Goal: Task Accomplishment & Management: Manage account settings

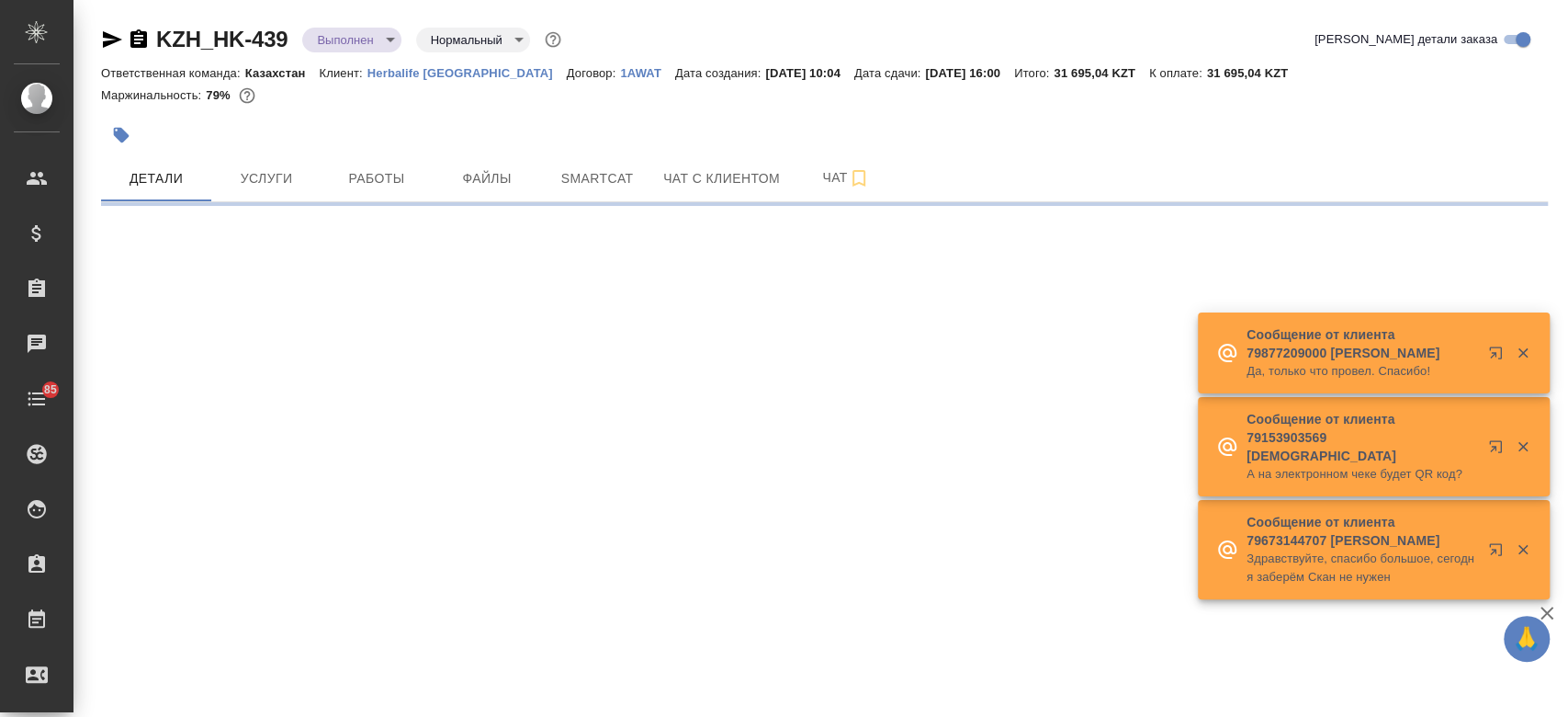
select select "RU"
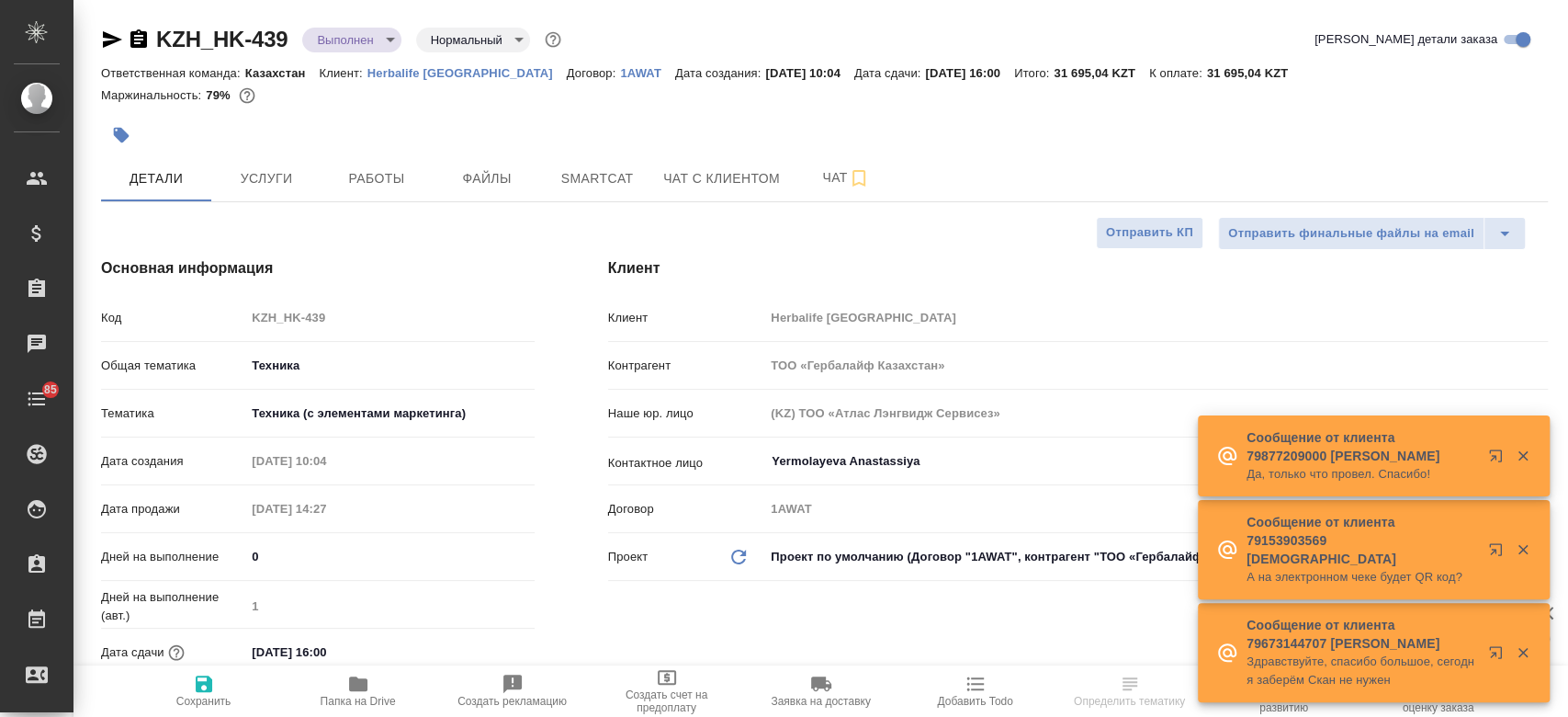
click at [477, 70] on p "Herbalife [GEOGRAPHIC_DATA]" at bounding box center [466, 73] width 199 height 14
type textarea "x"
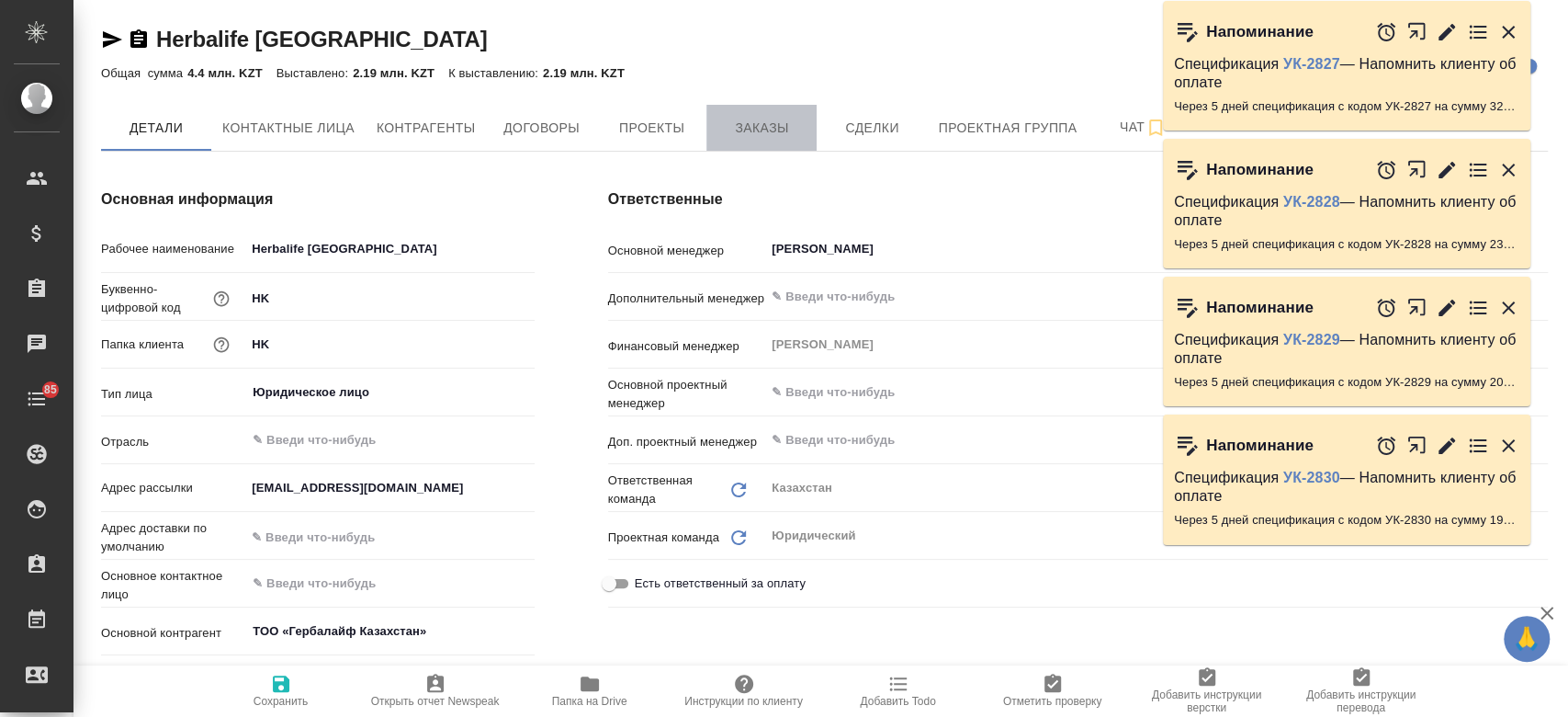
click at [744, 124] on span "Заказы" at bounding box center [761, 128] width 88 height 23
type textarea "x"
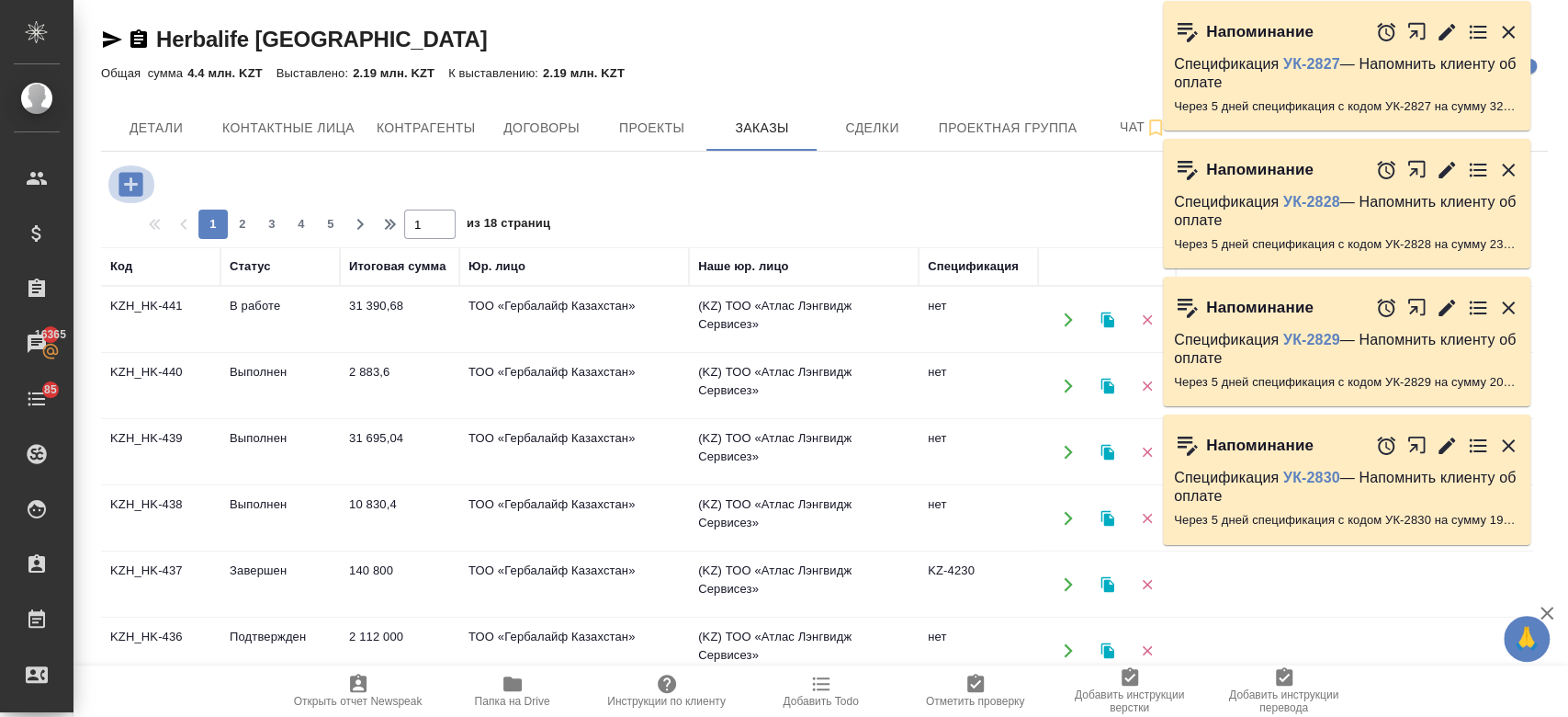
click at [121, 192] on icon "button" at bounding box center [131, 183] width 24 height 24
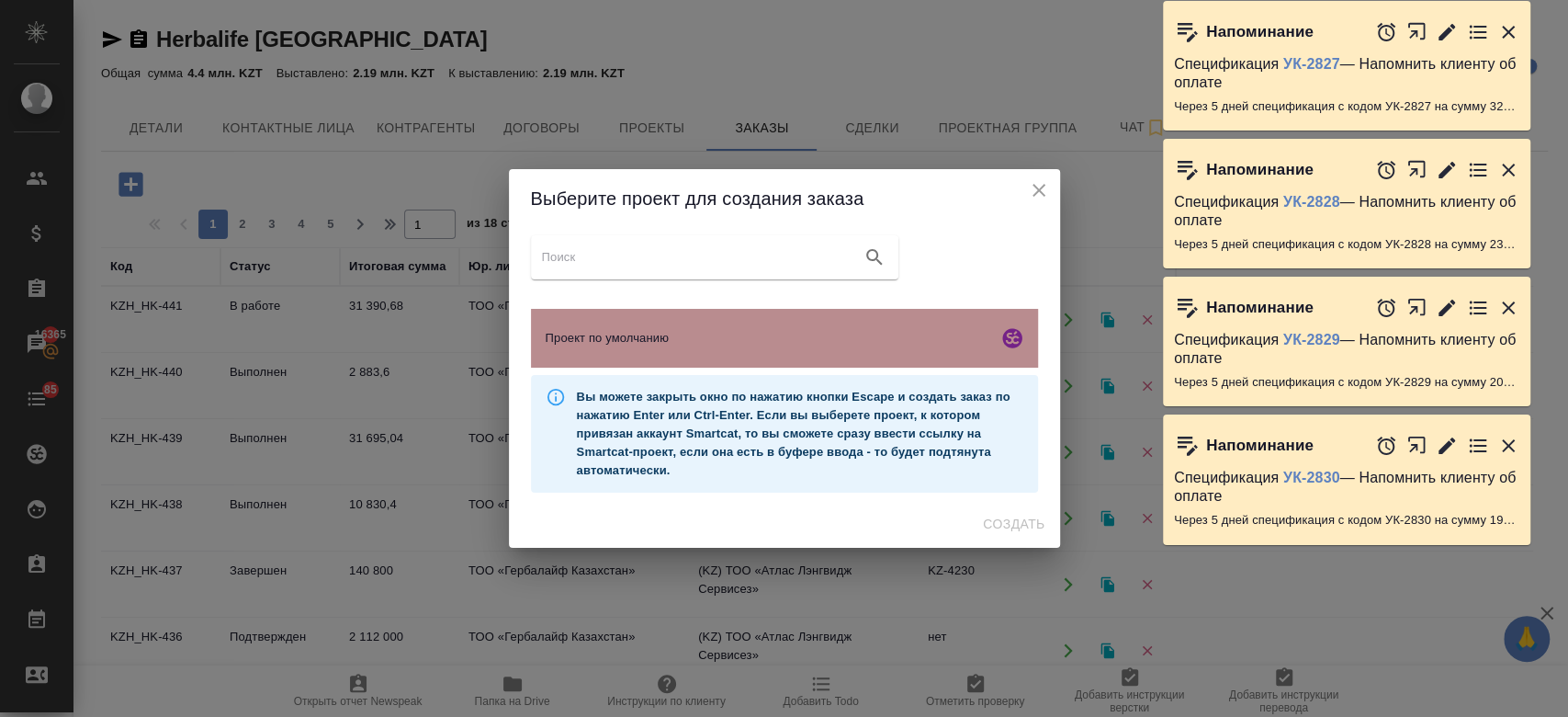
click at [651, 359] on div "Проект по умолчанию" at bounding box center [784, 338] width 507 height 58
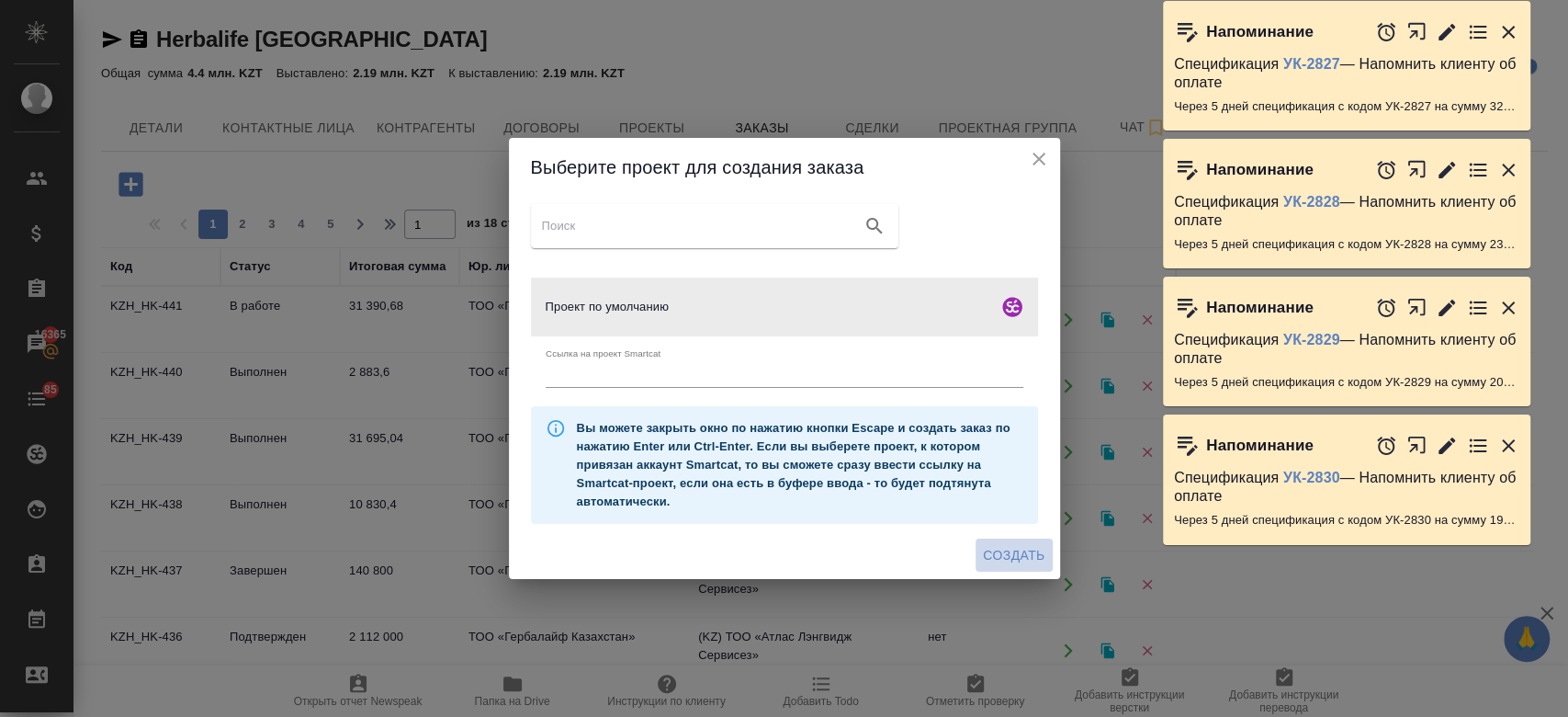
click at [1022, 545] on span "Создать" at bounding box center [1014, 555] width 61 height 23
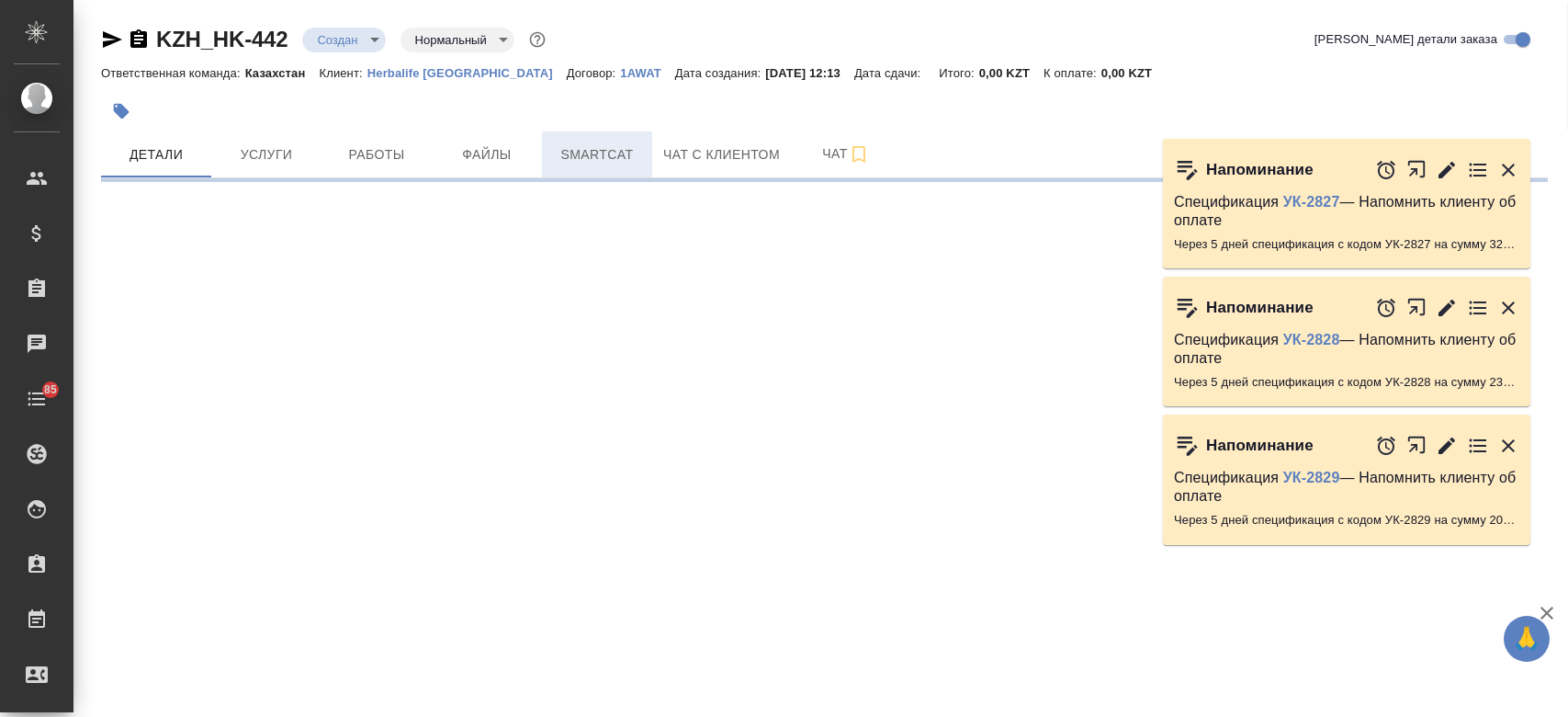
select select "RU"
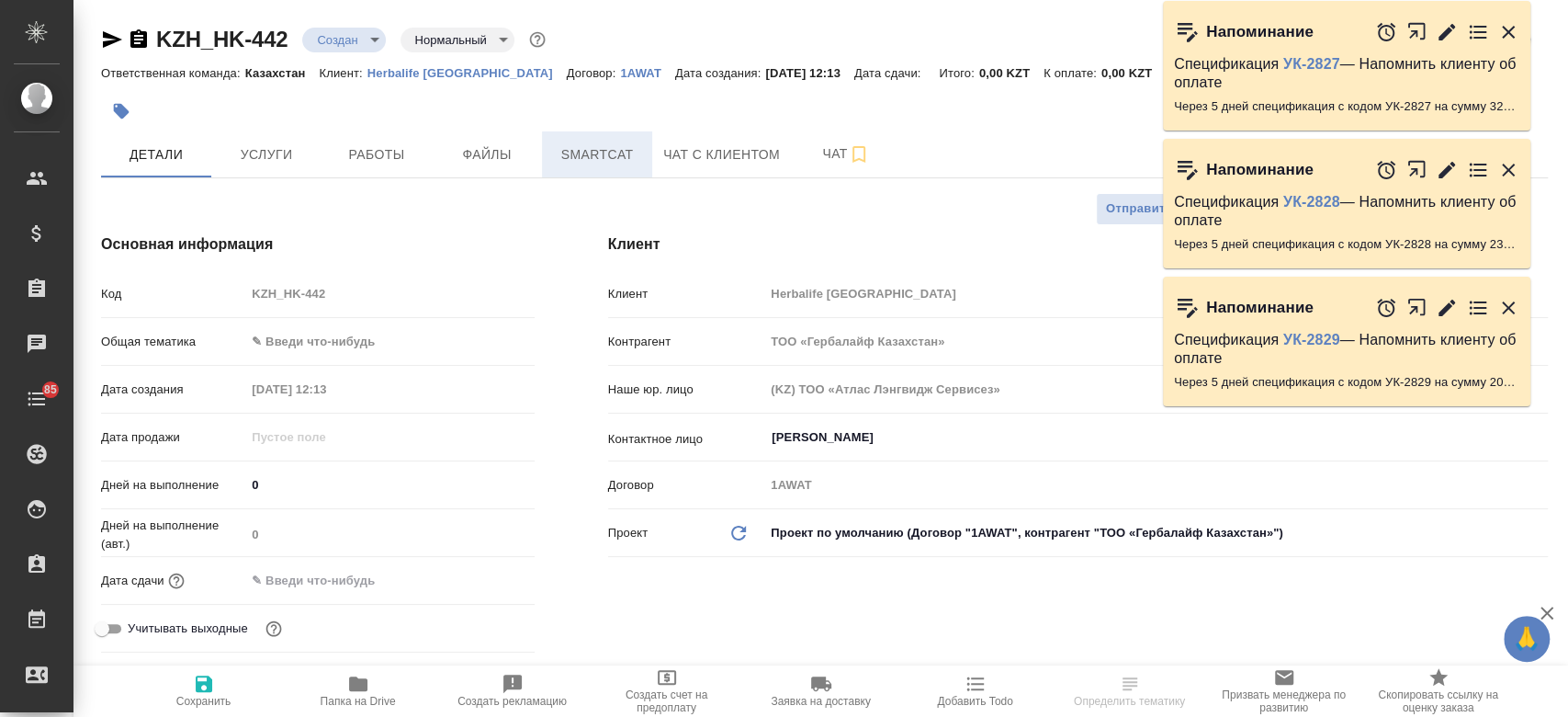
type textarea "x"
click at [576, 150] on span "Smartcat" at bounding box center [596, 154] width 88 height 23
type textarea "x"
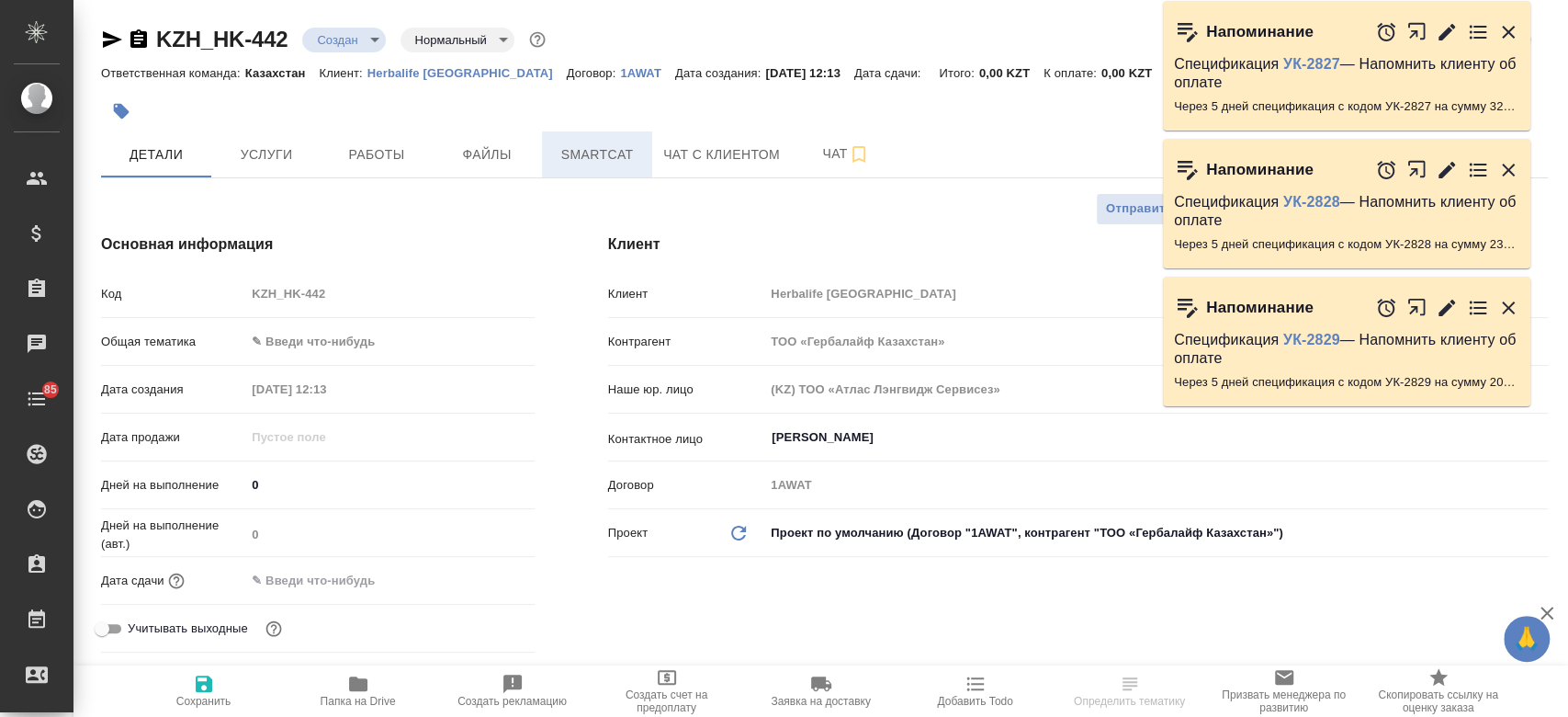
type textarea "x"
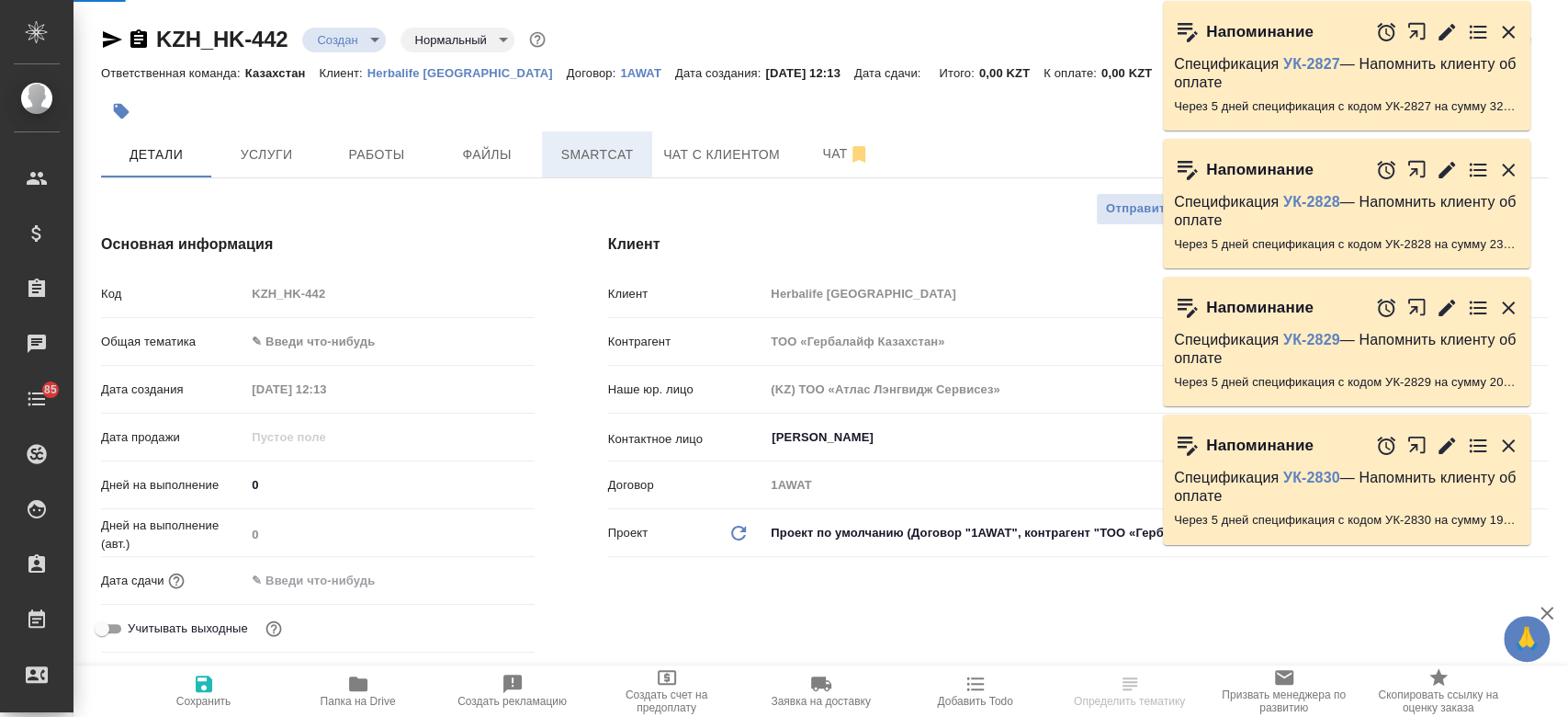
type textarea "x"
click at [448, 154] on span "Файлы" at bounding box center [486, 154] width 88 height 23
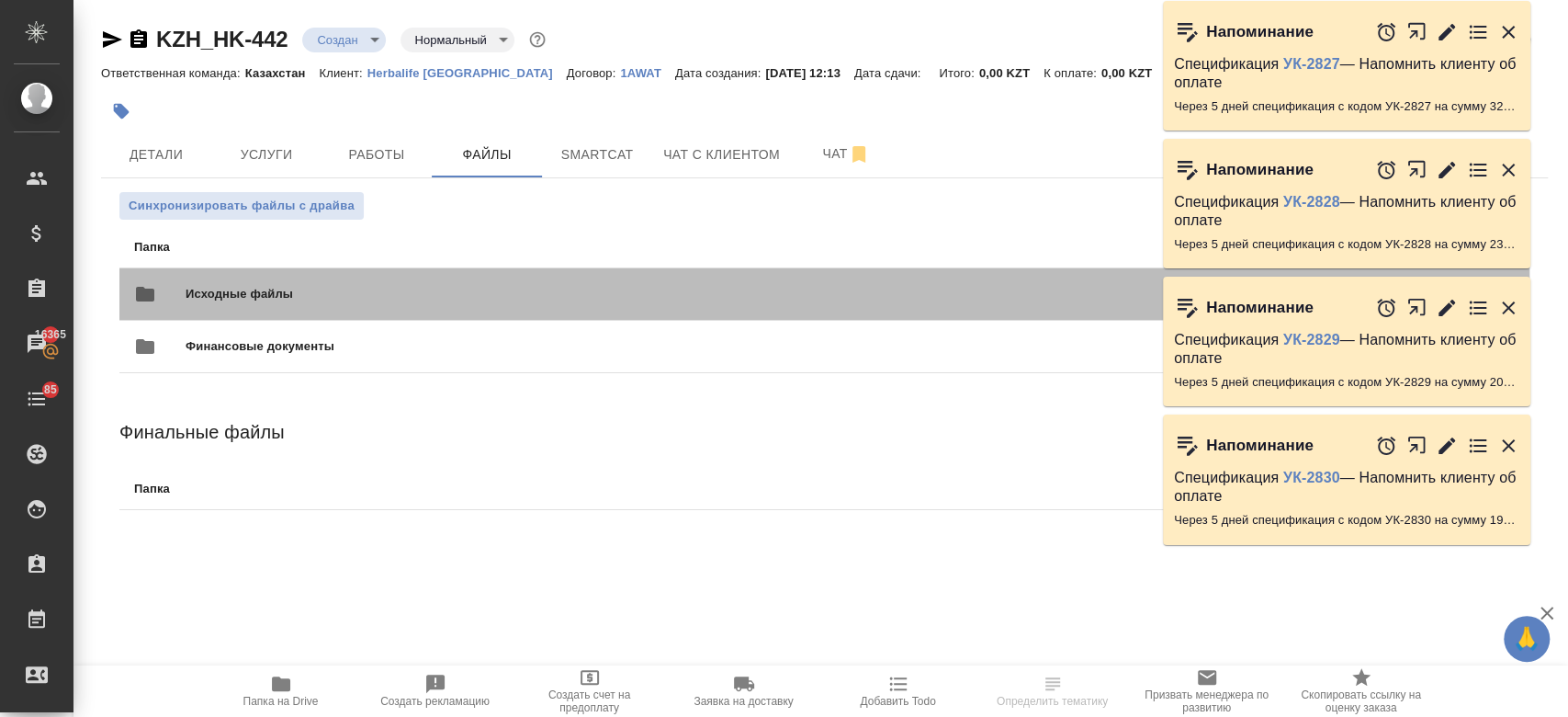
click at [365, 276] on div "Исходные файлы 0 файлов" at bounding box center [706, 294] width 1144 height 45
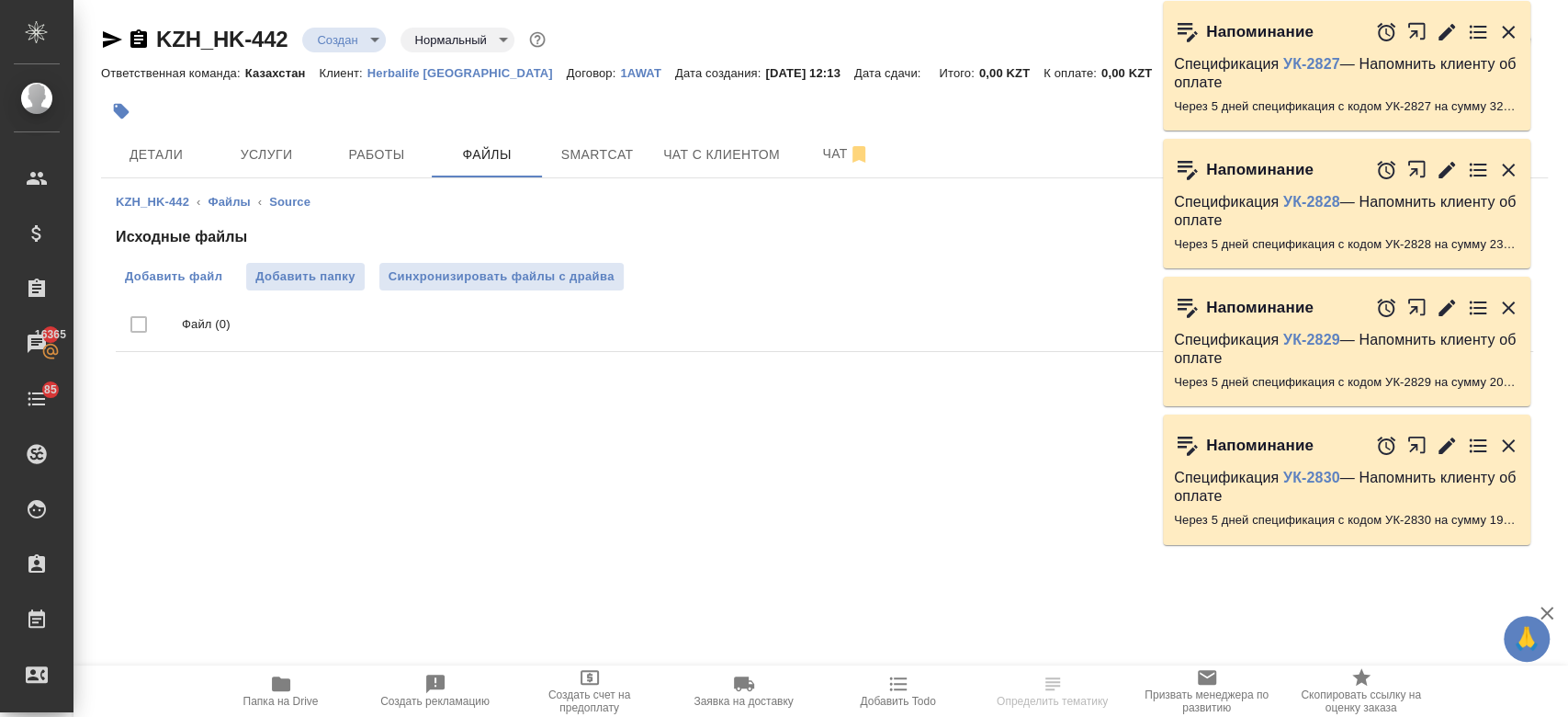
click at [201, 267] on span "Добавить файл" at bounding box center [173, 276] width 97 height 19
click at [0, 0] on input "Добавить файл" at bounding box center [0, 0] width 0 height 0
click at [374, 43] on body "🙏 .cls-1 fill:#fff; AWATERA Kosherbayeva Nazerke Клиенты Спецификации Заказы 16…" at bounding box center [784, 358] width 1568 height 717
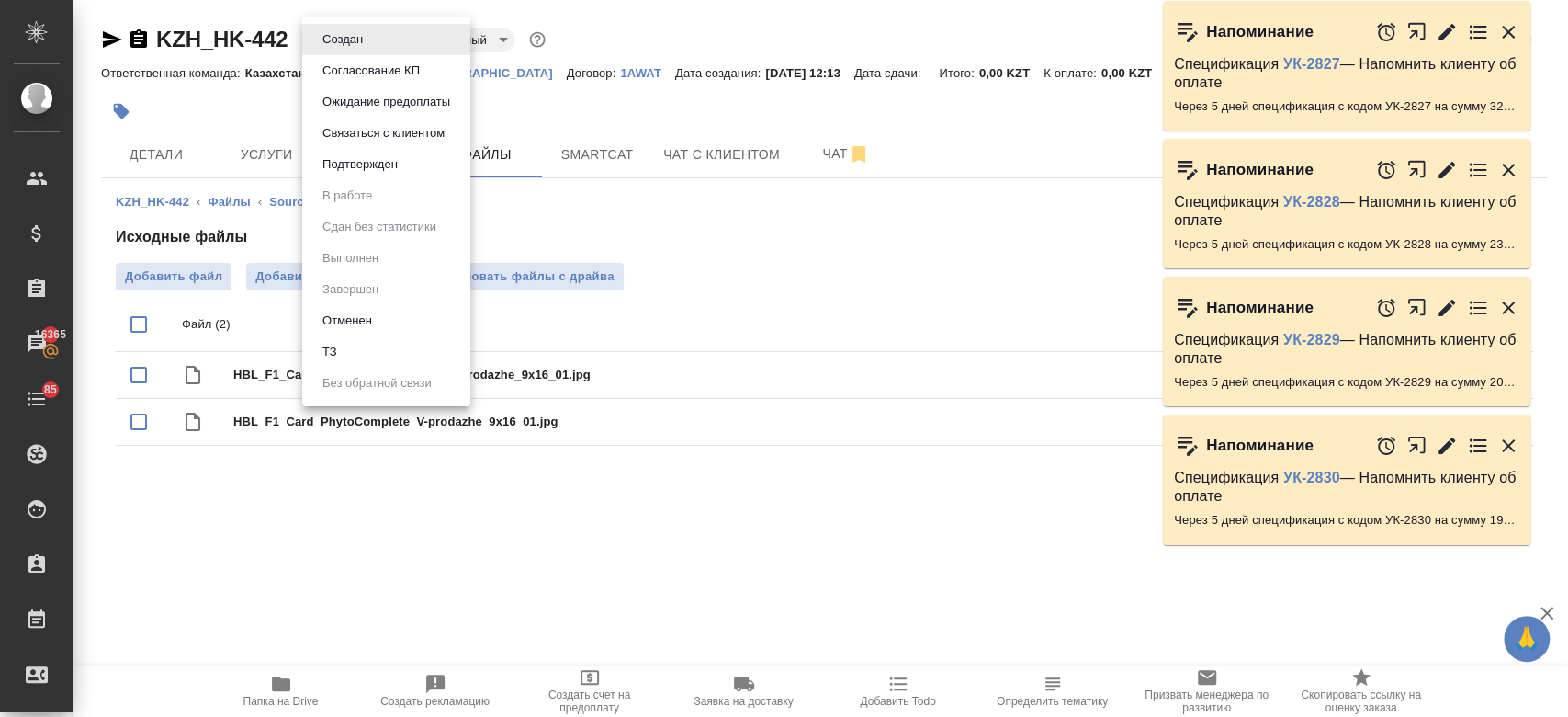
click at [412, 342] on li "ТЗ" at bounding box center [386, 353] width 168 height 32
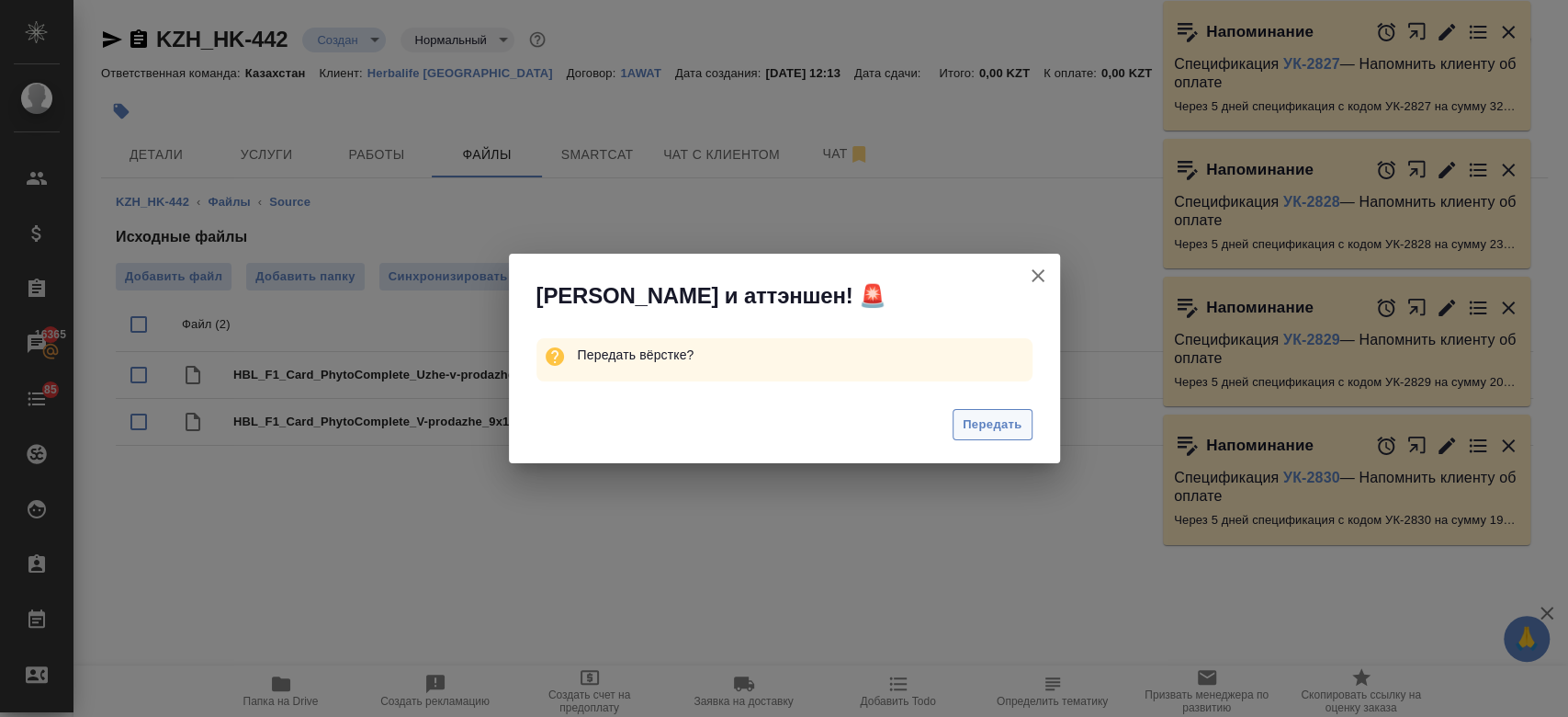
click at [987, 423] on span "Передать" at bounding box center [992, 424] width 59 height 21
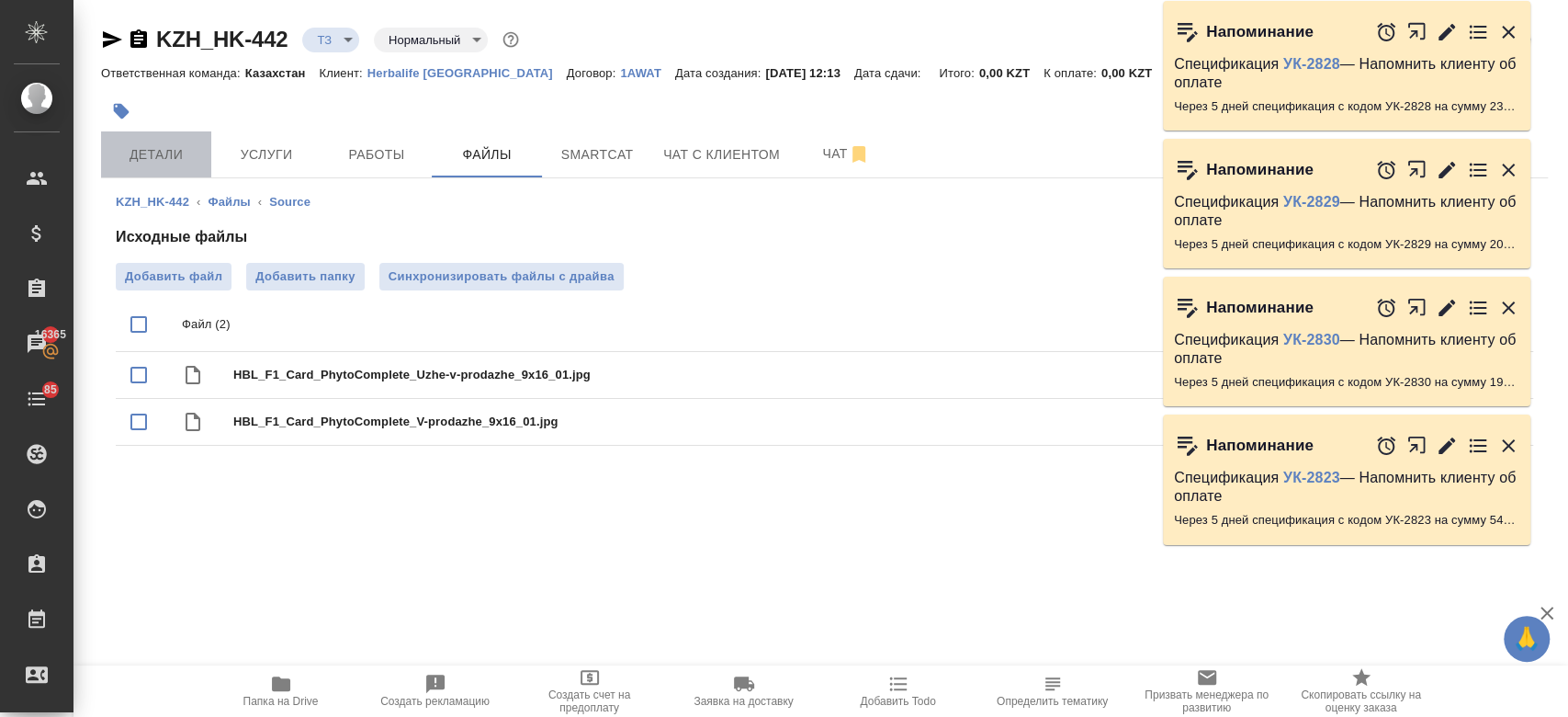
click at [147, 165] on span "Детали" at bounding box center [155, 154] width 88 height 23
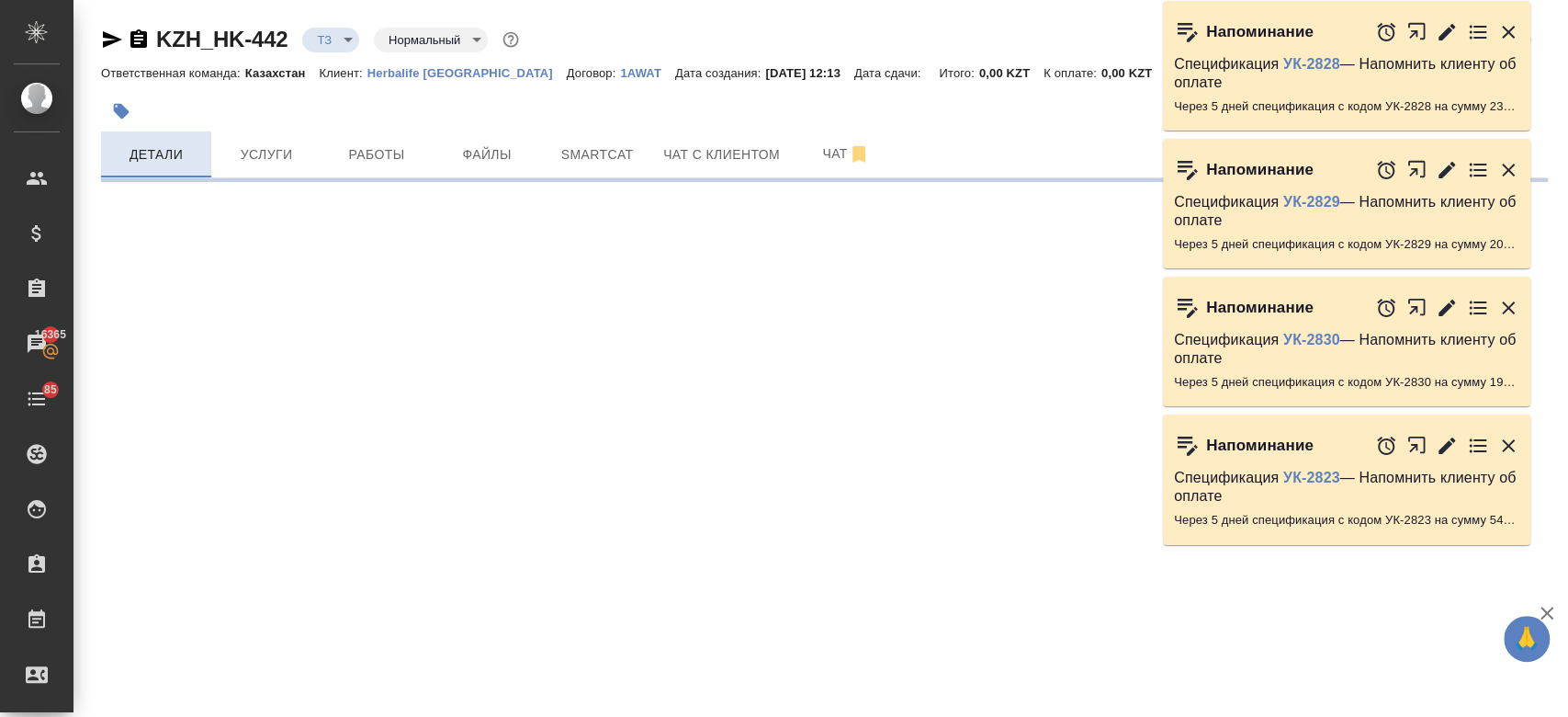
select select "RU"
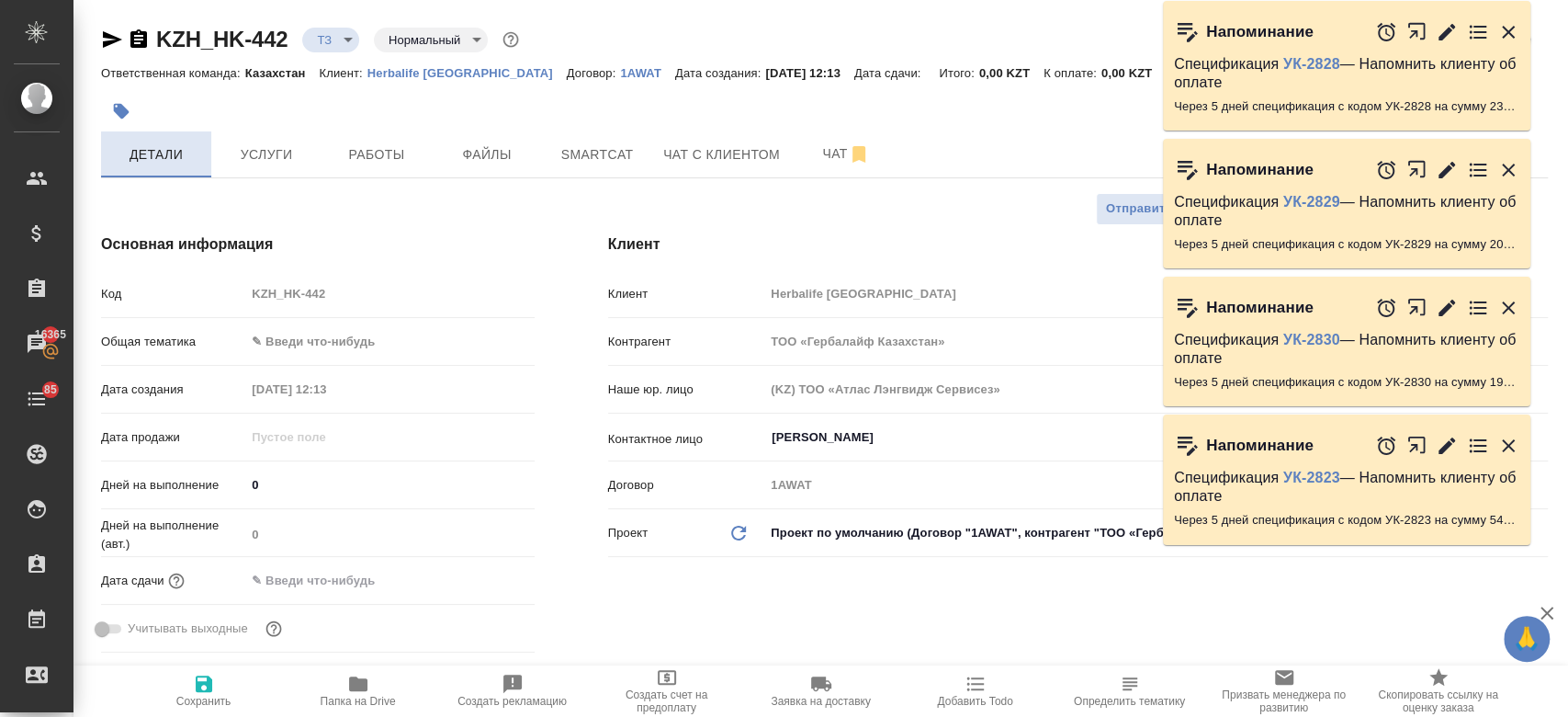
type textarea "x"
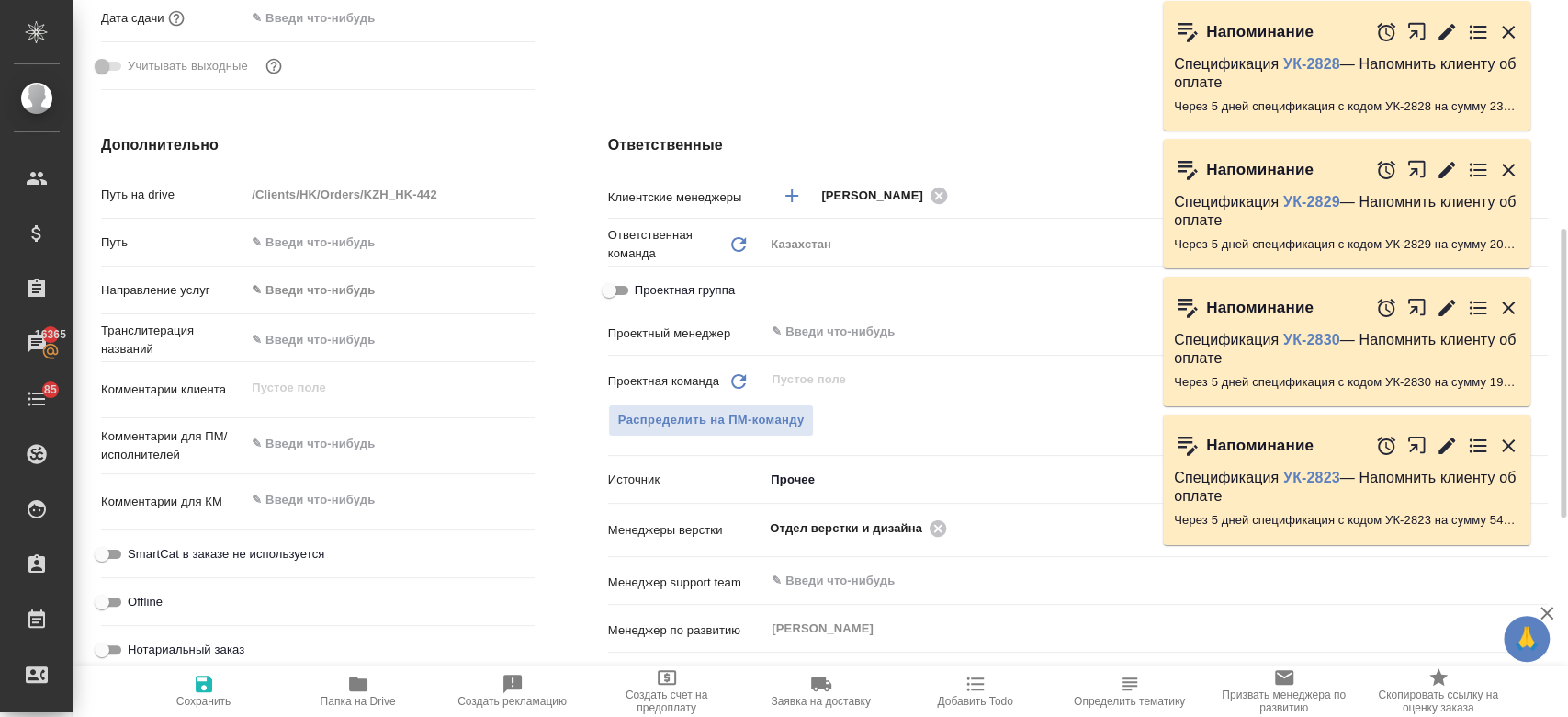
scroll to position [565, 0]
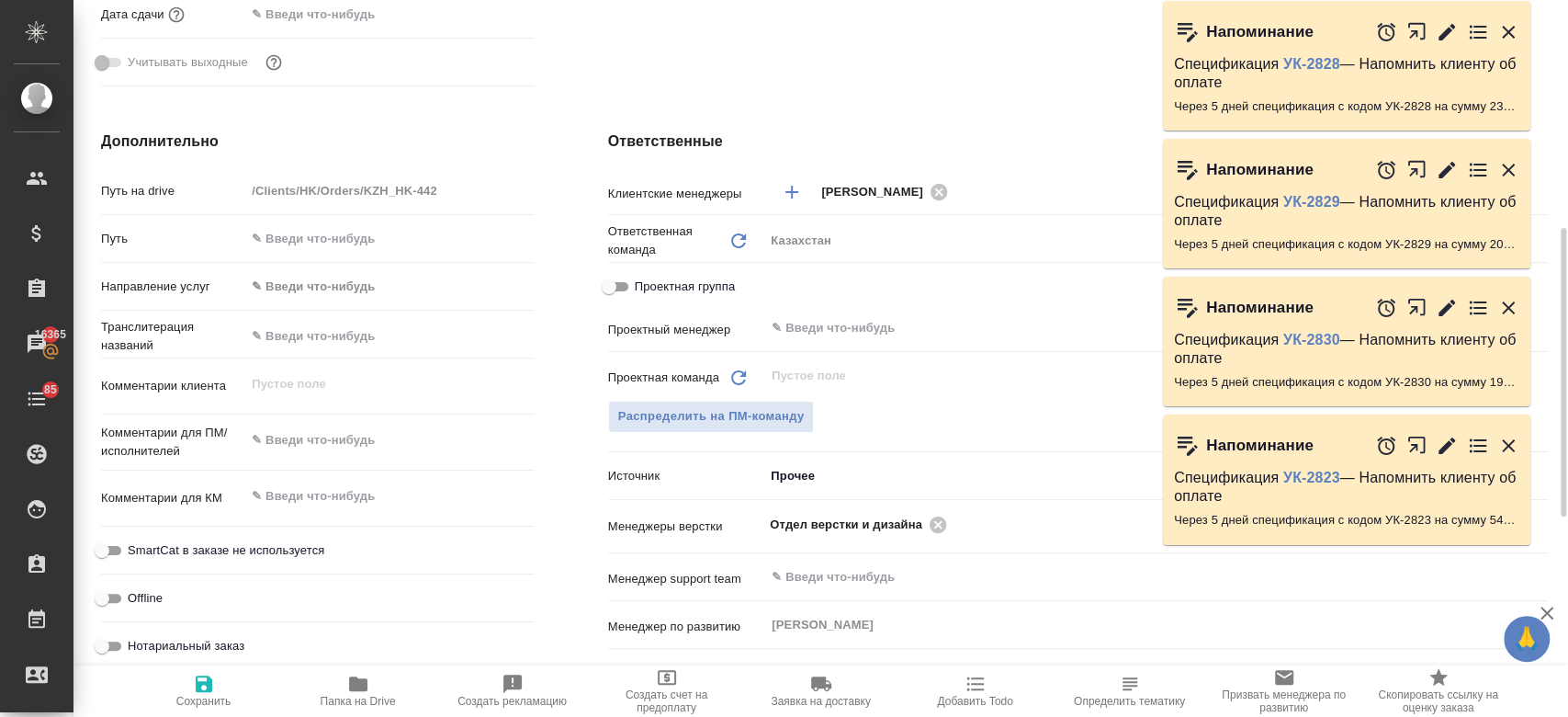
type textarea "x"
click at [353, 429] on textarea at bounding box center [389, 442] width 286 height 32
paste textarea "прошу перевести на кз, кг и уз. Для кг с 25 сентября."
type textarea "прошу перевести на кз, кг и уз. Для кг с 25 сентября."
type textarea "x"
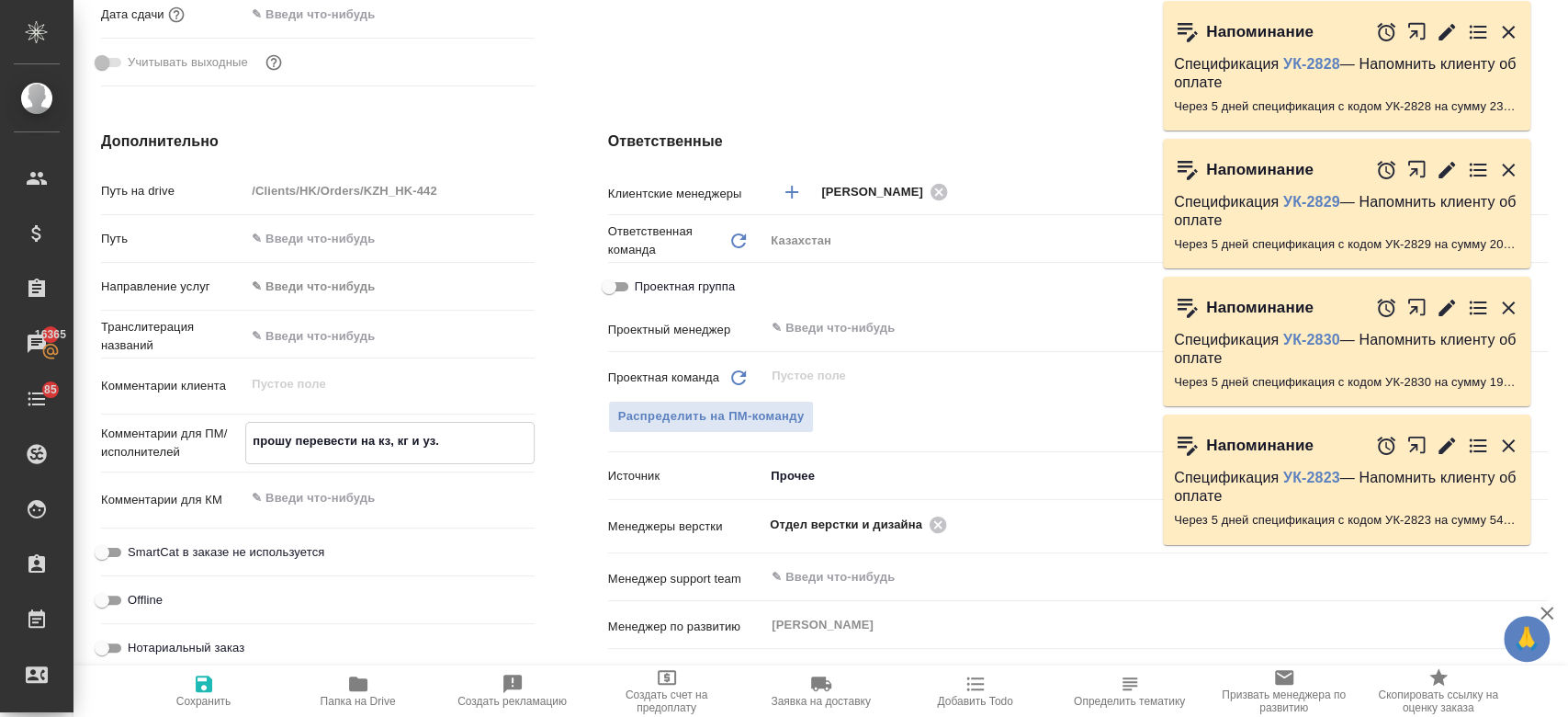
type textarea "x"
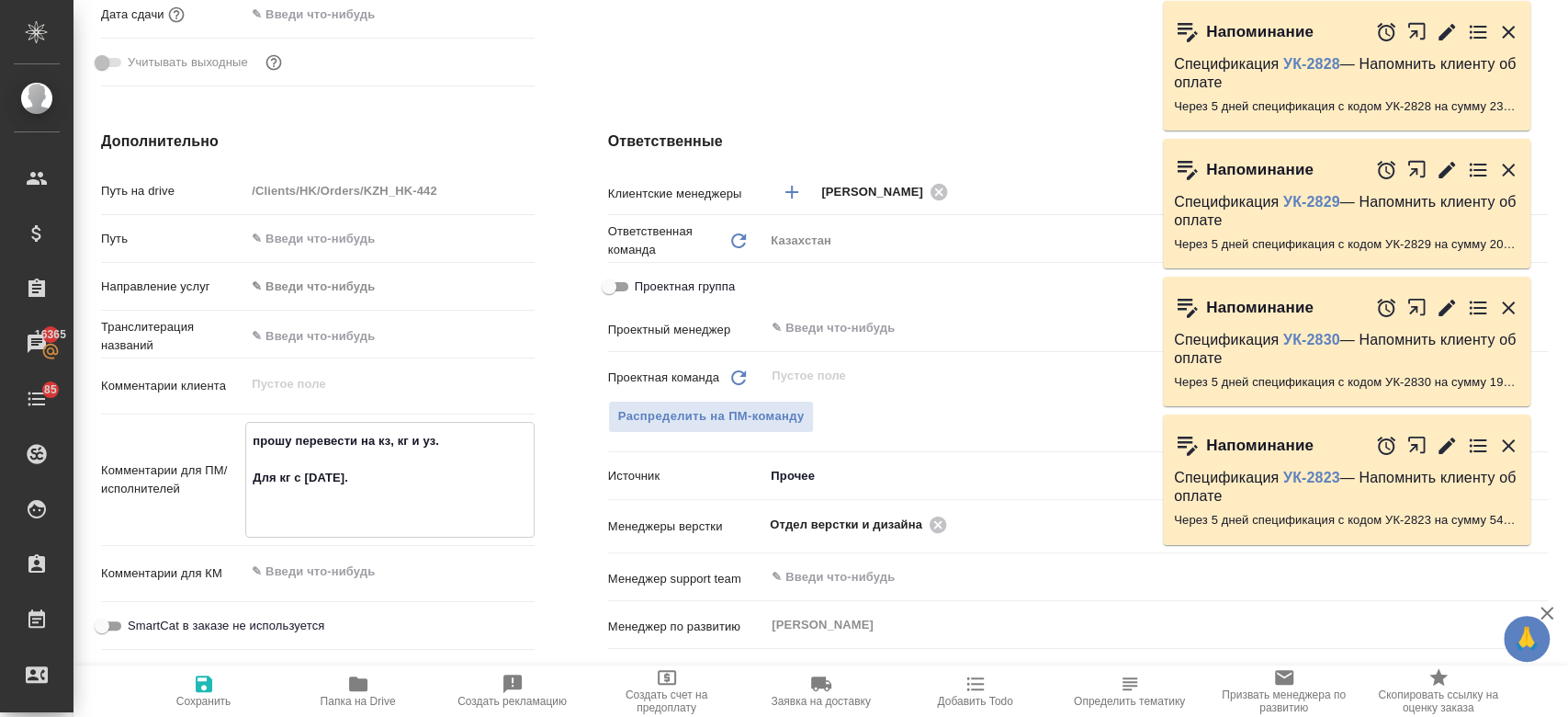
click at [298, 442] on textarea "прошу перевести на кз, кг и уз. Для кг с 25 сентября." at bounding box center [389, 478] width 286 height 105
type textarea "прошуперевести на кз, кг и уз. Для кг с 25 сентября."
type textarea "x"
type textarea "прошперевести на кз, кг и уз. Для кг с 25 сентября."
type textarea "x"
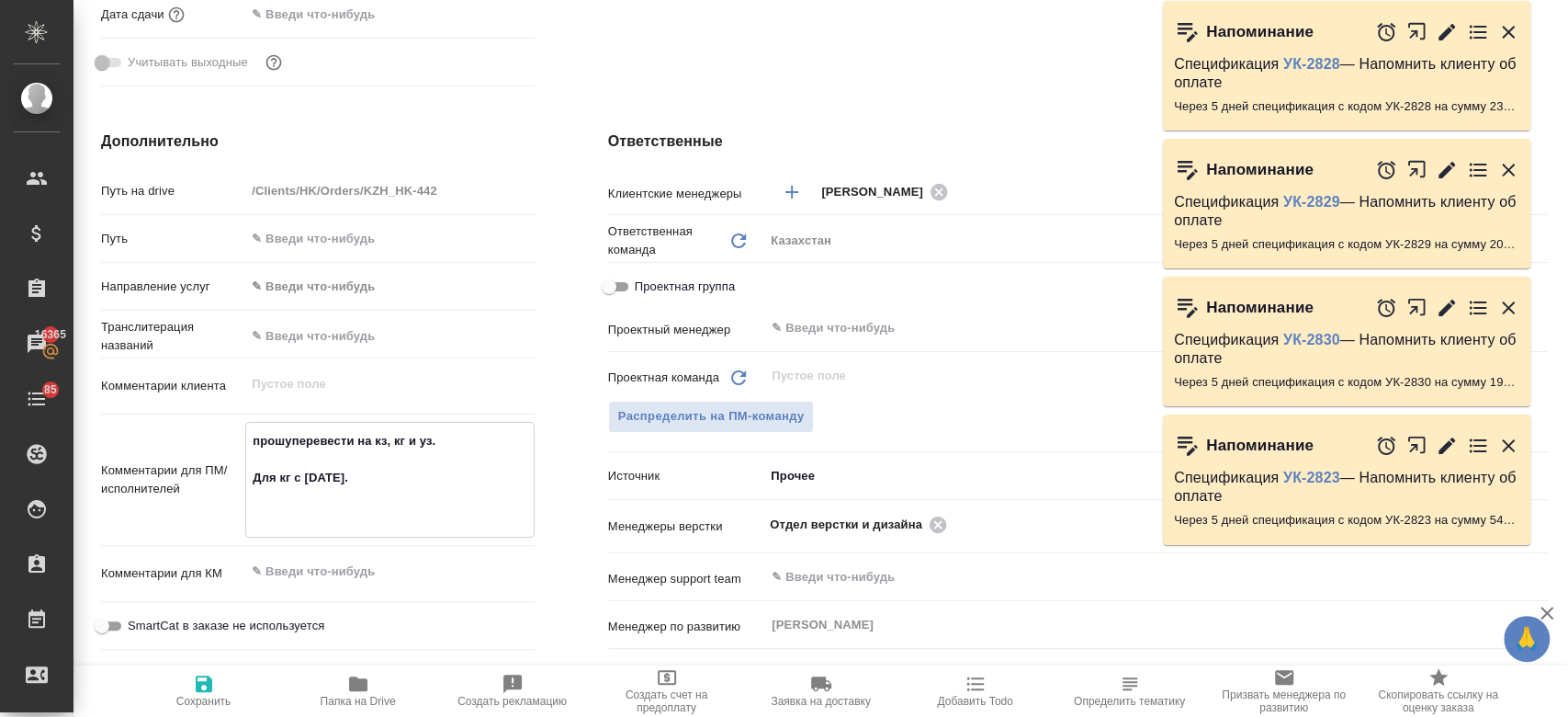
type textarea "x"
type textarea "проперевести на кз, кг и уз. Для кг с 25 сентября."
type textarea "x"
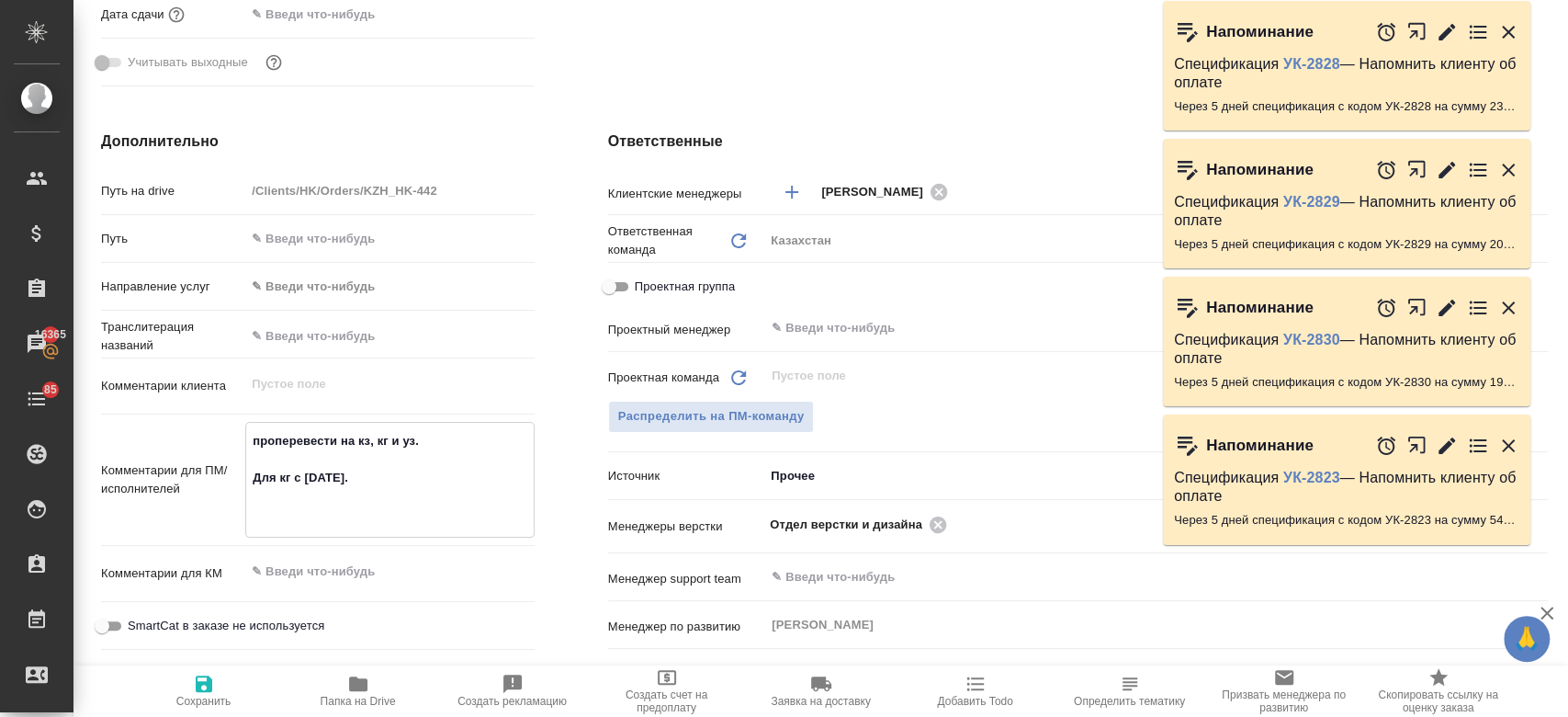
type textarea "прперевести на кз, кг и уз. Для кг с 25 сентября."
type textarea "x"
type textarea "пперевести на кз, кг и уз. Для кг с 25 сентября."
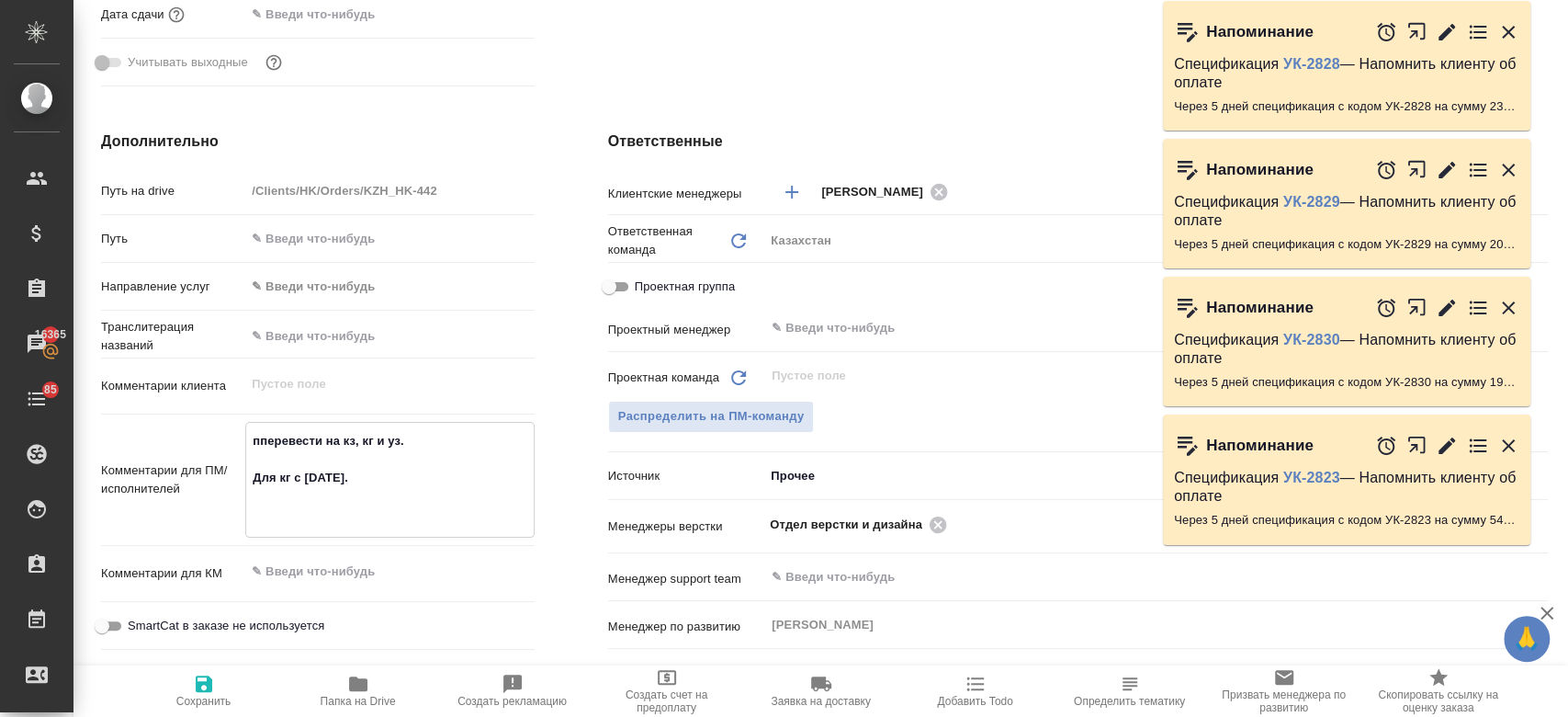
type textarea "x"
type textarea "перевести на кз, кг и уз. Для кг с 25 сентября."
type textarea "x"
type textarea "перевести на кз, кг и уз. Для кг с 25 сентября."
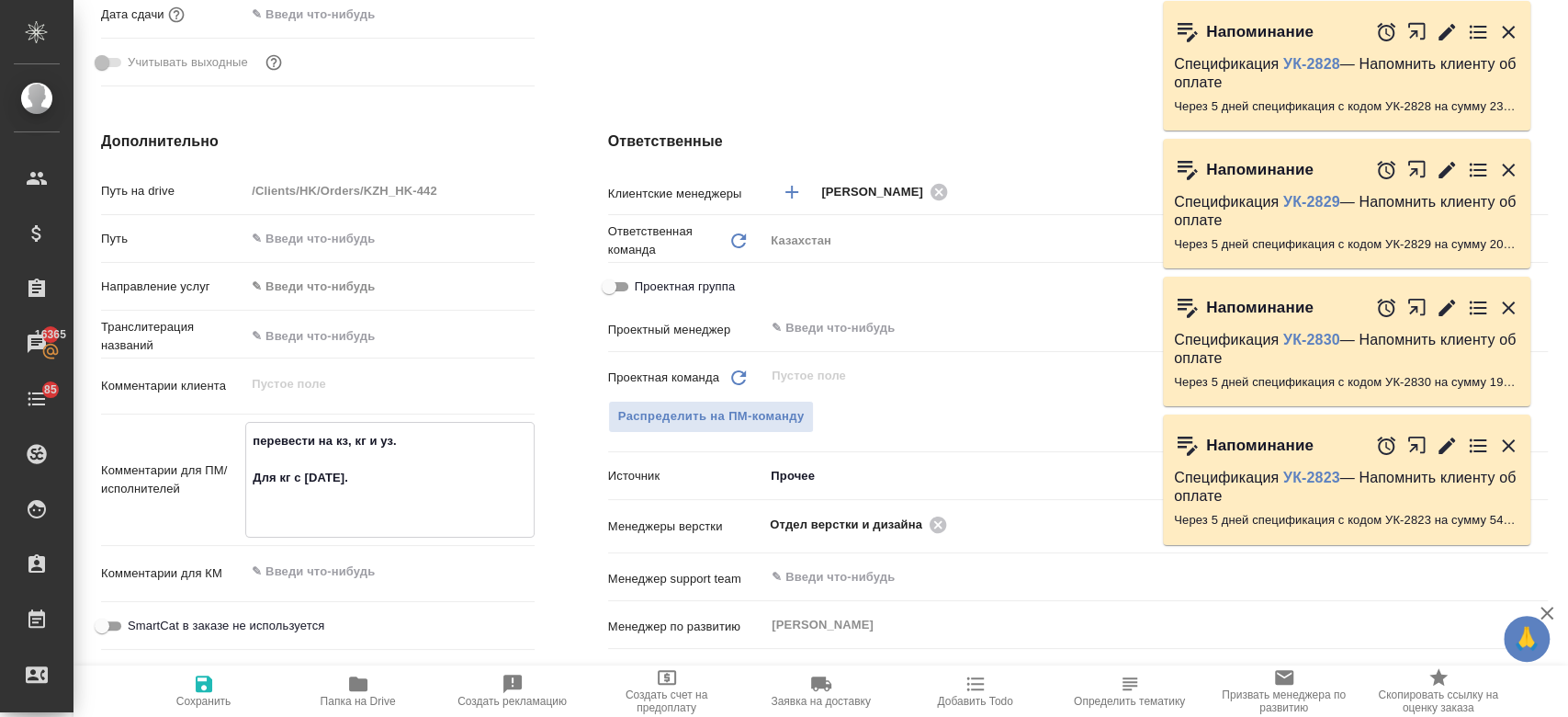
type textarea "x"
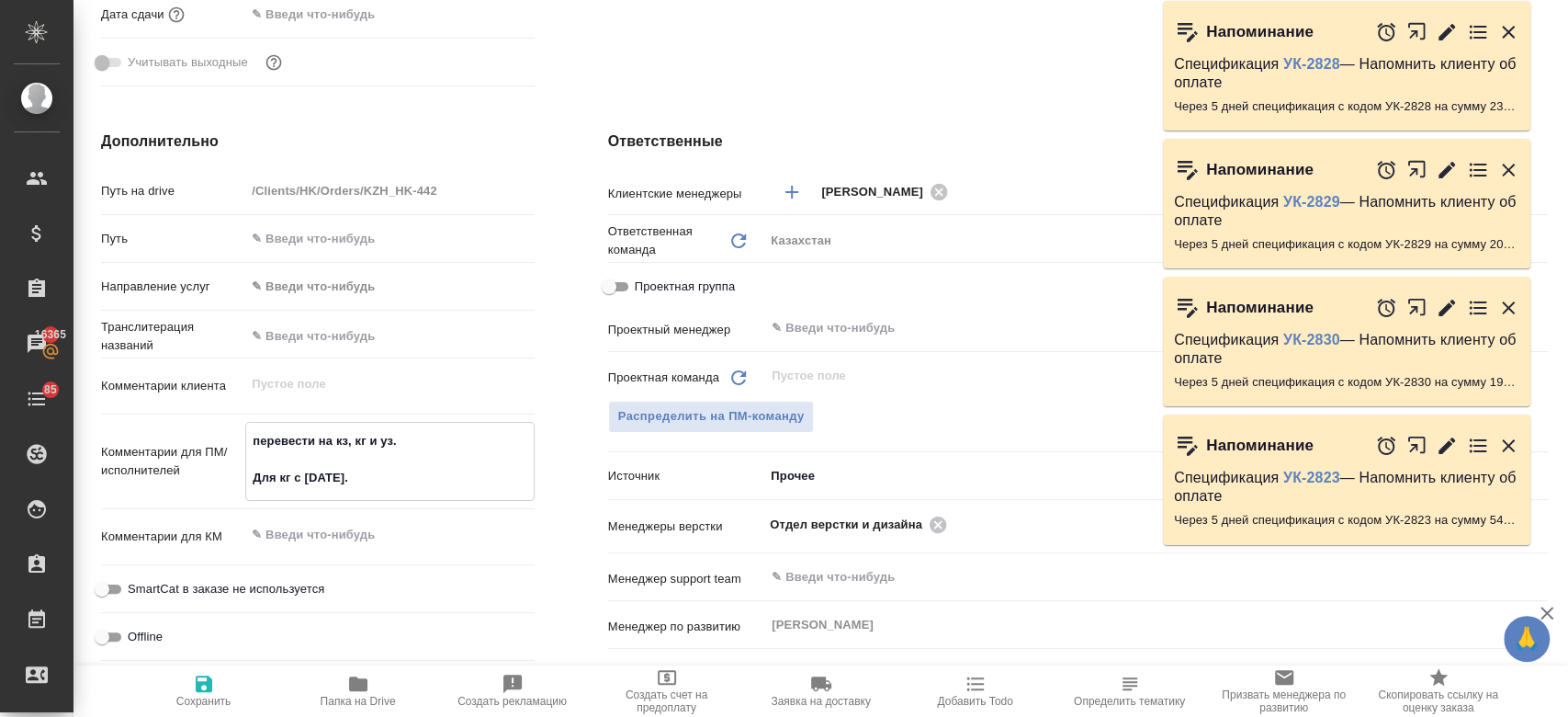
type textarea "перевести на кз, кг и уз. Для кг с 25 сентября."
type textarea "x"
click at [192, 696] on span "Сохранить" at bounding box center [204, 700] width 55 height 13
type textarea "x"
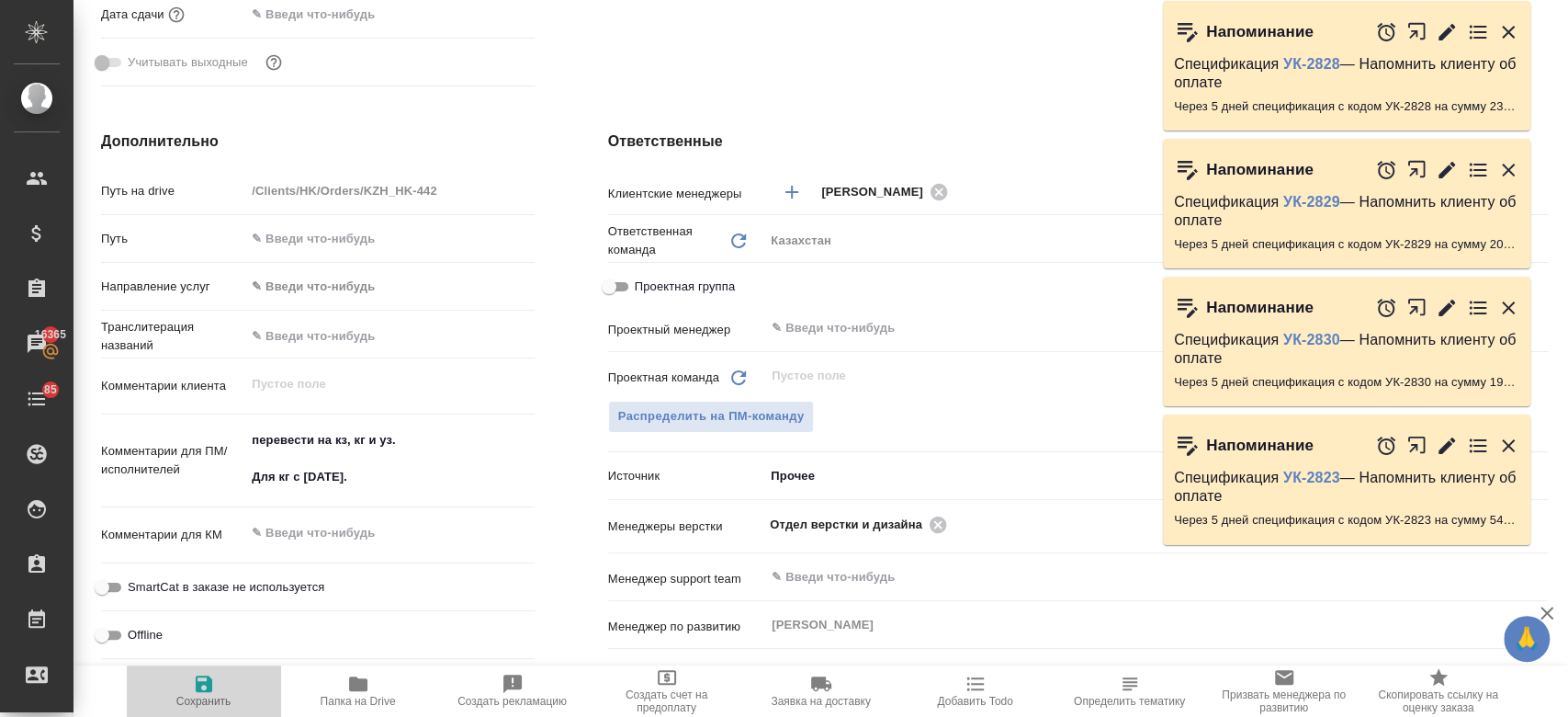
type textarea "x"
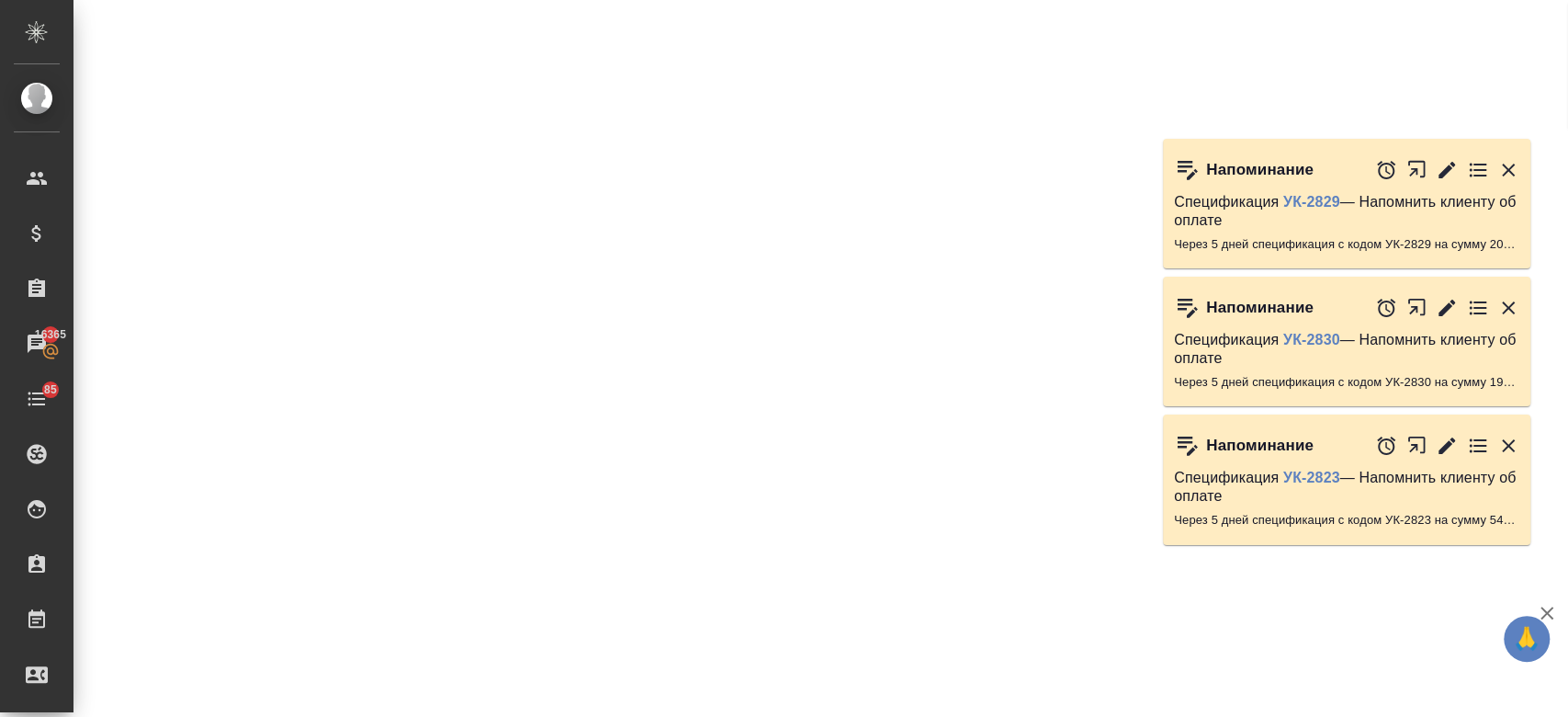
select select "RU"
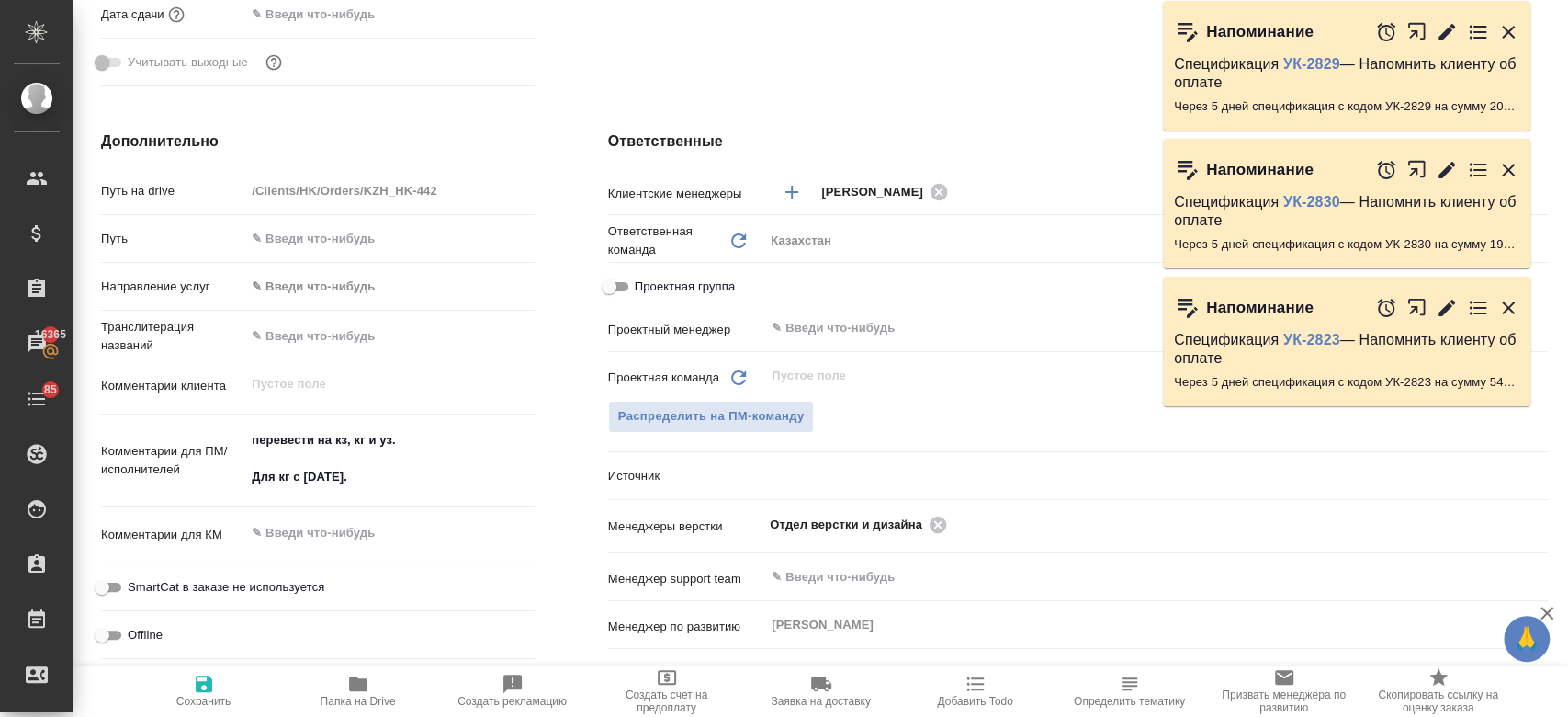
type textarea "x"
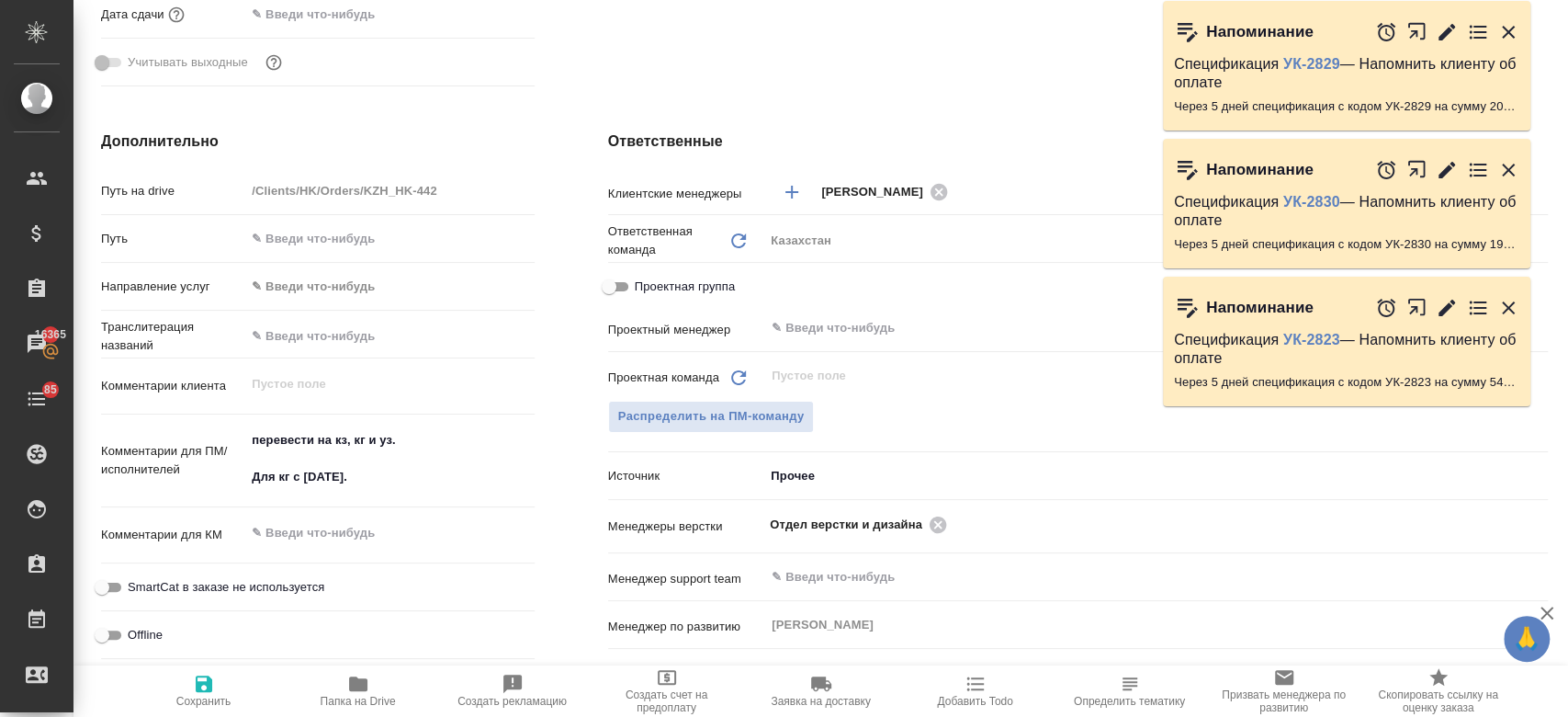
type textarea "x"
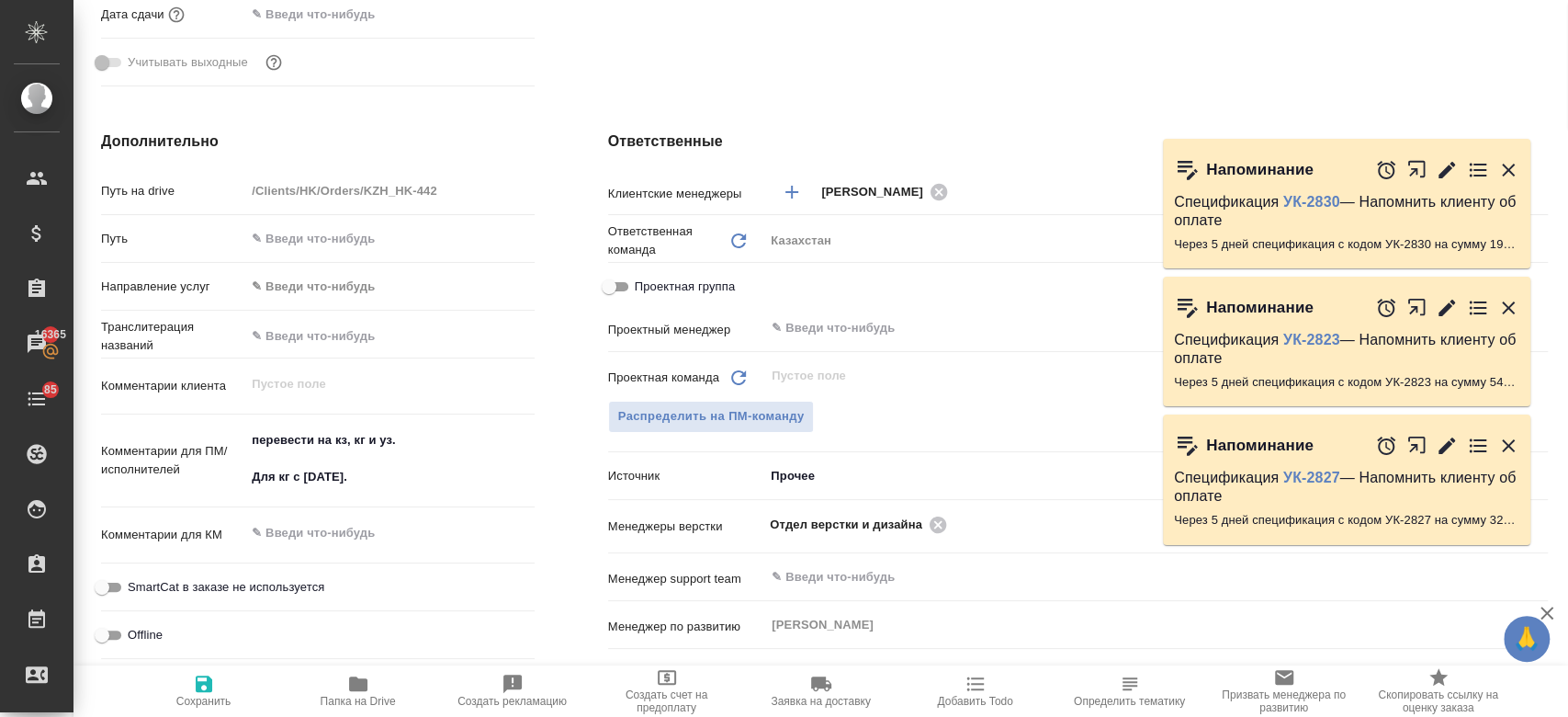
scroll to position [0, 0]
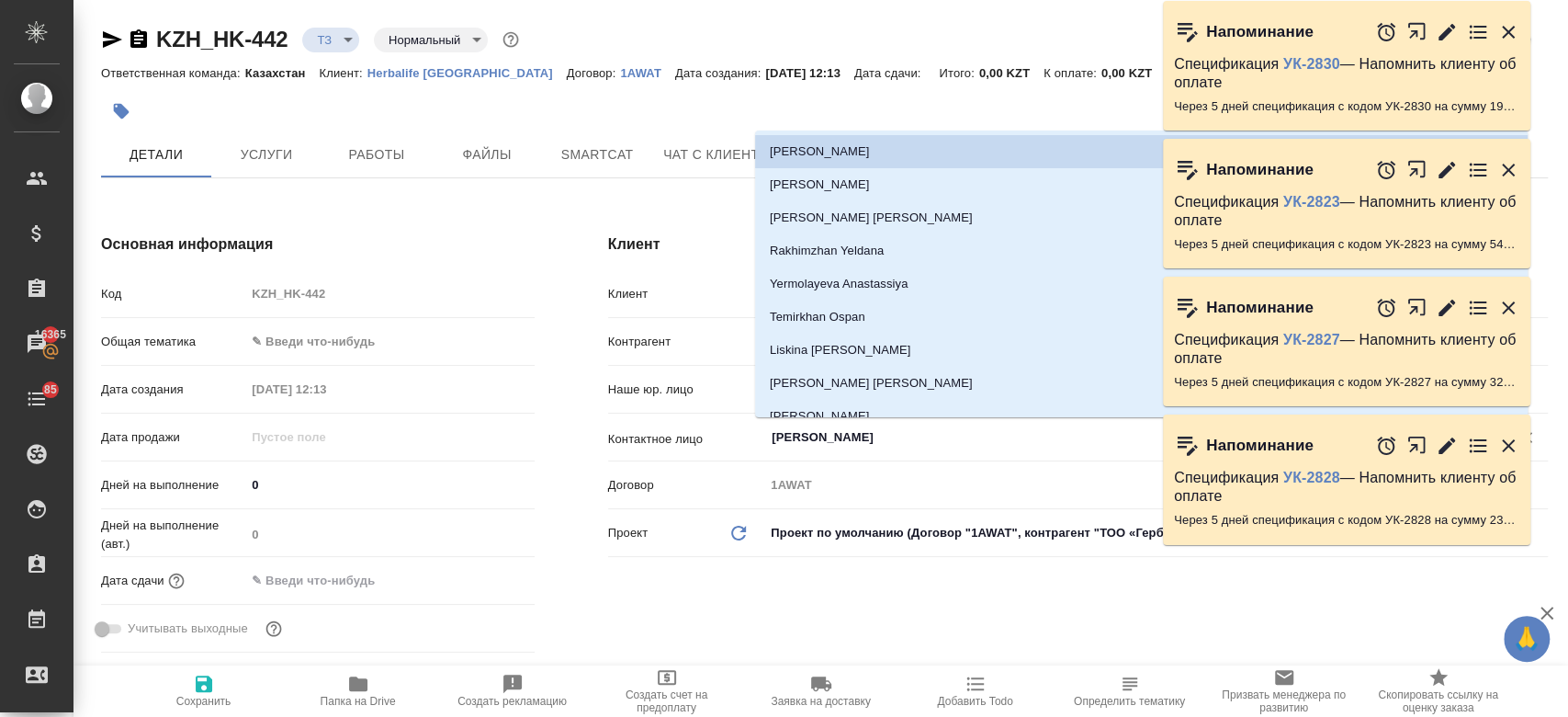
click at [814, 442] on input "Кенжибаева Гаухар" at bounding box center [1125, 437] width 711 height 22
type textarea "x"
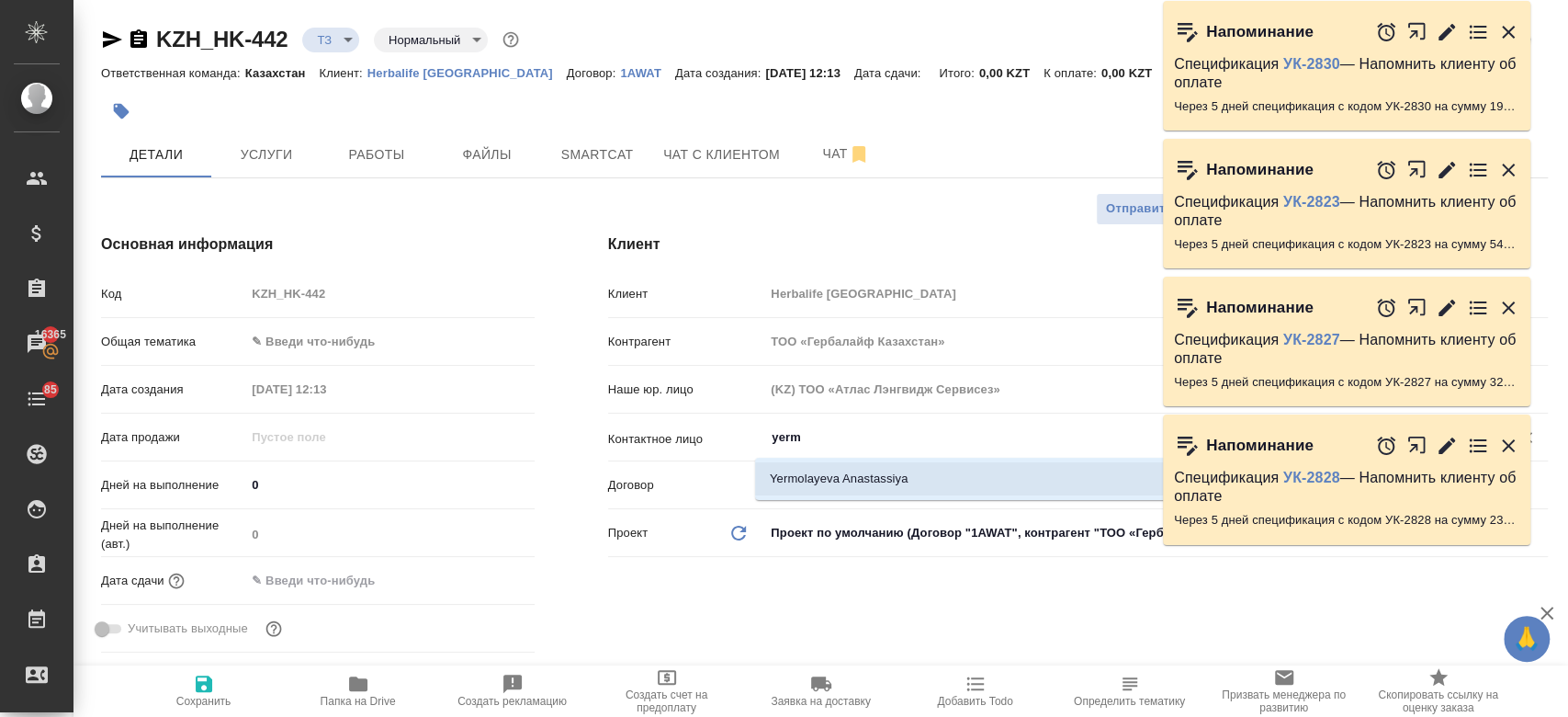
click at [827, 489] on li "Yermolayeva Anastassiya" at bounding box center [1141, 478] width 772 height 33
type input "Yermolayeva Anastassiya"
type textarea "x"
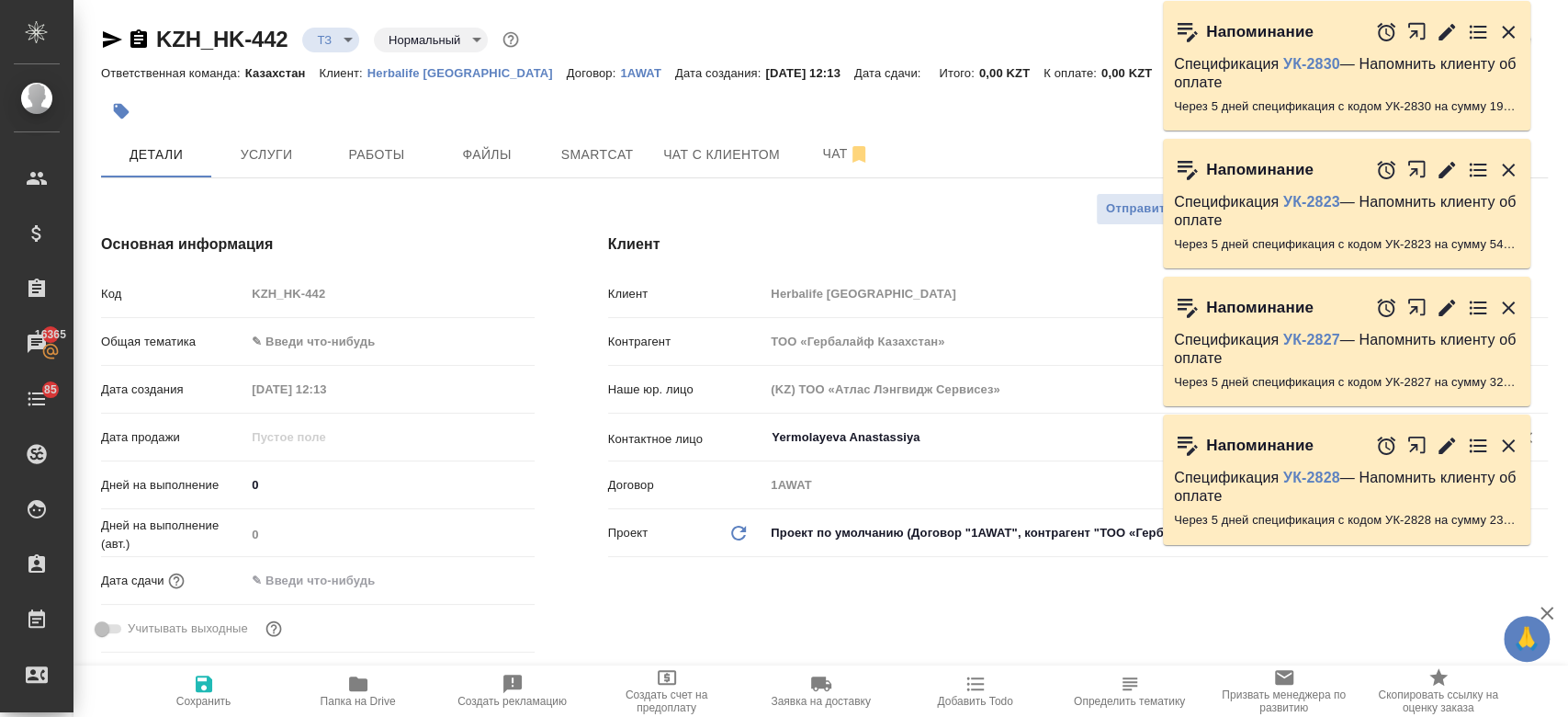
type input "Yermolayeva Anastassiya"
click at [194, 682] on icon "button" at bounding box center [204, 683] width 22 height 22
type textarea "x"
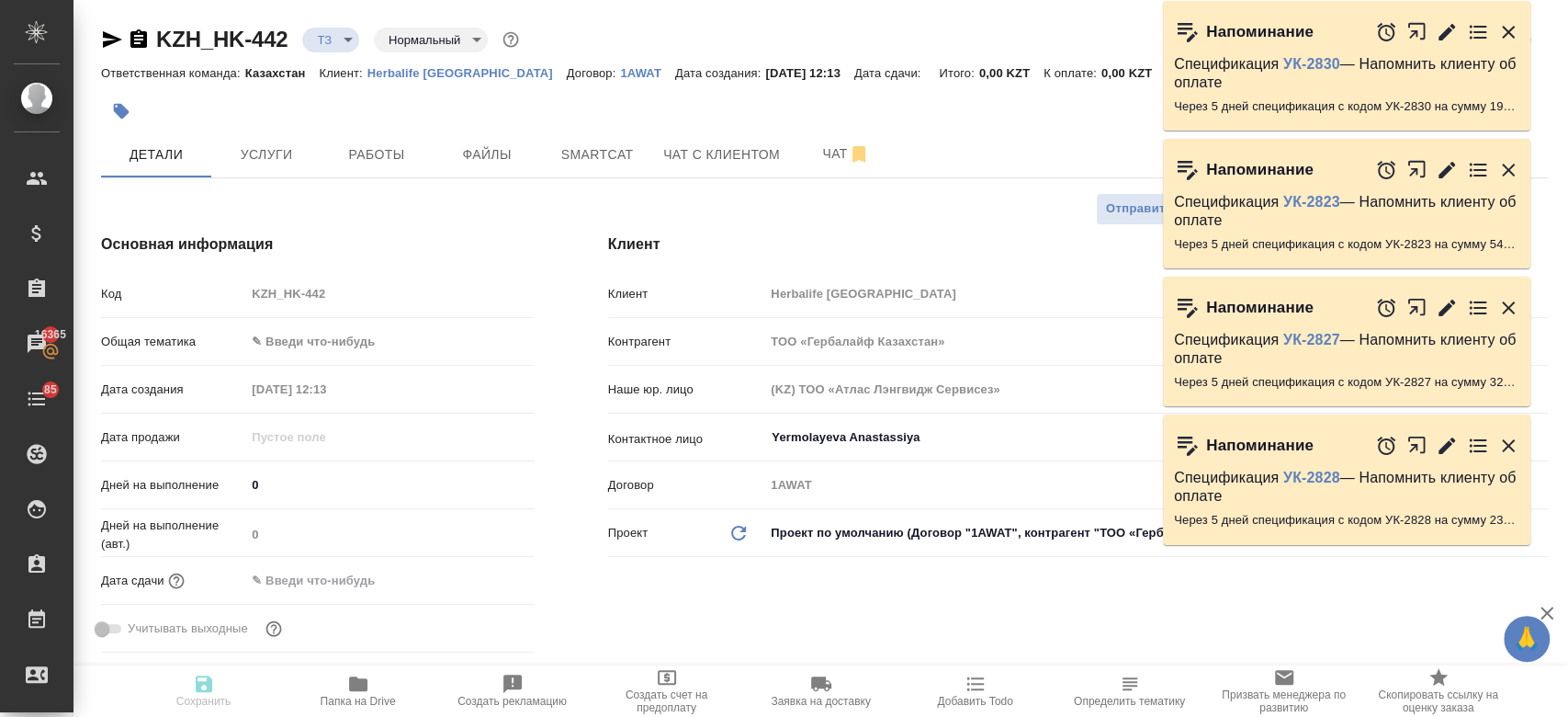
type textarea "x"
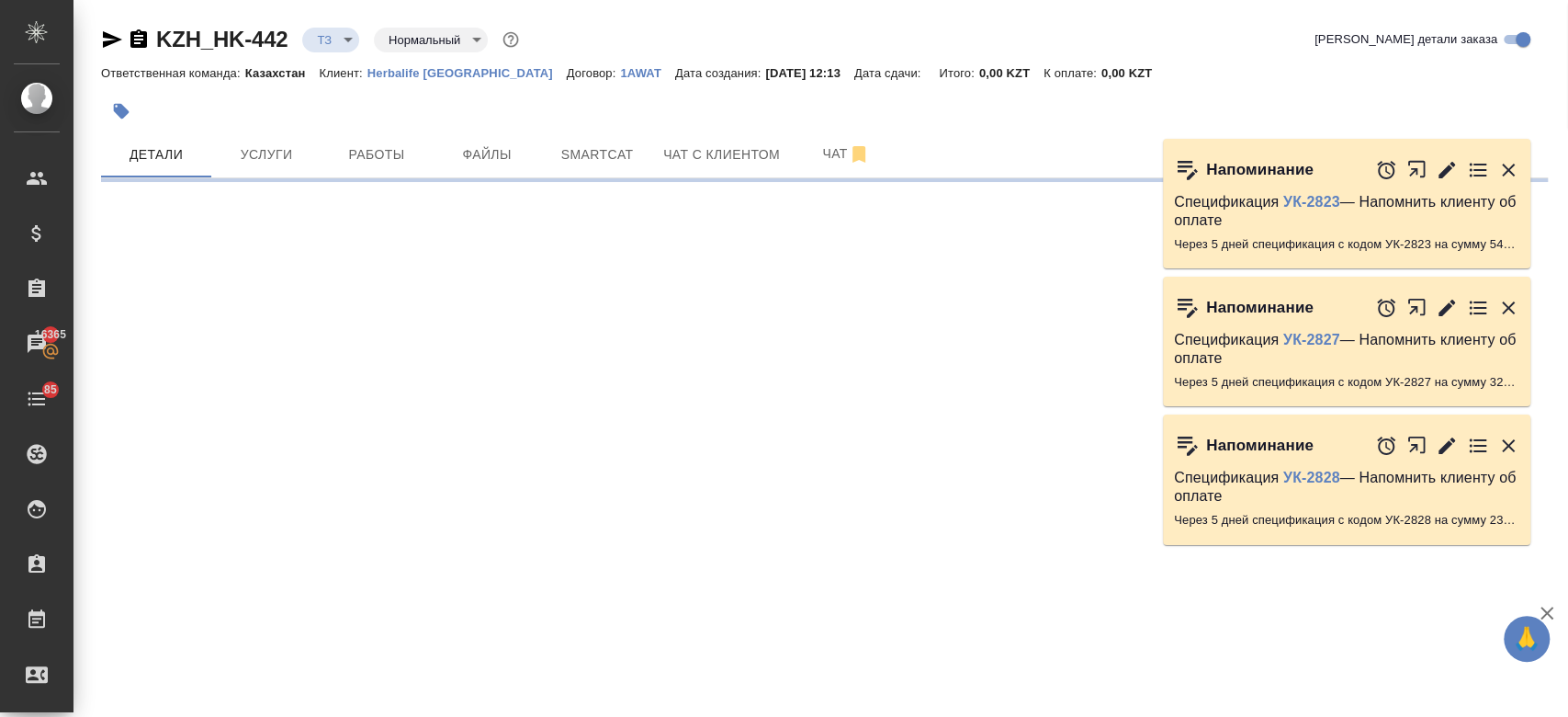
select select "RU"
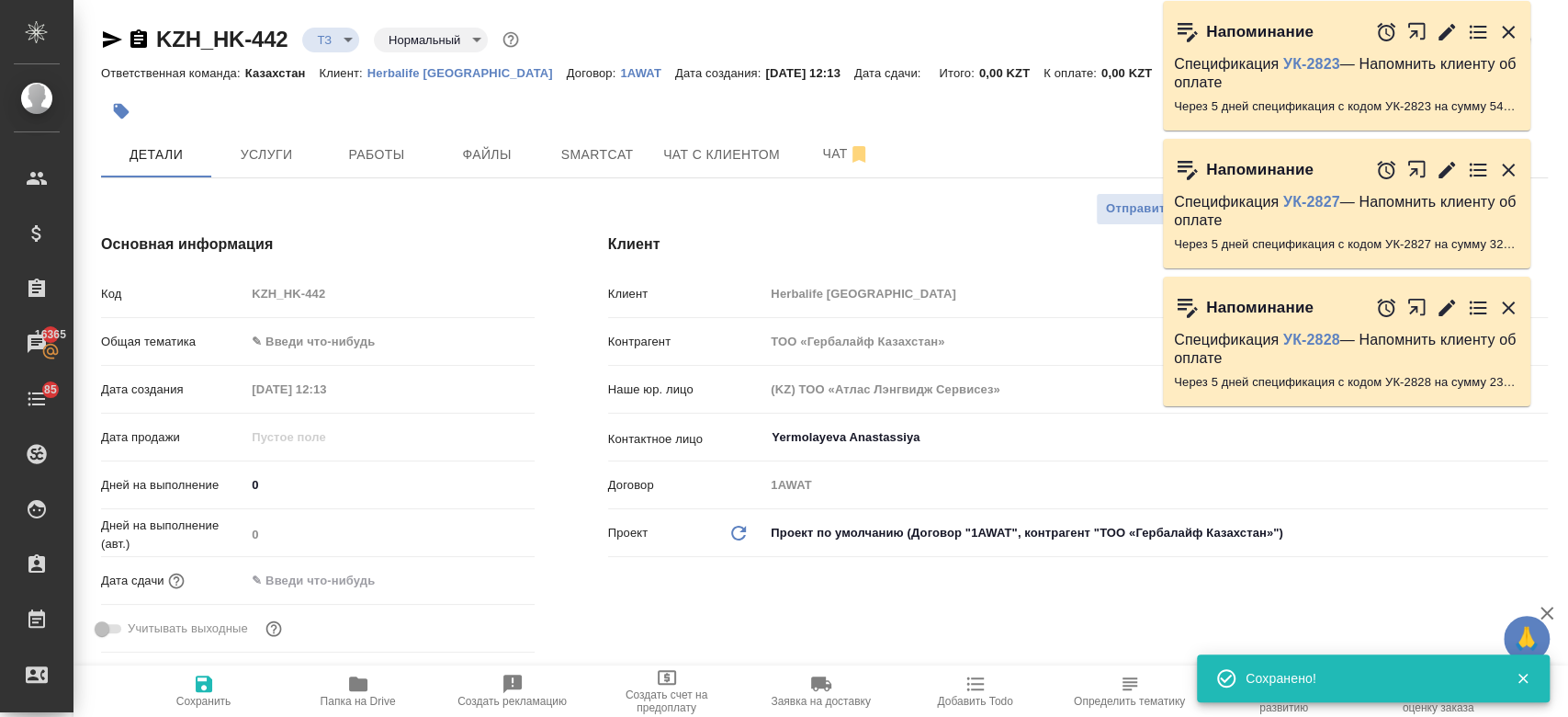
type textarea "x"
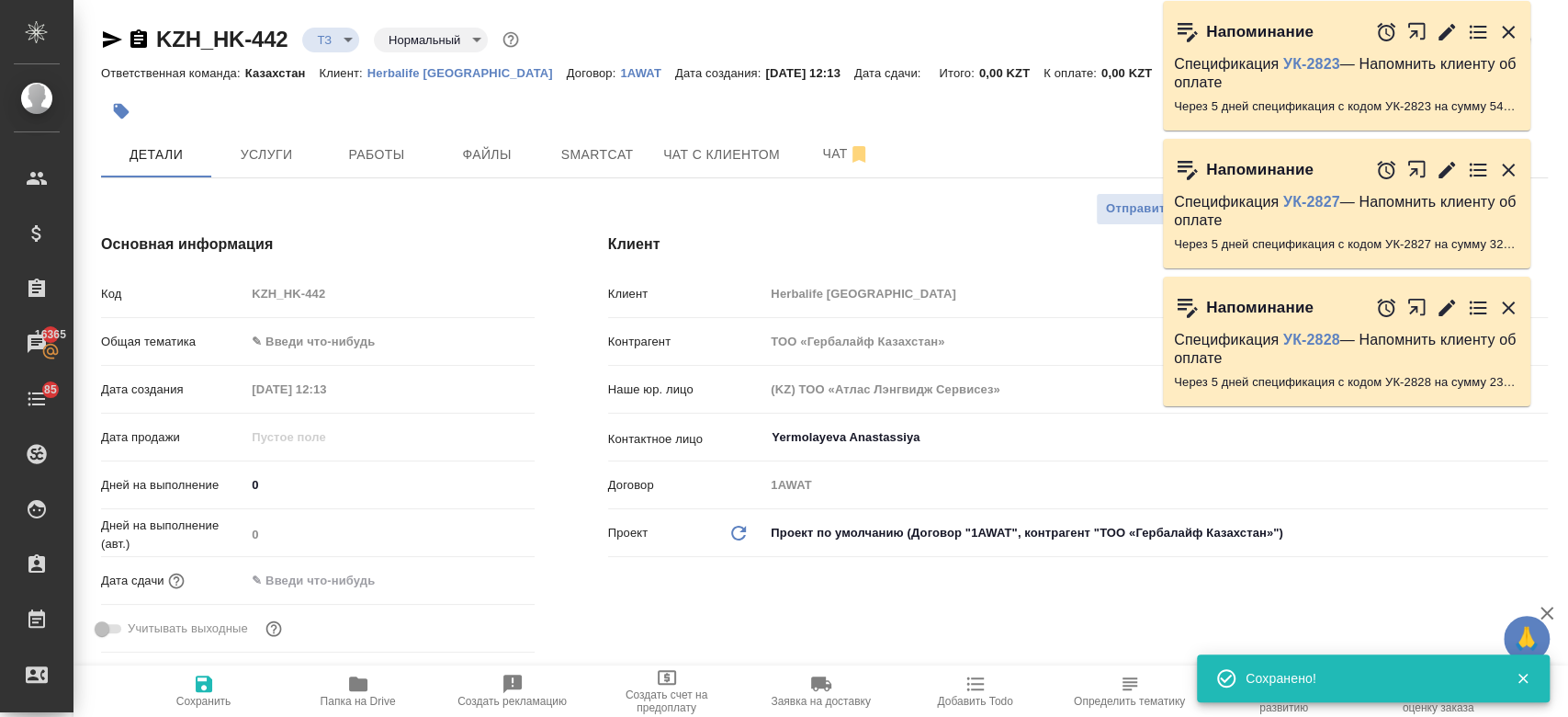
type textarea "x"
click at [421, 114] on div at bounding box center [583, 111] width 964 height 41
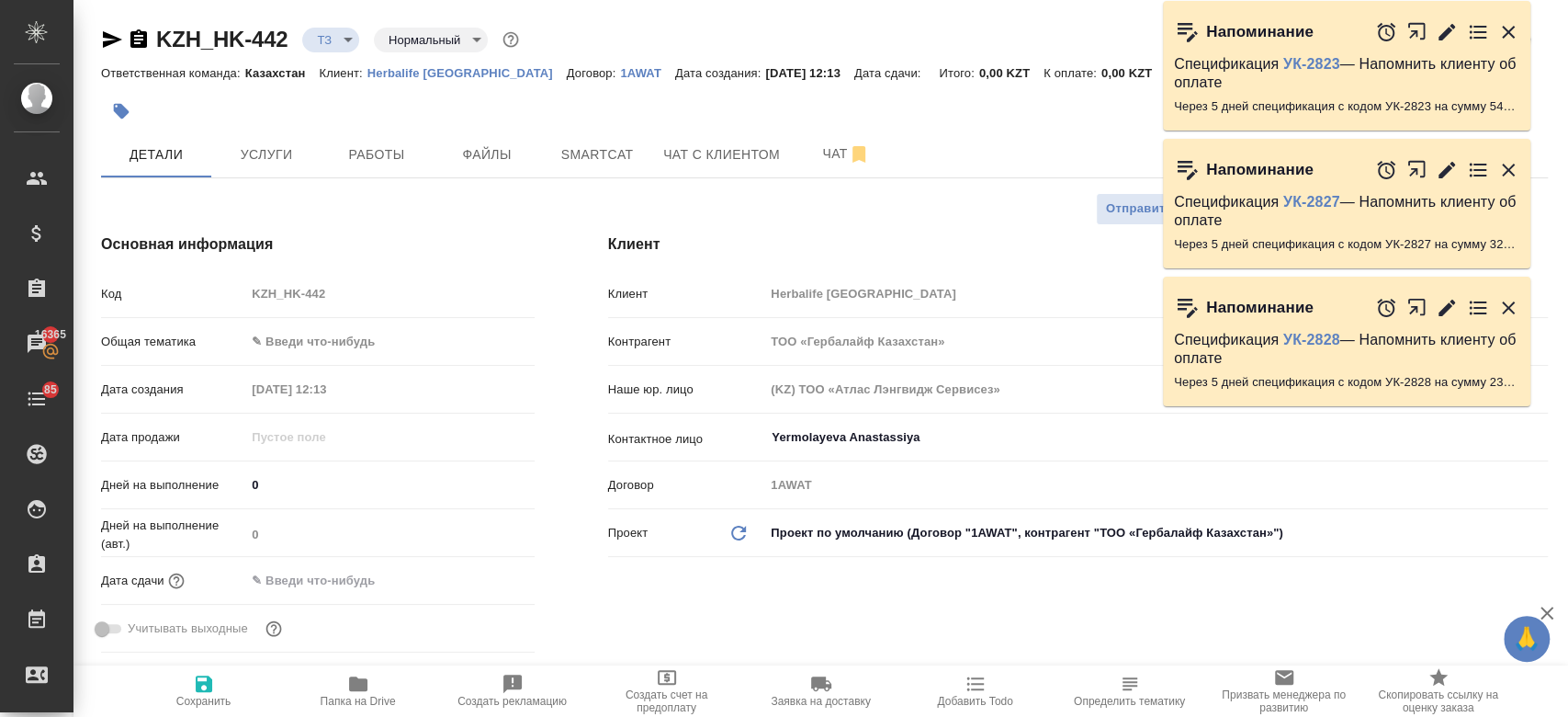
click at [385, 112] on div at bounding box center [583, 111] width 964 height 41
type textarea "x"
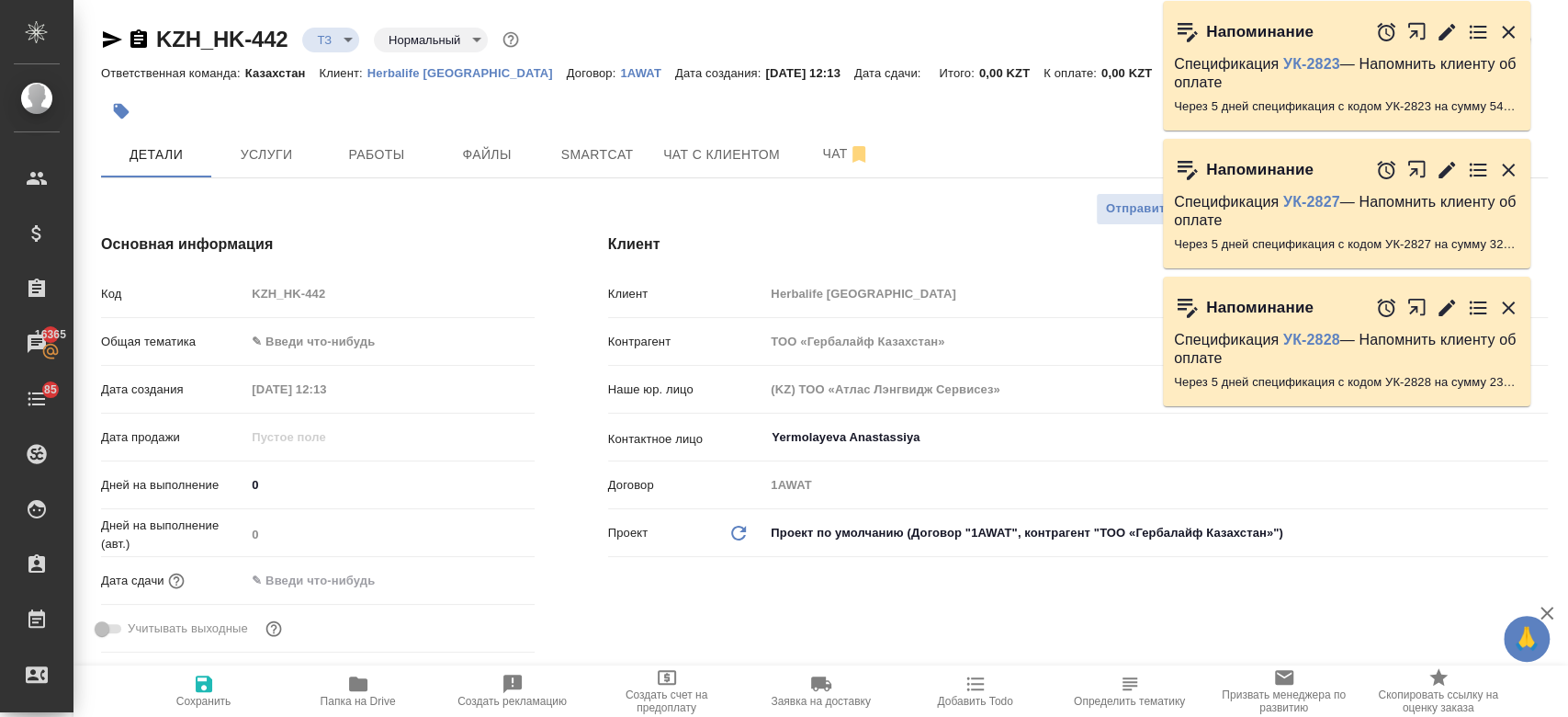
type textarea "x"
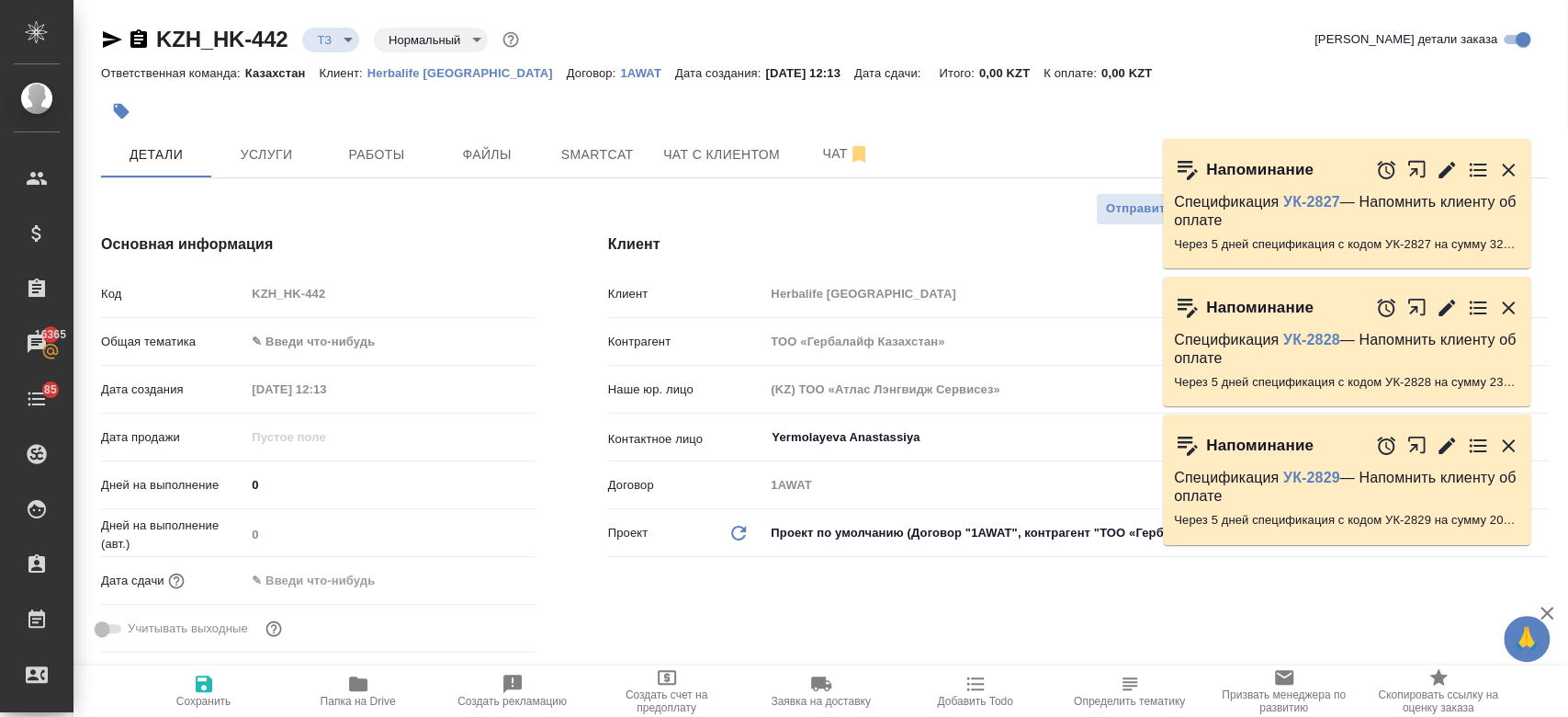
type textarea "x"
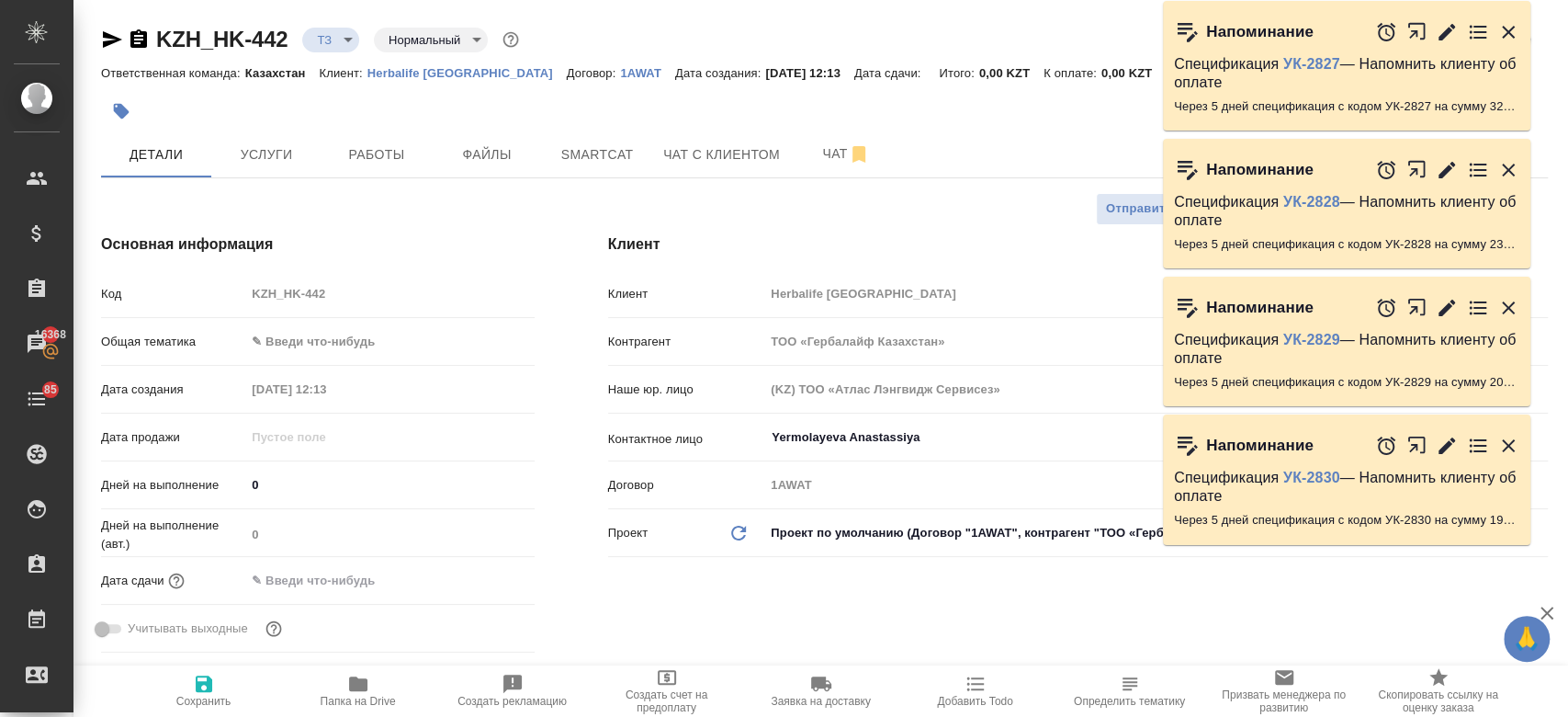
type textarea "x"
click at [710, 107] on div at bounding box center [583, 111] width 964 height 41
click at [821, 158] on span "Чат" at bounding box center [845, 154] width 88 height 23
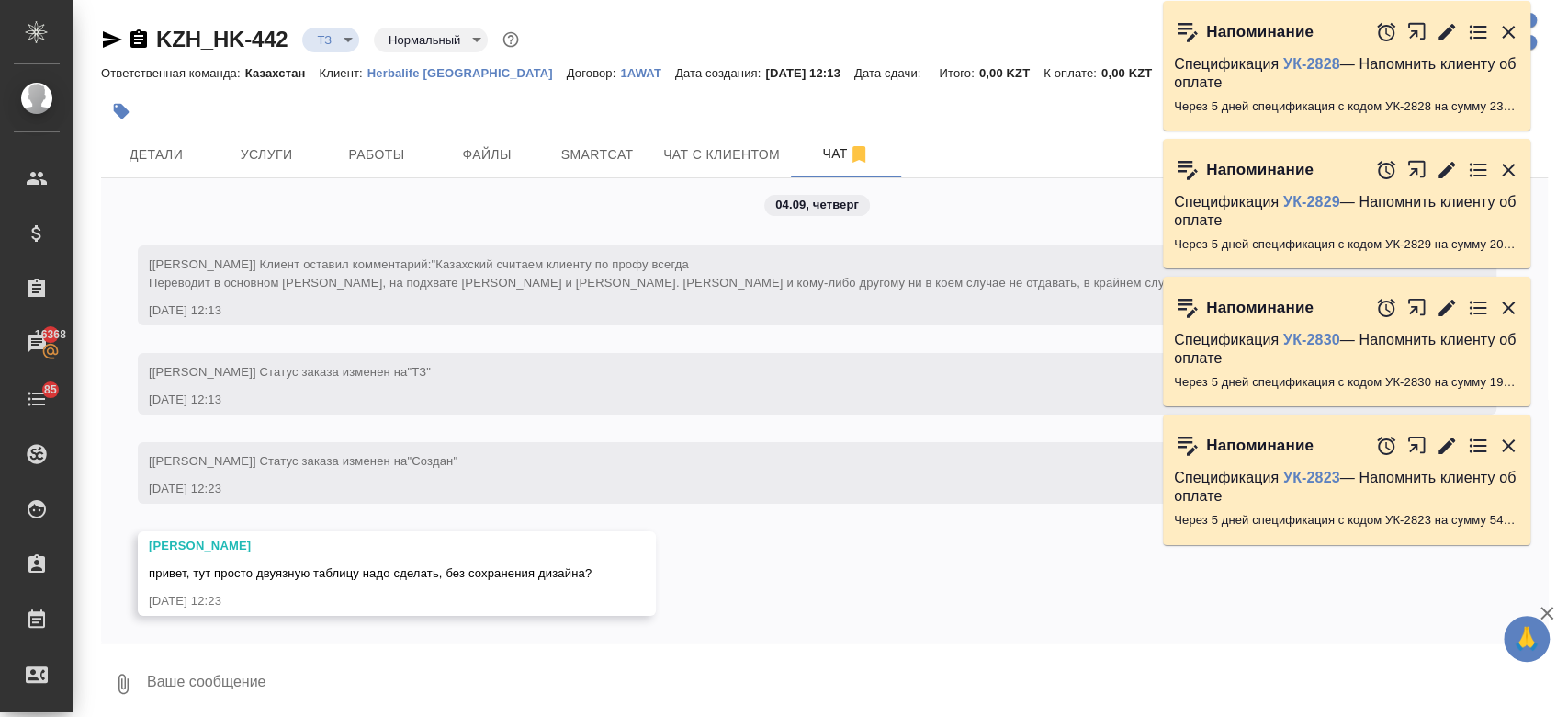
scroll to position [8, 0]
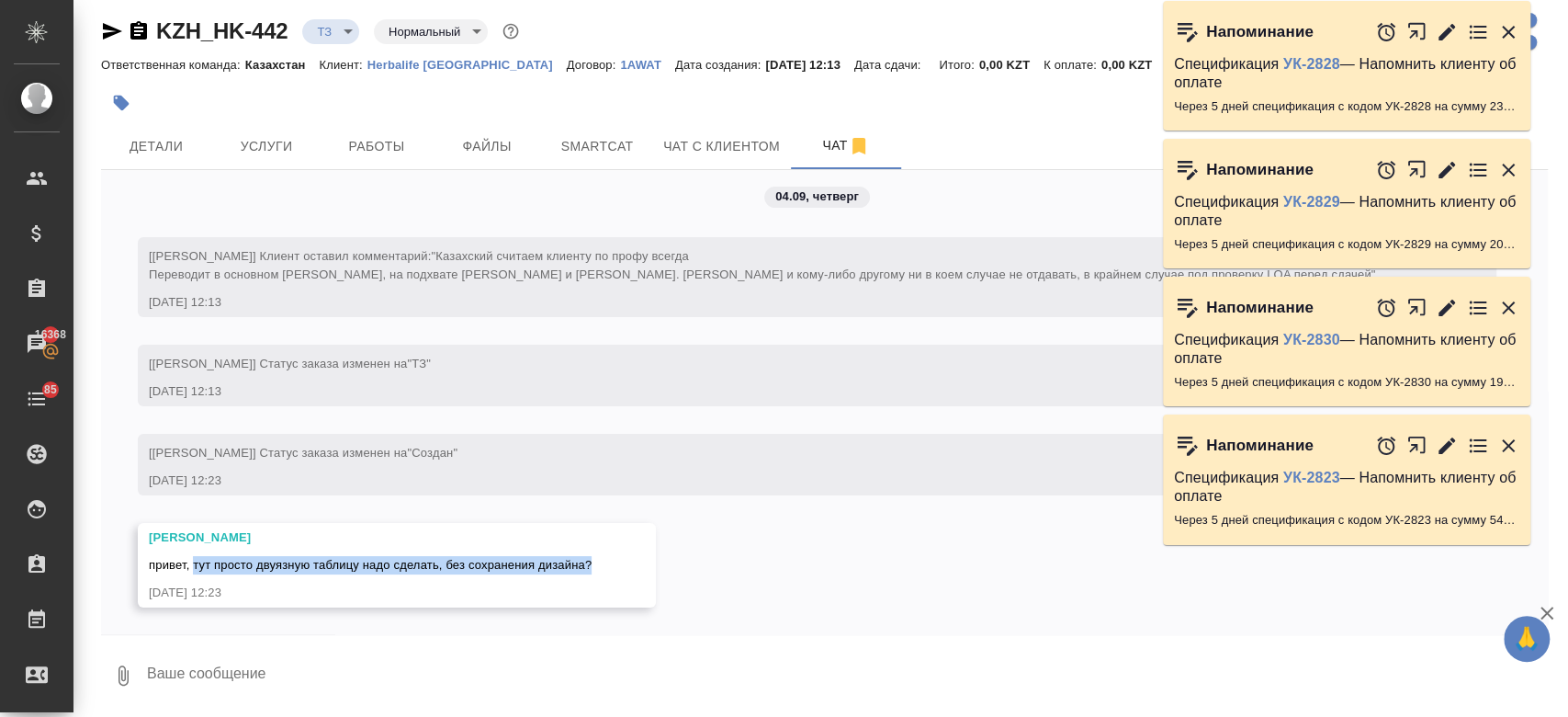
drag, startPoint x: 600, startPoint y: 563, endPoint x: 193, endPoint y: 564, distance: 407.0
click at [193, 564] on div "Арсеньева Вера привет, тут просто двуязную таблицу надо сделать, без сохранения…" at bounding box center [396, 564] width 518 height 84
copy span "тут просто двуязную таблицу надо сделать, без сохранения дизайна?"
click at [273, 681] on textarea at bounding box center [846, 674] width 1403 height 62
type textarea "уточню"
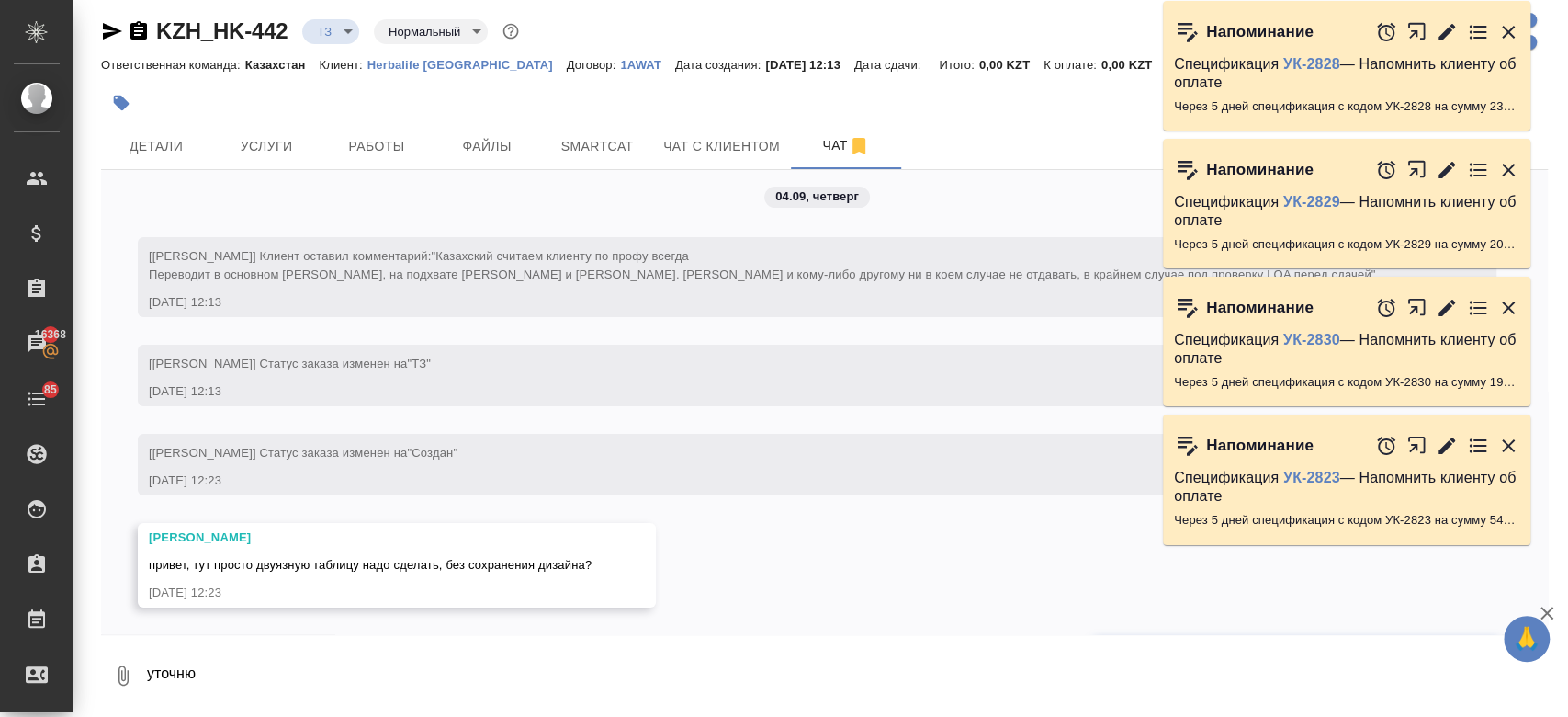
scroll to position [102, 0]
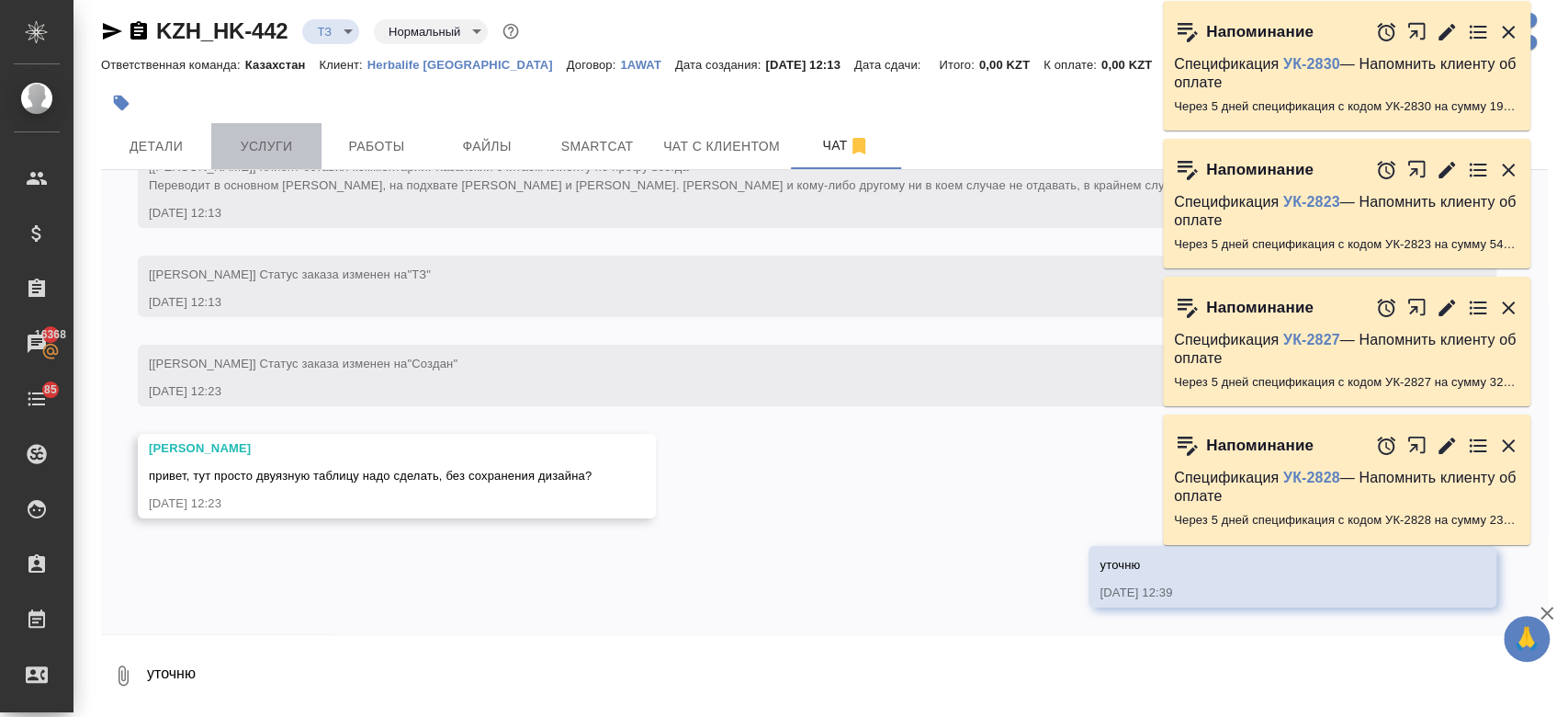
click at [259, 158] on button "Услуги" at bounding box center [265, 146] width 110 height 46
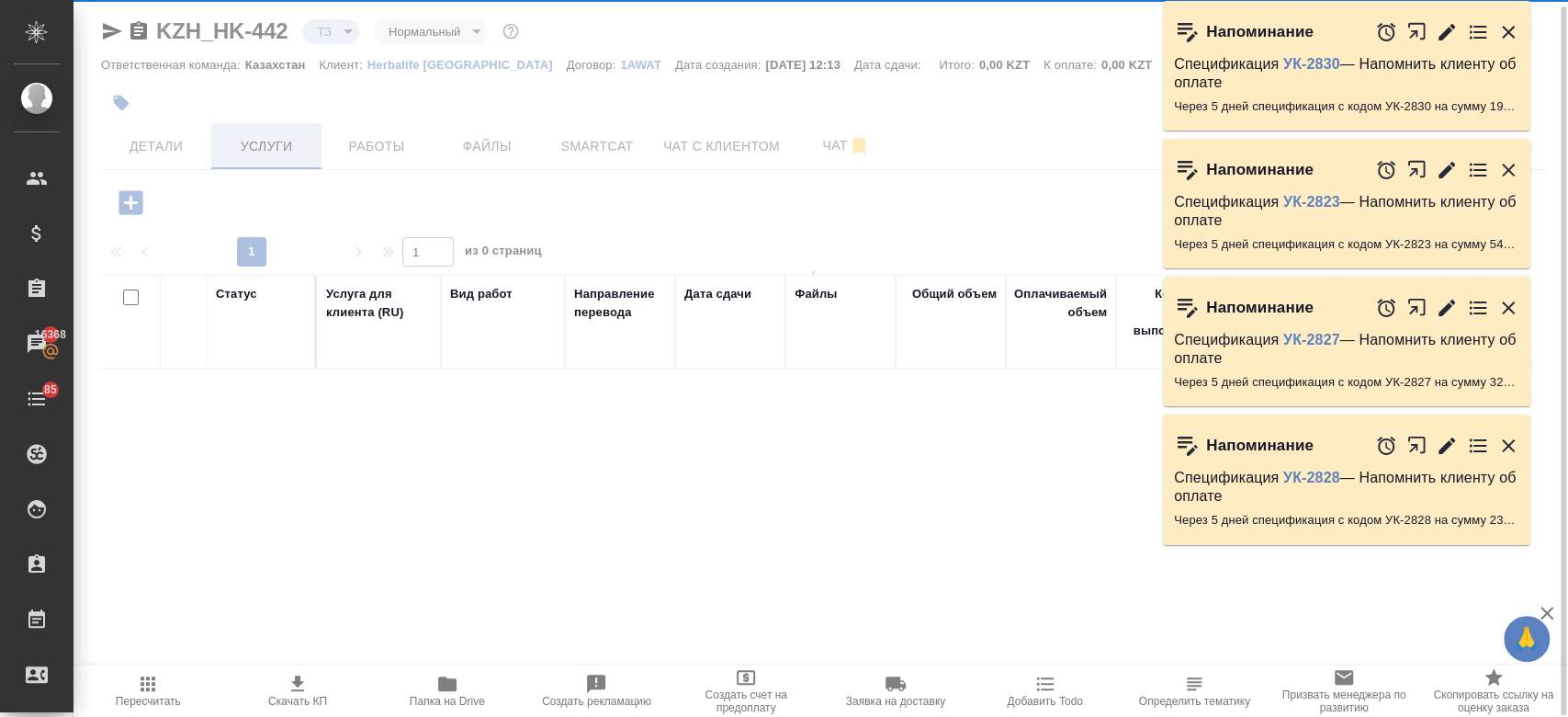
scroll to position [7, 0]
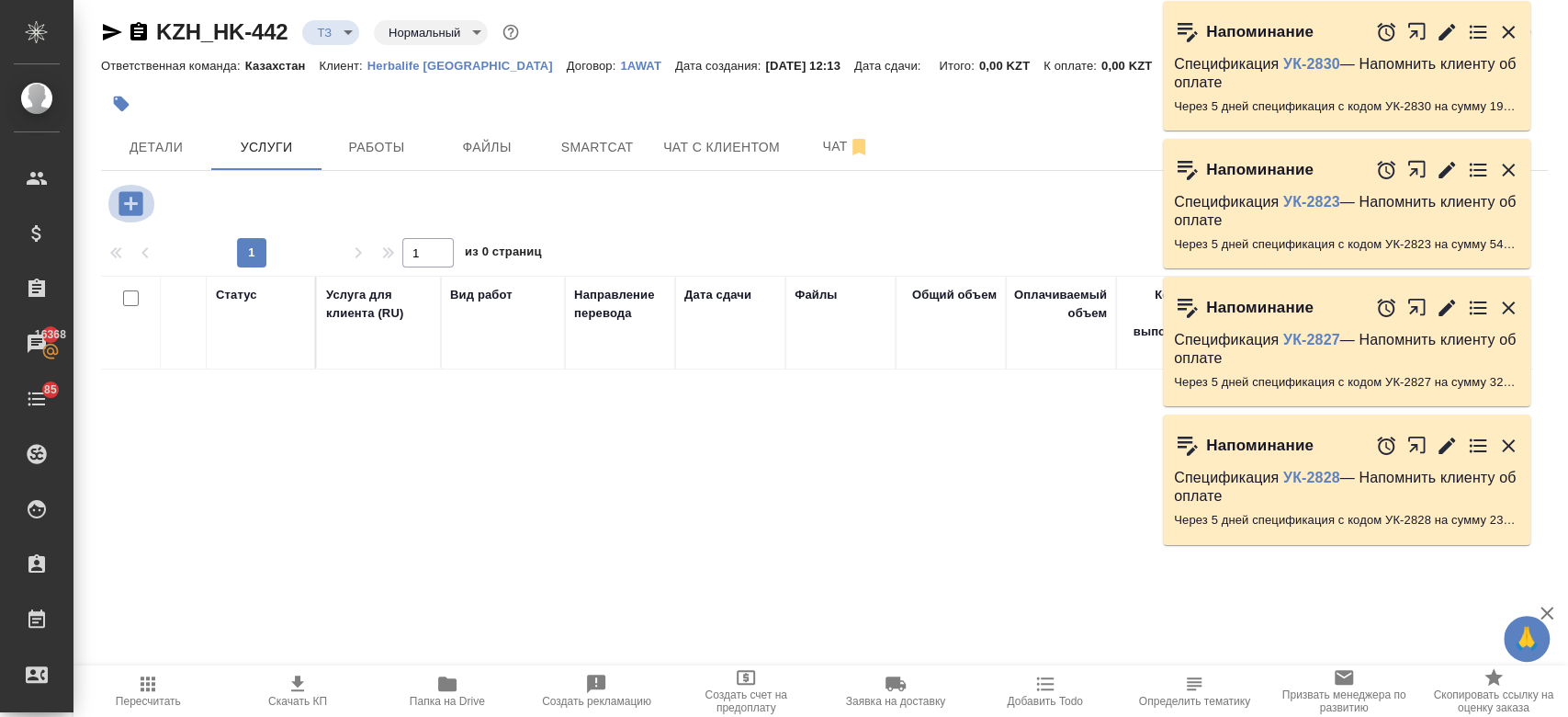
click at [130, 204] on icon "button" at bounding box center [131, 203] width 32 height 32
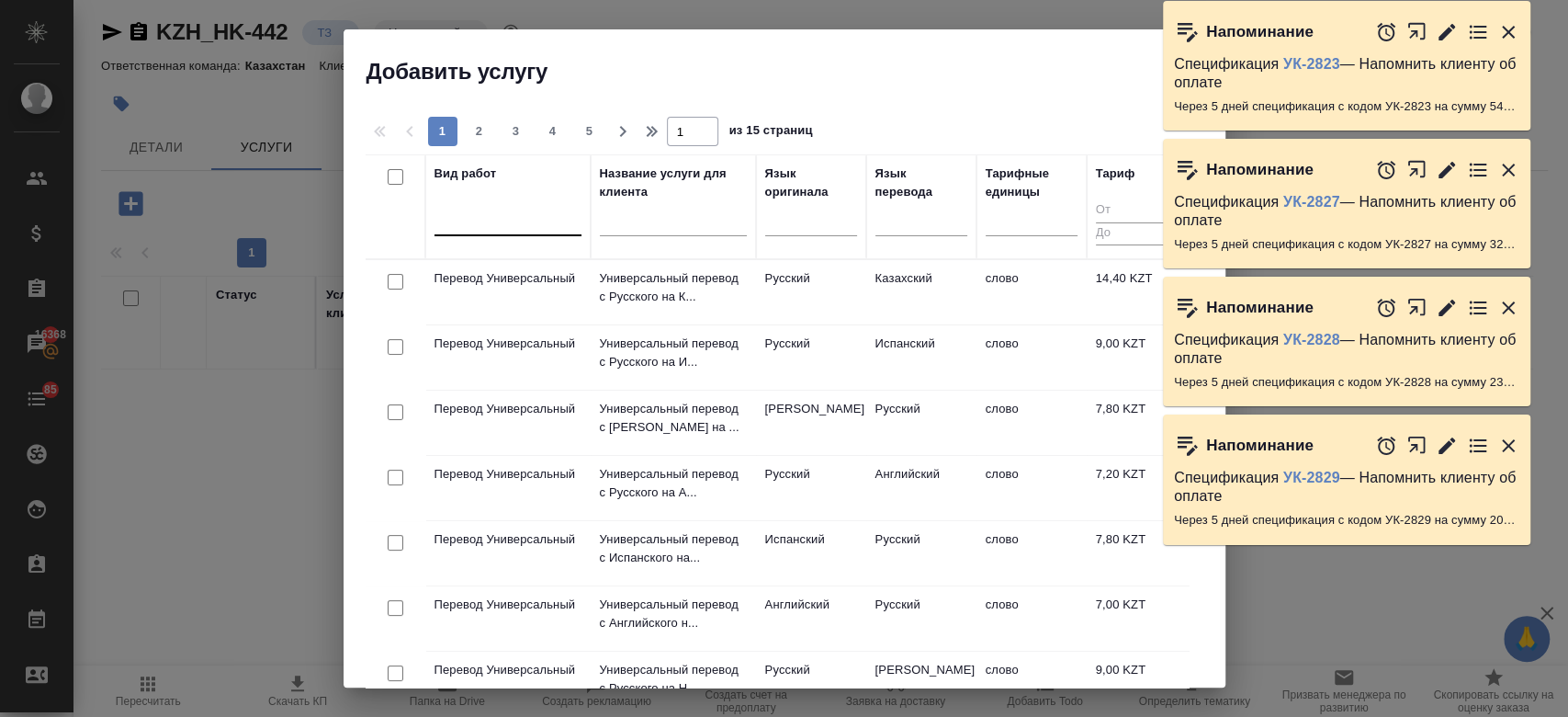
click at [496, 220] on div at bounding box center [508, 217] width 147 height 27
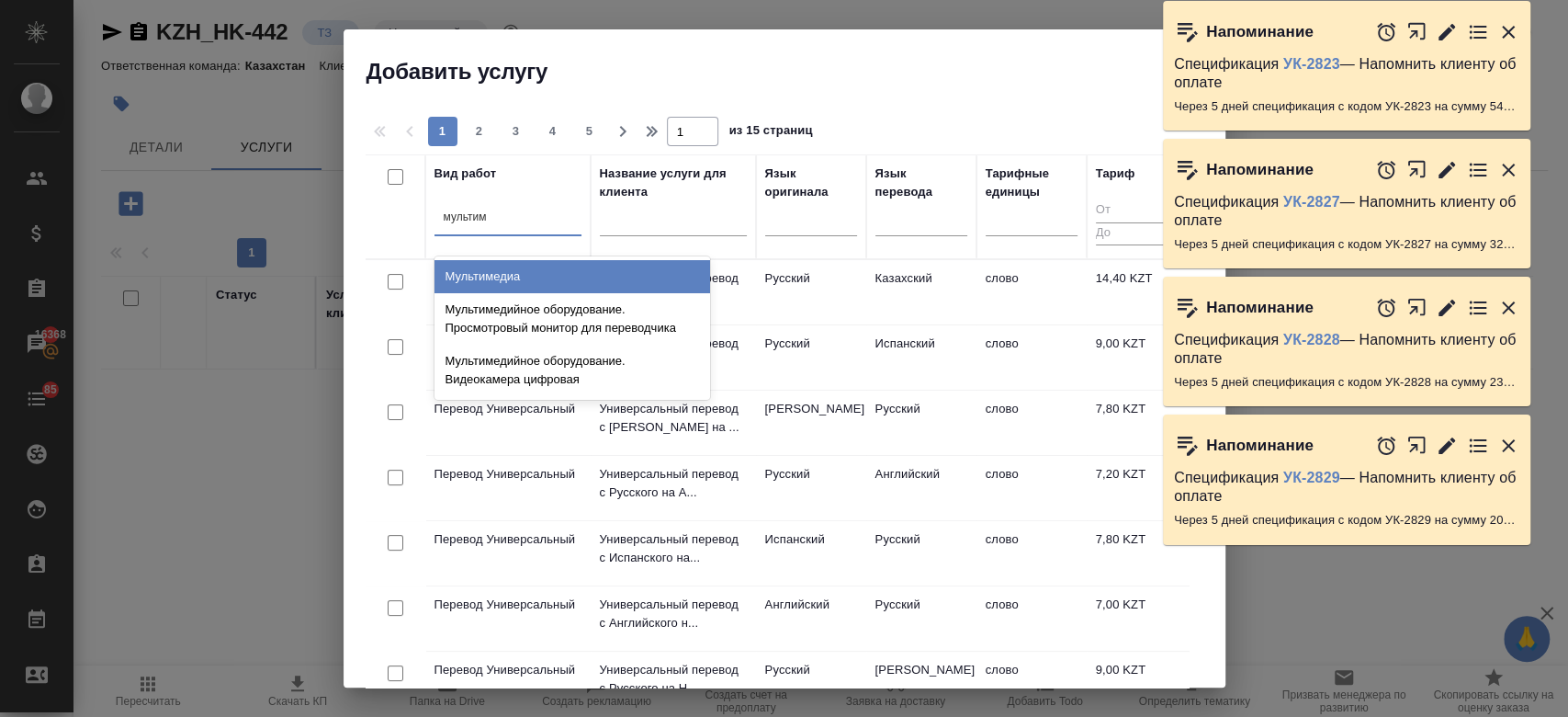
type input "мультим"
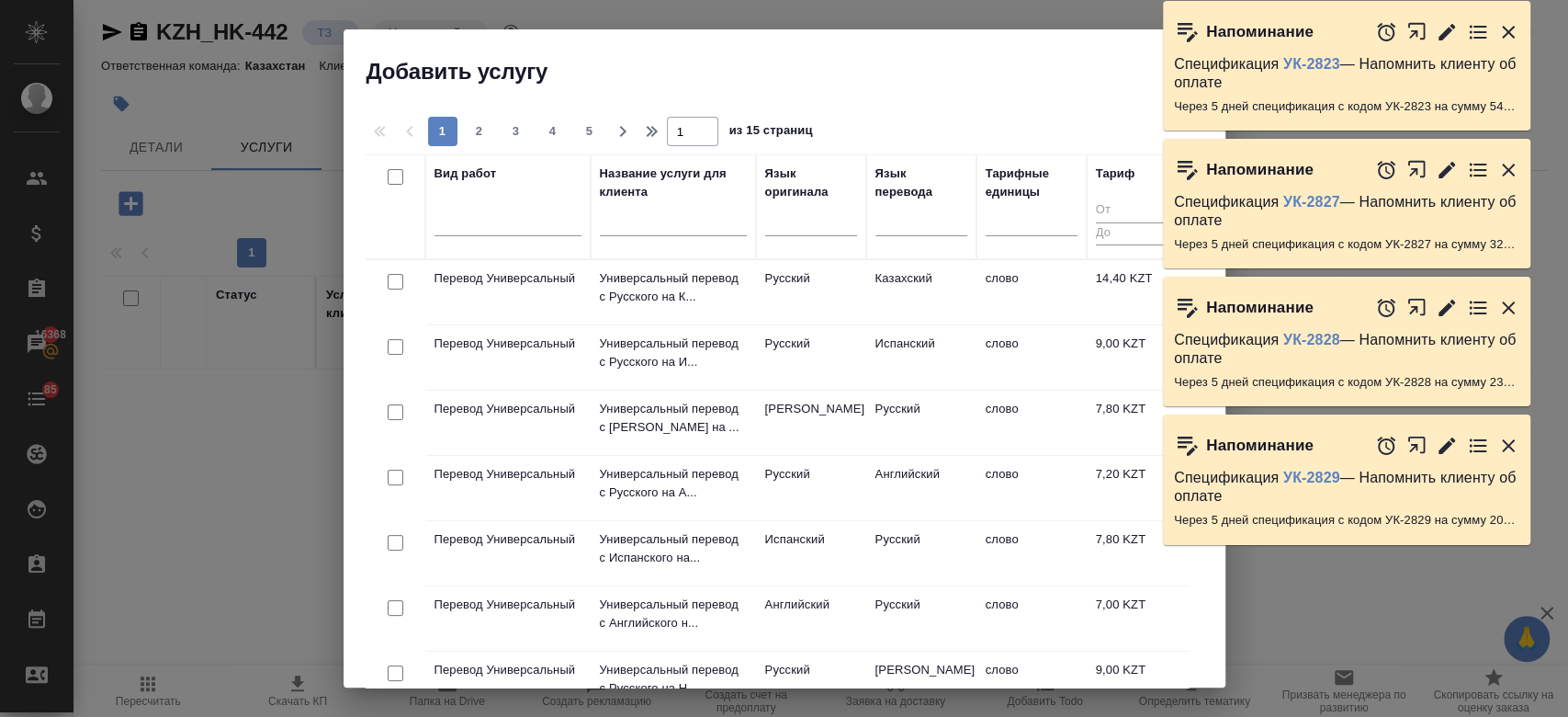
click at [900, 55] on div "Добавить услугу" at bounding box center [784, 58] width 882 height 57
click at [1506, 23] on icon "button" at bounding box center [1508, 32] width 22 height 22
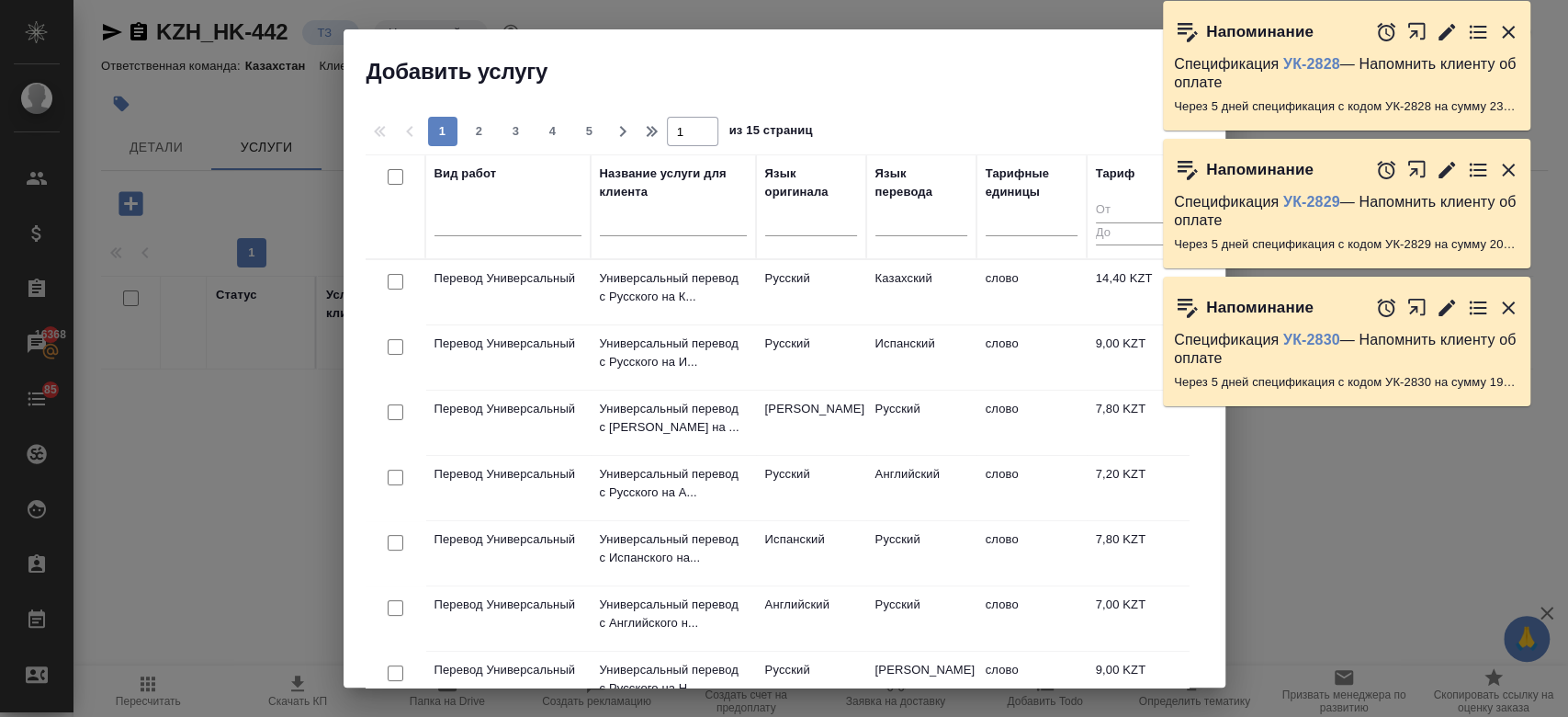
click at [1506, 23] on icon "button" at bounding box center [1508, 32] width 22 height 22
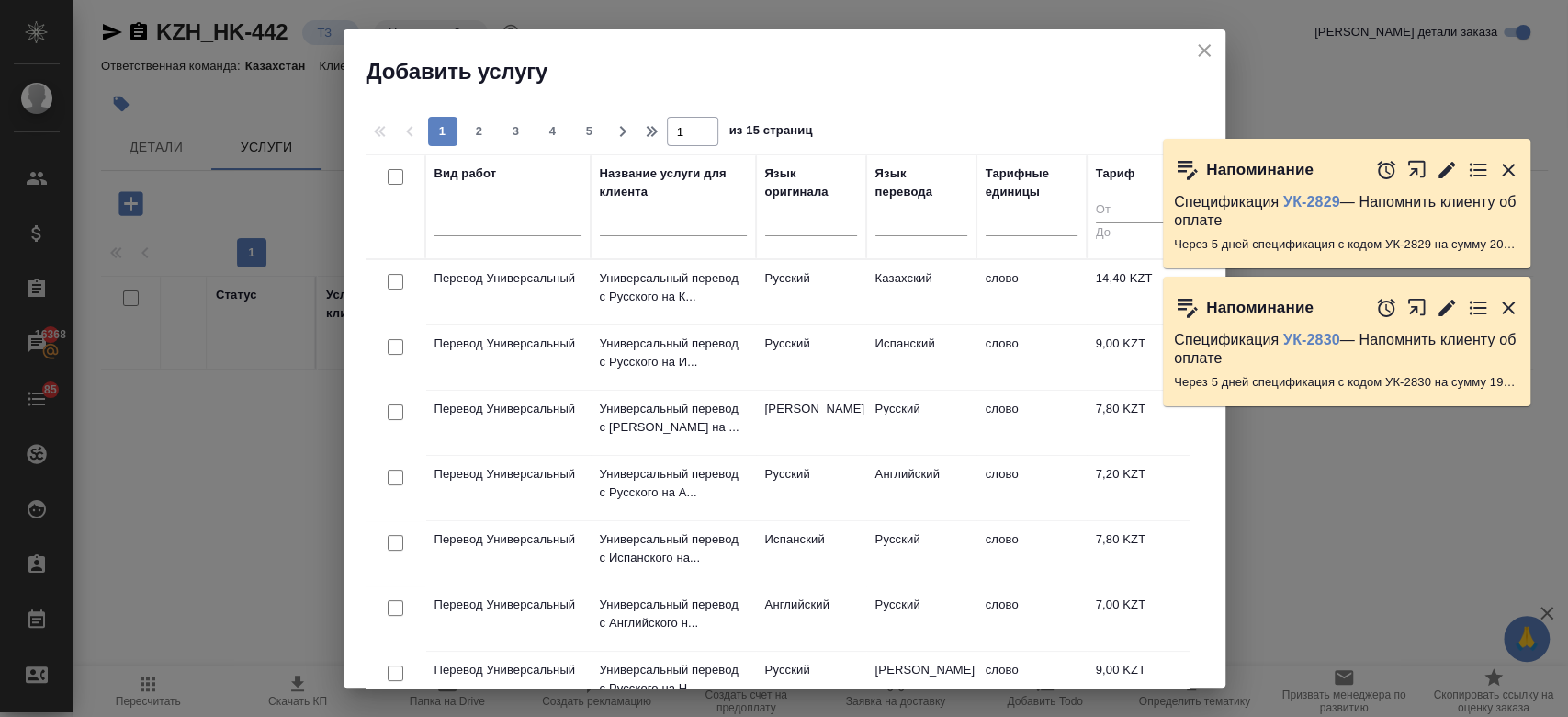
click at [1506, 23] on div "Напоминание Спецификация УК-2828 — Напомнить клиенту об оплате Через 5 дней спе…" at bounding box center [1355, 81] width 387 height 134
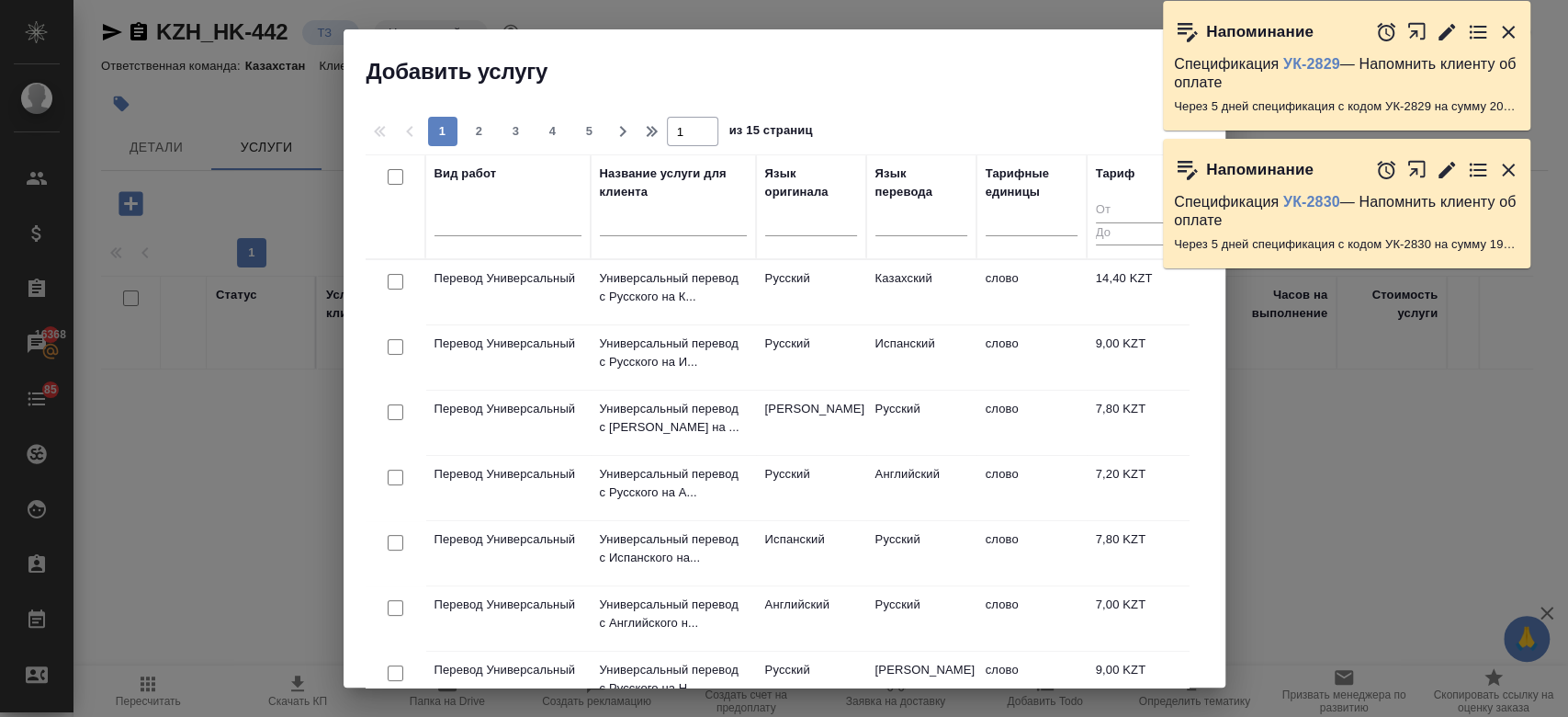
click at [1506, 23] on icon "button" at bounding box center [1508, 32] width 22 height 22
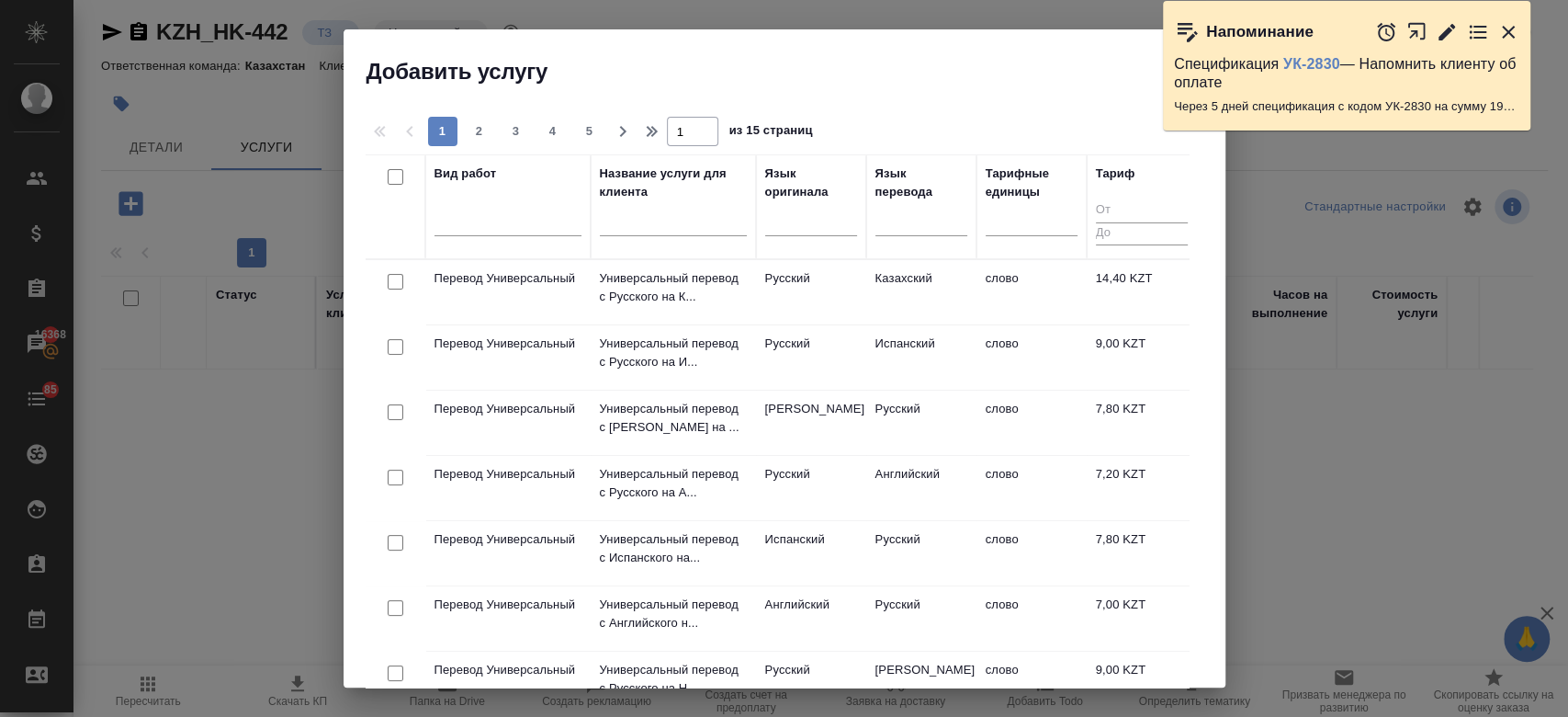
click at [1506, 23] on div "Напоминание" at bounding box center [1345, 32] width 367 height 61
click at [1506, 23] on icon "button" at bounding box center [1508, 32] width 22 height 22
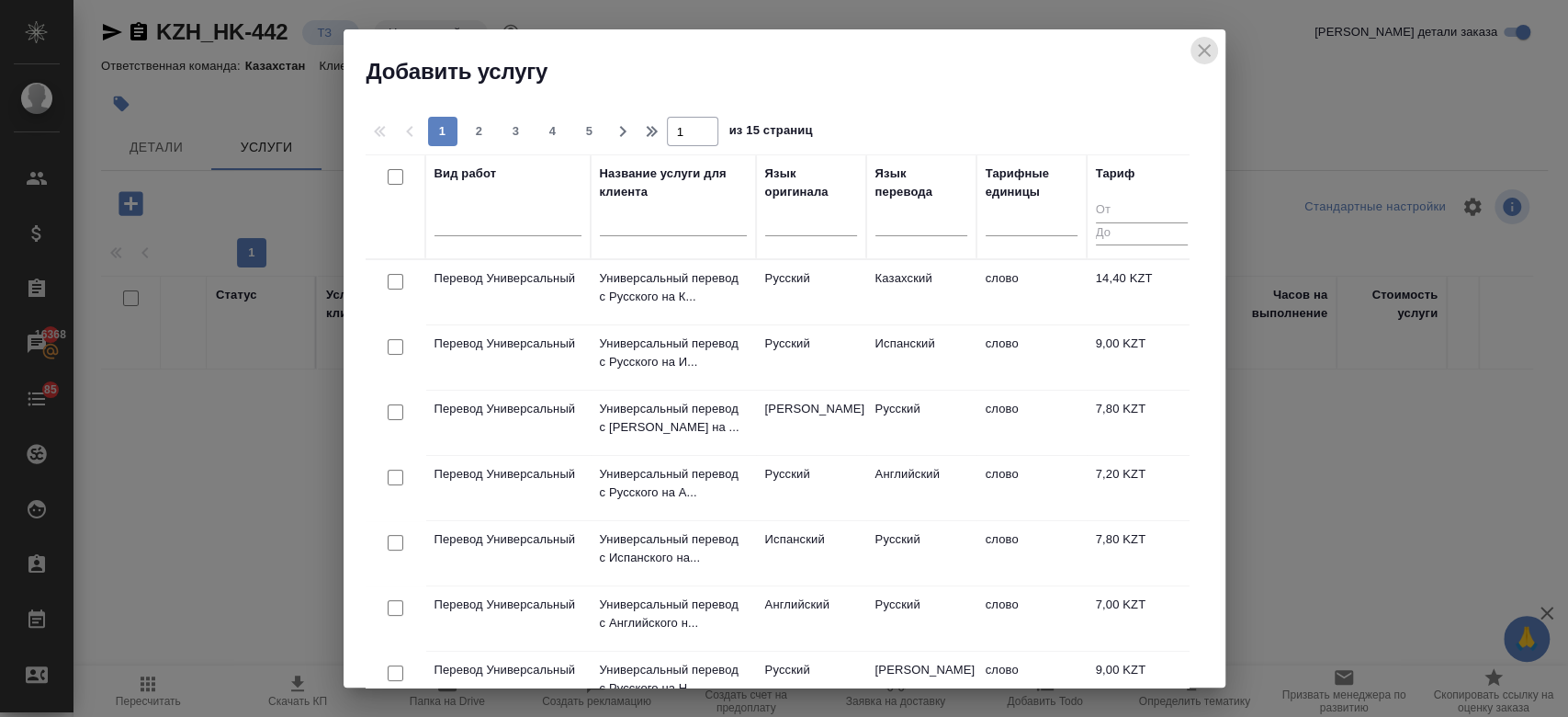
click at [1212, 44] on icon "close" at bounding box center [1204, 51] width 22 height 22
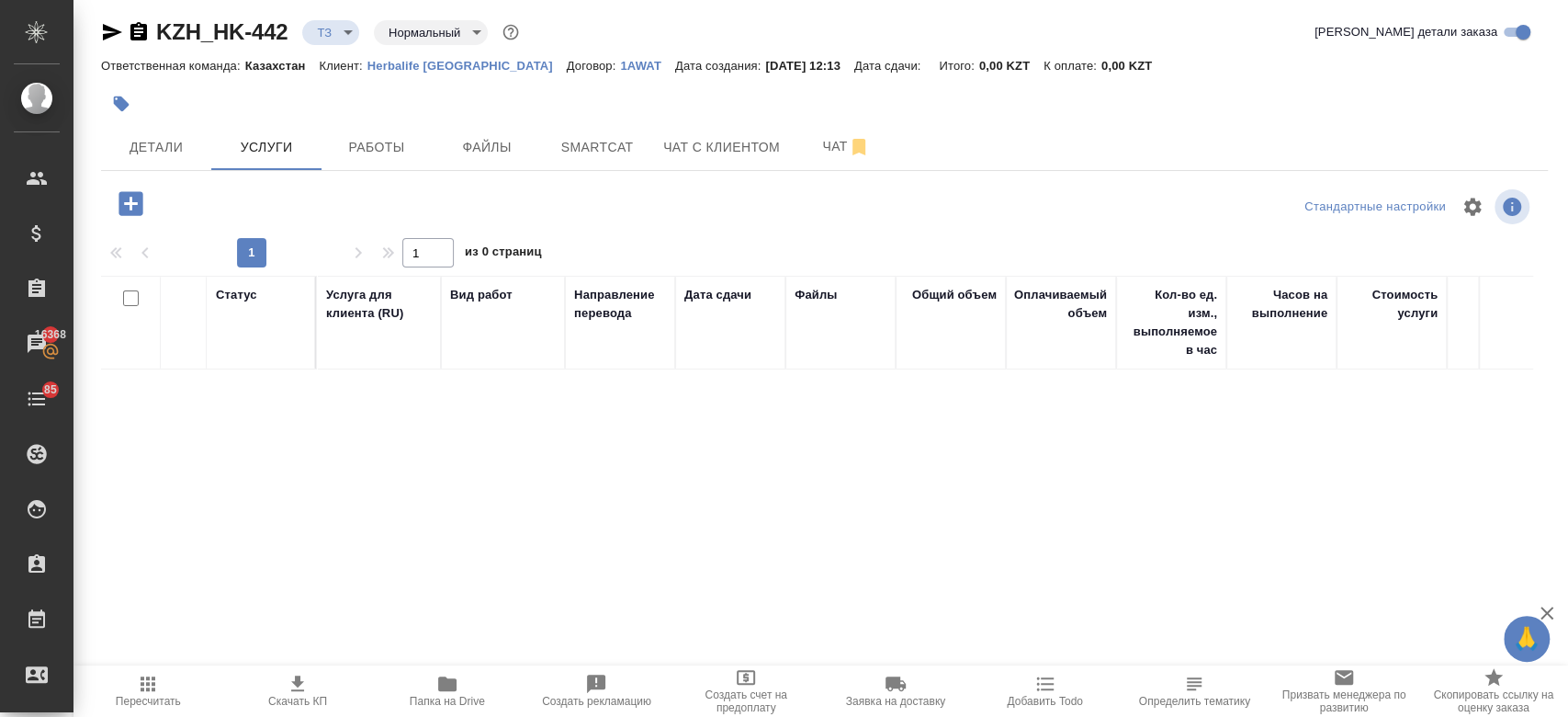
click at [852, 46] on div "KZH_HK-442 ТЗ tz Нормальный normal Кратко детали заказа" at bounding box center [824, 36] width 1446 height 37
click at [837, 137] on span "Чат" at bounding box center [845, 146] width 88 height 23
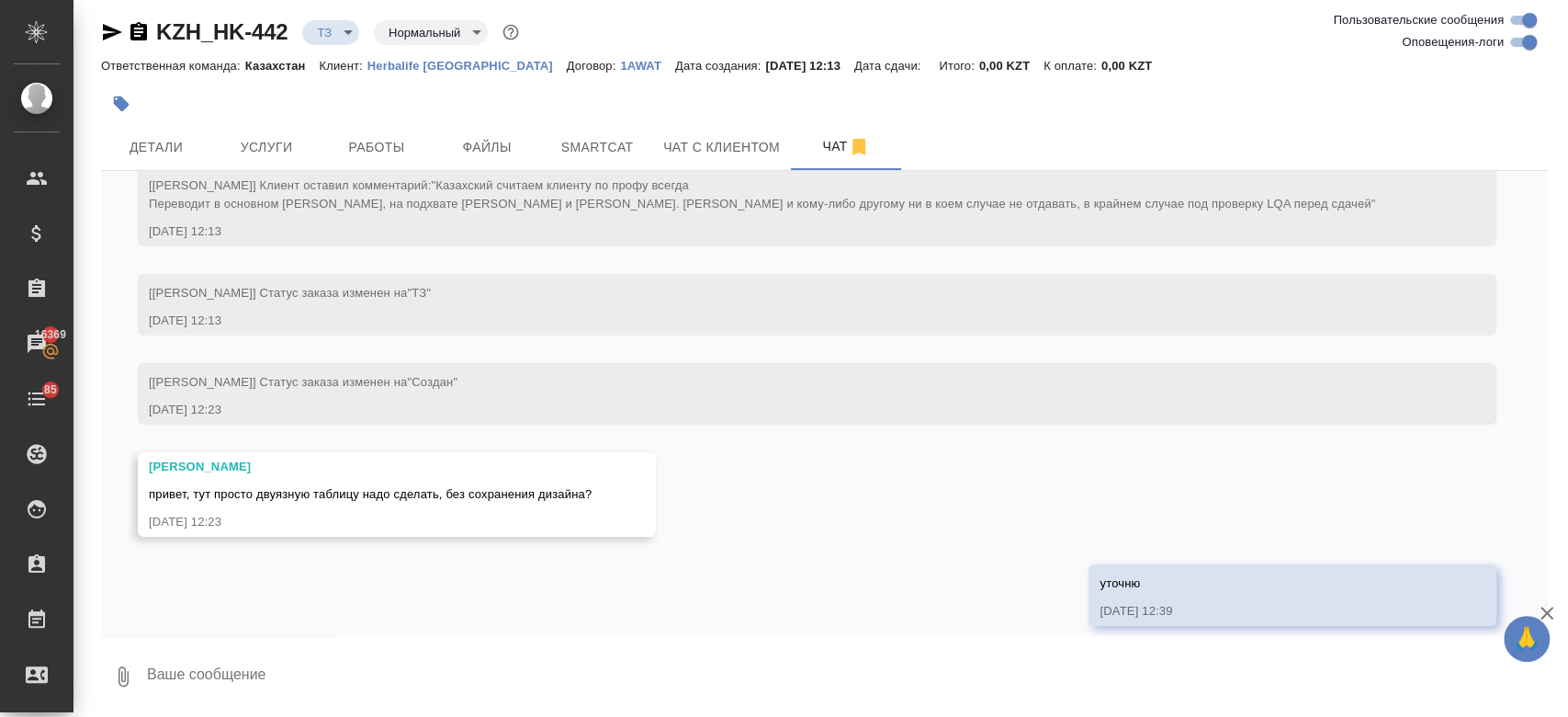
scroll to position [102, 0]
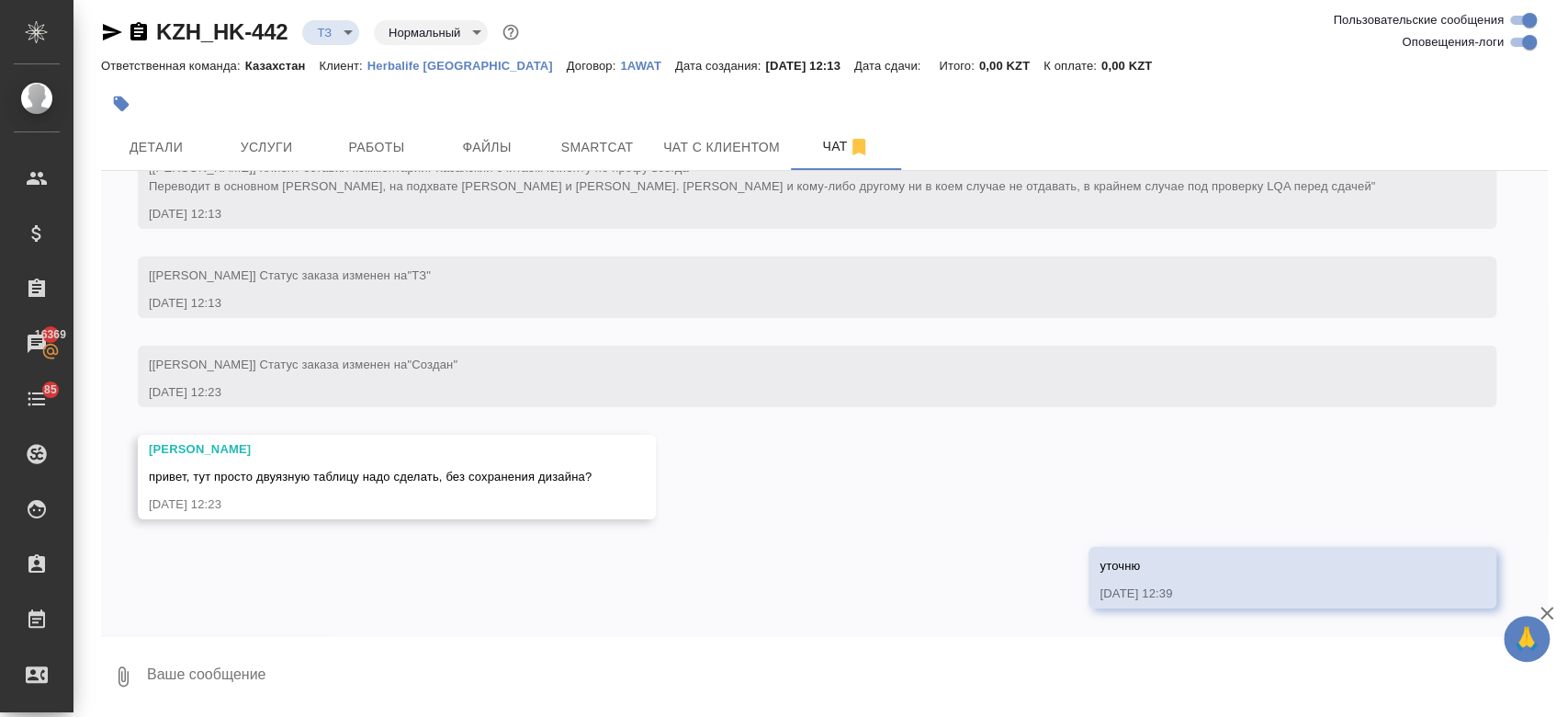
click at [420, 645] on textarea at bounding box center [846, 675] width 1403 height 62
paste textarea "Нужен только перевод, картинки сами адаптируем."
type textarea "Нужен только перевод, картинки сами адаптируем."
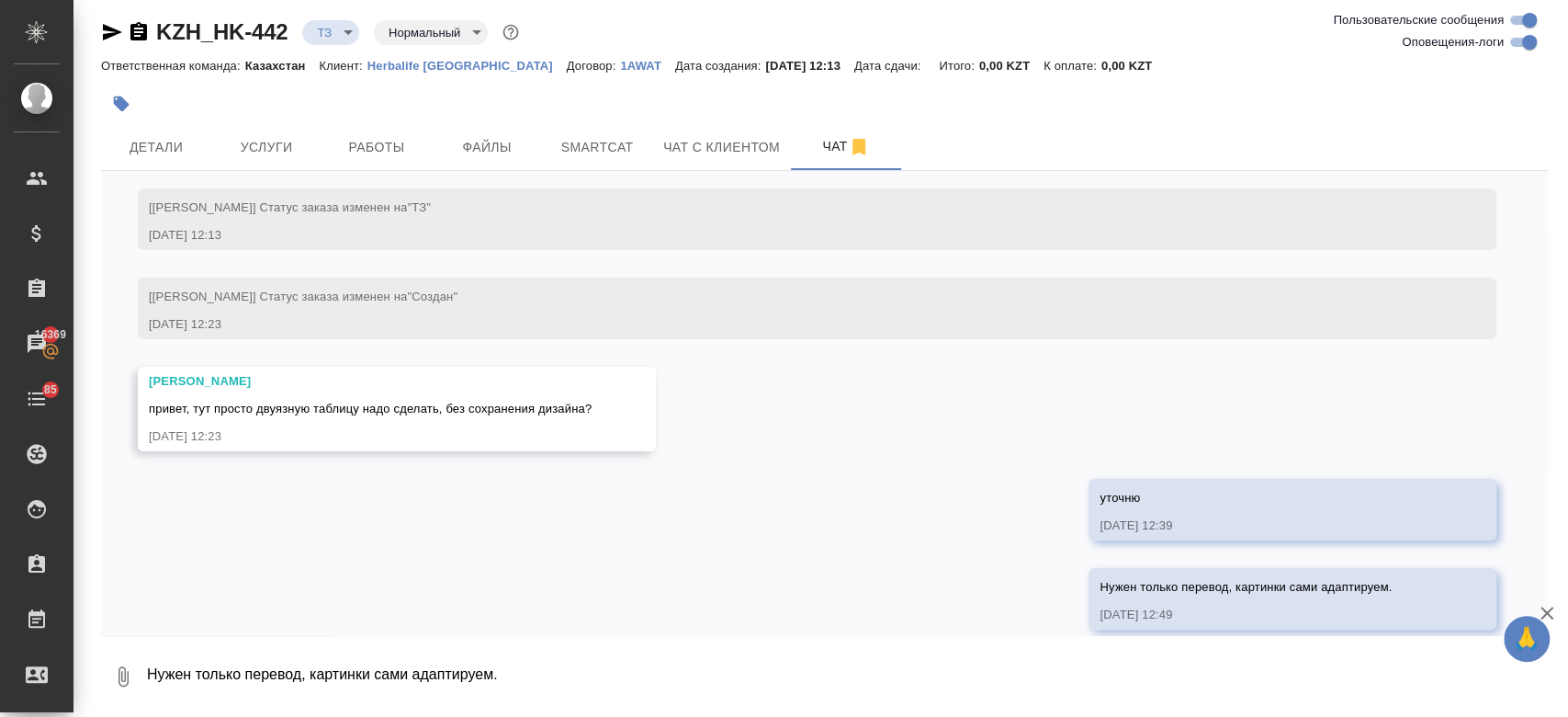
scroll to position [191, 0]
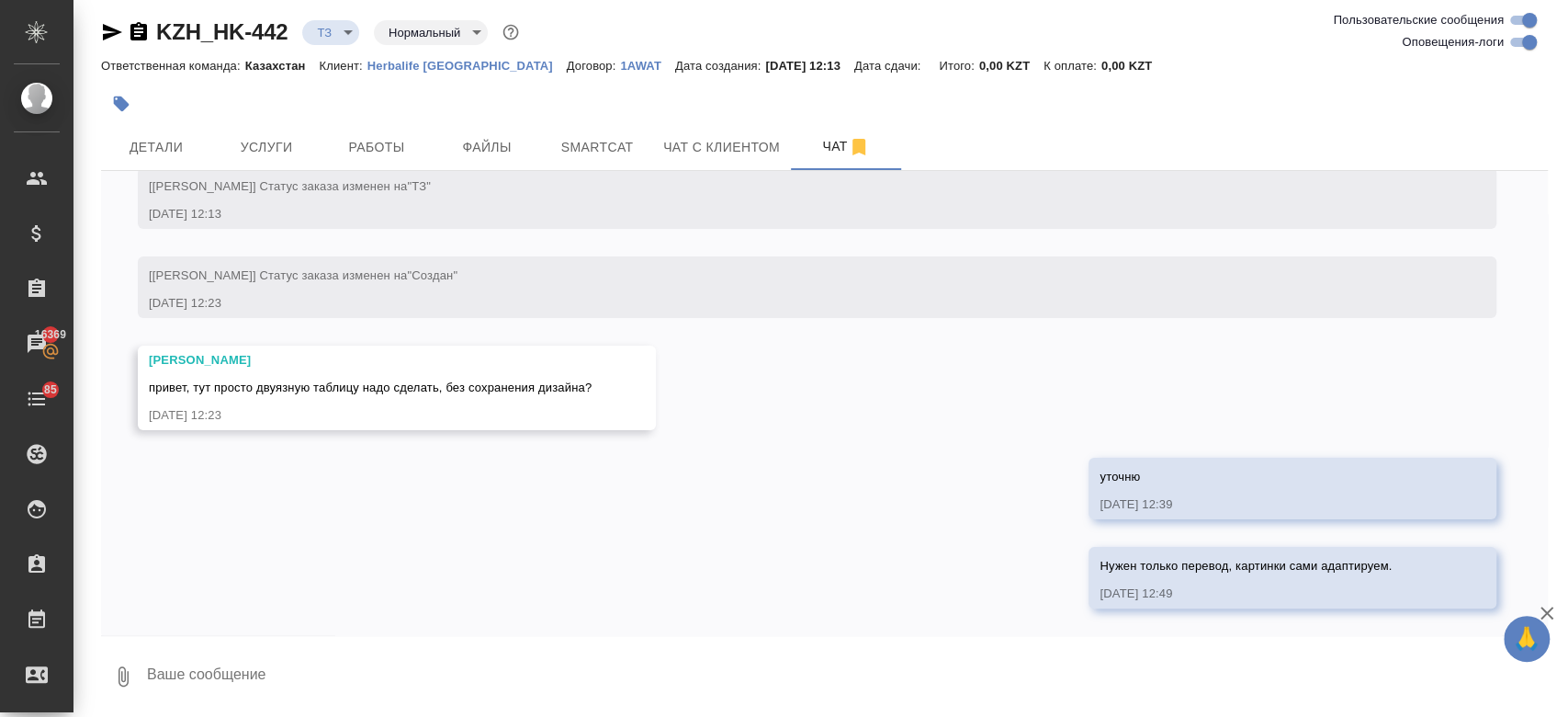
type textarea """
type textarea "2"
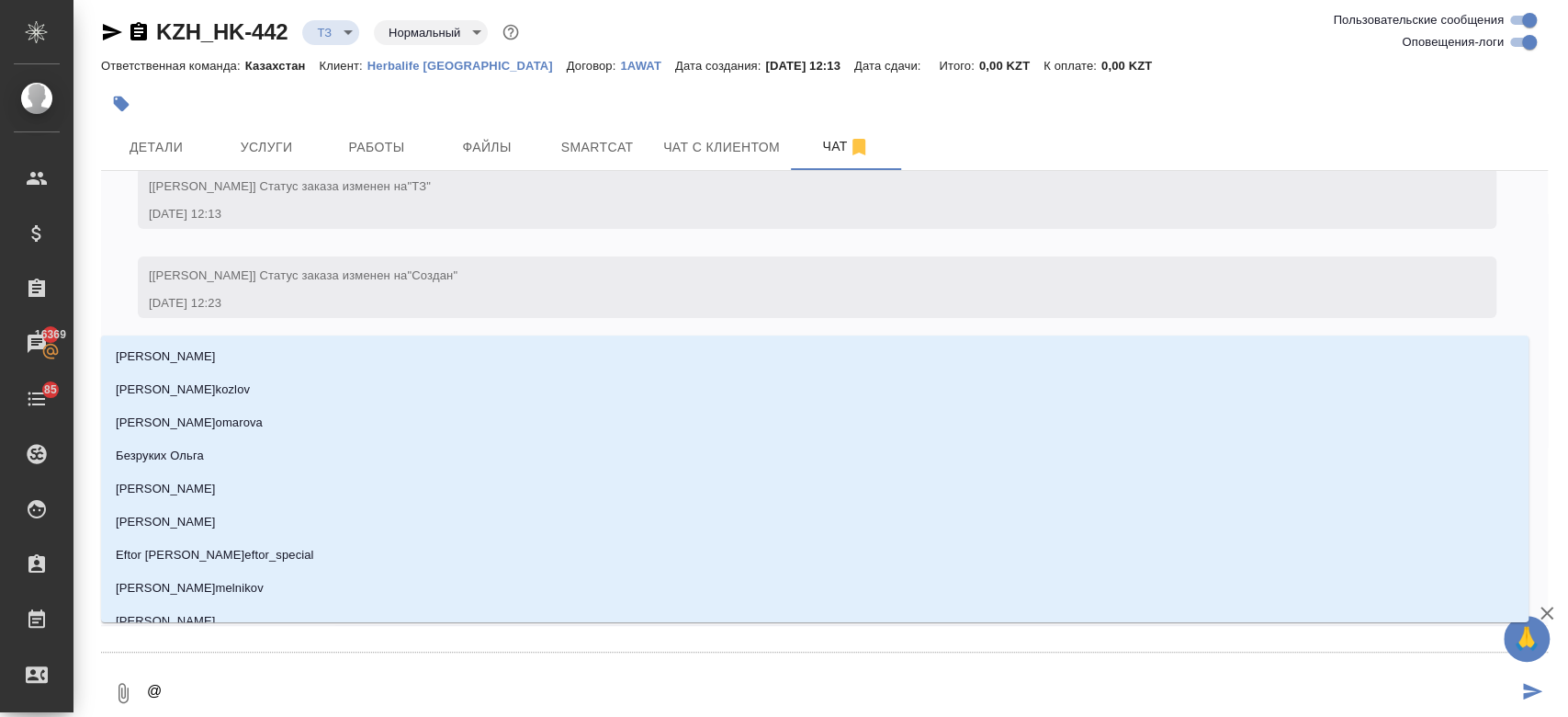
click at [242, 692] on textarea "@" at bounding box center [832, 692] width 1372 height 62
type textarea "@а"
type input "а"
type textarea "@ар"
type input "ар"
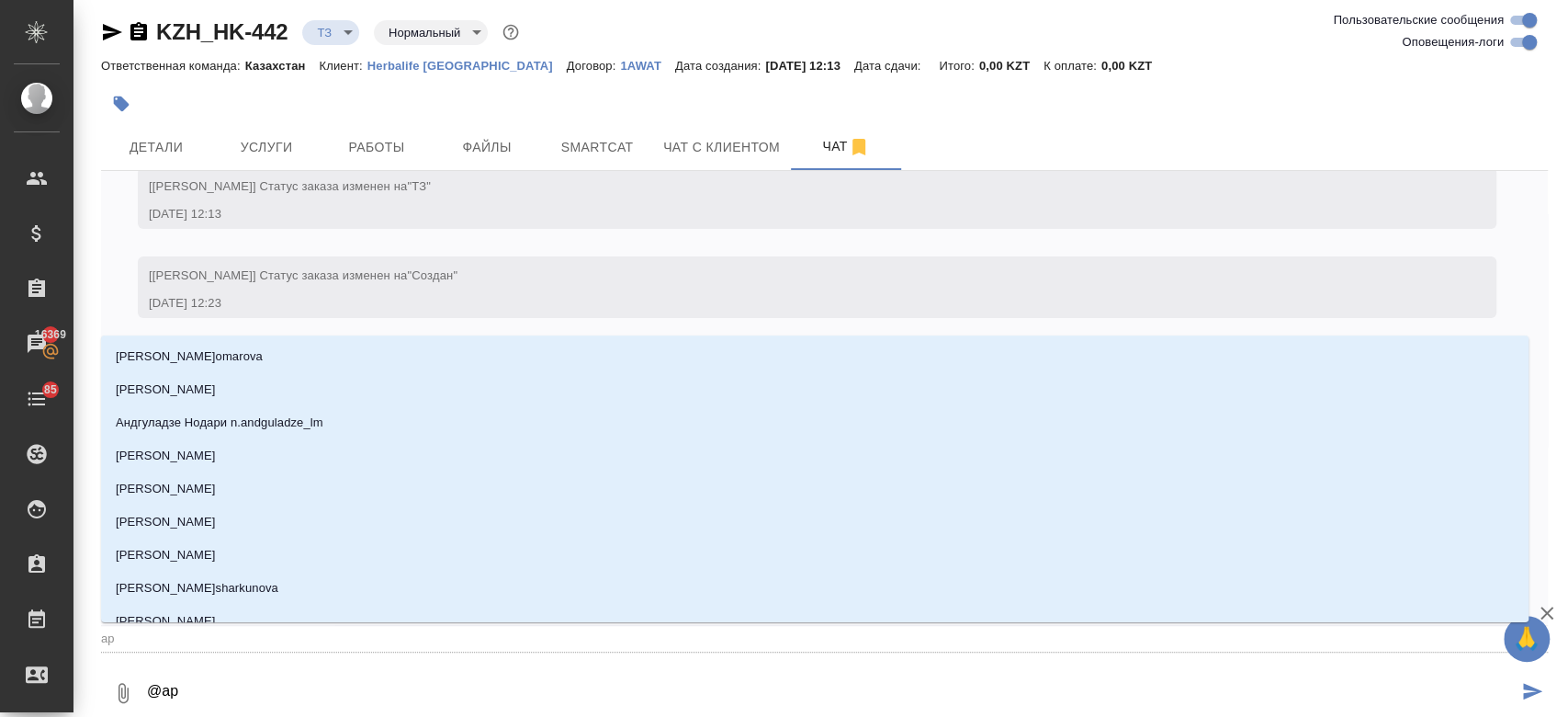
type textarea "@арс"
type input "арс"
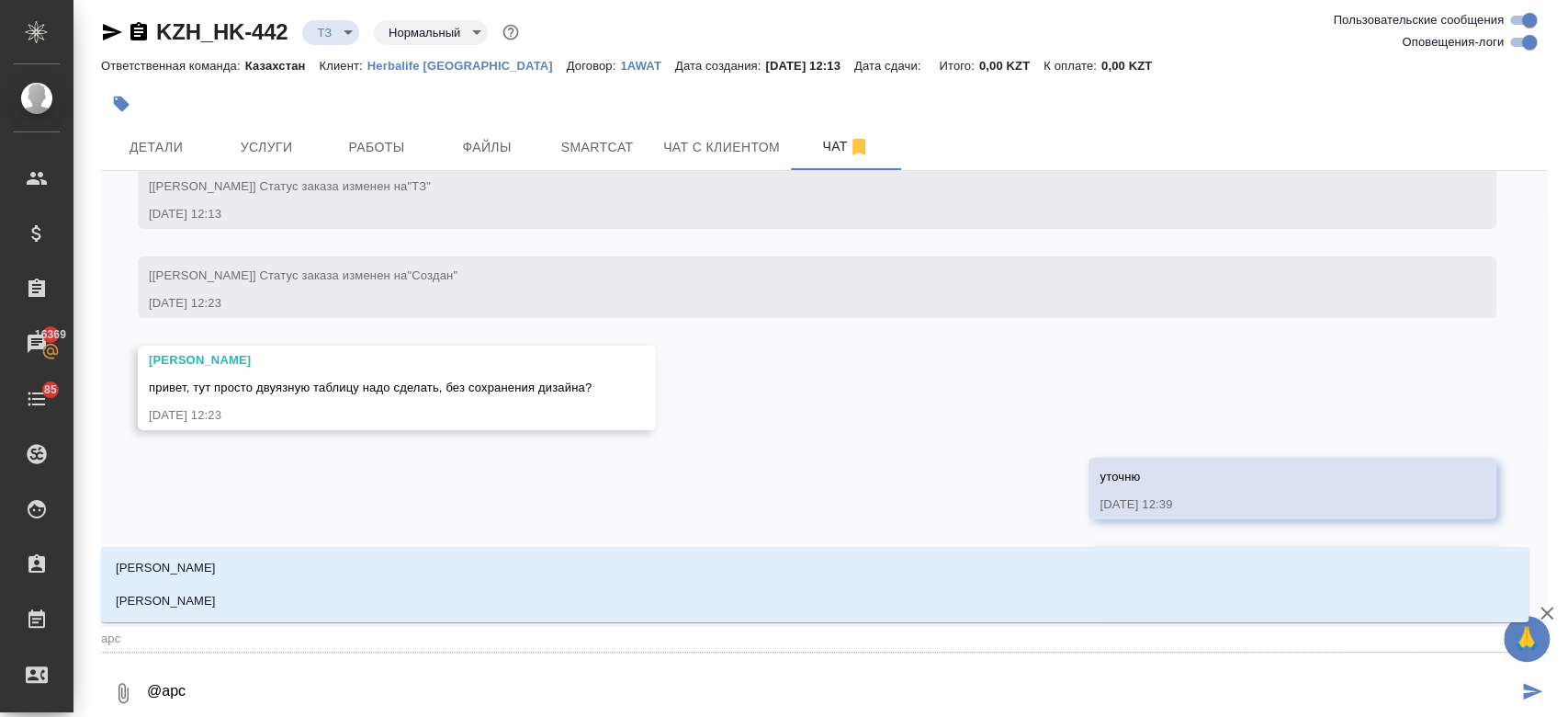
type textarea "@арсе"
type input "арсе"
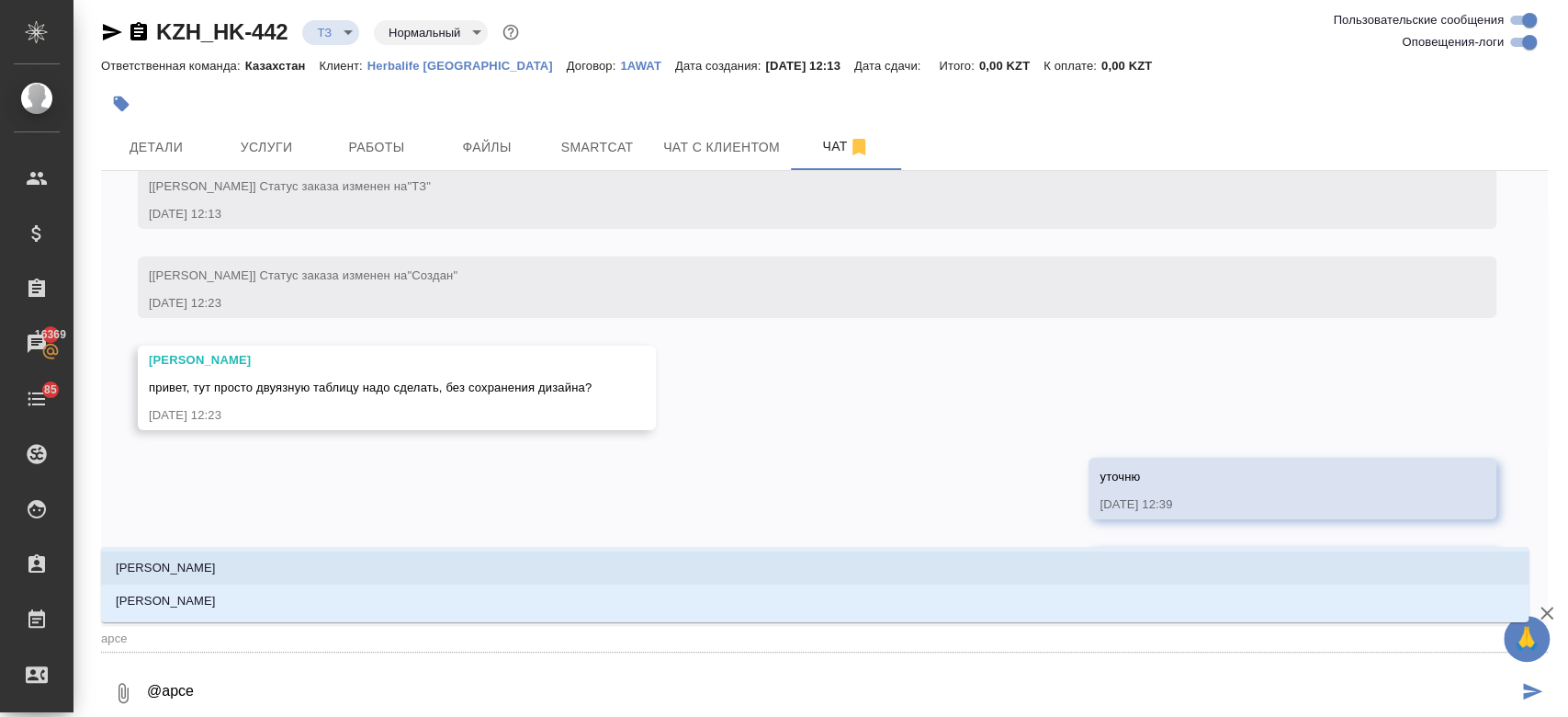
click at [240, 576] on li "Арсеньева Вера" at bounding box center [815, 567] width 1427 height 33
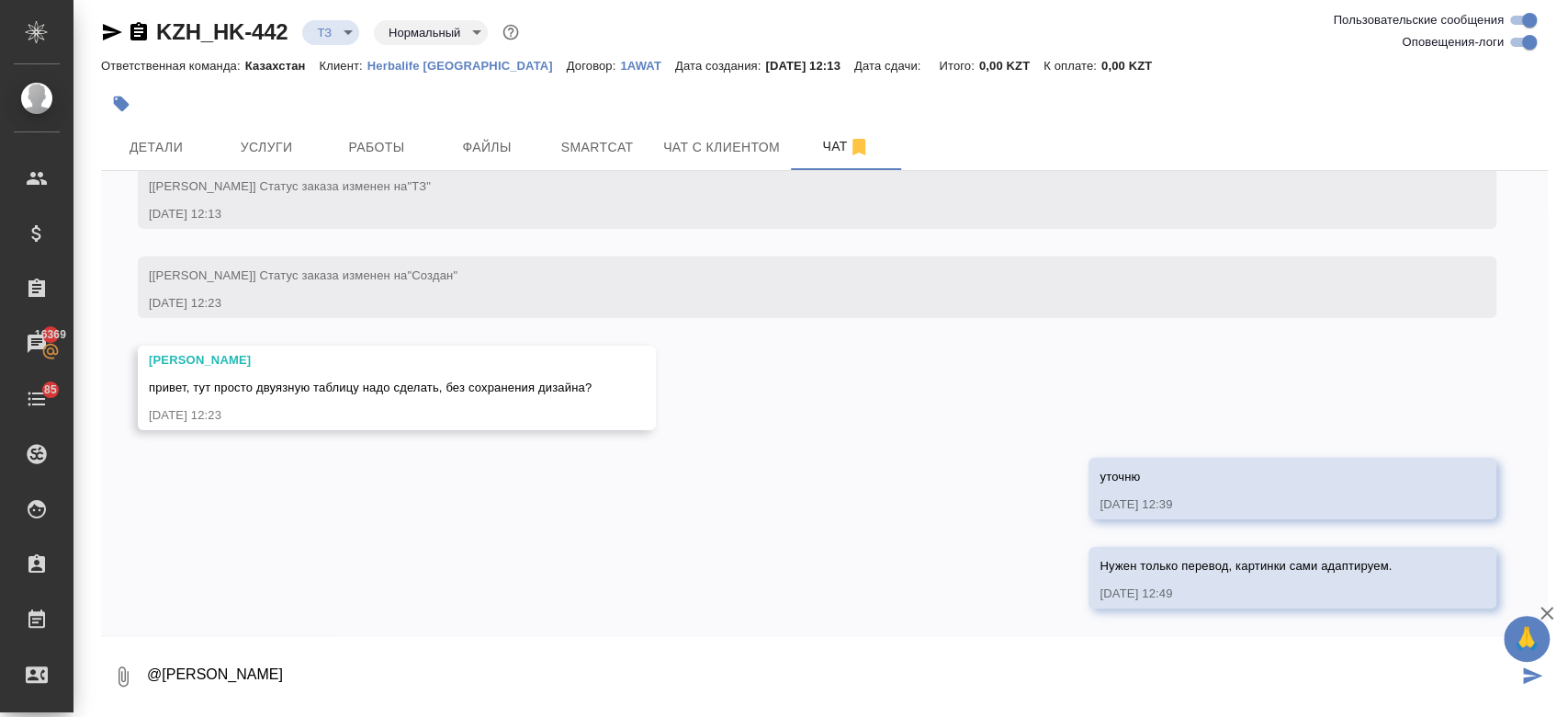
type textarea "@Арсеньева Вера"
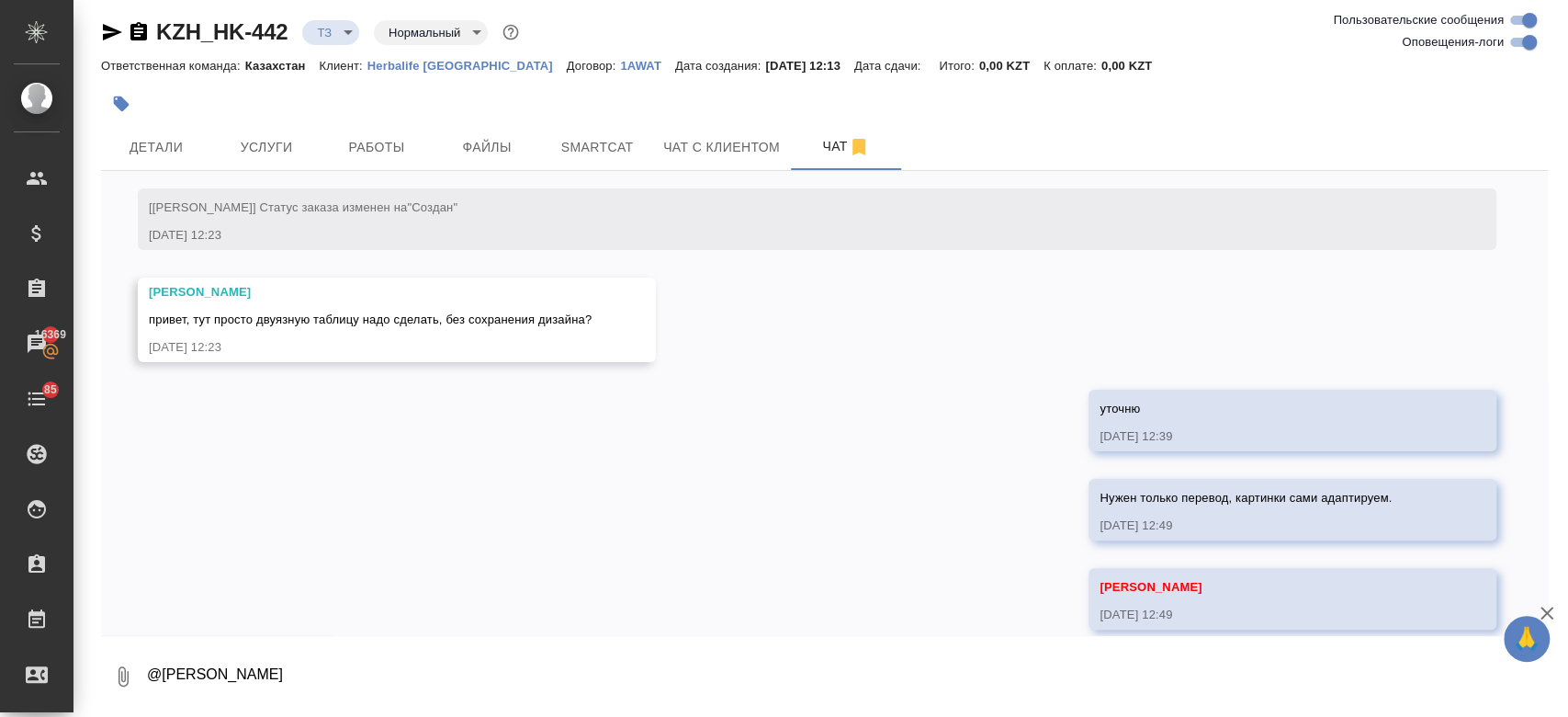
scroll to position [279, 0]
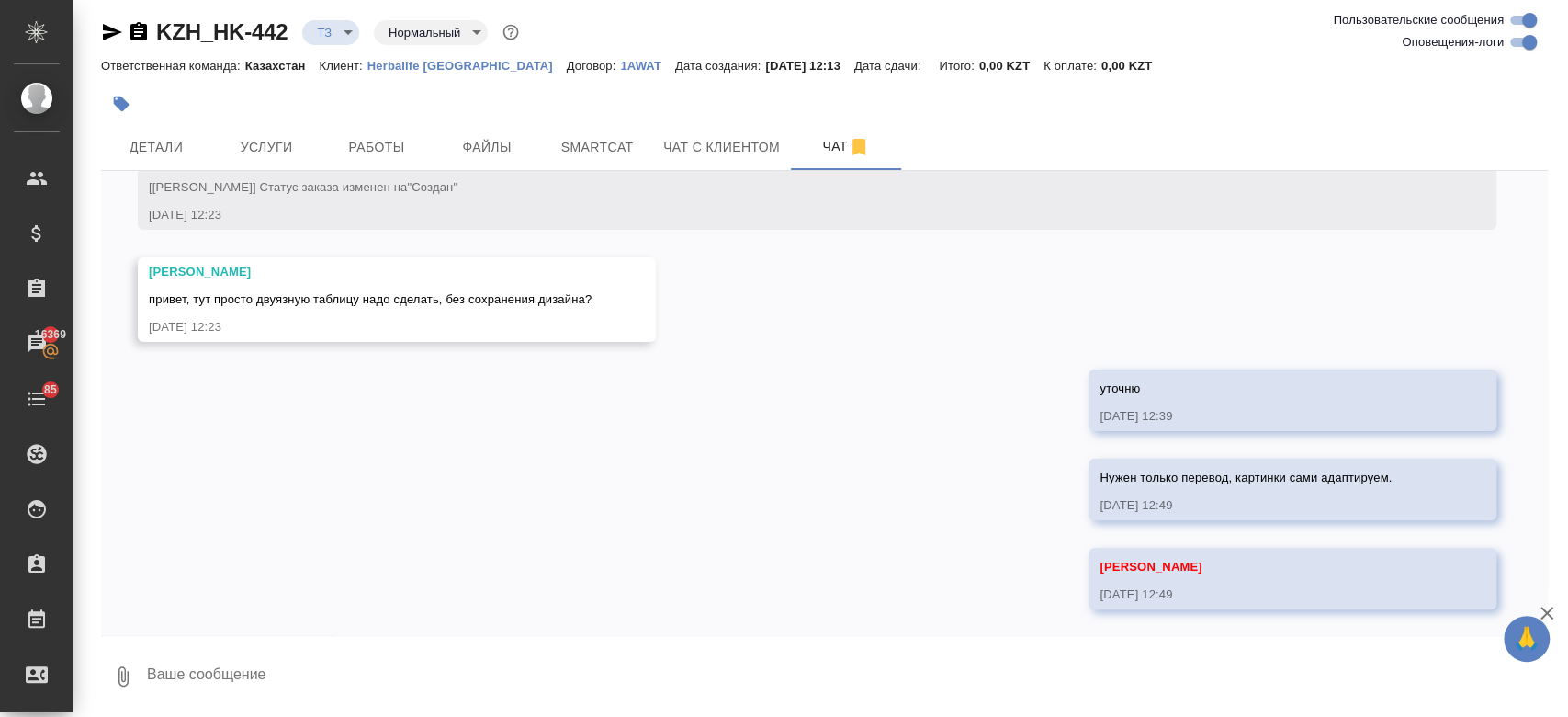
click at [424, 86] on div at bounding box center [583, 103] width 964 height 41
click at [573, 113] on div at bounding box center [583, 103] width 964 height 41
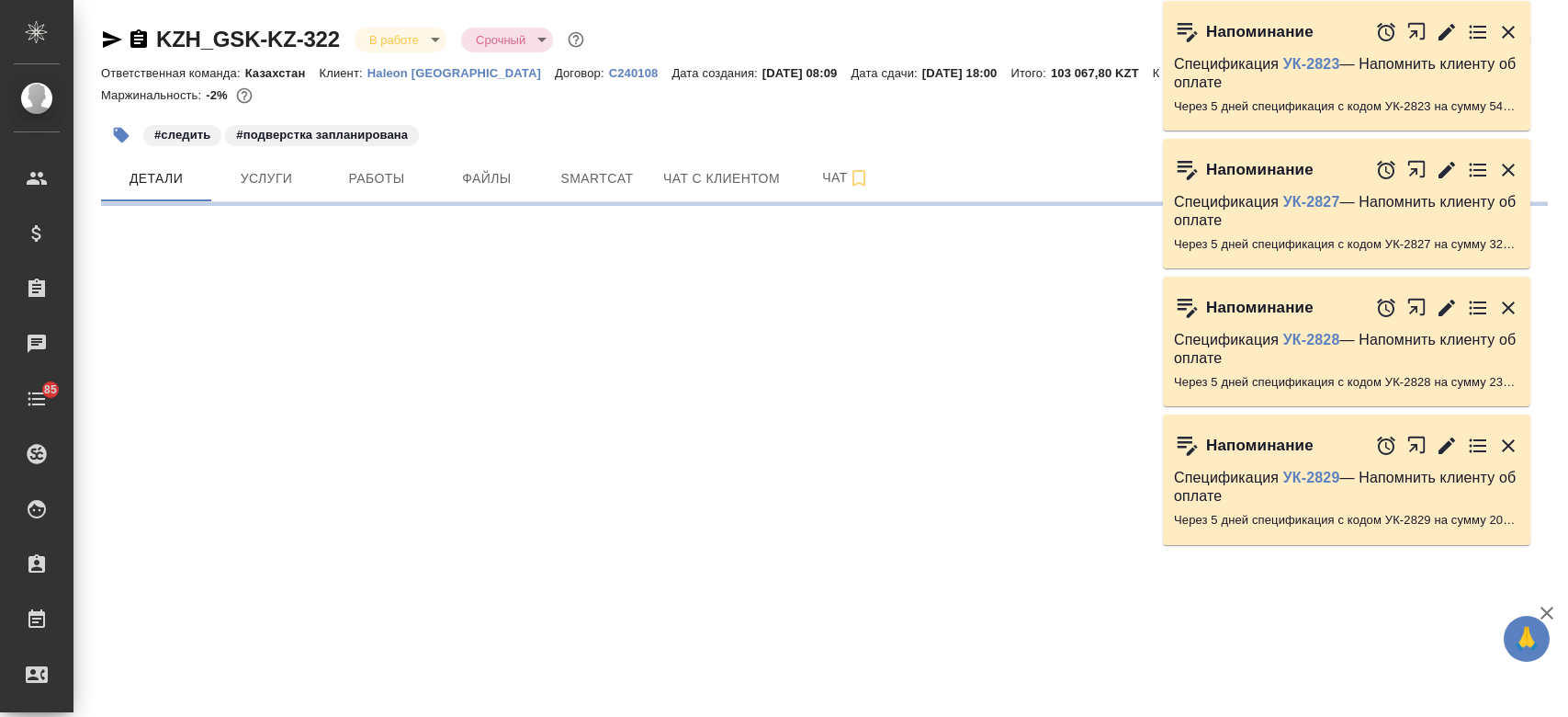
select select "RU"
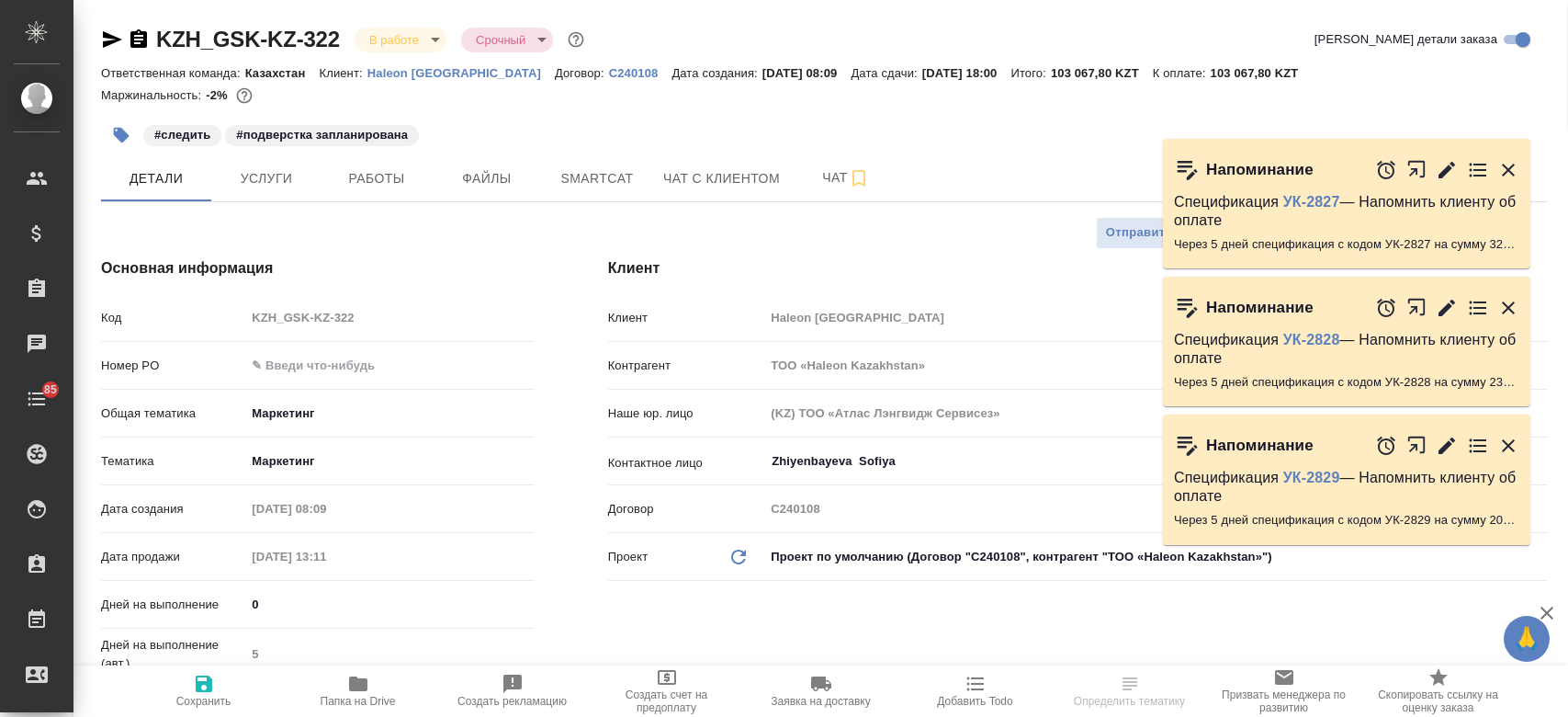
type textarea "x"
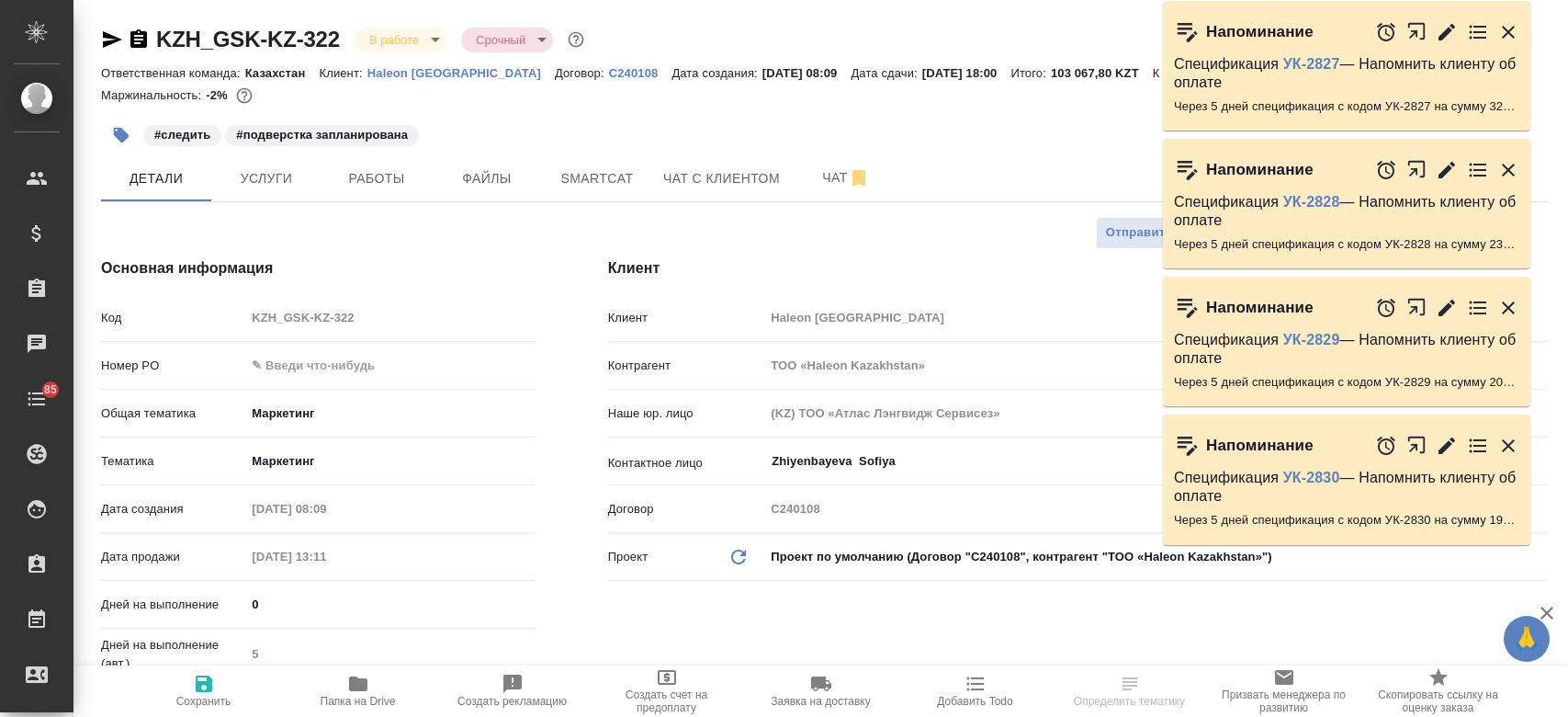
type textarea "x"
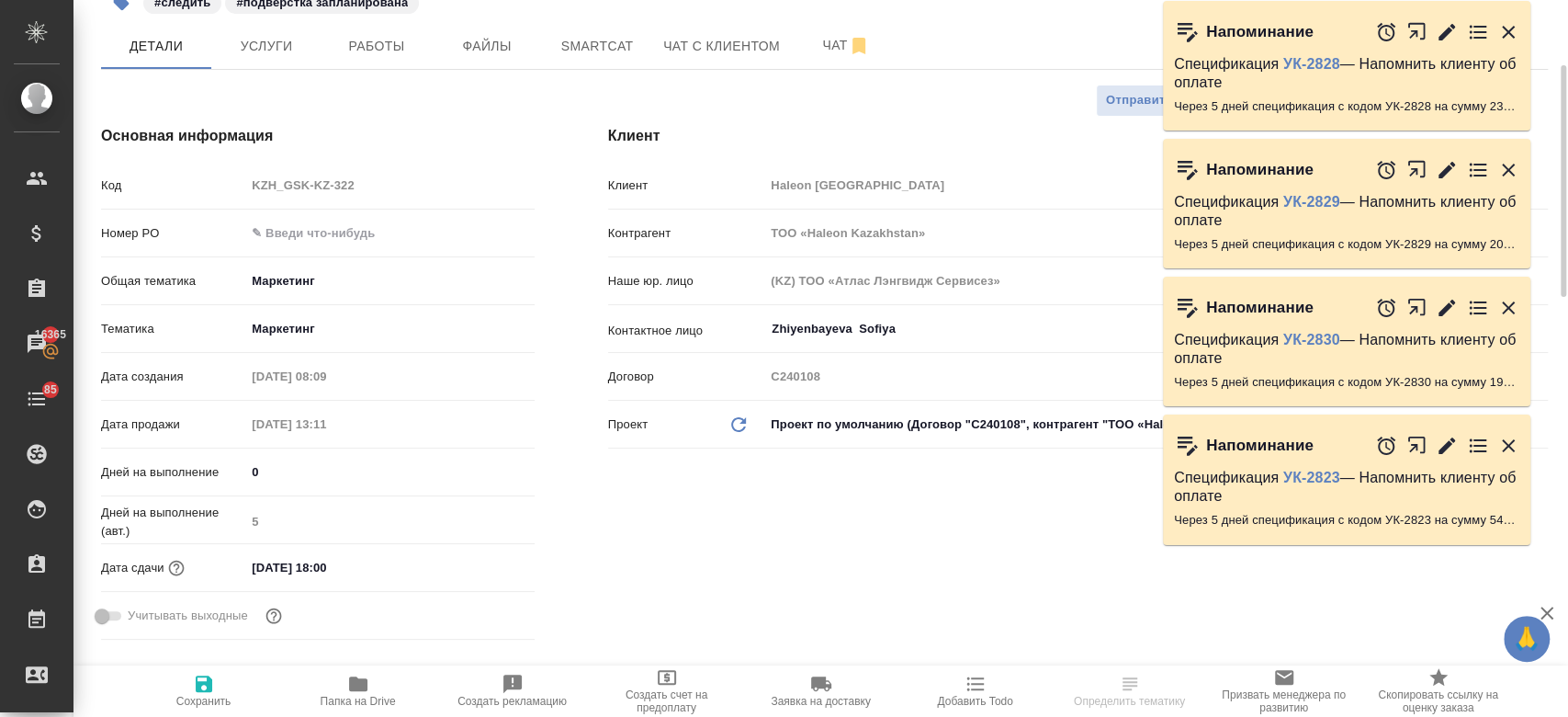
scroll to position [153, 0]
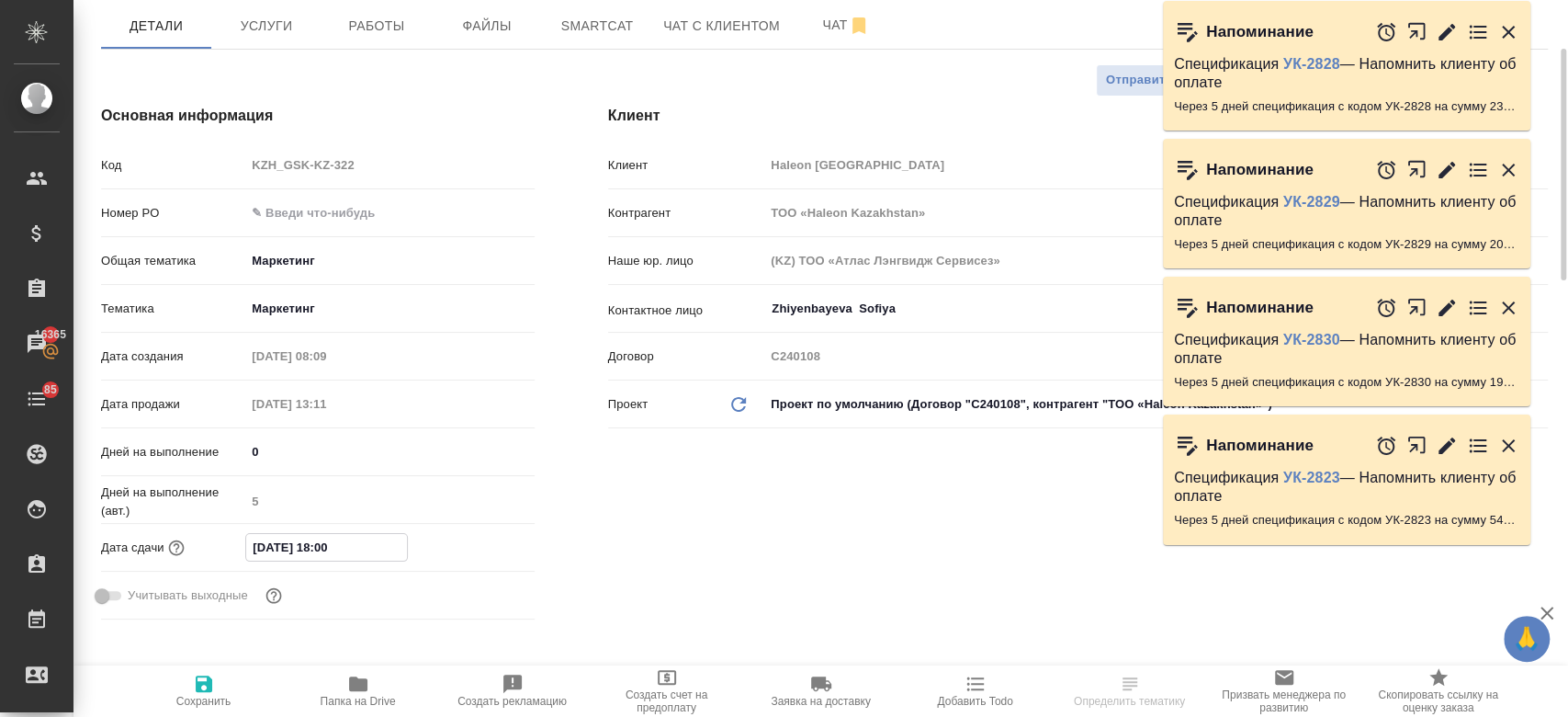
click at [291, 539] on input "05.09.2025 18:00" at bounding box center [327, 547] width 160 height 27
click at [473, 540] on icon "button" at bounding box center [481, 545] width 17 height 19
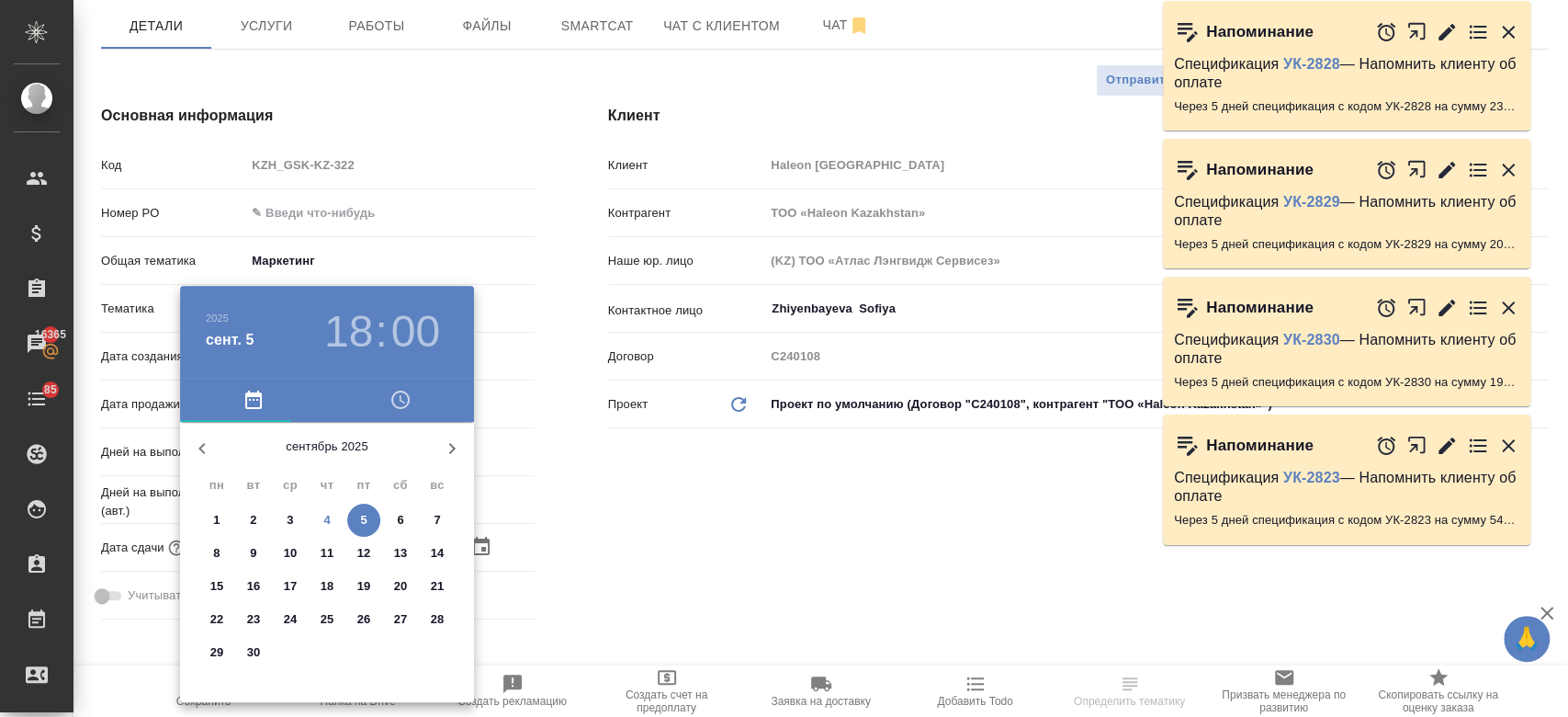
click at [396, 514] on div ".cls-1 fill:#fff; AWATERA Kosherbayeva Nazerke Клиенты Спецификации Заказы 1636…" at bounding box center [784, 358] width 1568 height 717
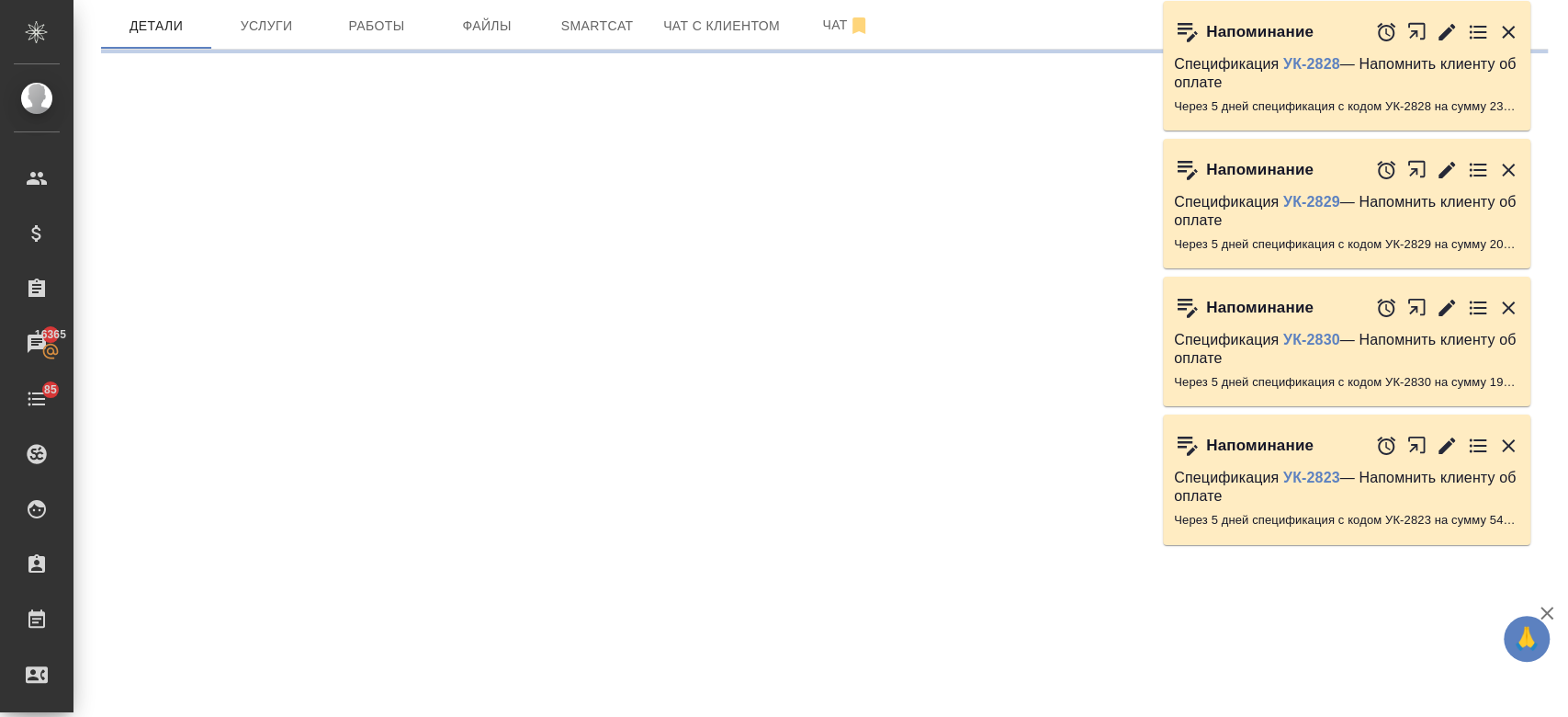
select select "RU"
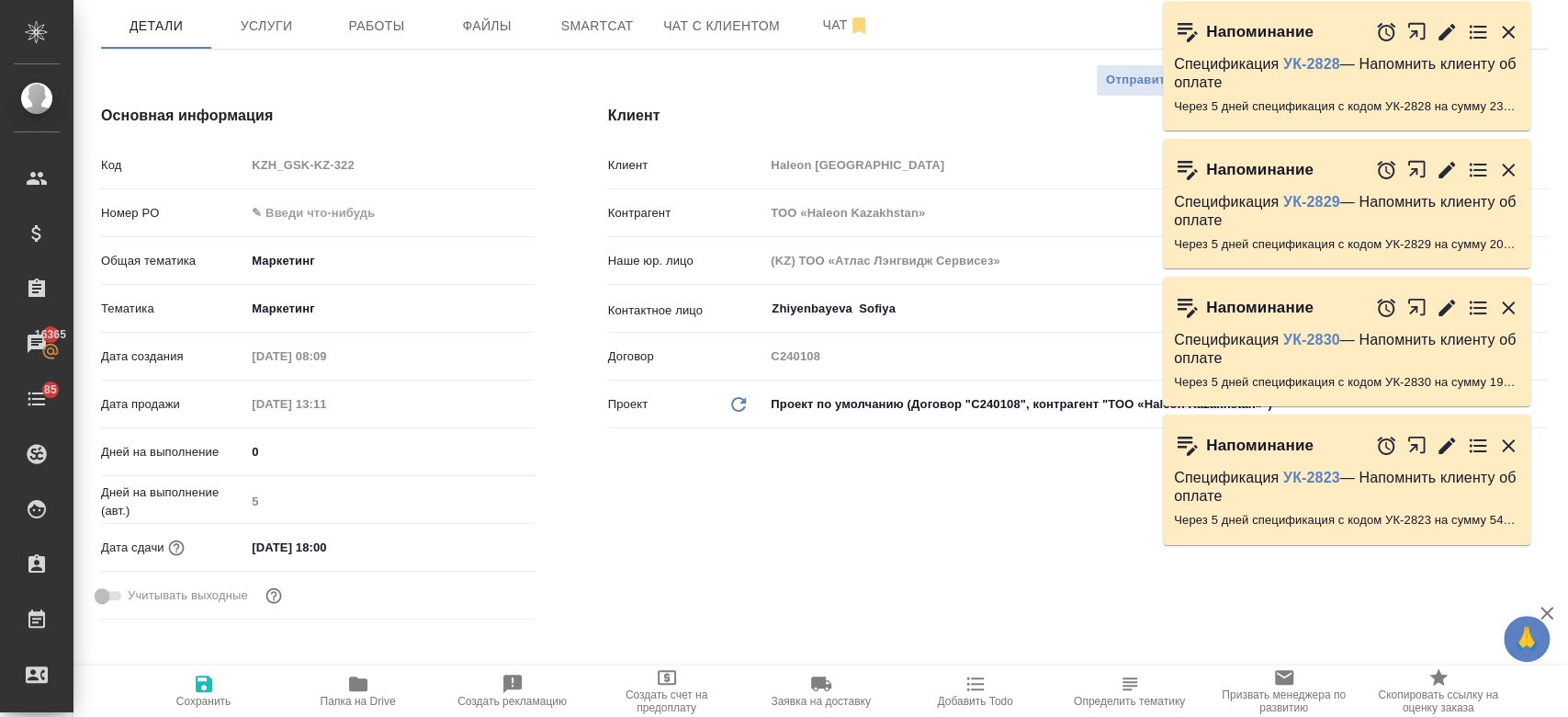
type textarea "x"
click at [326, 540] on input "05.09.2025 18:00" at bounding box center [326, 547] width 160 height 27
click at [480, 546] on icon "button" at bounding box center [481, 547] width 22 height 22
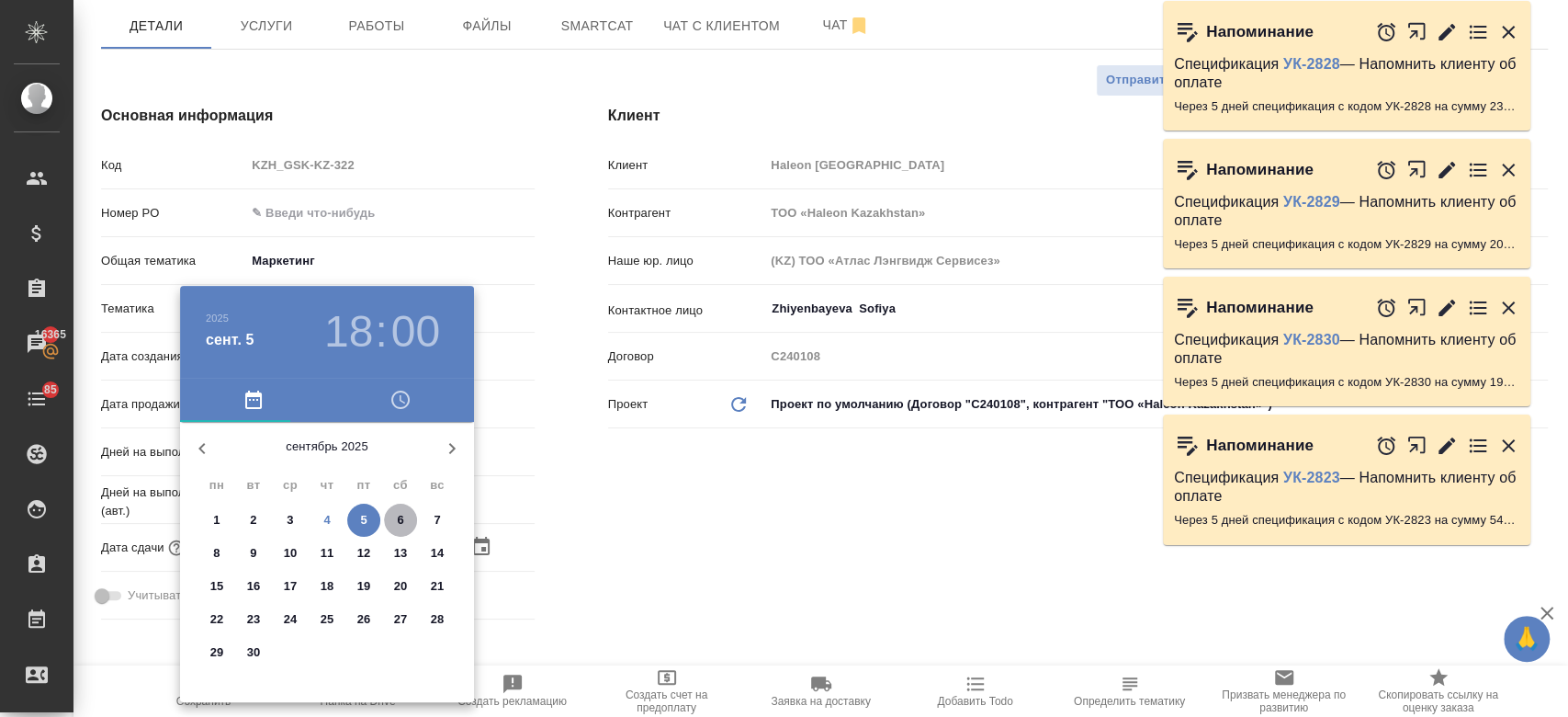
click at [392, 511] on span "6" at bounding box center [400, 520] width 33 height 19
type input "06.09.2025 18:00"
type textarea "x"
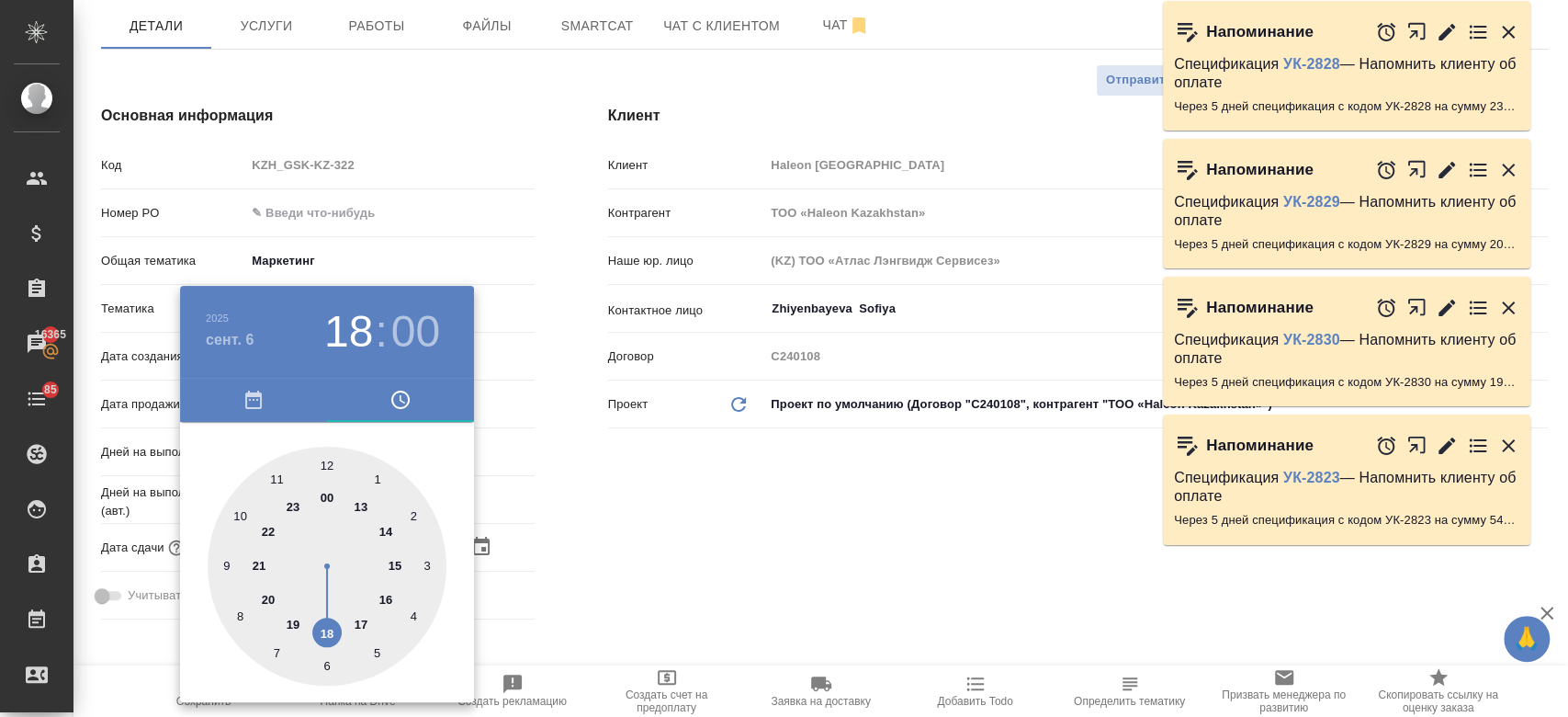
click at [273, 480] on div at bounding box center [327, 565] width 239 height 239
type input "06.09.2025 11:00"
type textarea "x"
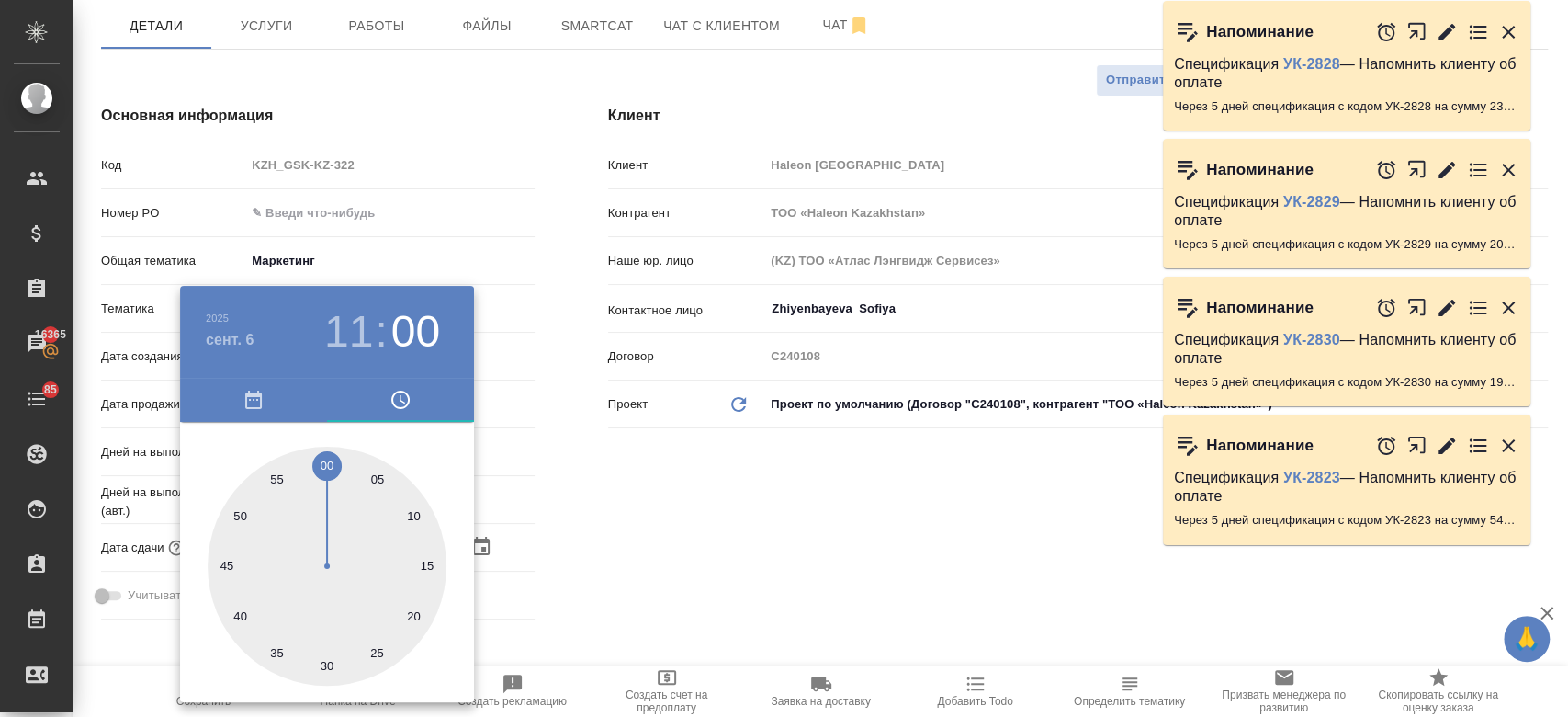
click at [632, 563] on div at bounding box center [784, 358] width 1568 height 717
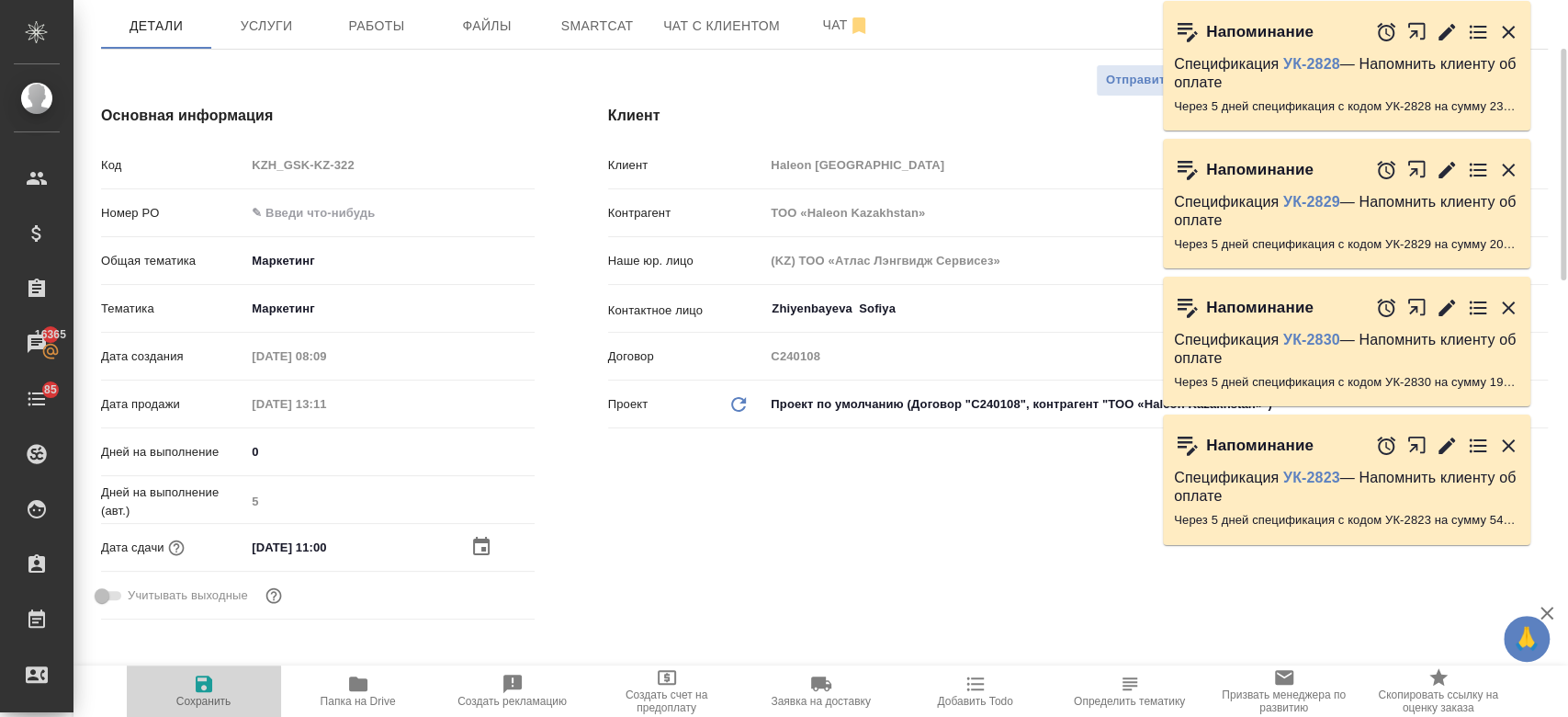
click at [201, 688] on icon "button" at bounding box center [204, 683] width 22 height 22
type textarea "x"
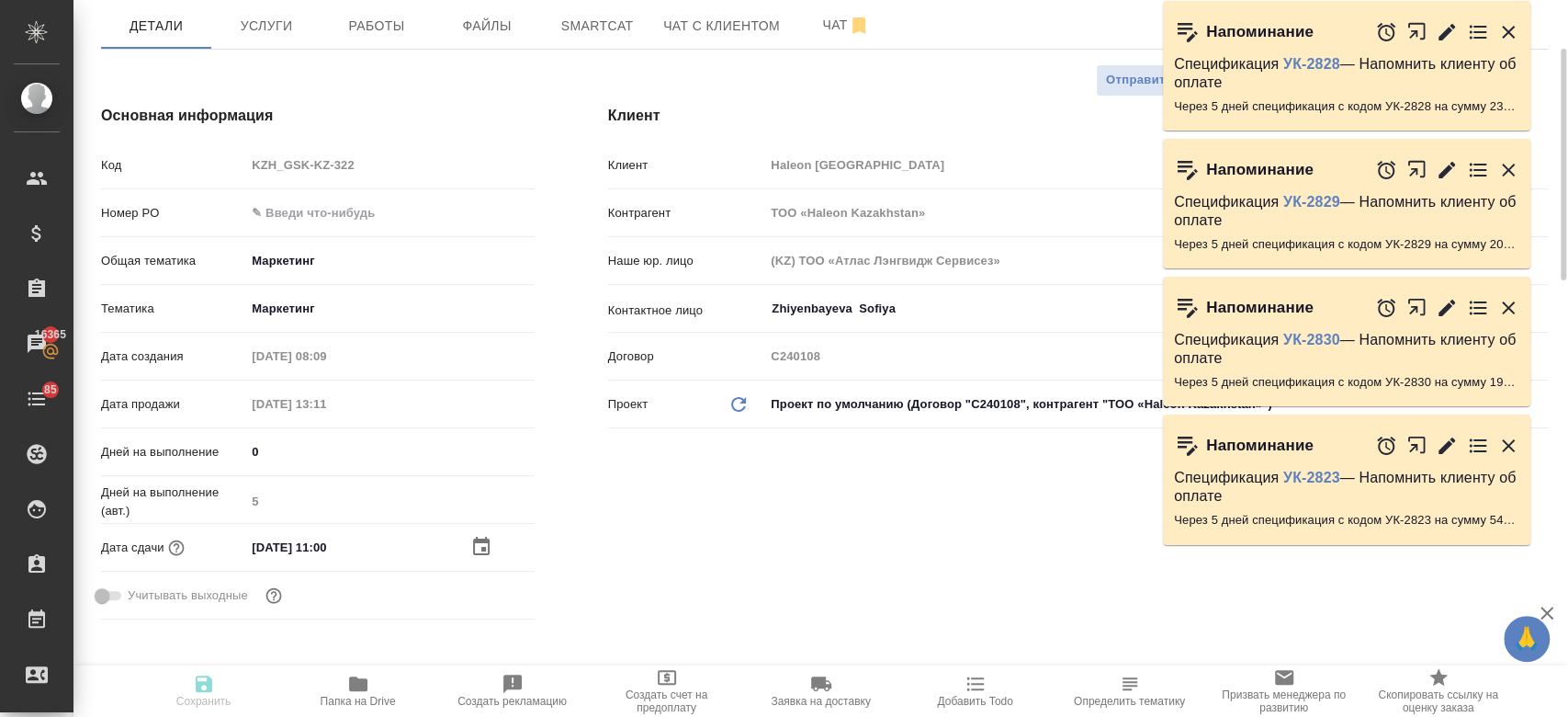
type textarea "x"
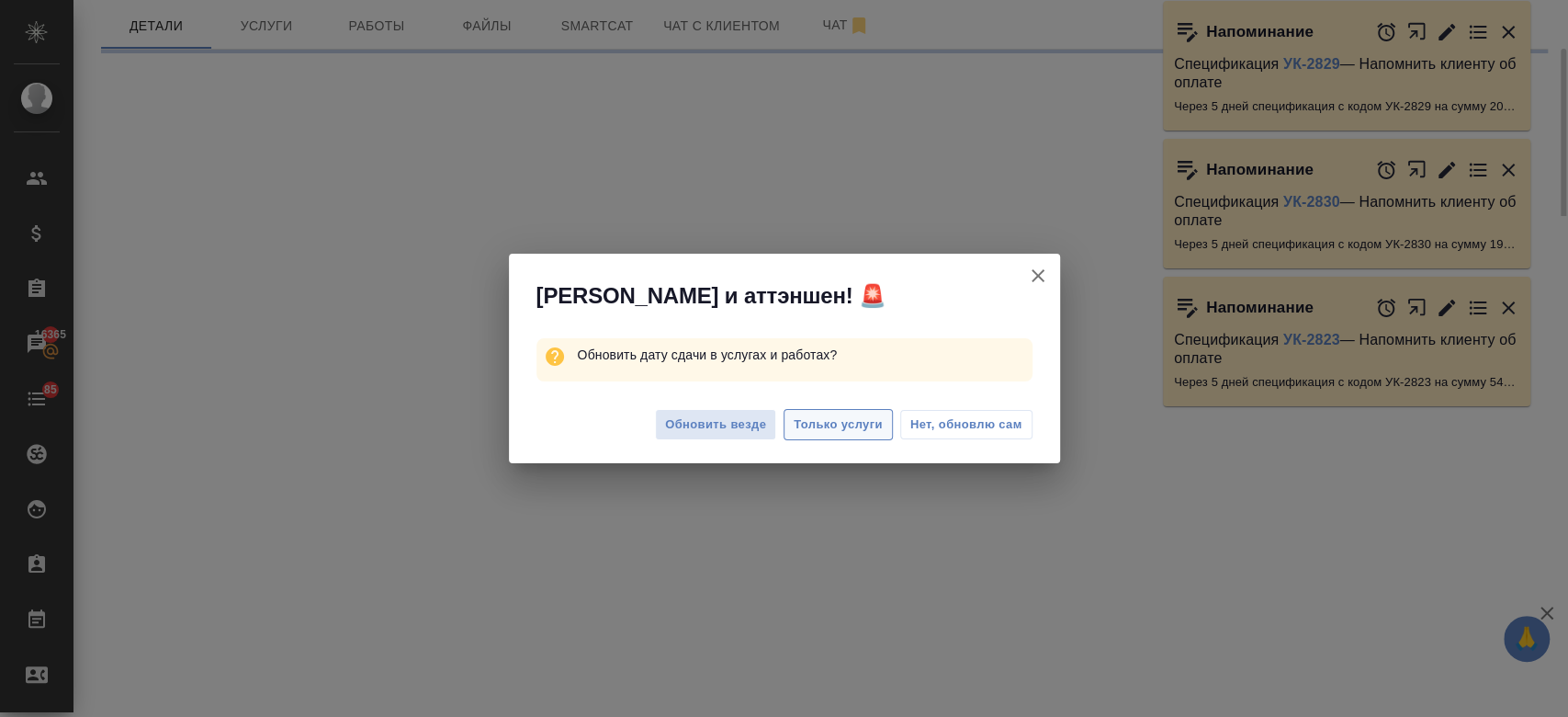
select select "RU"
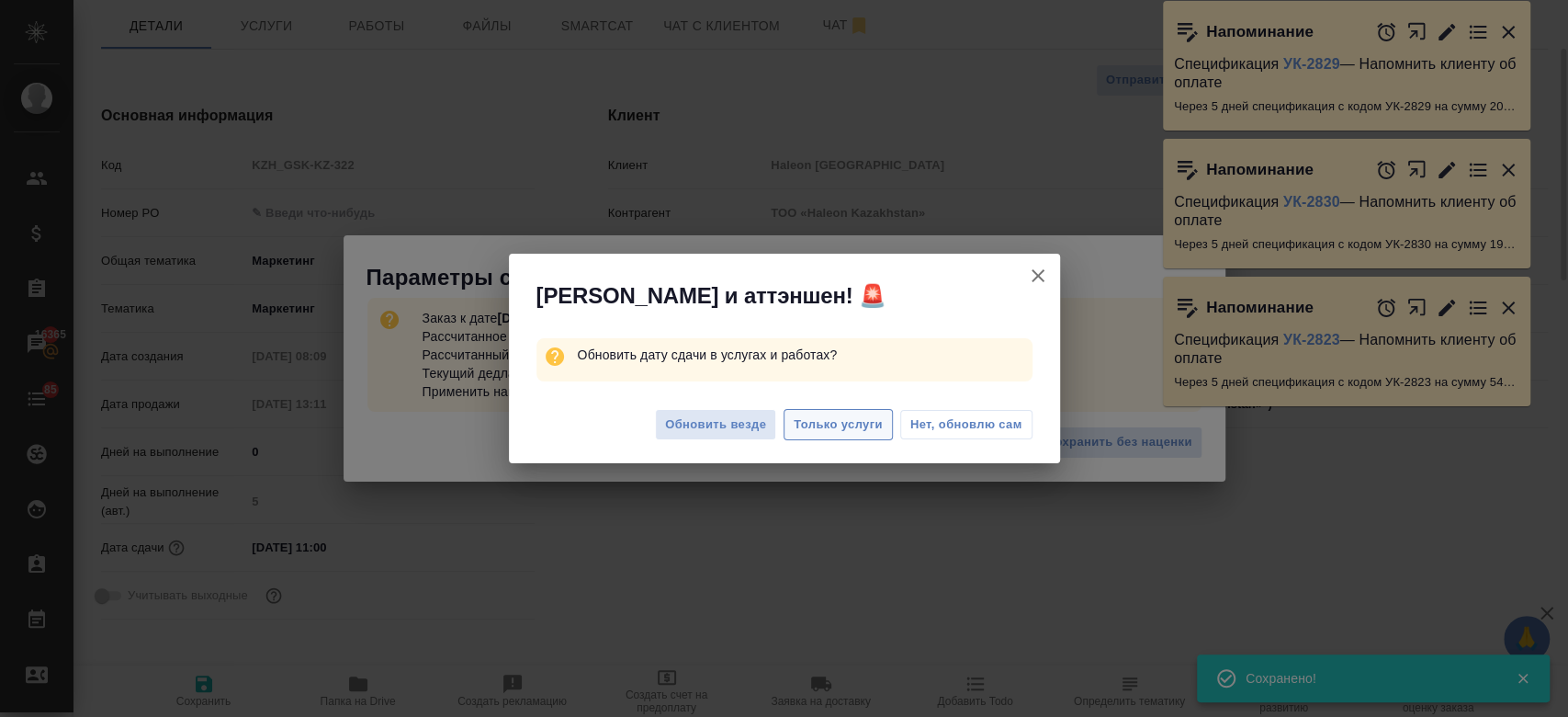
type textarea "x"
click at [835, 433] on span "Только услуги" at bounding box center [838, 424] width 89 height 21
type textarea "x"
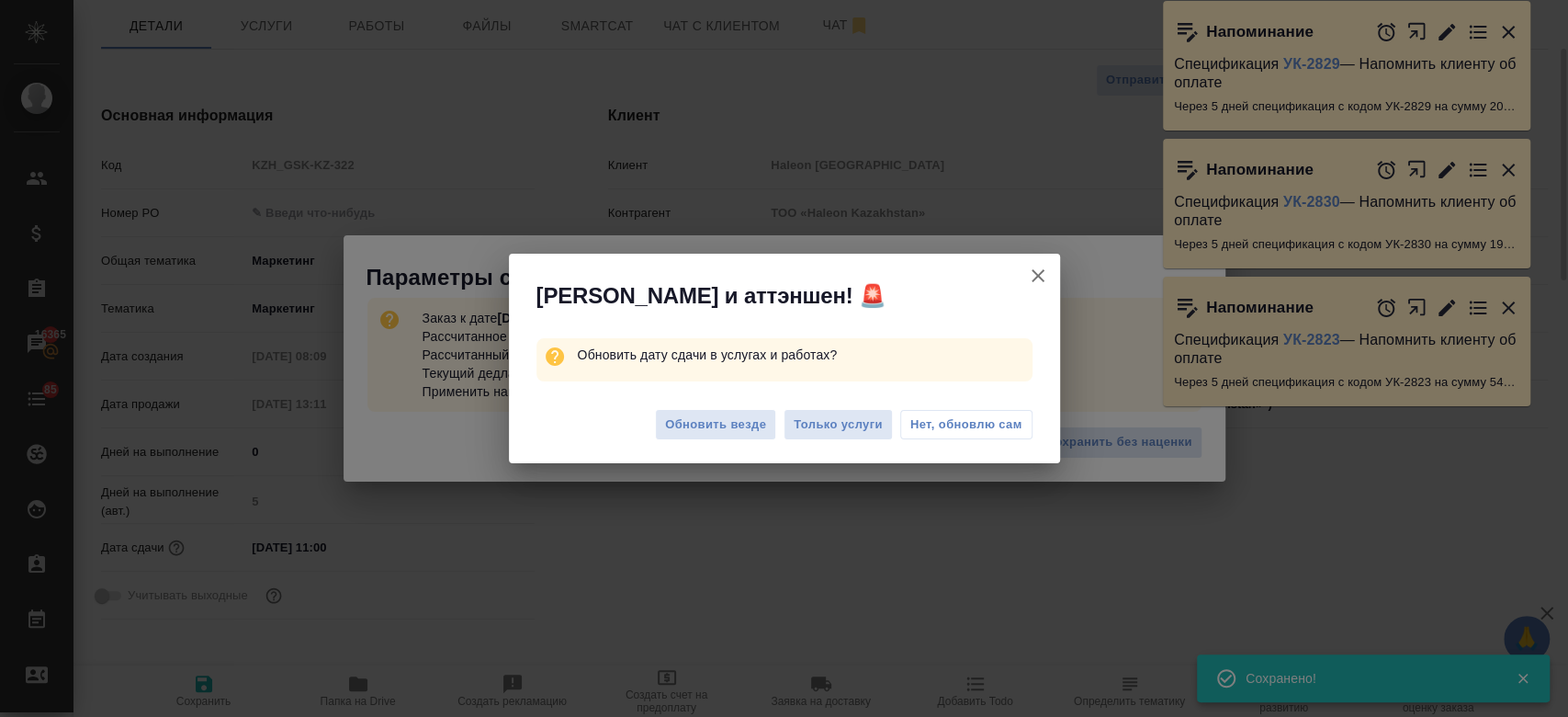
type textarea "x"
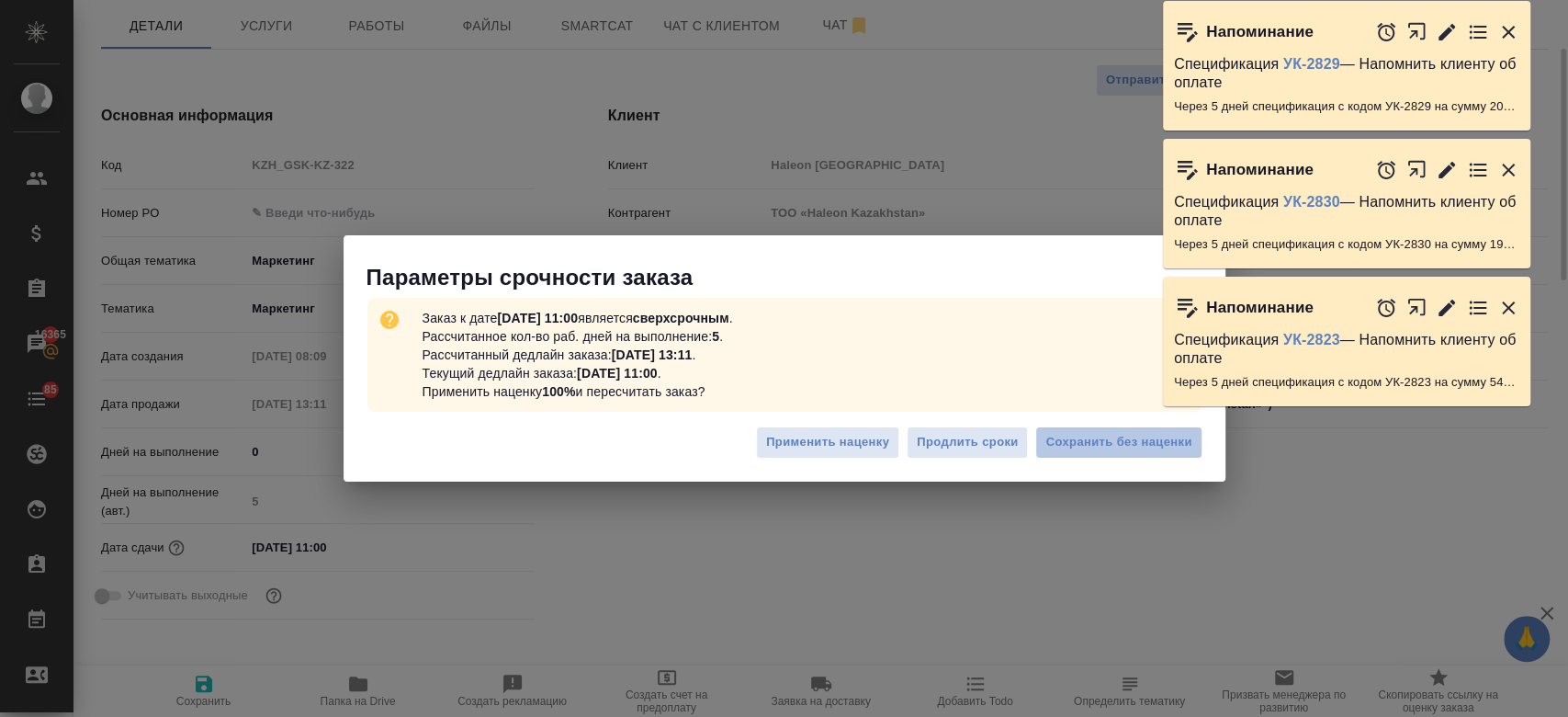
click at [1104, 443] on span "Сохранить без наценки" at bounding box center [1119, 442] width 147 height 21
type textarea "x"
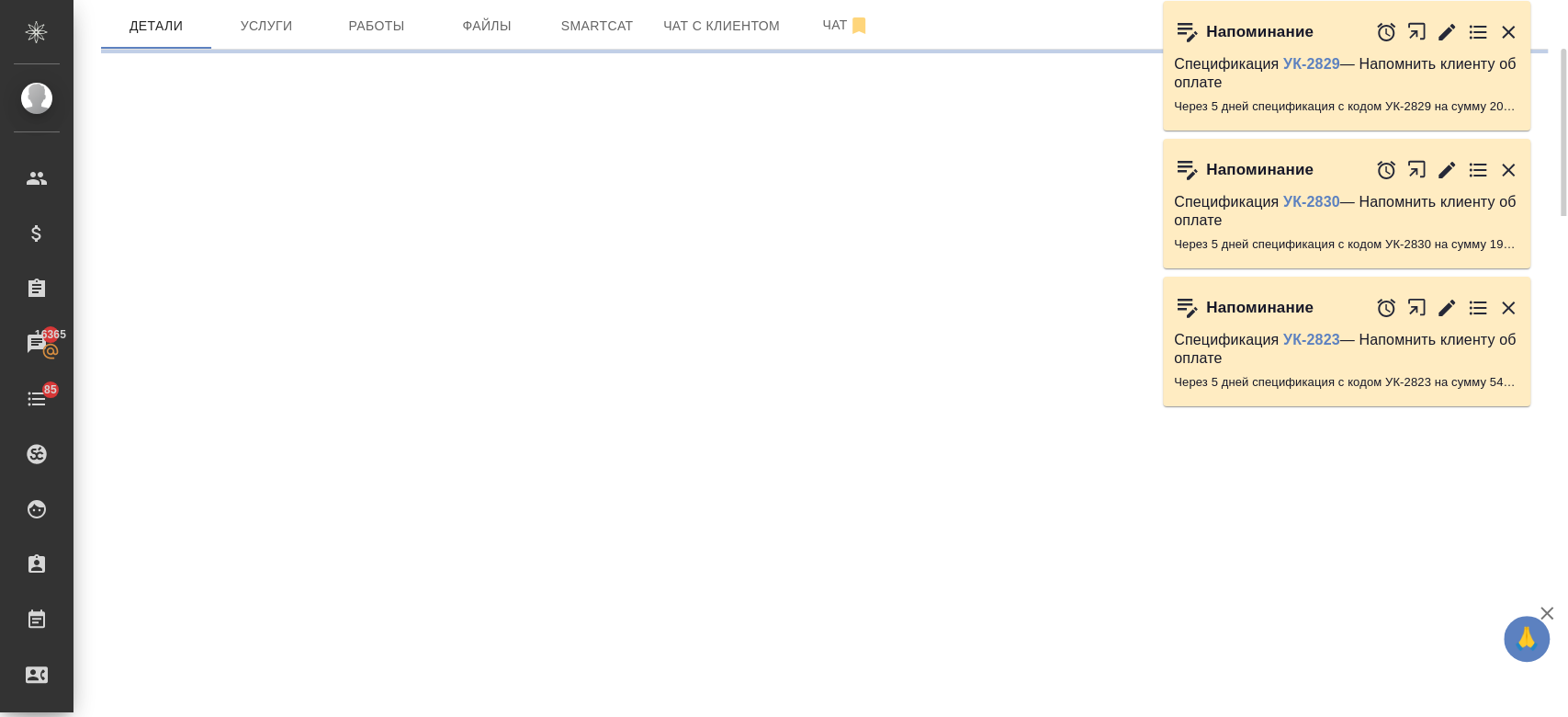
select select "RU"
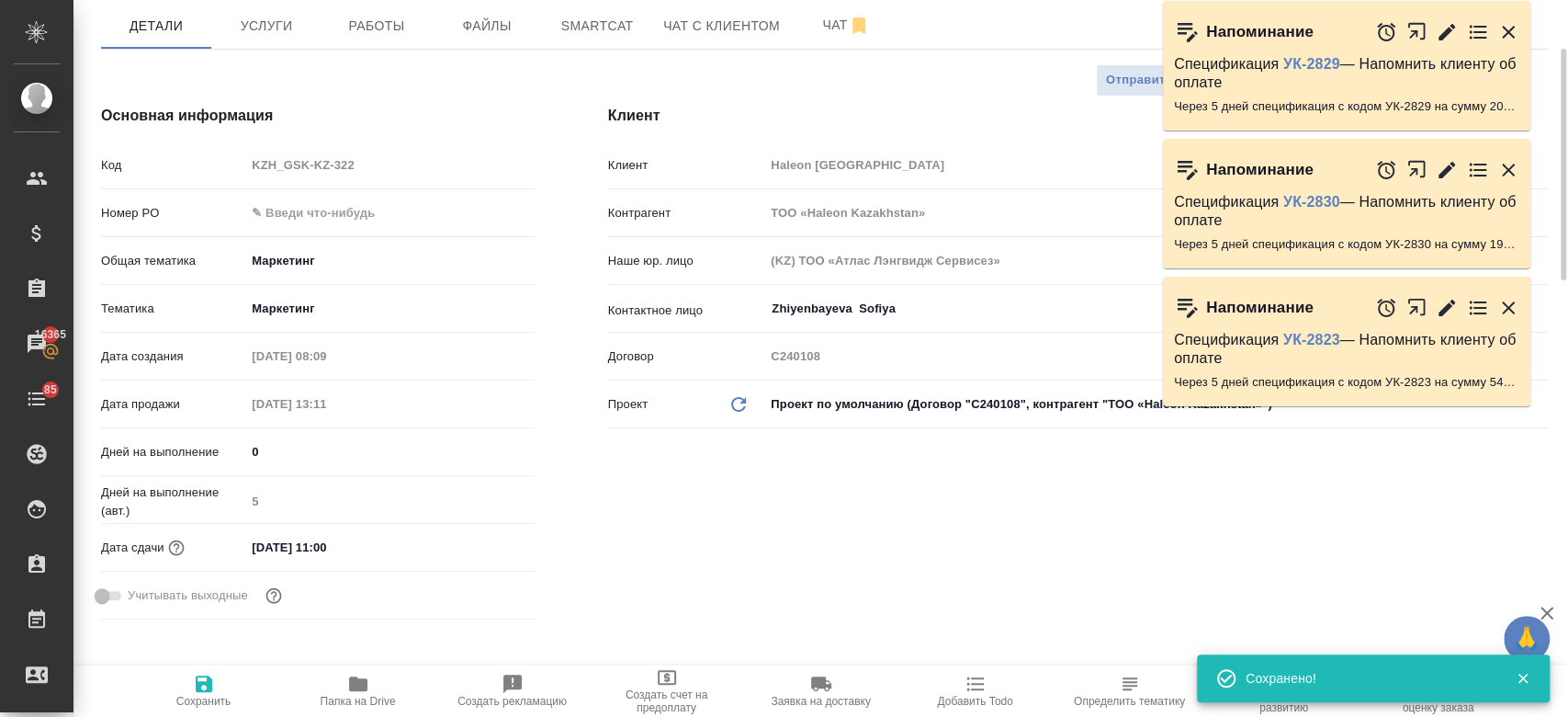
type textarea "x"
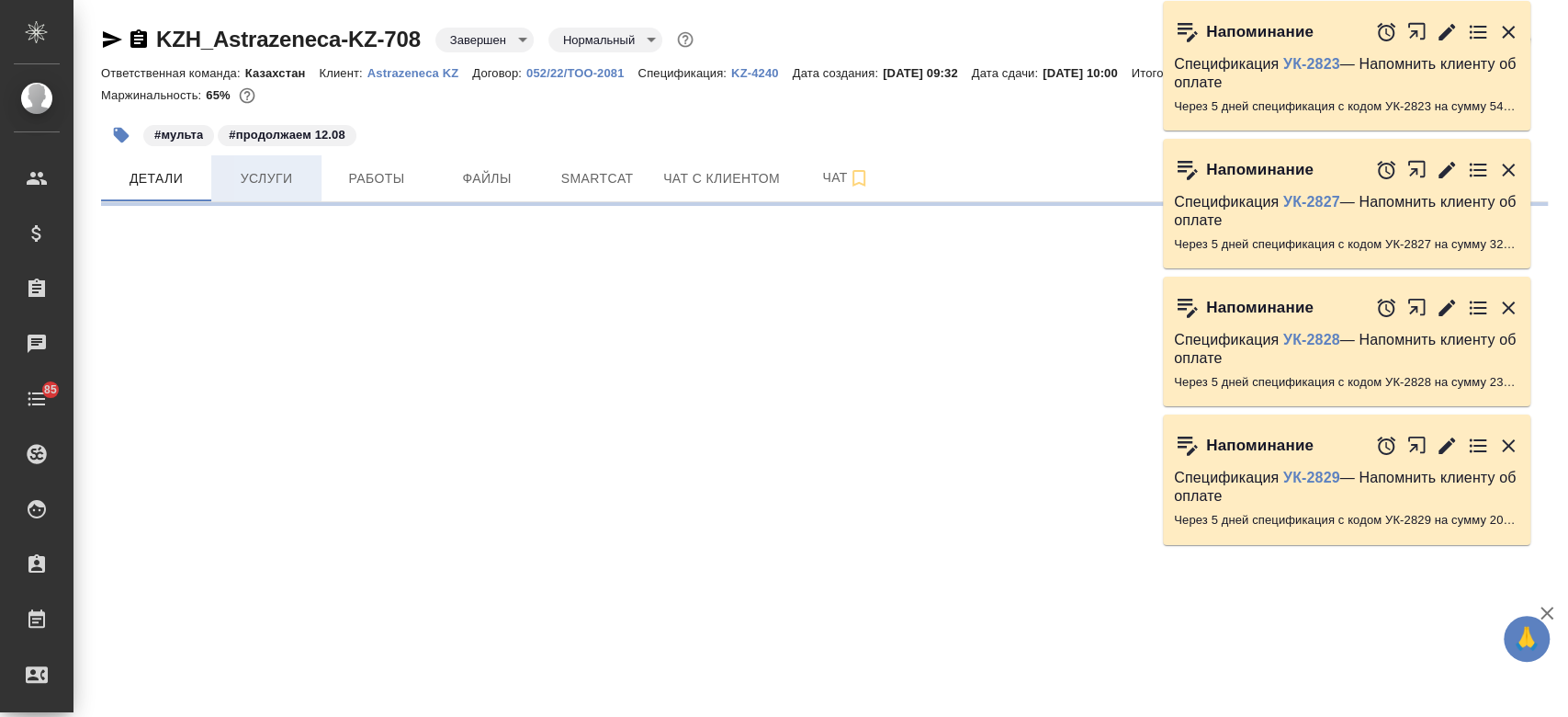
select select "RU"
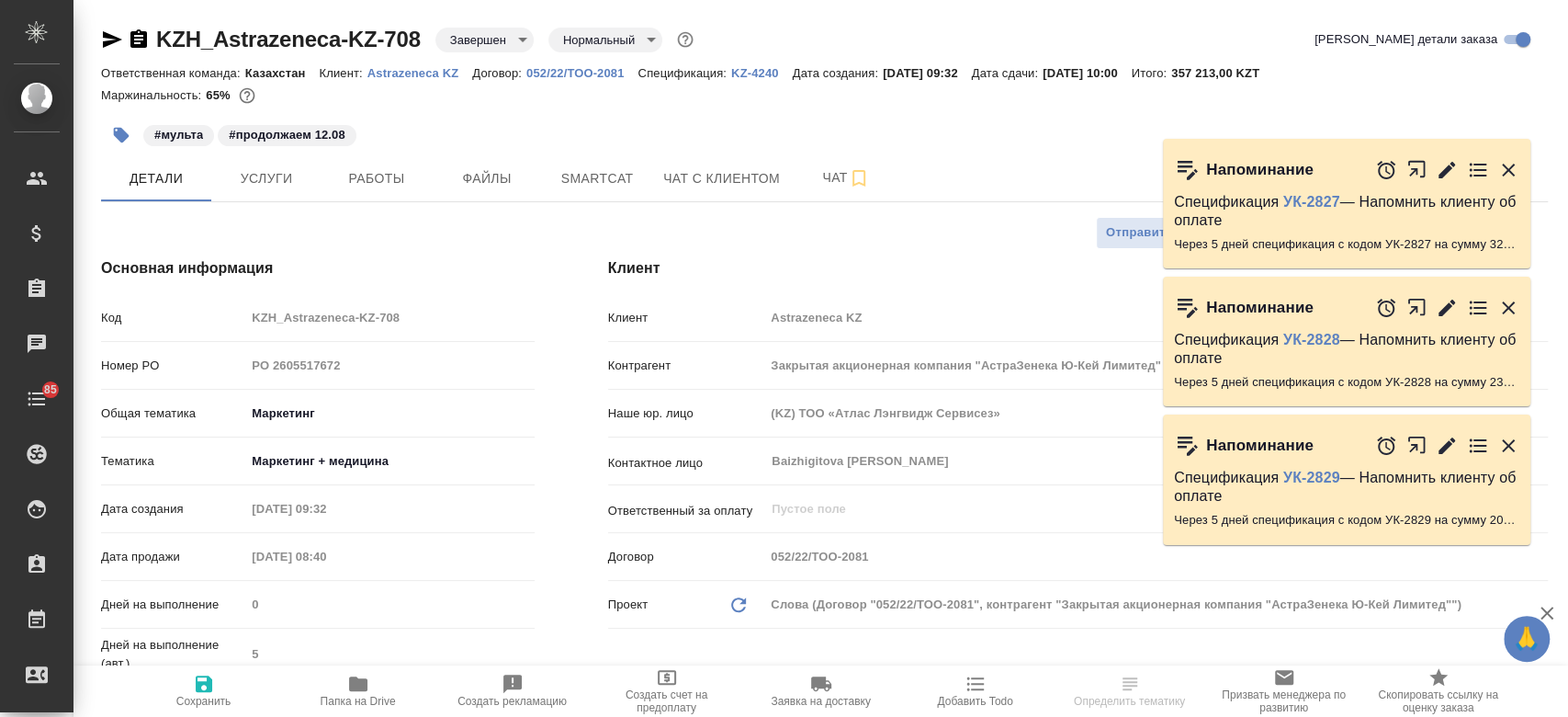
type textarea "x"
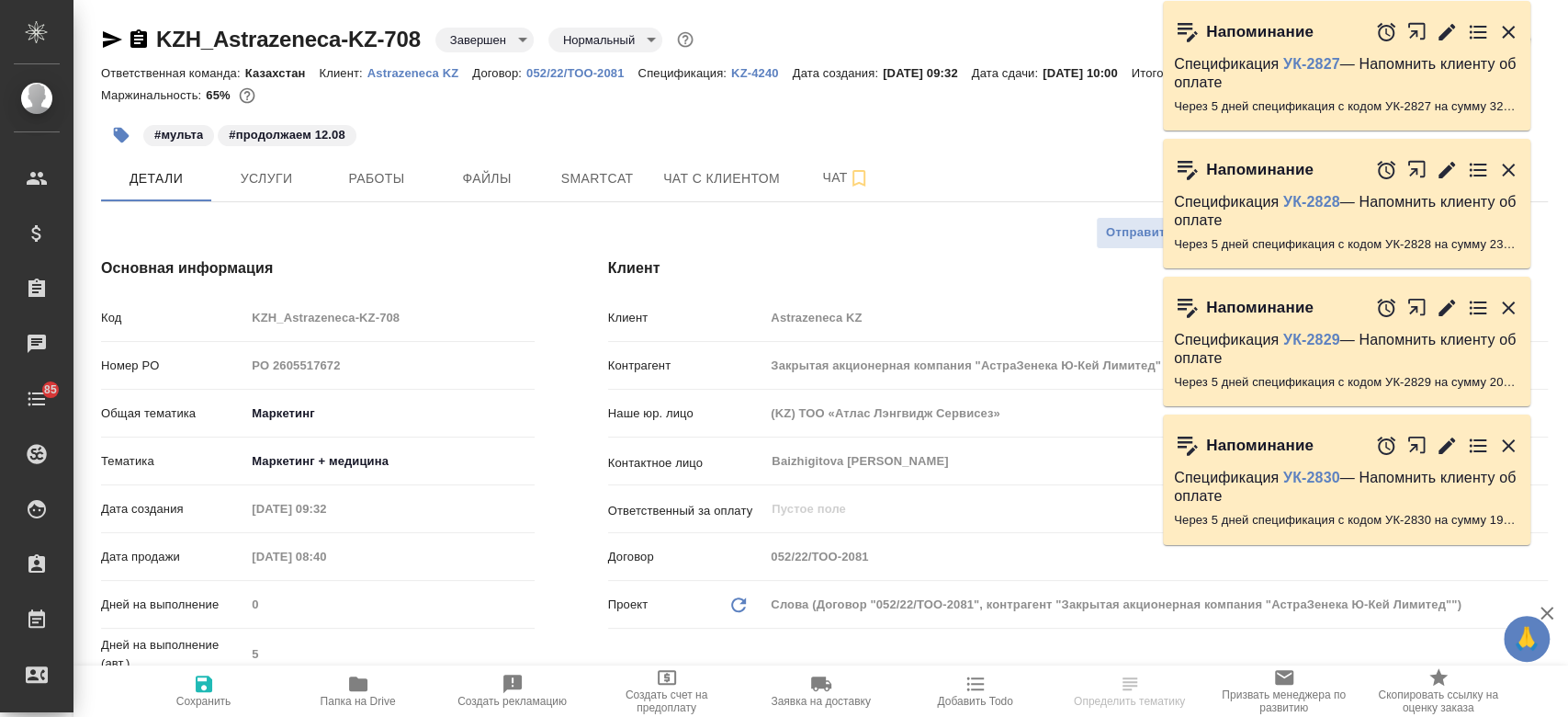
drag, startPoint x: 249, startPoint y: 170, endPoint x: 114, endPoint y: 46, distance: 183.3
click at [114, 46] on icon "button" at bounding box center [112, 40] width 22 height 22
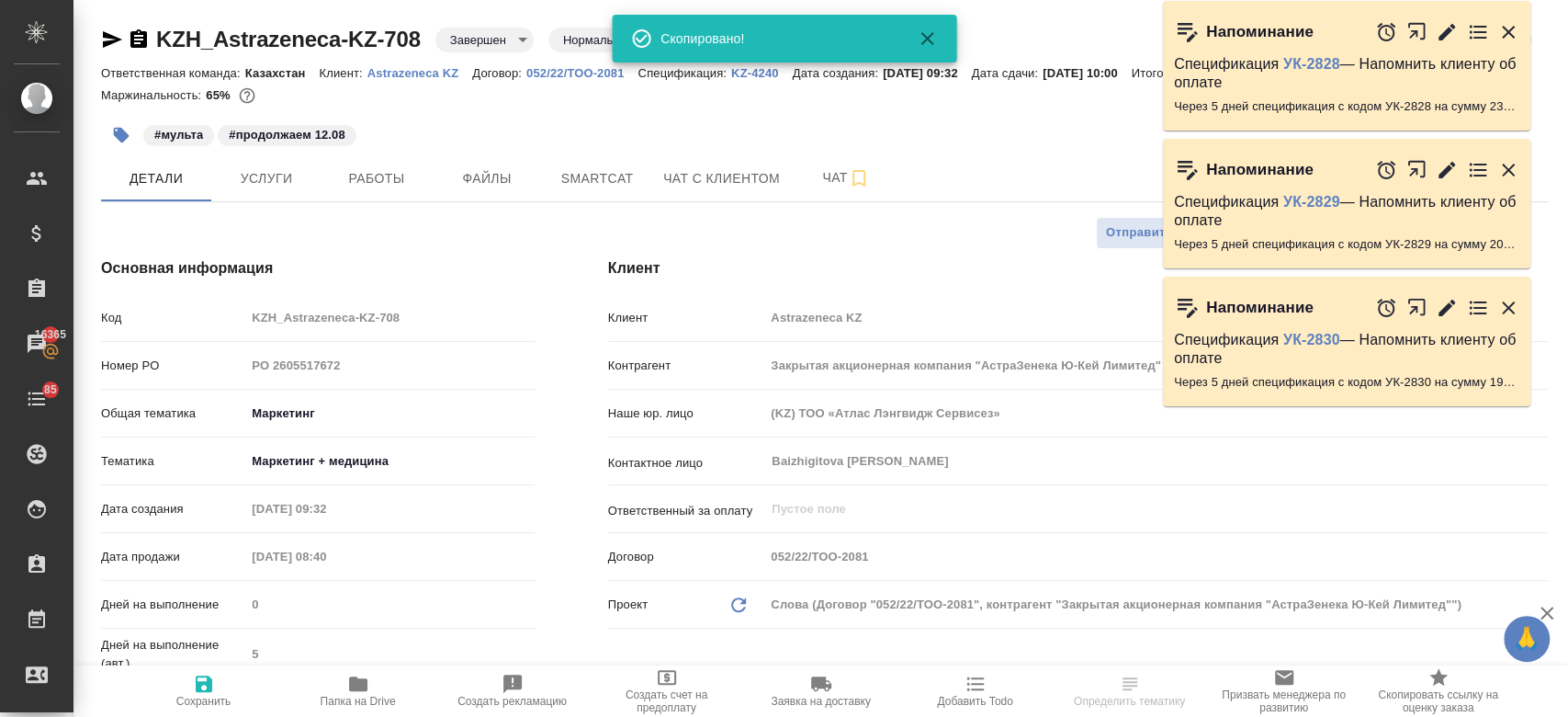
click at [554, 125] on div "#мульта #продолжаем 12.08" at bounding box center [583, 135] width 964 height 41
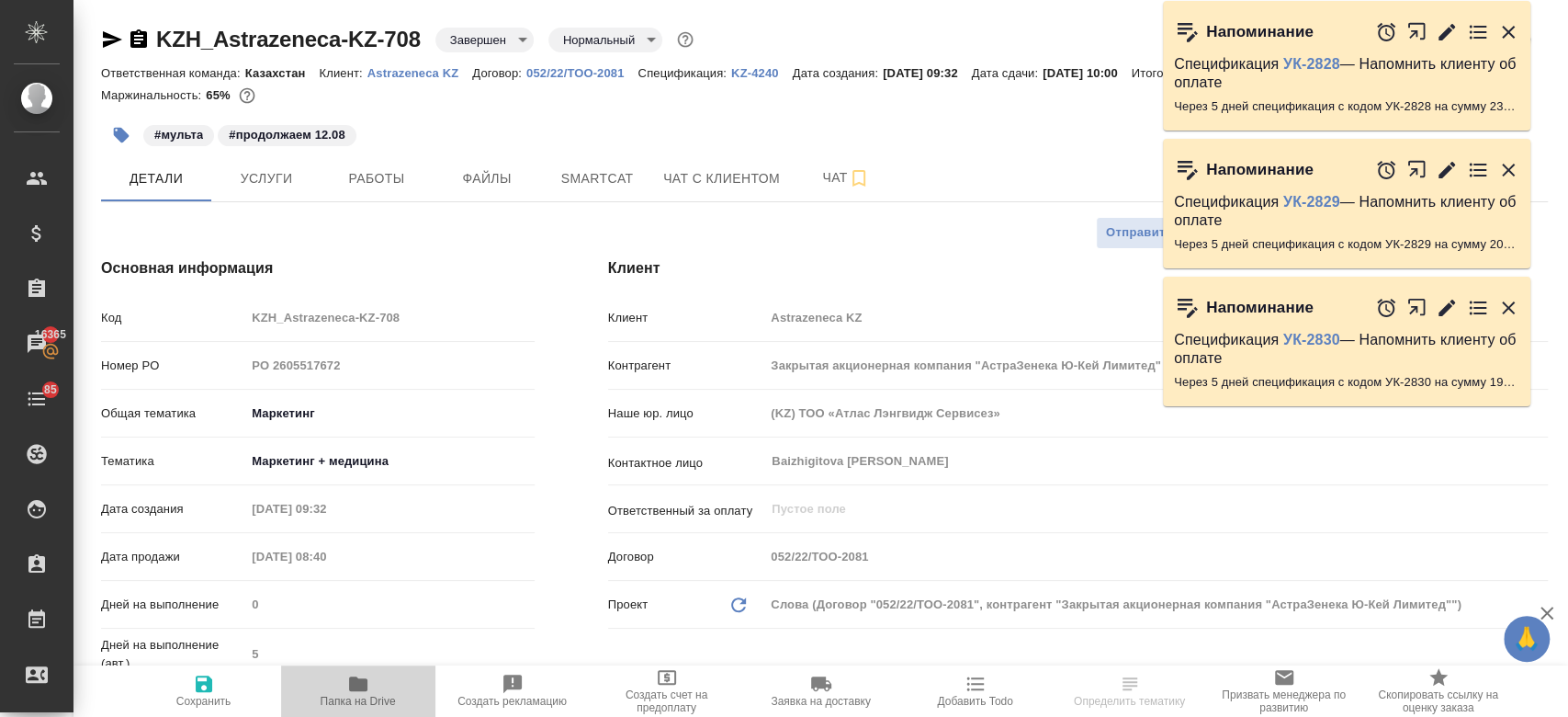
click at [357, 682] on icon "button" at bounding box center [358, 683] width 19 height 15
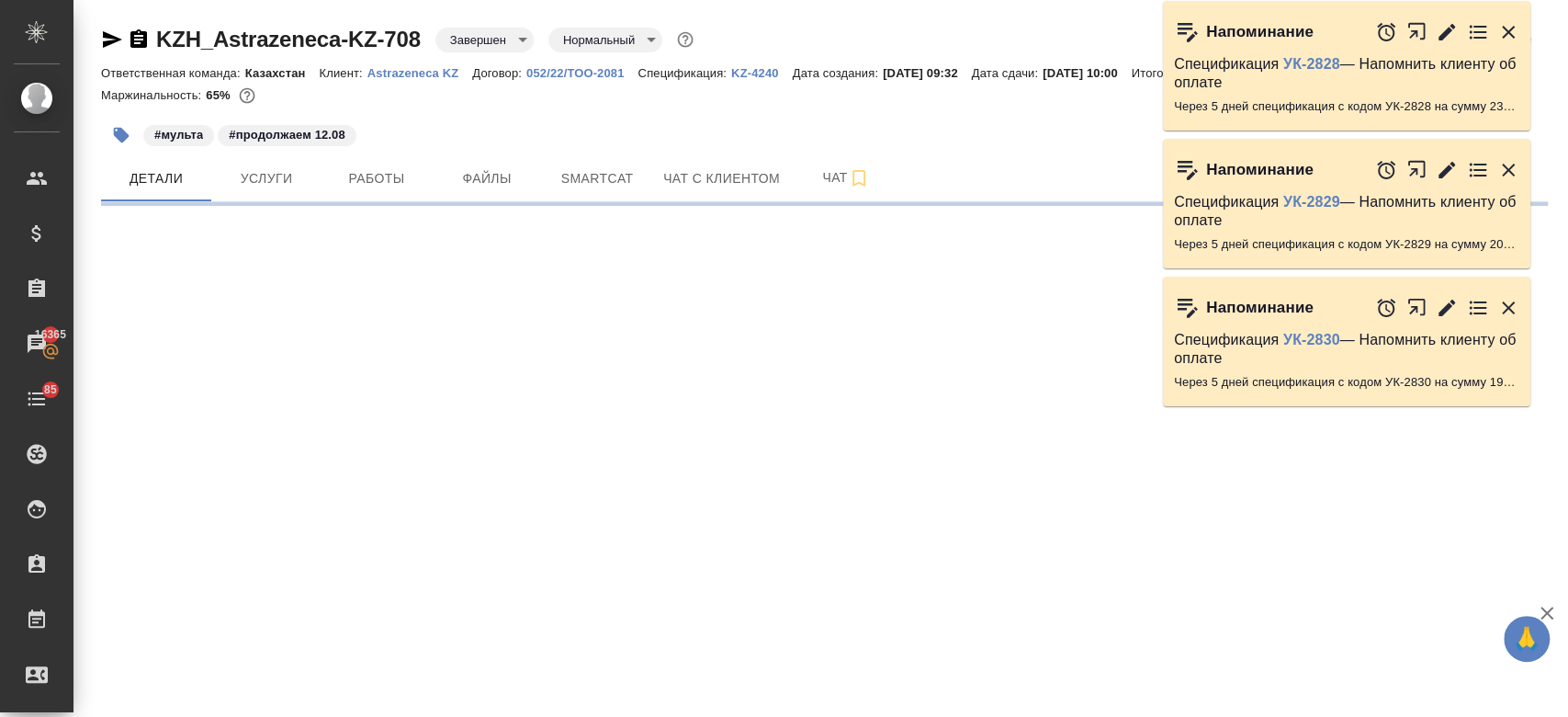
select select "RU"
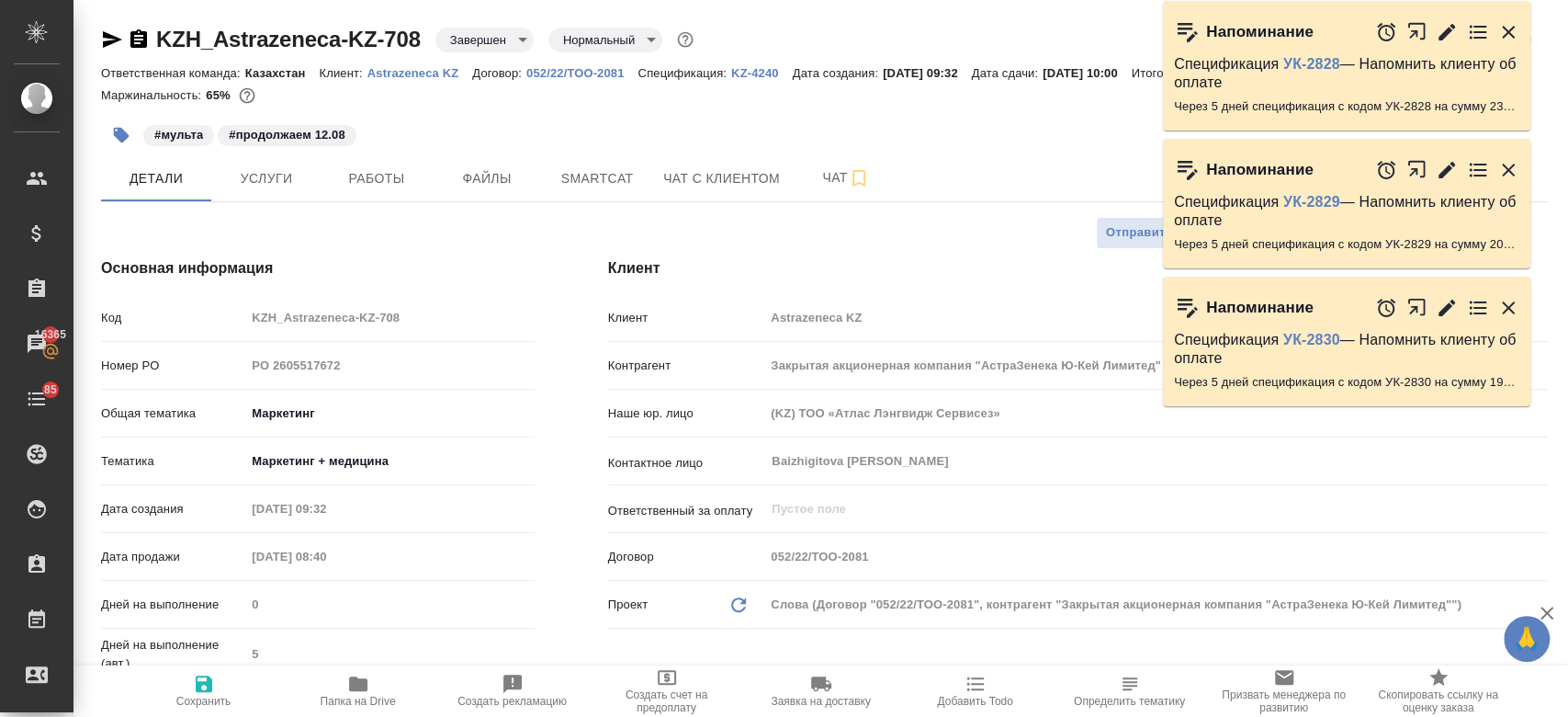
type textarea "x"
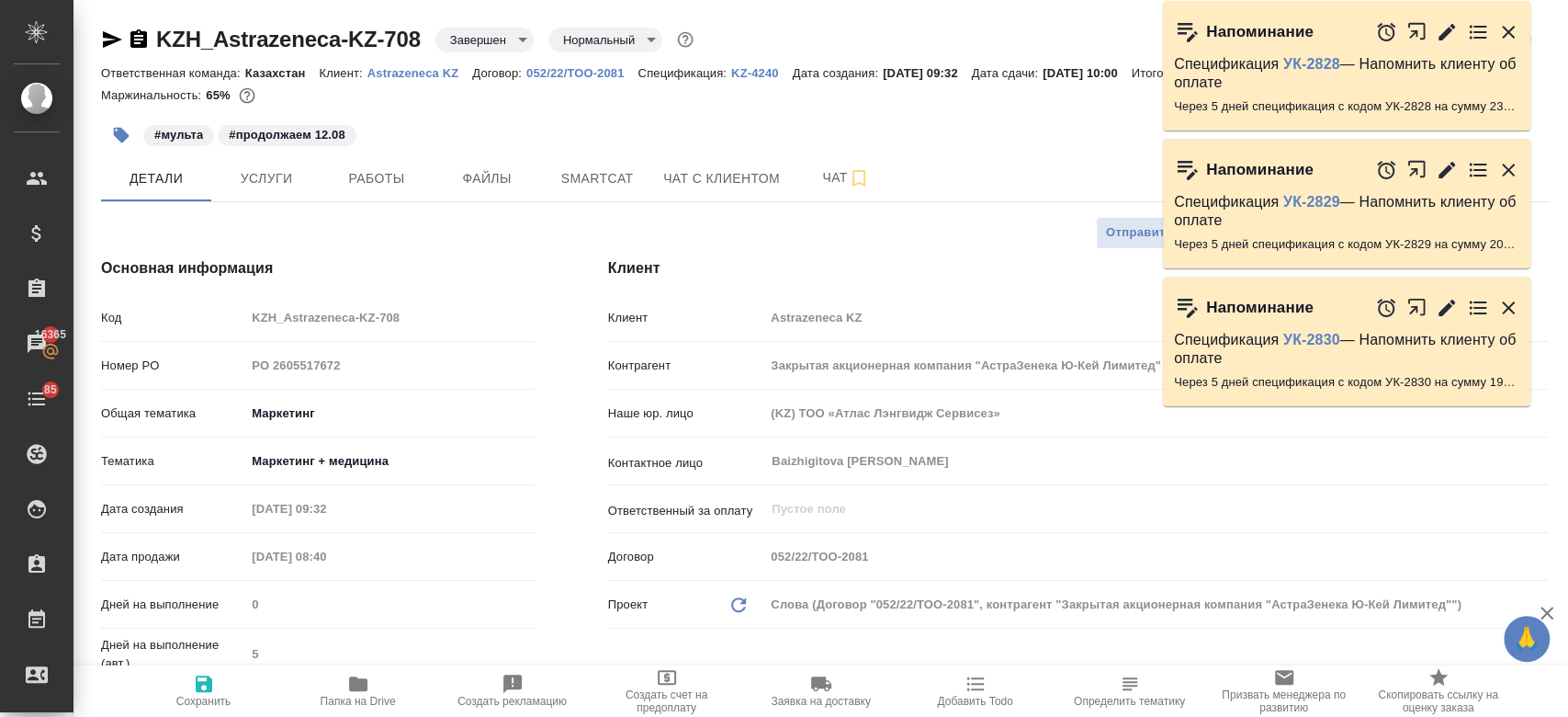
type textarea "x"
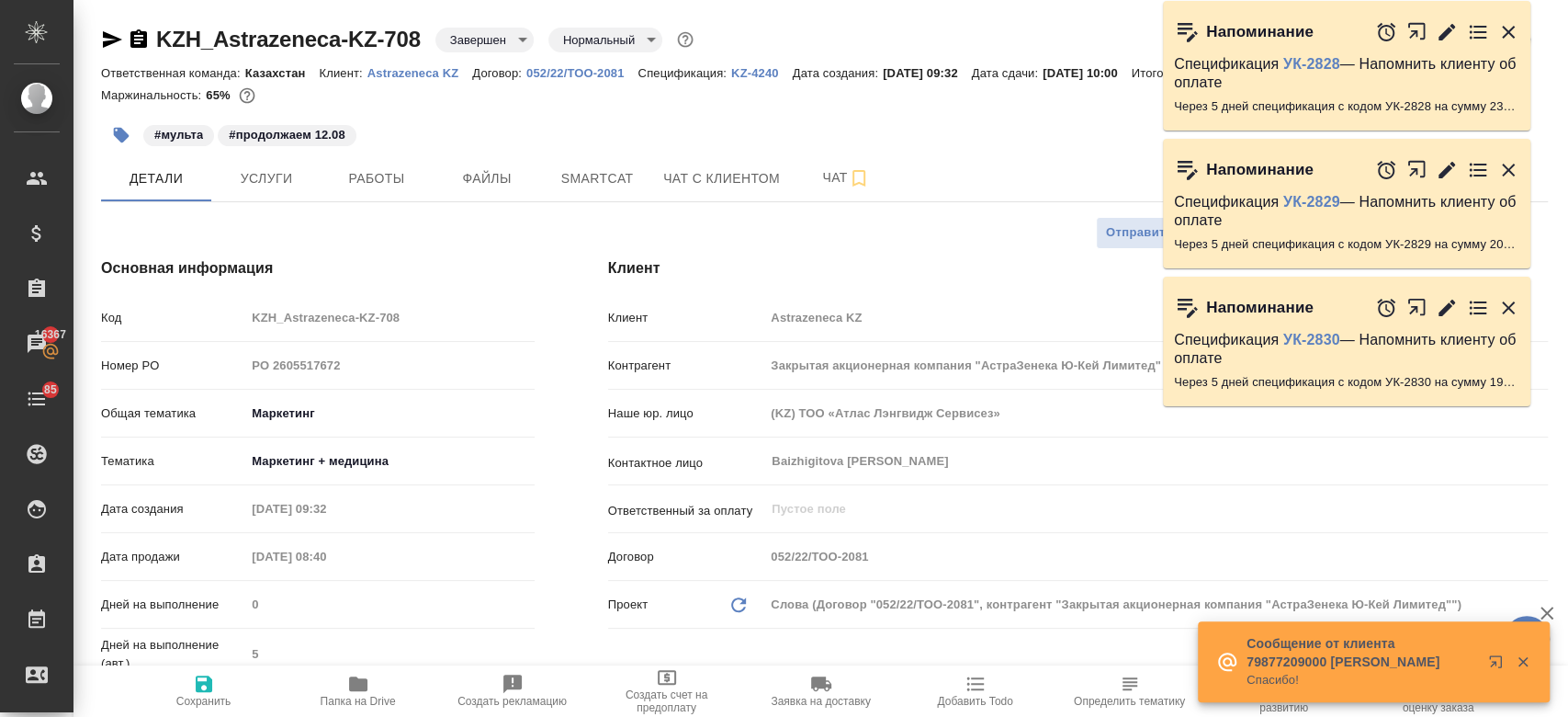
type textarea "x"
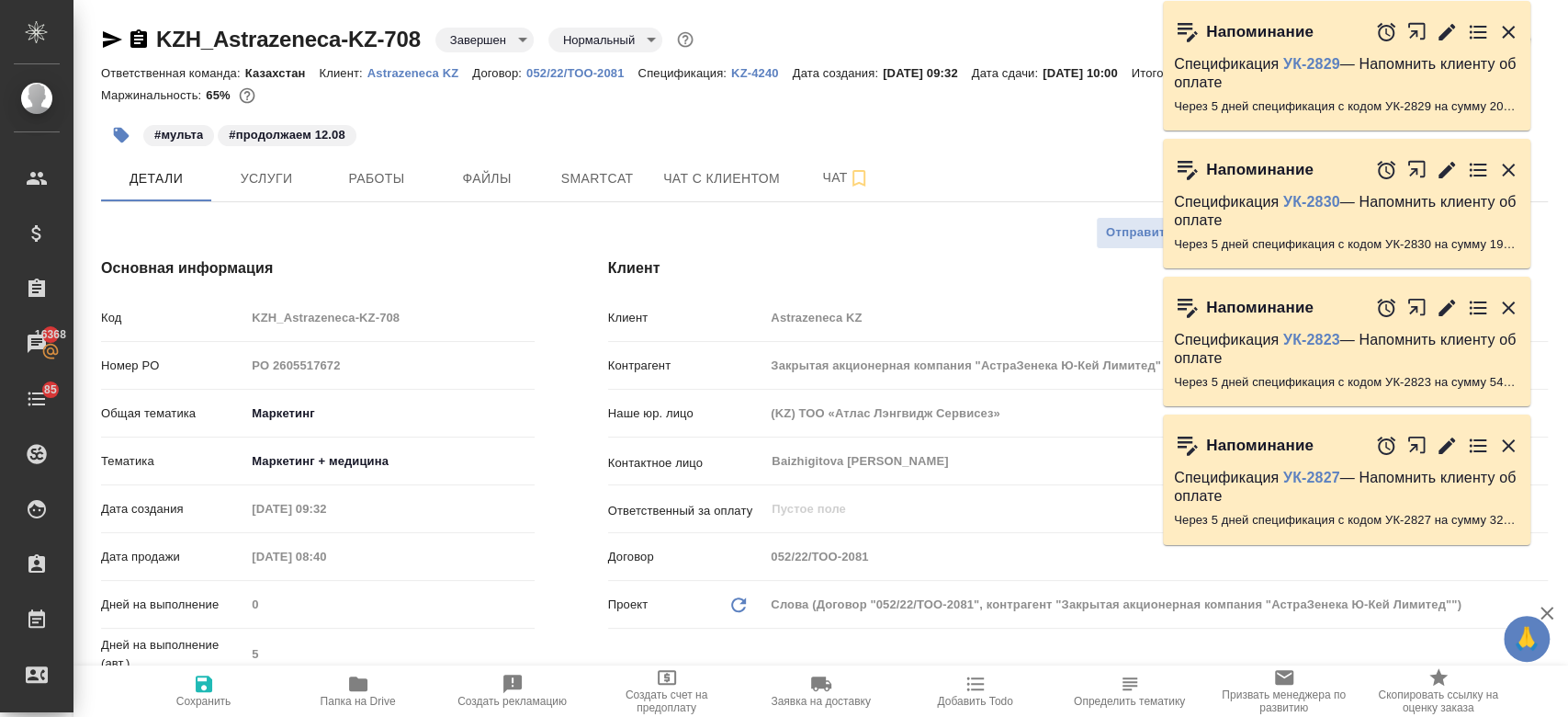
type textarea "x"
click at [654, 122] on div "#мульта #продолжаем 12.08" at bounding box center [583, 135] width 964 height 41
click at [116, 40] on icon "button" at bounding box center [112, 40] width 19 height 17
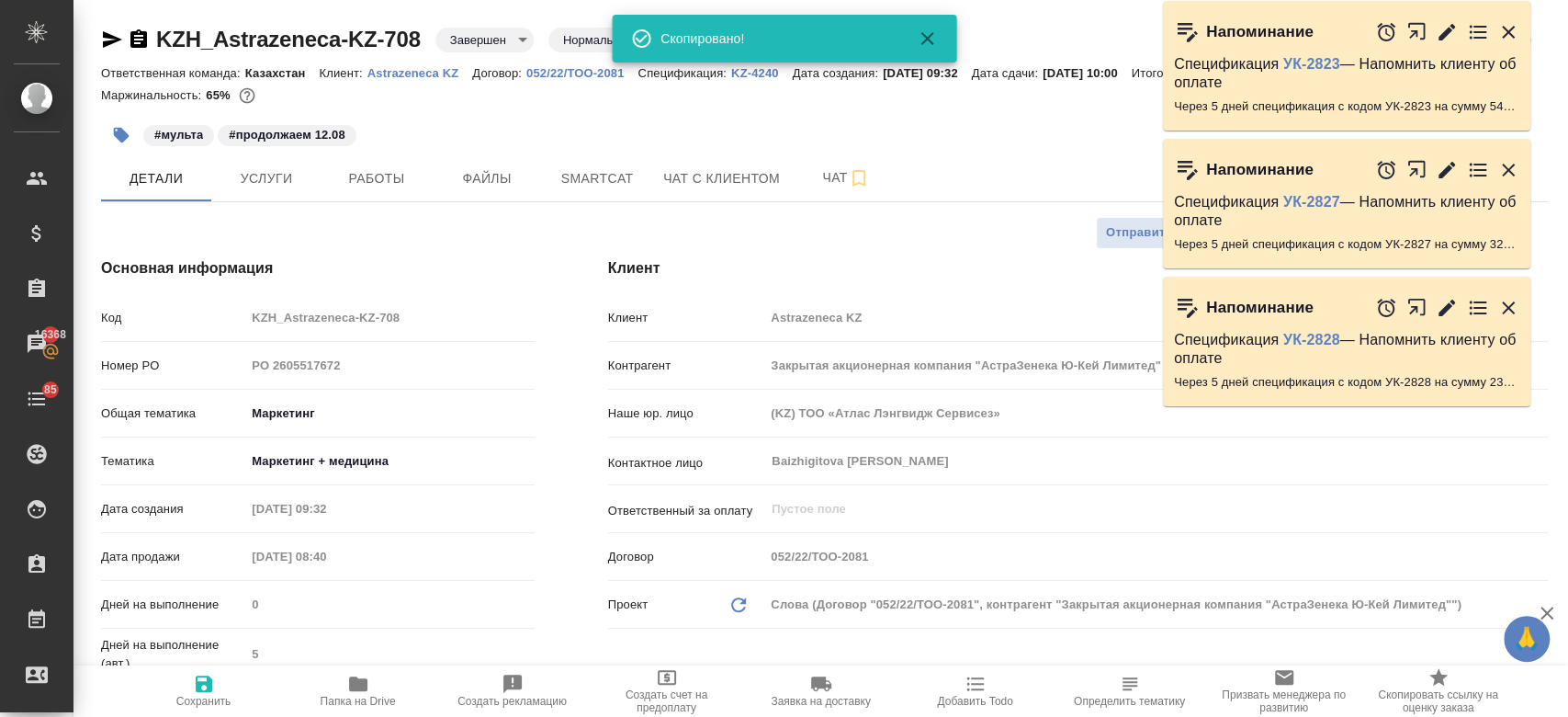
type textarea "x"
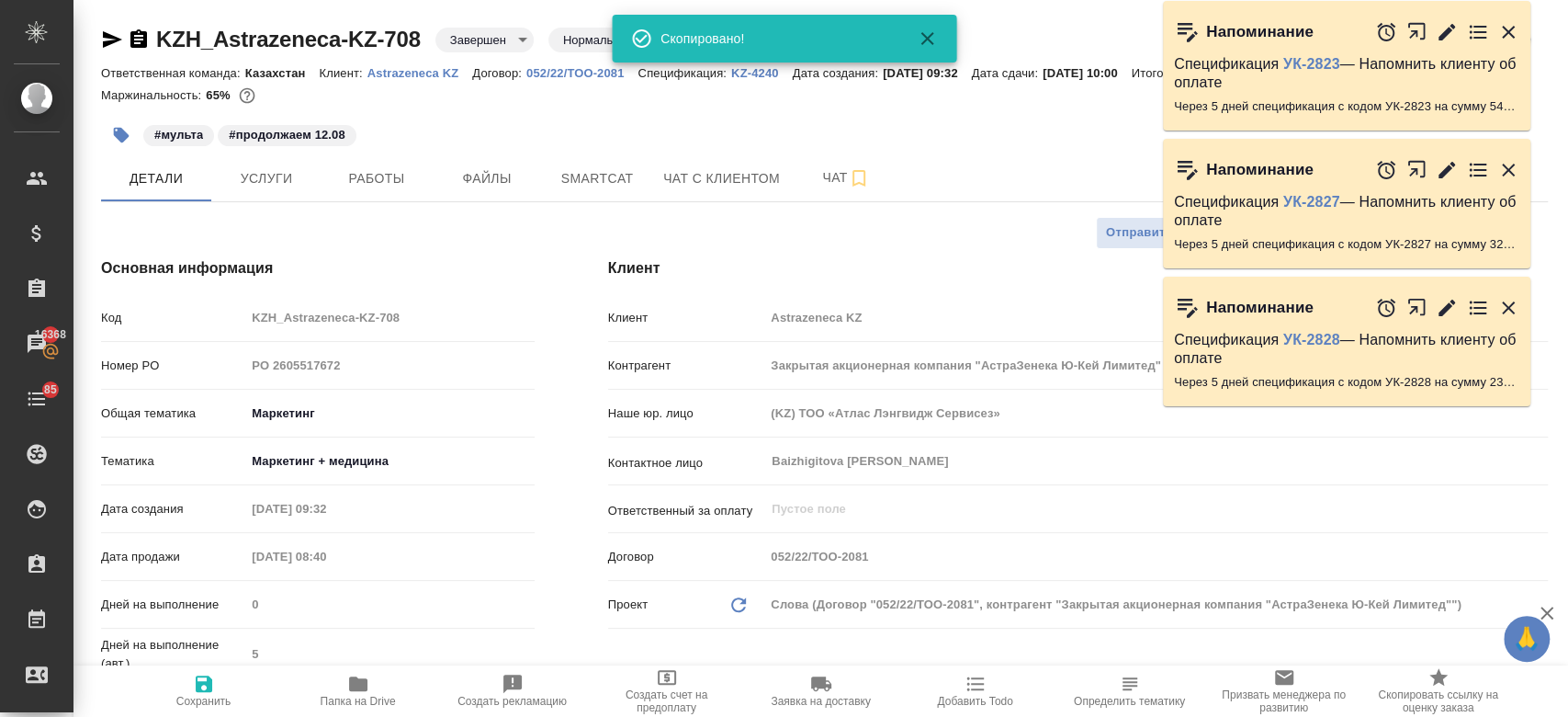
type textarea "x"
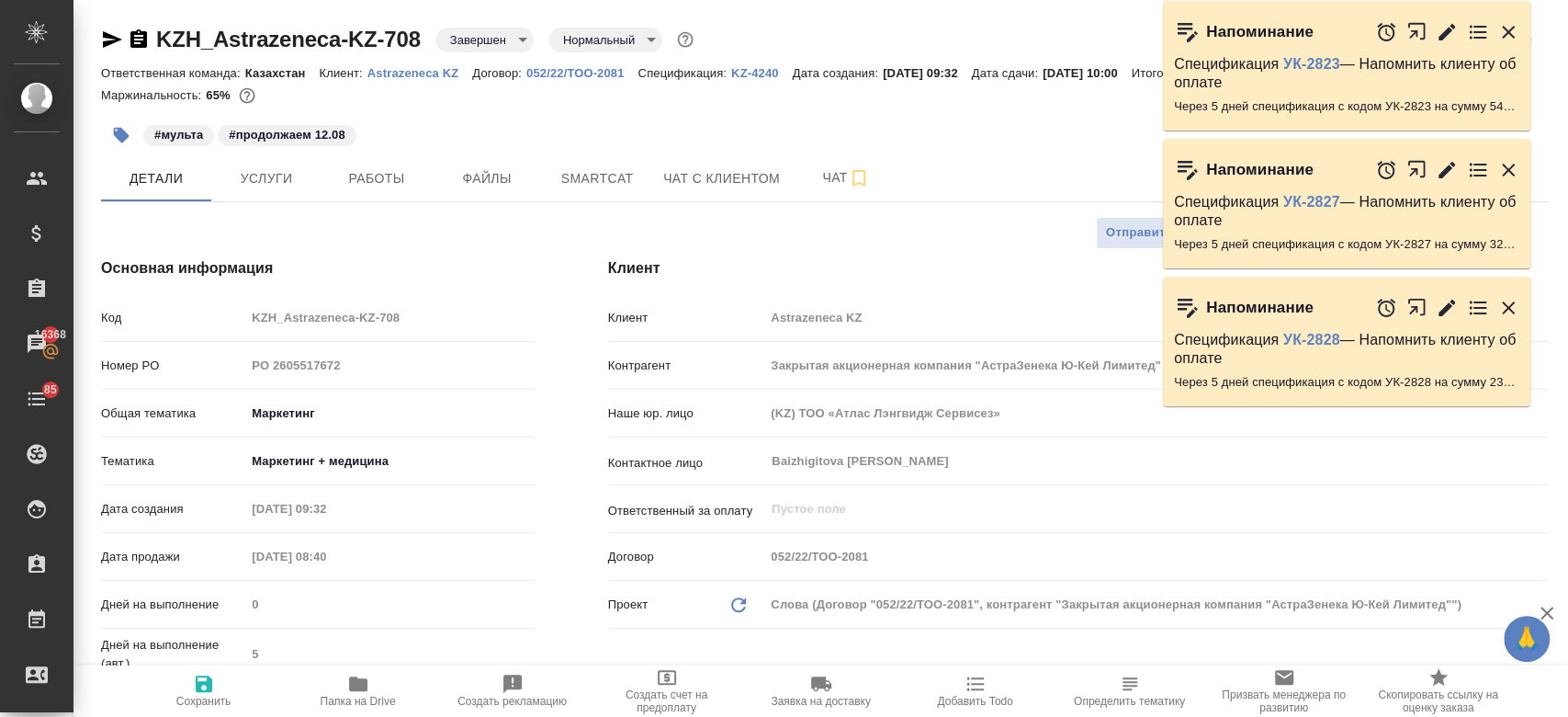
click at [571, 136] on div "#мульта #продолжаем 12.08" at bounding box center [583, 135] width 964 height 41
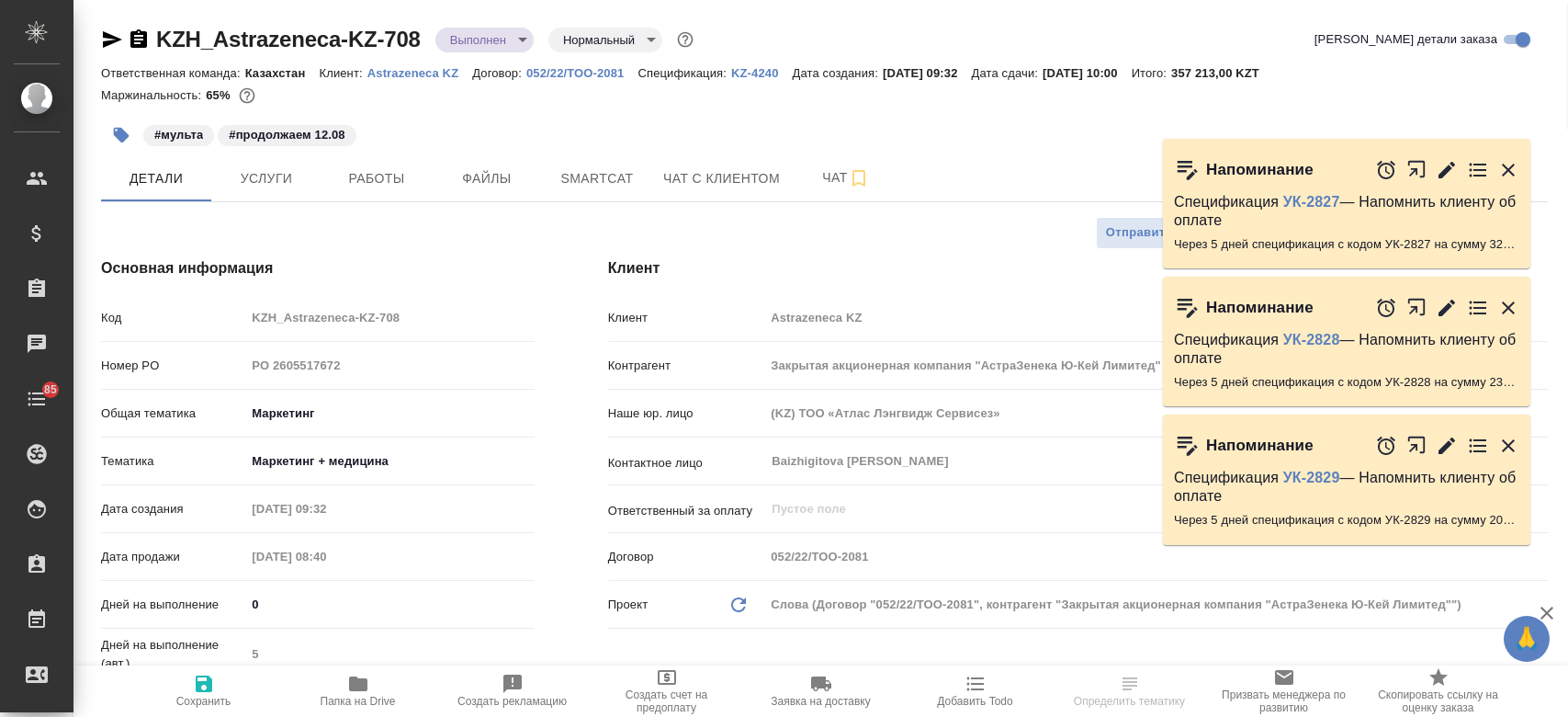
select select "RU"
type input "[PERSON_NAME]"
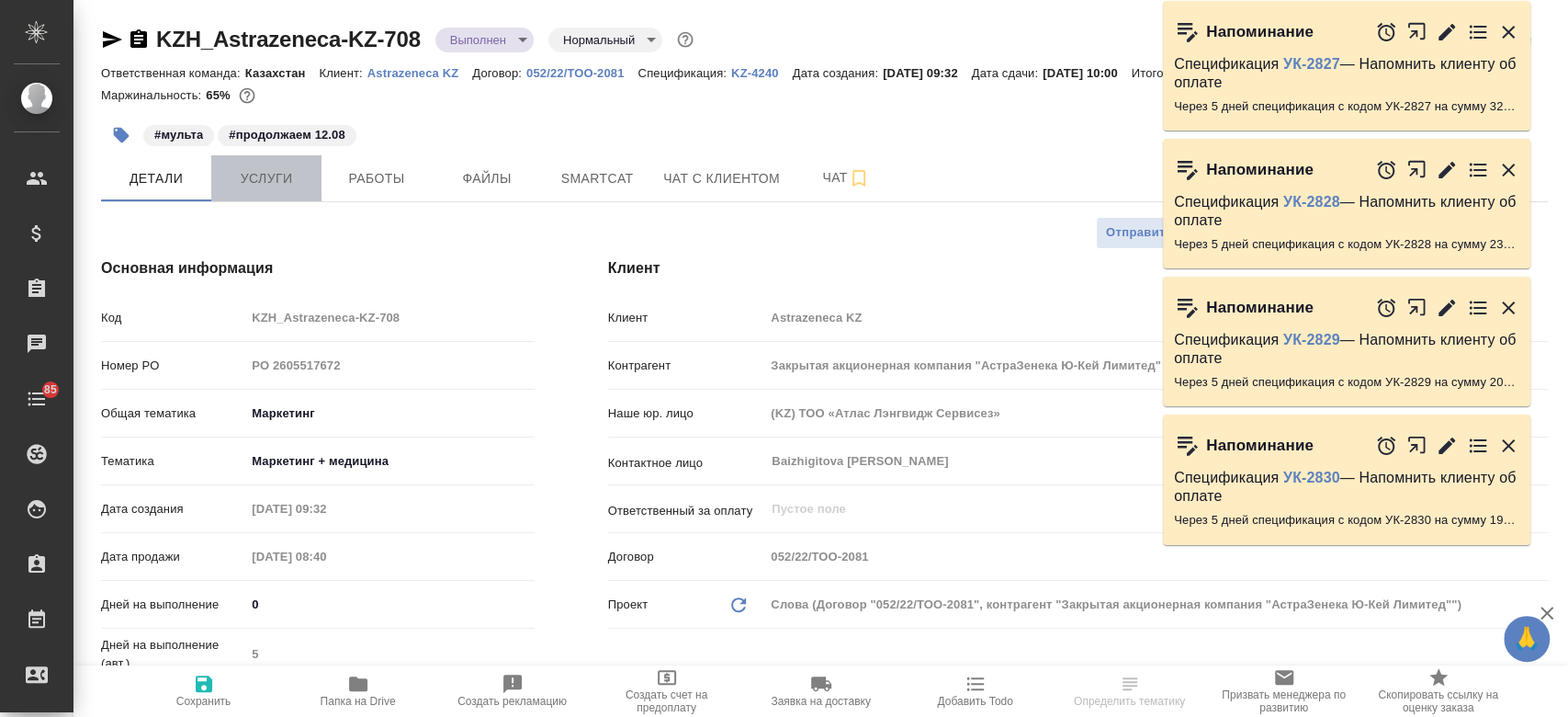
click at [272, 182] on span "Услуги" at bounding box center [265, 178] width 88 height 23
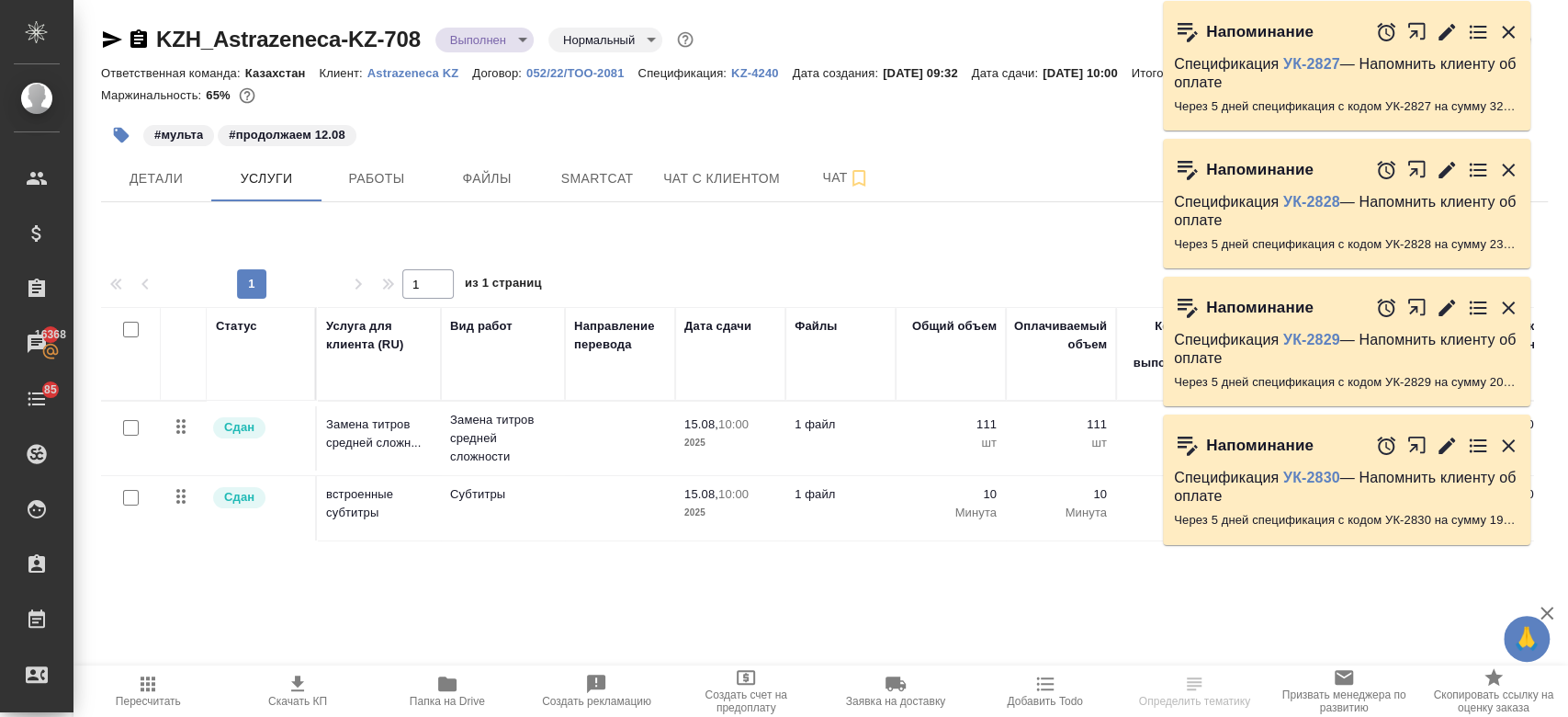
click at [449, 122] on div "#мульта #продолжаем 12.08" at bounding box center [583, 135] width 964 height 41
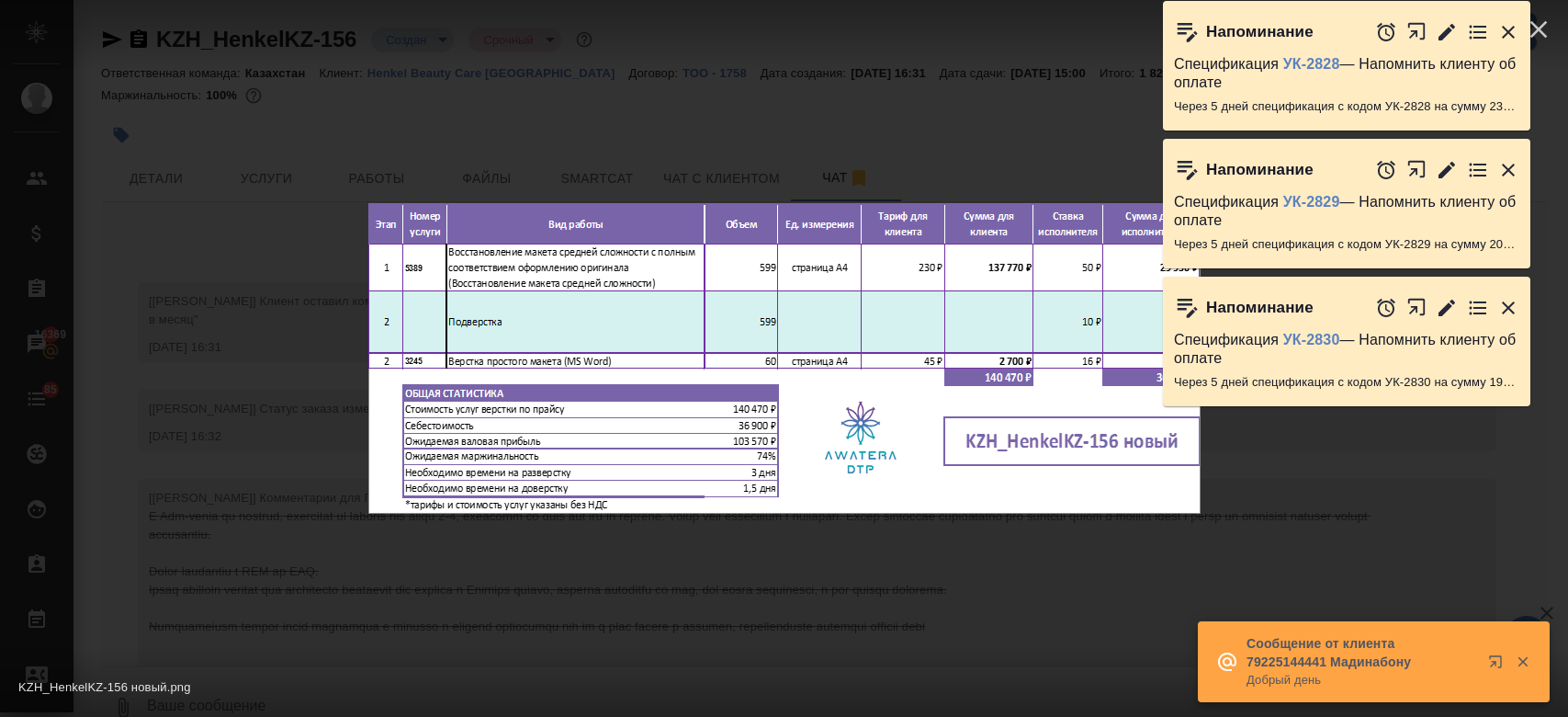
click at [977, 65] on div at bounding box center [784, 35] width 1568 height 69
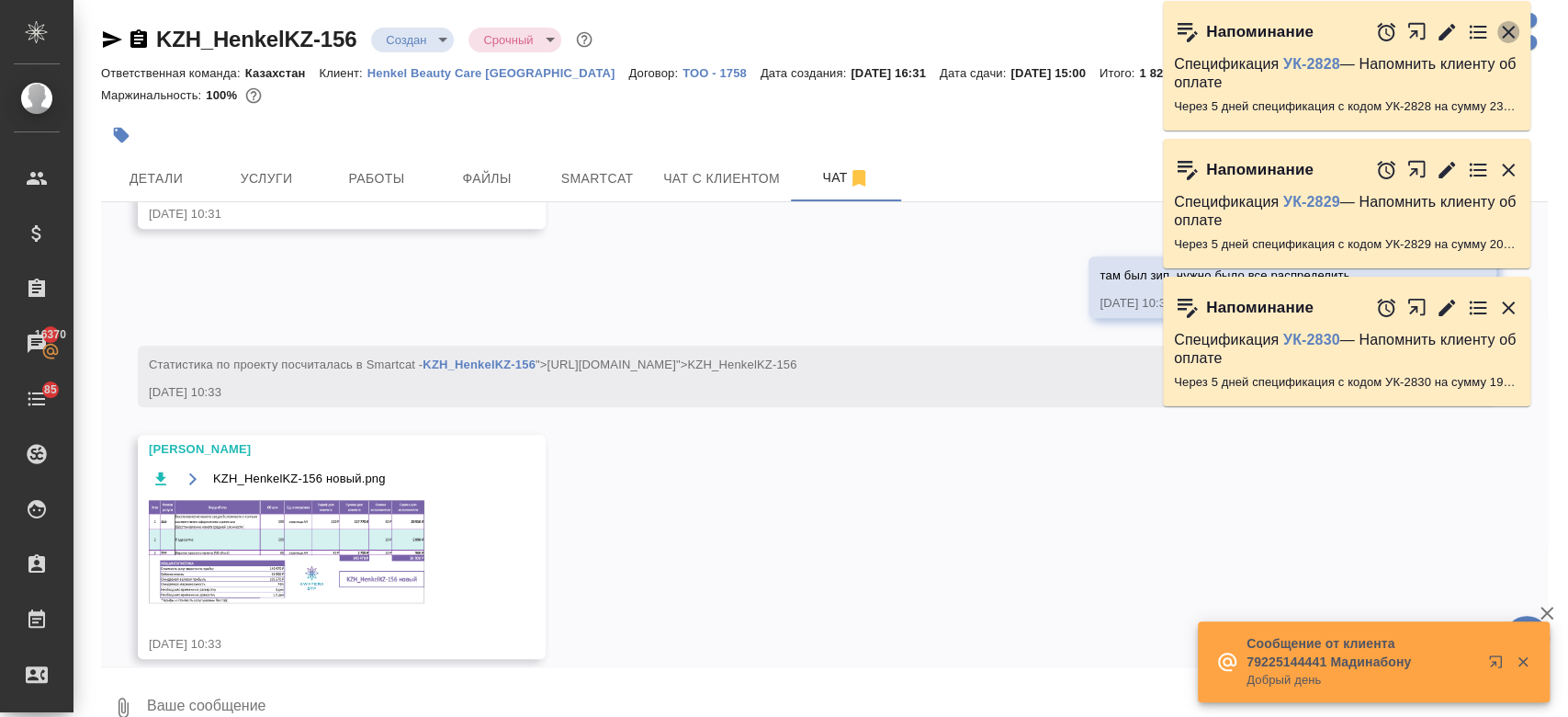
click at [1509, 28] on icon "button" at bounding box center [1508, 32] width 13 height 13
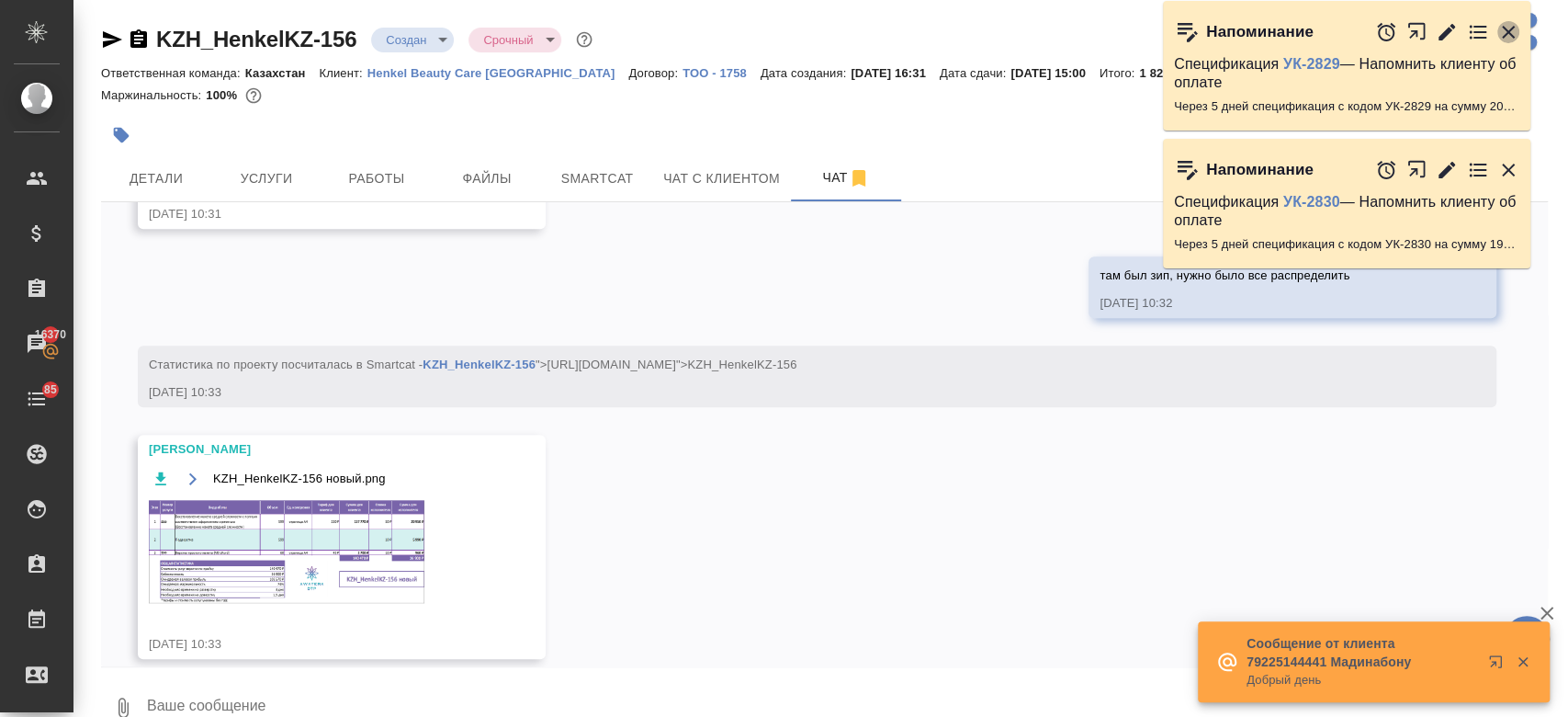
click at [1509, 28] on icon "button" at bounding box center [1508, 32] width 13 height 13
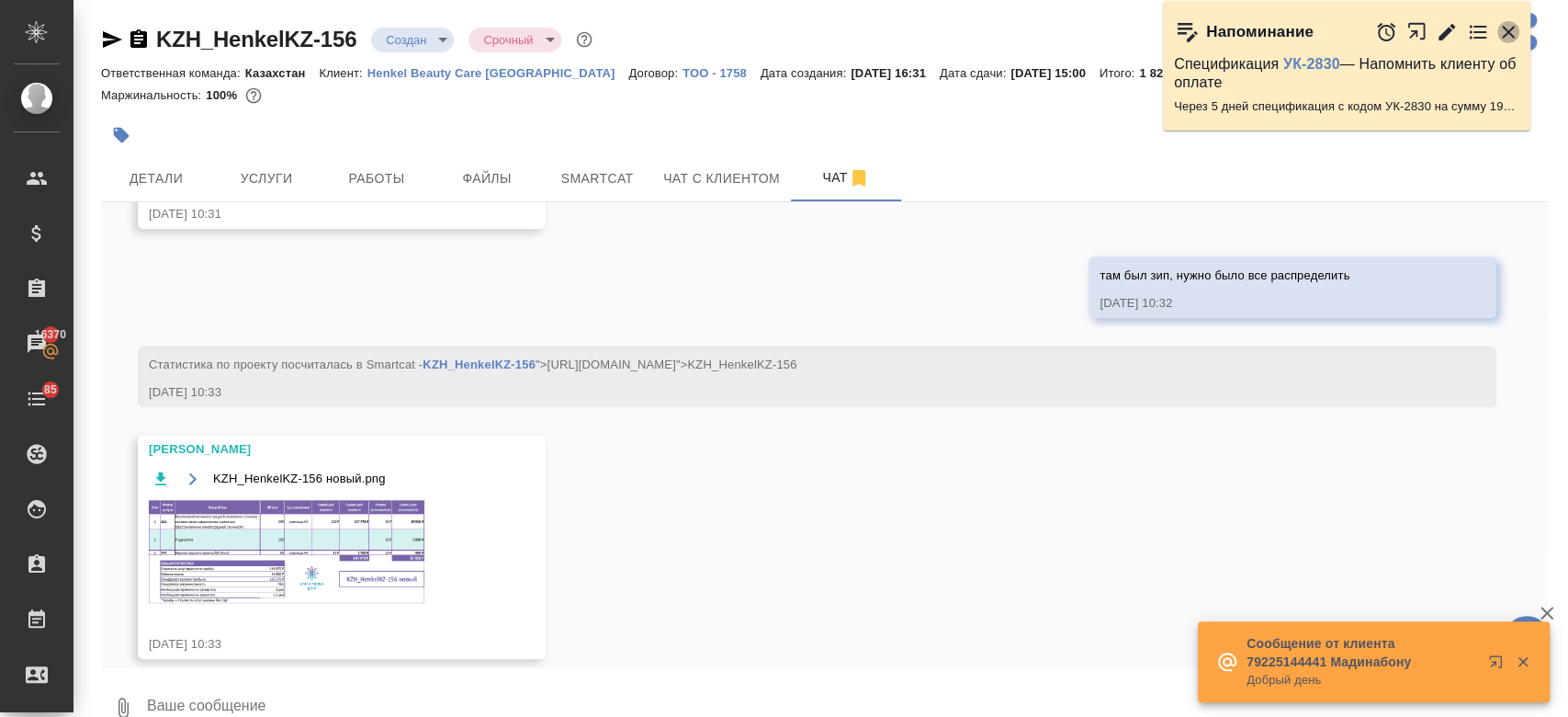
click at [1509, 28] on icon "button" at bounding box center [1508, 32] width 13 height 13
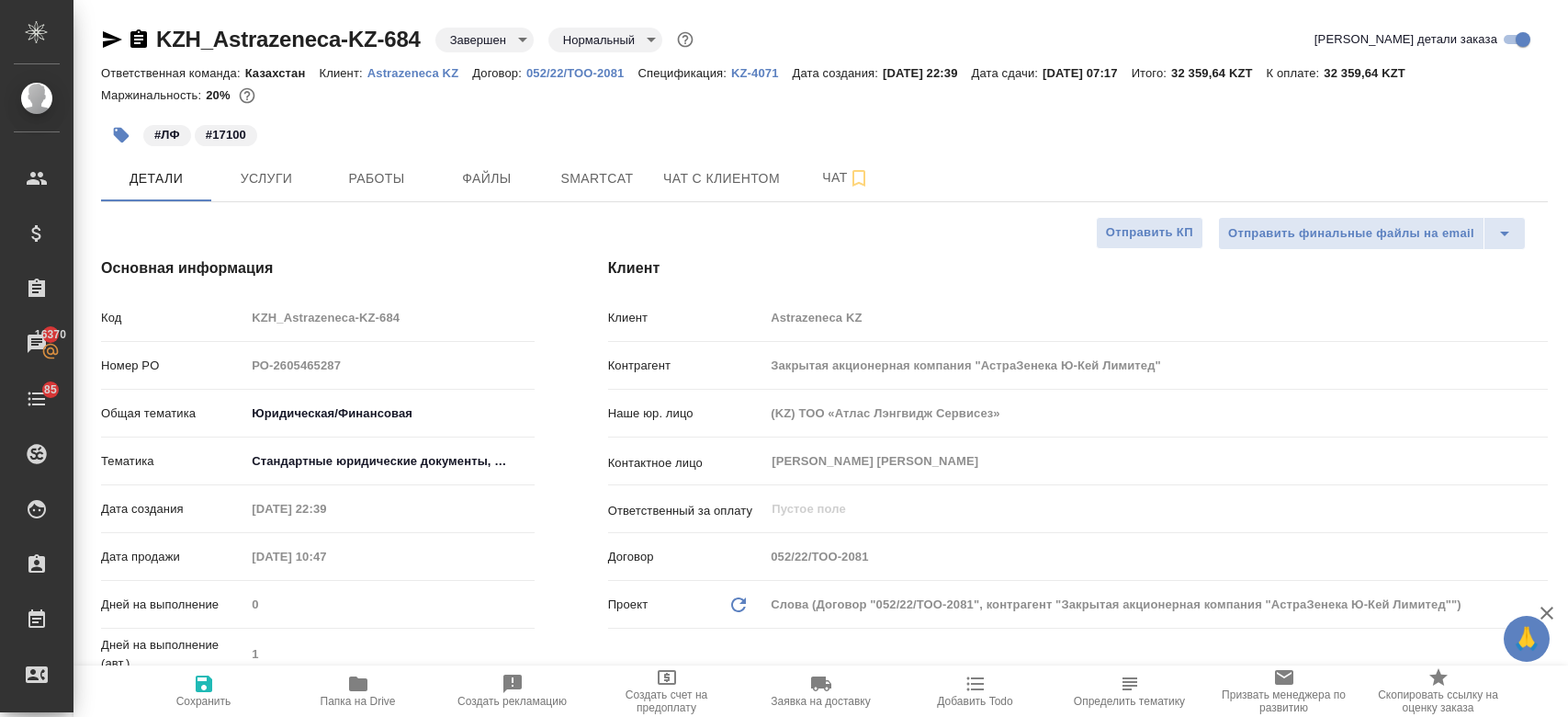
select select "RU"
click at [882, 124] on div "#ЛФ #17100" at bounding box center [583, 135] width 964 height 41
click at [249, 192] on button "Услуги" at bounding box center [265, 178] width 110 height 46
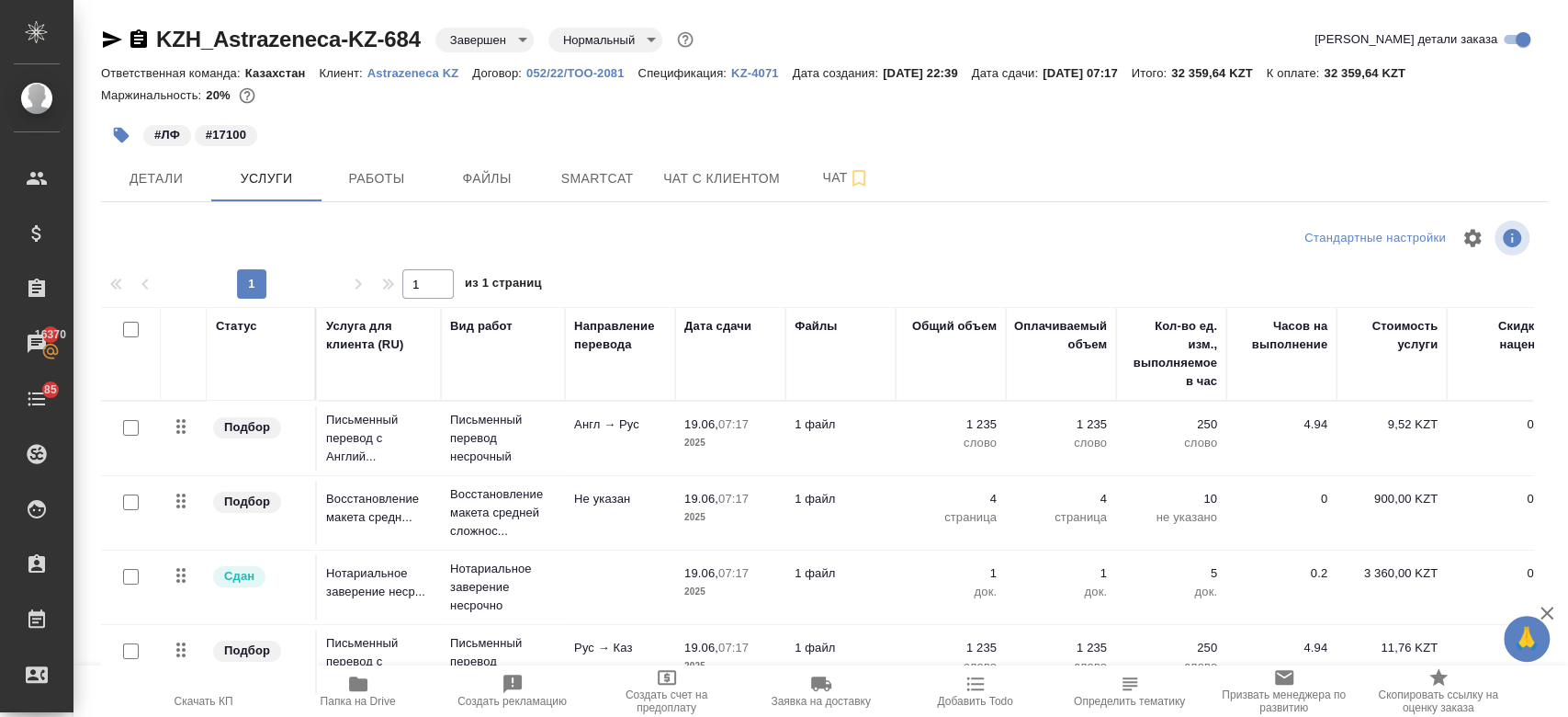
click at [389, 128] on div "#ЛФ #17100" at bounding box center [583, 135] width 964 height 41
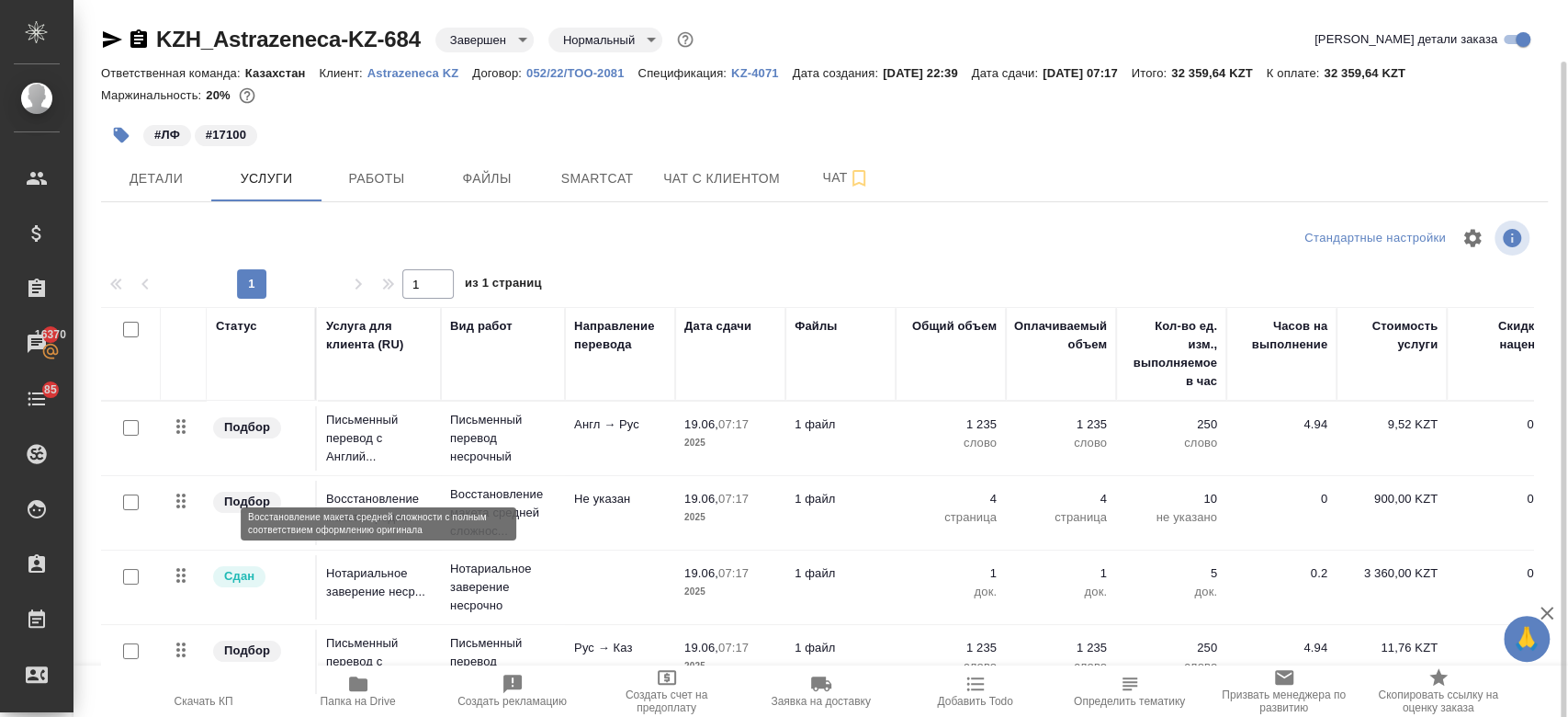
scroll to position [32, 0]
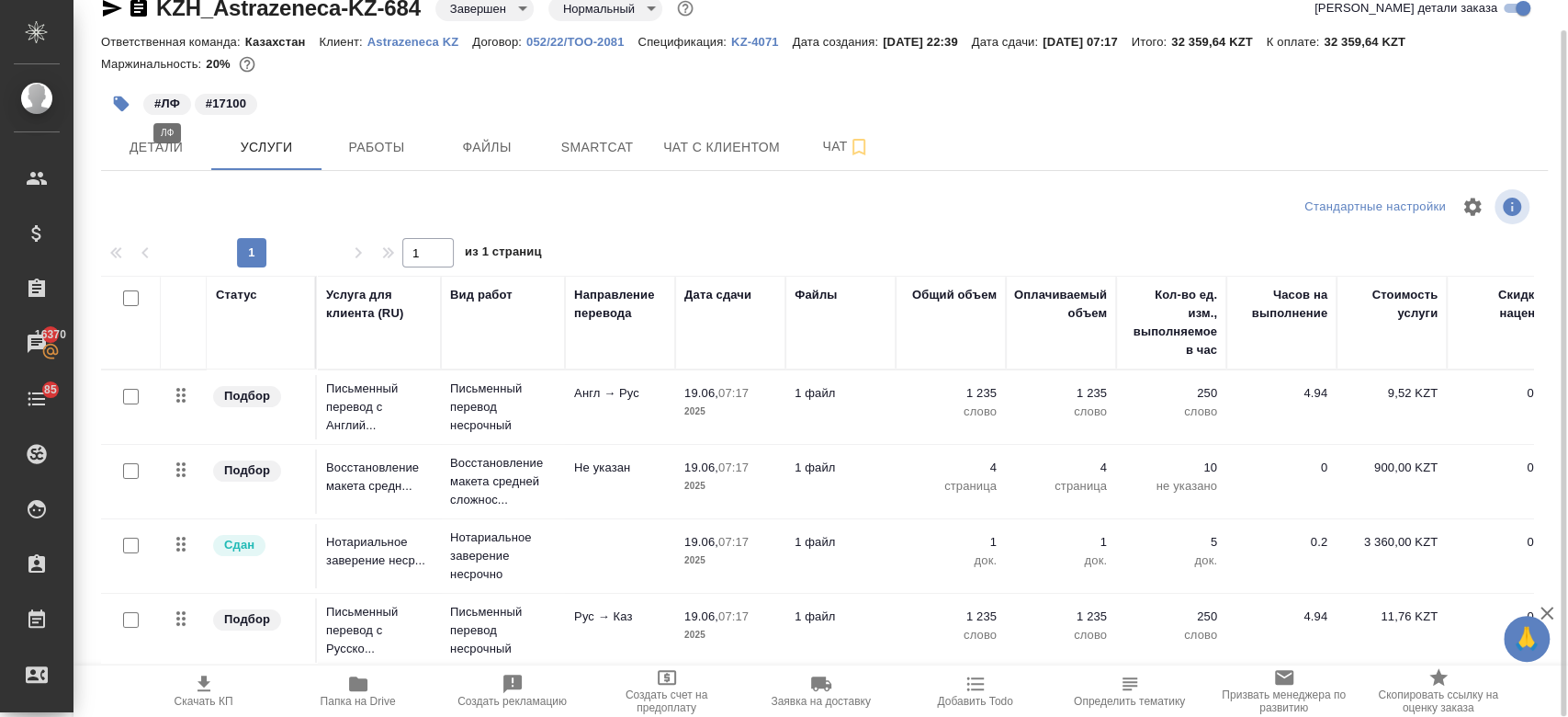
click at [151, 113] on div "#ЛФ" at bounding box center [167, 104] width 48 height 21
click at [155, 146] on span "Детали" at bounding box center [155, 147] width 88 height 23
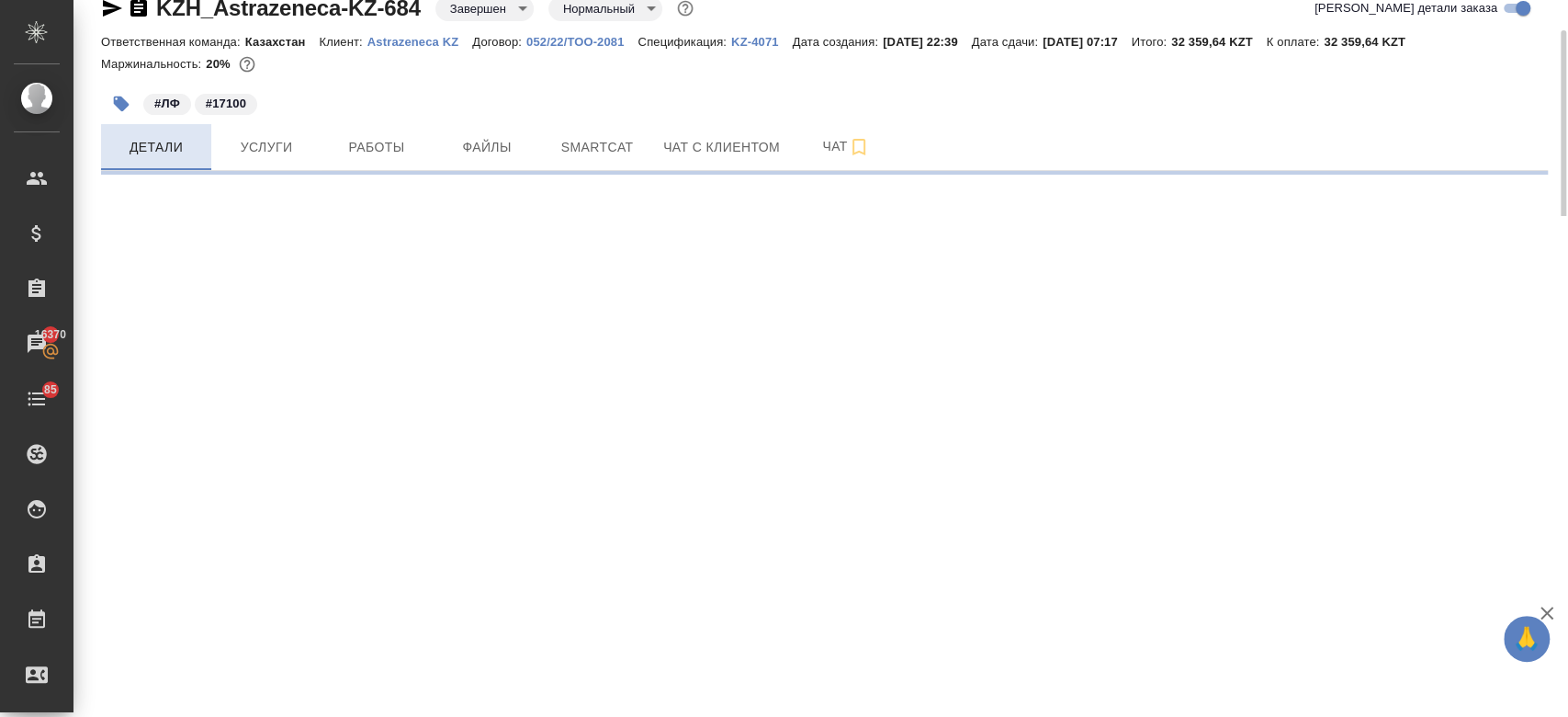
select select "RU"
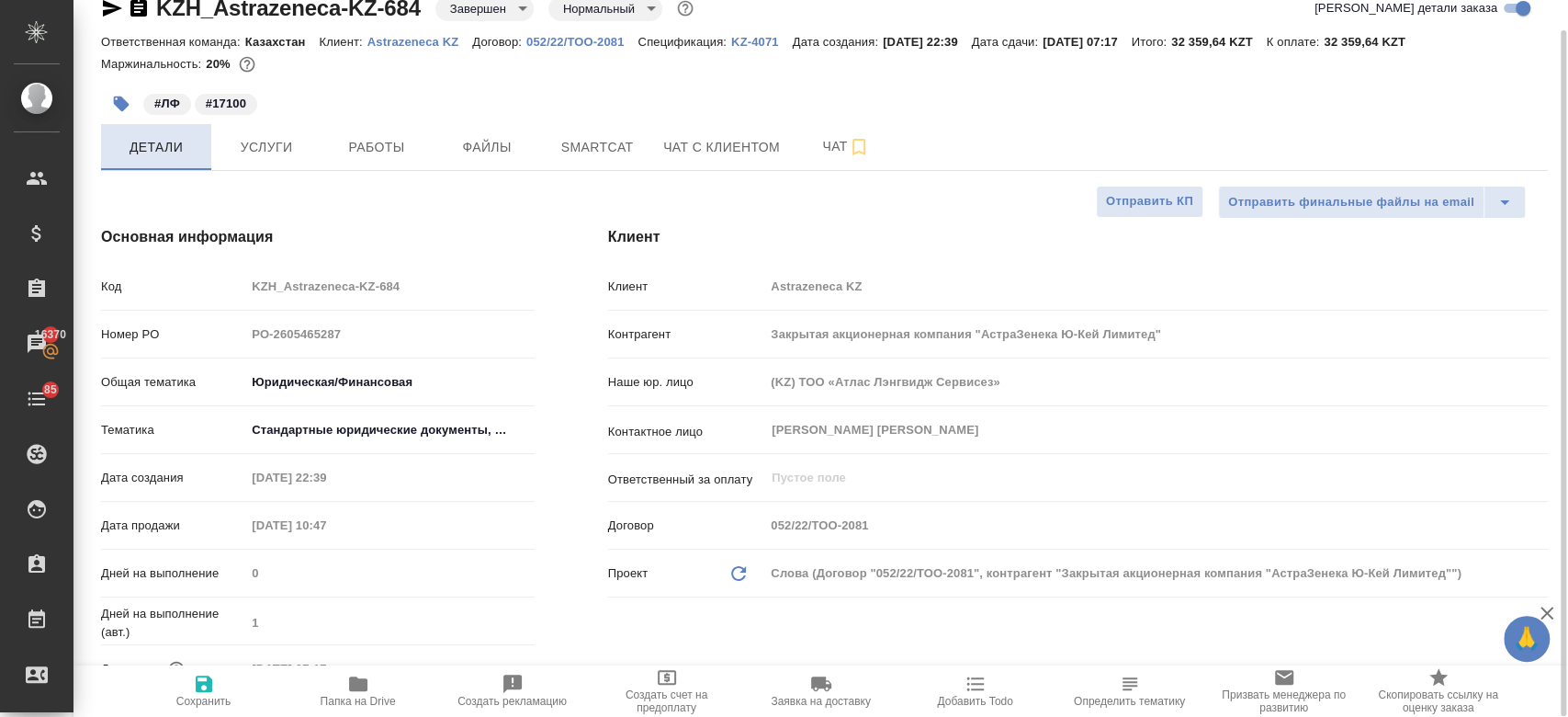
type textarea "x"
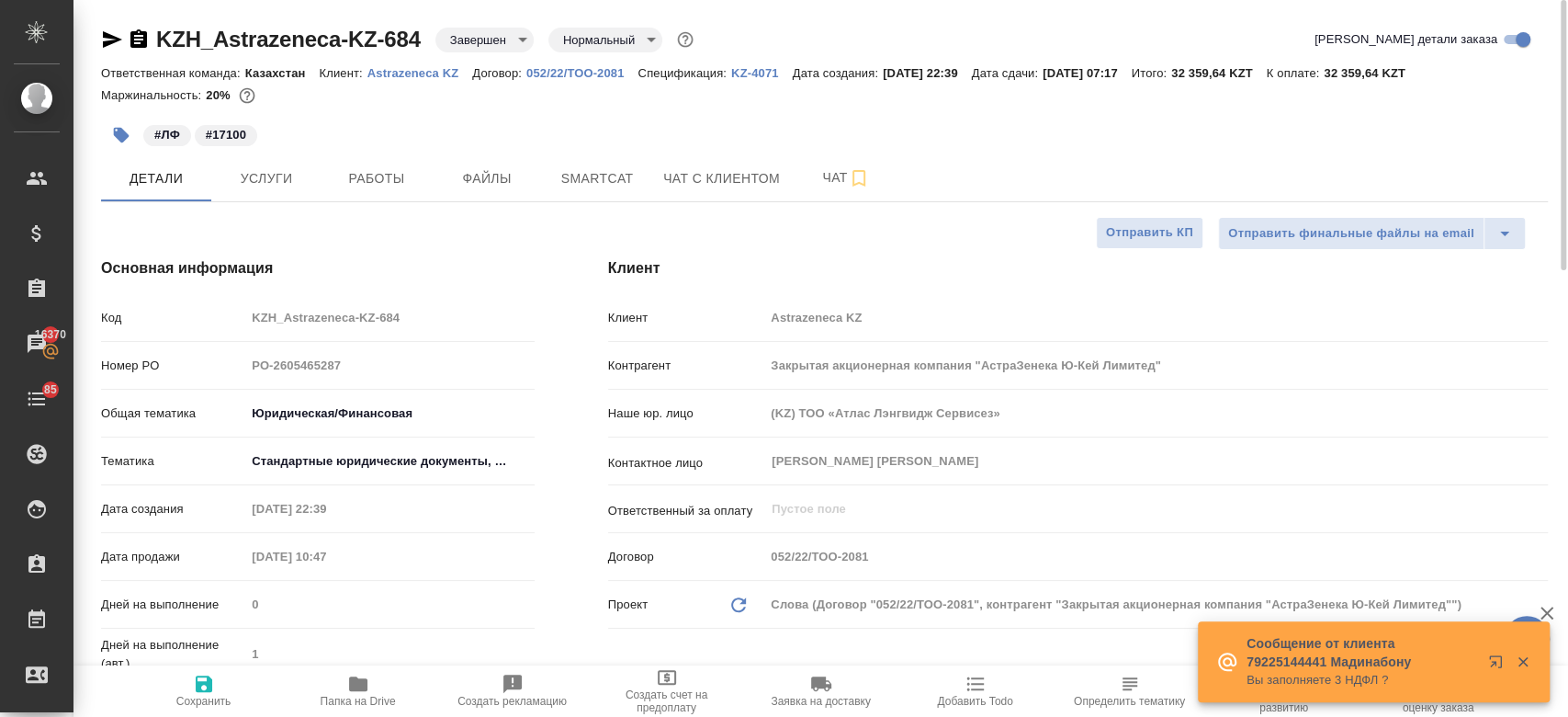
click at [493, 129] on div "#ЛФ #17100" at bounding box center [583, 135] width 964 height 41
type textarea "x"
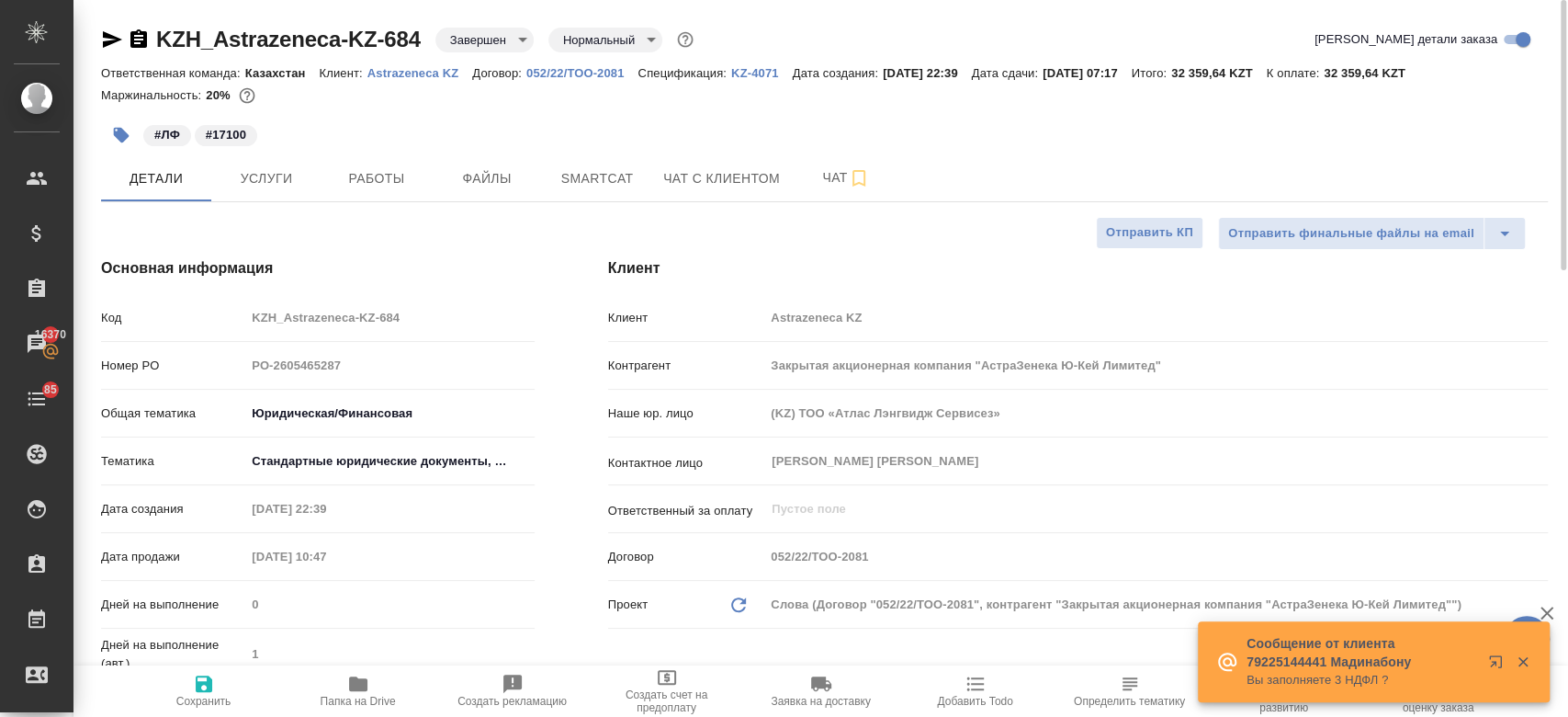
type textarea "x"
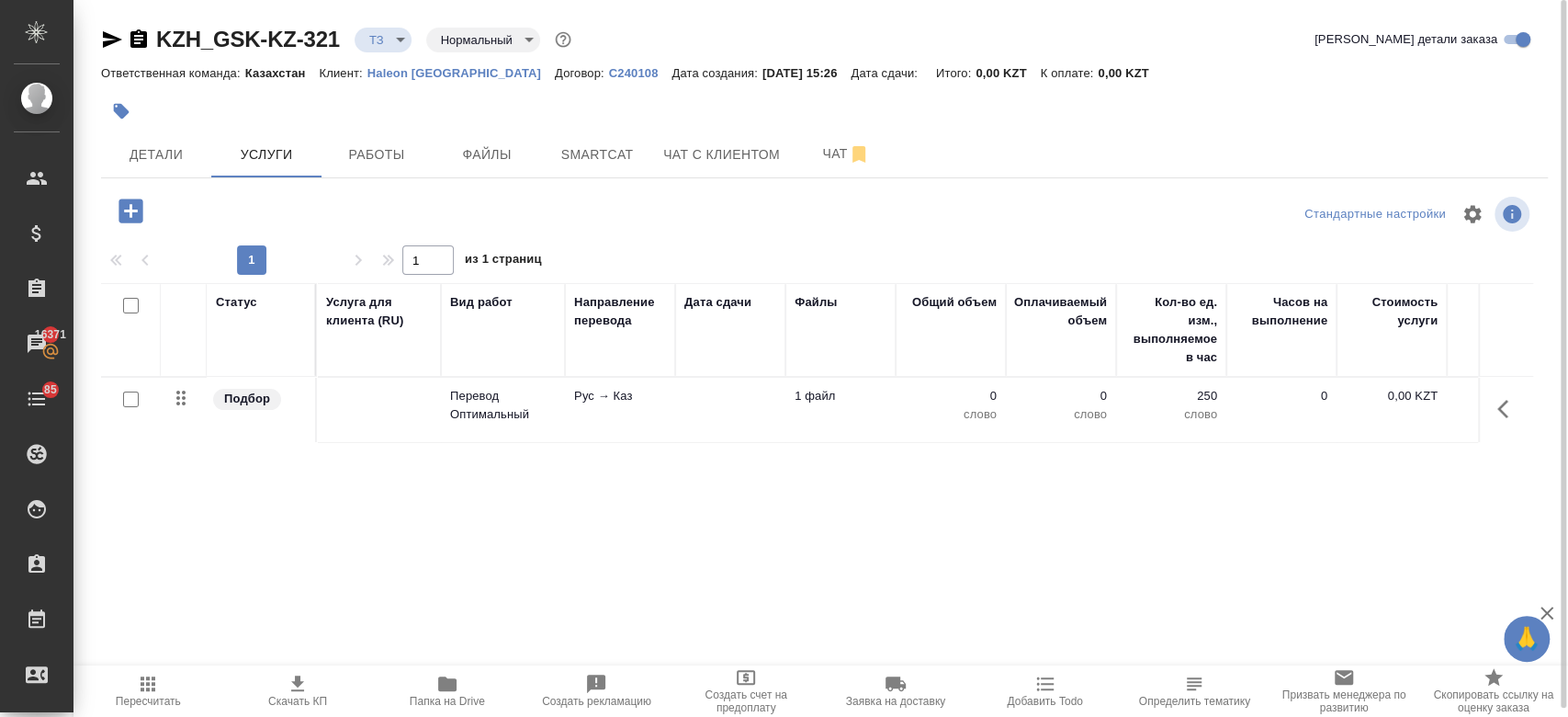
click at [537, 101] on div at bounding box center [583, 111] width 964 height 41
click at [551, 129] on div at bounding box center [583, 111] width 964 height 41
click at [821, 161] on span "Чат" at bounding box center [845, 154] width 88 height 23
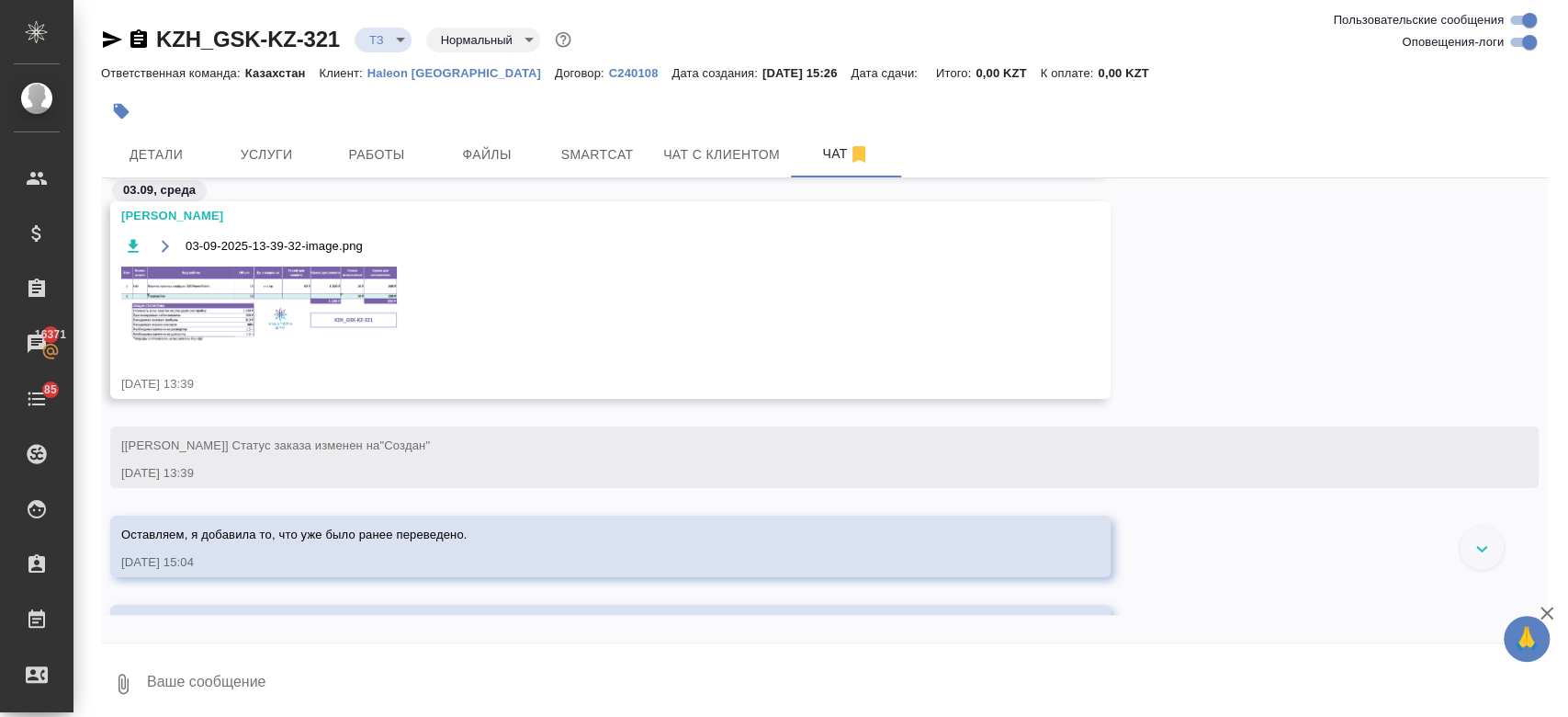
scroll to position [717, 0]
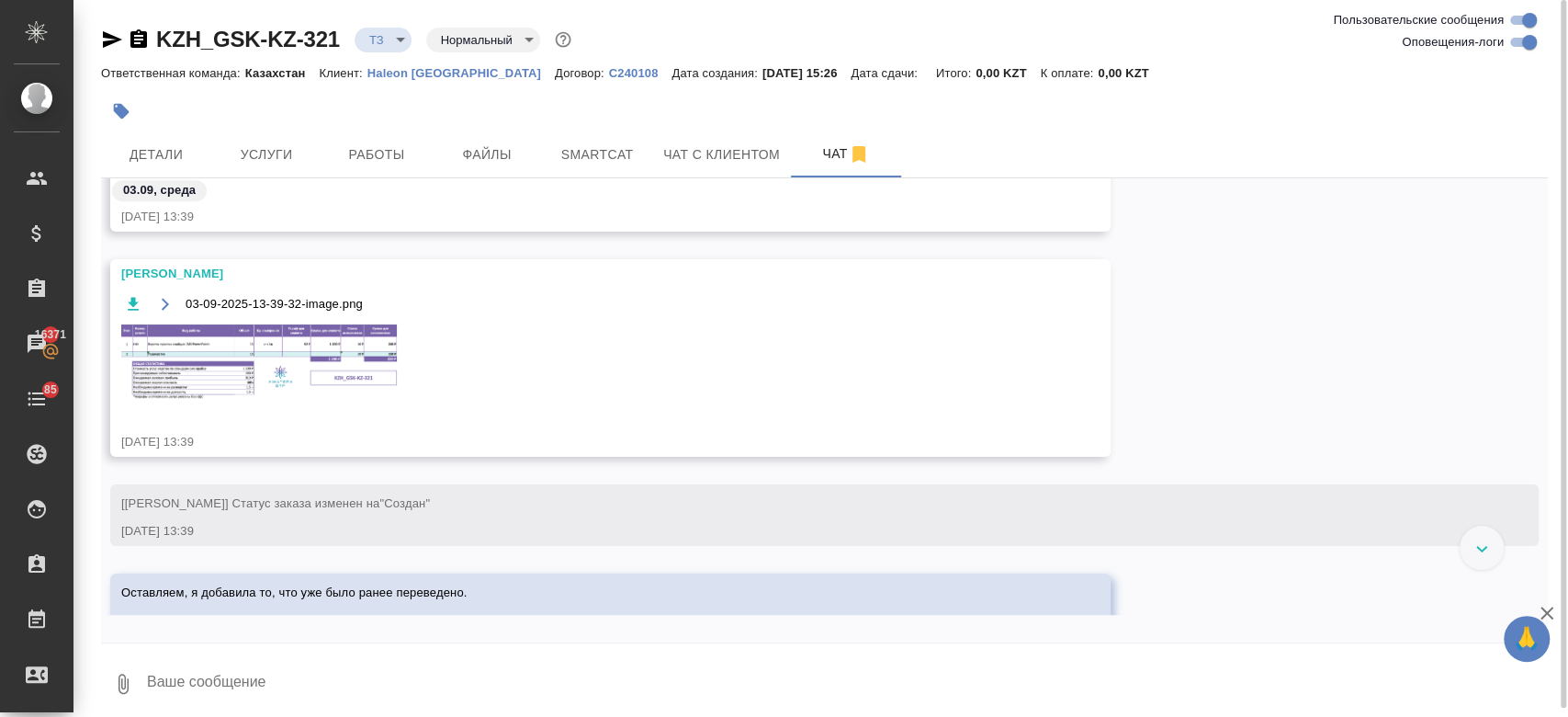
click at [265, 378] on img at bounding box center [258, 361] width 275 height 76
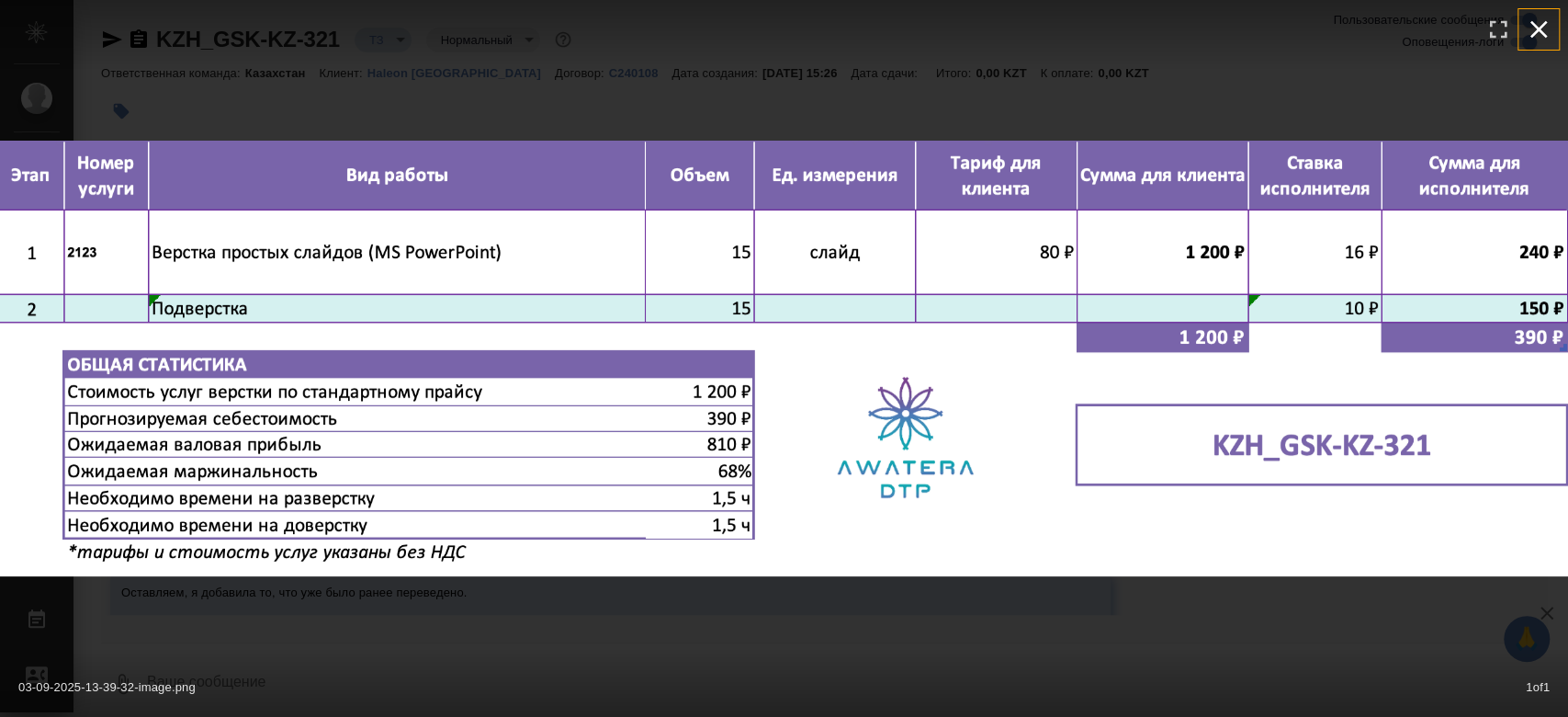
click at [1521, 31] on button "button" at bounding box center [1537, 29] width 41 height 41
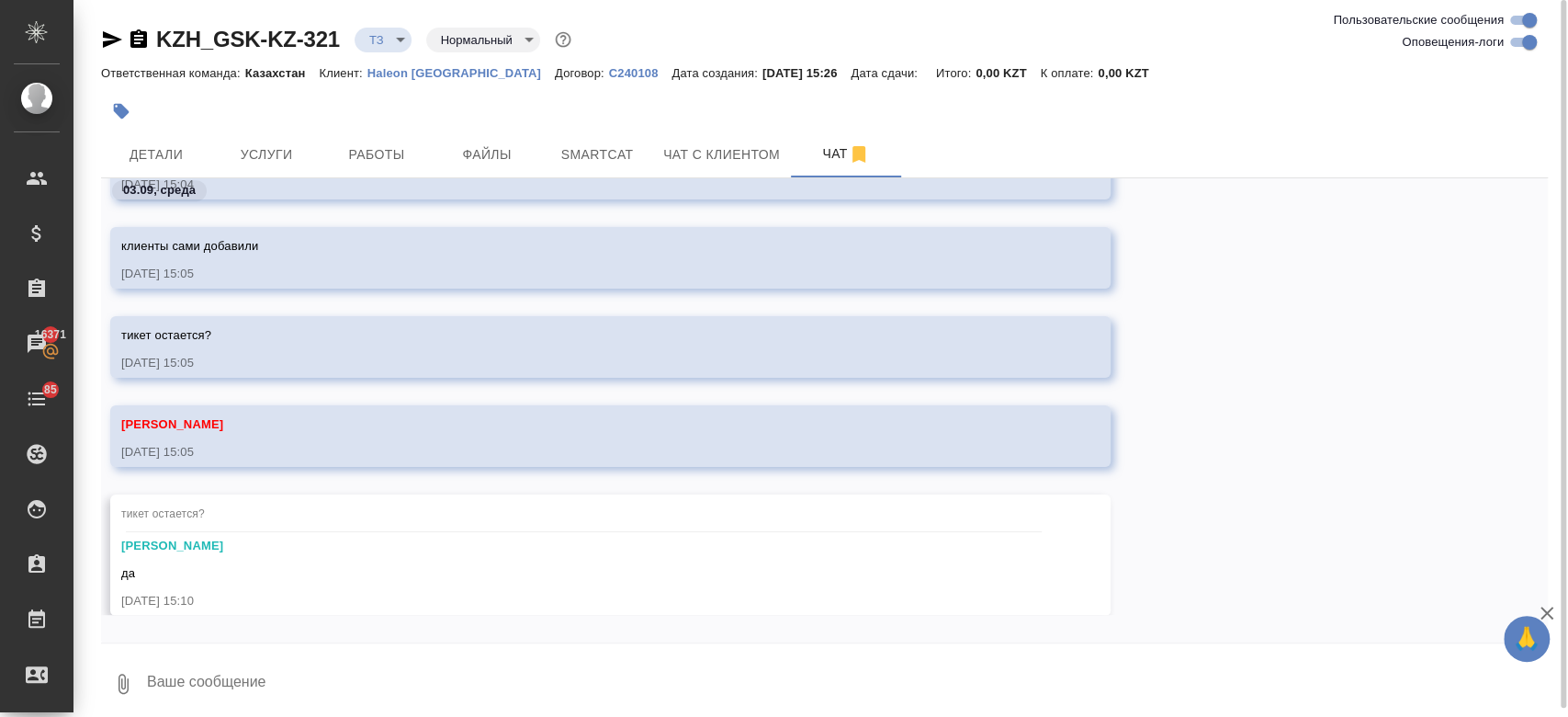
scroll to position [1070, 0]
click at [260, 161] on span "Услуги" at bounding box center [265, 154] width 88 height 23
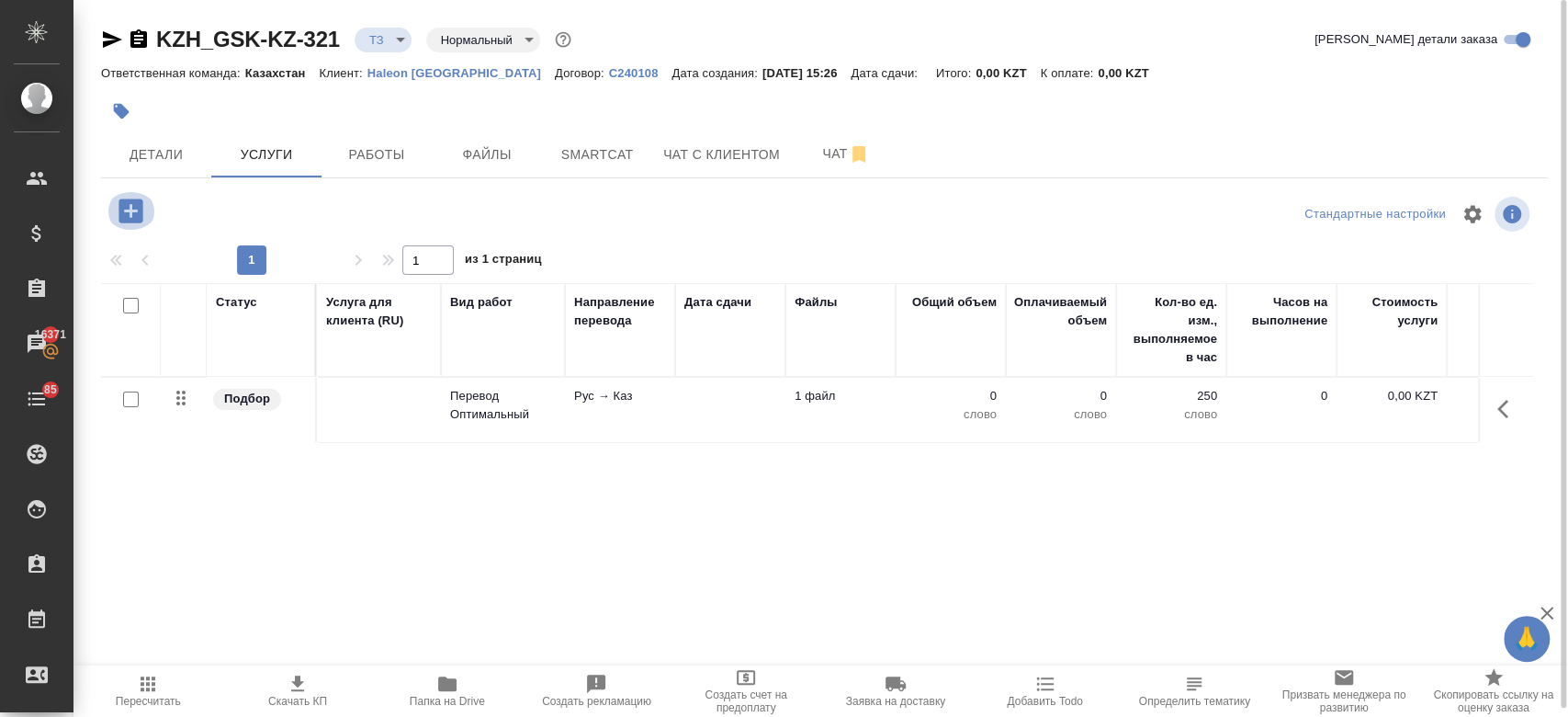
click at [131, 206] on icon "button" at bounding box center [131, 211] width 32 height 32
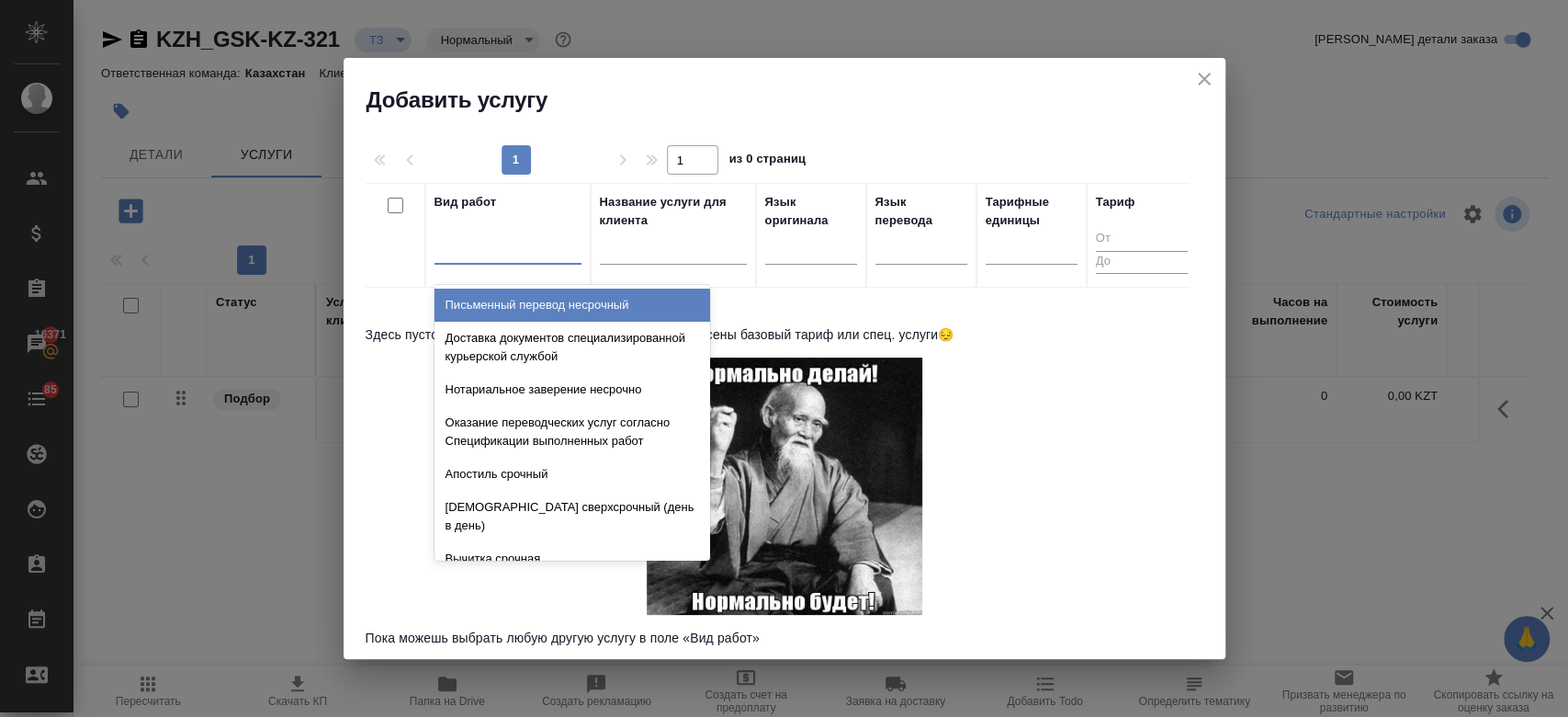
click at [538, 233] on div at bounding box center [508, 246] width 147 height 27
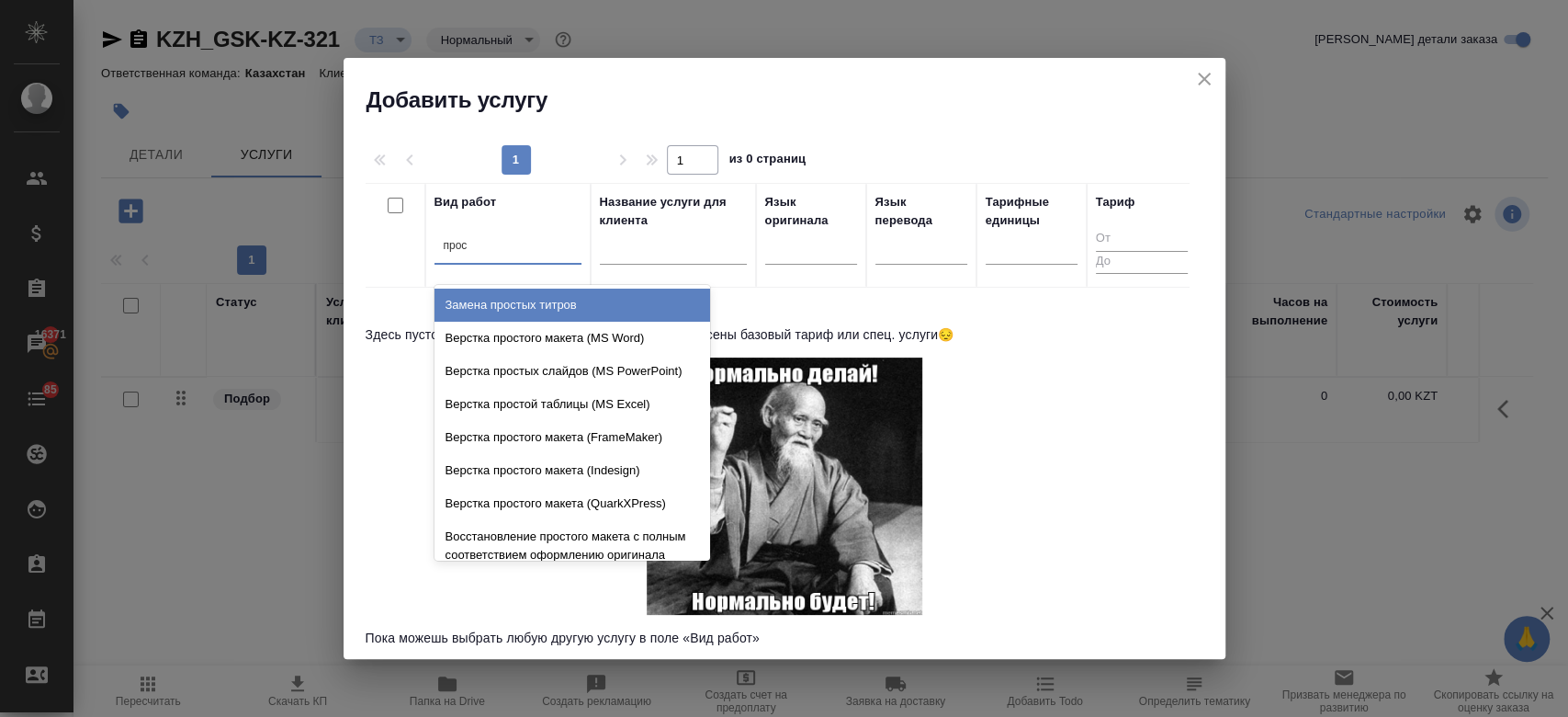
type input "прост"
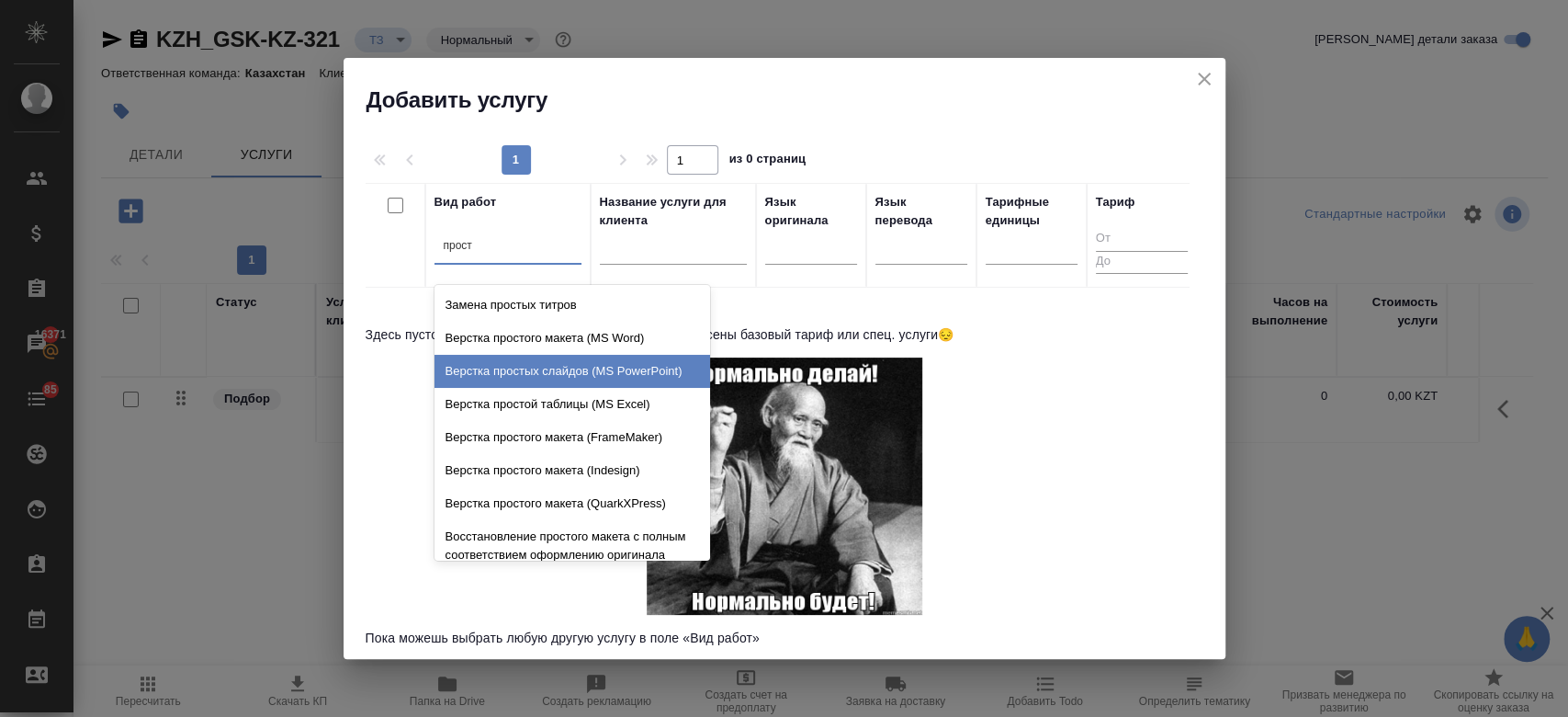
click at [542, 385] on div "Верстка простых слайдов (MS PowerPoint)" at bounding box center [572, 370] width 275 height 33
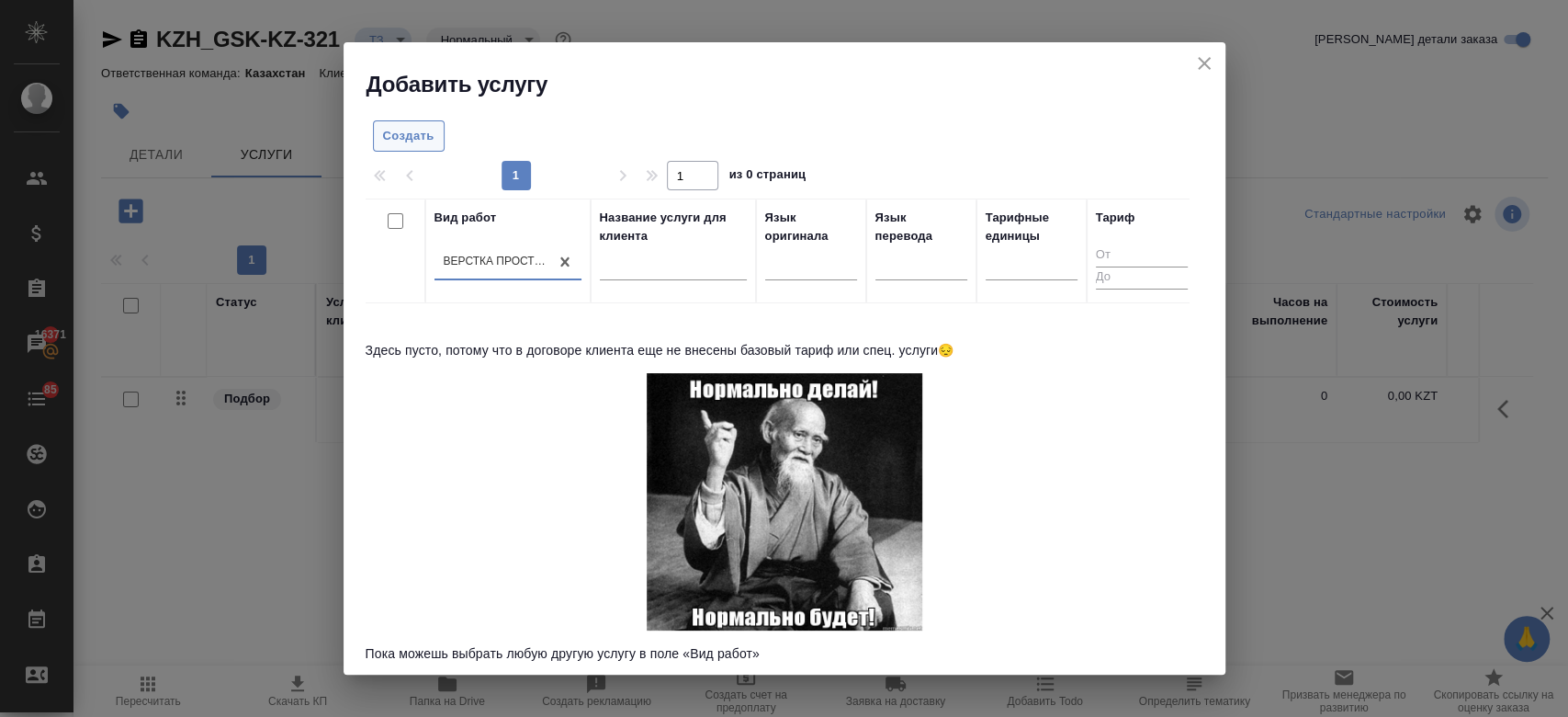
click at [429, 144] on span "Создать" at bounding box center [409, 136] width 51 height 21
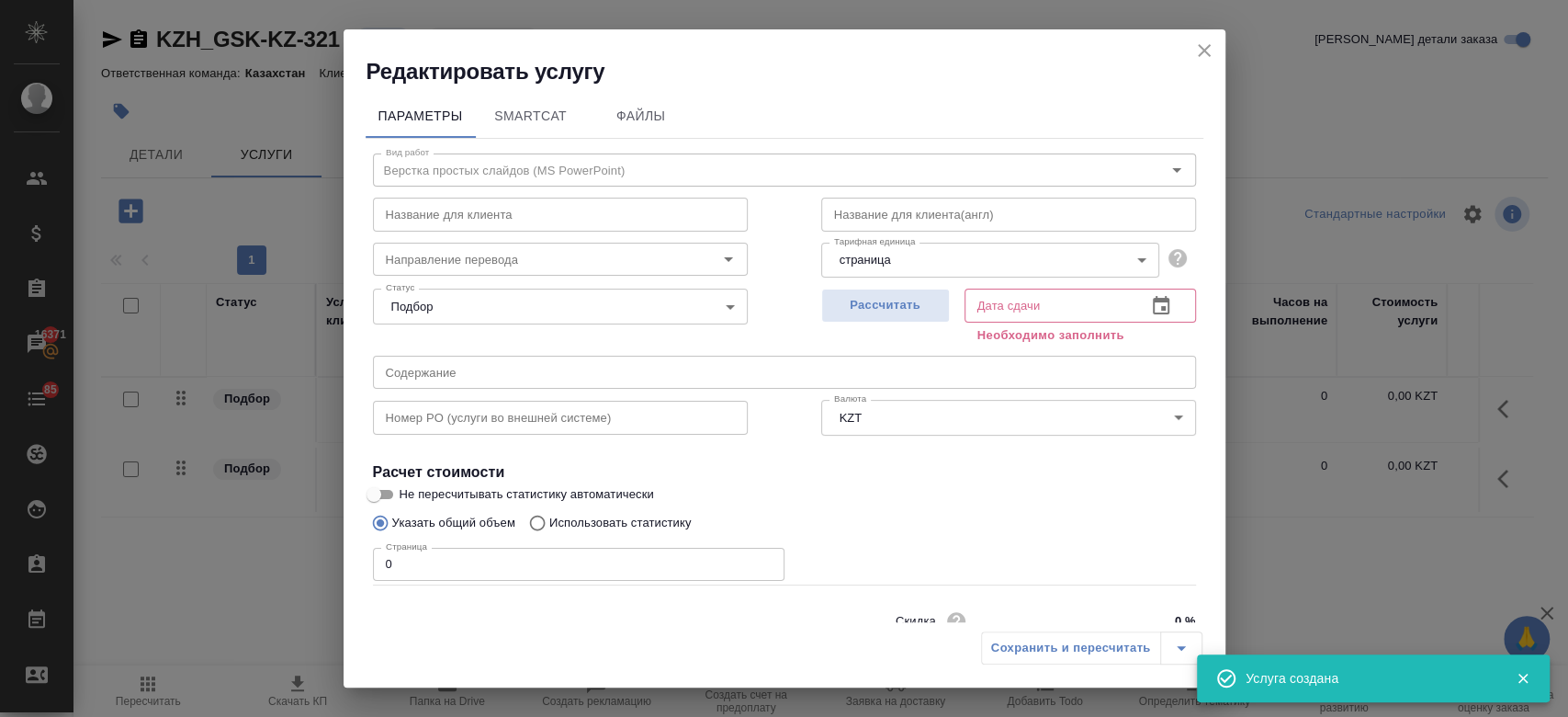
scroll to position [79, 0]
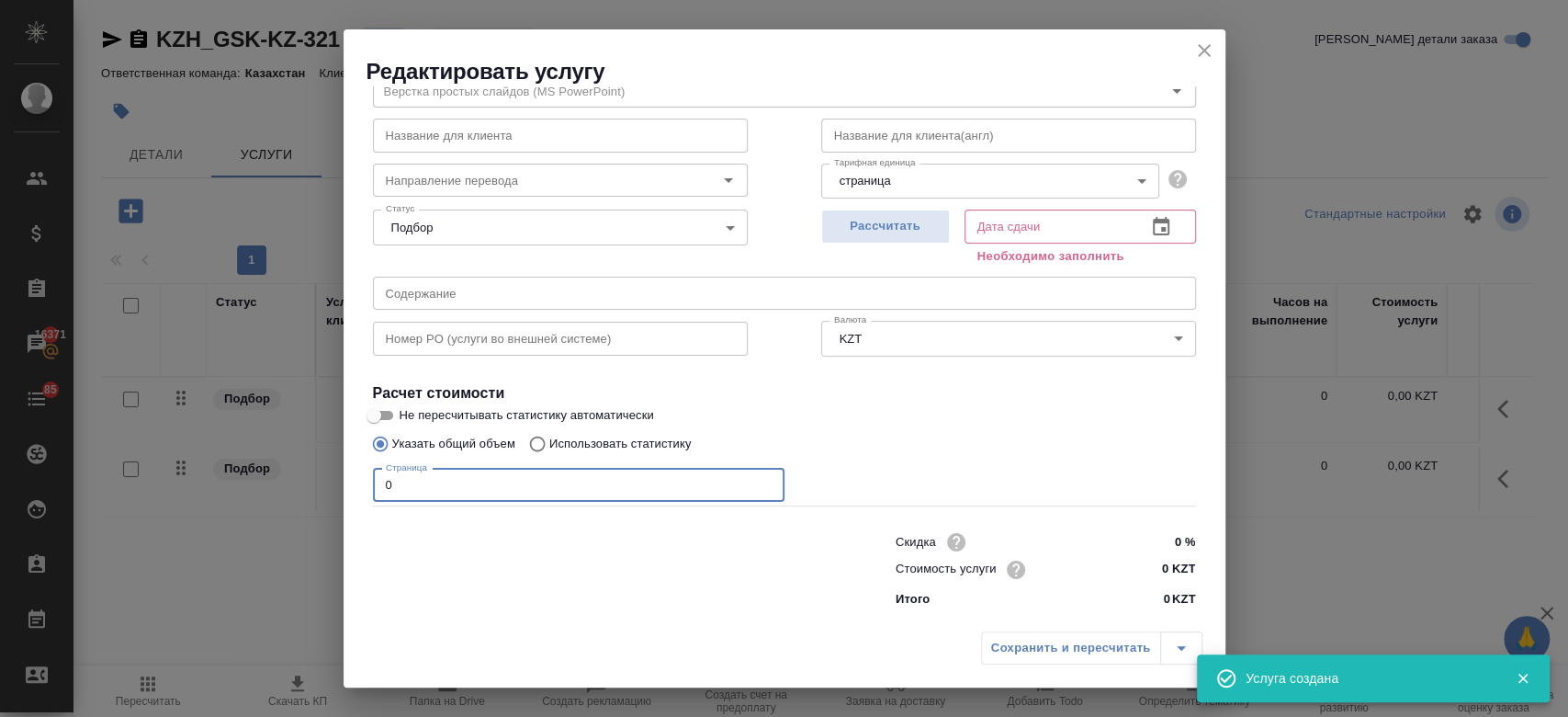
click at [561, 486] on input "0" at bounding box center [579, 484] width 412 height 33
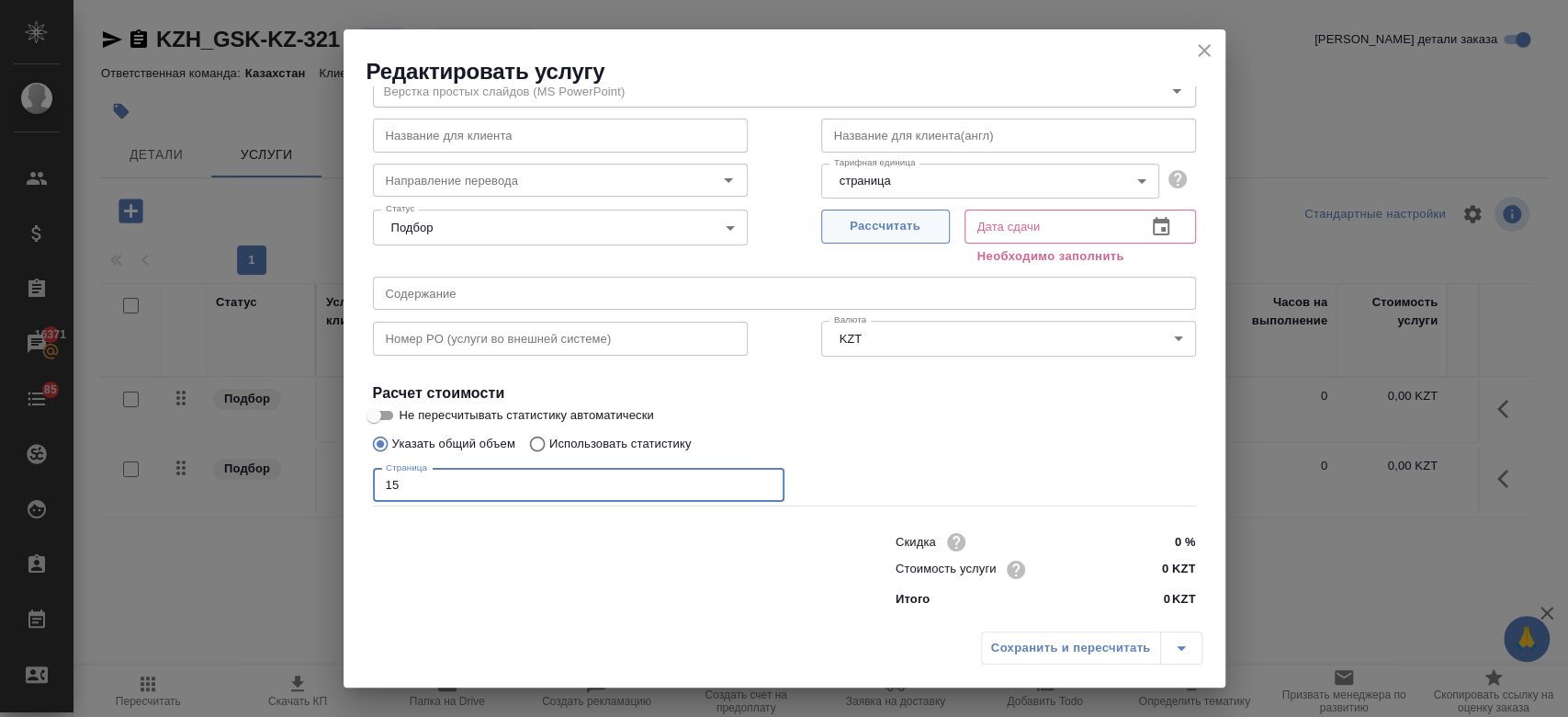
type input "15"
click at [869, 243] on button "Рассчитать" at bounding box center [885, 227] width 129 height 34
type input "04.09.2025 13:38"
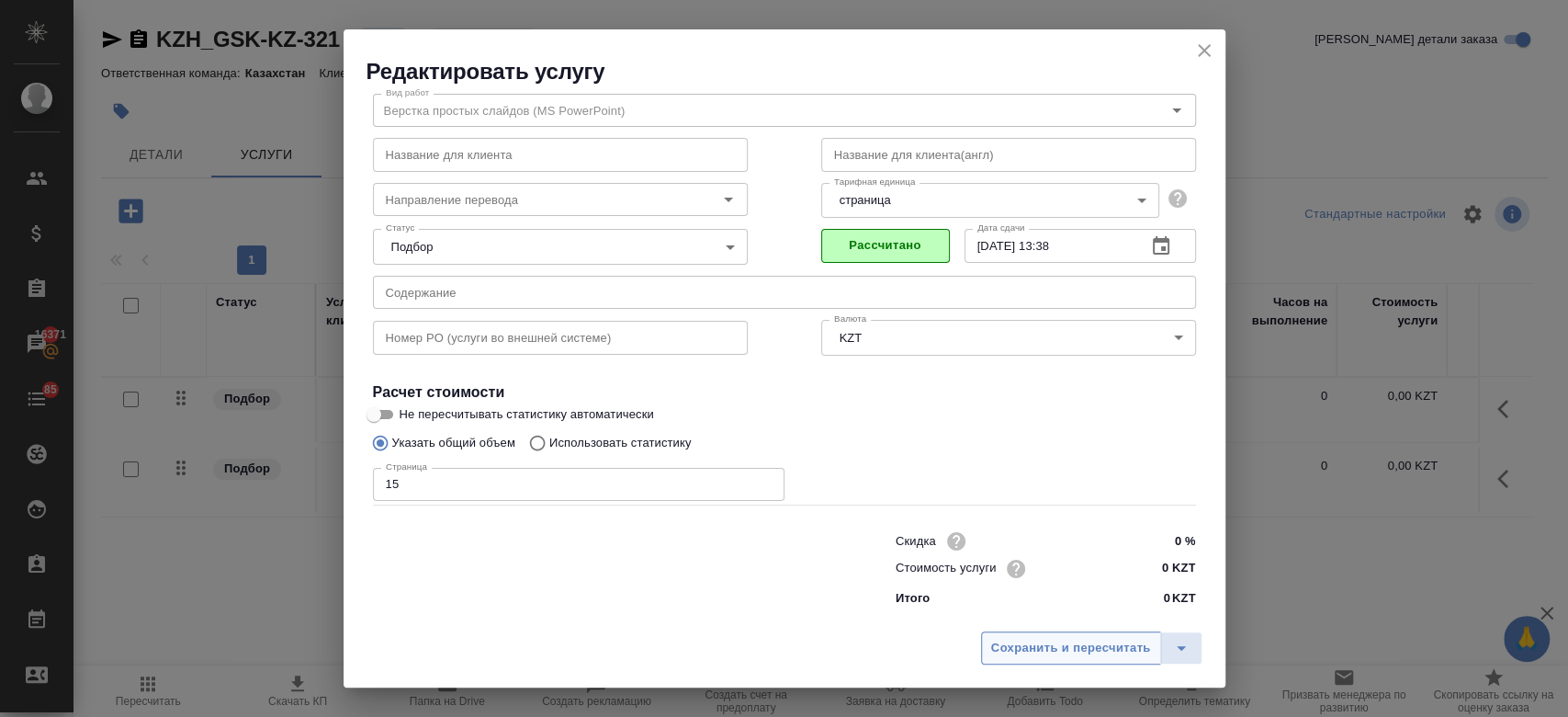
scroll to position [58, 0]
click at [1074, 650] on span "Сохранить и пересчитать" at bounding box center [1070, 648] width 159 height 21
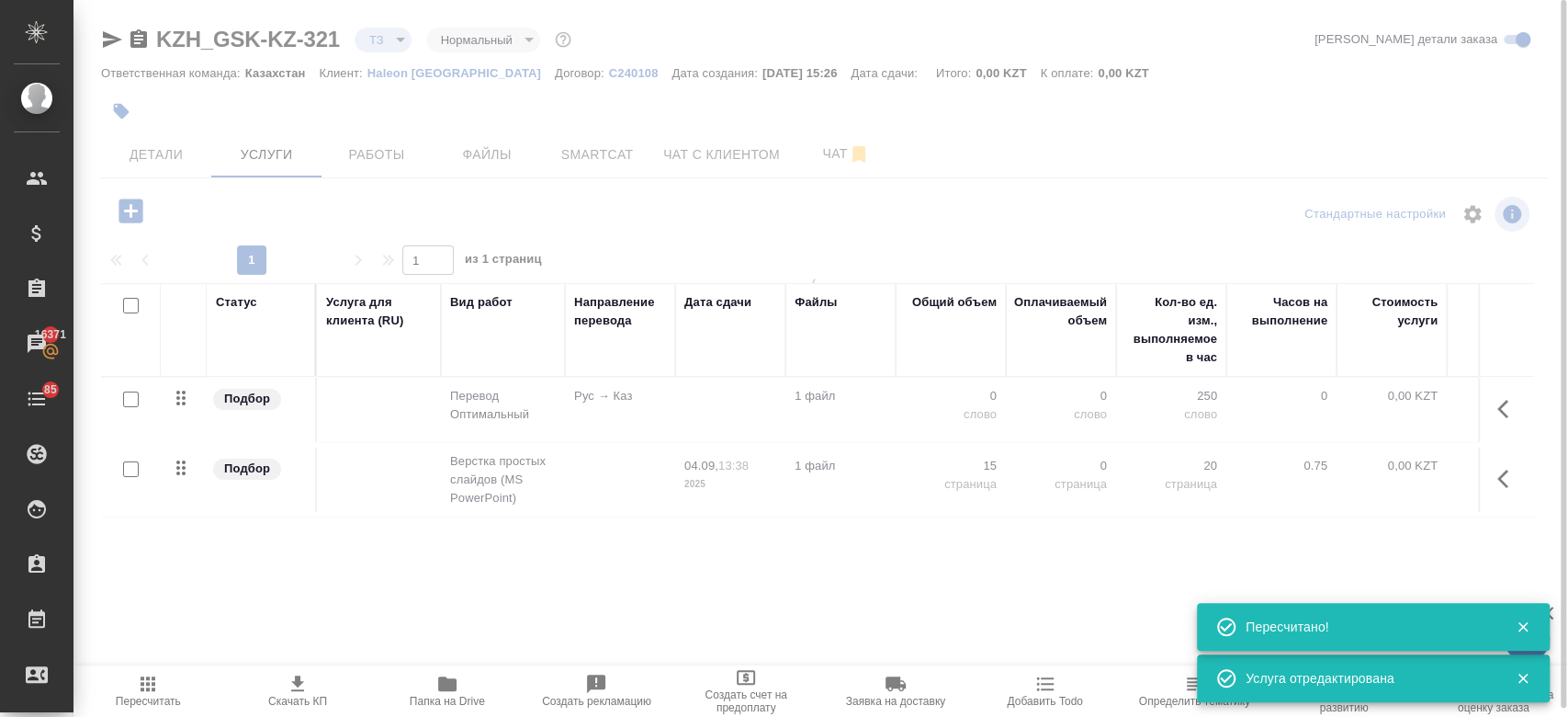
type input "new"
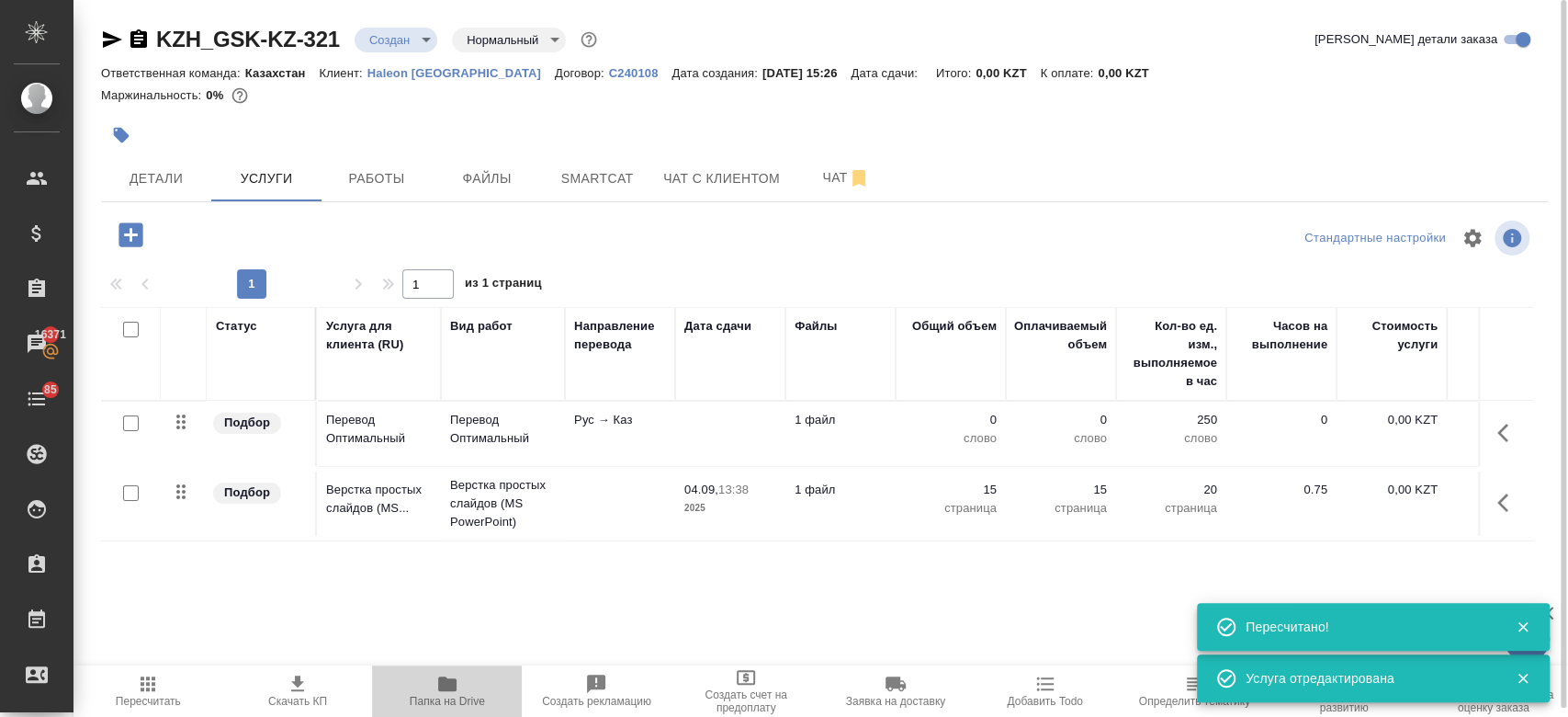
click at [439, 680] on icon "button" at bounding box center [447, 683] width 19 height 15
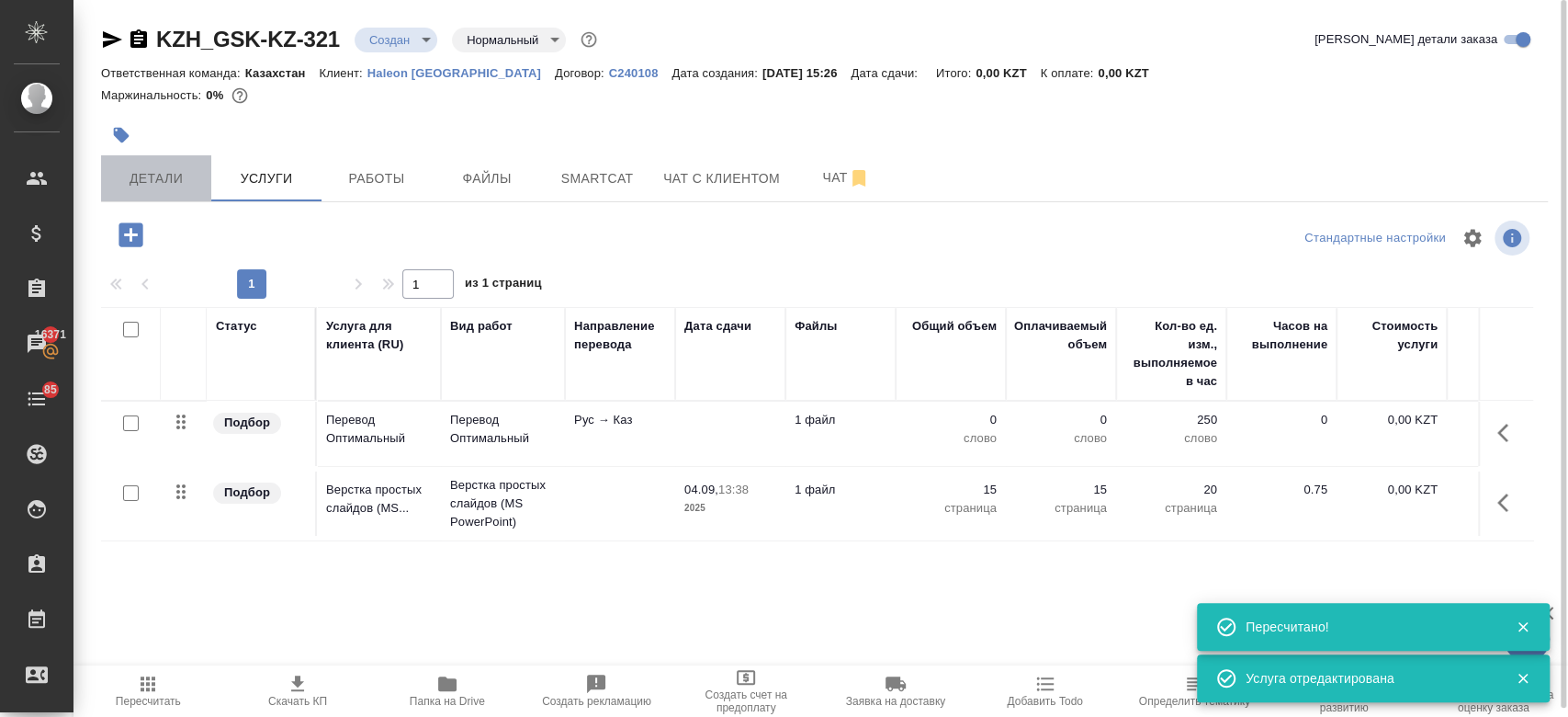
click at [184, 176] on span "Детали" at bounding box center [155, 178] width 88 height 23
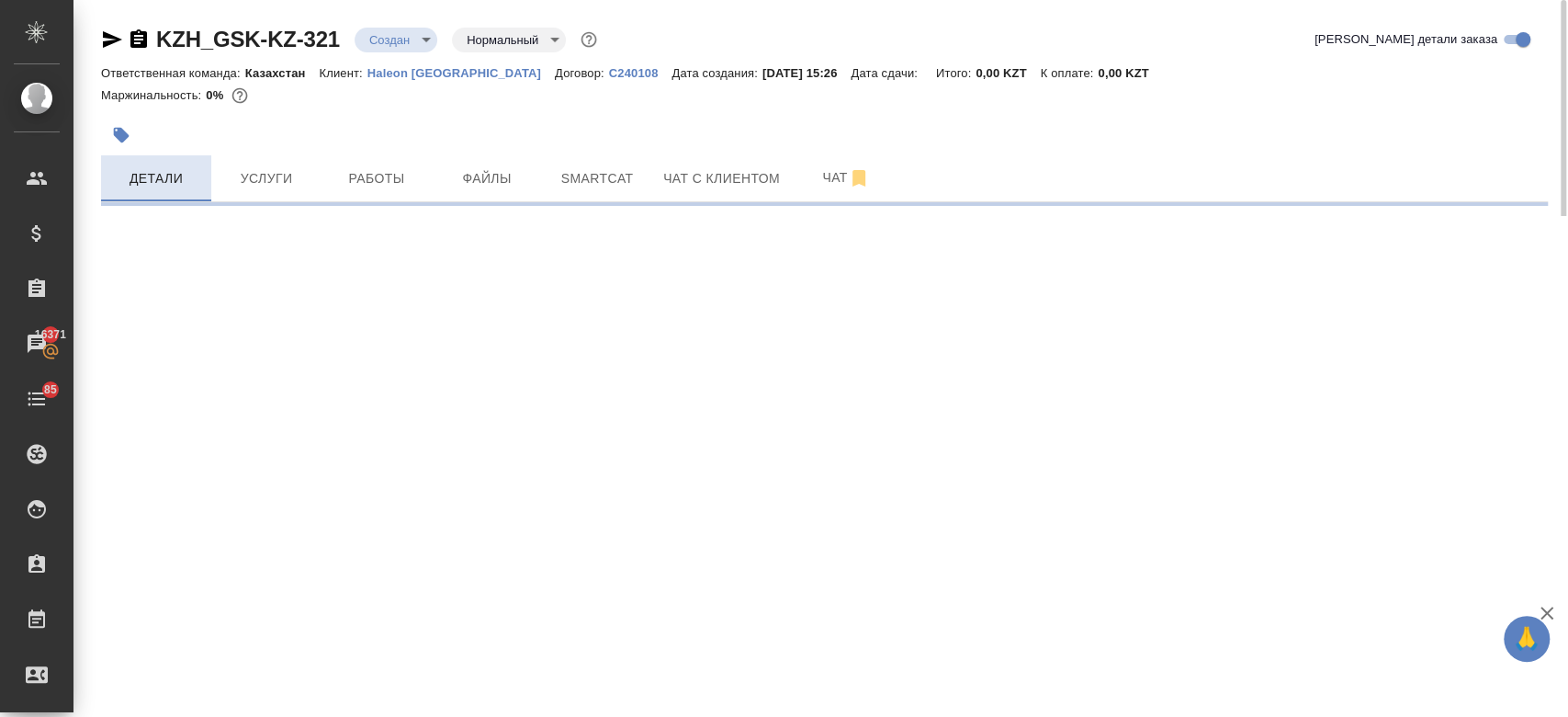
select select "RU"
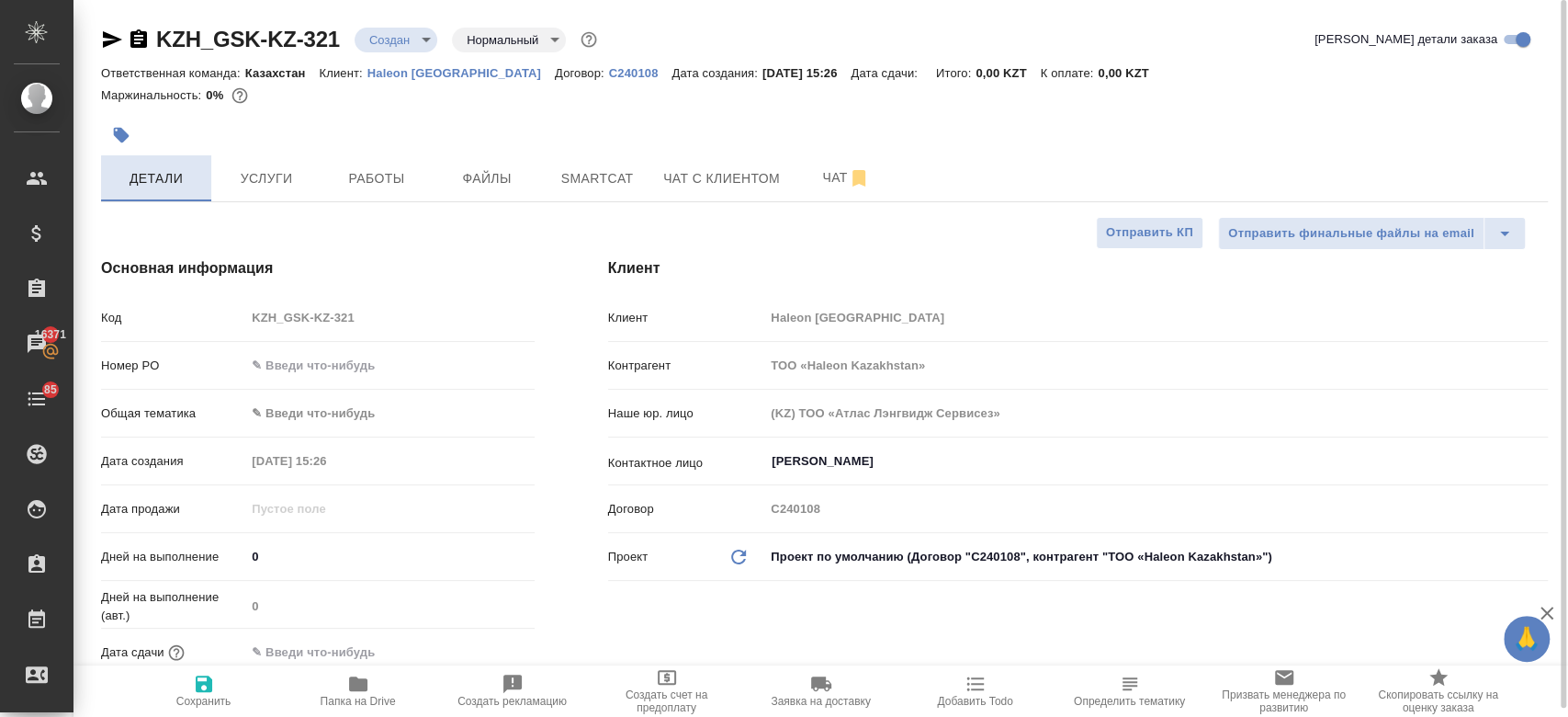
type textarea "x"
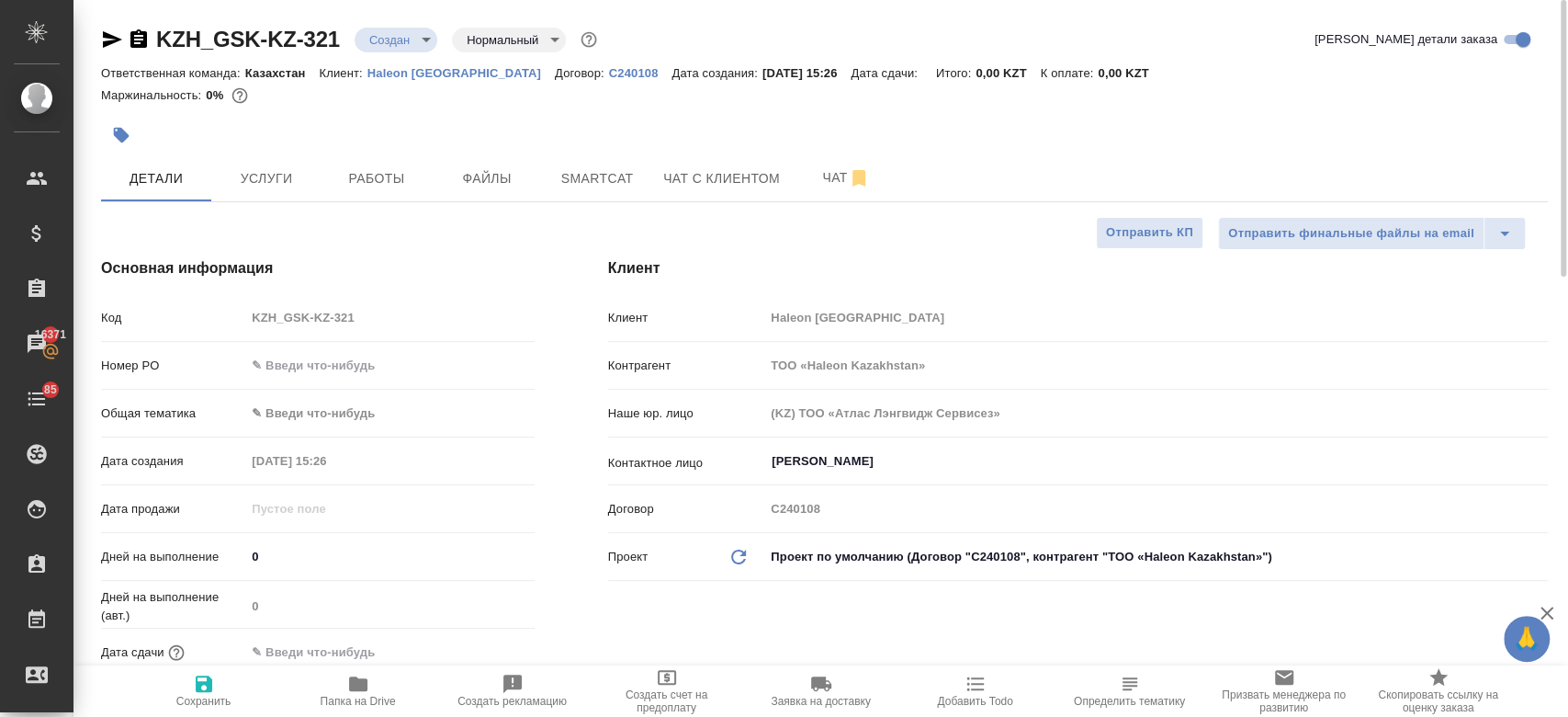
type textarea "x"
click at [299, 172] on span "Услуги" at bounding box center [265, 178] width 88 height 23
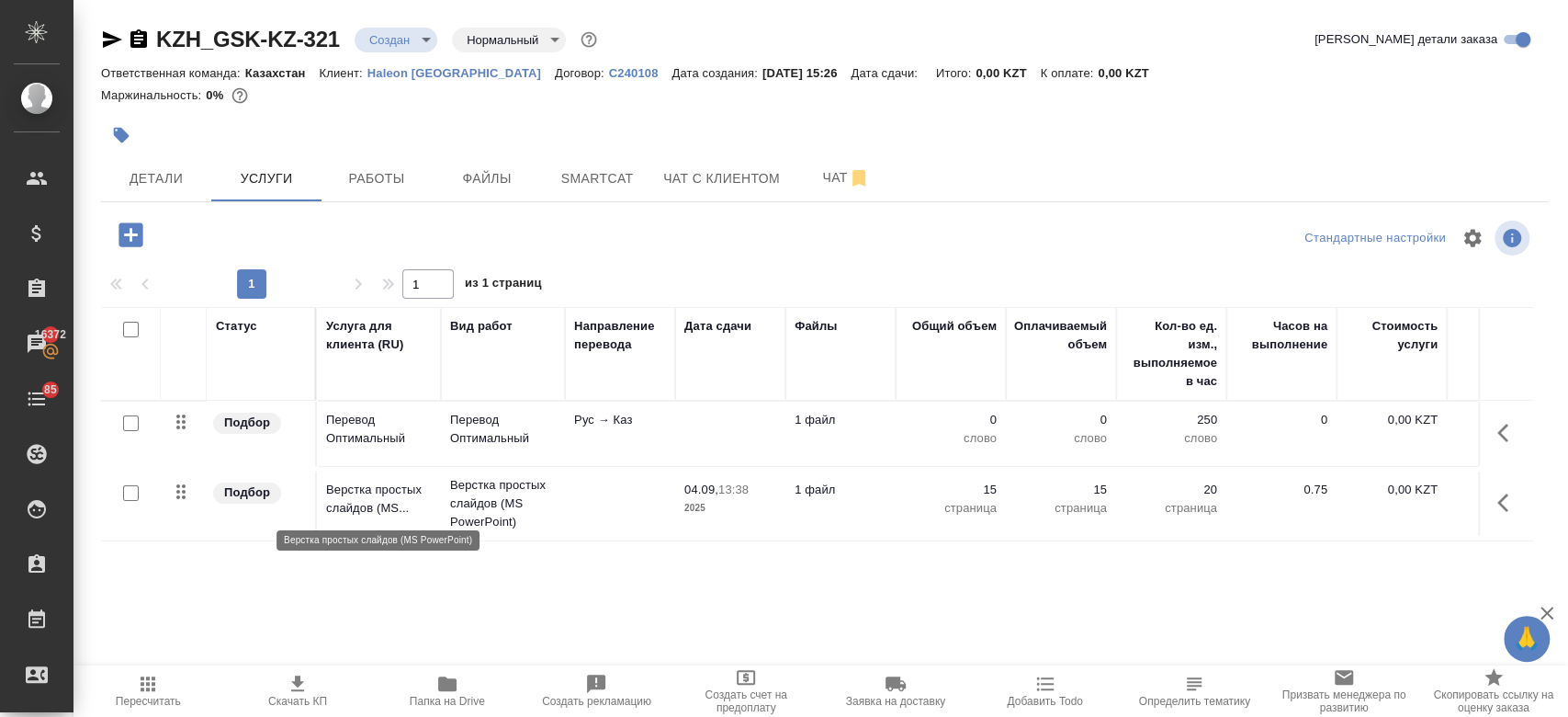
click at [416, 515] on p "Верстка простых слайдов (MS..." at bounding box center [378, 498] width 106 height 37
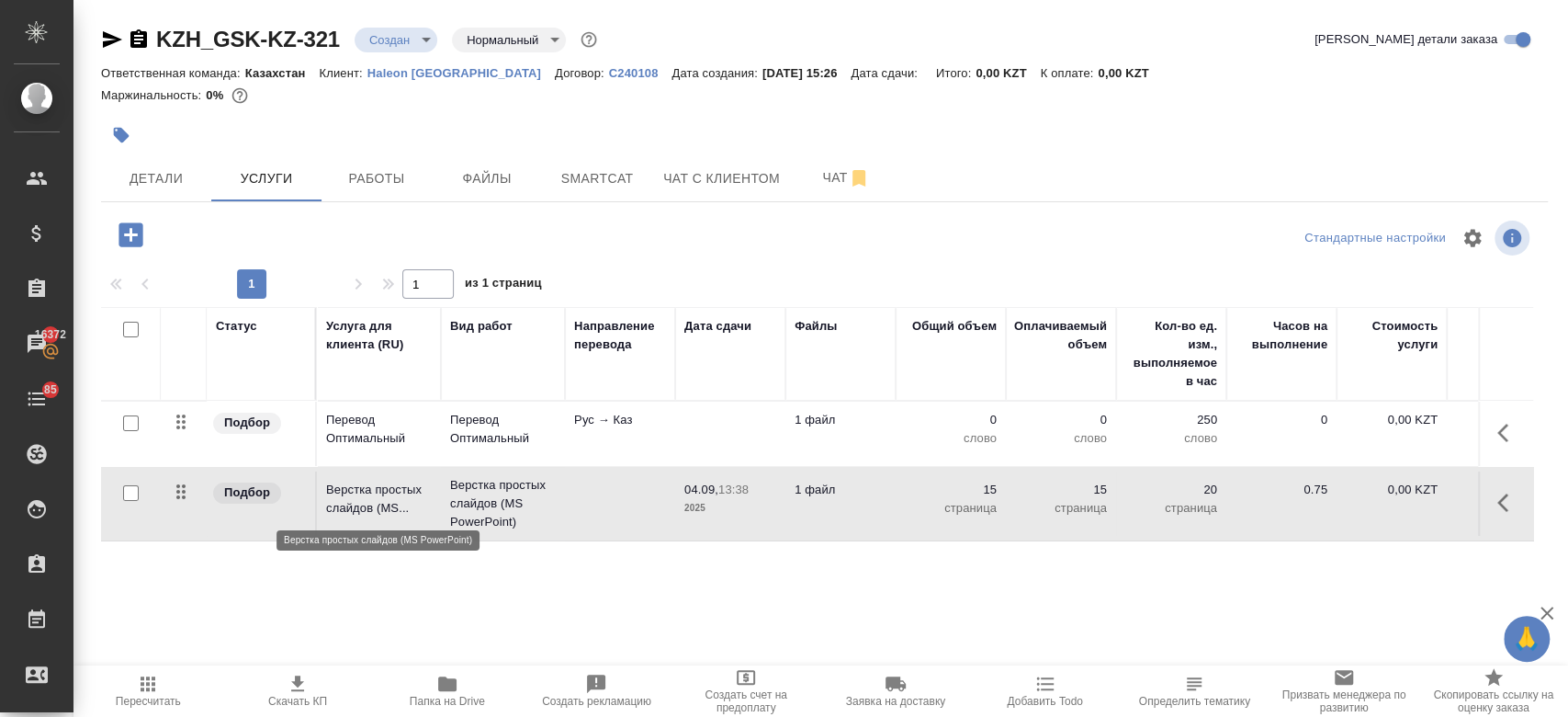
click at [416, 515] on p "Верстка простых слайдов (MS..." at bounding box center [378, 498] width 106 height 37
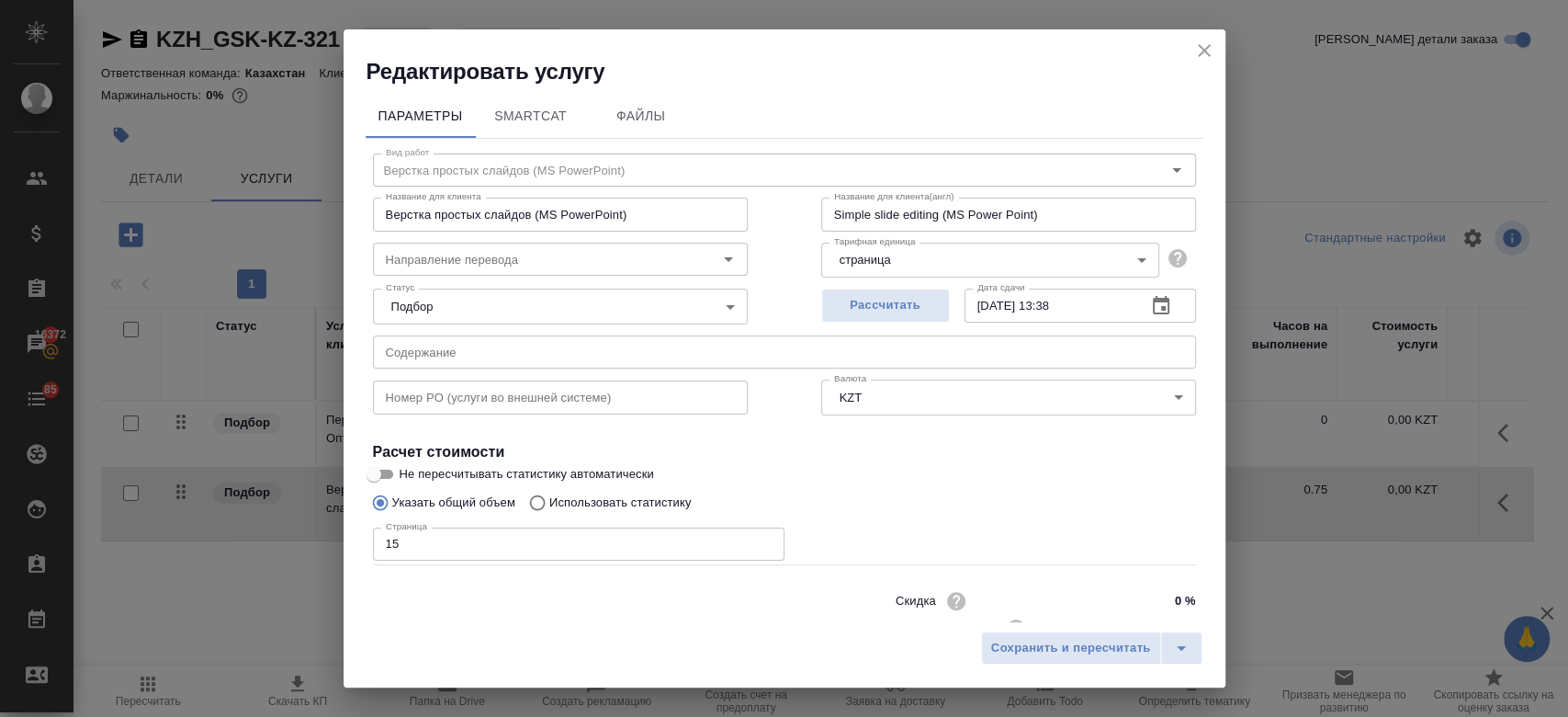
scroll to position [58, 0]
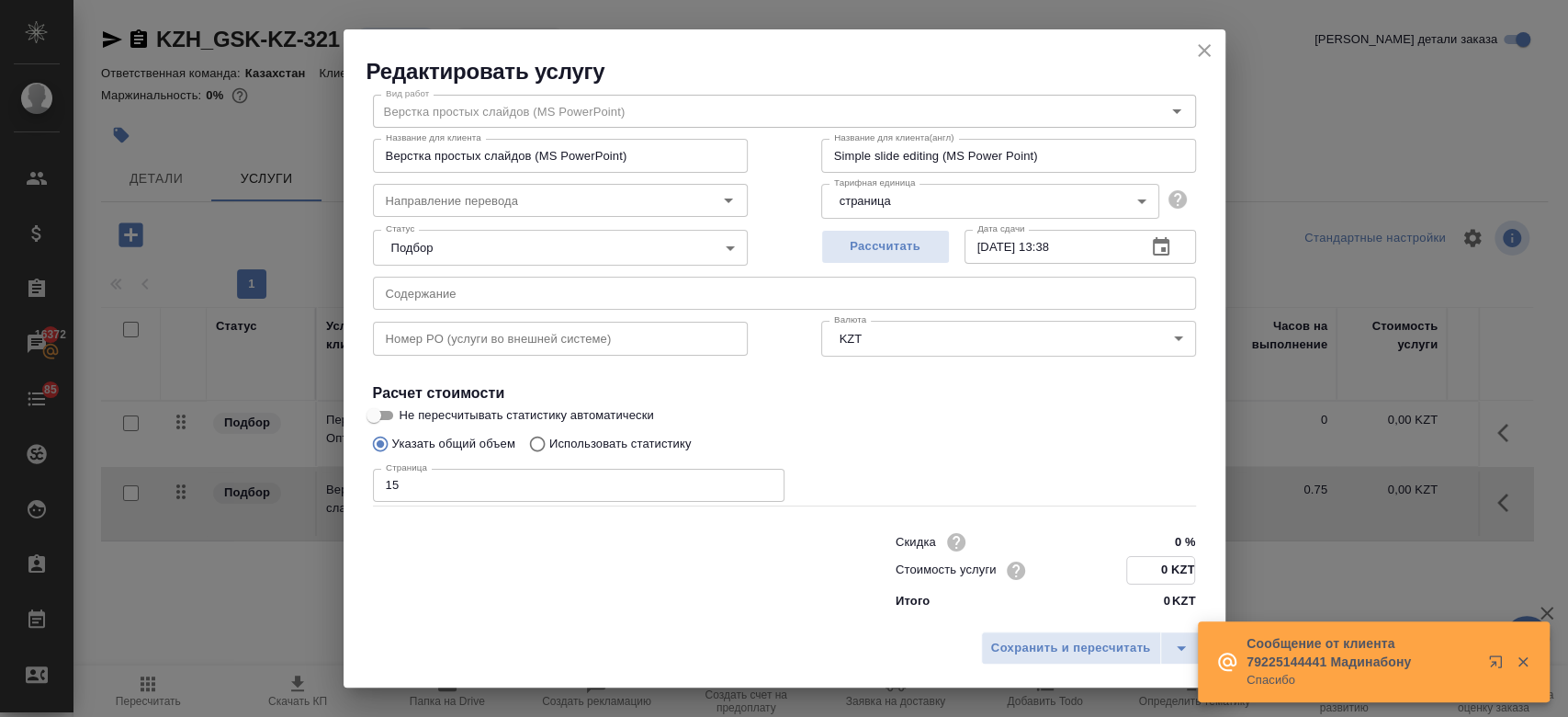
click at [1158, 566] on input "0 KZT" at bounding box center [1160, 569] width 67 height 27
type input "600 KZT"
click at [911, 256] on span "Рассчитать" at bounding box center [885, 246] width 108 height 21
type input "04.09.2025 13:39"
click at [1007, 656] on span "Сохранить и пересчитать" at bounding box center [1070, 648] width 159 height 21
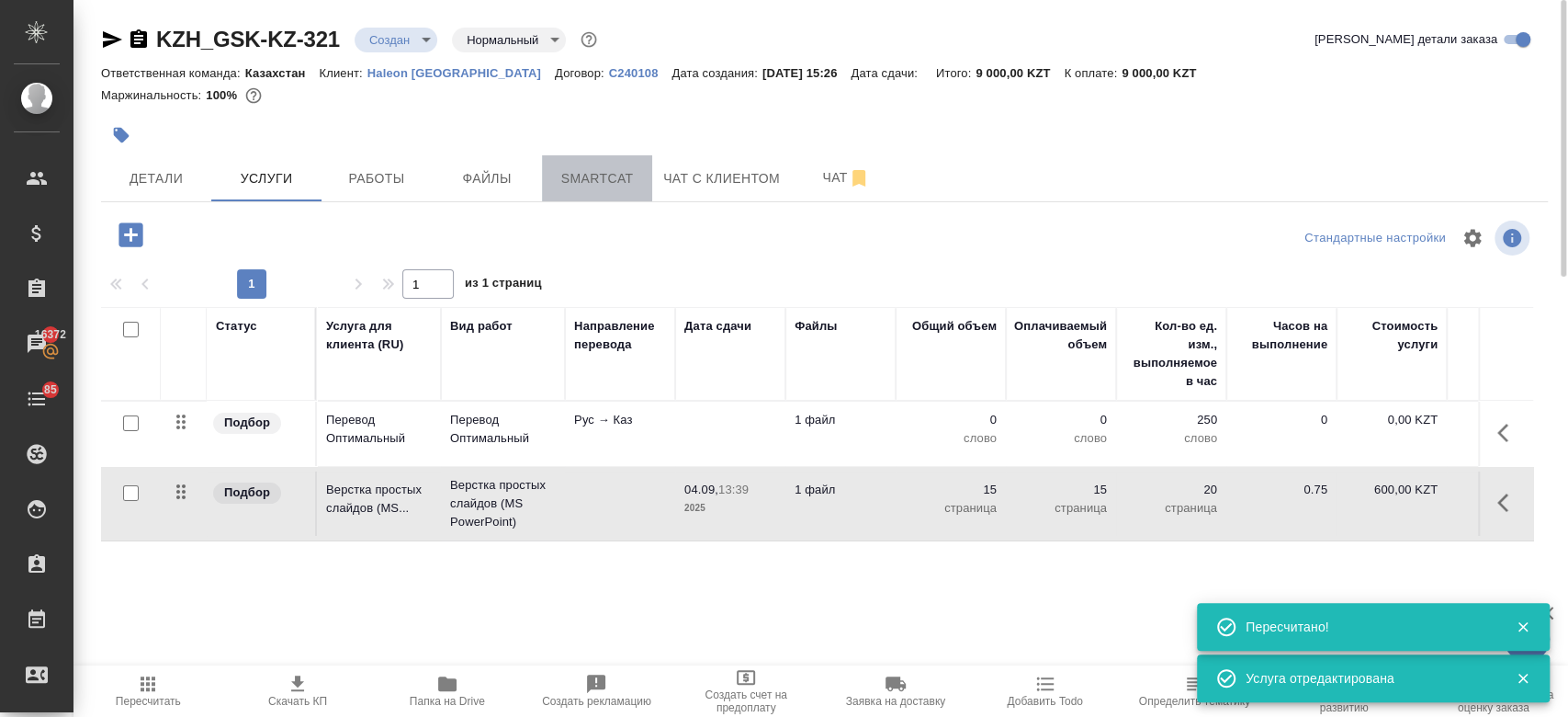
click at [557, 187] on span "Smartcat" at bounding box center [596, 178] width 88 height 23
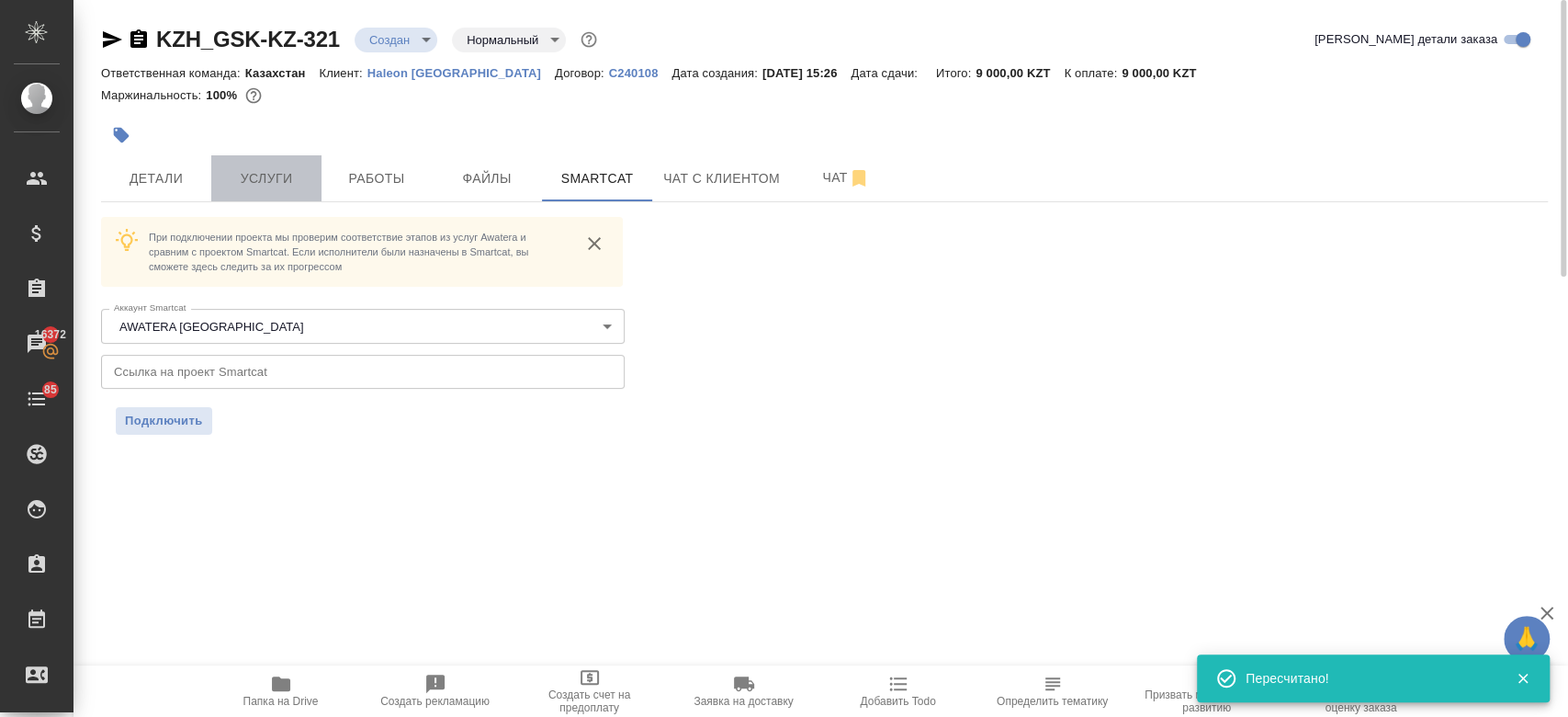
click at [286, 187] on span "Услуги" at bounding box center [265, 178] width 88 height 23
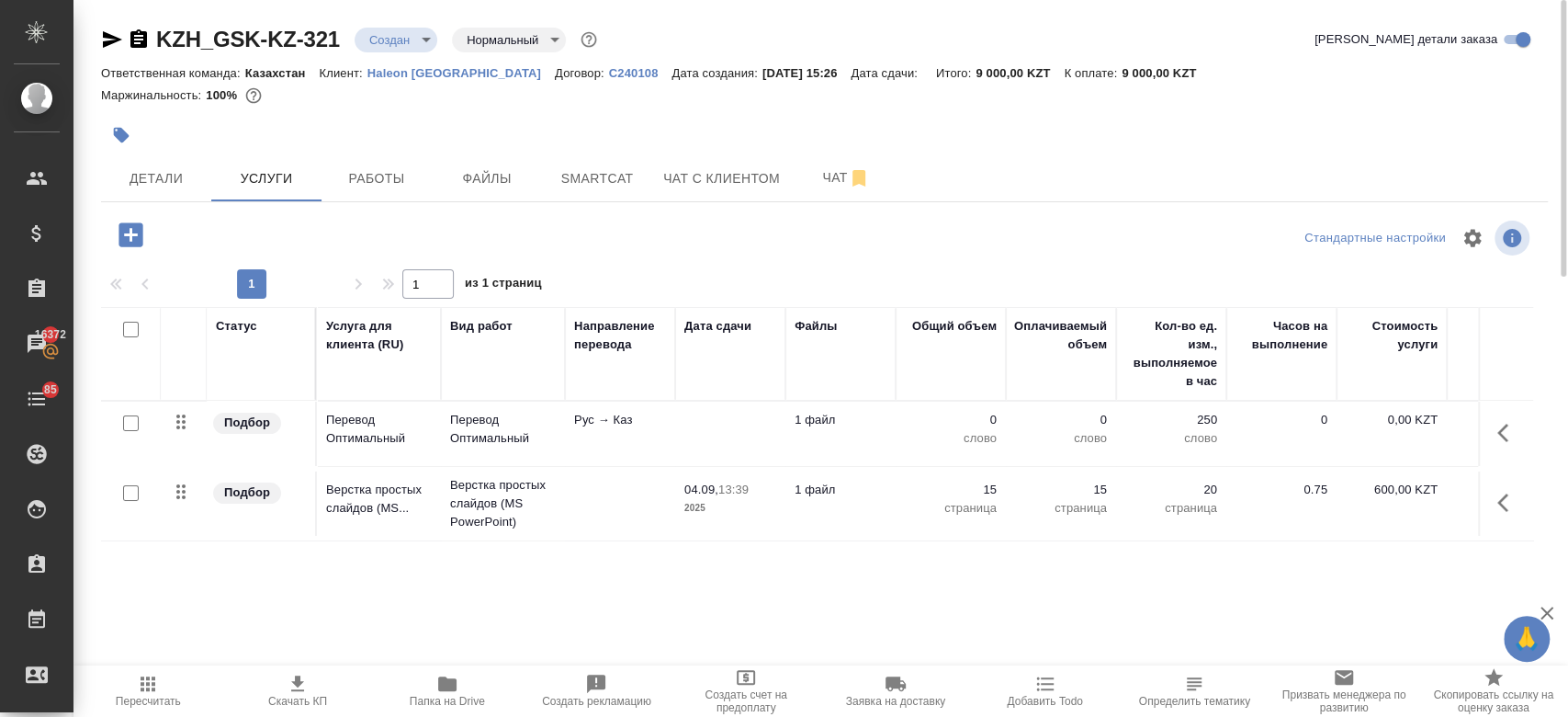
click at [129, 421] on input "checkbox" at bounding box center [131, 423] width 16 height 16
checkbox input "true"
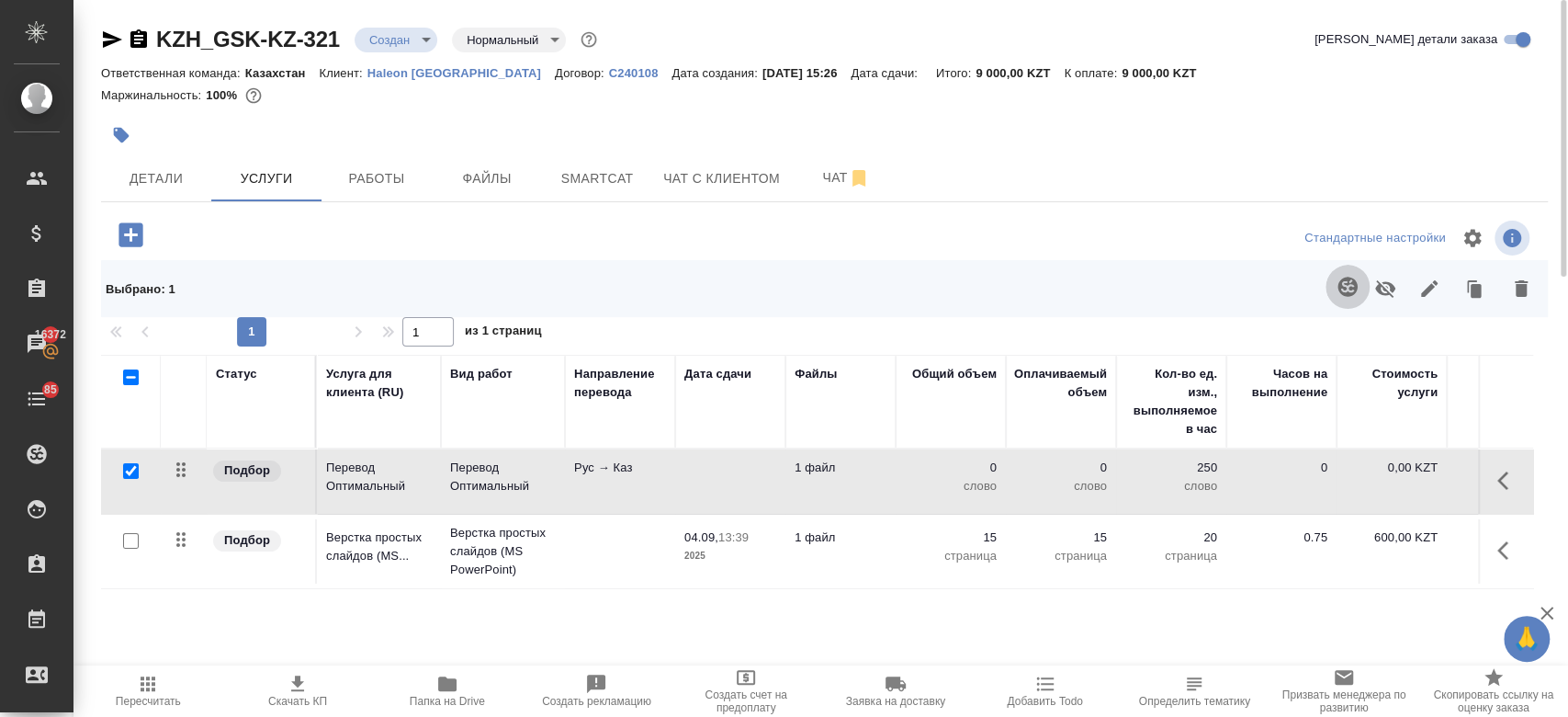
click at [1355, 295] on icon "button" at bounding box center [1347, 286] width 22 height 22
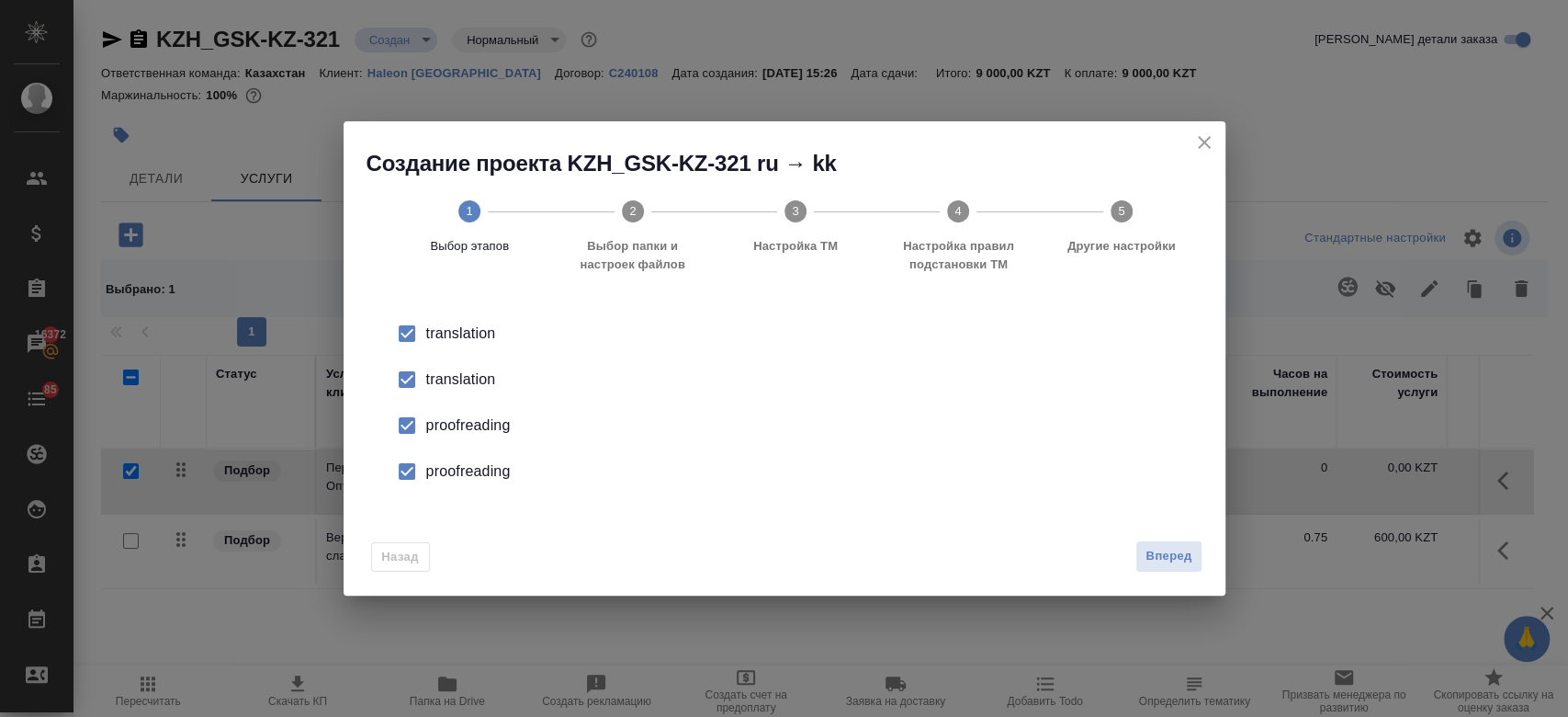
click at [481, 374] on div "translation" at bounding box center [803, 379] width 755 height 22
click at [488, 428] on div "proofreading" at bounding box center [803, 425] width 755 height 22
click at [477, 470] on div "proofreading" at bounding box center [803, 471] width 755 height 22
click at [1159, 555] on span "Вперед" at bounding box center [1168, 556] width 46 height 21
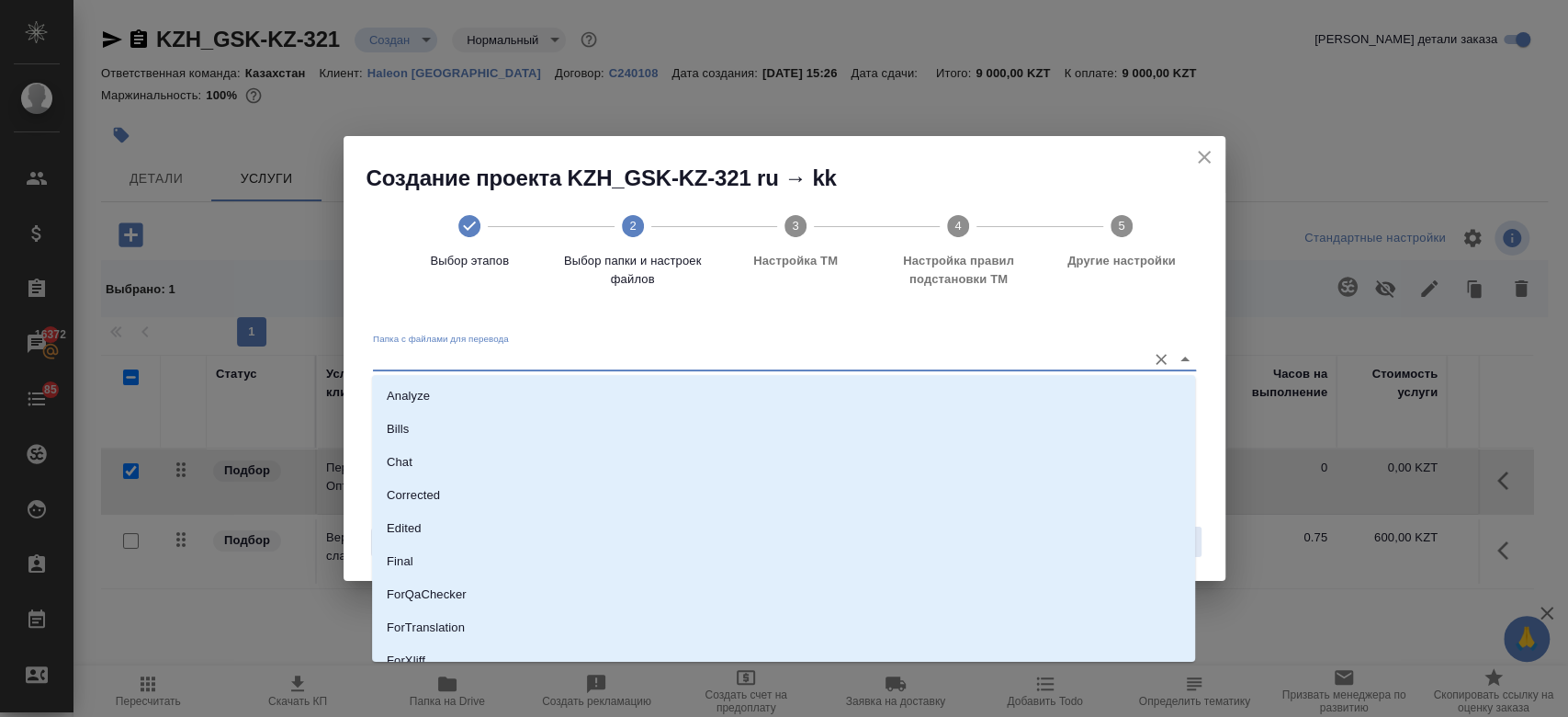
click at [877, 351] on input "Папка с файлами для перевода" at bounding box center [755, 358] width 764 height 22
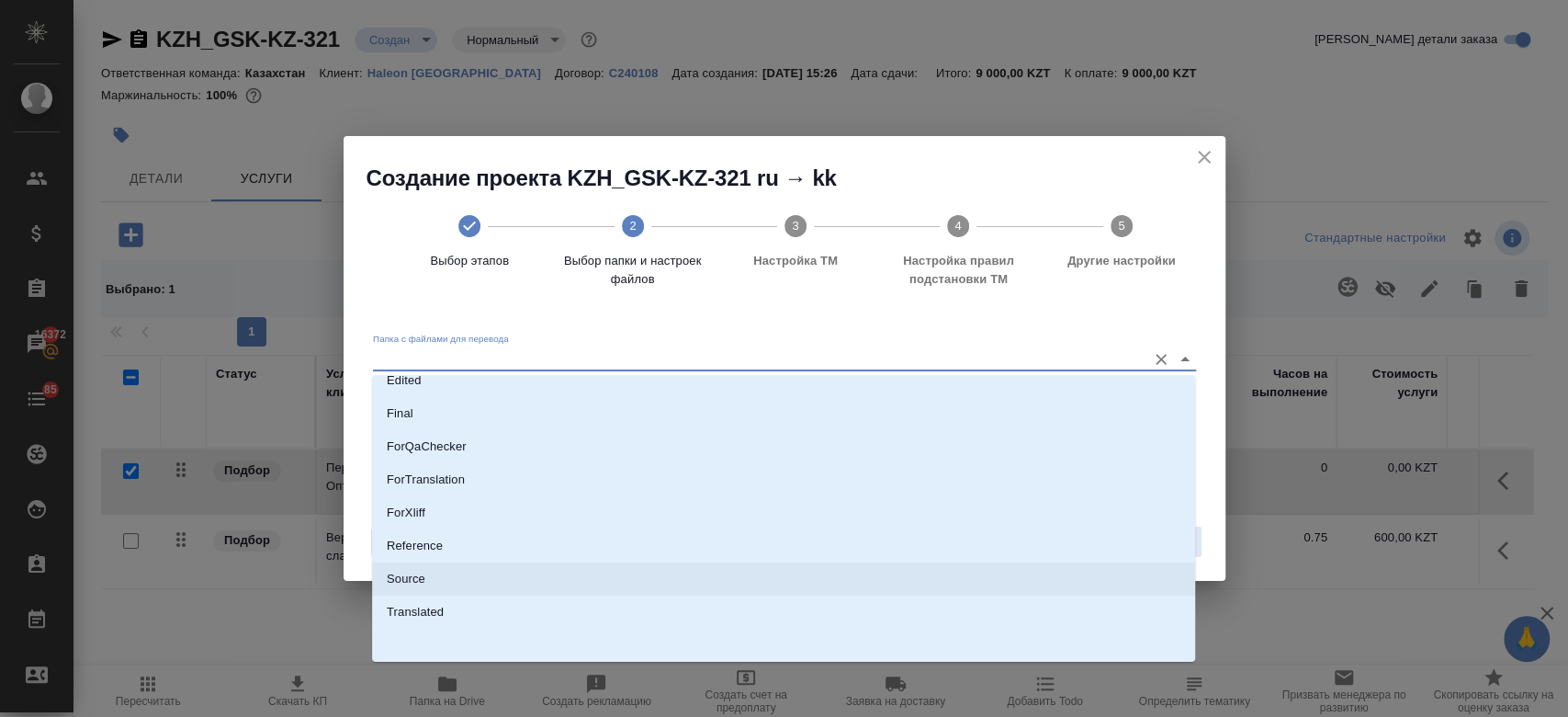
click at [668, 568] on li "Source" at bounding box center [783, 578] width 823 height 33
type input "Source"
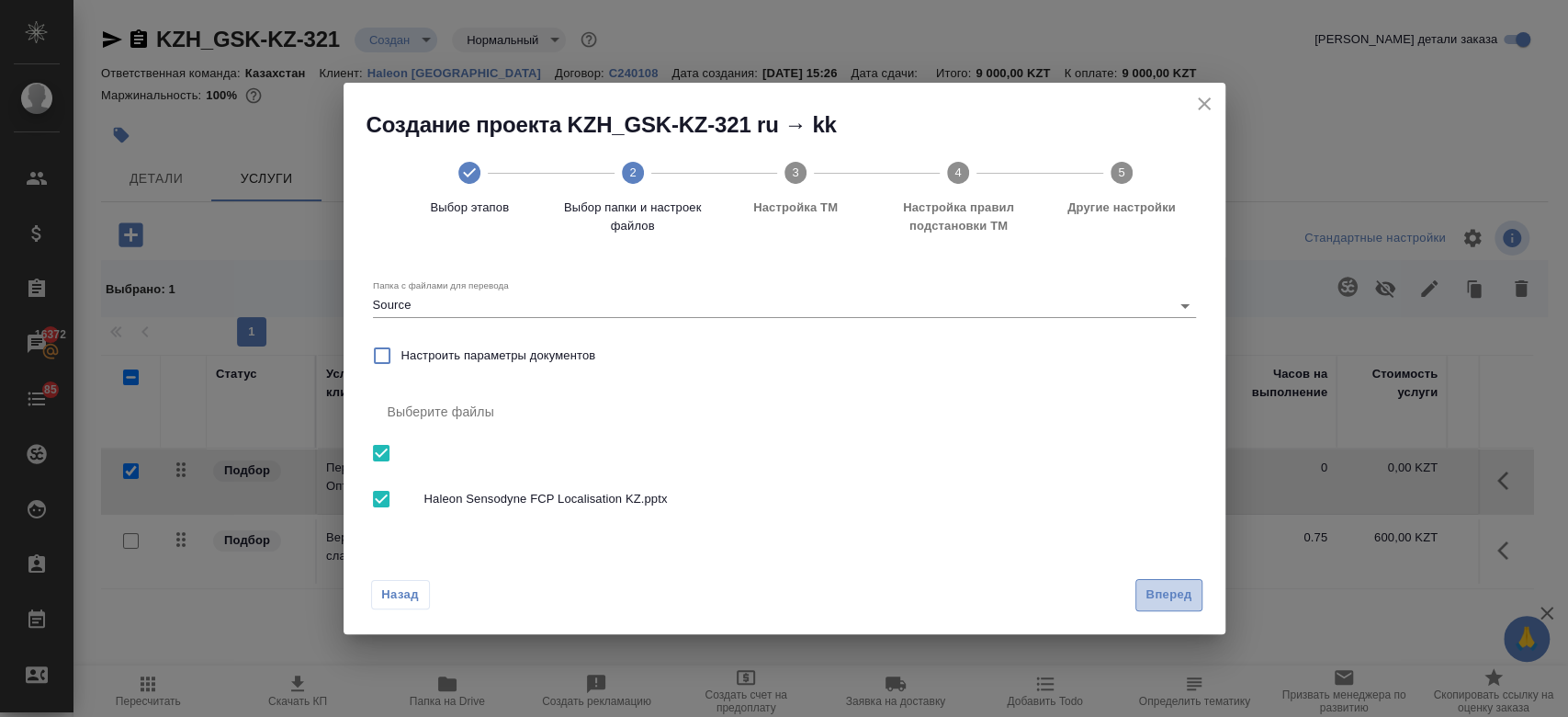
click at [1175, 597] on span "Вперед" at bounding box center [1168, 594] width 46 height 21
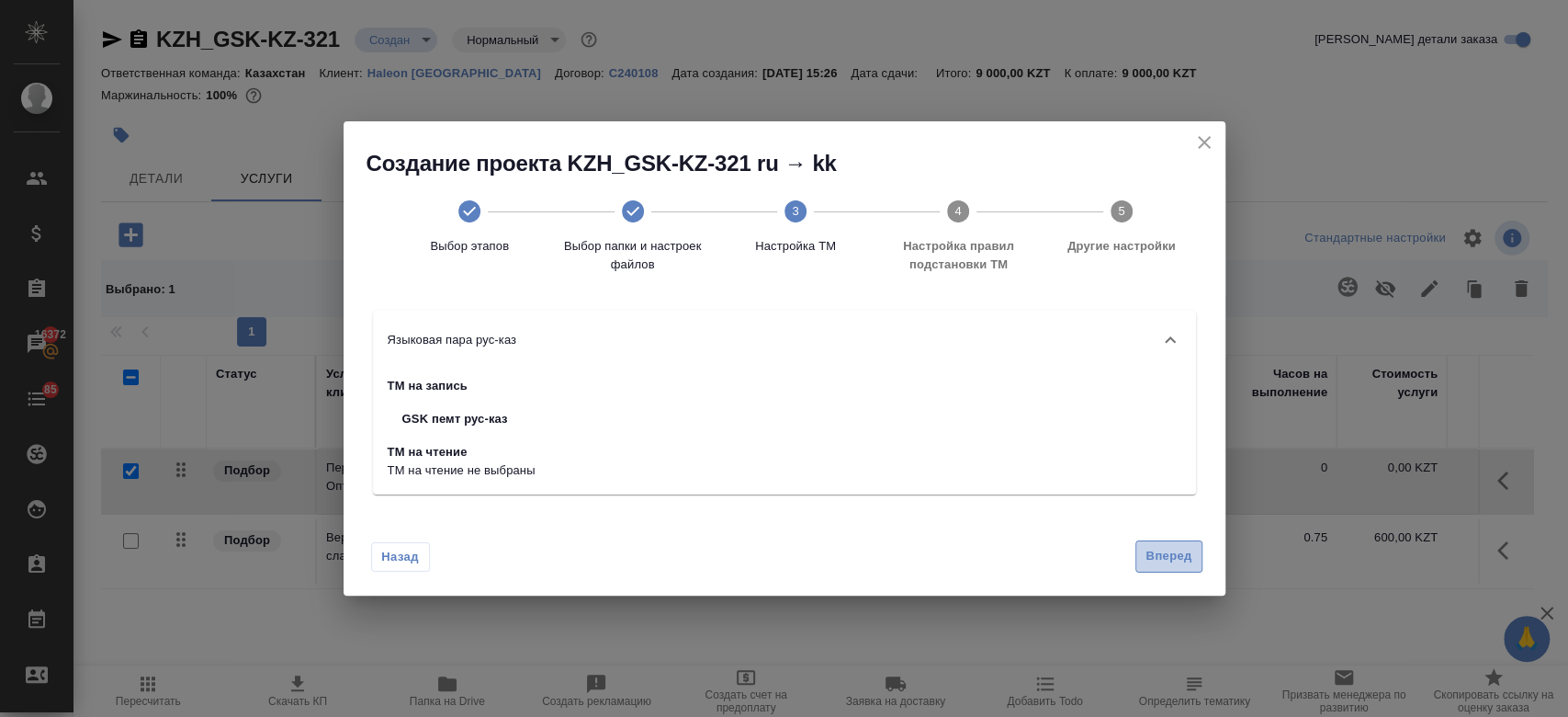
click at [1165, 557] on span "Вперед" at bounding box center [1168, 556] width 46 height 21
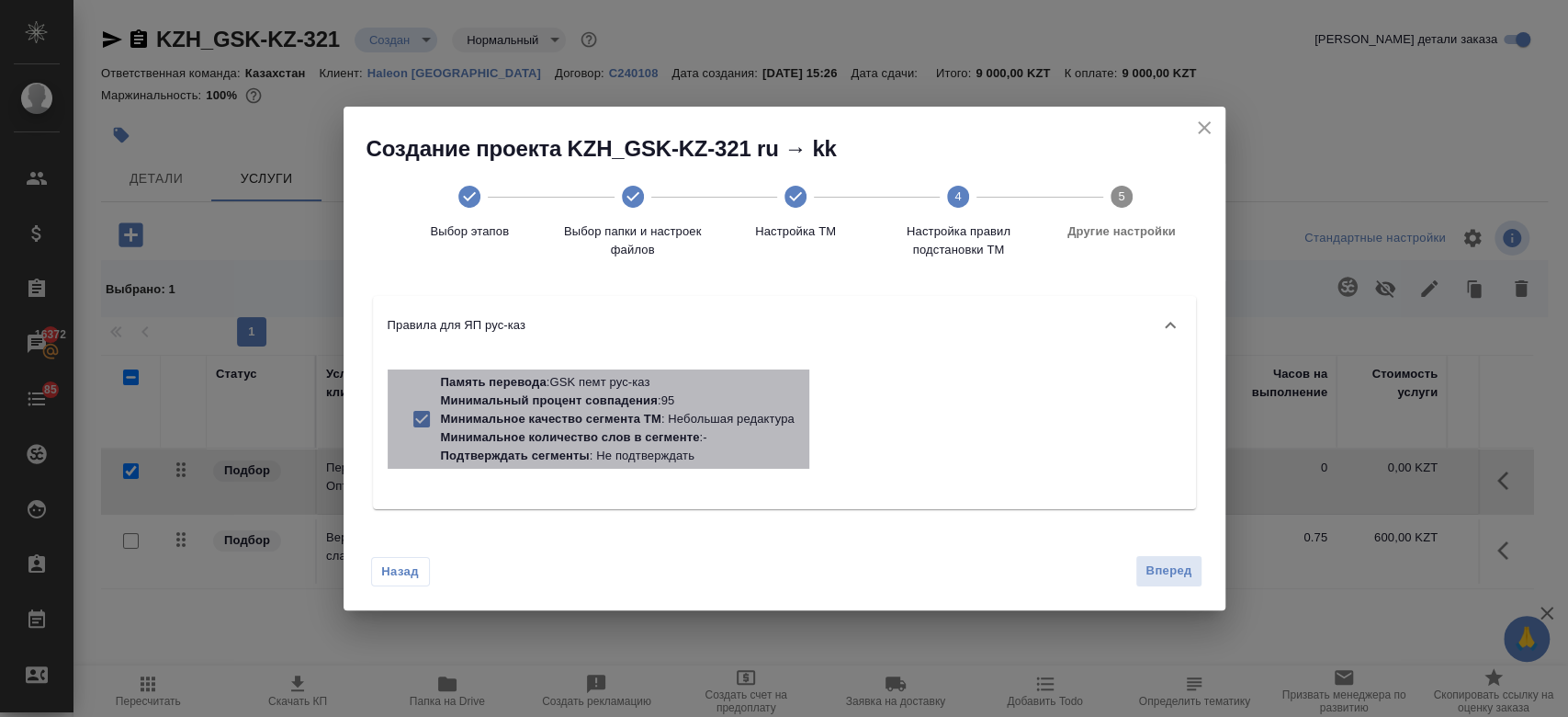
click at [584, 373] on p "Память перевода : GSK пемт рус-каз" at bounding box center [617, 382] width 353 height 19
checkbox input "false"
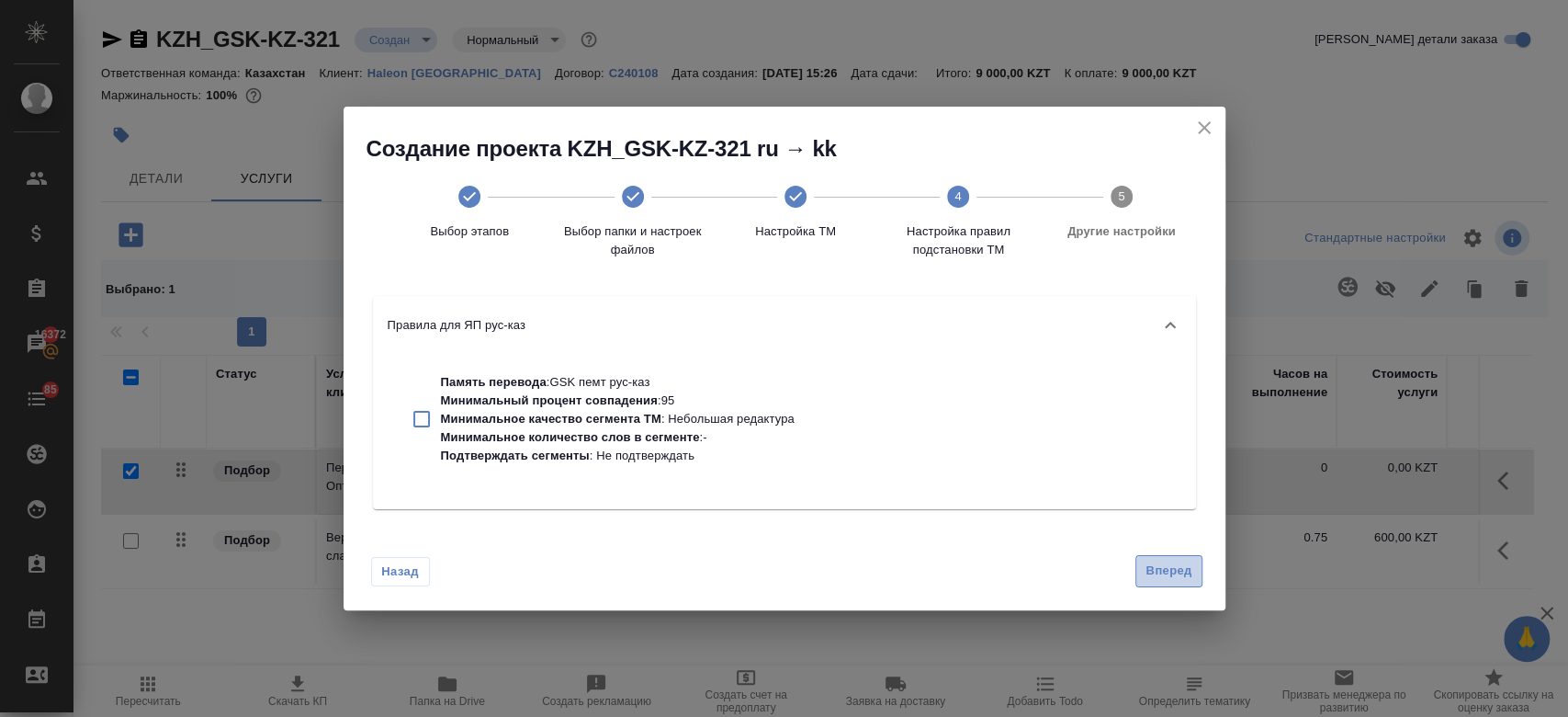
click at [1173, 577] on span "Вперед" at bounding box center [1168, 570] width 46 height 21
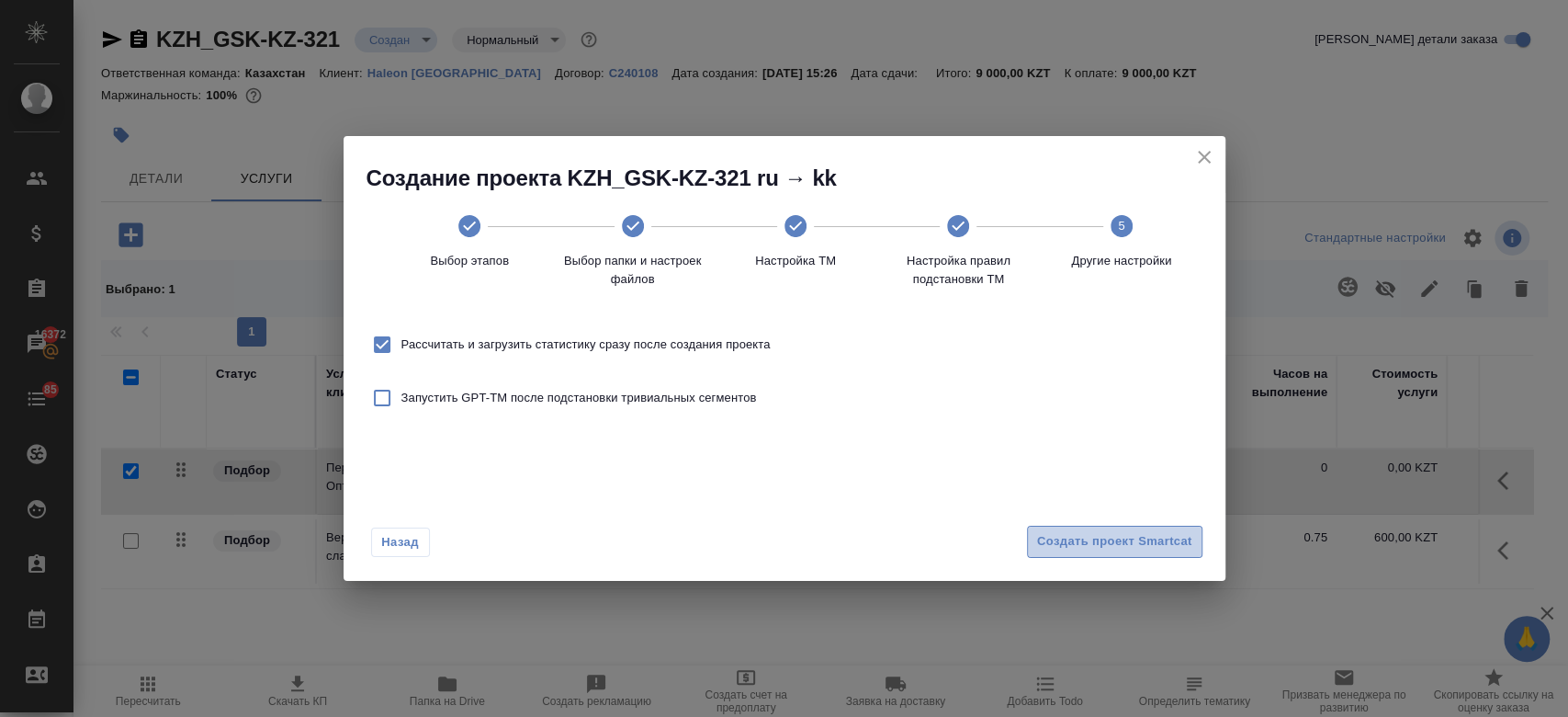
click at [1132, 540] on span "Создать проект Smartcat" at bounding box center [1114, 541] width 155 height 21
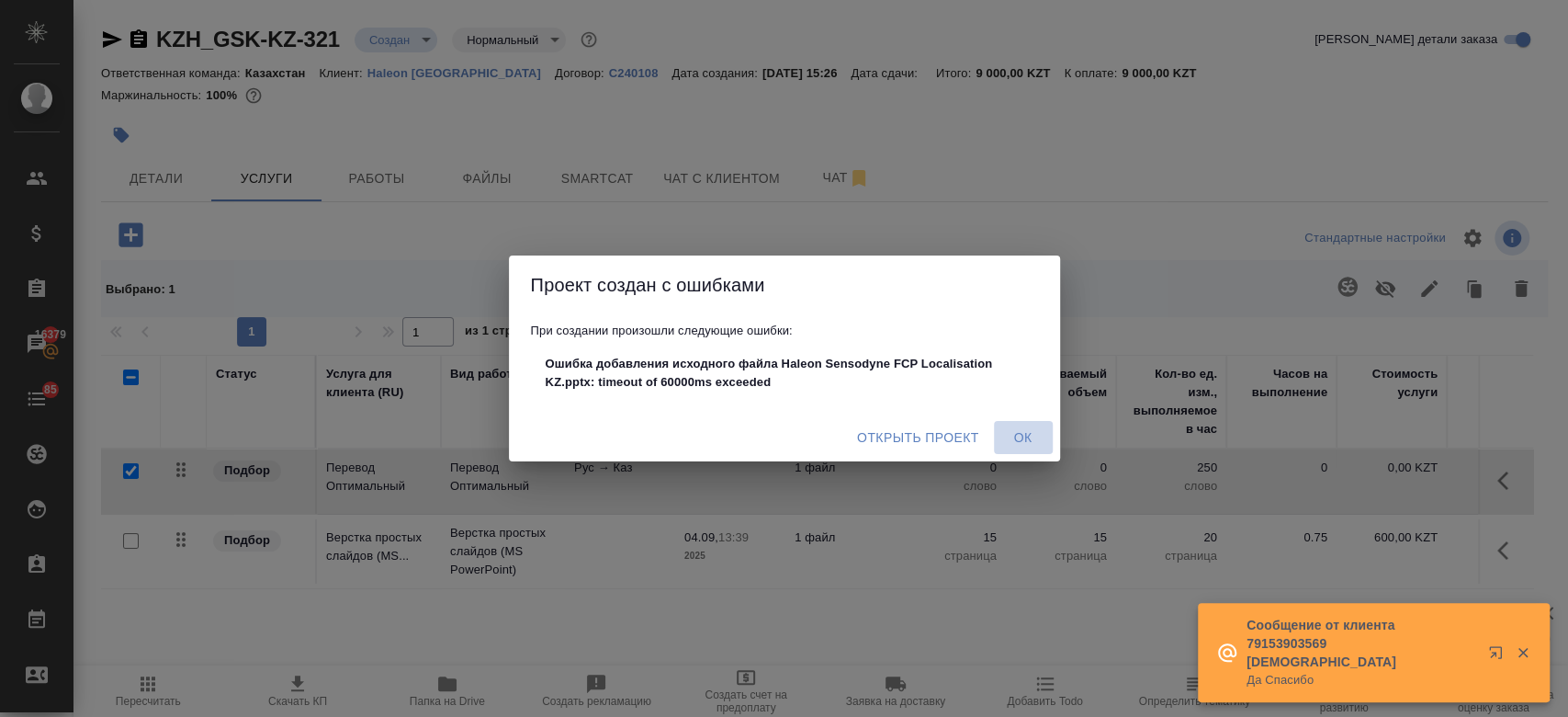
click at [1003, 443] on span "Ок" at bounding box center [1023, 437] width 45 height 23
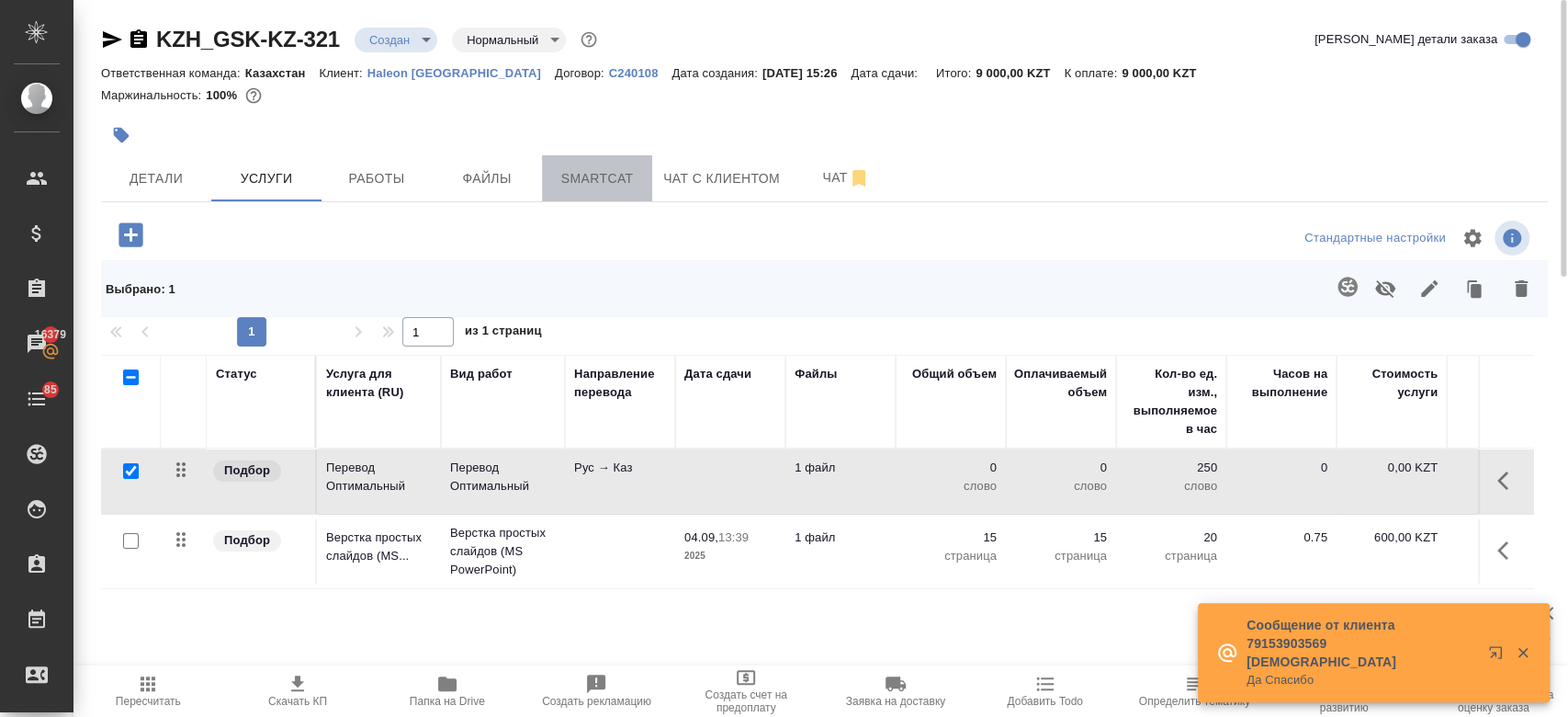
click at [572, 198] on button "Smartcat" at bounding box center [596, 178] width 110 height 46
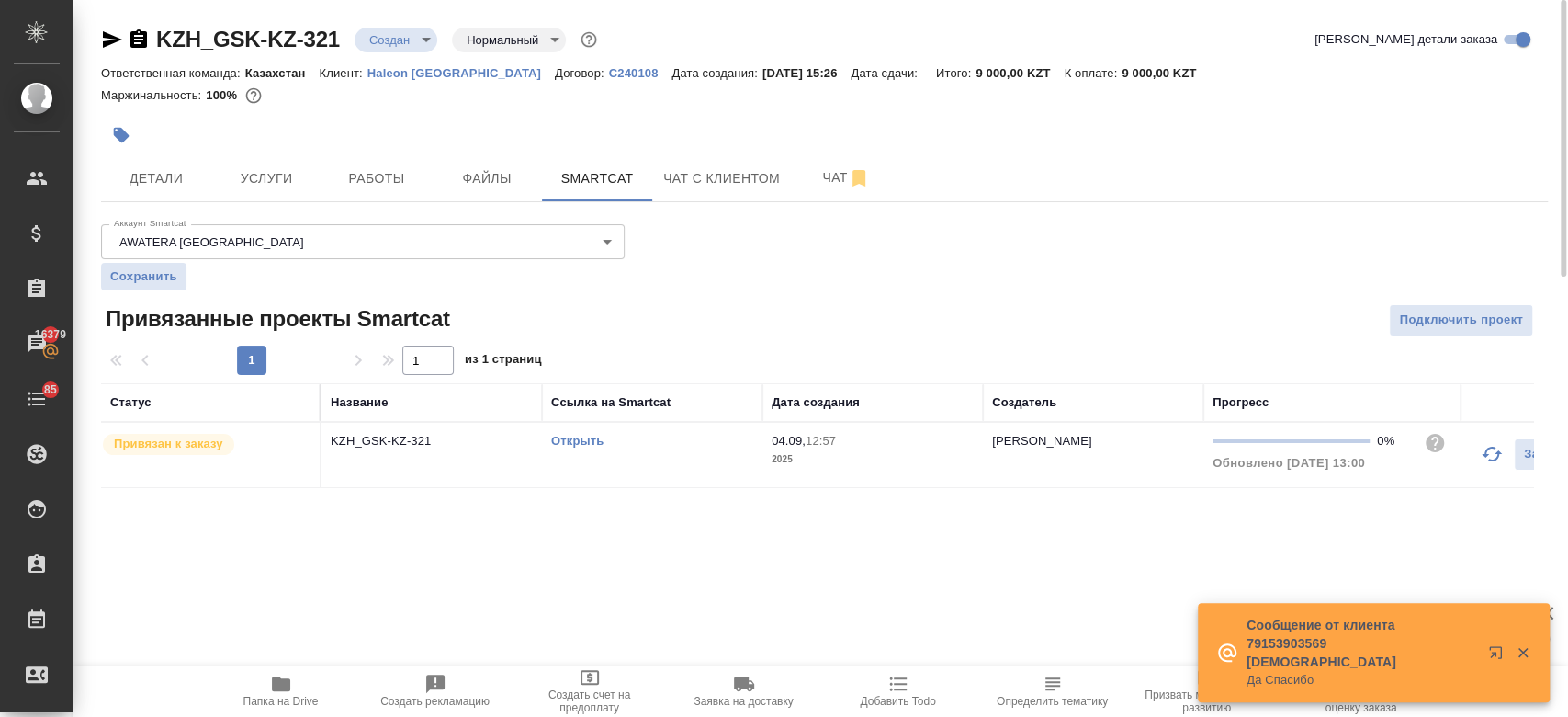
click at [573, 439] on link "Открыть" at bounding box center [577, 441] width 52 height 14
click at [502, 189] on button "Файлы" at bounding box center [486, 178] width 110 height 46
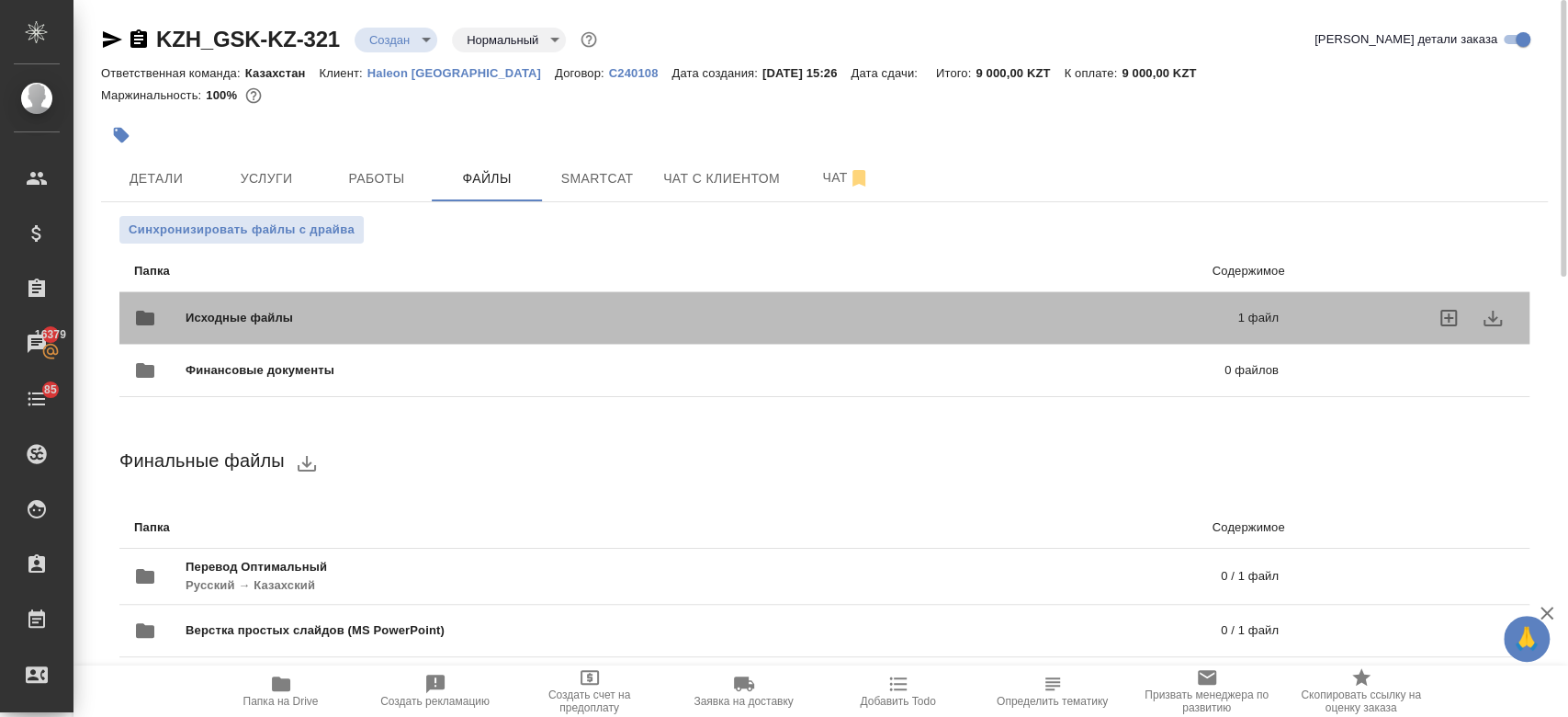
click at [494, 306] on div "Исходные файлы 1 файл" at bounding box center [706, 318] width 1144 height 45
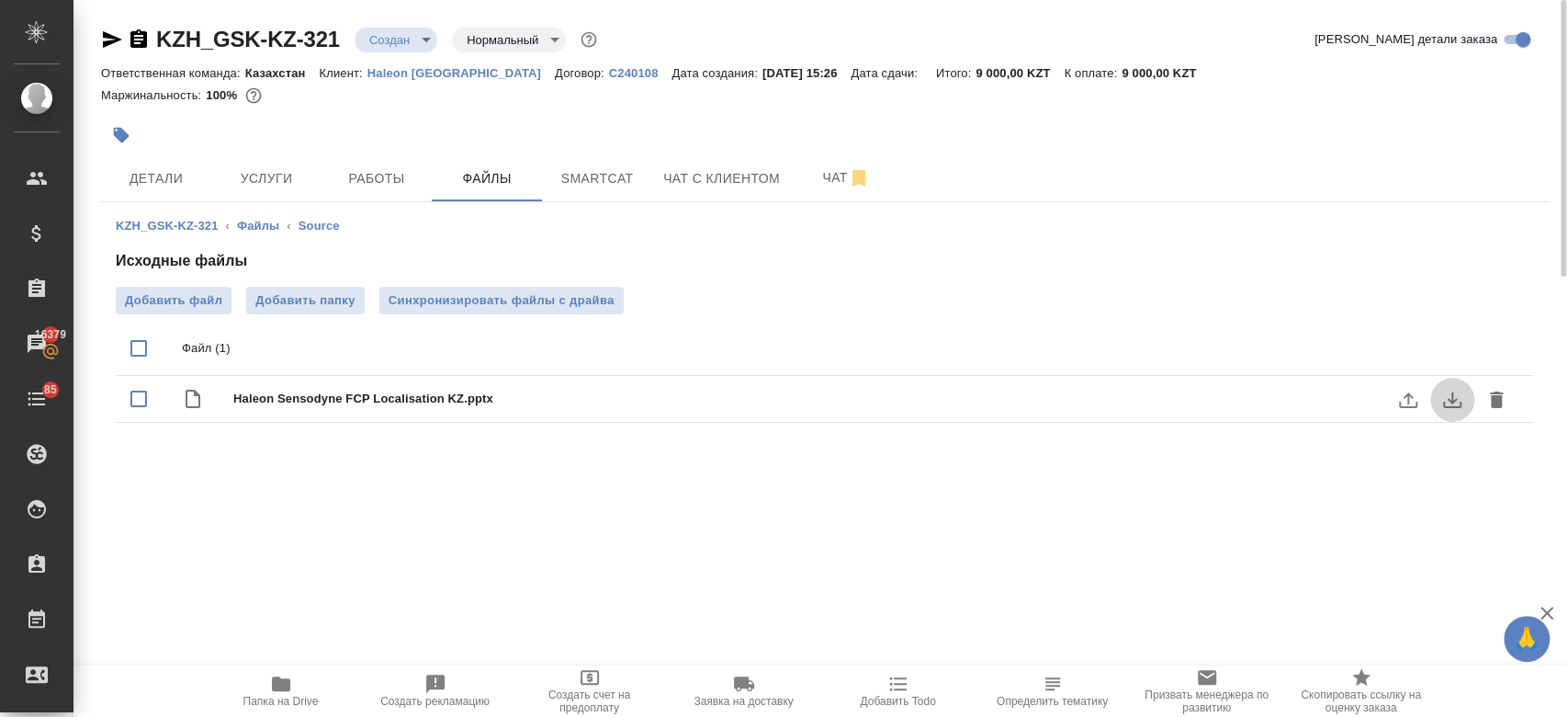
click at [1447, 396] on icon "download" at bounding box center [1452, 399] width 22 height 22
click at [1454, 400] on icon "download" at bounding box center [1451, 400] width 19 height 16
click at [249, 176] on span "Услуги" at bounding box center [265, 178] width 88 height 23
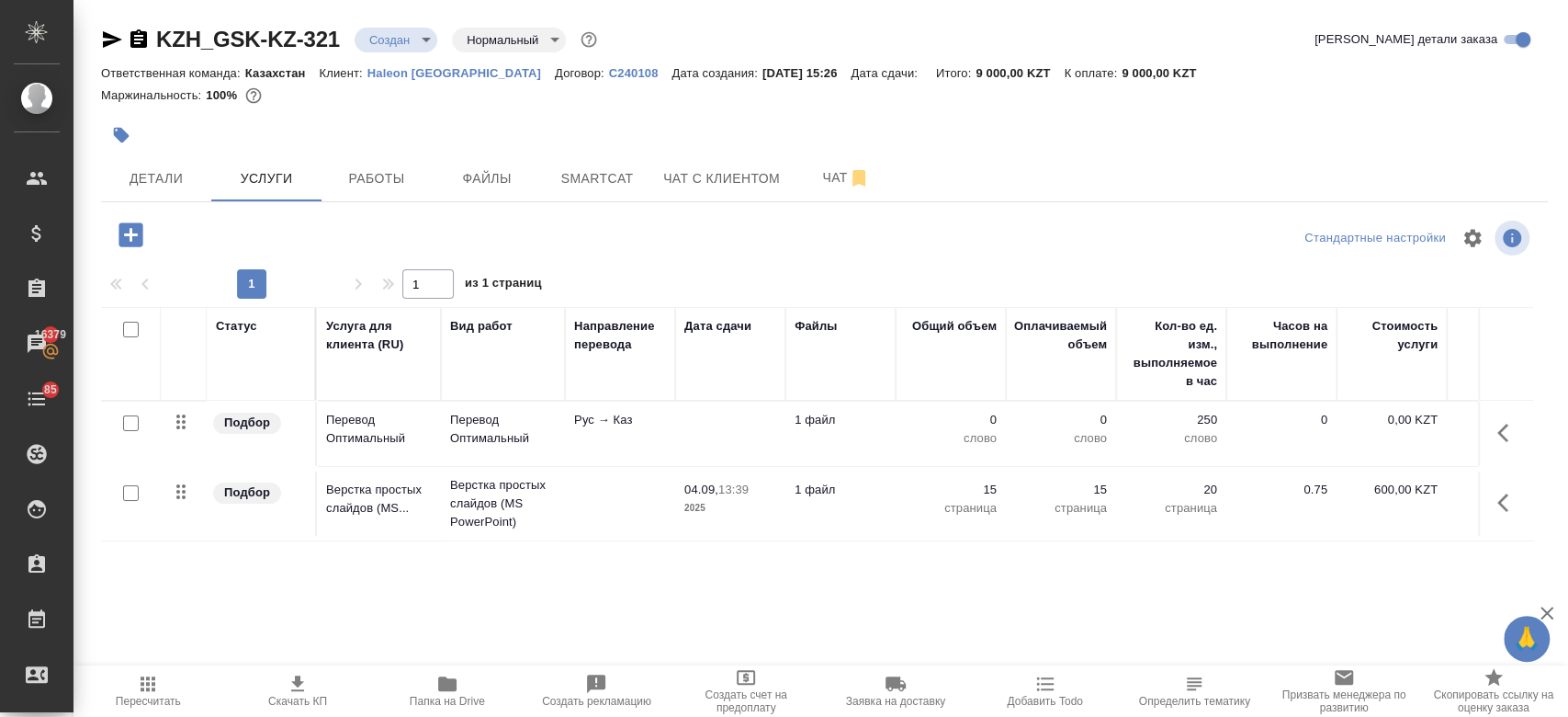
click at [362, 459] on td "Перевод Оптимальный" at bounding box center [378, 433] width 124 height 64
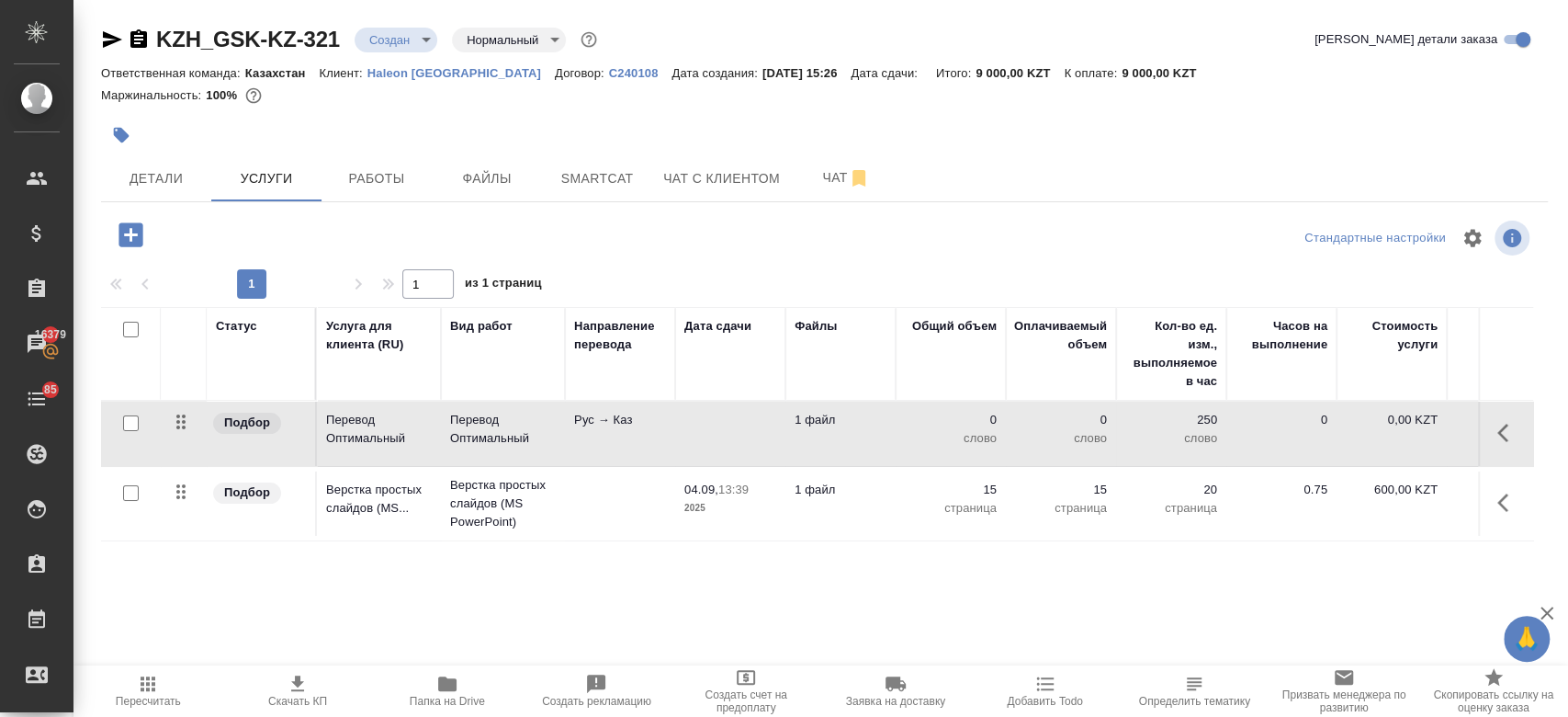
click at [362, 459] on td "Перевод Оптимальный" at bounding box center [378, 433] width 124 height 64
click at [632, 437] on td "Рус → Каз" at bounding box center [620, 433] width 110 height 64
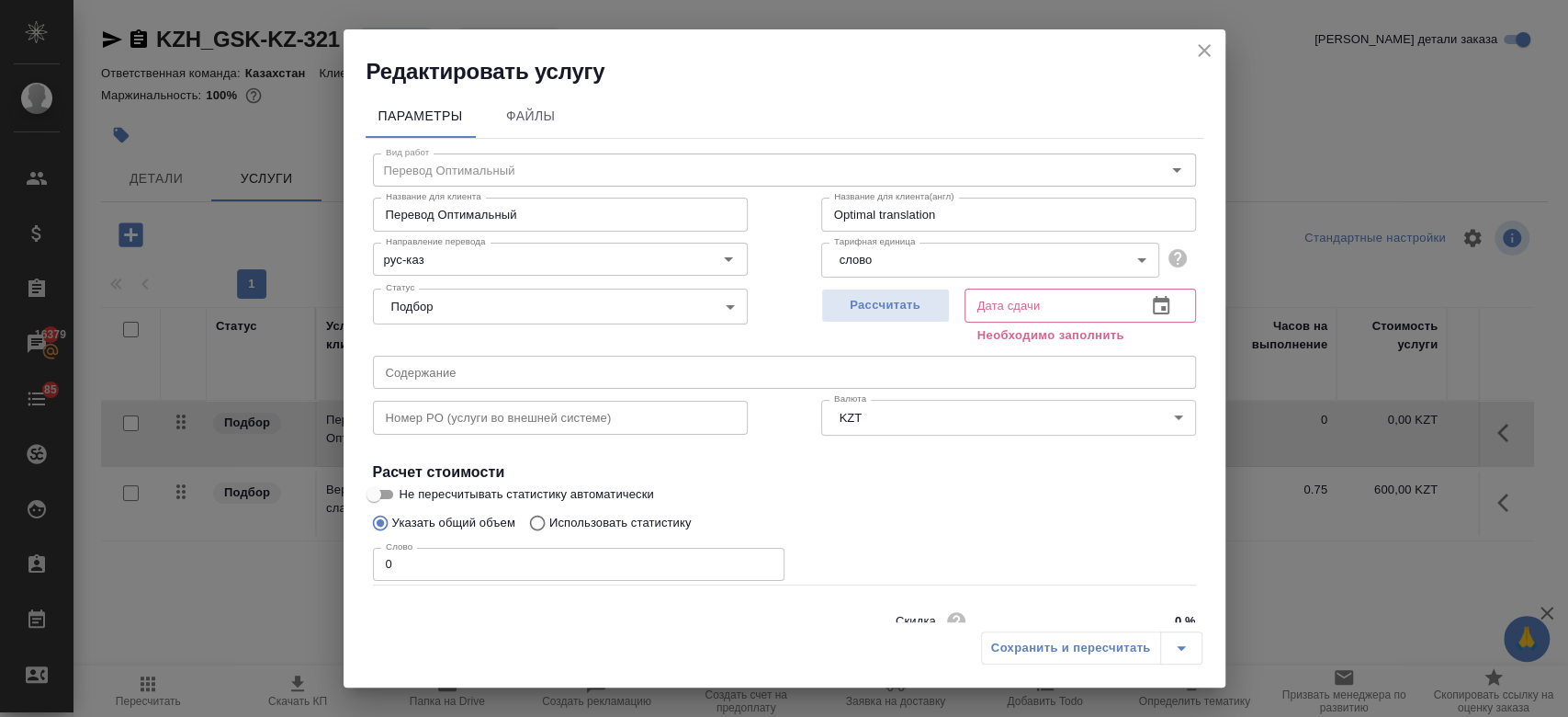
scroll to position [79, 0]
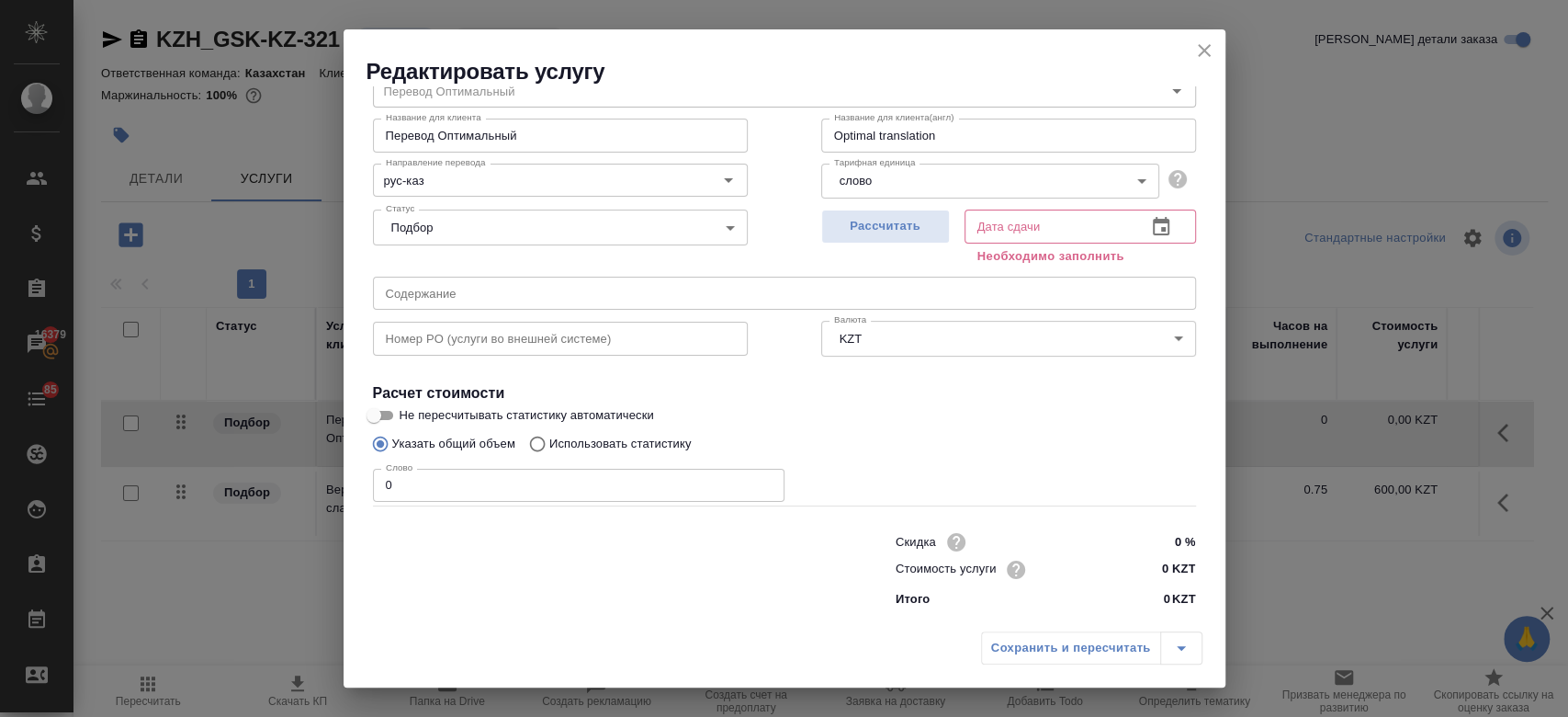
click at [682, 444] on p "Использовать статистику" at bounding box center [621, 444] width 143 height 19
click at [549, 444] on input "Использовать статистику" at bounding box center [535, 443] width 30 height 35
radio input "true"
radio input "false"
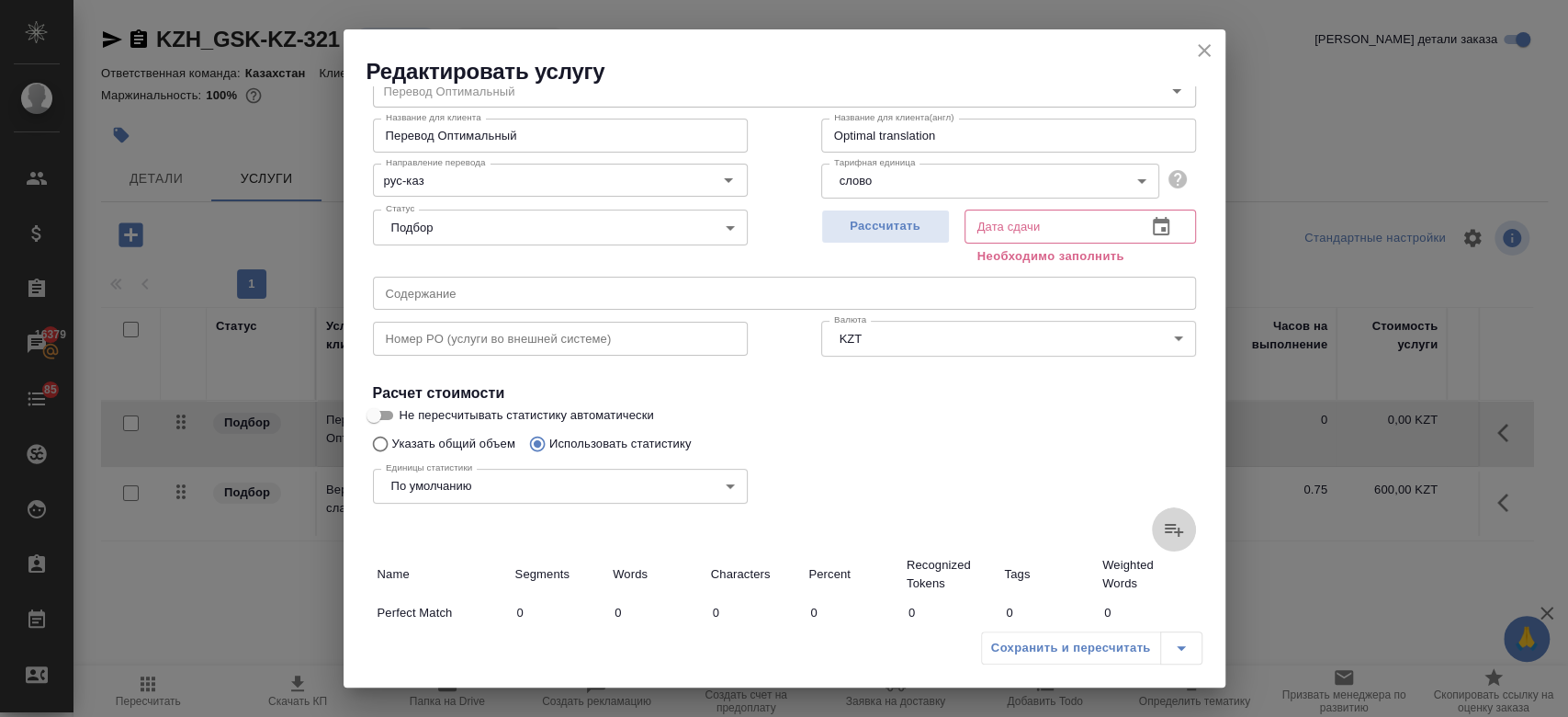
click at [1162, 526] on icon at bounding box center [1173, 529] width 22 height 22
click at [0, 0] on input "file" at bounding box center [0, 0] width 0 height 0
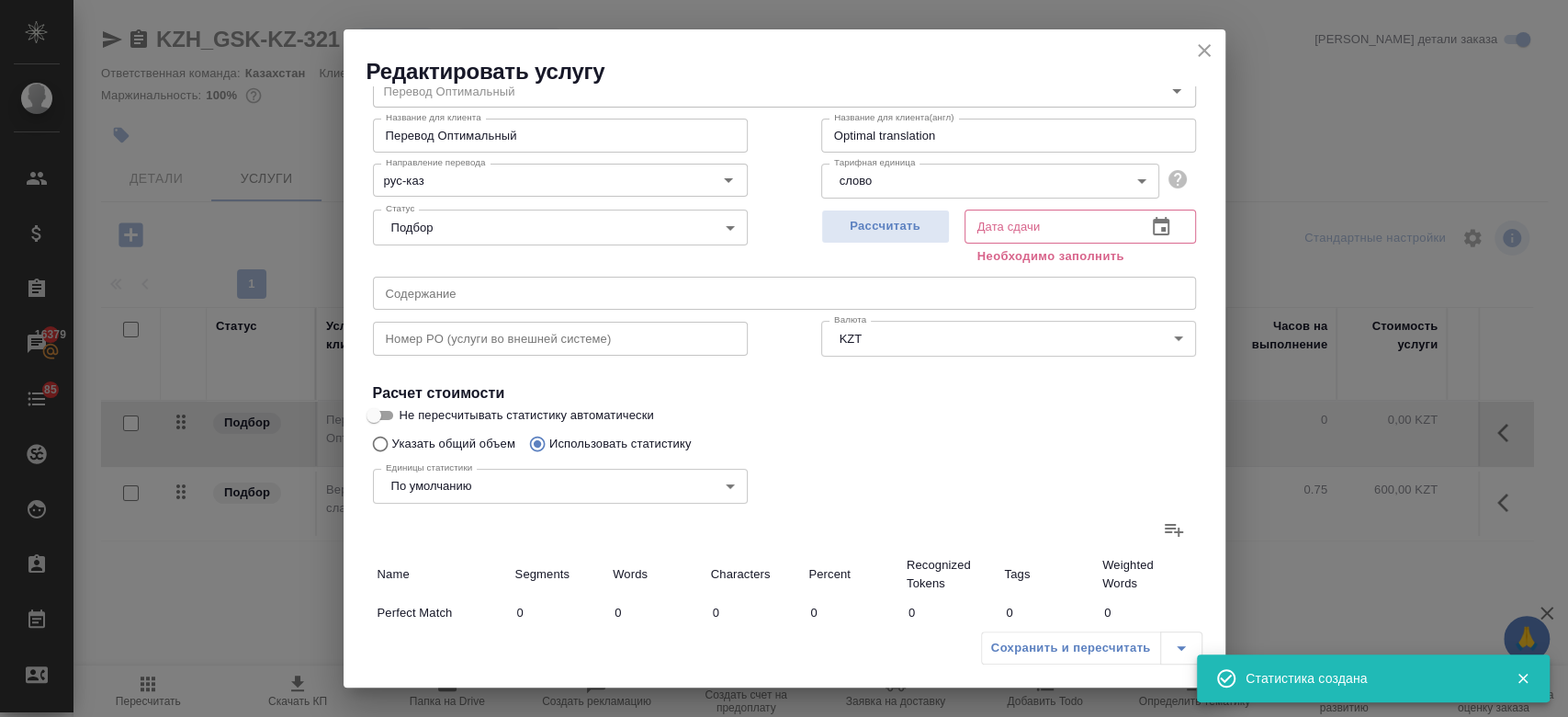
type input "30"
type input "60"
type input "45"
type input "159"
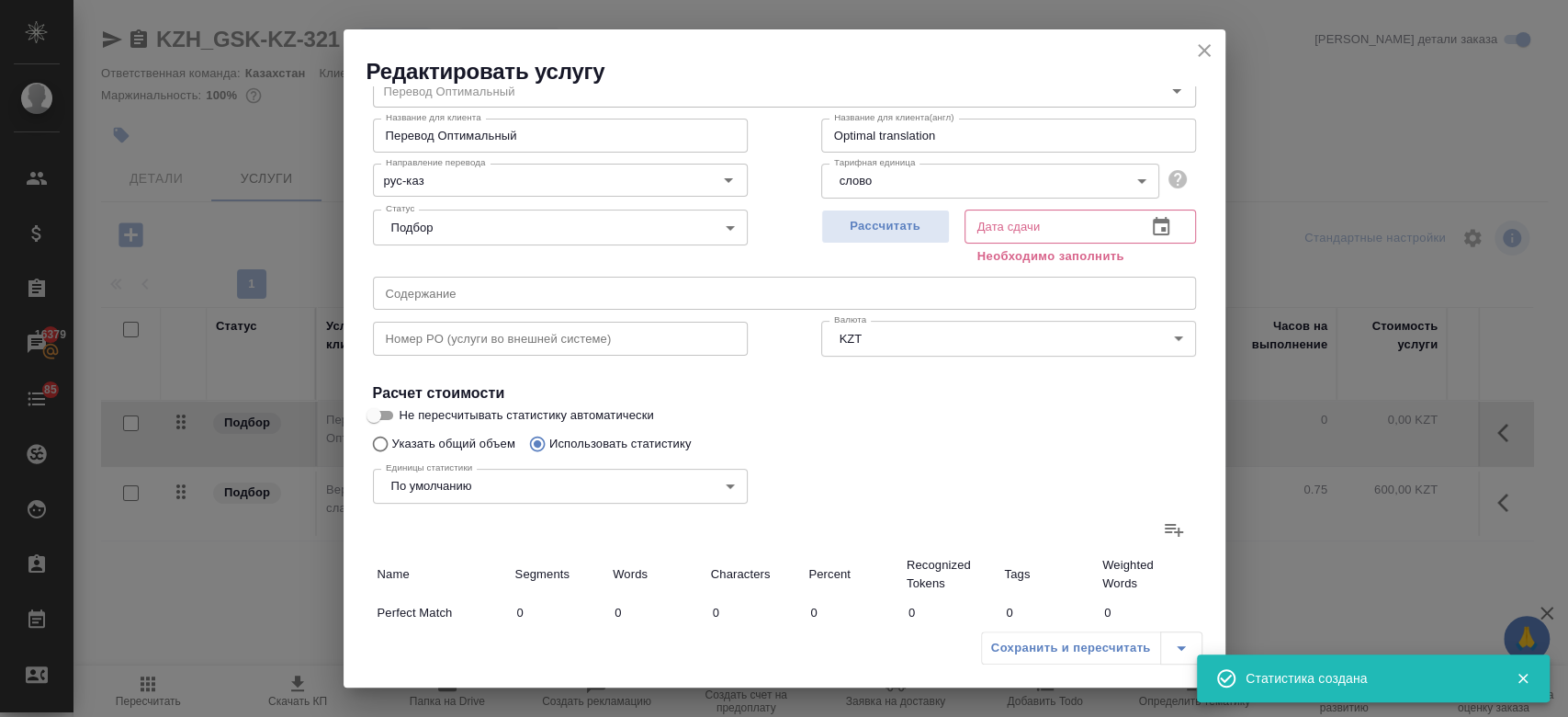
type input "979"
type input "19"
type input "36"
type input "303"
type input "1"
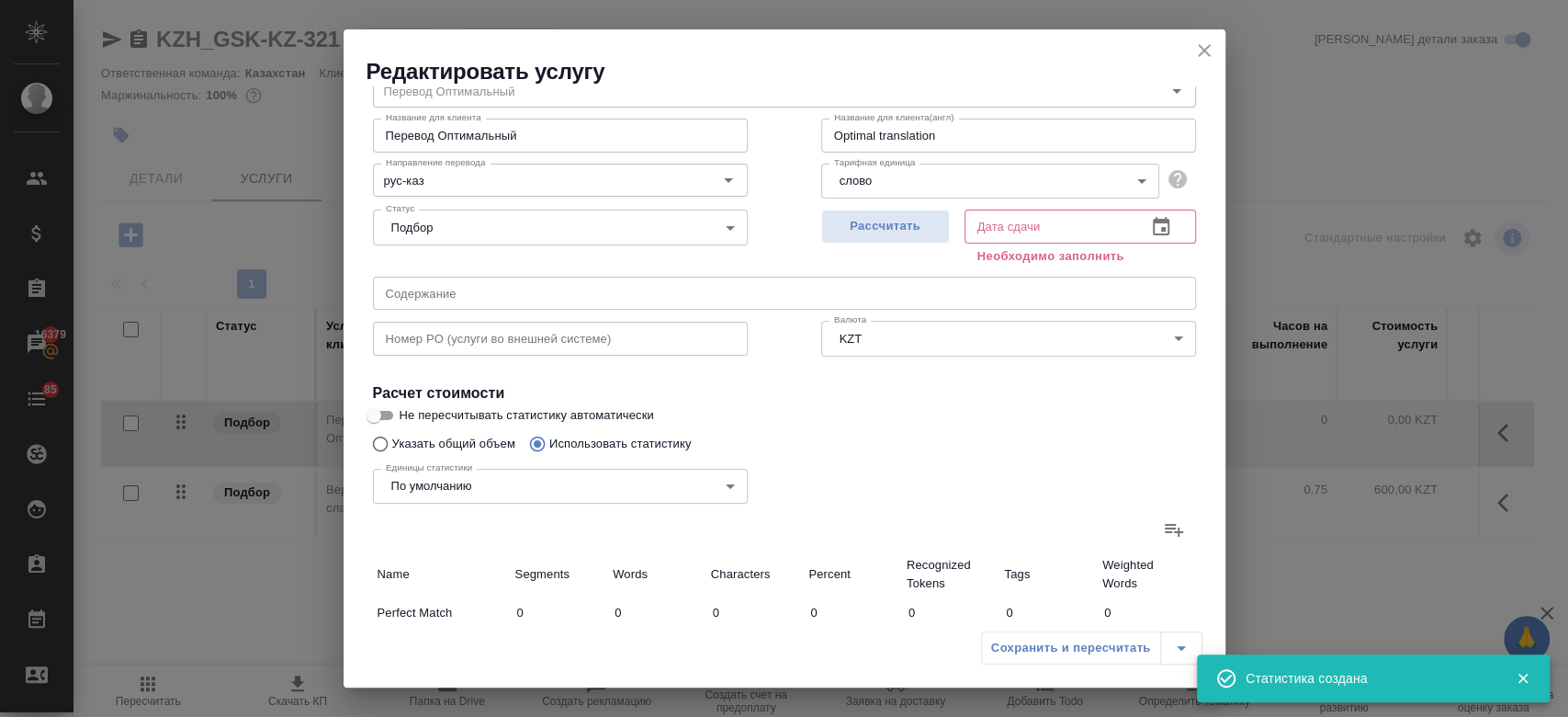
type input "7"
type input "47"
type input "147"
type input "854"
type input "6168"
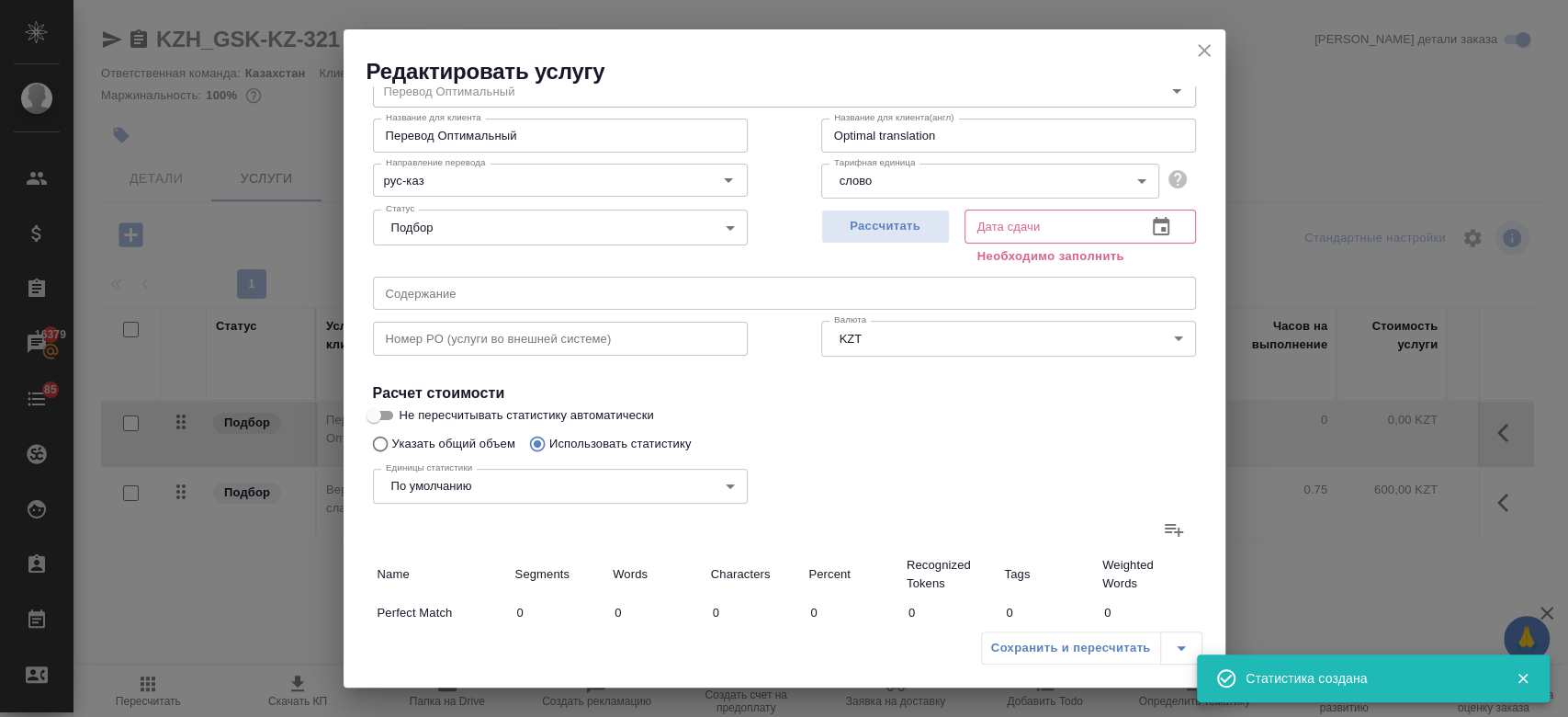
type input "197"
type input "927"
type input "6578"
type input "242"
type input "1086"
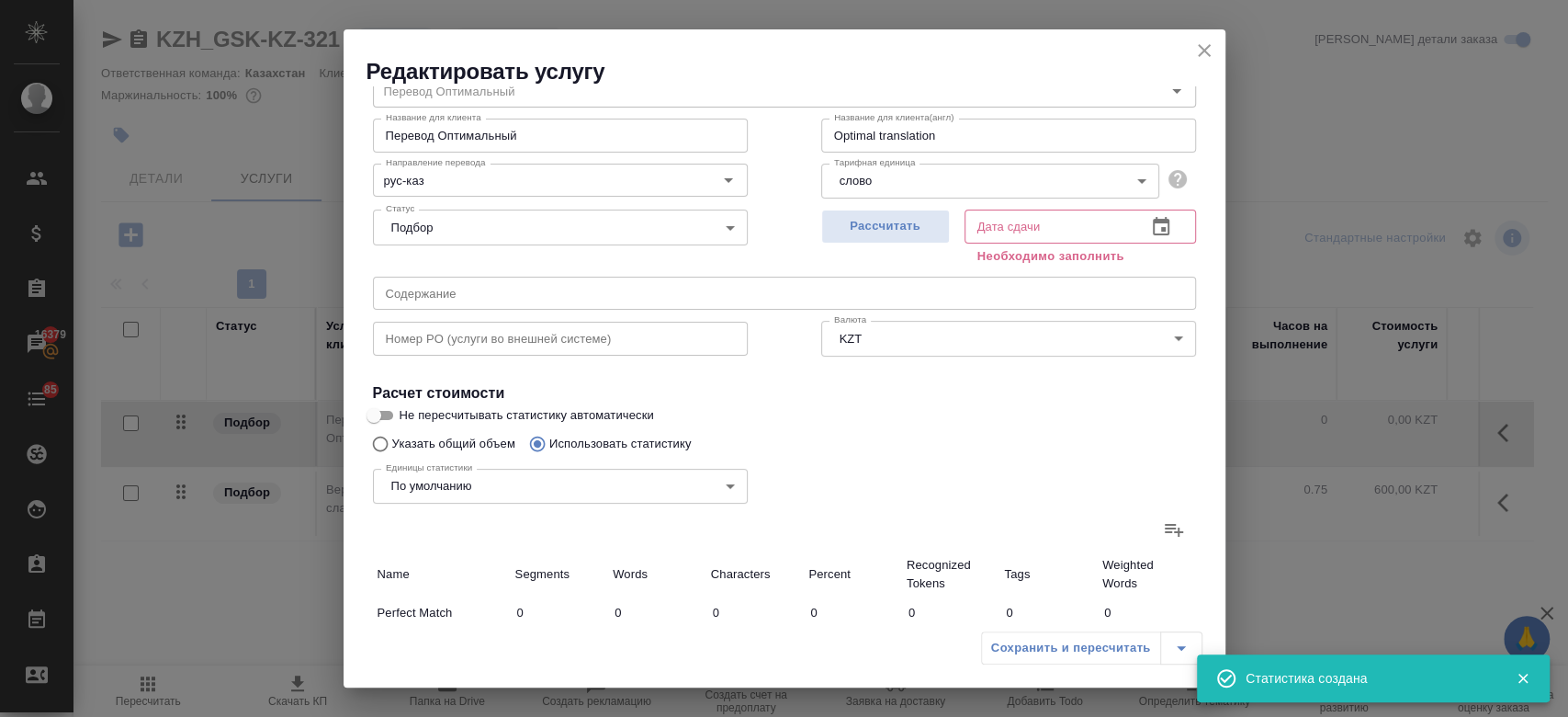
type input "7557"
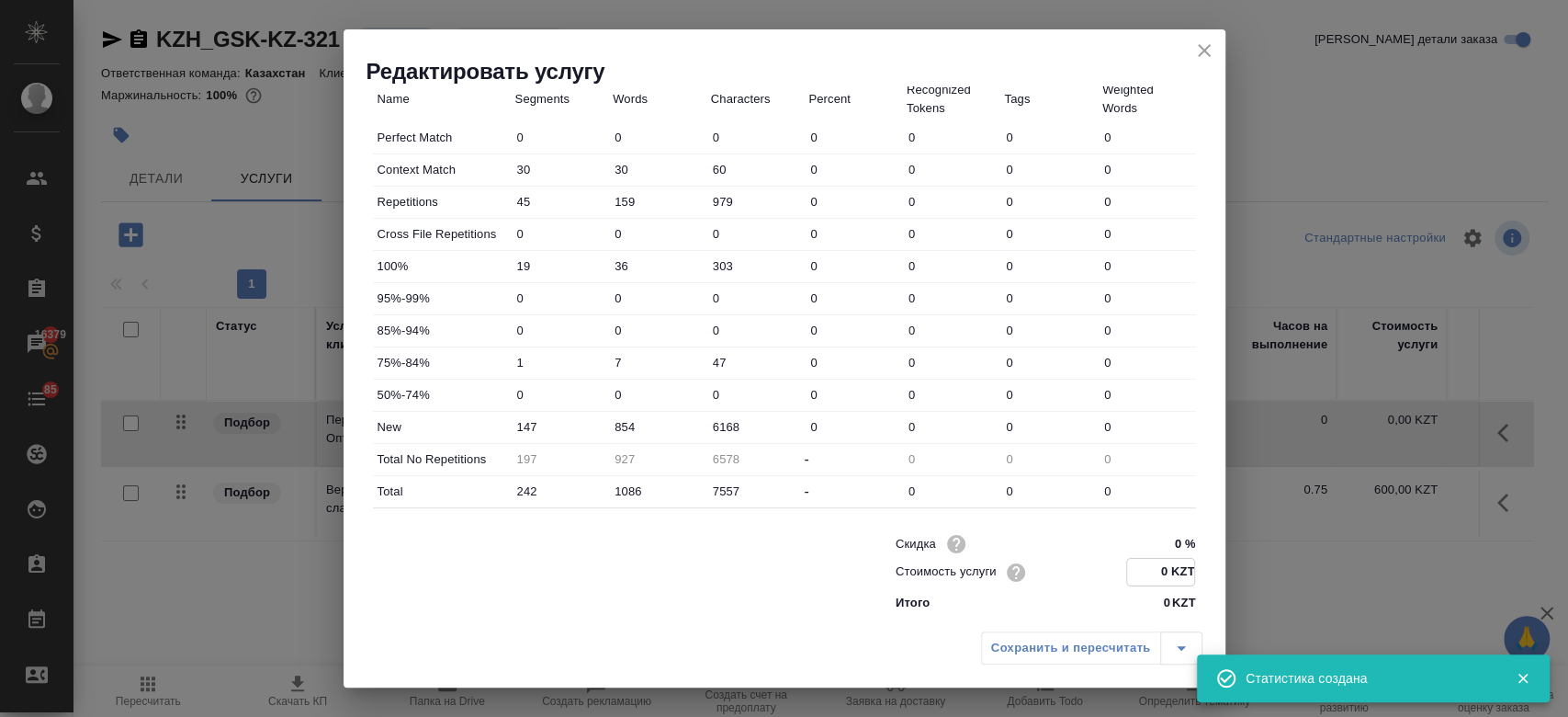
click at [1160, 563] on input "0 KZT" at bounding box center [1160, 571] width 67 height 27
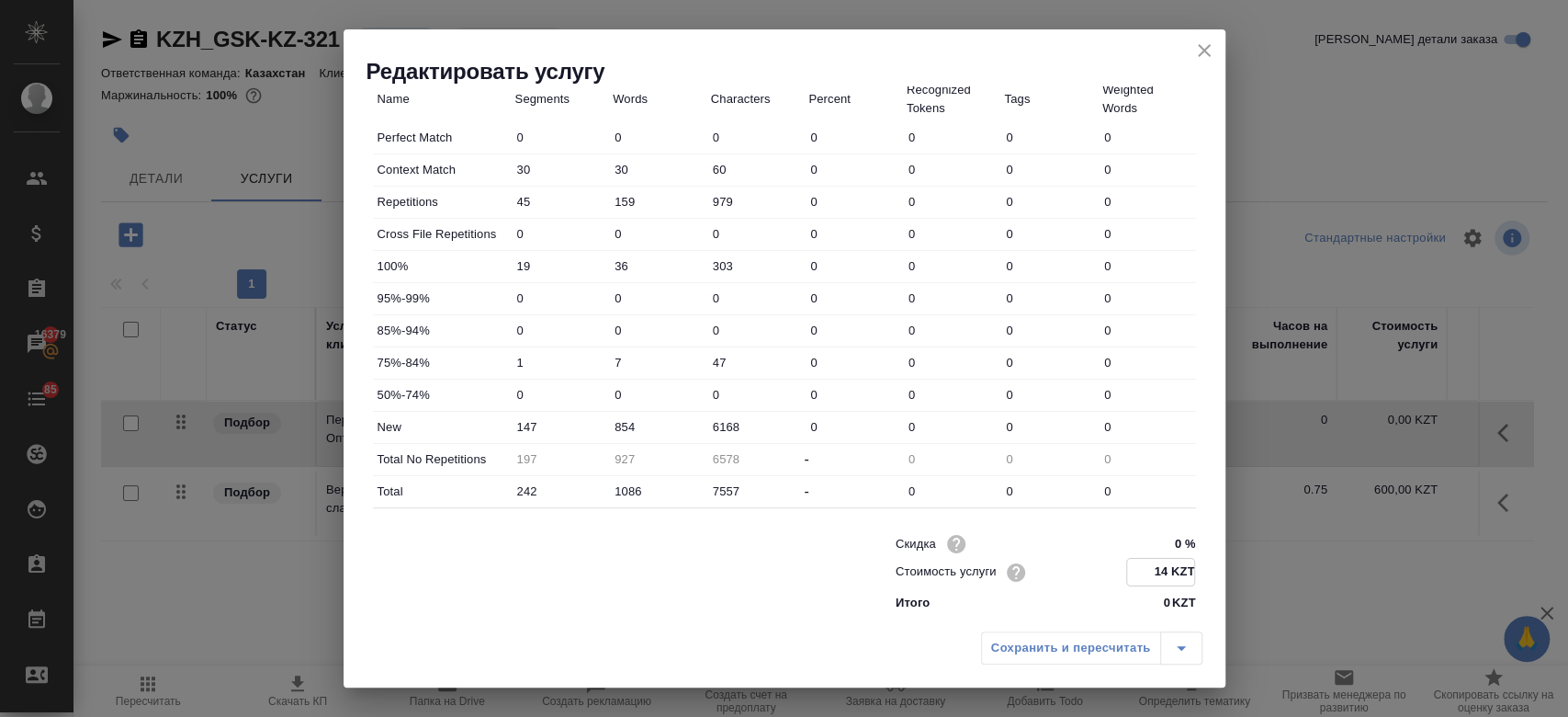
type input "14 KZT"
click at [871, 665] on div "Сохранить и пересчитать" at bounding box center [784, 655] width 882 height 65
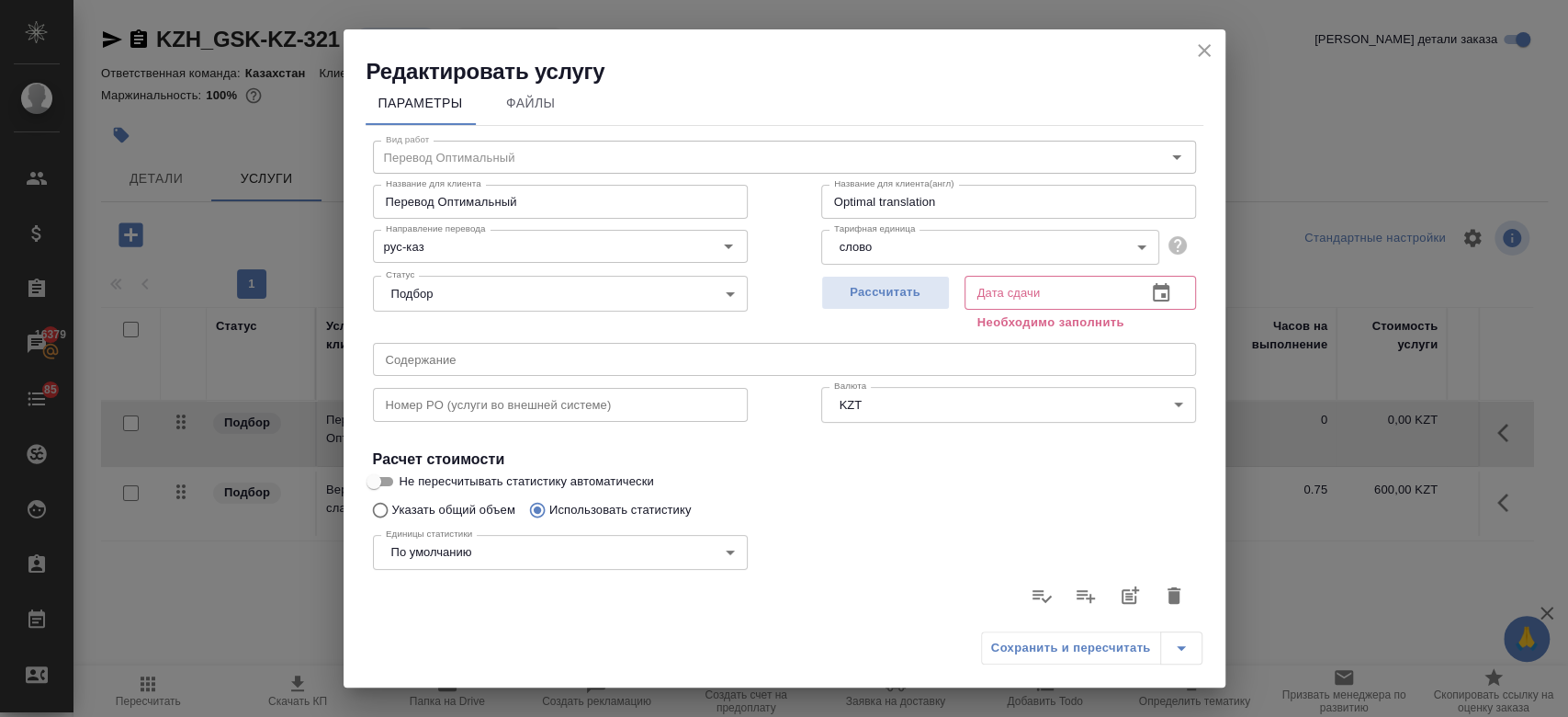
scroll to position [0, 0]
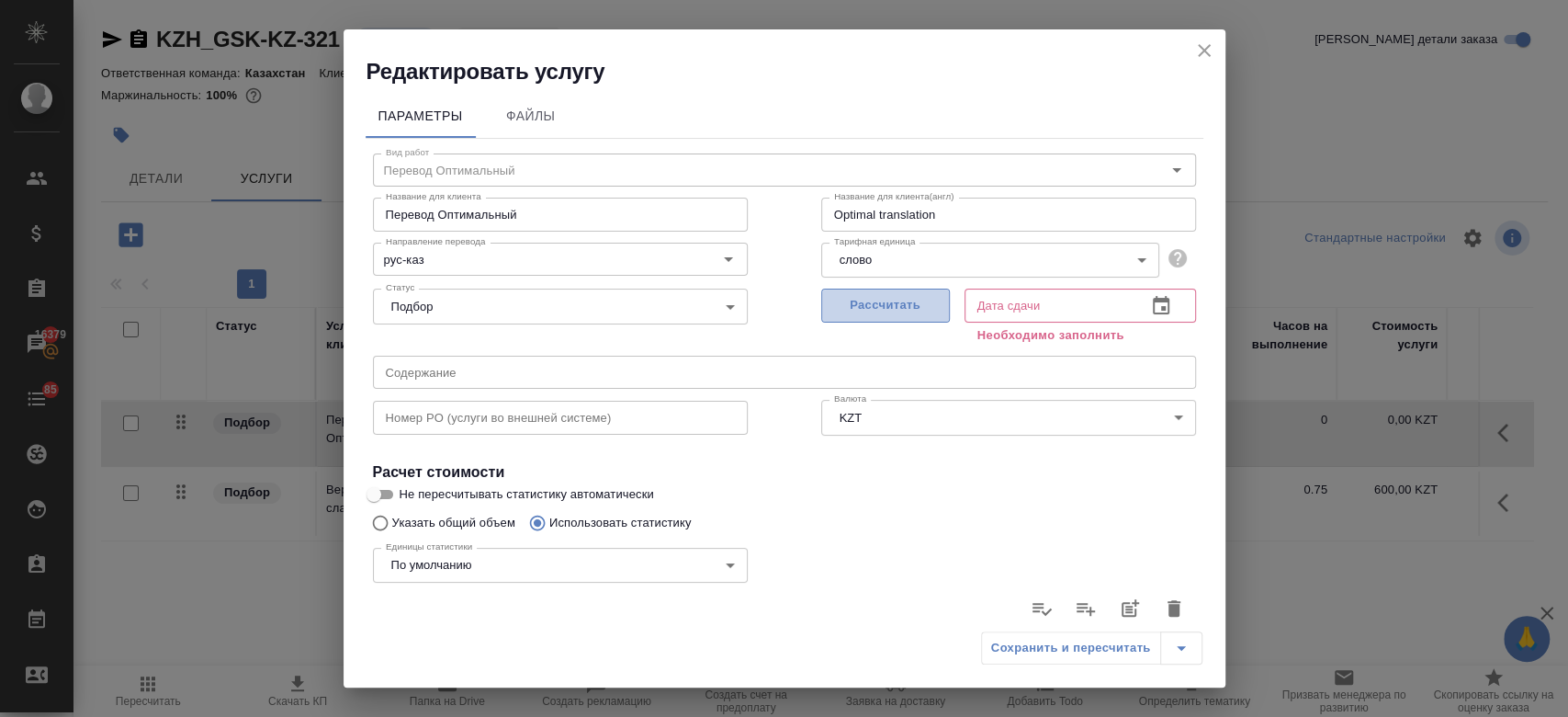
click at [884, 305] on span "Рассчитать" at bounding box center [885, 305] width 108 height 21
type input "04.09.2025 13:20"
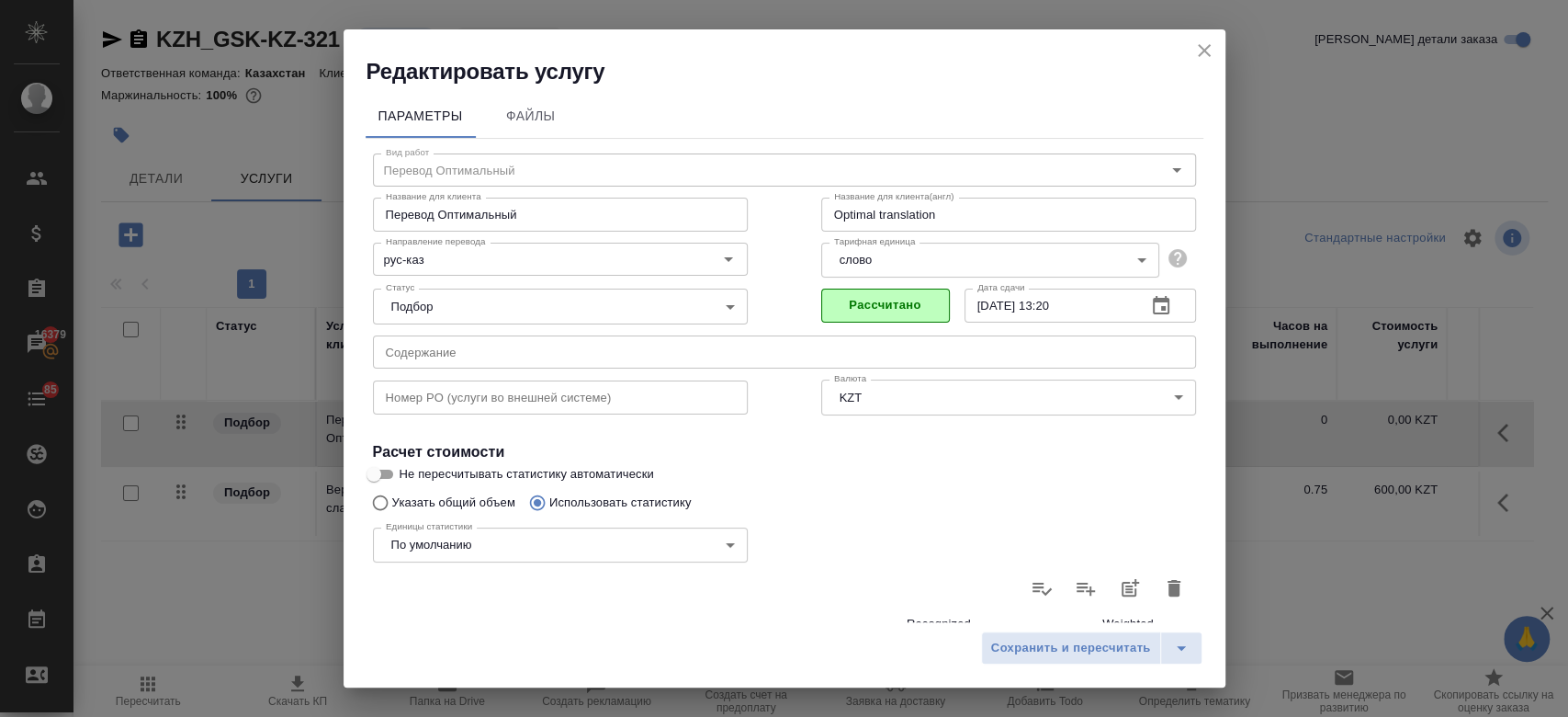
scroll to position [534, 0]
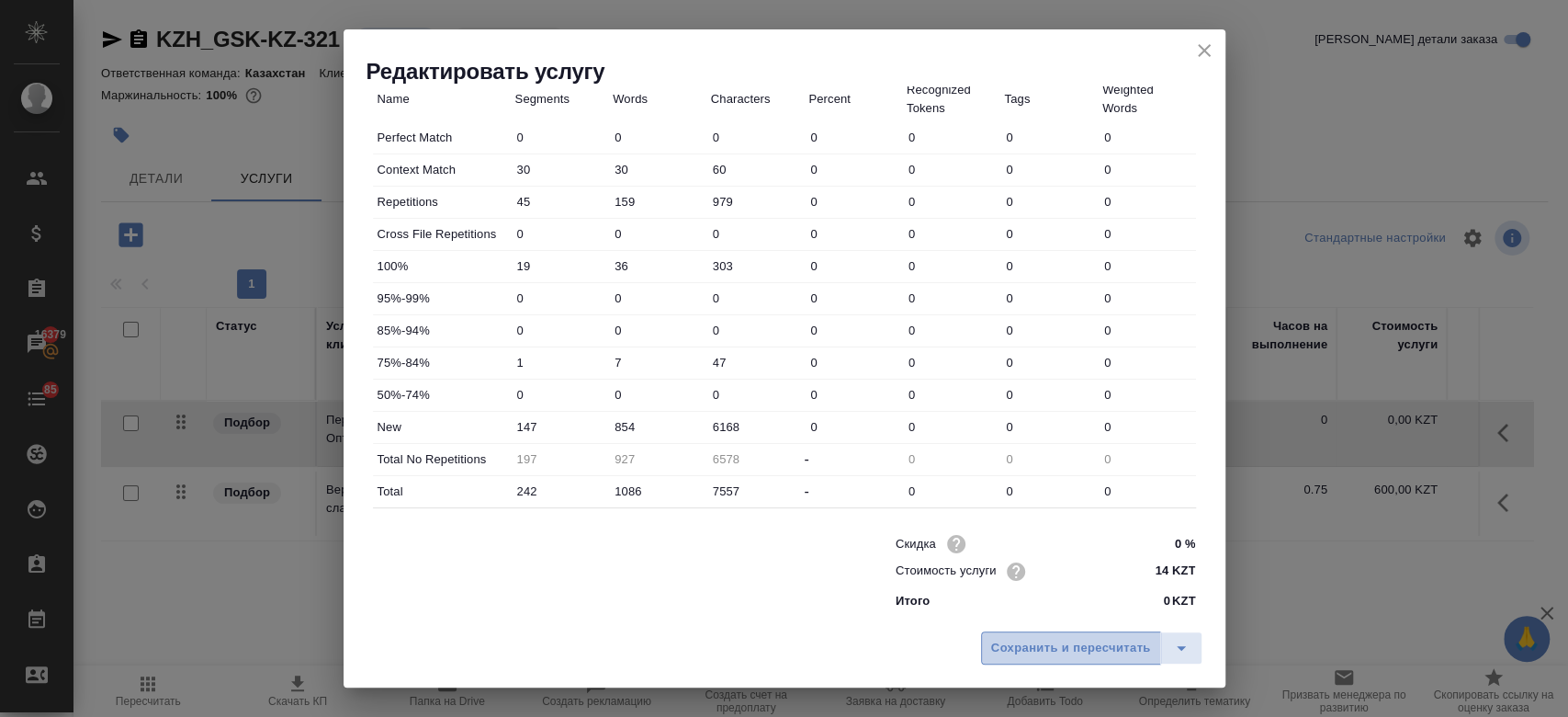
click at [1063, 645] on span "Сохранить и пересчитать" at bounding box center [1070, 648] width 159 height 21
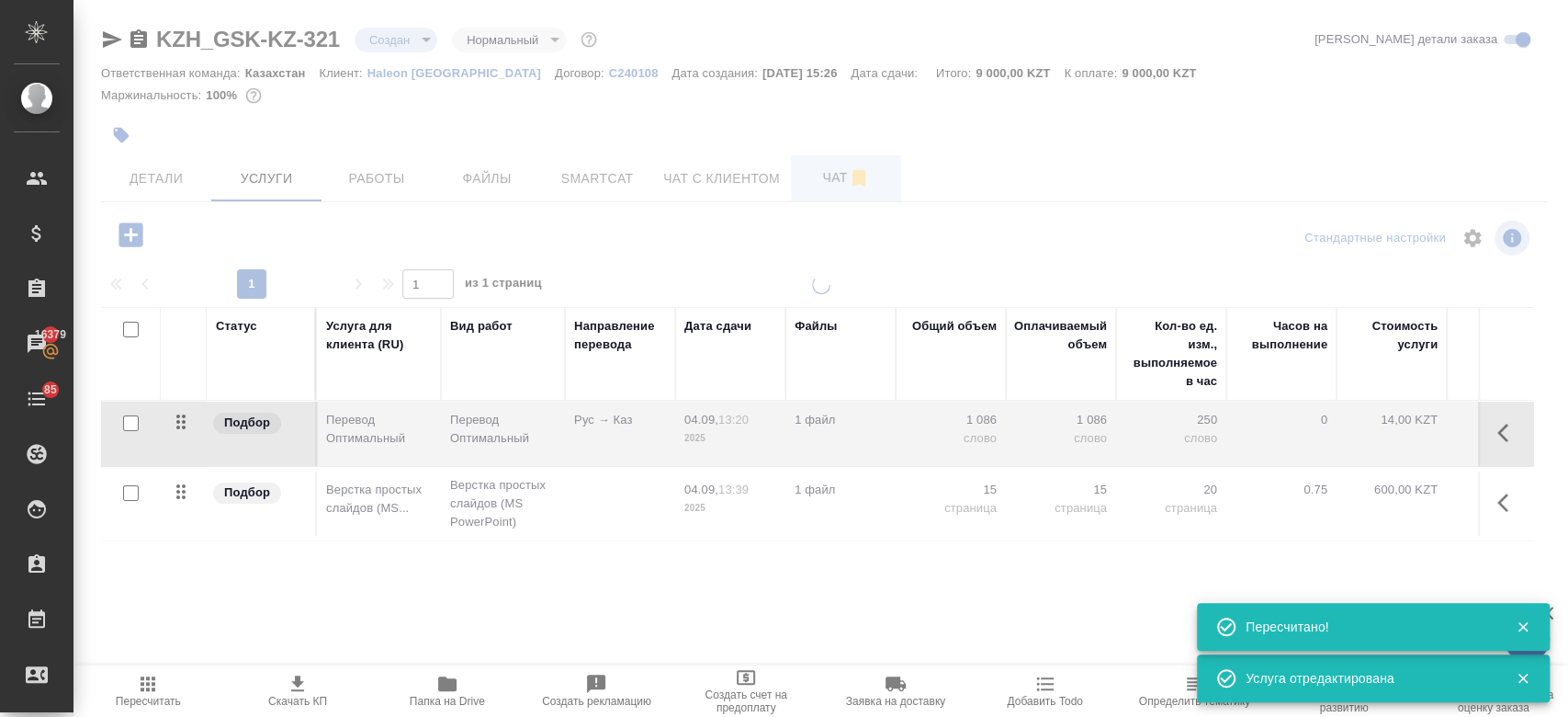
click at [815, 167] on div at bounding box center [820, 358] width 1494 height 717
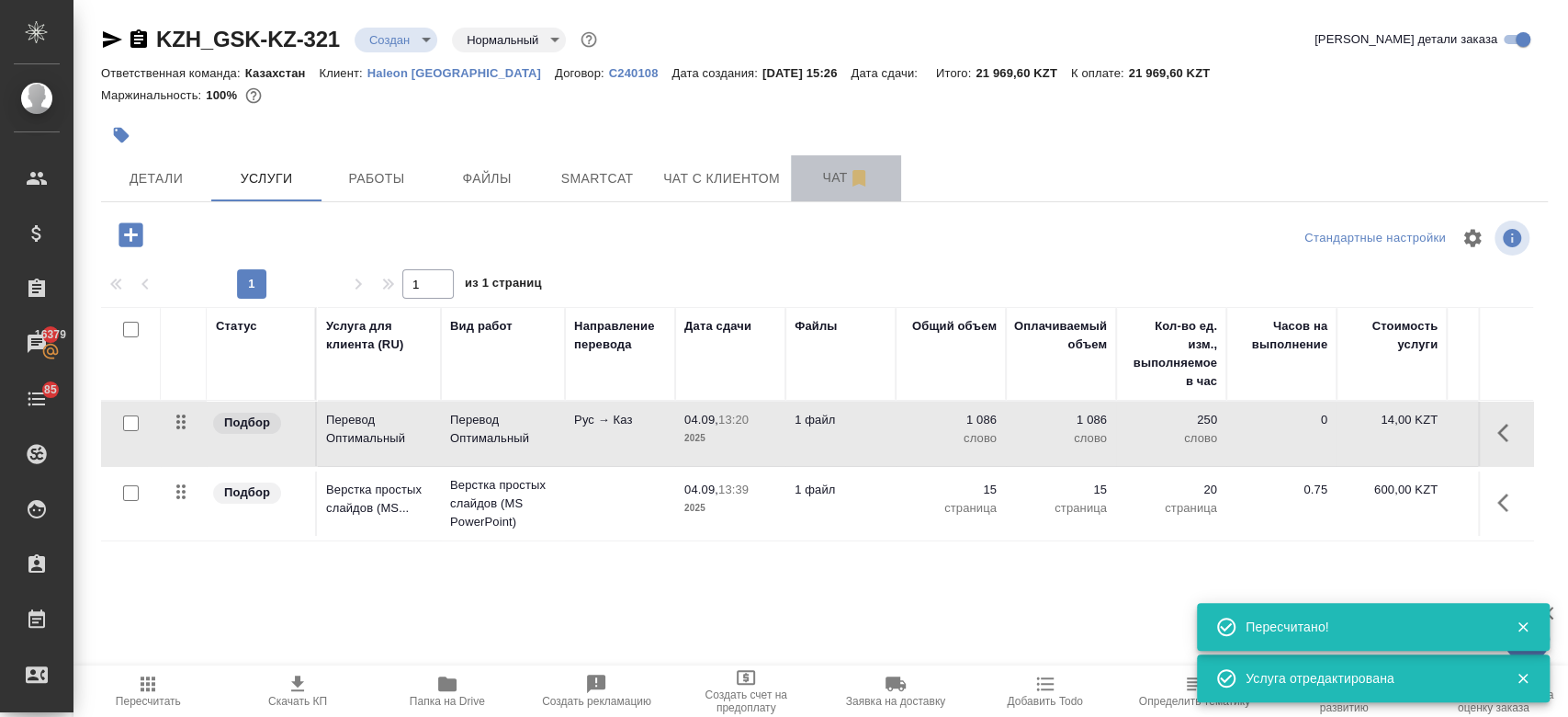
click at [818, 171] on span "Чат" at bounding box center [845, 177] width 88 height 23
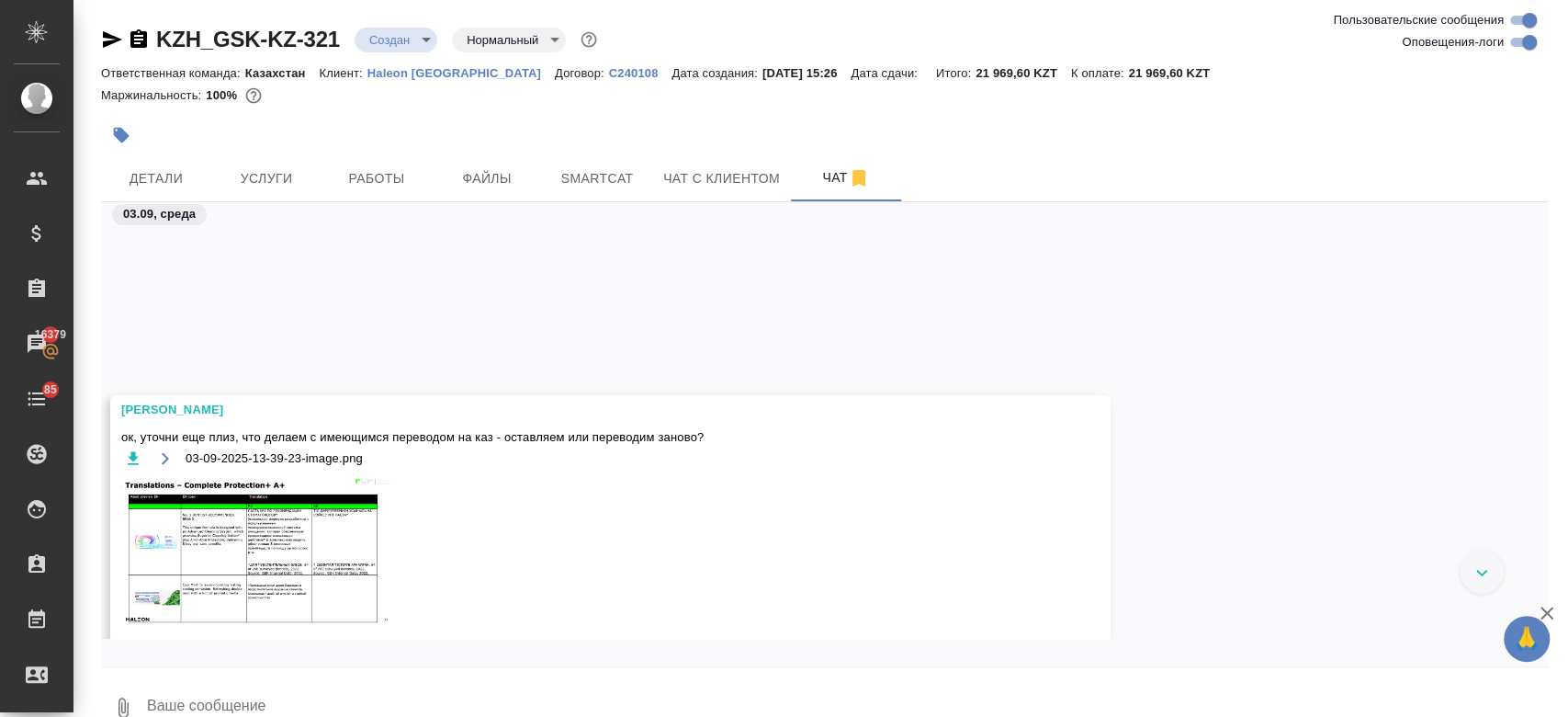
scroll to position [547, 0]
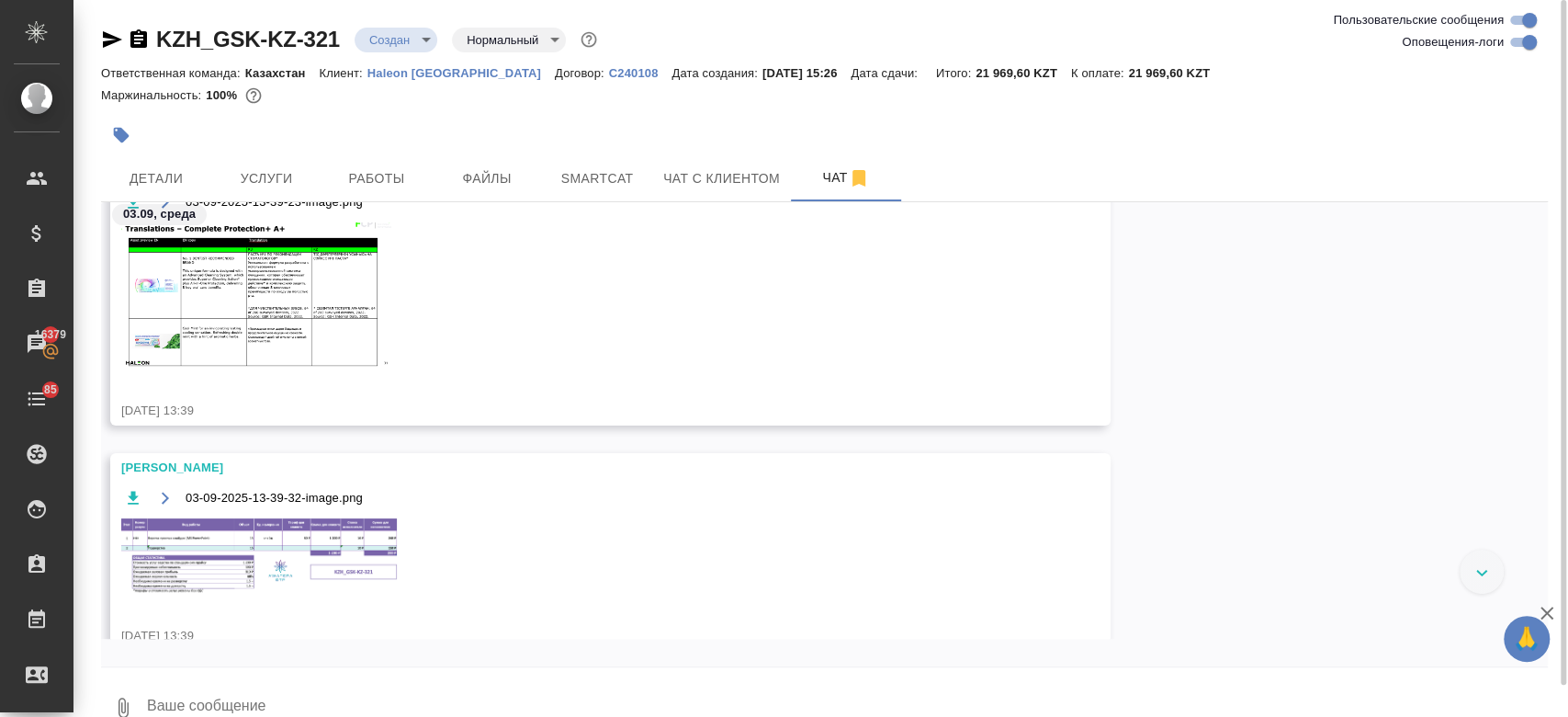
click at [290, 559] on img at bounding box center [258, 556] width 275 height 76
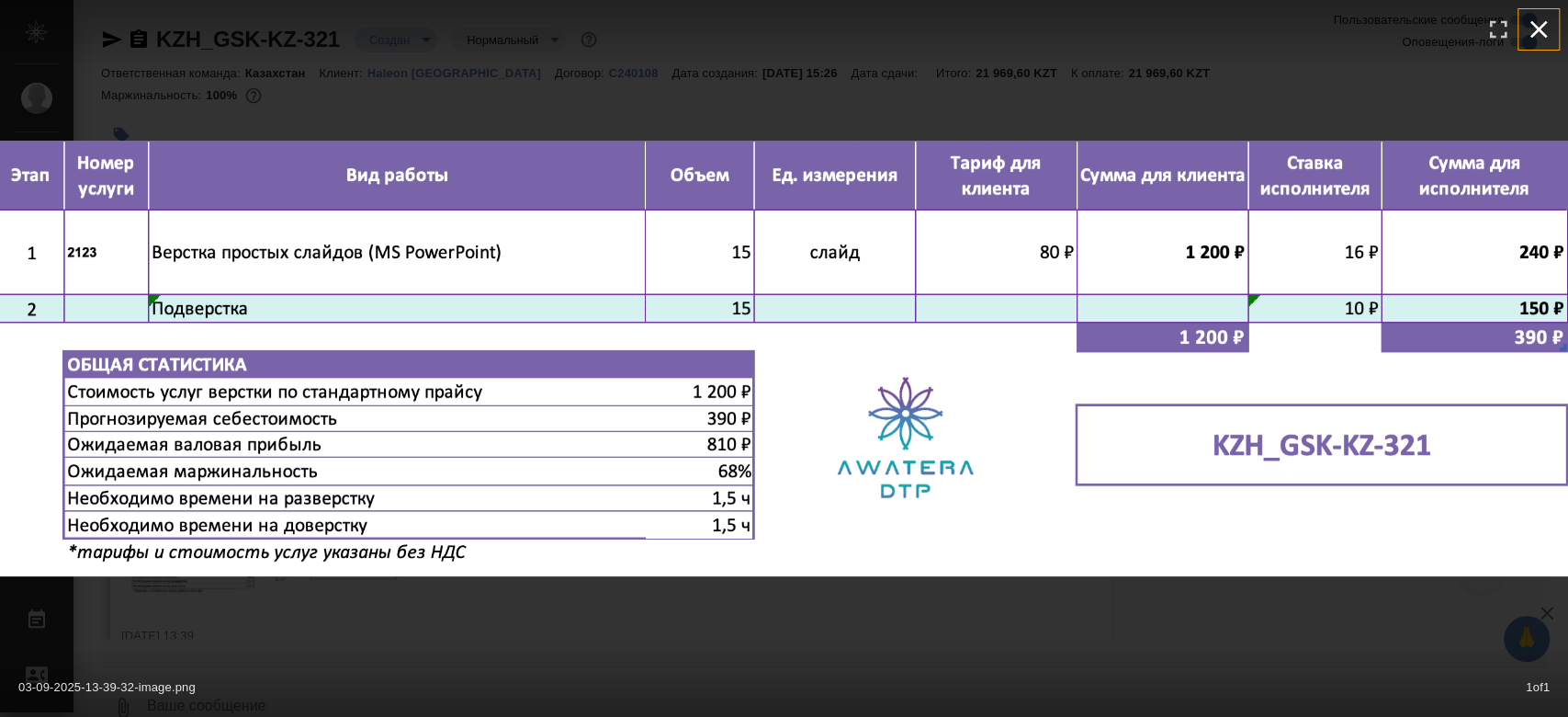
click at [1544, 18] on icon "button" at bounding box center [1538, 30] width 30 height 30
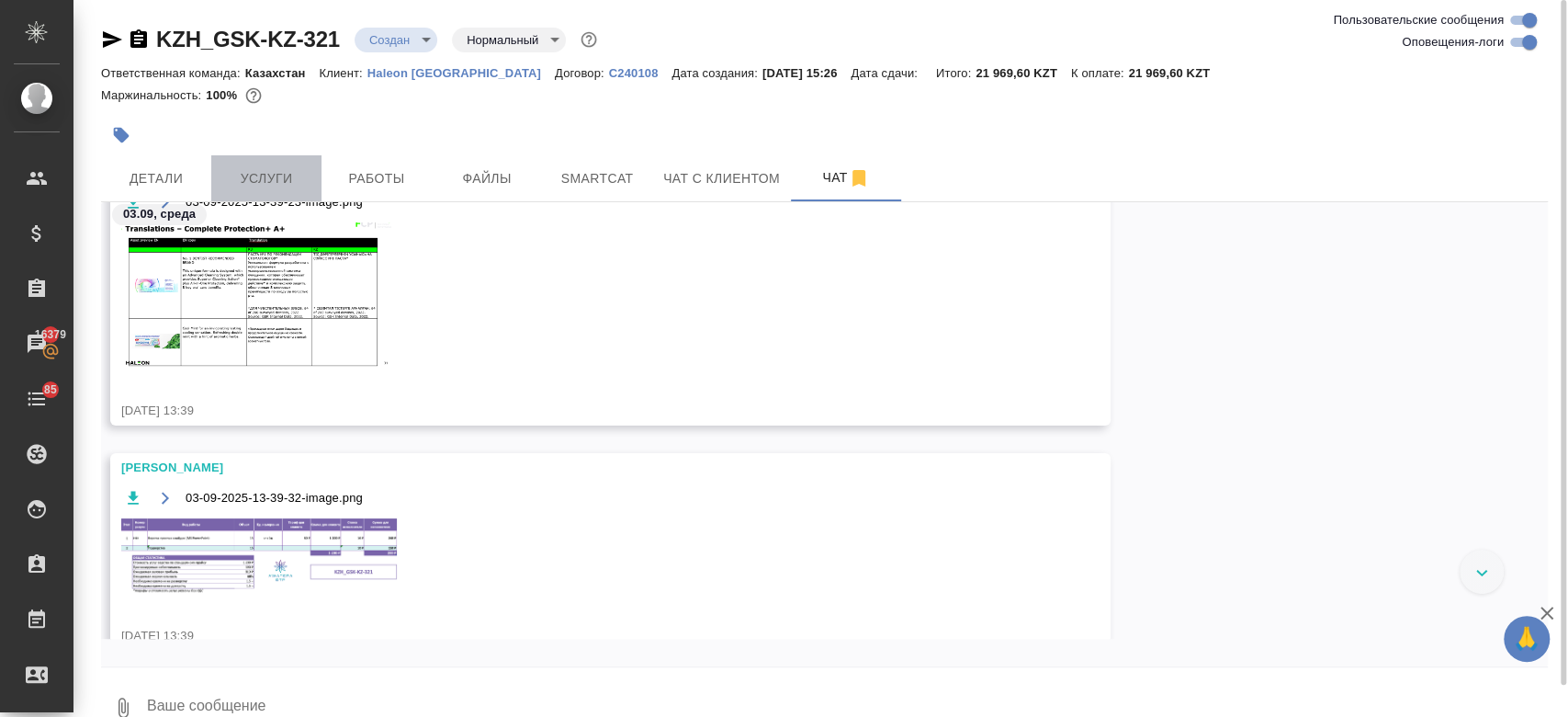
click at [264, 180] on span "Услуги" at bounding box center [265, 178] width 88 height 23
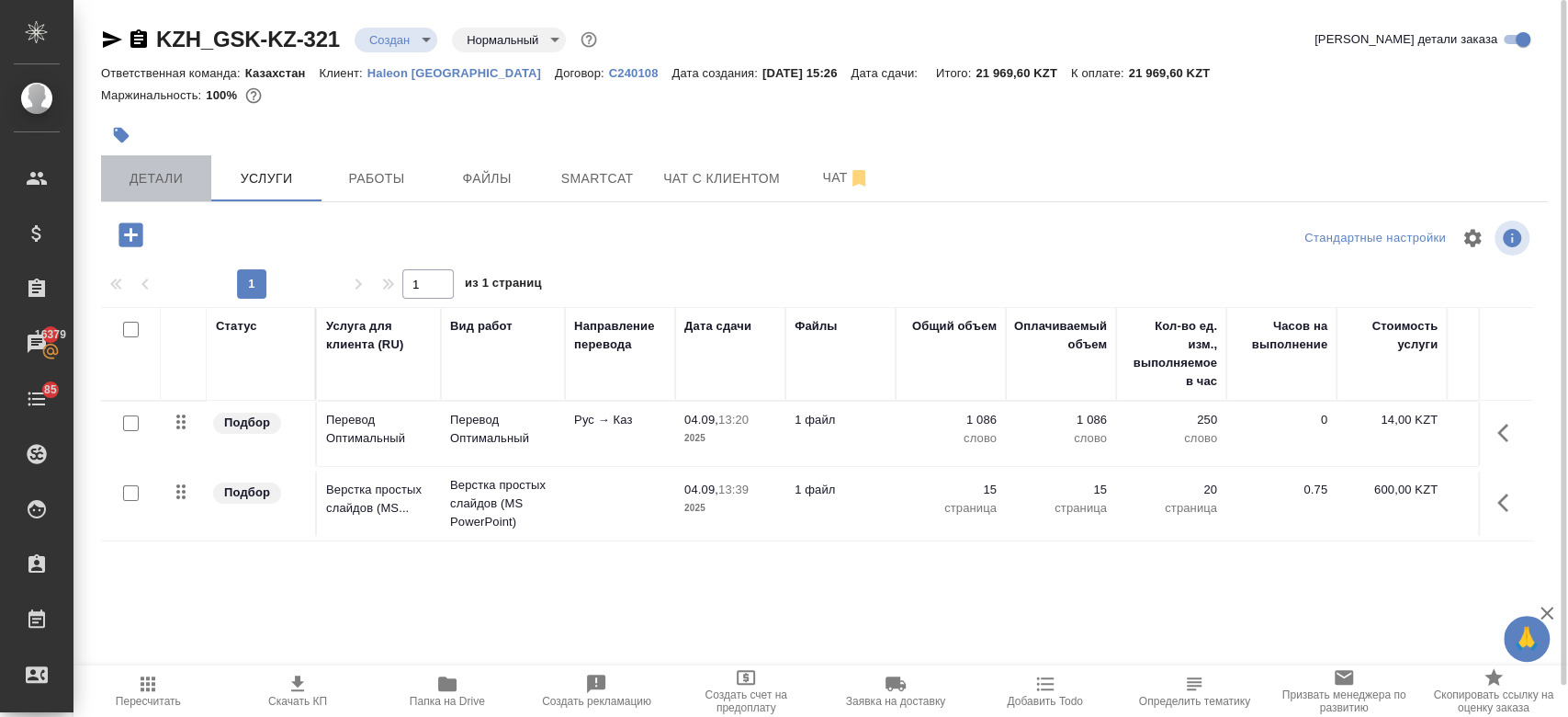
click at [164, 173] on span "Детали" at bounding box center [155, 178] width 88 height 23
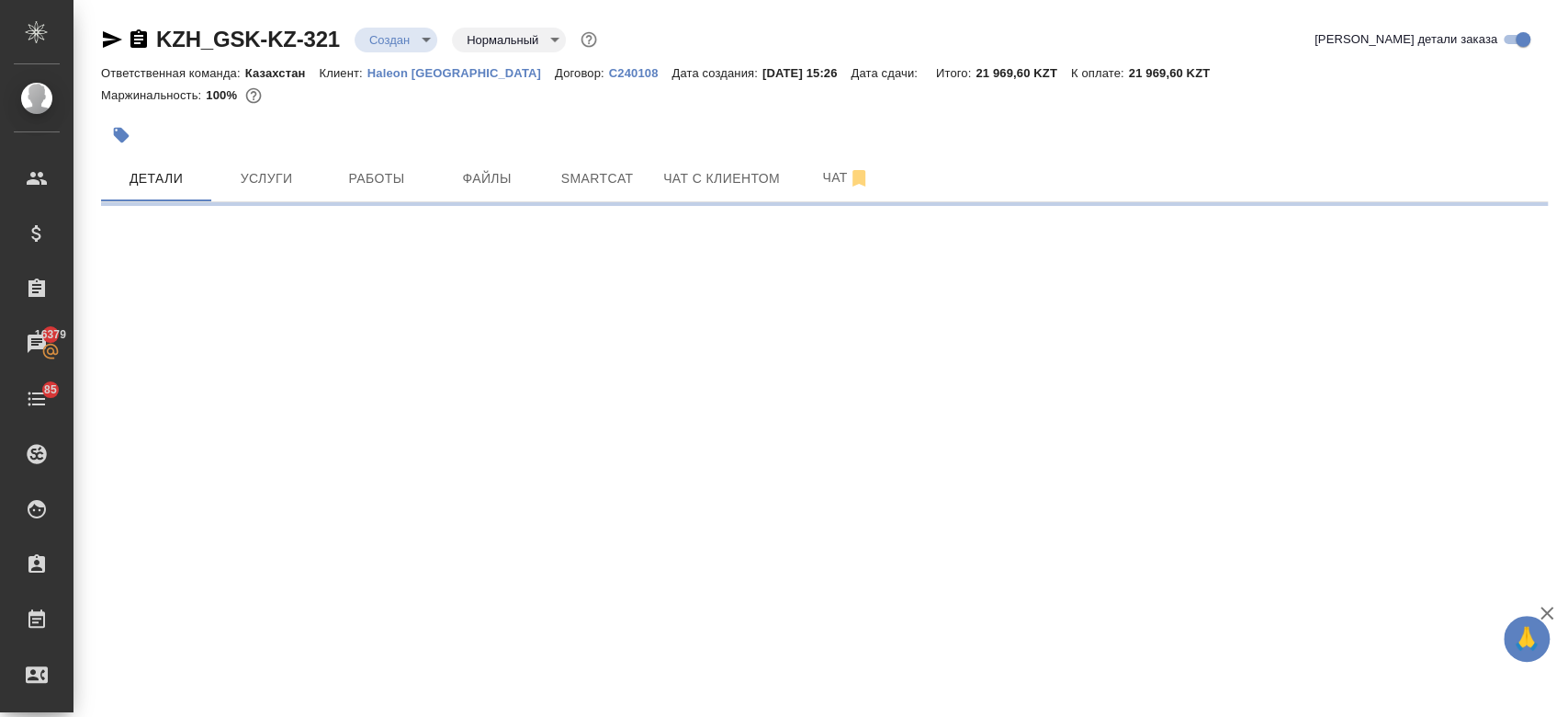
select select "RU"
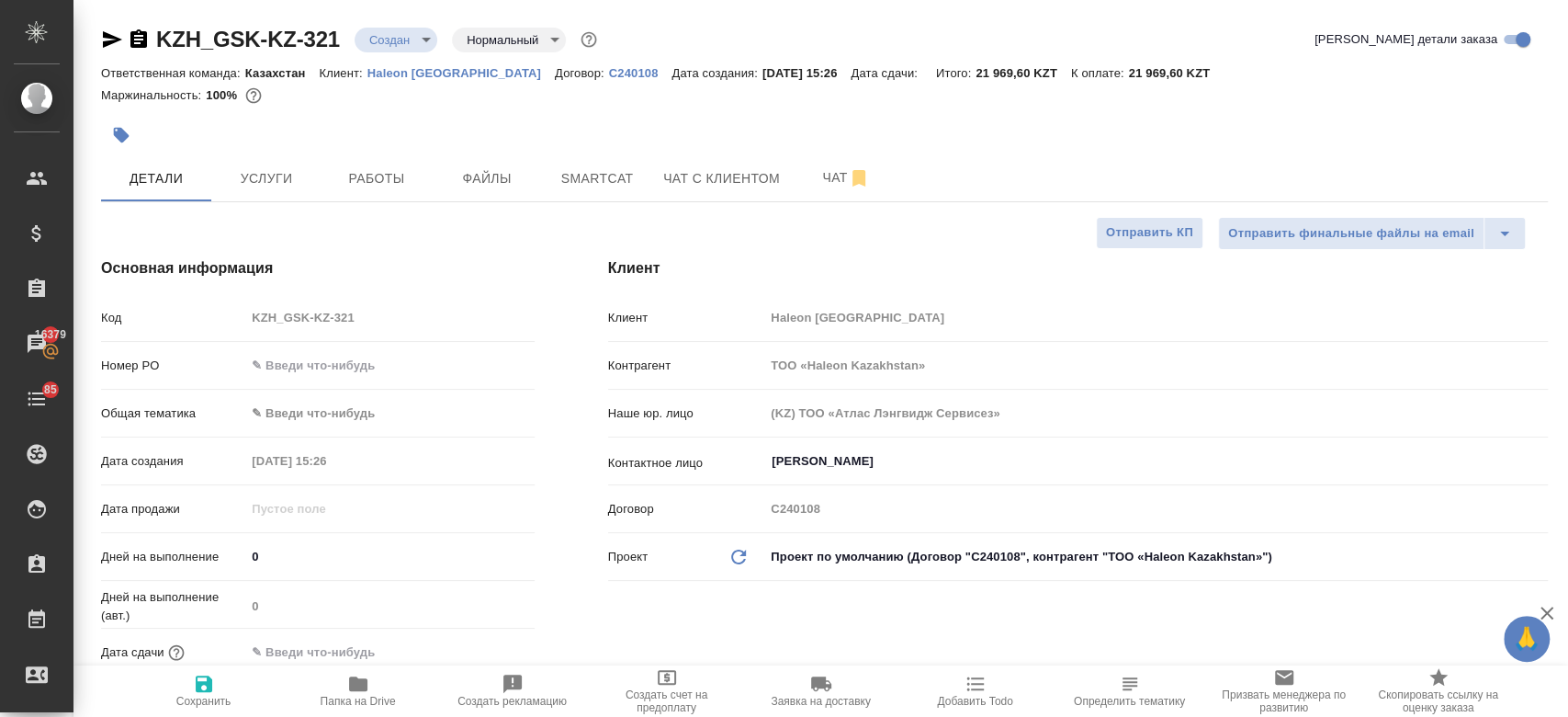
type textarea "x"
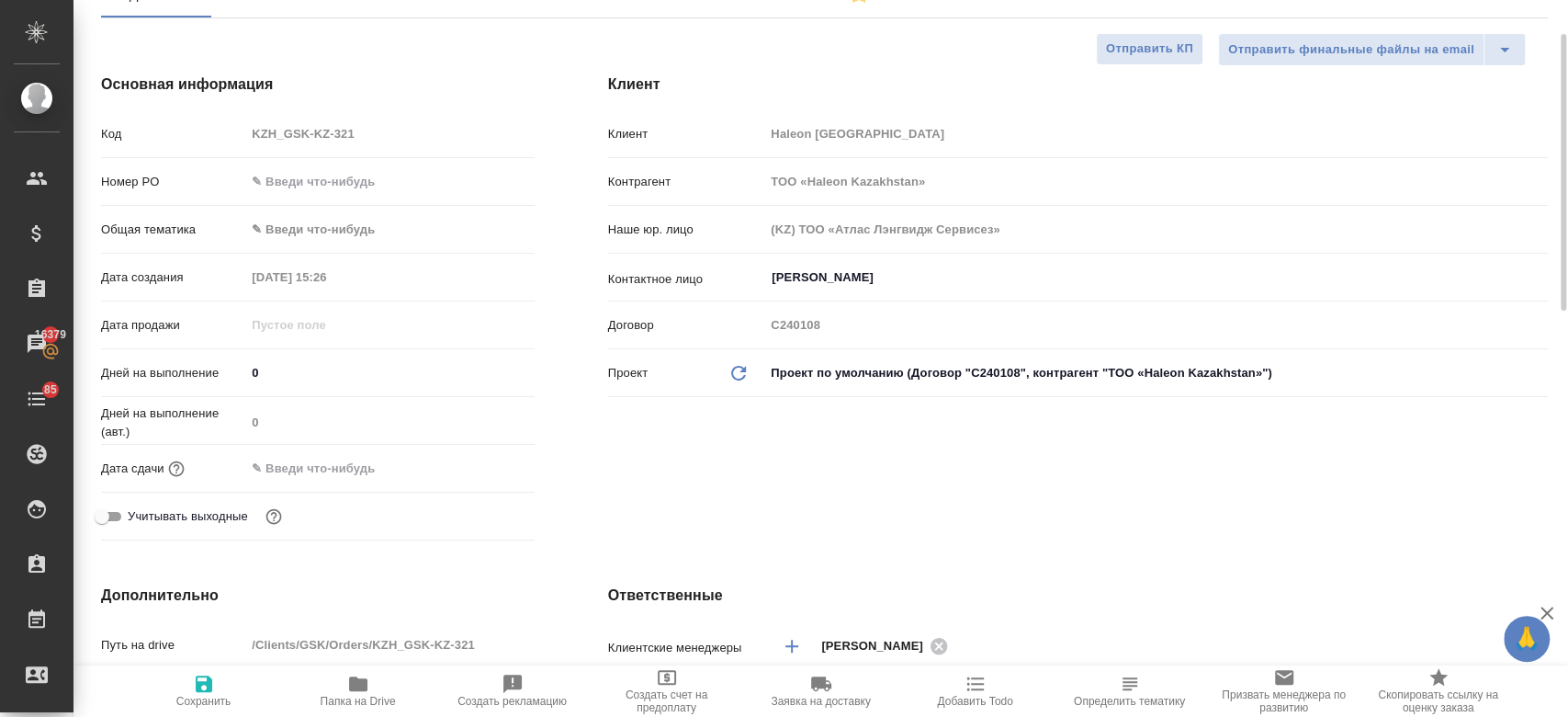
scroll to position [185, 0]
click at [358, 471] on input "text" at bounding box center [327, 465] width 160 height 27
click at [467, 463] on div at bounding box center [389, 465] width 288 height 27
click at [473, 463] on icon "button" at bounding box center [481, 464] width 17 height 19
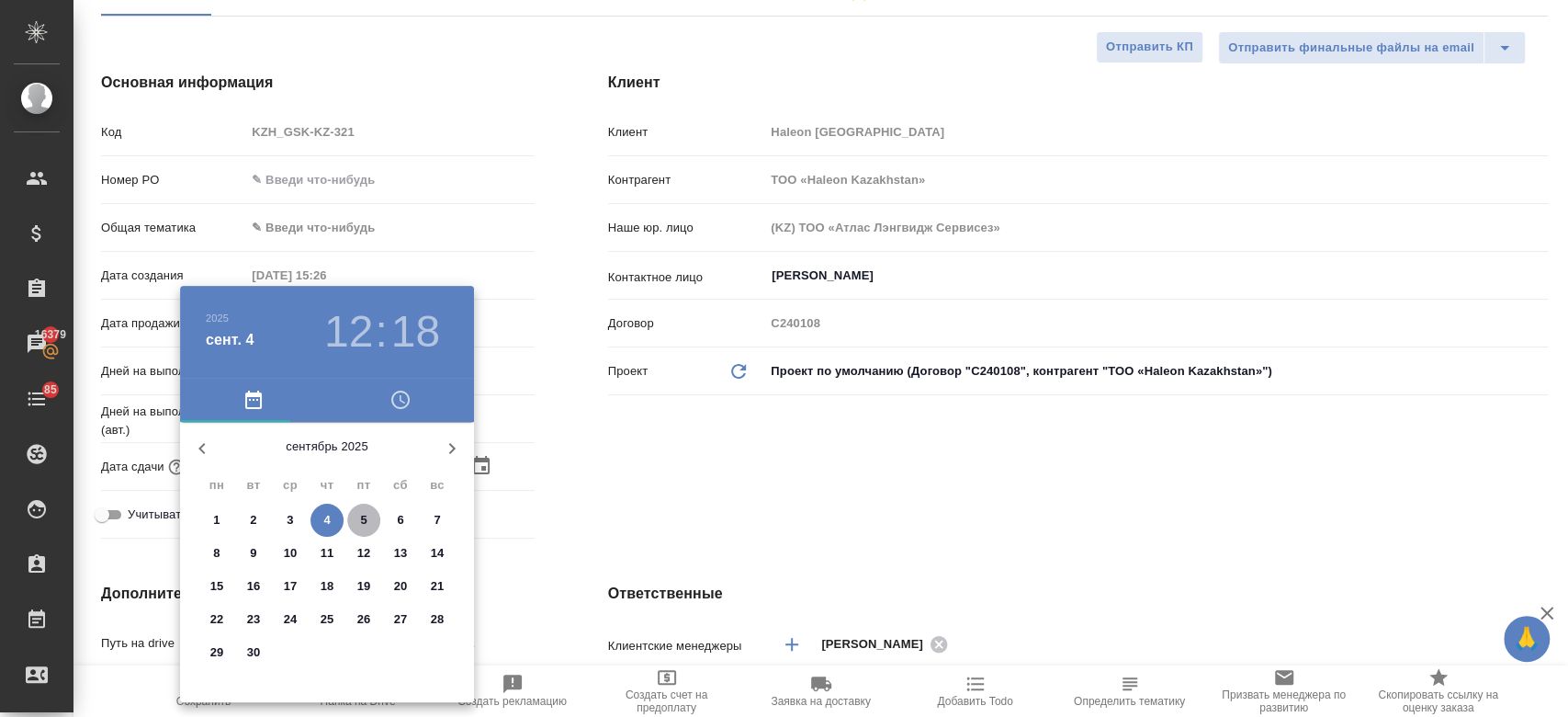
click at [363, 505] on button "5" at bounding box center [363, 519] width 33 height 33
type input "05.09.2025 12:18"
type textarea "x"
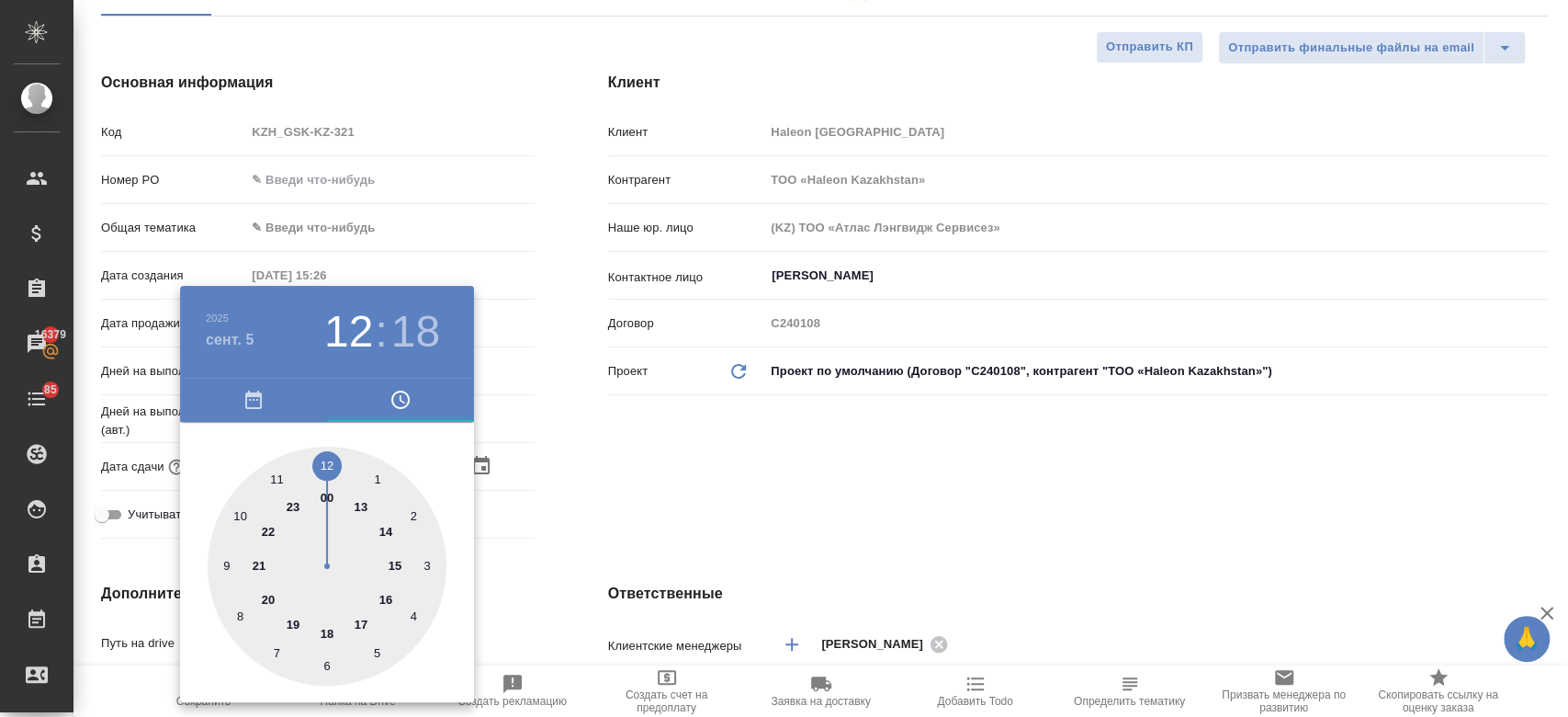
click at [275, 482] on div at bounding box center [327, 565] width 239 height 239
type input "05.09.2025 11:18"
type textarea "x"
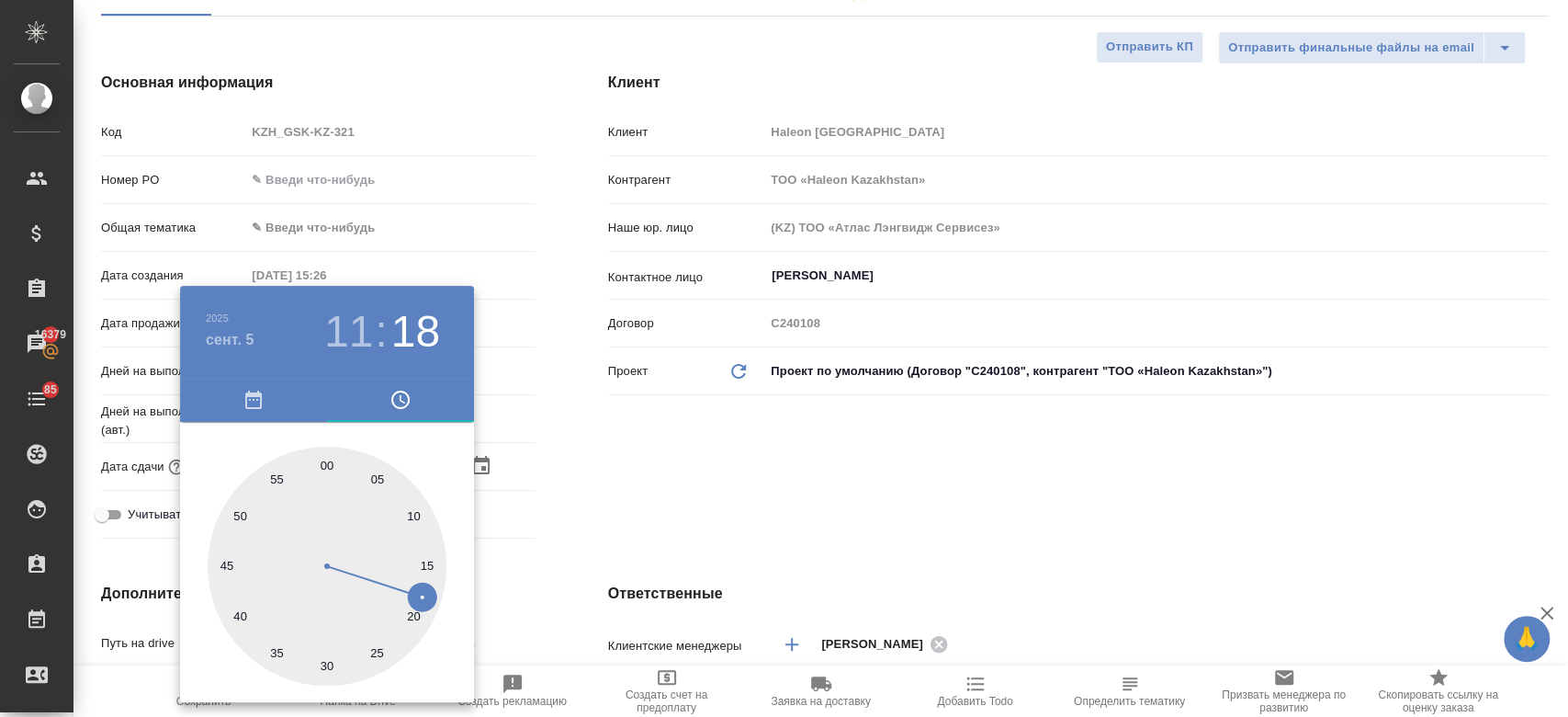
click at [331, 464] on div at bounding box center [327, 565] width 239 height 239
type input "05.09.2025 11:00"
type textarea "x"
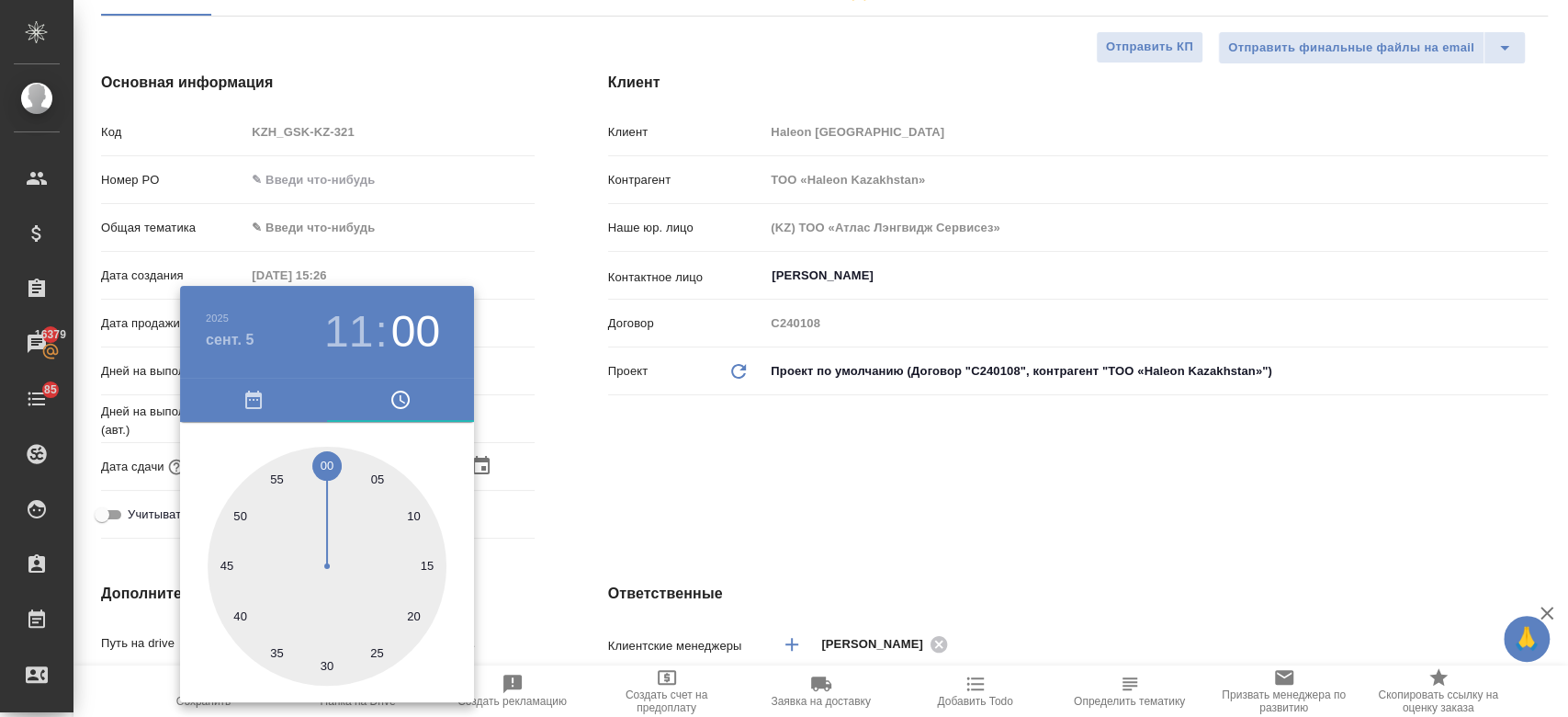
click at [694, 474] on div at bounding box center [784, 358] width 1568 height 717
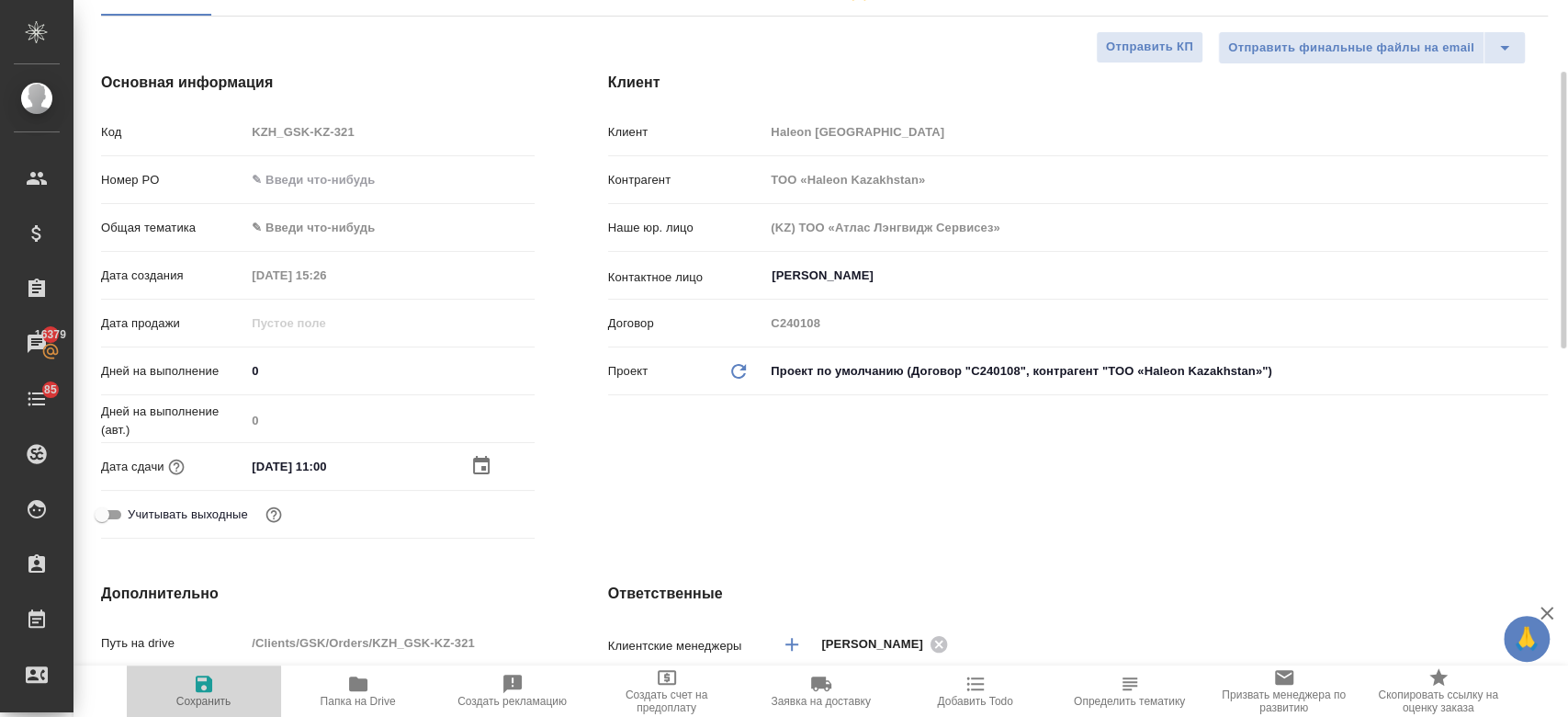
click at [201, 709] on button "Сохранить" at bounding box center [204, 691] width 154 height 51
type textarea "x"
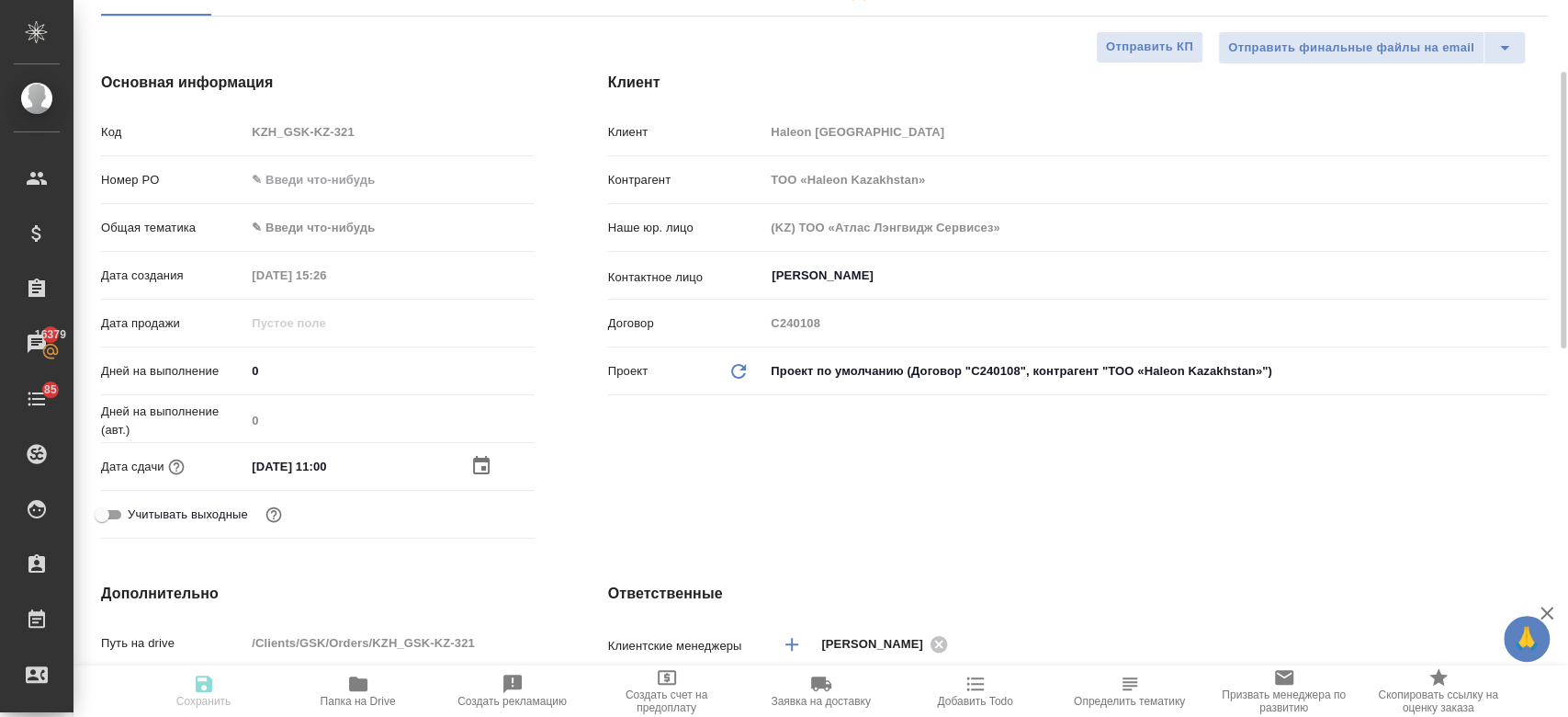
type textarea "x"
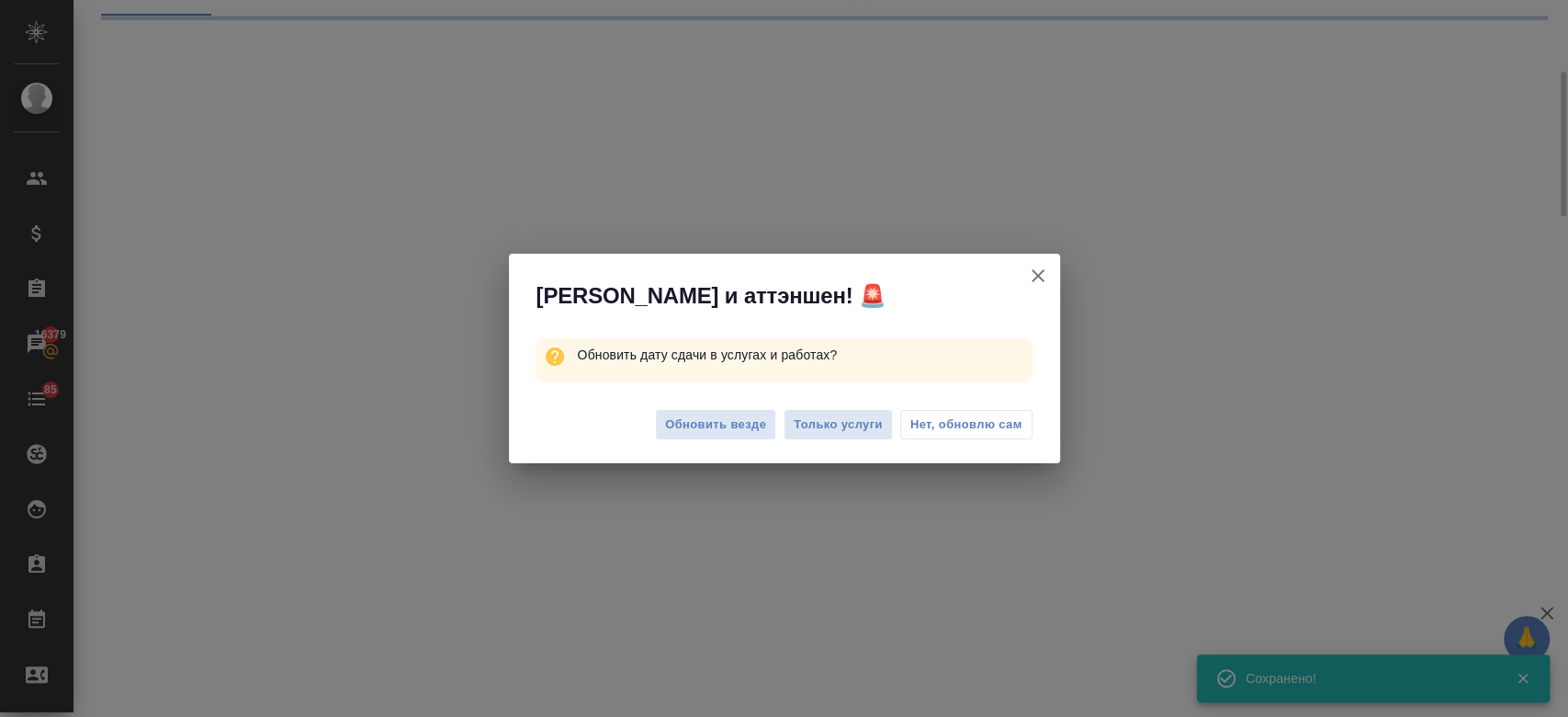
click at [819, 407] on div "Обновить везде Только услуги Нет, обновлю сам" at bounding box center [784, 427] width 551 height 73
select select "RU"
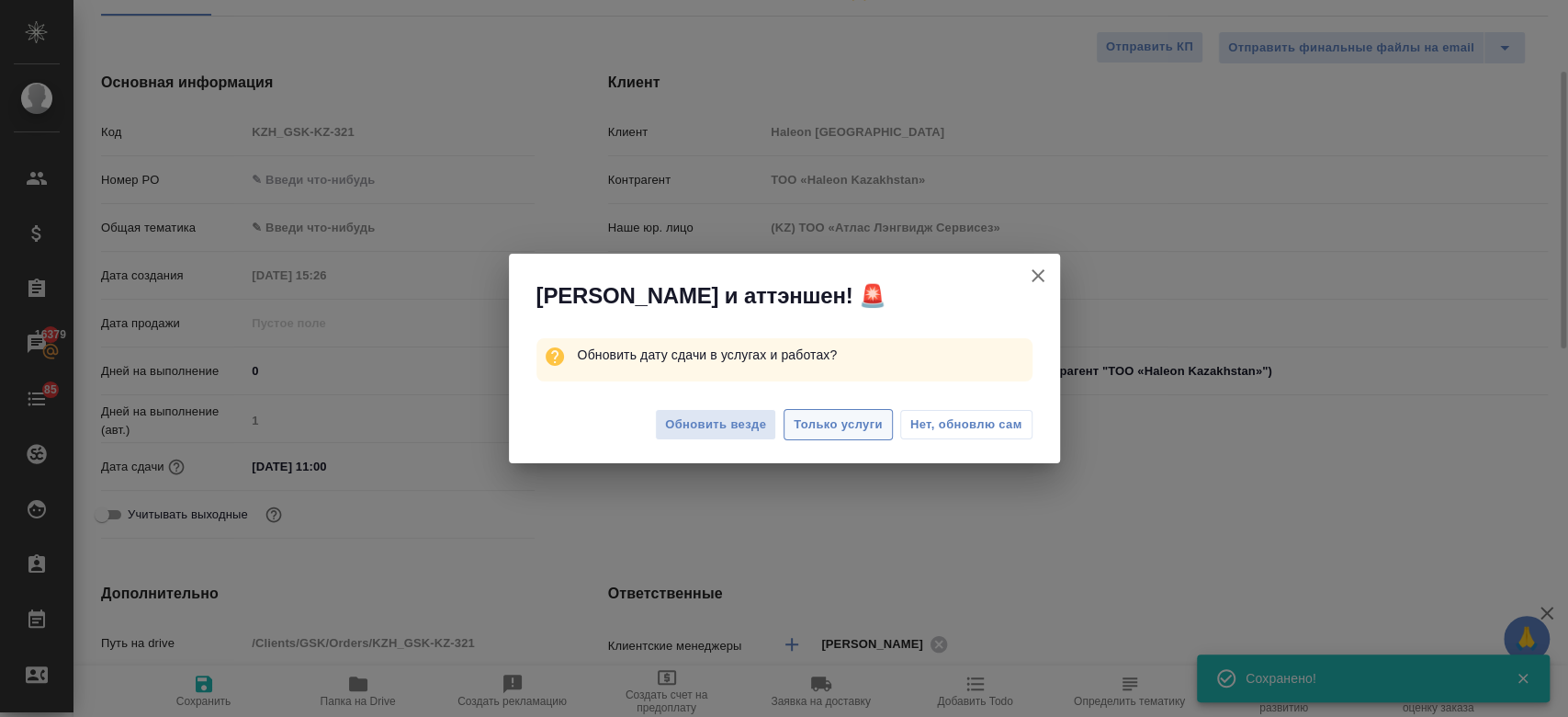
type textarea "x"
click at [819, 414] on span "Только услуги" at bounding box center [838, 424] width 89 height 21
type textarea "x"
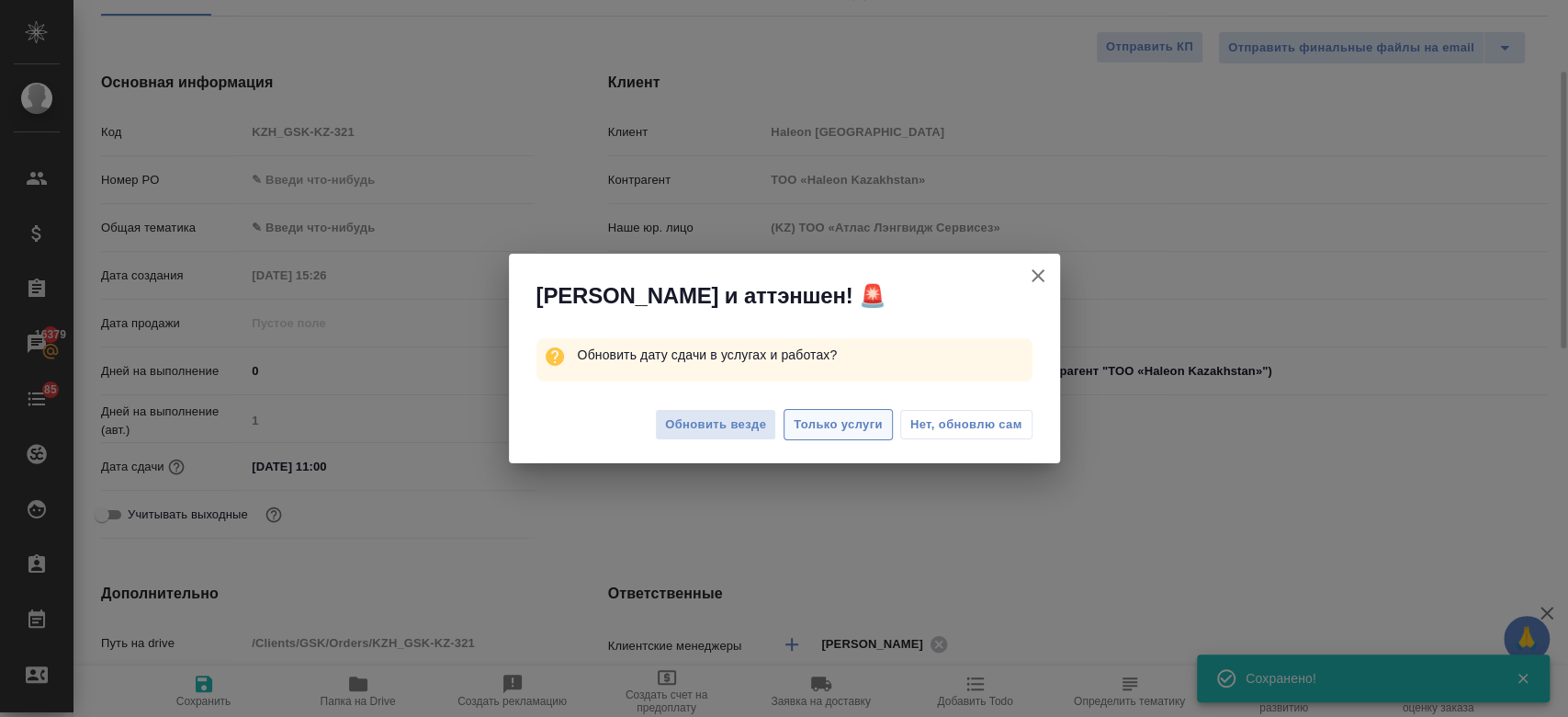
type textarea "x"
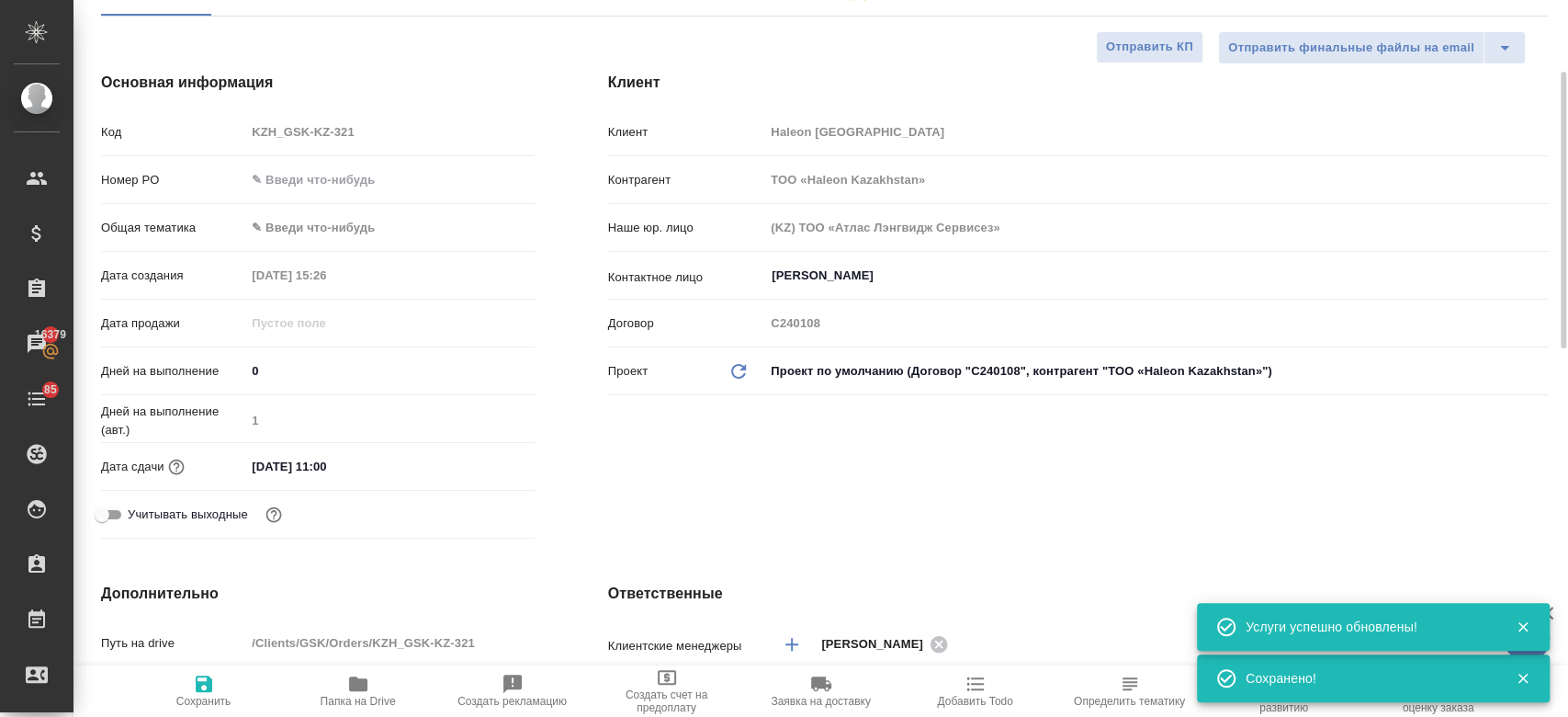
scroll to position [0, 0]
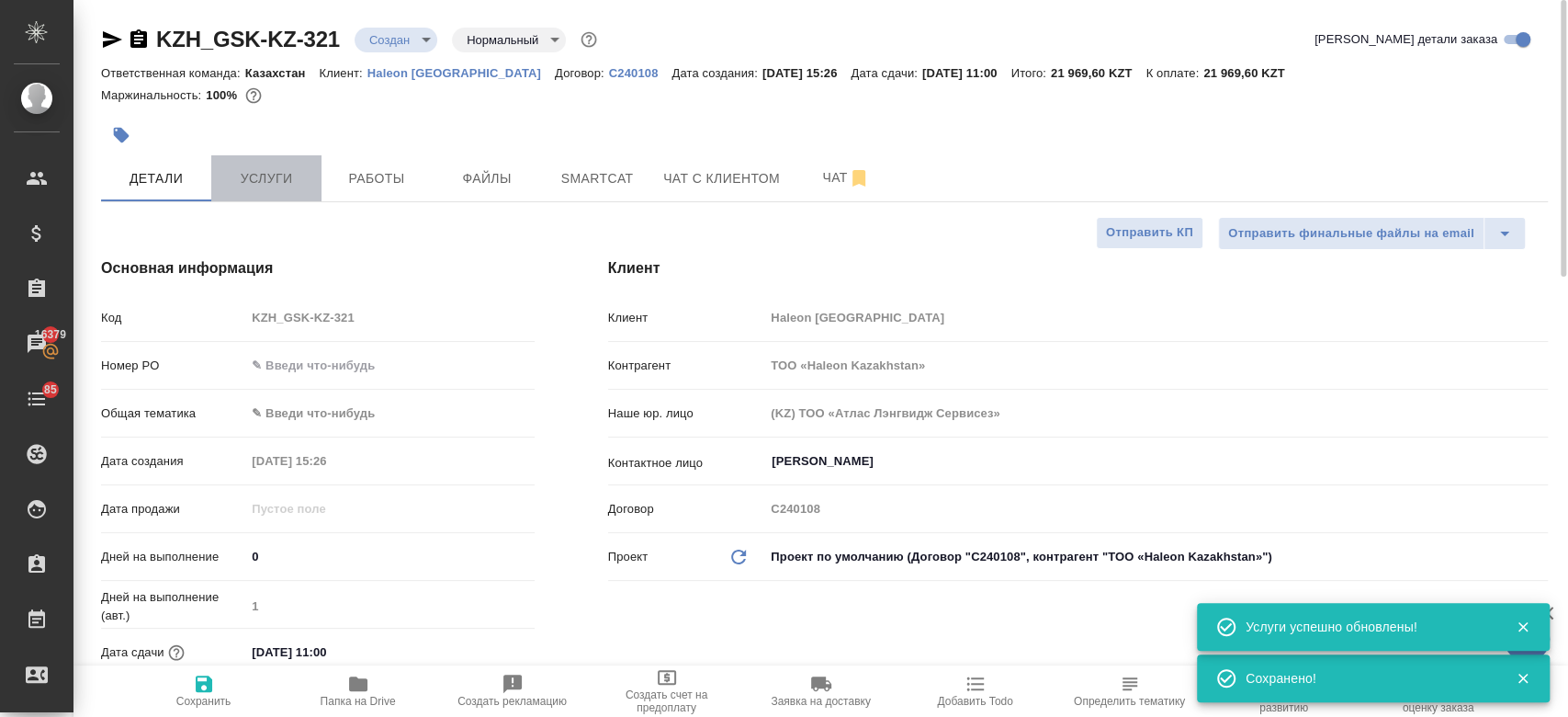
click at [294, 181] on span "Услуги" at bounding box center [265, 178] width 88 height 23
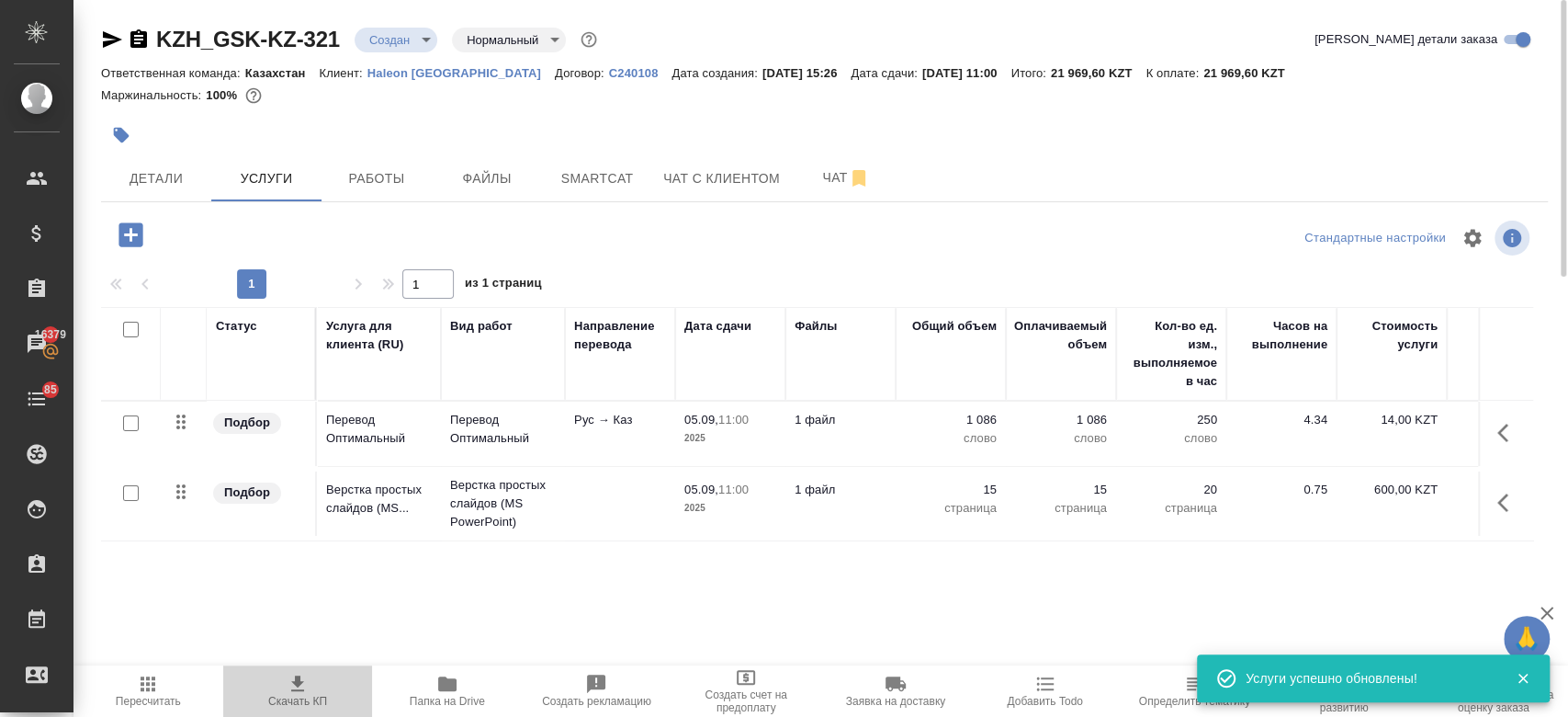
click at [298, 693] on icon "button" at bounding box center [297, 683] width 22 height 22
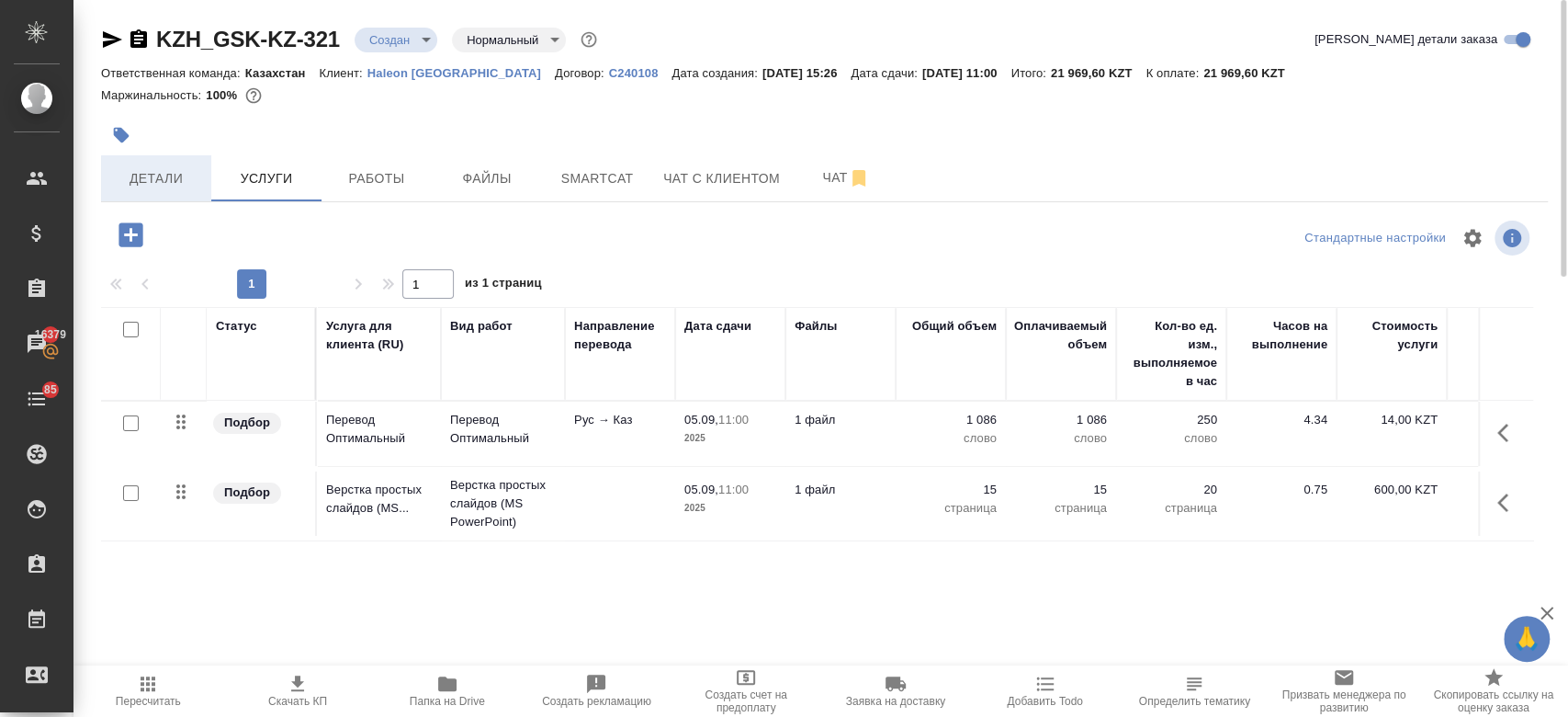
click at [167, 189] on button "Детали" at bounding box center [155, 178] width 110 height 46
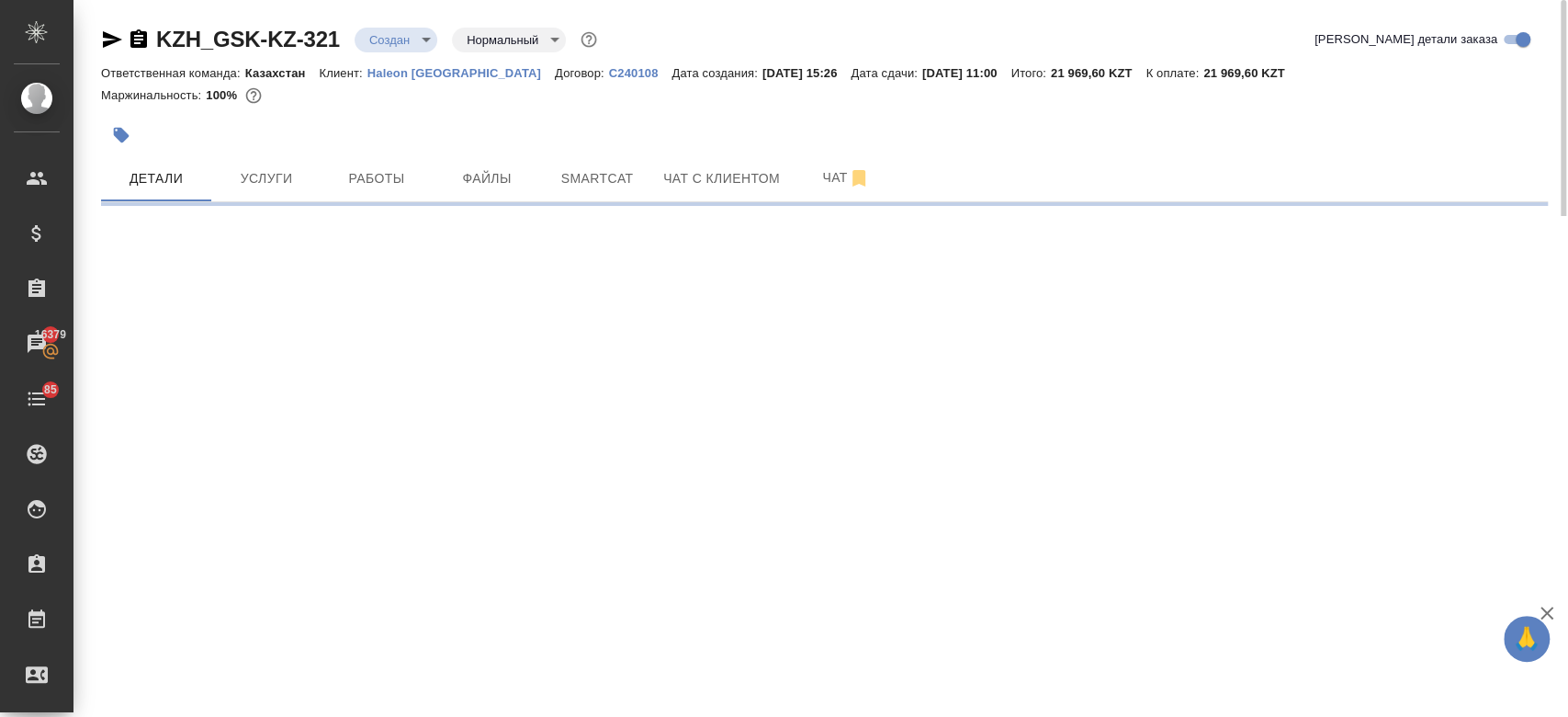
select select "RU"
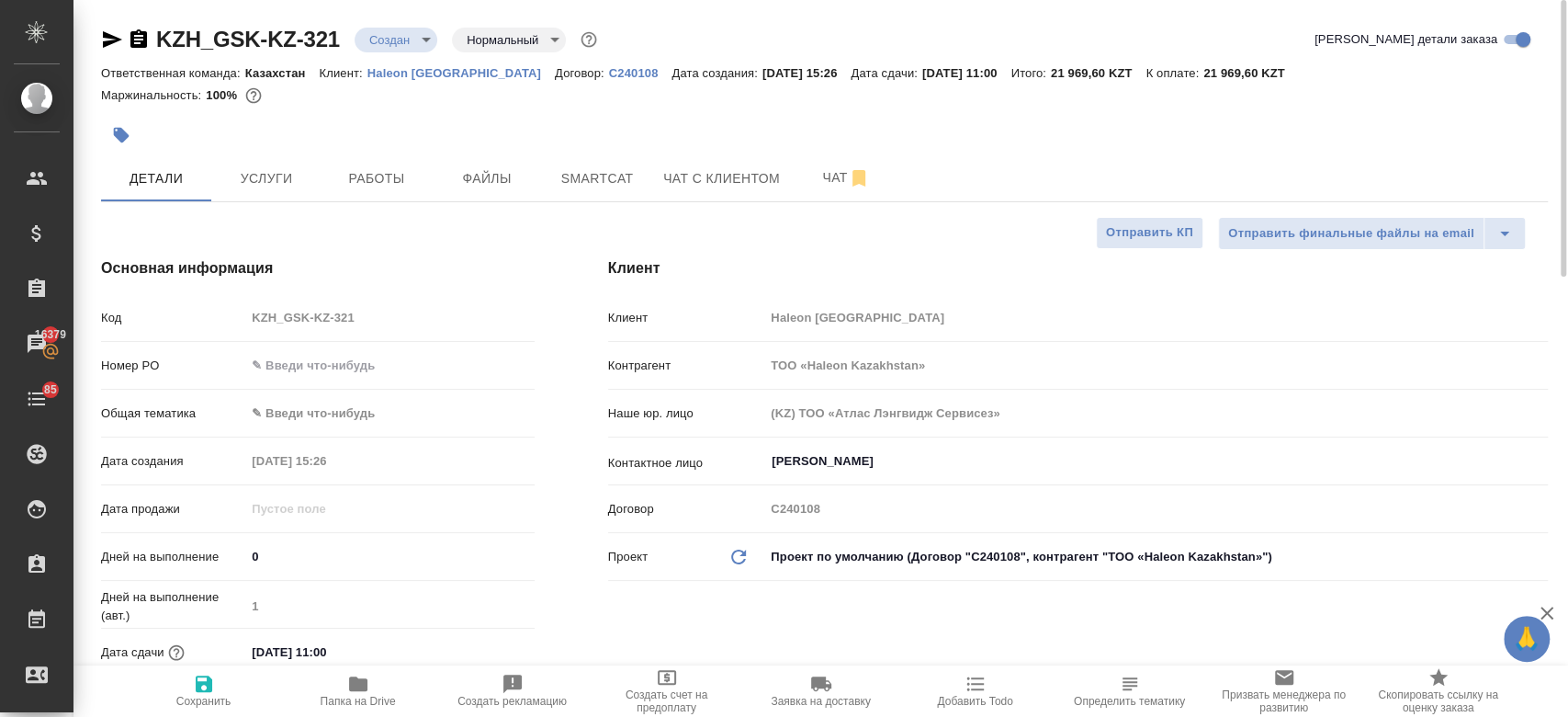
type textarea "x"
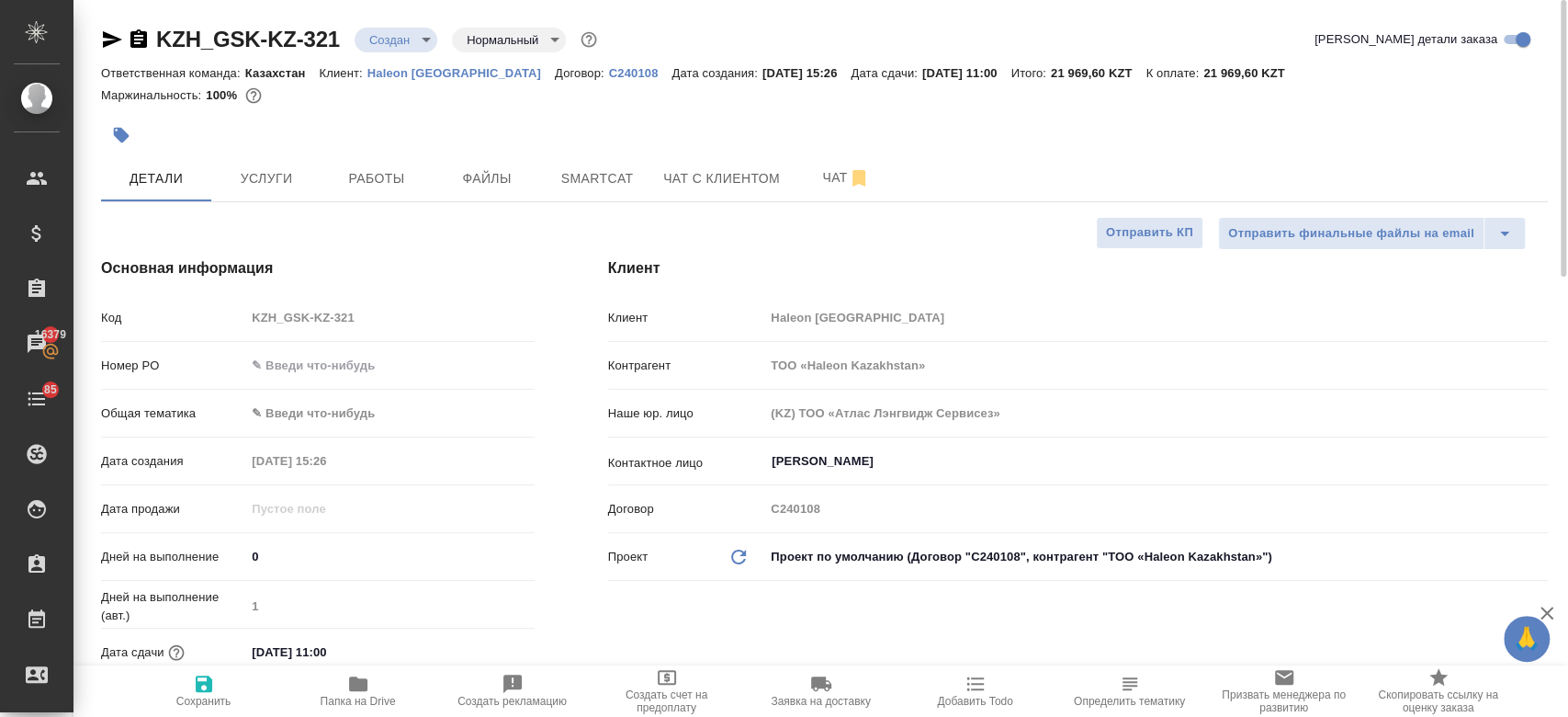
type textarea "x"
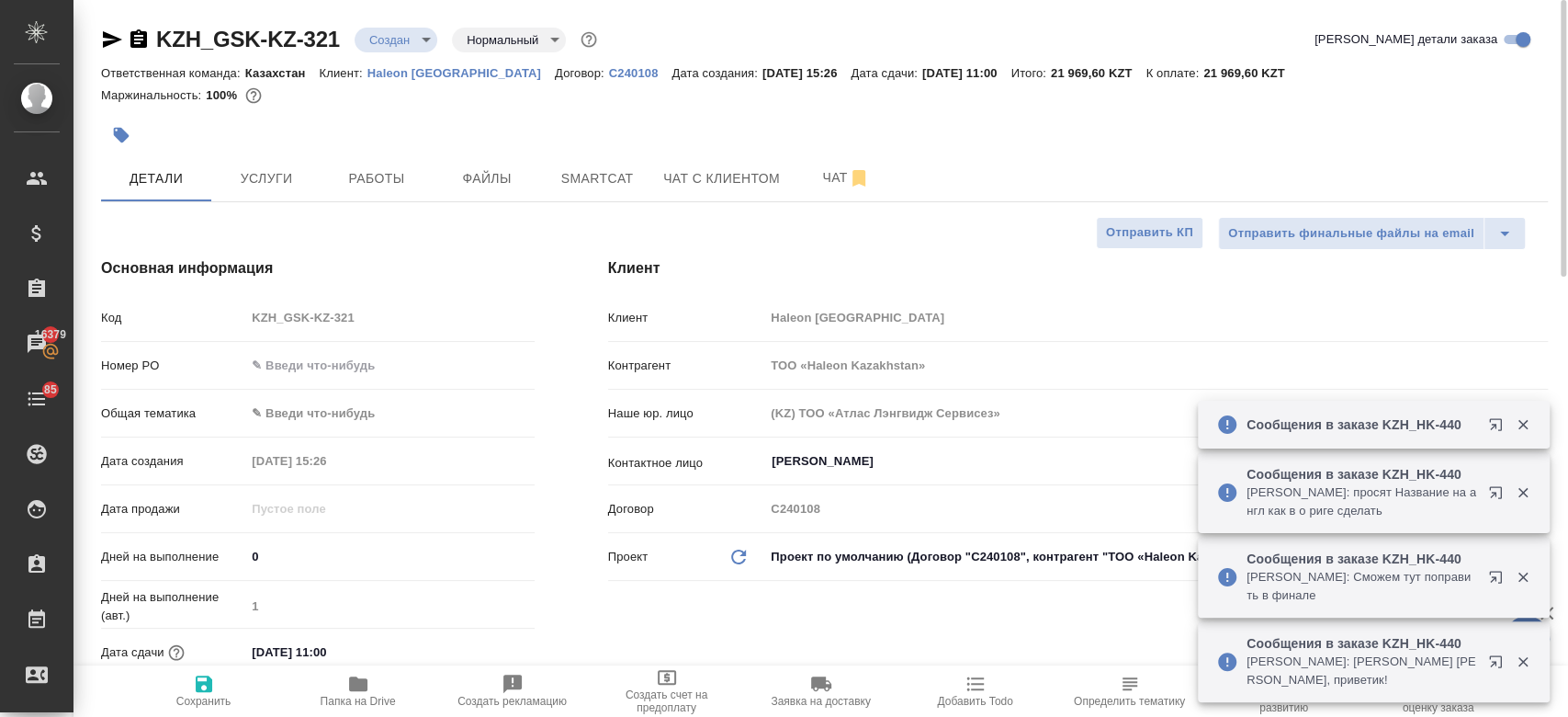
type textarea "x"
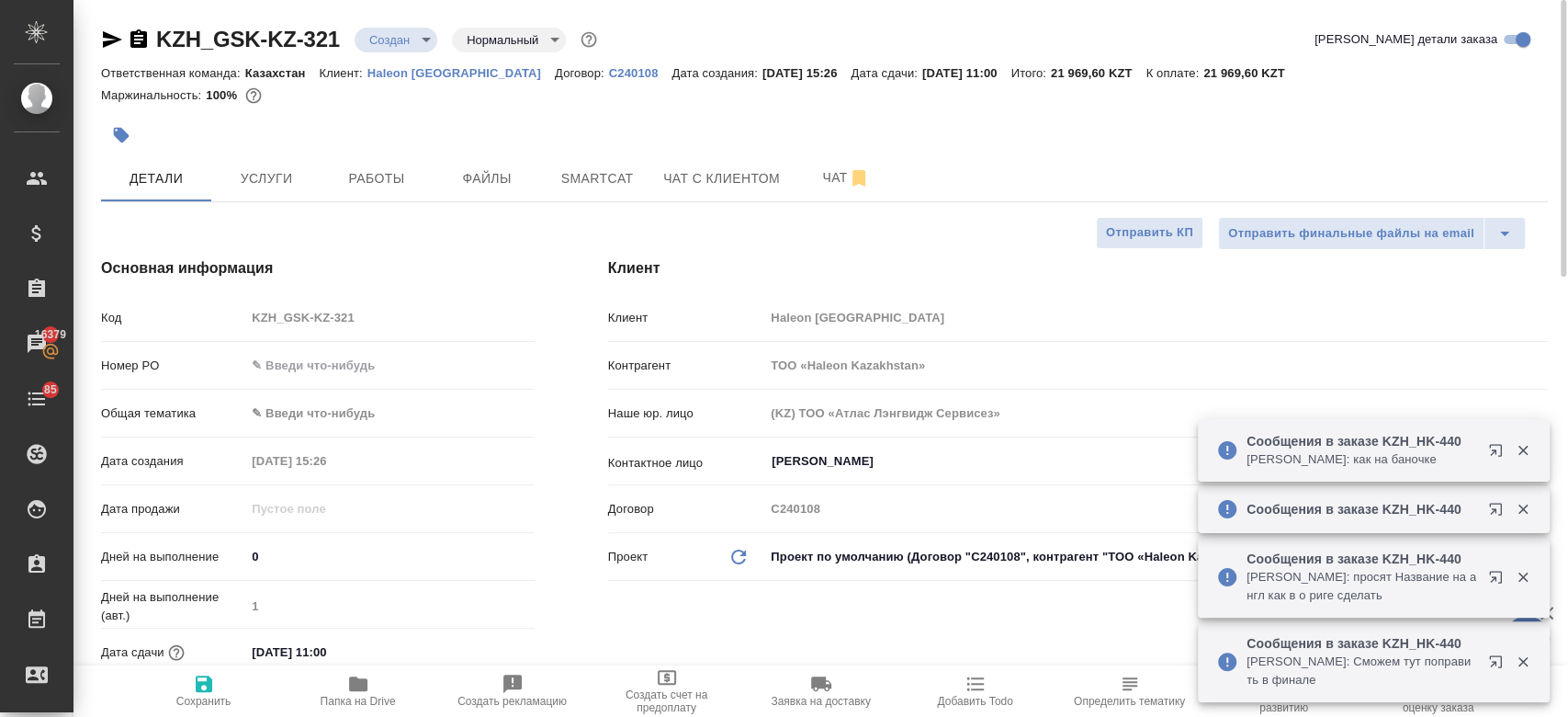
type textarea "x"
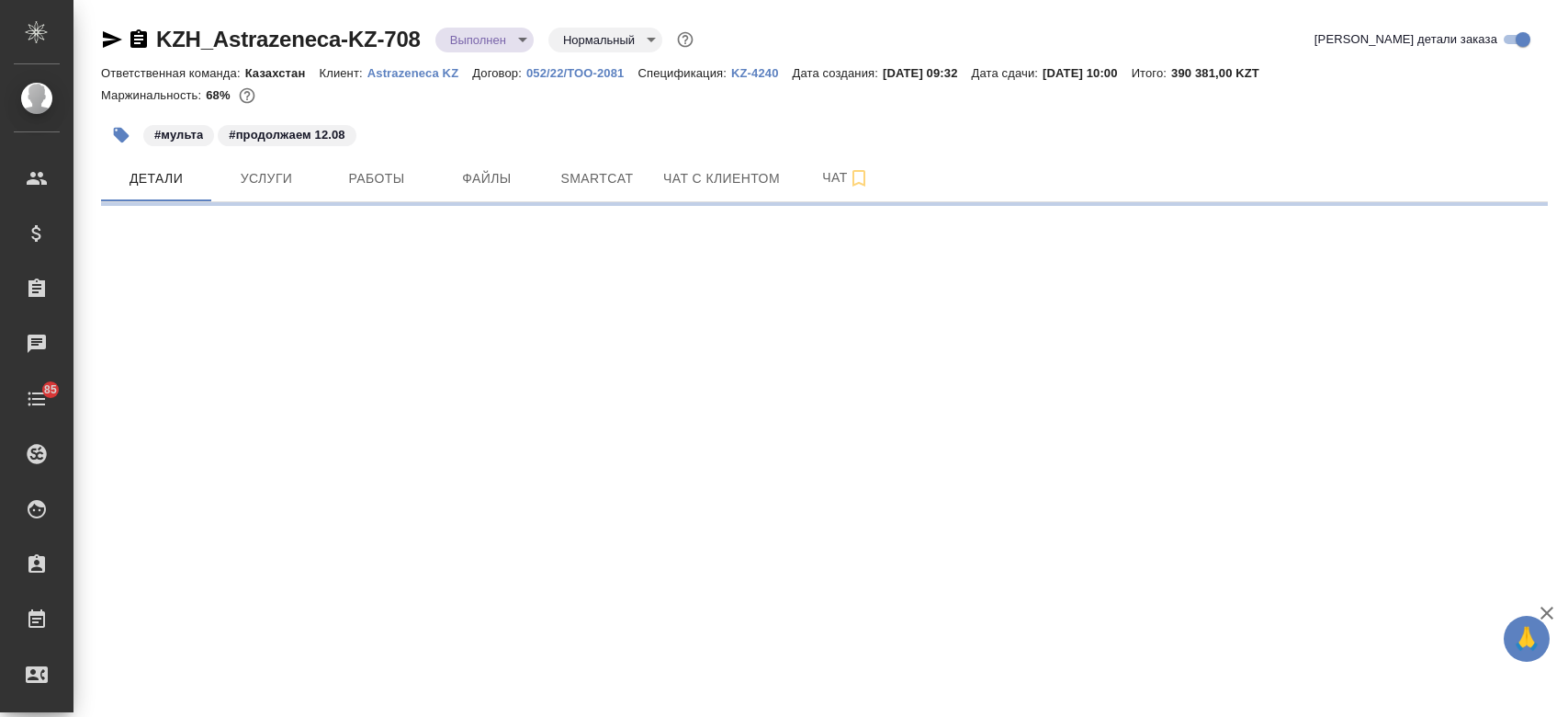
select select "RU"
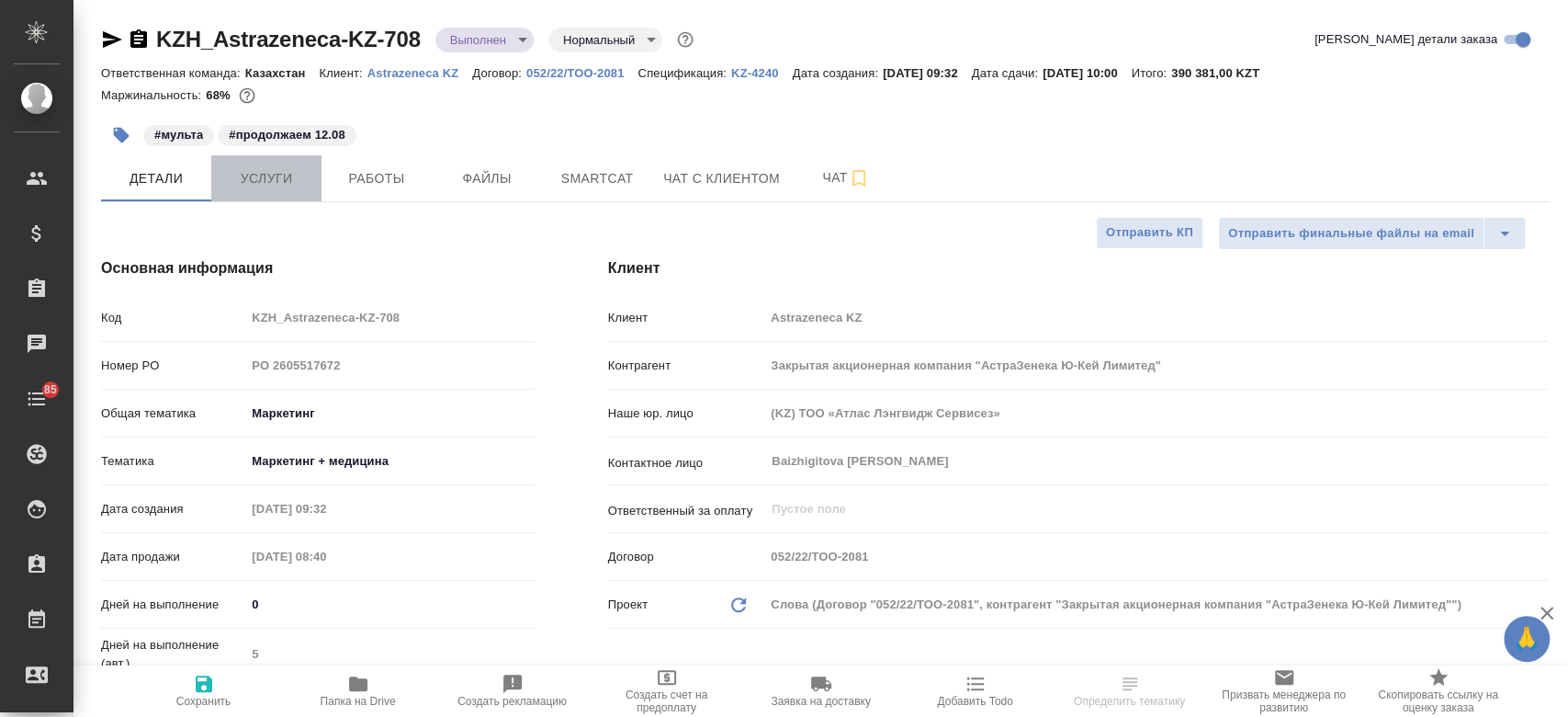
click at [266, 160] on button "Услуги" at bounding box center [265, 178] width 110 height 46
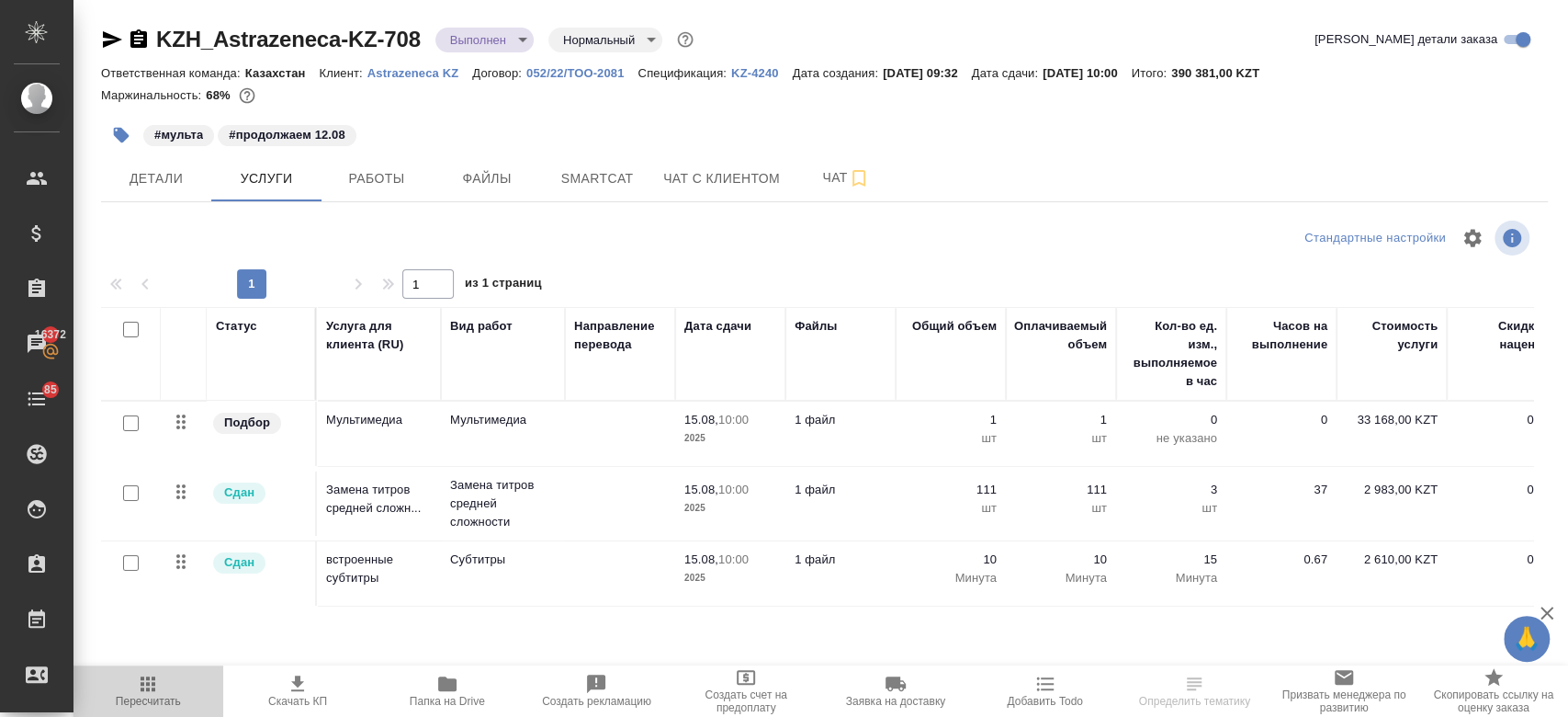
click at [139, 690] on icon "button" at bounding box center [147, 683] width 22 height 22
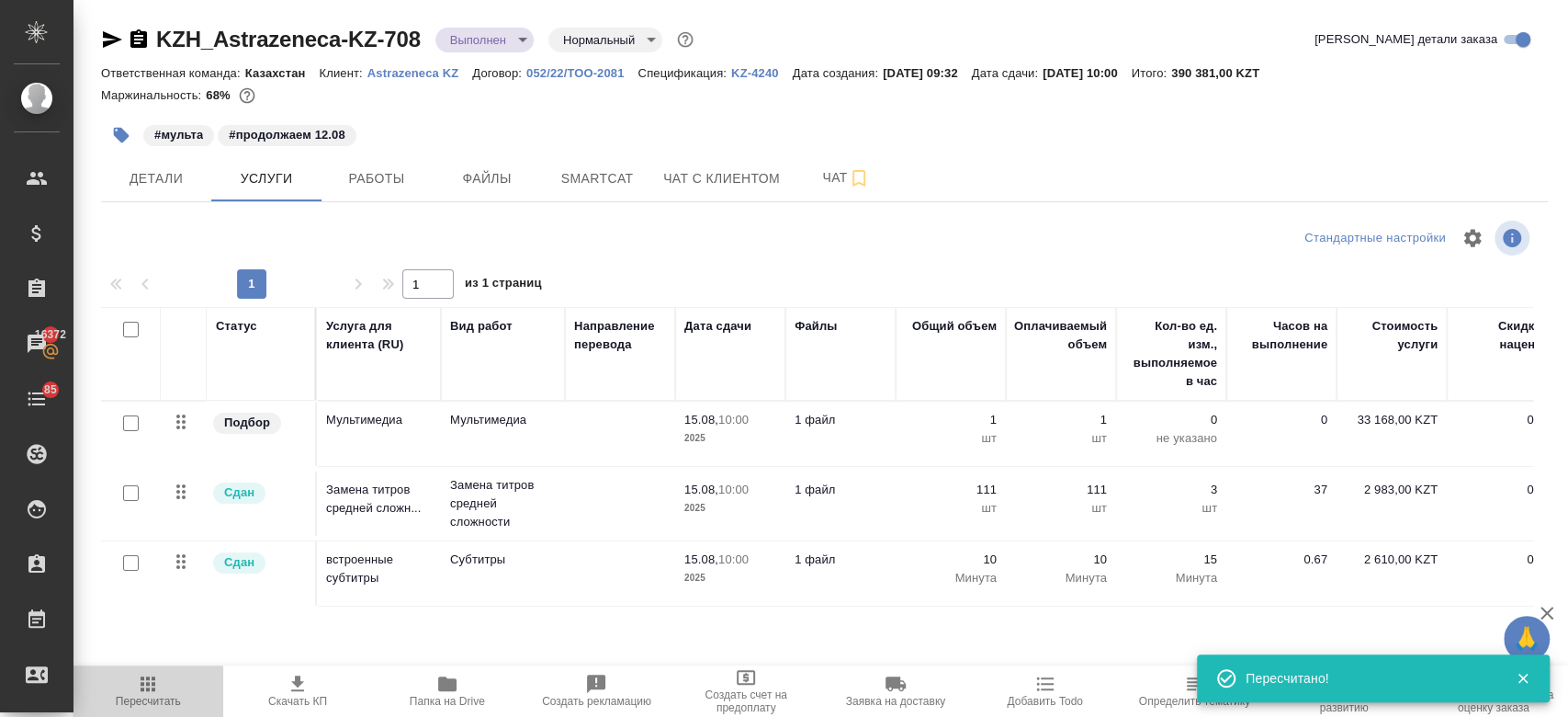
click at [139, 690] on icon "button" at bounding box center [147, 683] width 22 height 22
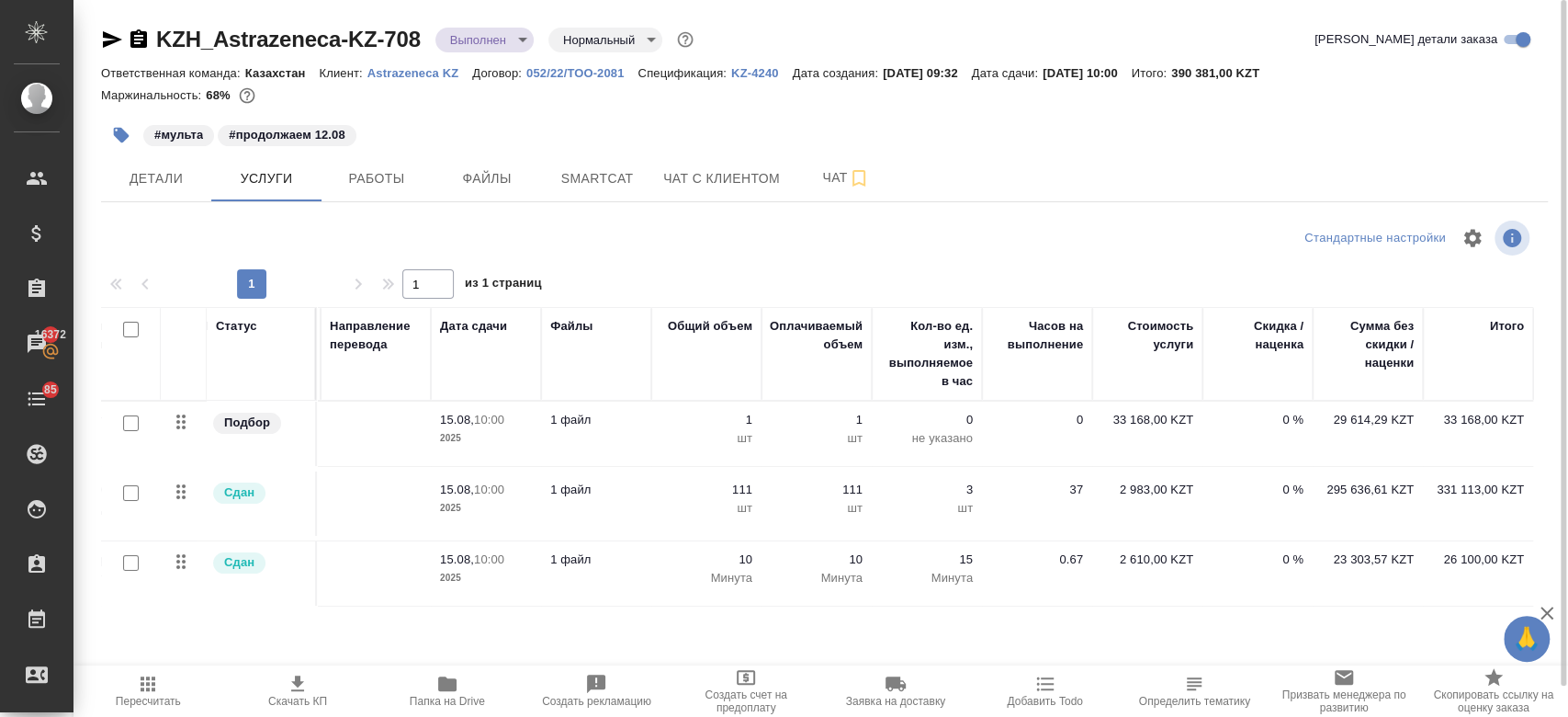
click at [1324, 443] on td "29 614,29 KZT" at bounding box center [1367, 433] width 110 height 64
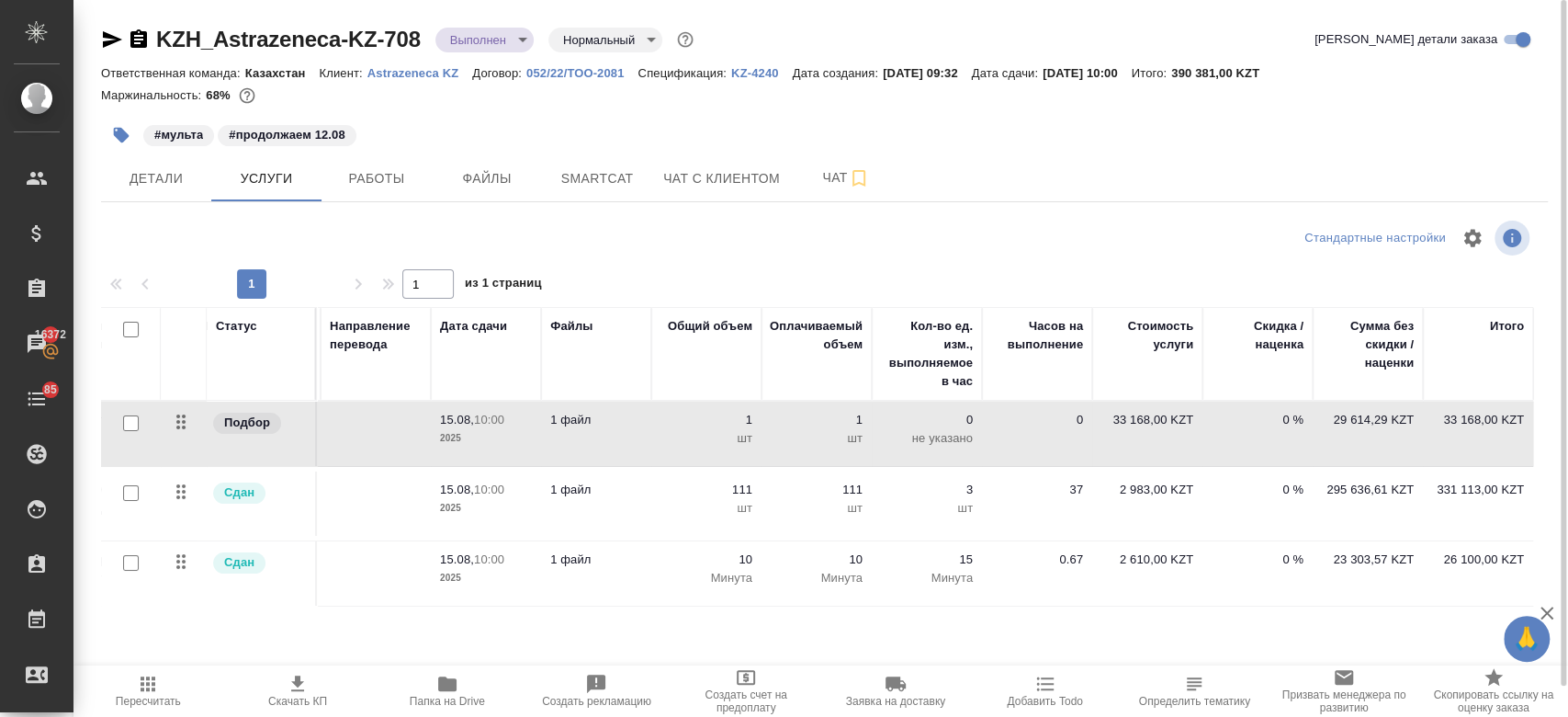
scroll to position [0, 0]
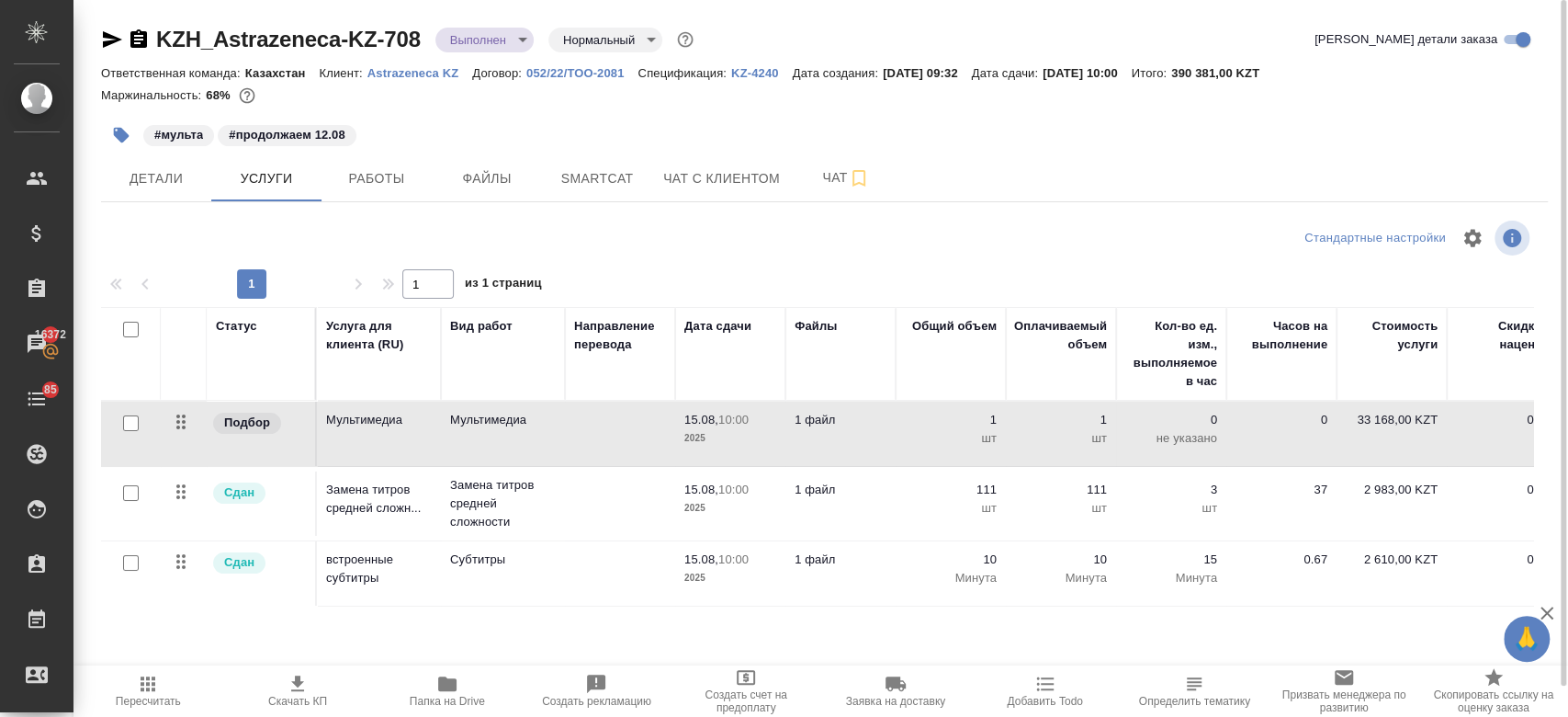
click at [513, 139] on div "#мульта #продолжаем 12.08" at bounding box center [583, 135] width 964 height 41
click at [614, 111] on div at bounding box center [824, 113] width 1446 height 4
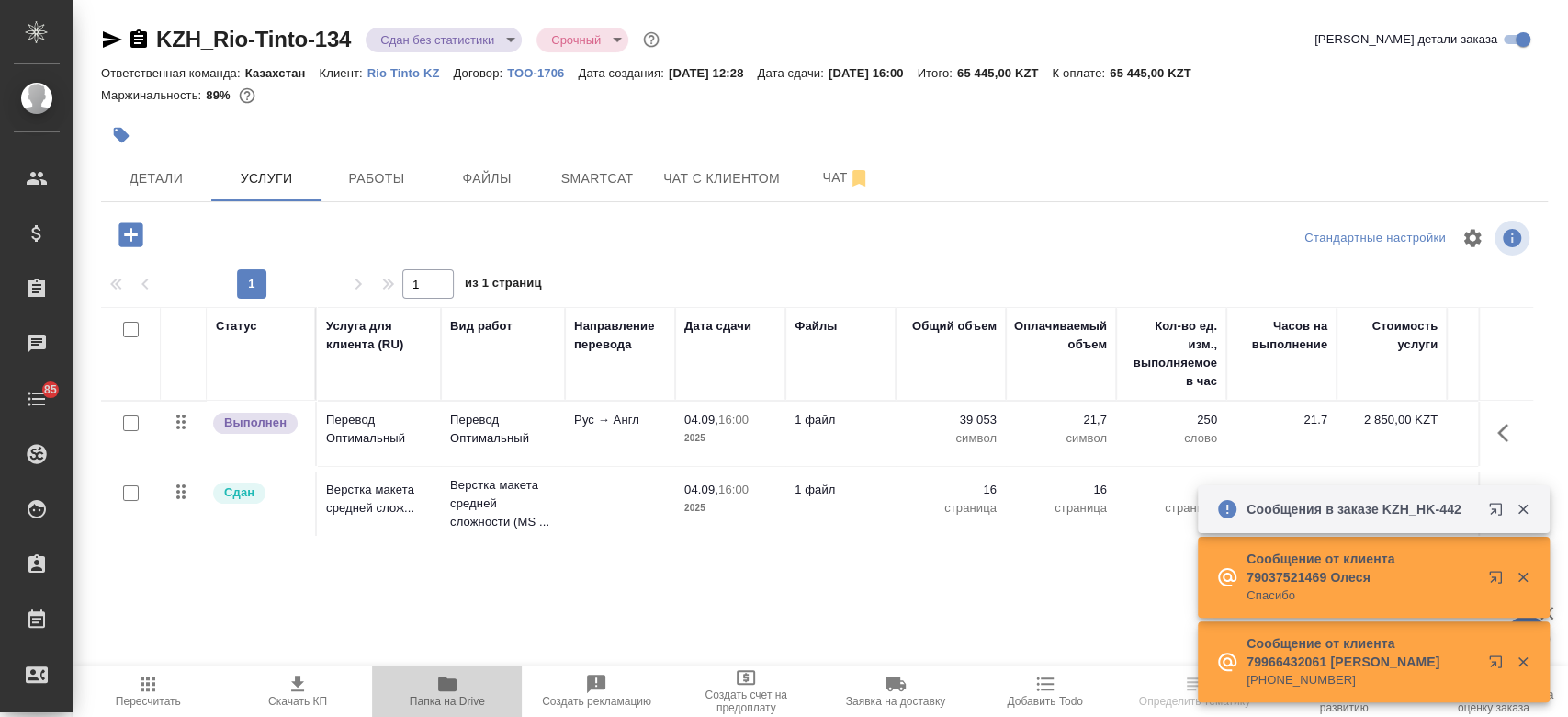
click at [433, 692] on span "Папка на Drive" at bounding box center [446, 689] width 128 height 35
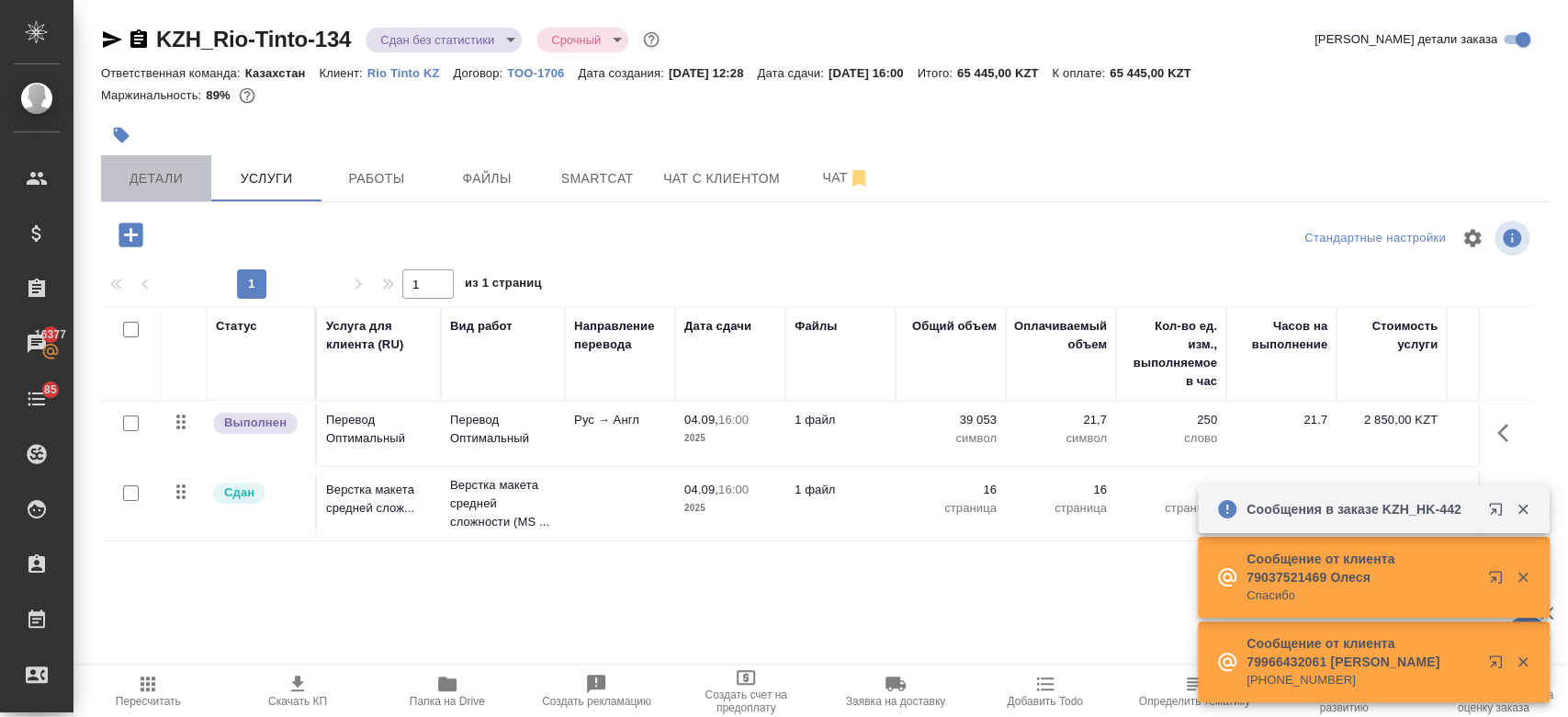
click at [171, 180] on span "Детали" at bounding box center [155, 178] width 88 height 23
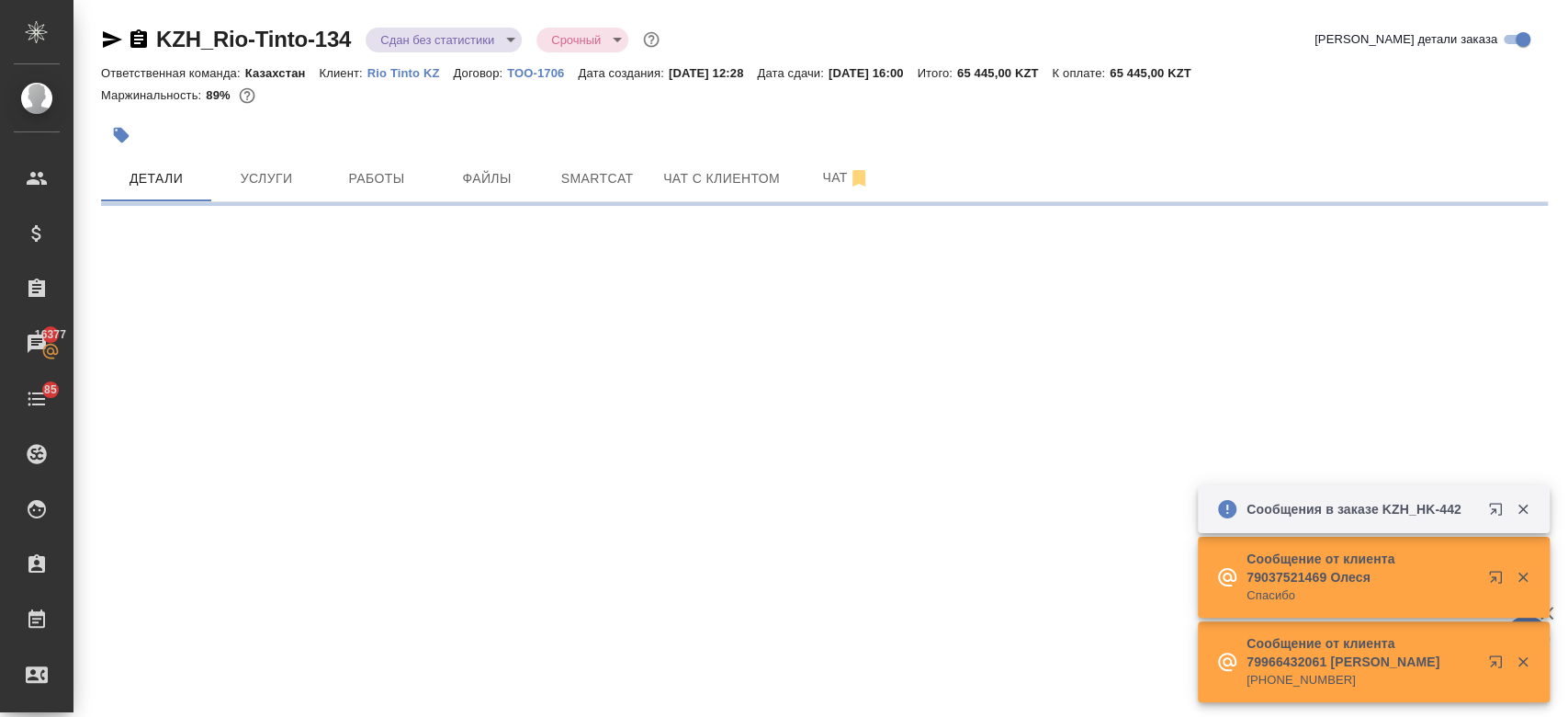
select select "RU"
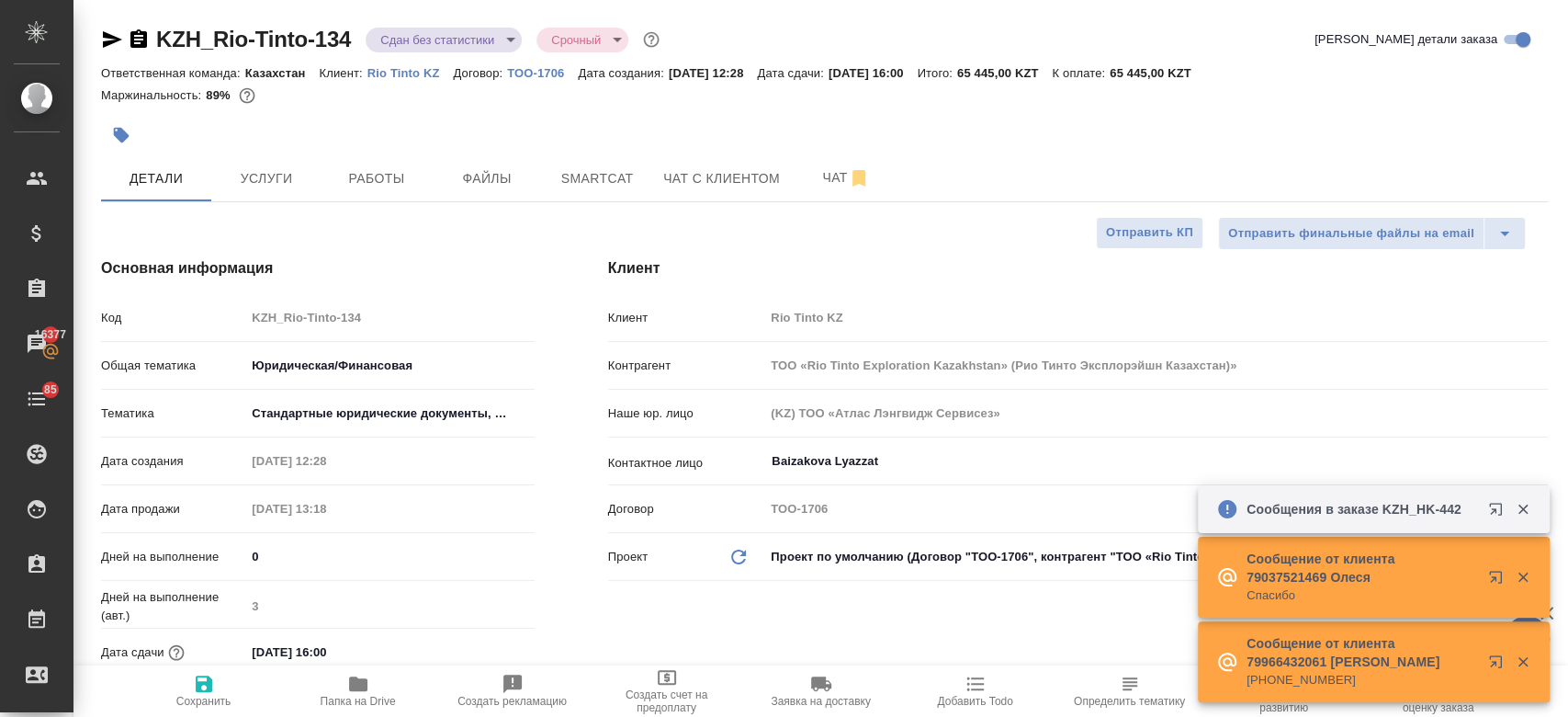
type textarea "x"
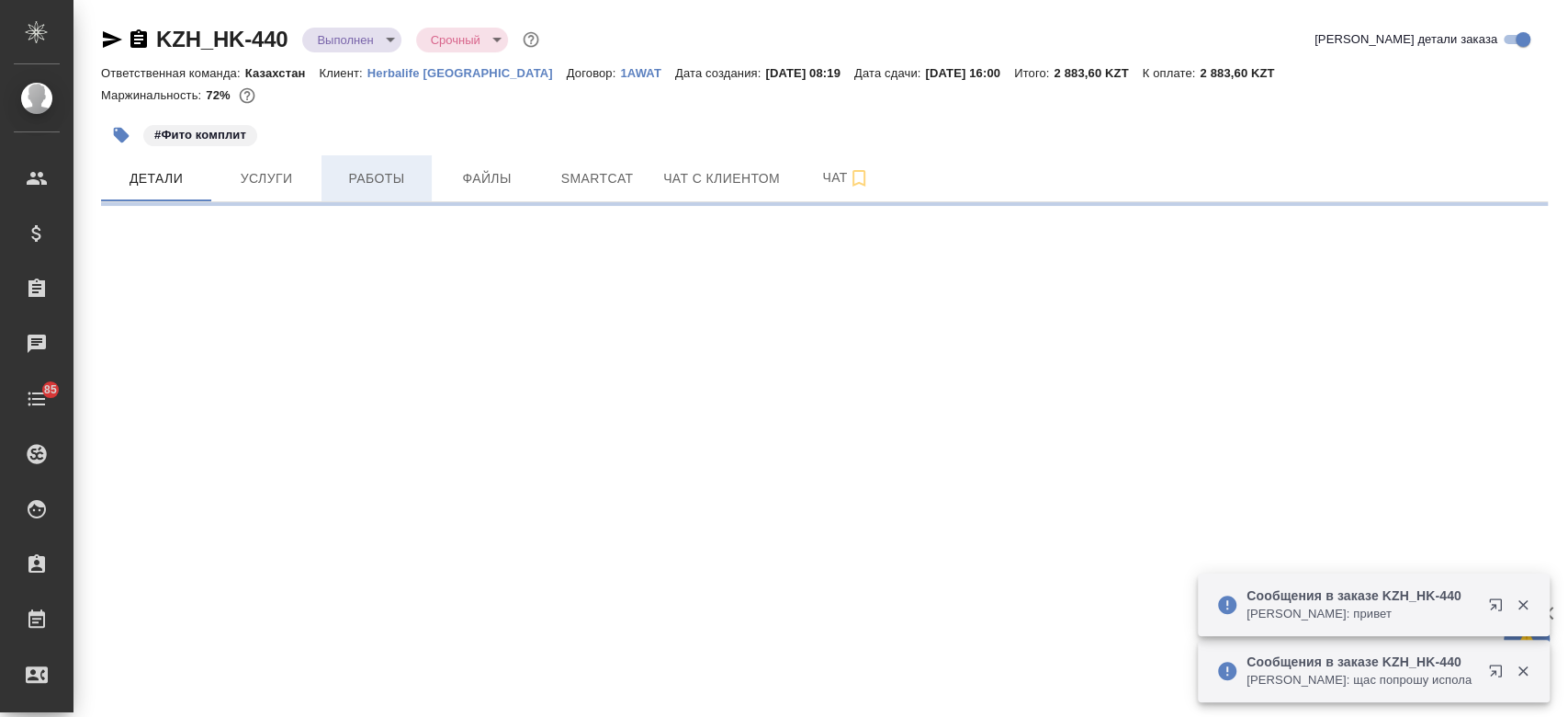
select select "RU"
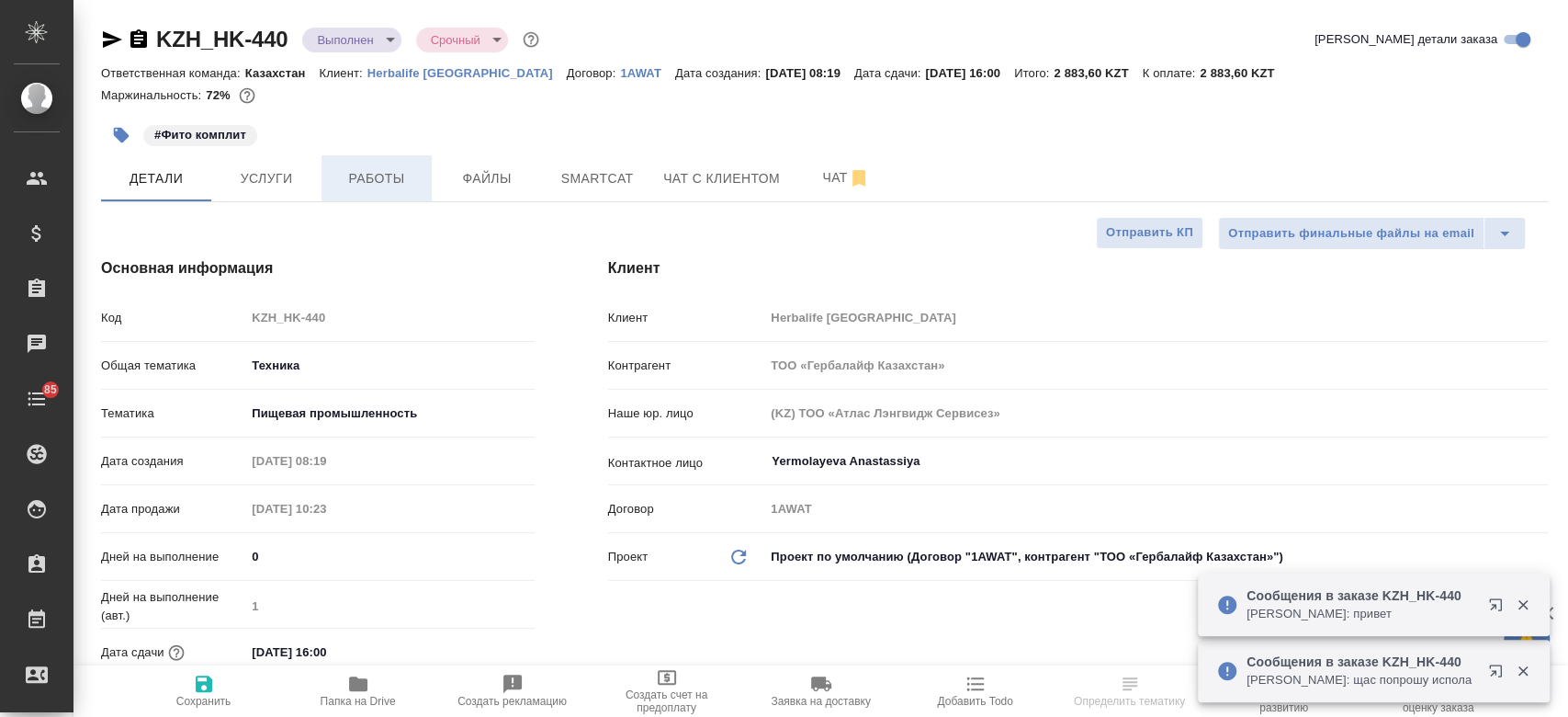
type textarea "x"
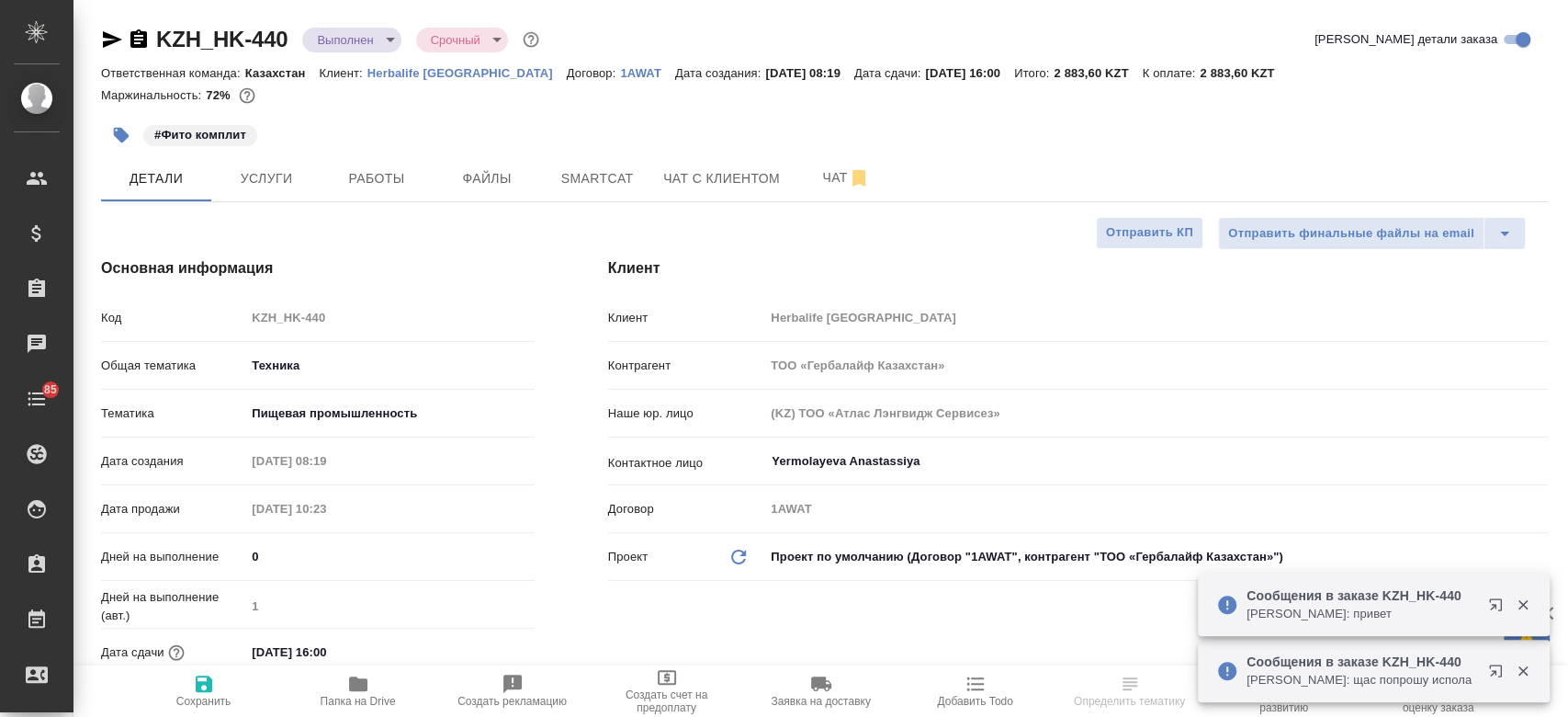
type textarea "x"
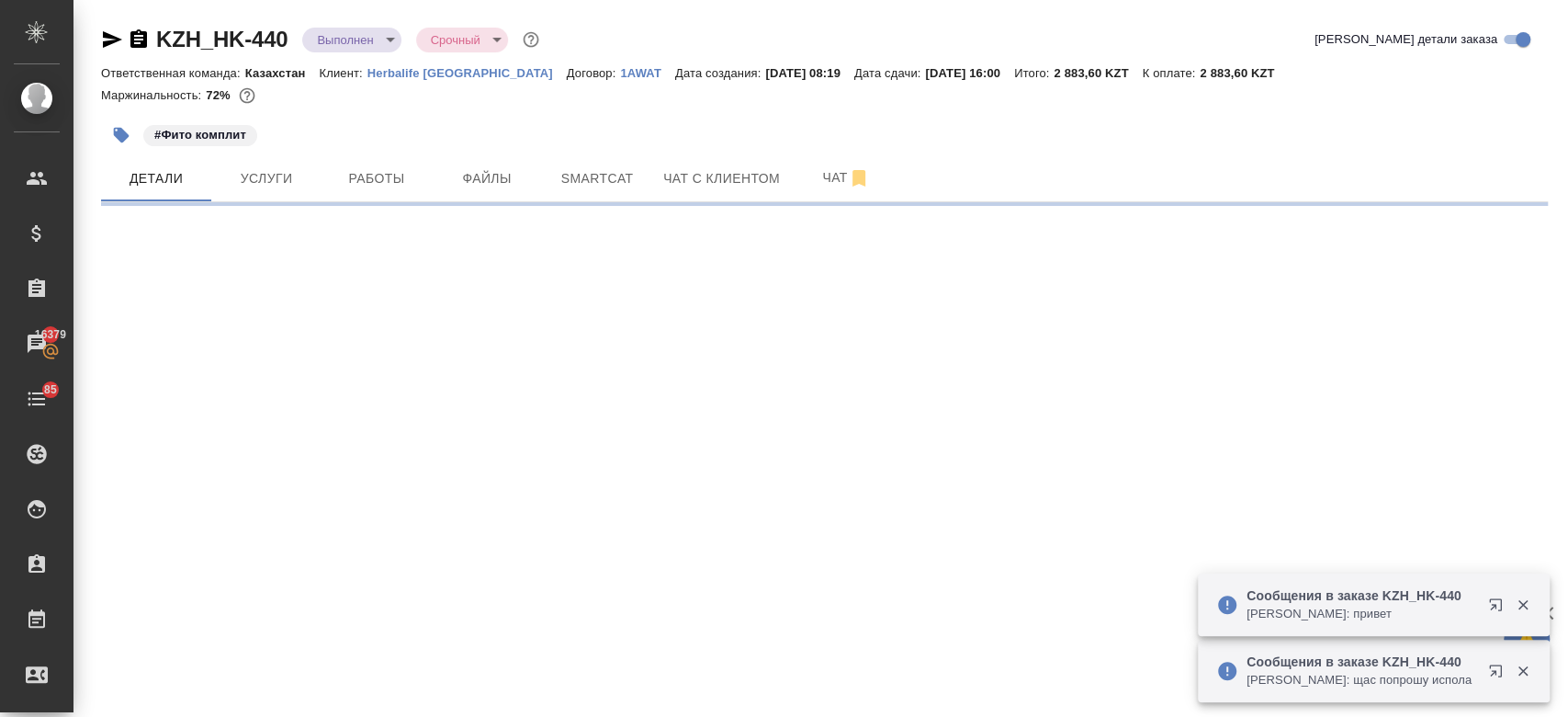
select select "RU"
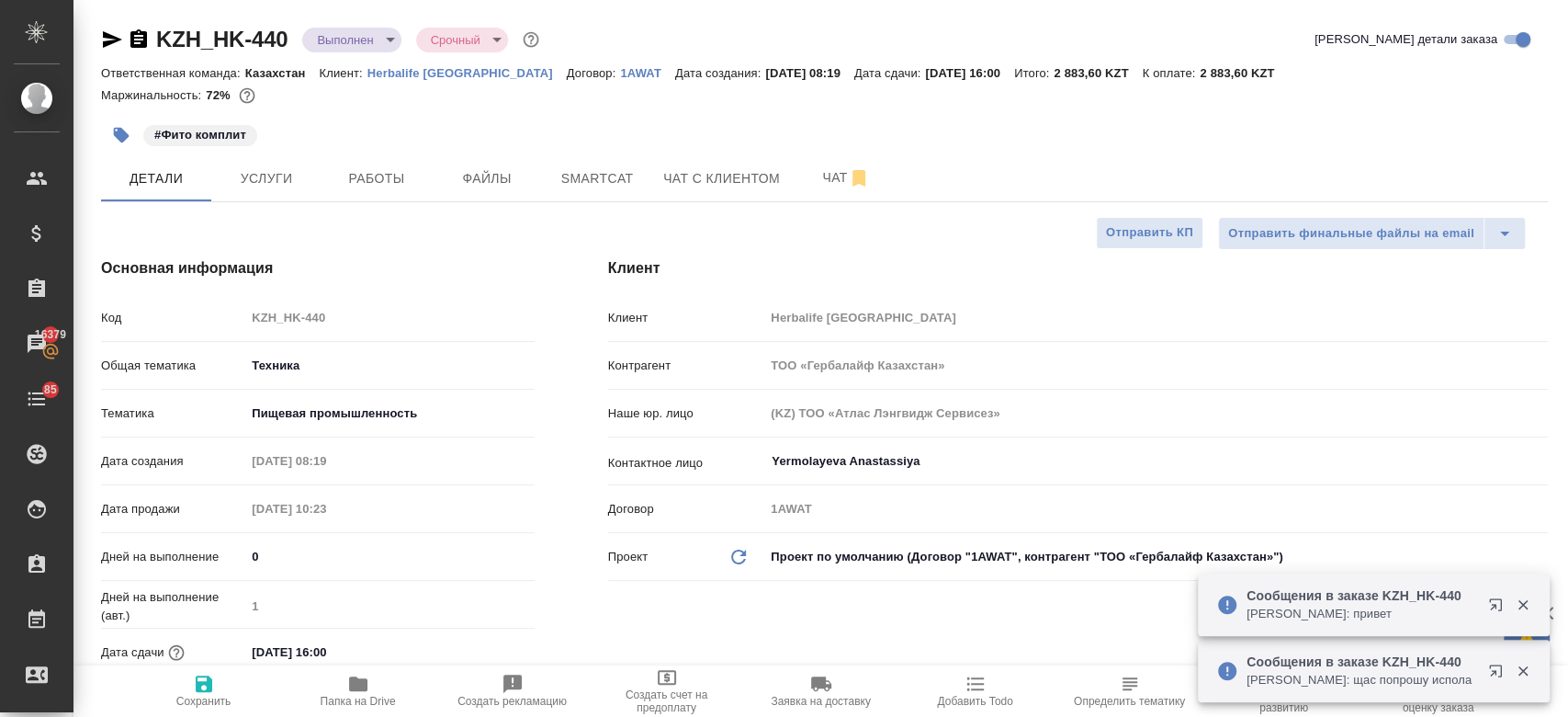
type textarea "x"
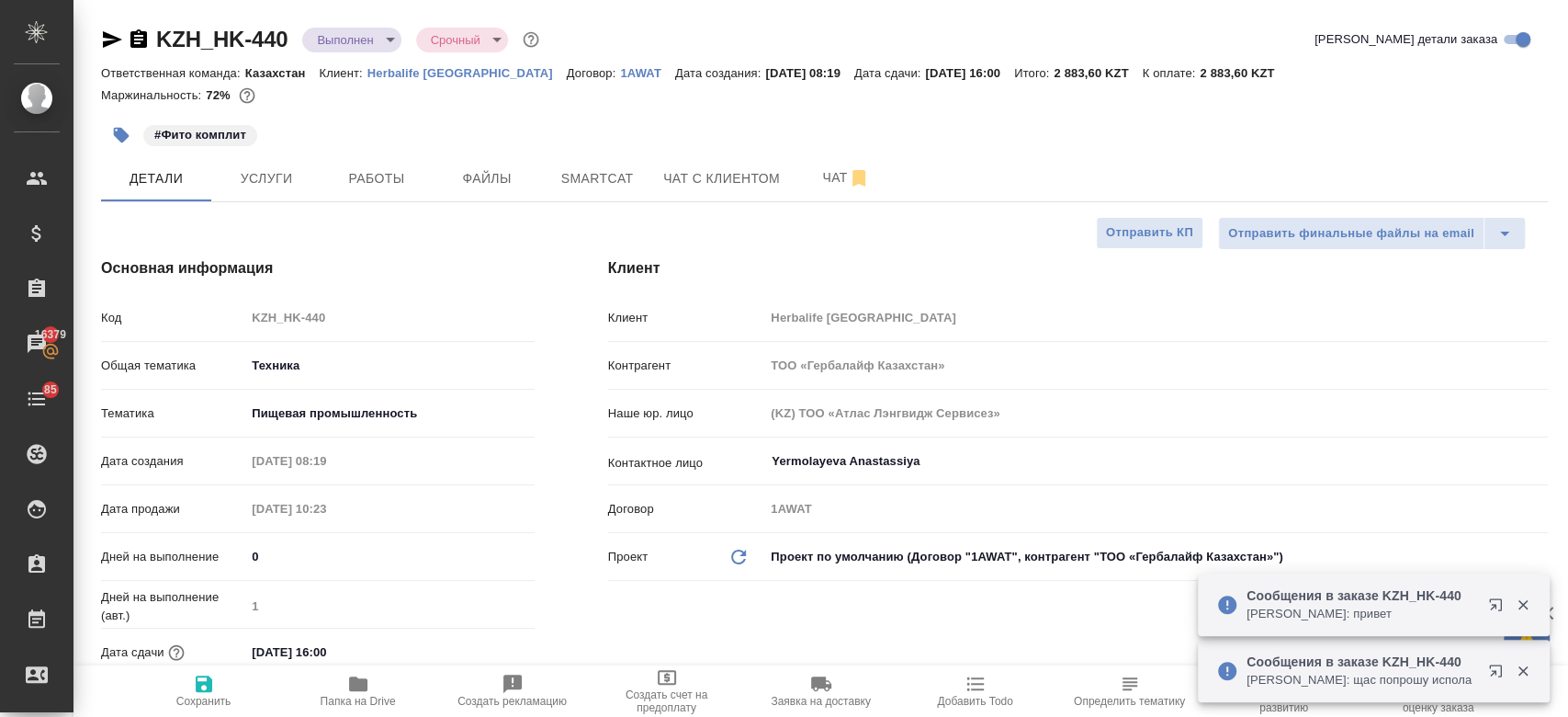
type textarea "x"
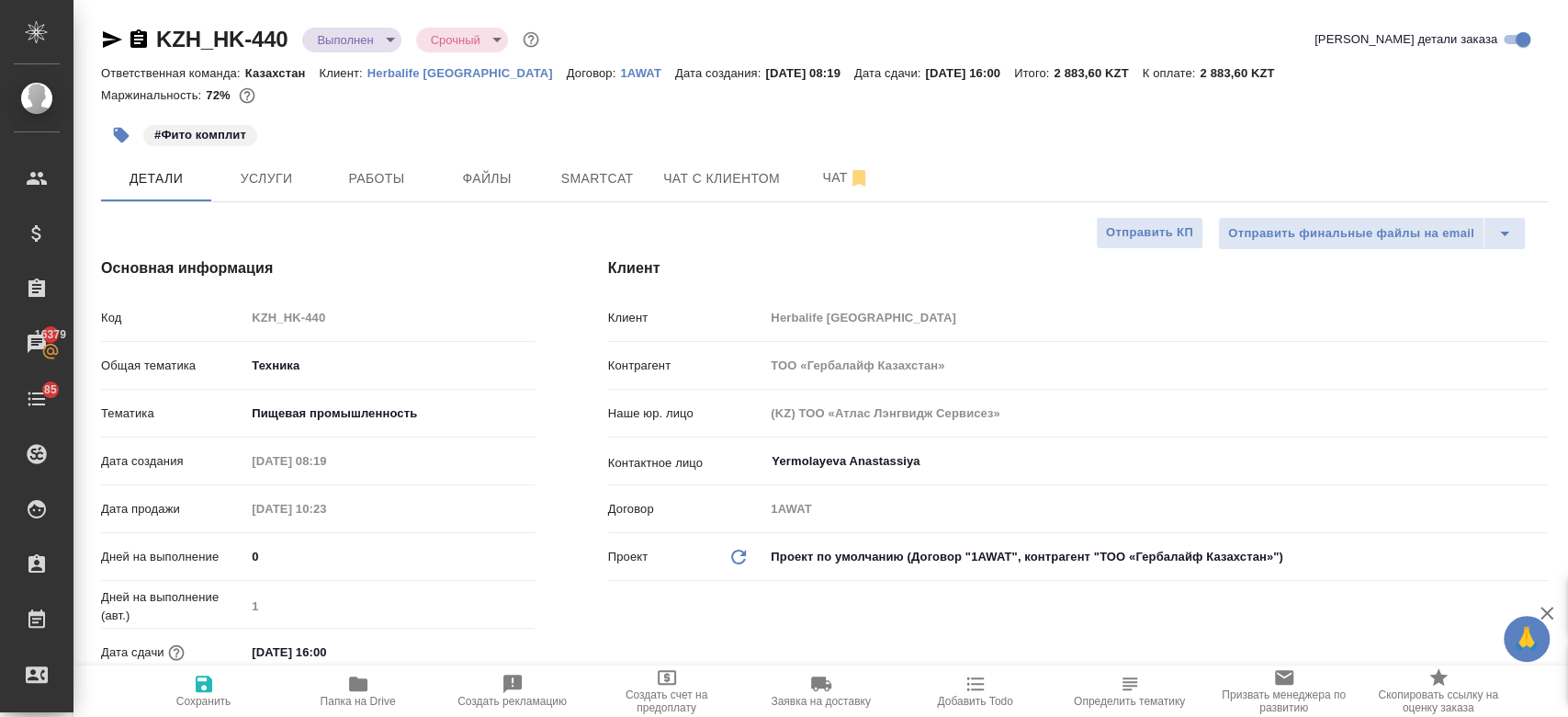
click at [689, 123] on div "#Фито комплит" at bounding box center [583, 135] width 964 height 41
click at [502, 125] on div "#Фито комплит" at bounding box center [583, 135] width 964 height 41
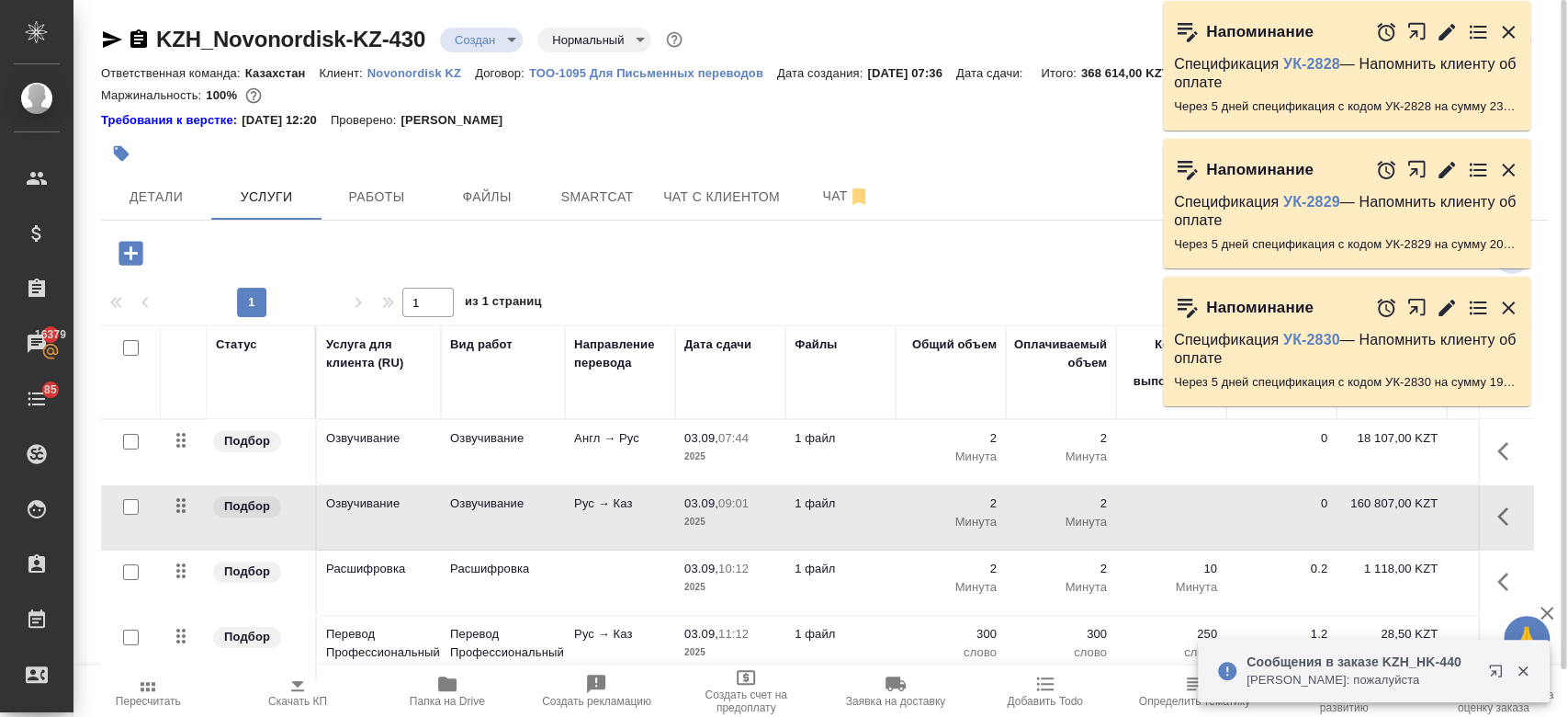
click at [591, 119] on div "Требования к верстке: [DATE] 12:20 Проверено: [PERSON_NAME]" at bounding box center [824, 120] width 1446 height 19
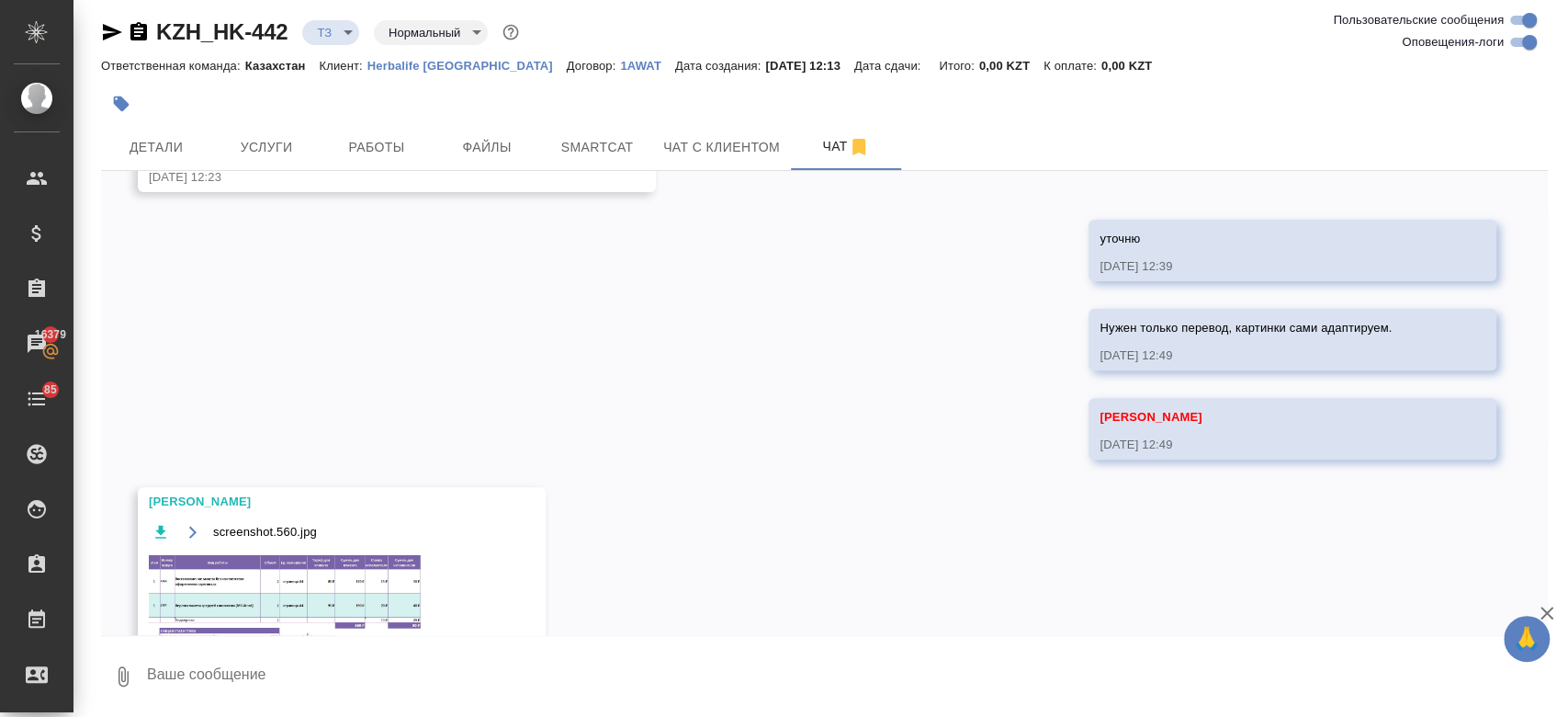
scroll to position [547, 0]
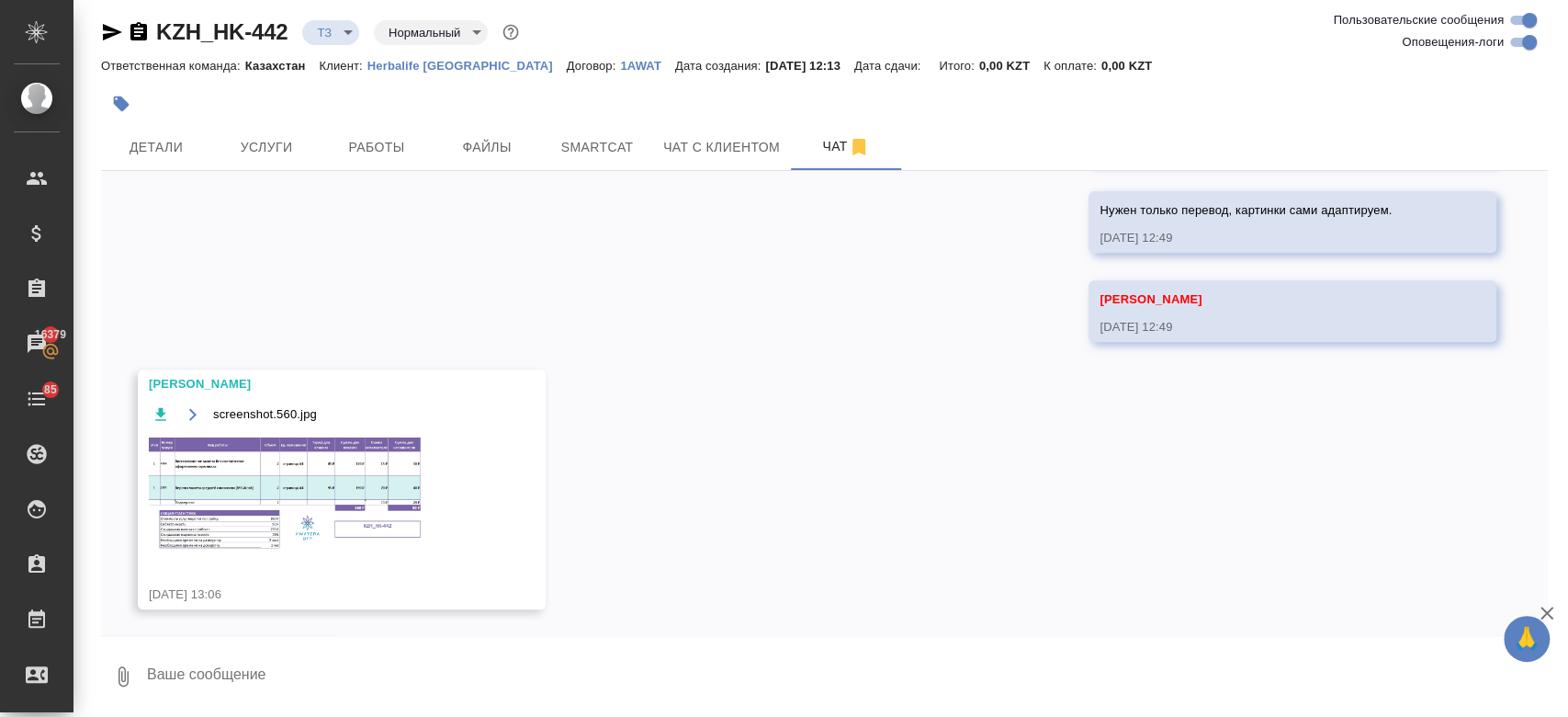
click at [274, 496] on img at bounding box center [286, 494] width 275 height 119
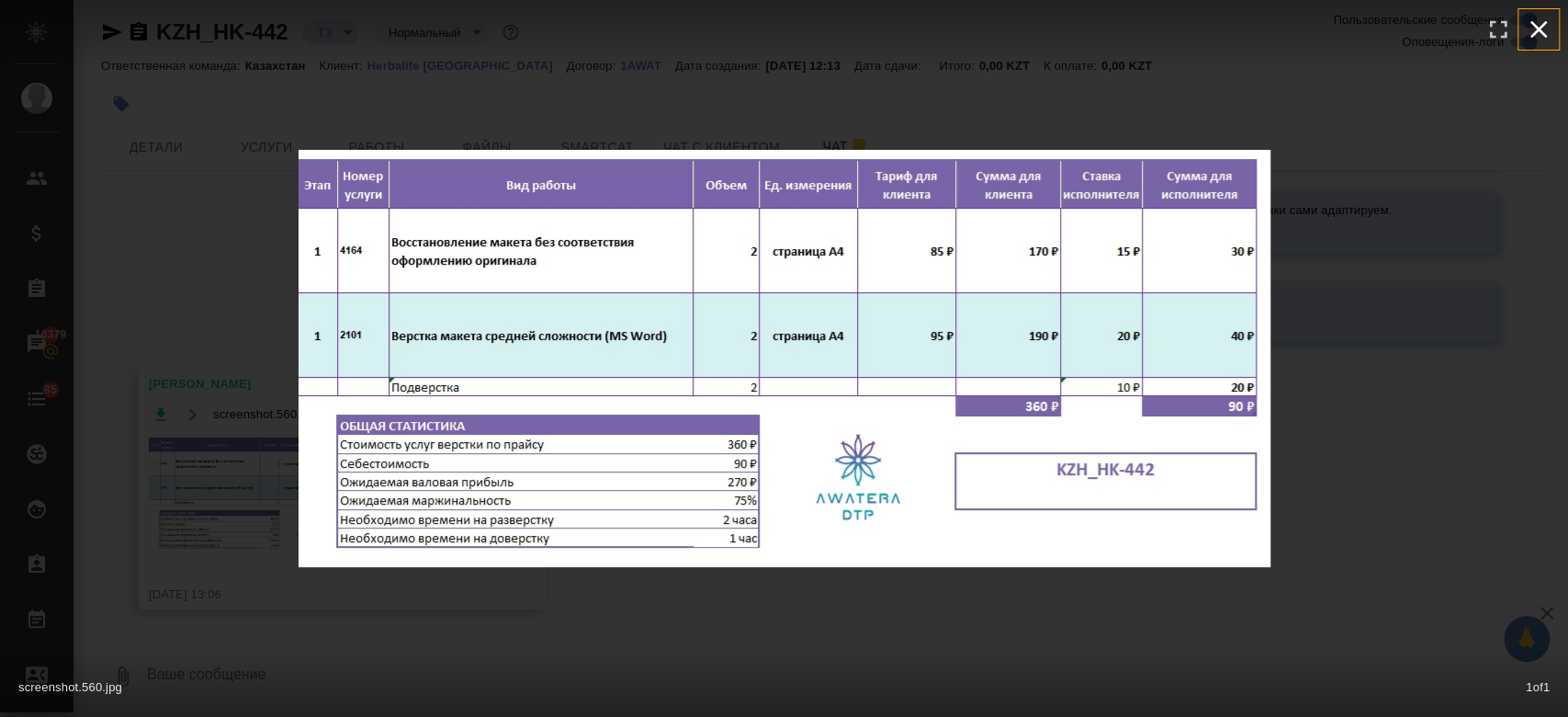
click at [1532, 33] on icon "button" at bounding box center [1539, 30] width 18 height 18
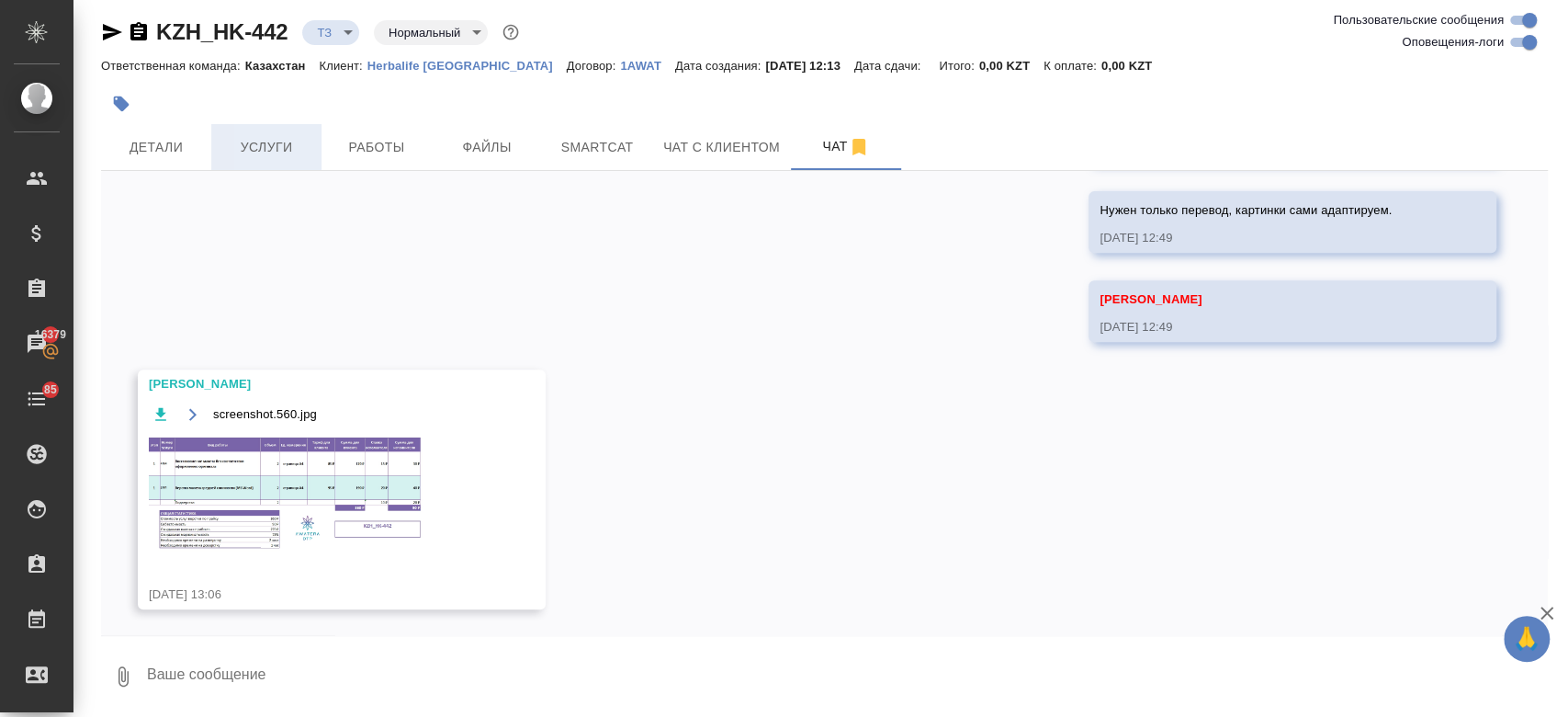
click at [265, 157] on span "Услуги" at bounding box center [265, 147] width 88 height 23
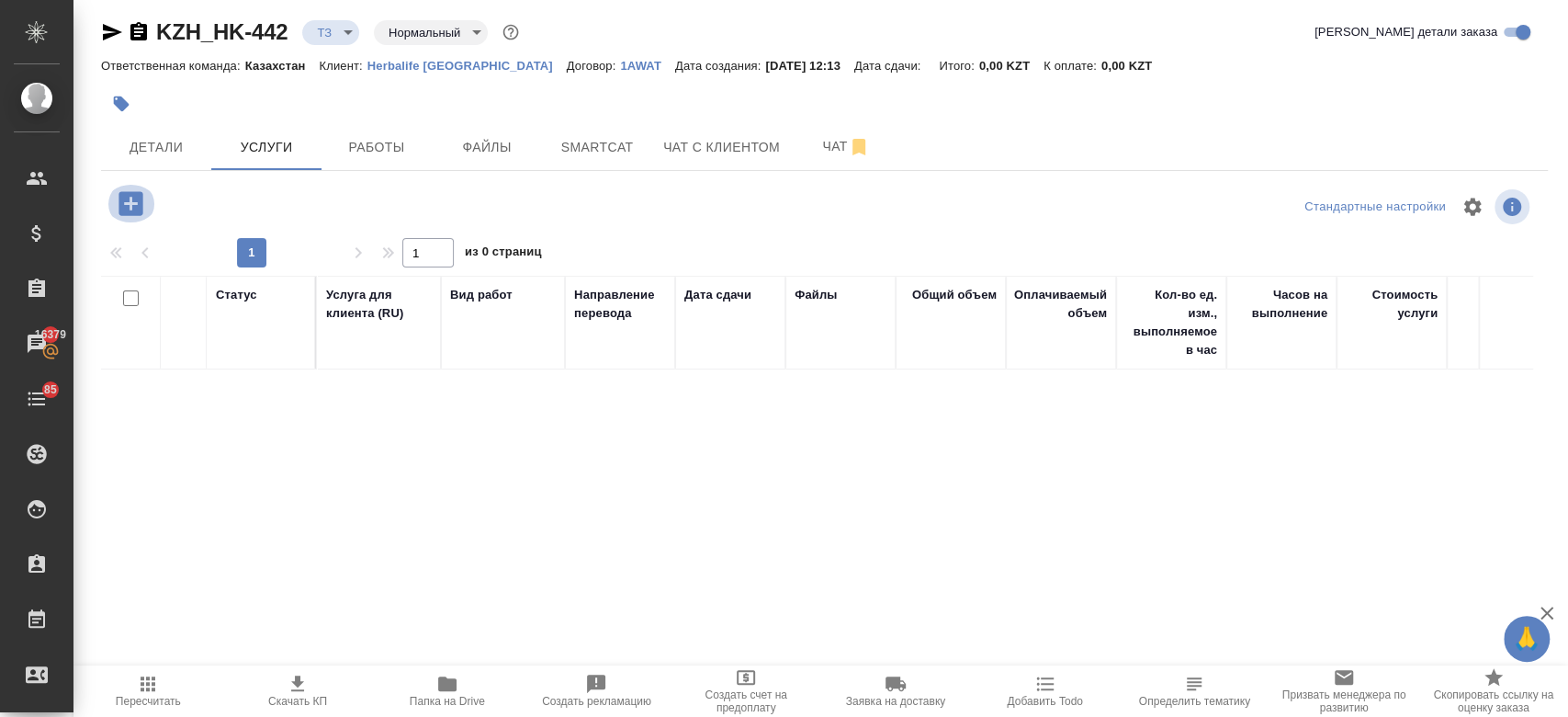
click at [147, 199] on button "button" at bounding box center [131, 203] width 50 height 38
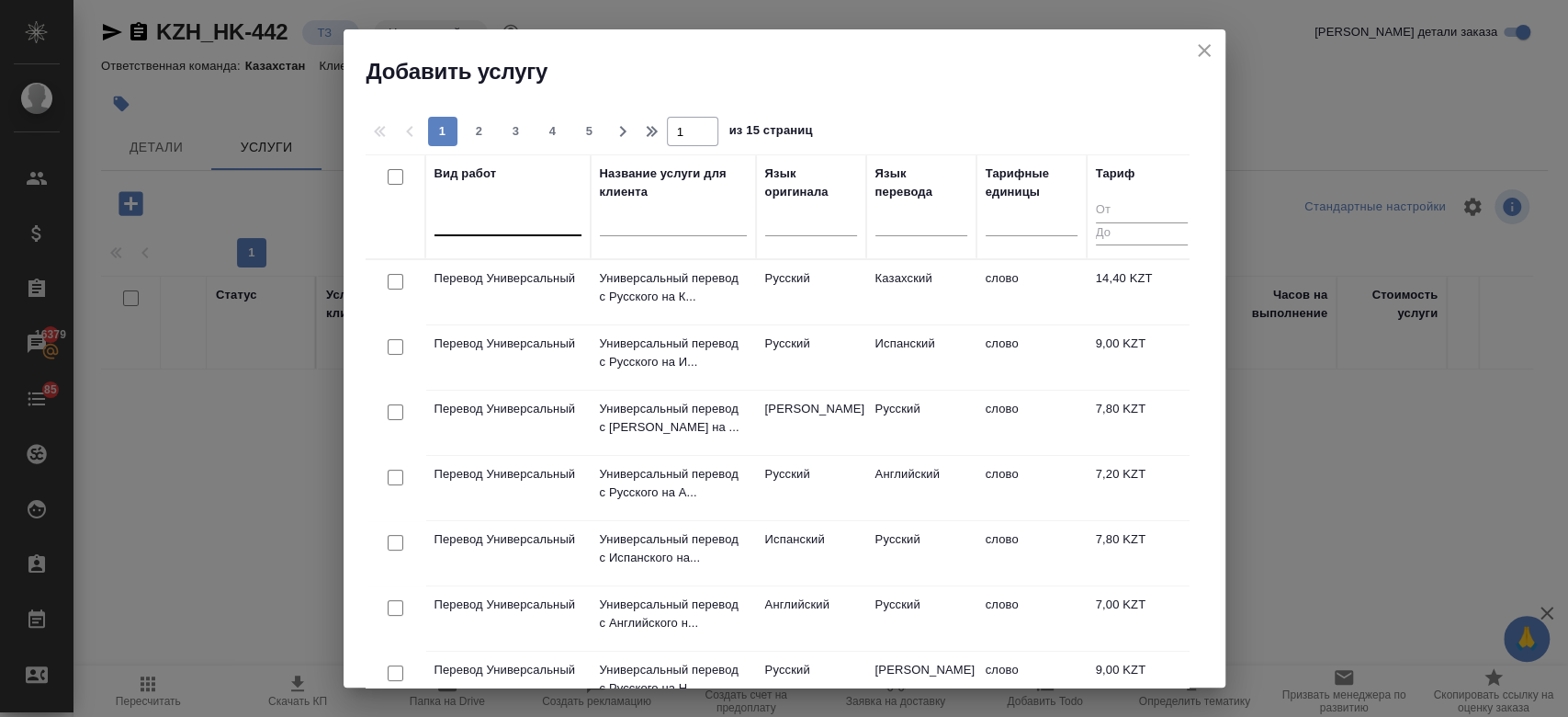
click at [477, 229] on div at bounding box center [508, 217] width 147 height 27
type input "без"
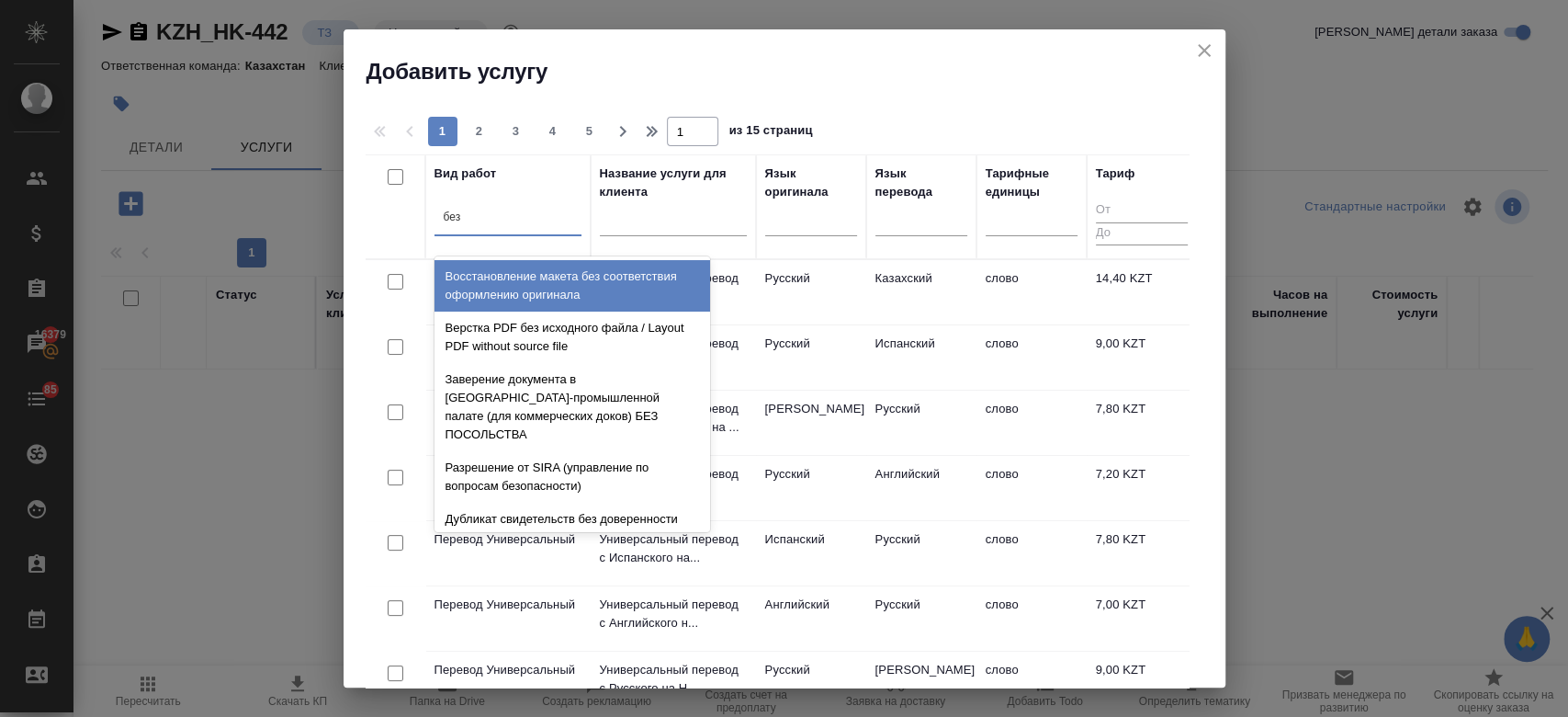
click at [558, 275] on div "Восстановление макета без соответствия оформлению оригинала" at bounding box center [572, 286] width 275 height 51
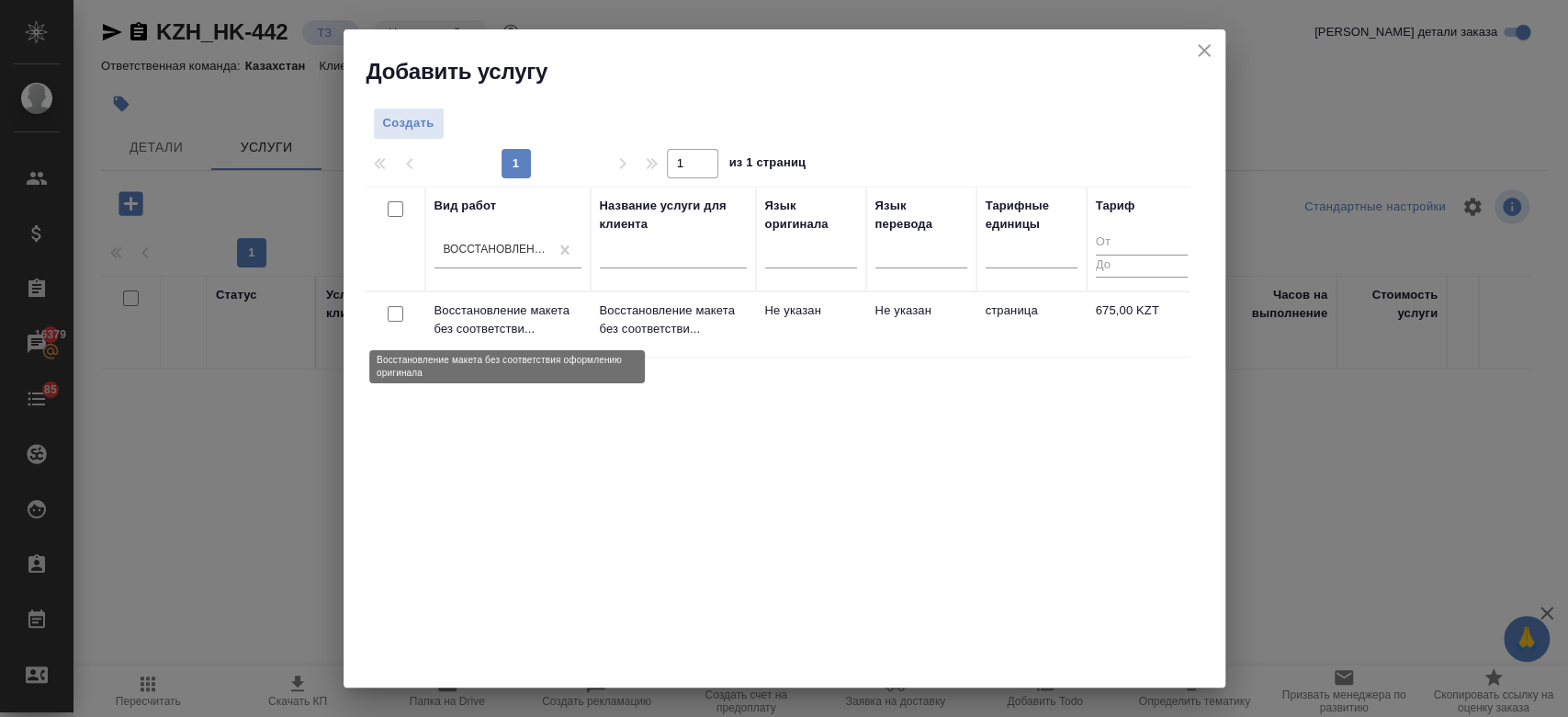
click at [560, 307] on p "Восстановление макета без соответстви..." at bounding box center [508, 319] width 147 height 37
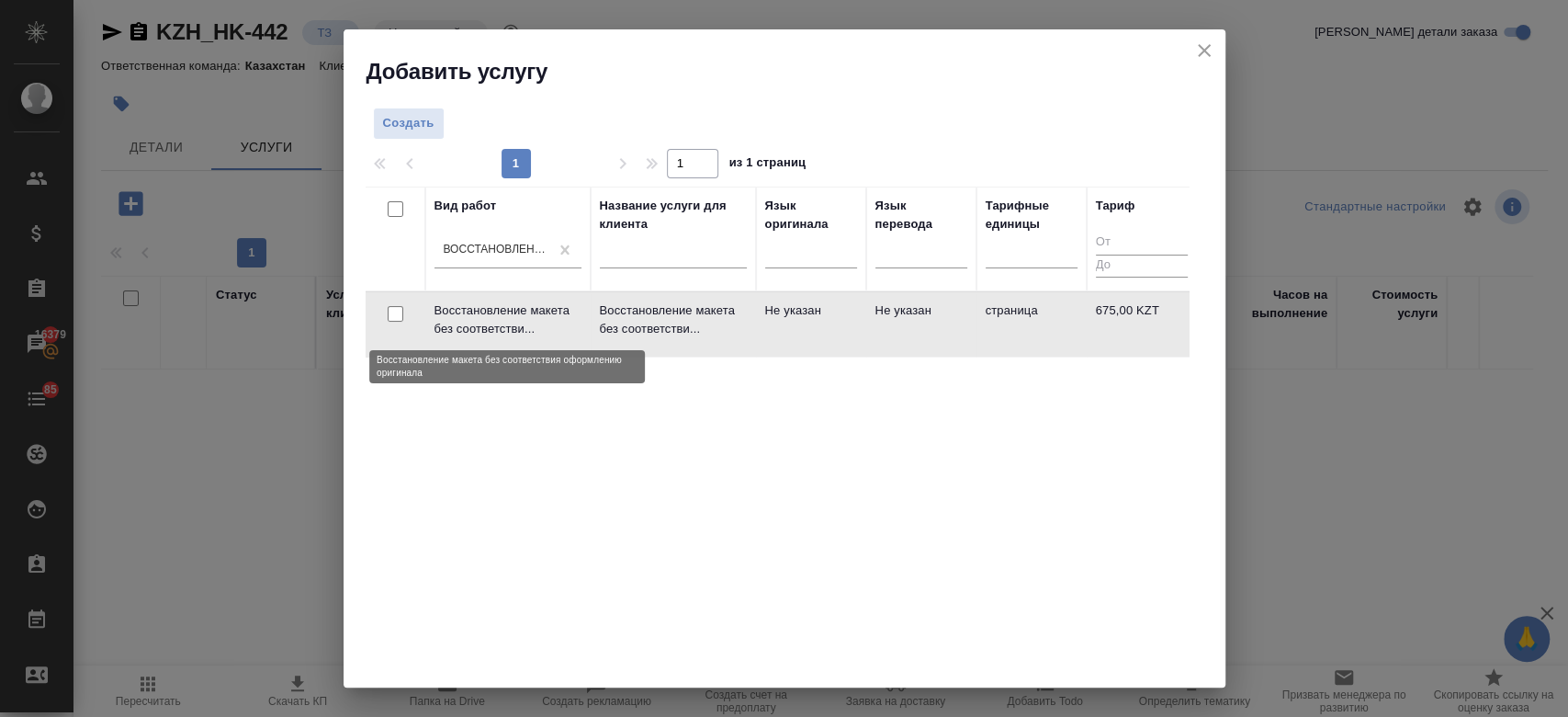
click at [560, 307] on p "Восстановление макета без соответстви..." at bounding box center [508, 319] width 147 height 37
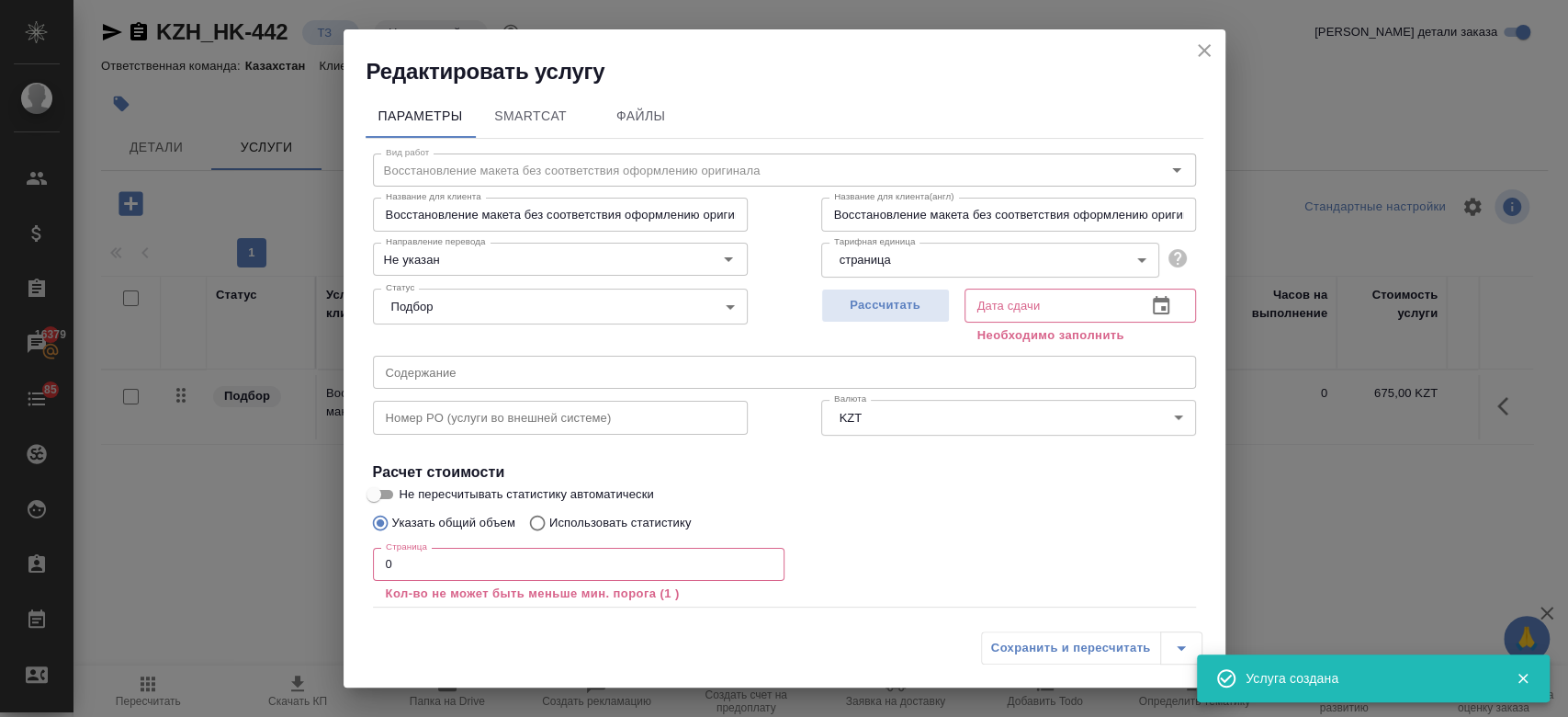
scroll to position [101, 0]
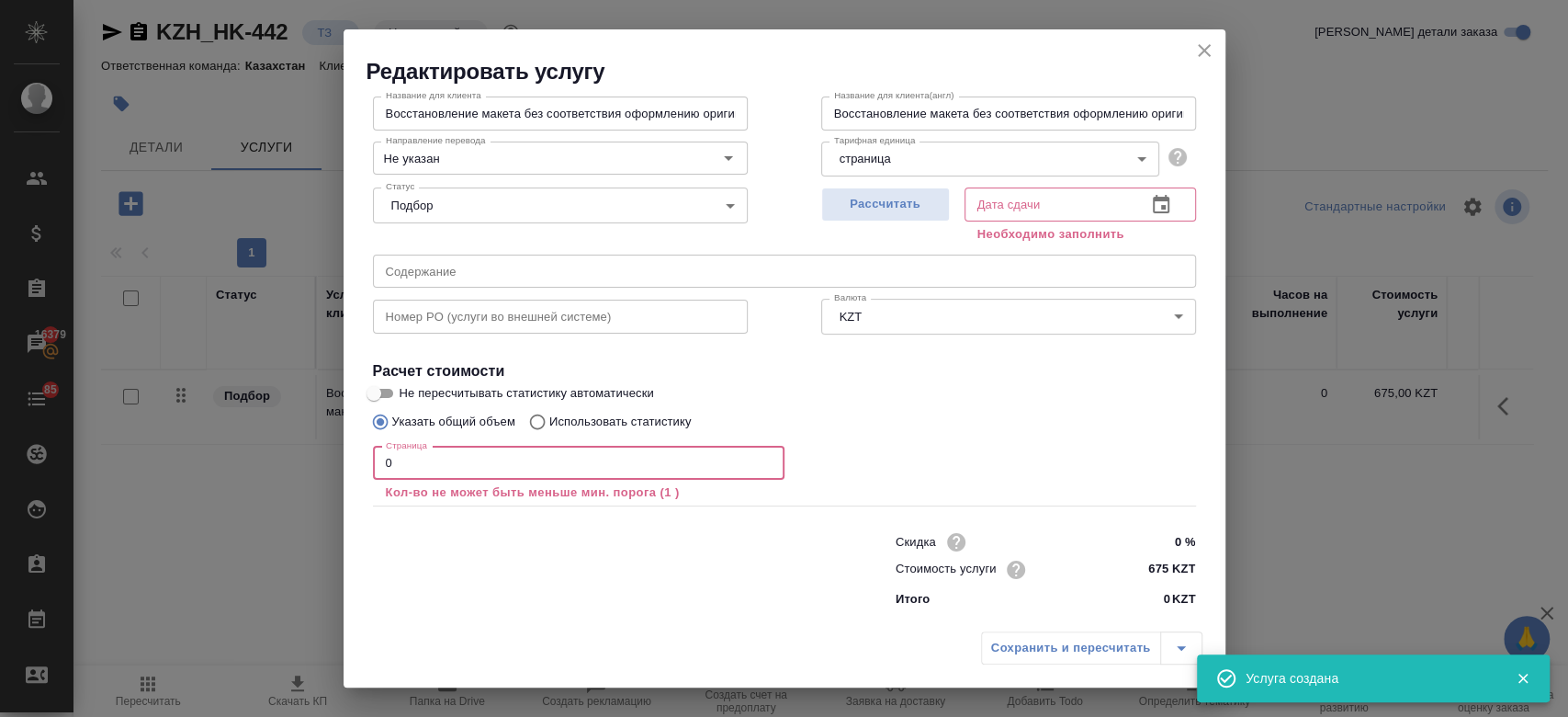
click at [568, 473] on input "0" at bounding box center [579, 462] width 412 height 33
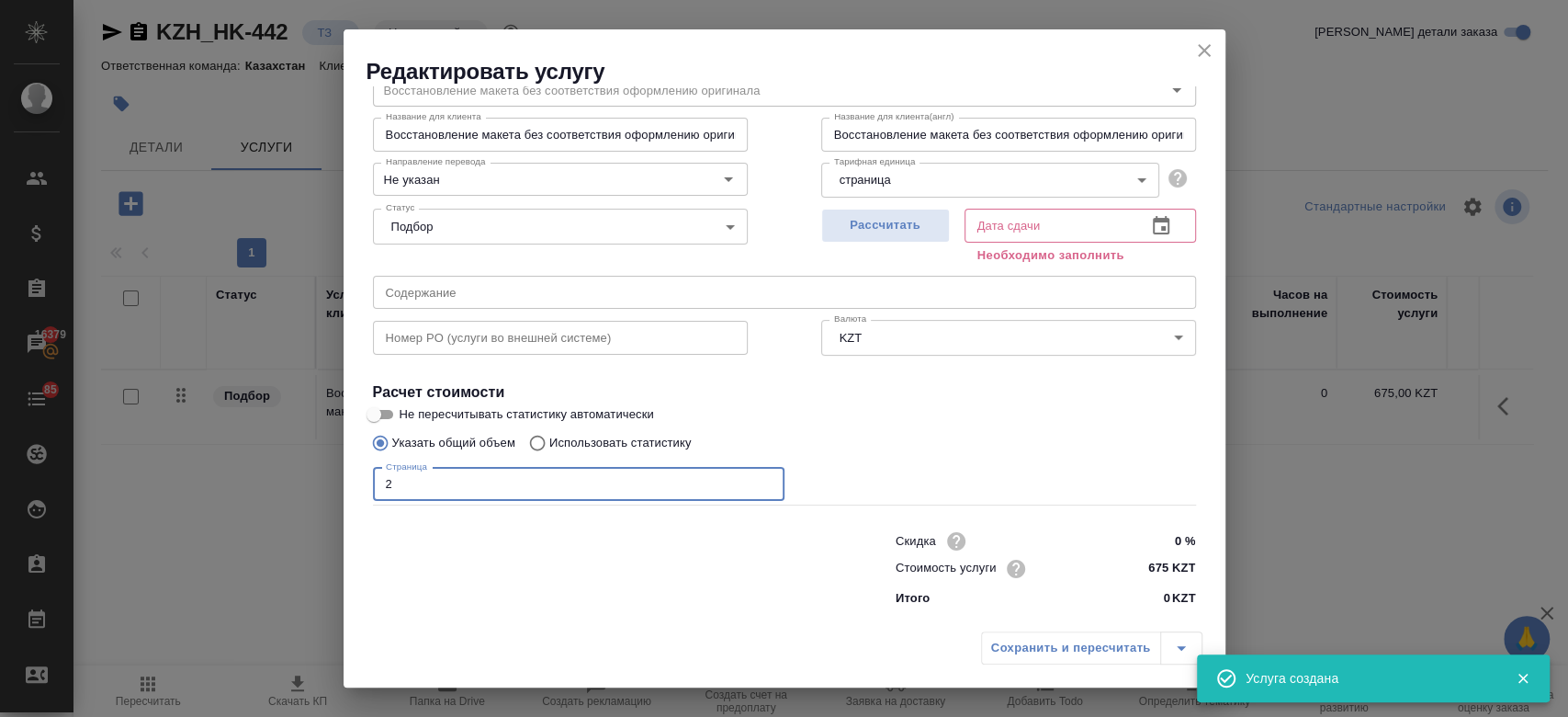
scroll to position [79, 0]
type input "2"
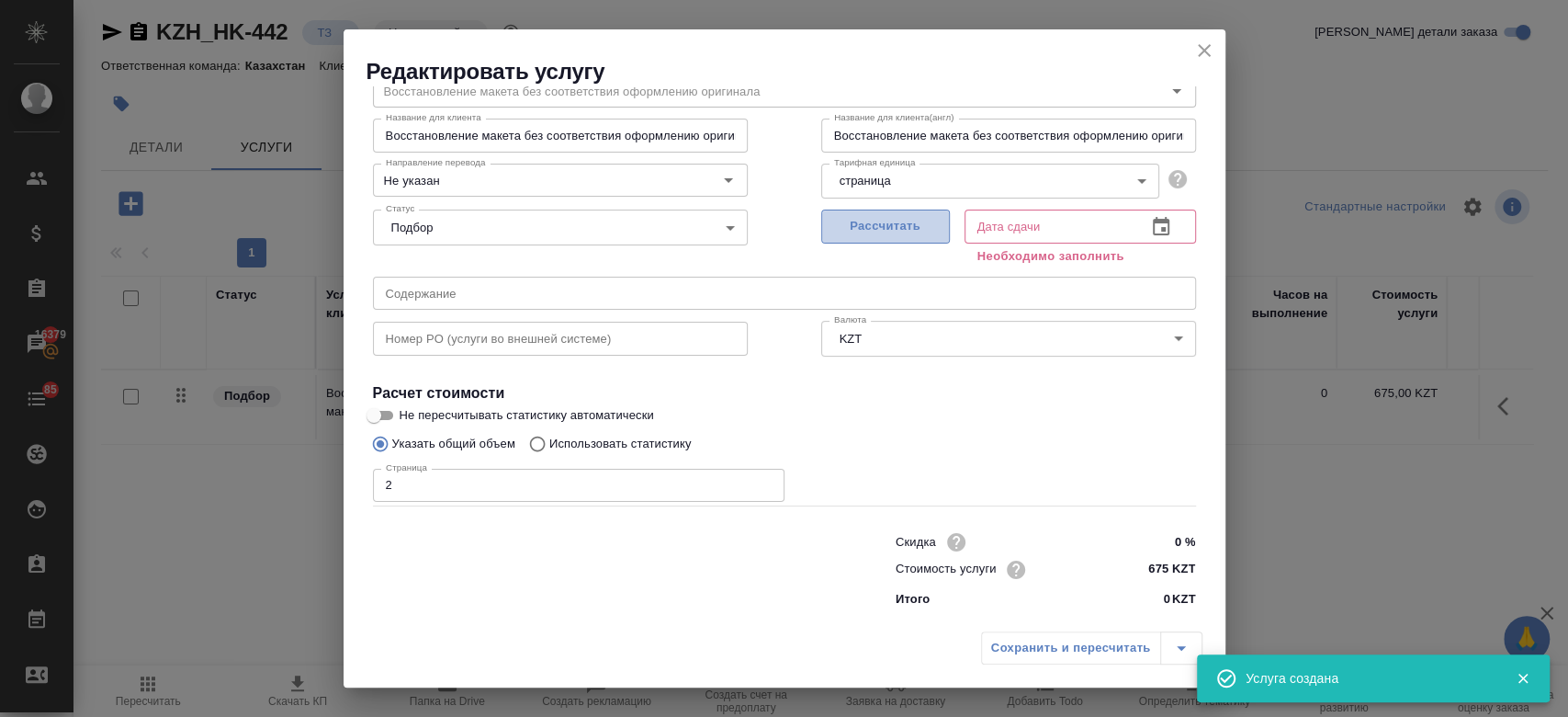
click at [895, 231] on span "Рассчитать" at bounding box center [885, 226] width 108 height 21
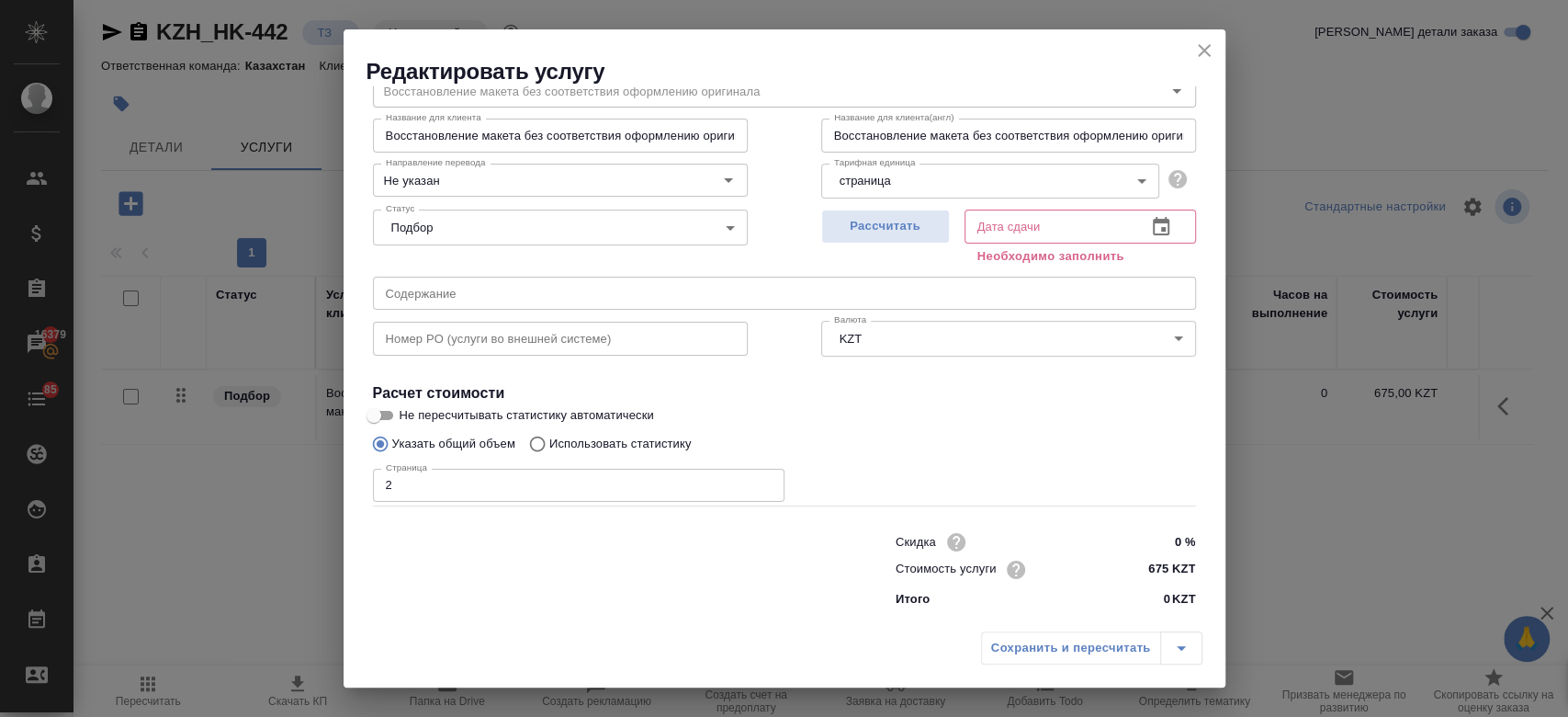
type input "[DATE] 13:34"
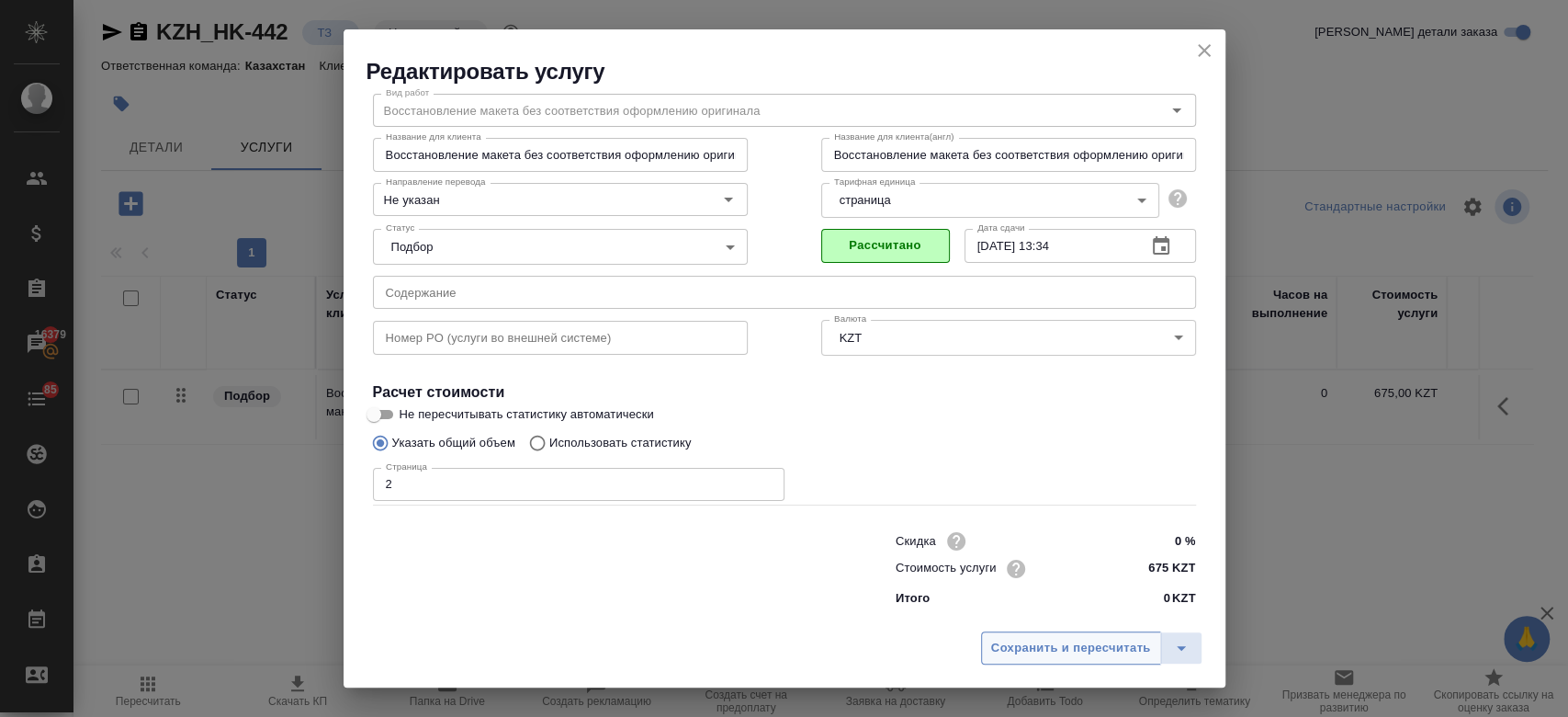
scroll to position [58, 0]
click at [1030, 645] on span "Сохранить и пересчитать" at bounding box center [1070, 648] width 159 height 21
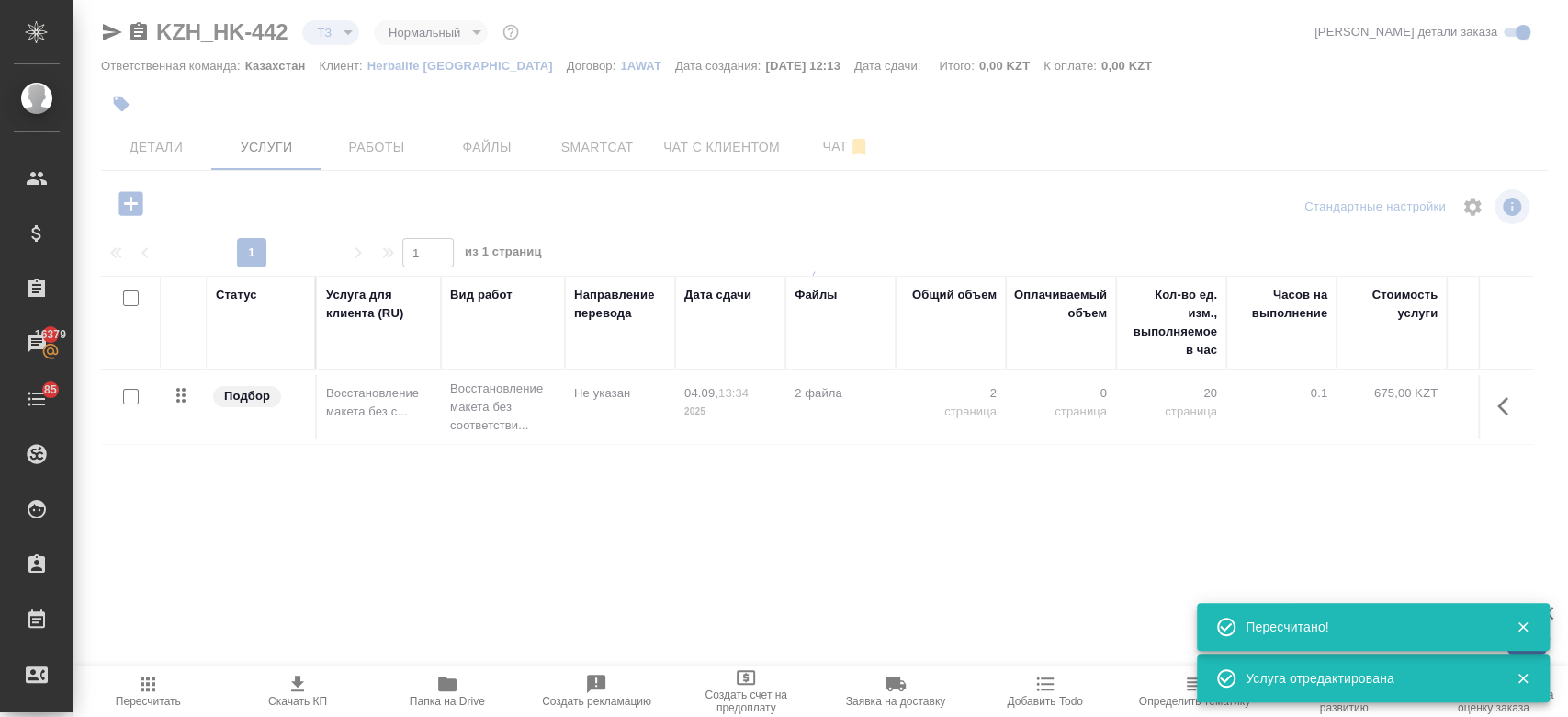
type input "new"
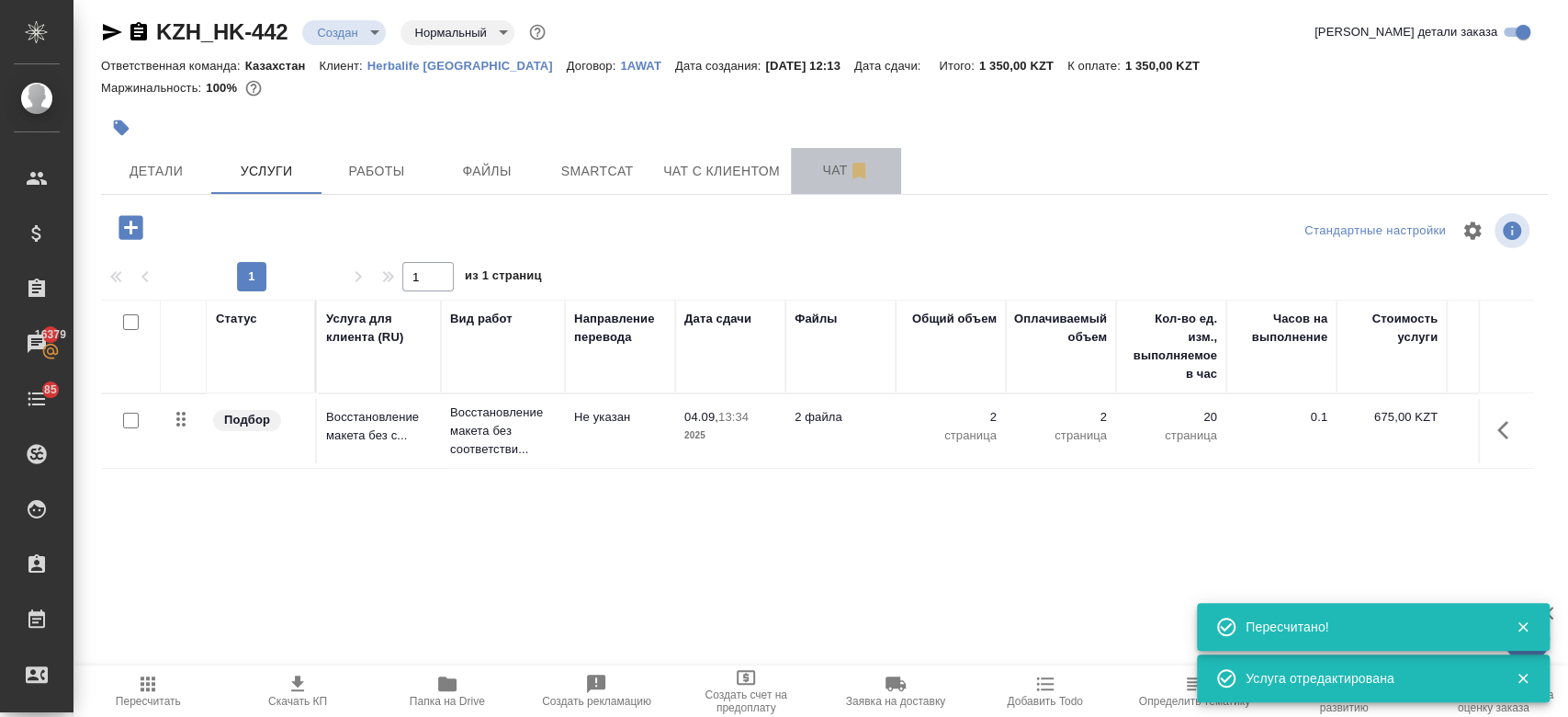
click at [825, 165] on span "Чат" at bounding box center [845, 169] width 88 height 23
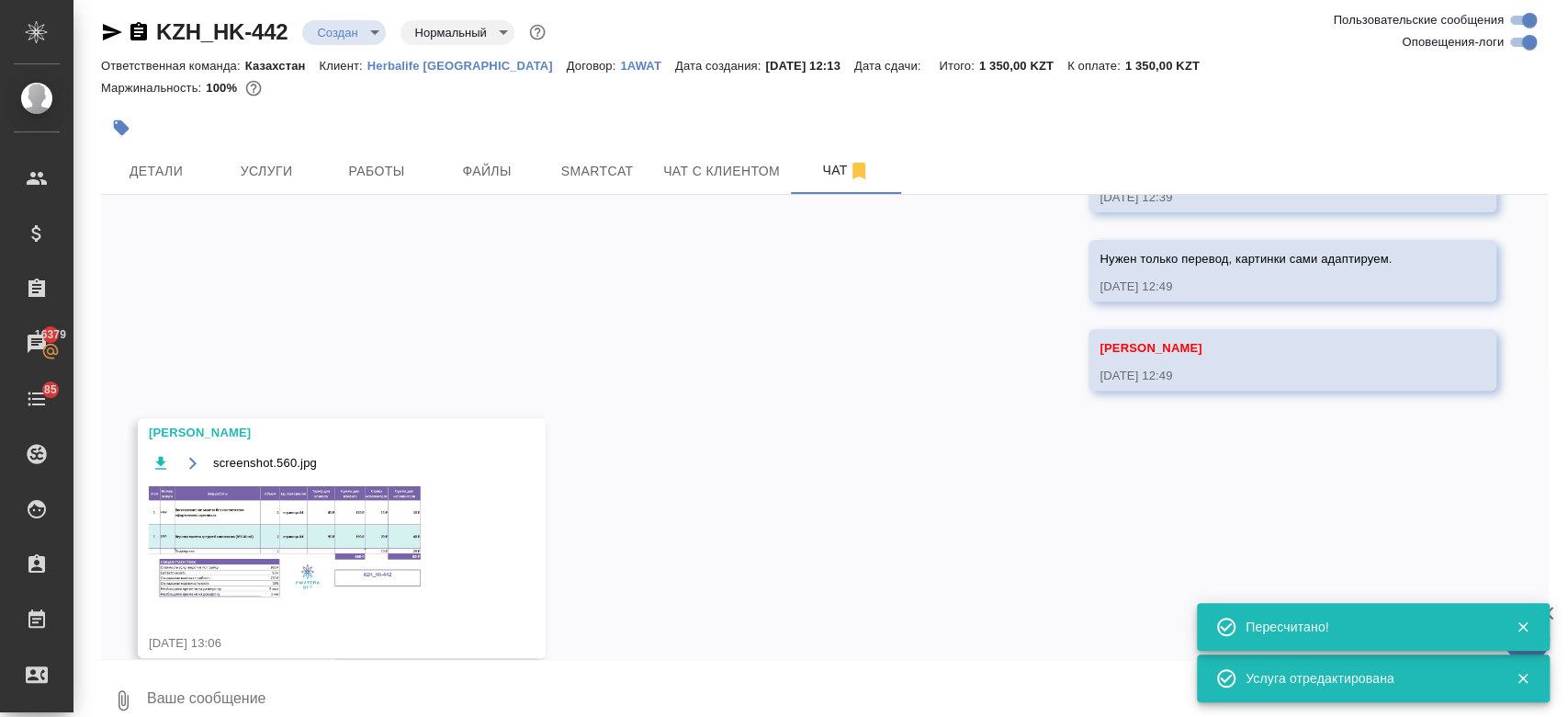
scroll to position [547, 0]
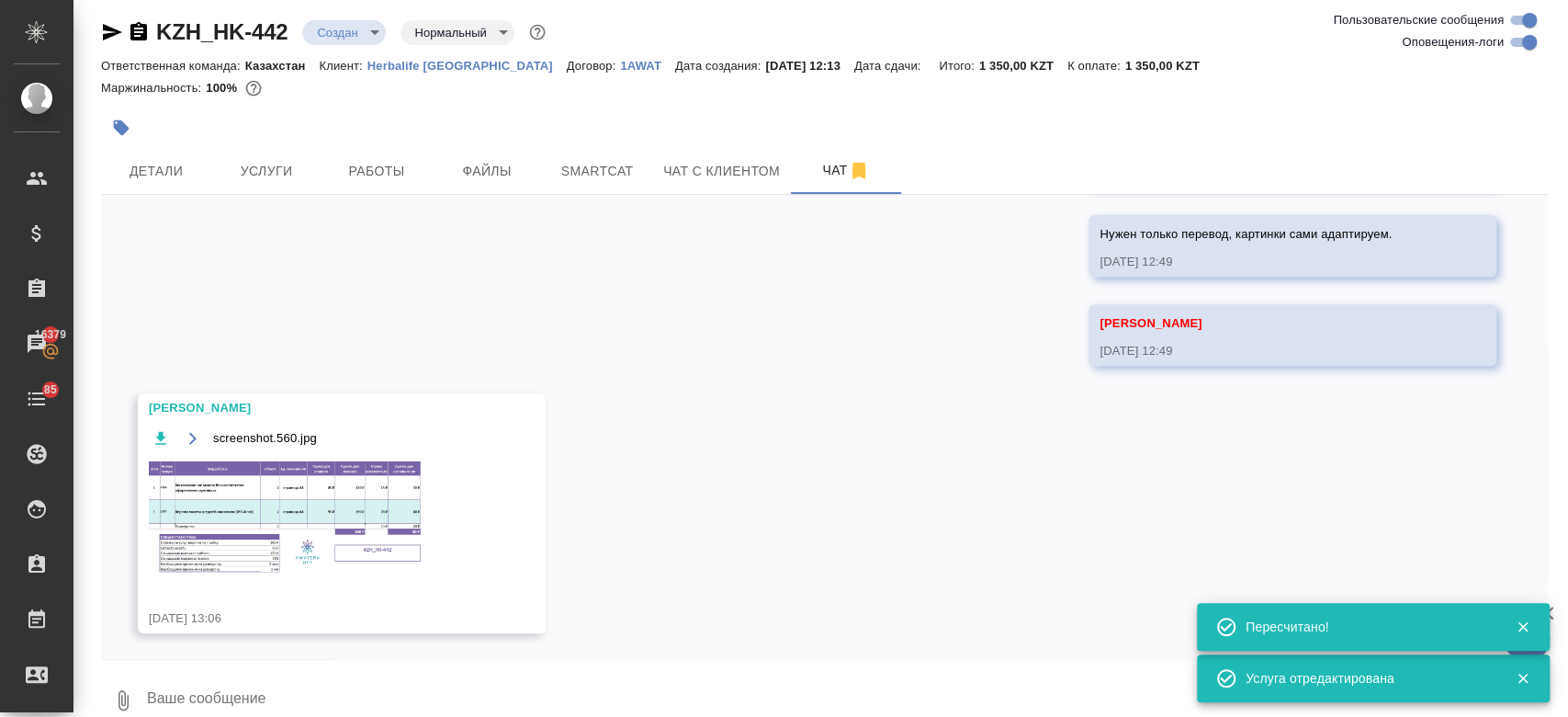
click at [388, 477] on img at bounding box center [286, 518] width 275 height 119
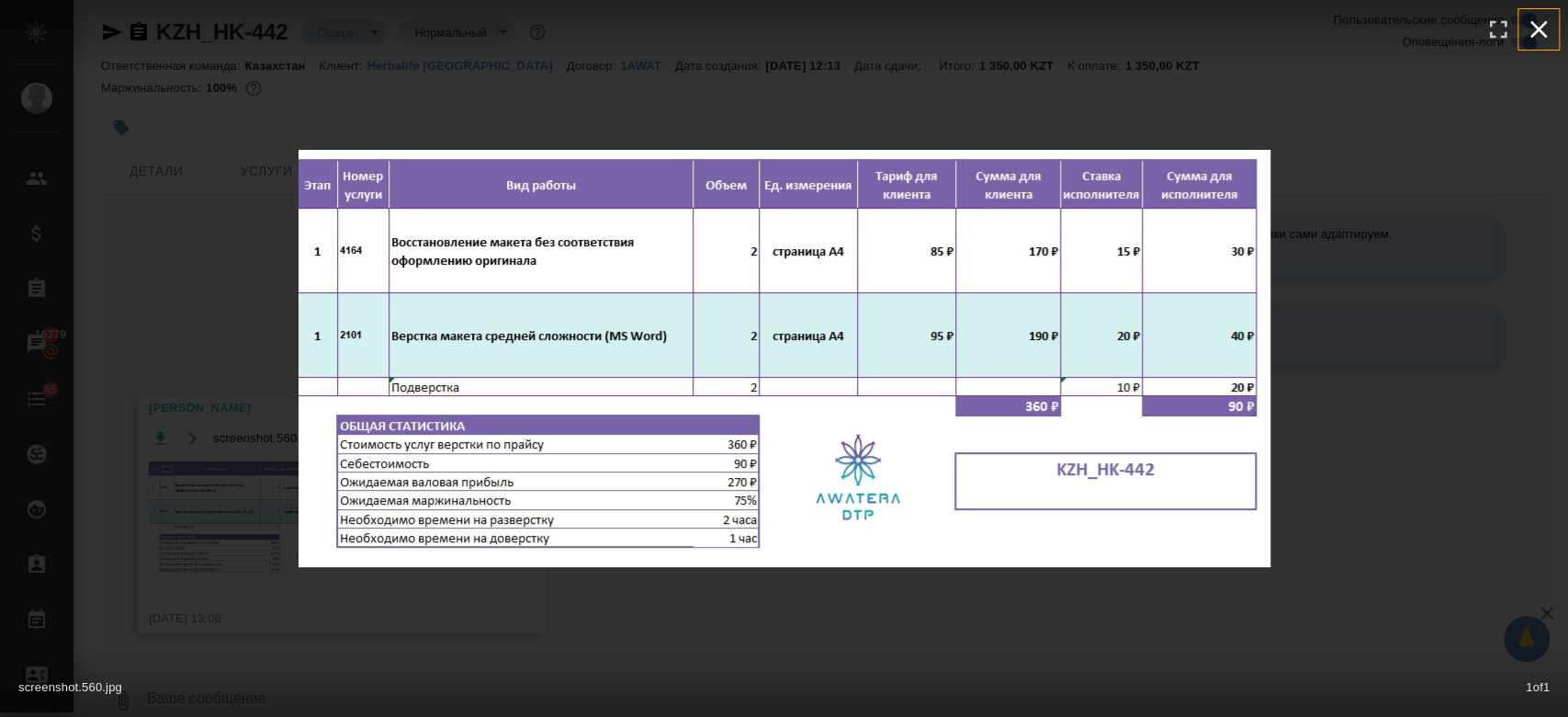
click at [1544, 26] on icon "button" at bounding box center [1538, 30] width 30 height 30
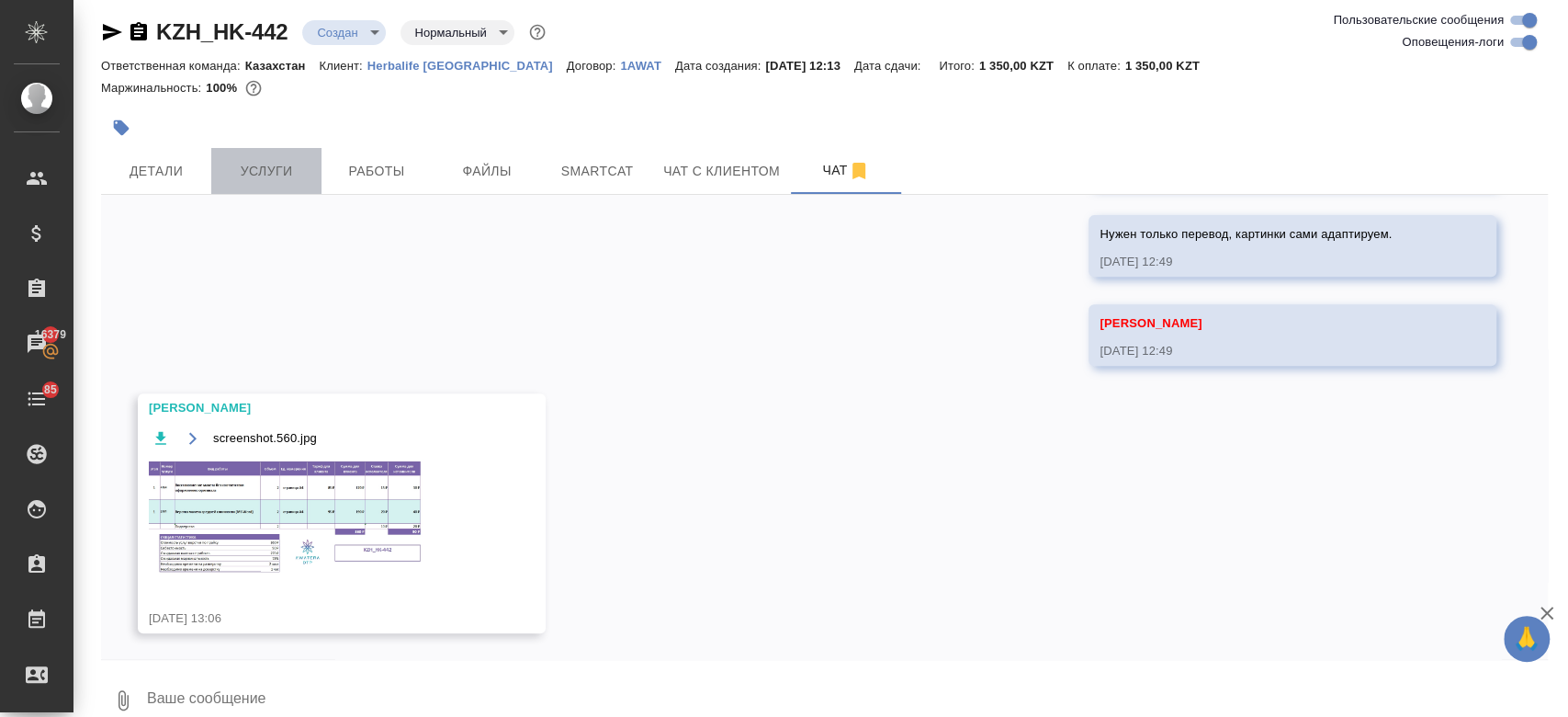
click at [266, 177] on span "Услуги" at bounding box center [265, 170] width 88 height 23
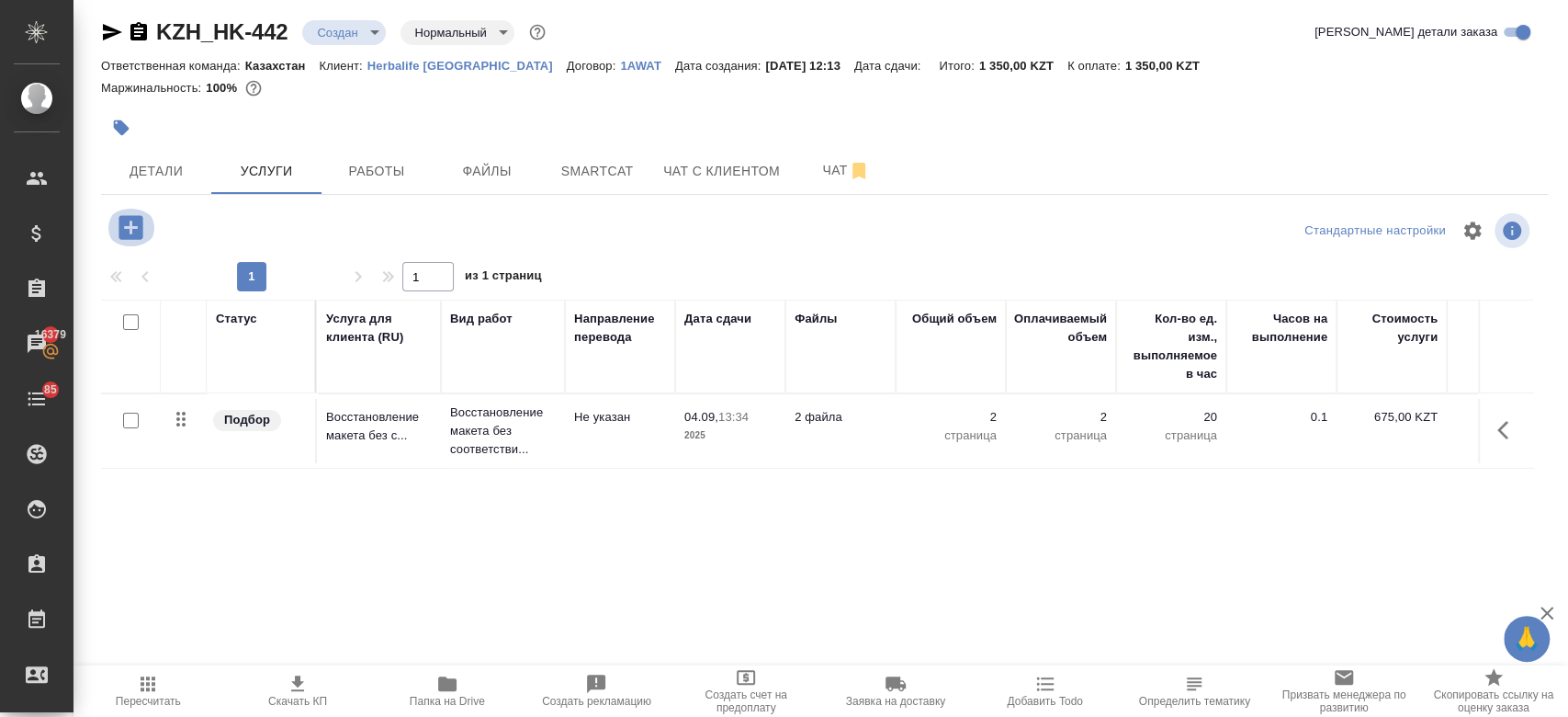
click at [128, 234] on icon "button" at bounding box center [131, 227] width 24 height 24
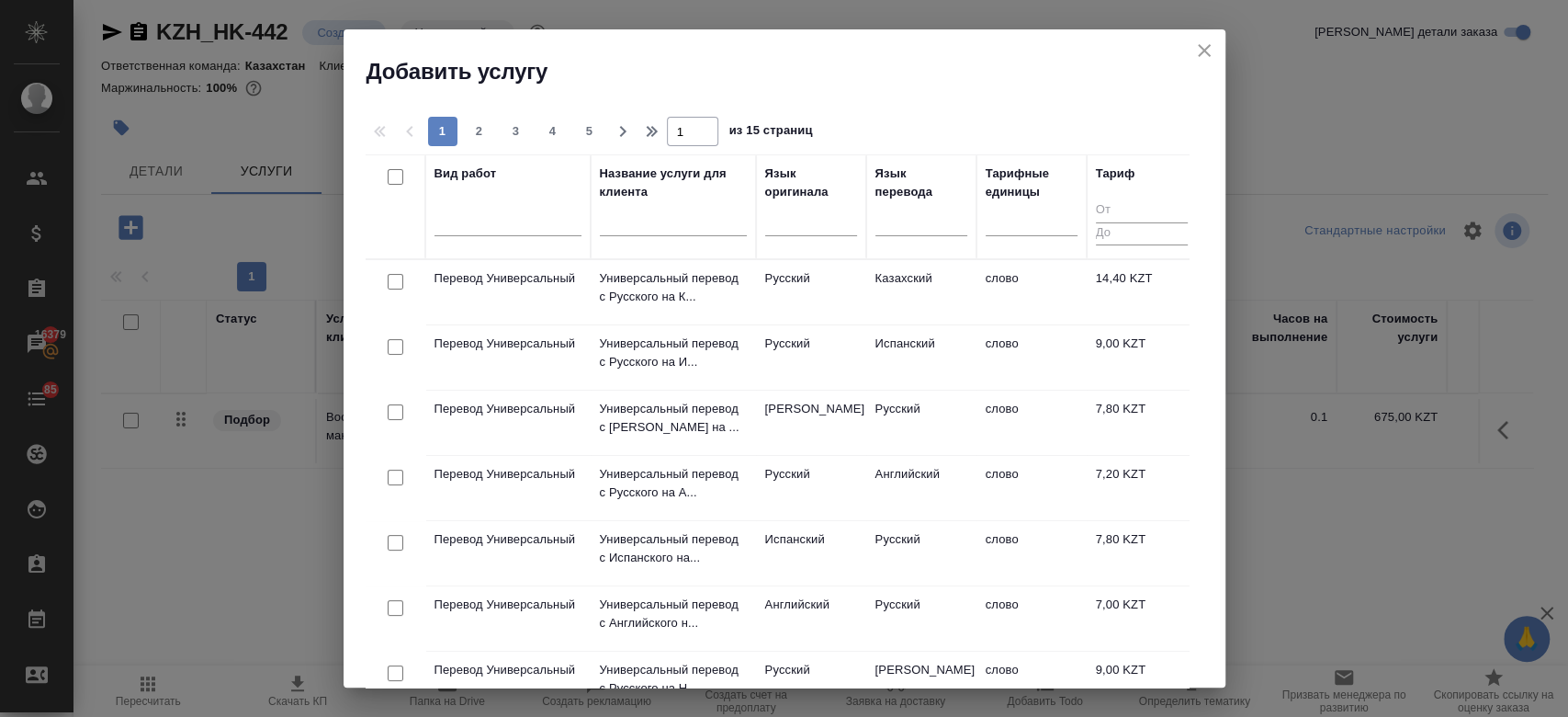
click at [477, 239] on div at bounding box center [508, 225] width 147 height 48
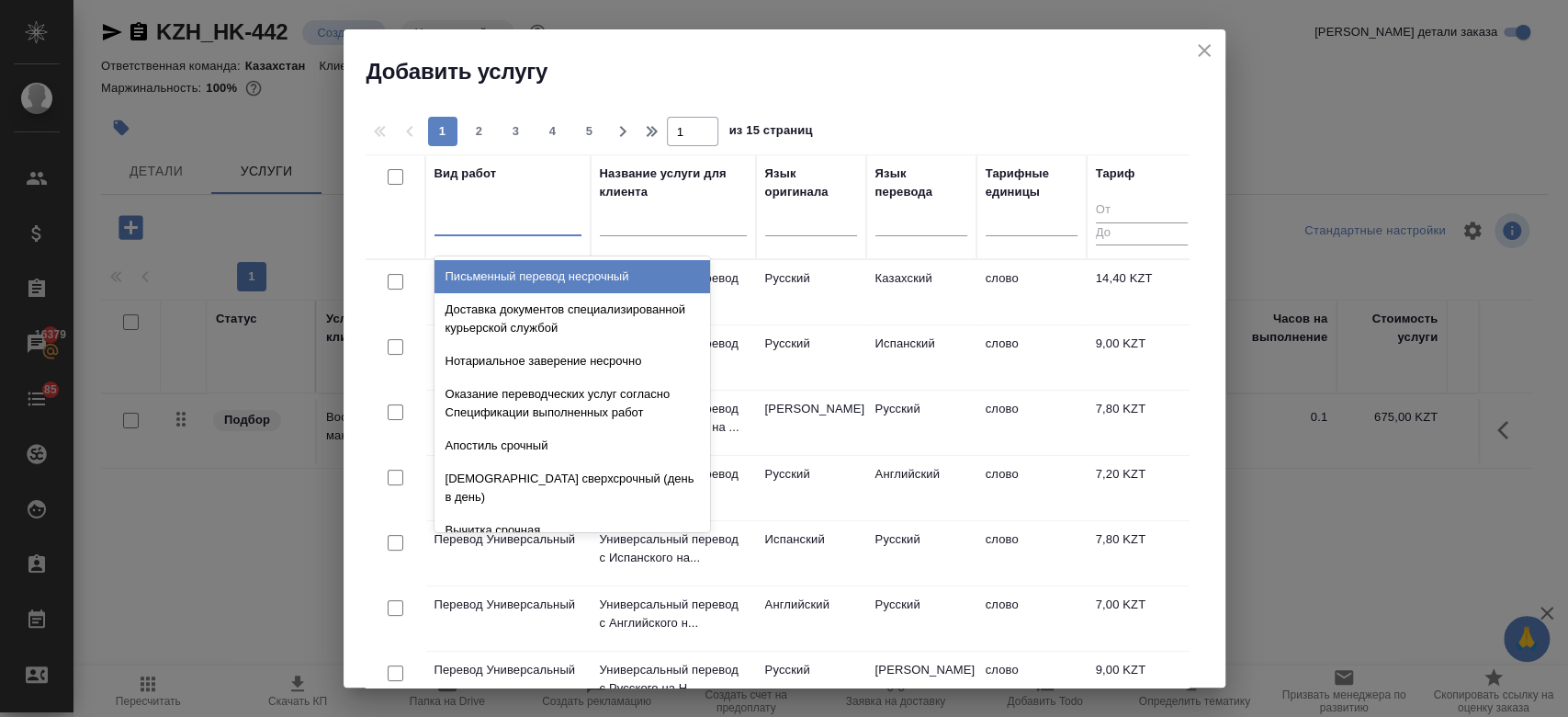
click at [470, 231] on div at bounding box center [508, 217] width 147 height 27
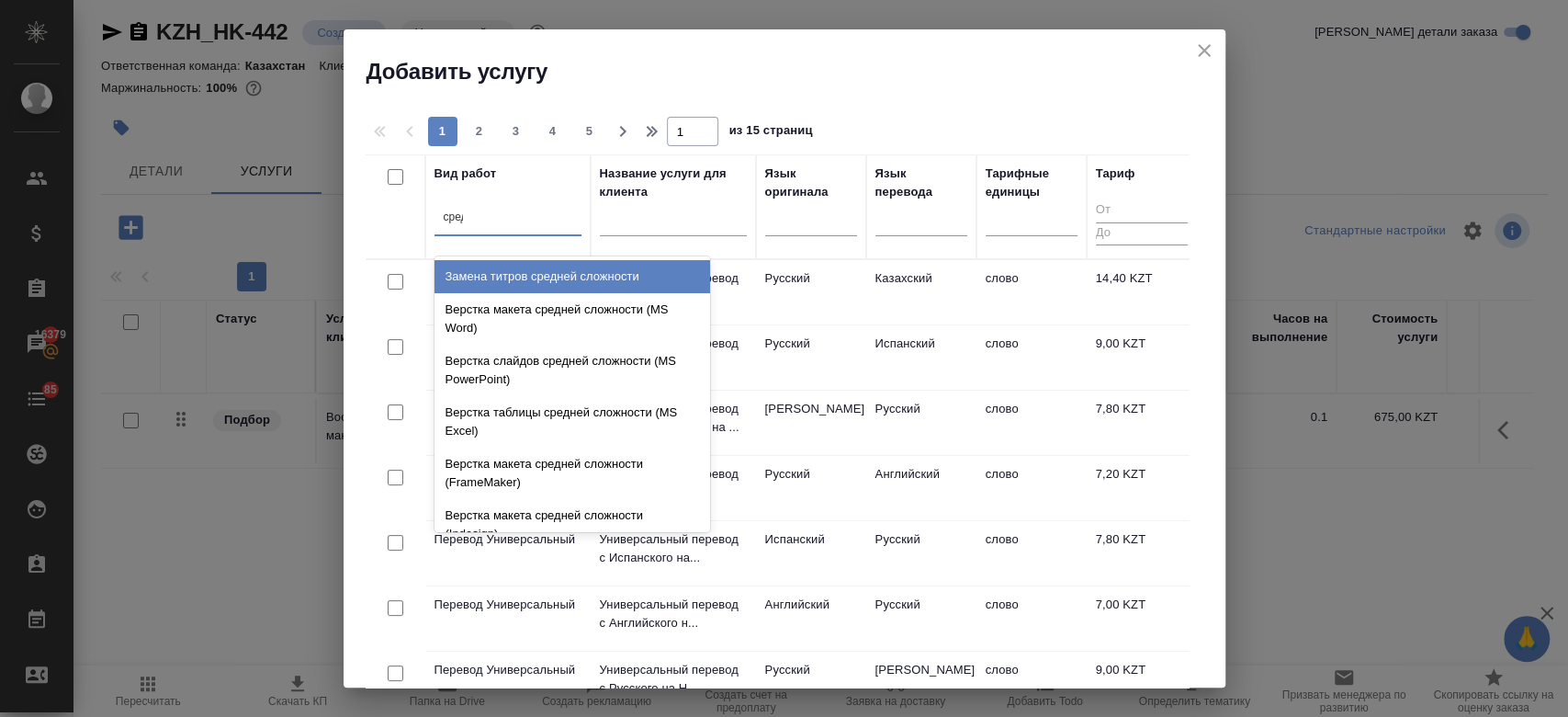
type input "средн"
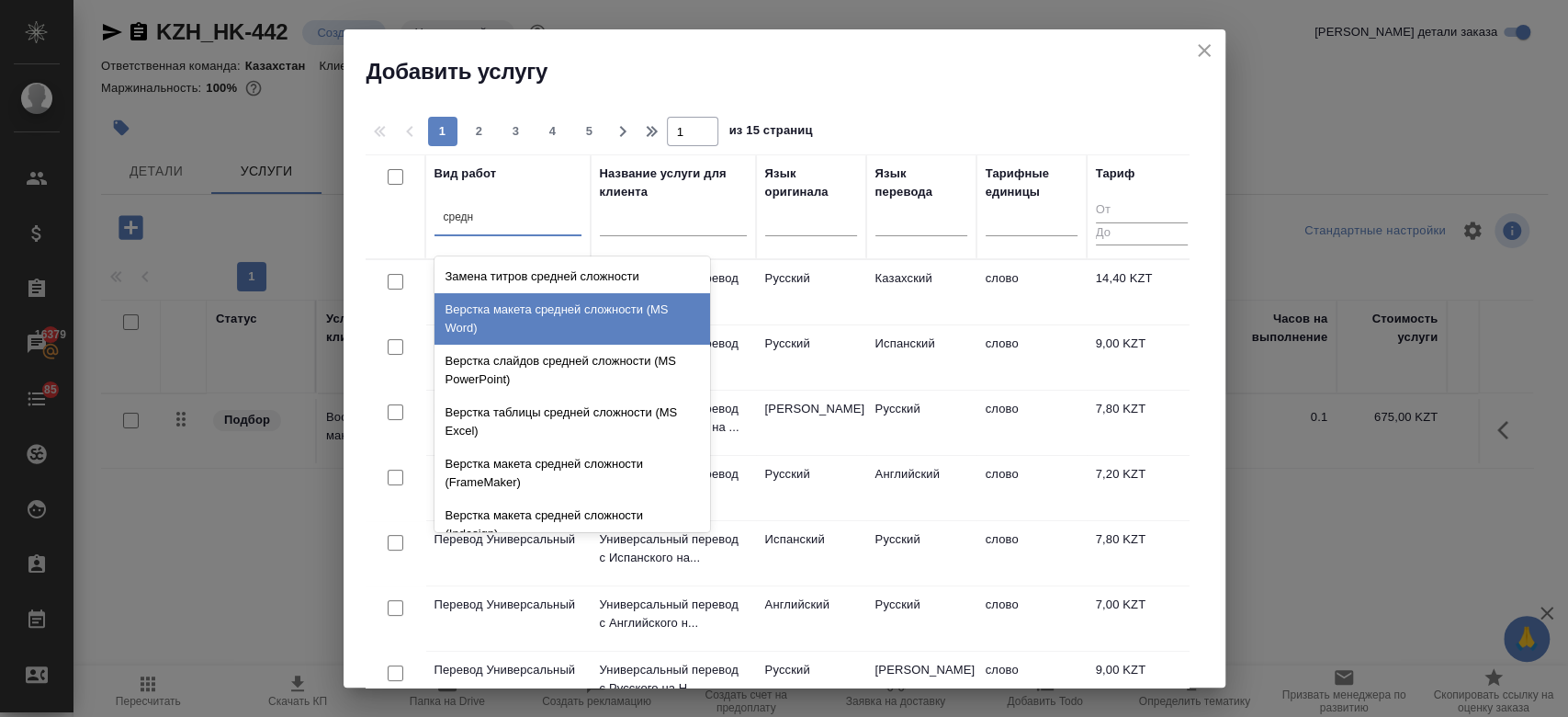
click at [539, 304] on div "Верстка макета средней сложности (MS Word)" at bounding box center [572, 319] width 275 height 51
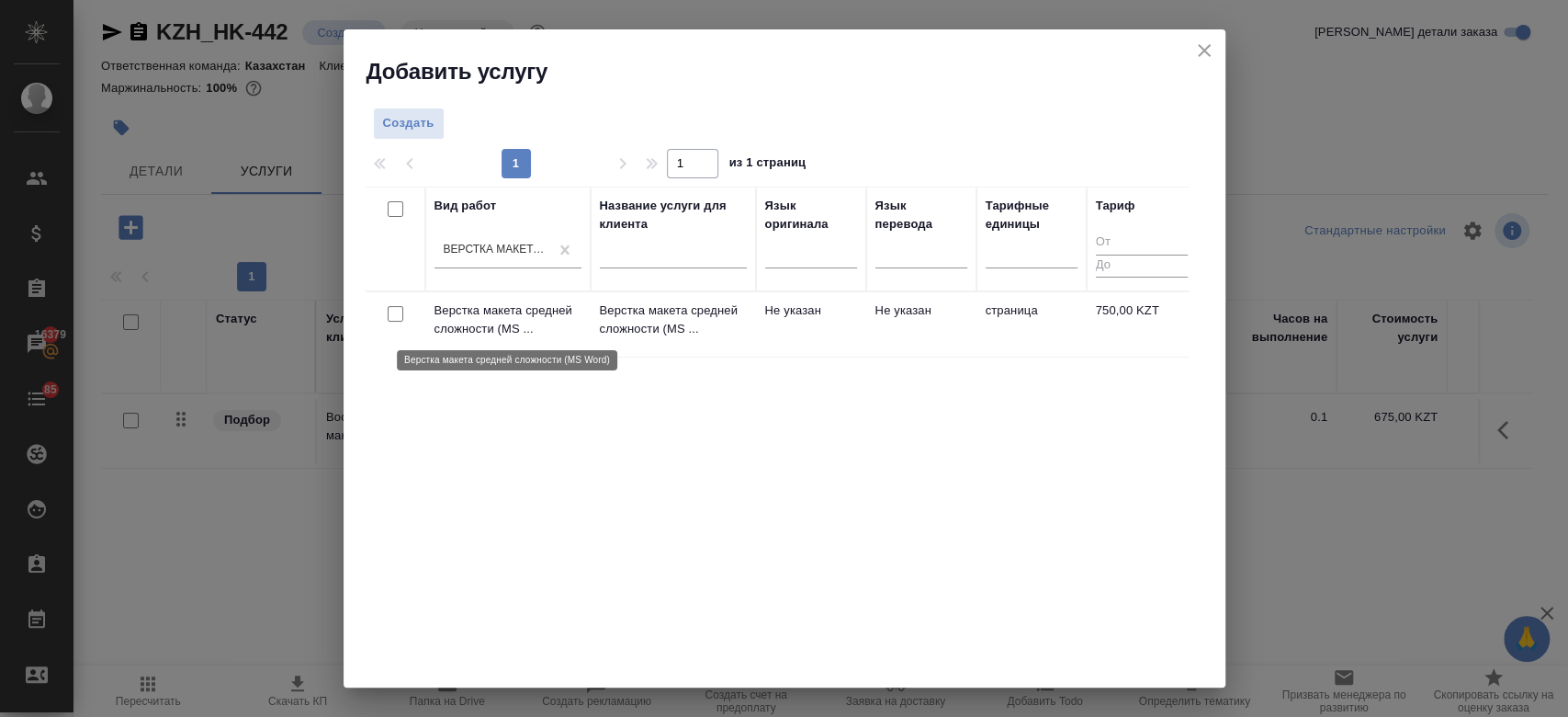
click at [551, 306] on p "Верстка макета средней сложности (MS ..." at bounding box center [508, 319] width 147 height 37
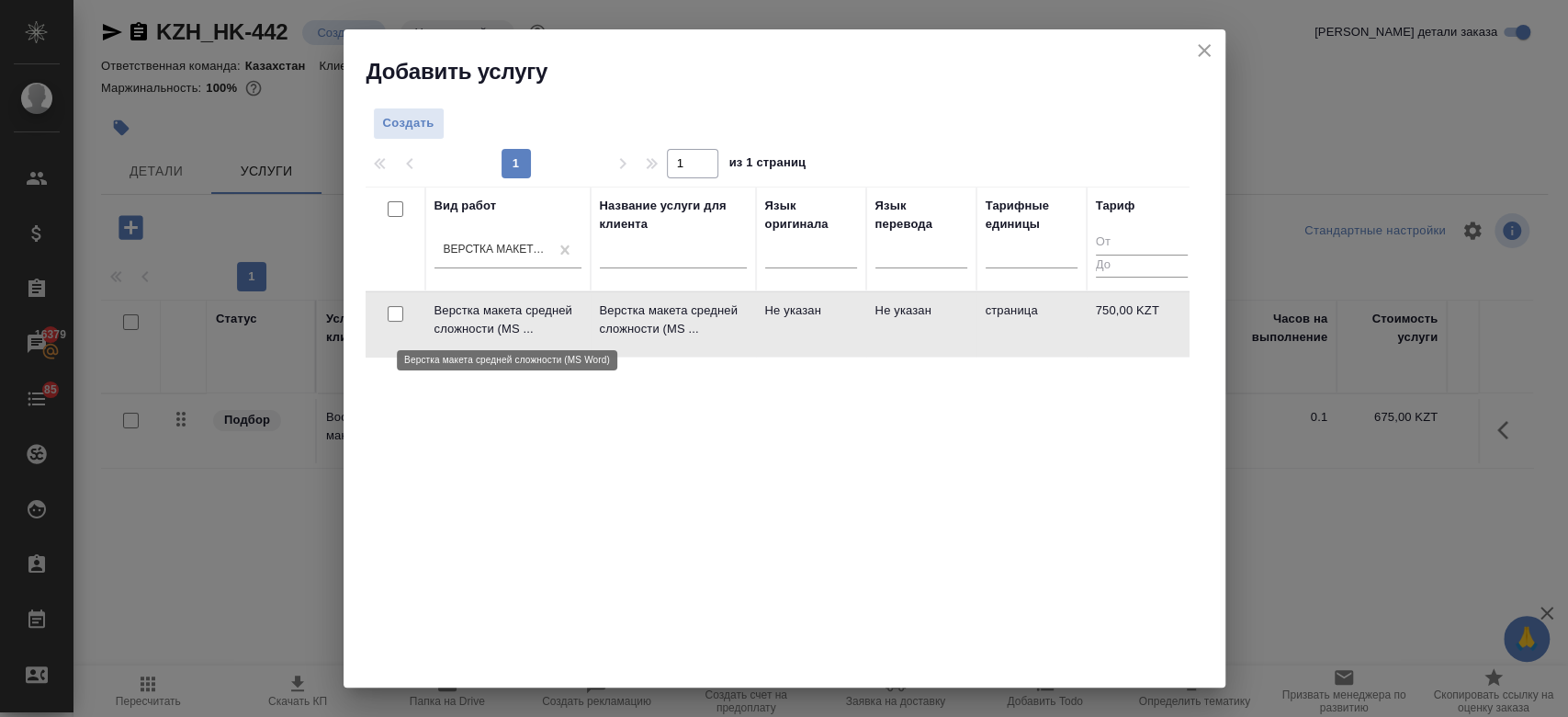
click at [551, 306] on p "Верстка макета средней сложности (MS ..." at bounding box center [508, 319] width 147 height 37
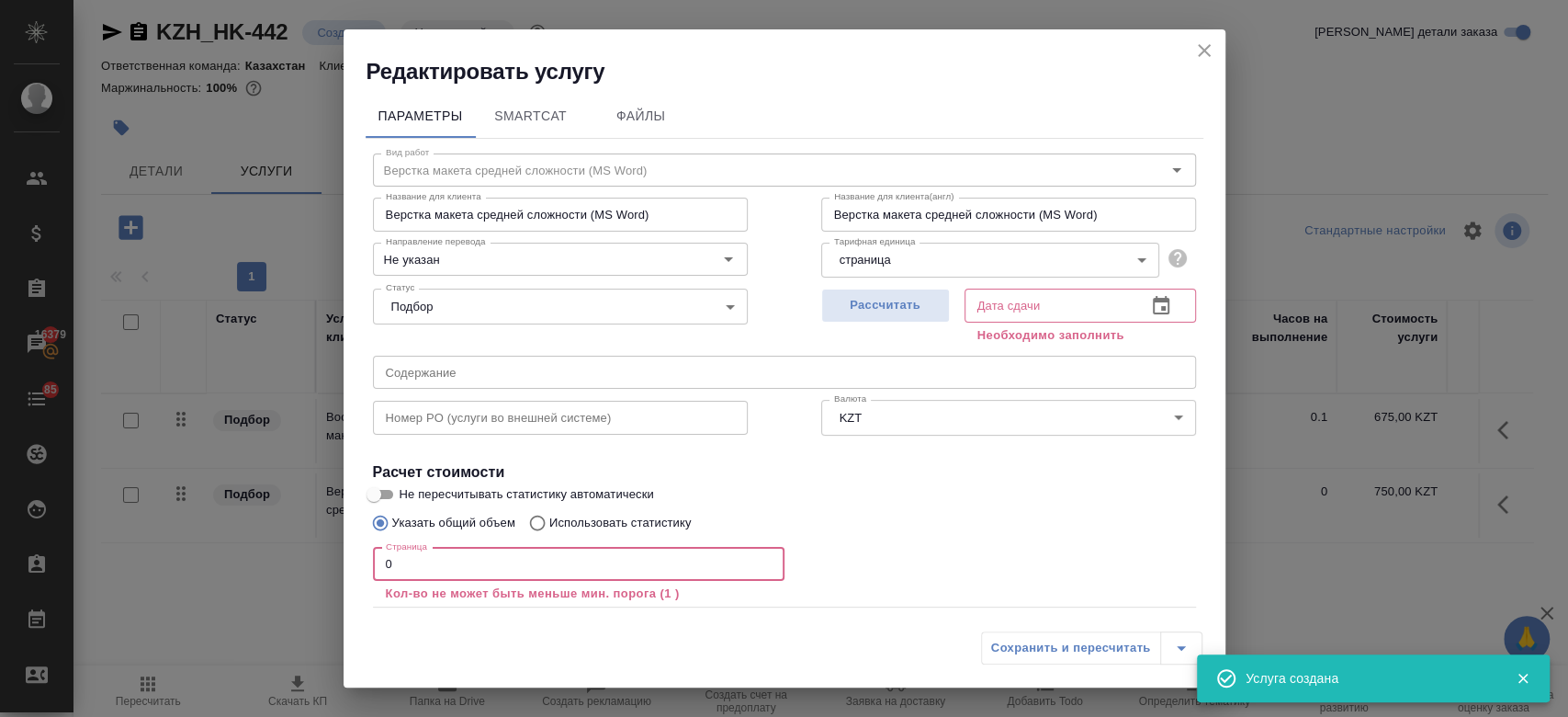
click at [512, 555] on input "0" at bounding box center [579, 563] width 412 height 33
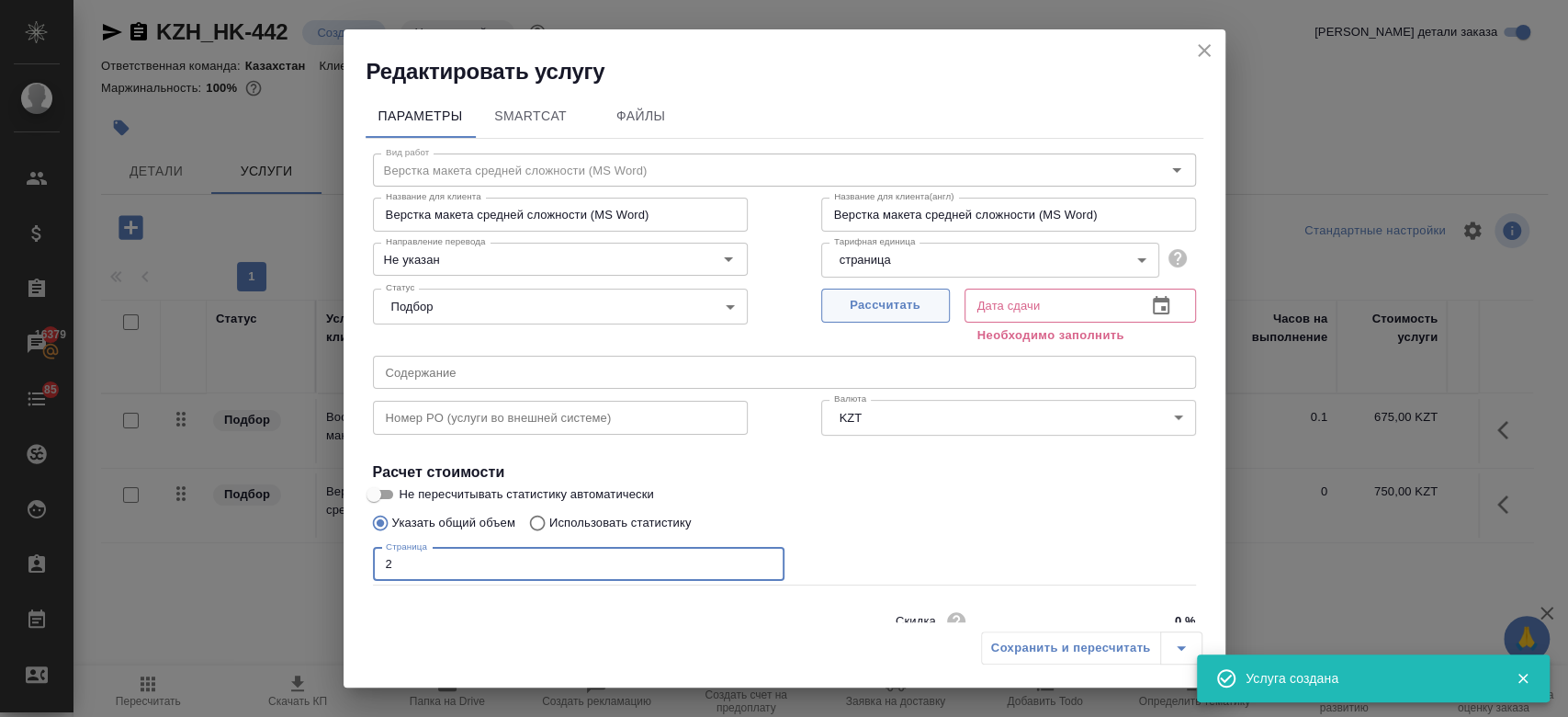
type input "2"
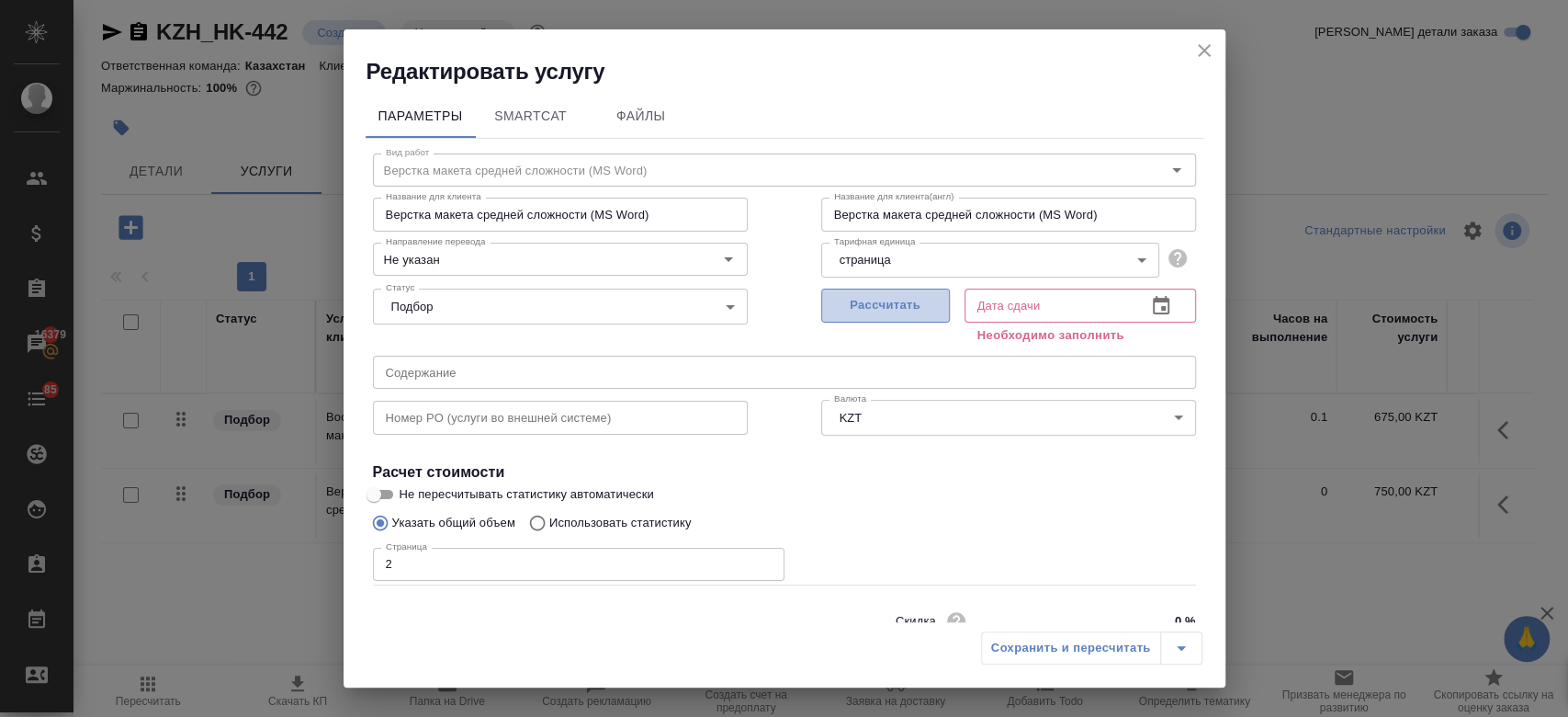
click at [908, 317] on button "Рассчитать" at bounding box center [885, 305] width 129 height 34
type input "04.09.2025 13:39"
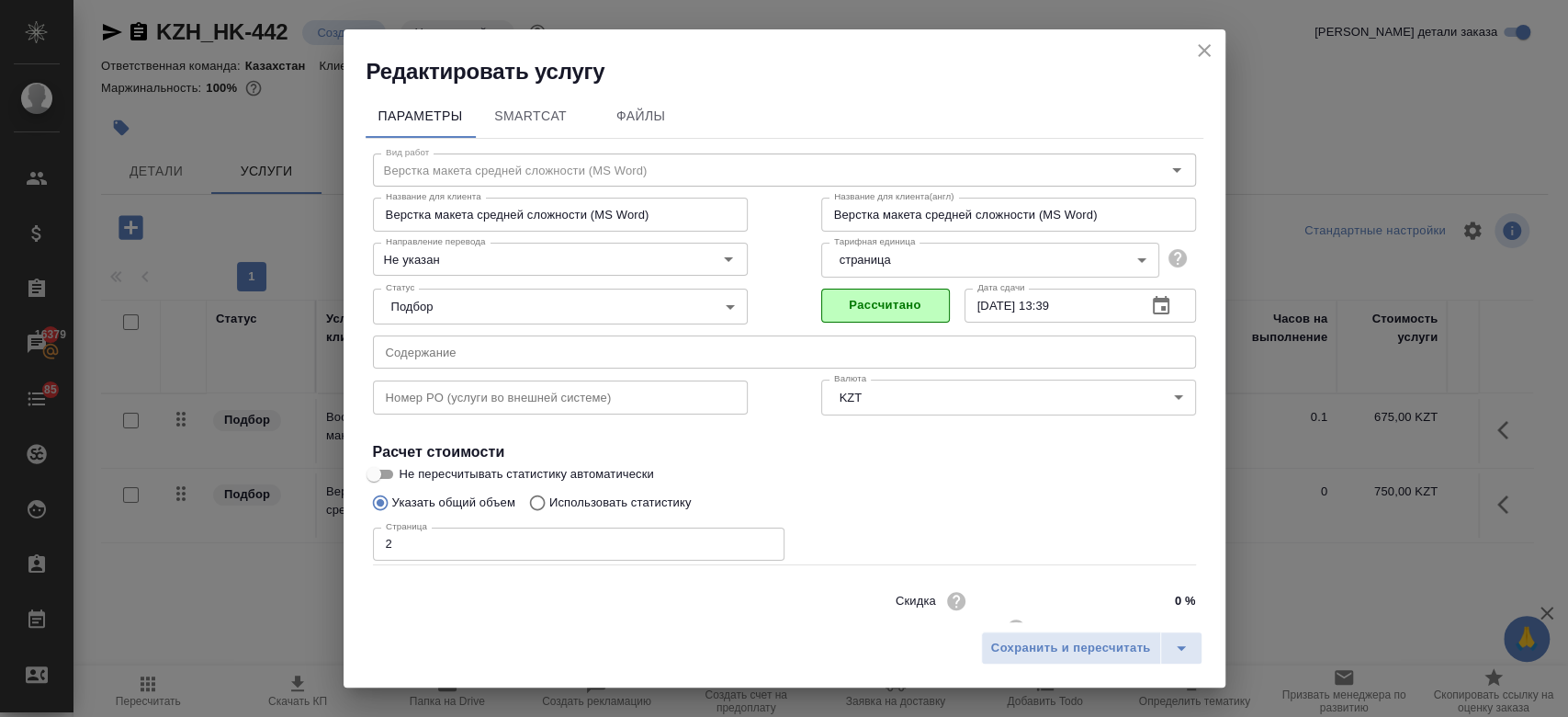
scroll to position [58, 0]
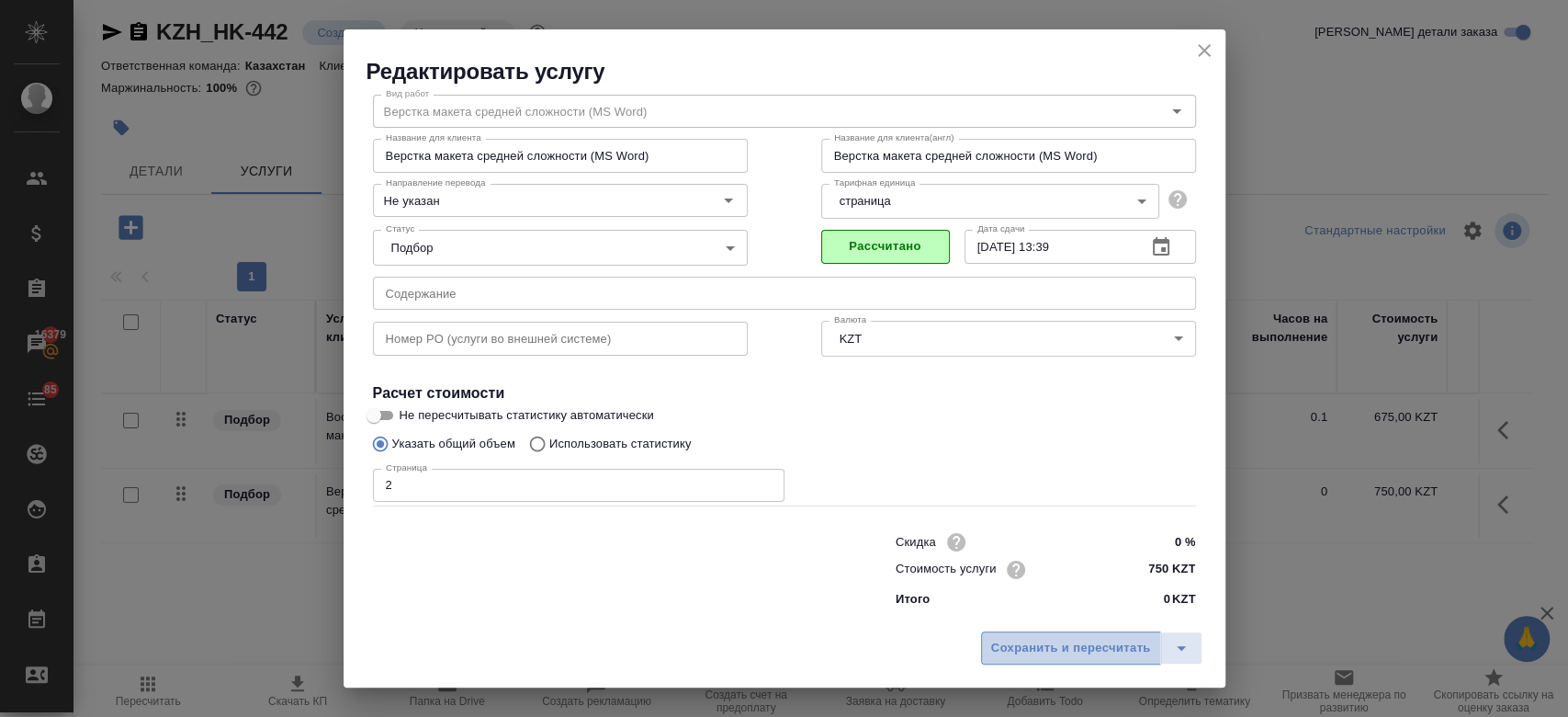
click at [1010, 634] on button "Сохранить и пересчитать" at bounding box center [1071, 647] width 180 height 33
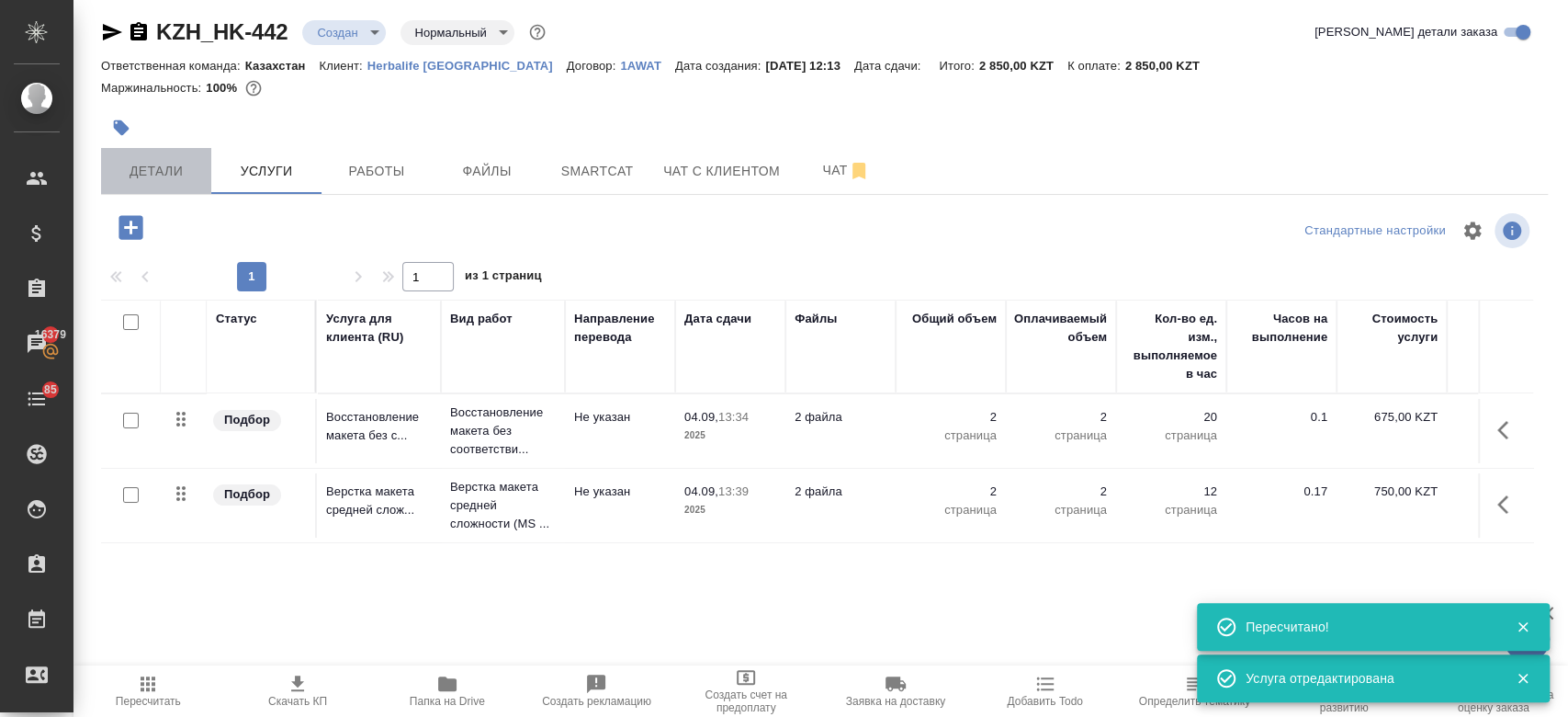
click at [151, 183] on button "Детали" at bounding box center [155, 170] width 110 height 46
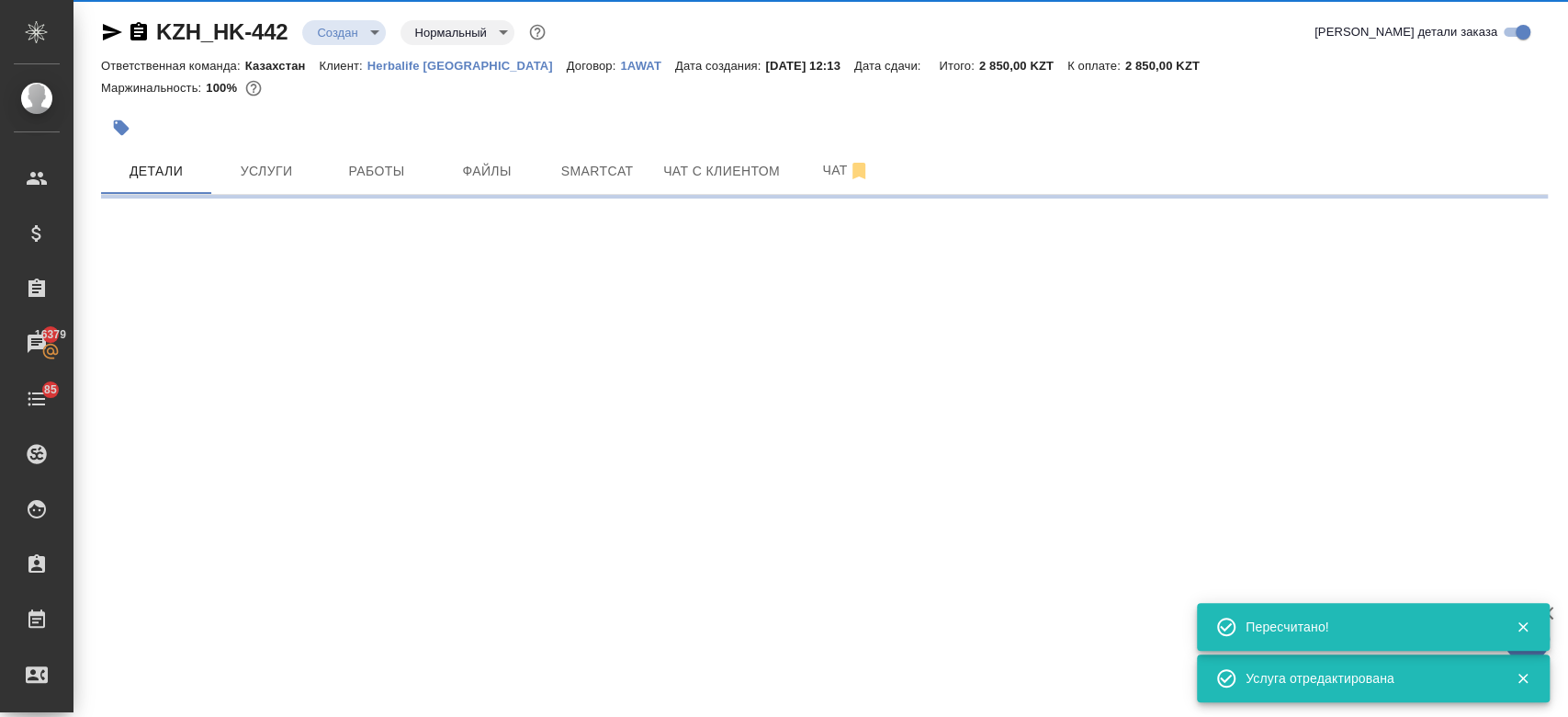
select select "RU"
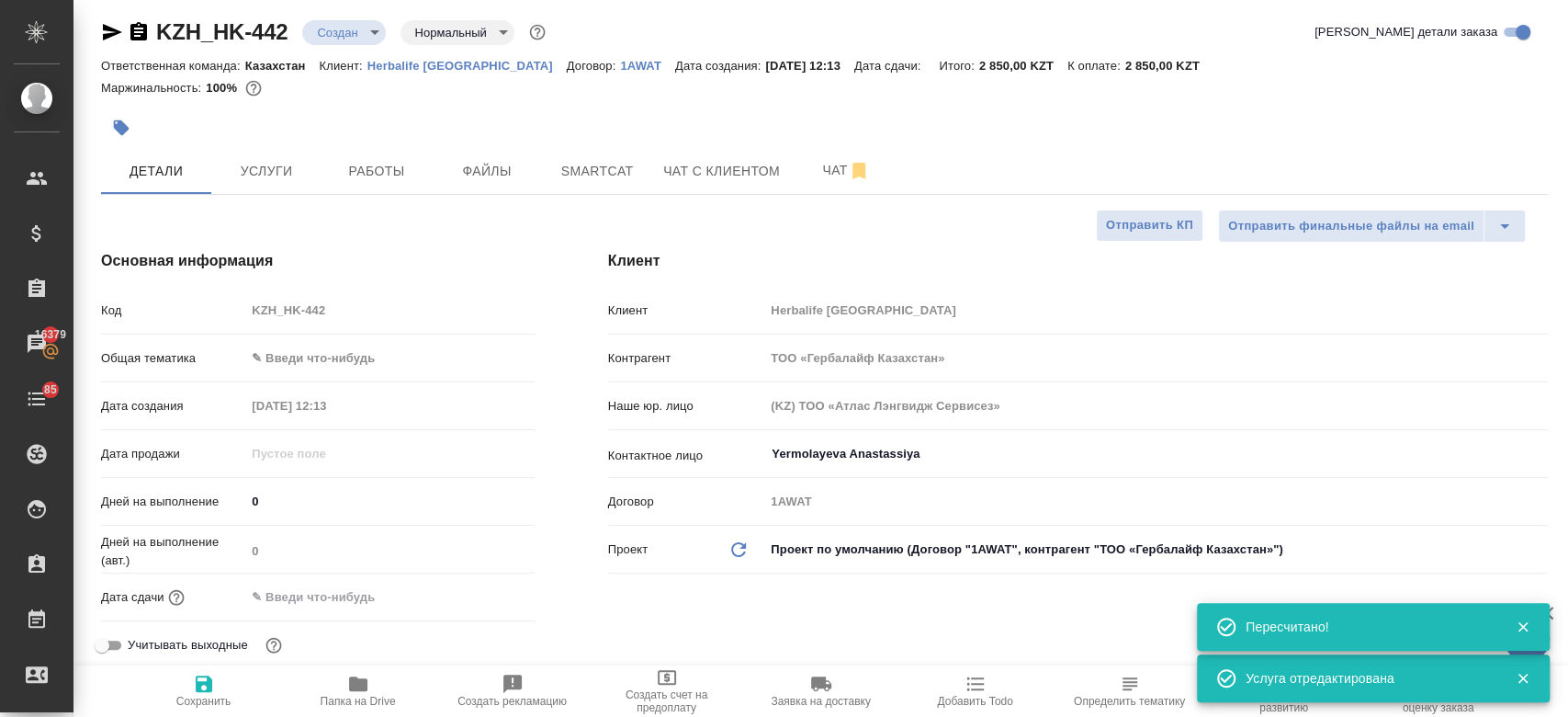
type textarea "x"
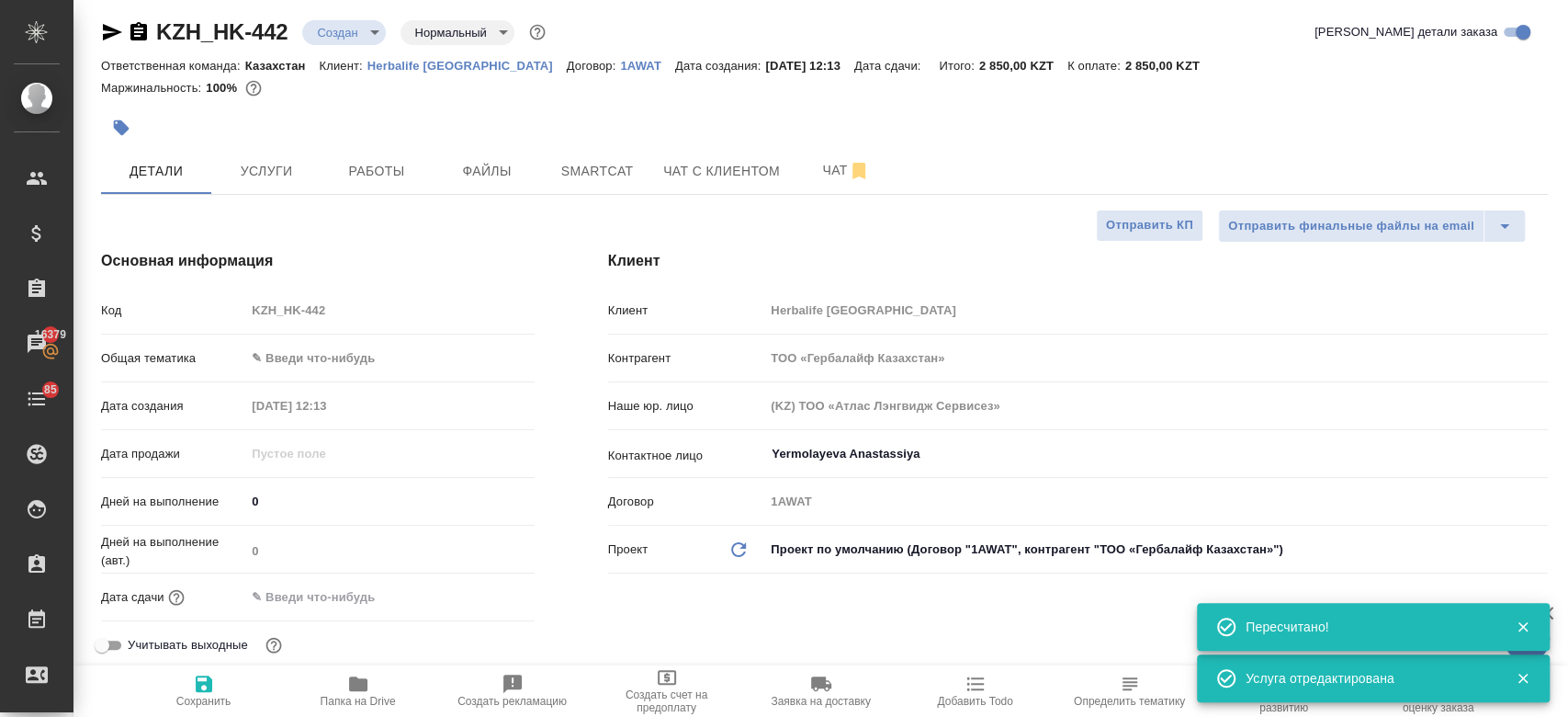
type textarea "x"
click at [273, 192] on button "Услуги" at bounding box center [265, 170] width 110 height 46
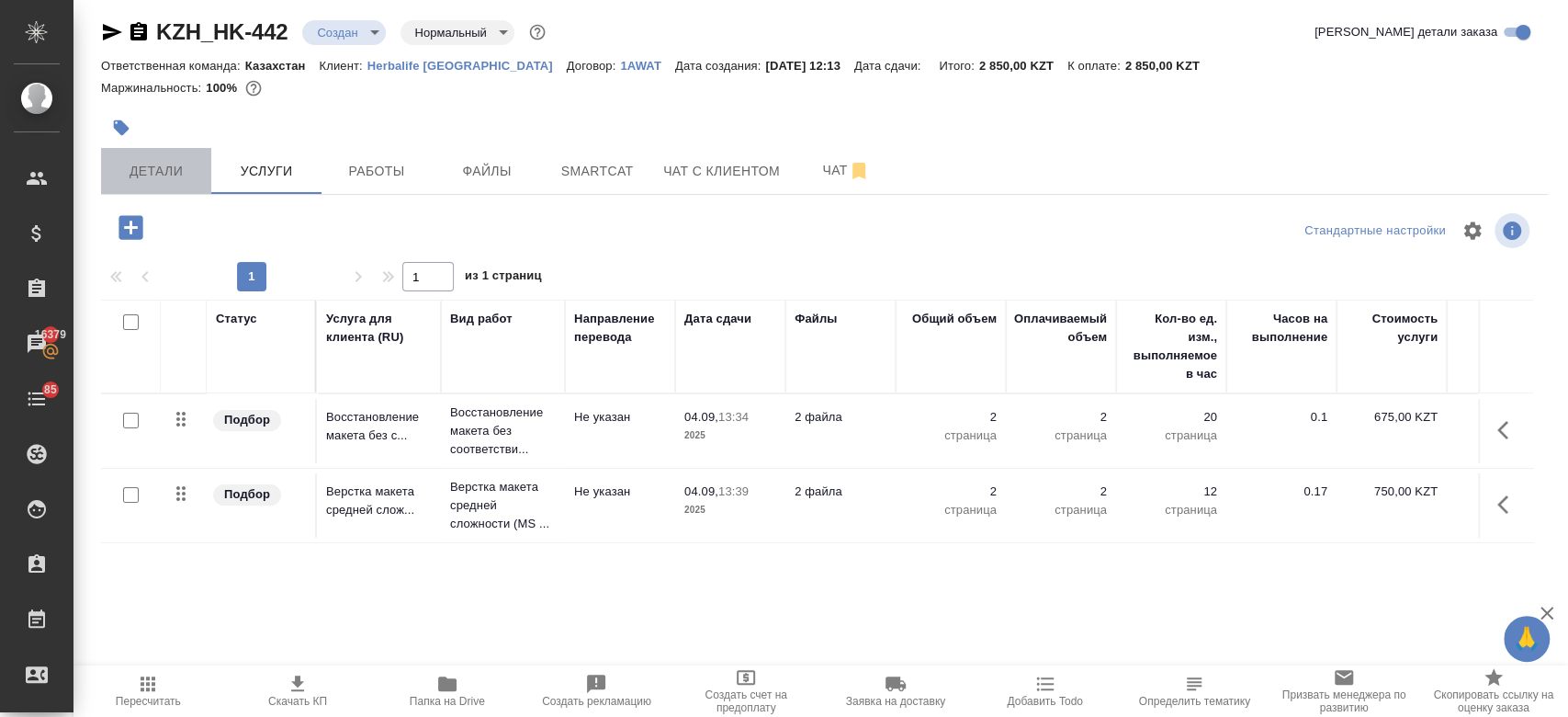
click at [149, 167] on span "Детали" at bounding box center [155, 170] width 88 height 23
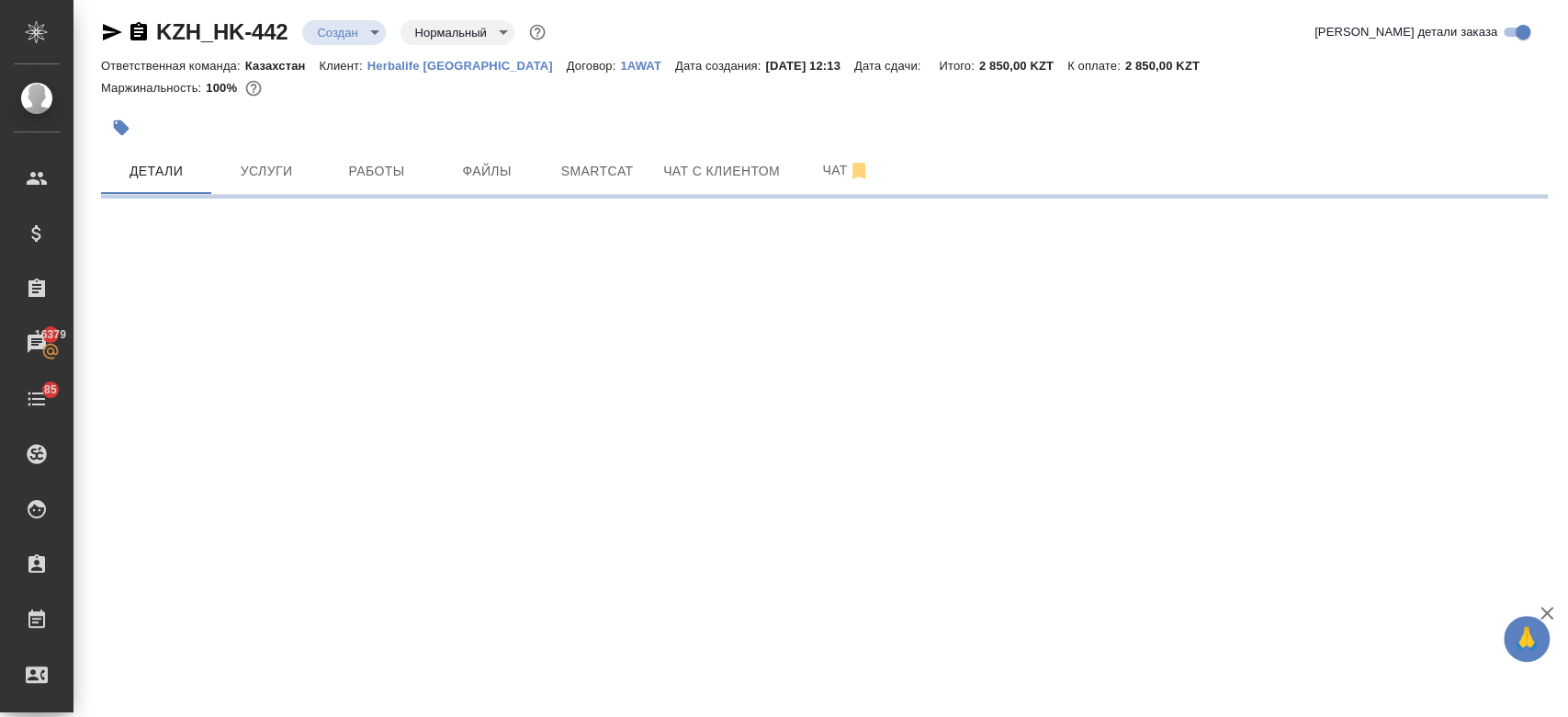
select select "RU"
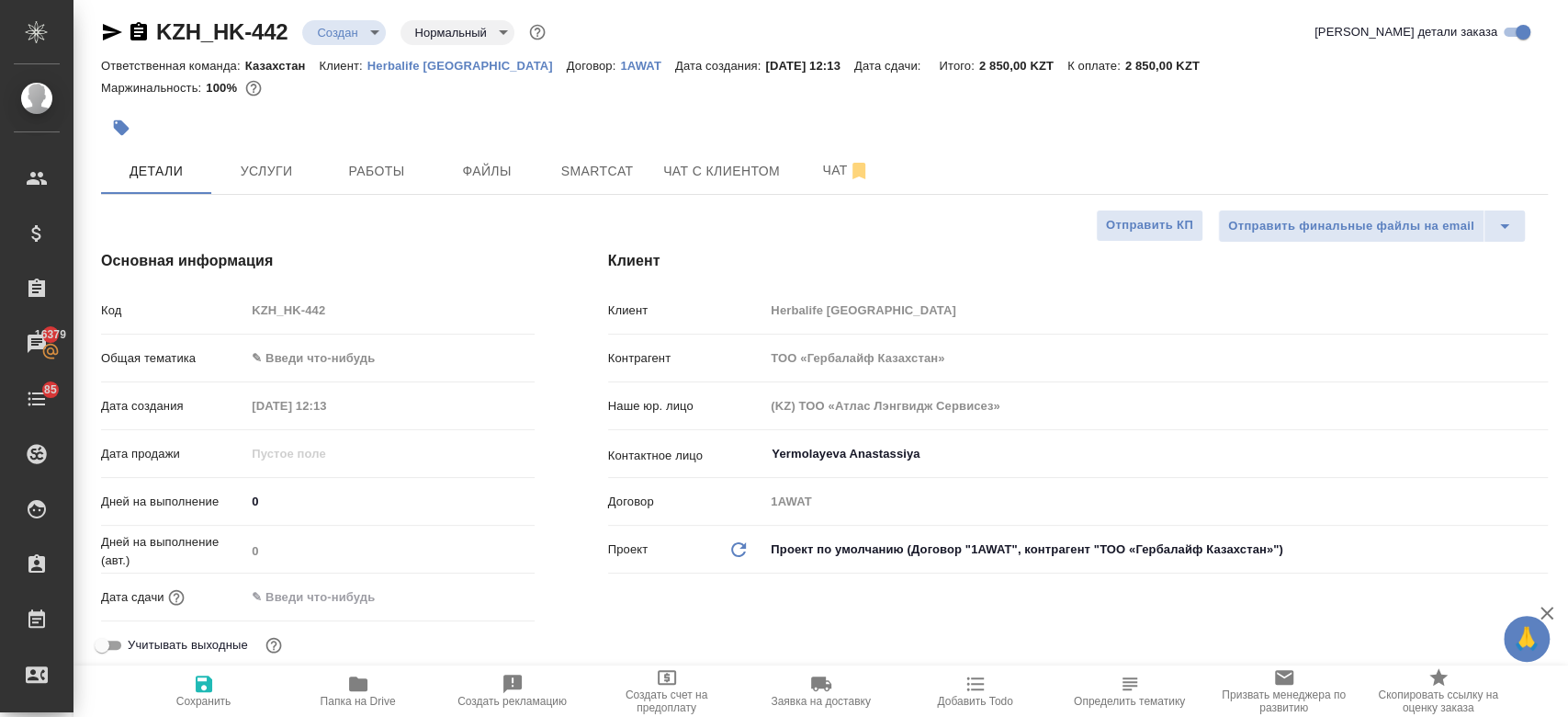
type textarea "x"
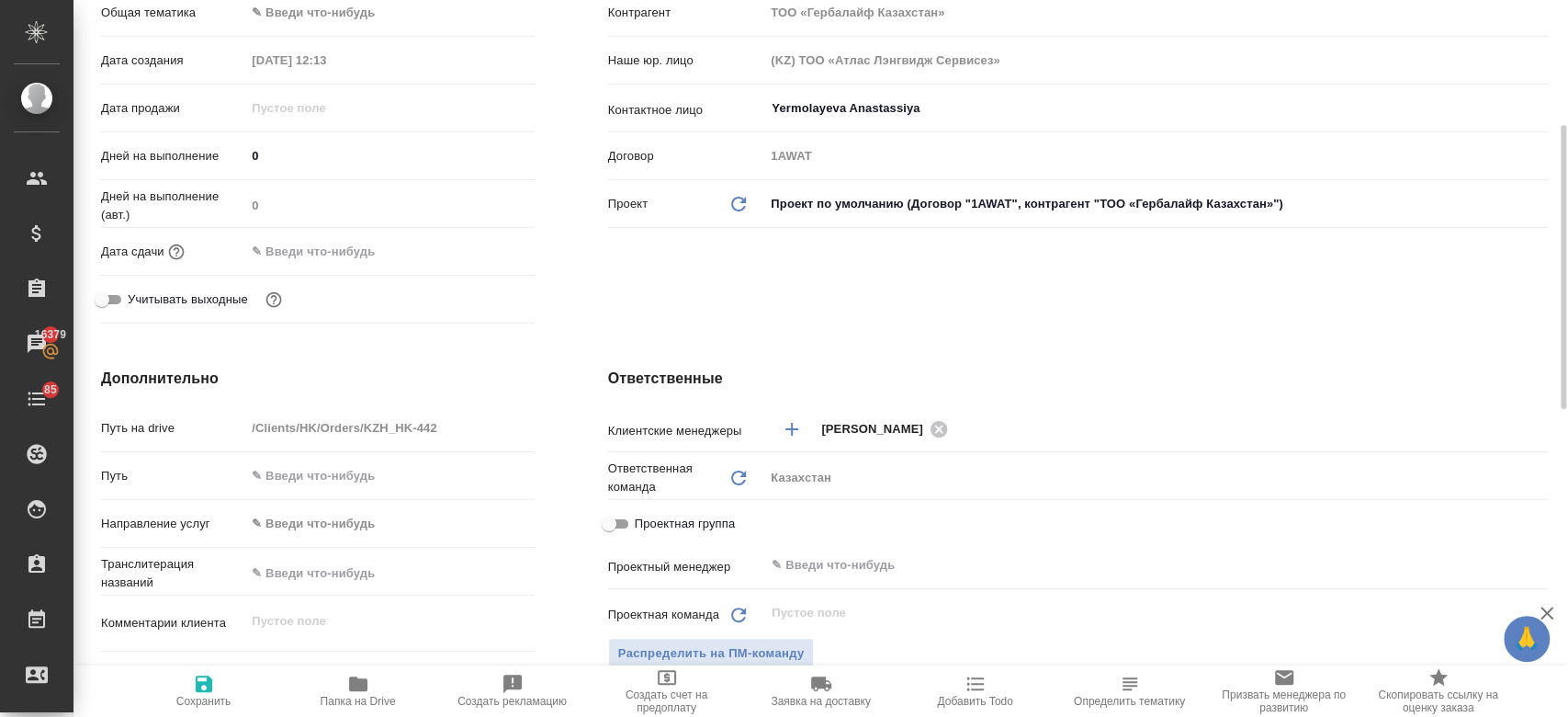
scroll to position [354, 0]
click at [332, 254] on input "text" at bounding box center [327, 250] width 160 height 27
click at [473, 248] on icon "button" at bounding box center [481, 249] width 17 height 19
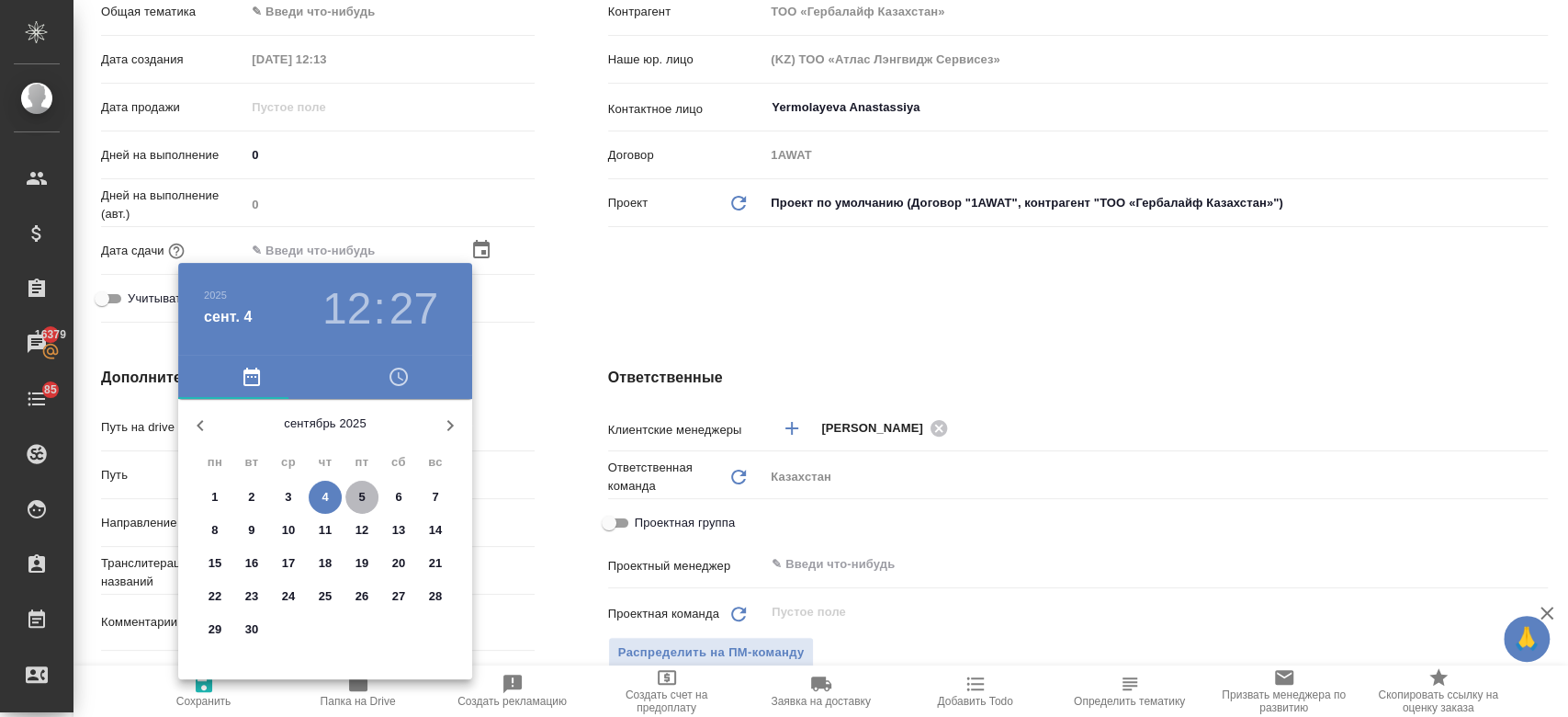
click at [349, 494] on span "5" at bounding box center [361, 497] width 33 height 19
type input "05.09.2025 12:27"
type textarea "x"
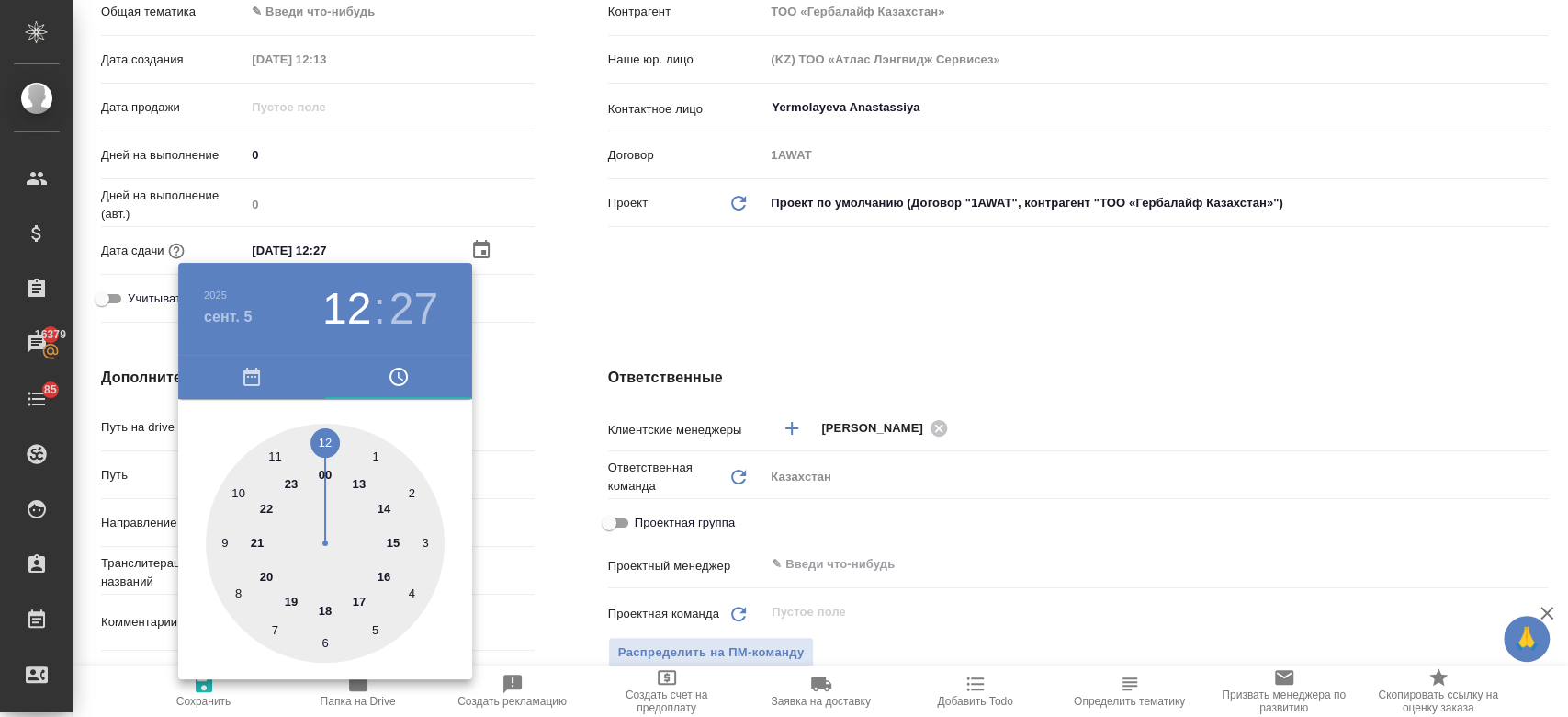
click at [272, 461] on div at bounding box center [325, 543] width 239 height 239
type input "05.09.2025 11:27"
type textarea "x"
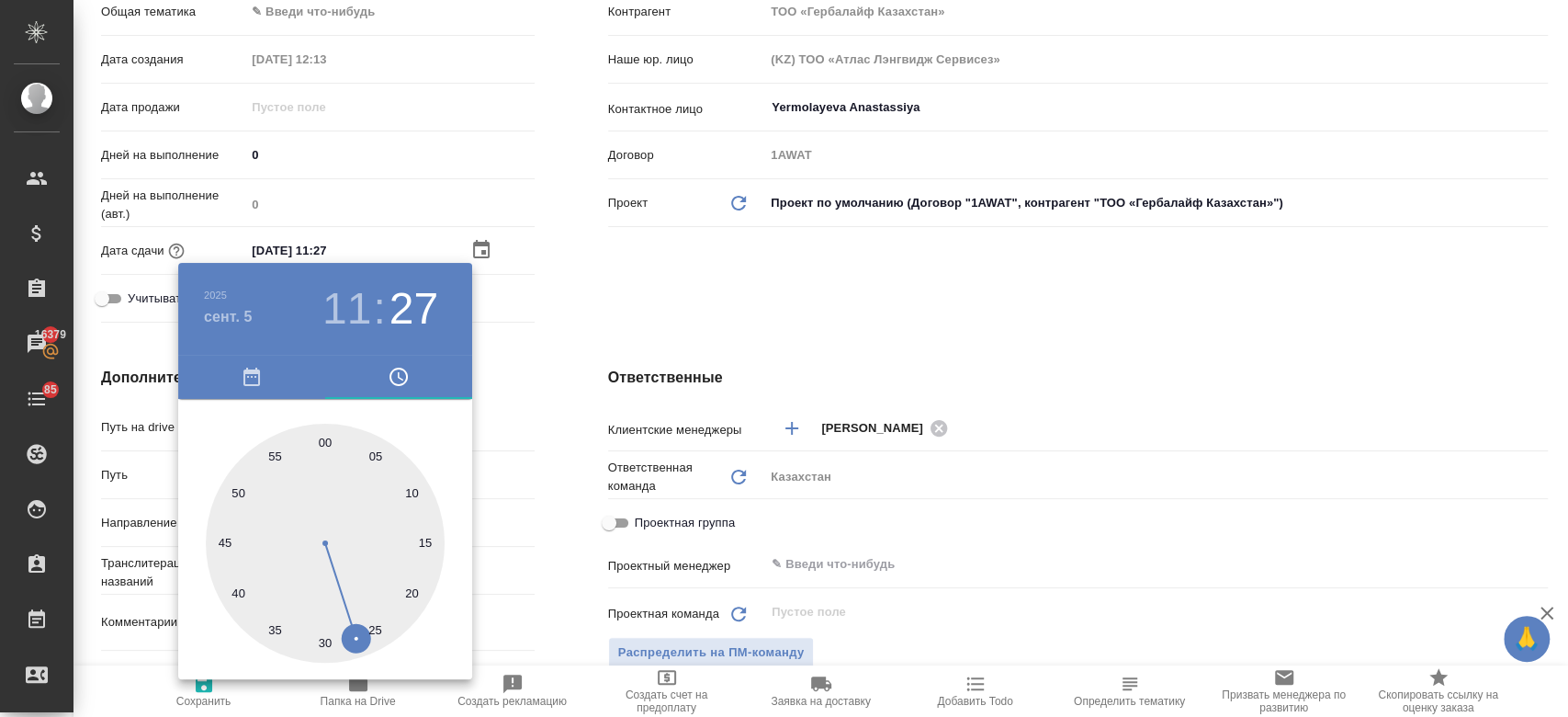
click at [320, 446] on div at bounding box center [325, 543] width 239 height 239
type input "05.09.2025 11:59"
type textarea "x"
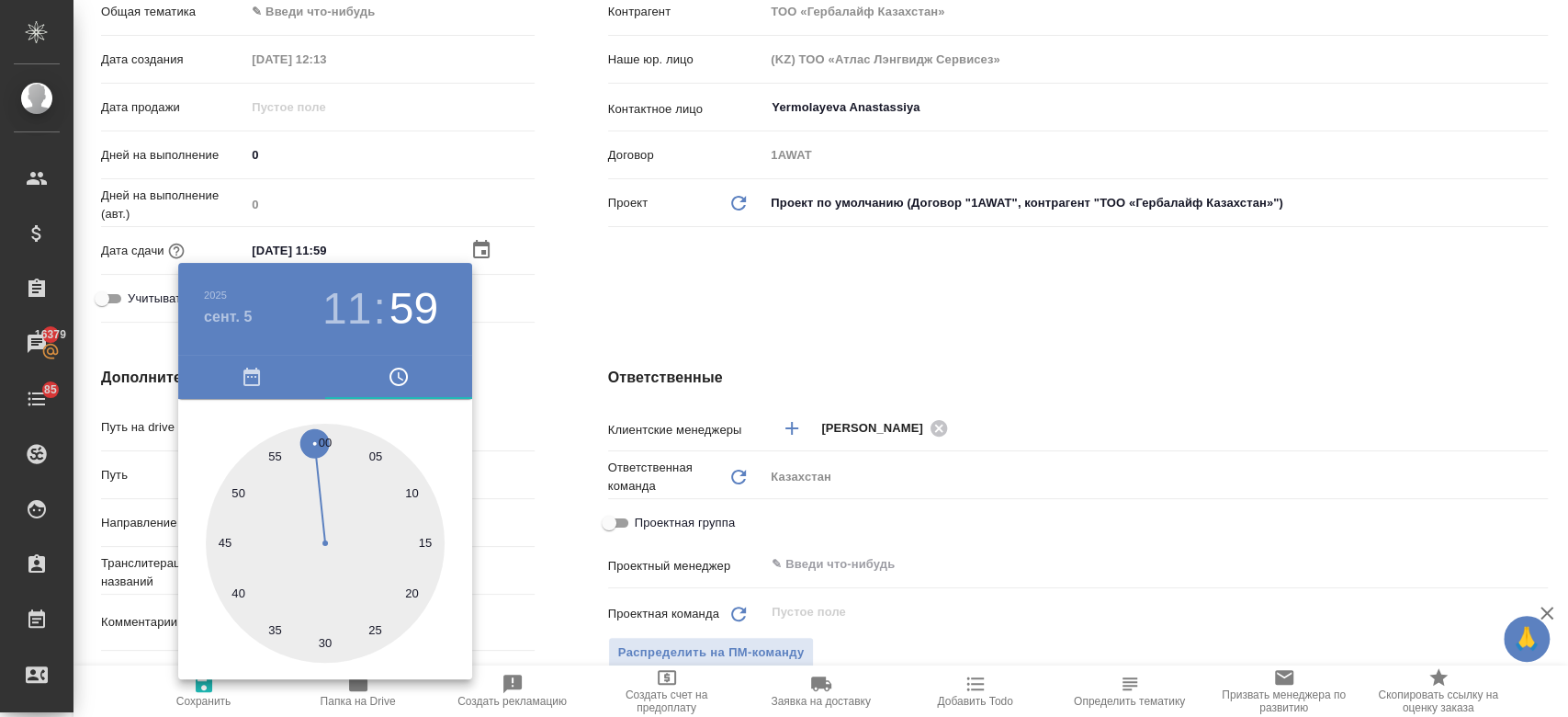
click at [329, 442] on div at bounding box center [325, 543] width 239 height 239
type input "05.09.2025 11:00"
type textarea "x"
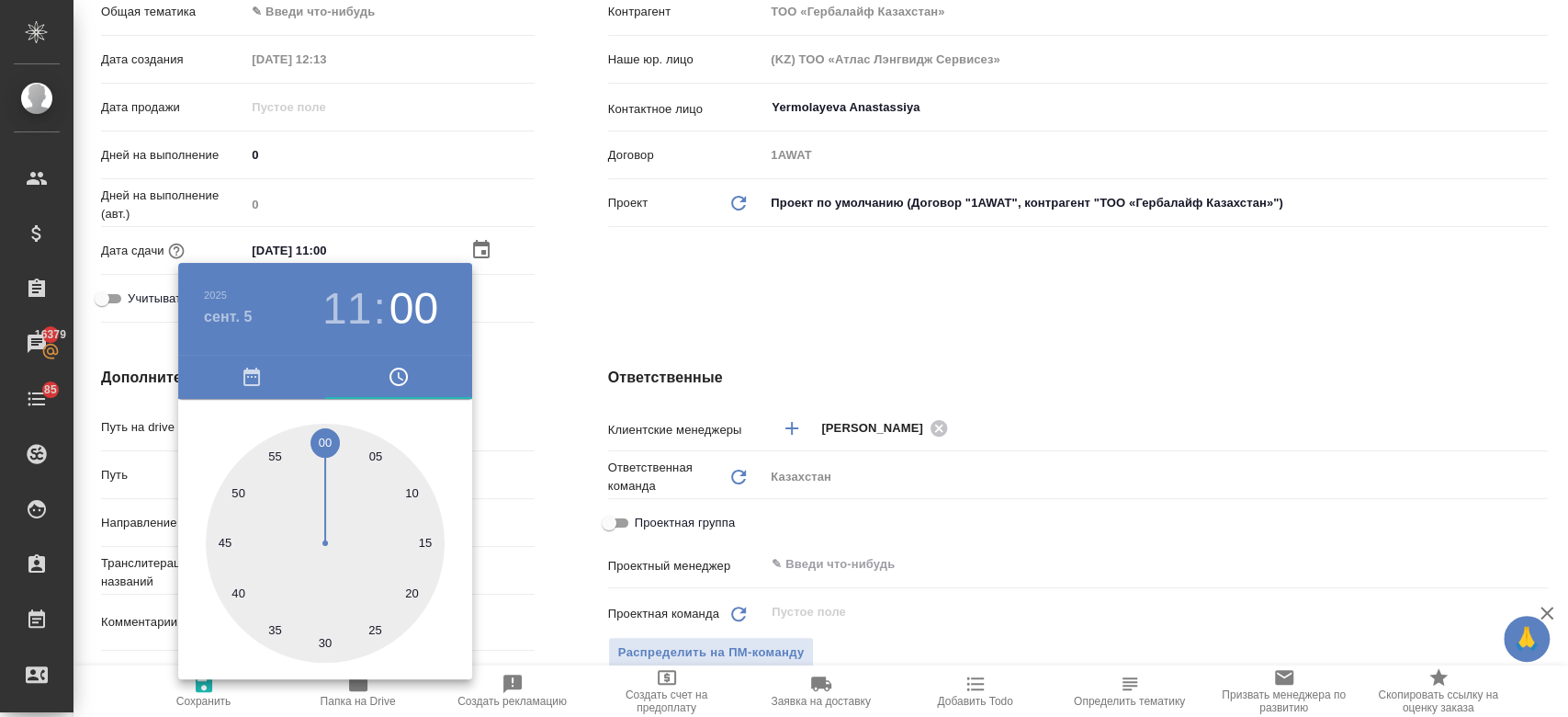
click at [679, 255] on div at bounding box center [784, 358] width 1568 height 717
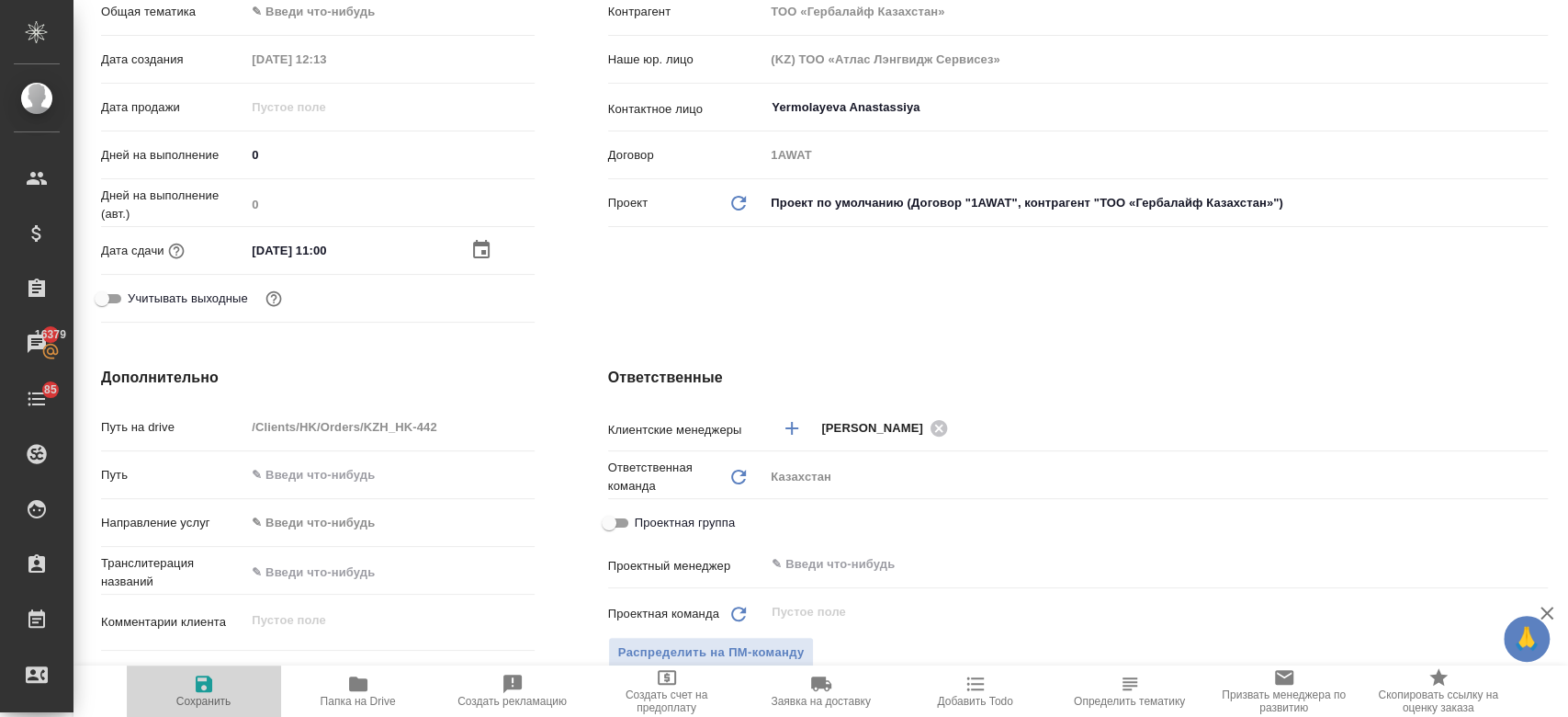
click at [211, 691] on icon "button" at bounding box center [204, 683] width 22 height 22
type textarea "x"
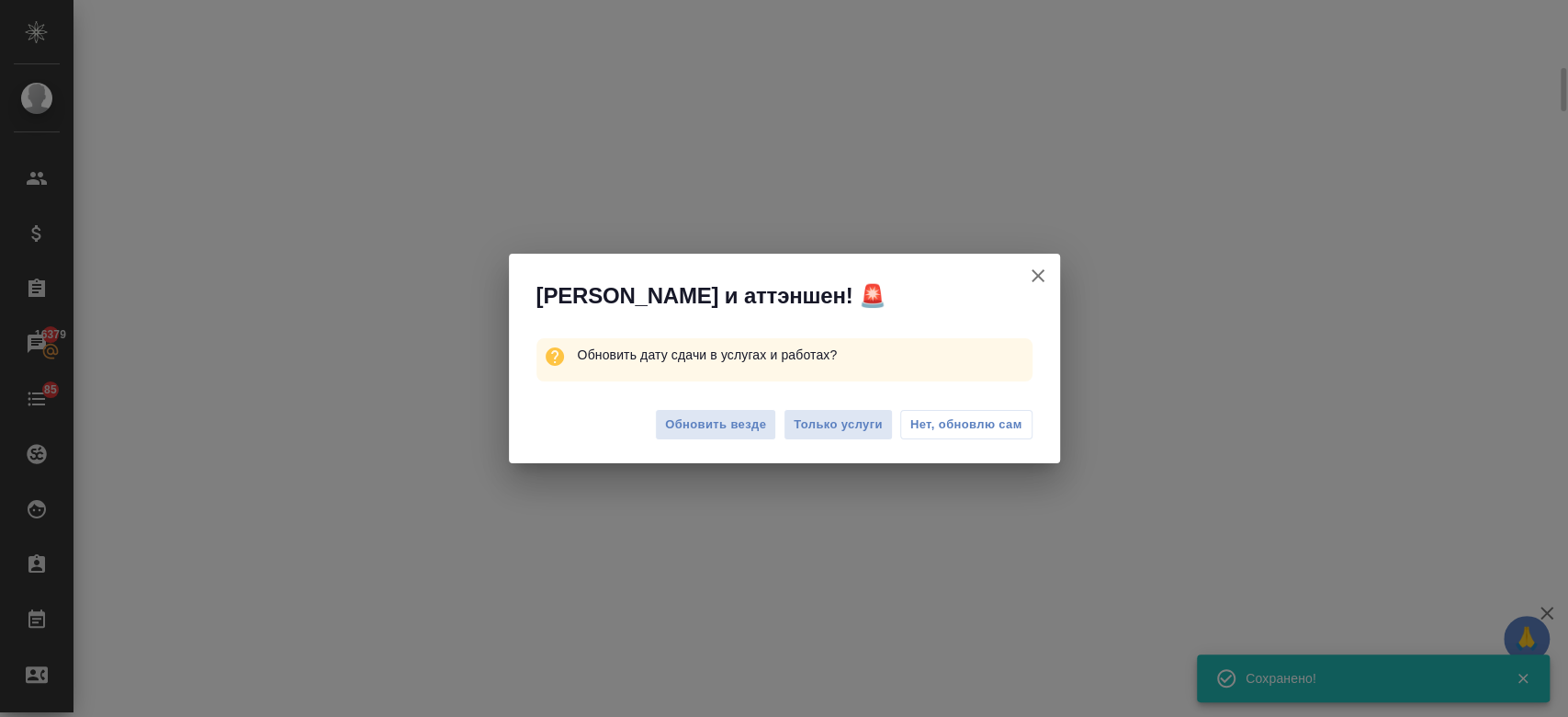
select select "RU"
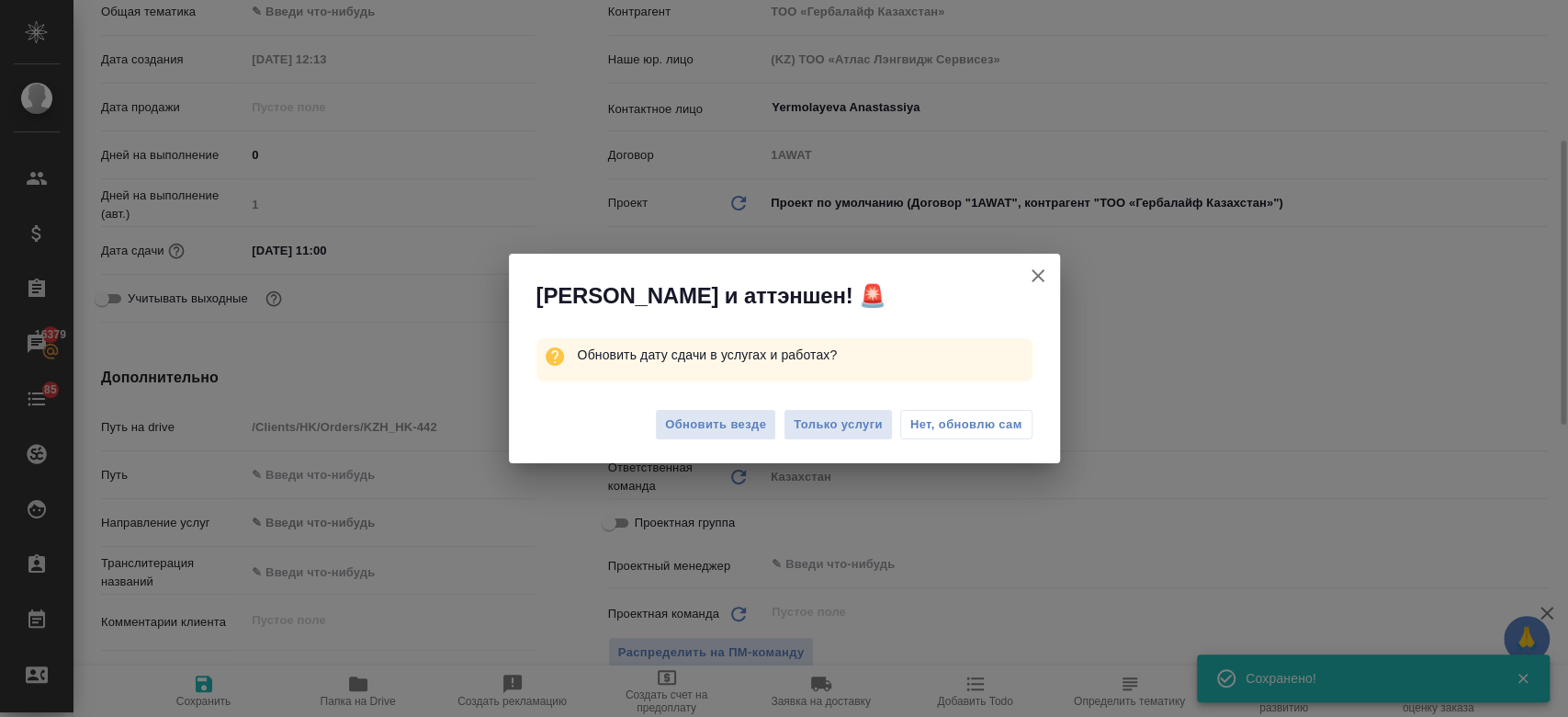
type textarea "x"
click at [854, 437] on button "Только услуги" at bounding box center [837, 425] width 109 height 32
type textarea "x"
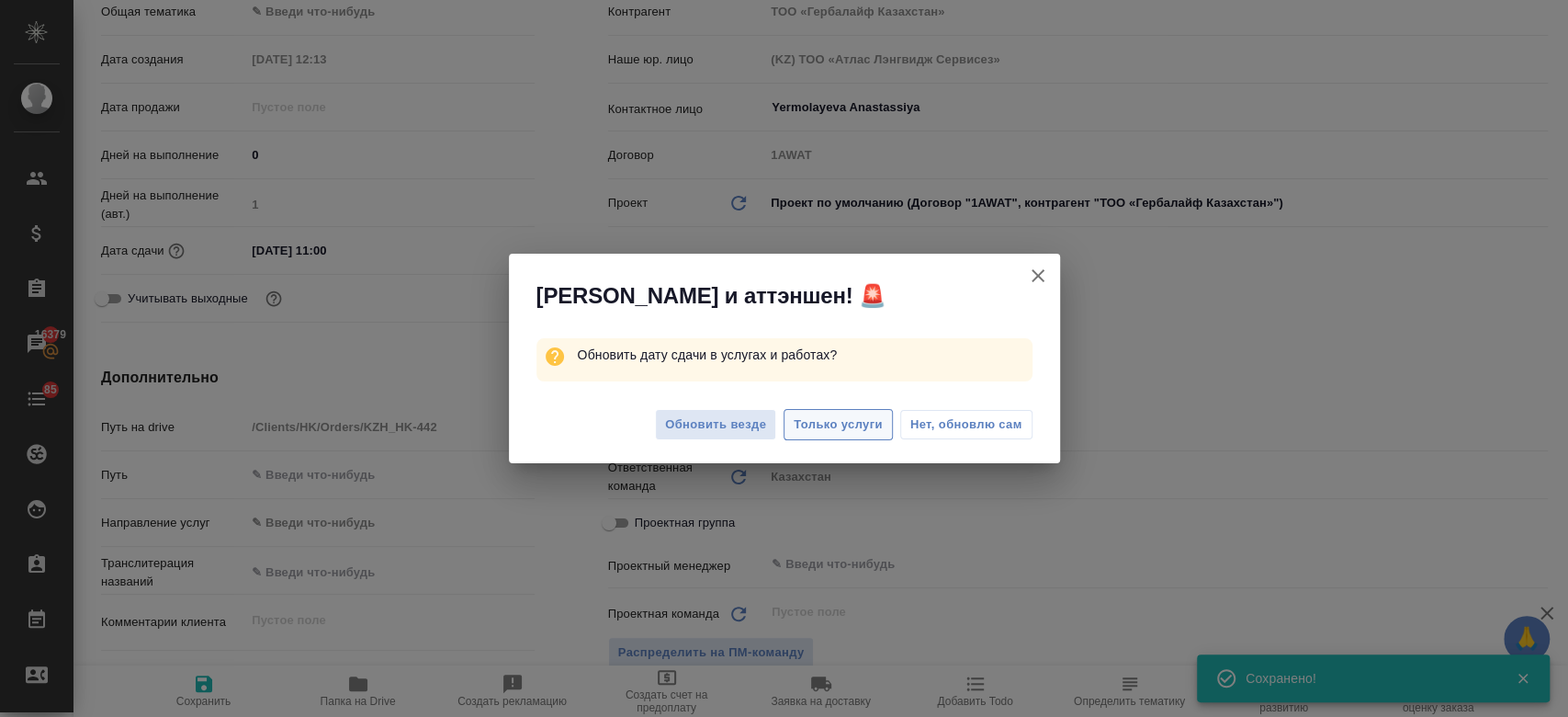
type textarea "x"
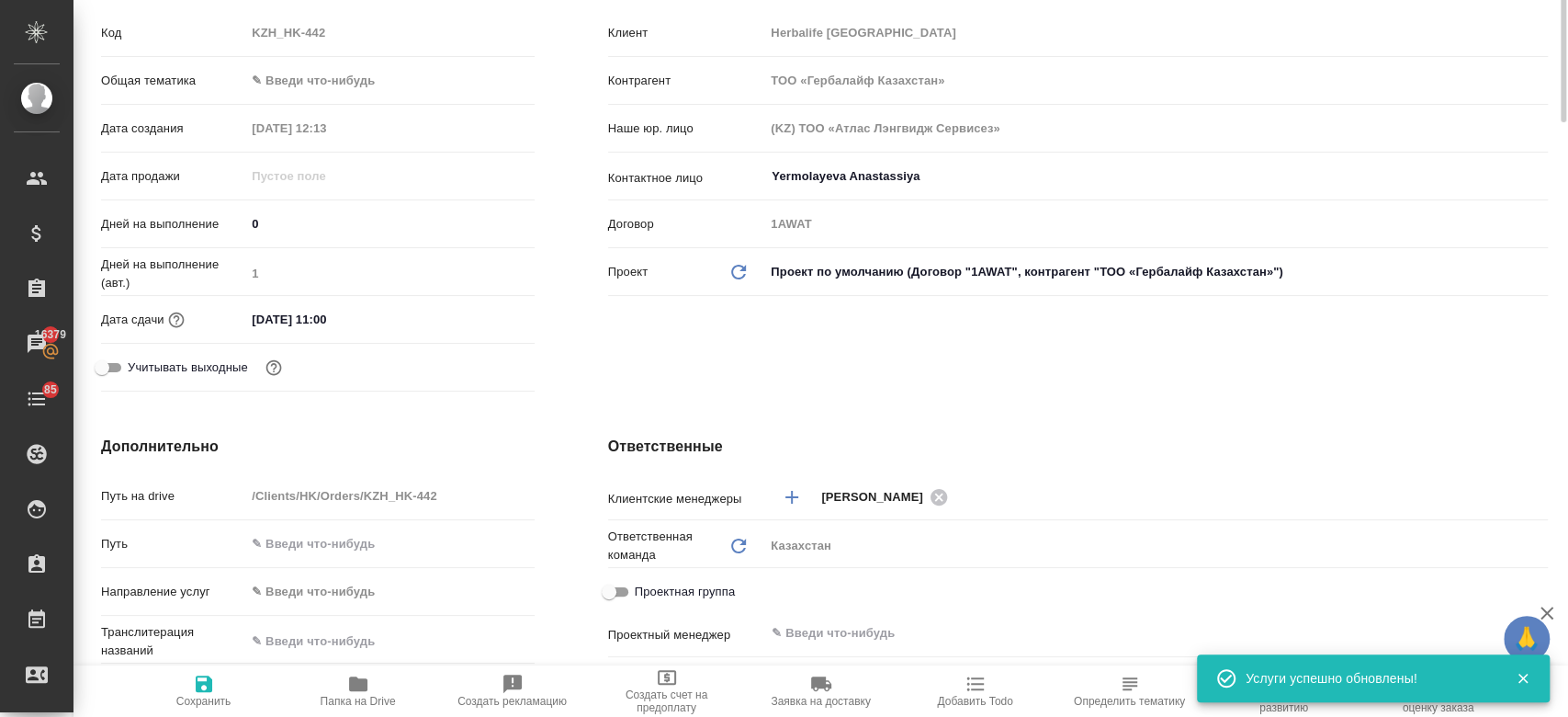
scroll to position [0, 0]
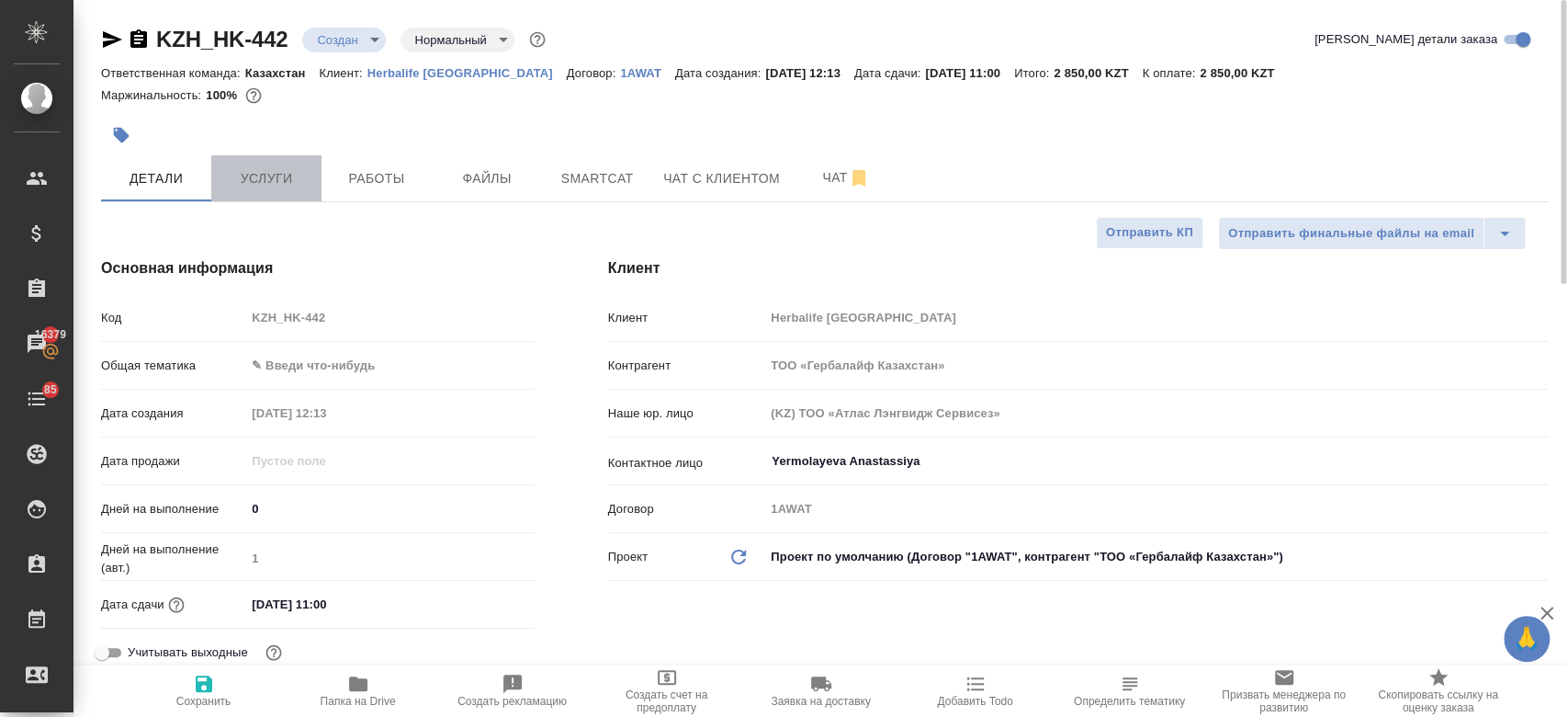
click at [275, 172] on span "Услуги" at bounding box center [265, 178] width 88 height 23
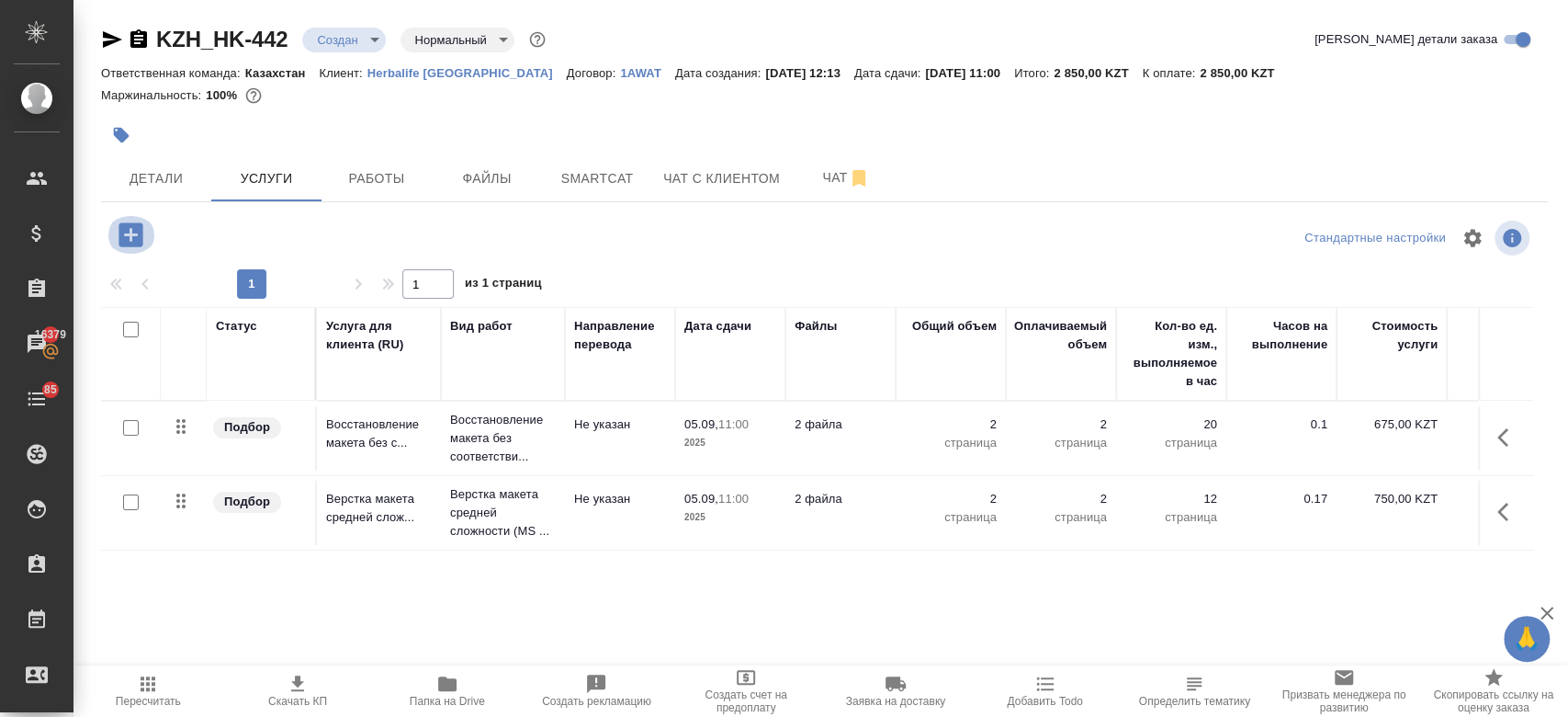
click at [133, 231] on icon "button" at bounding box center [131, 234] width 24 height 24
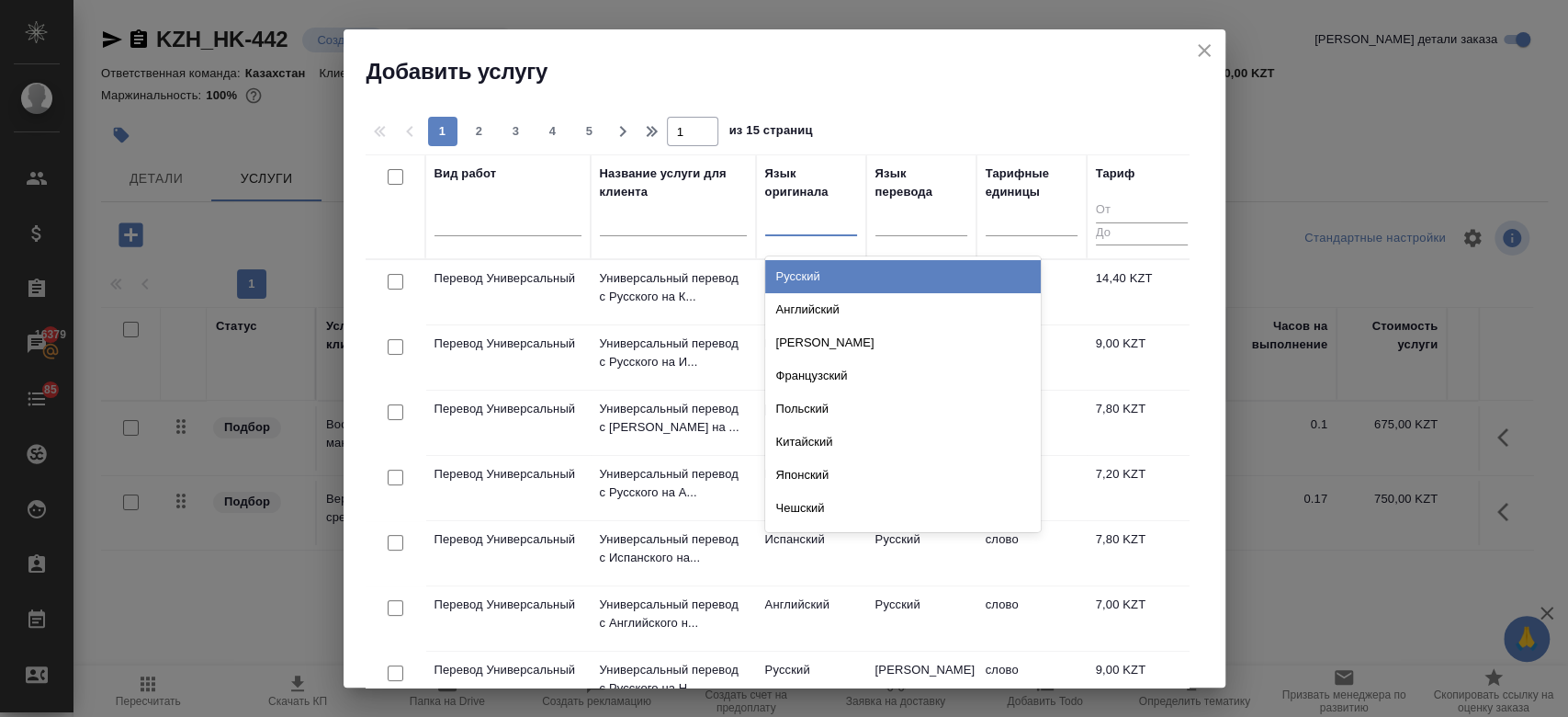
click at [768, 212] on div at bounding box center [811, 217] width 92 height 27
type input "рус"
click at [843, 264] on div "Русский" at bounding box center [903, 276] width 275 height 33
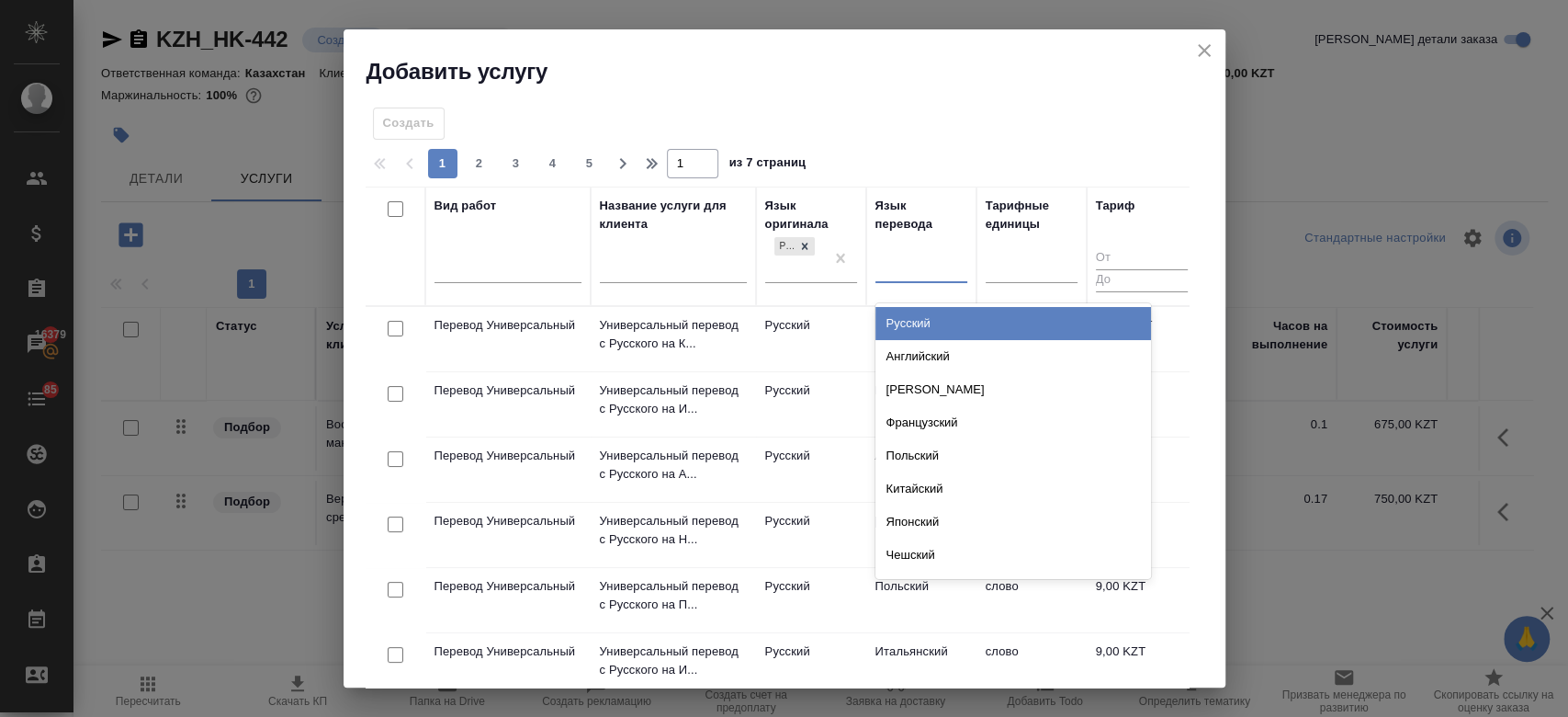
click at [917, 250] on div at bounding box center [921, 264] width 92 height 35
type input "каза"
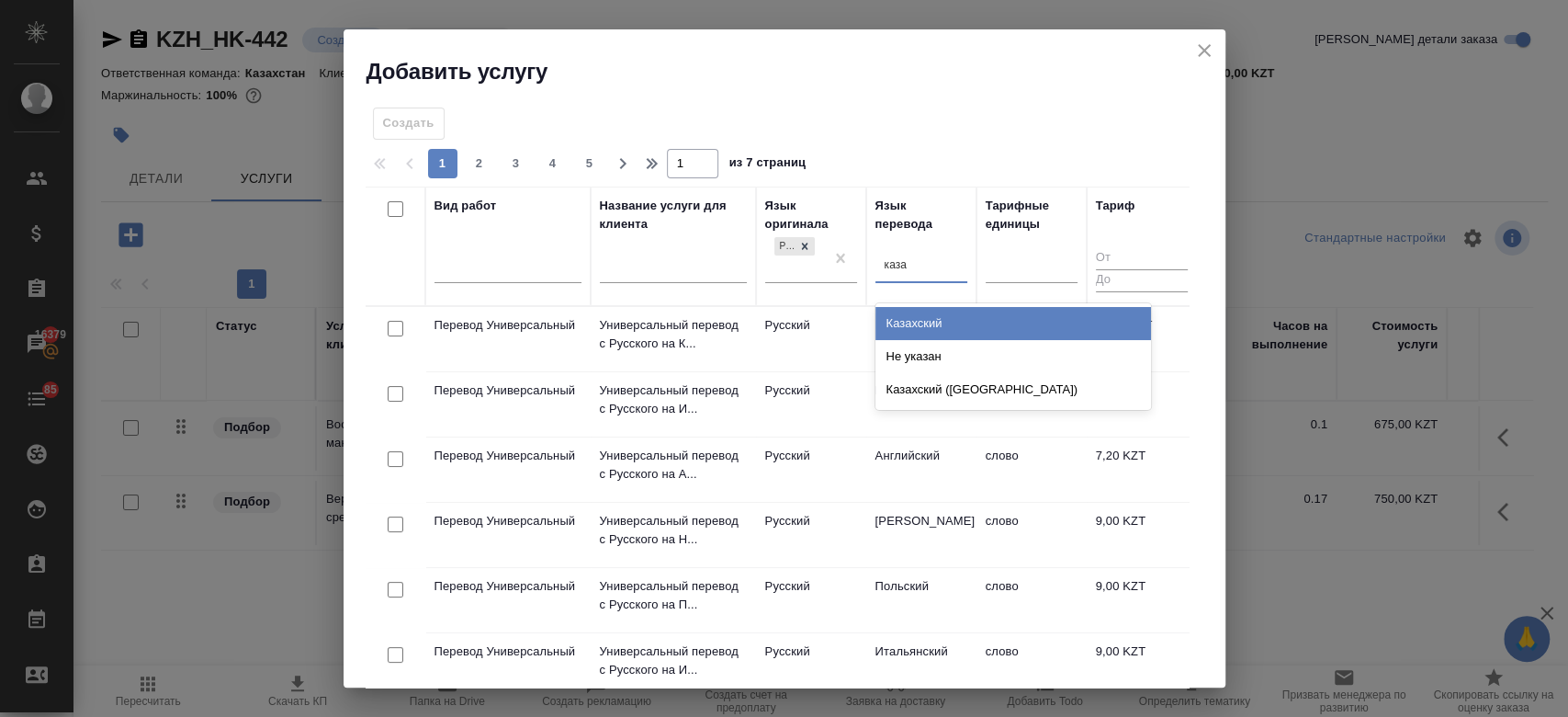
click at [931, 328] on div "Казахский" at bounding box center [1013, 323] width 275 height 33
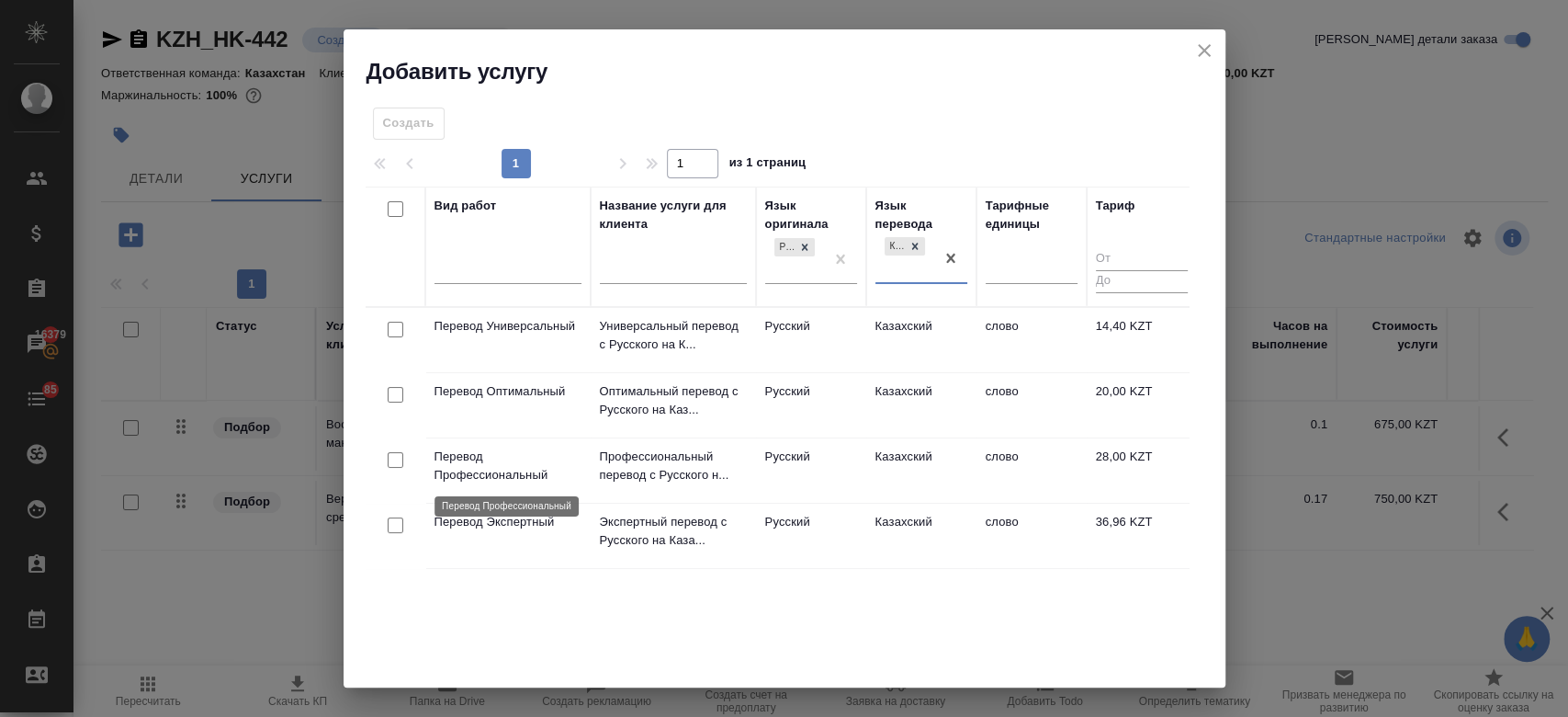
click at [479, 457] on p "Перевод Профессиональный" at bounding box center [508, 465] width 147 height 37
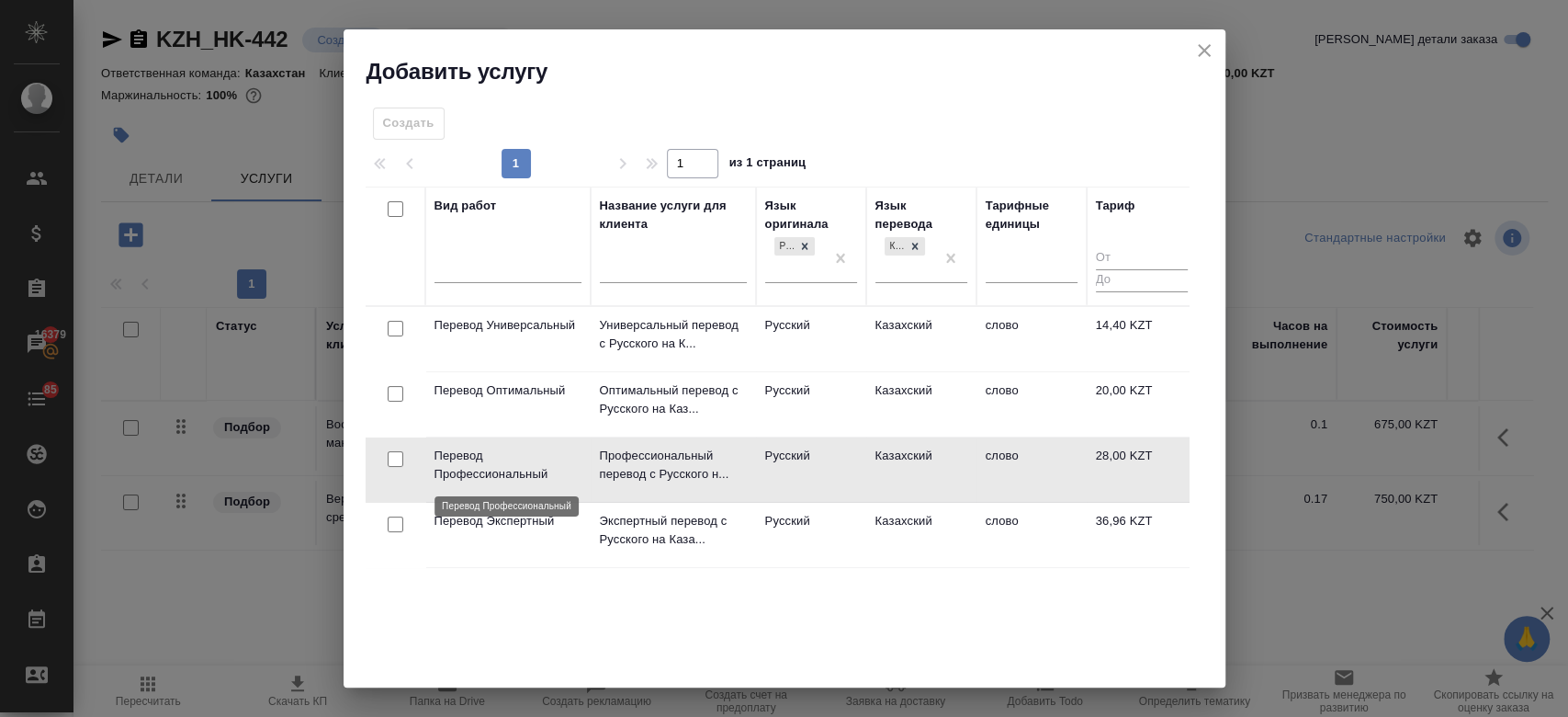
click at [479, 457] on p "Перевод Профессиональный" at bounding box center [508, 464] width 147 height 37
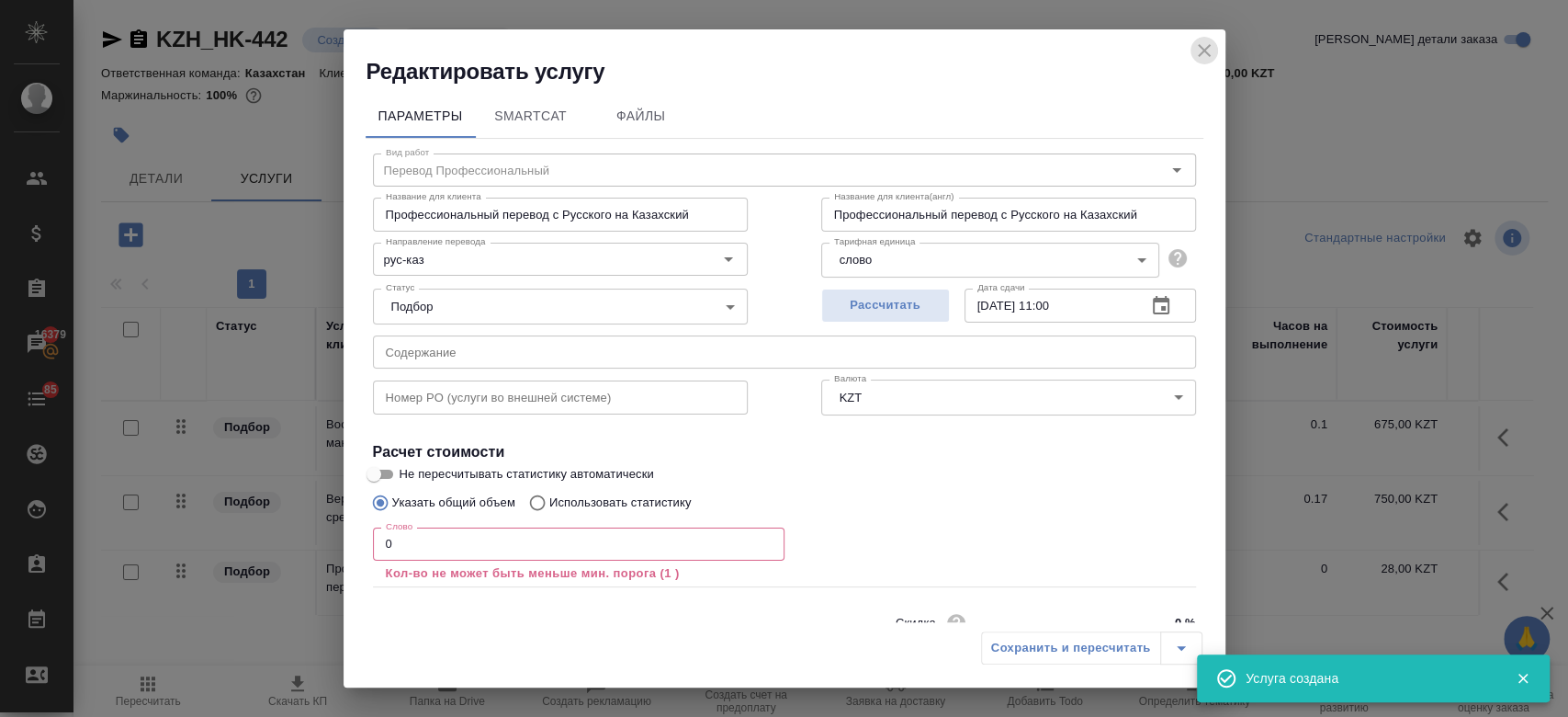
click at [1208, 51] on icon "close" at bounding box center [1204, 51] width 22 height 22
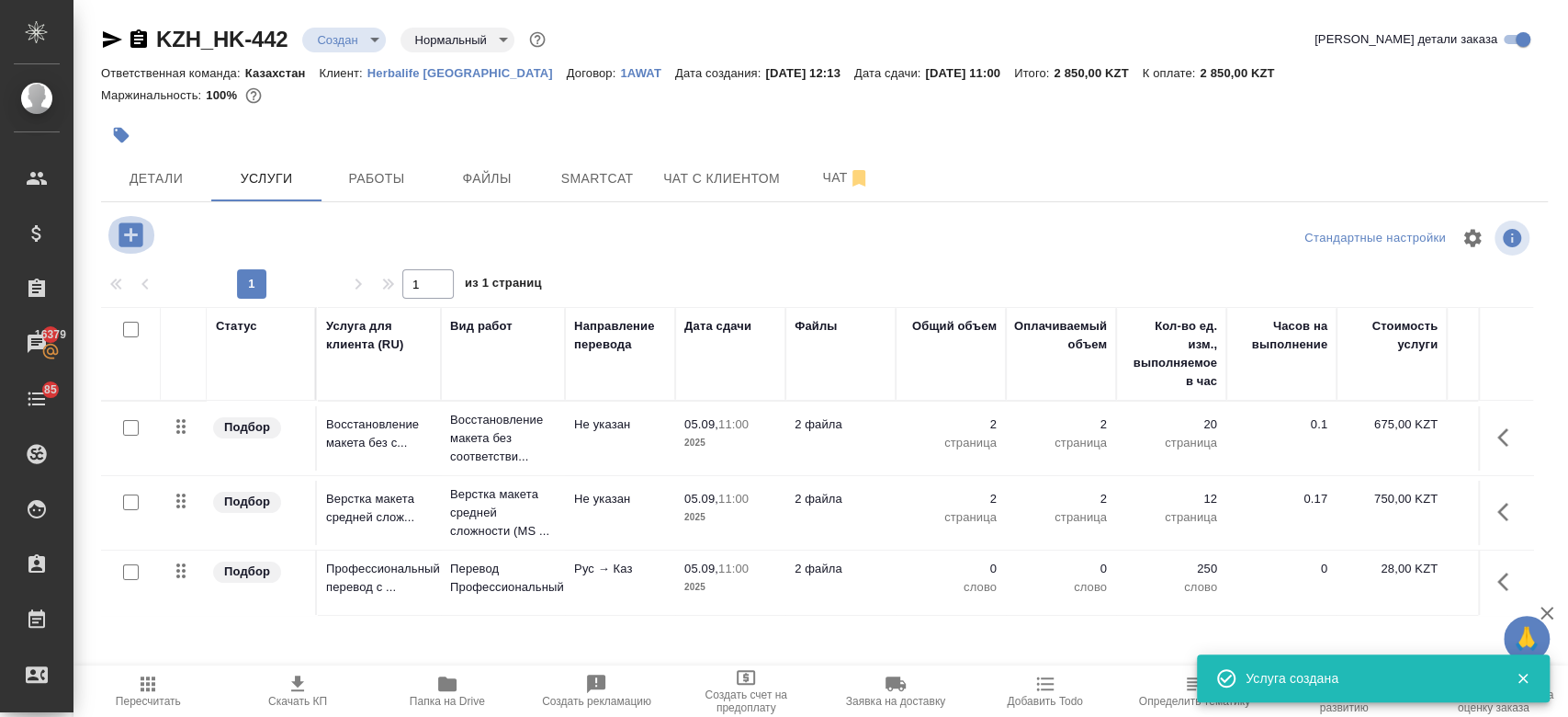
click at [140, 242] on icon "button" at bounding box center [131, 234] width 24 height 24
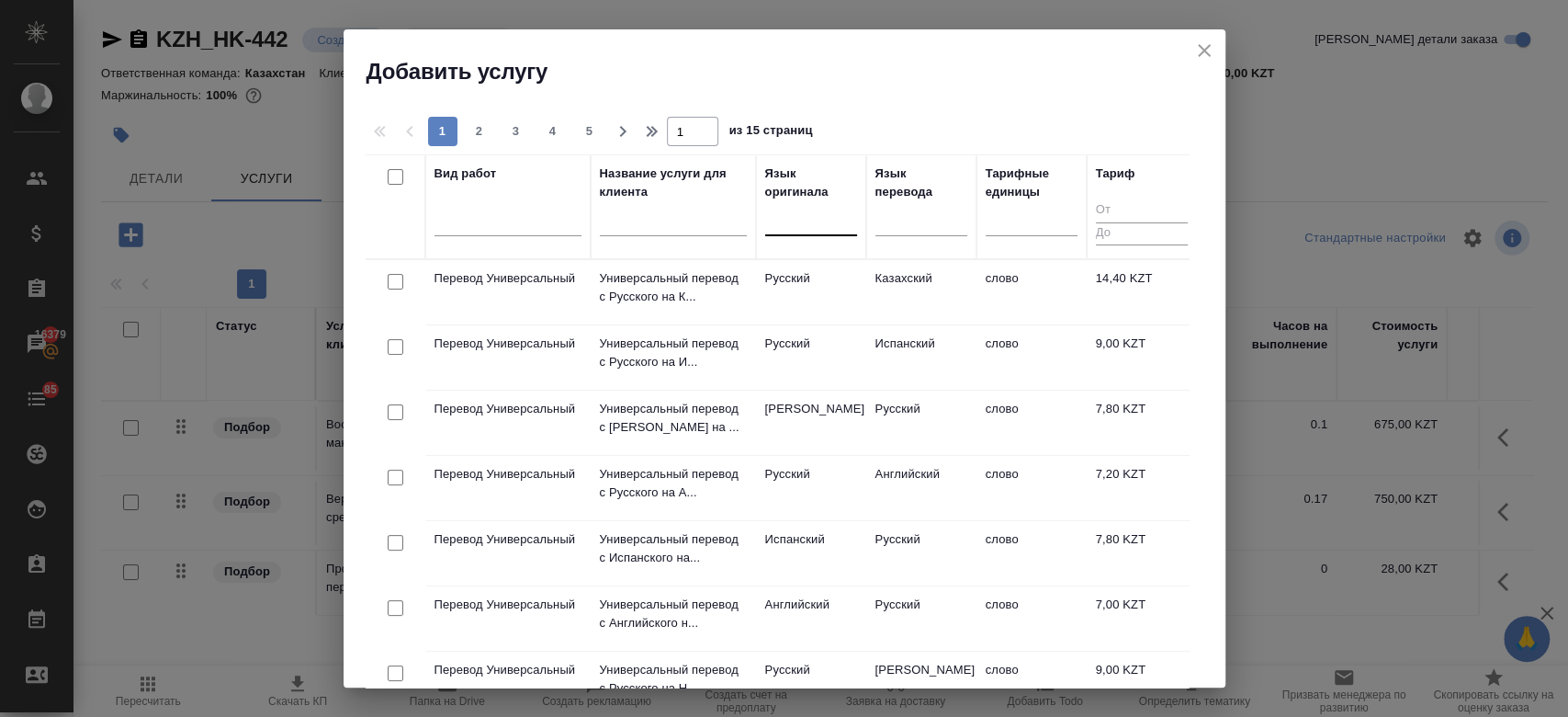
click at [776, 227] on div at bounding box center [811, 217] width 92 height 27
type input "рус"
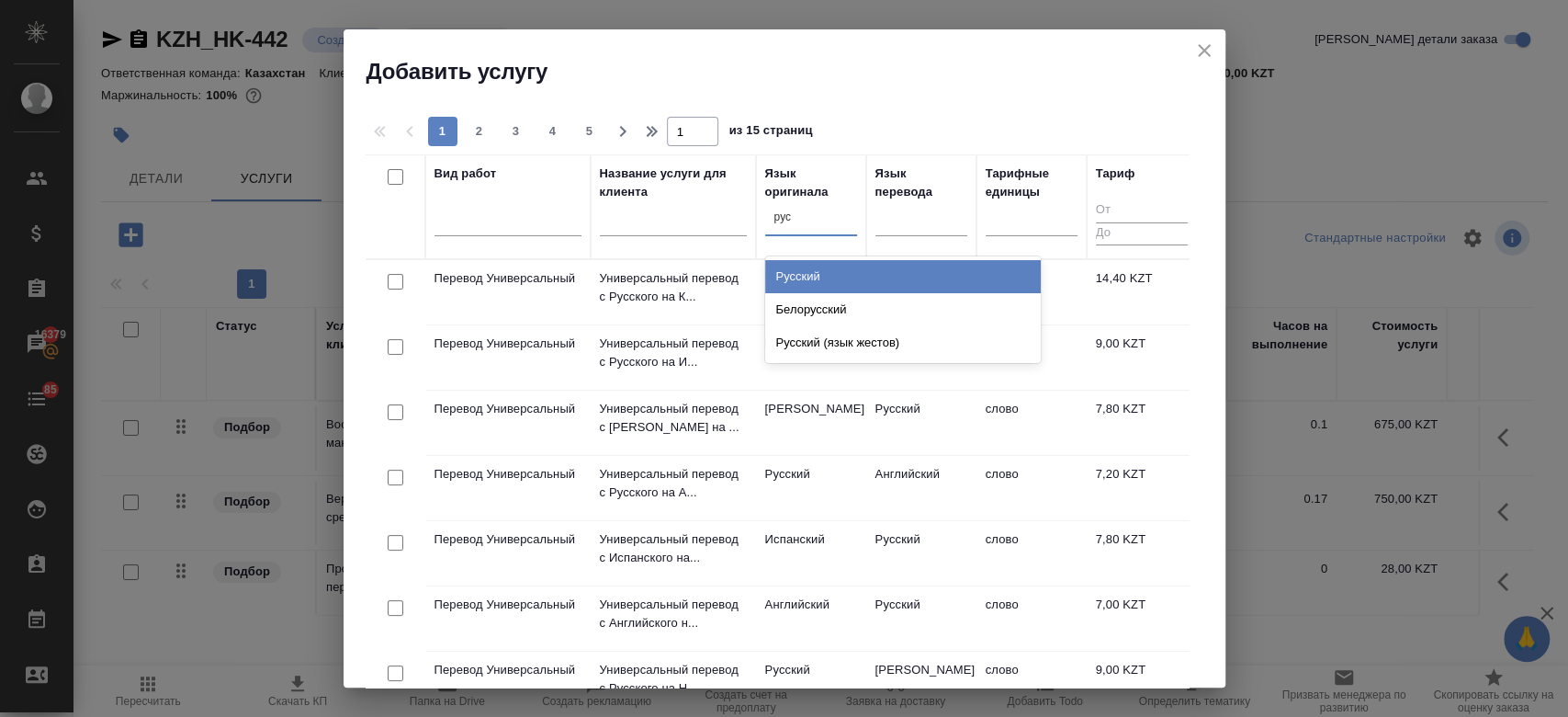
click at [821, 265] on div "Русский" at bounding box center [903, 276] width 275 height 33
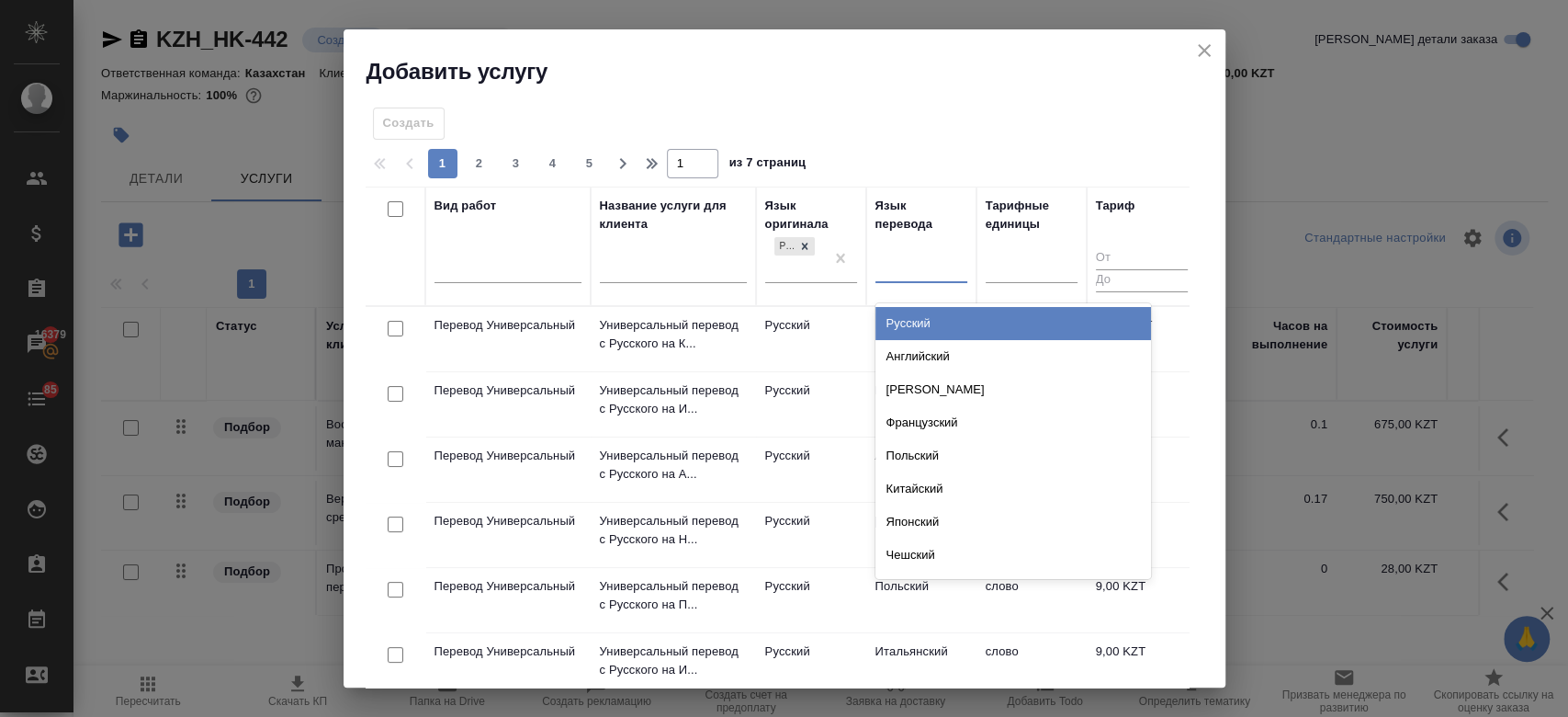
click at [917, 248] on div at bounding box center [921, 264] width 92 height 35
type input "кирг"
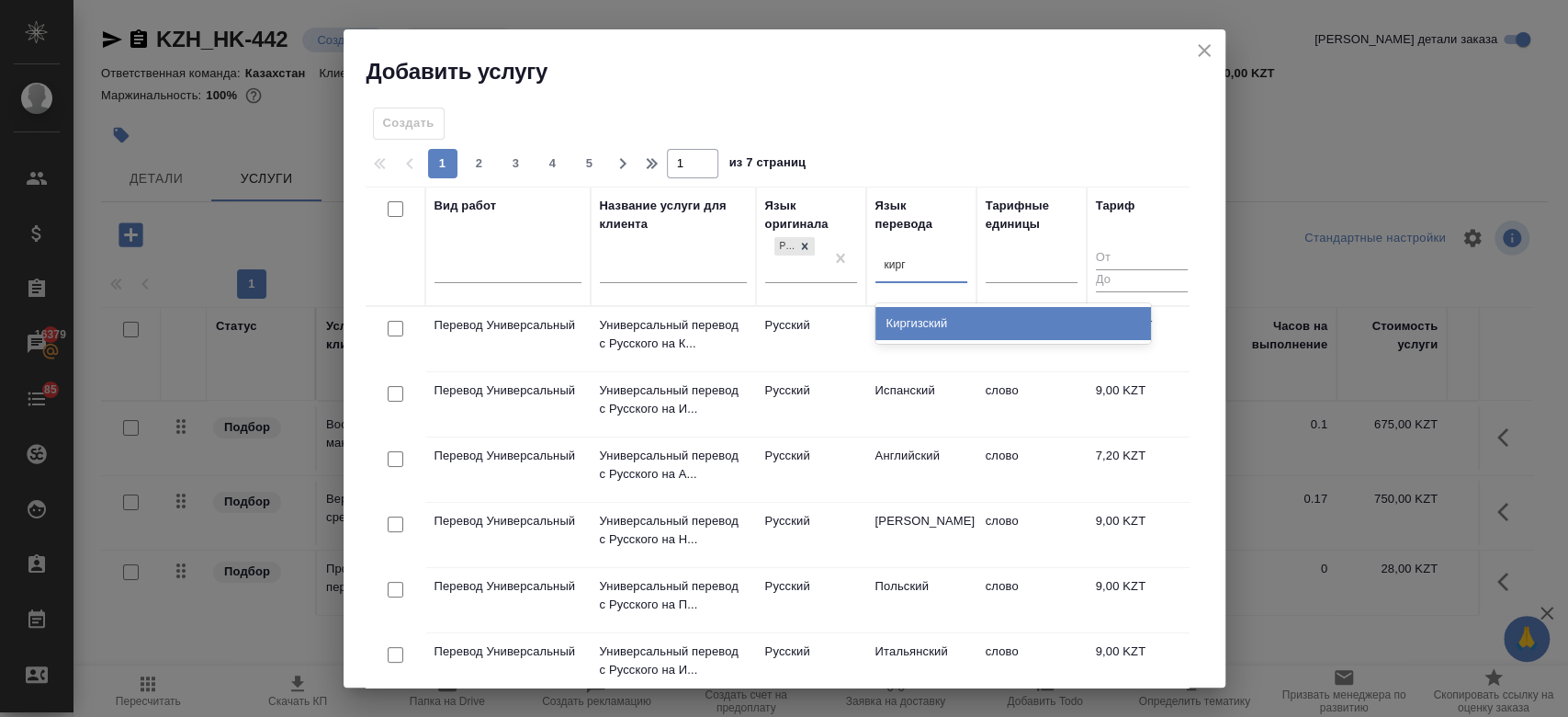
click at [926, 317] on div "Киргизский" at bounding box center [1013, 323] width 275 height 33
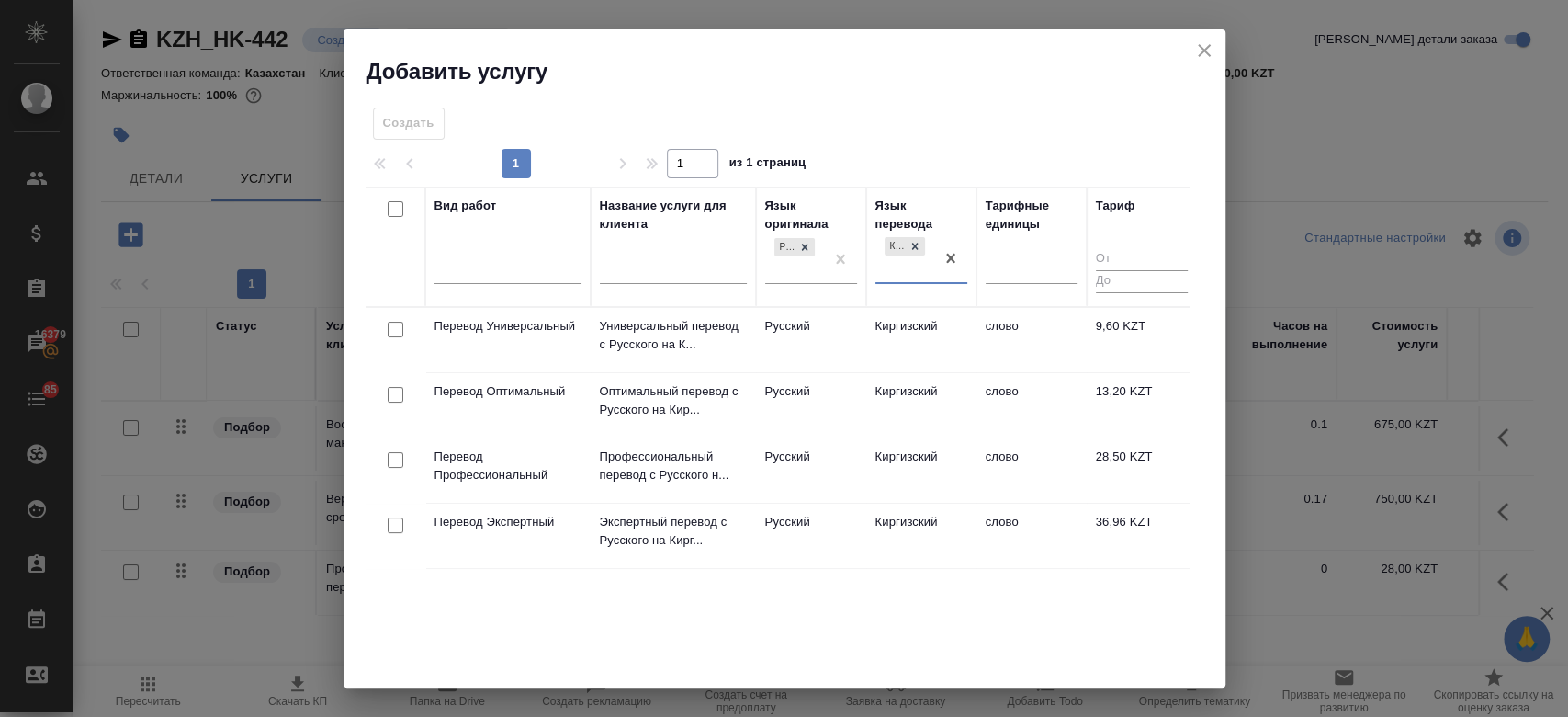
click at [515, 416] on td "Перевод Оптимальный" at bounding box center [508, 405] width 165 height 64
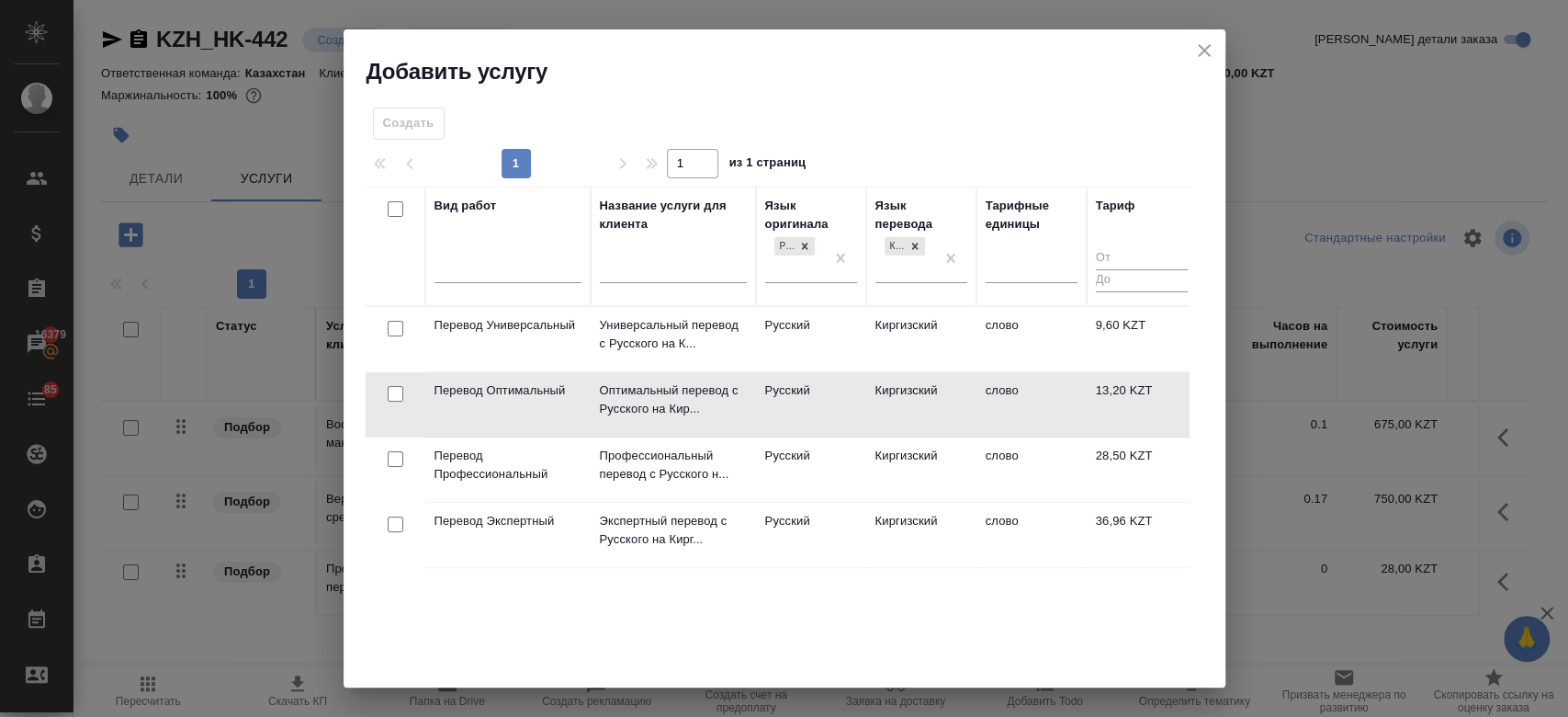
click at [515, 416] on td "Перевод Оптимальный" at bounding box center [508, 404] width 165 height 64
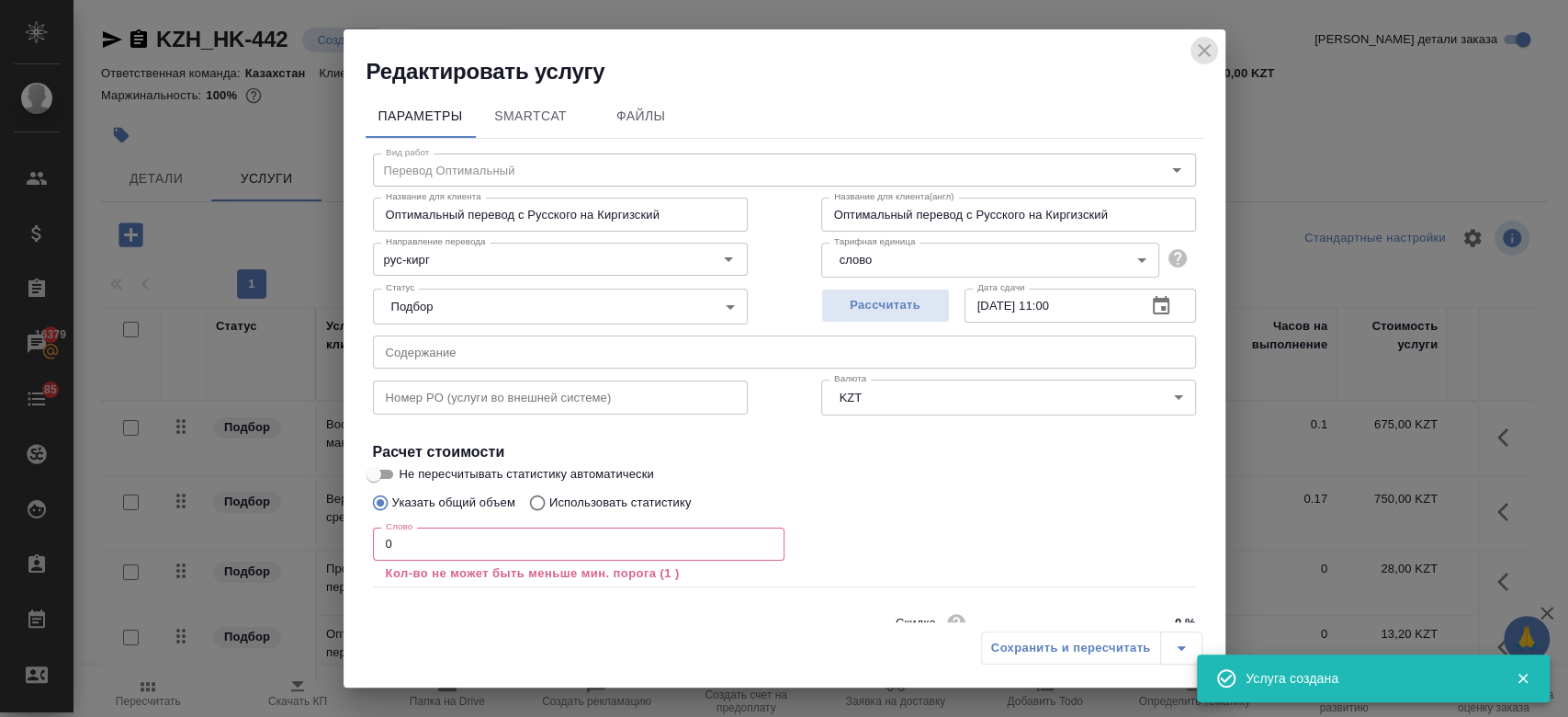
click at [1201, 45] on icon "close" at bounding box center [1204, 51] width 22 height 22
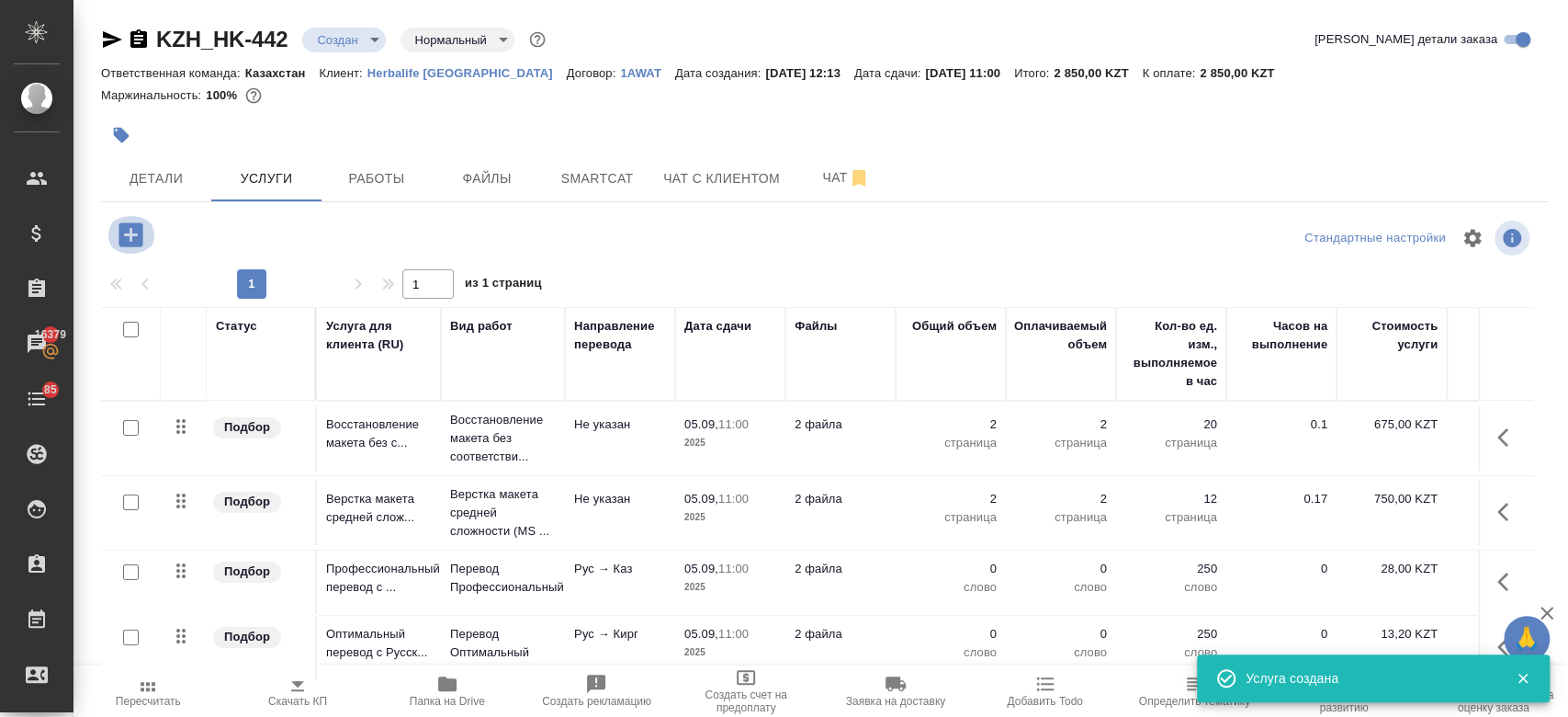
click at [133, 233] on icon "button" at bounding box center [131, 234] width 24 height 24
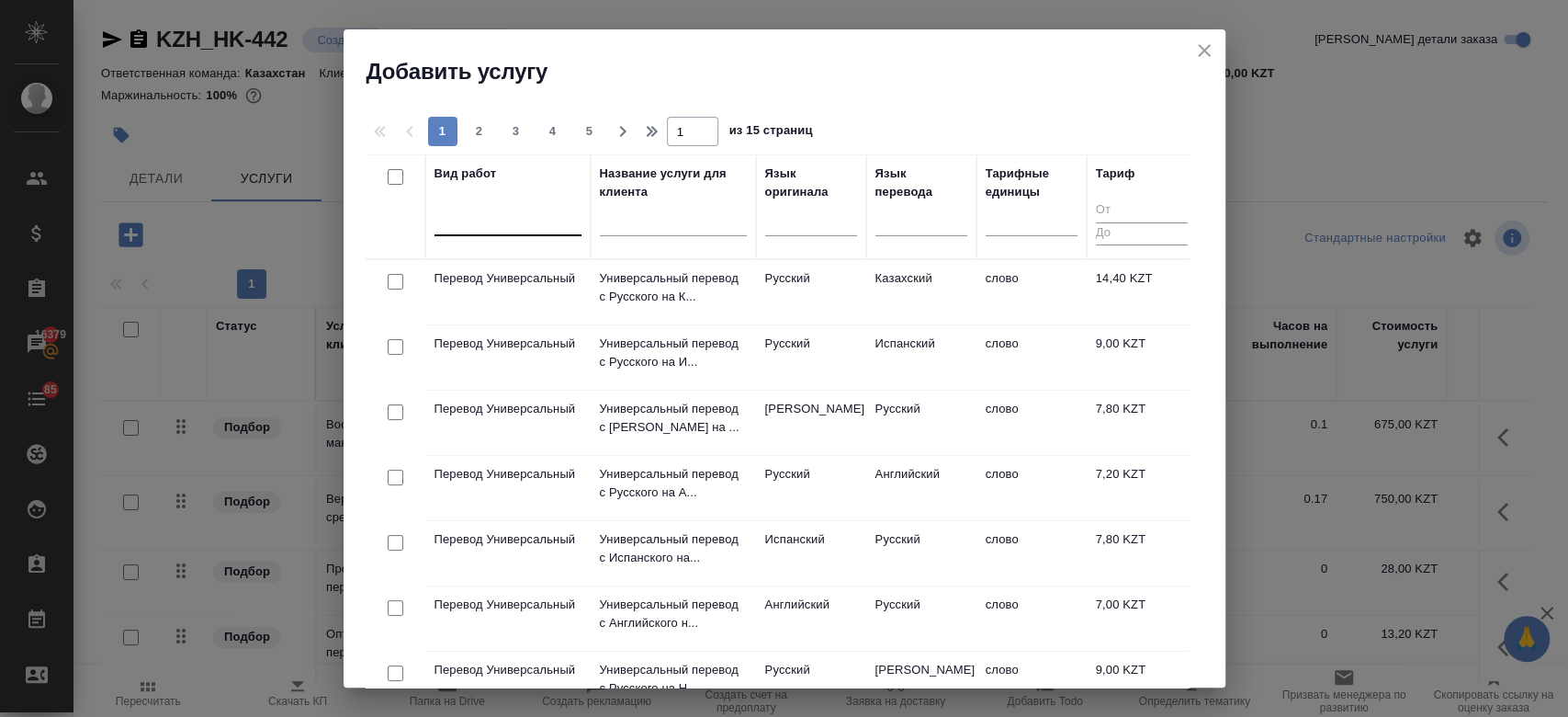
click at [523, 227] on div at bounding box center [508, 217] width 147 height 27
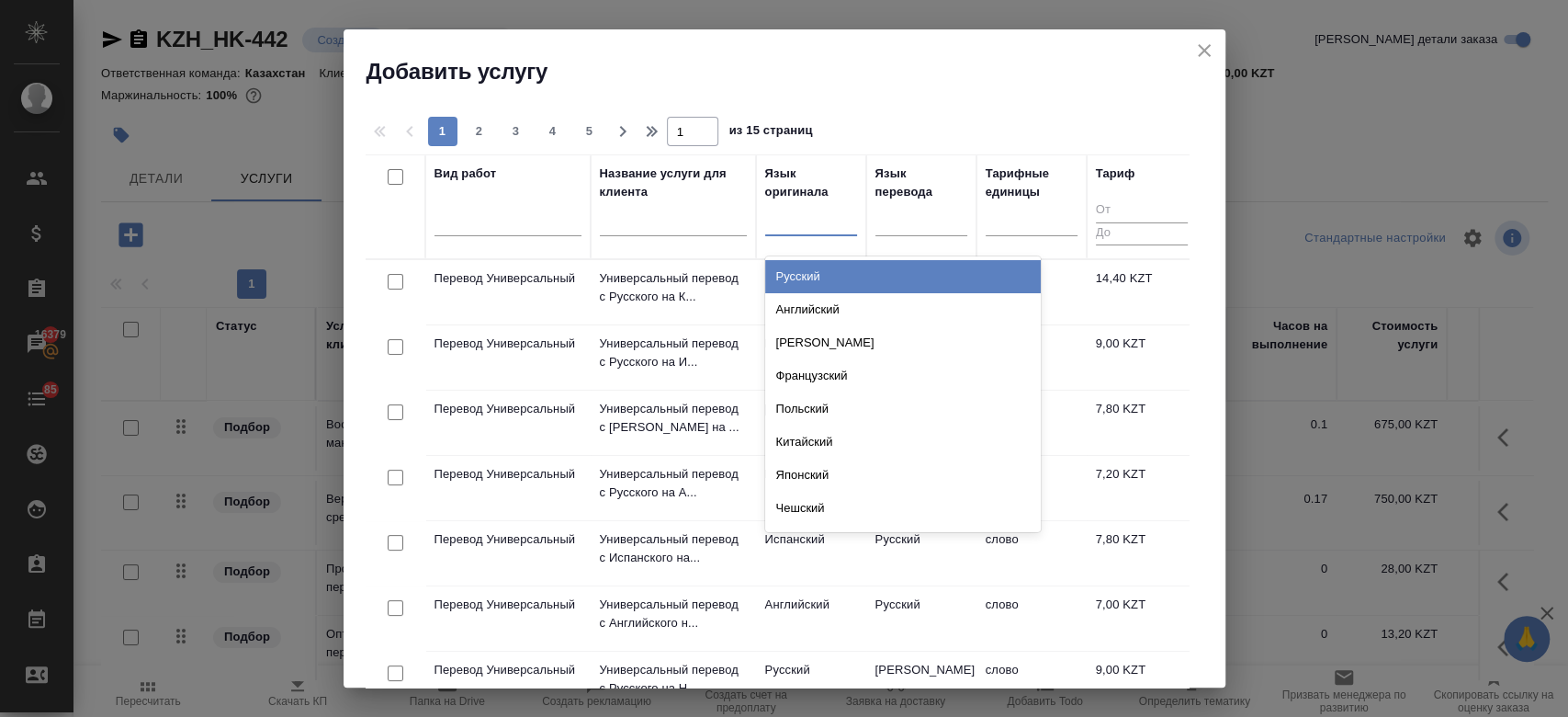
click at [811, 223] on div at bounding box center [811, 217] width 92 height 27
type input "рус"
click at [886, 282] on div "Русский" at bounding box center [903, 276] width 275 height 33
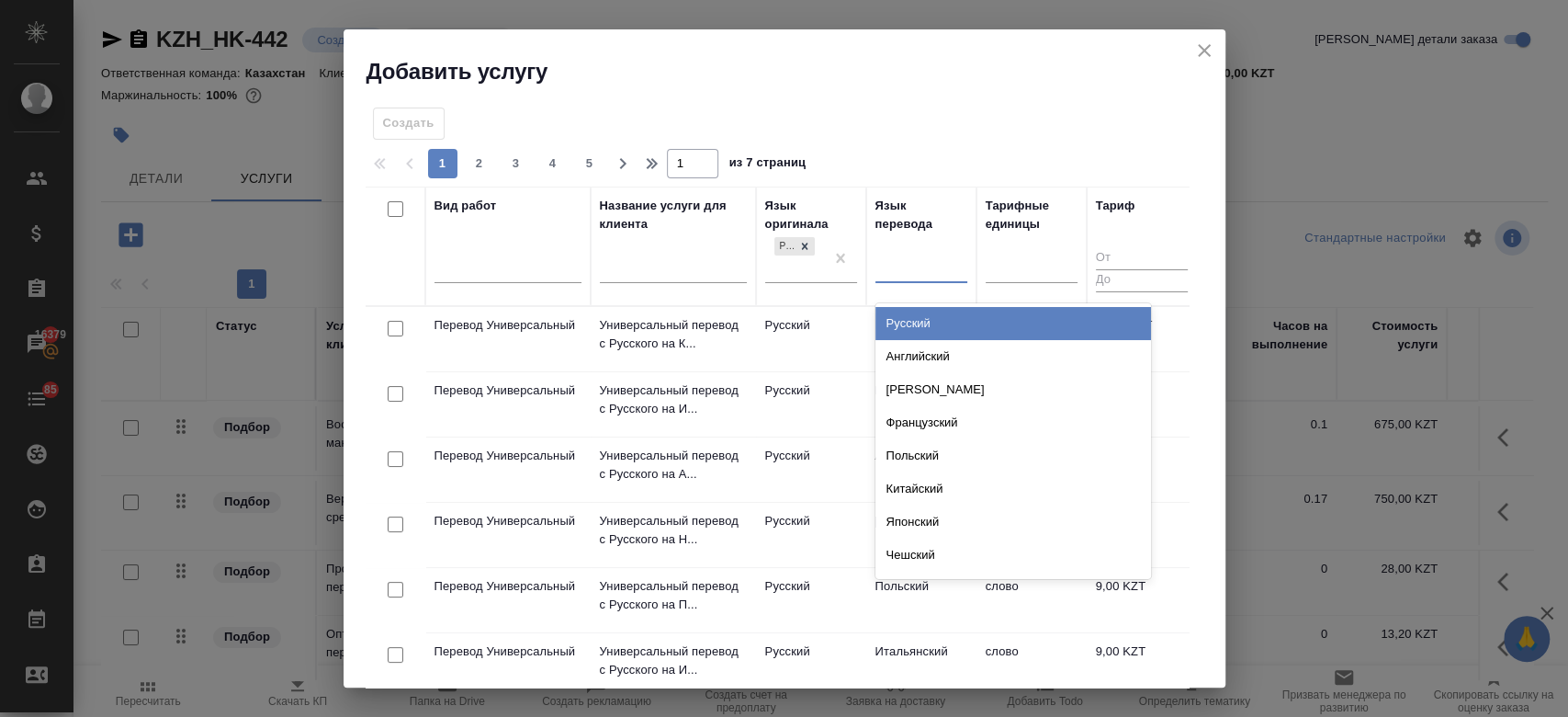
click at [890, 273] on div at bounding box center [921, 264] width 92 height 27
type input "узб"
click at [915, 320] on div "Узбекский" at bounding box center [1013, 323] width 275 height 33
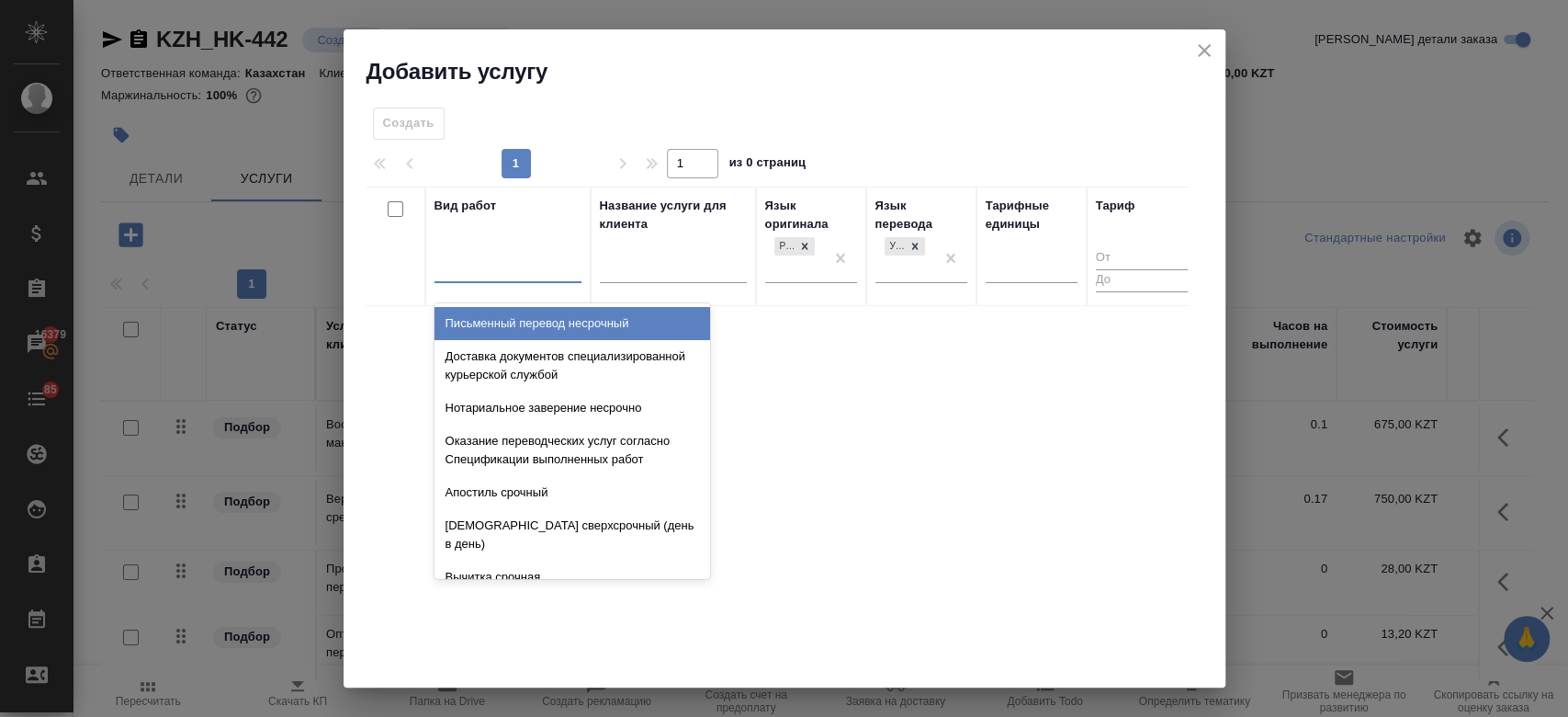
click at [548, 275] on div at bounding box center [508, 264] width 147 height 27
type input "опт"
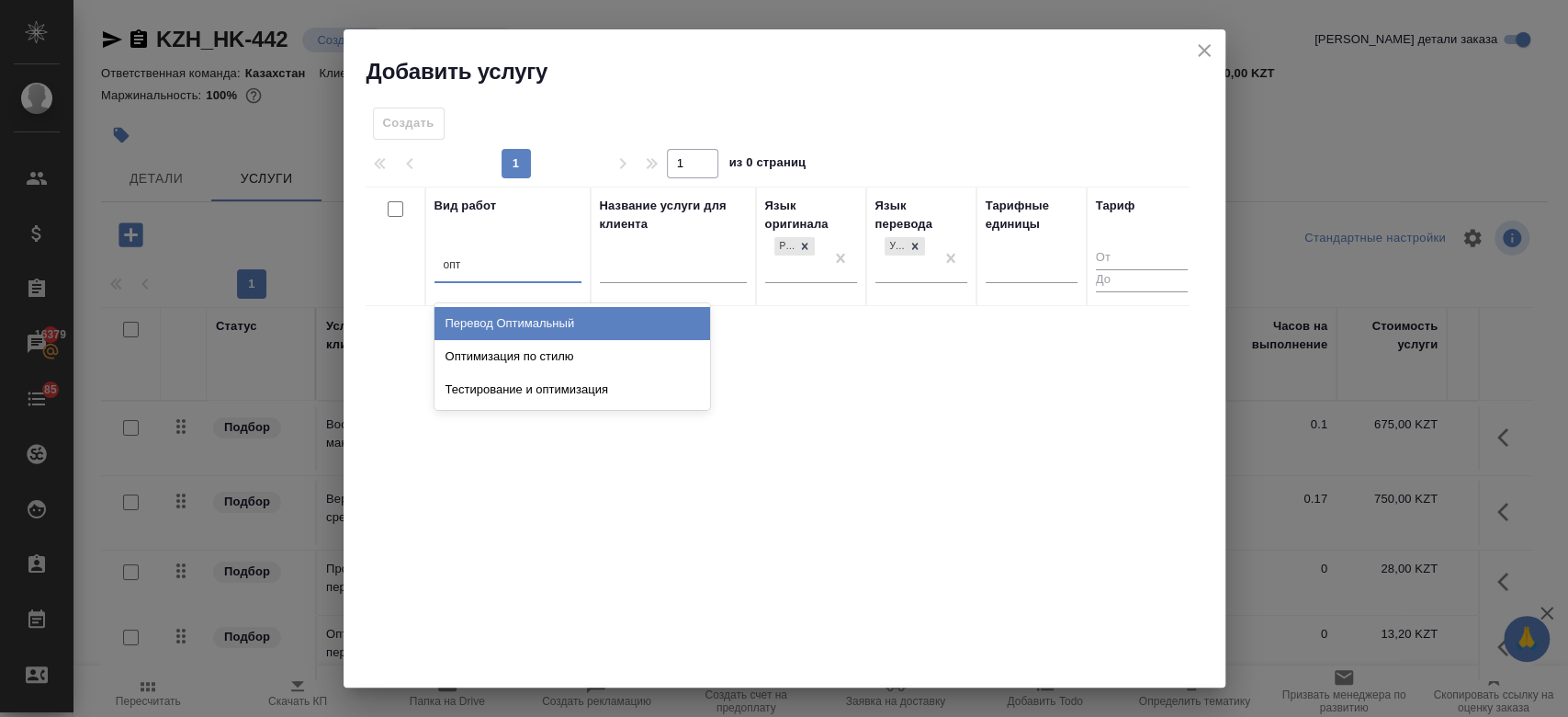
click at [573, 308] on div "Перевод Оптимальный" at bounding box center [572, 323] width 275 height 33
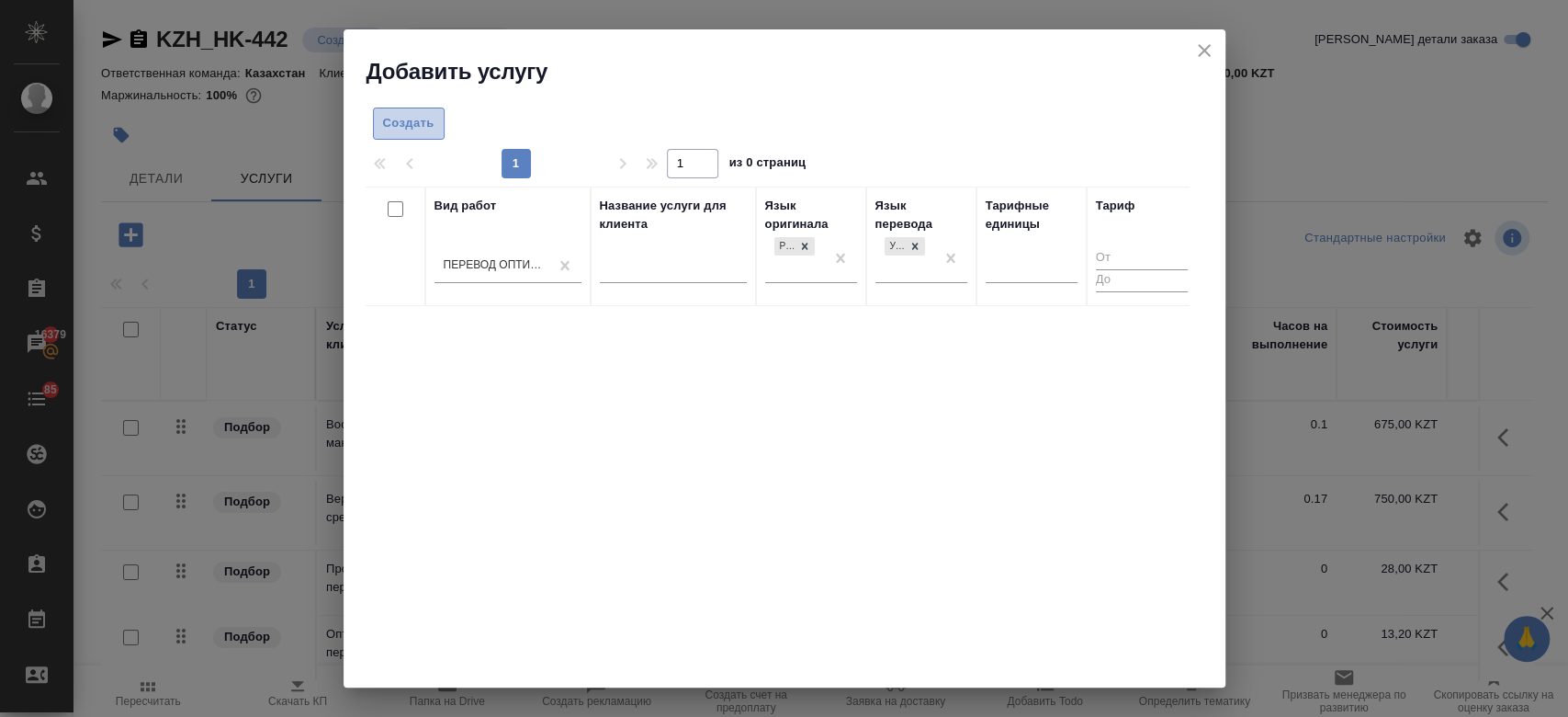
click at [410, 127] on span "Создать" at bounding box center [409, 123] width 51 height 21
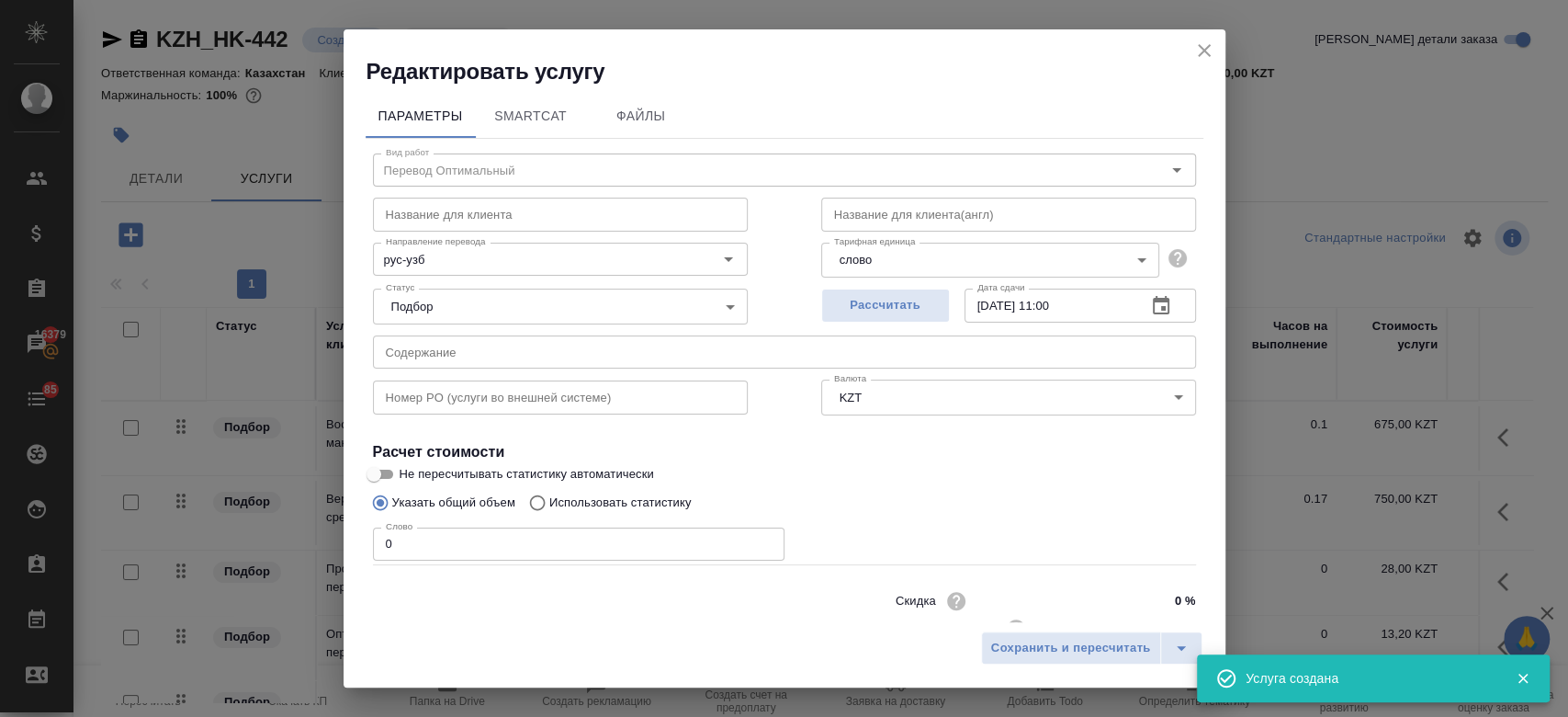
click at [1216, 44] on div "Редактировать услугу" at bounding box center [784, 58] width 882 height 57
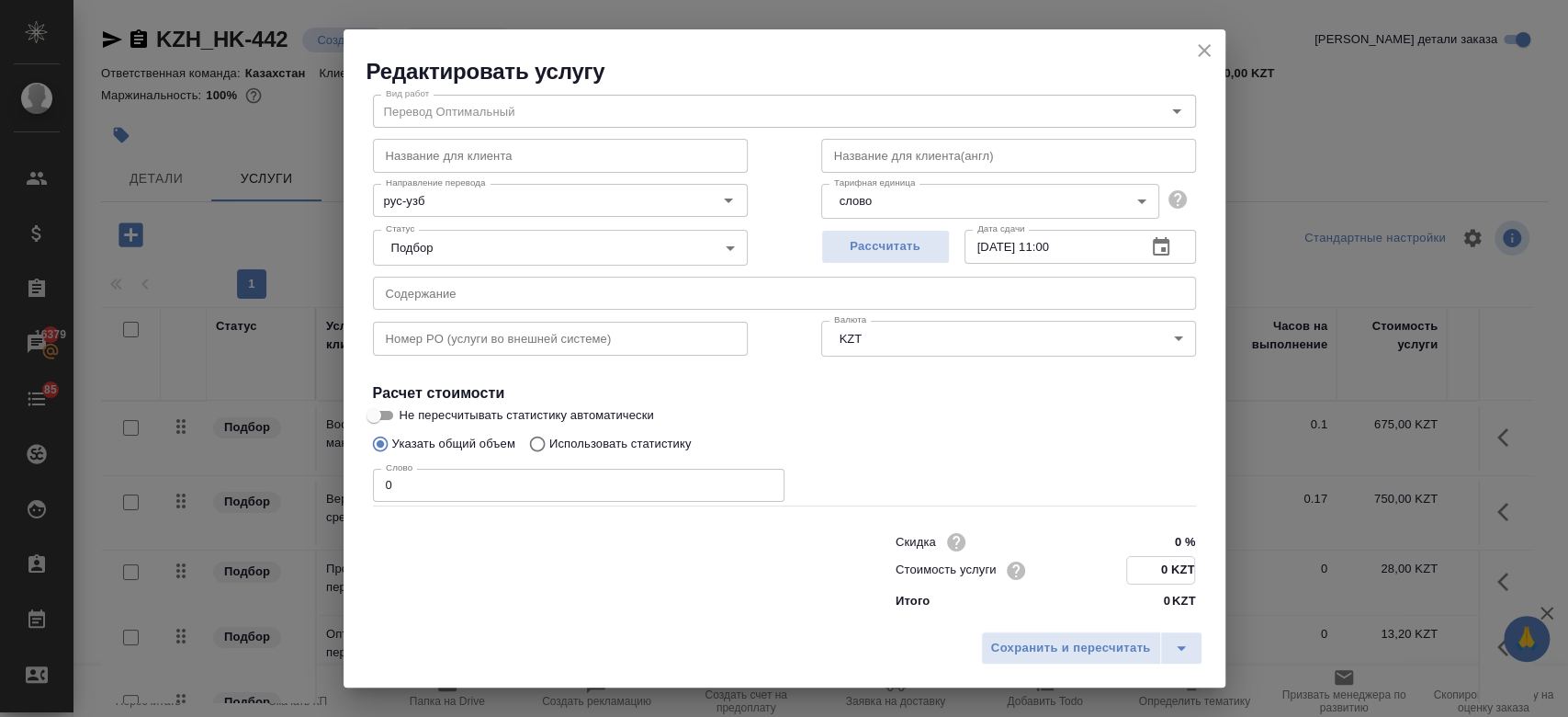
click at [1156, 577] on input "0 KZT" at bounding box center [1160, 569] width 67 height 27
type input "13.20 KZT"
click at [1082, 644] on span "Сохранить и пересчитать" at bounding box center [1070, 648] width 159 height 21
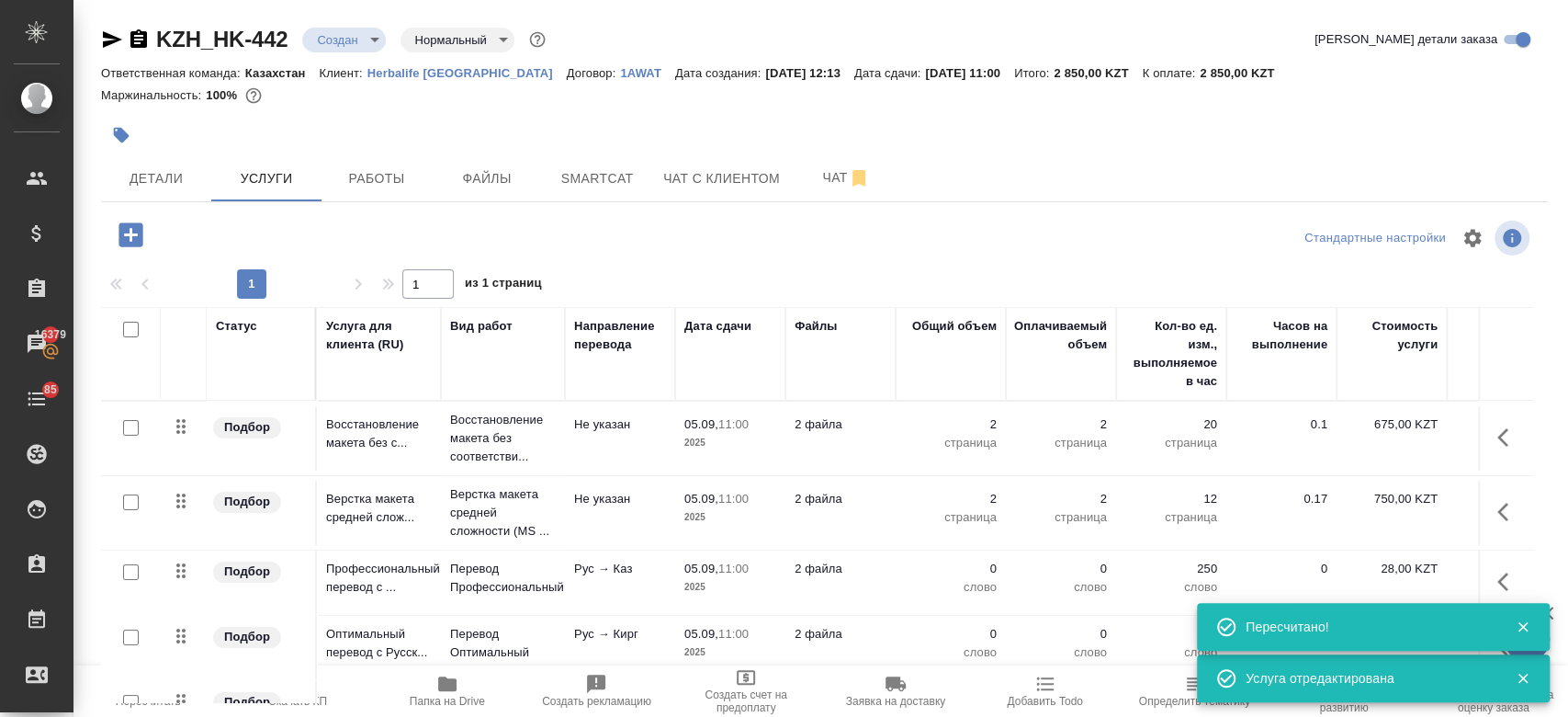
click at [467, 687] on span "Папка на Drive" at bounding box center [446, 689] width 128 height 35
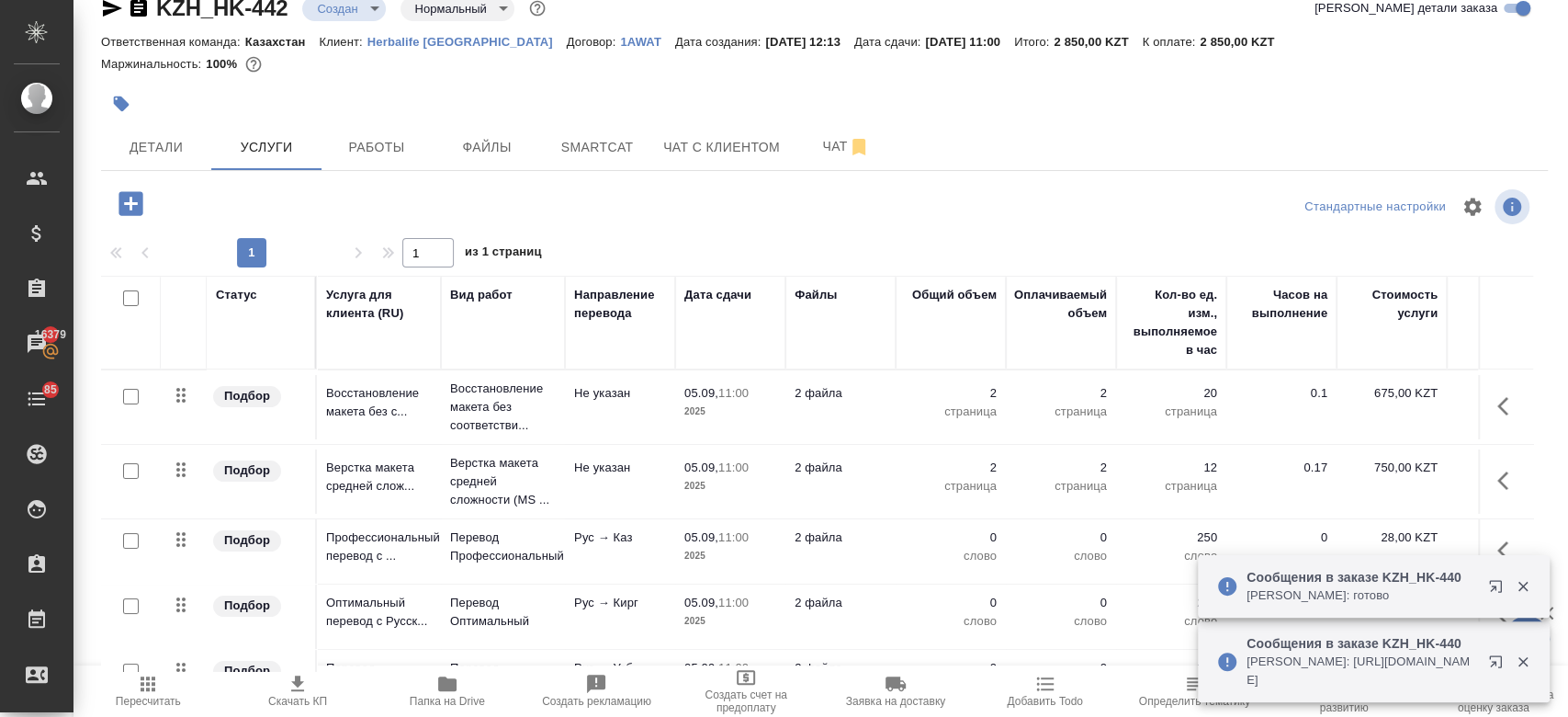
scroll to position [61, 0]
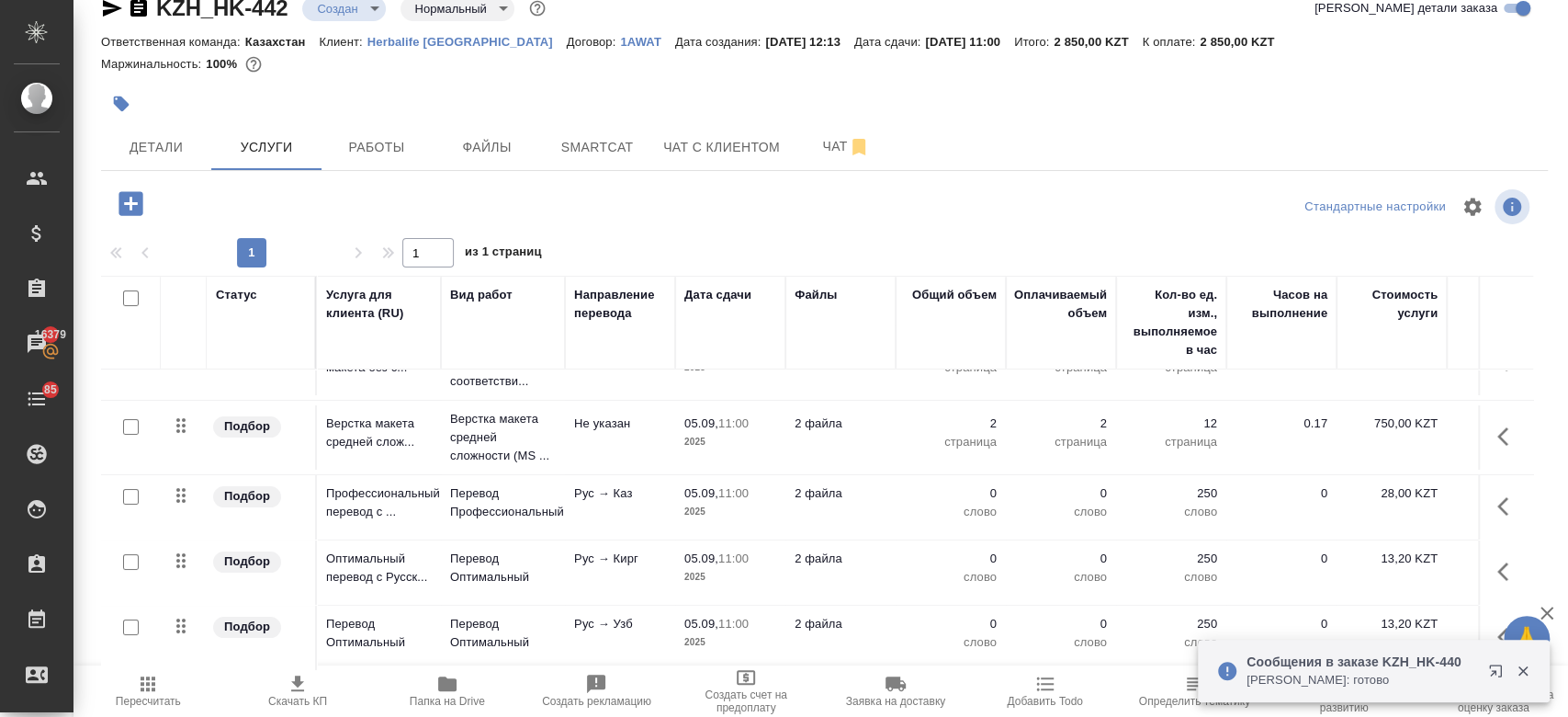
click at [711, 552] on p "05.09," at bounding box center [701, 559] width 34 height 14
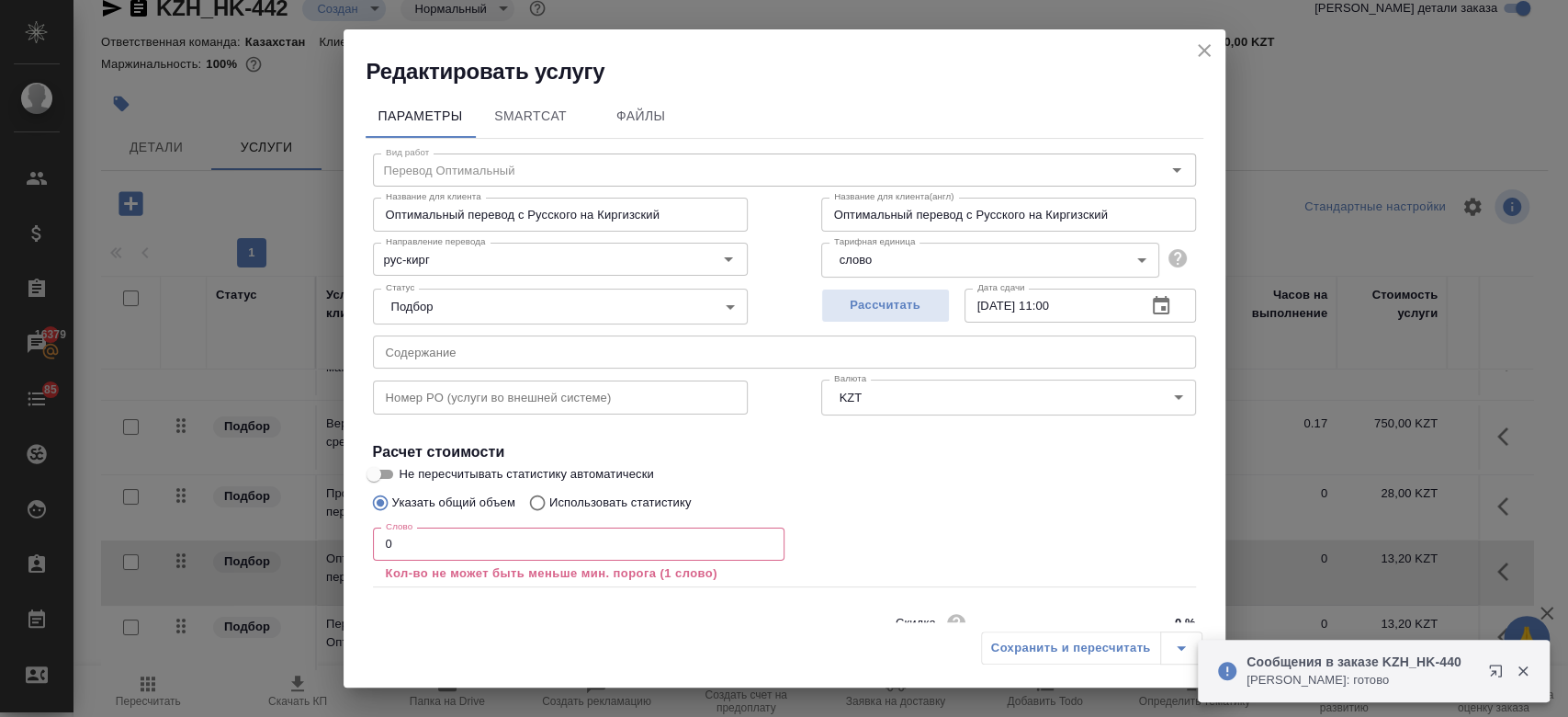
scroll to position [81, 0]
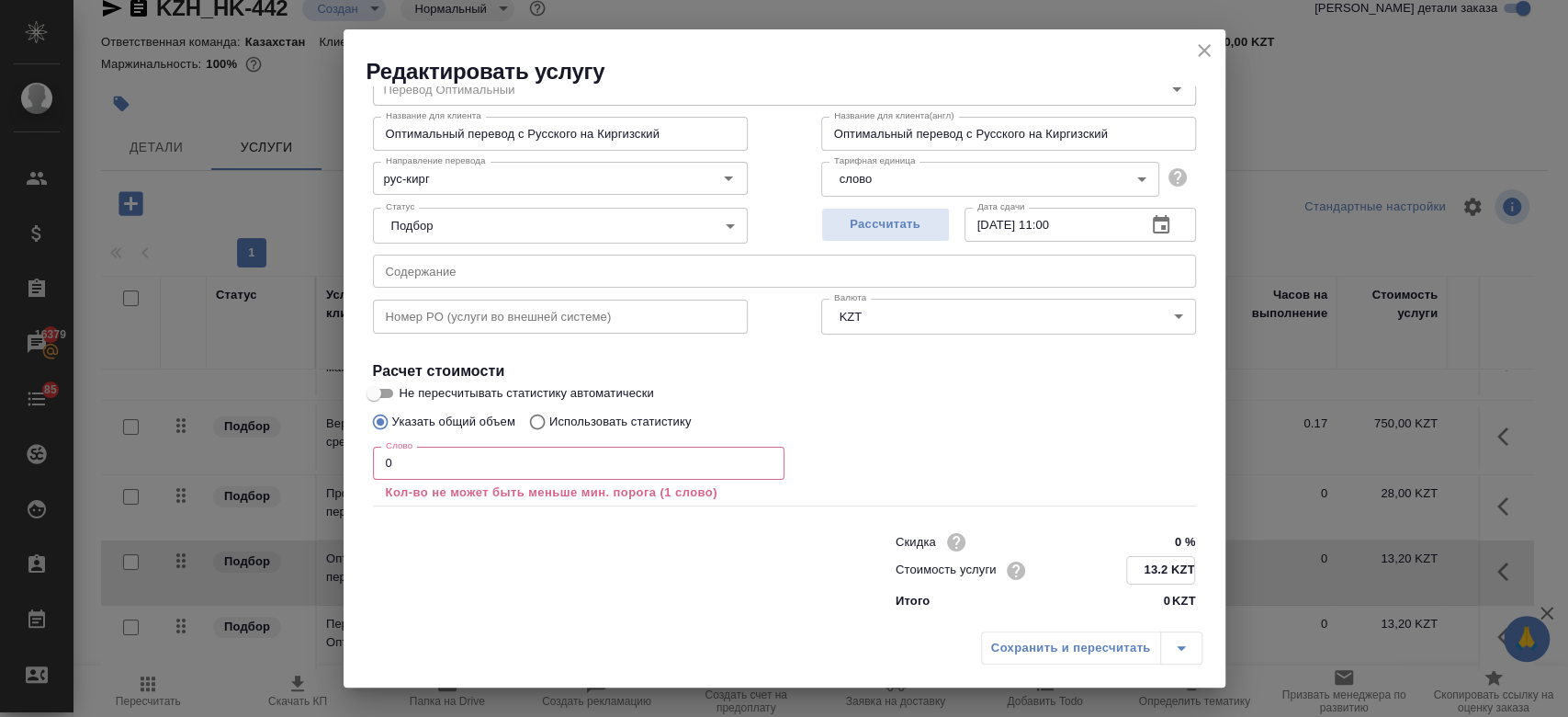
click at [1150, 569] on input "13.2 KZT" at bounding box center [1160, 569] width 67 height 27
type input "14 KZT"
click at [877, 208] on button "Рассчитать" at bounding box center [885, 225] width 129 height 34
click at [1018, 461] on div "Слово 0 Слово Кол-во не может быть меньше мин. порога (1 слово)" at bounding box center [784, 471] width 823 height 66
click at [1039, 645] on div "Сохранить и пересчитать" at bounding box center [1092, 647] width 222 height 33
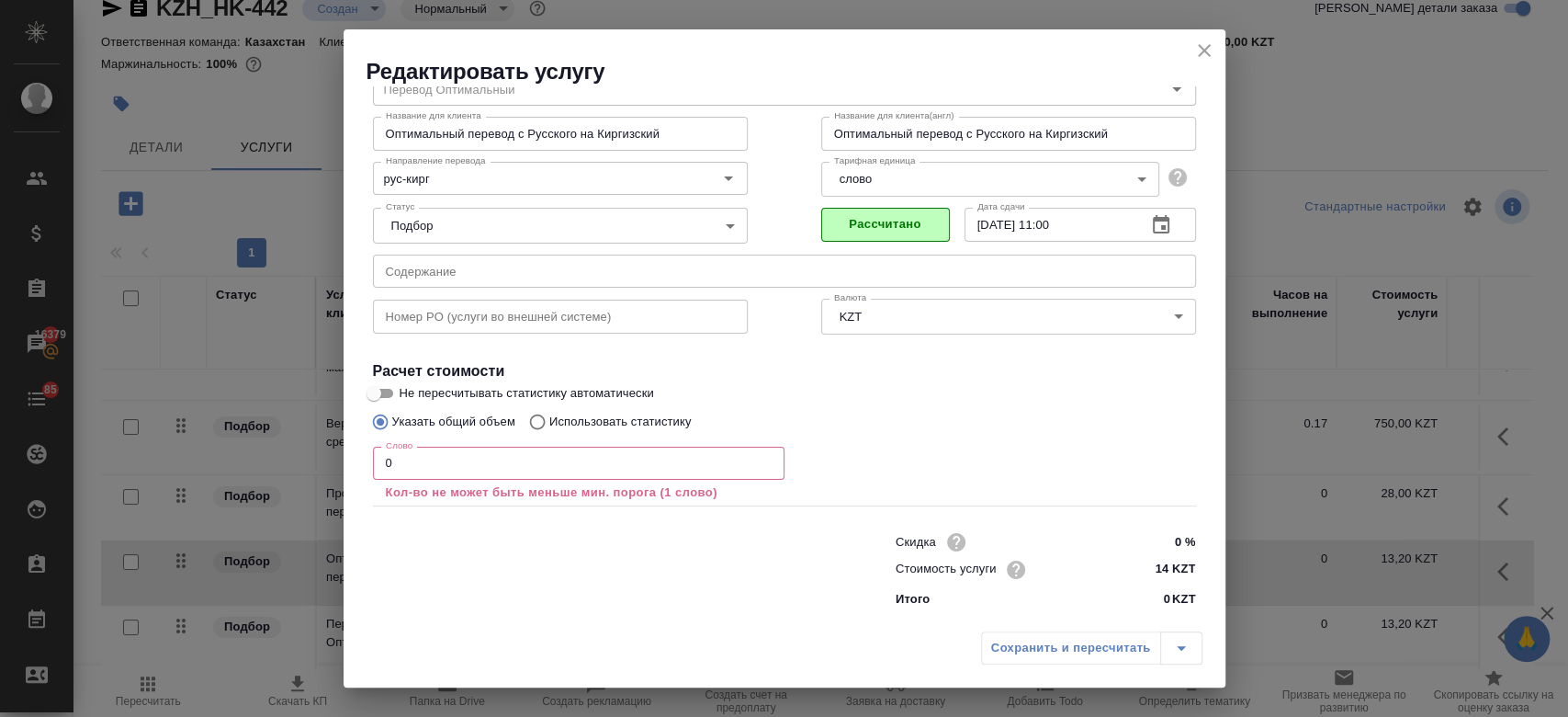
click at [1205, 57] on icon "close" at bounding box center [1204, 51] width 22 height 22
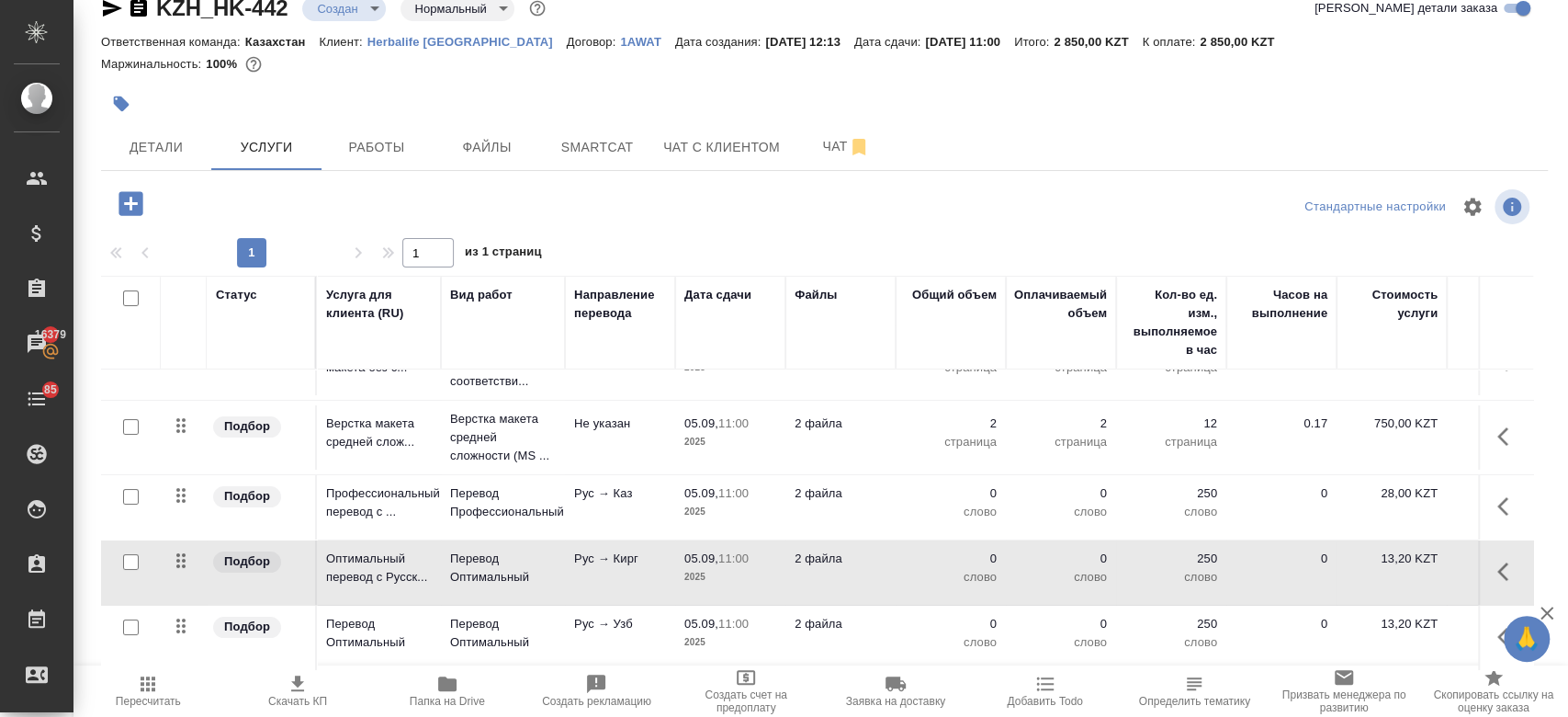
click at [1003, 616] on td "0 слово" at bounding box center [949, 637] width 110 height 64
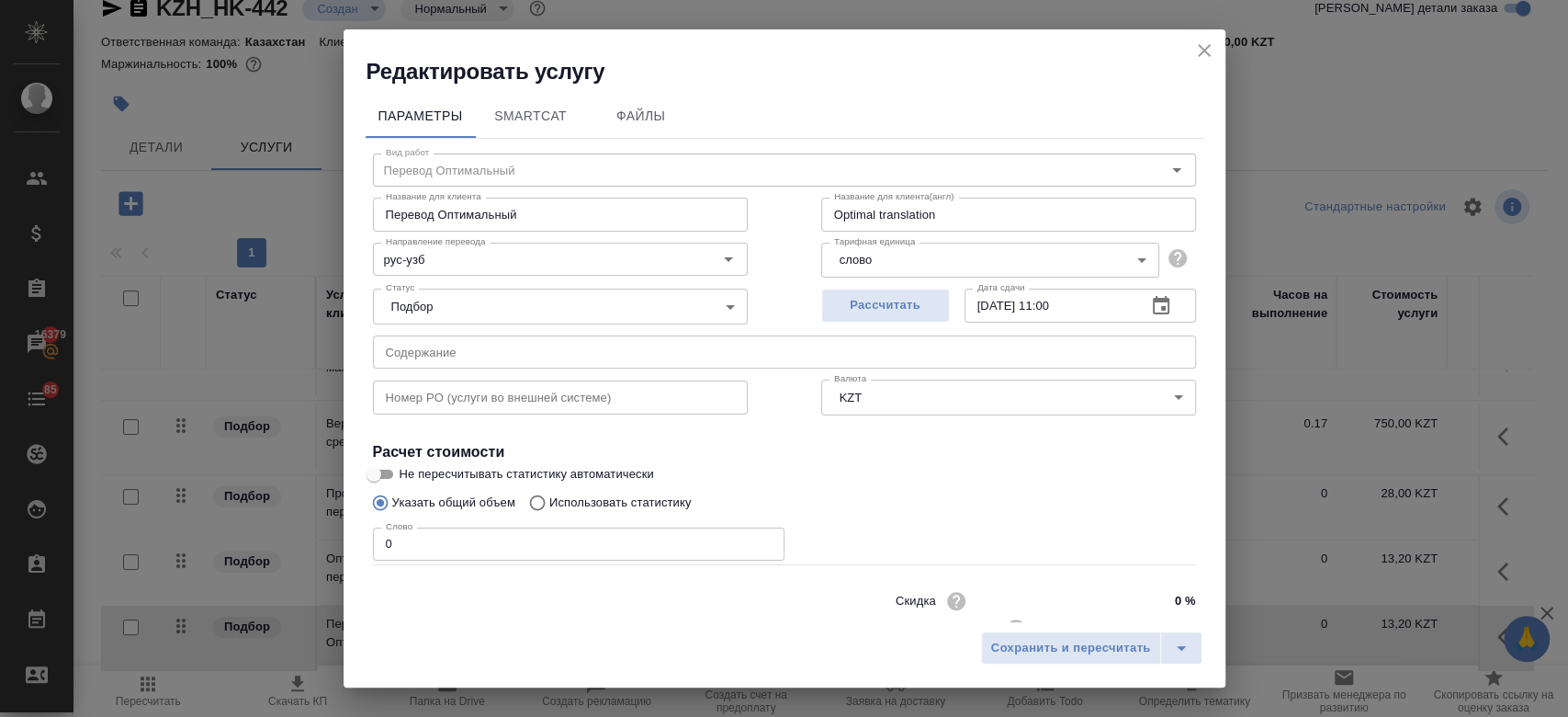
scroll to position [58, 0]
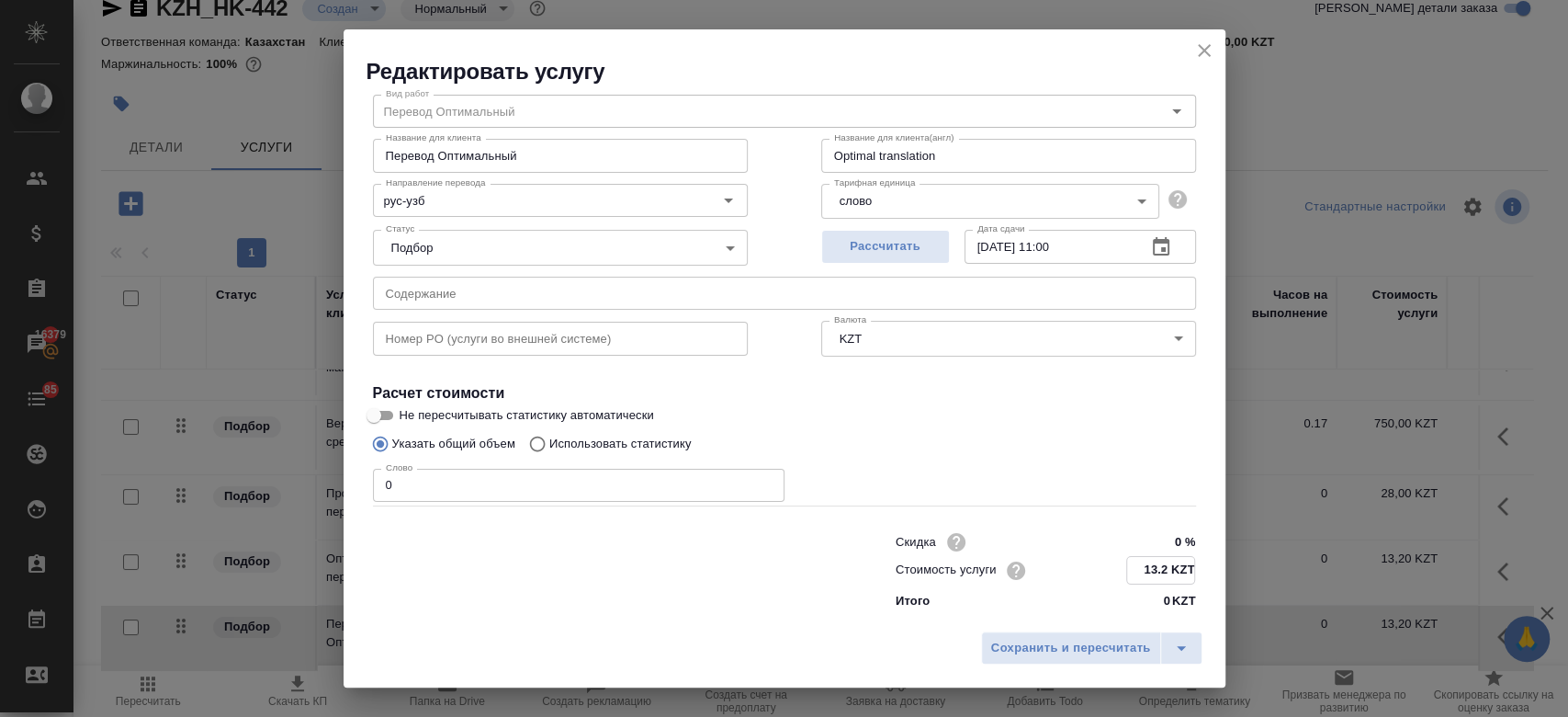
click at [1158, 572] on input "13.2 KZT" at bounding box center [1160, 569] width 67 height 27
type input "1 KZT"
type input "14 KZT"
click at [1110, 643] on span "Сохранить и пересчитать" at bounding box center [1070, 648] width 159 height 21
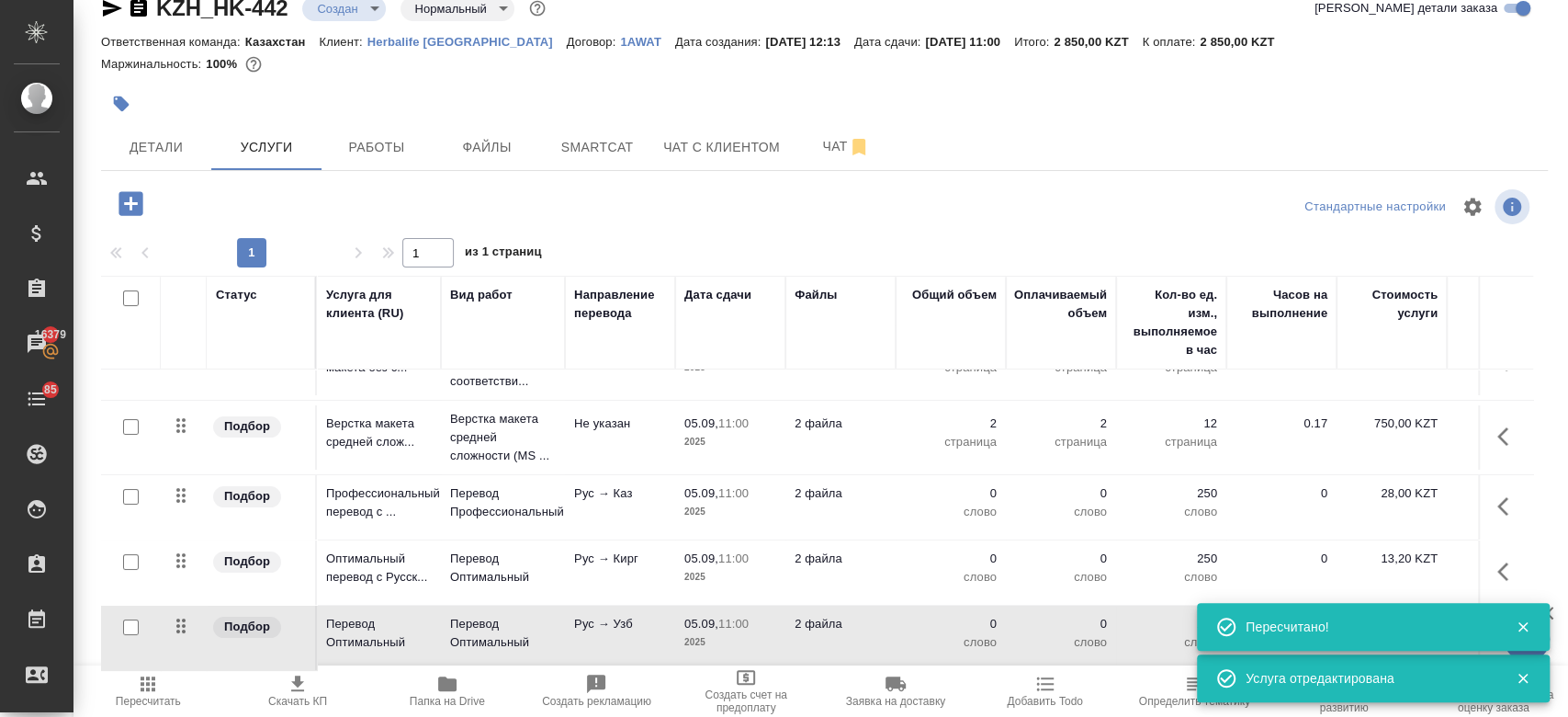
click at [1060, 567] on p "слово" at bounding box center [1060, 576] width 92 height 19
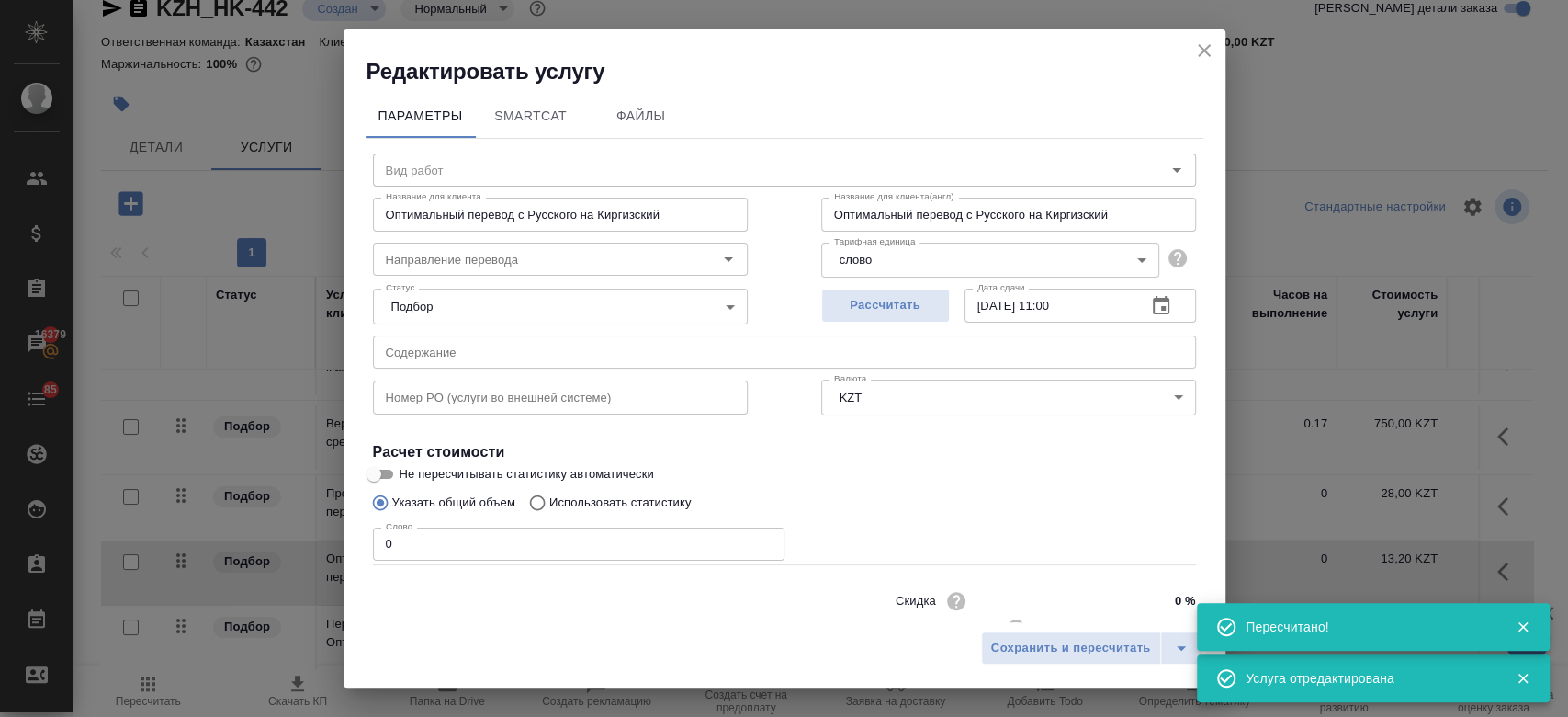
type input "Перевод Оптимальный"
type input "рус-кирг"
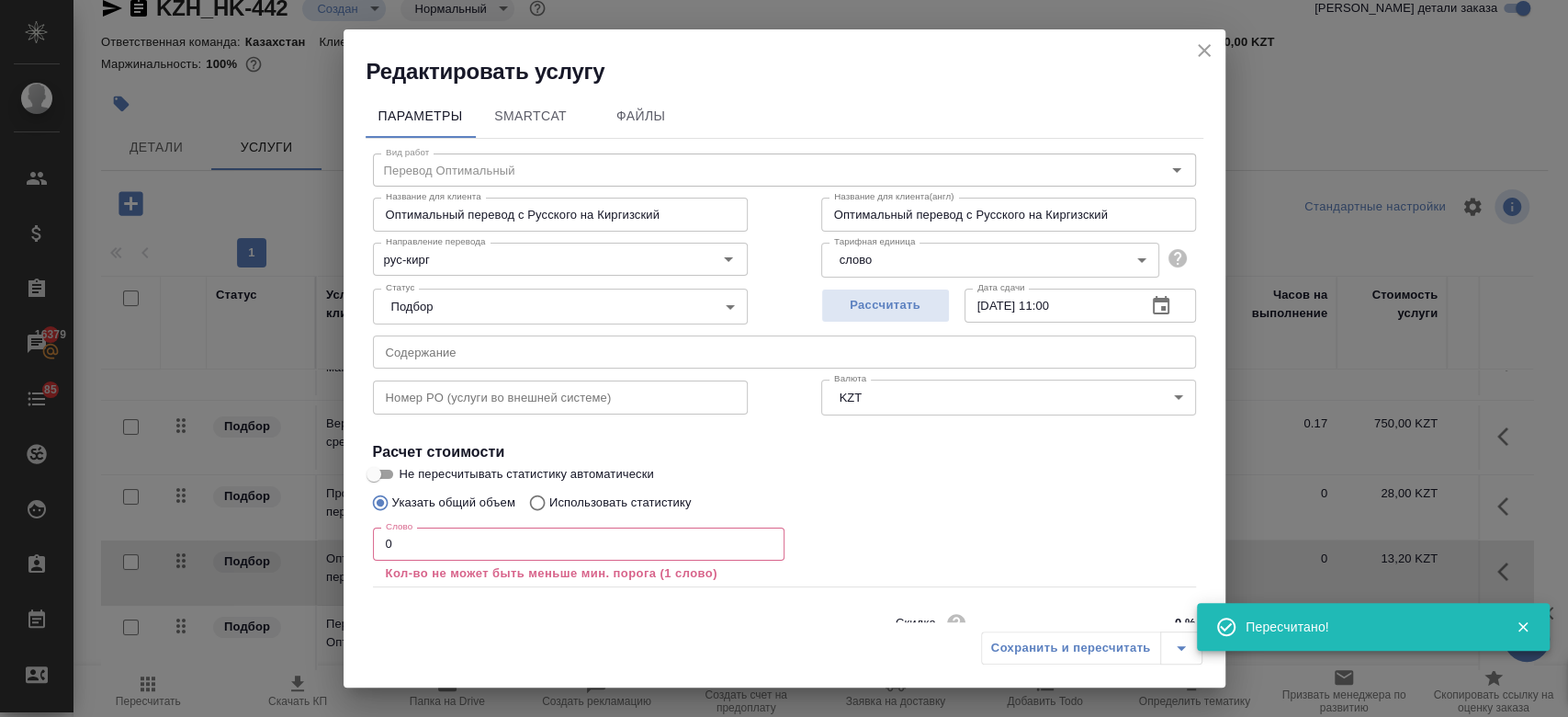
scroll to position [81, 0]
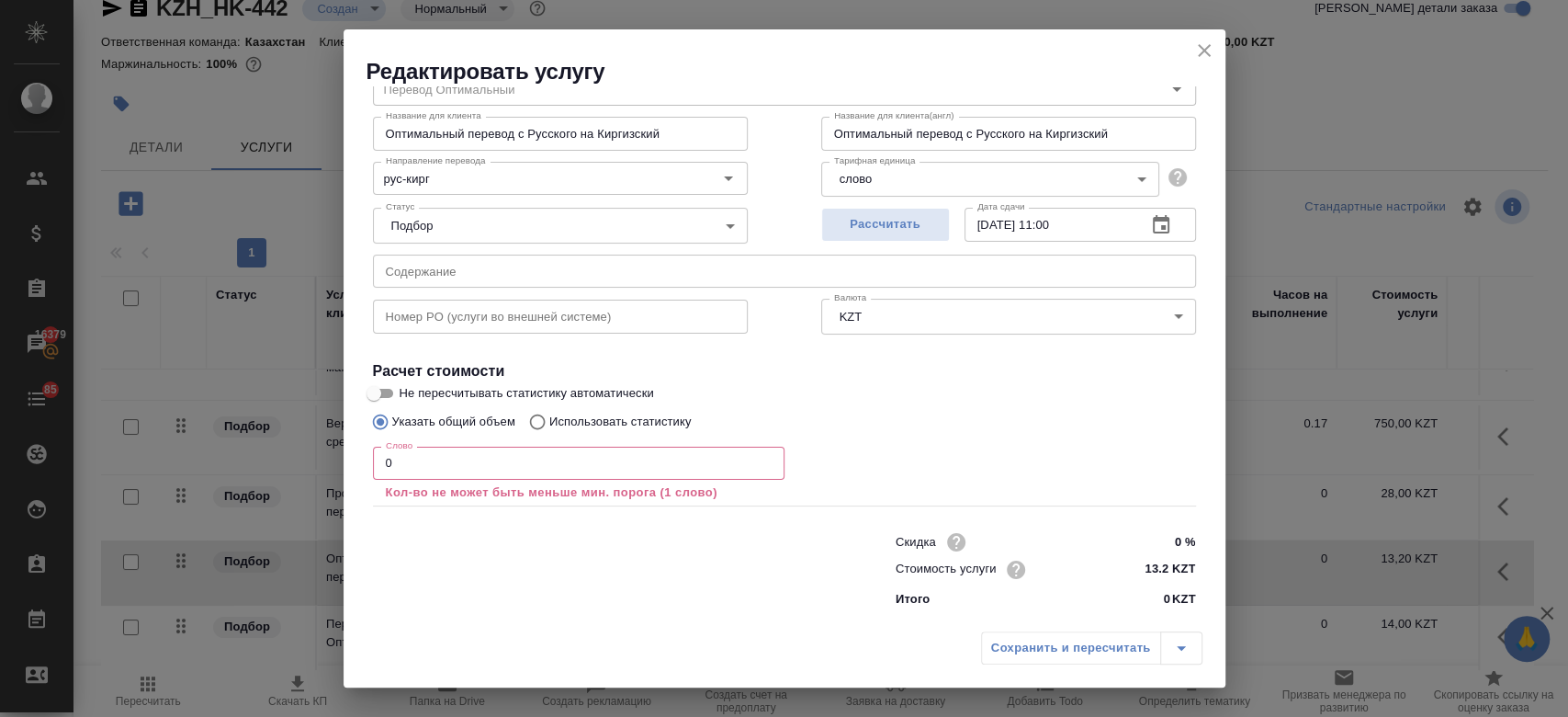
click at [1156, 563] on input "13.2 KZT" at bounding box center [1160, 568] width 69 height 27
type input "1 KZT"
type input "14 KZT"
click at [1086, 411] on div "Указать общий объем Использовать статистику" at bounding box center [784, 421] width 823 height 35
click at [862, 222] on span "Рассчитать" at bounding box center [885, 224] width 108 height 21
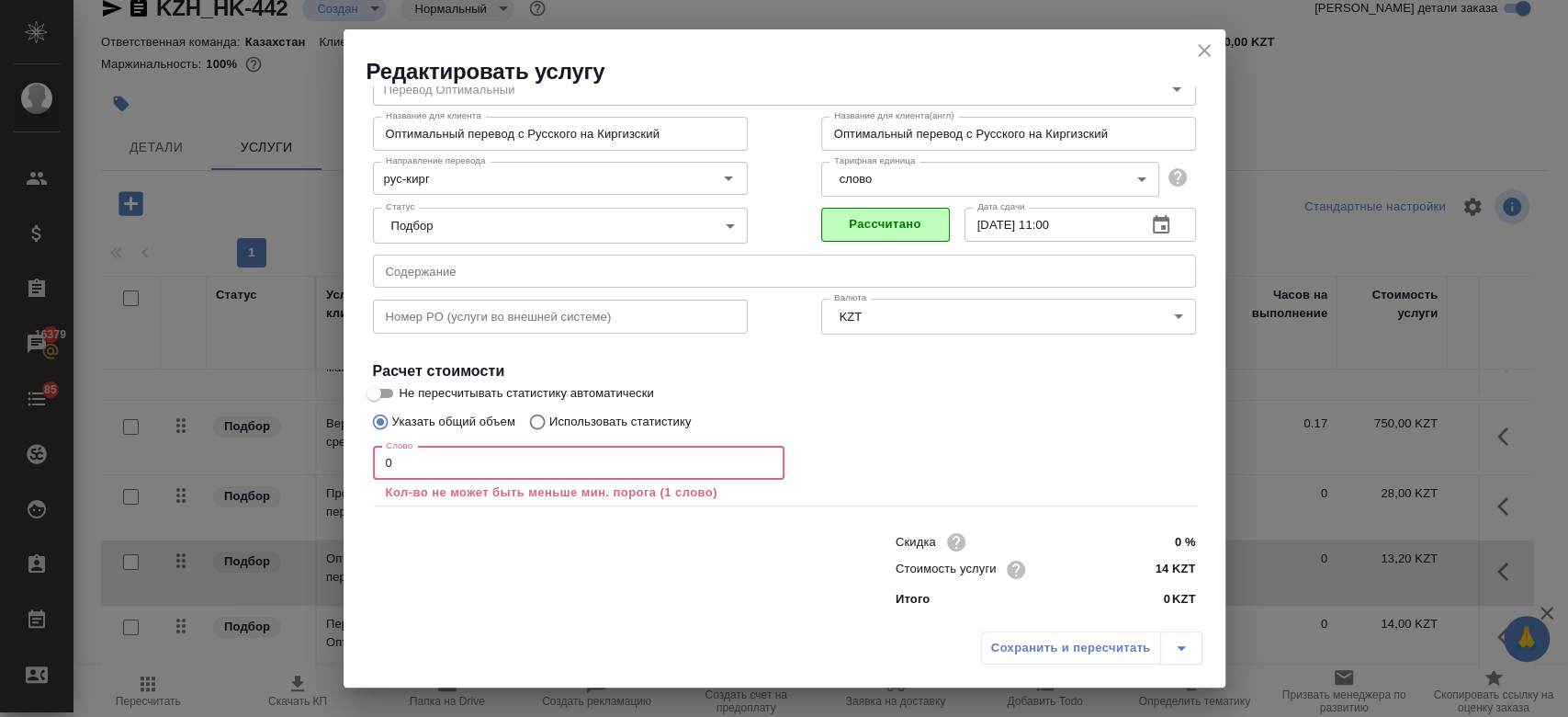
click at [528, 467] on input "0" at bounding box center [579, 462] width 412 height 33
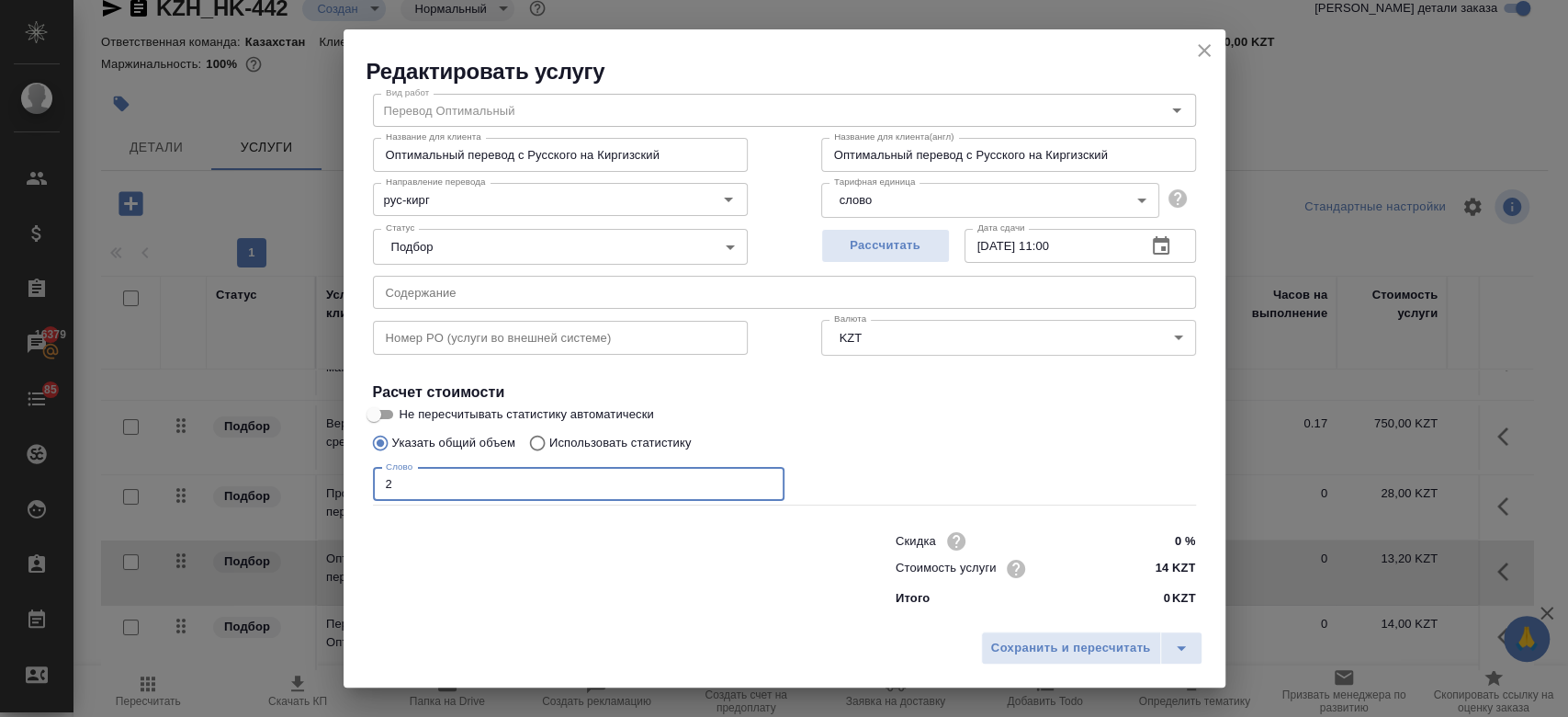
scroll to position [58, 0]
type input "20"
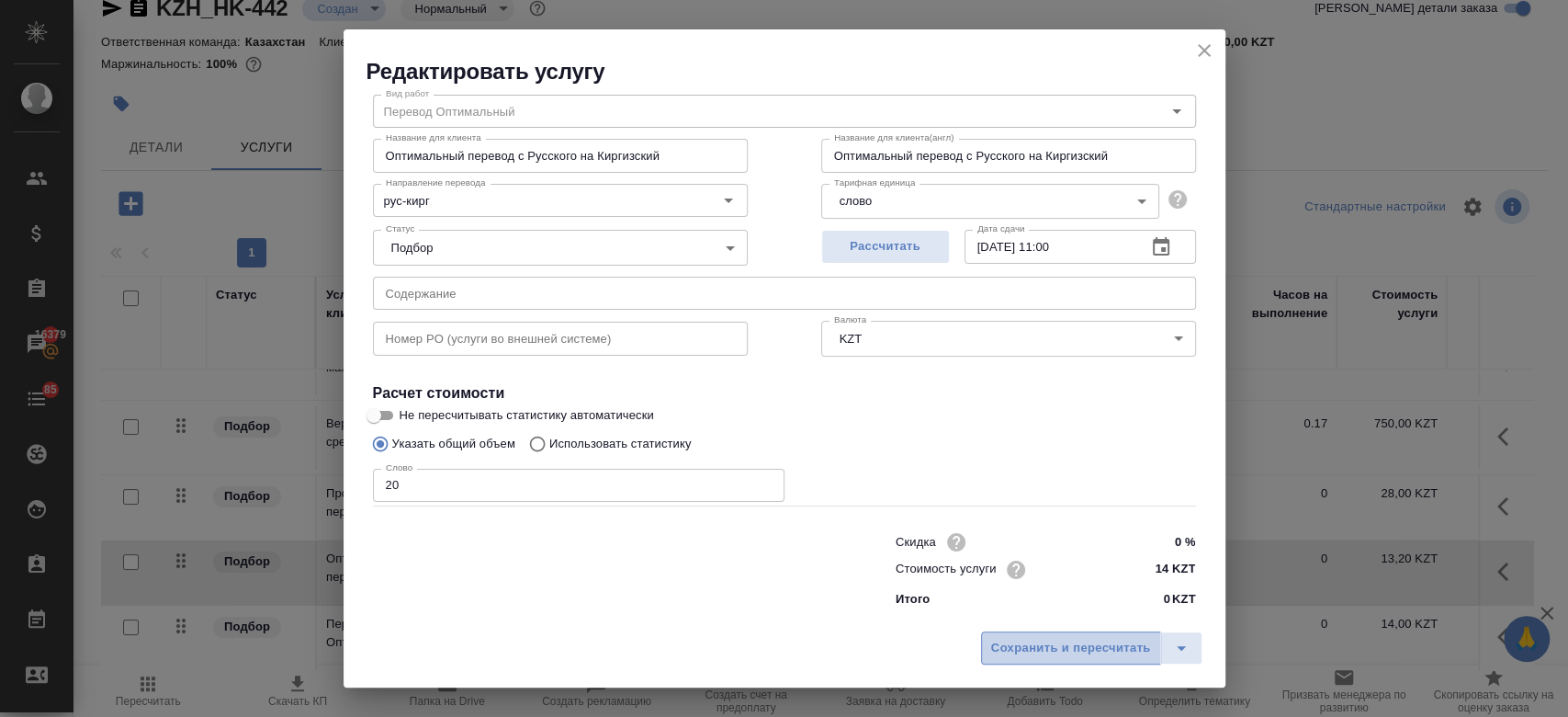
click at [1035, 653] on span "Сохранить и пересчитать" at bounding box center [1070, 648] width 159 height 21
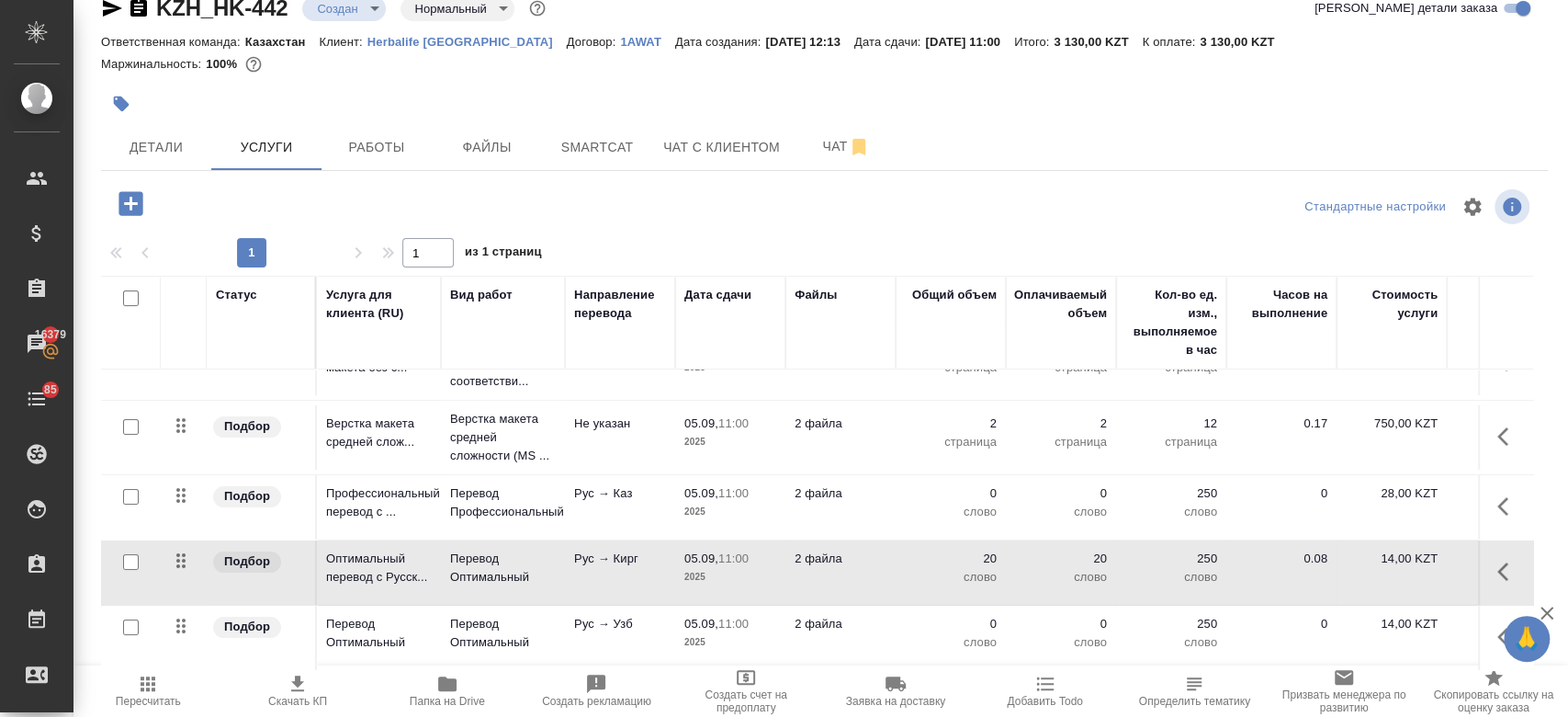
click at [133, 489] on input "checkbox" at bounding box center [131, 497] width 16 height 16
checkbox input "true"
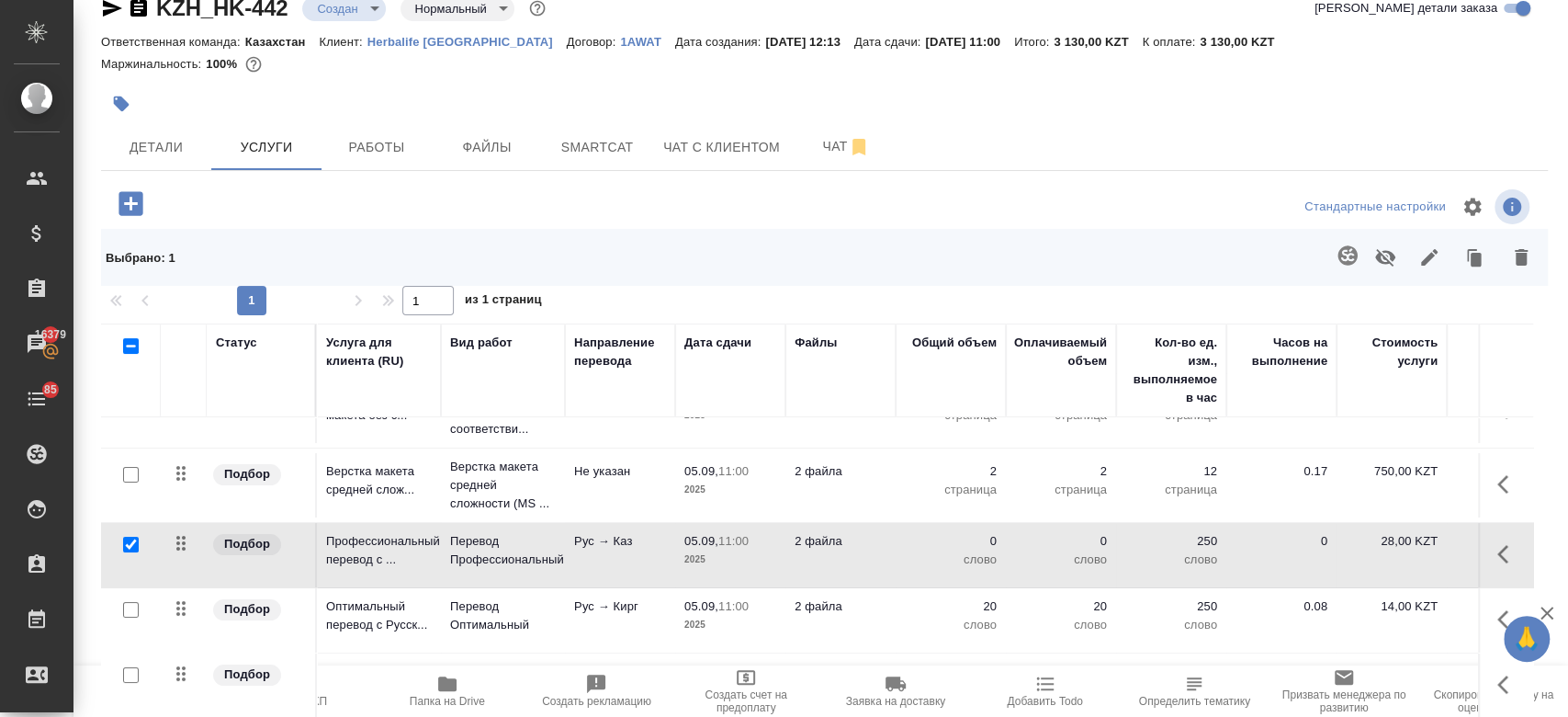
click at [130, 603] on div at bounding box center [131, 610] width 42 height 26
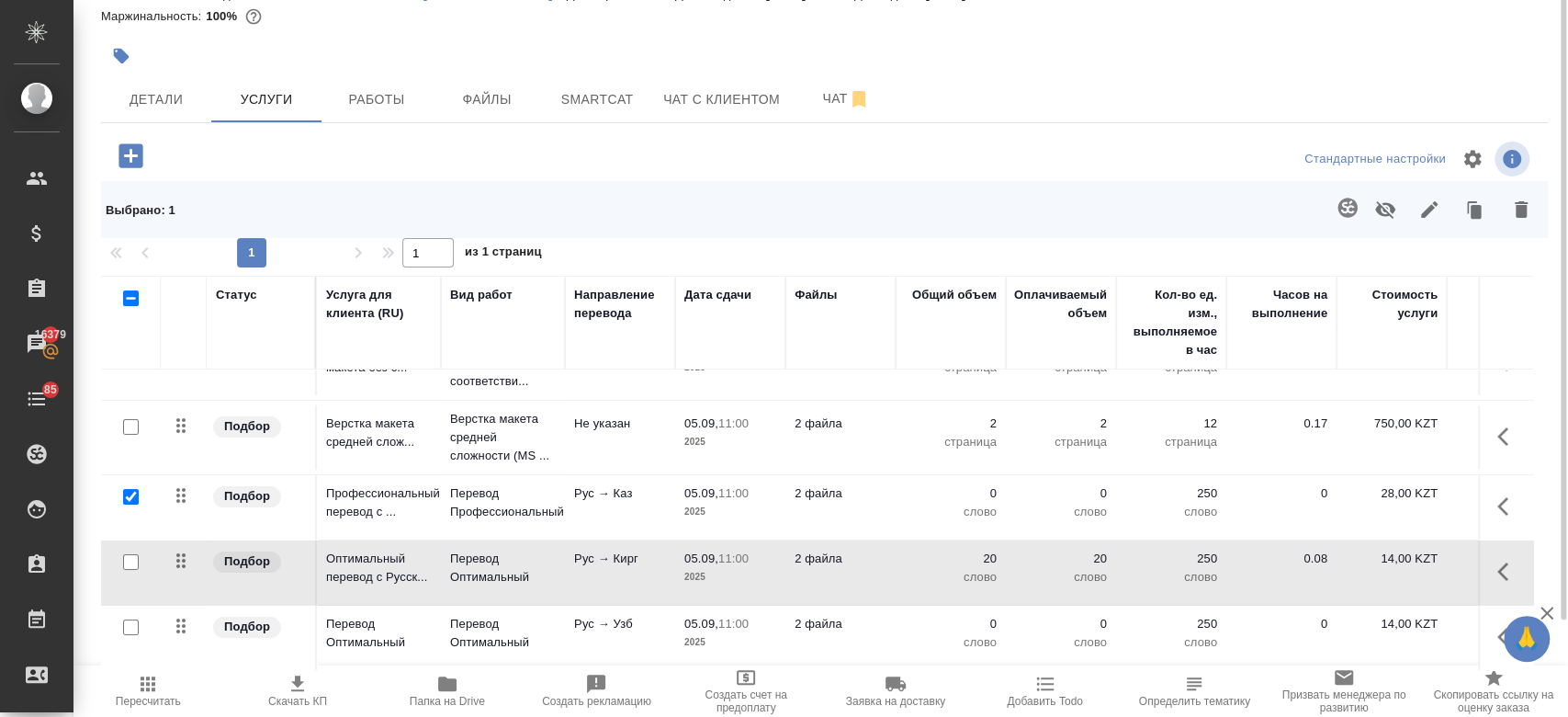
scroll to position [29, 0]
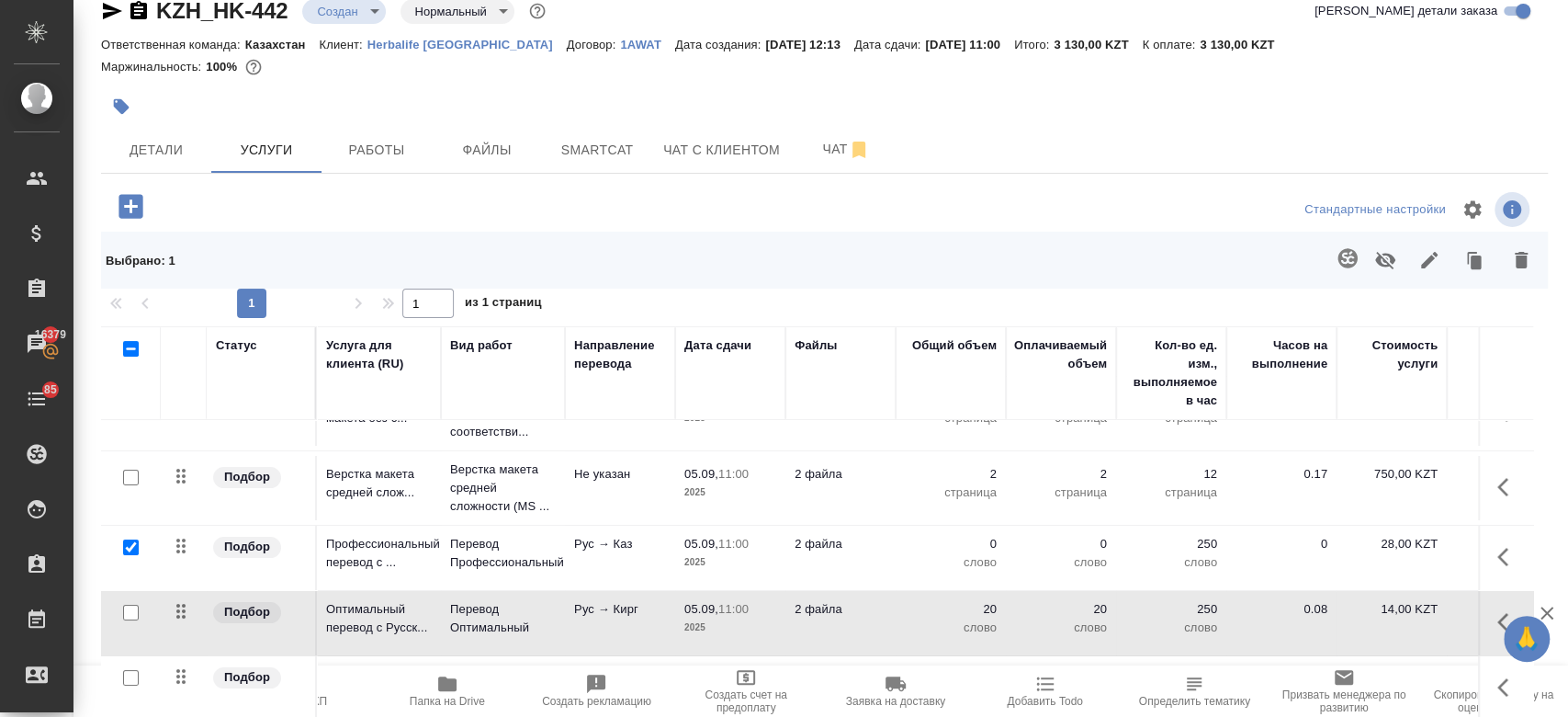
click at [133, 604] on input "checkbox" at bounding box center [131, 612] width 16 height 16
checkbox input "true"
click at [133, 669] on input "checkbox" at bounding box center [131, 677] width 16 height 16
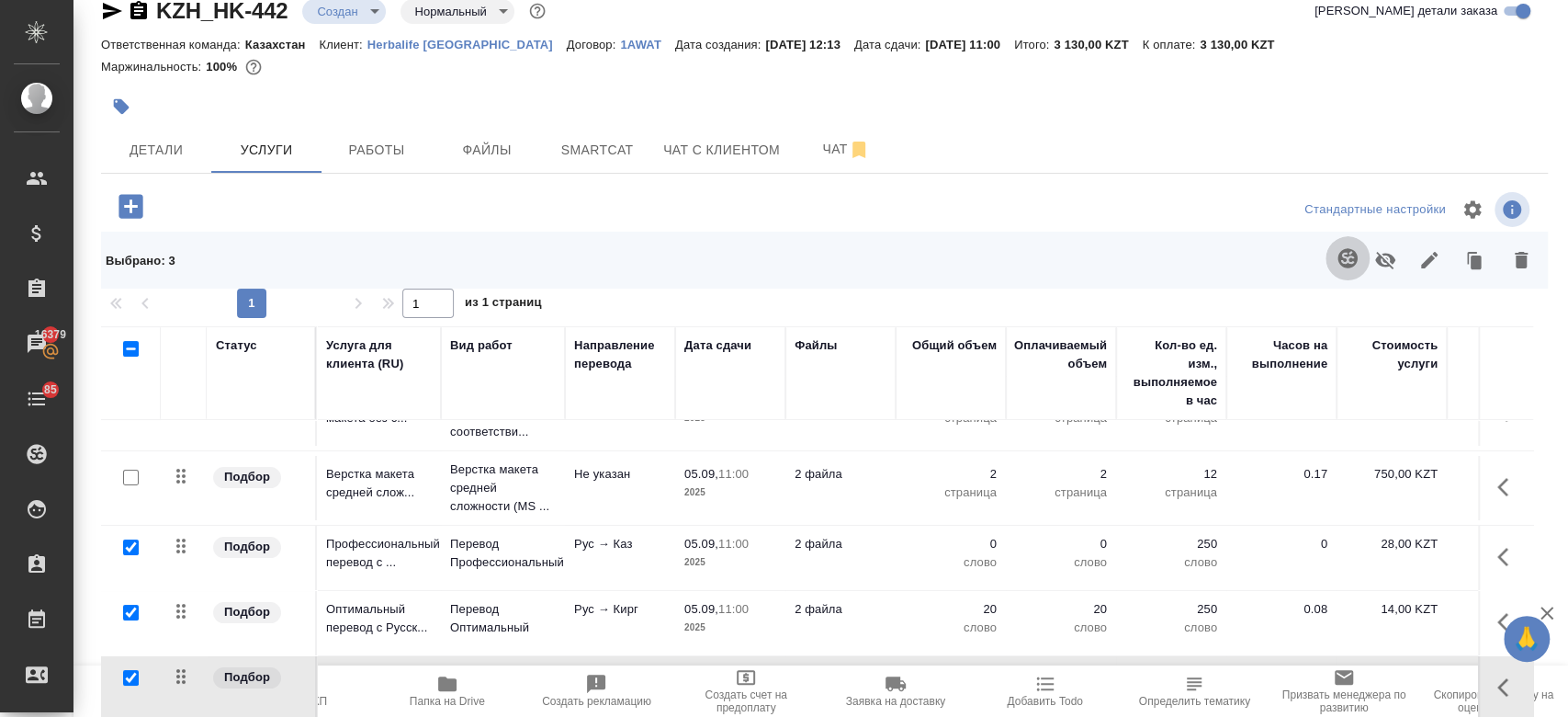
click at [1339, 262] on button "button" at bounding box center [1347, 257] width 45 height 45
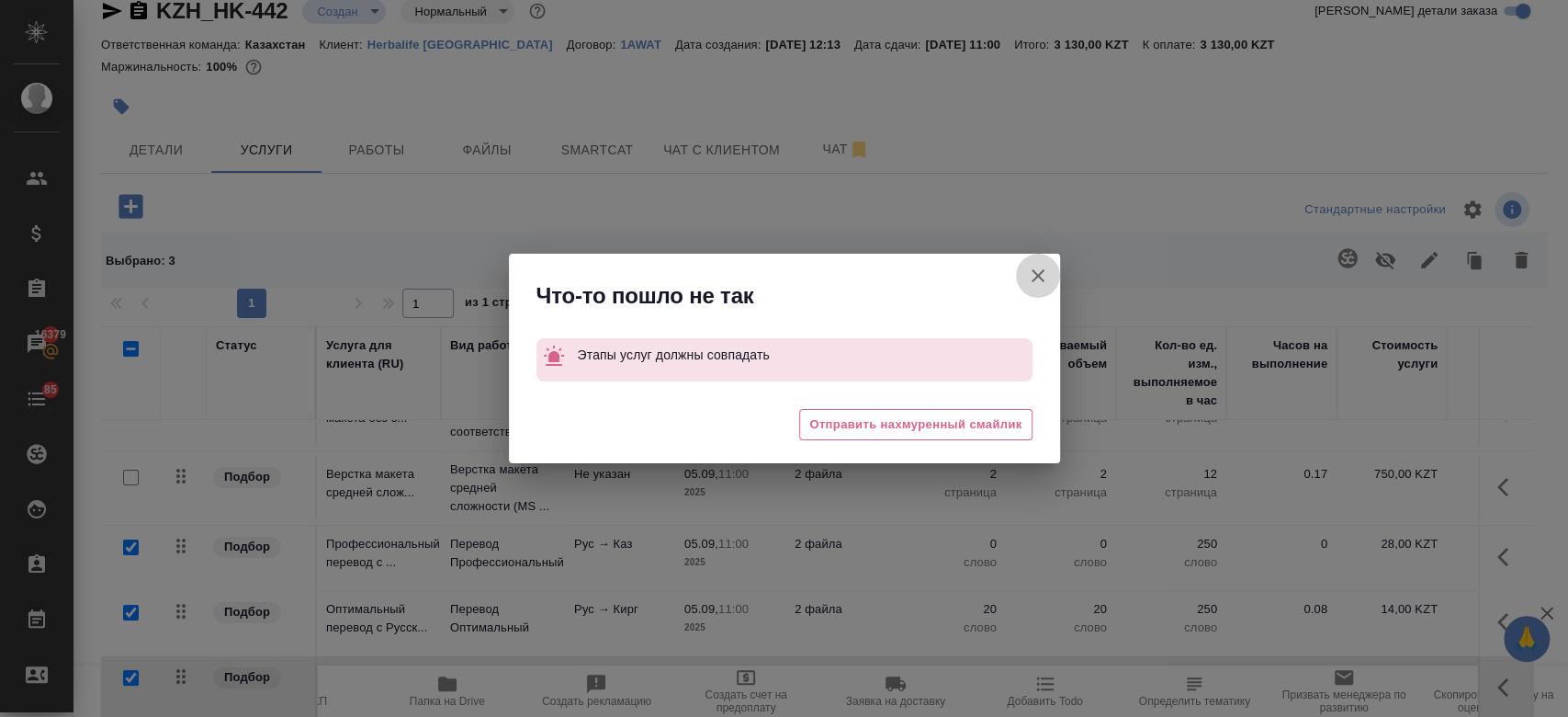
click at [1036, 275] on icon "button" at bounding box center [1037, 275] width 13 height 13
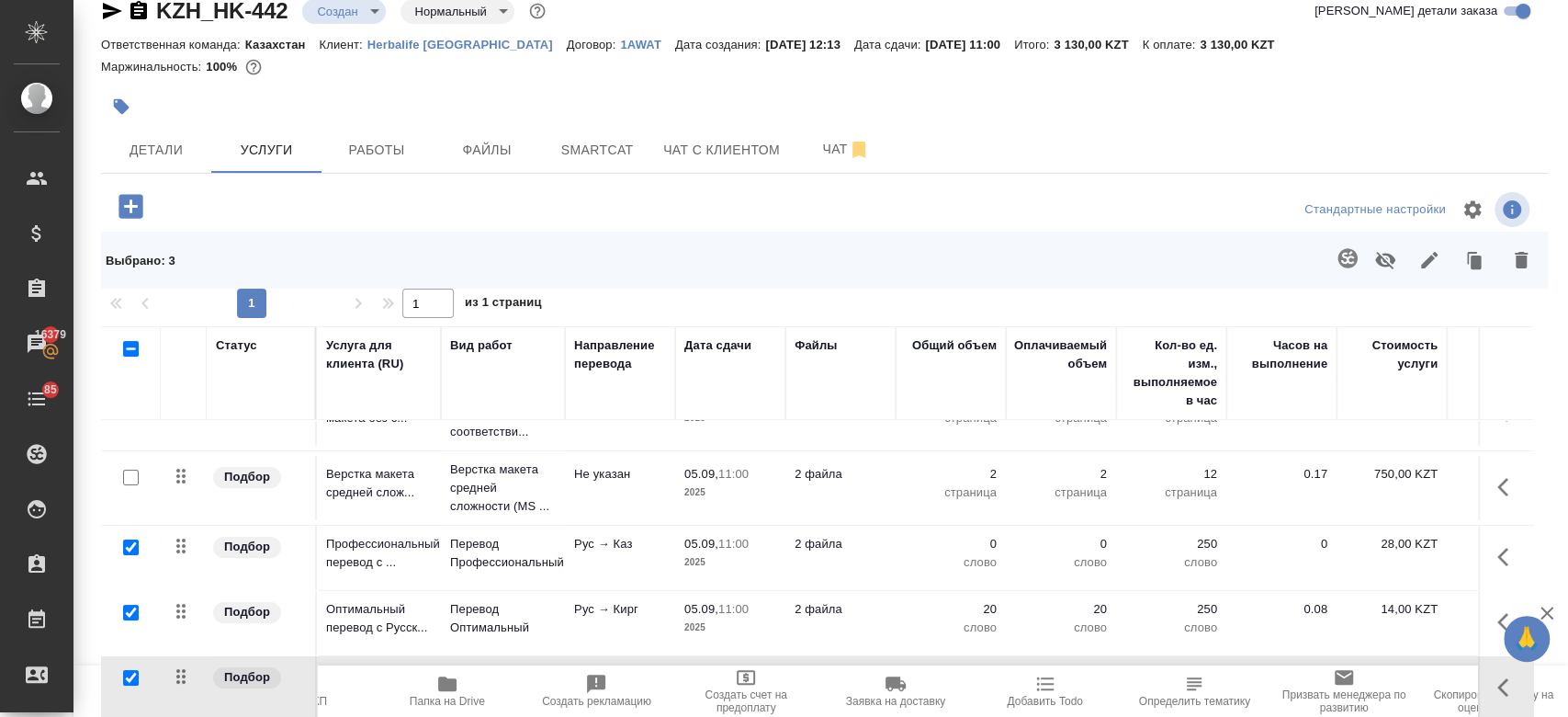
click at [126, 602] on div at bounding box center [131, 613] width 42 height 26
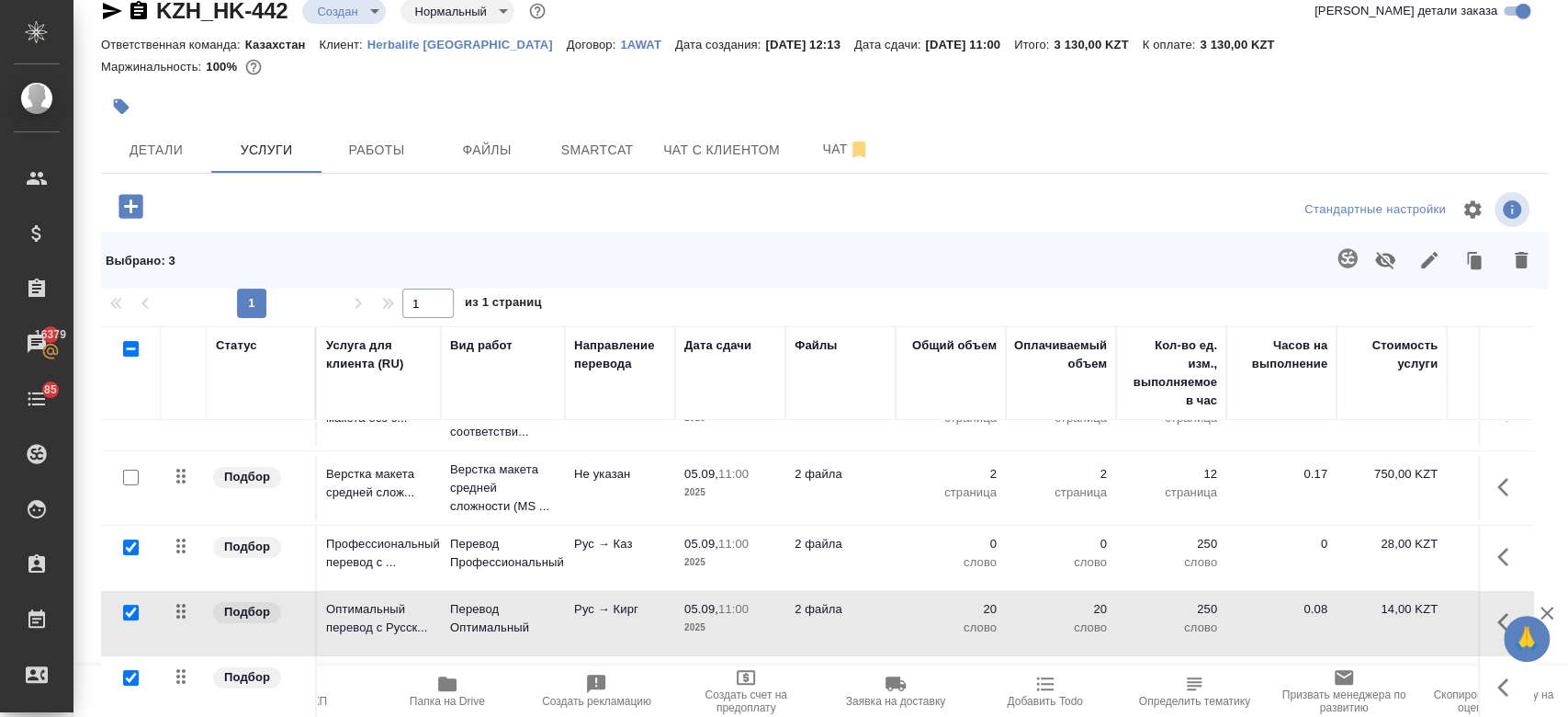
click at [129, 669] on input "checkbox" at bounding box center [131, 677] width 16 height 16
checkbox input "false"
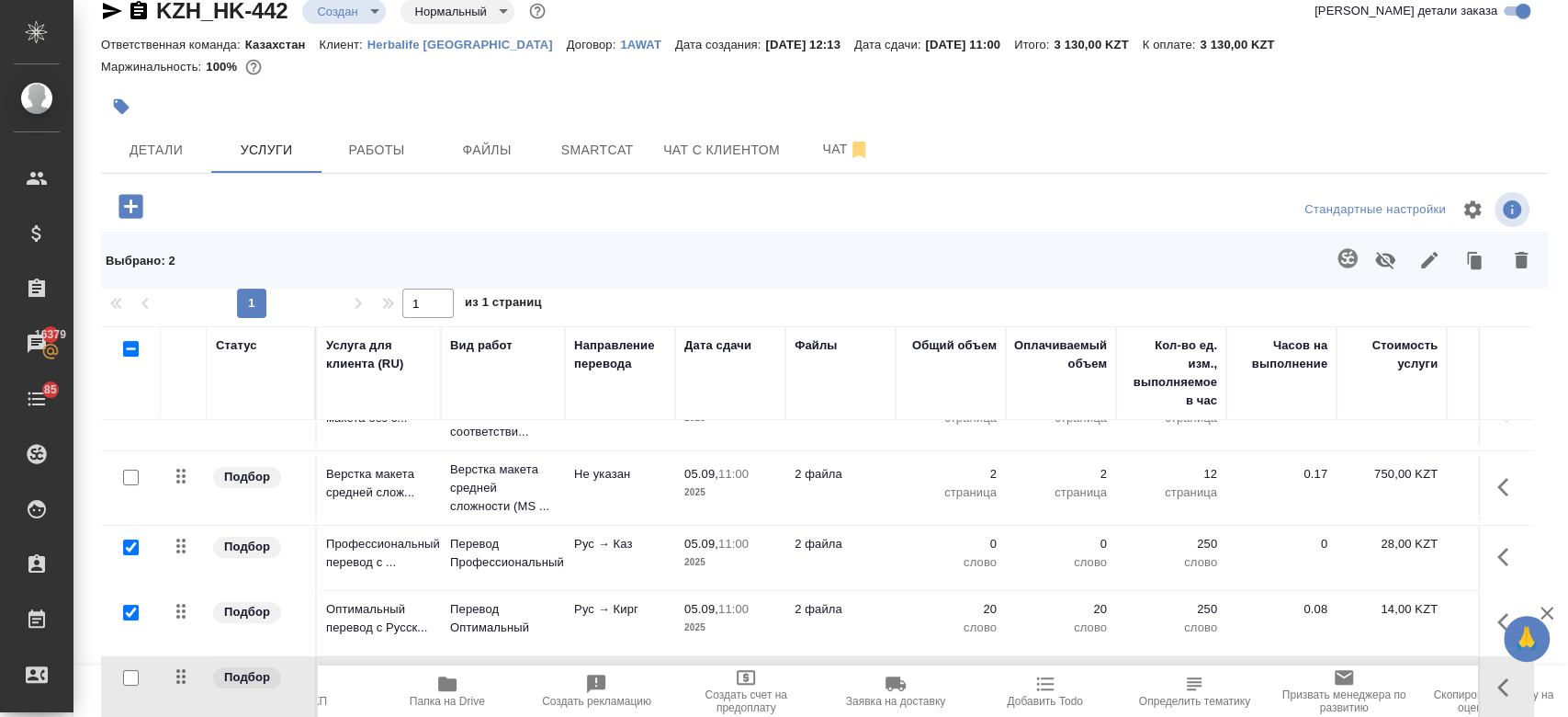
click at [132, 604] on input "checkbox" at bounding box center [131, 612] width 16 height 16
checkbox input "false"
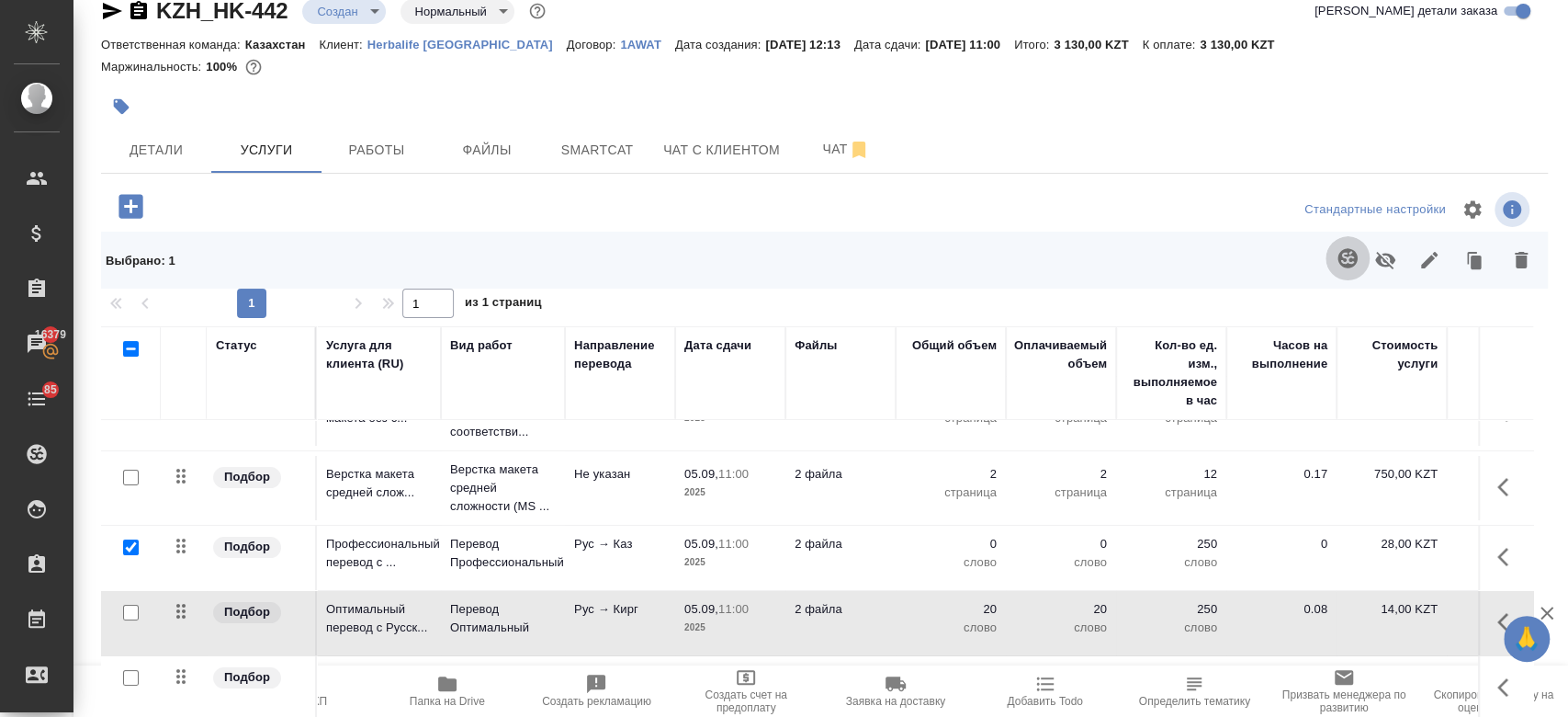
click at [1336, 262] on icon "button" at bounding box center [1347, 258] width 22 height 22
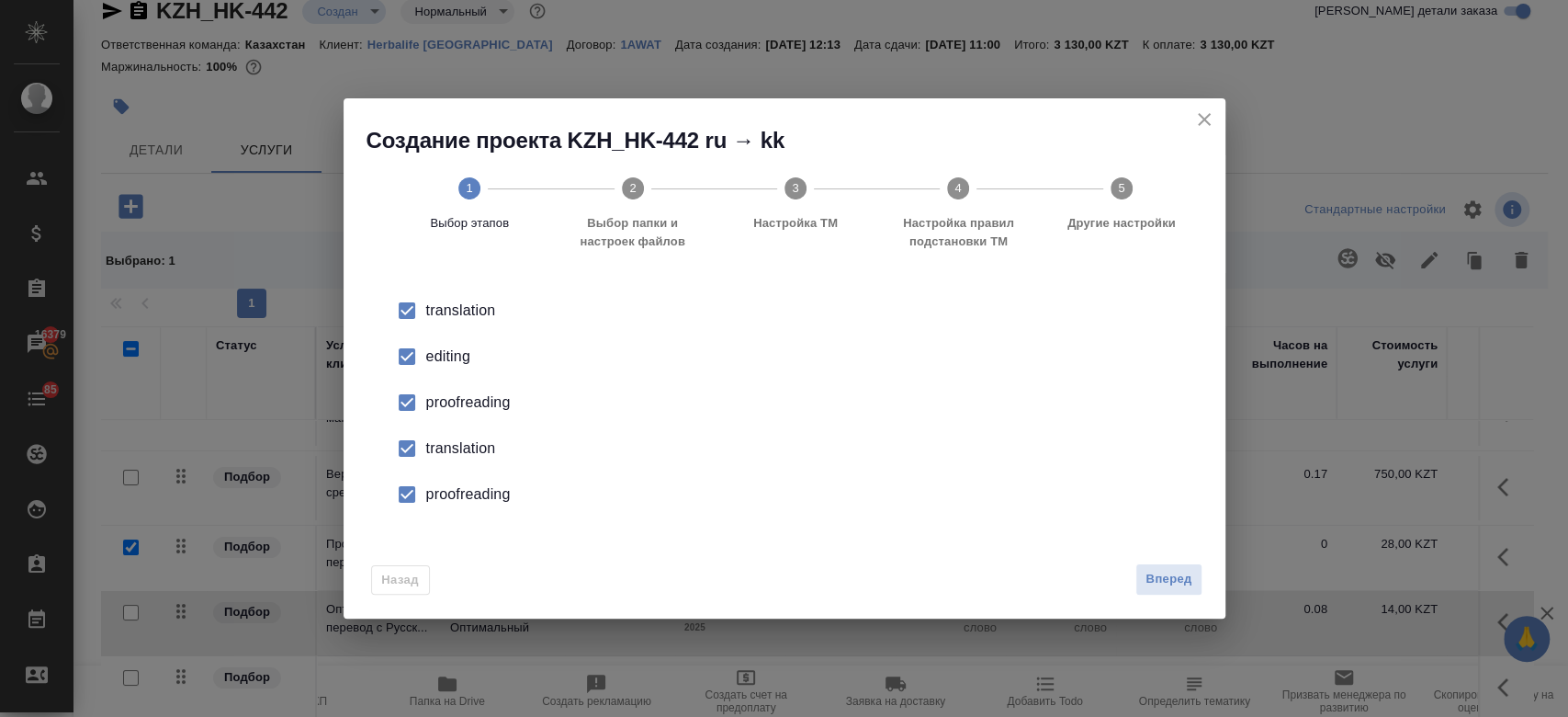
click at [444, 358] on div "editing" at bounding box center [803, 357] width 755 height 22
click at [463, 403] on div "proofreading" at bounding box center [803, 402] width 755 height 22
click at [455, 449] on div "translation" at bounding box center [803, 449] width 755 height 22
click at [468, 489] on div "proofreading" at bounding box center [803, 494] width 755 height 22
click at [1153, 568] on span "Вперед" at bounding box center [1168, 578] width 46 height 21
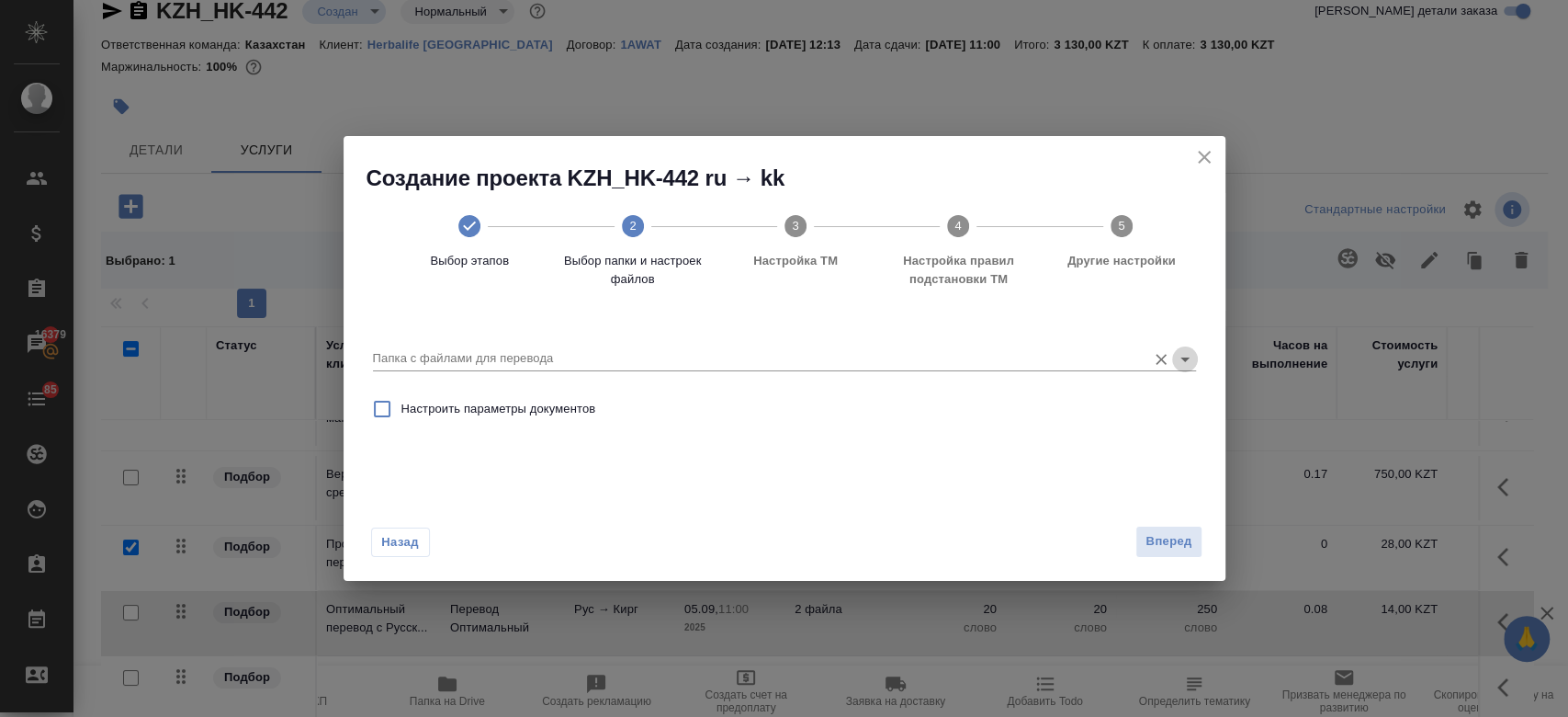
click at [1182, 360] on icon "Open" at bounding box center [1185, 359] width 22 height 22
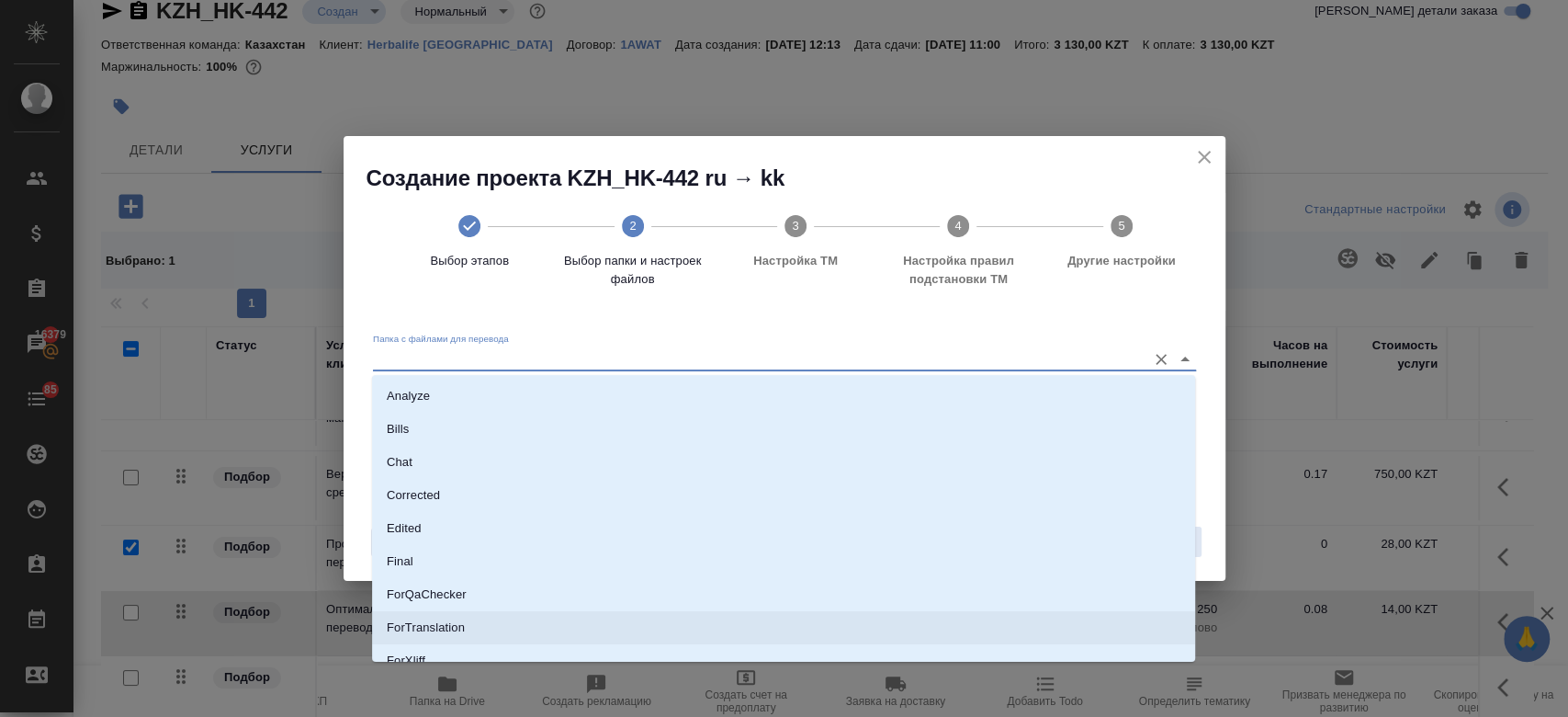
scroll to position [148, 0]
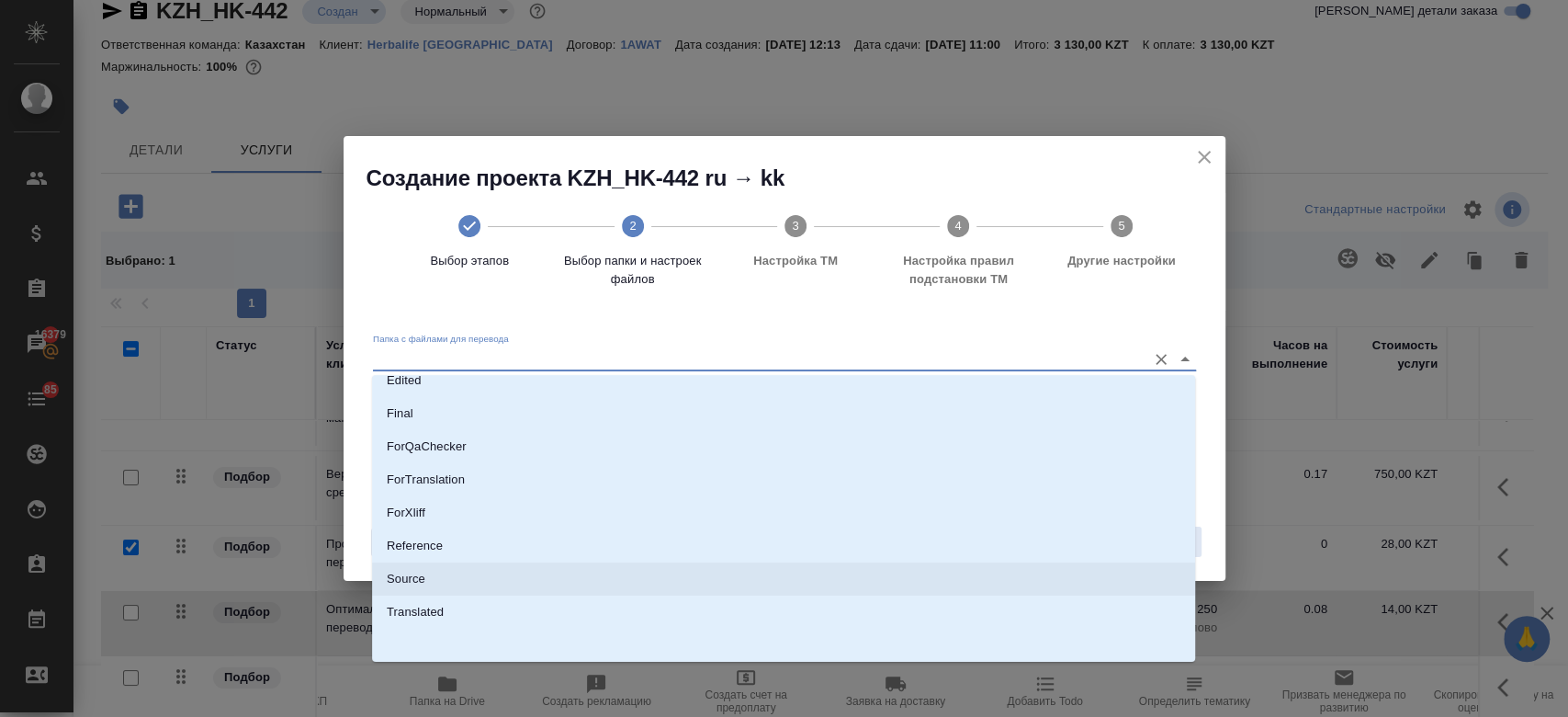
click at [686, 571] on li "Source" at bounding box center [783, 578] width 823 height 33
type input "Source"
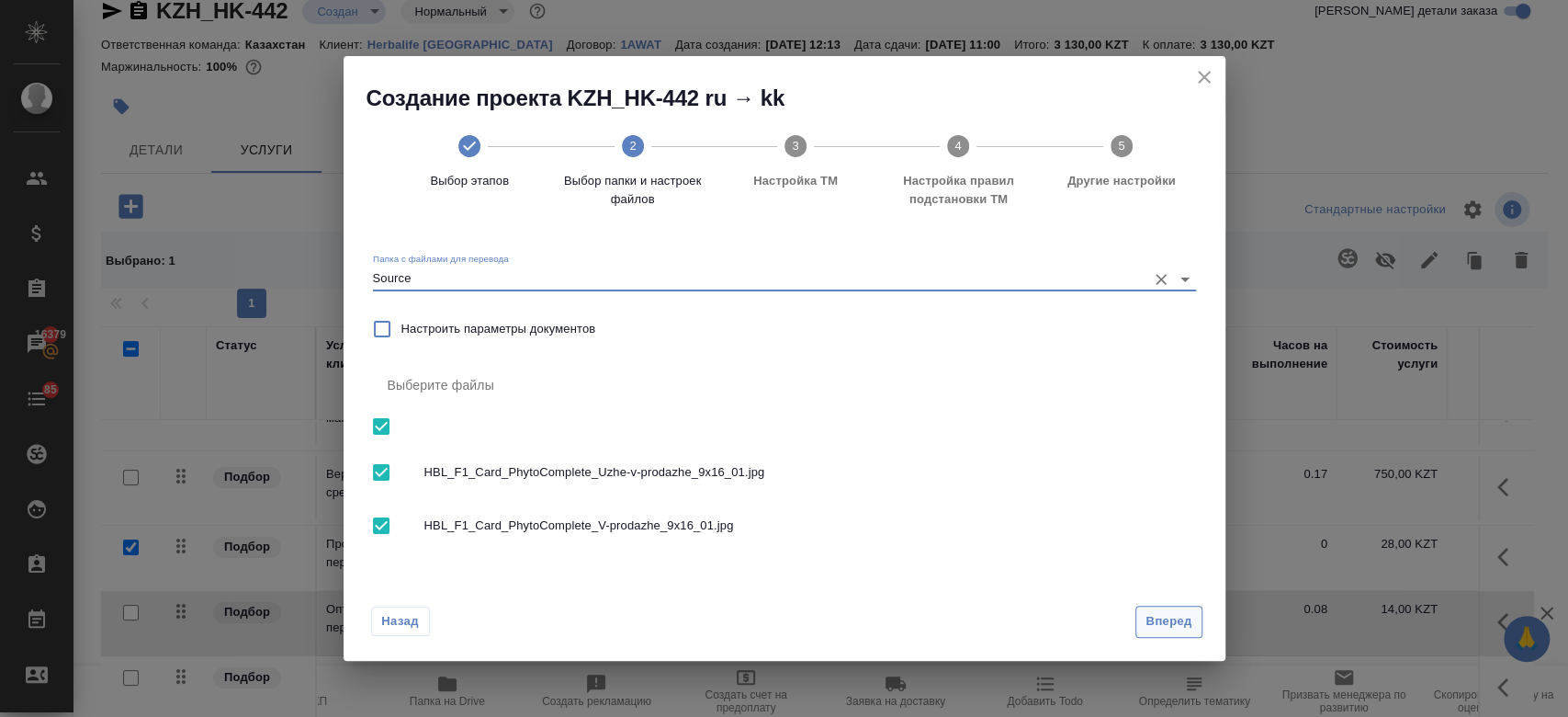
click at [1168, 627] on span "Вперед" at bounding box center [1168, 621] width 46 height 21
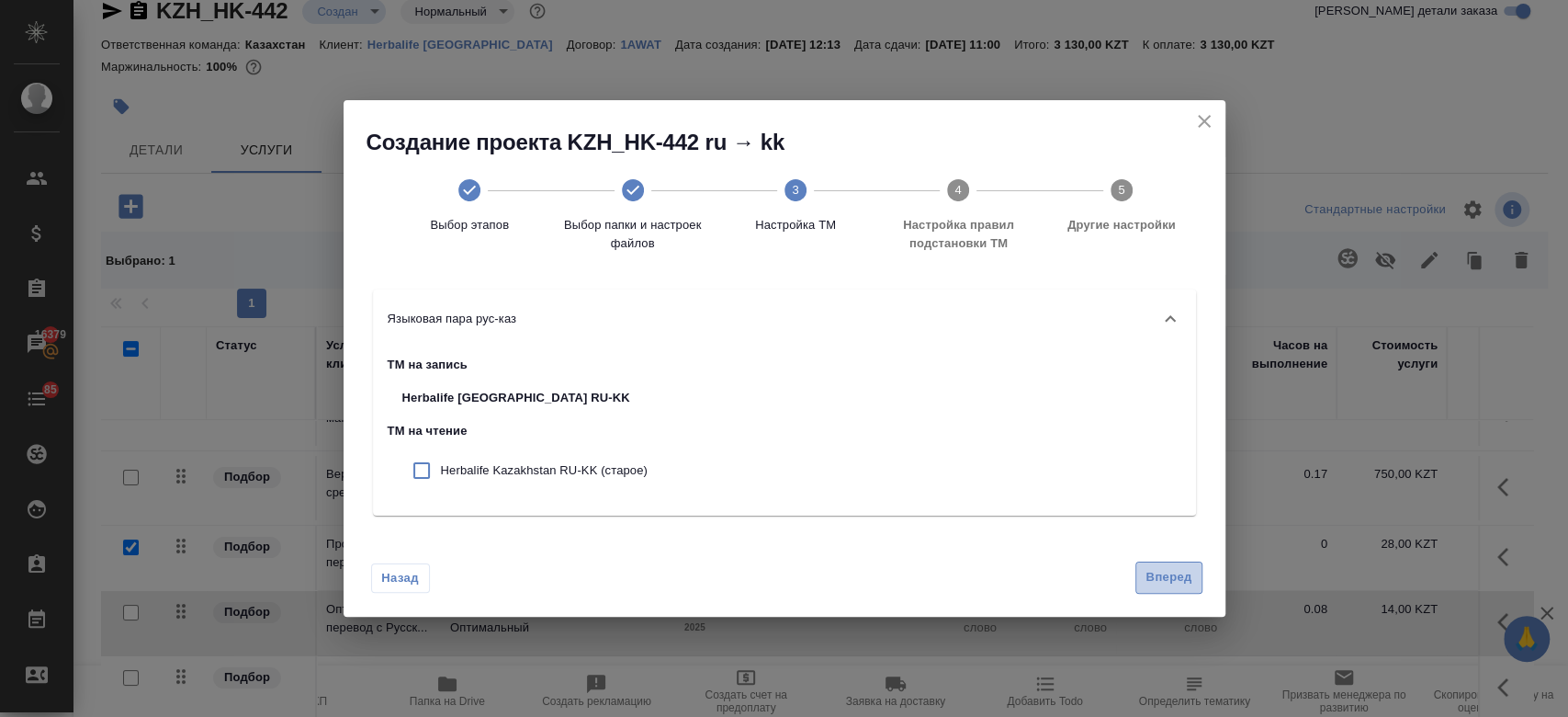
click at [1168, 578] on span "Вперед" at bounding box center [1168, 576] width 46 height 21
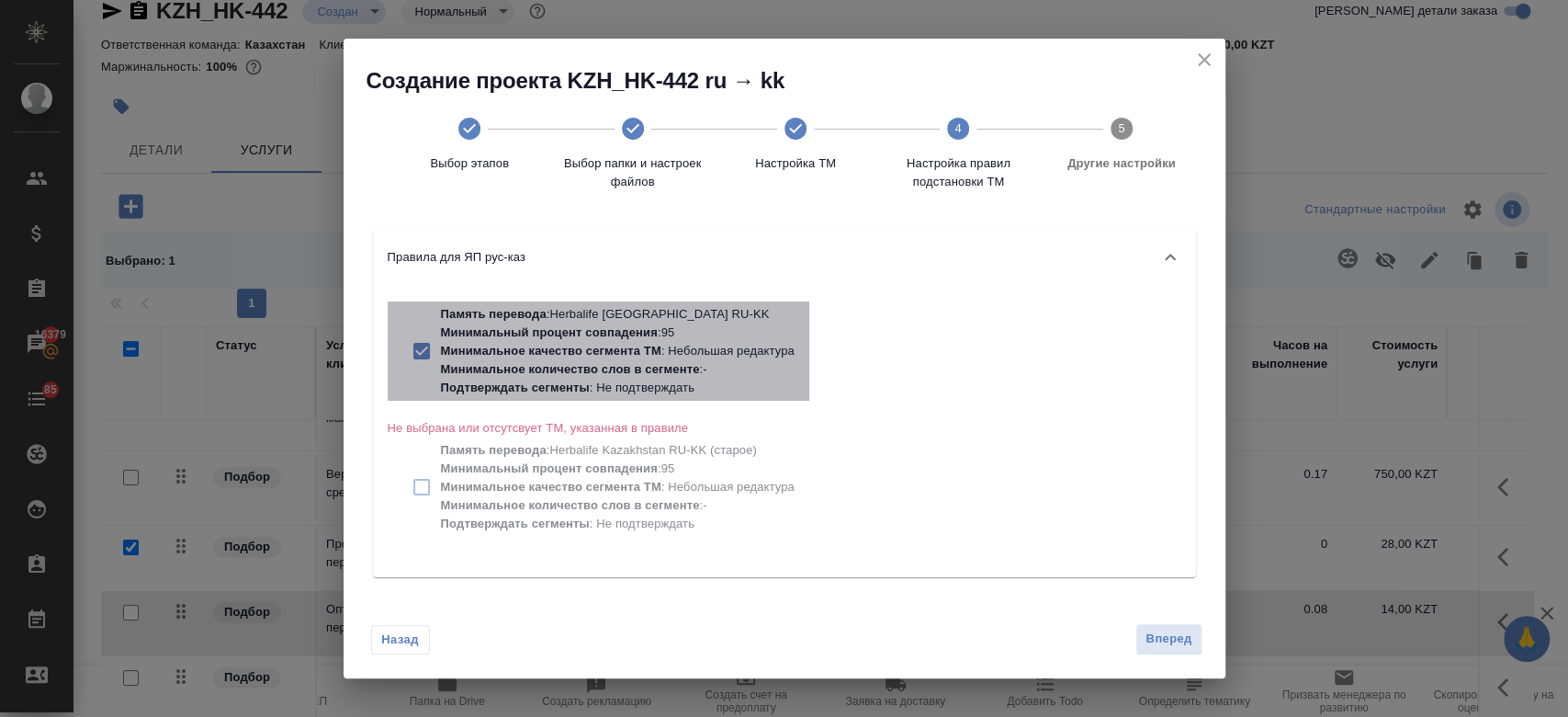
click at [574, 319] on p "Память перевода : Herbalife Kazakhstan RU-KK" at bounding box center [617, 314] width 353 height 19
checkbox input "false"
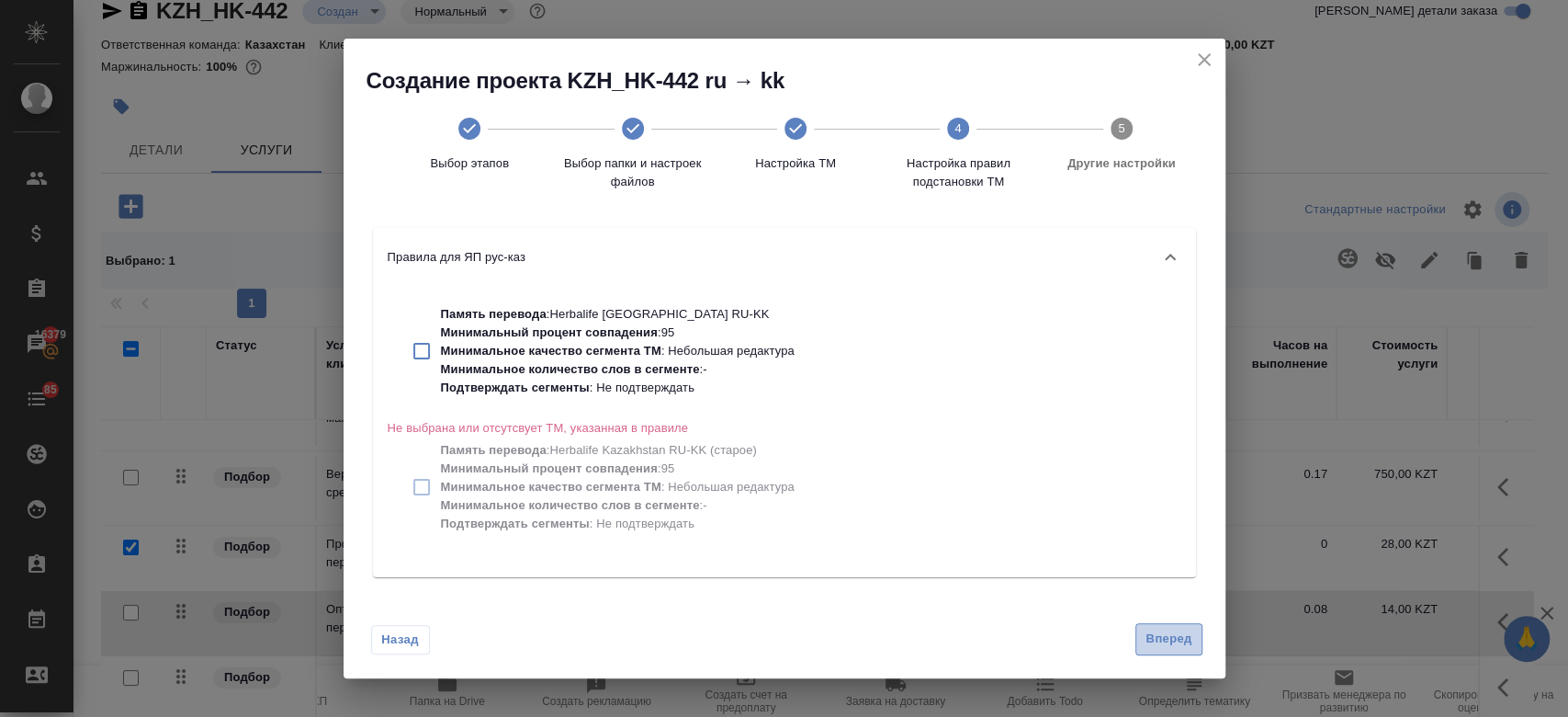
click at [1150, 629] on span "Вперед" at bounding box center [1168, 639] width 46 height 21
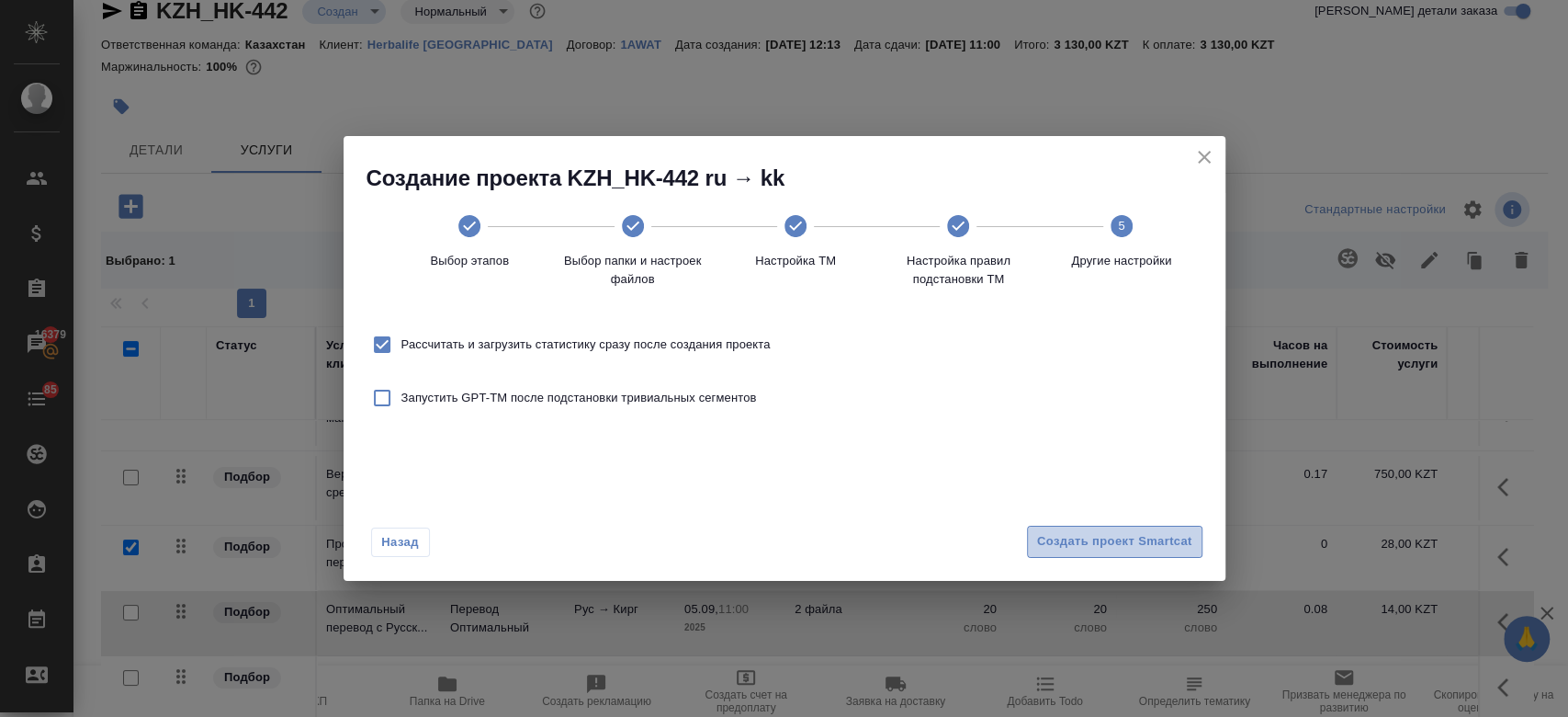
click at [1104, 557] on button "Создать проект Smartcat" at bounding box center [1114, 542] width 175 height 32
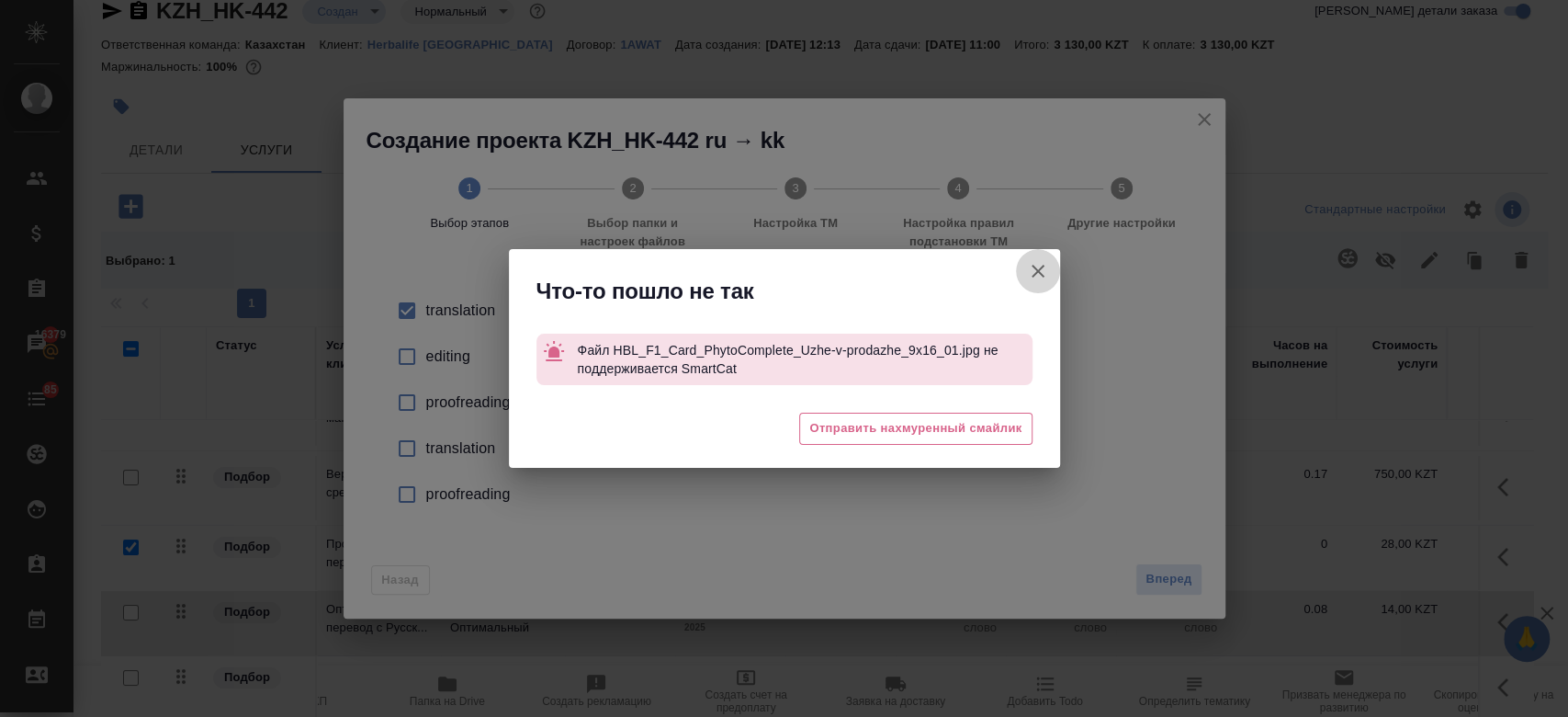
click at [1041, 265] on icon "button" at bounding box center [1037, 270] width 13 height 13
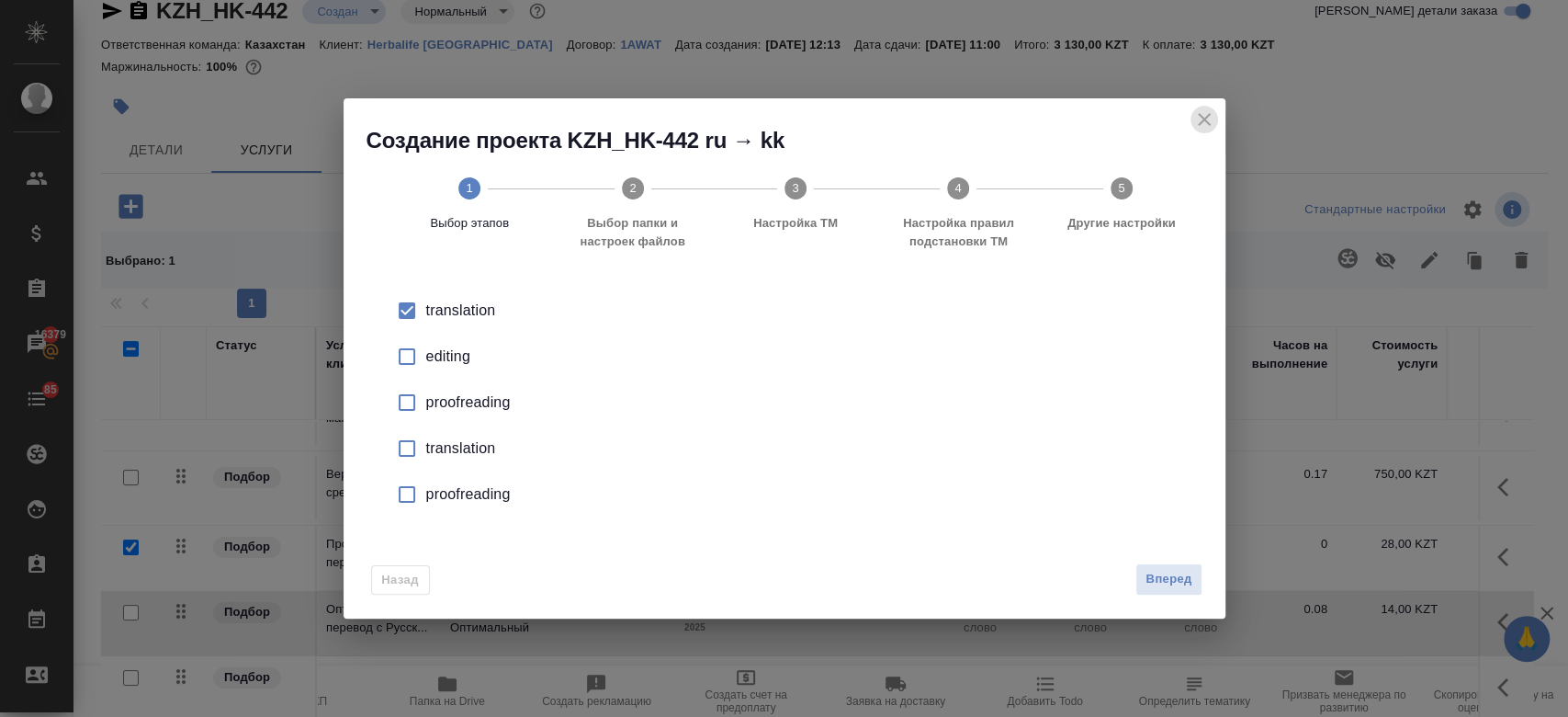
click at [1203, 128] on icon "close" at bounding box center [1204, 119] width 22 height 22
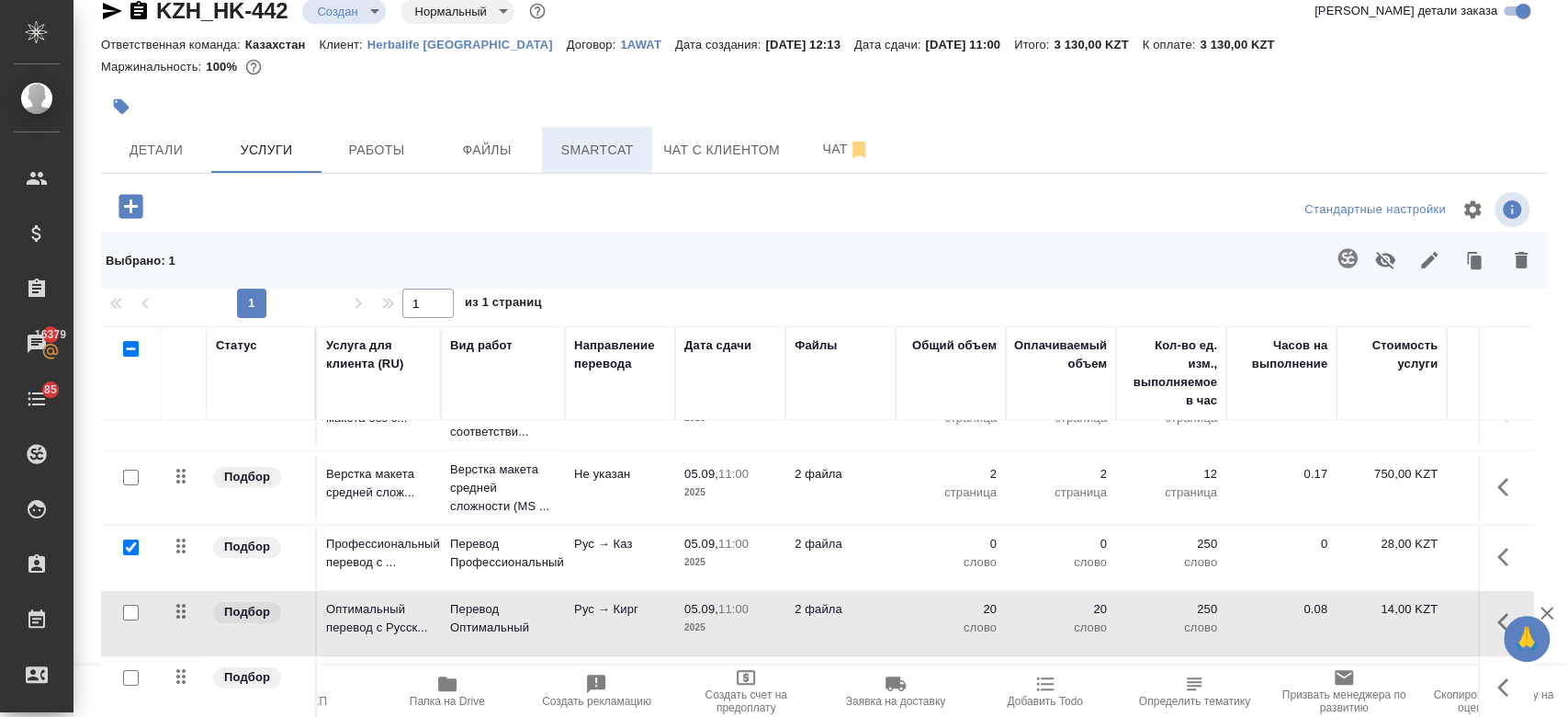
click at [565, 128] on button "Smartcat" at bounding box center [596, 150] width 110 height 46
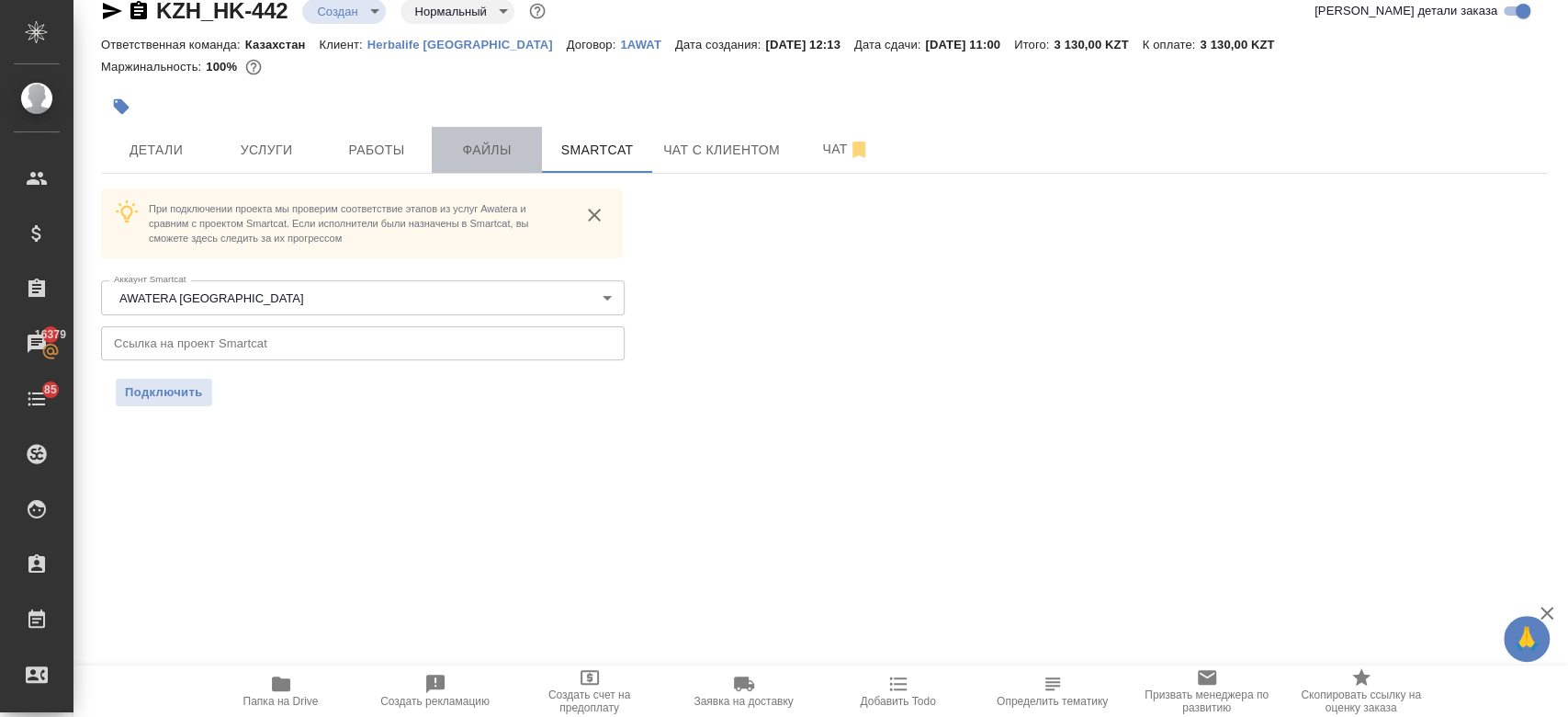
click at [466, 139] on span "Файлы" at bounding box center [486, 150] width 88 height 23
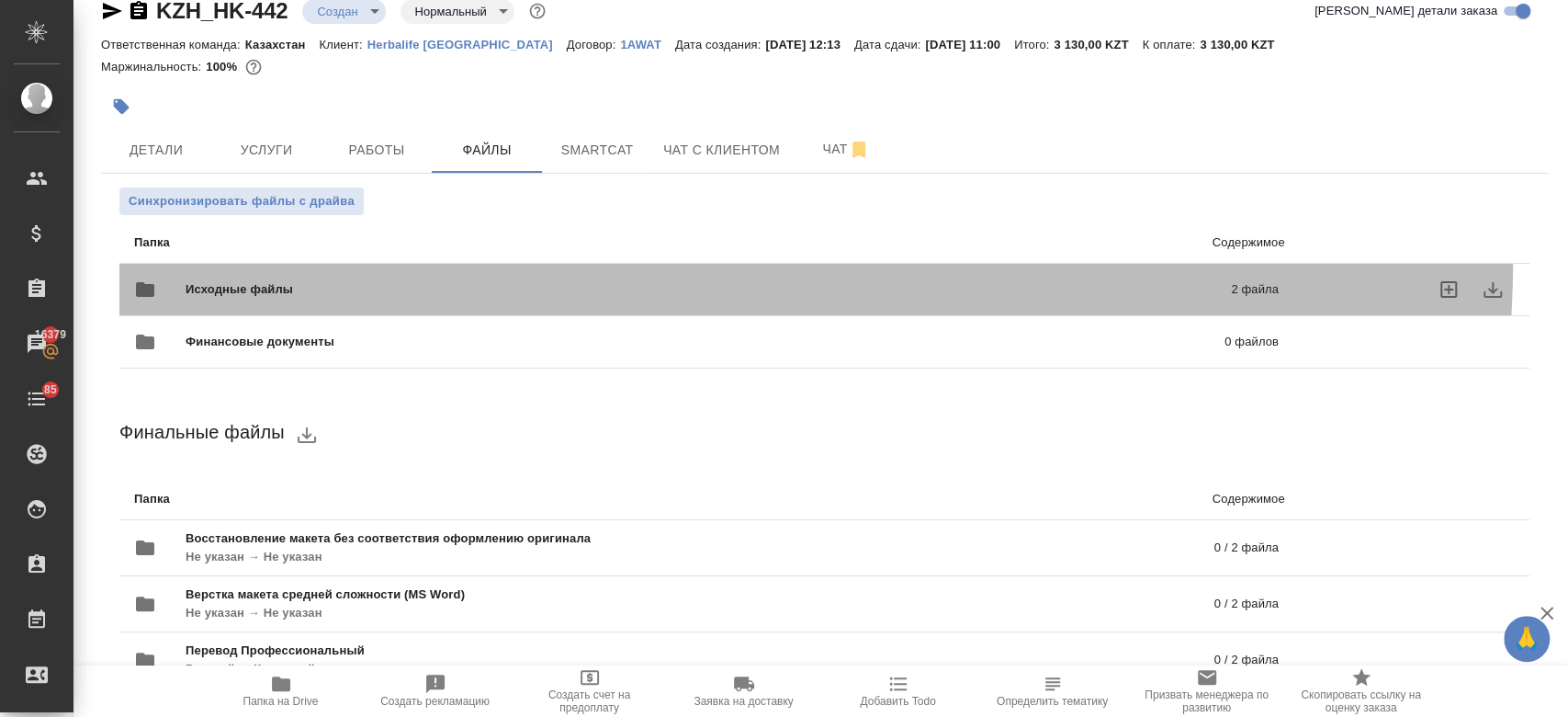
click at [426, 254] on div "Исходные файлы 2 файла" at bounding box center [706, 289] width 1181 height 81
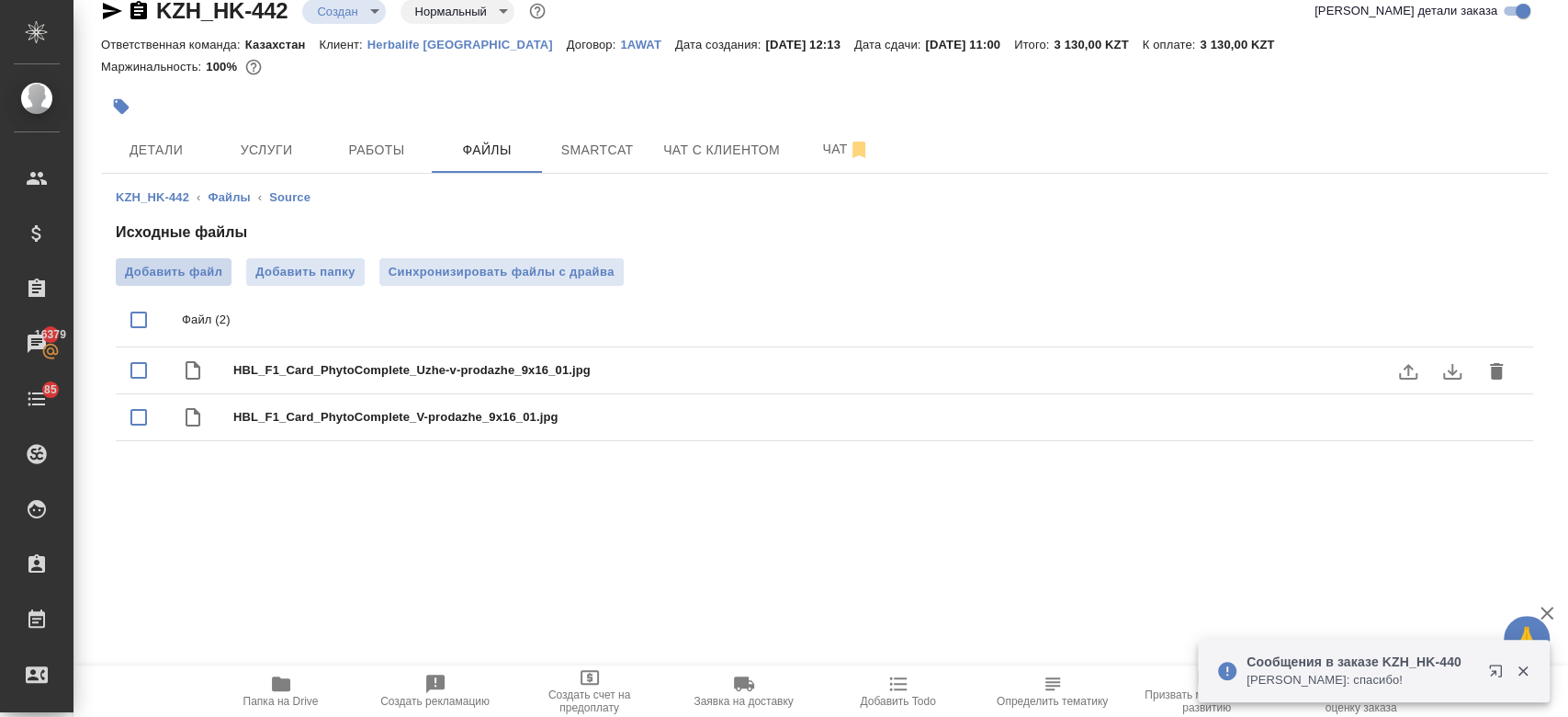
click at [201, 273] on span "Добавить файл" at bounding box center [173, 271] width 97 height 19
click at [0, 0] on input "Добавить файл" at bounding box center [0, 0] width 0 height 0
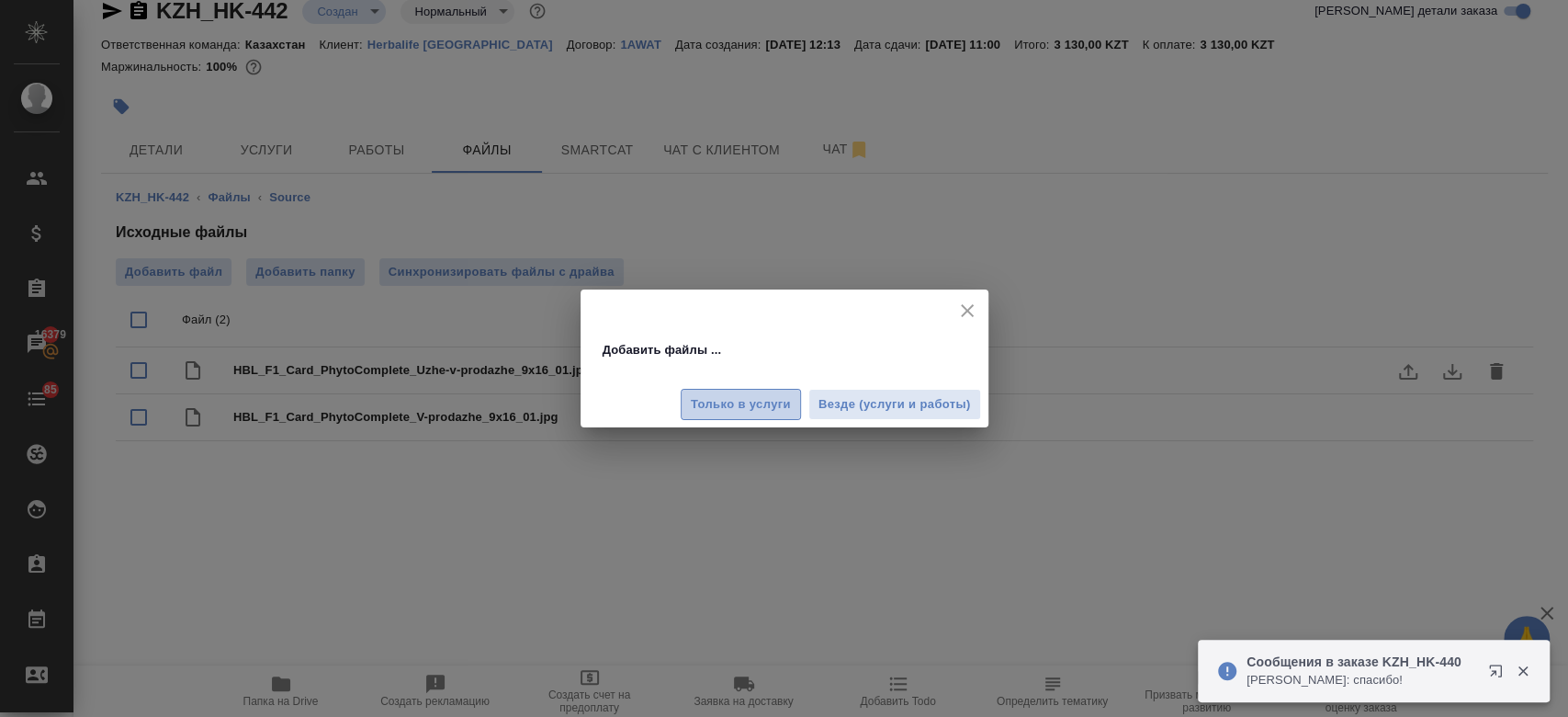
click at [755, 403] on span "Только в услуги" at bounding box center [740, 404] width 100 height 21
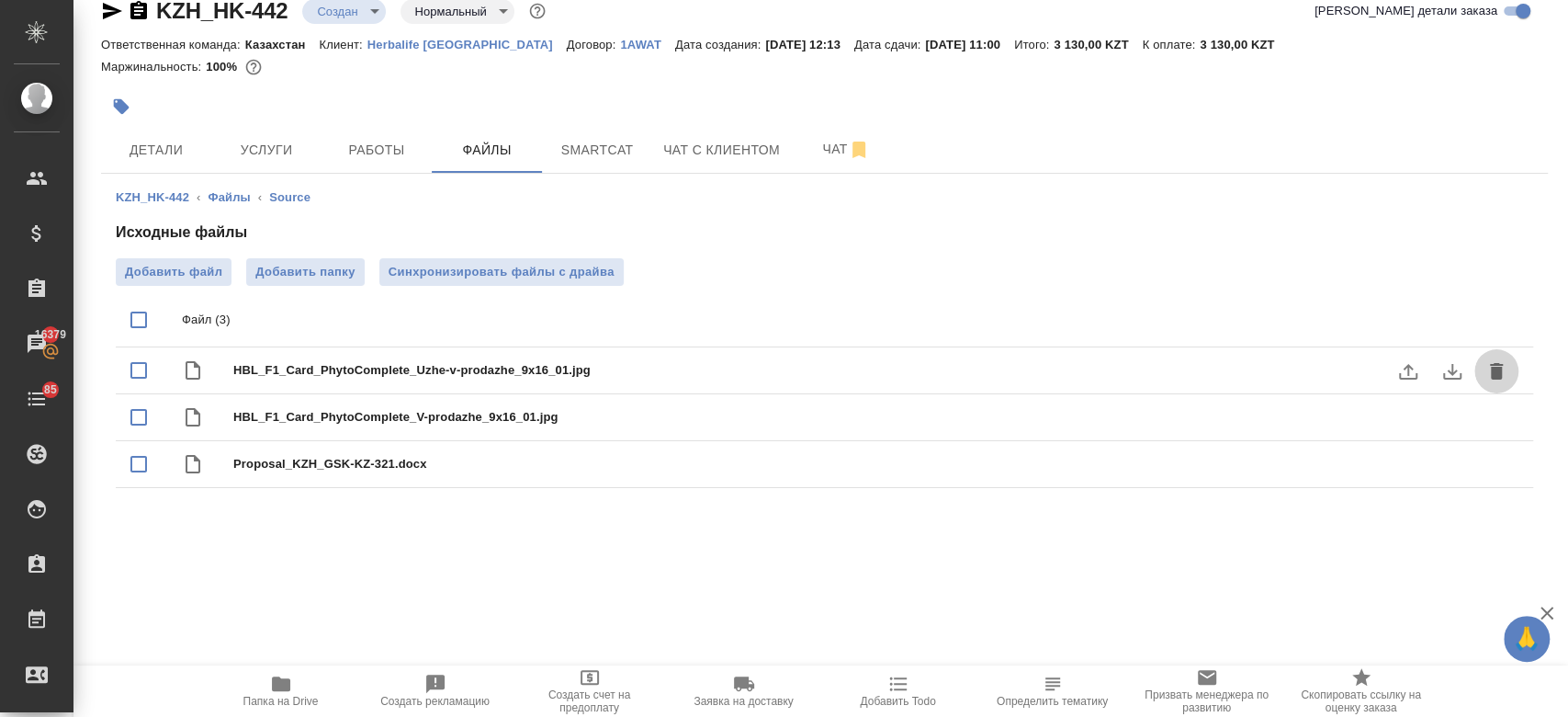
click at [1490, 371] on icon "delete" at bounding box center [1496, 370] width 13 height 17
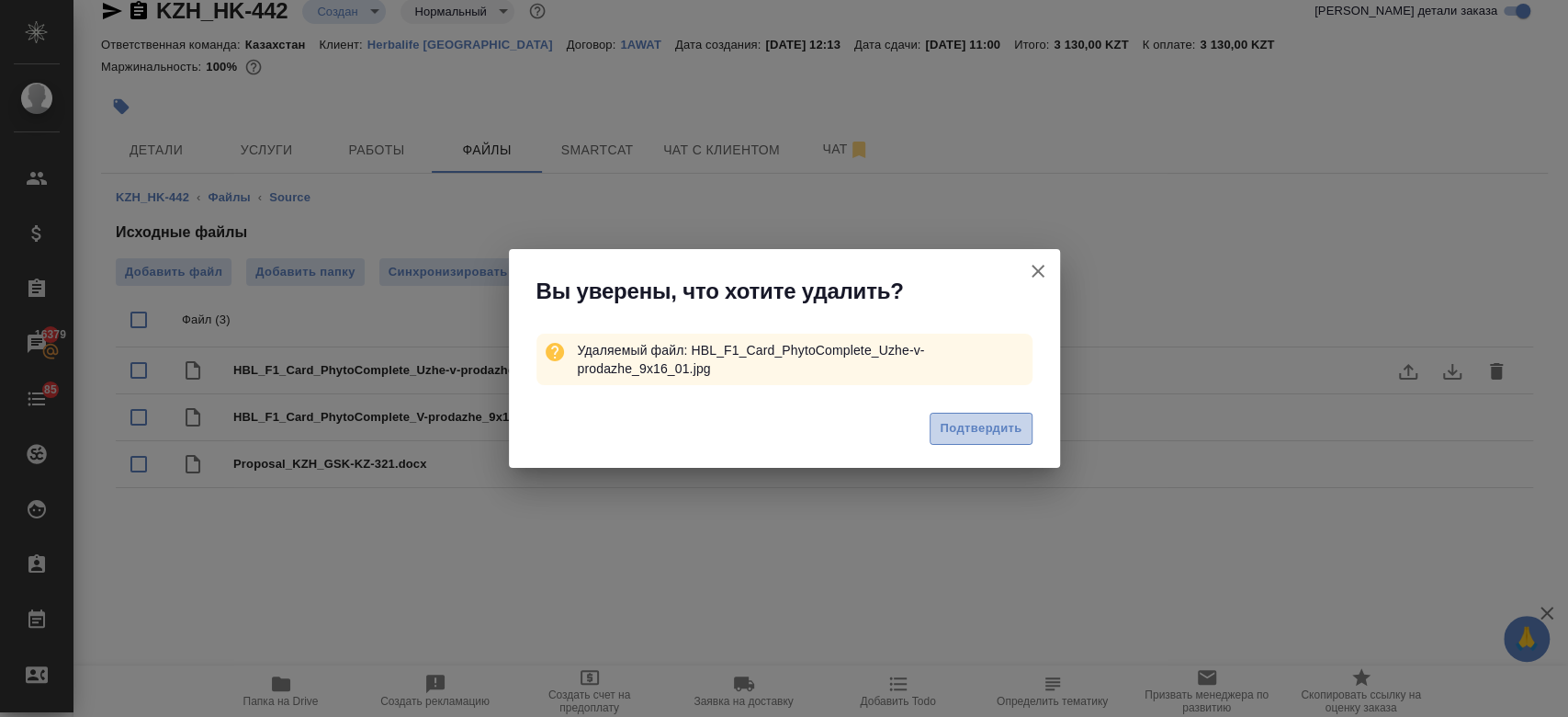
click at [1011, 425] on span "Подтвердить" at bounding box center [980, 428] width 82 height 21
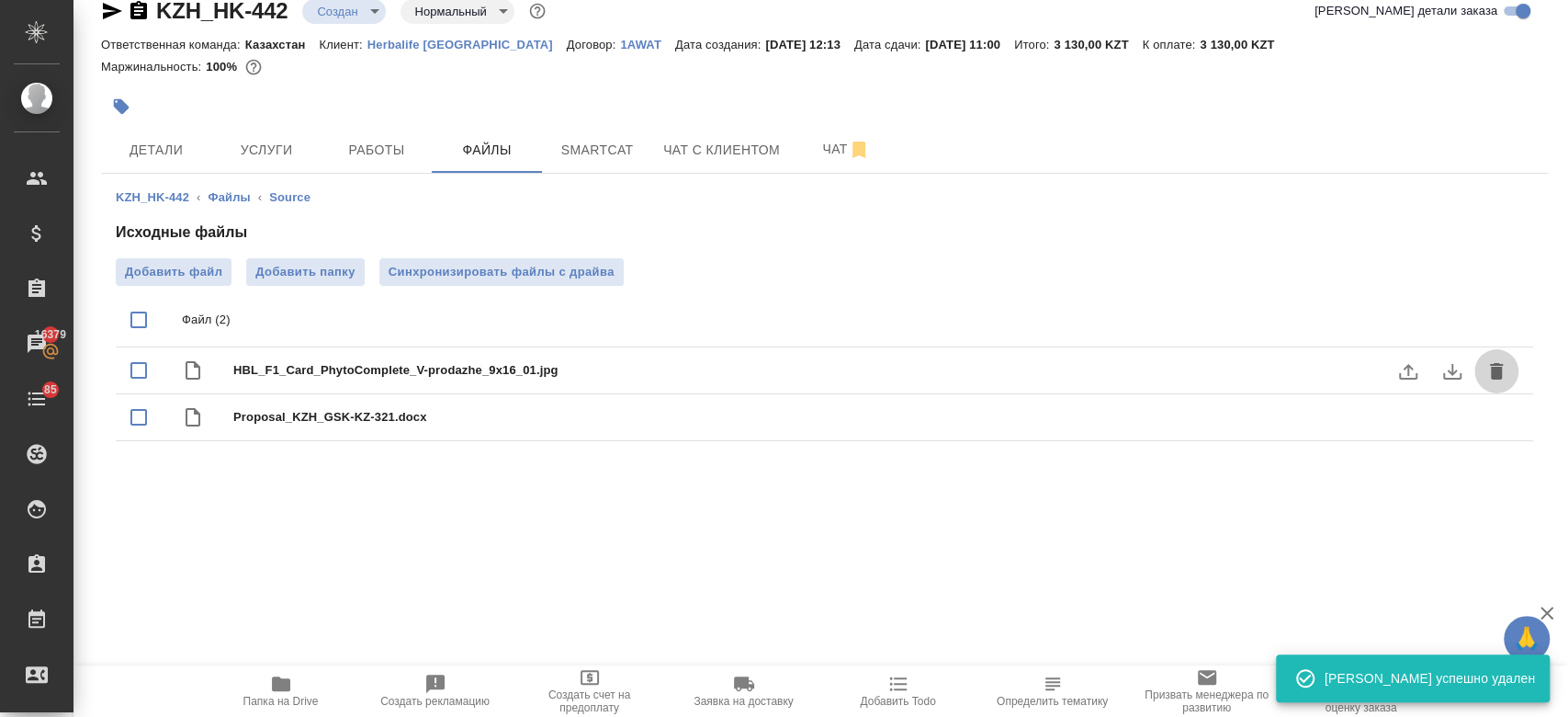
click at [1479, 358] on button "delete" at bounding box center [1496, 371] width 45 height 45
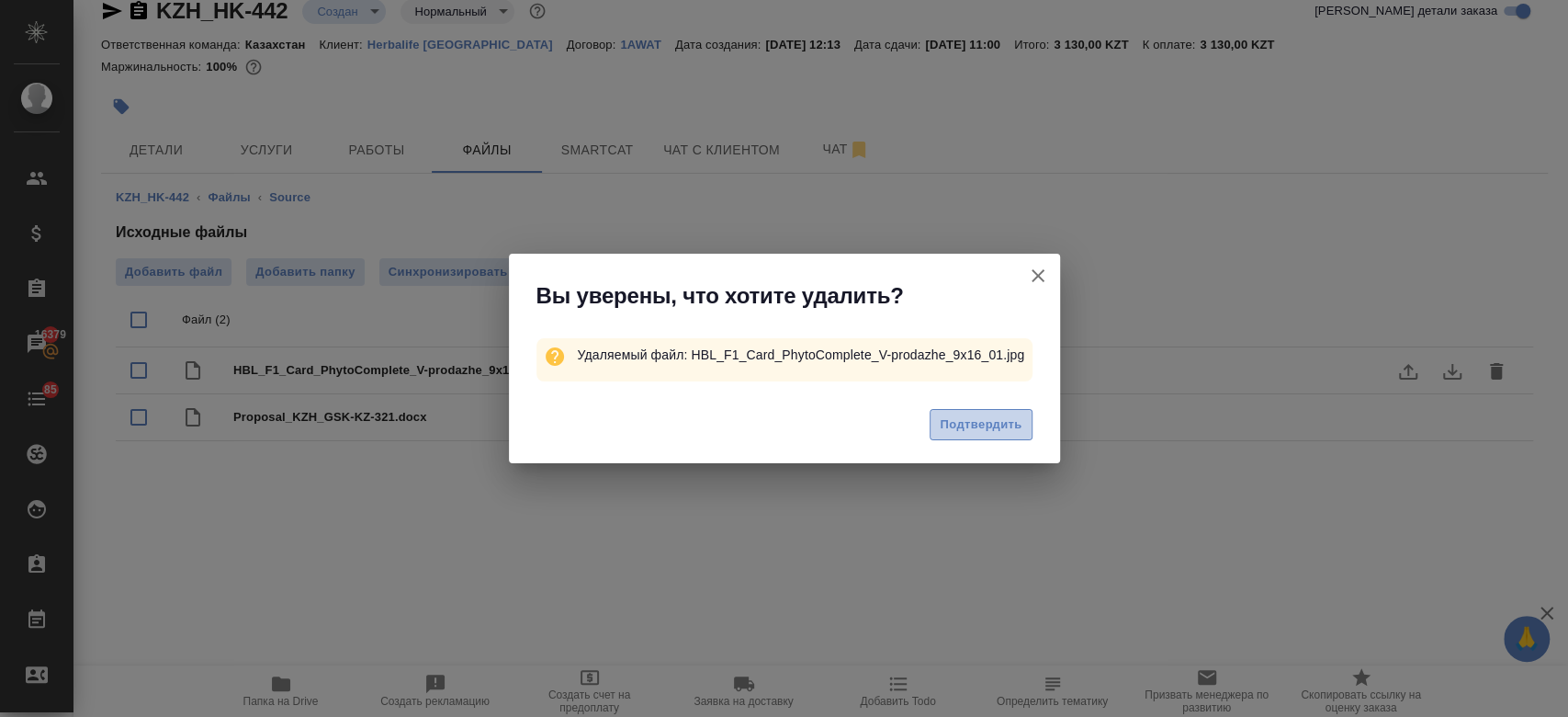
click at [985, 434] on span "Подтвердить" at bounding box center [980, 424] width 82 height 21
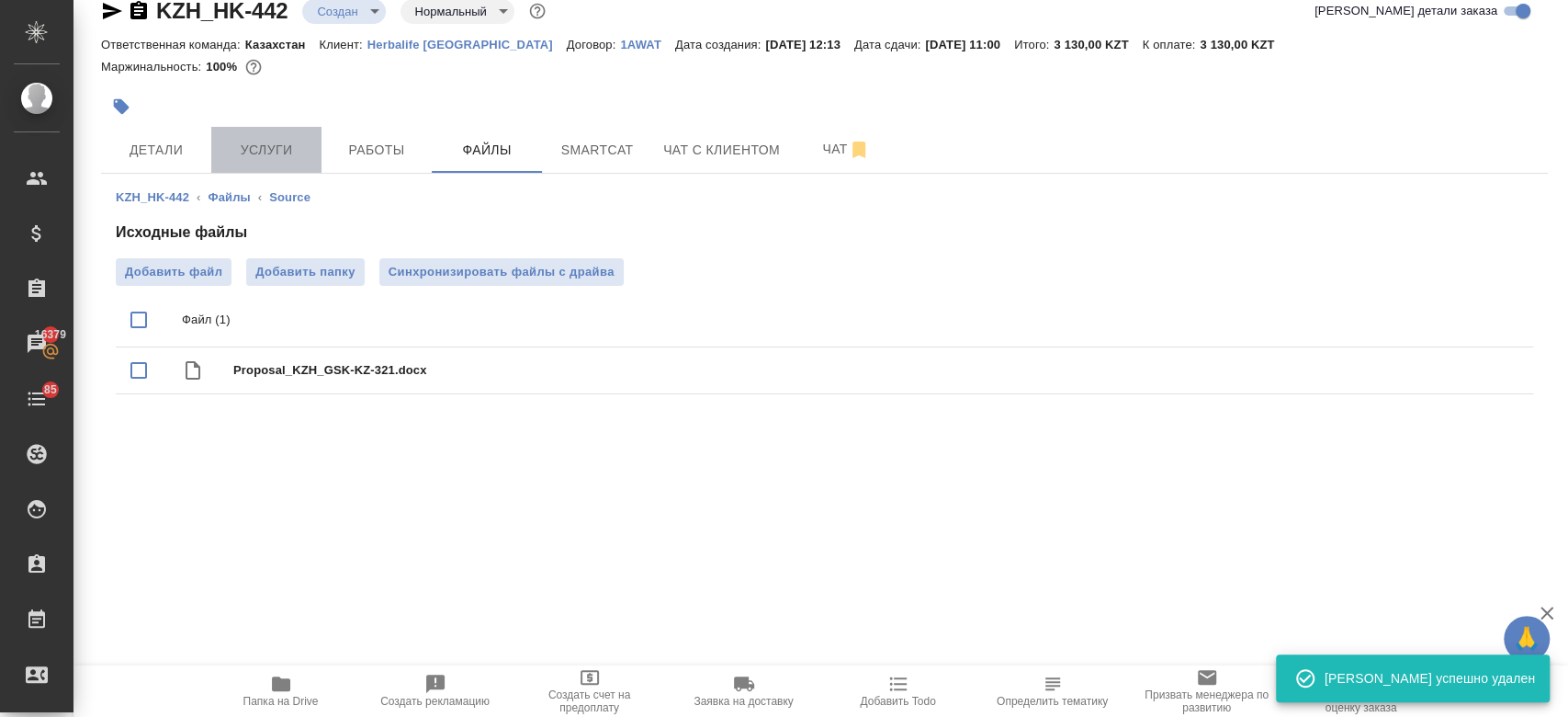
click at [255, 144] on span "Услуги" at bounding box center [265, 150] width 88 height 23
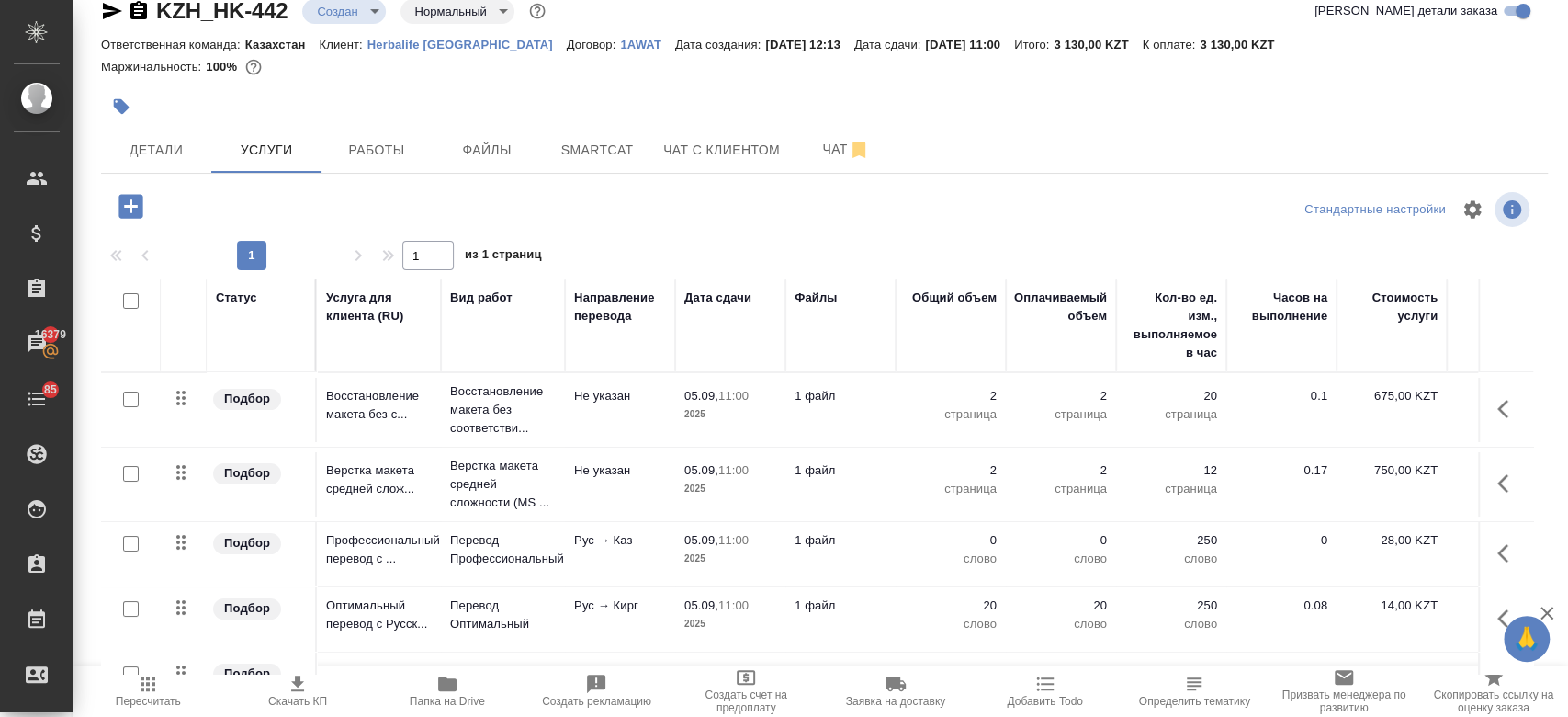
click at [125, 551] on div at bounding box center [131, 544] width 42 height 26
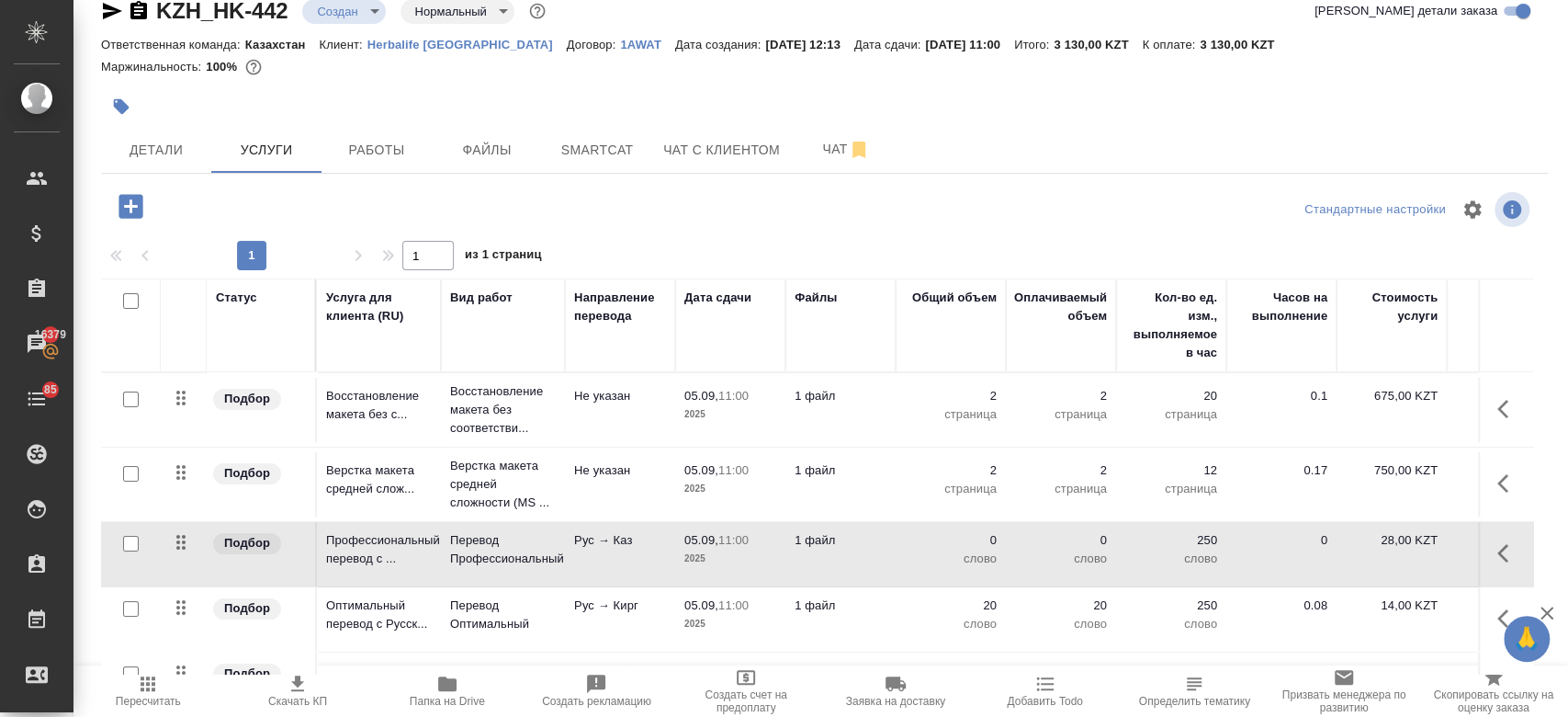
click at [136, 547] on input "checkbox" at bounding box center [131, 544] width 16 height 16
checkbox input "true"
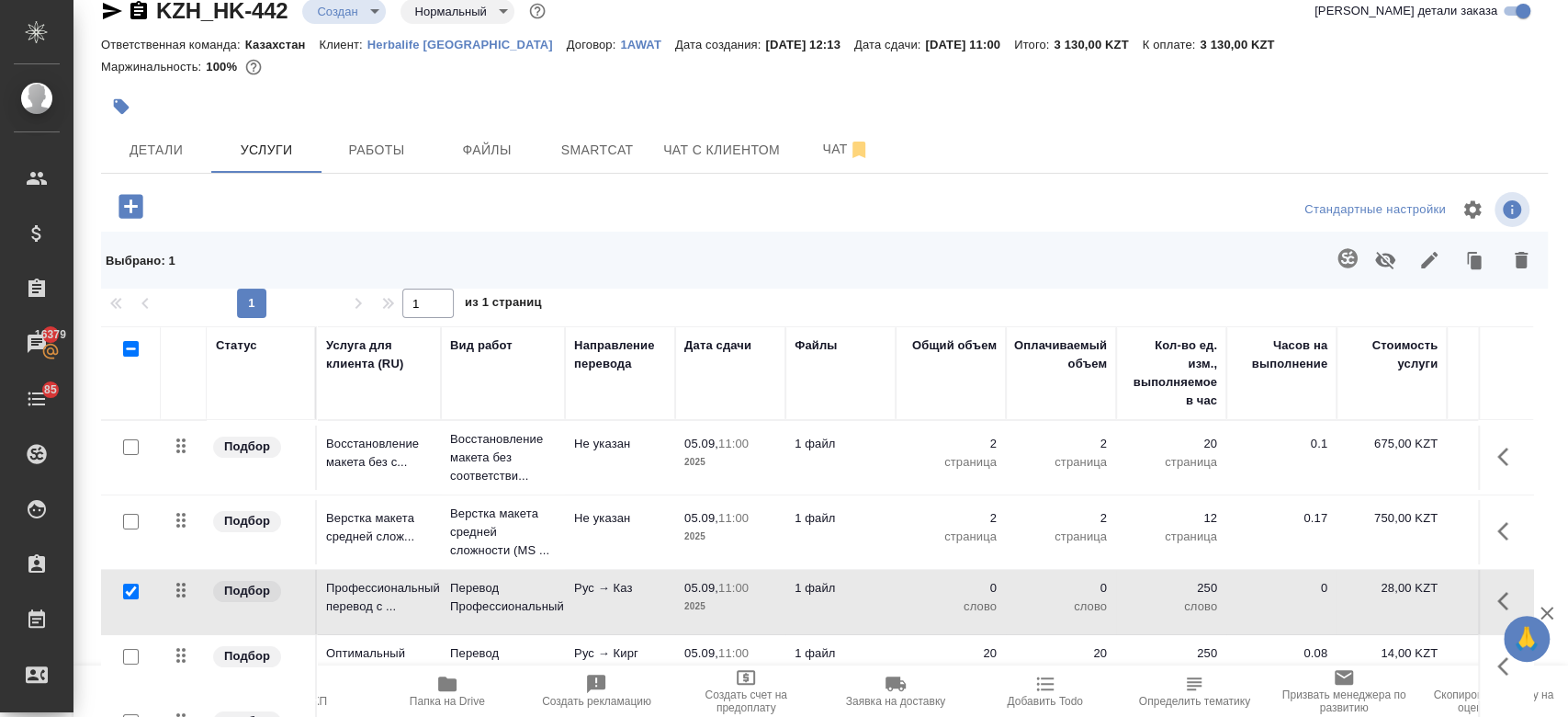
click at [1337, 259] on icon "button" at bounding box center [1346, 256] width 19 height 19
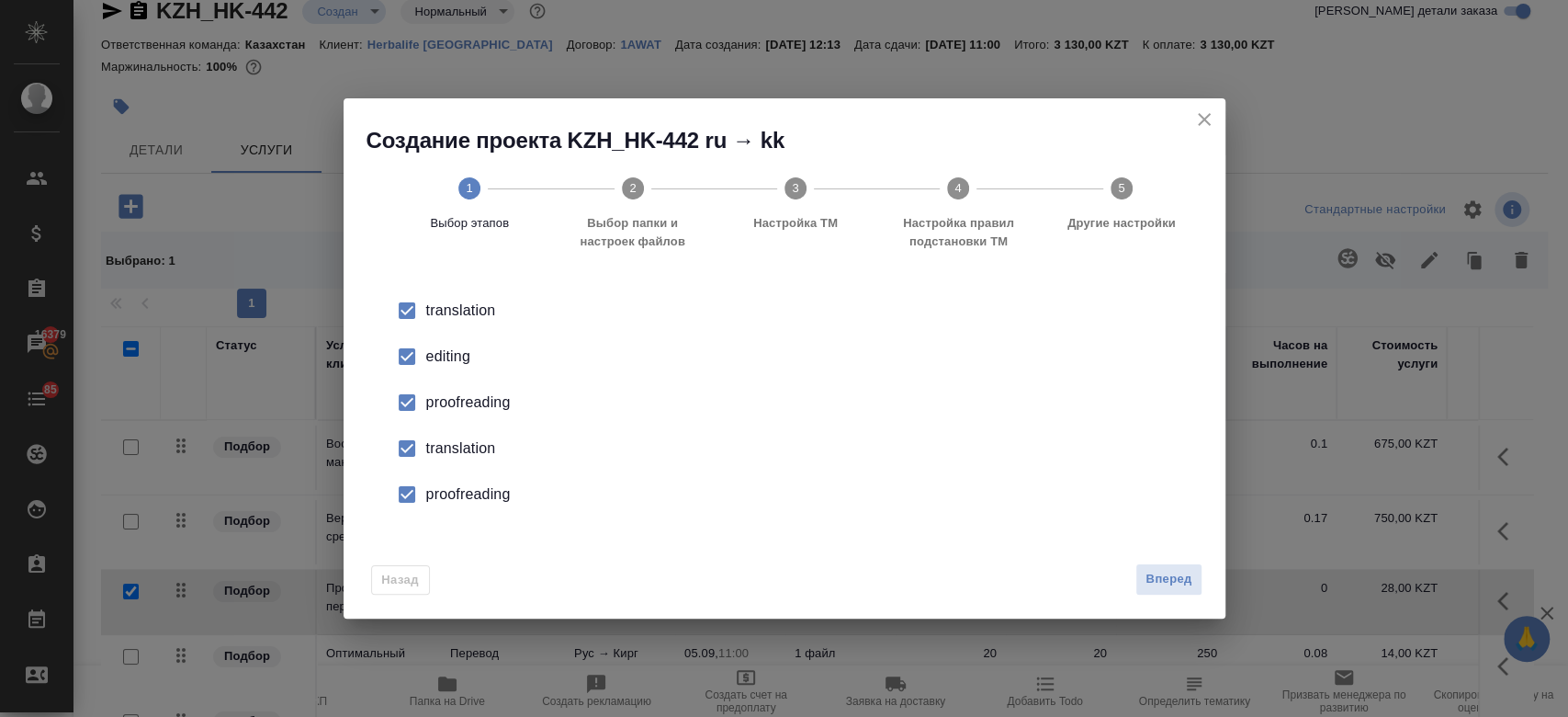
click at [433, 343] on li "editing" at bounding box center [784, 357] width 823 height 46
click at [441, 393] on div "proofreading" at bounding box center [803, 402] width 755 height 22
click at [447, 442] on div "translation" at bounding box center [803, 449] width 755 height 22
click at [460, 494] on div "proofreading" at bounding box center [803, 494] width 755 height 22
click at [1186, 577] on span "Вперед" at bounding box center [1168, 578] width 46 height 21
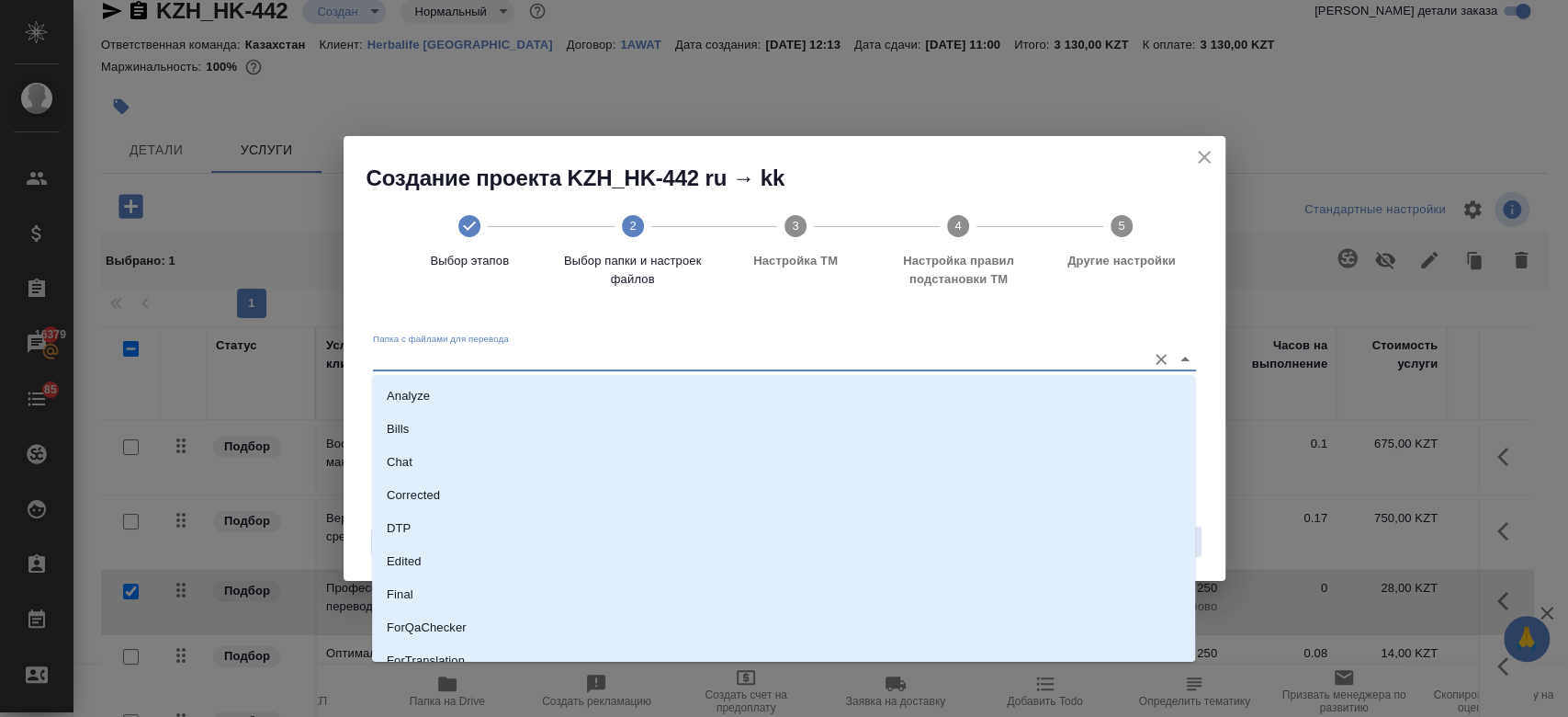
click at [980, 350] on input "Папка с файлами для перевода" at bounding box center [755, 358] width 764 height 22
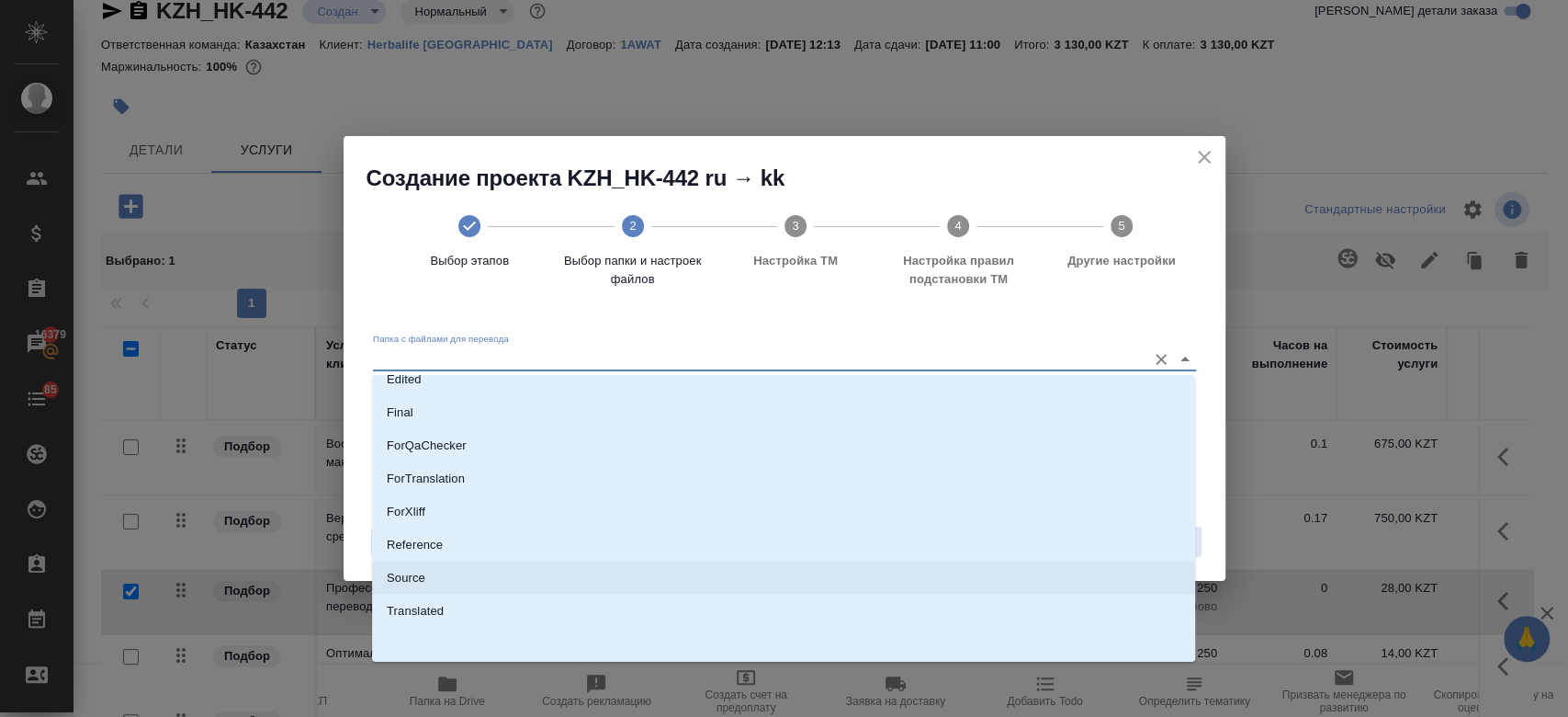
click at [778, 569] on li "Source" at bounding box center [783, 577] width 823 height 33
type input "Source"
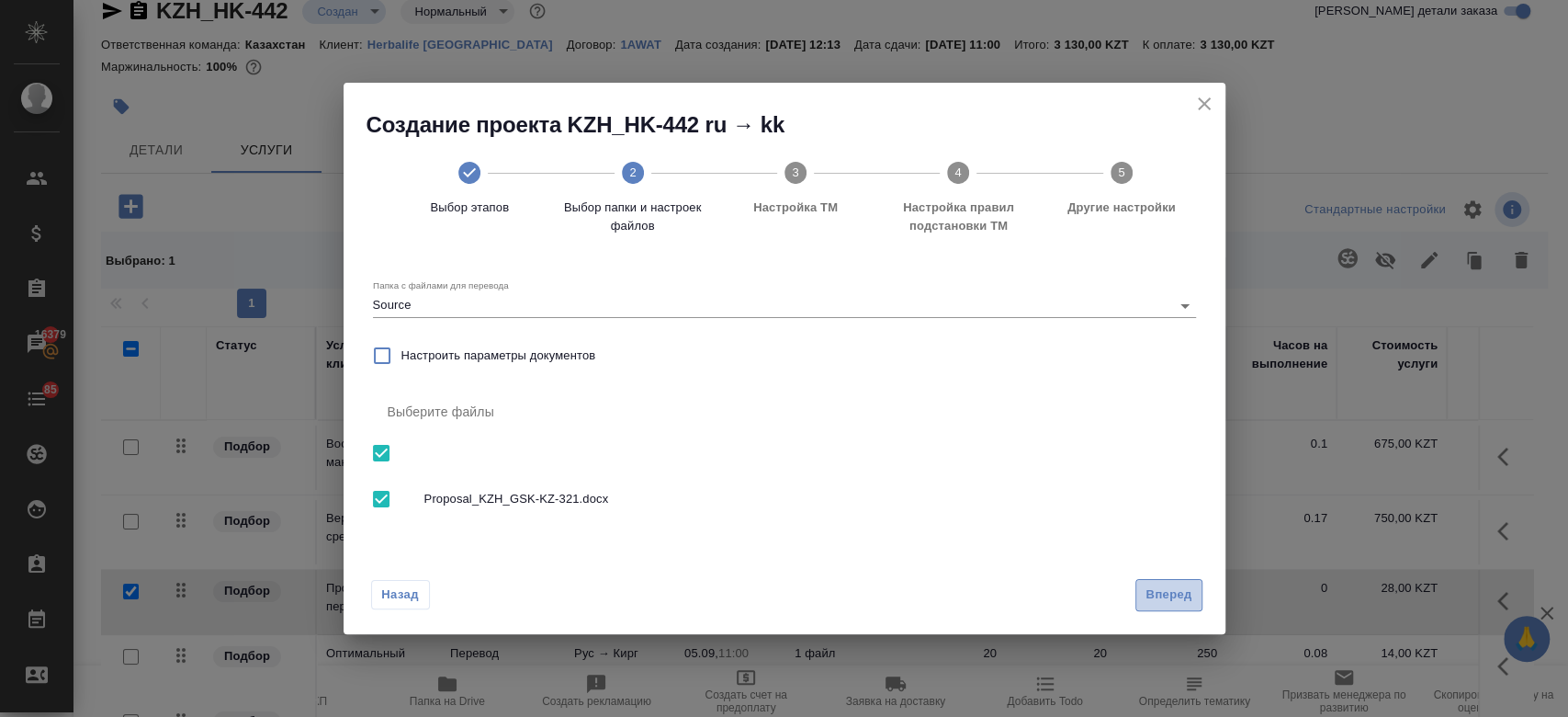
click at [1149, 598] on span "Вперед" at bounding box center [1168, 594] width 46 height 21
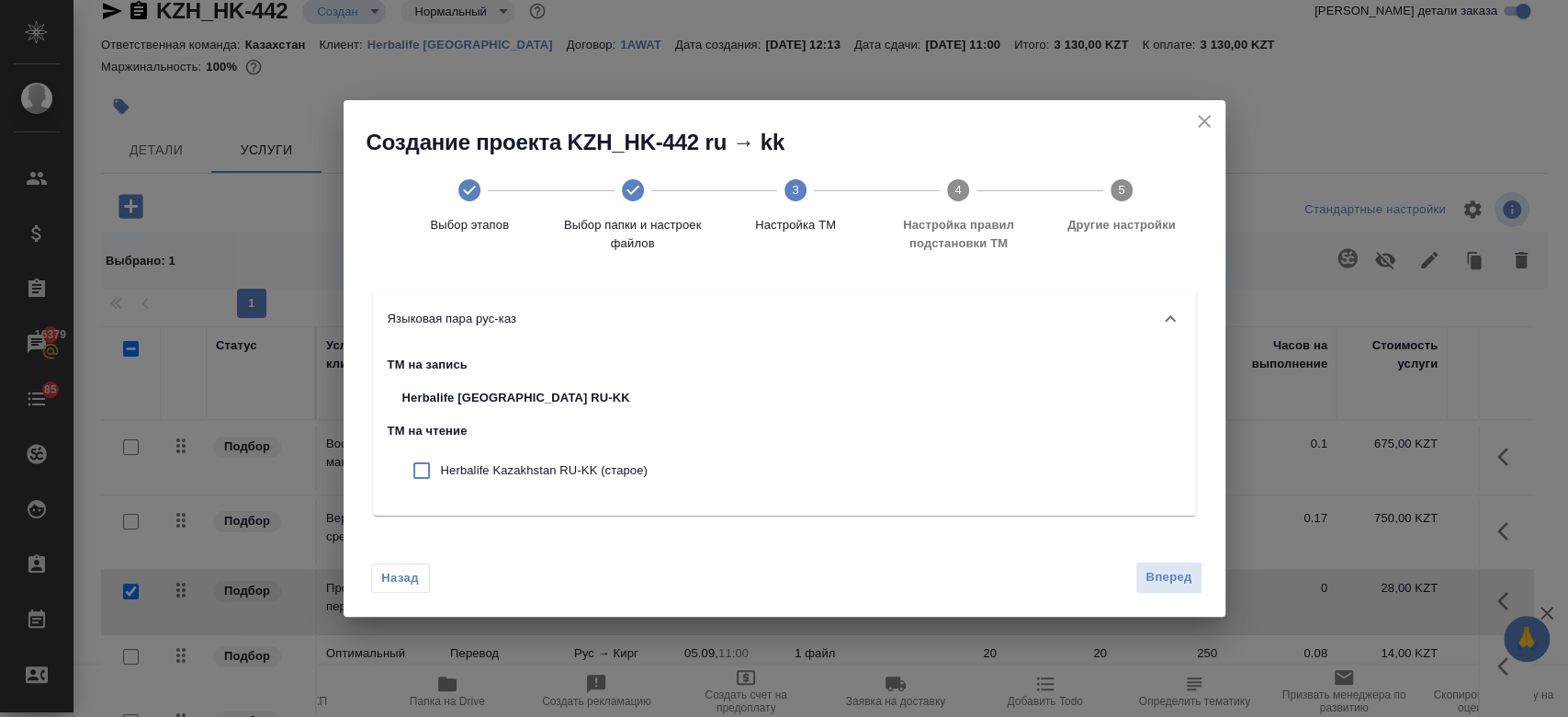
click at [1174, 561] on div "Назад Вперед" at bounding box center [784, 572] width 882 height 86
click at [1172, 565] on button "Вперед" at bounding box center [1168, 577] width 66 height 32
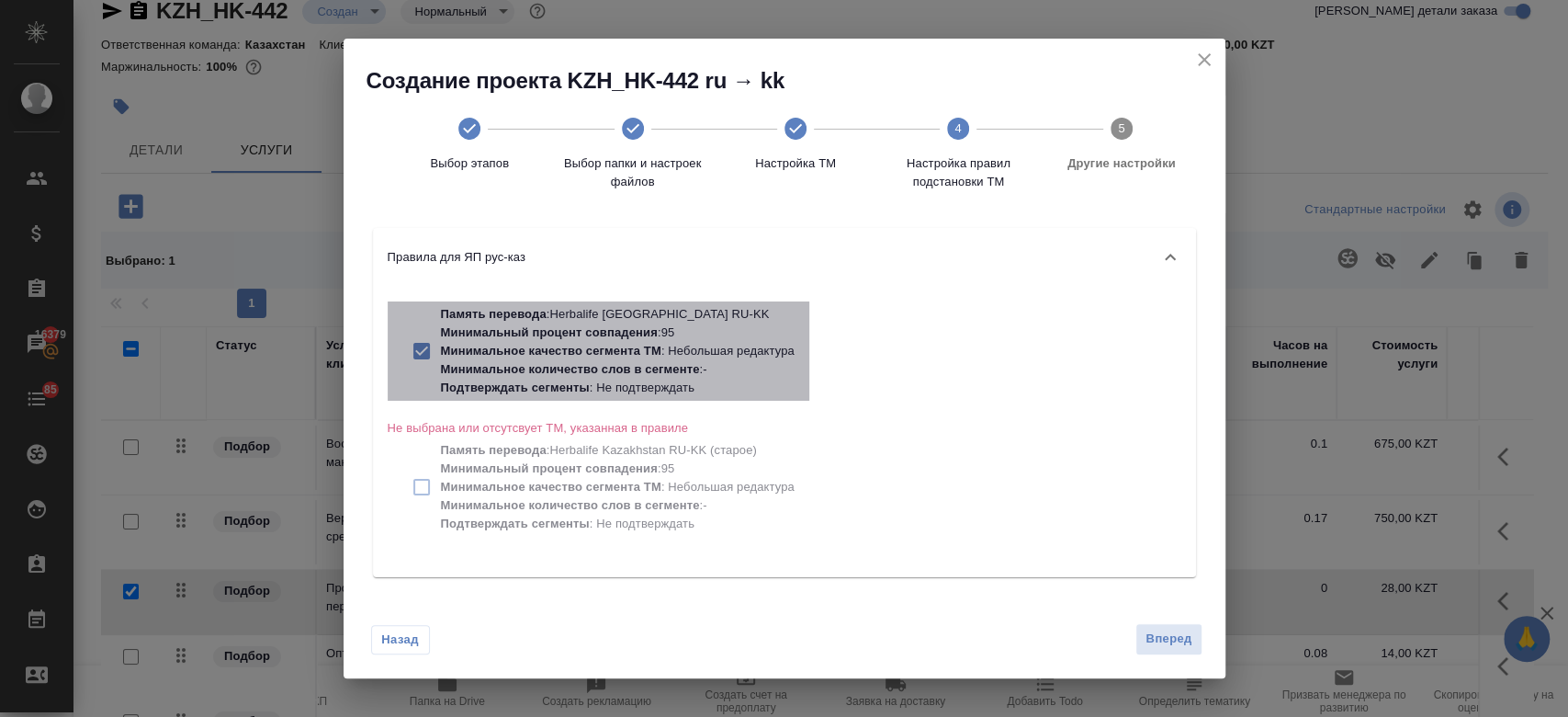
click at [713, 336] on p "Минимальный процент совпадения : 95" at bounding box center [617, 333] width 353 height 19
checkbox input "false"
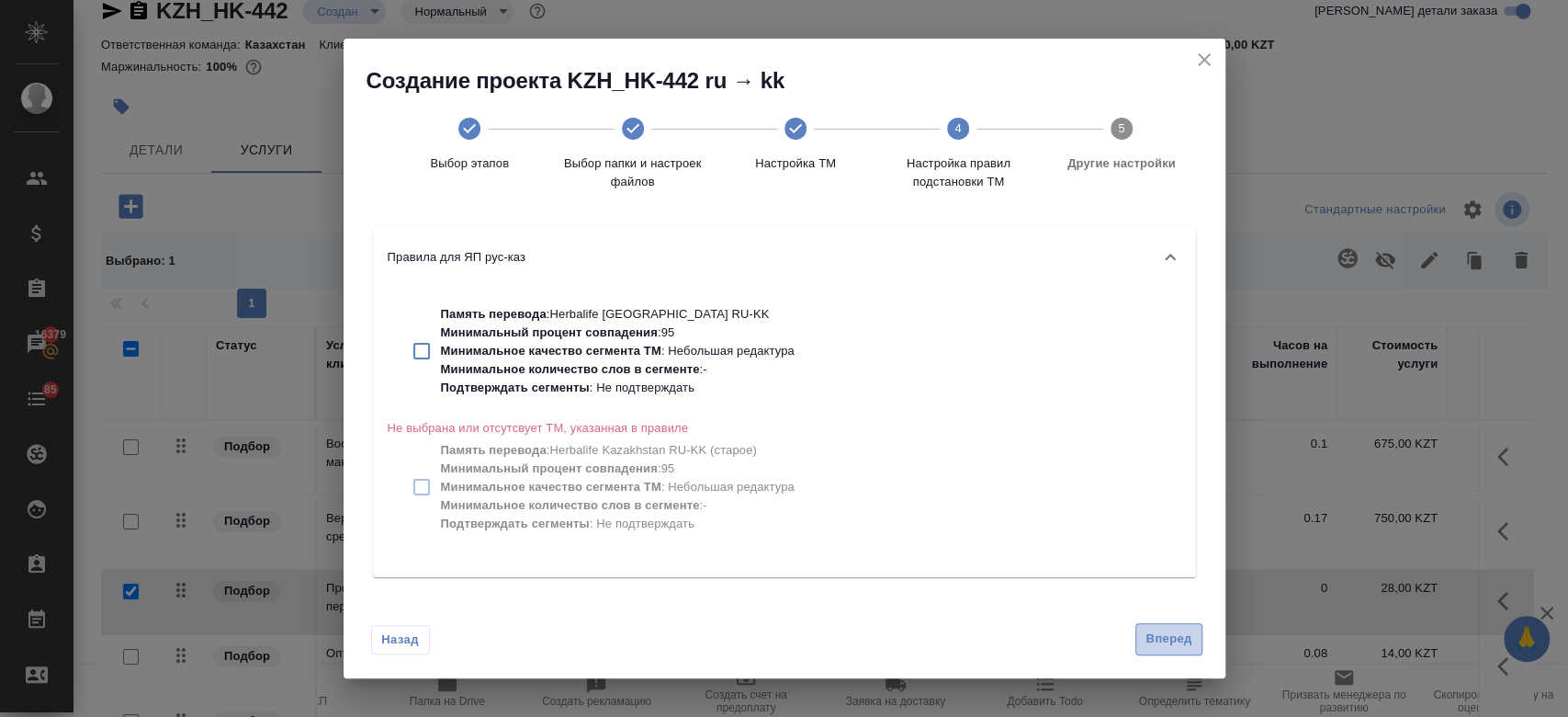
click at [1174, 650] on button "Вперед" at bounding box center [1168, 639] width 66 height 32
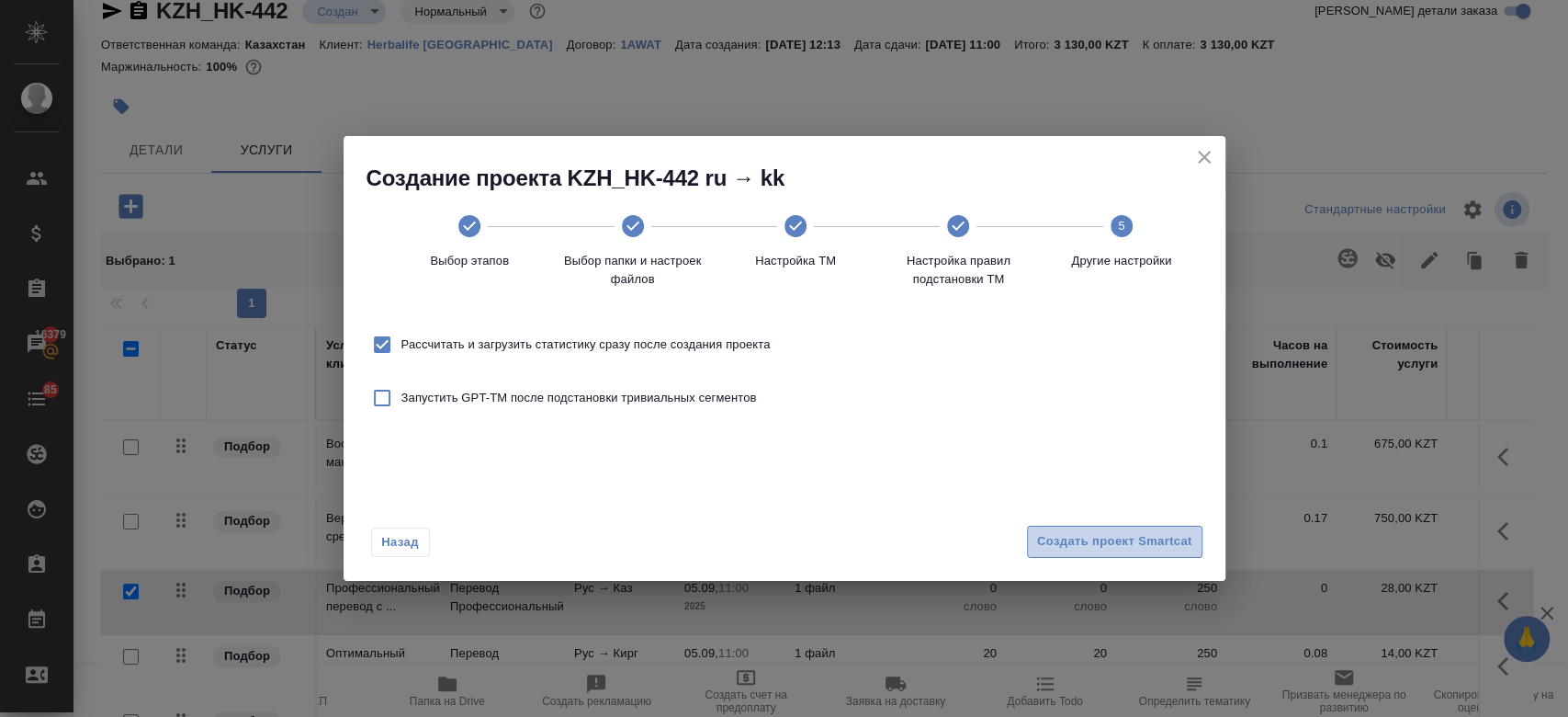
click at [1082, 542] on span "Создать проект Smartcat" at bounding box center [1114, 541] width 155 height 21
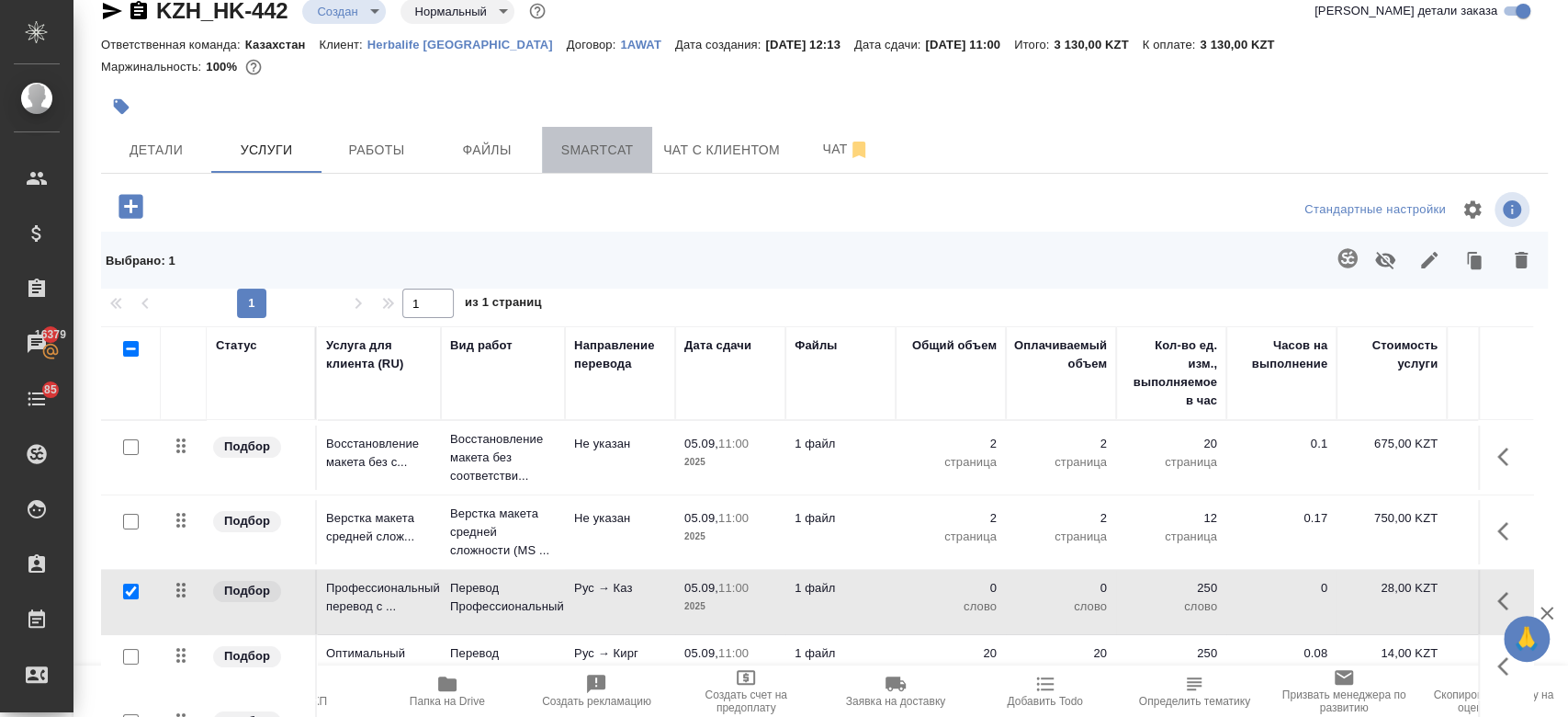
click at [579, 145] on span "Smartcat" at bounding box center [596, 150] width 88 height 23
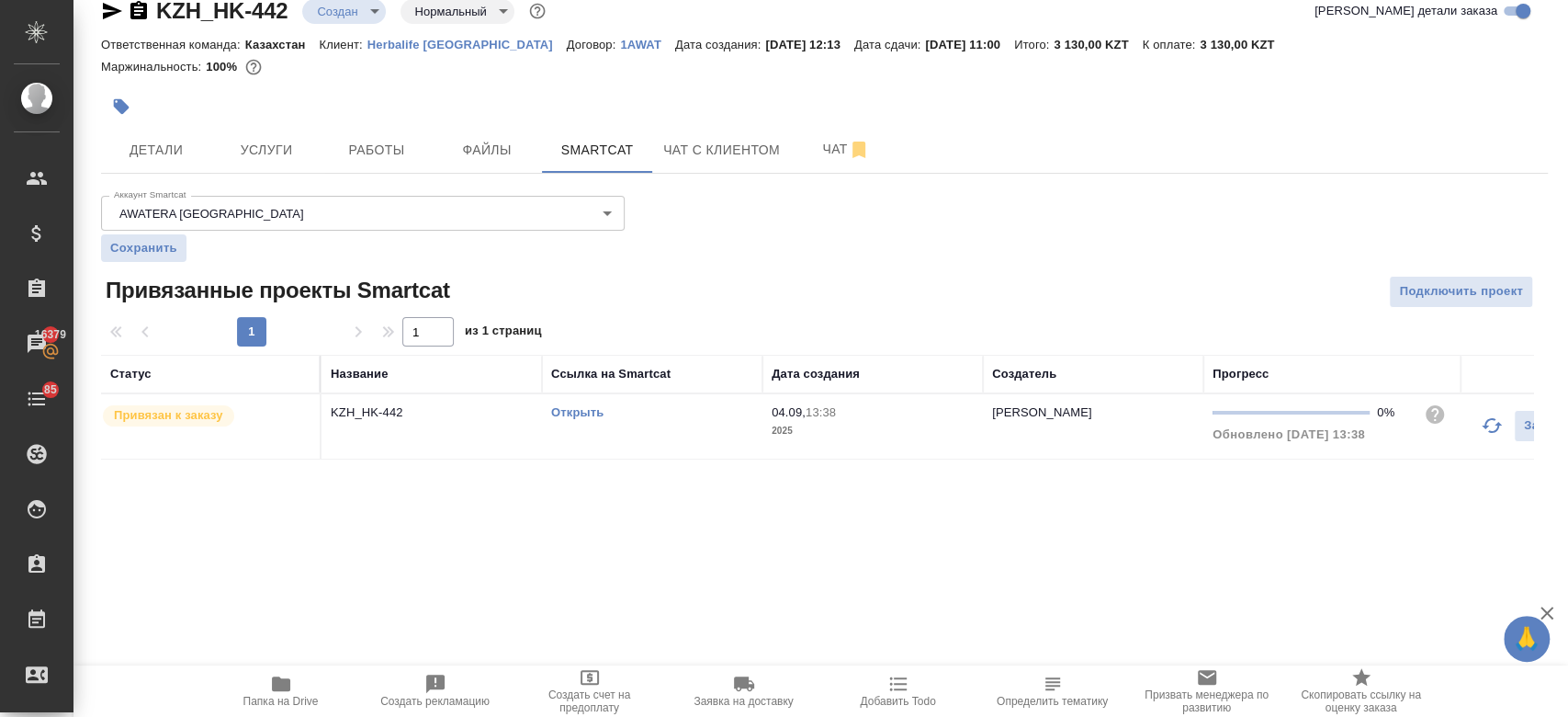
click at [581, 405] on link "Открыть" at bounding box center [577, 412] width 52 height 14
click at [489, 157] on span "Файлы" at bounding box center [486, 150] width 88 height 23
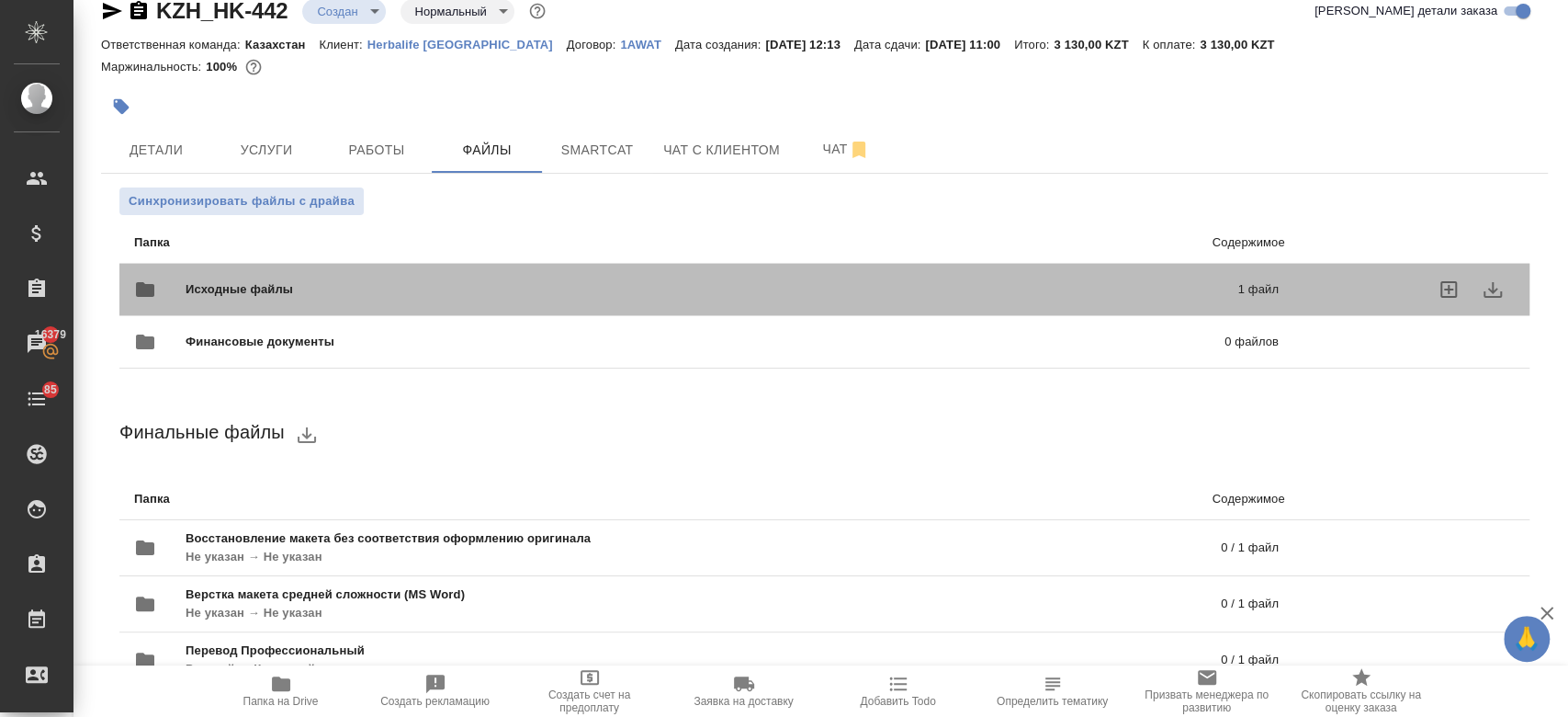
click at [1087, 290] on p "1 файл" at bounding box center [1022, 289] width 514 height 19
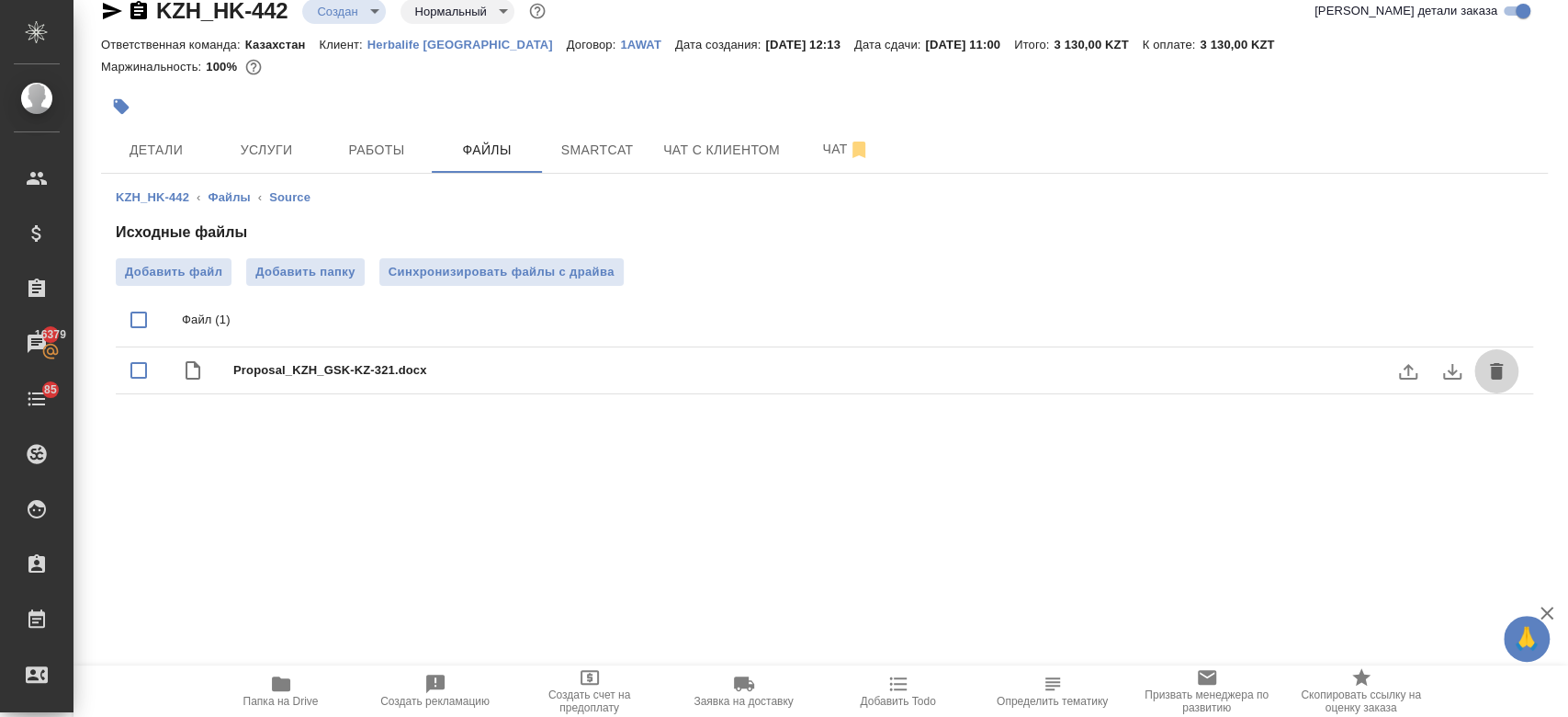
click at [1492, 367] on button "delete" at bounding box center [1496, 371] width 45 height 45
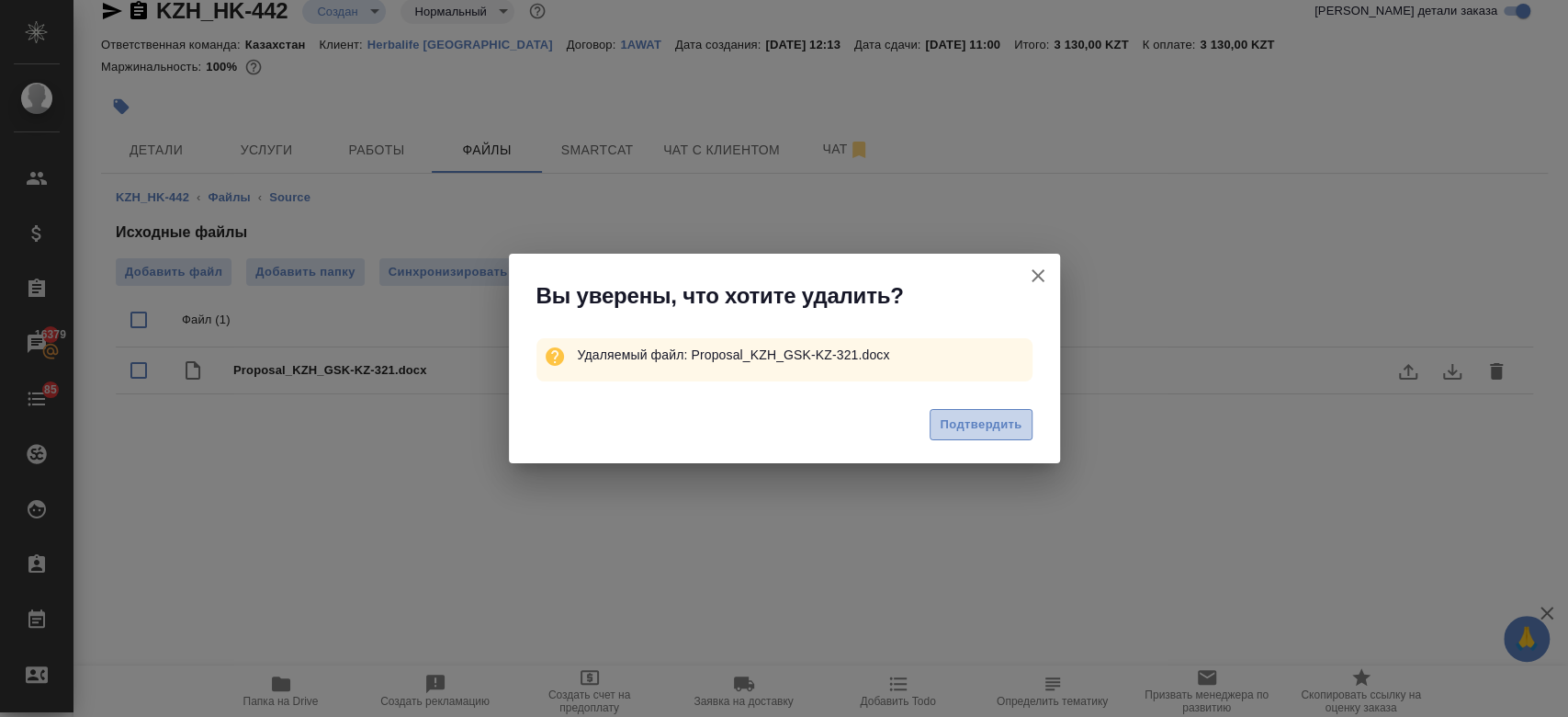
click at [994, 421] on span "Подтвердить" at bounding box center [980, 424] width 82 height 21
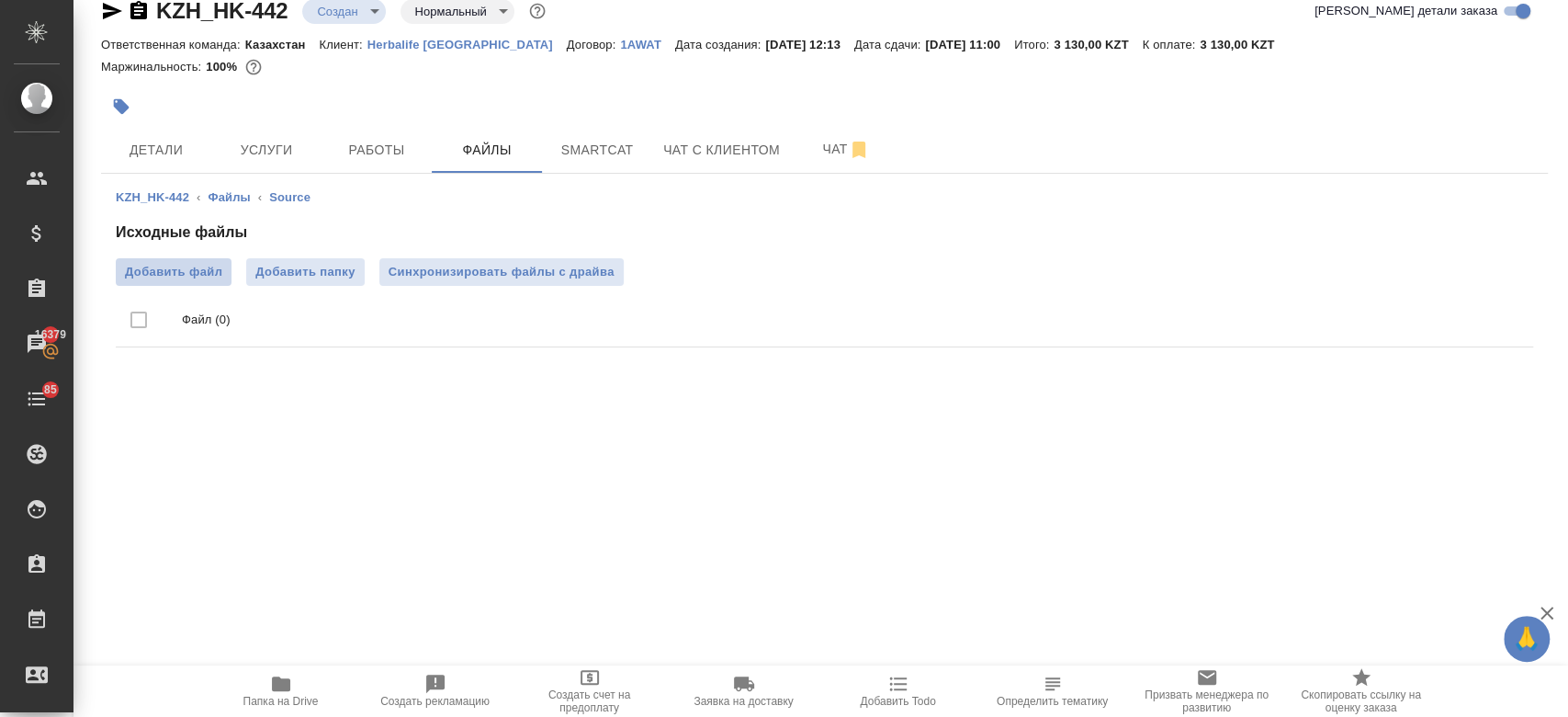
click at [209, 260] on label "Добавить файл" at bounding box center [173, 272] width 116 height 28
click at [0, 0] on input "Добавить файл" at bounding box center [0, 0] width 0 height 0
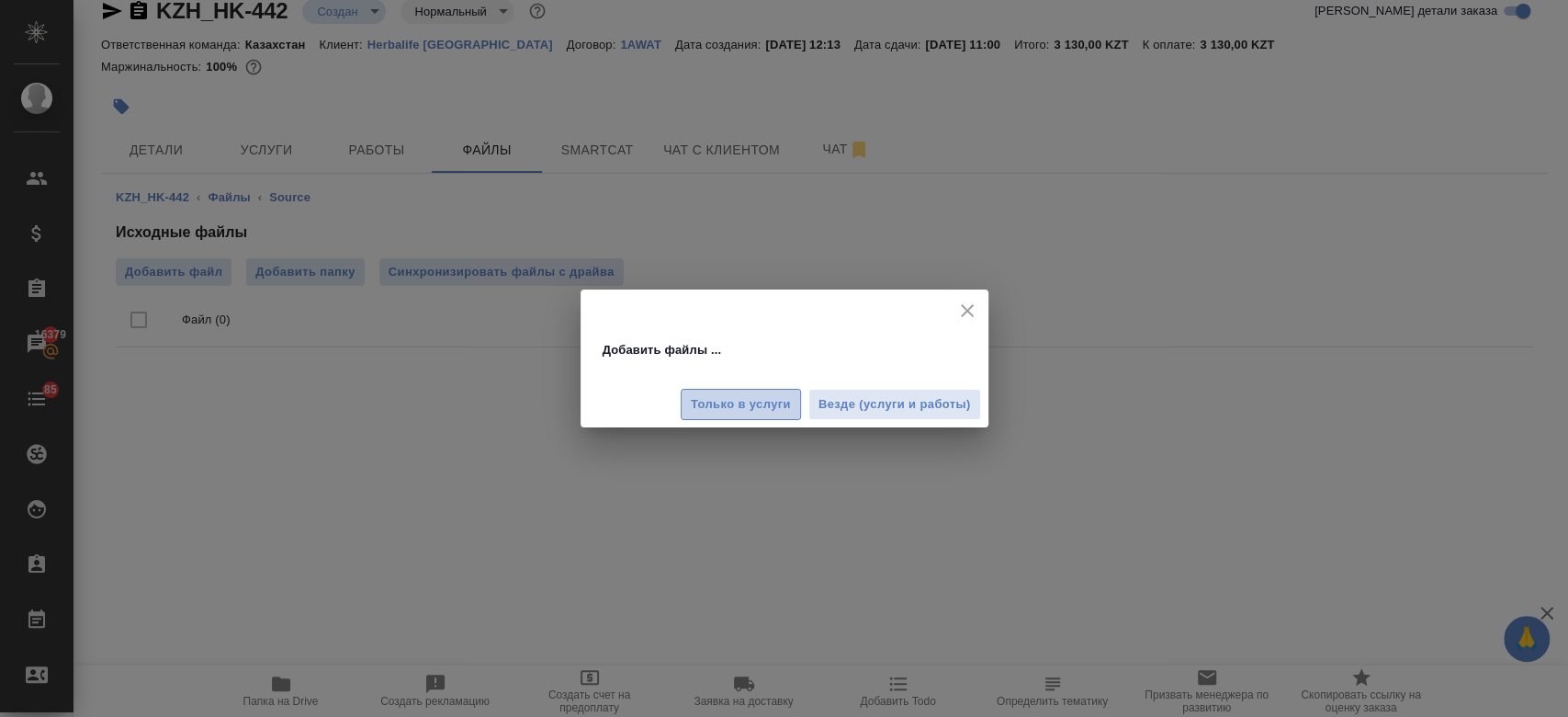
click at [737, 410] on span "Только в услуги" at bounding box center [740, 404] width 100 height 21
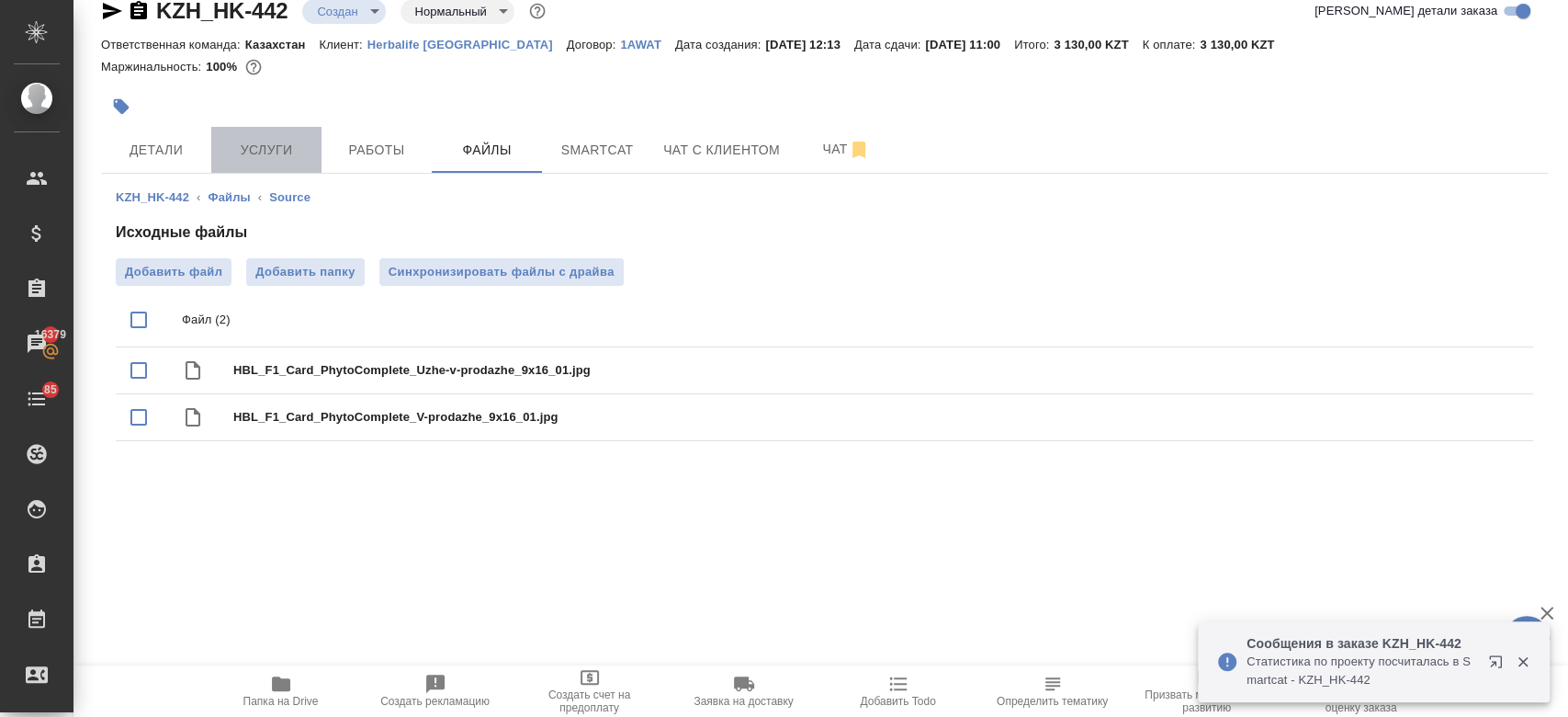
click at [270, 146] on span "Услуги" at bounding box center [265, 150] width 88 height 23
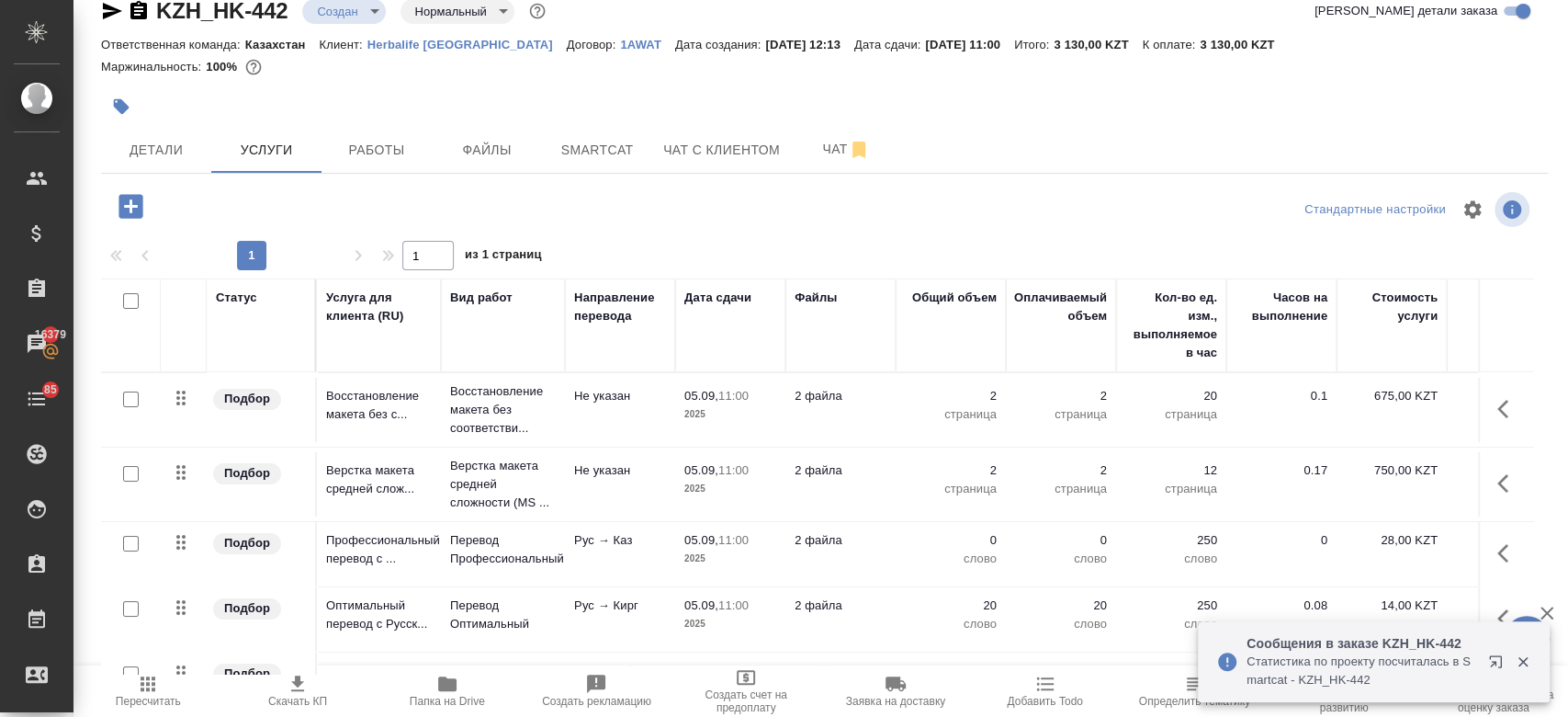
click at [568, 539] on td "Рус → Каз" at bounding box center [620, 554] width 110 height 64
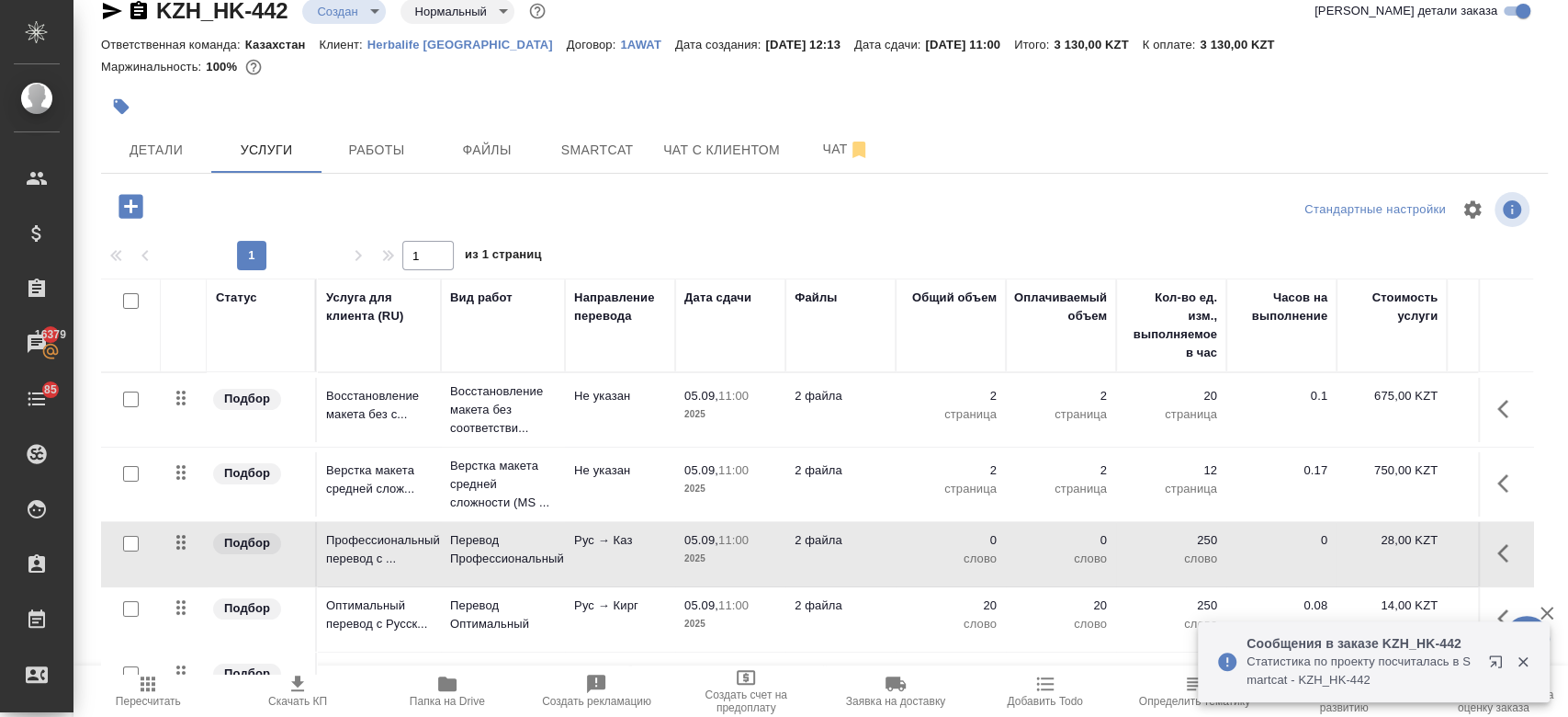
click at [568, 539] on td "Рус → Каз" at bounding box center [620, 554] width 110 height 64
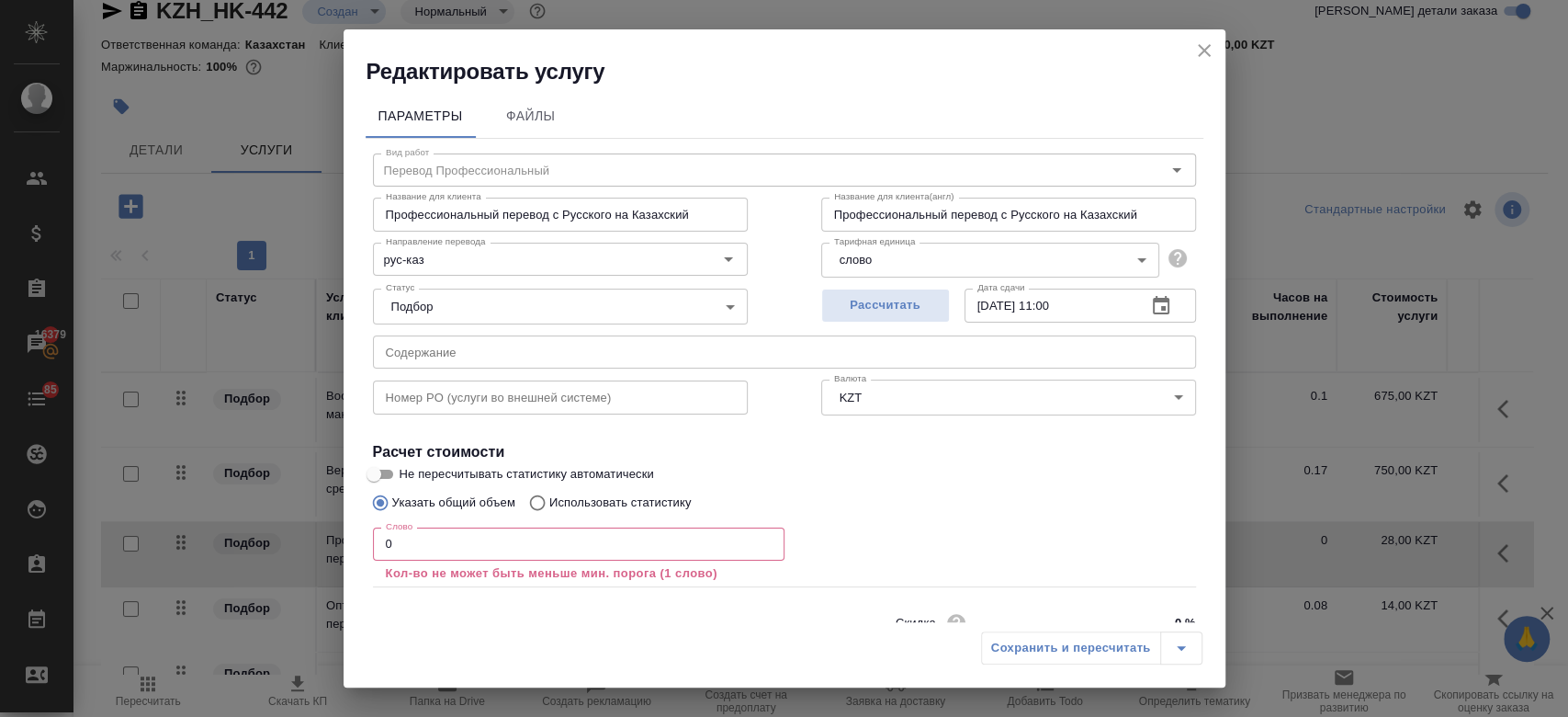
click at [665, 507] on p "Использовать статистику" at bounding box center [621, 502] width 143 height 19
click at [549, 507] on input "Использовать статистику" at bounding box center [535, 502] width 30 height 35
radio input "true"
radio input "false"
click at [1151, 573] on label at bounding box center [1173, 587] width 45 height 45
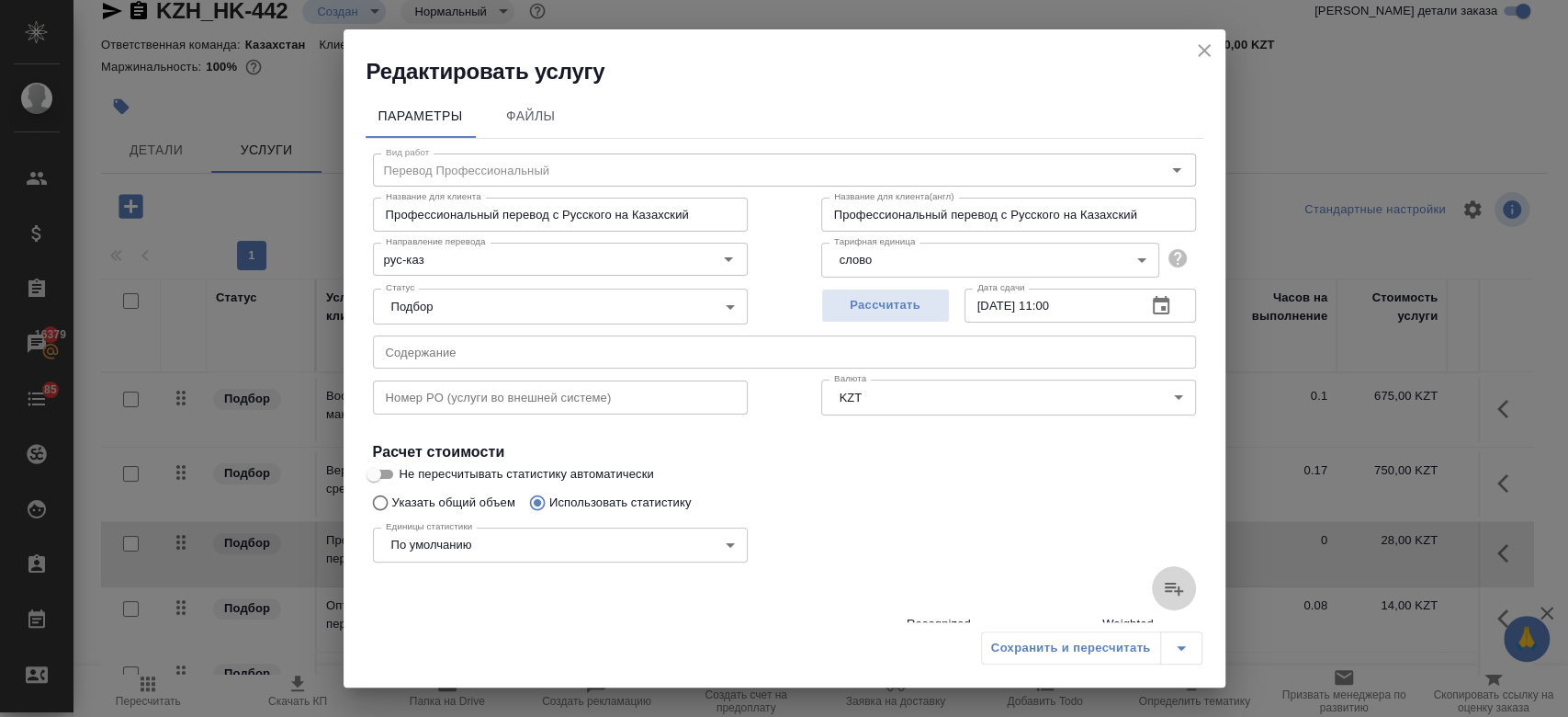
click at [0, 0] on input "file" at bounding box center [0, 0] width 0 height 0
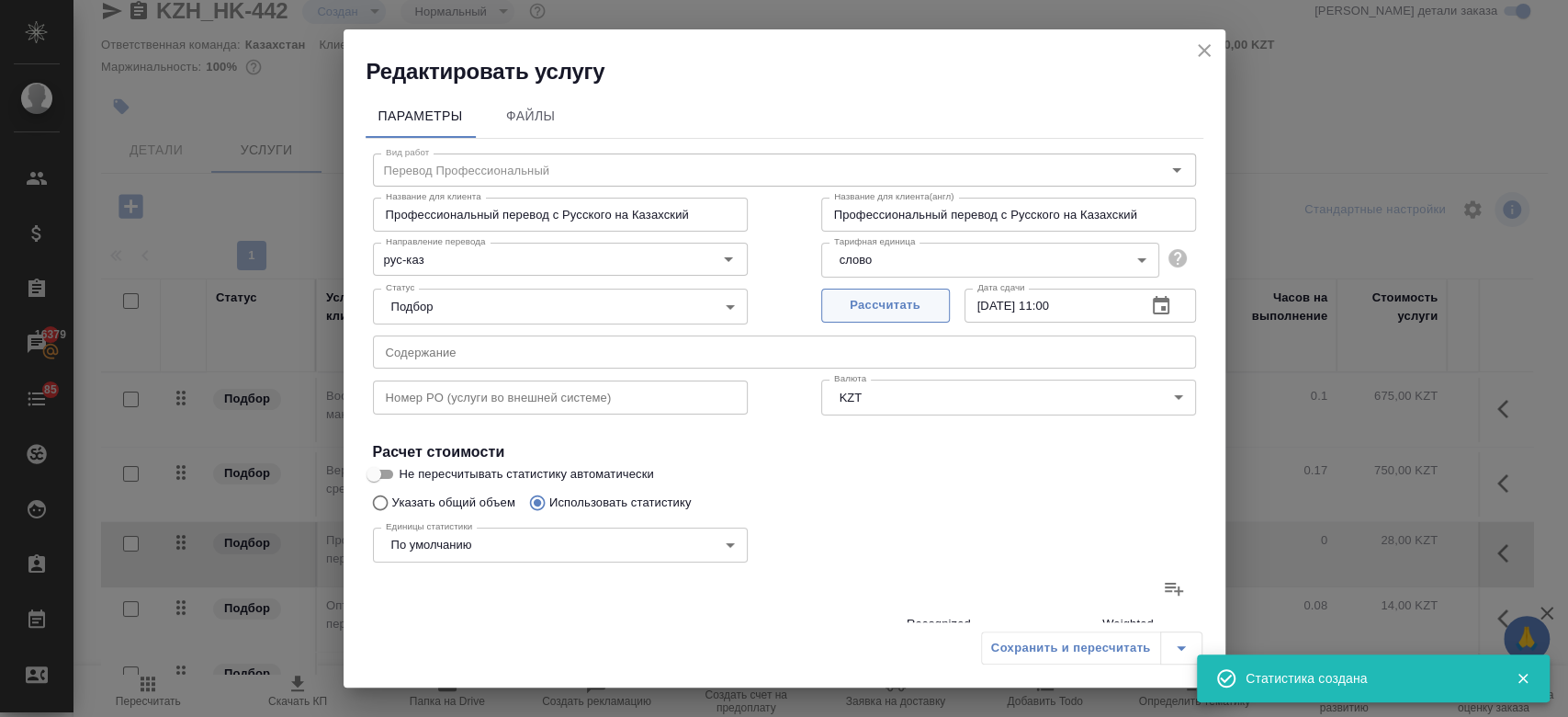
type input "2"
type input "18"
type input "5"
type input "39"
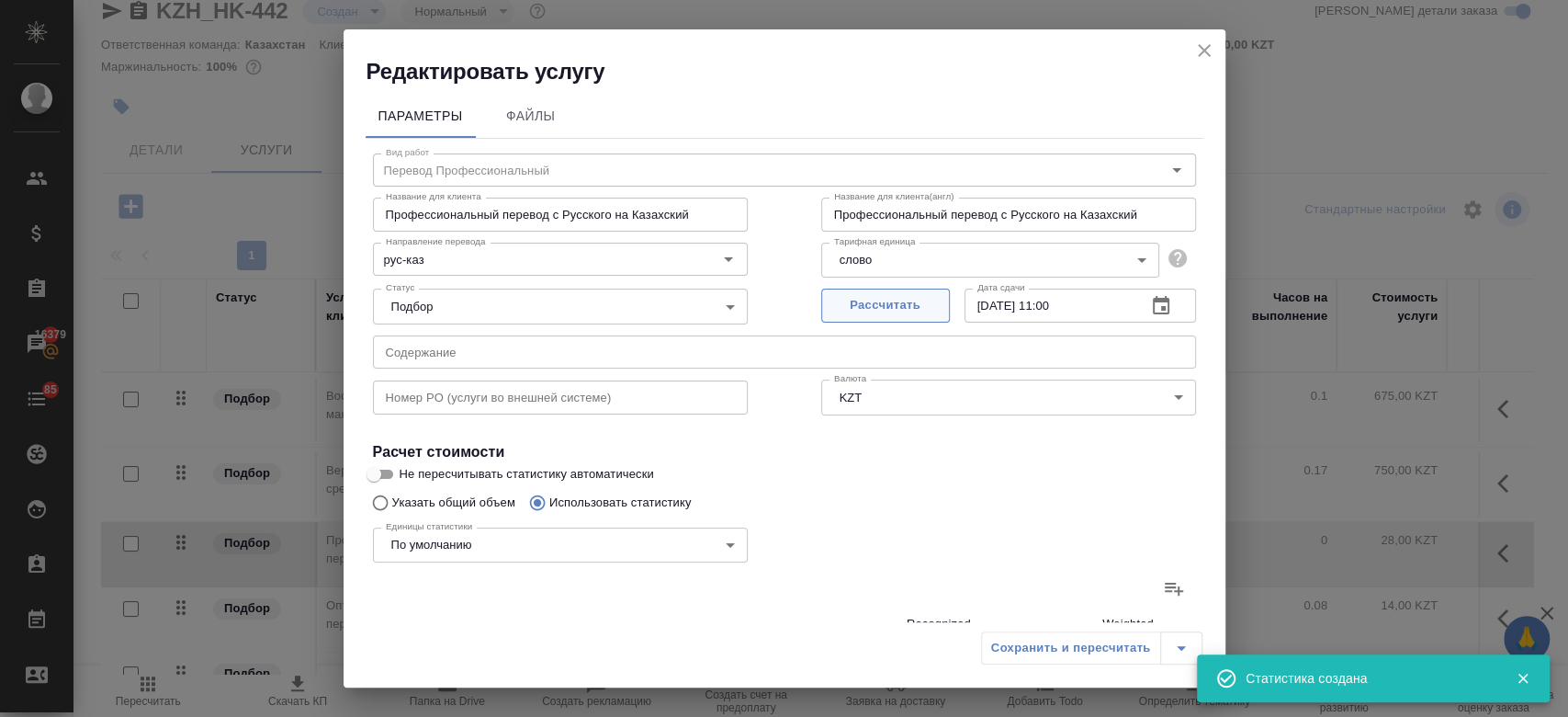
type input "264"
type input "2"
type input "4"
type input "24"
type input "3"
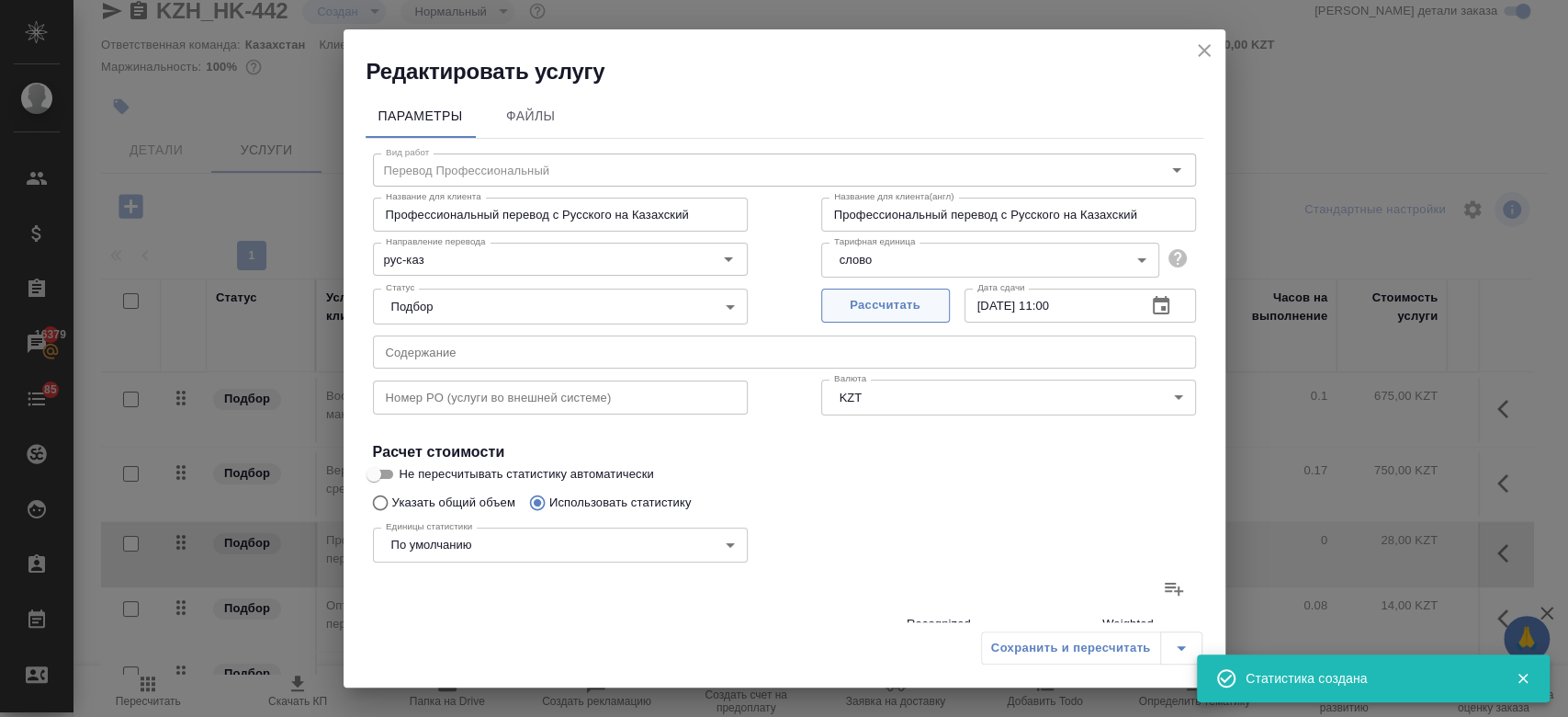
type input "11"
type input "54"
type input "1"
type input "3"
type input "24"
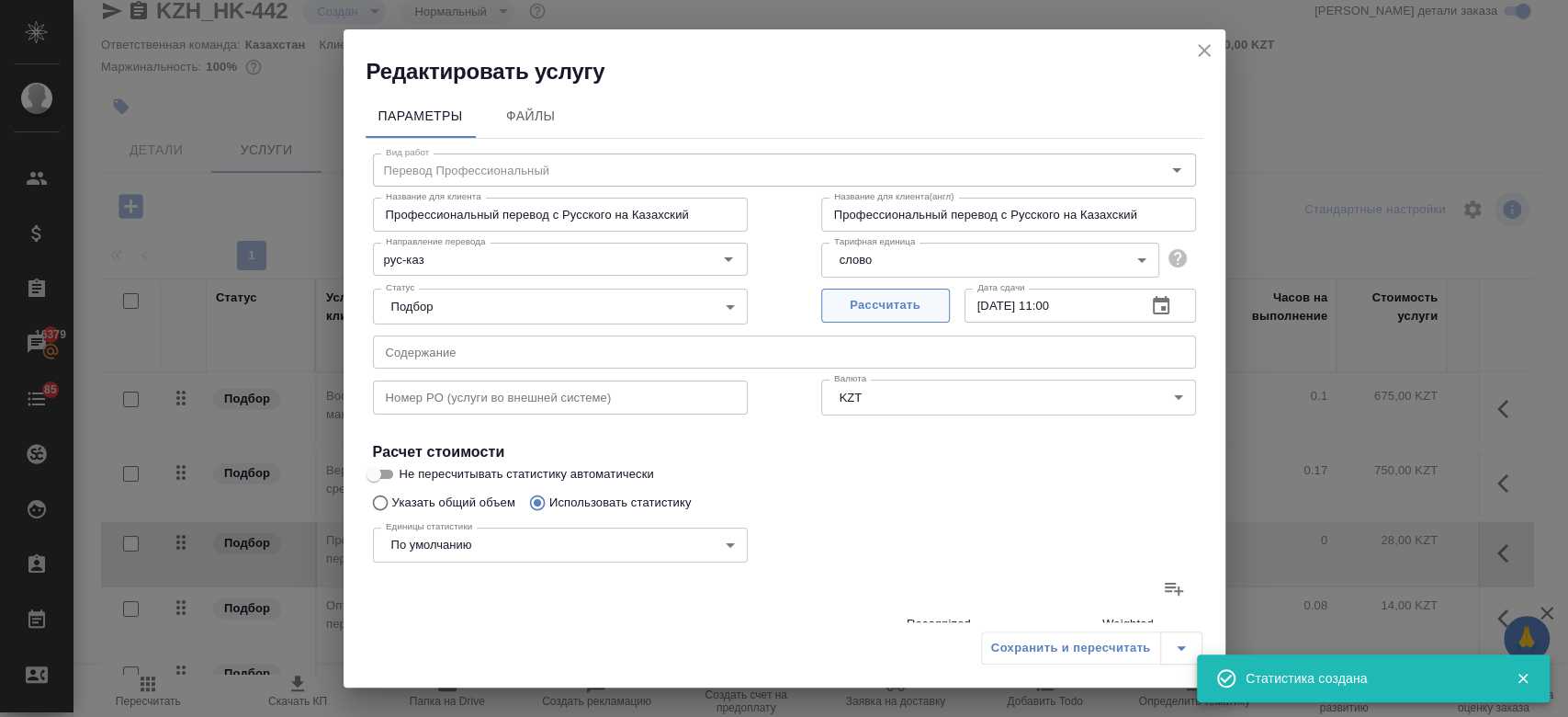
type input "4"
type input "34"
type input "238"
type input "12"
type input "54"
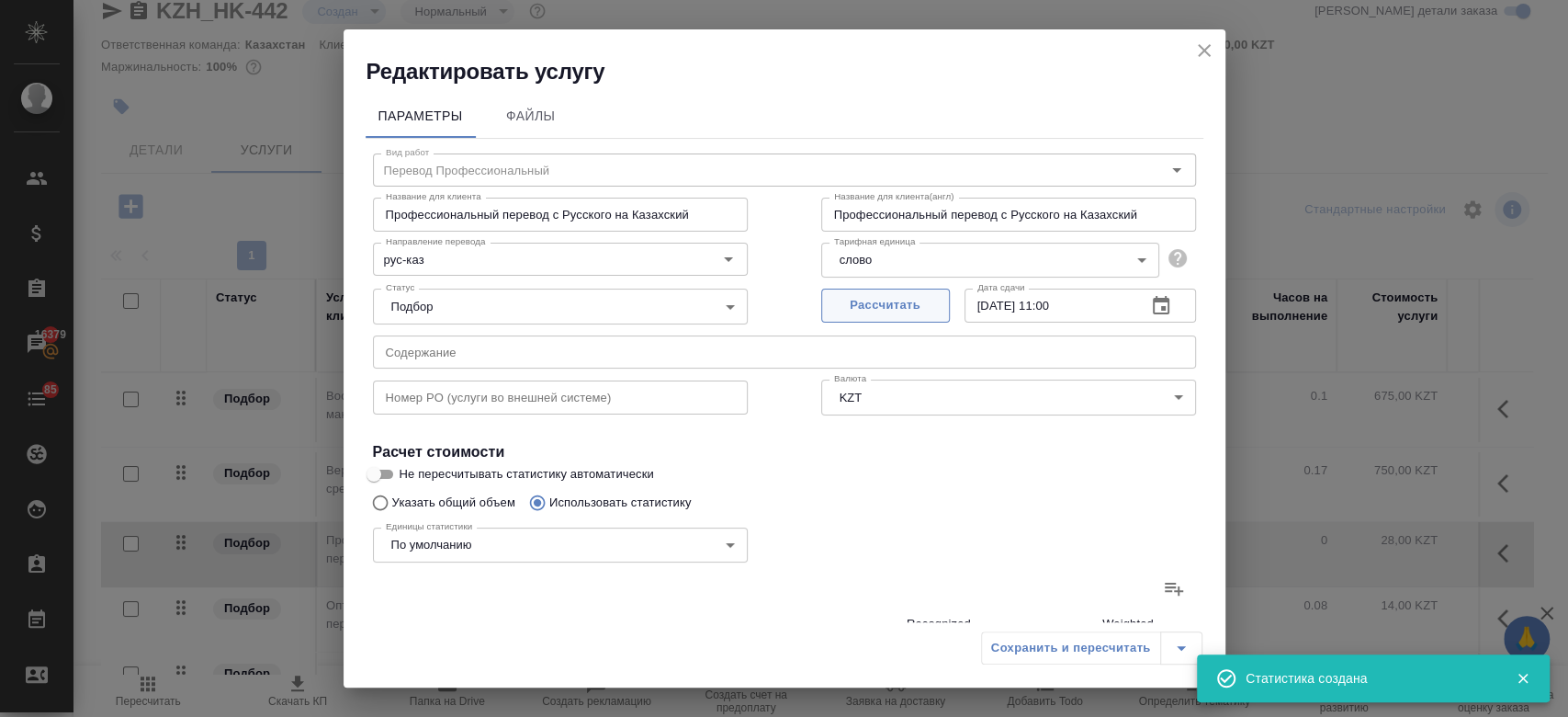
type input "358"
type input "17"
type input "93"
type input "622"
click at [868, 304] on span "Рассчитать" at bounding box center [885, 305] width 108 height 21
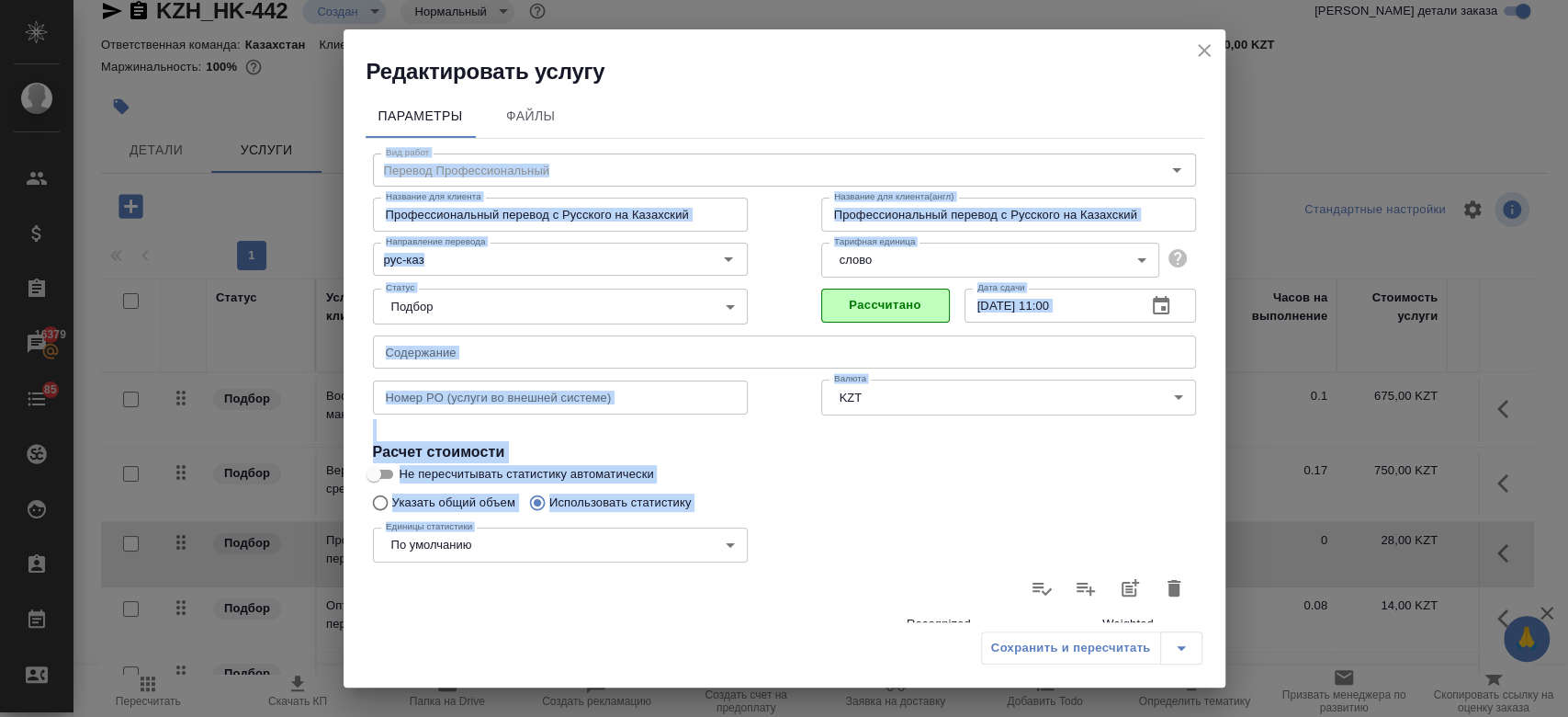
drag, startPoint x: 1040, startPoint y: 650, endPoint x: 1209, endPoint y: 56, distance: 617.6
click at [1209, 56] on div "Редактировать услугу Параметры Файлы Вид работ Перевод Профессиональный Вид раб…" at bounding box center [784, 358] width 882 height 658
click at [1209, 56] on icon "close" at bounding box center [1204, 51] width 22 height 22
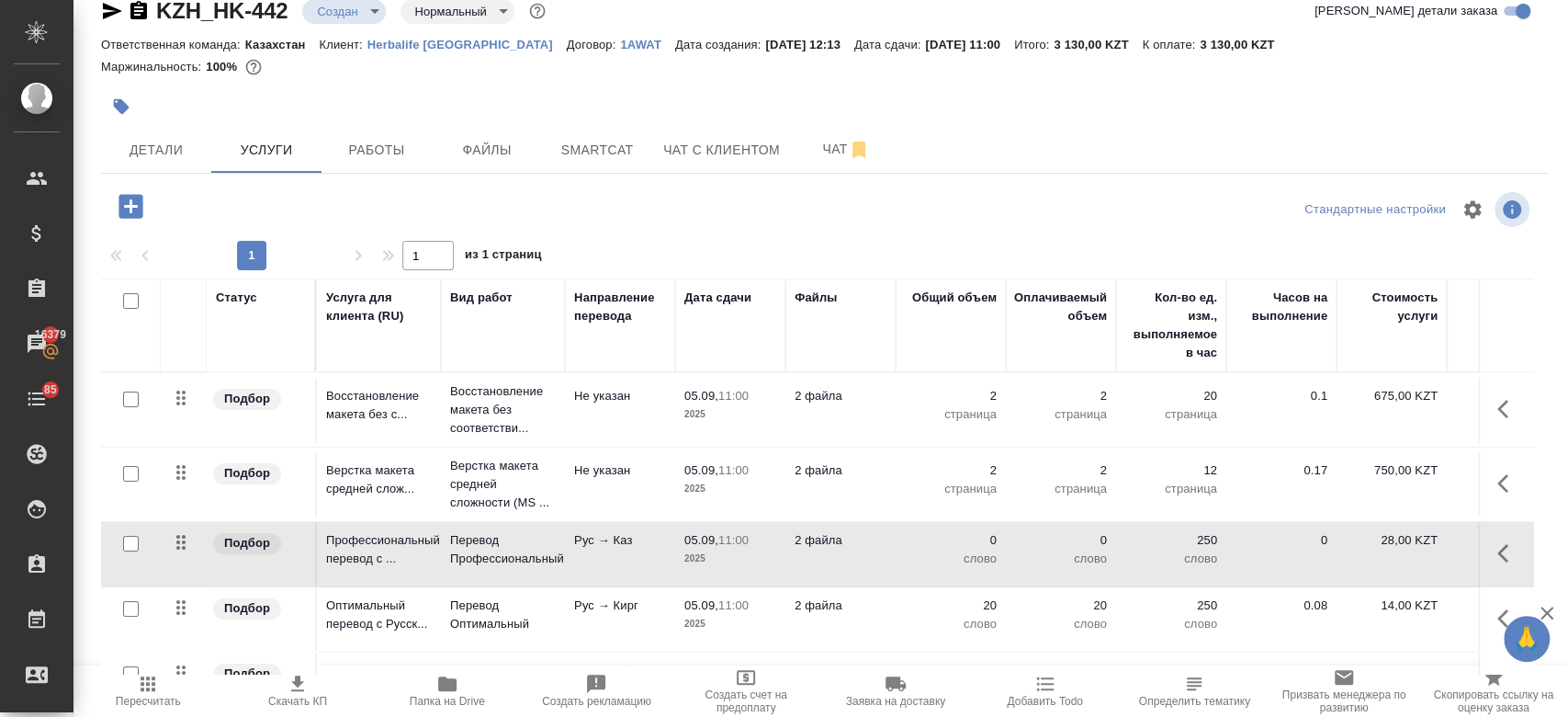
click at [573, 604] on td "Рус → Кирг" at bounding box center [620, 619] width 110 height 64
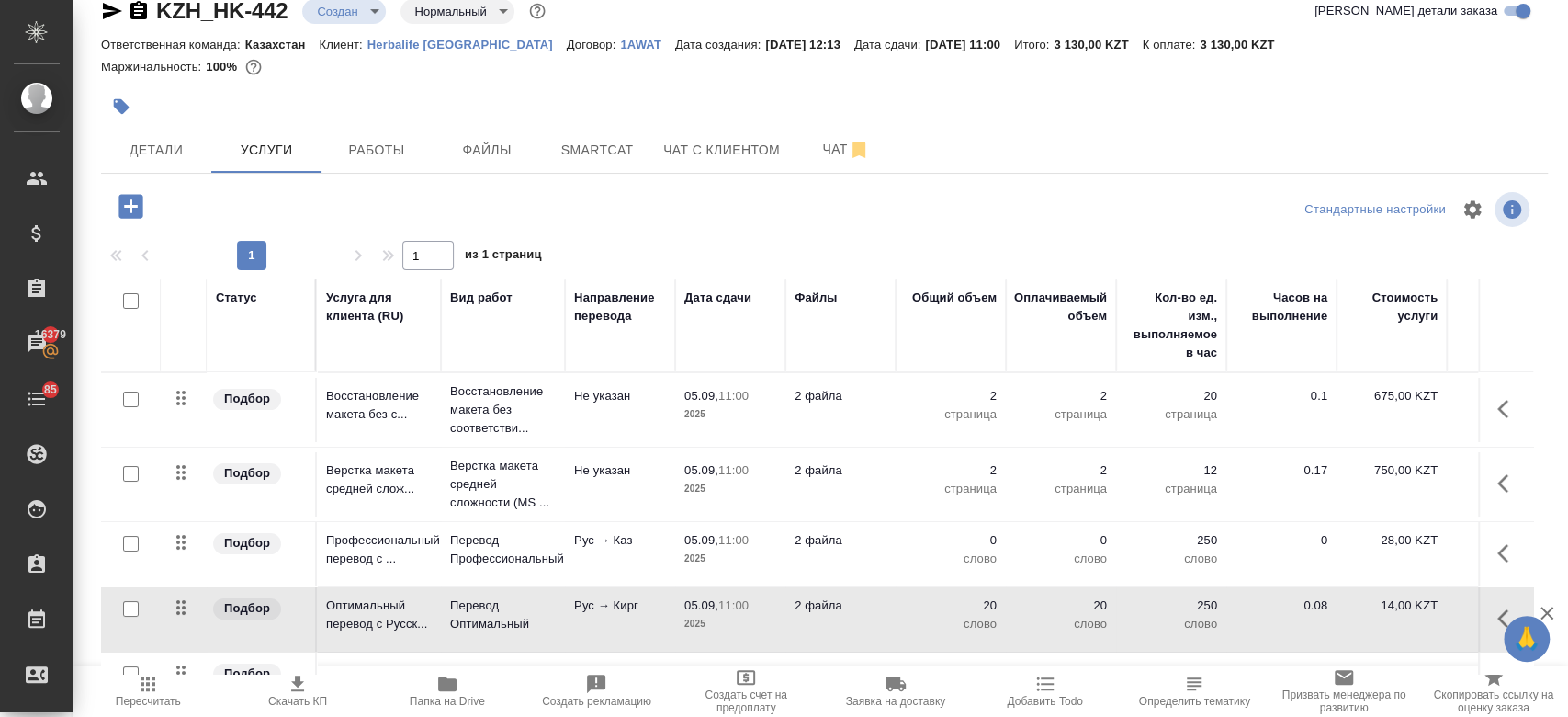
click at [573, 604] on td "Рус → Кирг" at bounding box center [620, 619] width 110 height 64
click at [702, 616] on p "2025" at bounding box center [730, 621] width 92 height 19
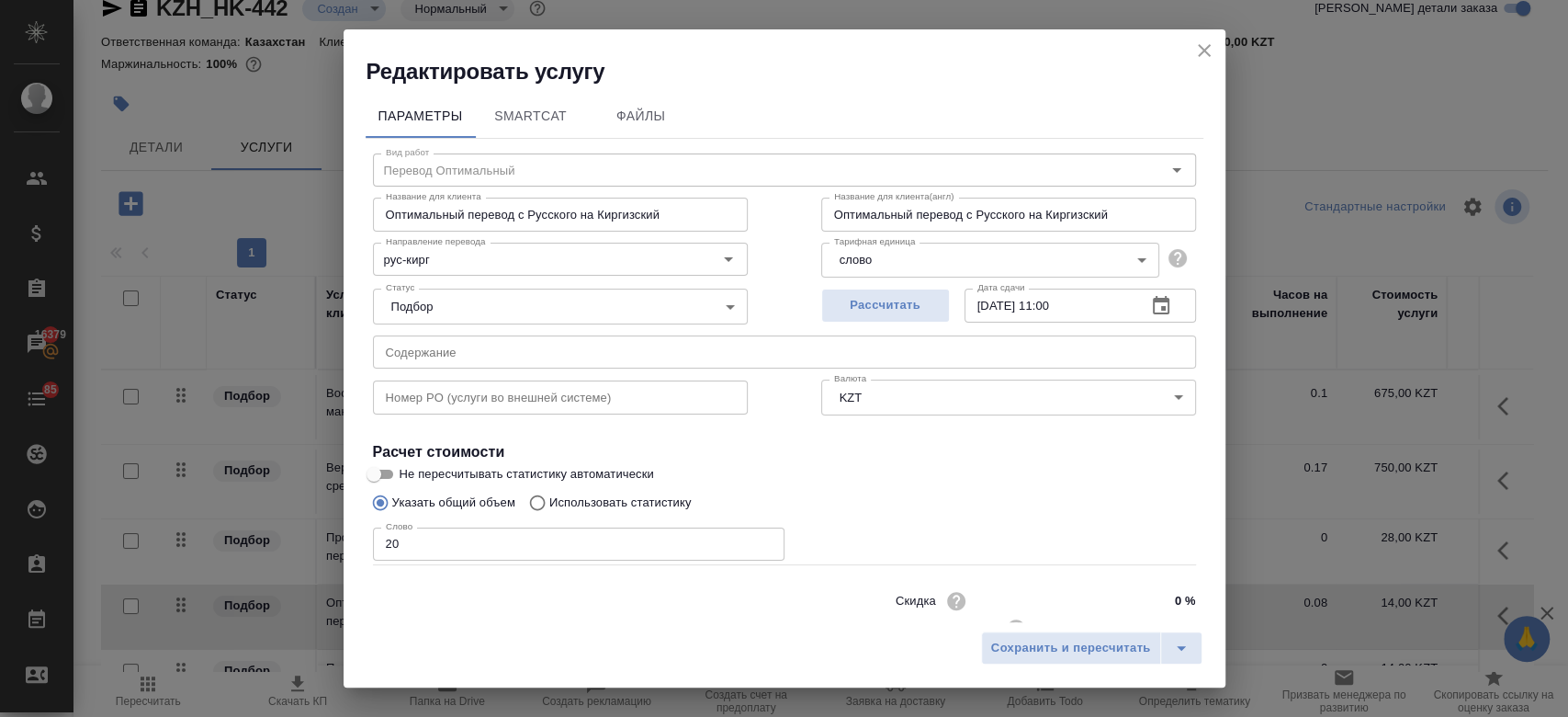
click at [656, 505] on p "Использовать статистику" at bounding box center [621, 502] width 143 height 19
click at [549, 505] on input "Использовать статистику" at bounding box center [535, 502] width 30 height 35
radio input "true"
radio input "false"
click at [1162, 586] on icon at bounding box center [1173, 588] width 22 height 22
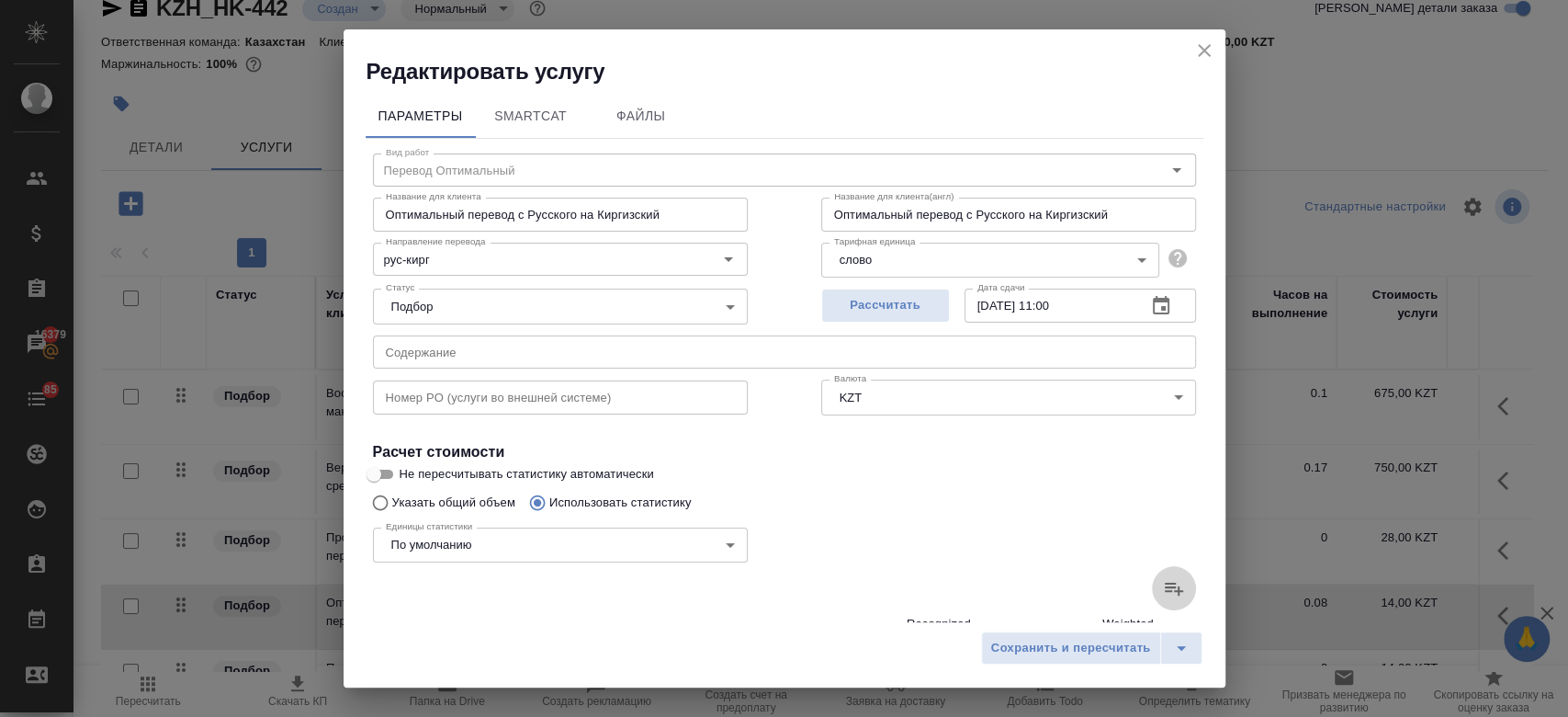
click at [0, 0] on input "file" at bounding box center [0, 0] width 0 height 0
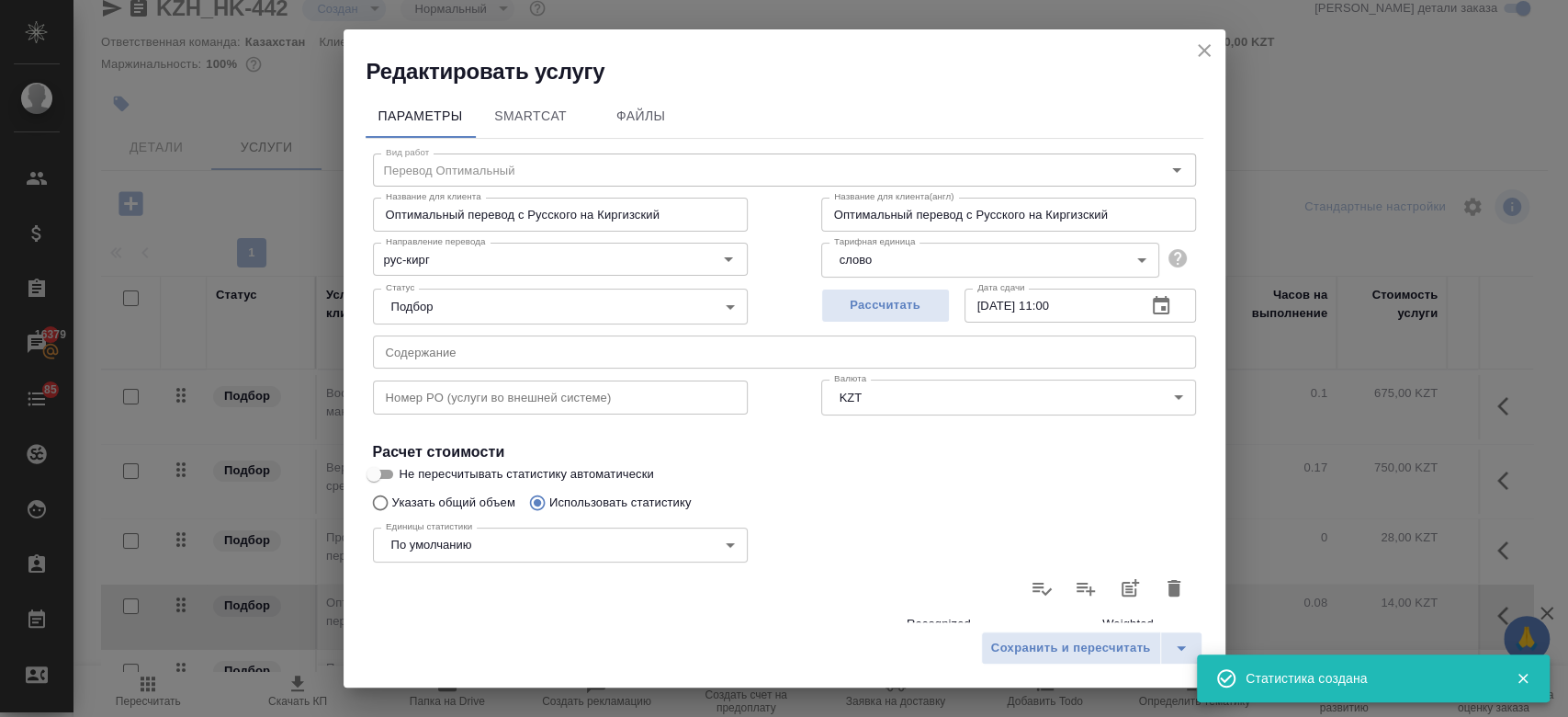
type input "2"
type input "18"
type input "5"
type input "39"
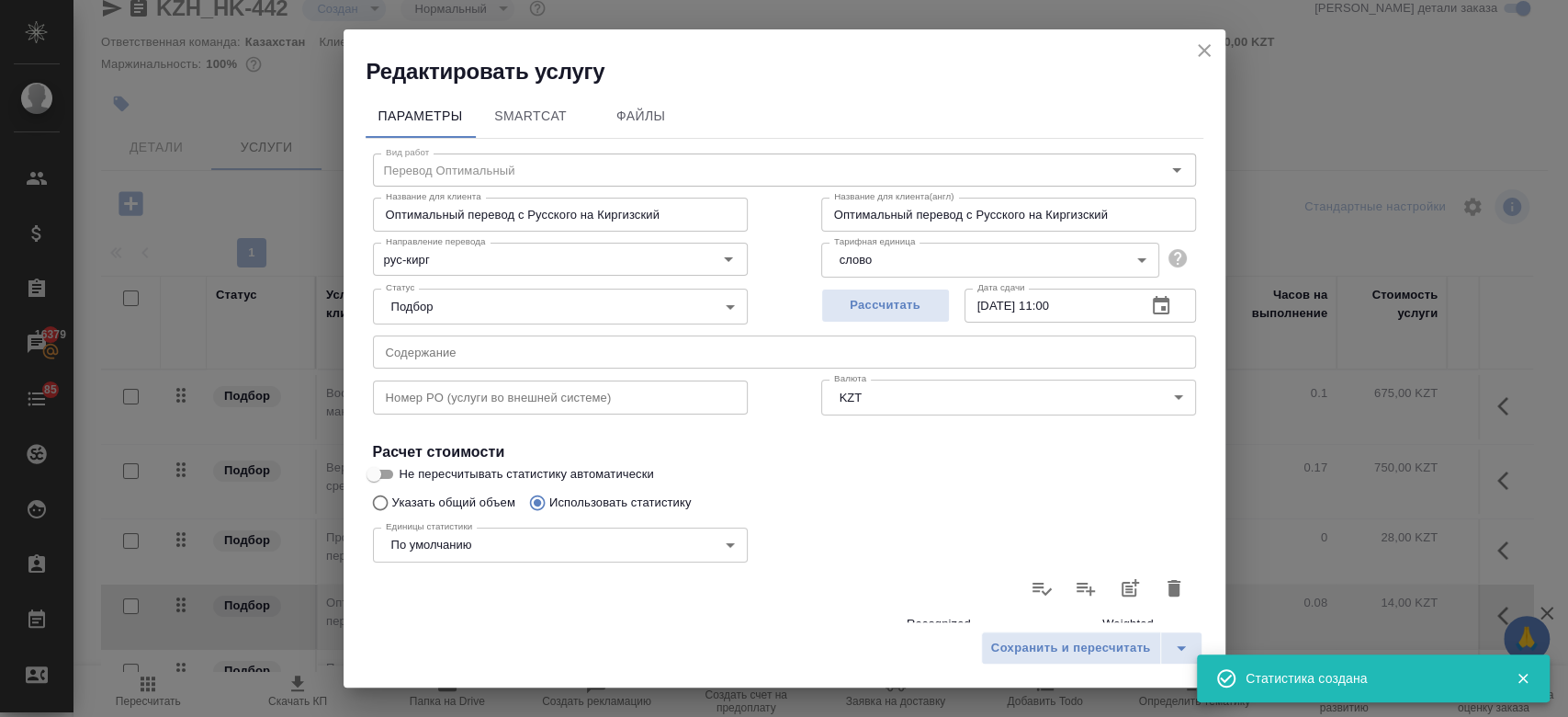
type input "264"
type input "2"
type input "4"
type input "24"
type input "3"
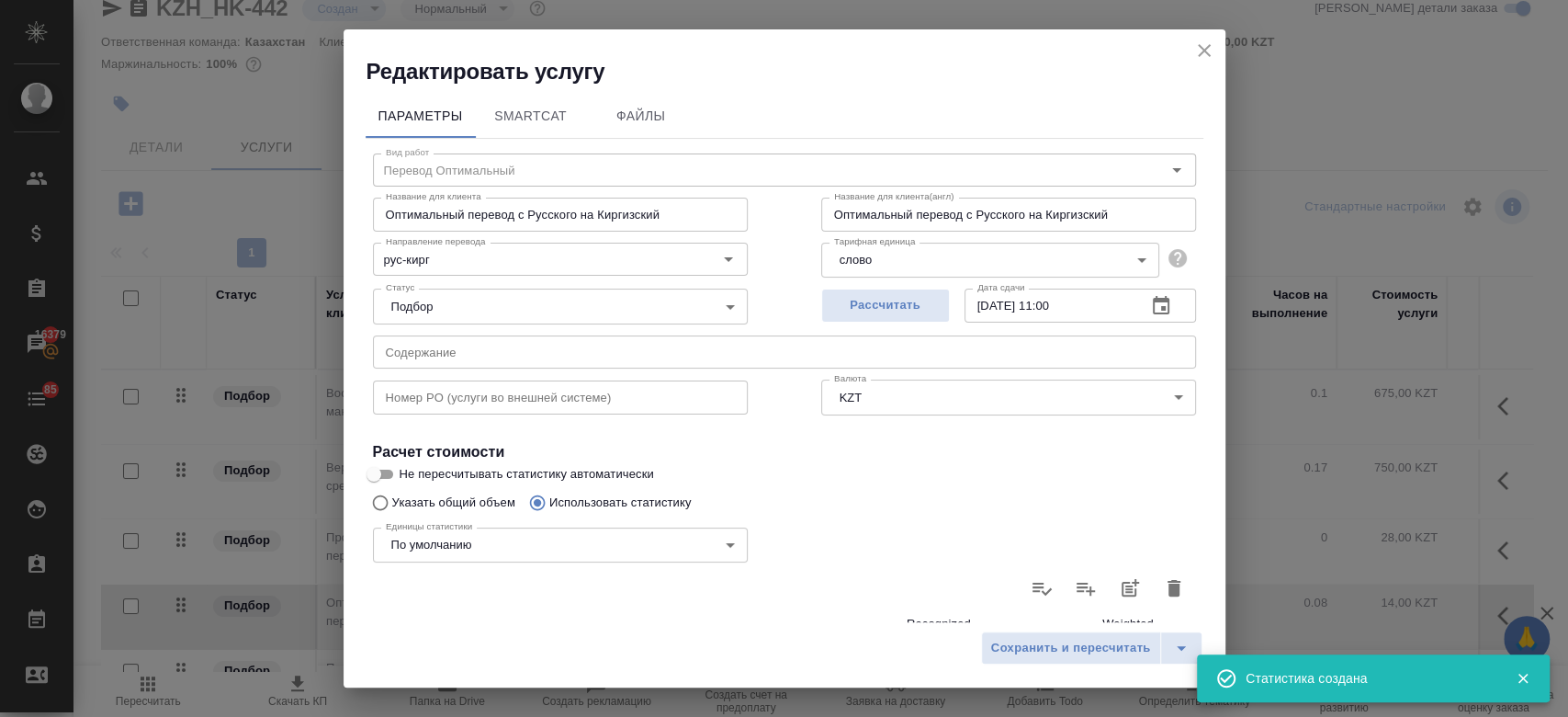
type input "11"
type input "54"
type input "1"
type input "3"
type input "24"
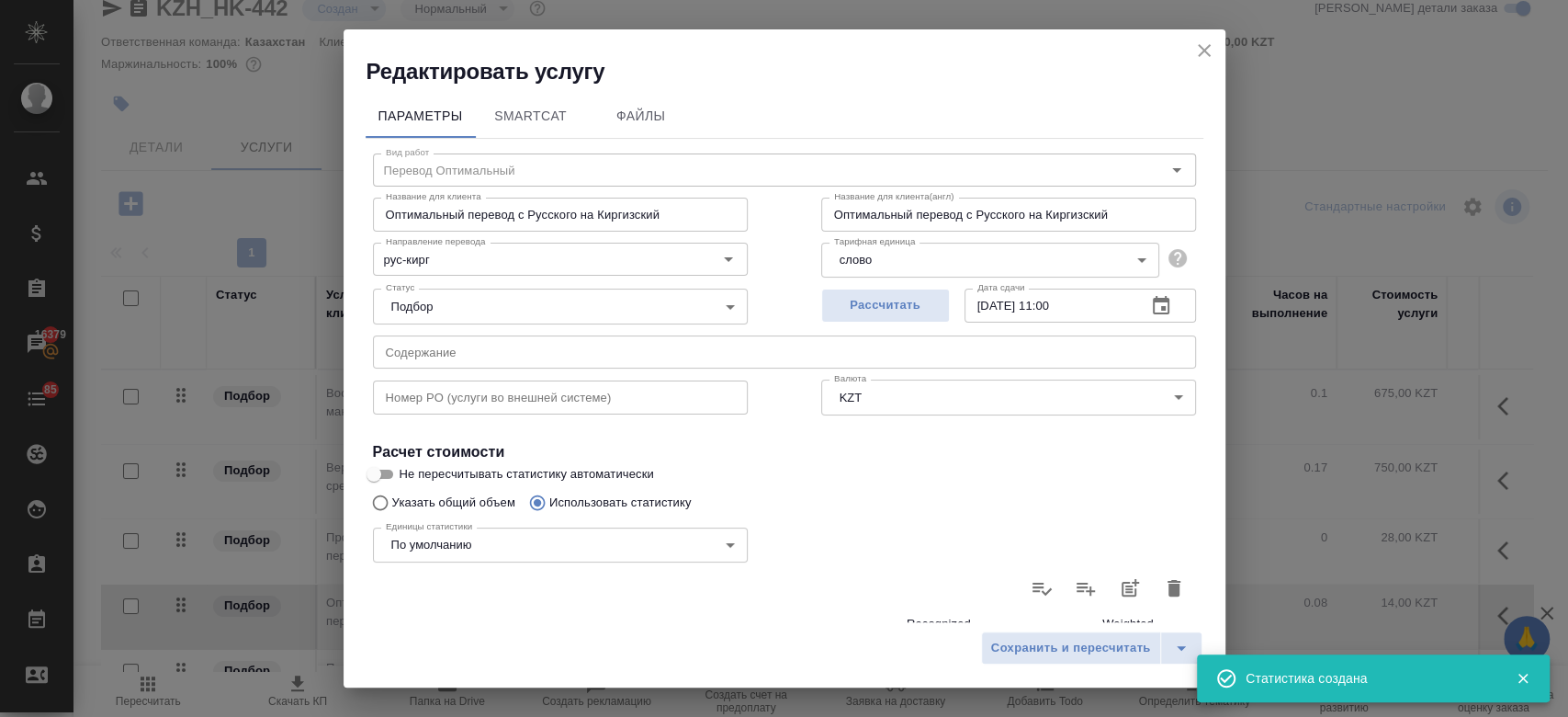
type input "4"
type input "34"
type input "238"
type input "12"
type input "54"
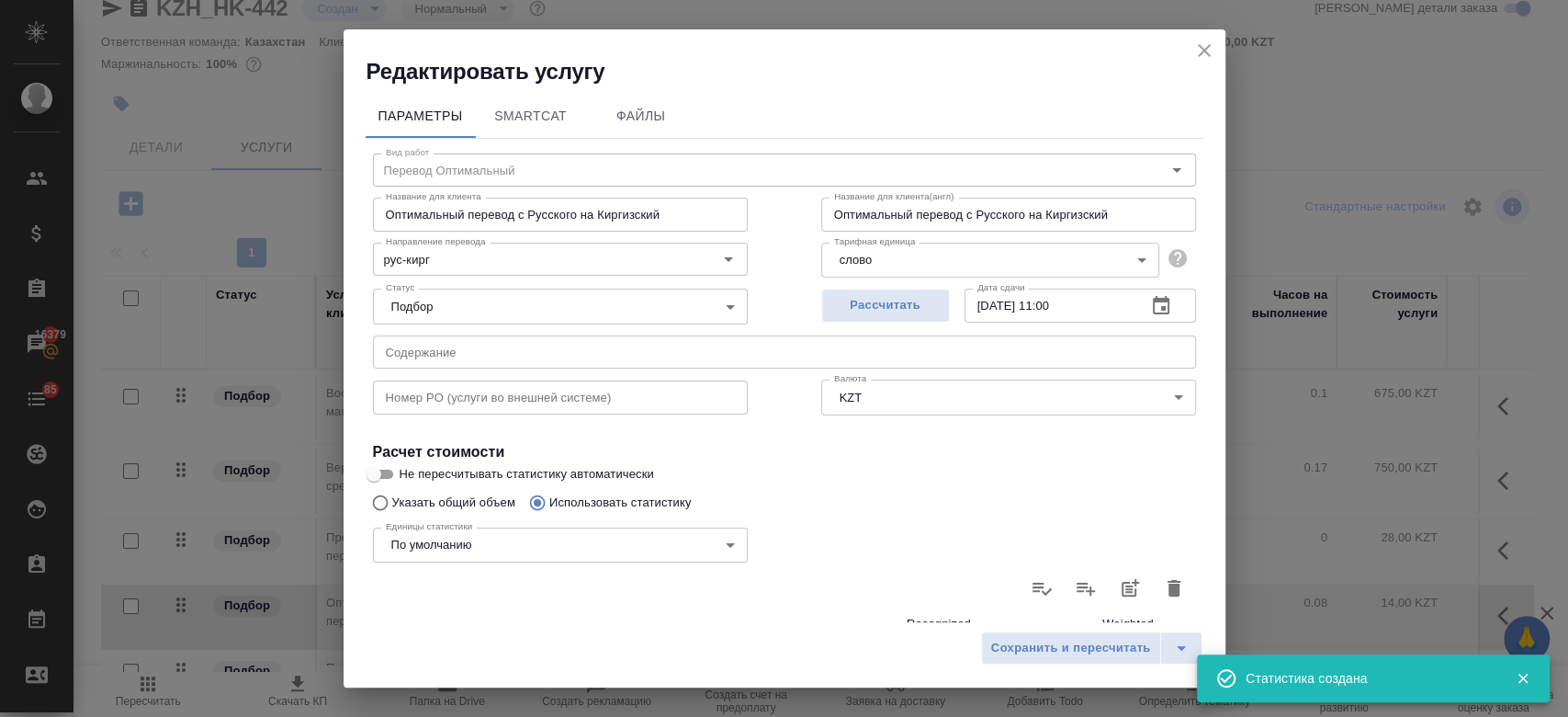
type input "358"
type input "17"
type input "93"
type input "622"
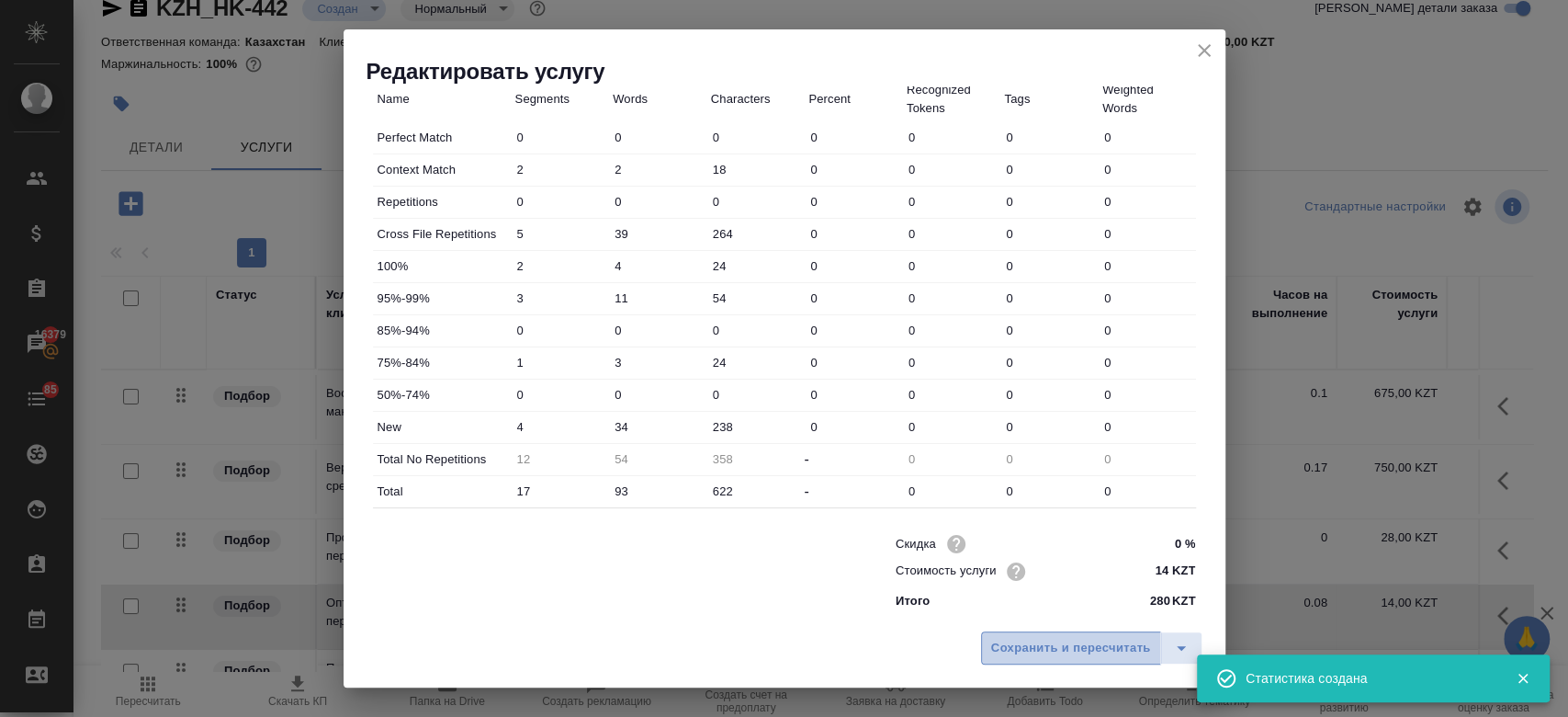
click at [1039, 645] on span "Сохранить и пересчитать" at bounding box center [1070, 648] width 159 height 21
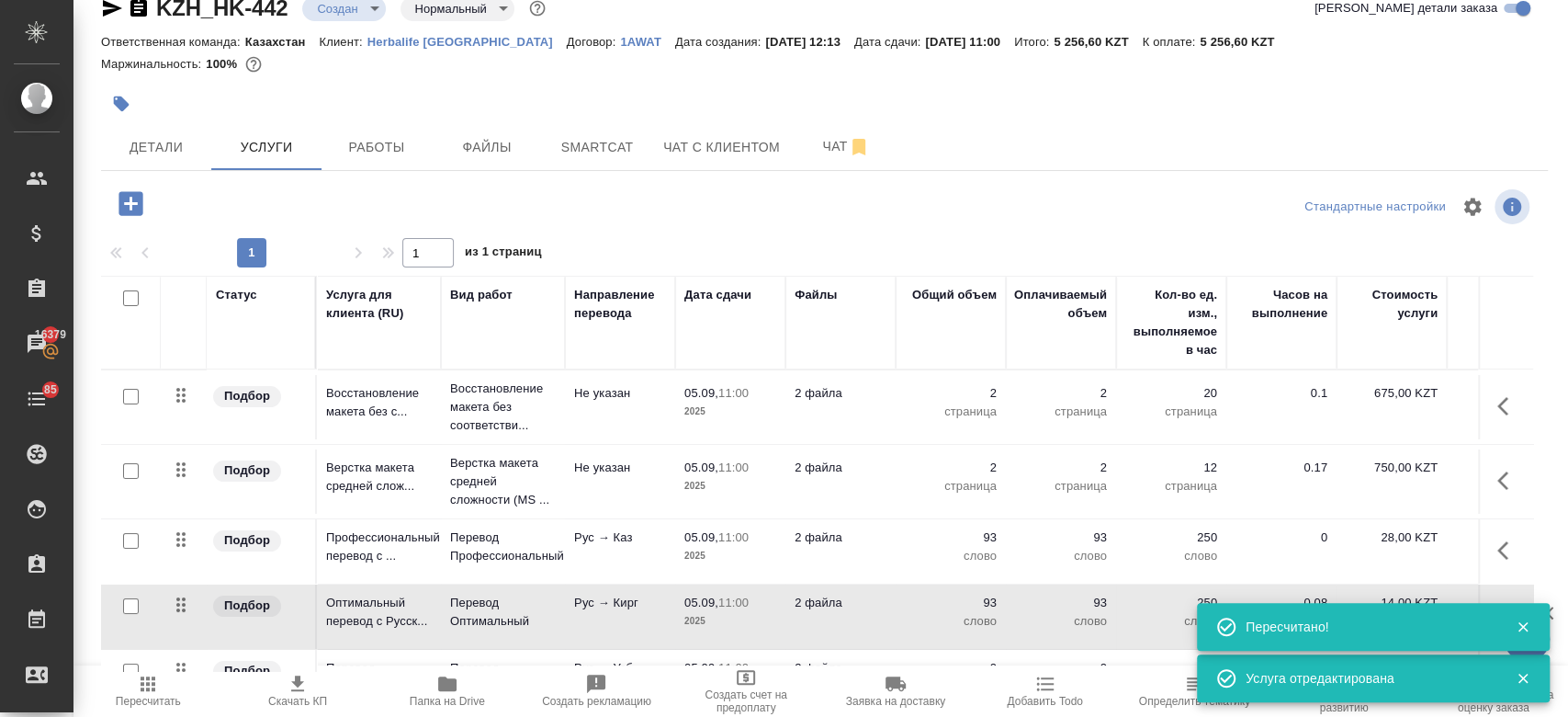
scroll to position [61, 0]
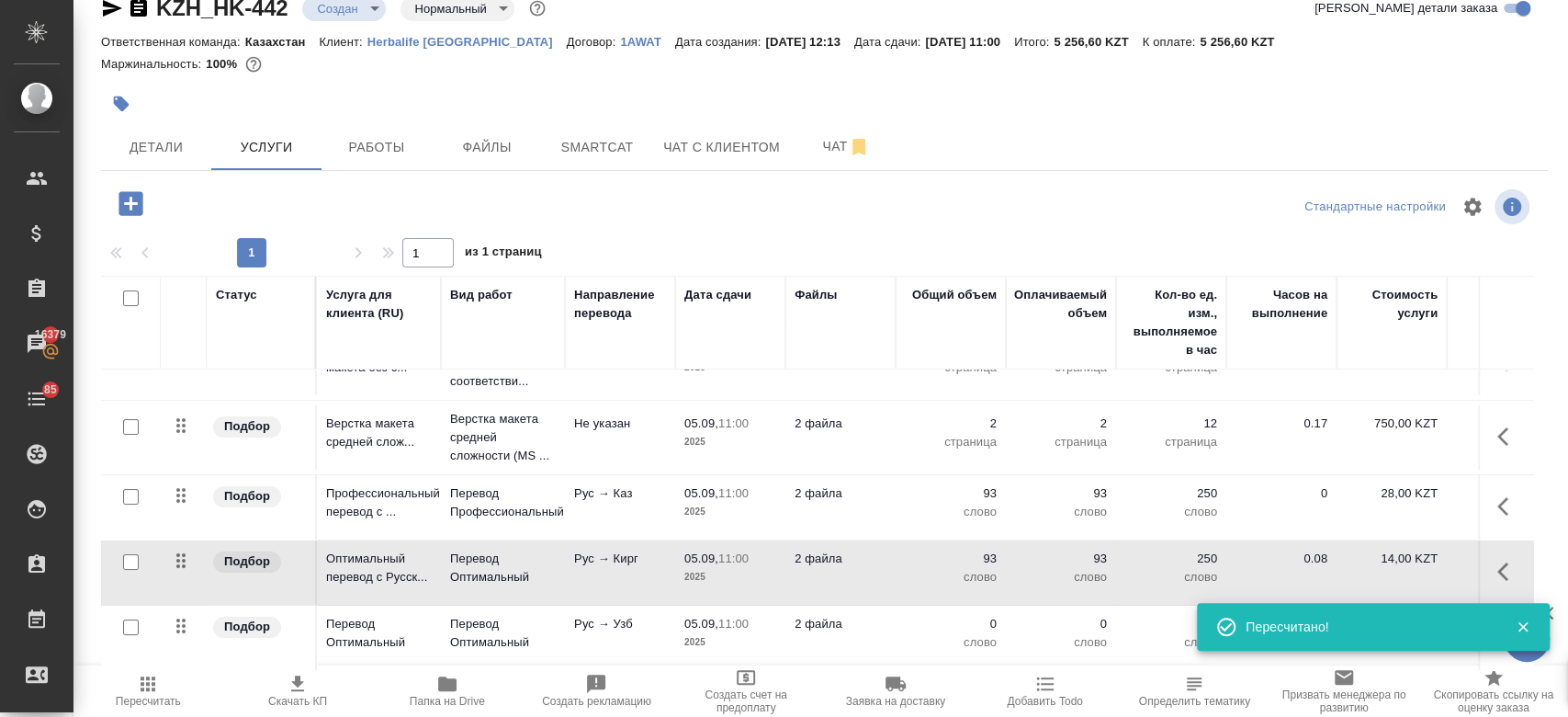
click at [1001, 632] on td "0 слово" at bounding box center [949, 637] width 110 height 64
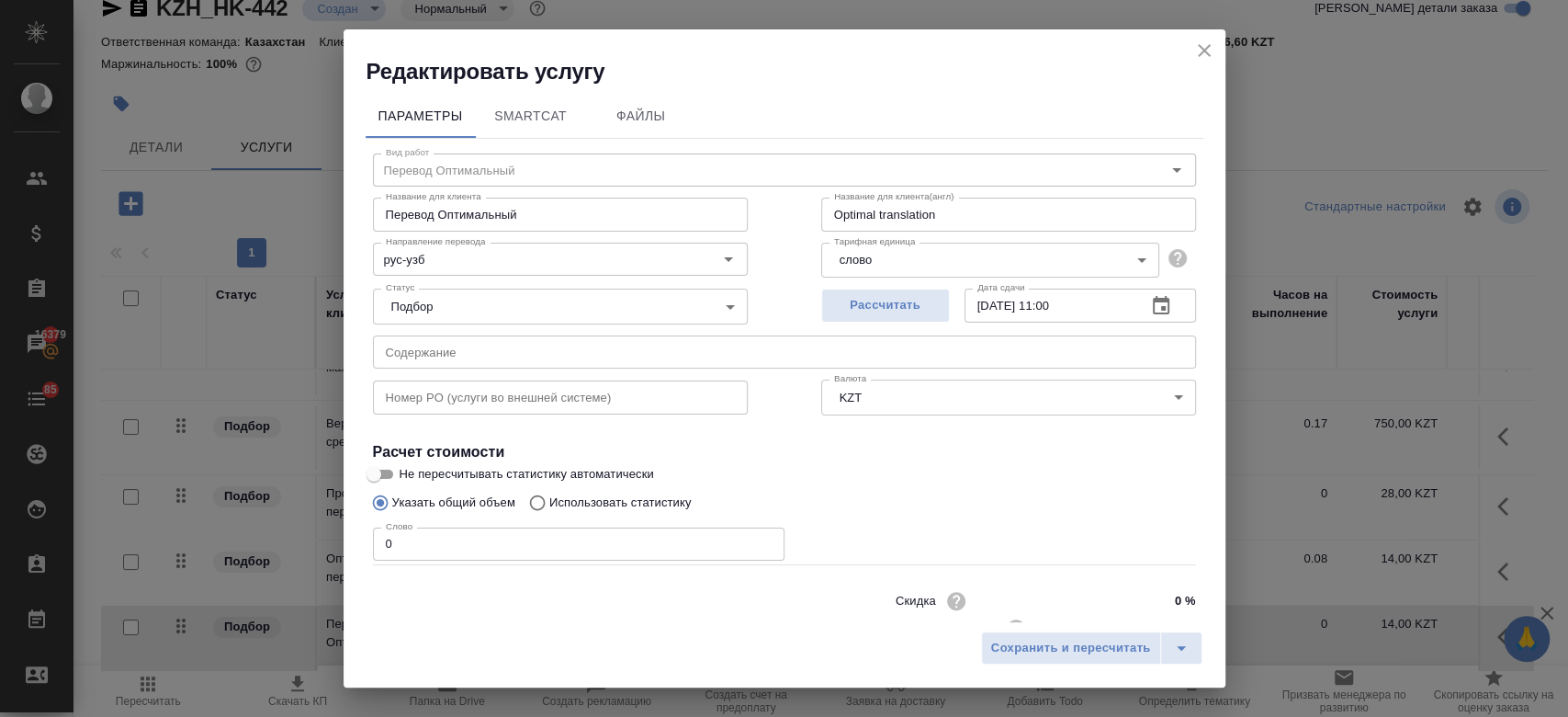
click at [635, 501] on p "Использовать статистику" at bounding box center [621, 502] width 143 height 19
click at [549, 501] on input "Использовать статистику" at bounding box center [535, 502] width 30 height 35
radio input "true"
radio input "false"
drag, startPoint x: 1143, startPoint y: 576, endPoint x: 1156, endPoint y: 590, distance: 19.1
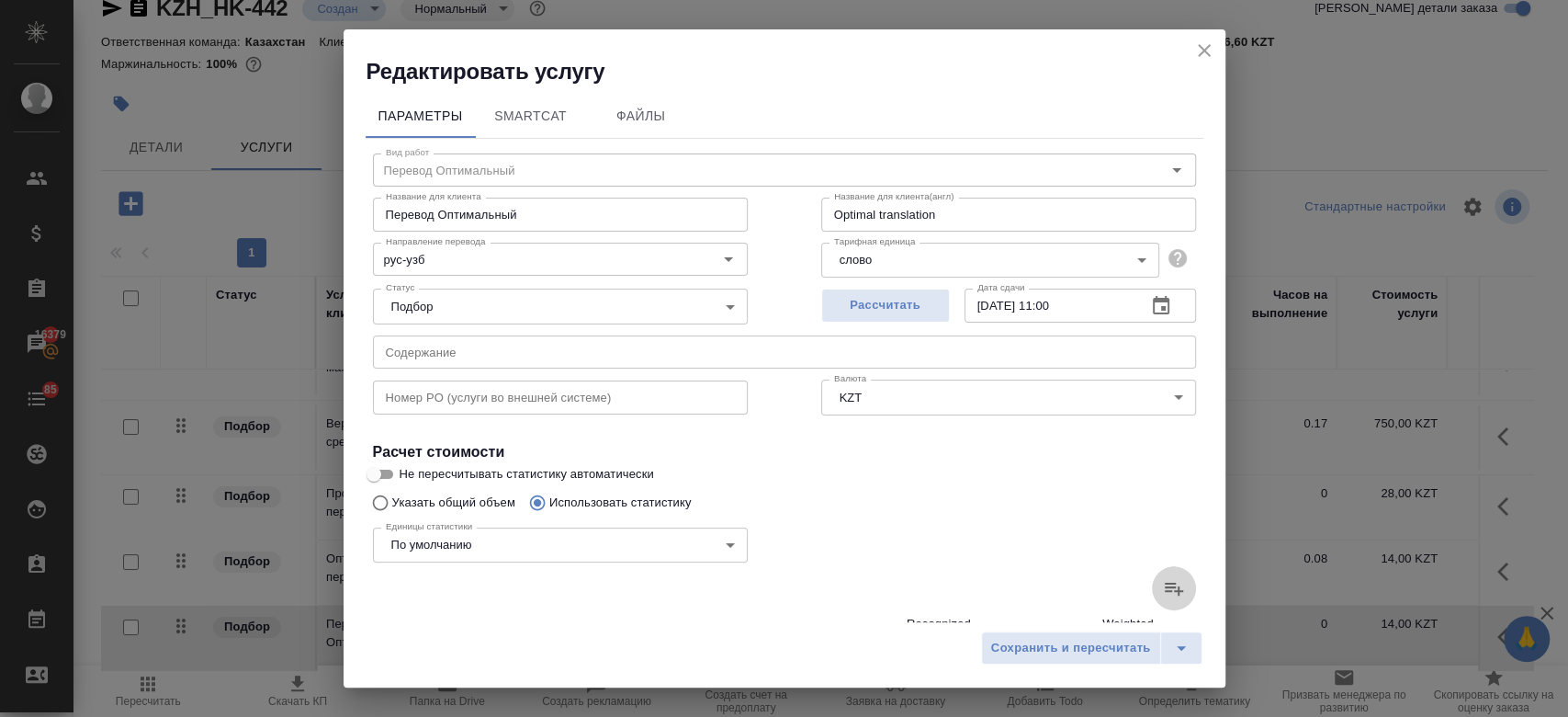
click at [1164, 590] on icon at bounding box center [1173, 588] width 19 height 13
click at [0, 0] on input "file" at bounding box center [0, 0] width 0 height 0
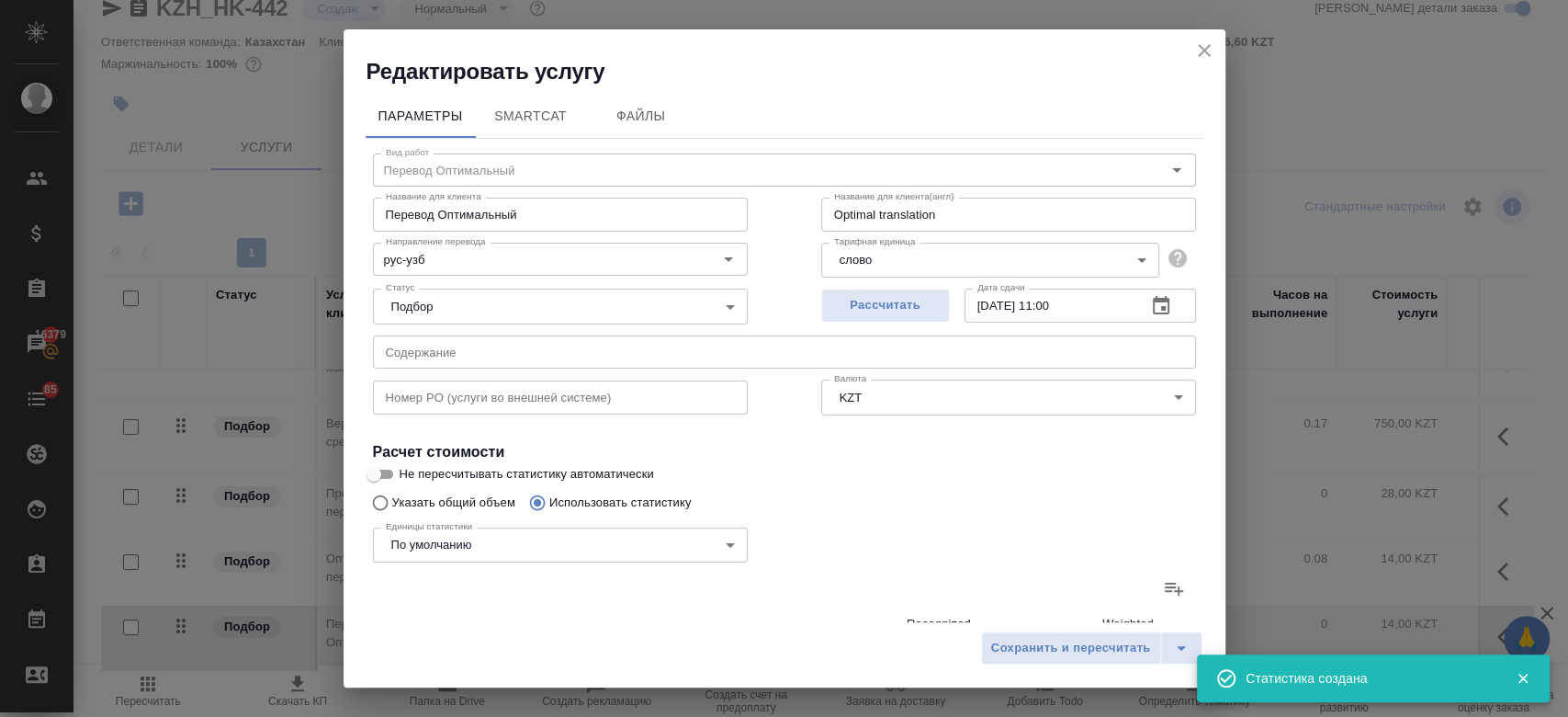
scroll to position [516, 0]
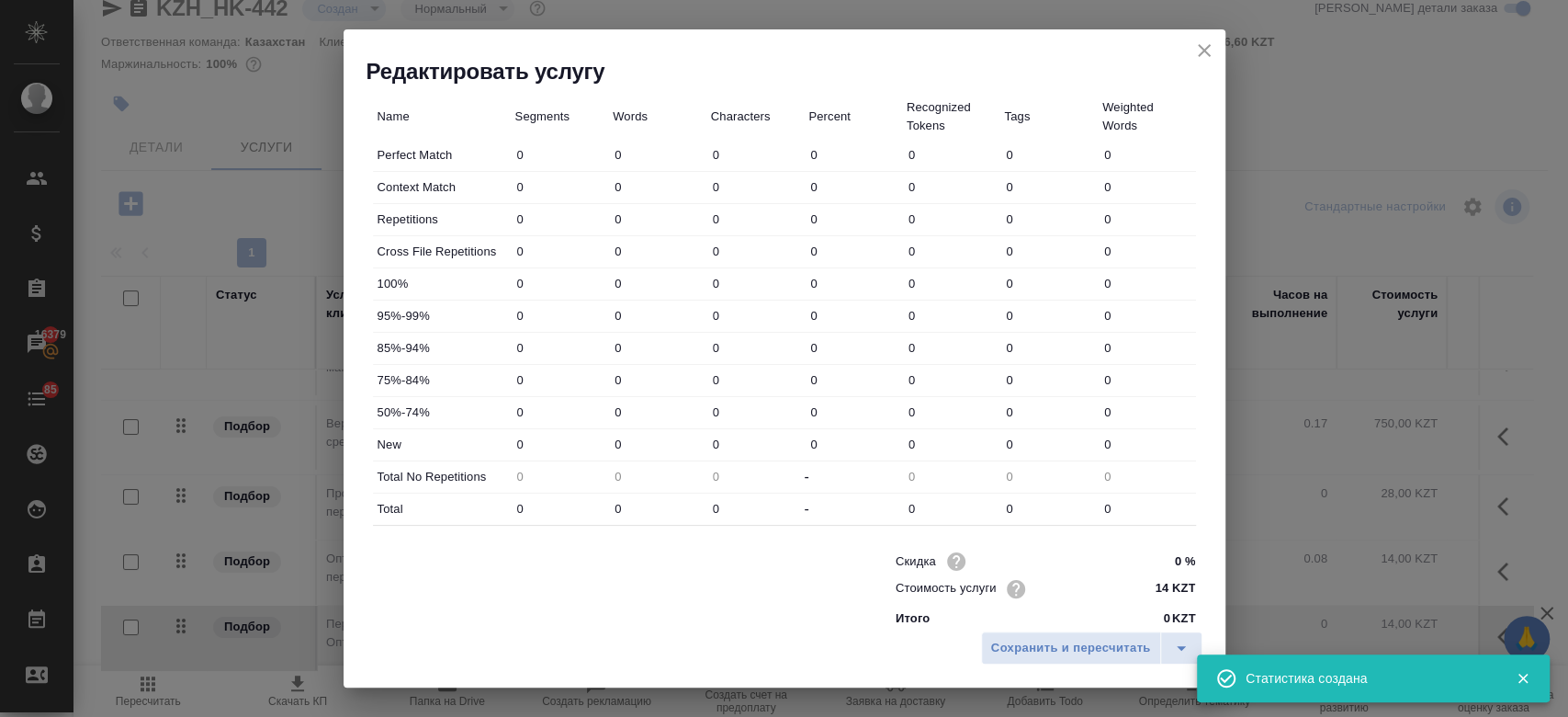
type input "2"
type input "18"
type input "5"
type input "39"
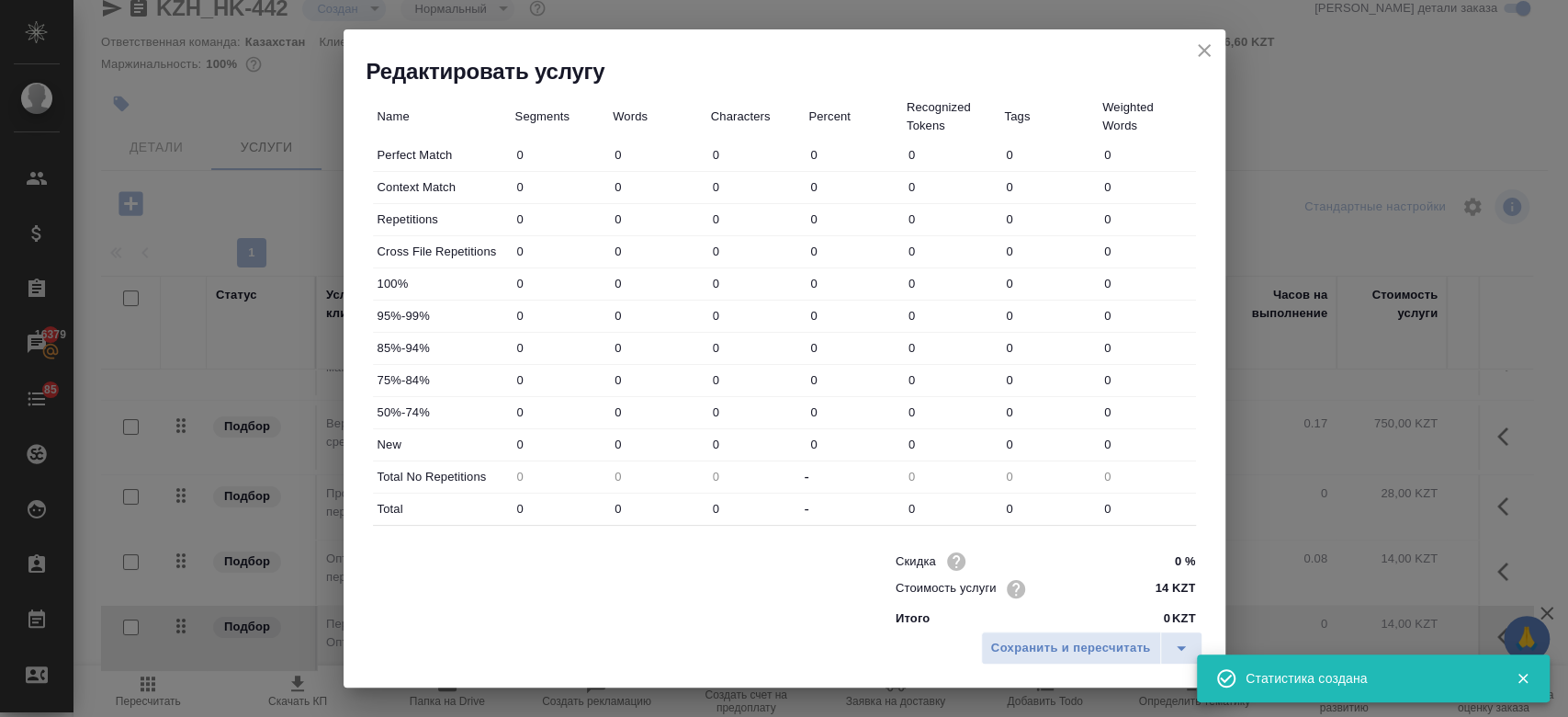
type input "264"
type input "2"
type input "4"
type input "24"
type input "3"
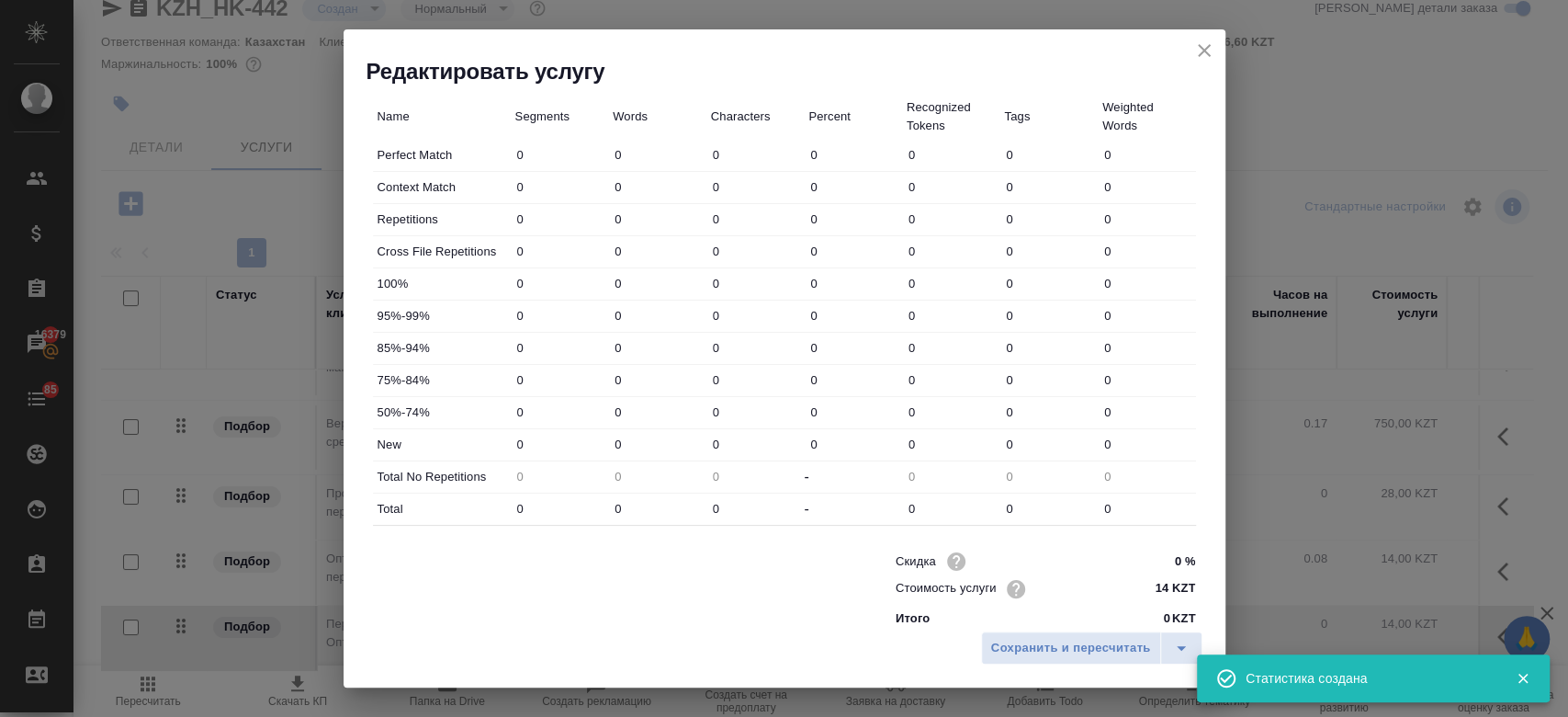
type input "11"
type input "54"
type input "1"
type input "3"
type input "24"
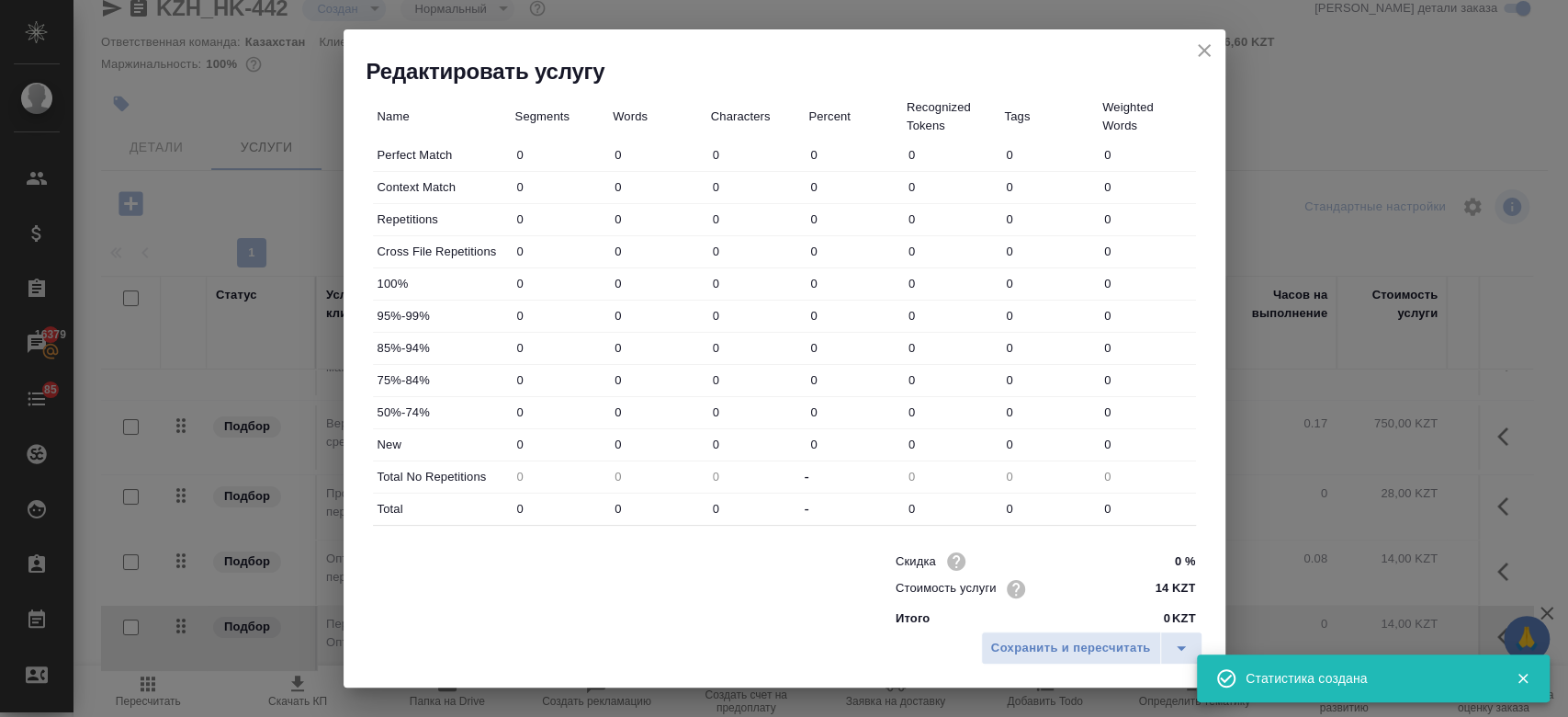
type input "4"
type input "34"
type input "238"
type input "12"
type input "54"
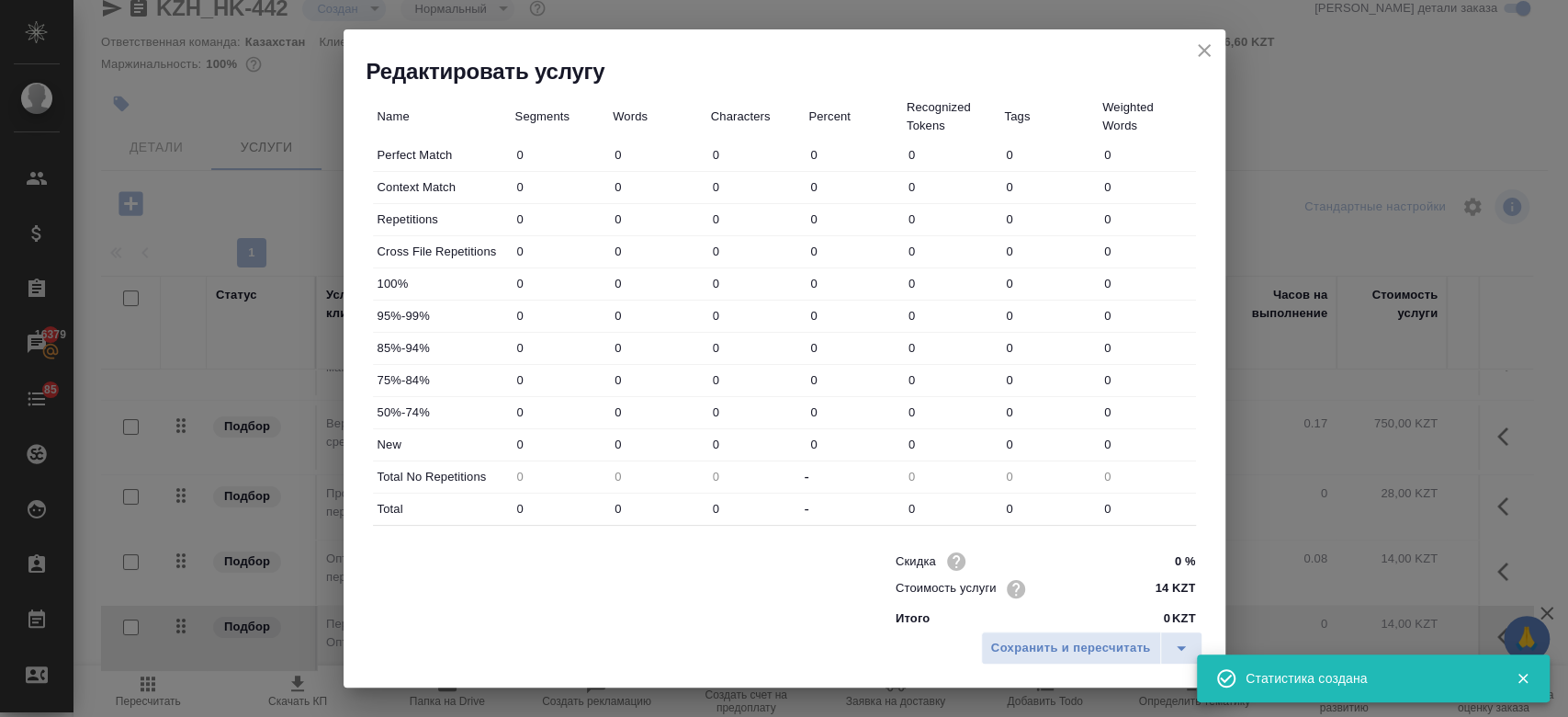
type input "358"
type input "17"
type input "93"
type input "622"
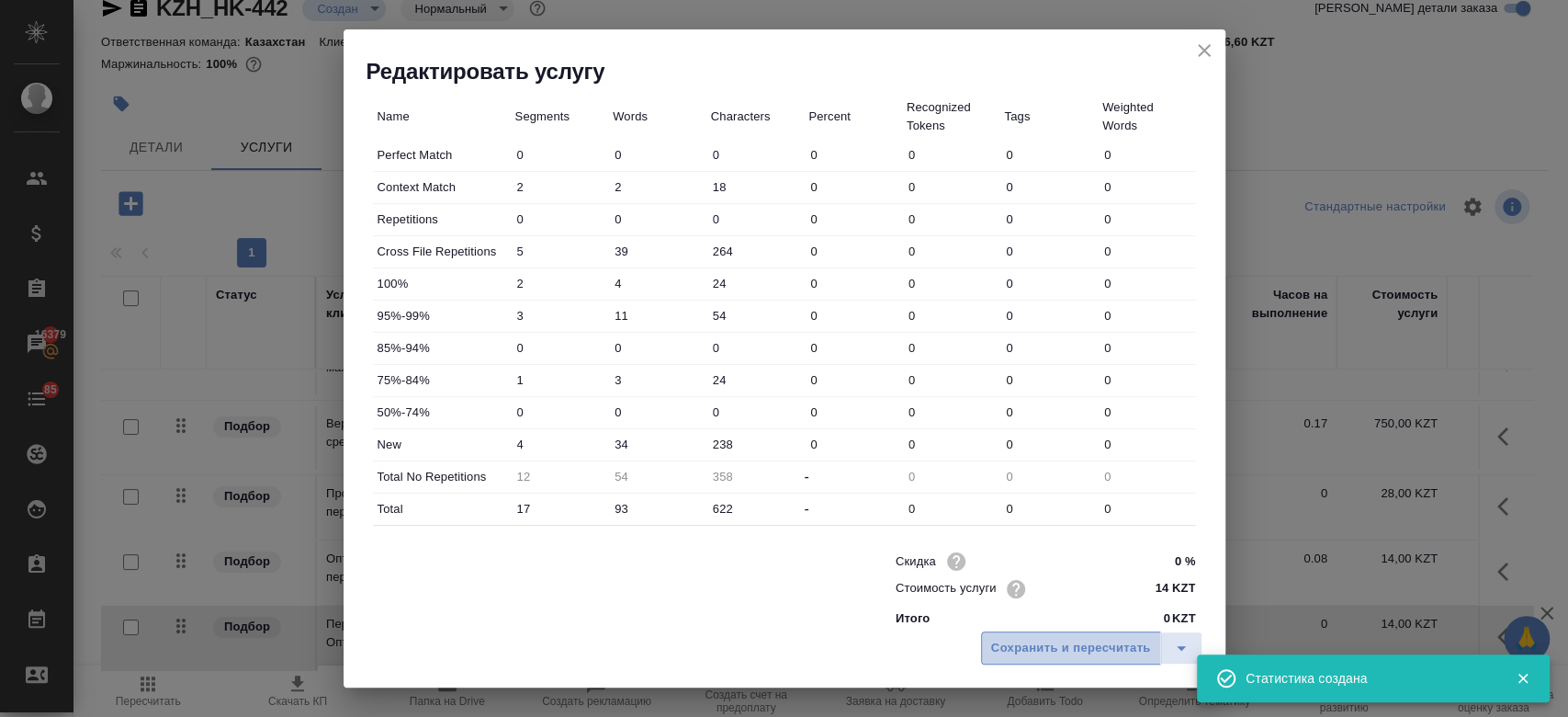
click at [1029, 651] on span "Сохранить и пересчитать" at bounding box center [1070, 648] width 159 height 21
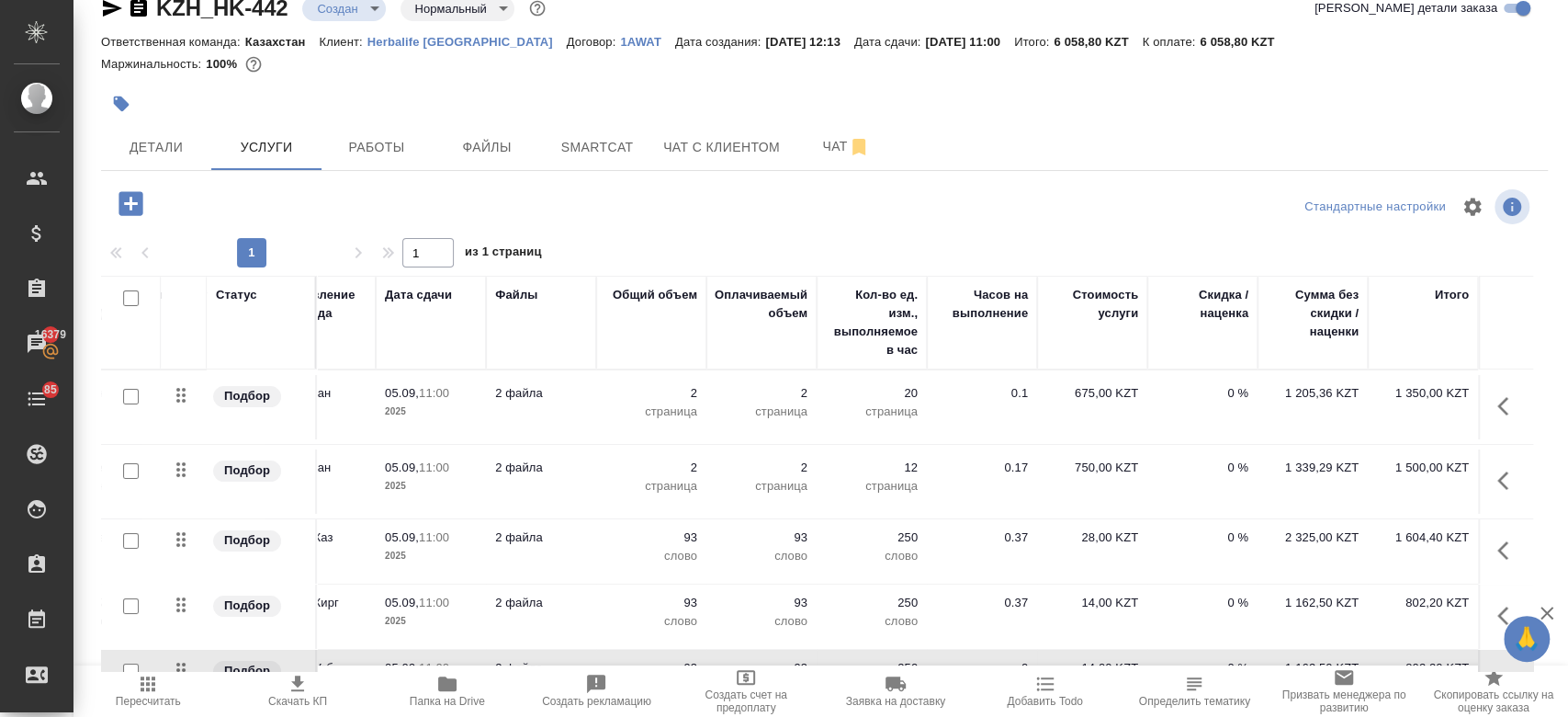
scroll to position [0, 0]
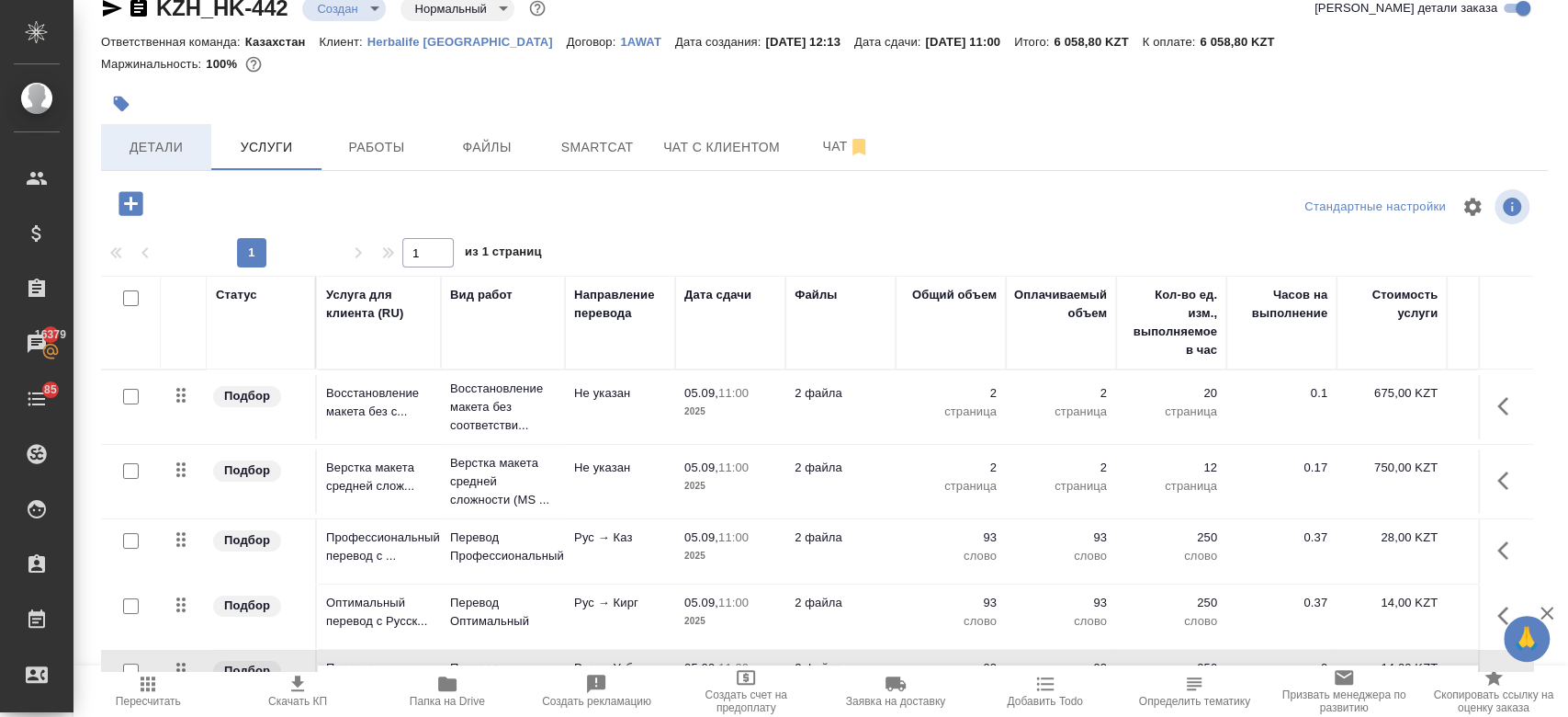
click at [176, 158] on button "Детали" at bounding box center [155, 147] width 110 height 46
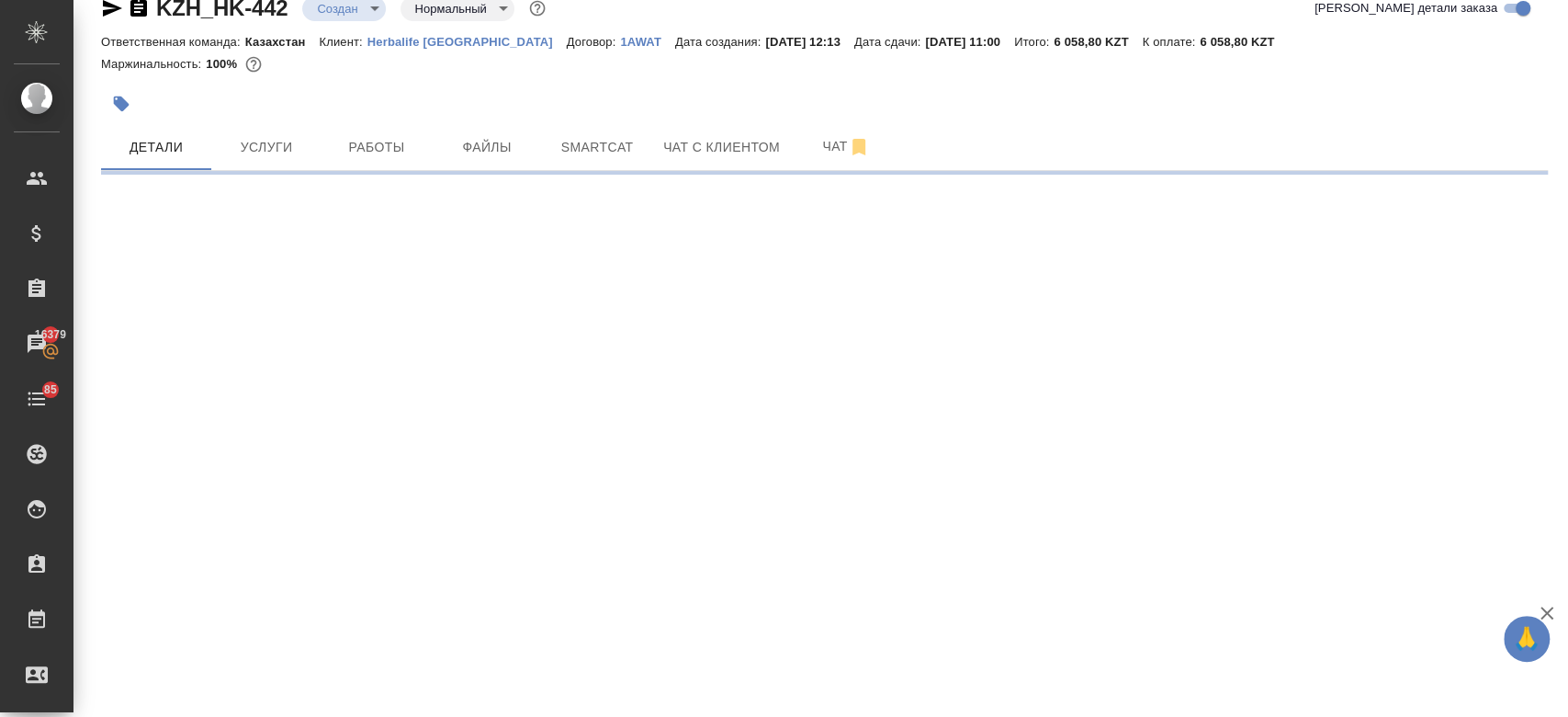
select select "RU"
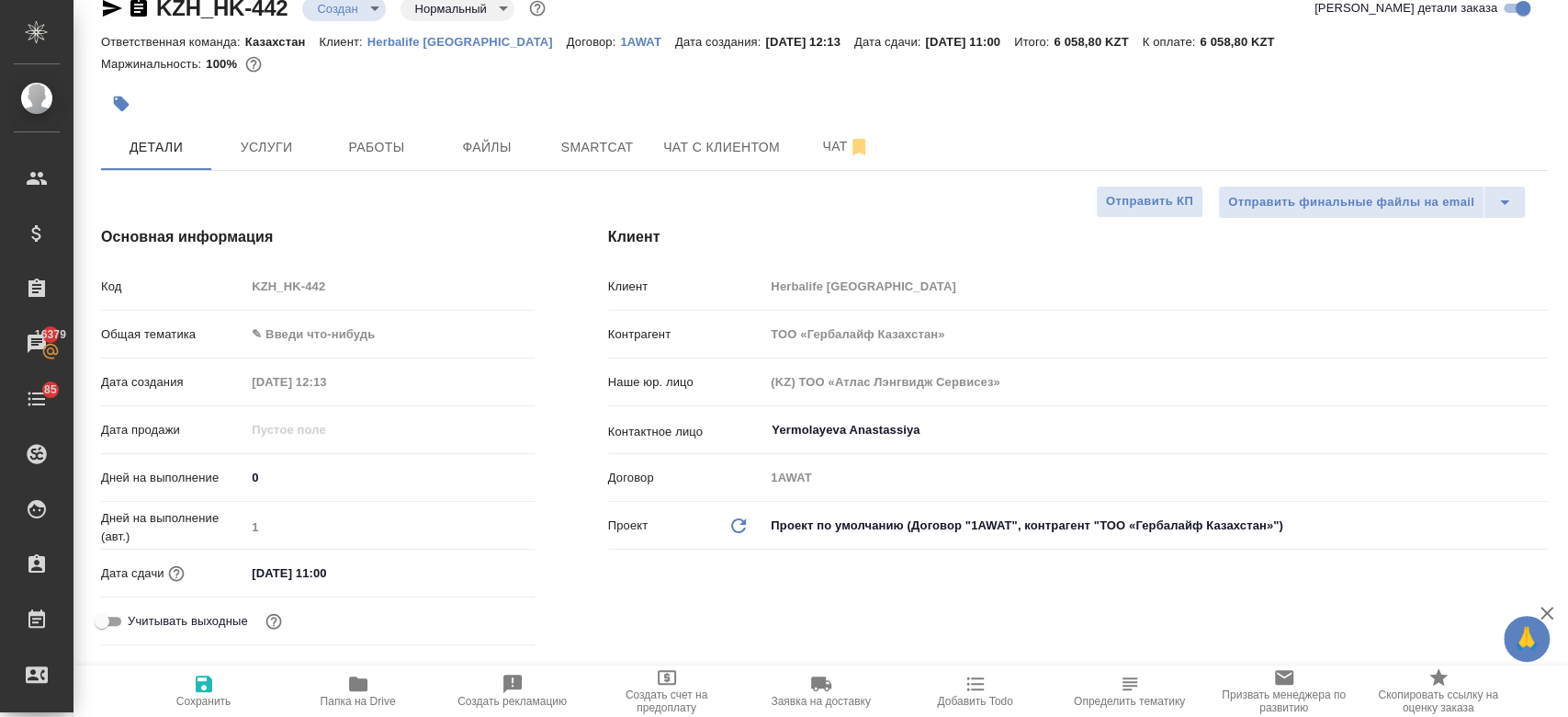
type textarea "x"
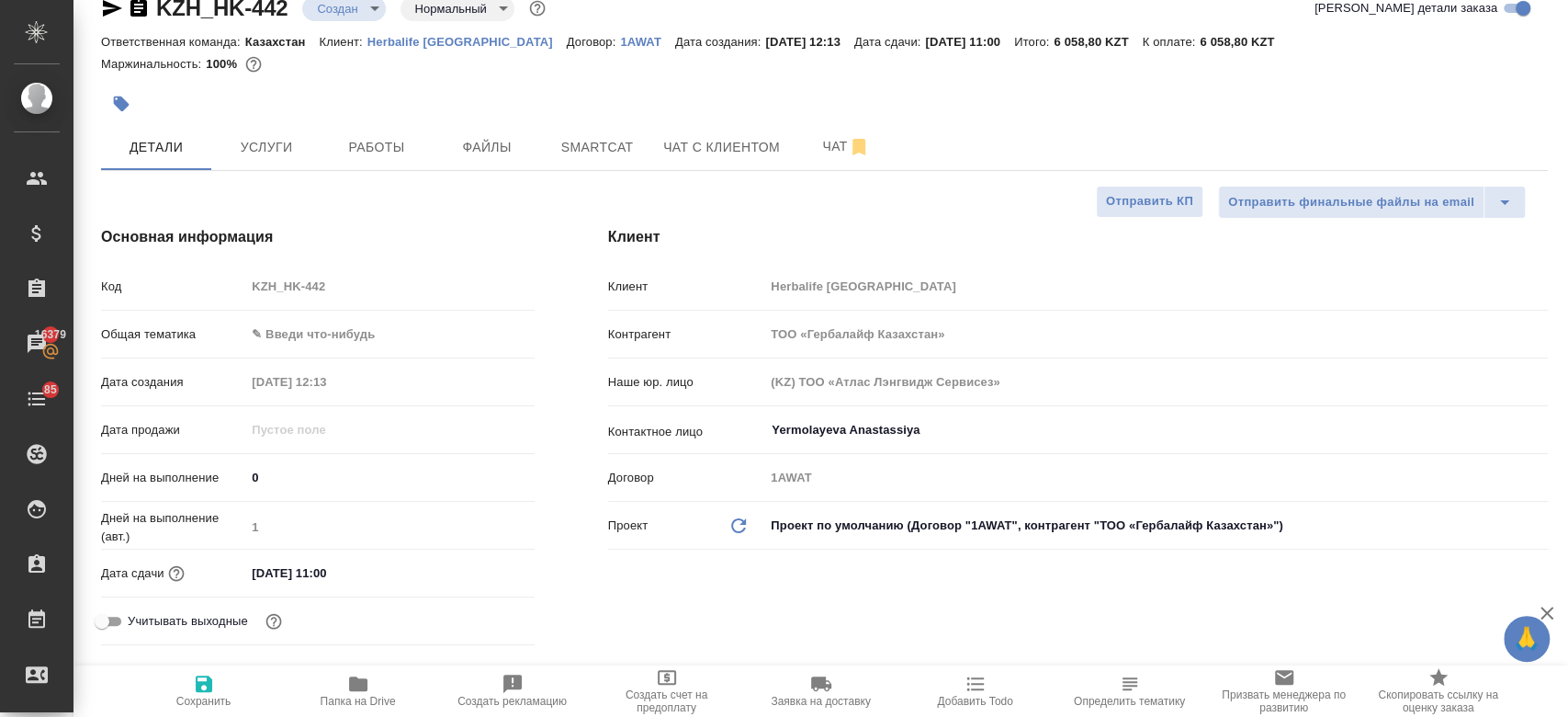
type textarea "x"
click at [269, 163] on button "Услуги" at bounding box center [265, 147] width 110 height 46
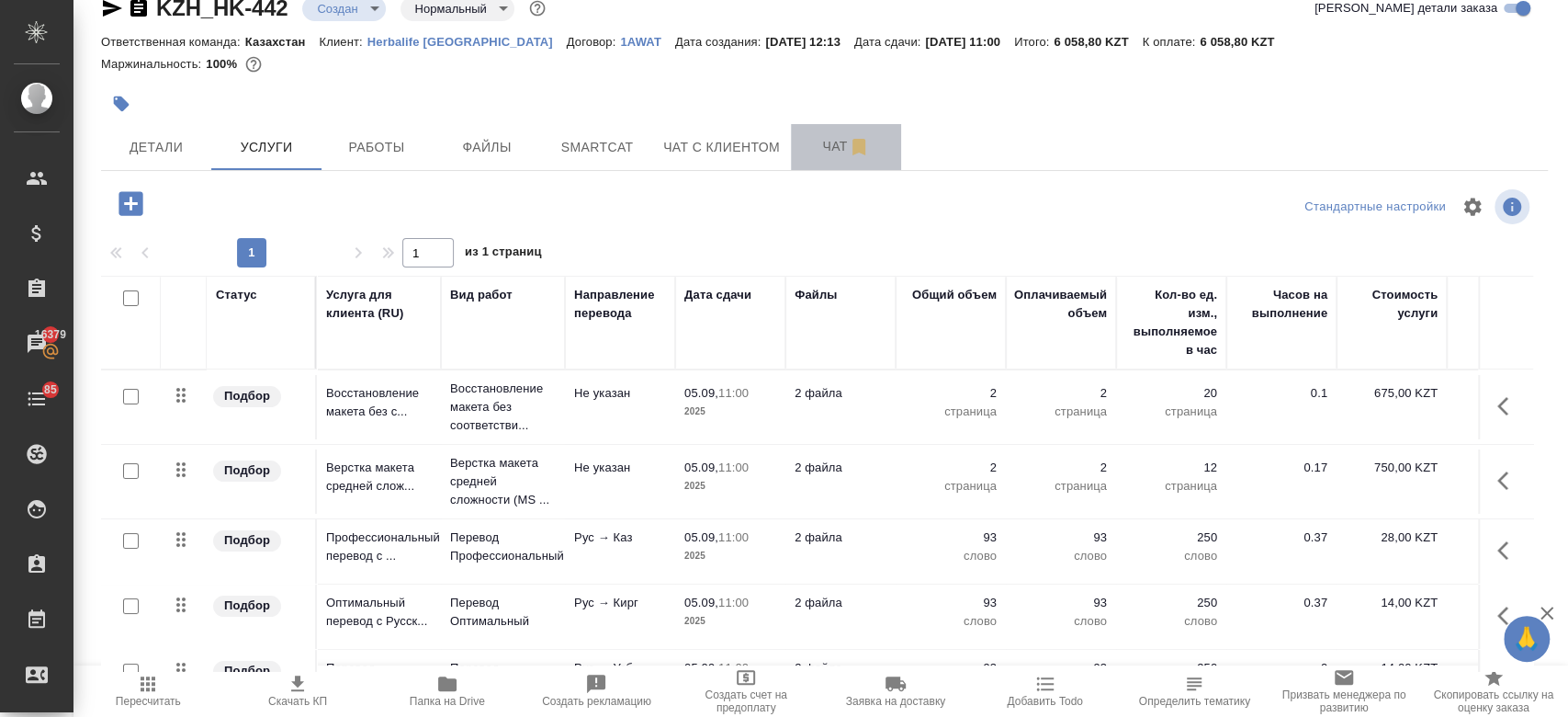
click at [821, 149] on span "Чат" at bounding box center [845, 146] width 88 height 23
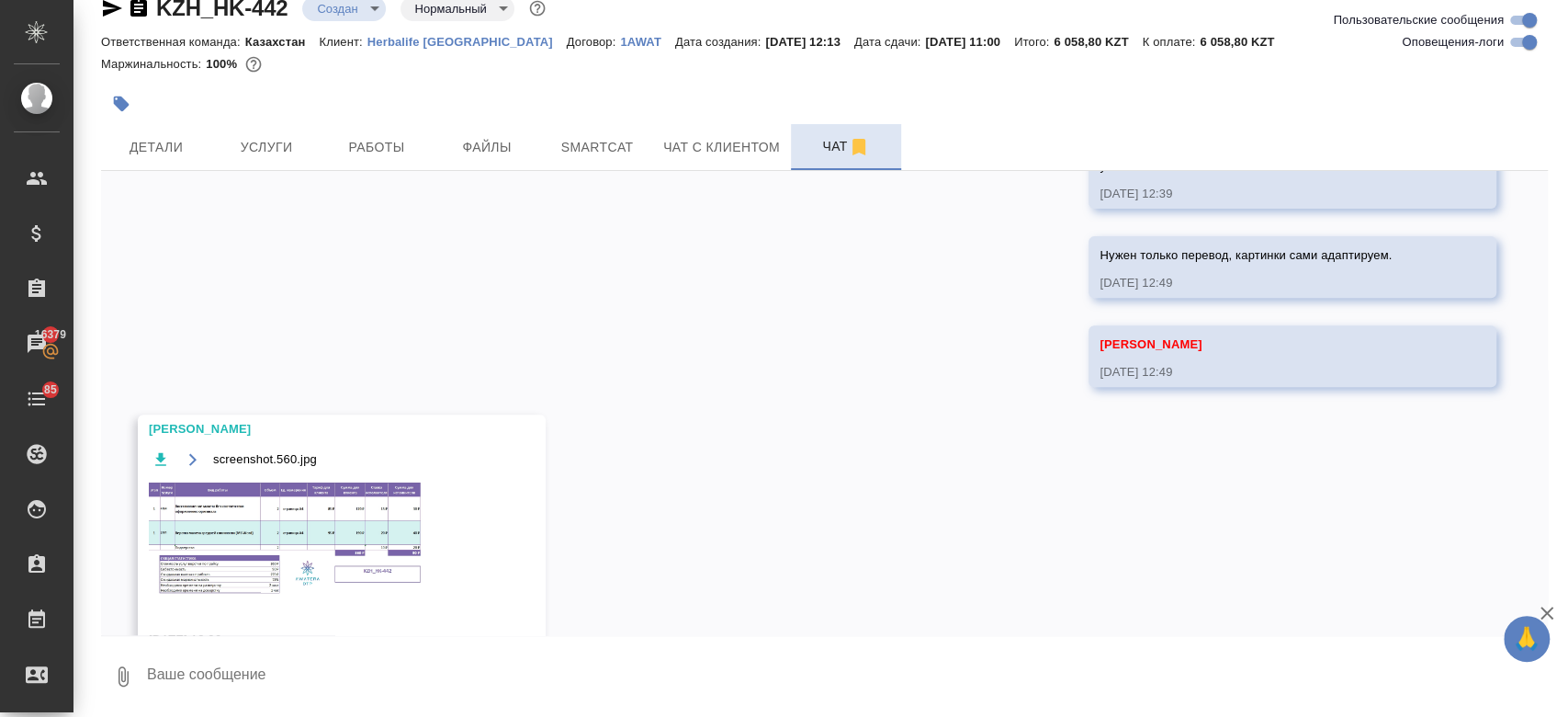
scroll to position [518, 0]
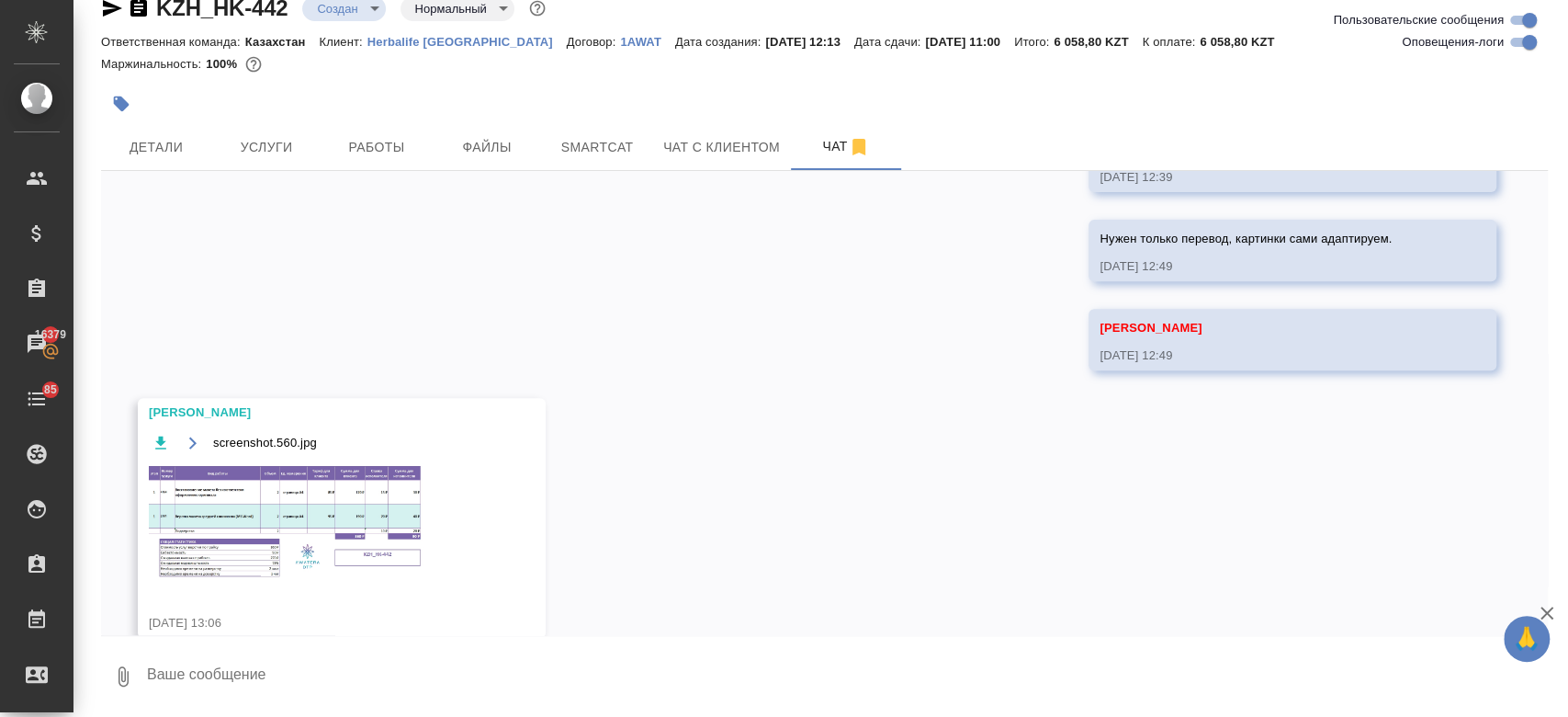
click at [319, 515] on img at bounding box center [286, 523] width 275 height 119
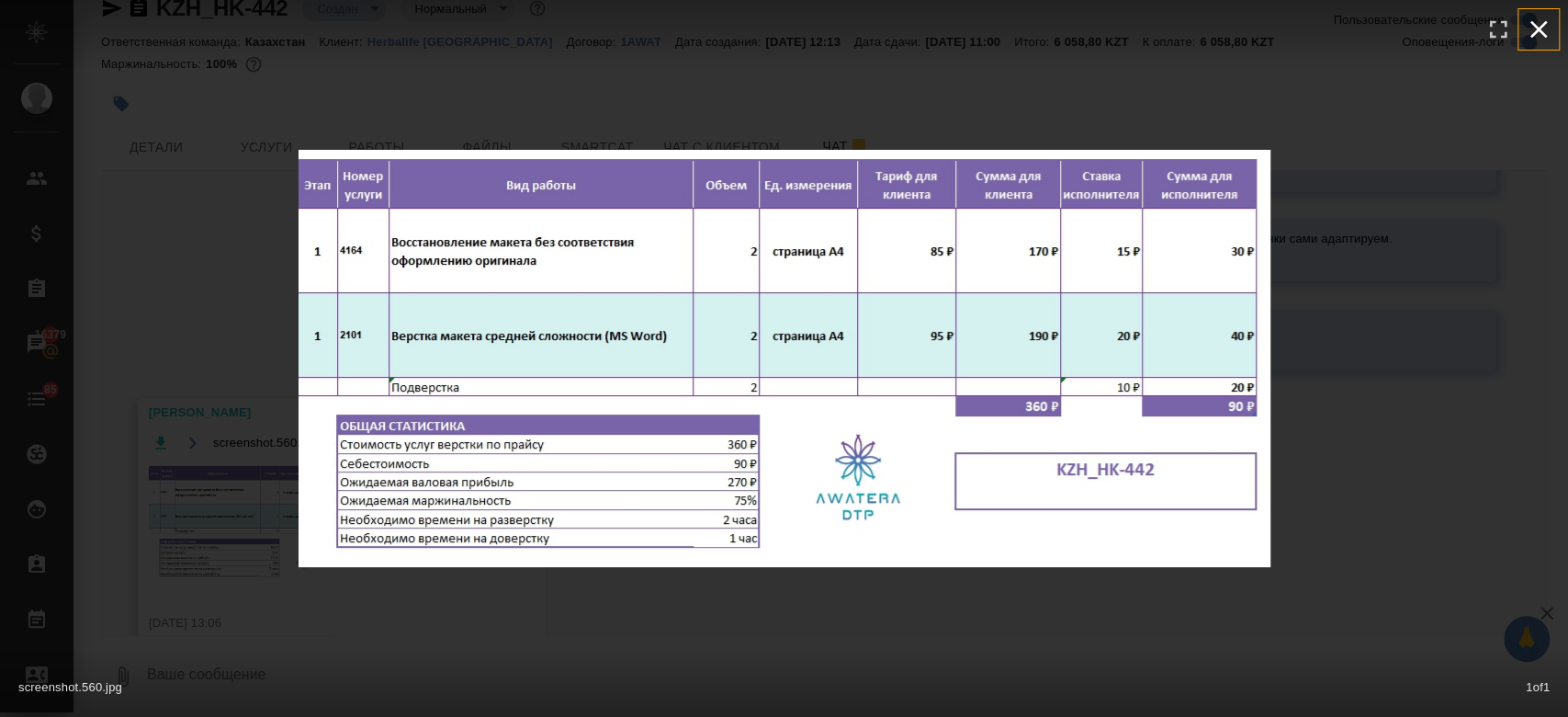
click at [1543, 25] on icon "button" at bounding box center [1538, 30] width 30 height 30
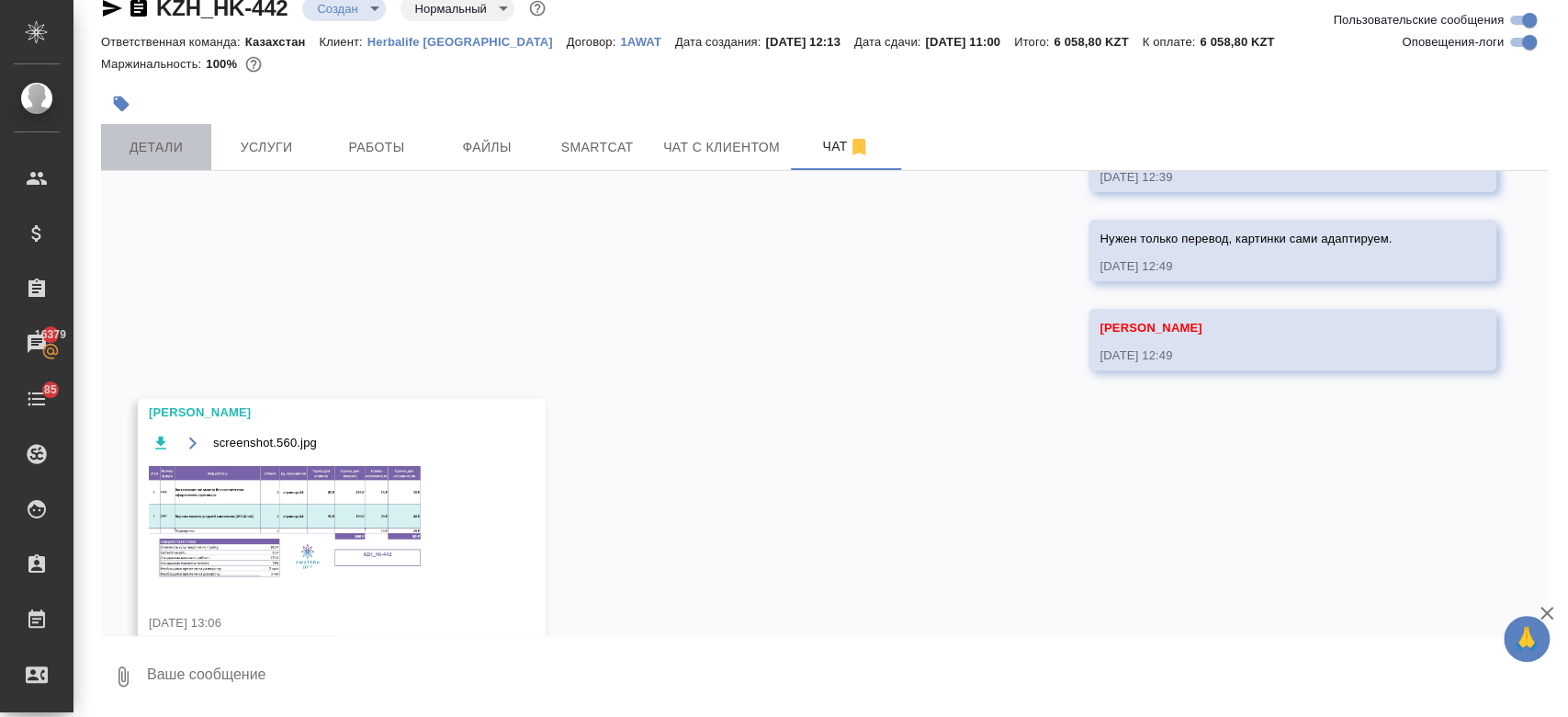
click at [154, 126] on button "Детали" at bounding box center [155, 147] width 110 height 46
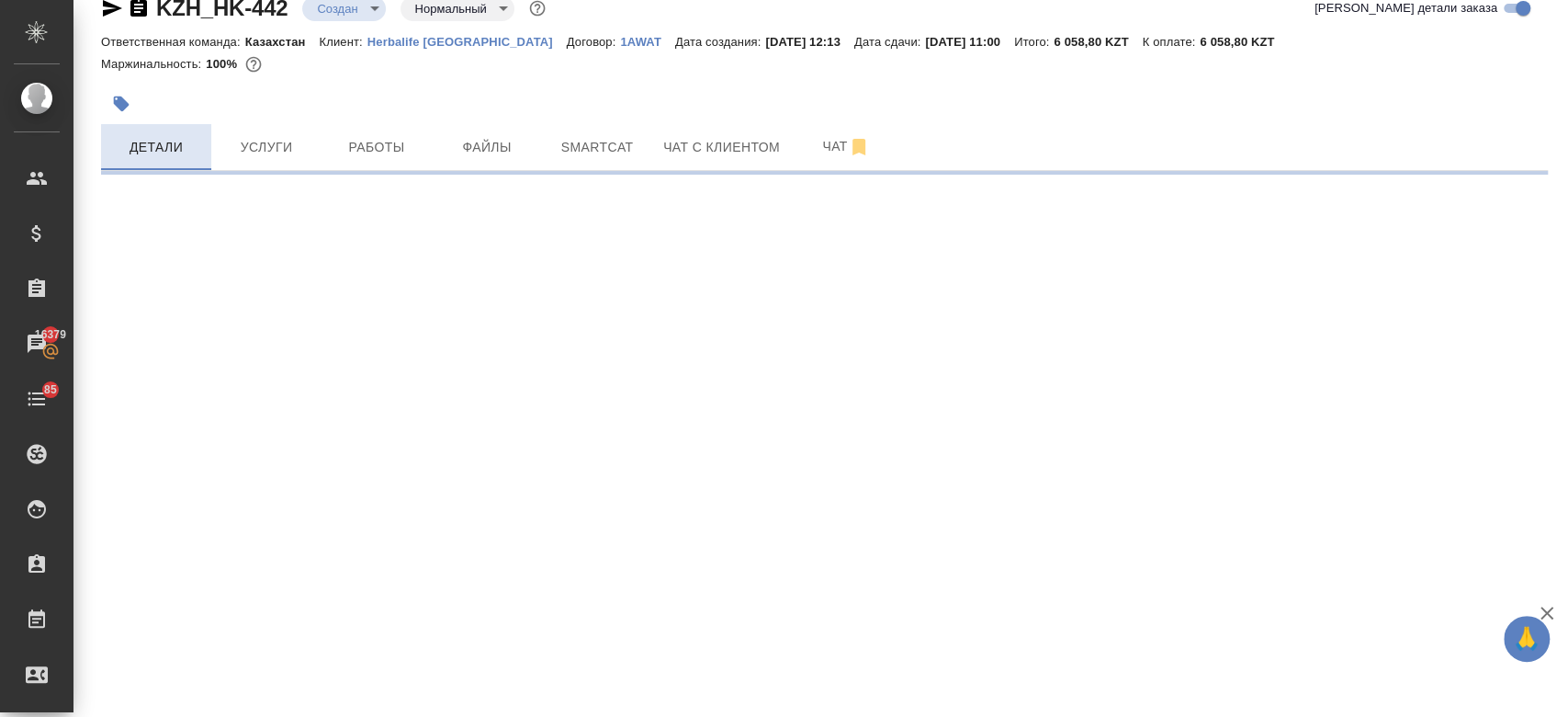
select select "RU"
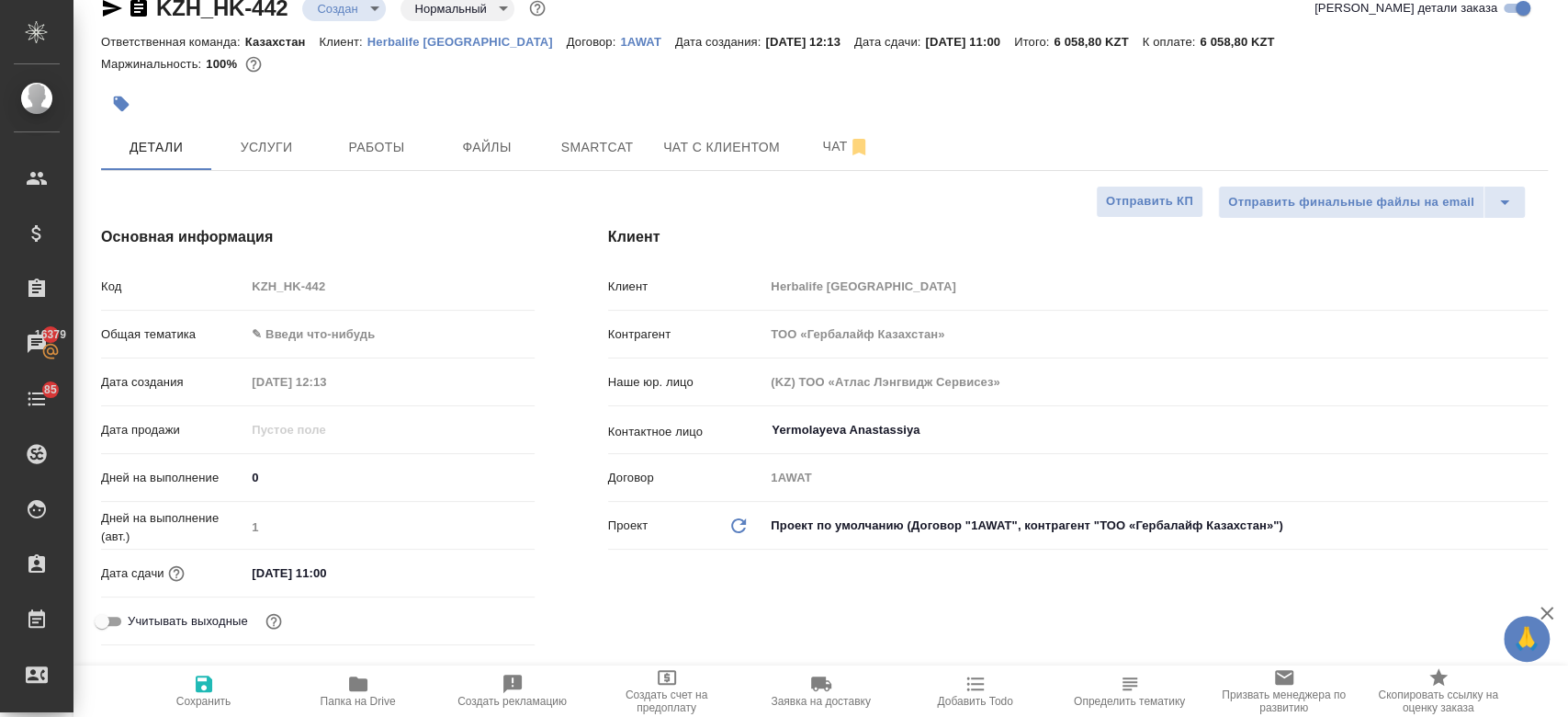
type textarea "x"
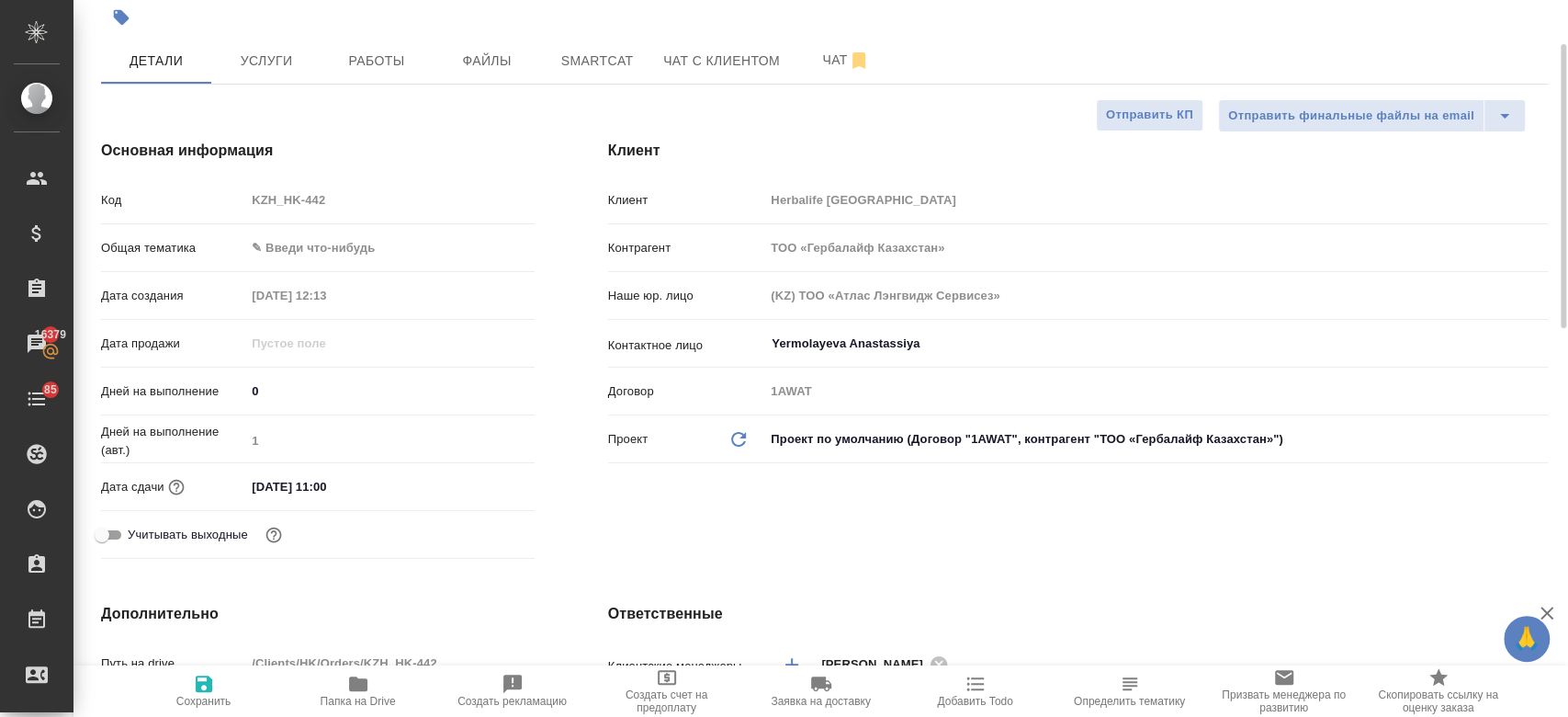
scroll to position [120, 0]
click at [323, 488] on input "05.09.2025 11:00" at bounding box center [327, 484] width 160 height 27
click at [473, 477] on icon "button" at bounding box center [481, 483] width 17 height 19
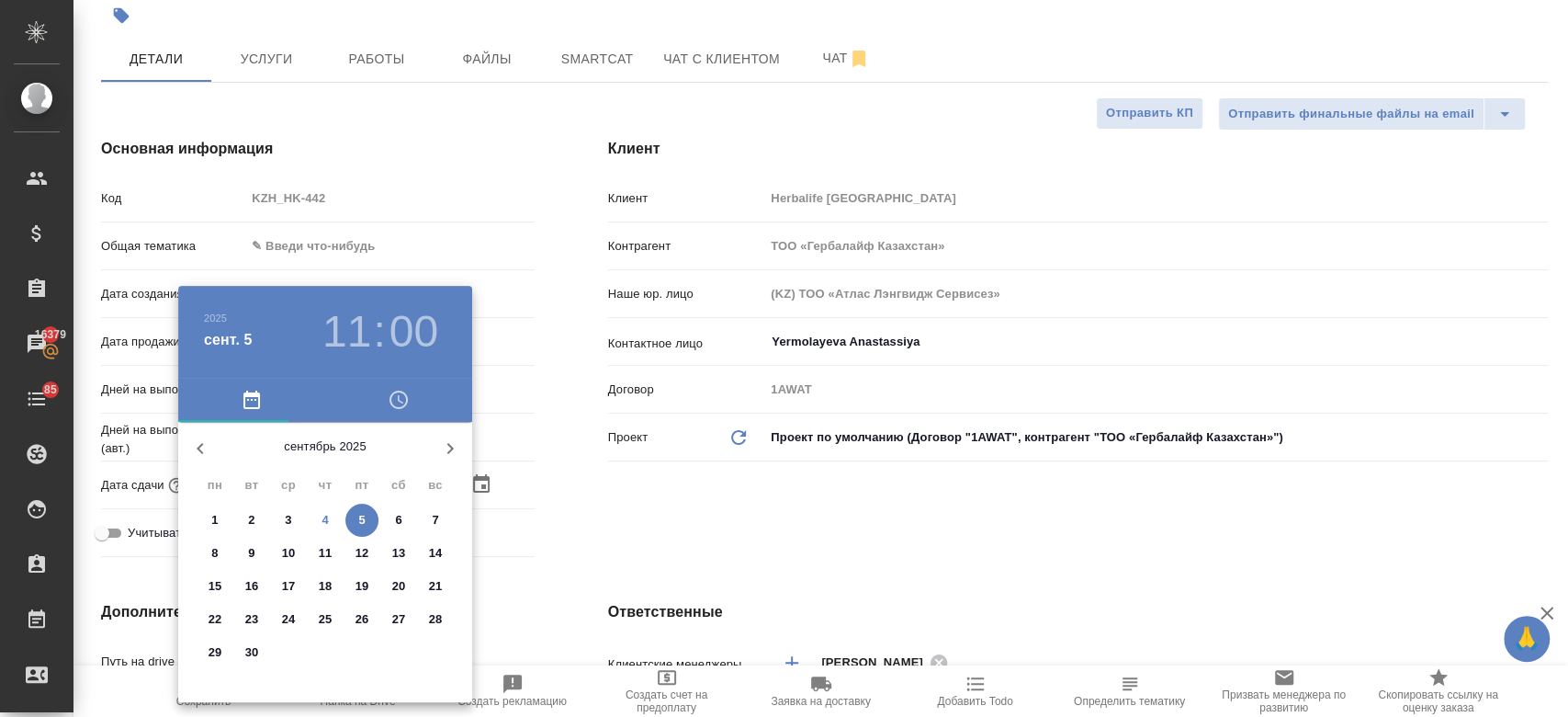
click at [682, 525] on div at bounding box center [784, 358] width 1568 height 717
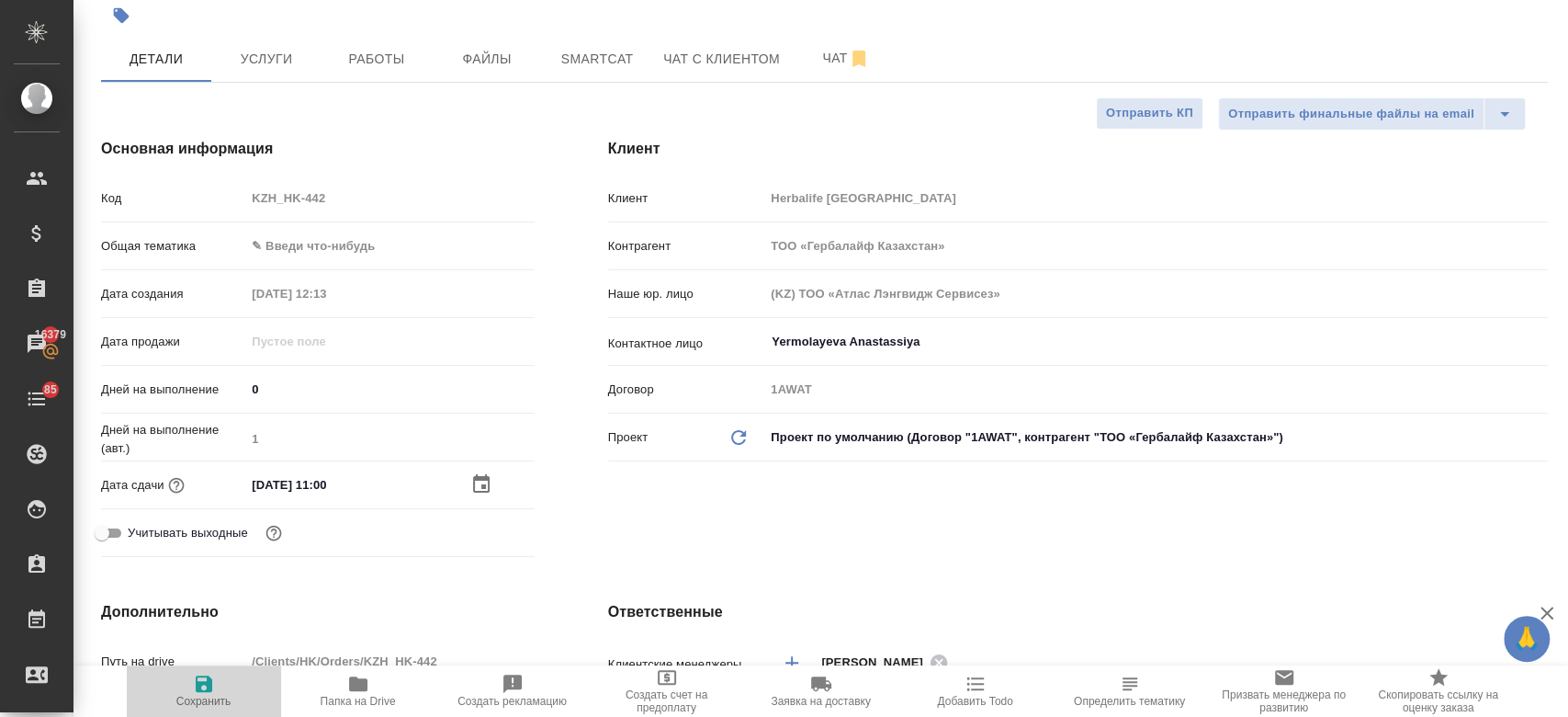
click at [198, 695] on span "Сохранить" at bounding box center [204, 700] width 55 height 13
type textarea "x"
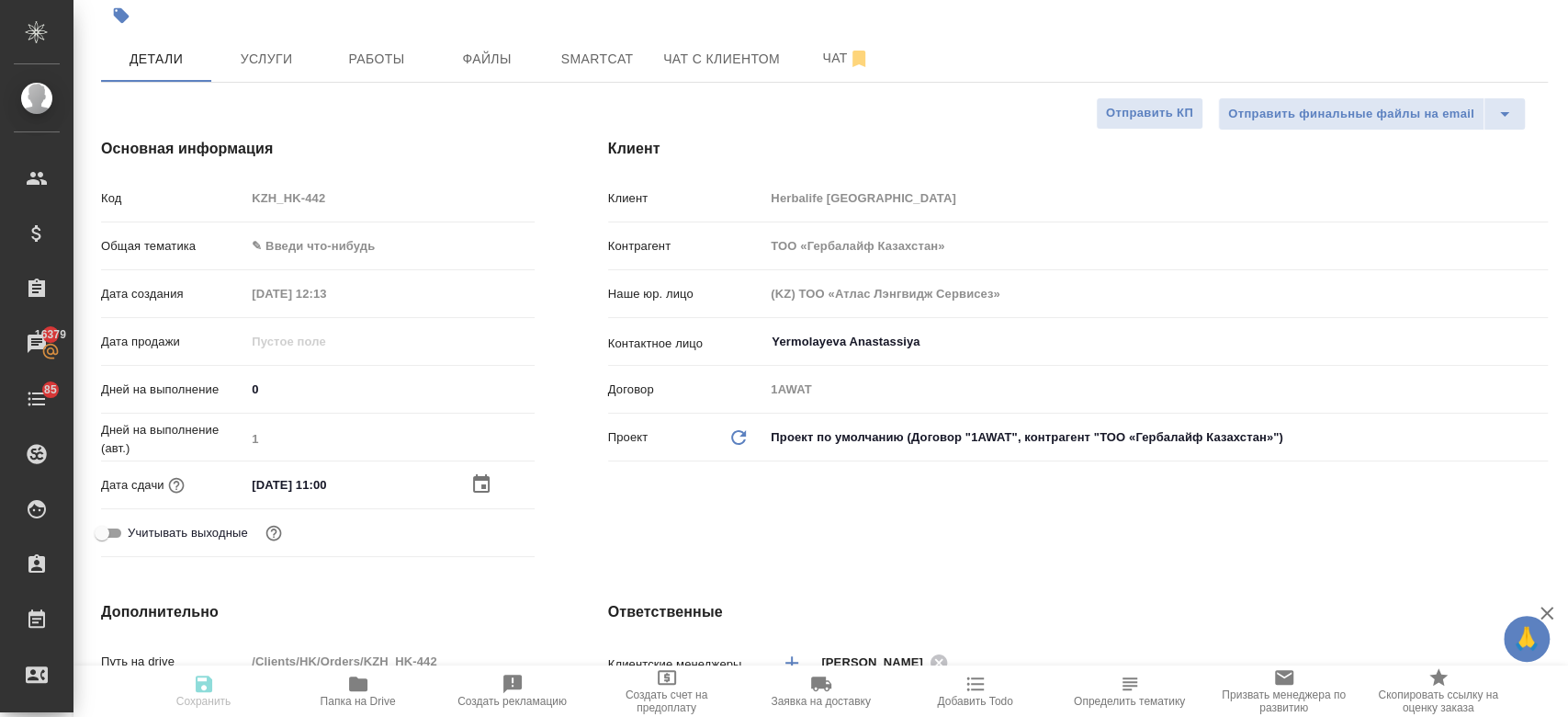
type textarea "x"
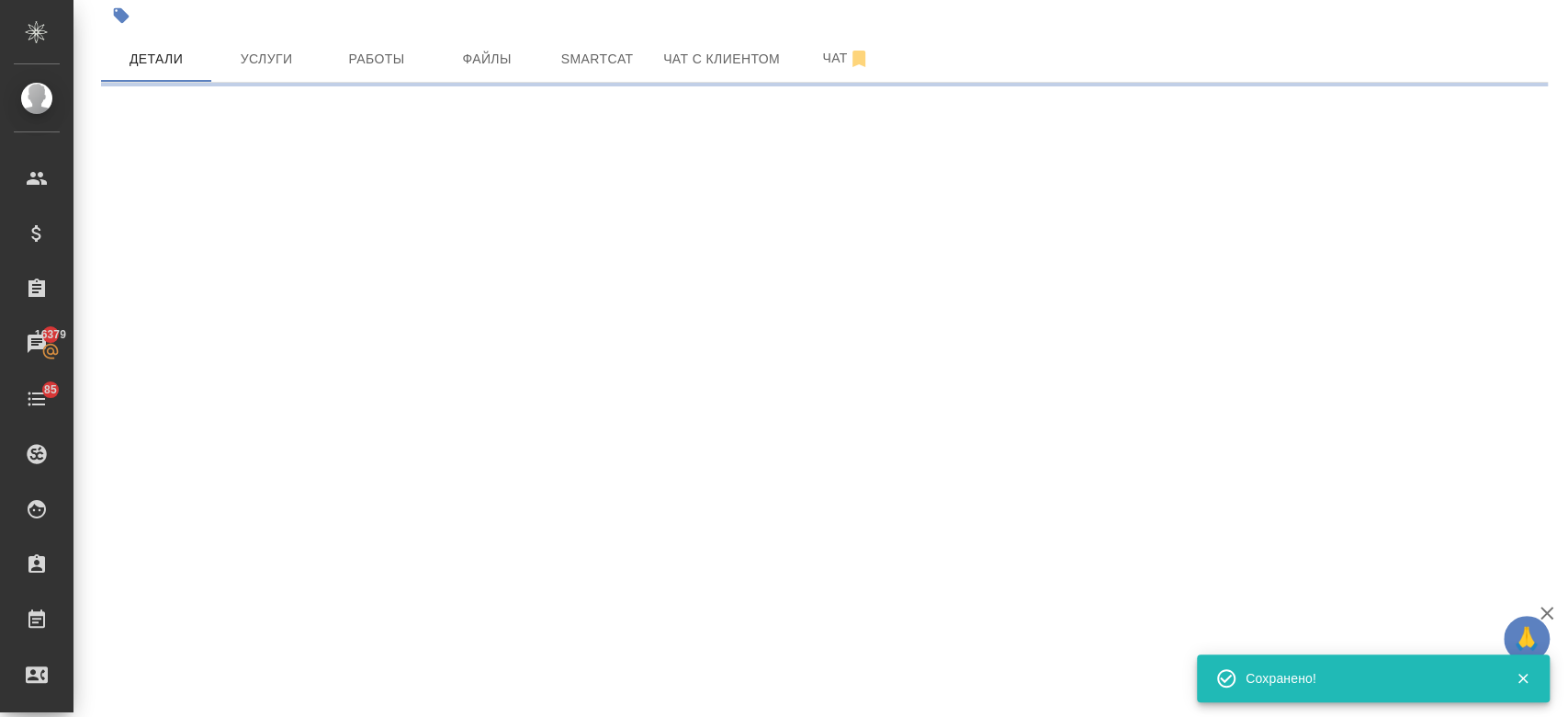
select select "RU"
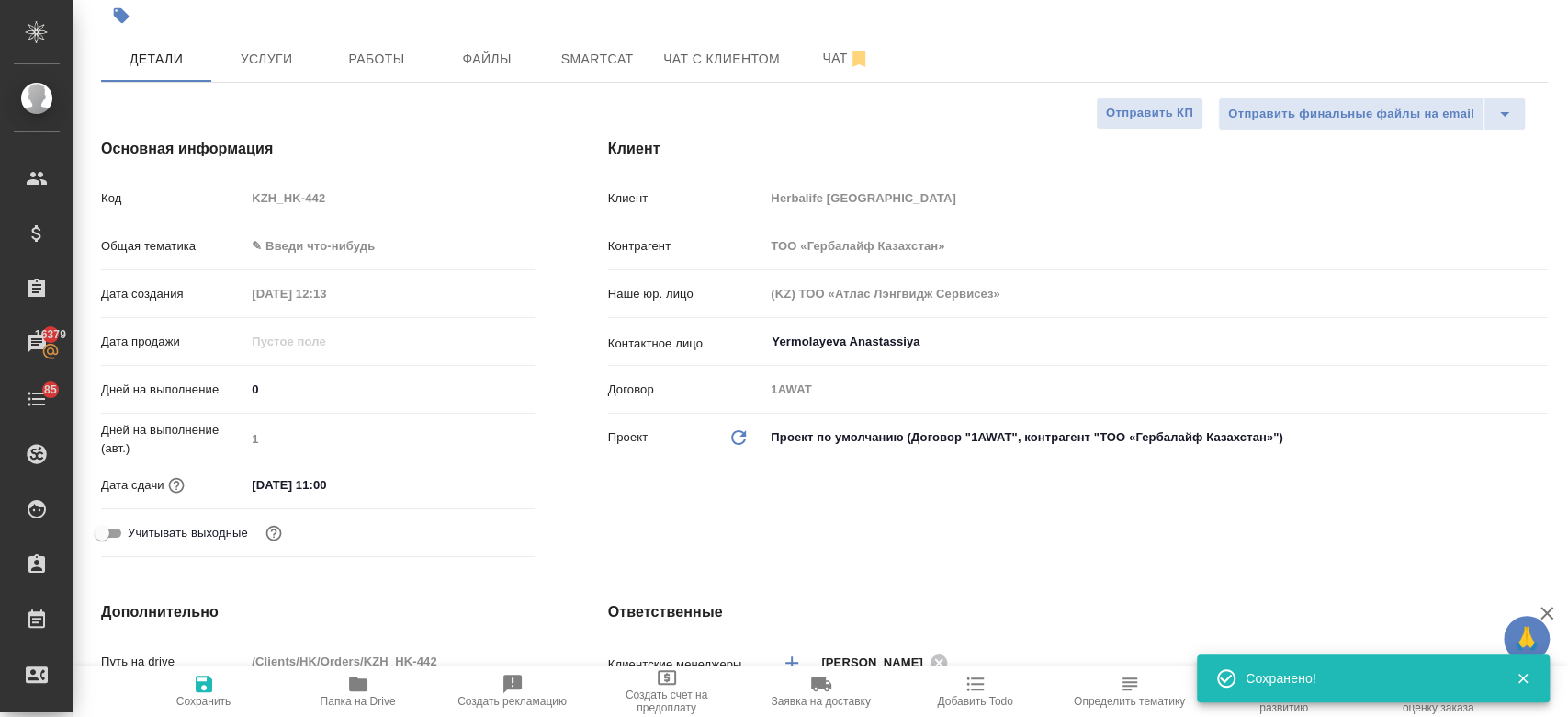
type textarea "x"
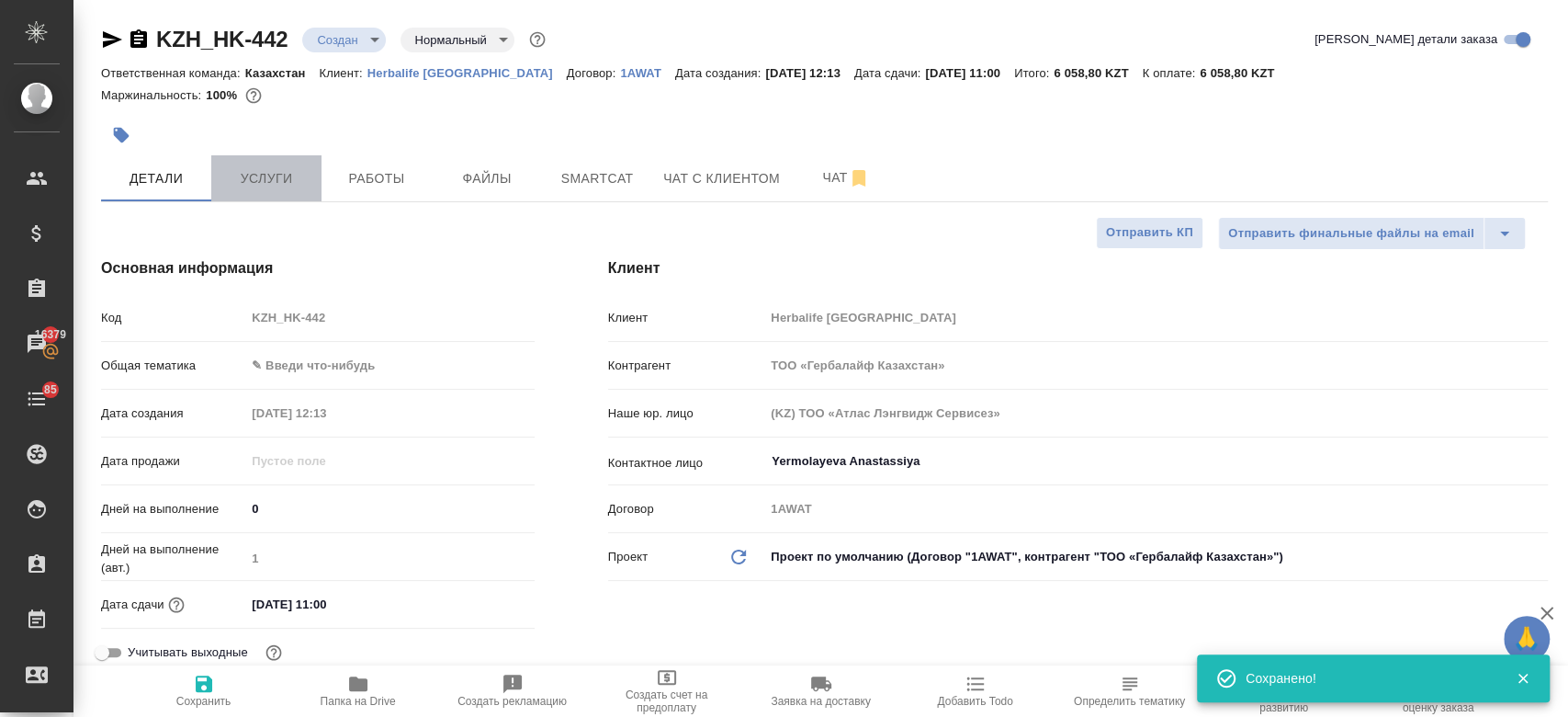
click at [286, 186] on span "Услуги" at bounding box center [265, 178] width 88 height 23
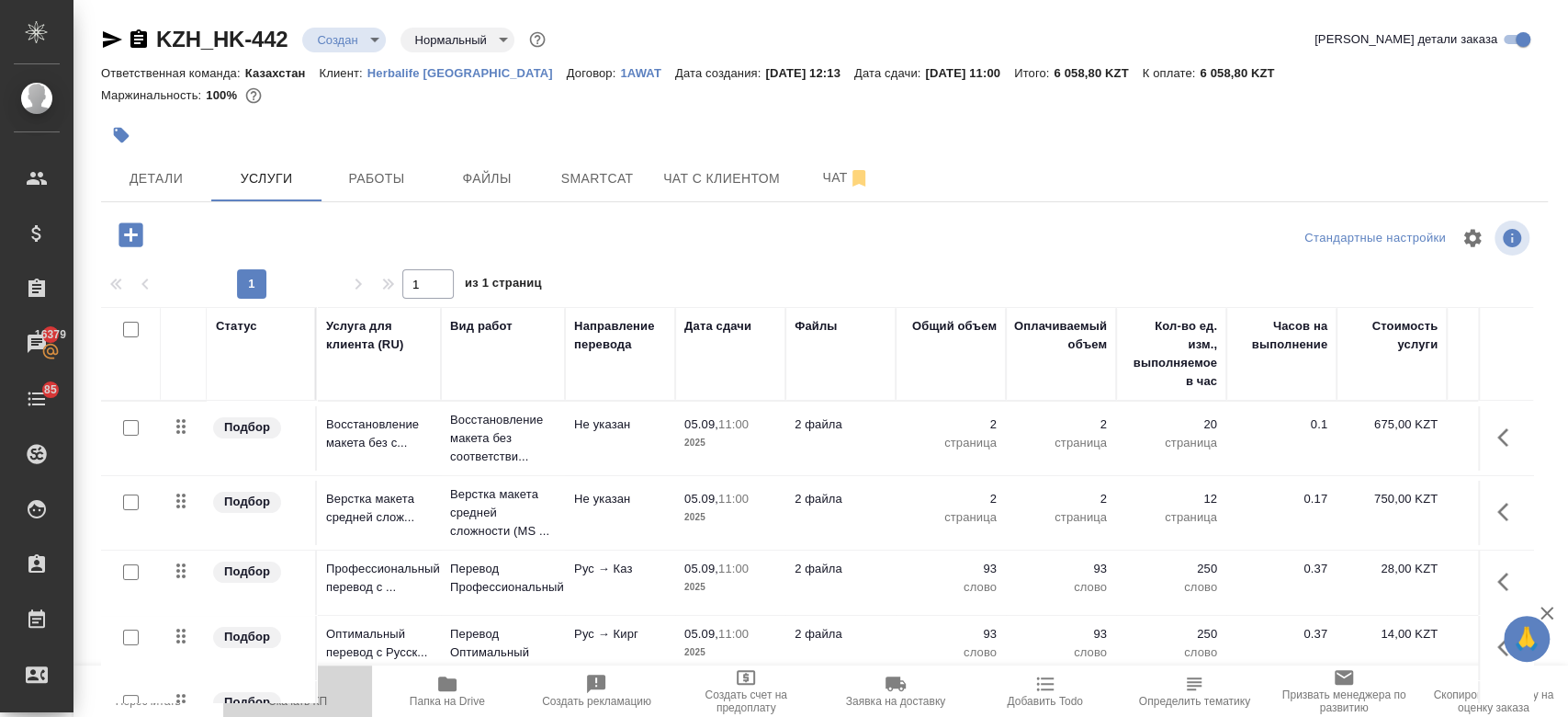
click at [294, 712] on button "Скачать КП" at bounding box center [297, 691] width 149 height 51
click at [764, 115] on div at bounding box center [583, 135] width 964 height 41
click at [188, 194] on button "Детали" at bounding box center [155, 178] width 110 height 46
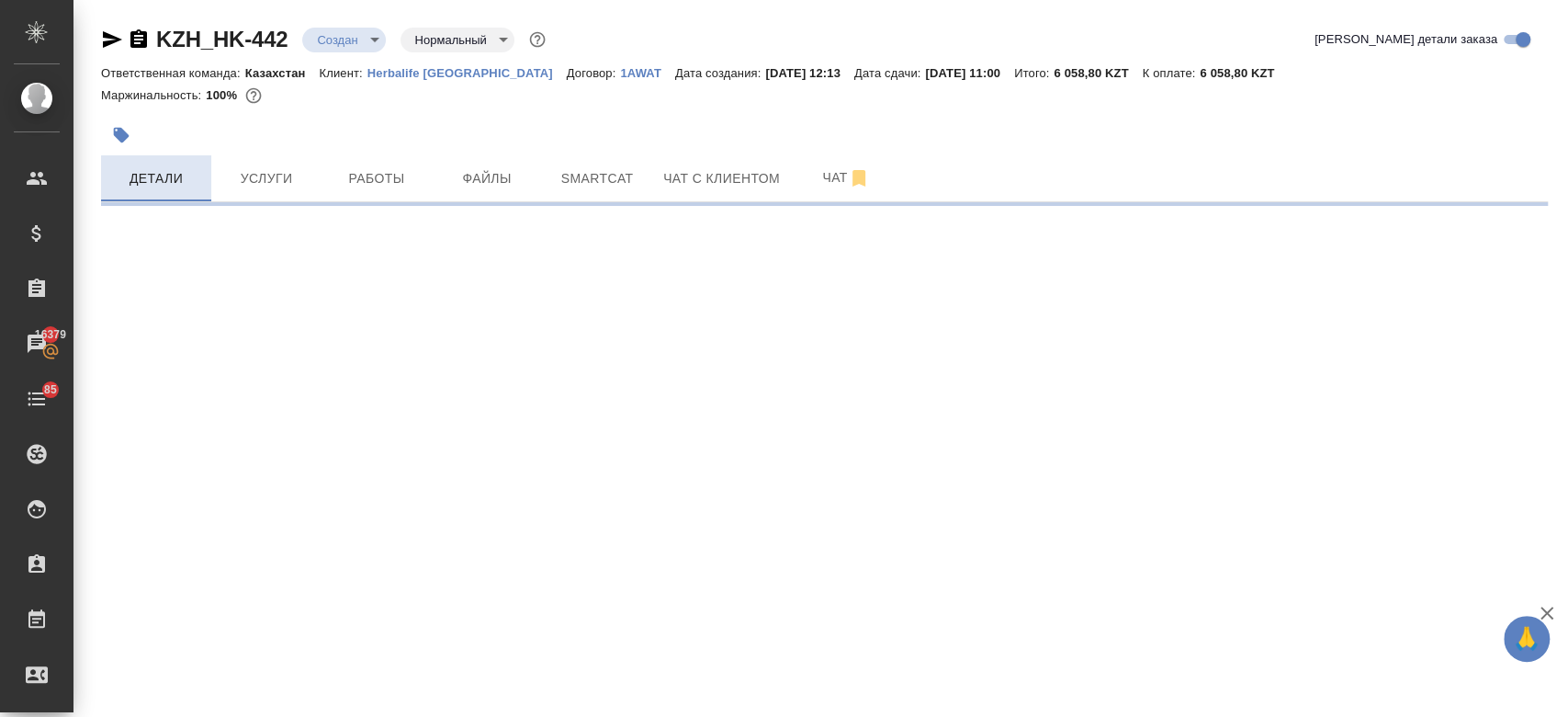
select select "RU"
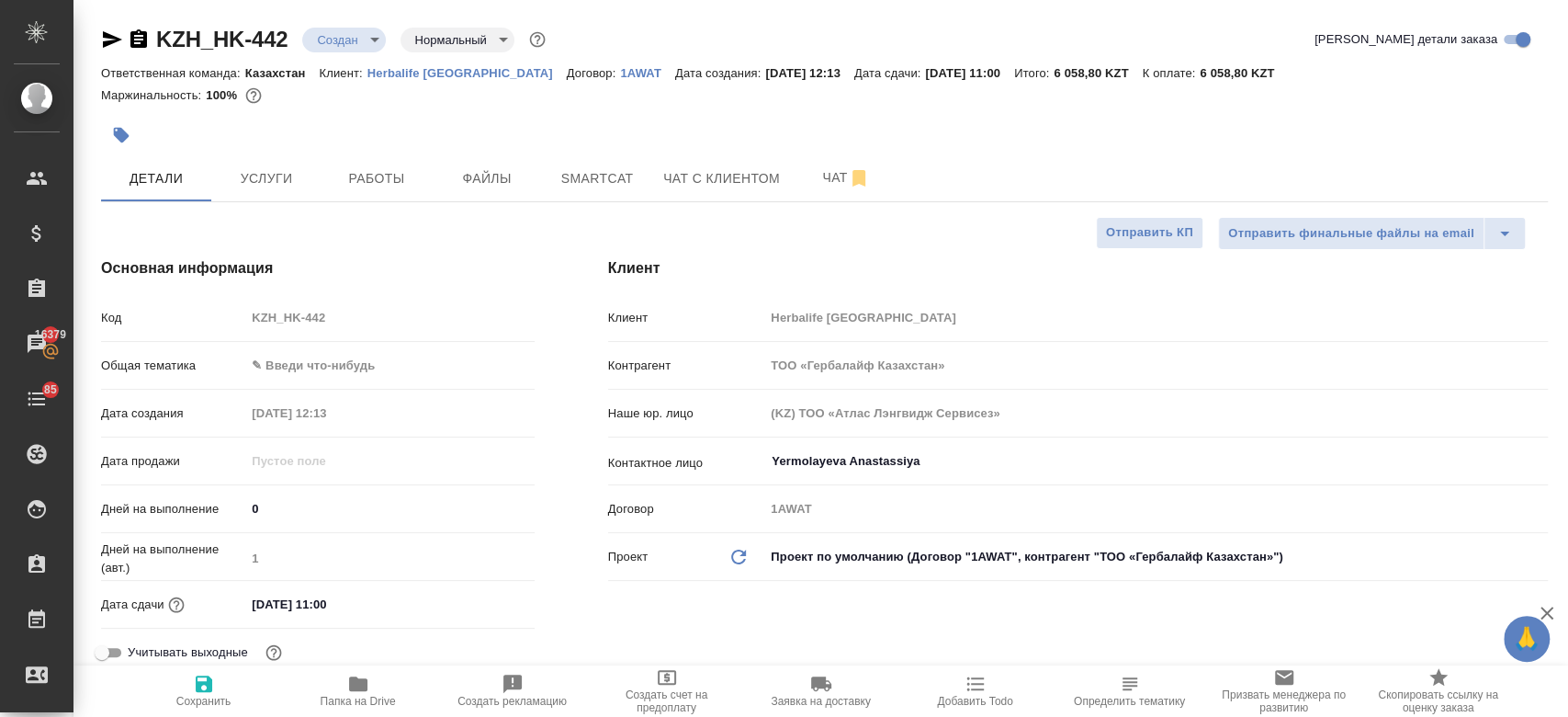
type textarea "x"
type input "[PERSON_NAME]"
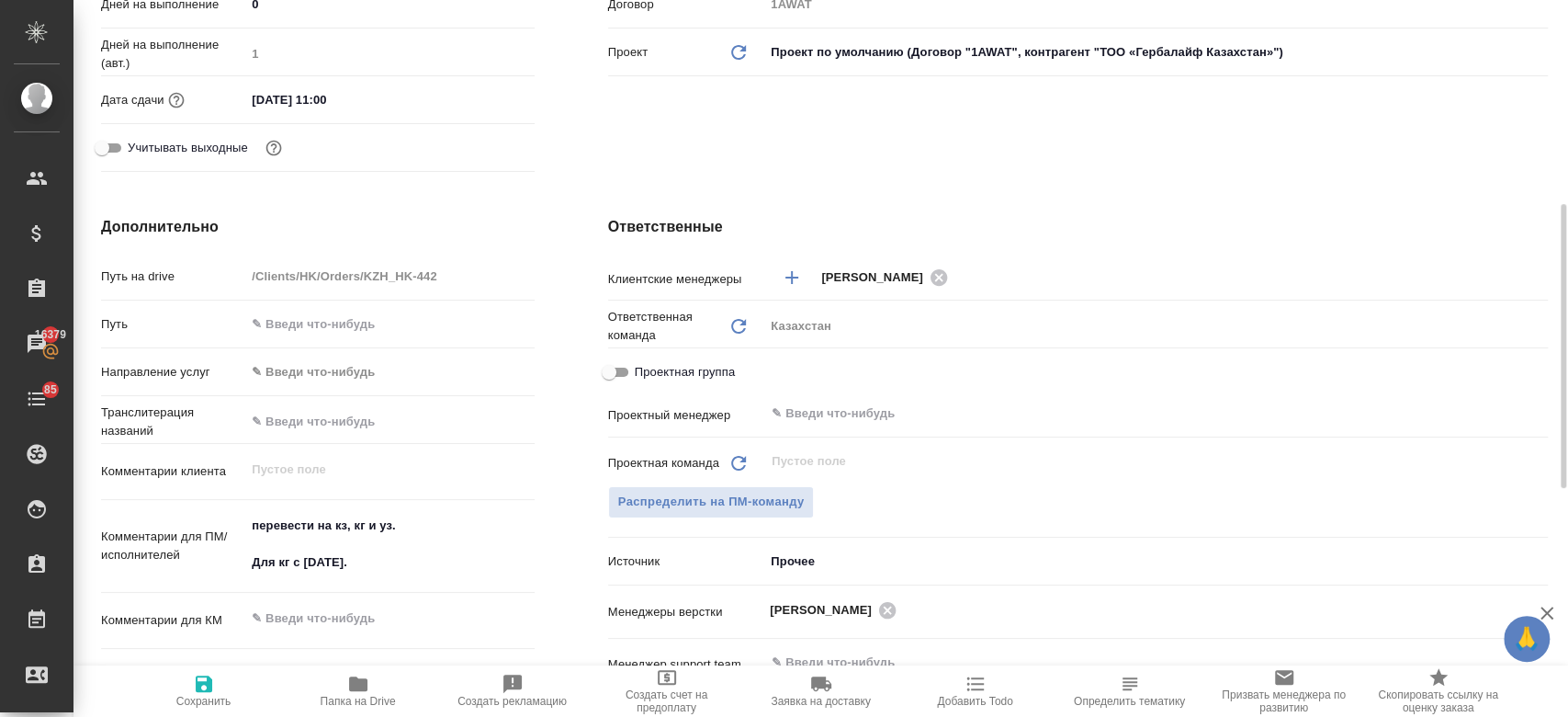
scroll to position [508, 0]
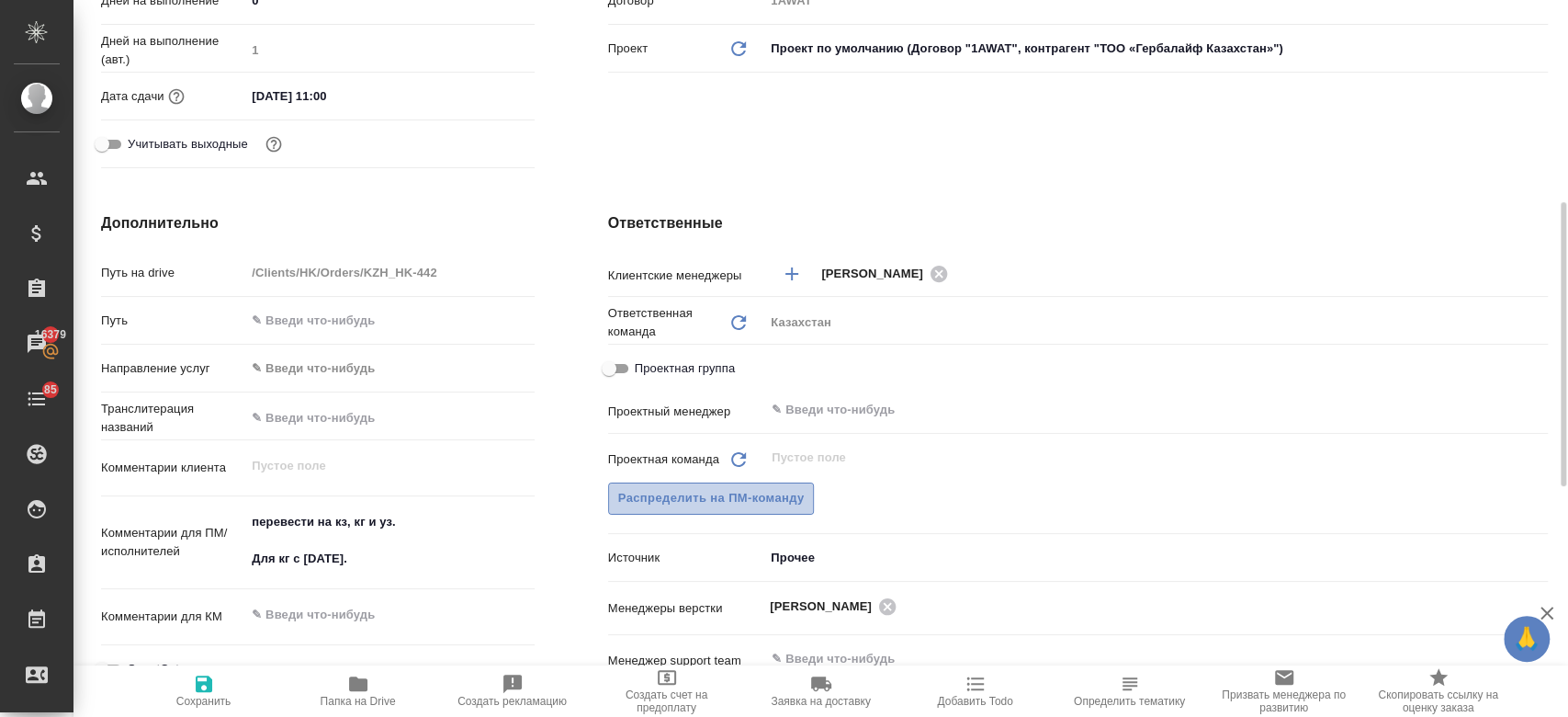
click at [707, 497] on span "Распределить на ПМ-команду" at bounding box center [711, 498] width 186 height 21
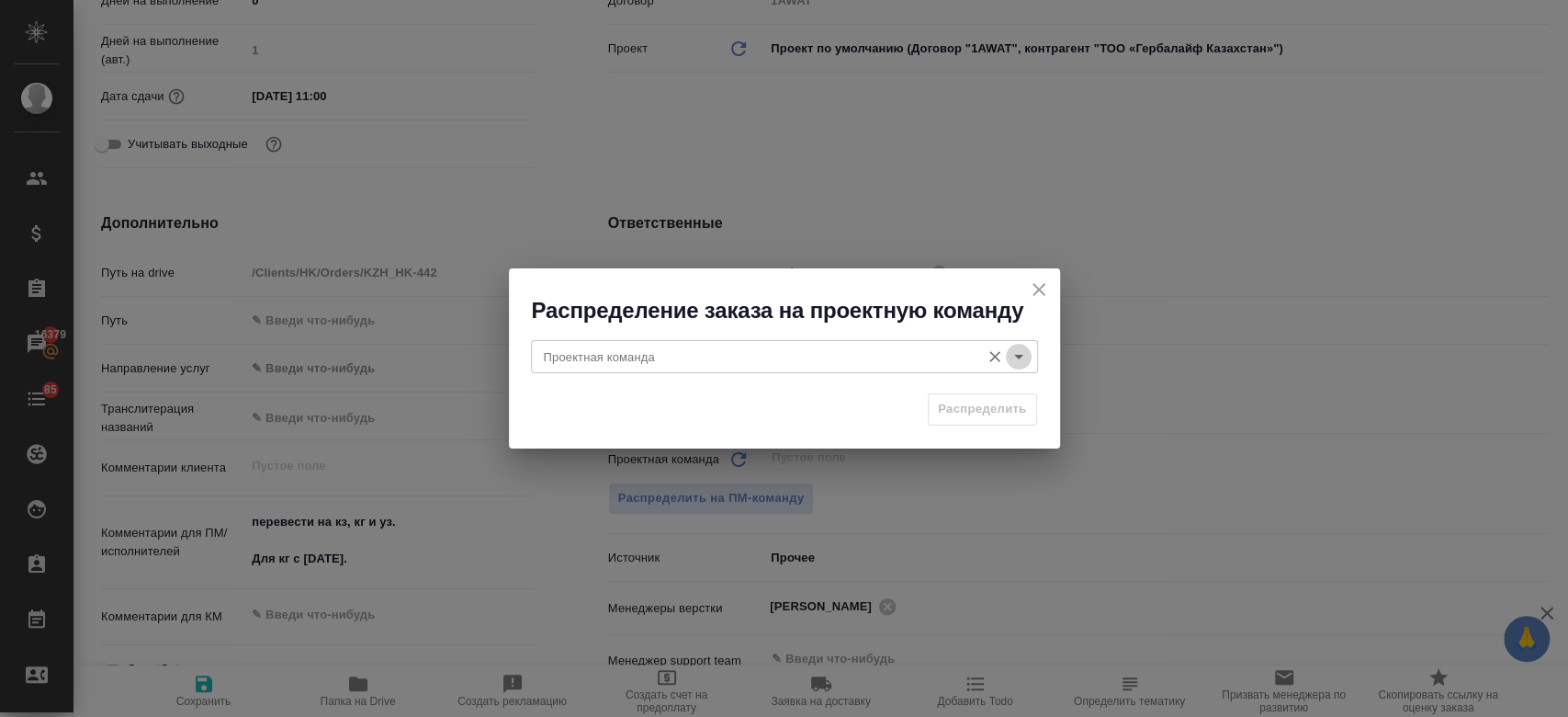
click at [1014, 355] on icon "Open" at bounding box center [1019, 357] width 22 height 22
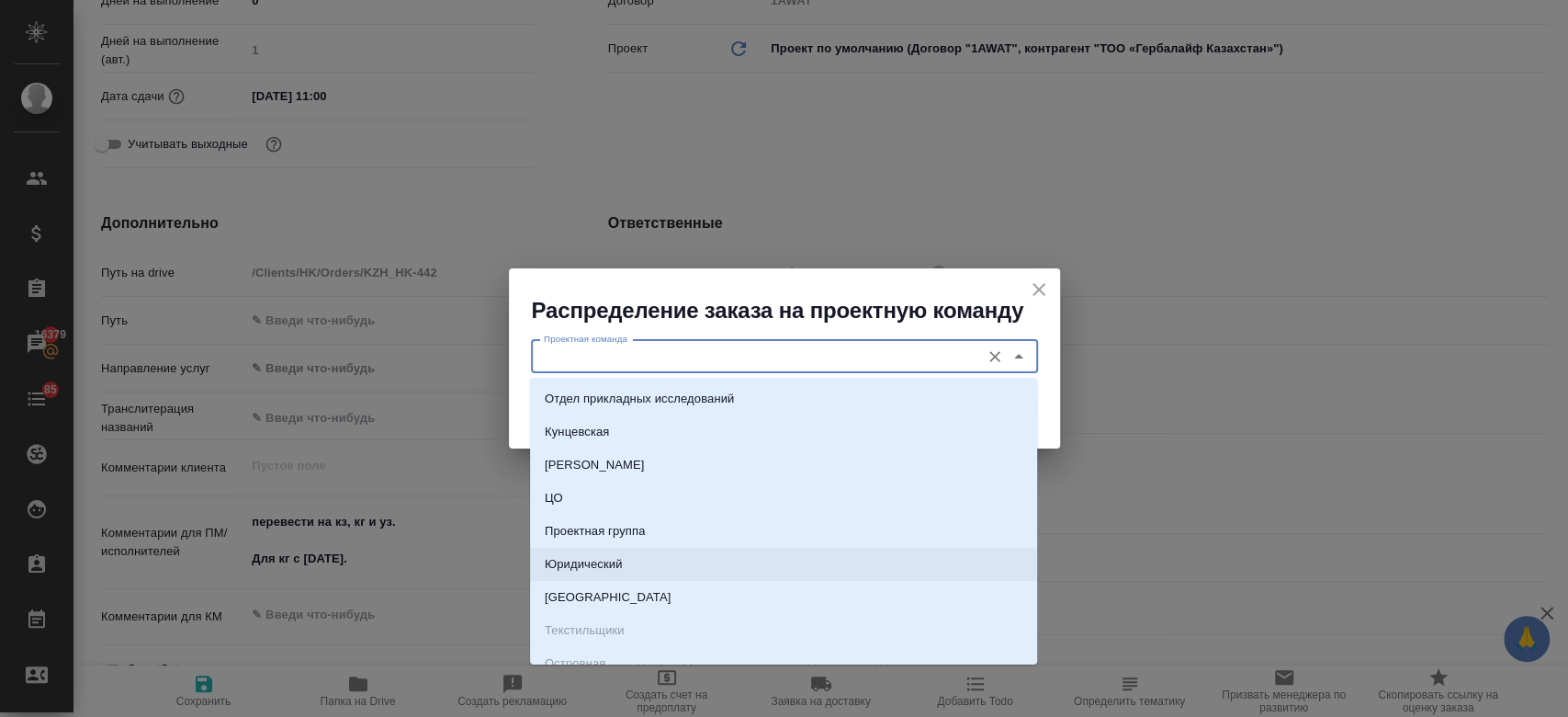
click at [791, 563] on li "Юридический" at bounding box center [783, 563] width 507 height 33
type input "Юридический"
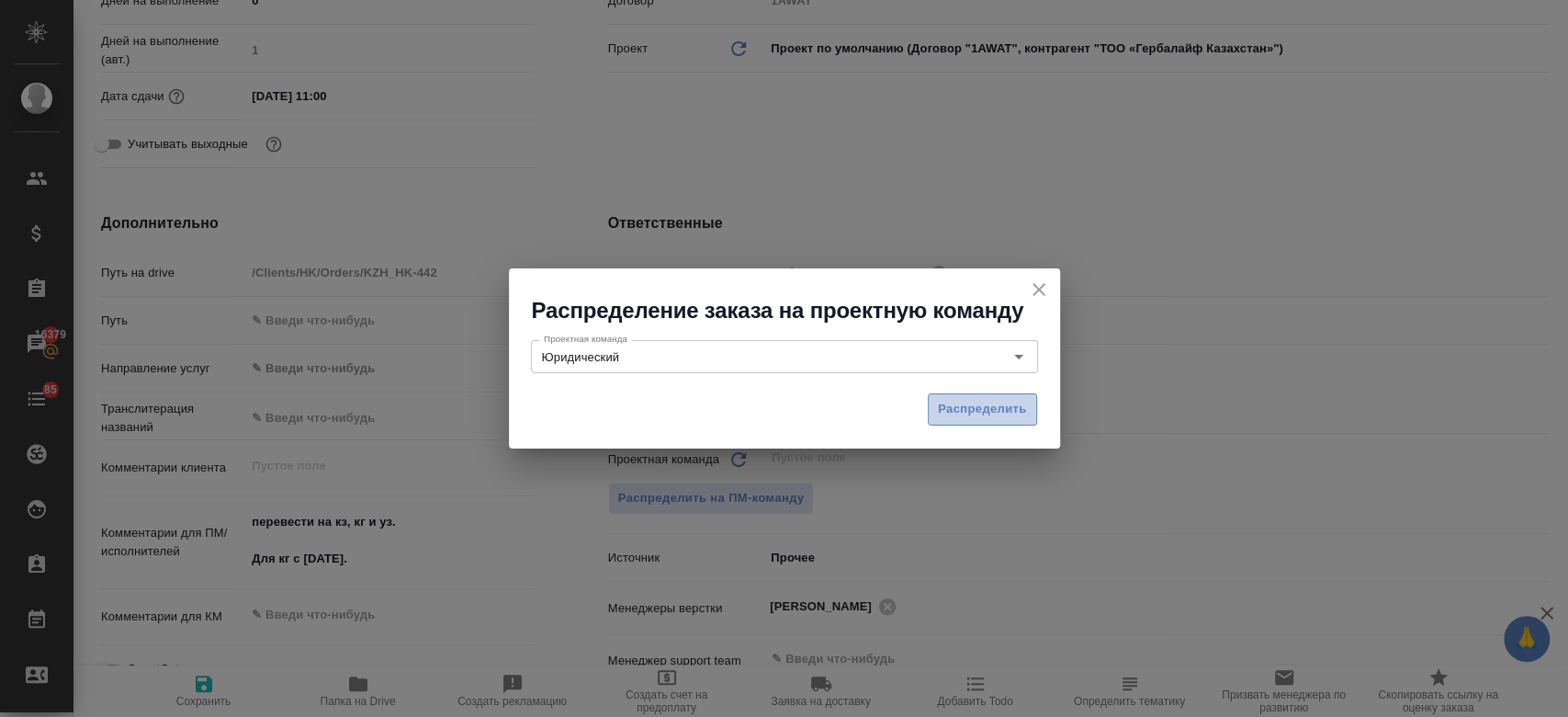
click at [966, 408] on span "Распределить" at bounding box center [982, 409] width 89 height 21
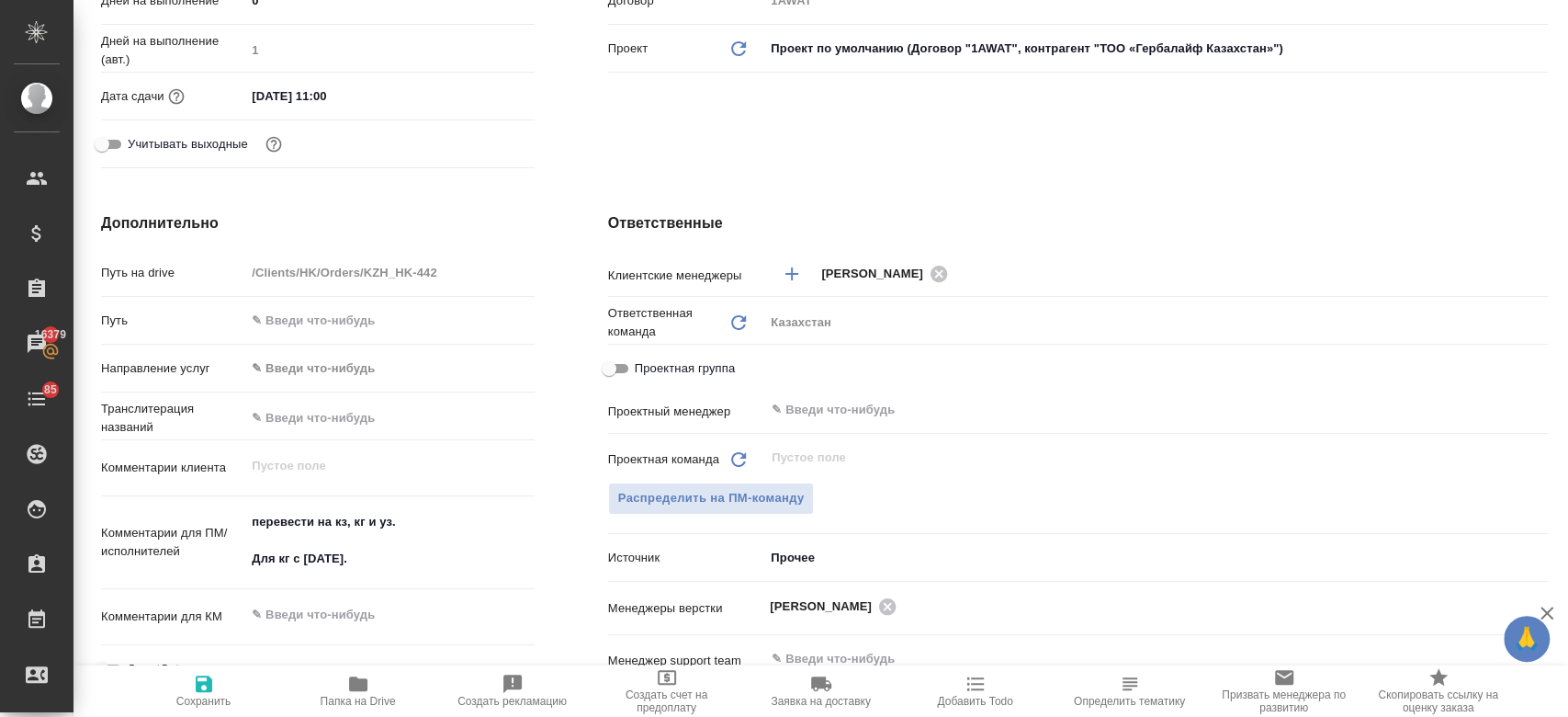
type textarea "x"
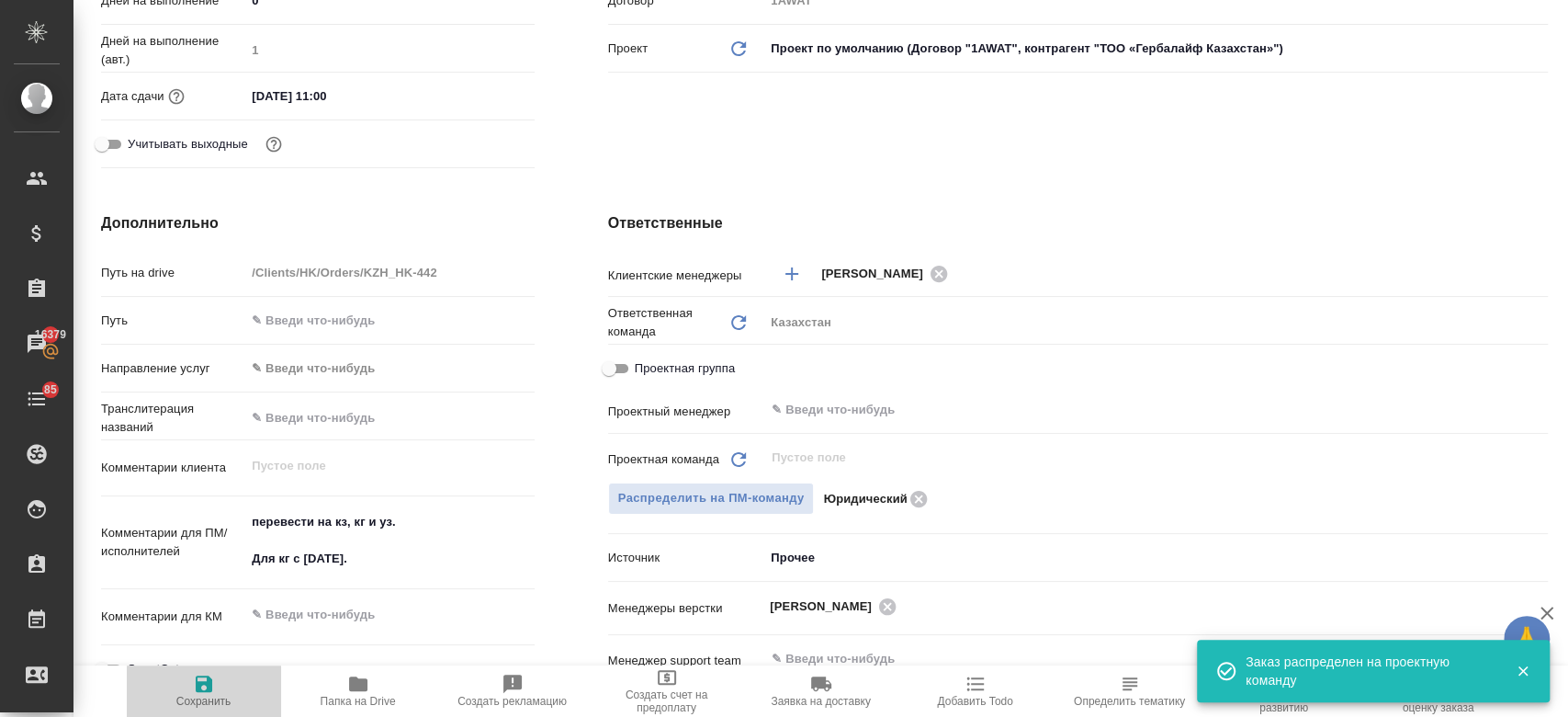
click at [209, 681] on icon "button" at bounding box center [204, 683] width 17 height 17
type textarea "x"
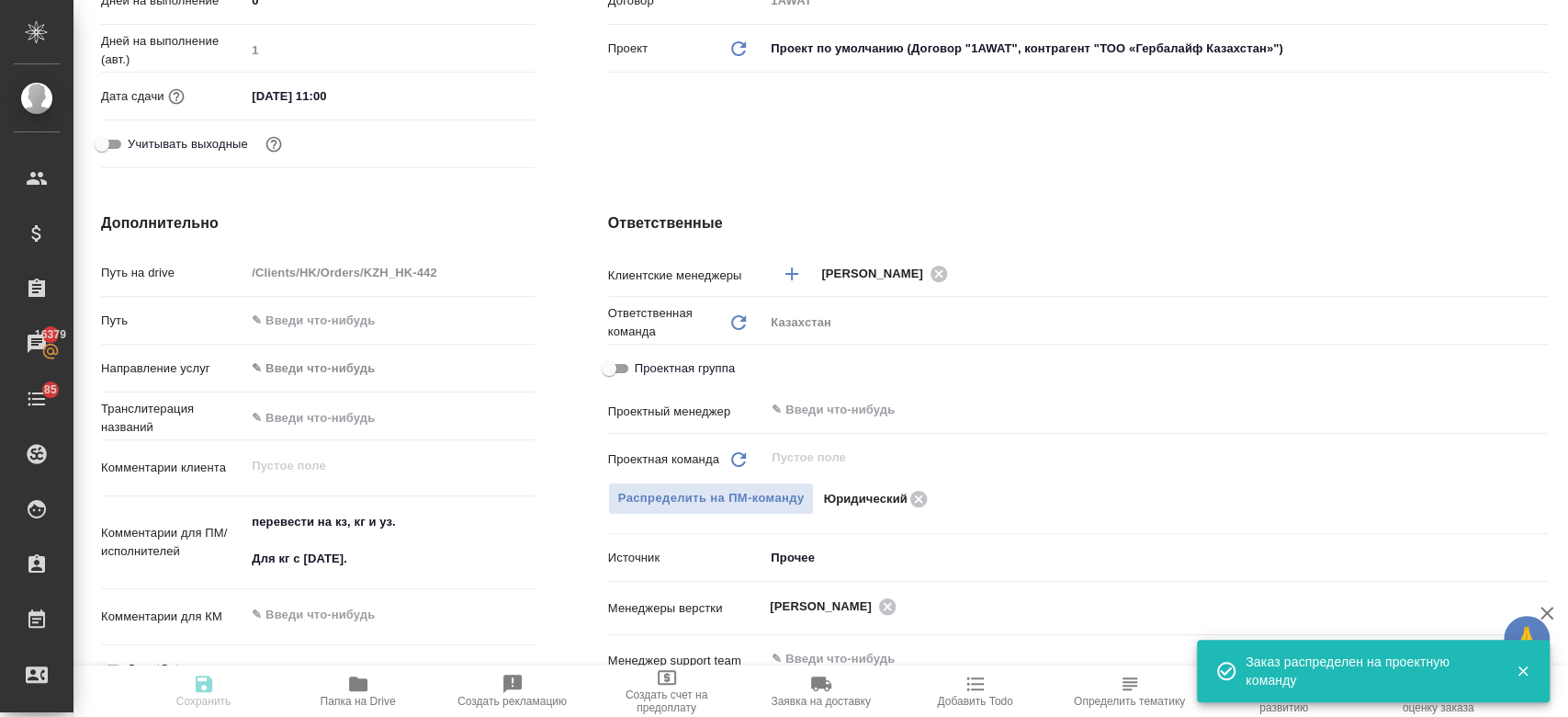
type textarea "x"
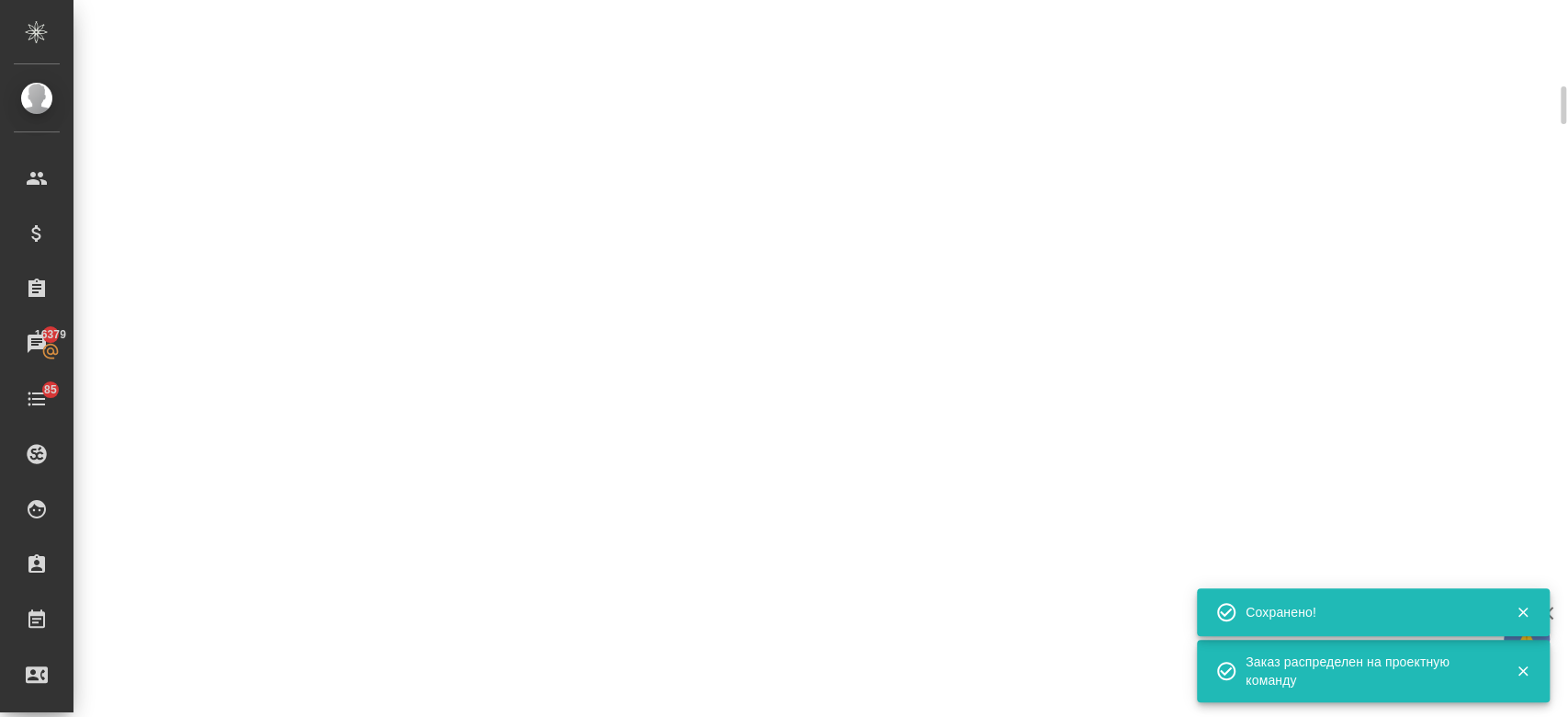
select select "RU"
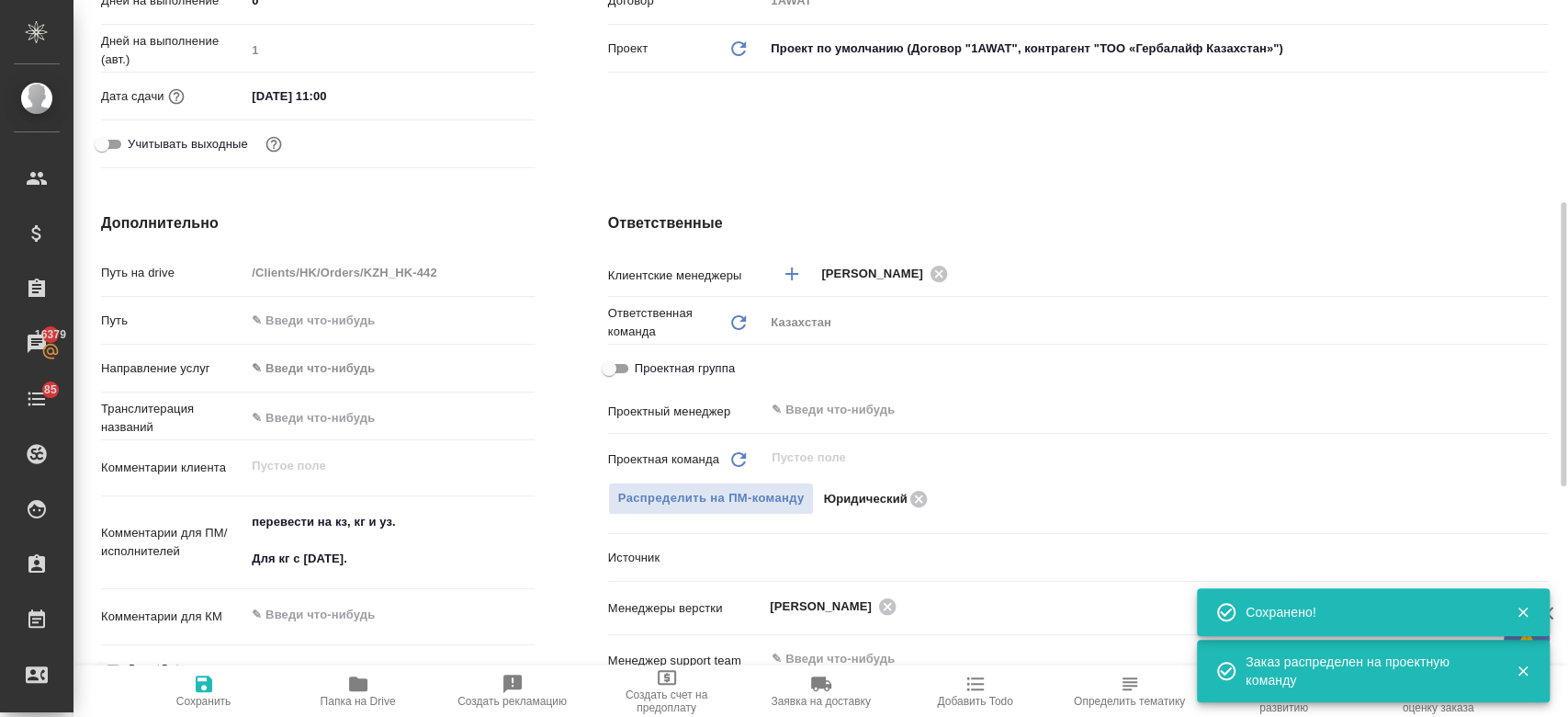
type textarea "x"
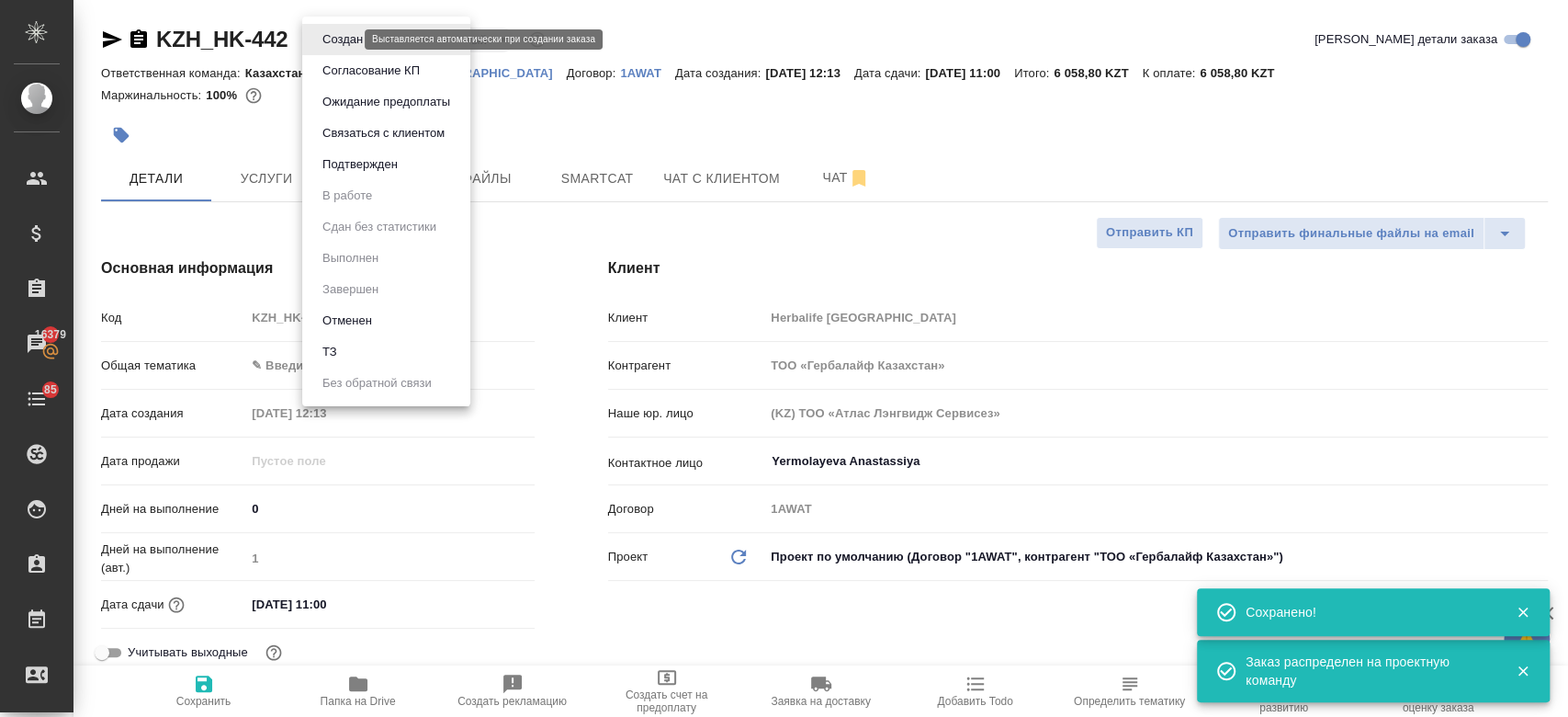
click at [347, 35] on body "🙏 .cls-1 fill:#fff; AWATERA Kosherbayeva Nazerke Клиенты Спецификации Заказы 16…" at bounding box center [784, 358] width 1568 height 717
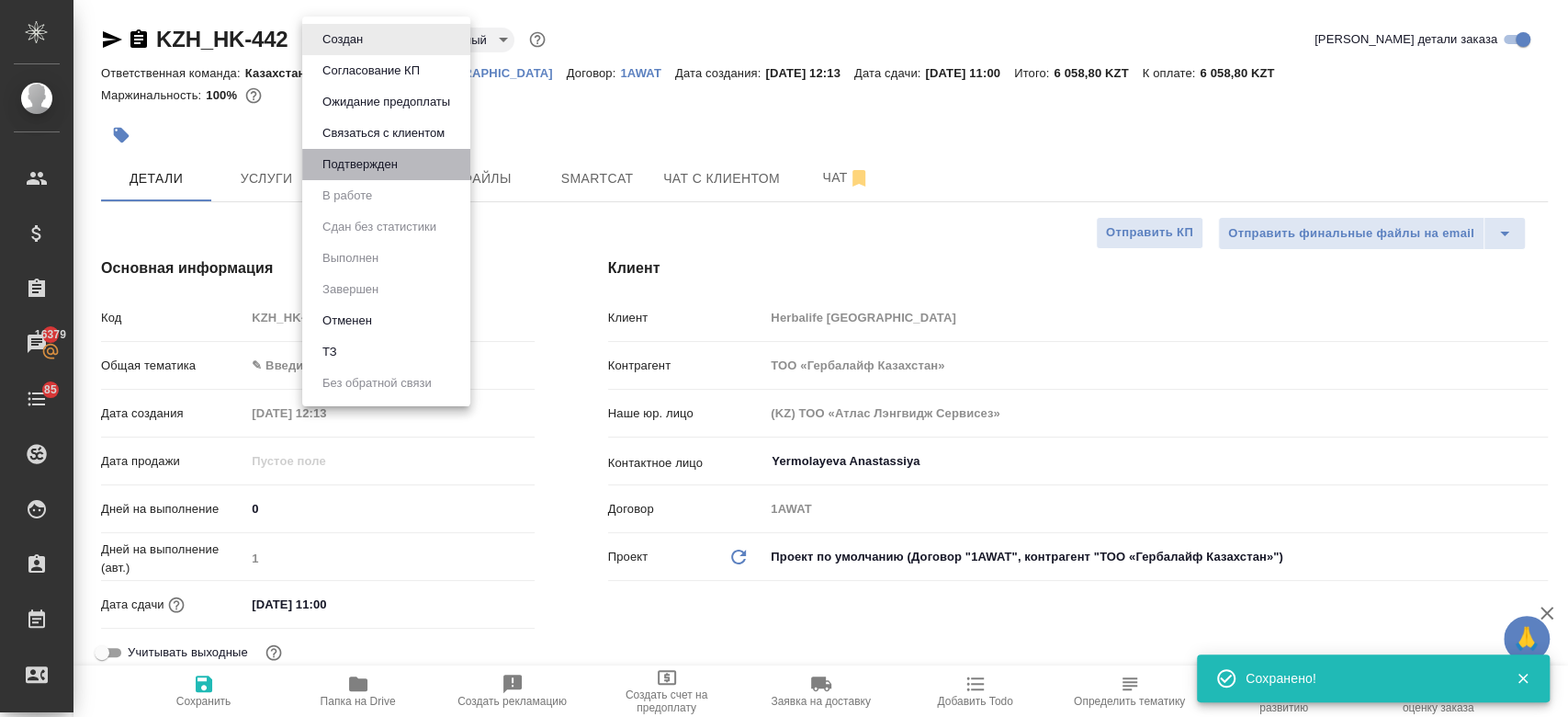
click at [381, 149] on li "Подтвержден" at bounding box center [386, 164] width 168 height 32
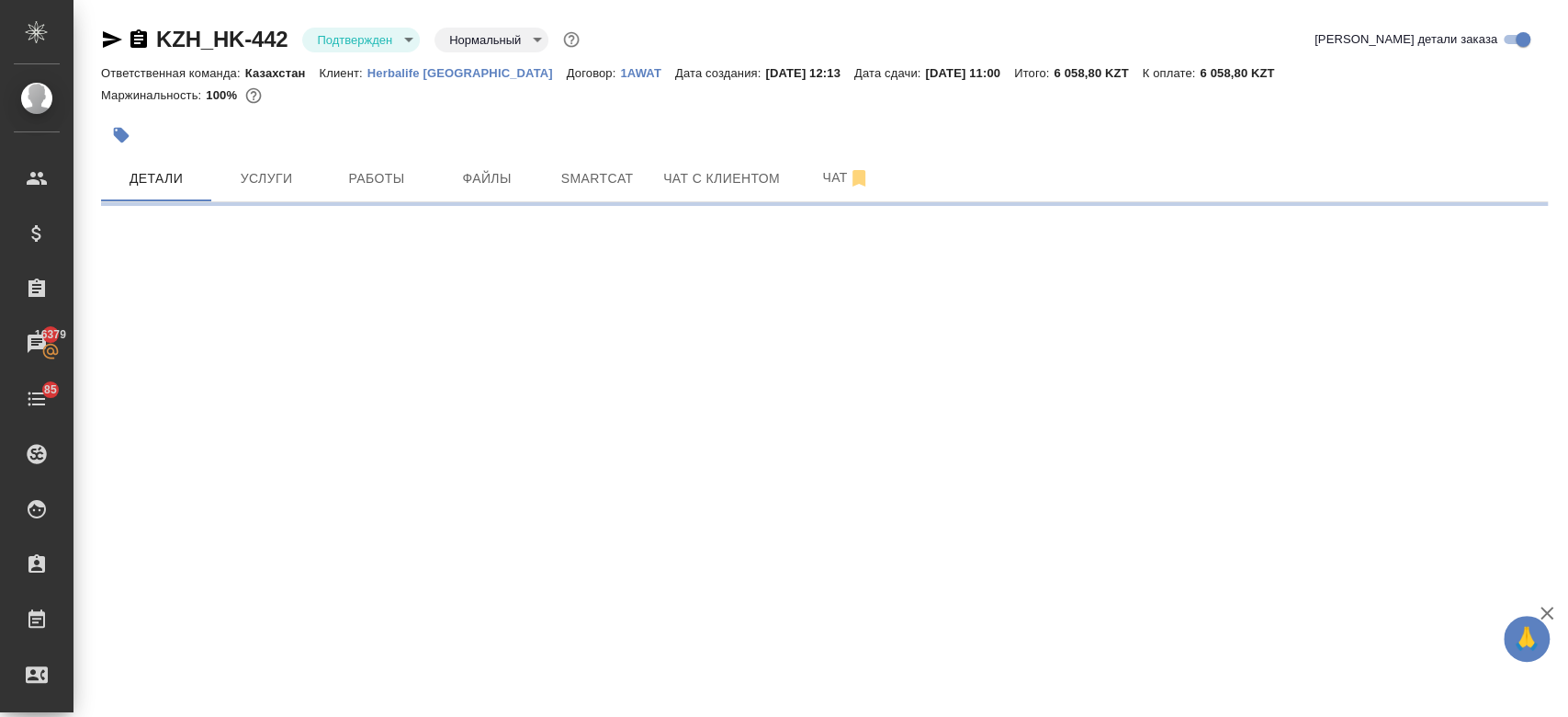
select select "RU"
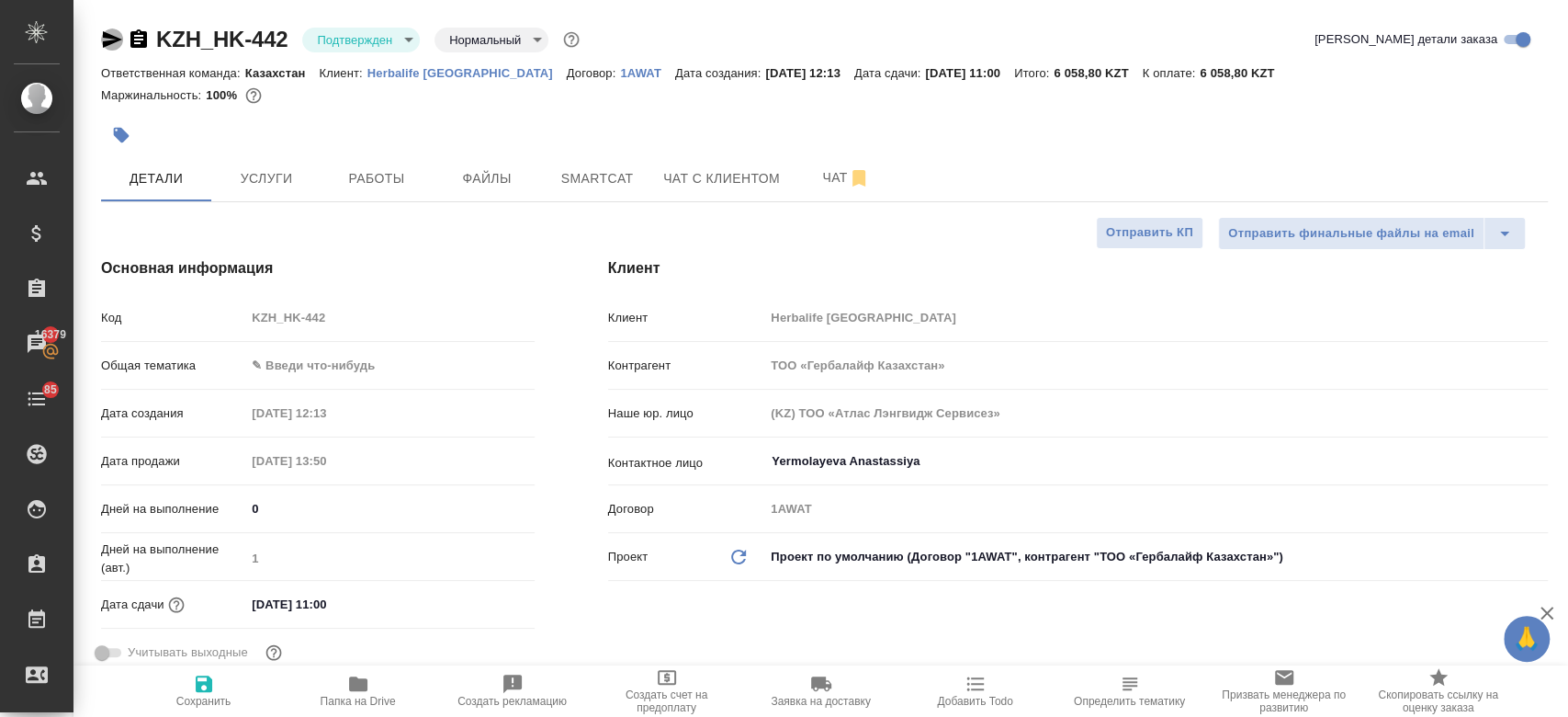
click at [104, 37] on icon "button" at bounding box center [112, 40] width 19 height 17
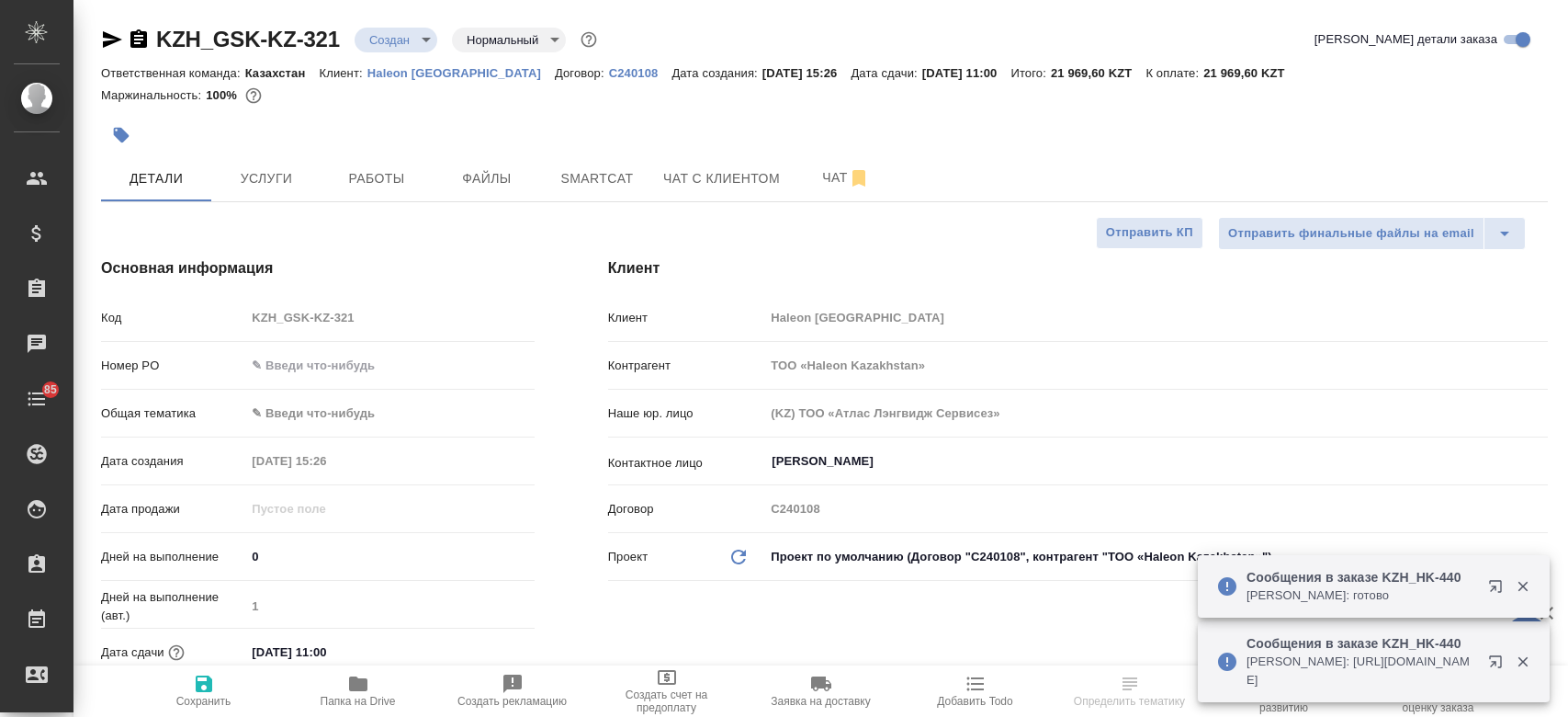
select select "RU"
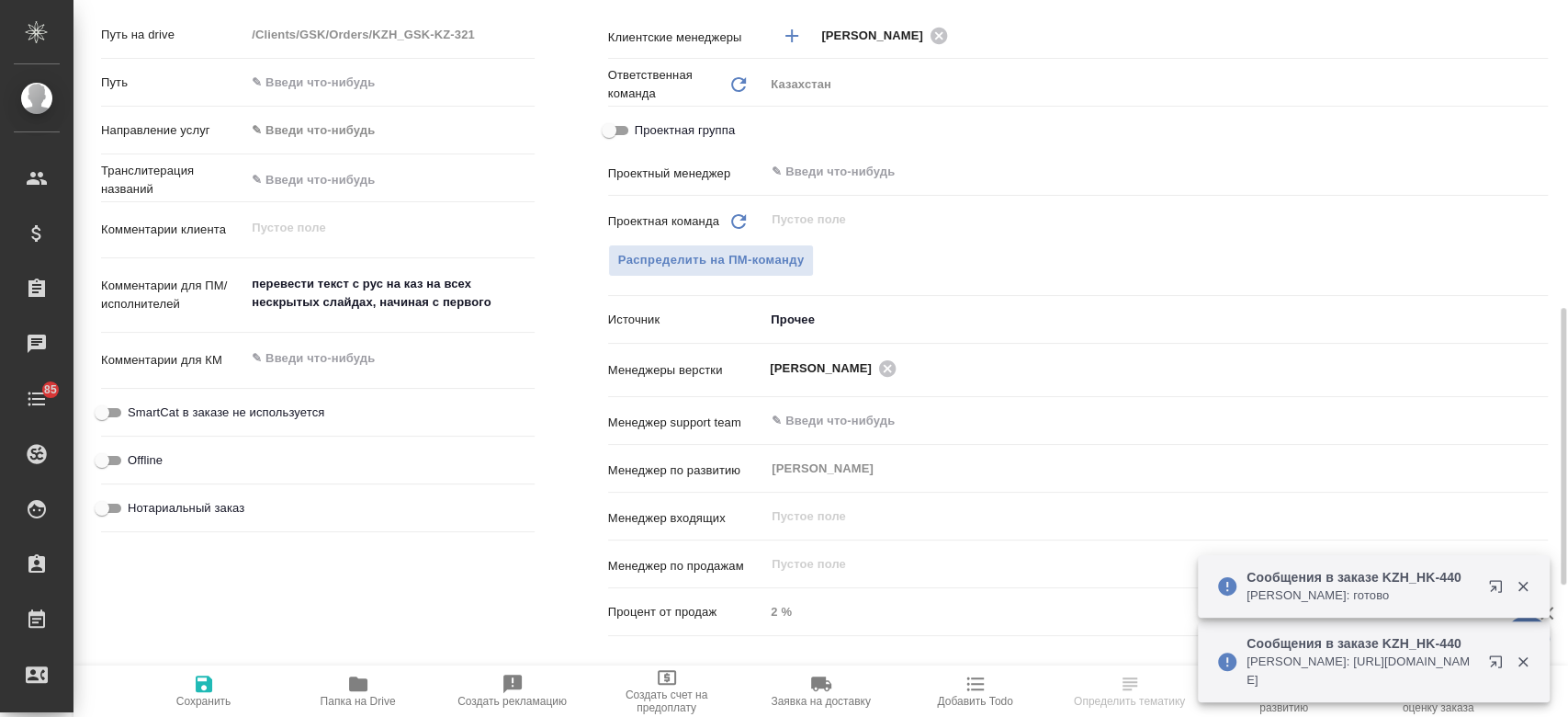
scroll to position [797, 0]
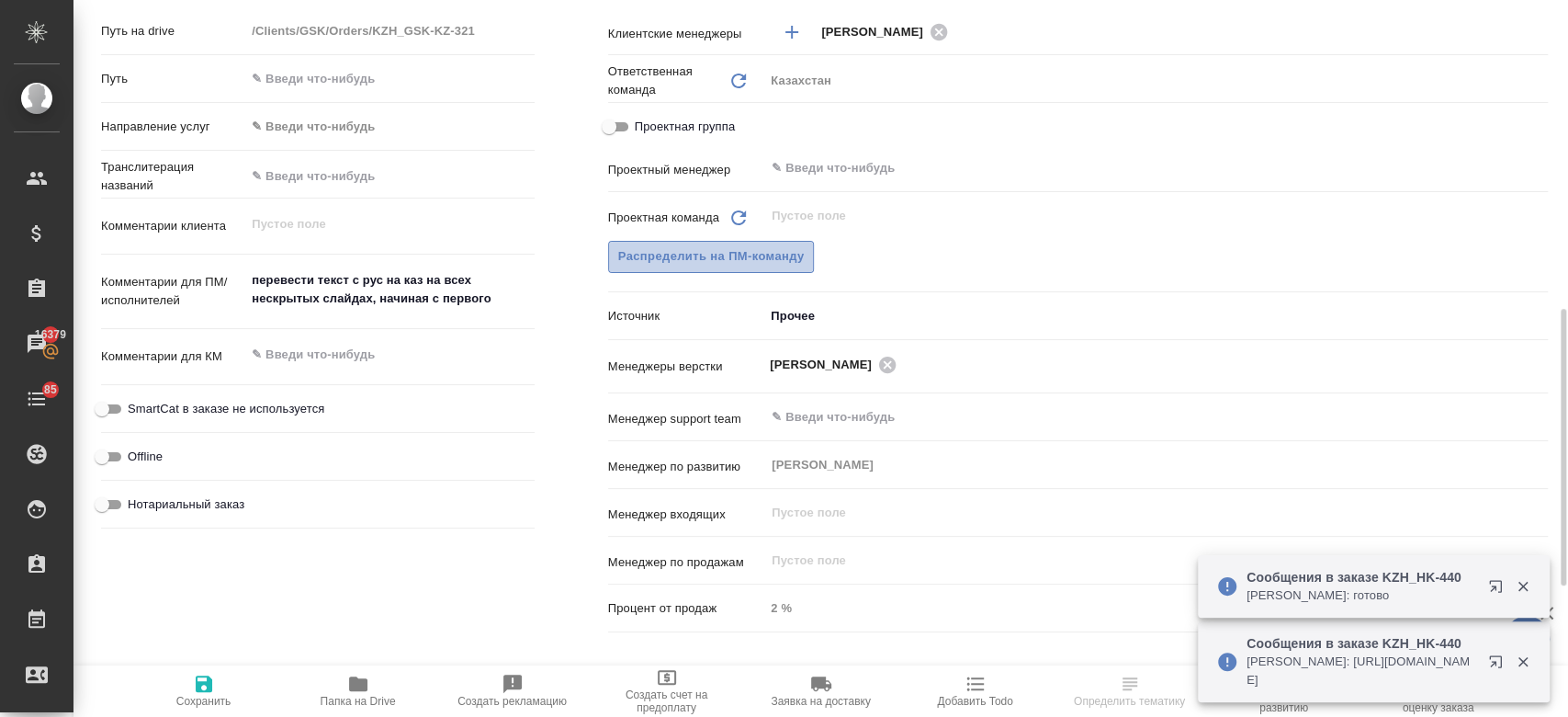
click at [764, 265] on span "Распределить на ПМ-команду" at bounding box center [711, 256] width 186 height 21
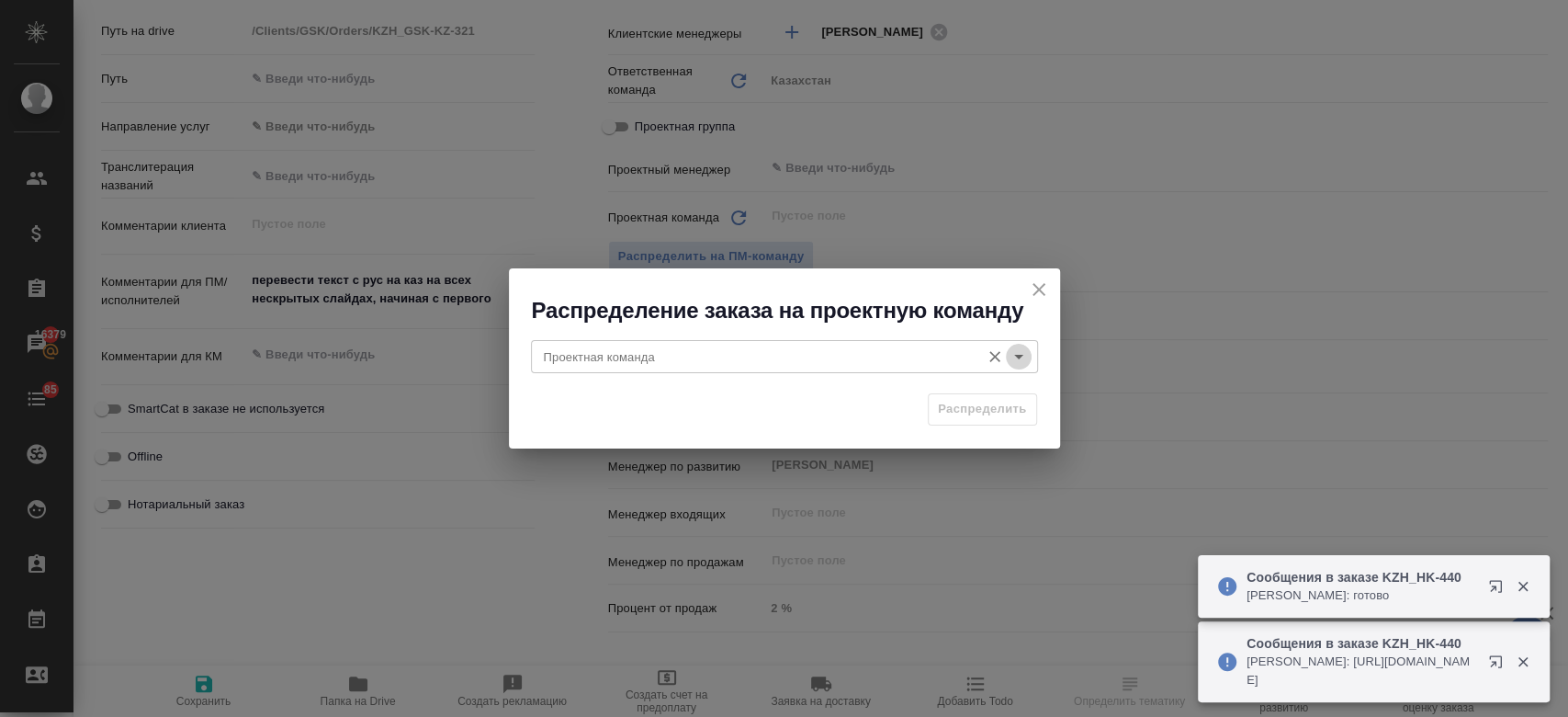
click at [1020, 358] on icon "Open" at bounding box center [1019, 357] width 22 height 22
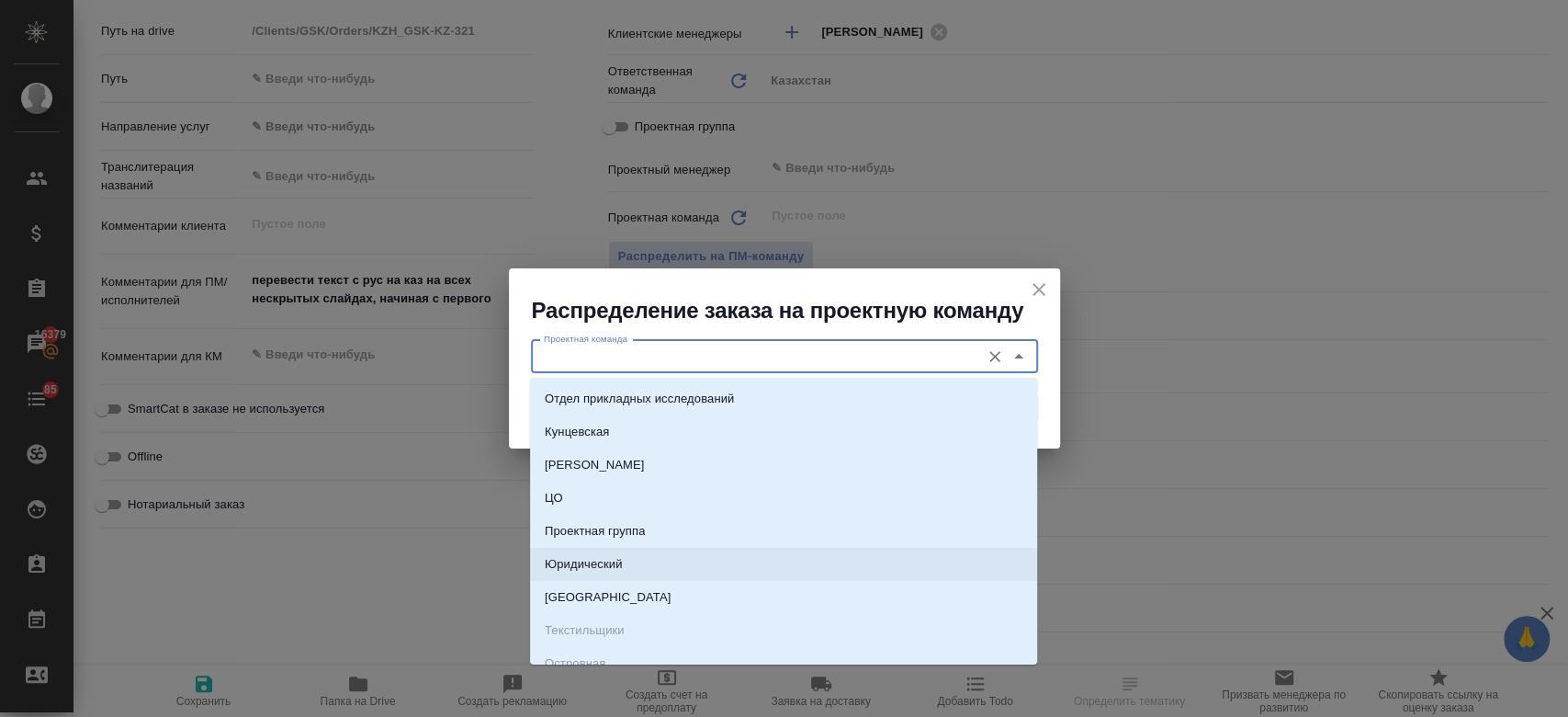
click at [798, 557] on li "Юридический" at bounding box center [783, 563] width 507 height 33
type input "Юридический"
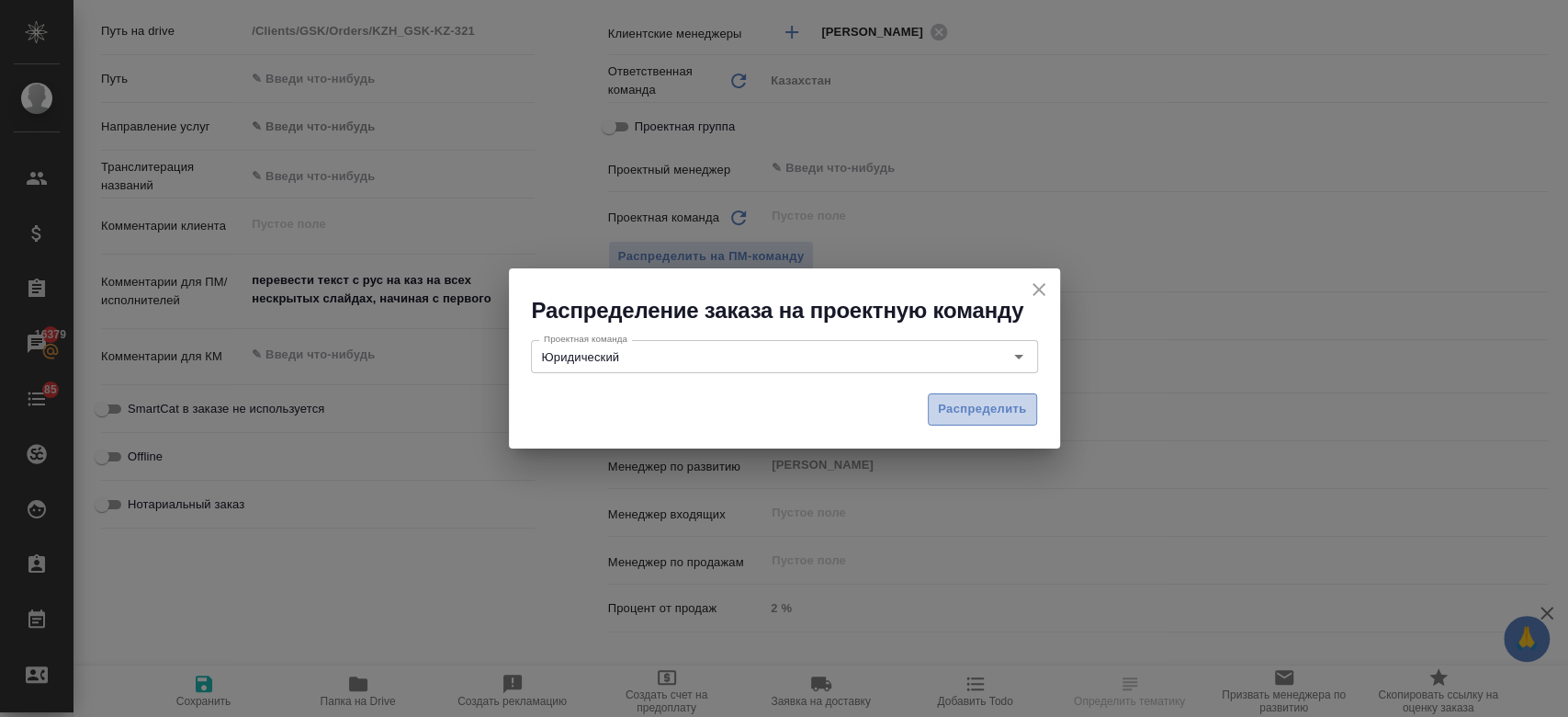
click at [970, 398] on button "Распределить" at bounding box center [982, 409] width 109 height 32
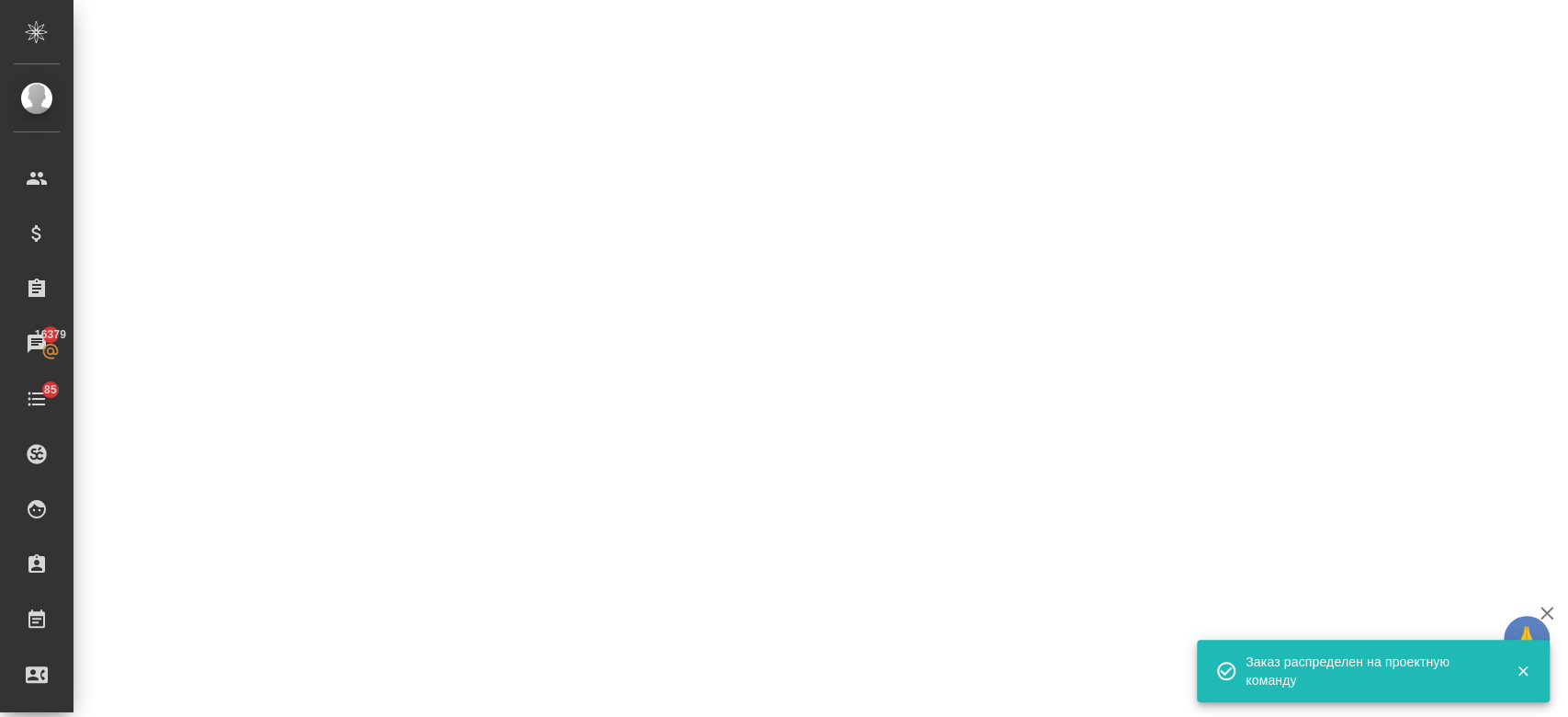
select select "RU"
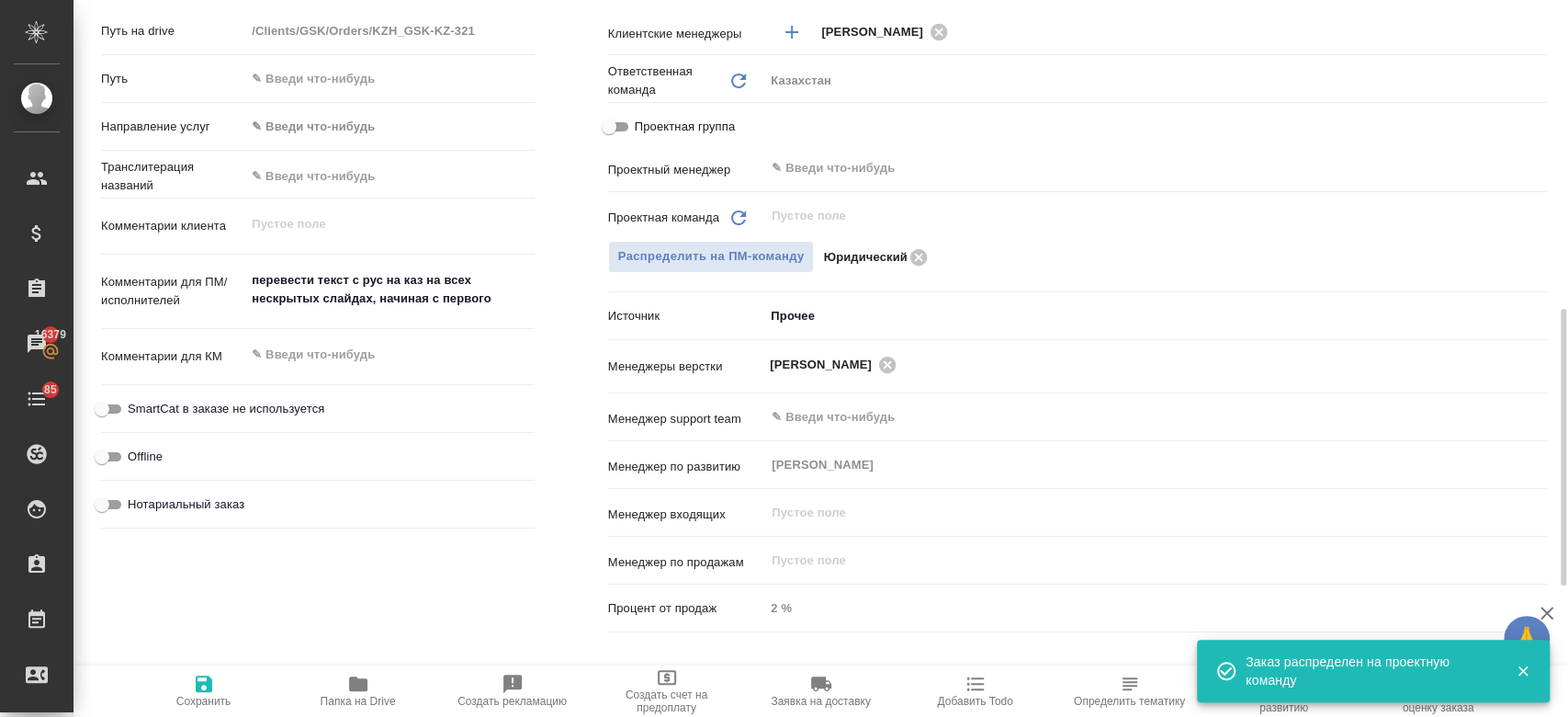
type textarea "x"
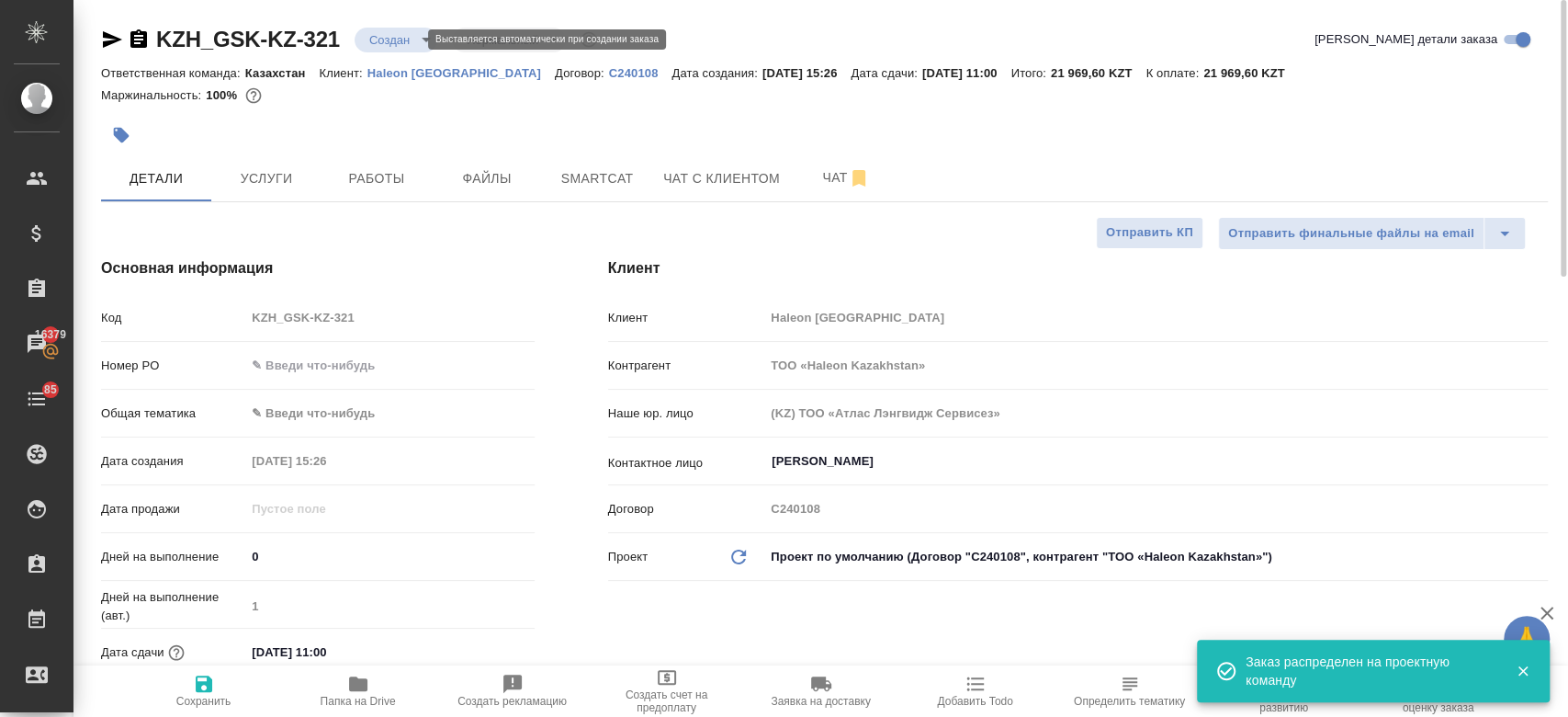
click at [408, 42] on body "🙏 .cls-1 fill:#fff; AWATERA Kosherbayeva Nazerke Клиенты Спецификации Заказы 16…" at bounding box center [784, 358] width 1568 height 717
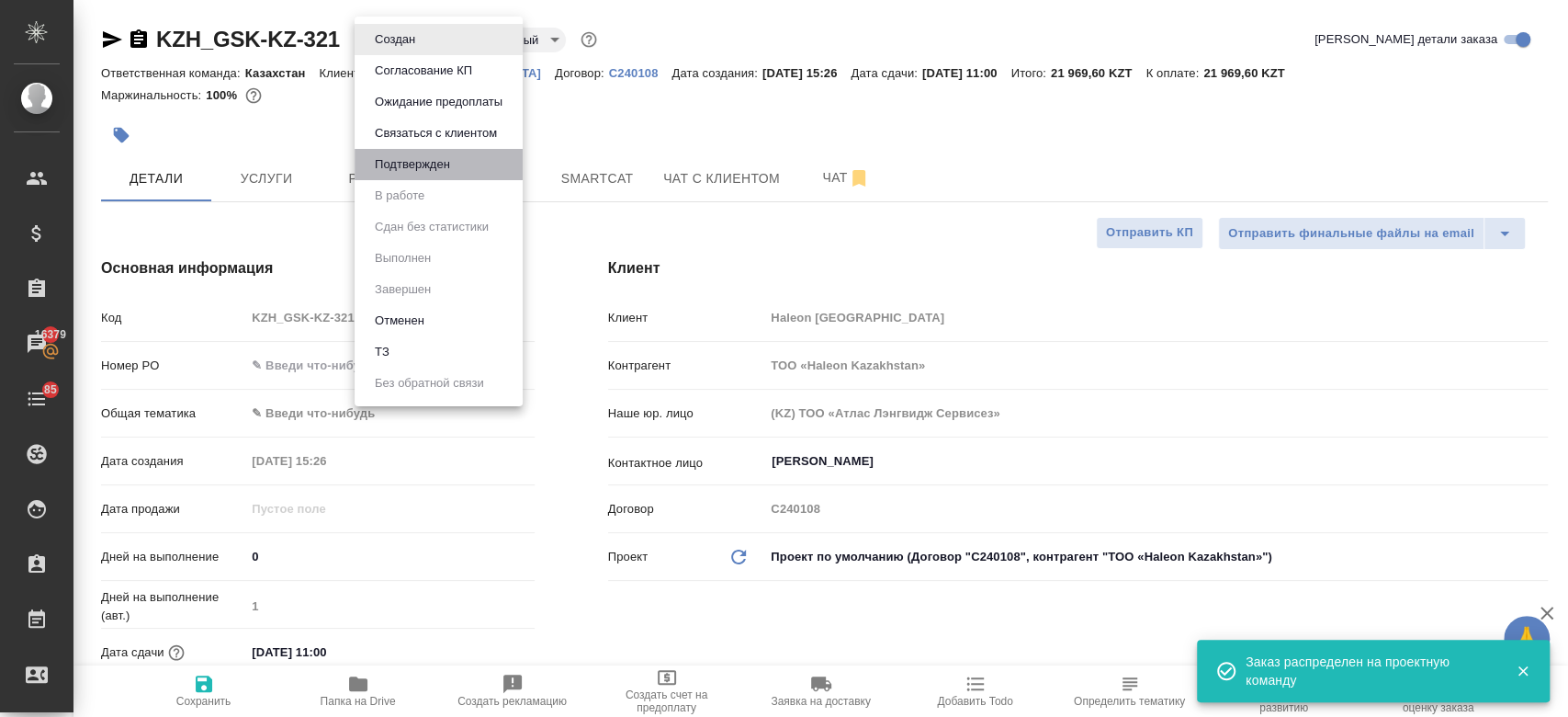
click at [455, 165] on li "Подтвержден" at bounding box center [439, 164] width 168 height 32
type textarea "x"
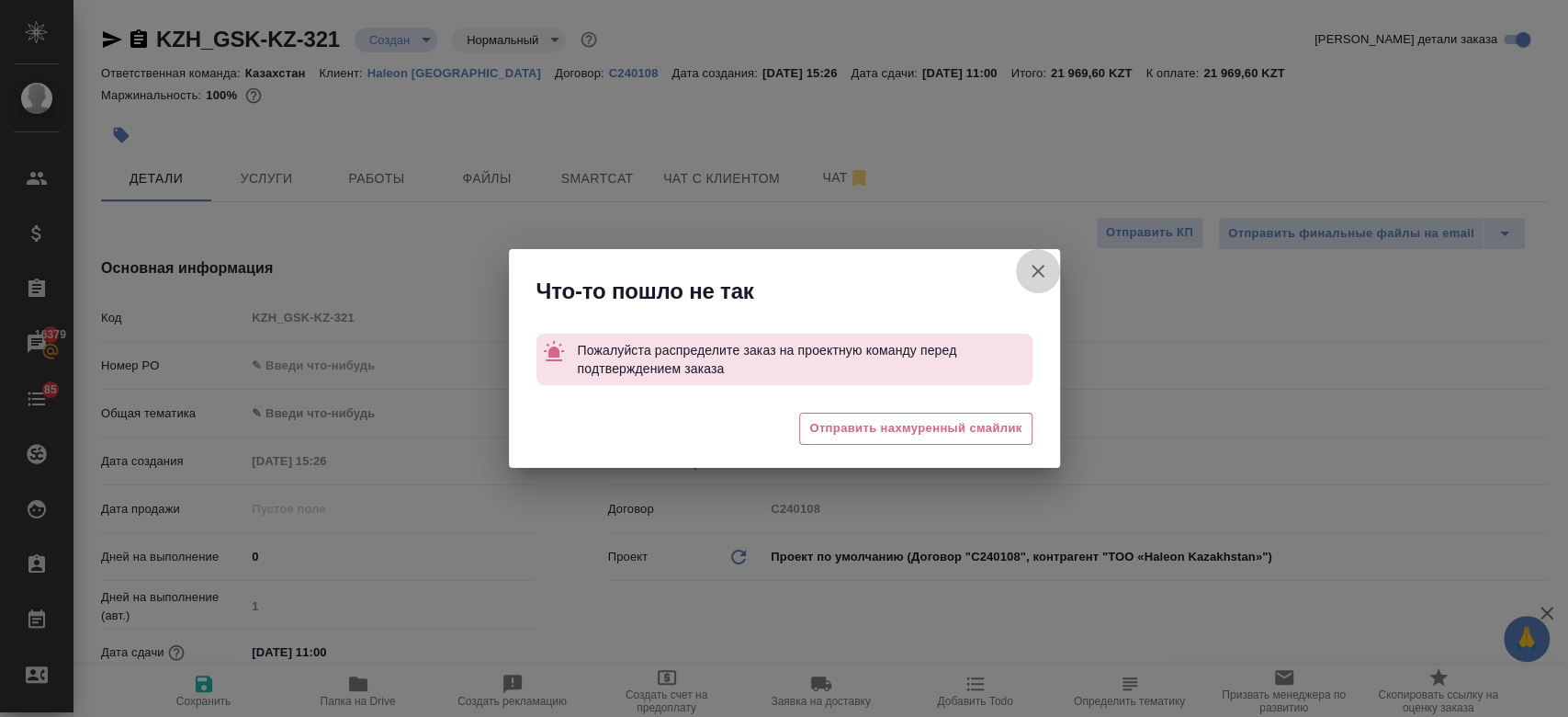
click at [1036, 274] on icon "button" at bounding box center [1037, 271] width 22 height 22
type textarea "x"
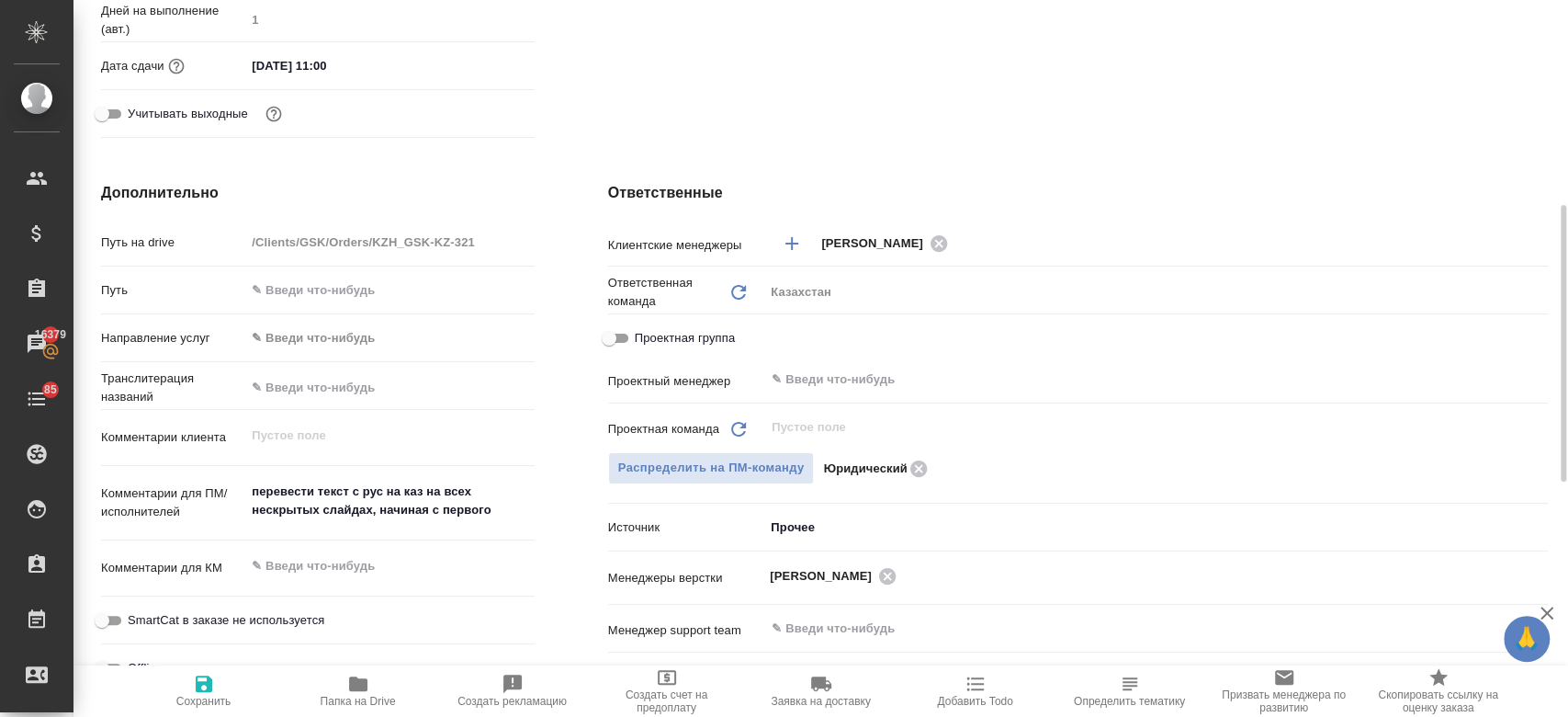
scroll to position [588, 0]
click at [200, 695] on span "Сохранить" at bounding box center [204, 700] width 55 height 13
type textarea "x"
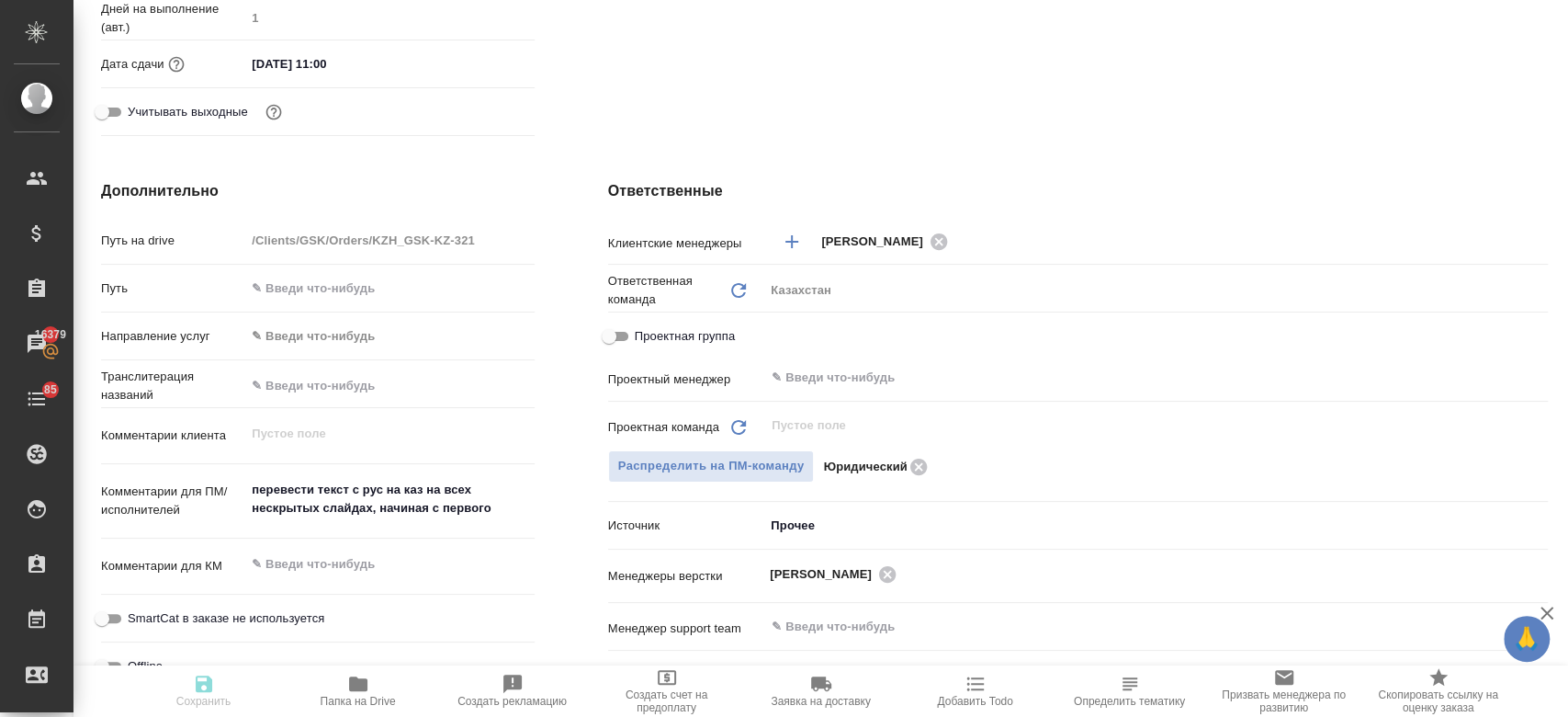
scroll to position [7, 0]
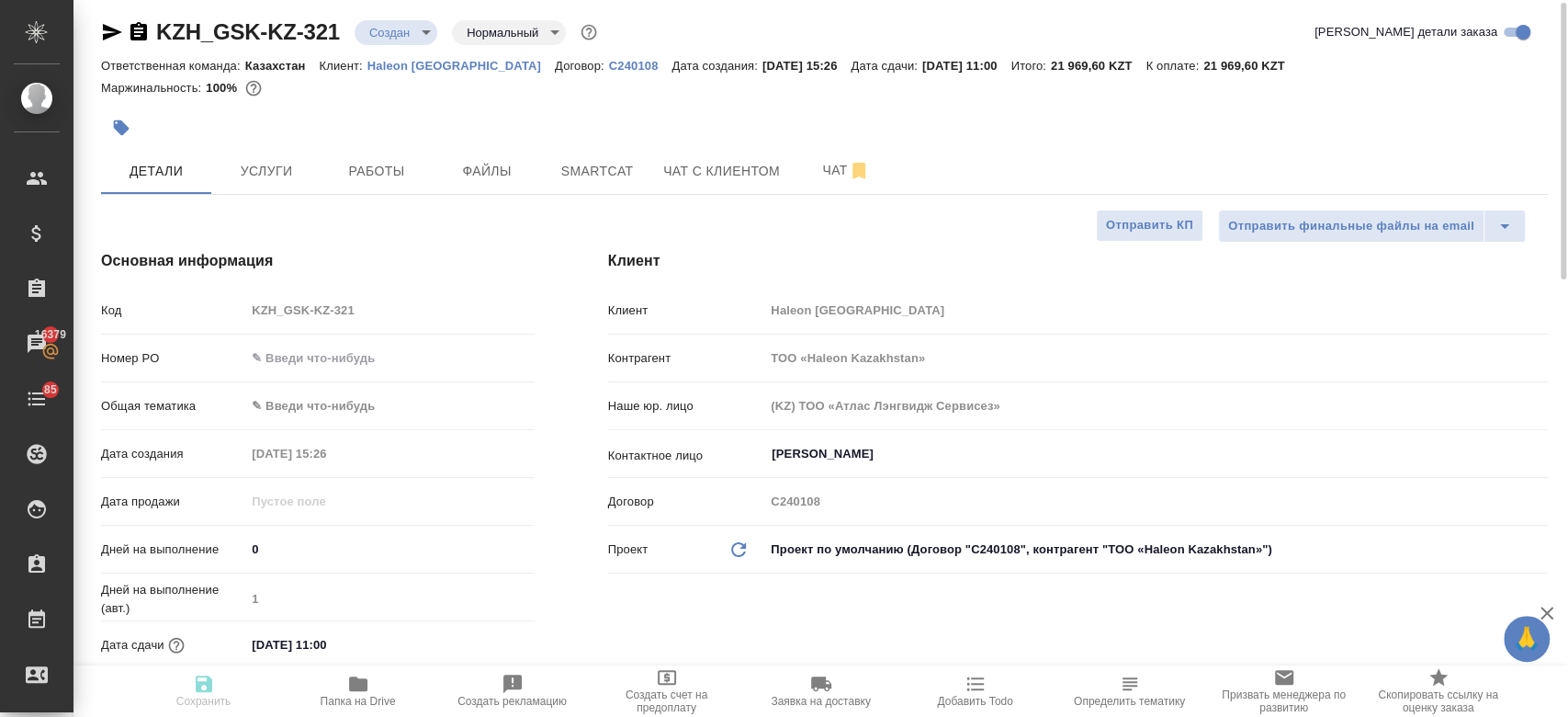
type textarea "x"
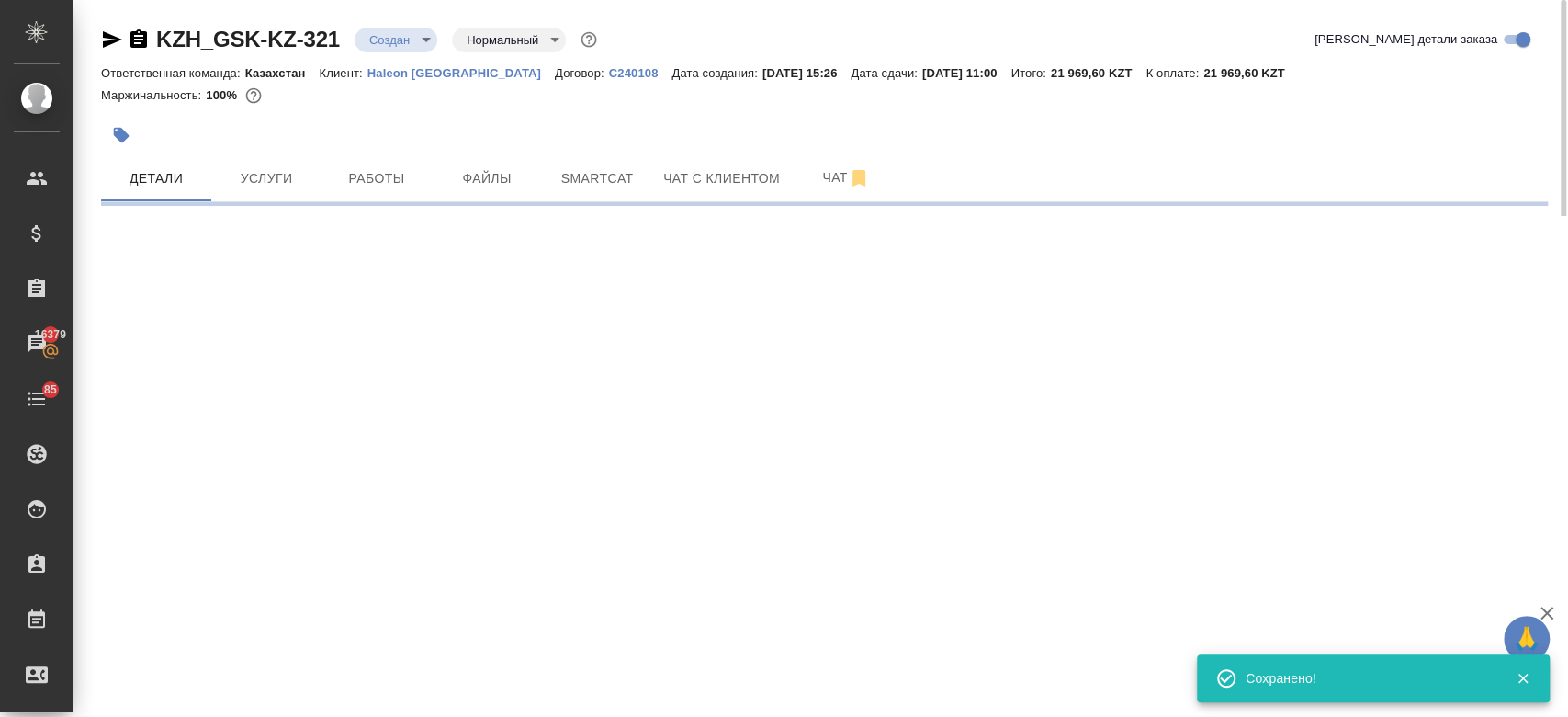
select select "RU"
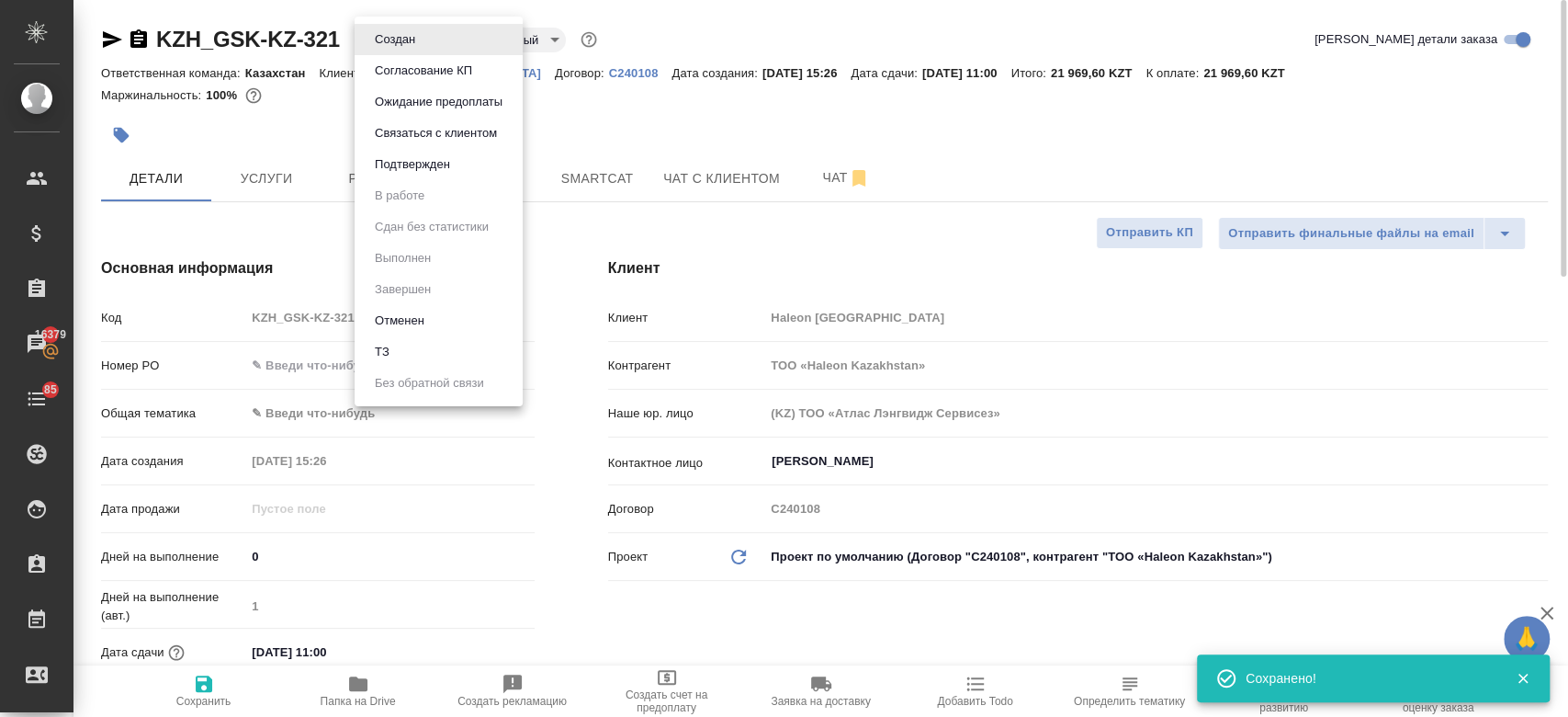
click at [387, 50] on body "🙏 .cls-1 fill:#fff; AWATERA Kosherbayeva Nazerke Клиенты Спецификации Заказы 16…" at bounding box center [784, 358] width 1568 height 717
type textarea "x"
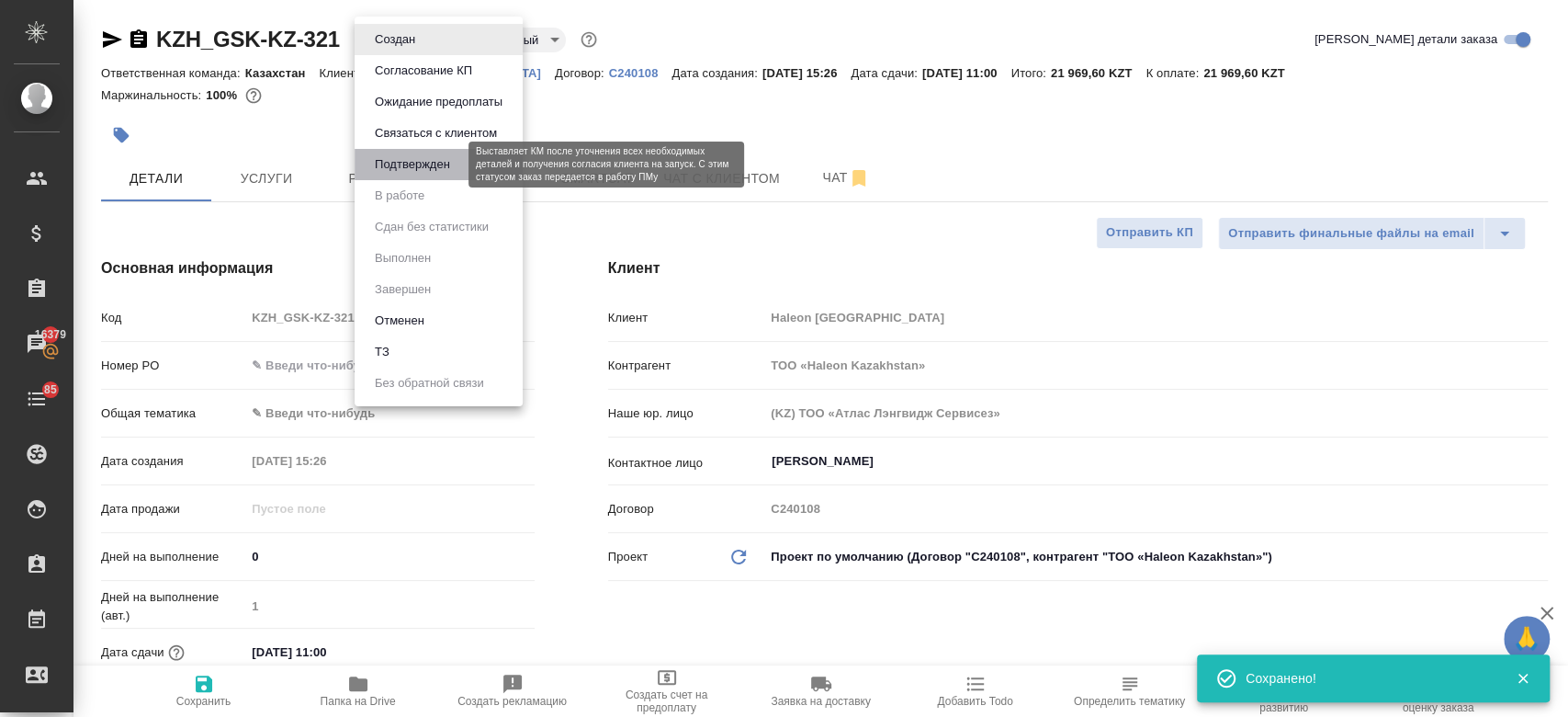
click at [417, 163] on button "Подтвержден" at bounding box center [412, 164] width 86 height 20
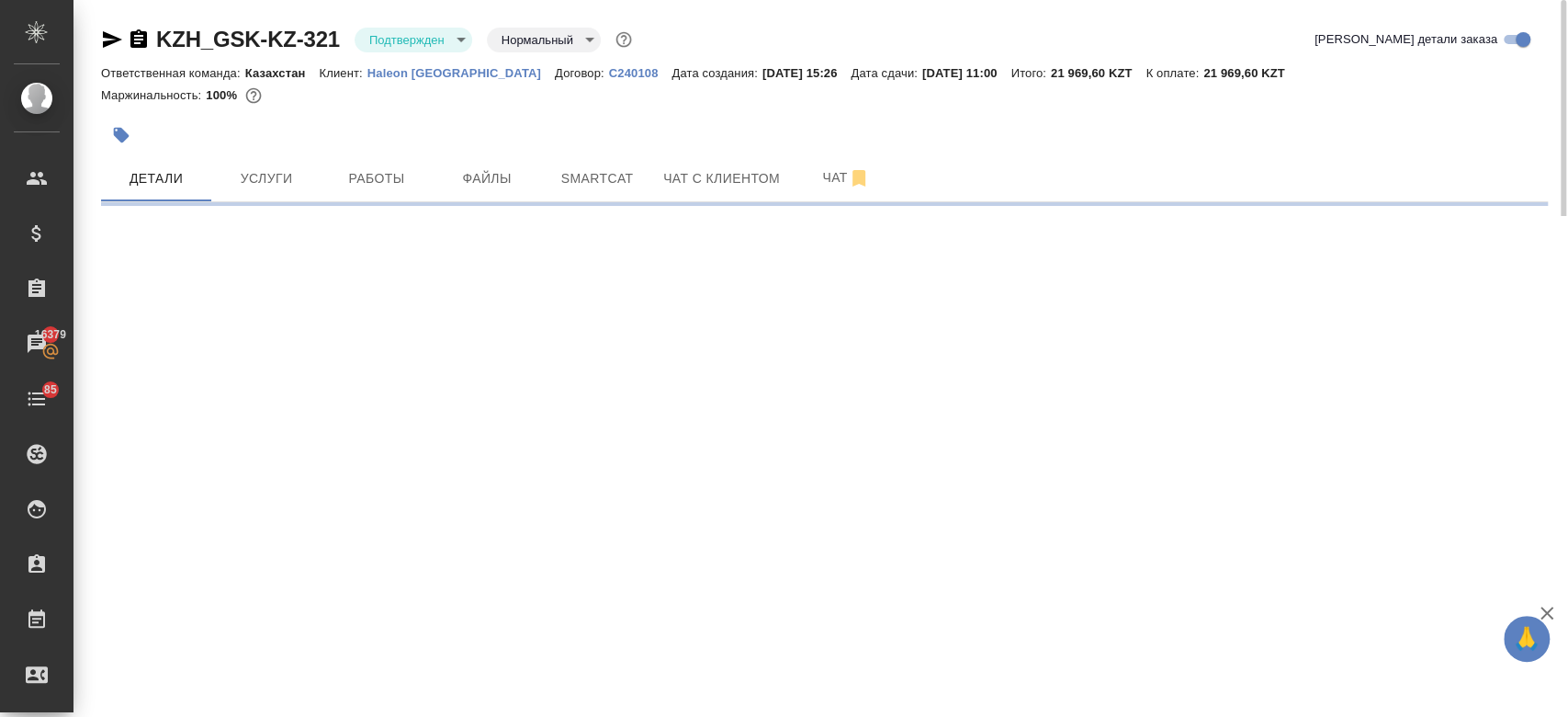
select select "RU"
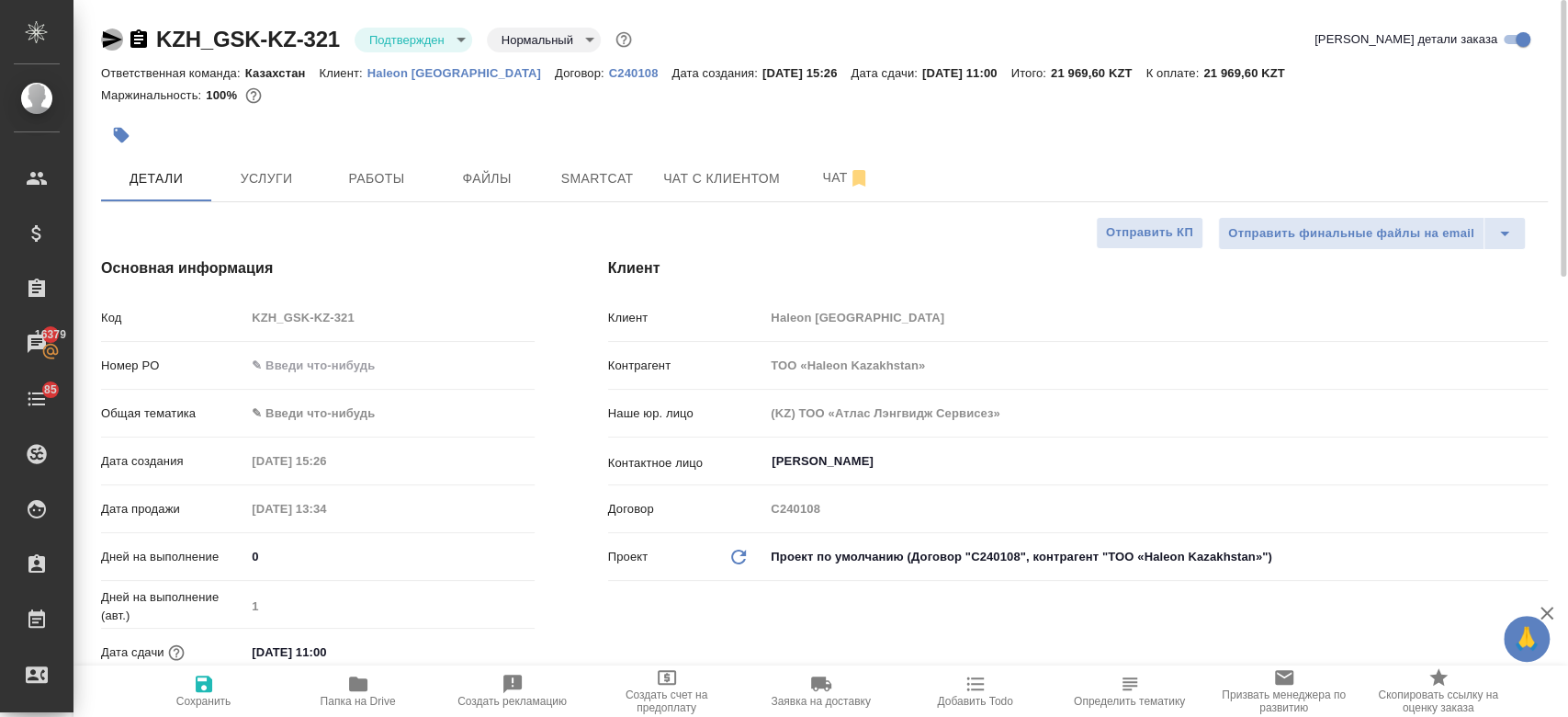
click at [112, 38] on icon "button" at bounding box center [112, 40] width 19 height 17
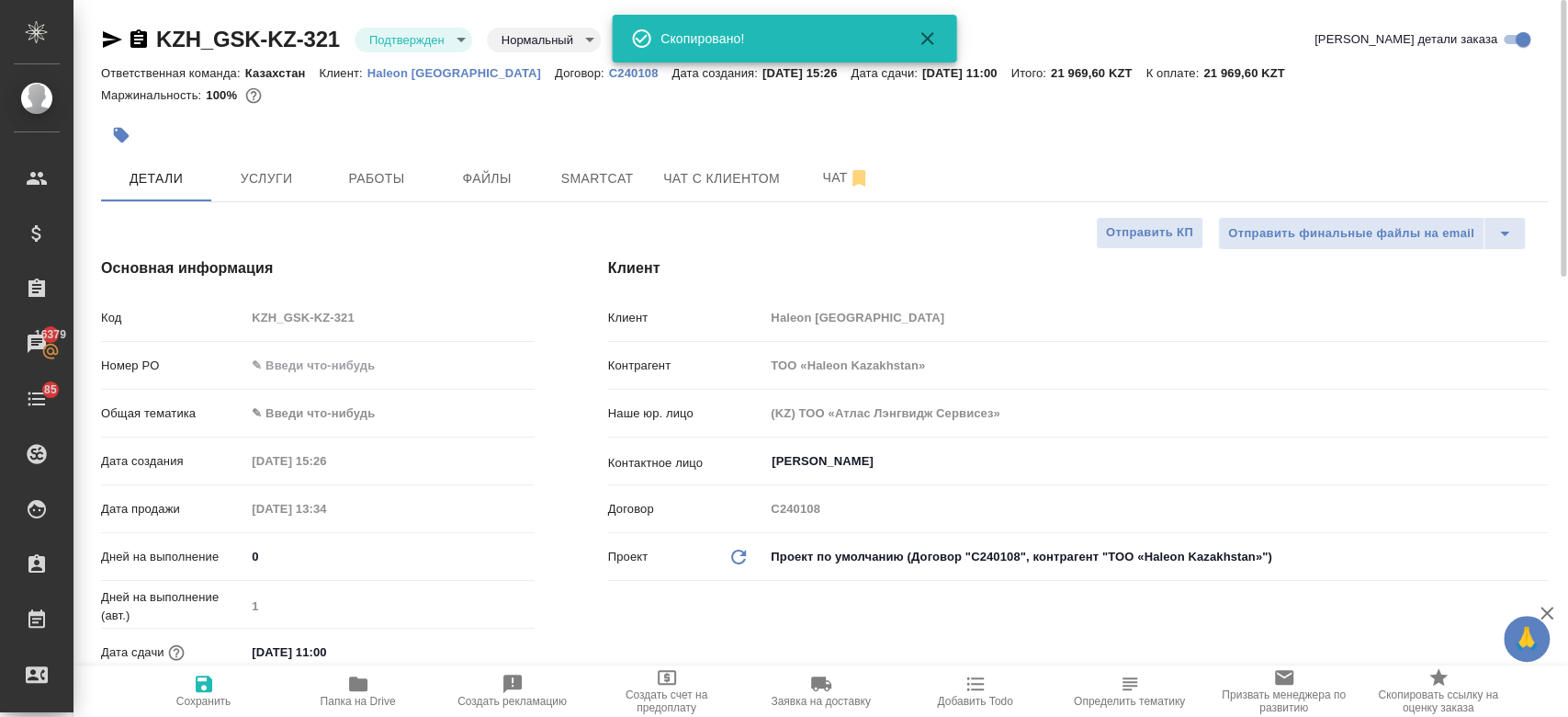
type textarea "x"
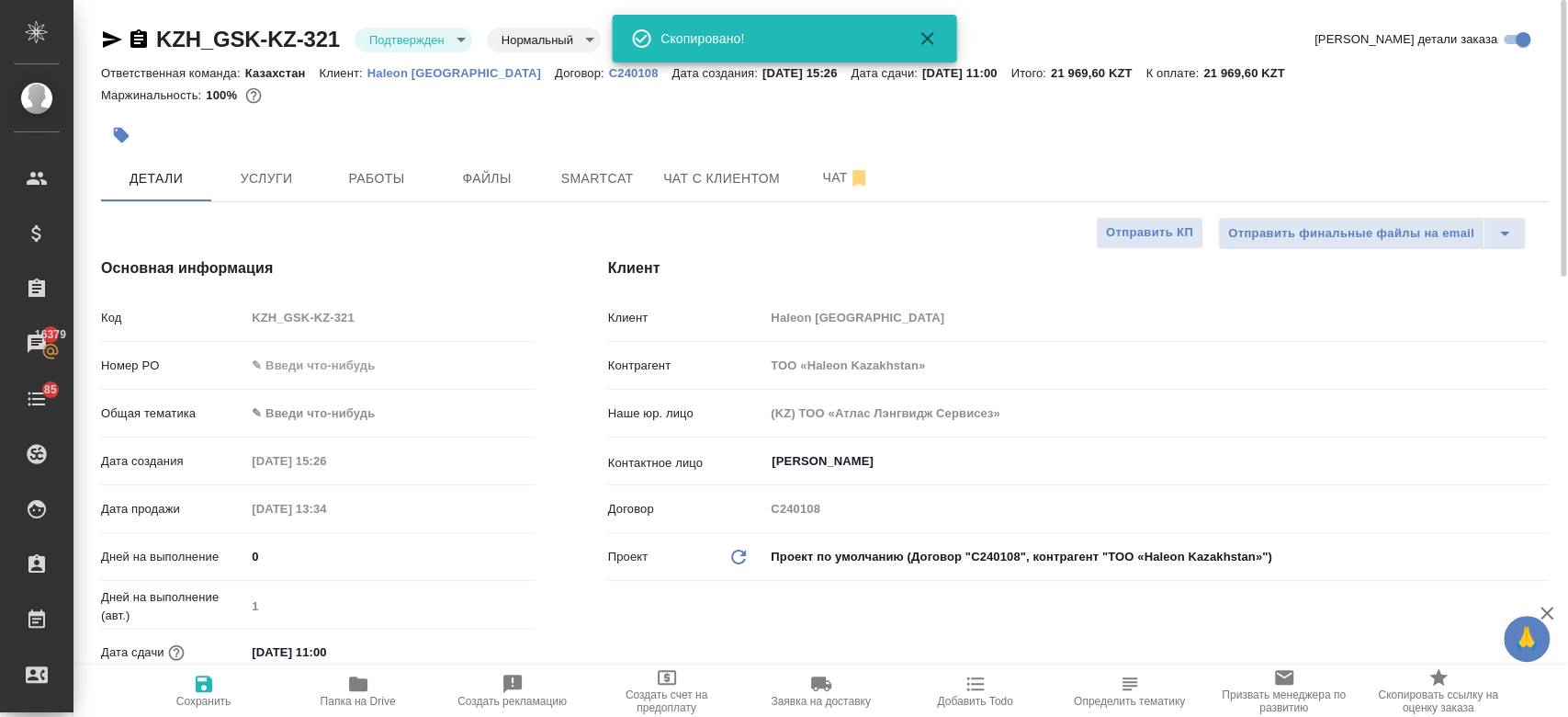
type textarea "x"
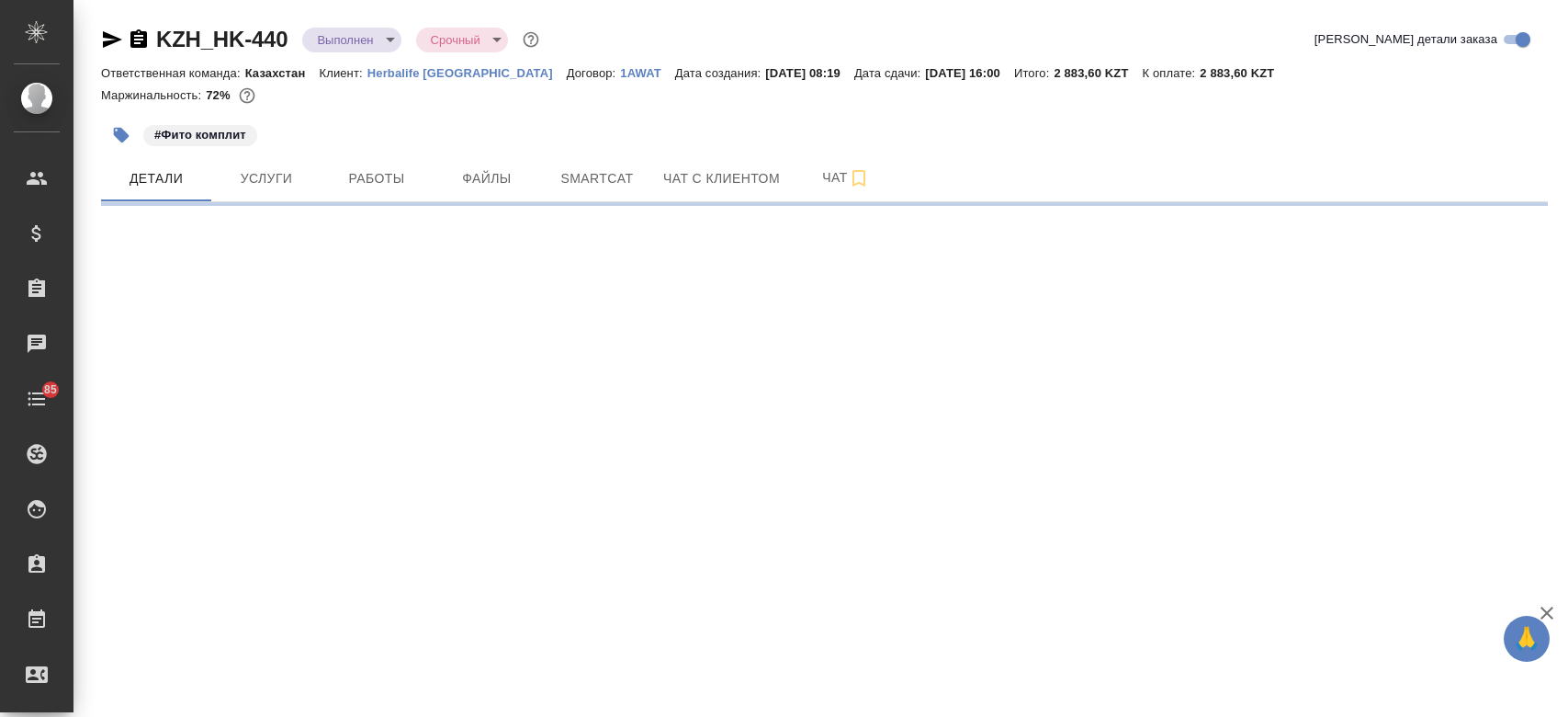
select select "RU"
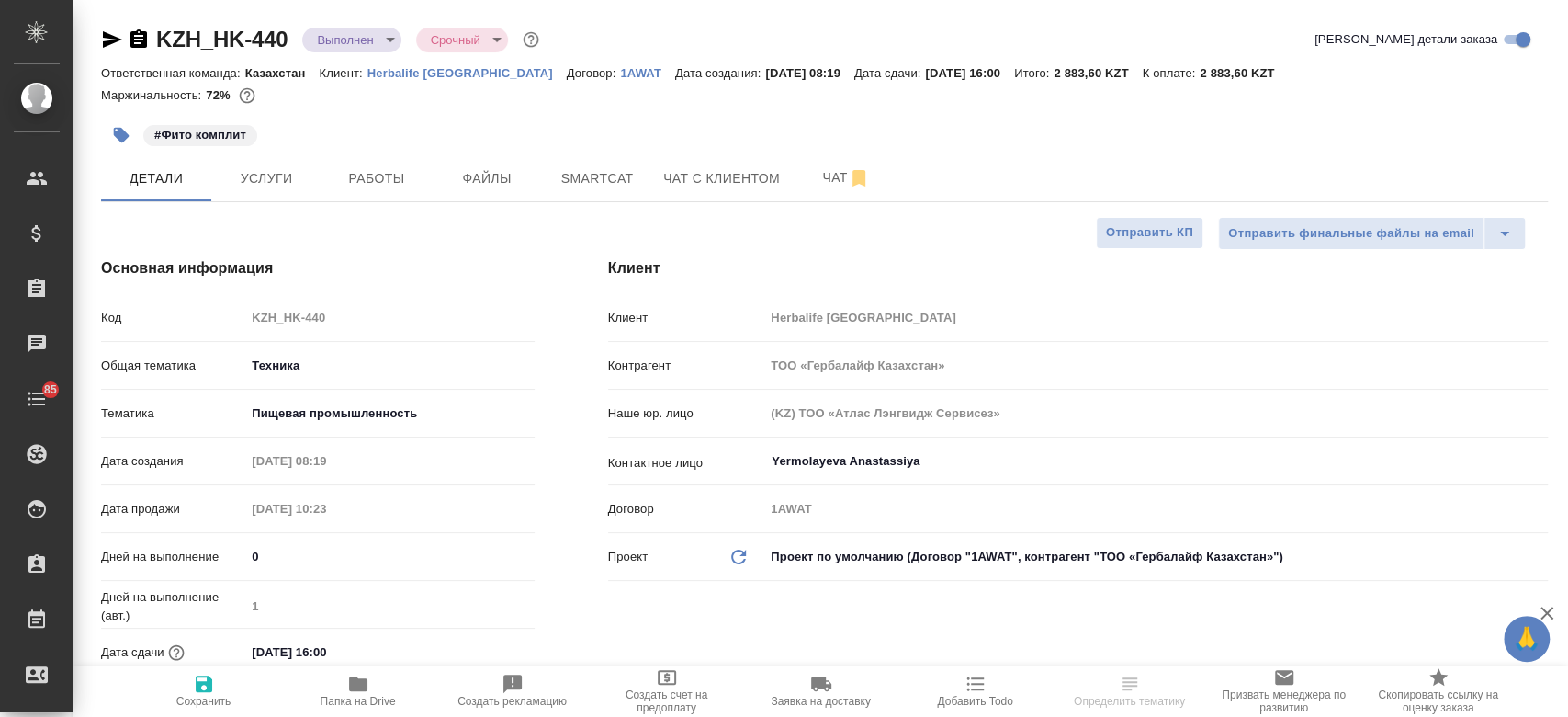
click at [285, 191] on button "Услуги" at bounding box center [265, 178] width 110 height 46
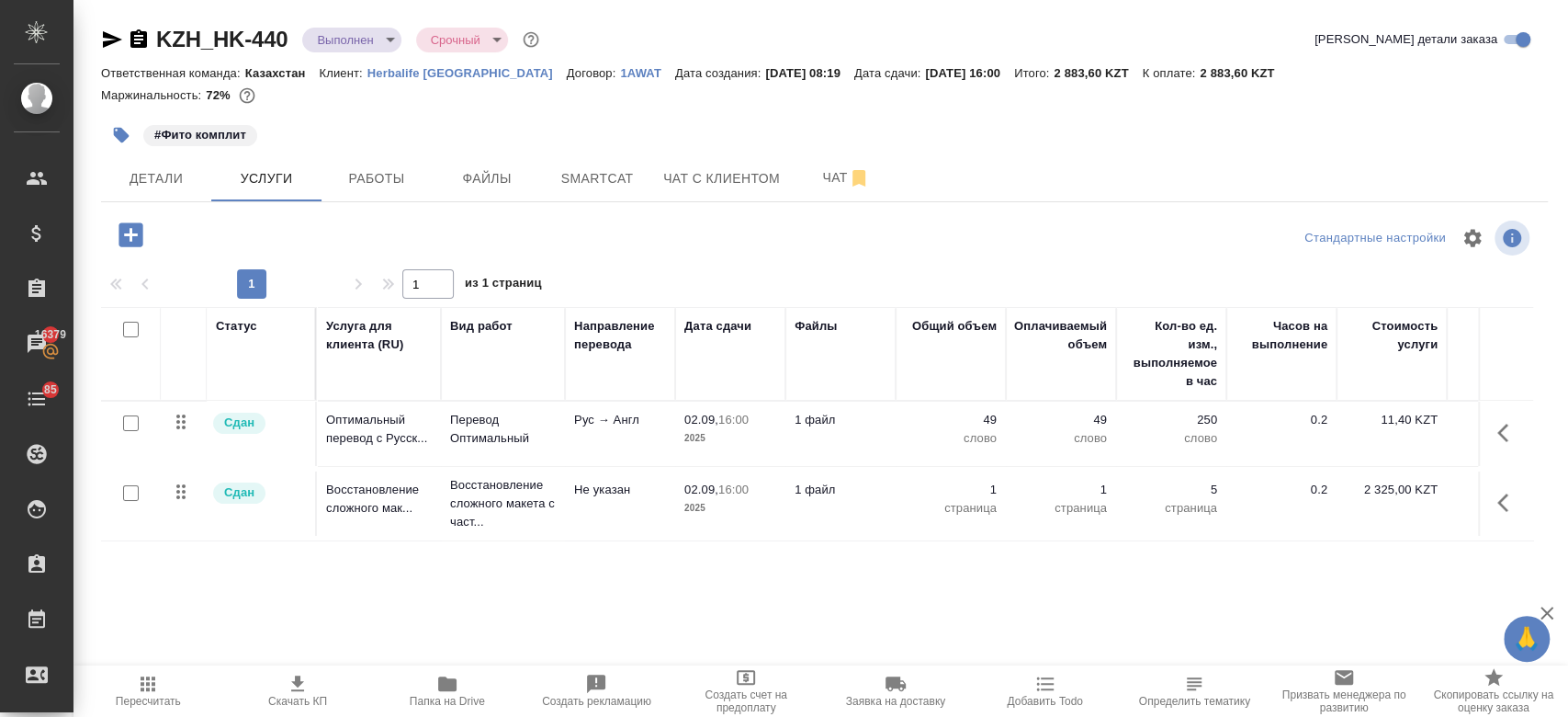
click at [595, 438] on td "Рус → Англ" at bounding box center [620, 433] width 110 height 64
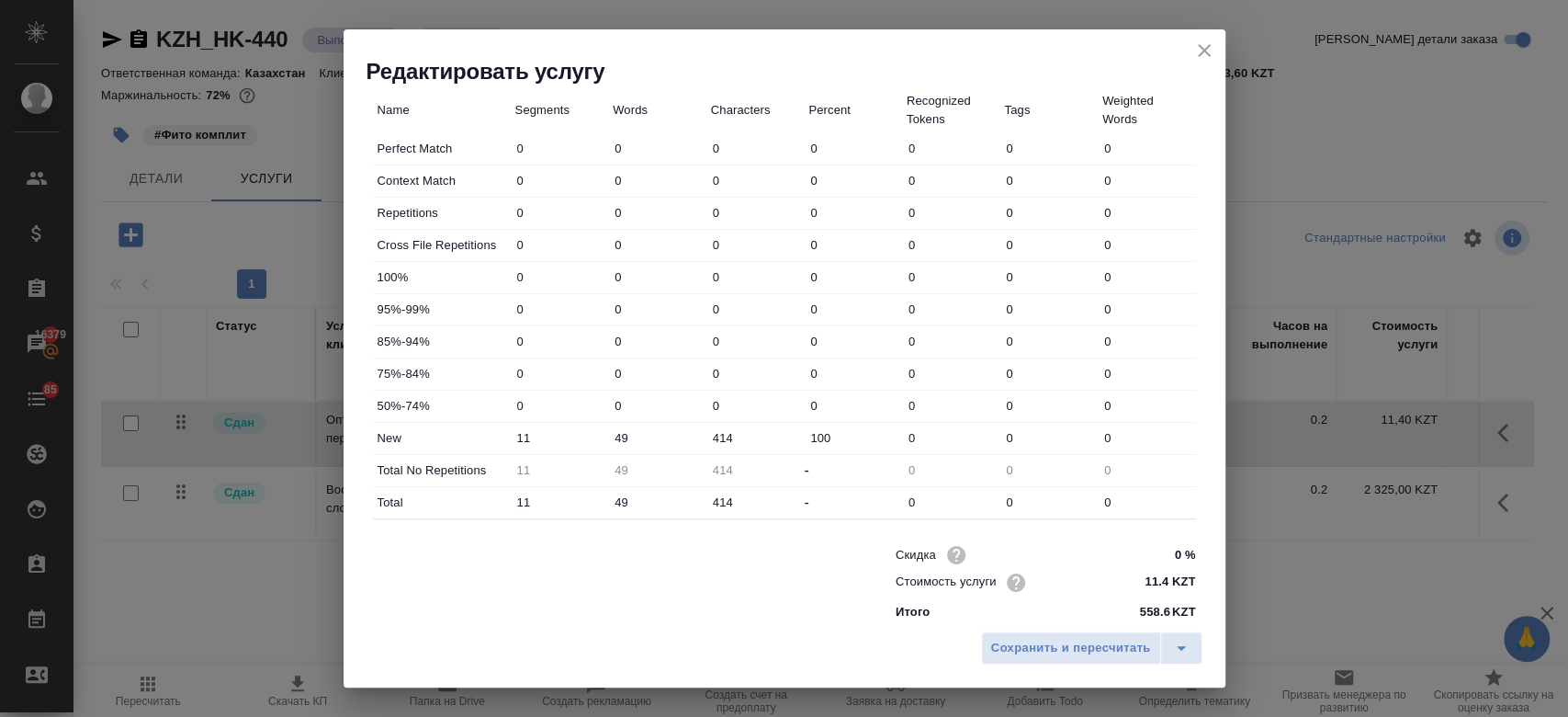
scroll to position [526, 0]
click at [1202, 50] on icon "close" at bounding box center [1204, 51] width 13 height 13
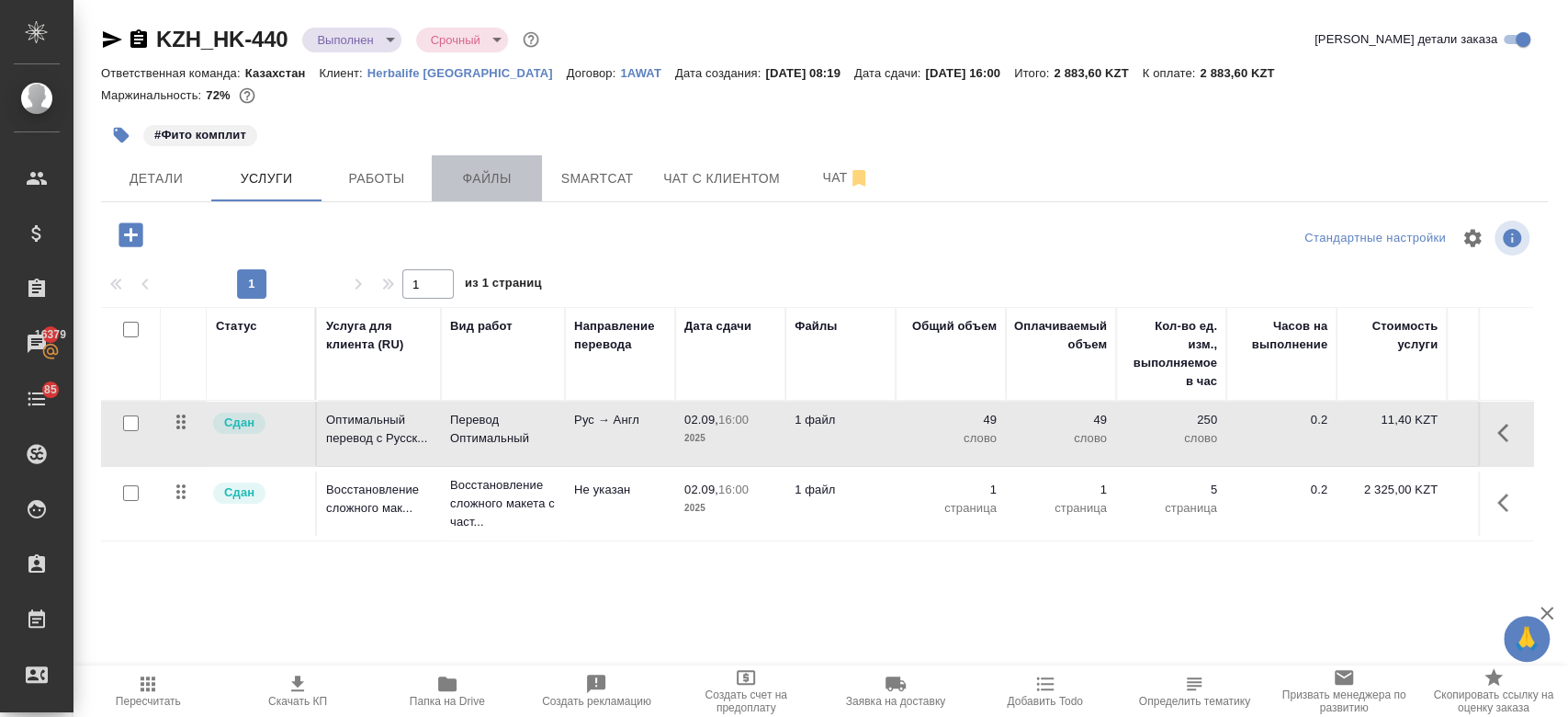
click at [485, 177] on span "Файлы" at bounding box center [486, 178] width 88 height 23
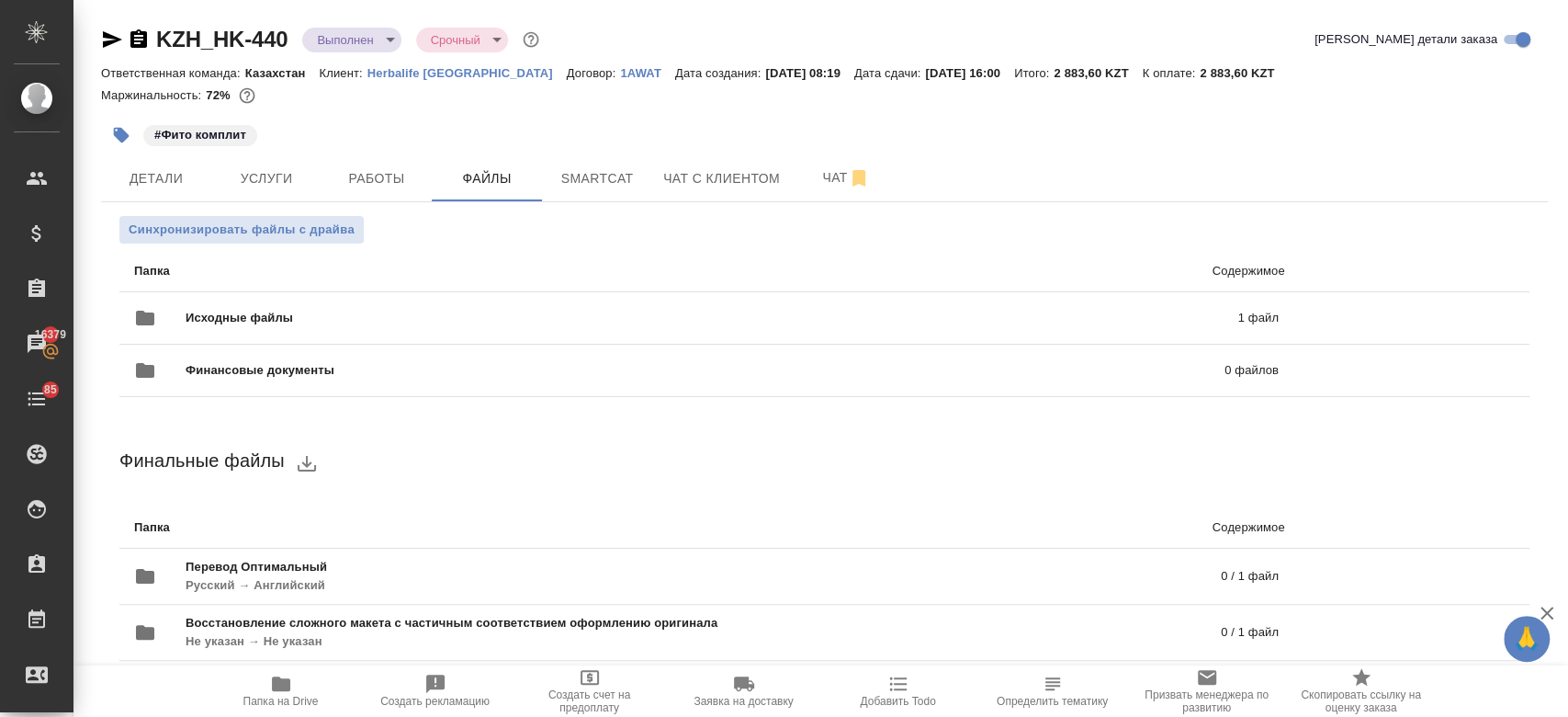
click at [577, 143] on div "#Фито комплит" at bounding box center [583, 135] width 964 height 41
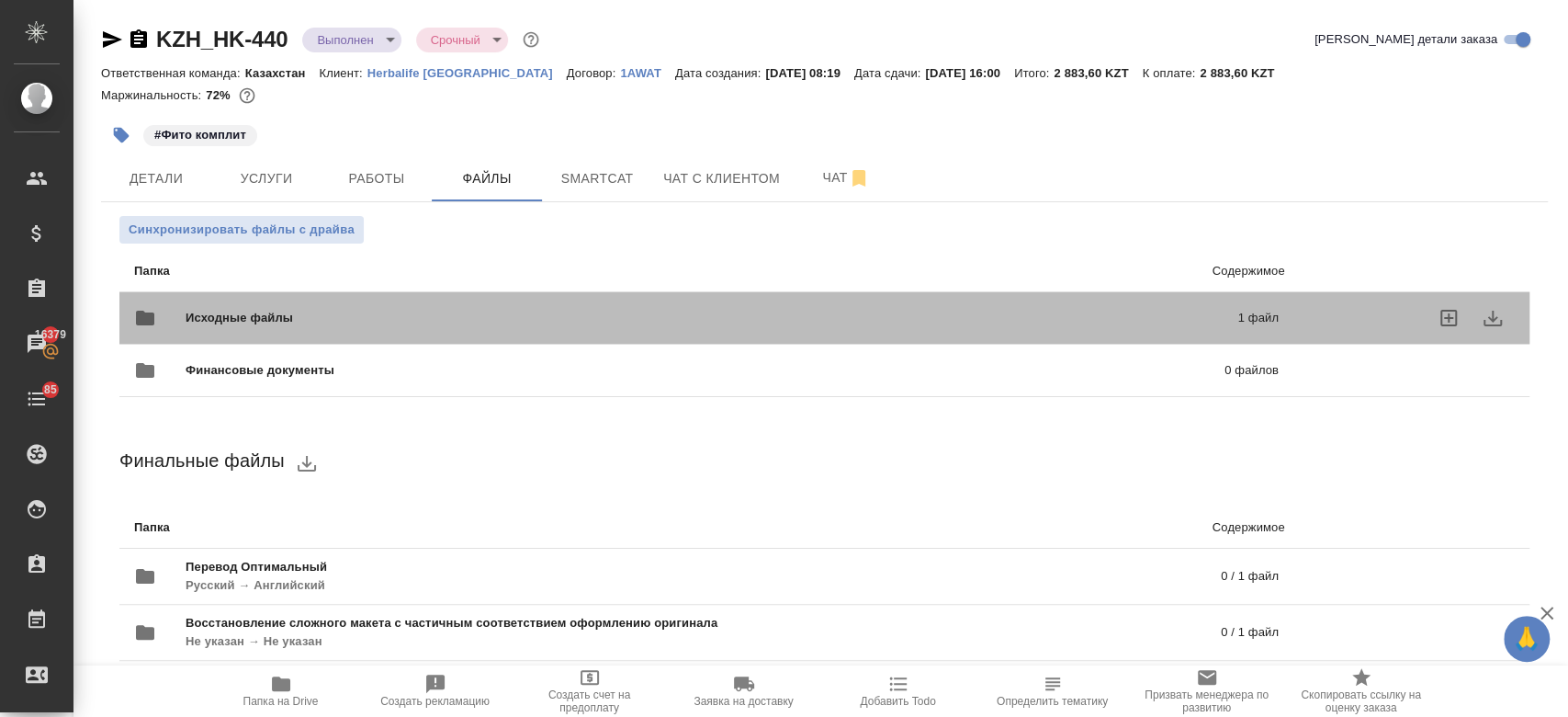
click at [537, 305] on div "Исходные файлы 1 файл" at bounding box center [706, 318] width 1144 height 45
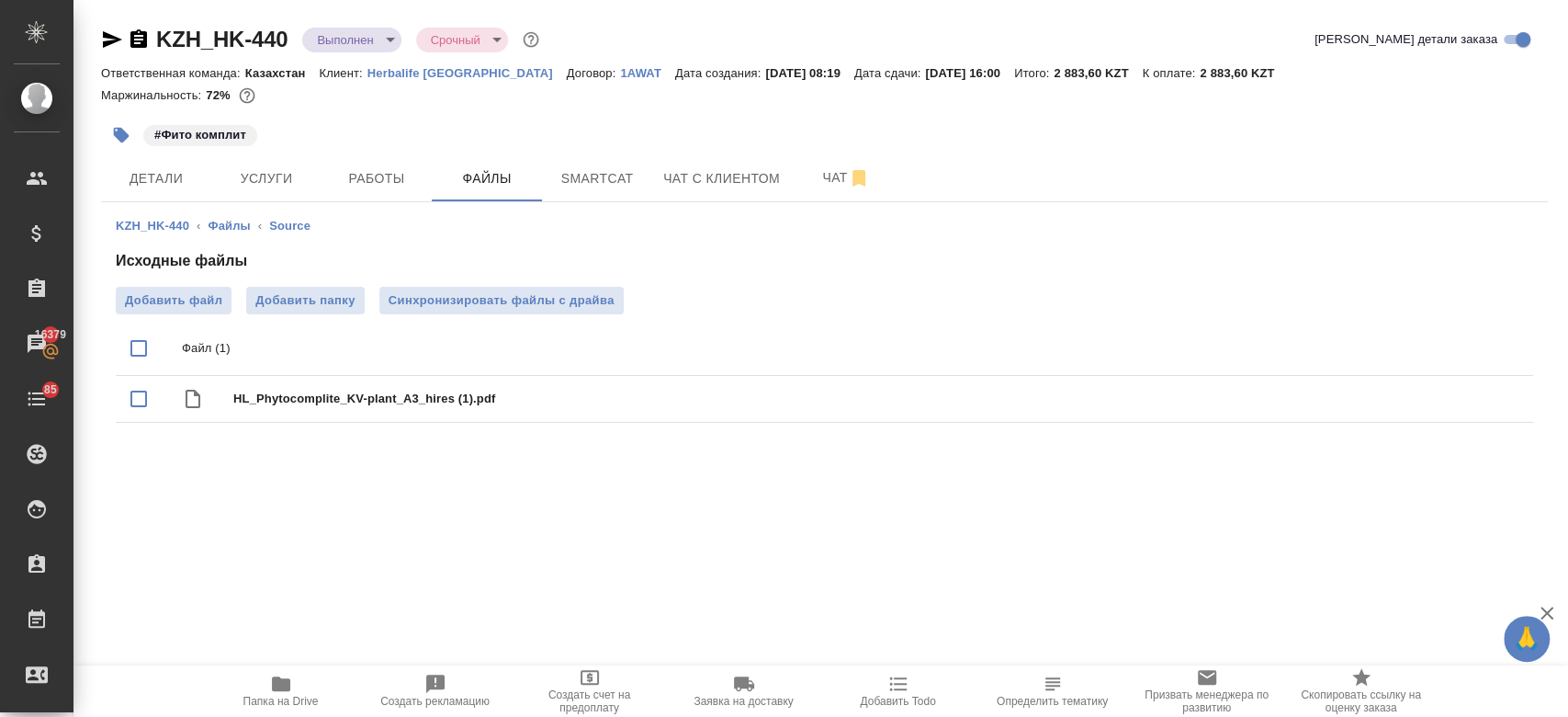
click at [590, 99] on div "Маржинальность: 72%" at bounding box center [824, 95] width 1446 height 24
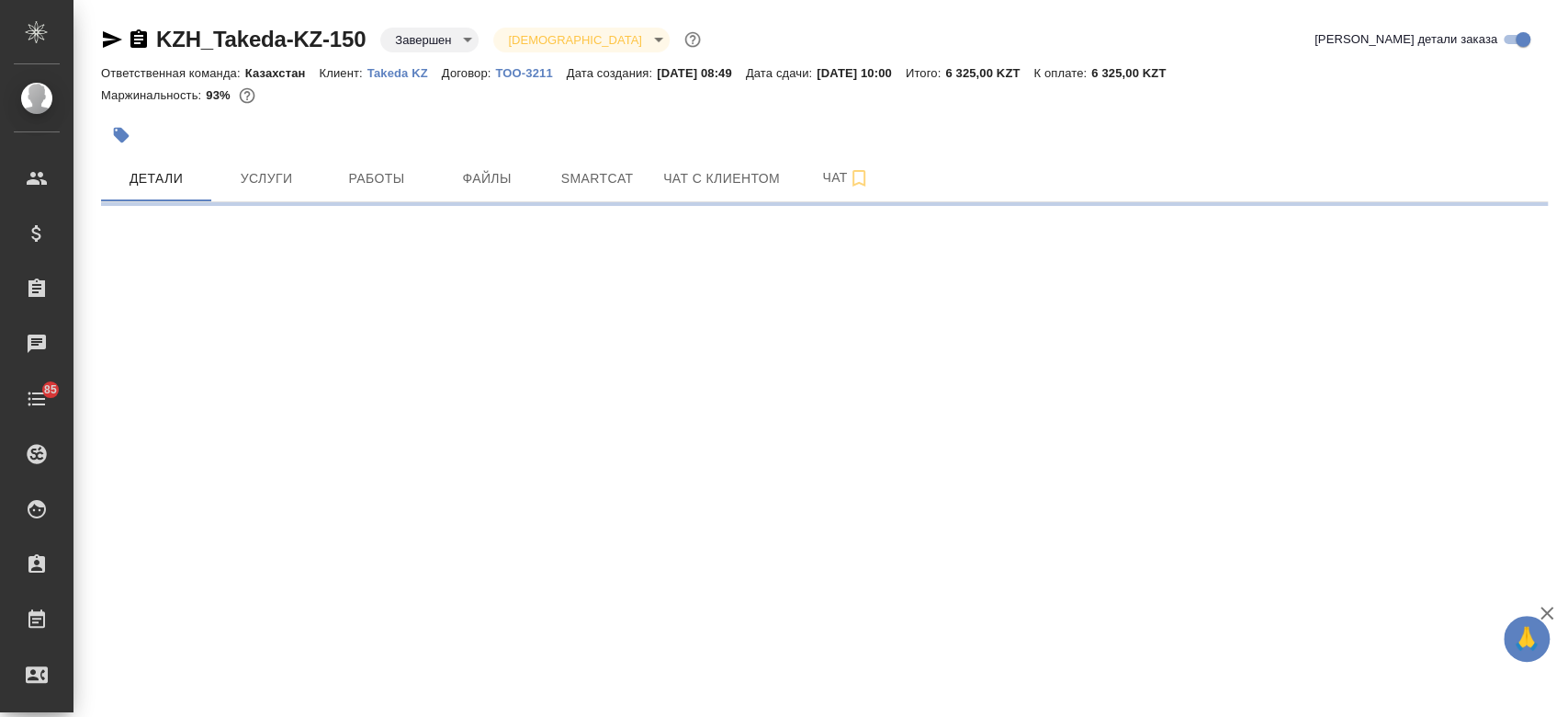
select select "RU"
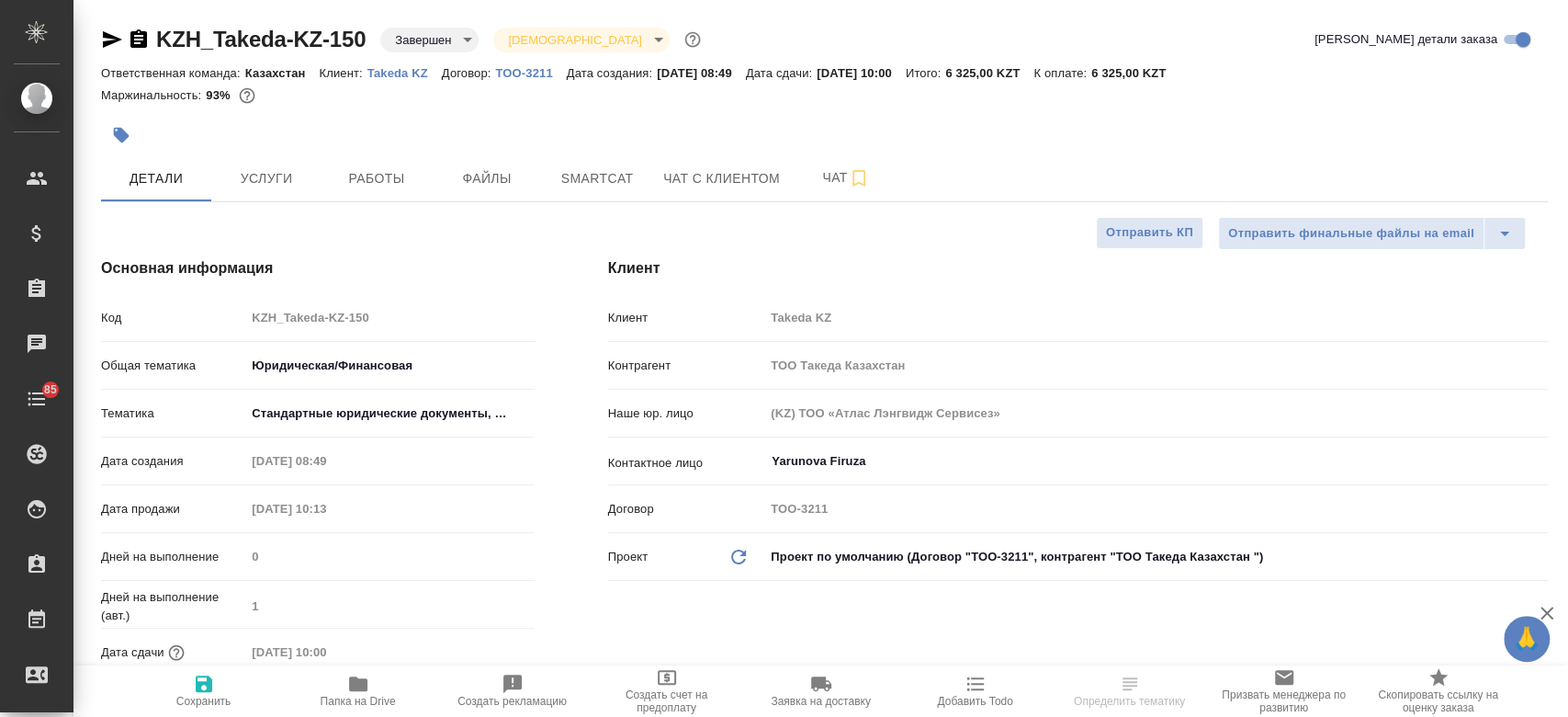
type textarea "x"
click at [421, 73] on p "Takeda KZ" at bounding box center [404, 73] width 74 height 14
type textarea "x"
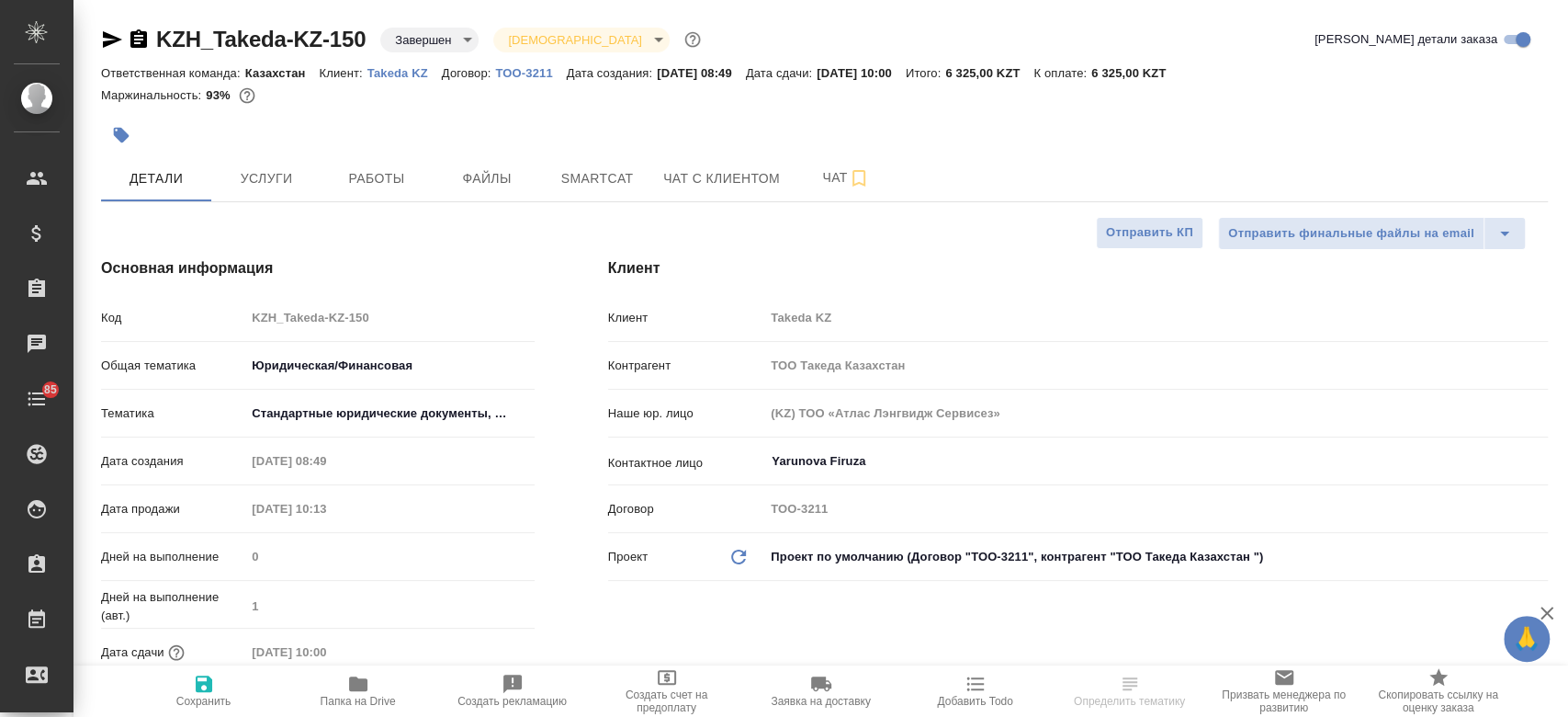
type textarea "x"
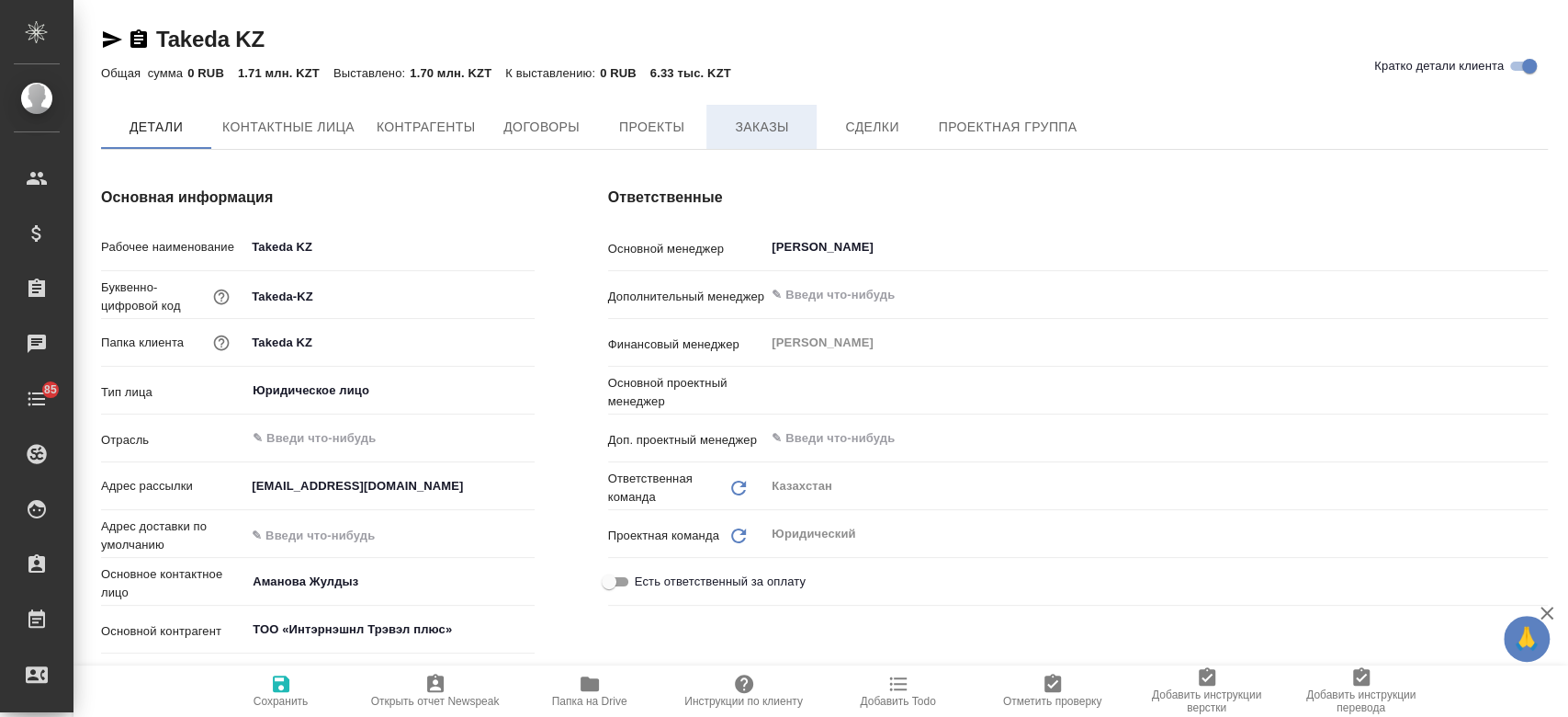
type textarea "x"
click at [764, 134] on span "Заказы" at bounding box center [761, 128] width 88 height 23
type textarea "x"
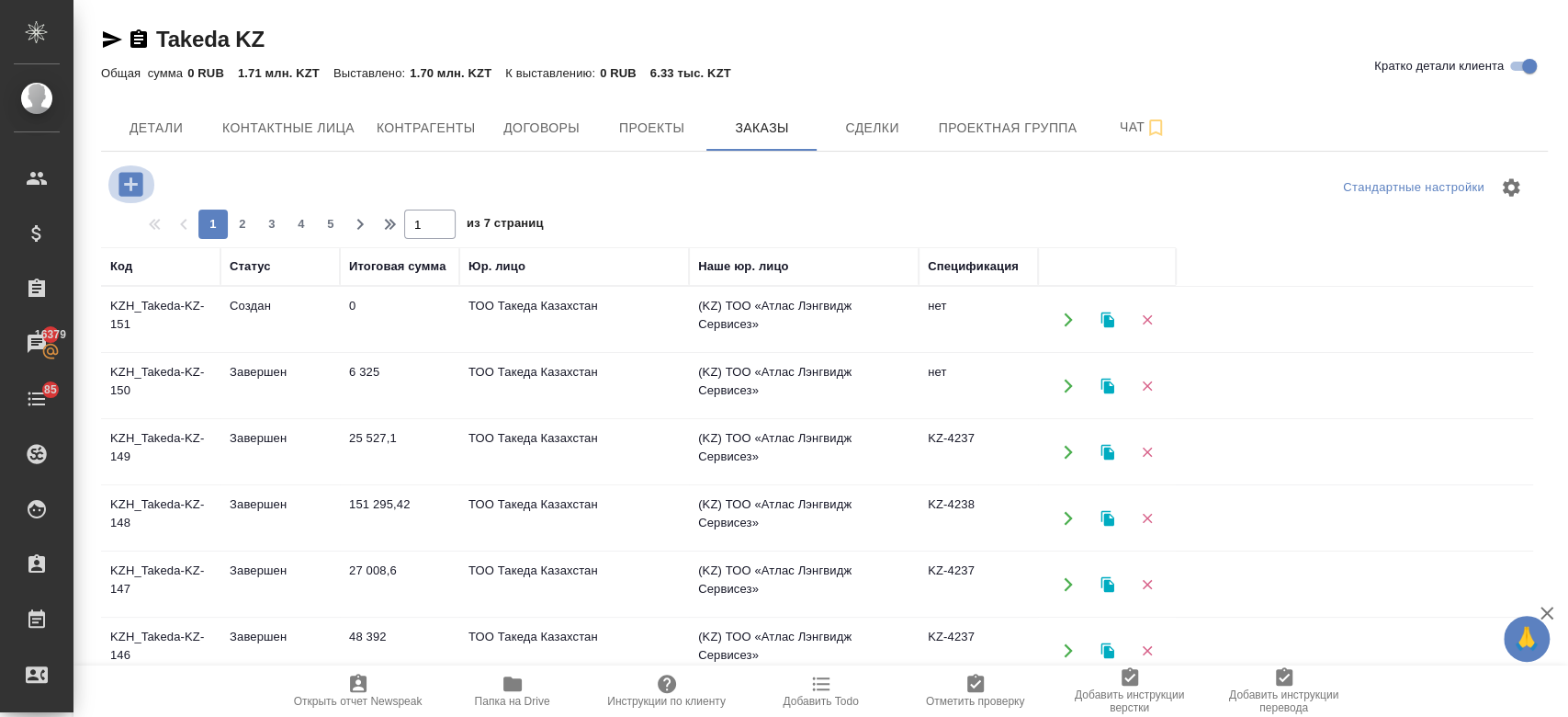
click at [135, 187] on icon "button" at bounding box center [131, 183] width 24 height 24
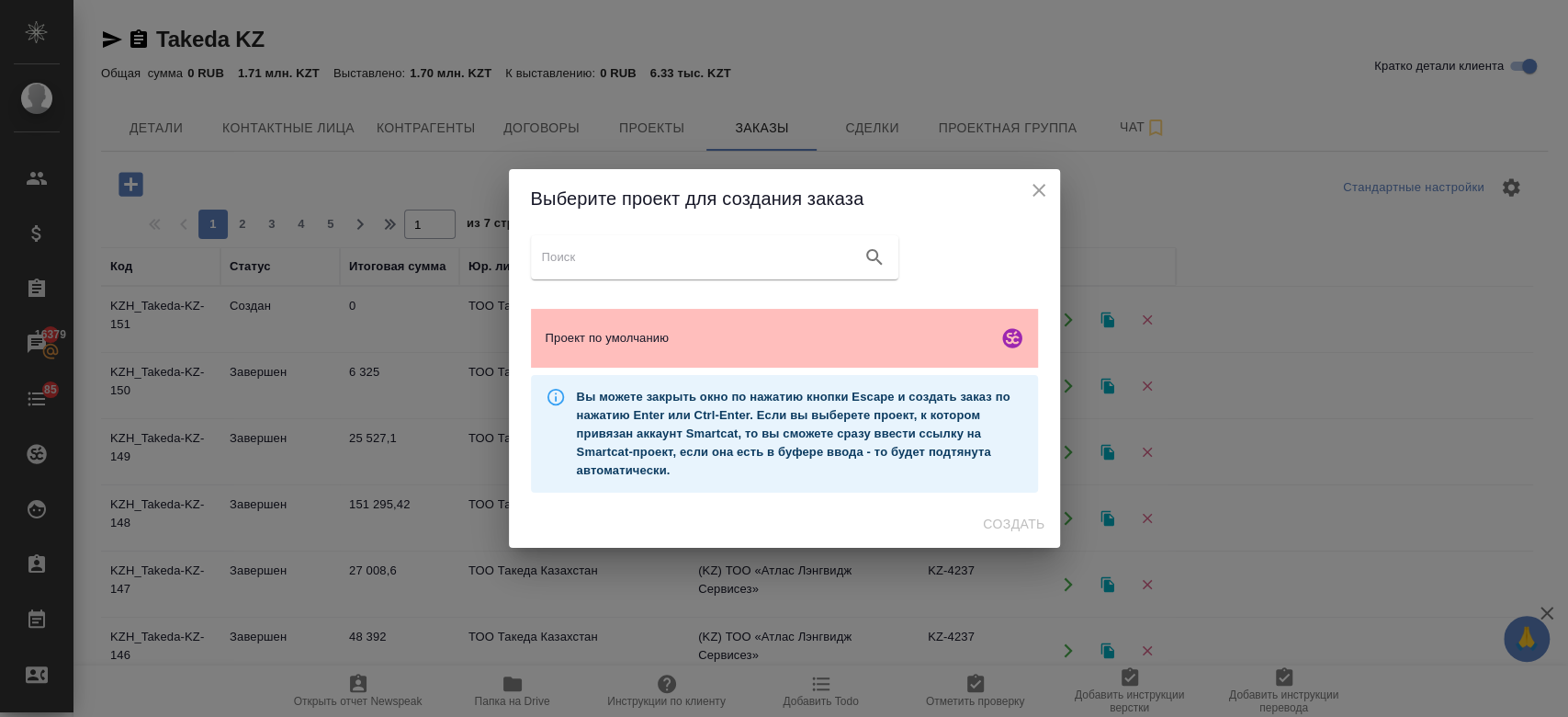
click at [668, 339] on span "Проект по умолчанию" at bounding box center [767, 338] width 444 height 19
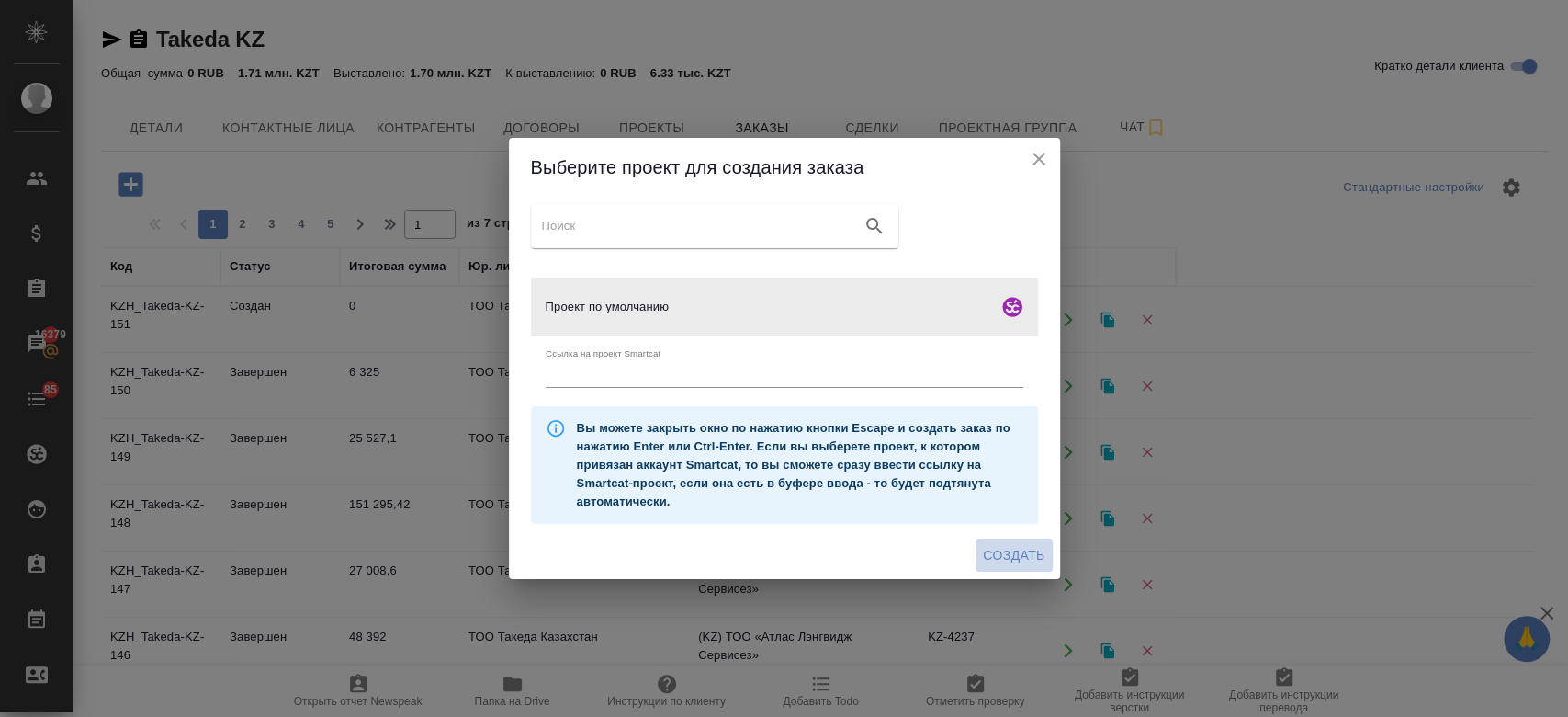
click at [1011, 563] on span "Создать" at bounding box center [1014, 555] width 61 height 23
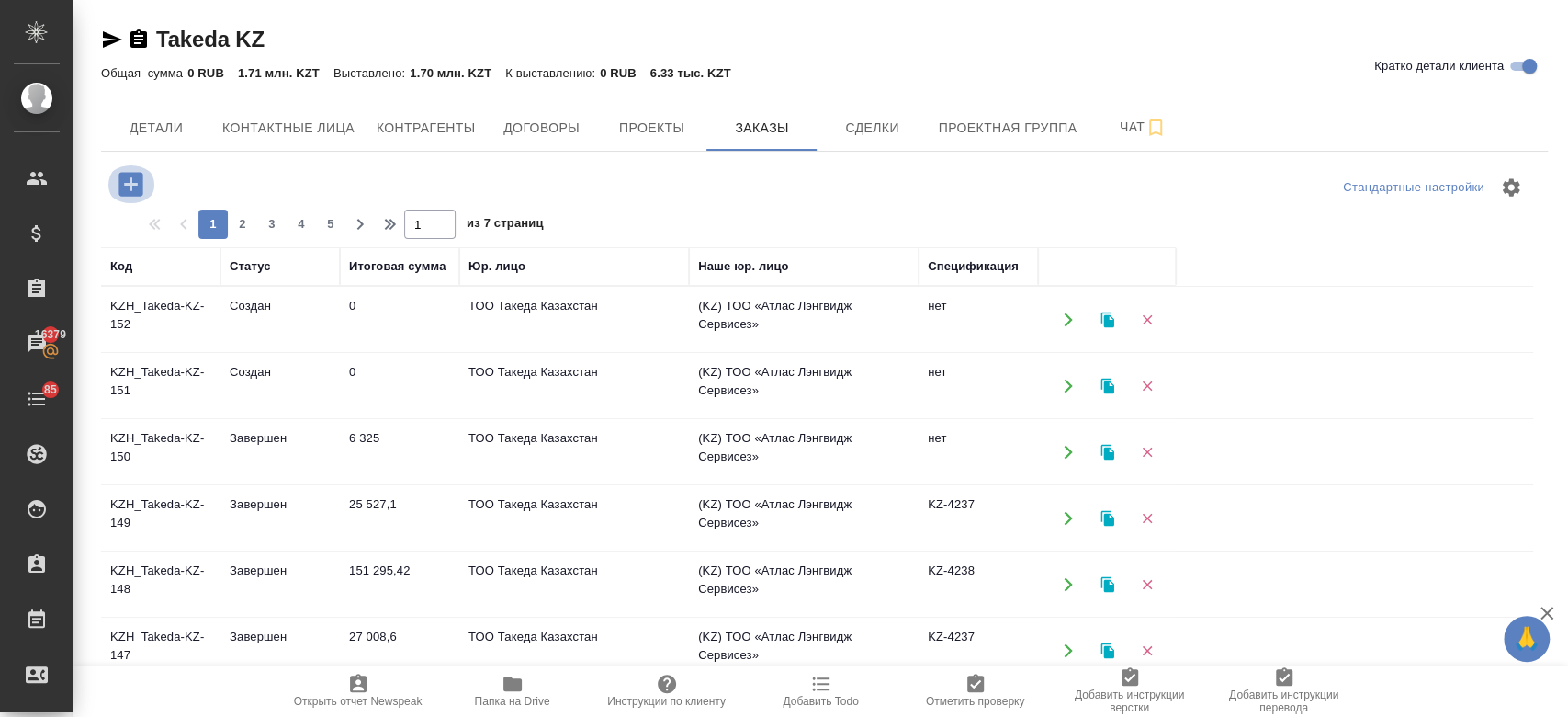
click at [125, 178] on icon "button" at bounding box center [131, 183] width 24 height 24
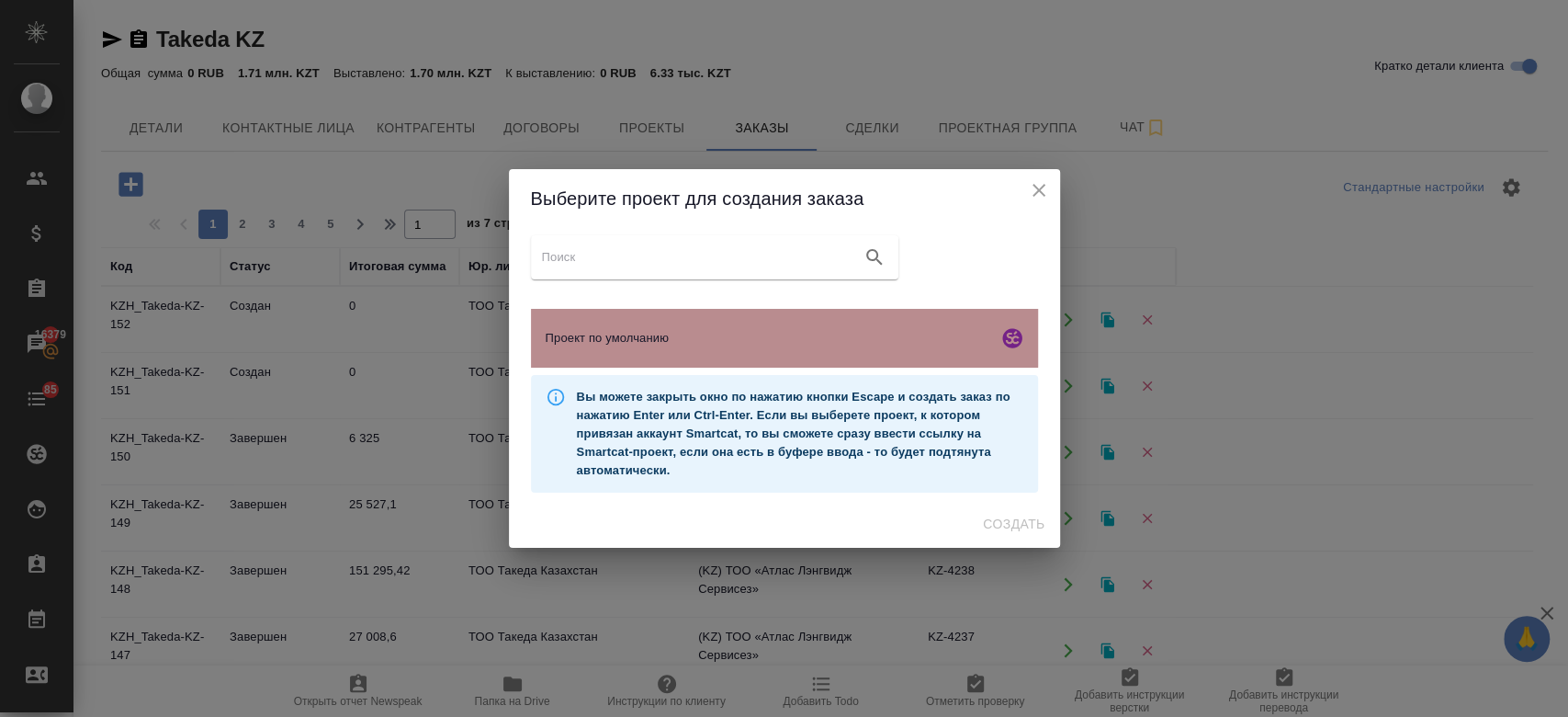
click at [631, 324] on div "Проект по умолчанию" at bounding box center [784, 338] width 507 height 58
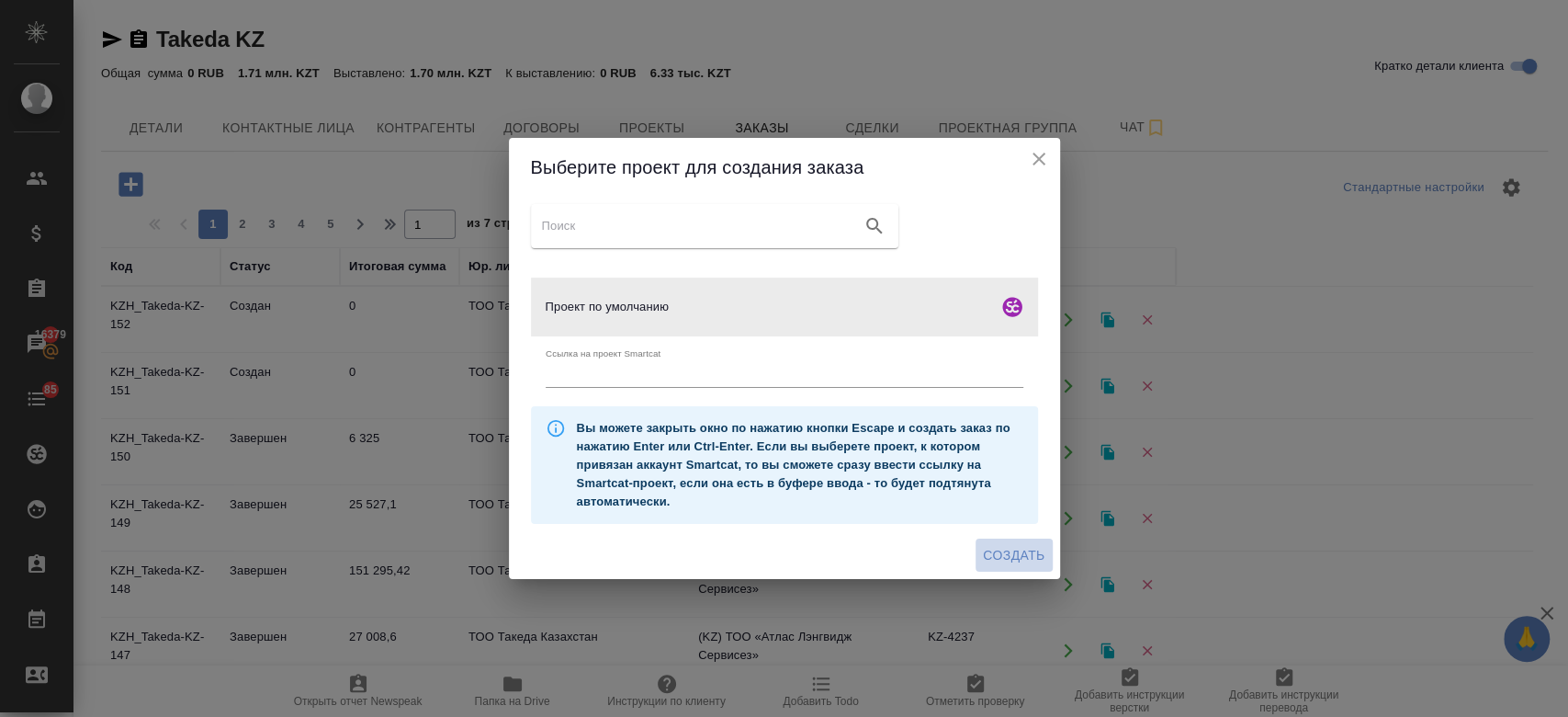
click at [1017, 563] on span "Создать" at bounding box center [1014, 555] width 61 height 23
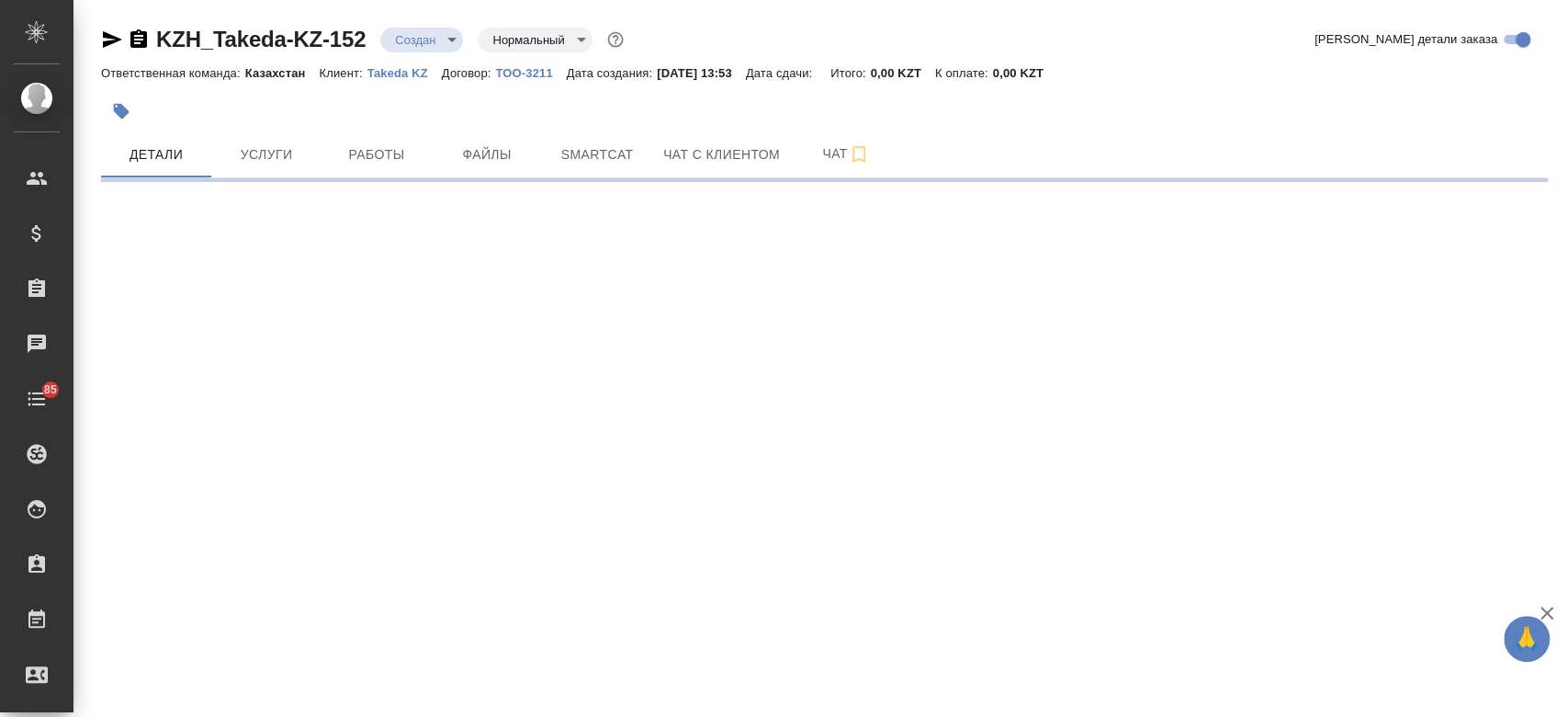
select select "RU"
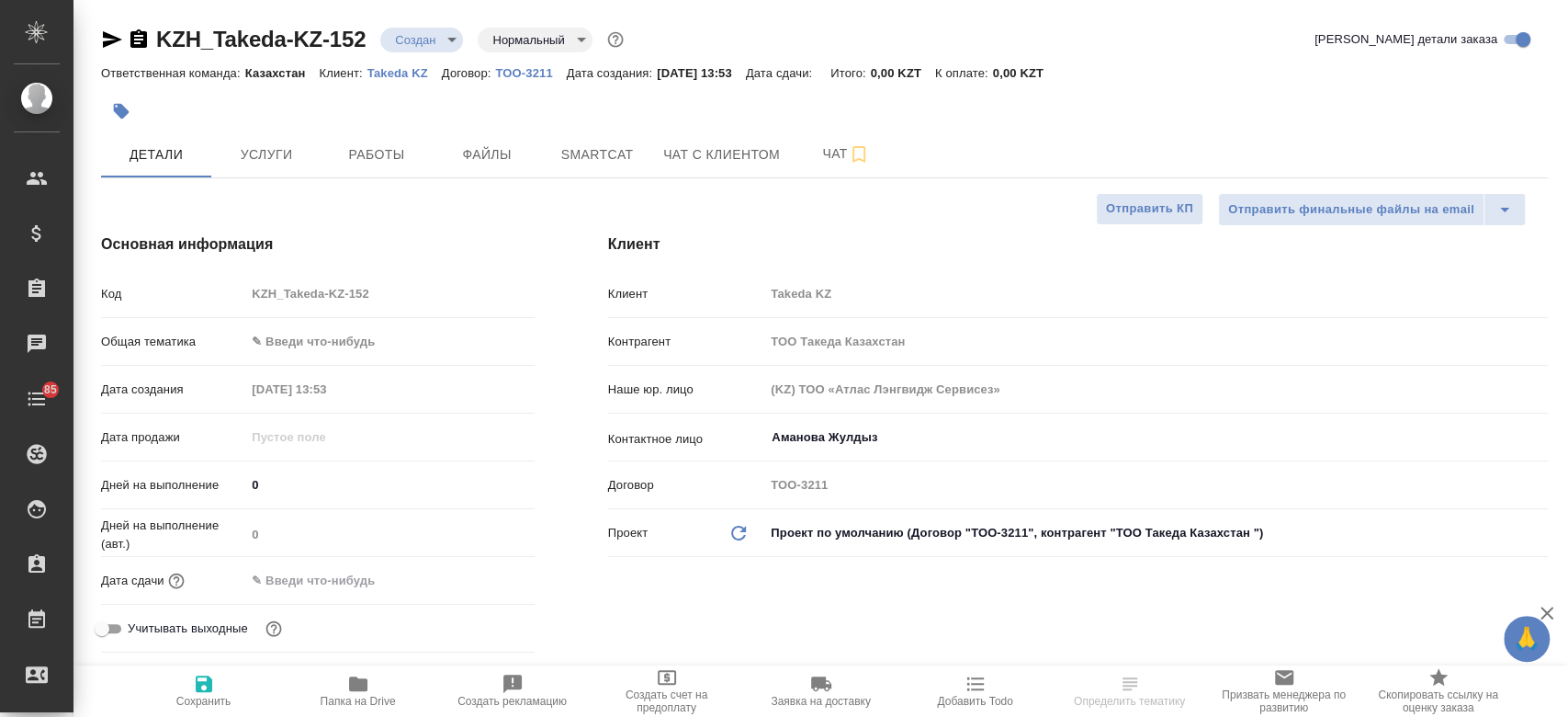
type textarea "x"
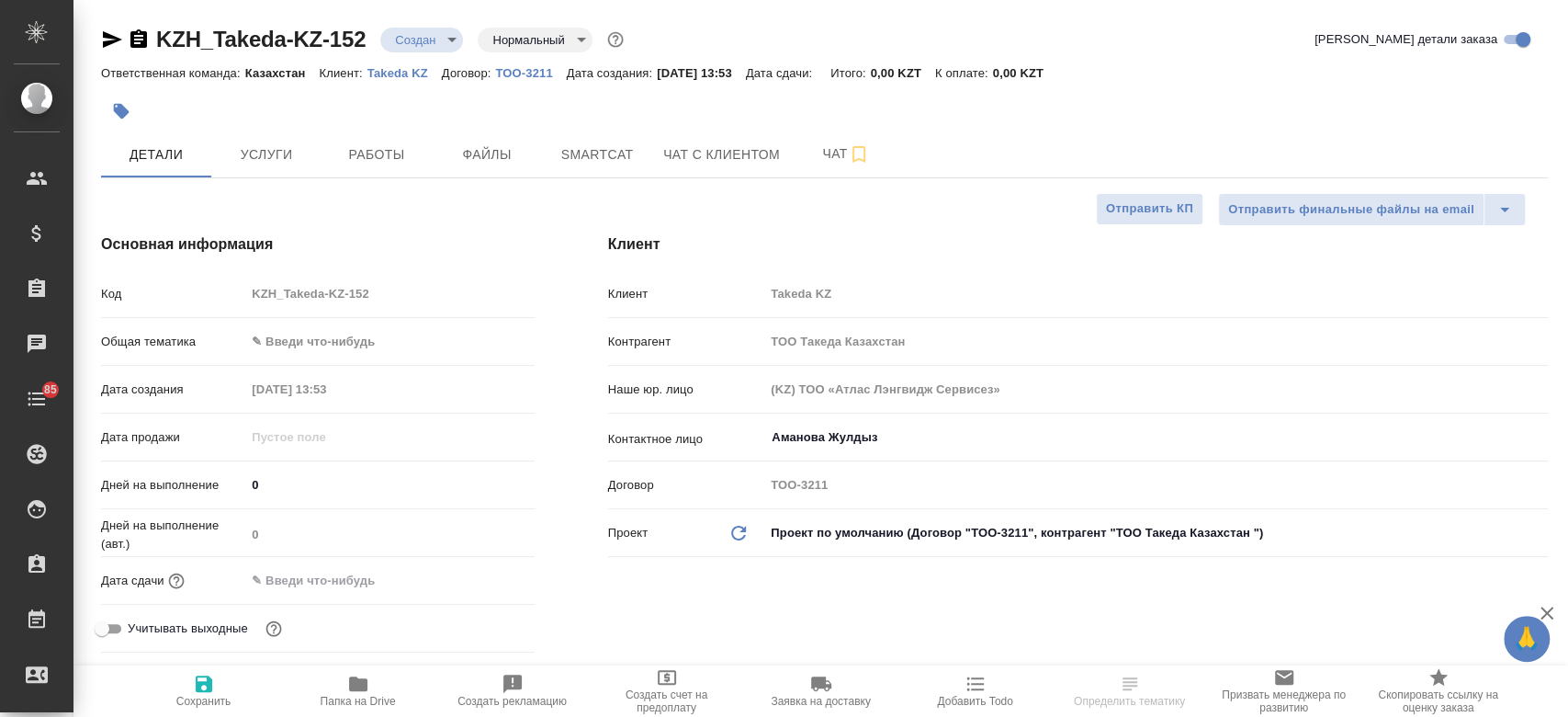
type textarea "x"
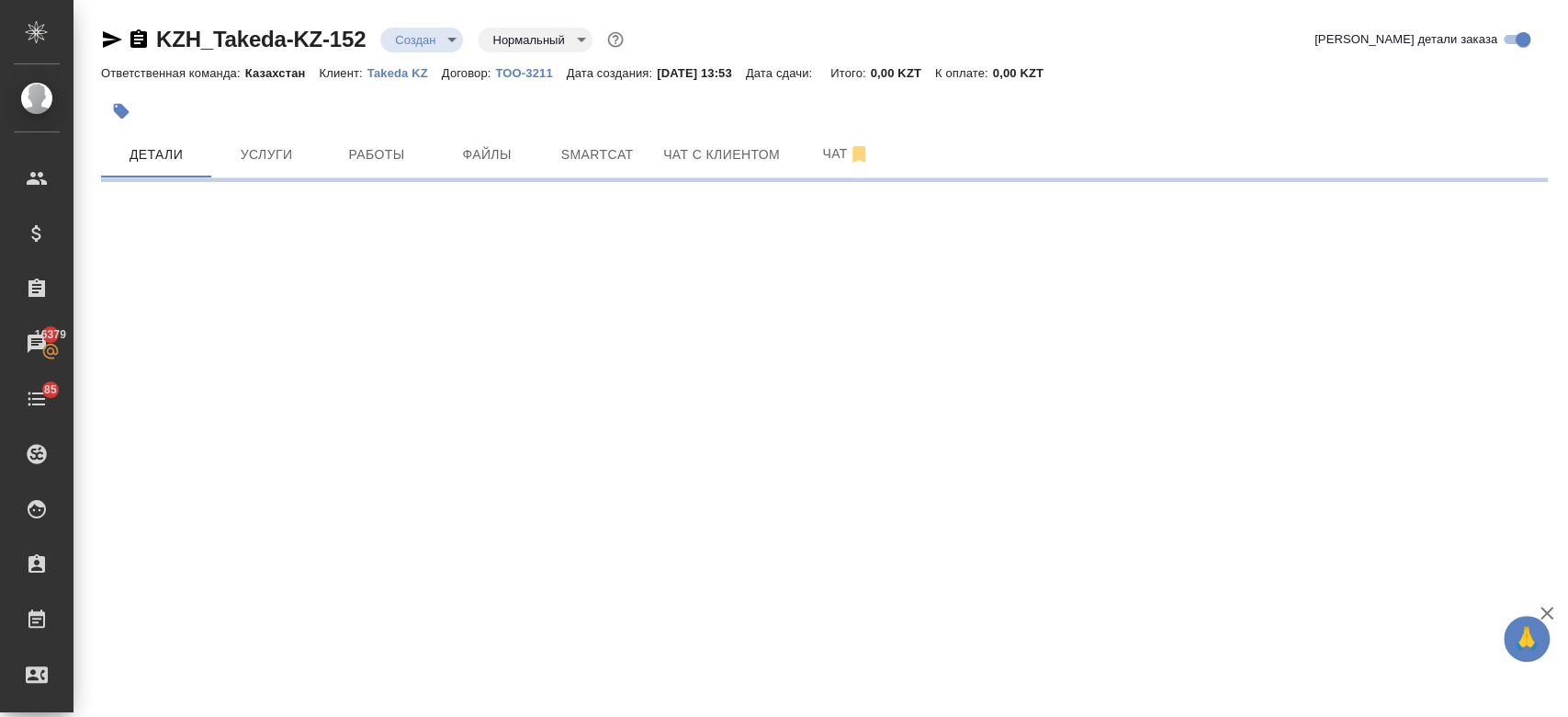
select select "RU"
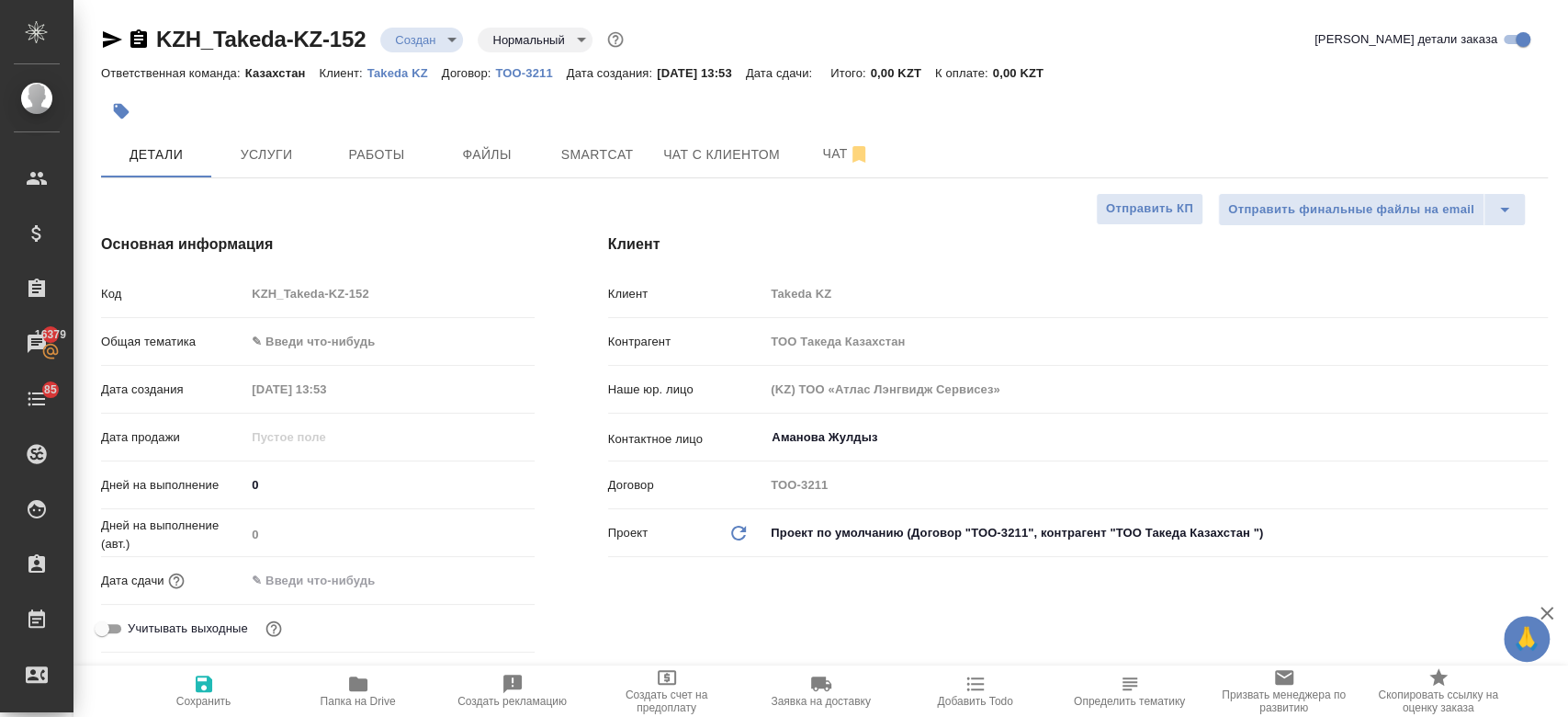
type textarea "x"
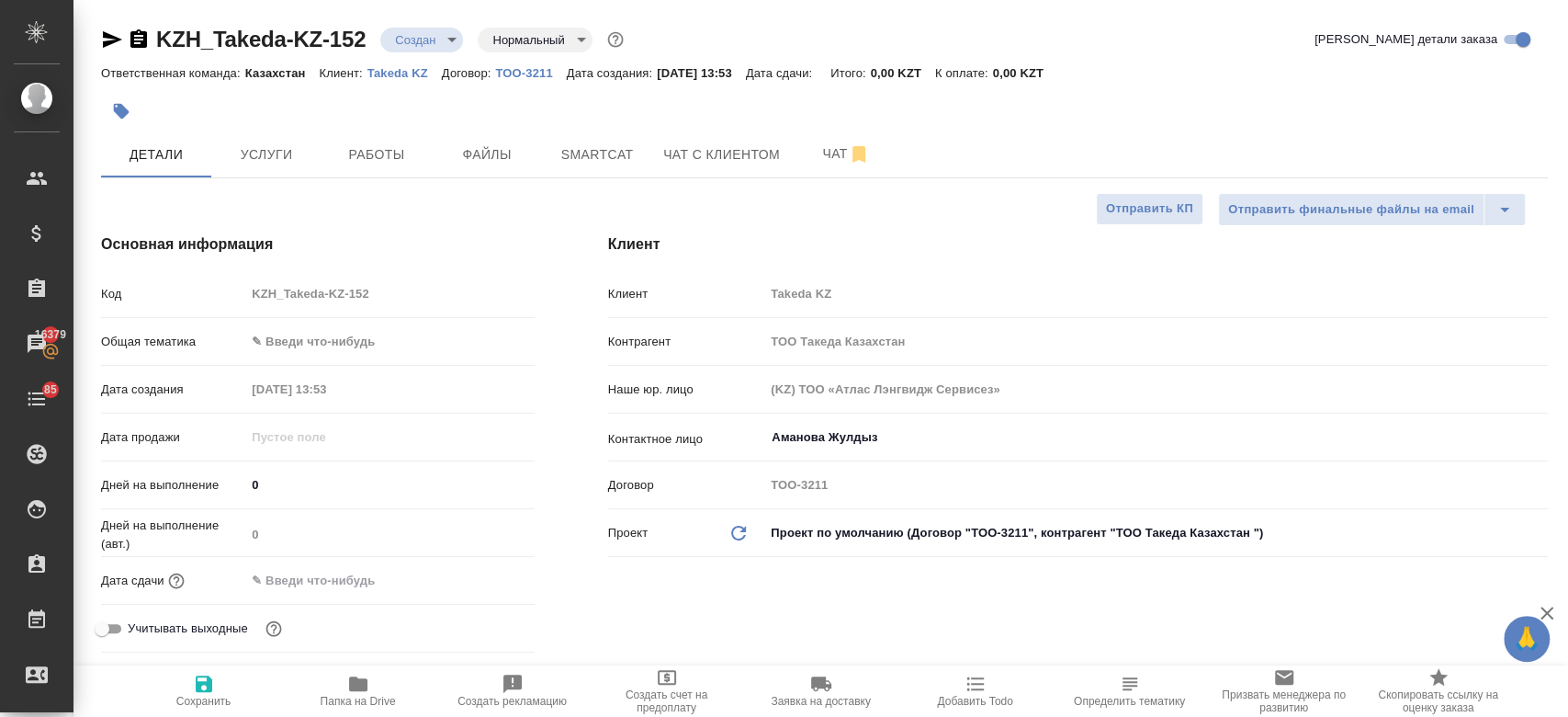
type textarea "x"
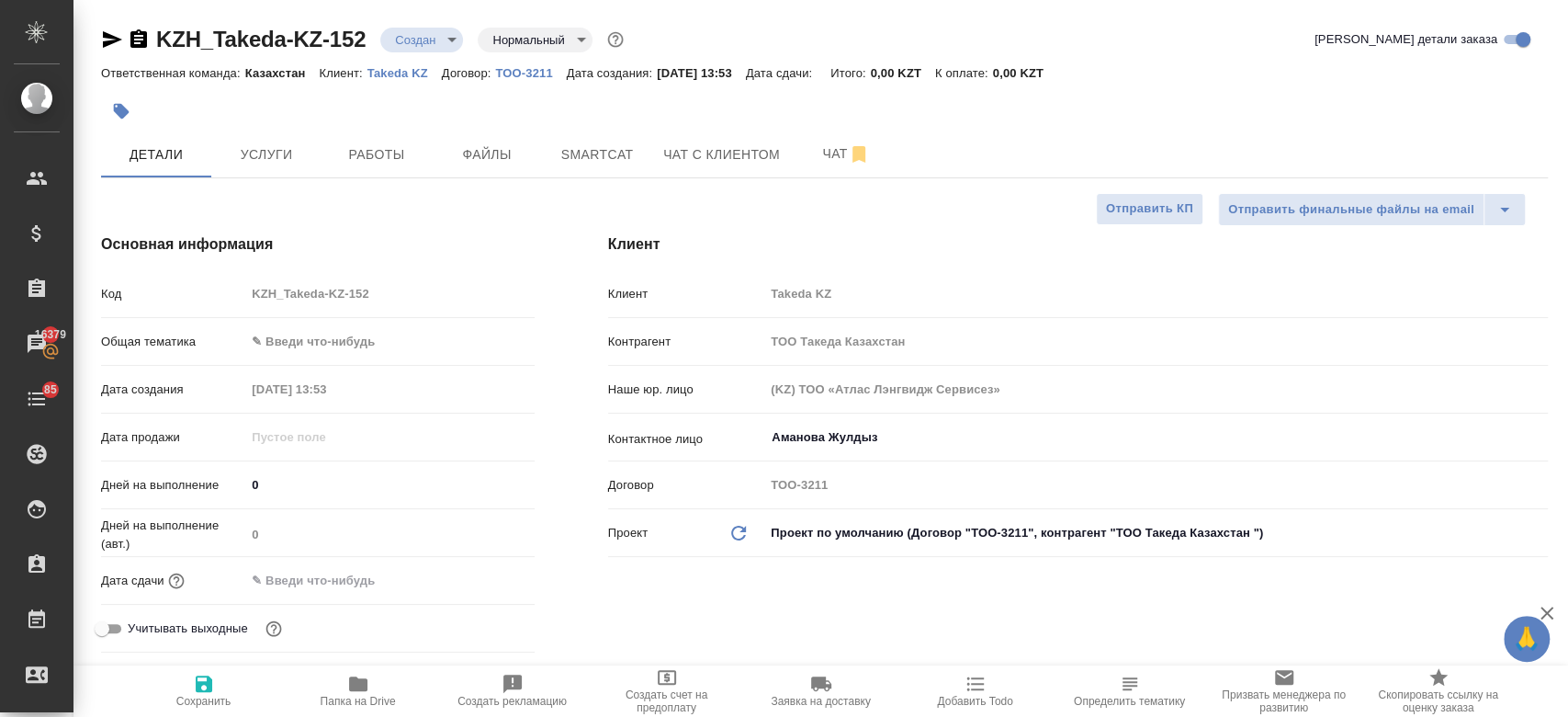
type textarea "x"
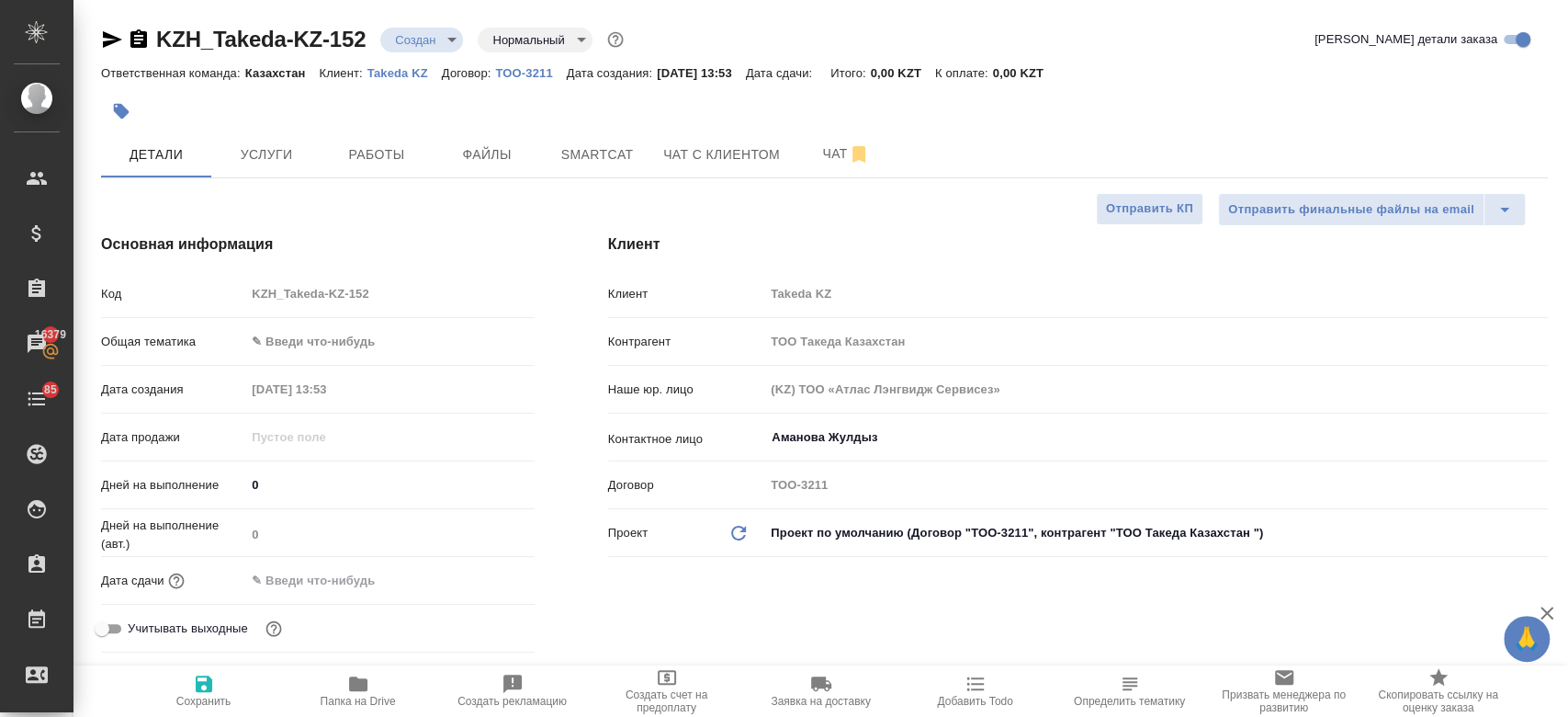
type textarea "x"
click at [496, 162] on span "Файлы" at bounding box center [486, 154] width 88 height 23
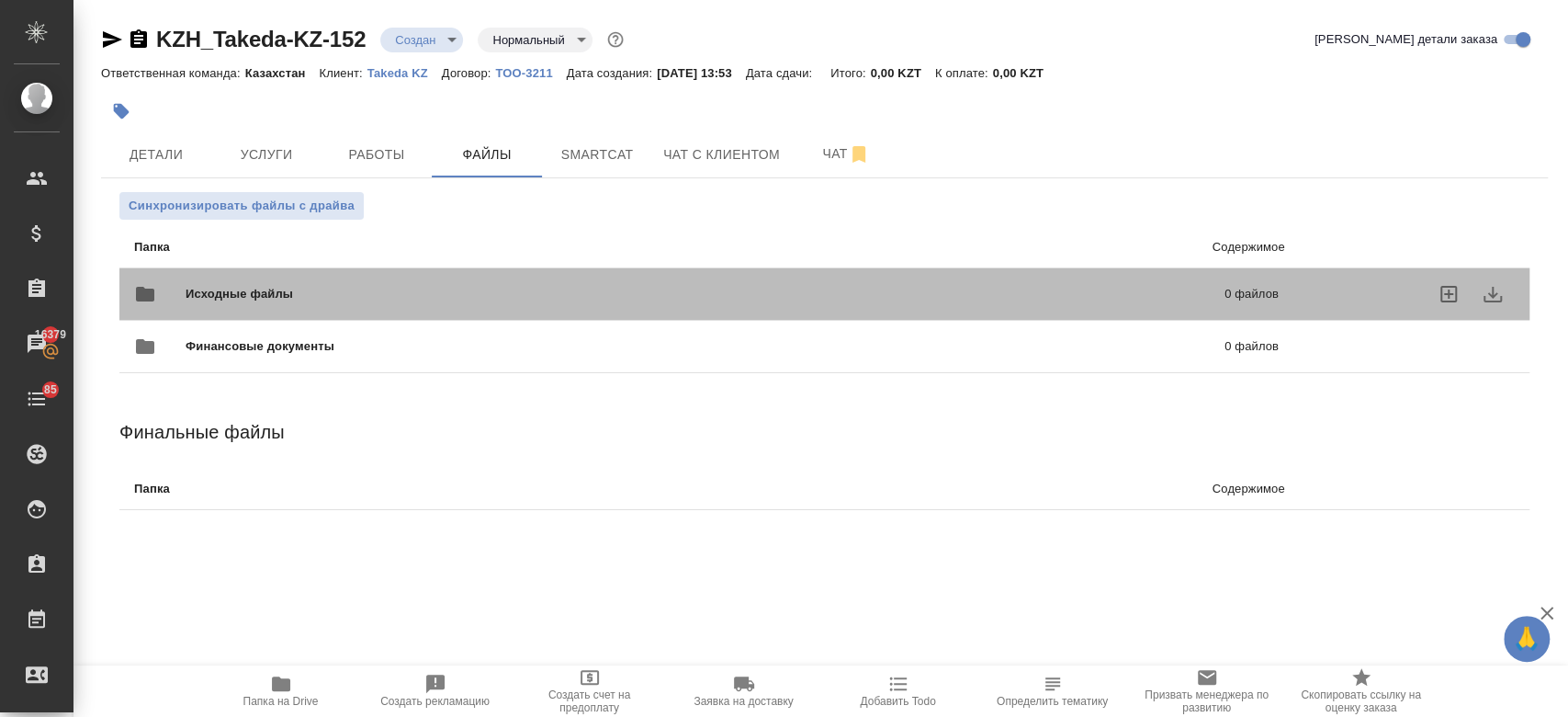
click at [358, 303] on div "Исходные файлы 0 файлов" at bounding box center [706, 294] width 1144 height 45
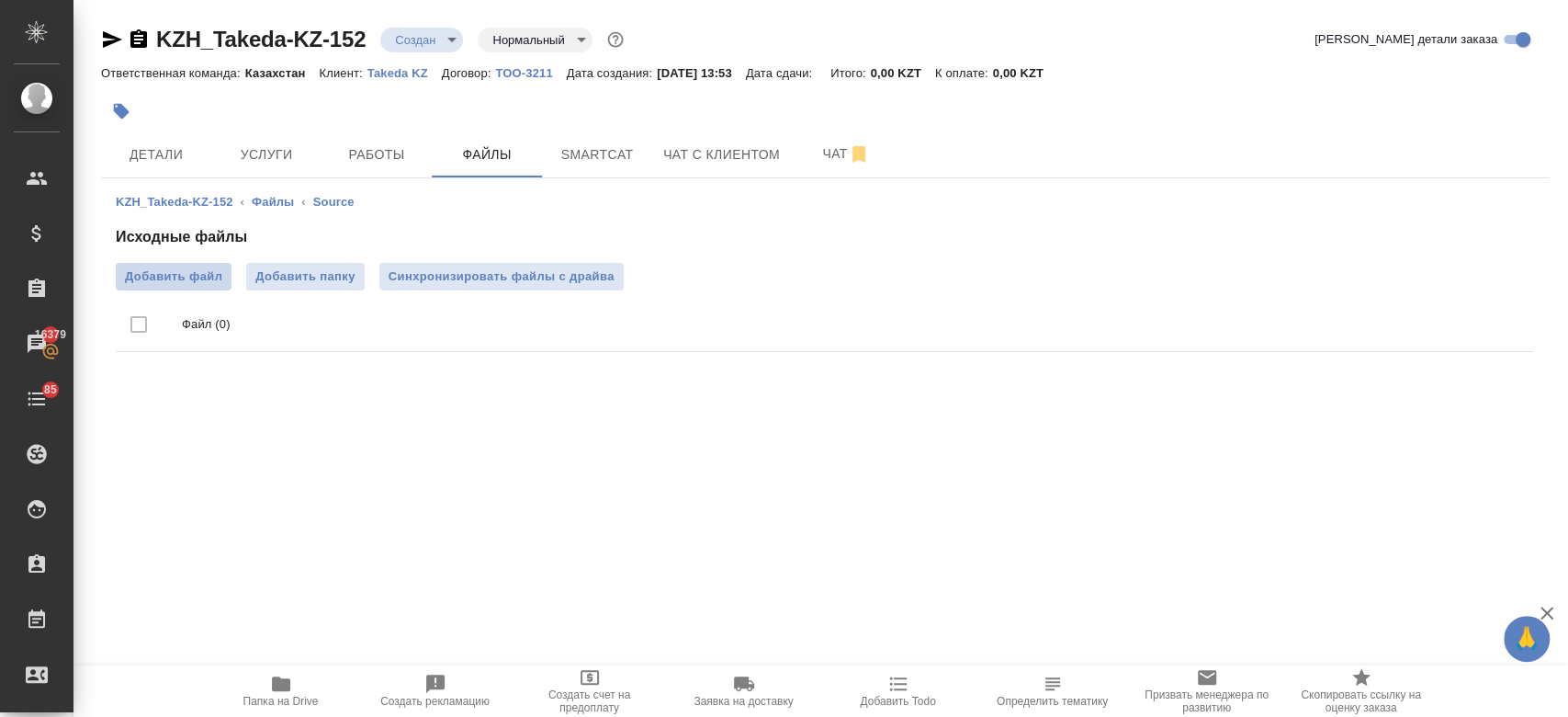
click at [206, 278] on span "Добавить файл" at bounding box center [173, 276] width 97 height 19
click at [0, 0] on input "Добавить файл" at bounding box center [0, 0] width 0 height 0
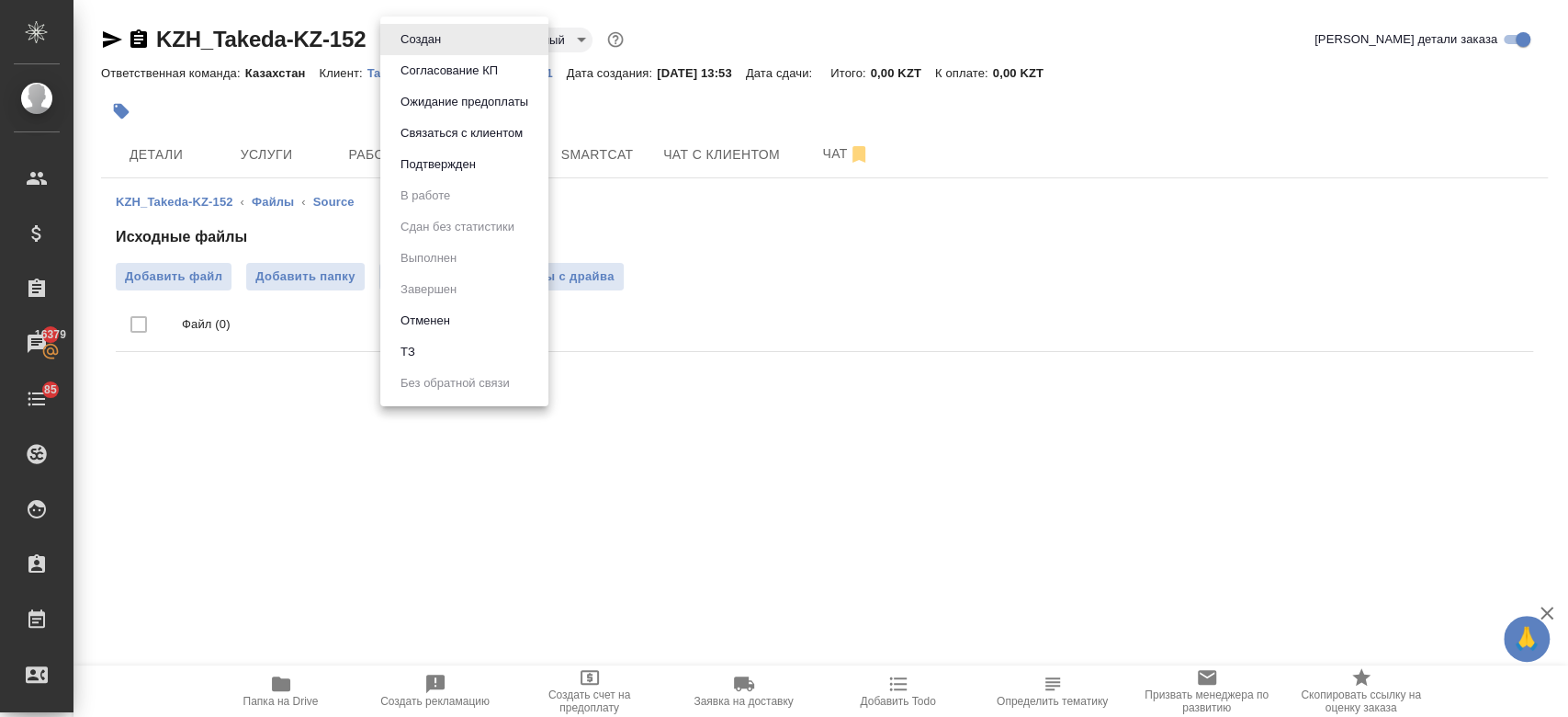
click at [426, 47] on body "🙏 .cls-1 fill:#fff; AWATERA Kosherbayeva Nazerke Клиенты Спецификации Заказы 16…" at bounding box center [784, 358] width 1568 height 717
click at [488, 337] on li "ТЗ" at bounding box center [464, 353] width 168 height 32
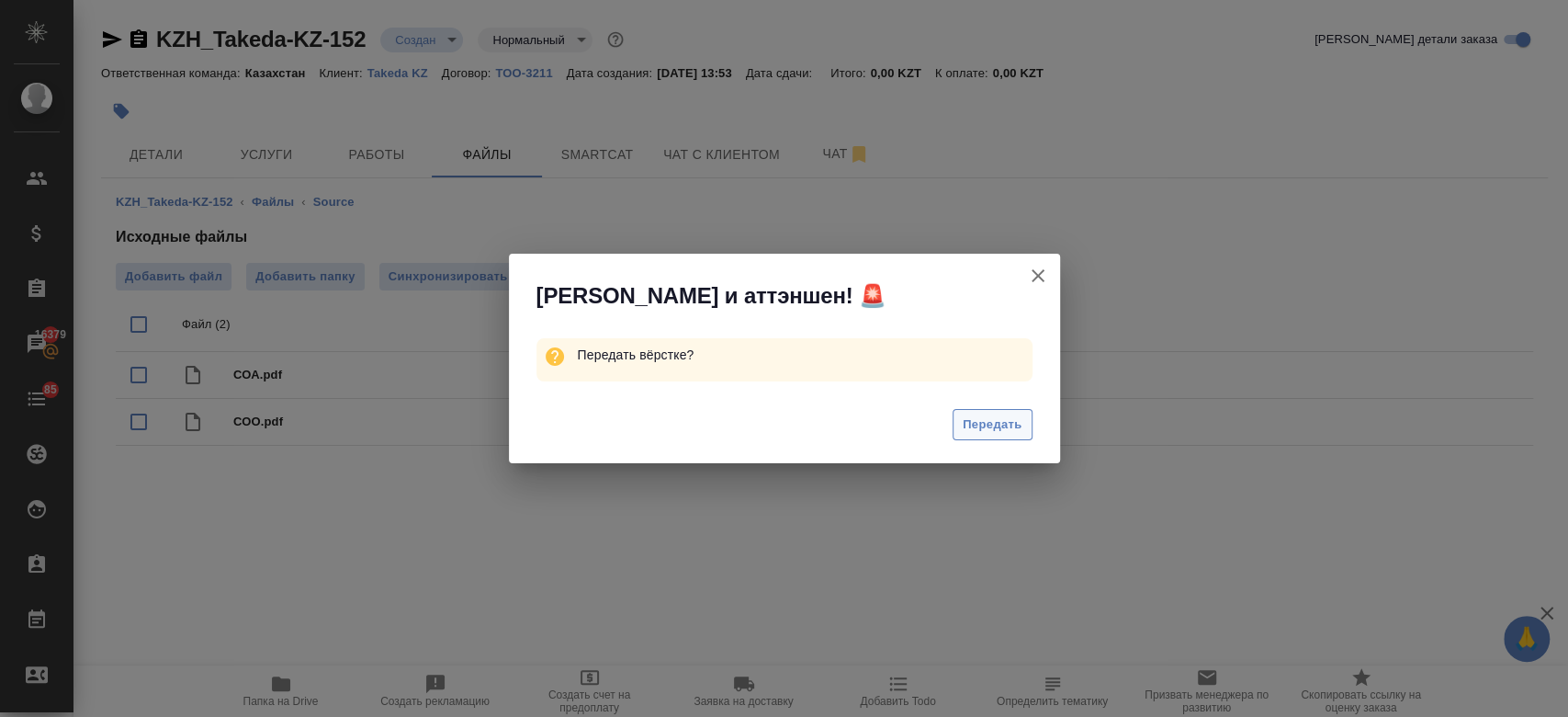
click at [1014, 428] on span "Передать" at bounding box center [992, 424] width 59 height 21
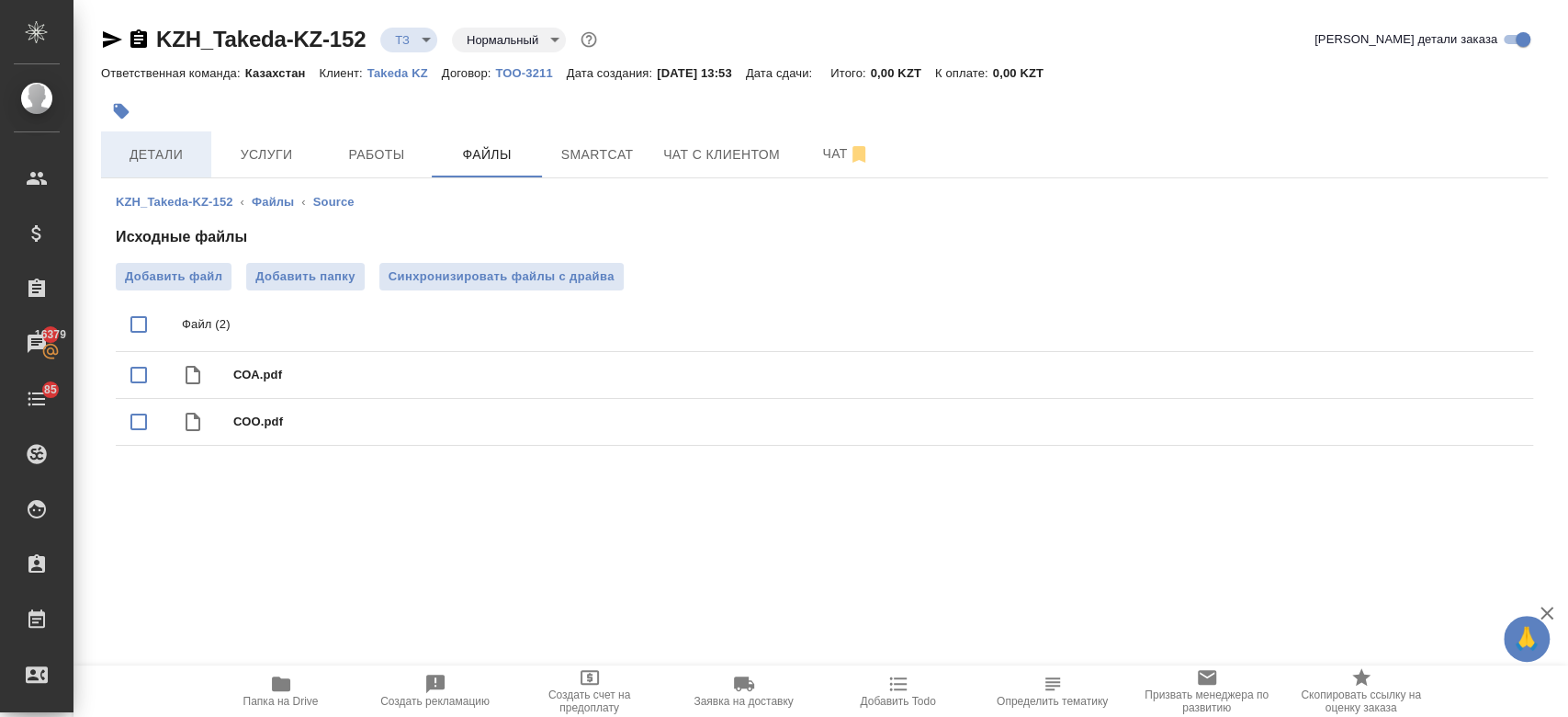
click at [155, 149] on span "Детали" at bounding box center [155, 154] width 88 height 23
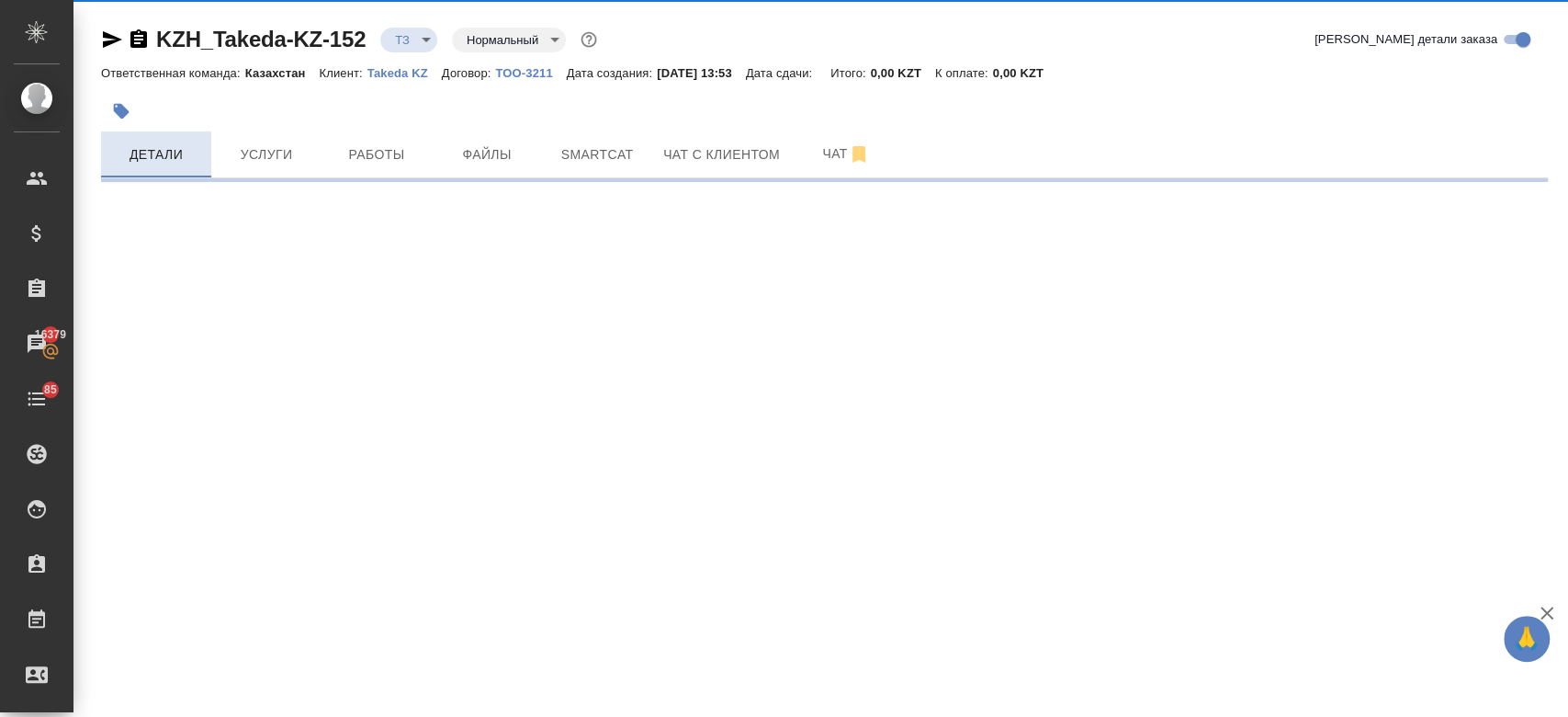
select select "RU"
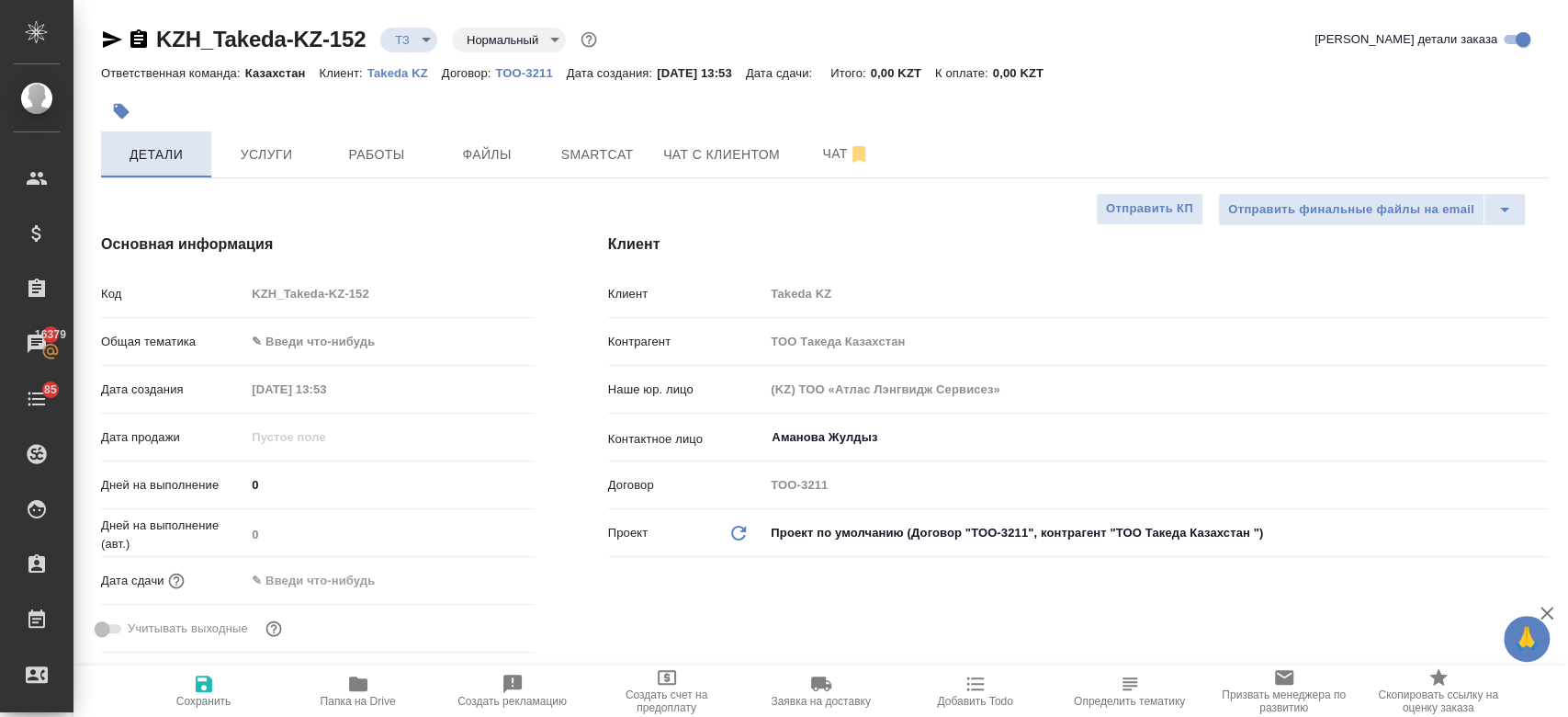
type textarea "x"
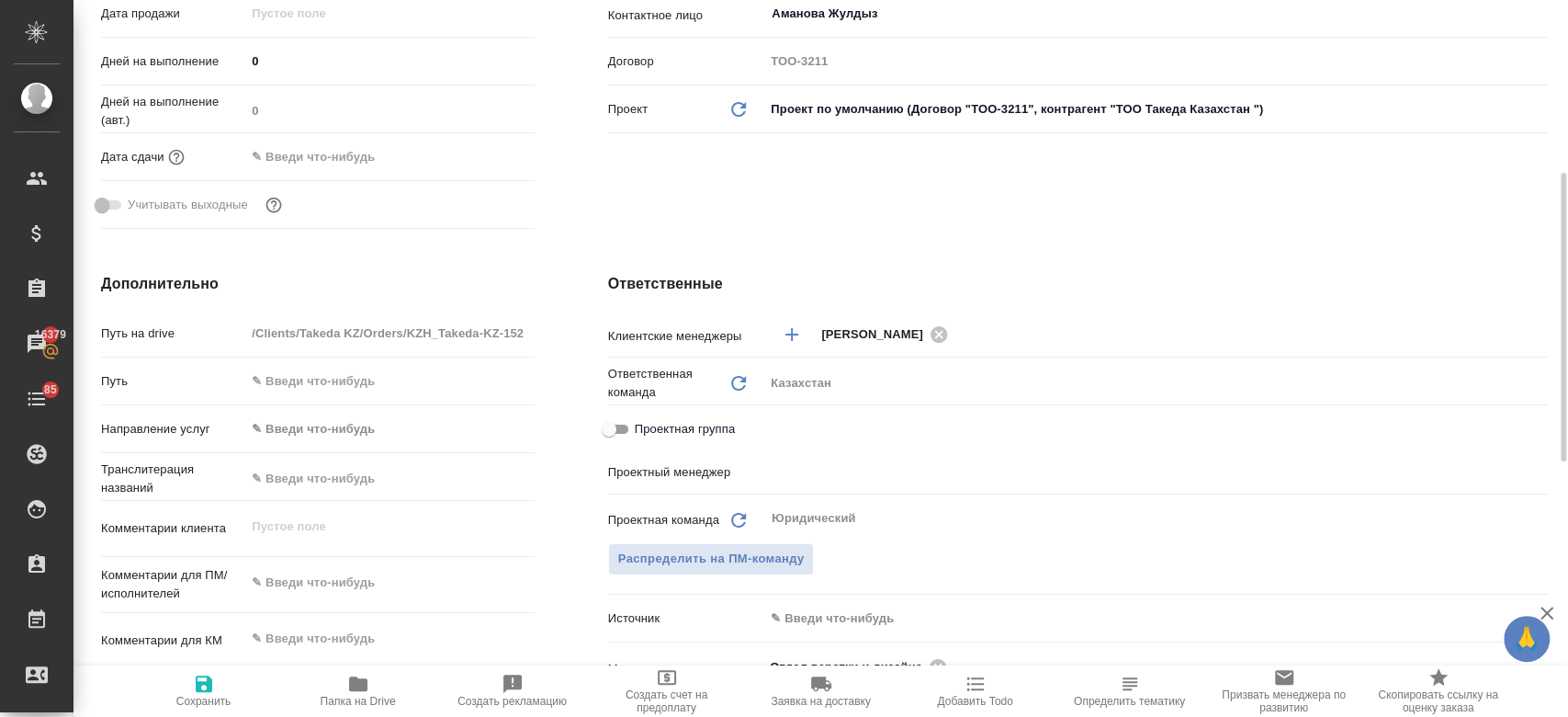
scroll to position [426, 0]
type textarea "x"
click at [337, 594] on textarea at bounding box center [389, 581] width 286 height 32
paste textarea "Во вложении сертификаты анализа для перевода на русский язык."
type textarea "Во вложении сертификаты анализа для перевода на русский язык."
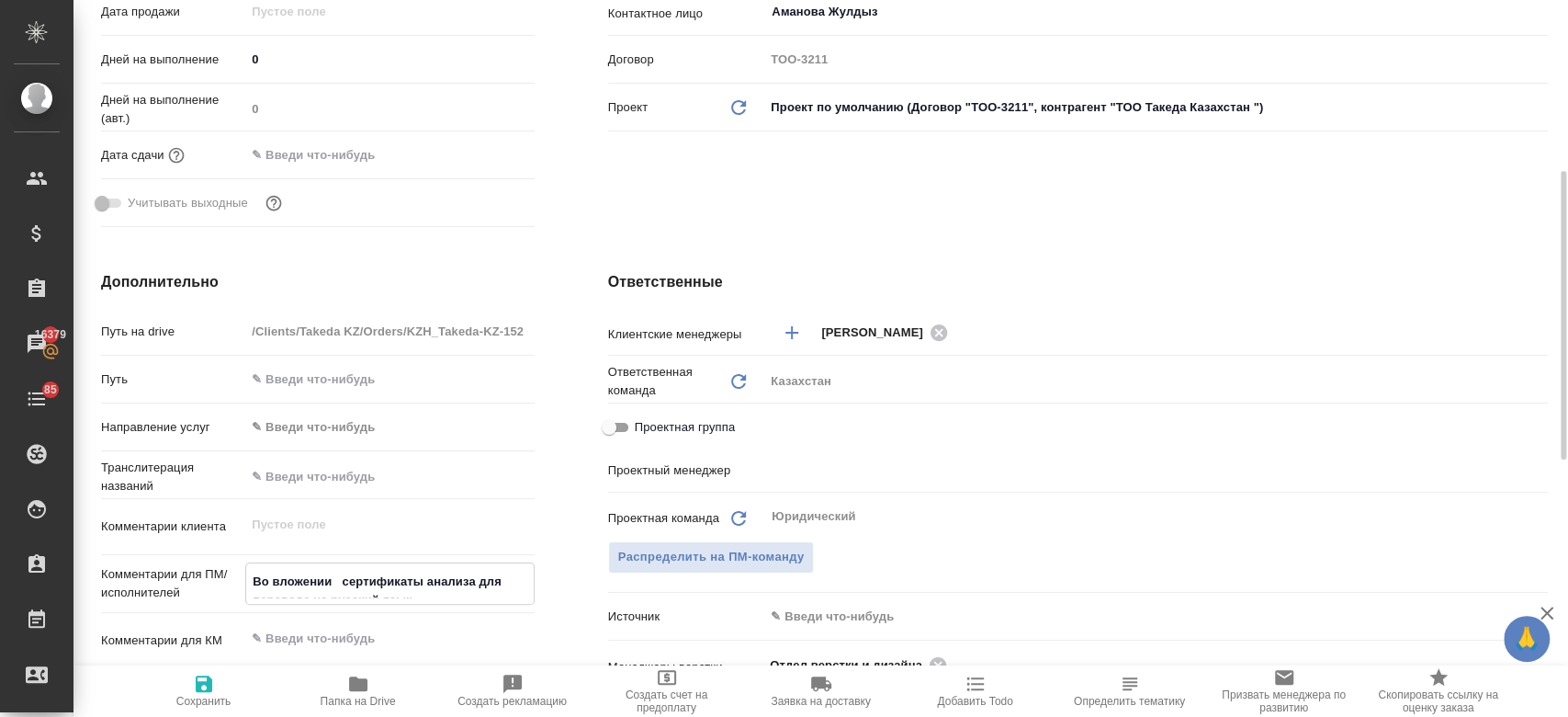
type textarea "x"
type textarea "Во вложении сертификаты анализа для перевода на русский язык."
type textarea "x"
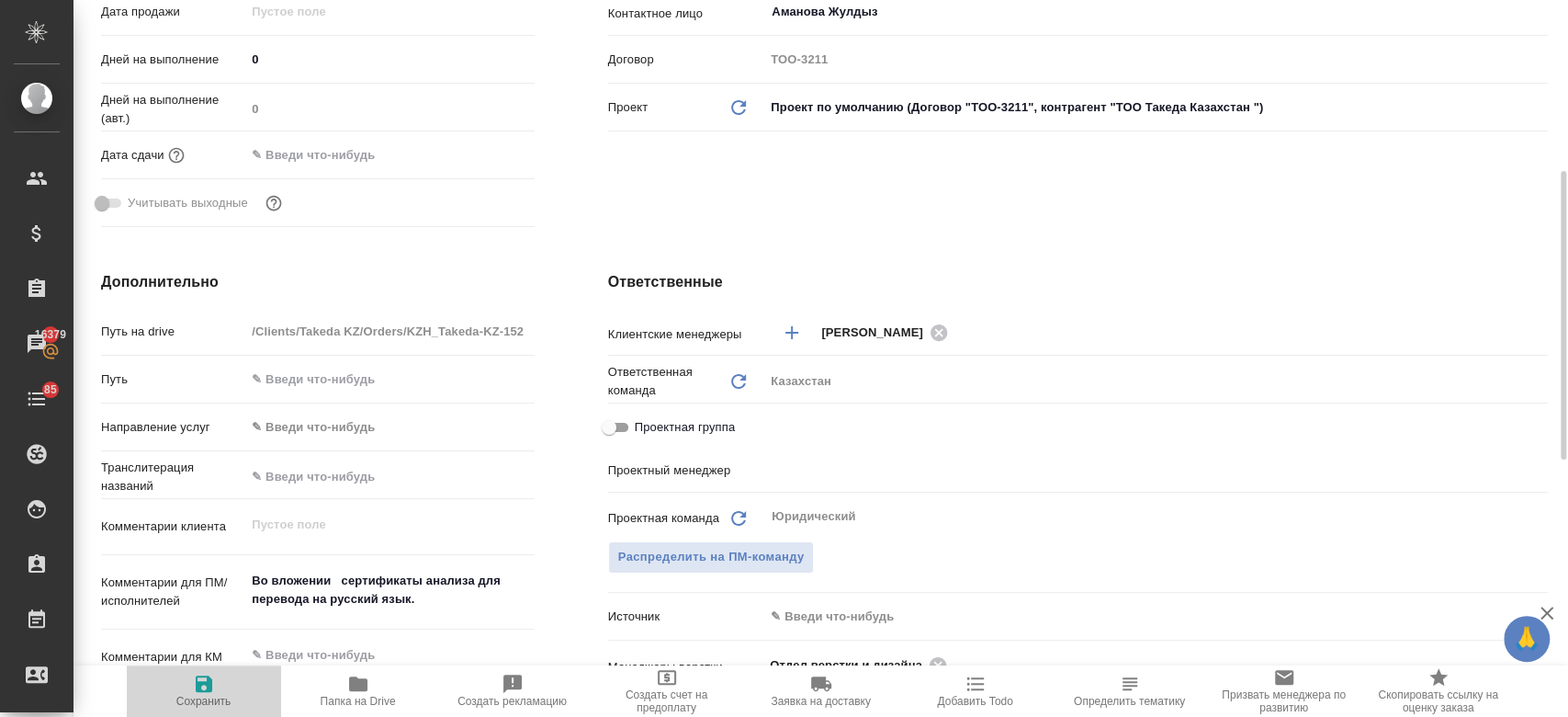
click at [211, 693] on icon "button" at bounding box center [204, 683] width 22 height 22
type textarea "x"
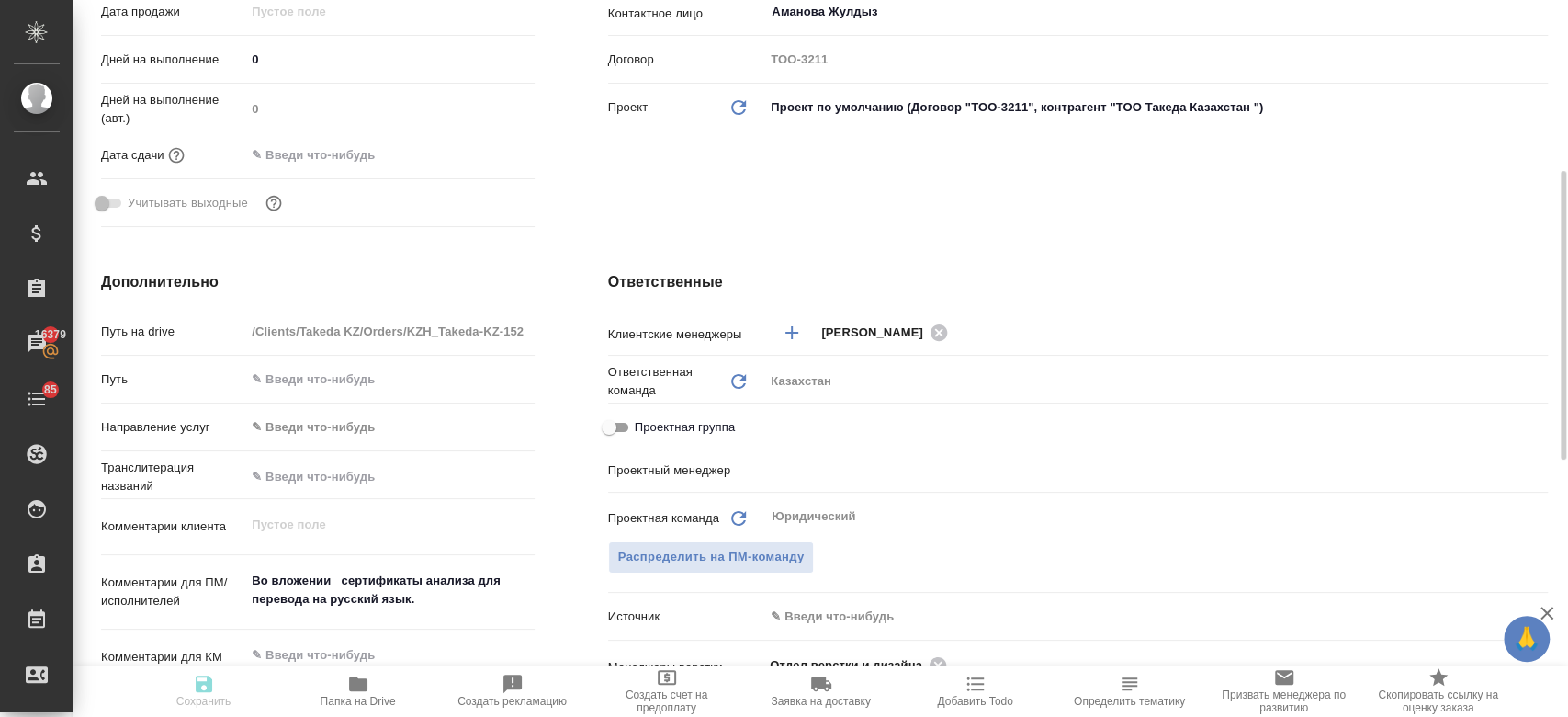
type textarea "x"
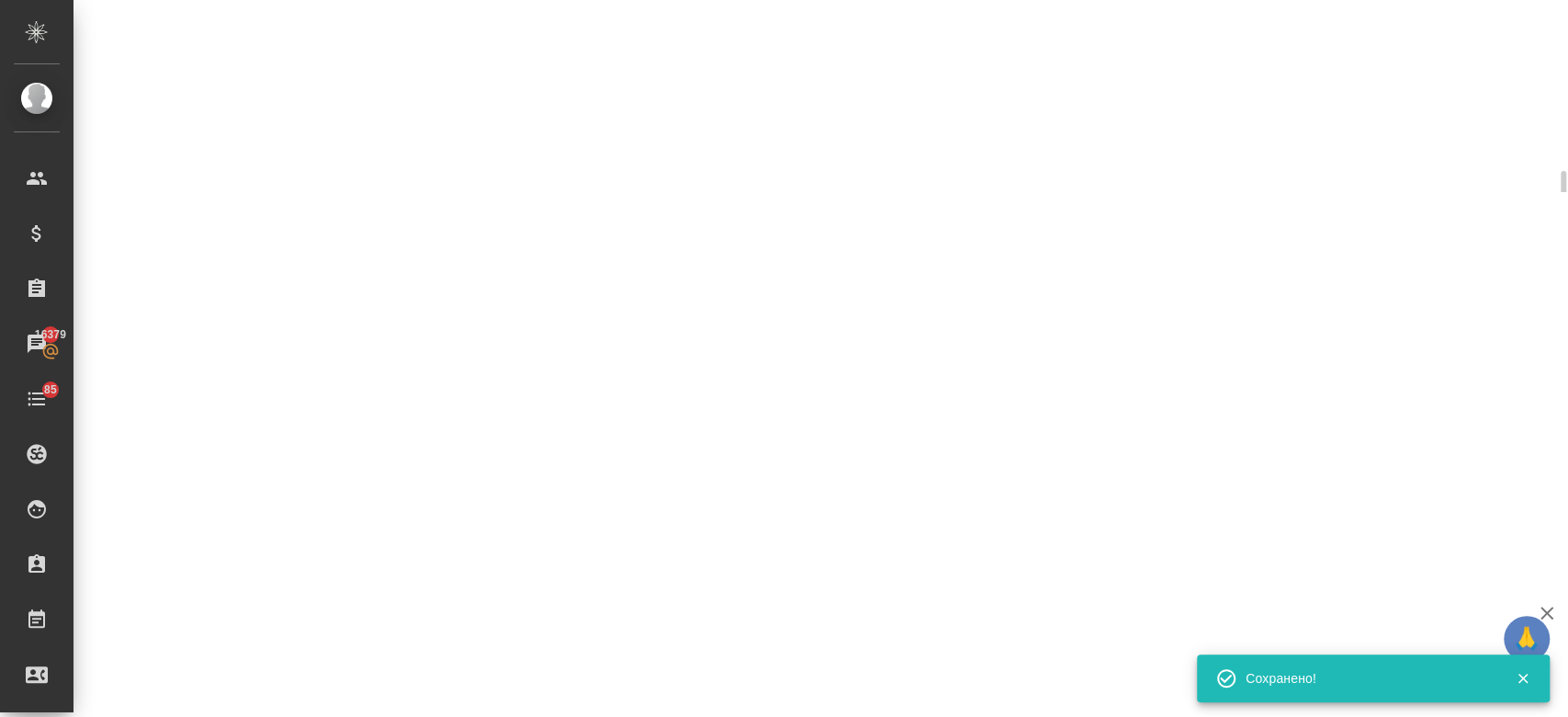
select select "RU"
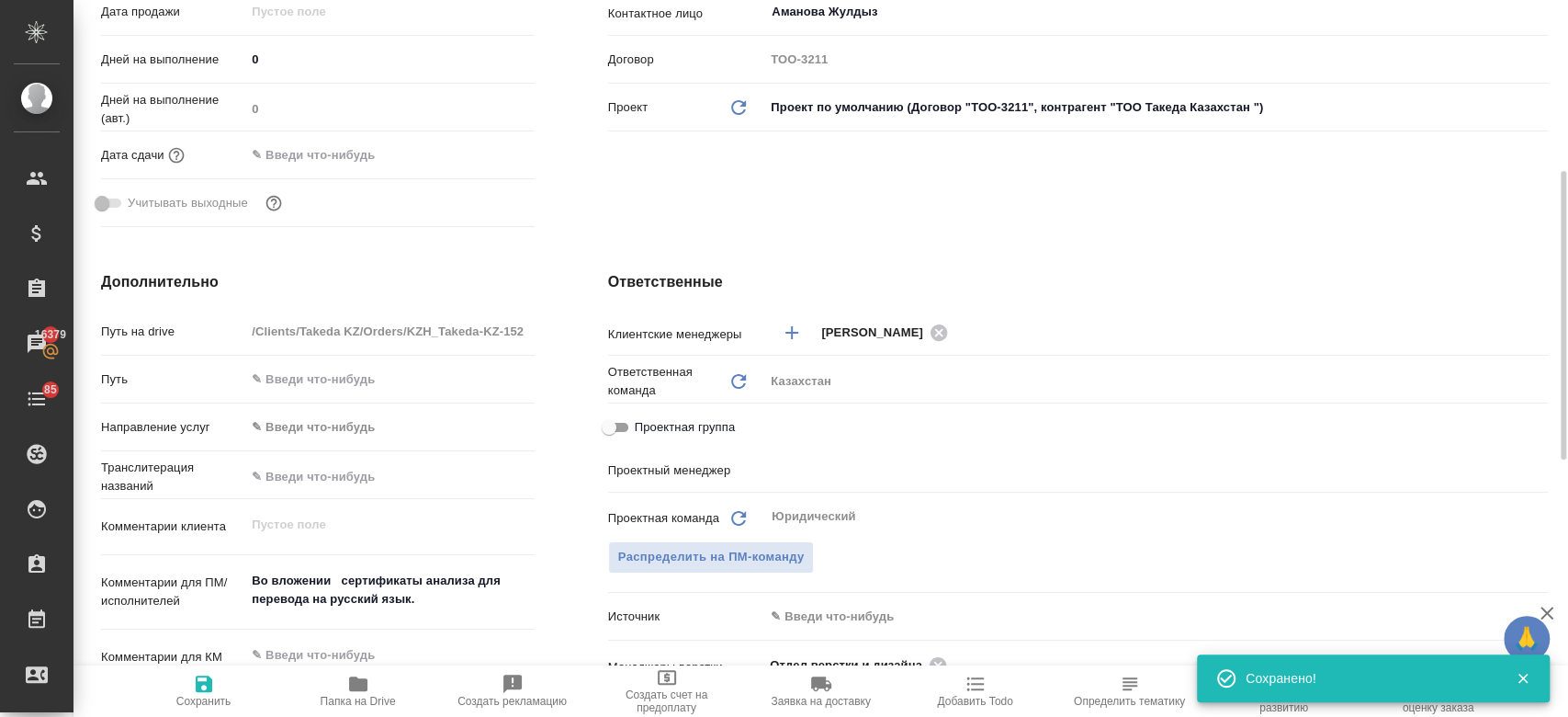
type textarea "x"
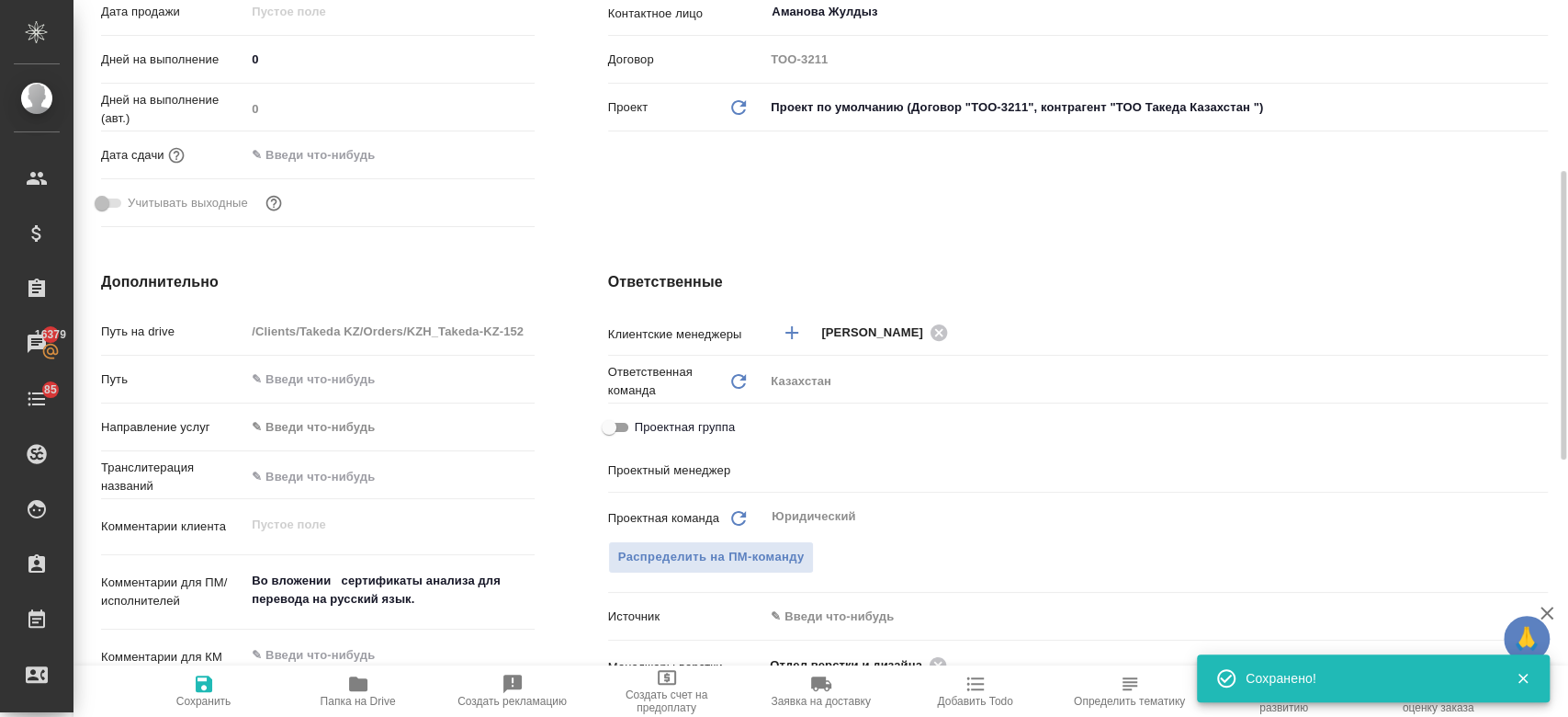
type textarea "x"
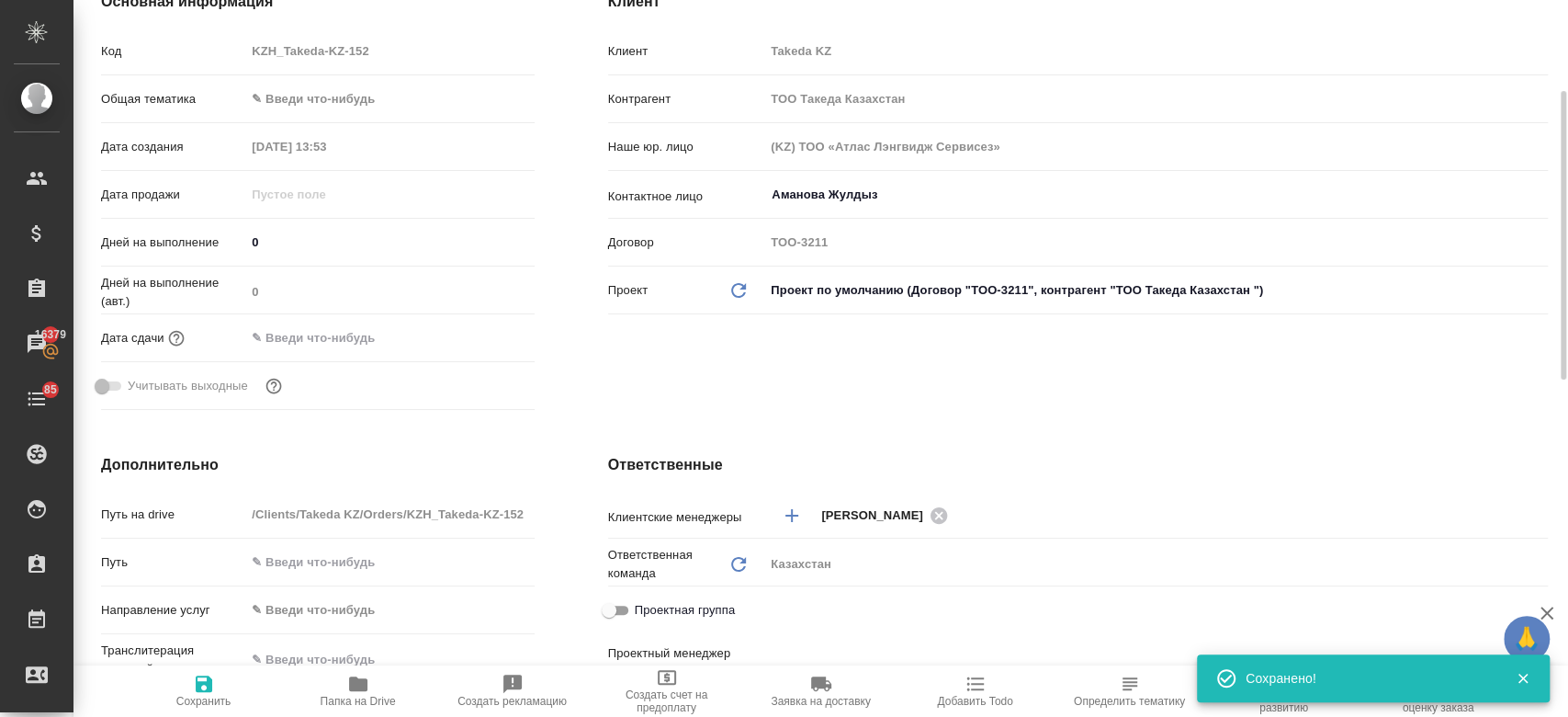
scroll to position [235, 0]
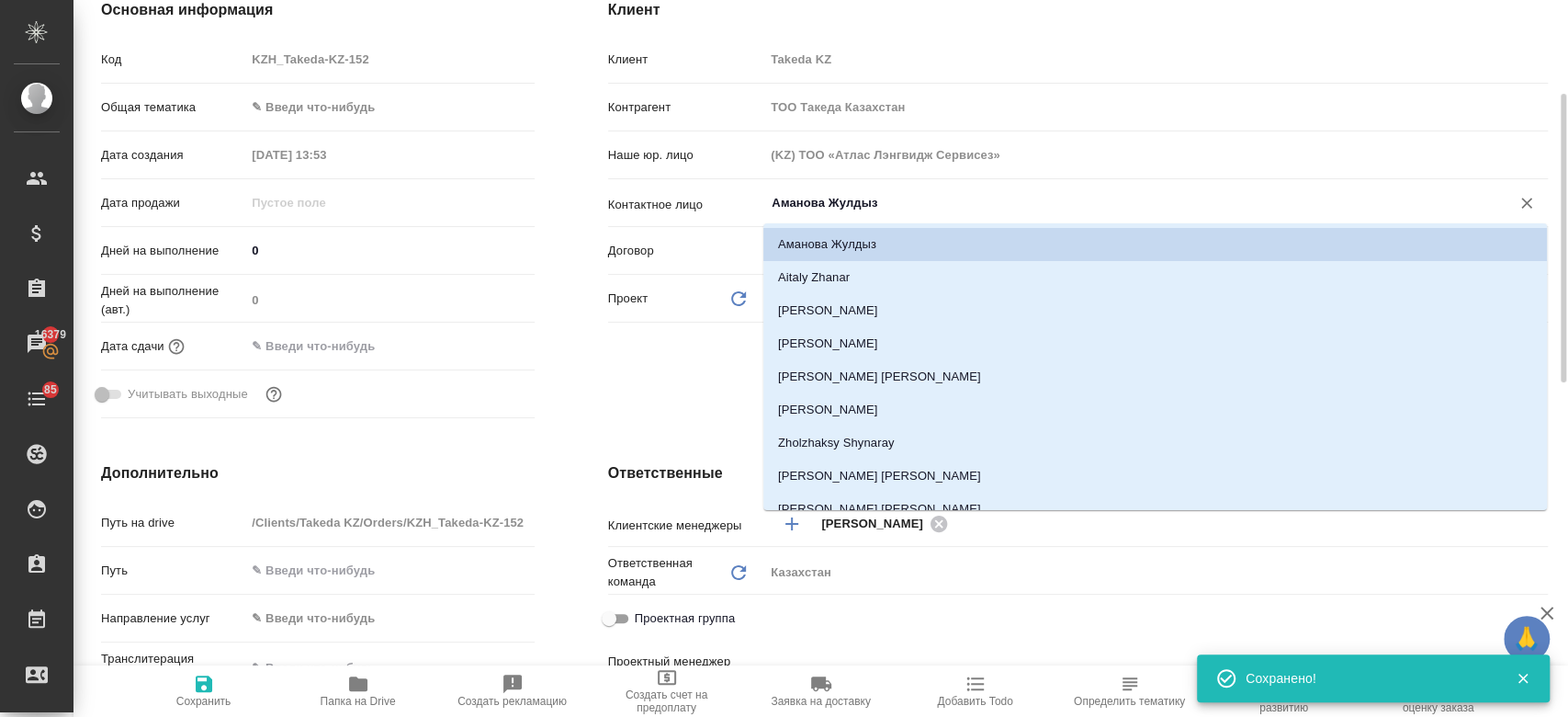
click at [836, 208] on input "Аманова Жулдыз" at bounding box center [1125, 203] width 711 height 22
type textarea "x"
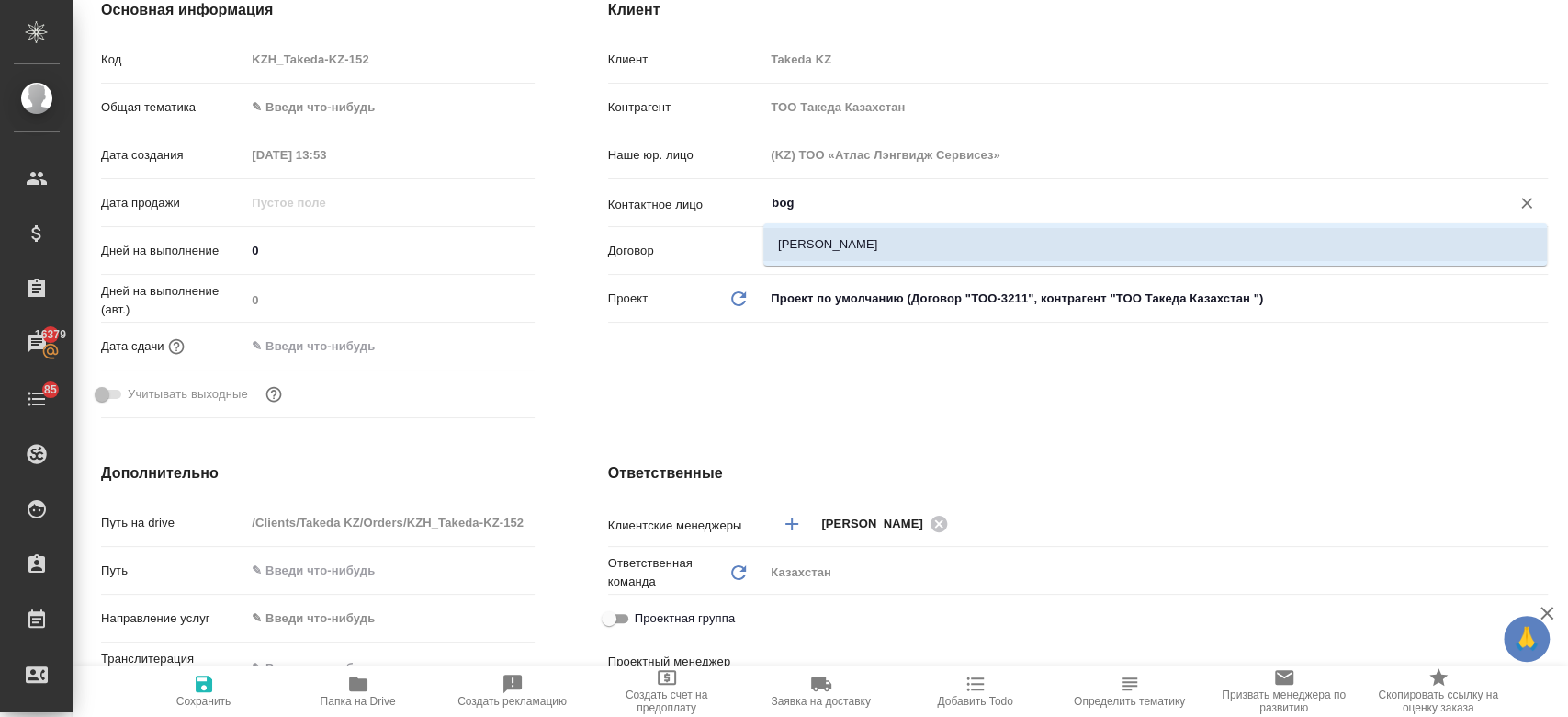
click at [831, 251] on li "Bogan Anna" at bounding box center [1154, 244] width 783 height 33
type input "Bogan Anna"
type textarea "x"
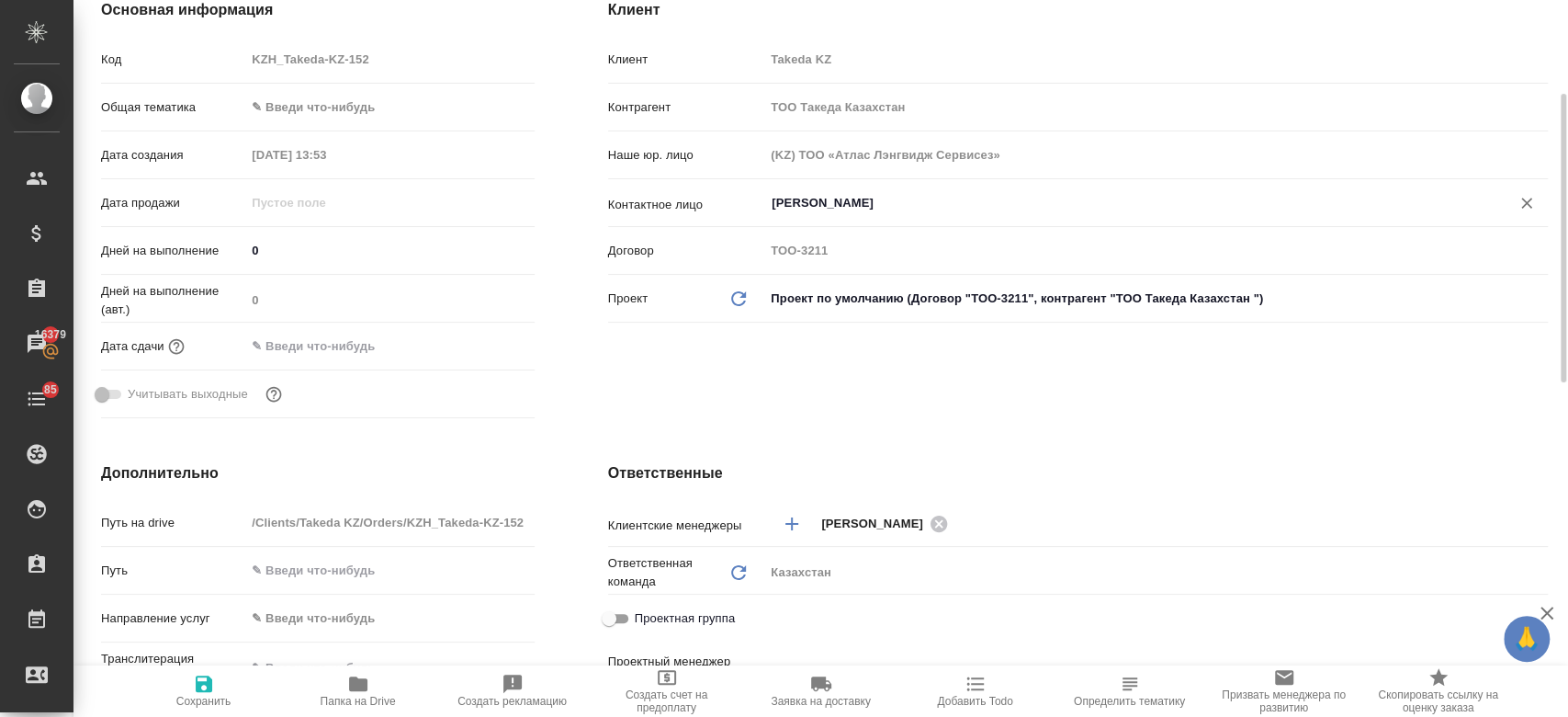
type input "Bogan Anna"
click at [194, 690] on icon "button" at bounding box center [204, 683] width 22 height 22
type textarea "x"
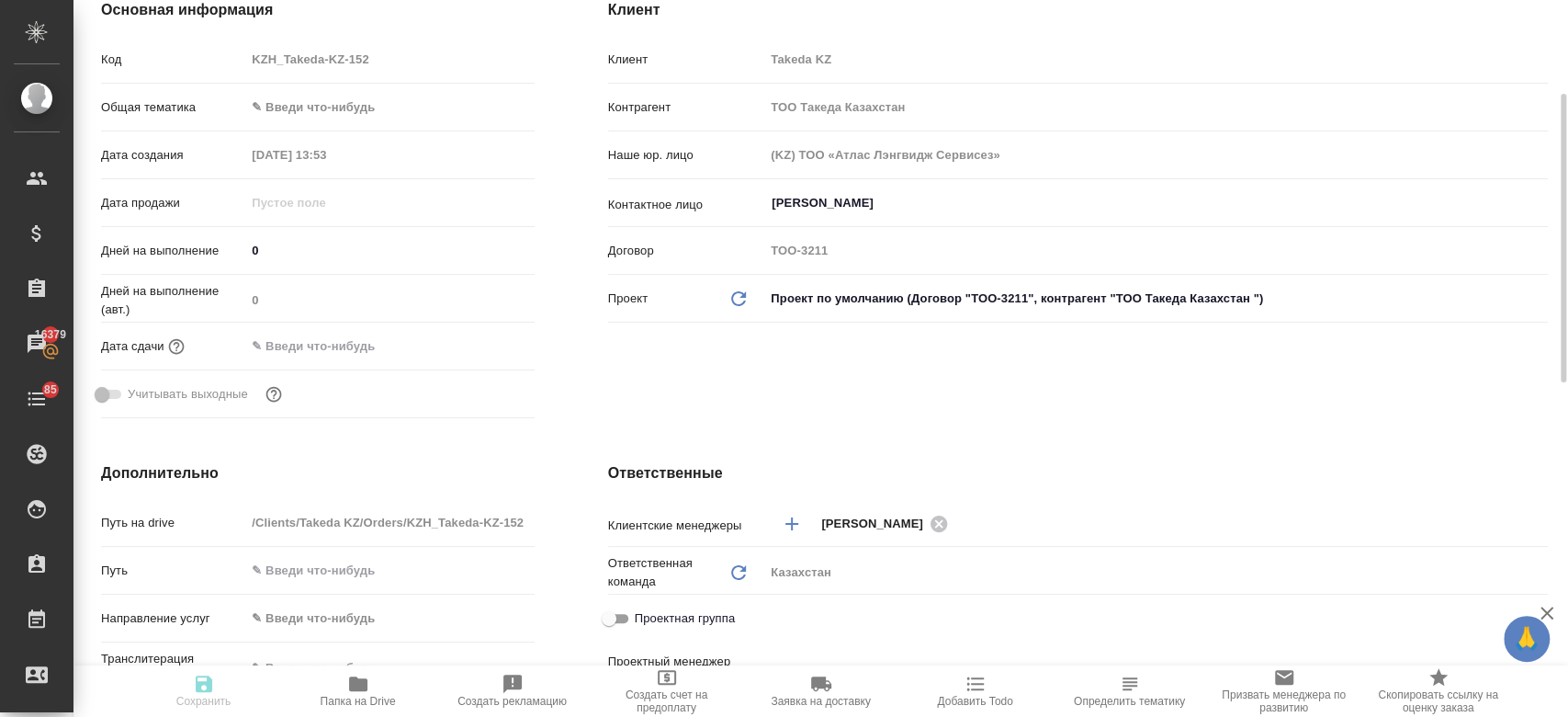
type textarea "x"
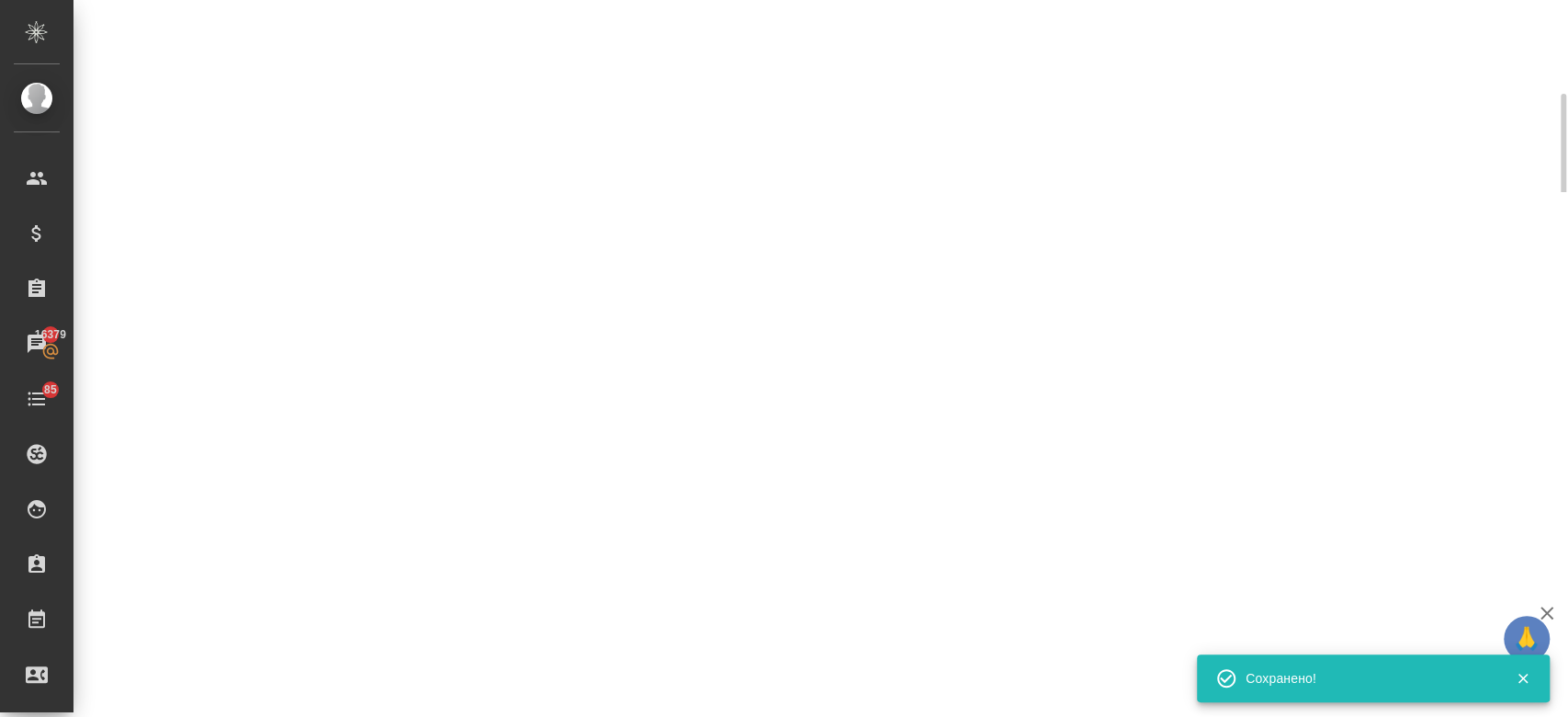
select select "RU"
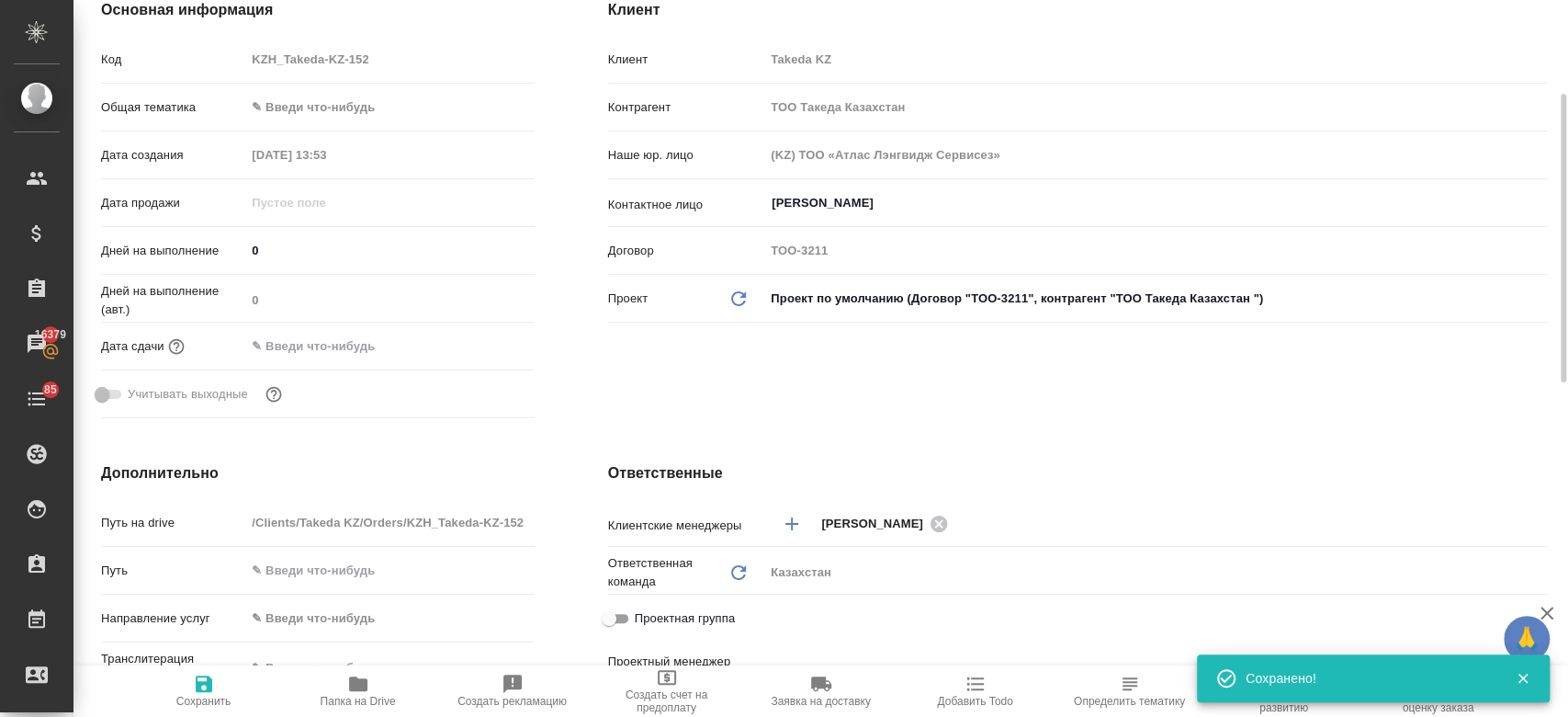
type textarea "x"
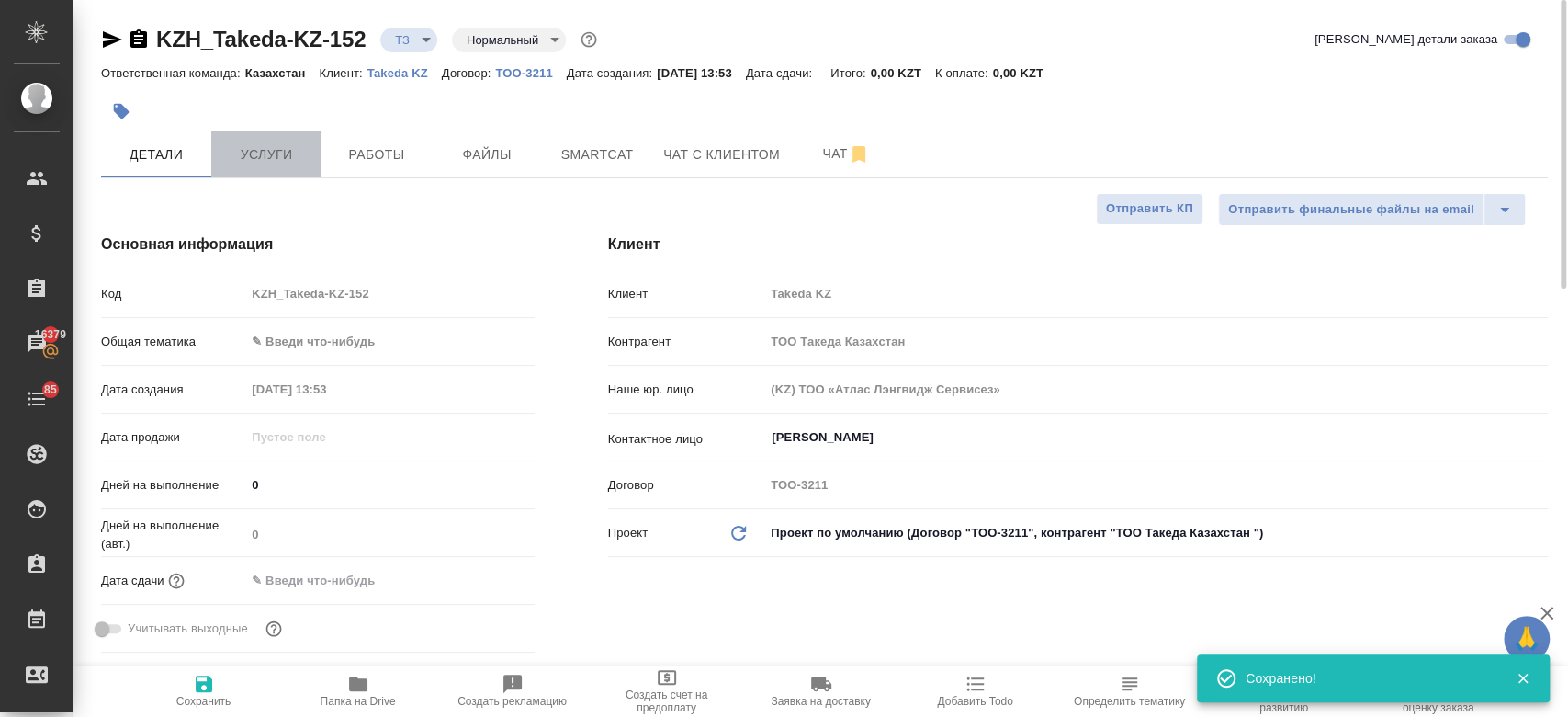
click at [273, 155] on span "Услуги" at bounding box center [265, 154] width 88 height 23
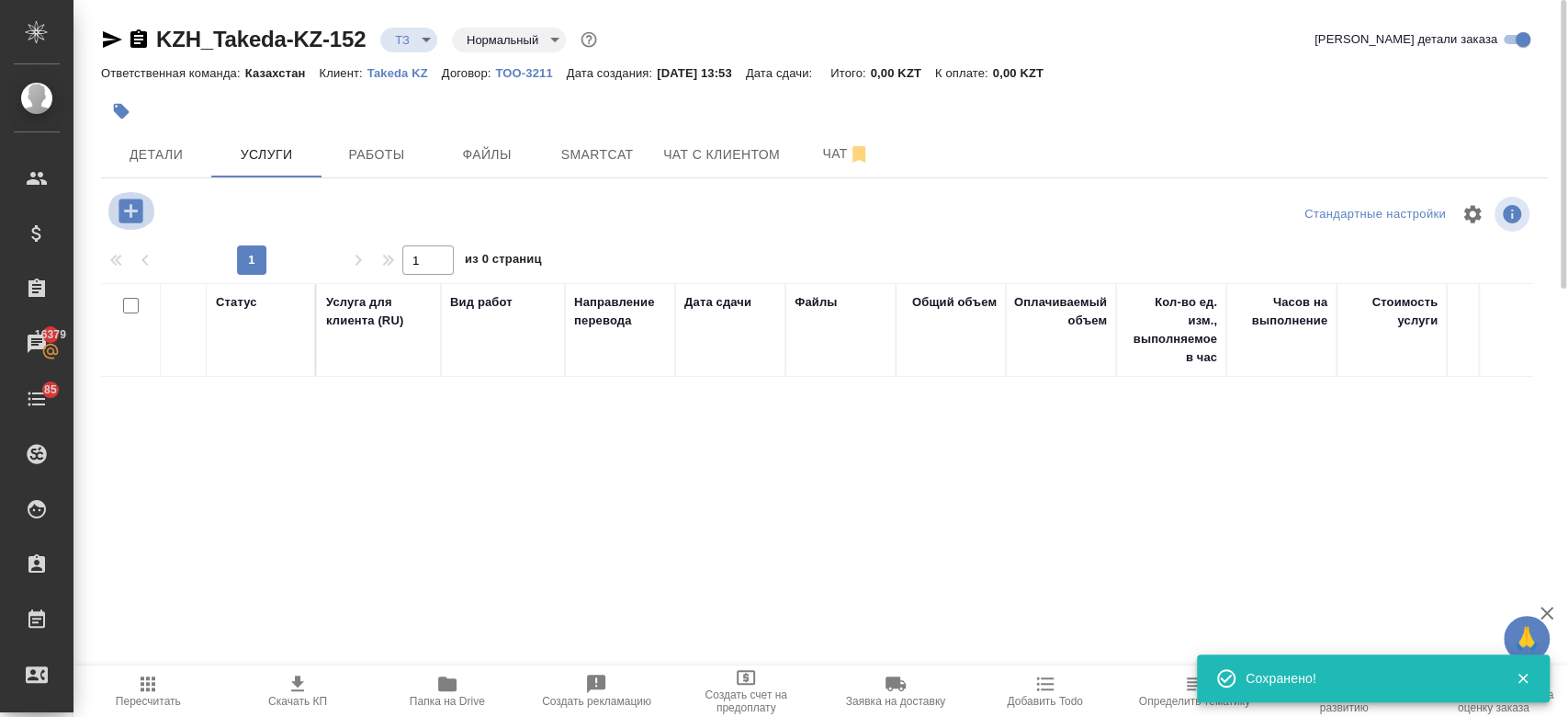
click at [134, 208] on icon "button" at bounding box center [131, 210] width 24 height 24
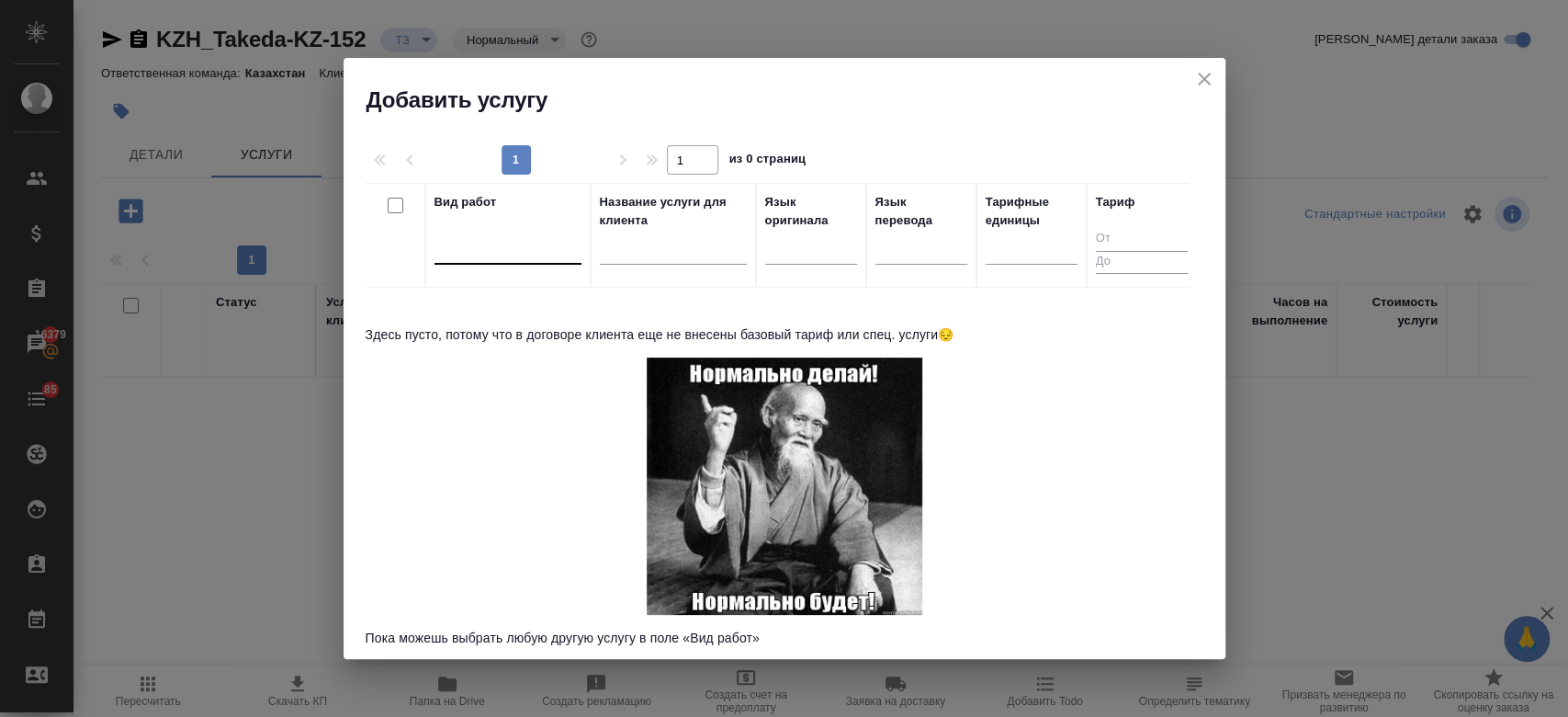
click at [481, 242] on div at bounding box center [508, 246] width 147 height 27
type input "j"
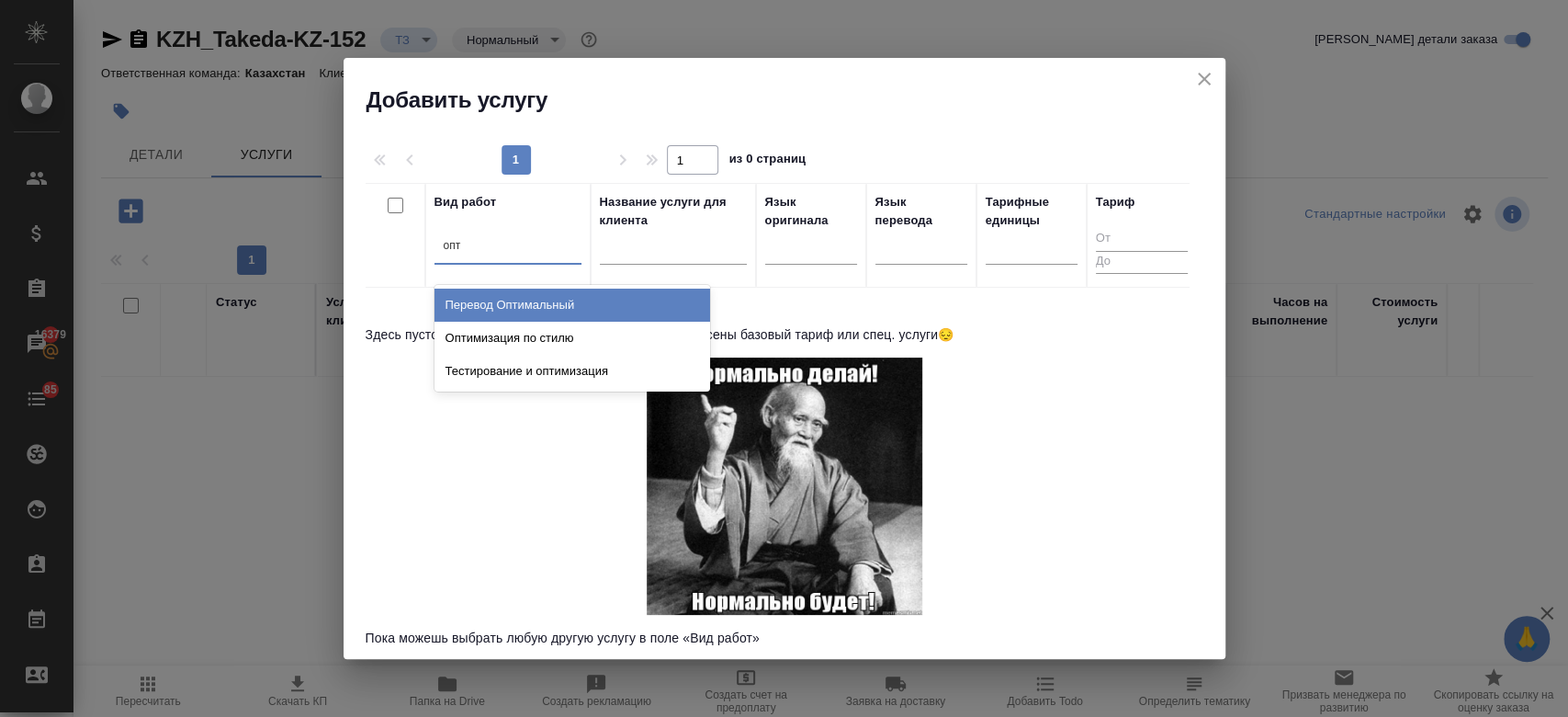
type input "опти"
click at [534, 298] on div "Перевод Оптимальный" at bounding box center [572, 304] width 275 height 33
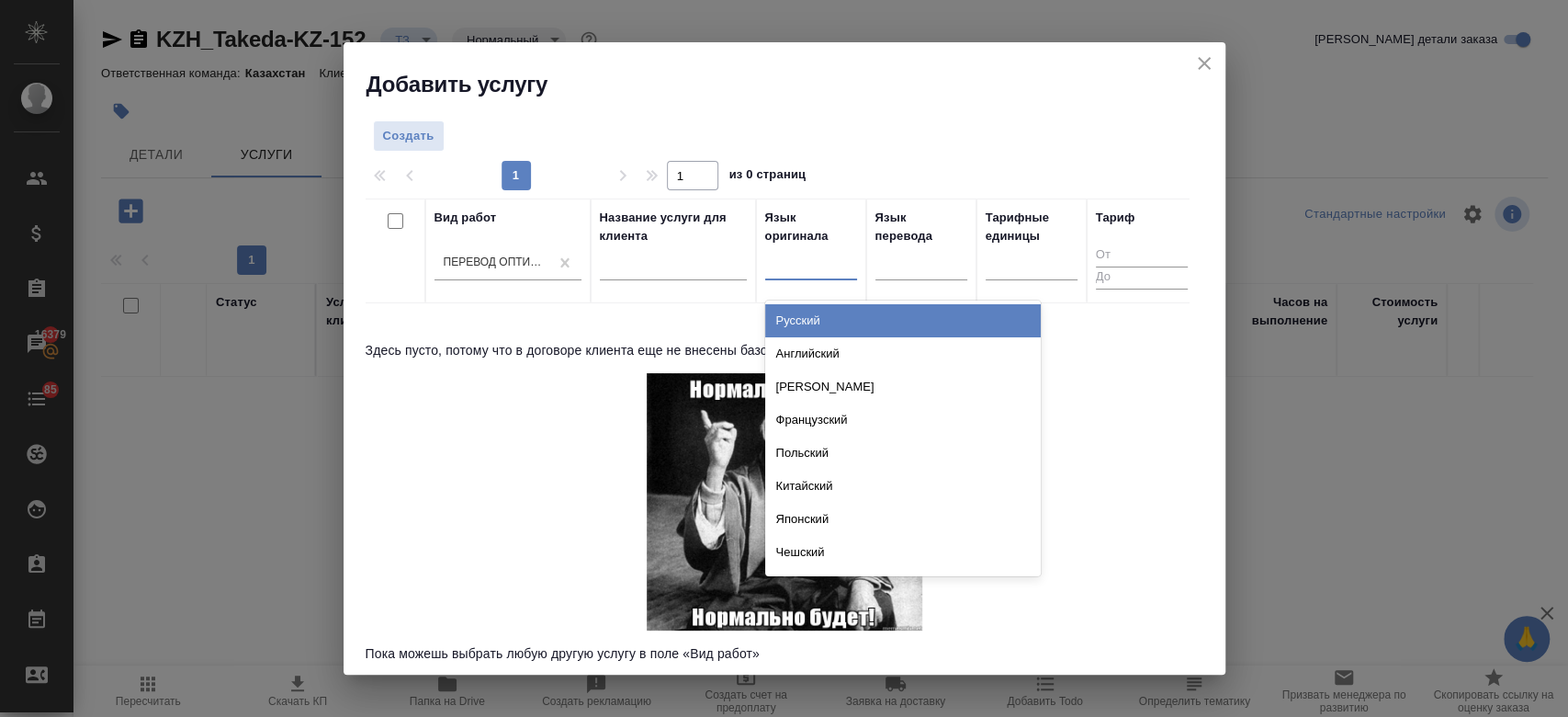
click at [792, 263] on div at bounding box center [811, 261] width 92 height 27
type input "анг"
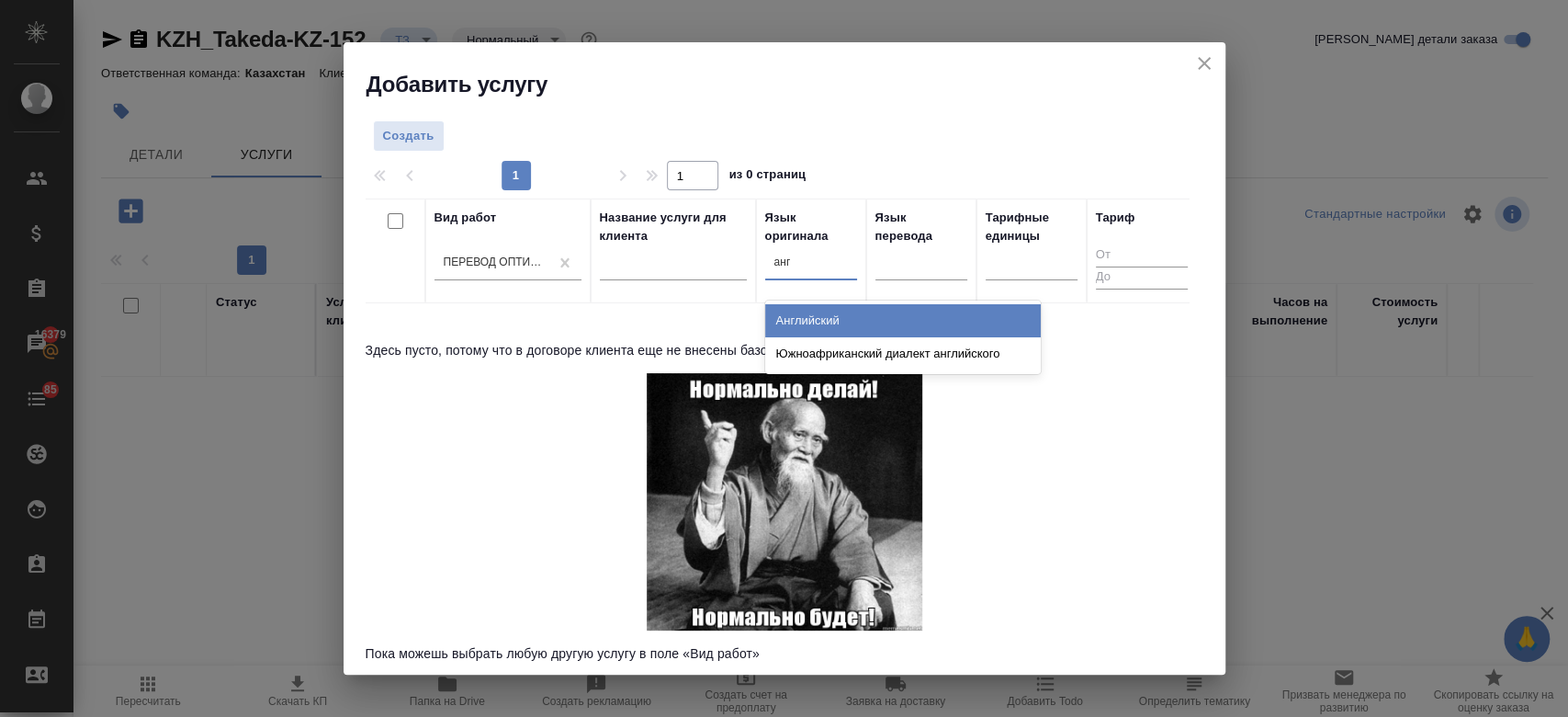
click at [820, 324] on div "Английский" at bounding box center [903, 320] width 275 height 33
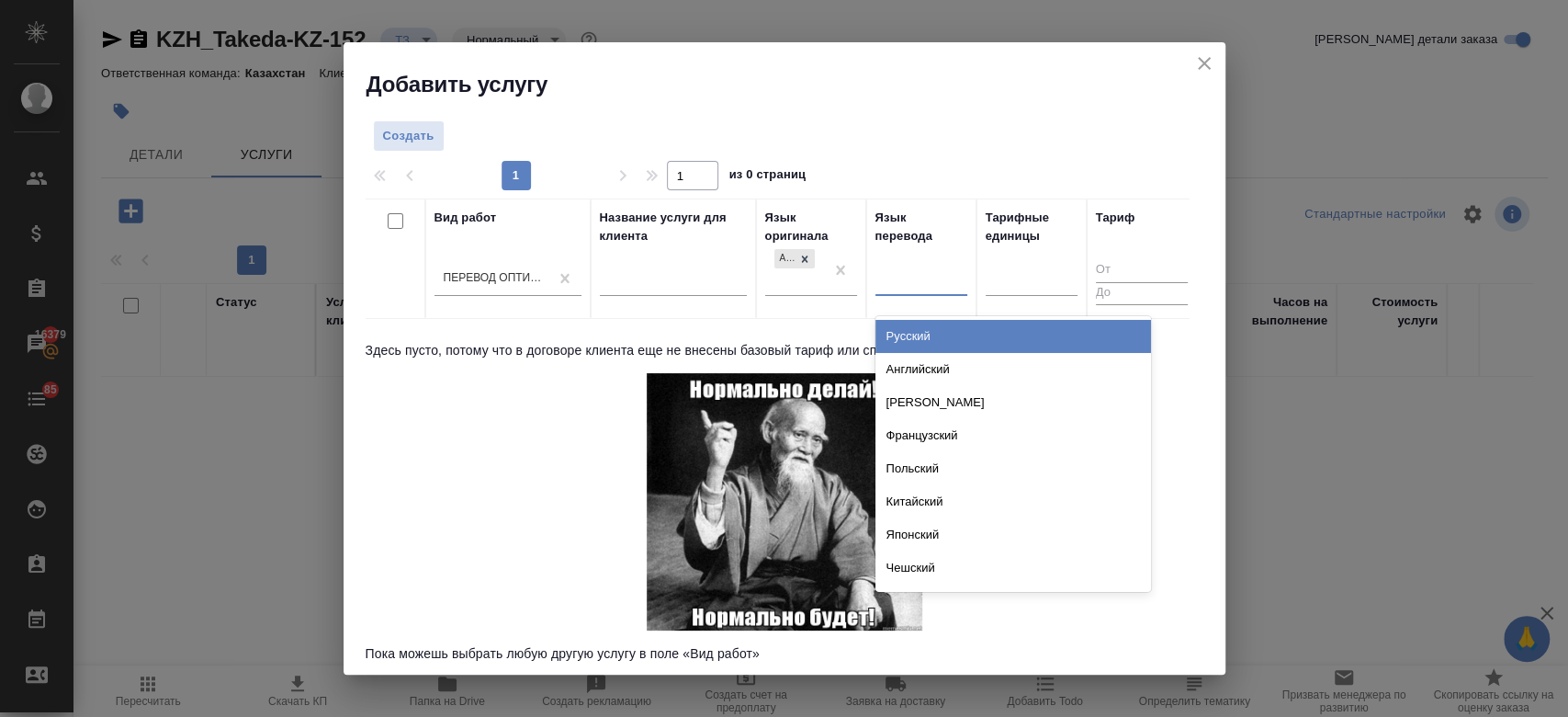
click at [894, 283] on div at bounding box center [921, 277] width 92 height 27
type input "рус"
click at [919, 331] on div "Русский" at bounding box center [1013, 336] width 275 height 33
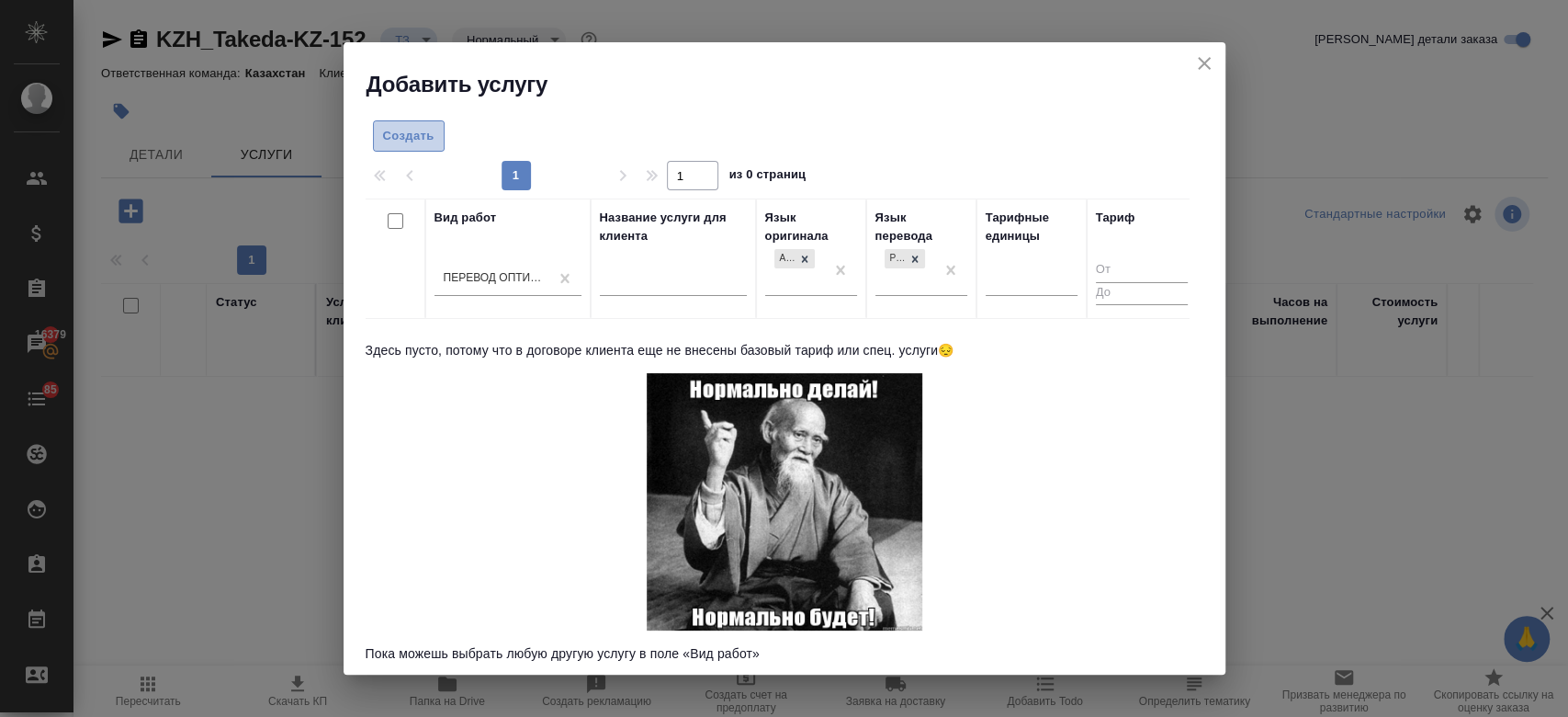
click at [415, 136] on span "Создать" at bounding box center [409, 136] width 51 height 21
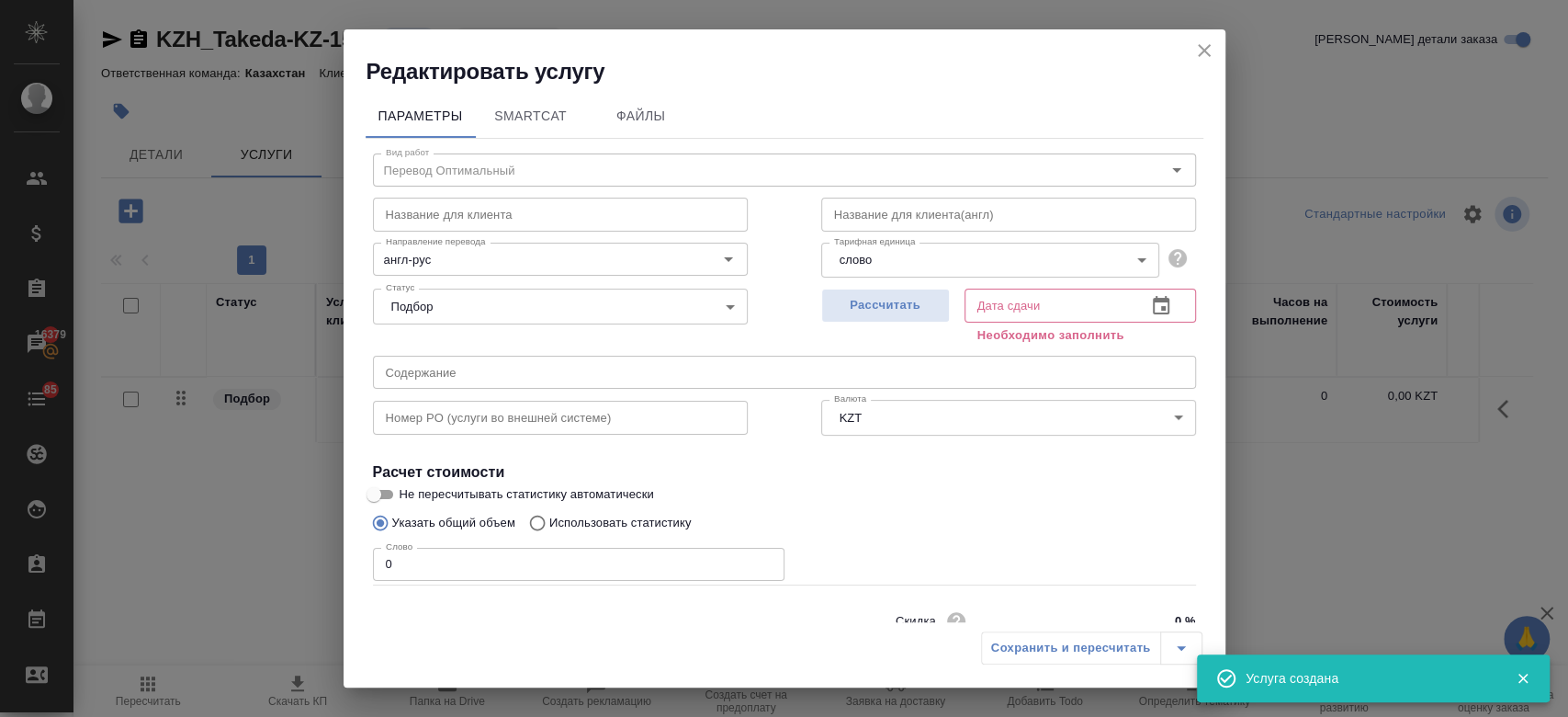
click at [1200, 55] on icon "close" at bounding box center [1204, 51] width 22 height 22
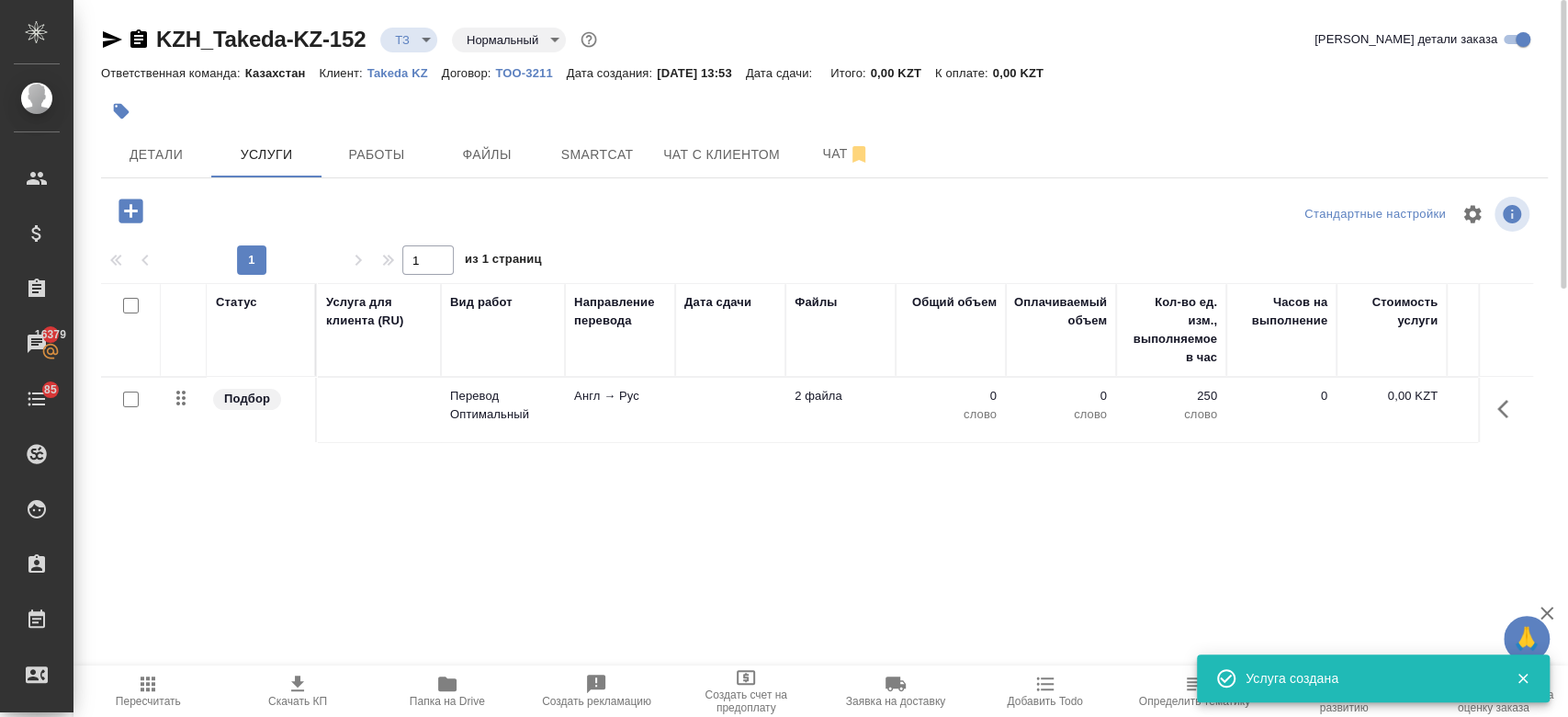
click at [124, 398] on input "checkbox" at bounding box center [131, 399] width 16 height 16
checkbox input "true"
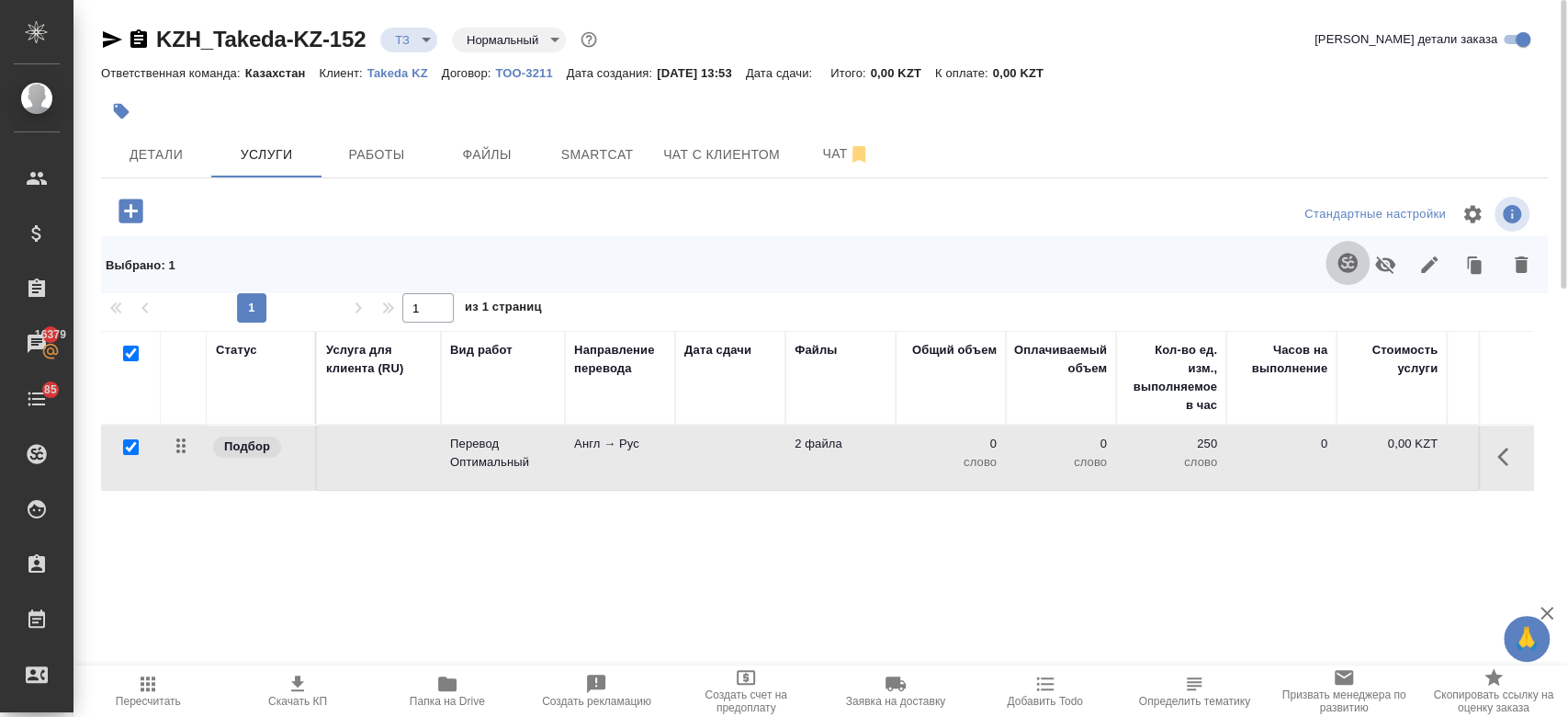
click at [1330, 267] on button "button" at bounding box center [1347, 262] width 45 height 45
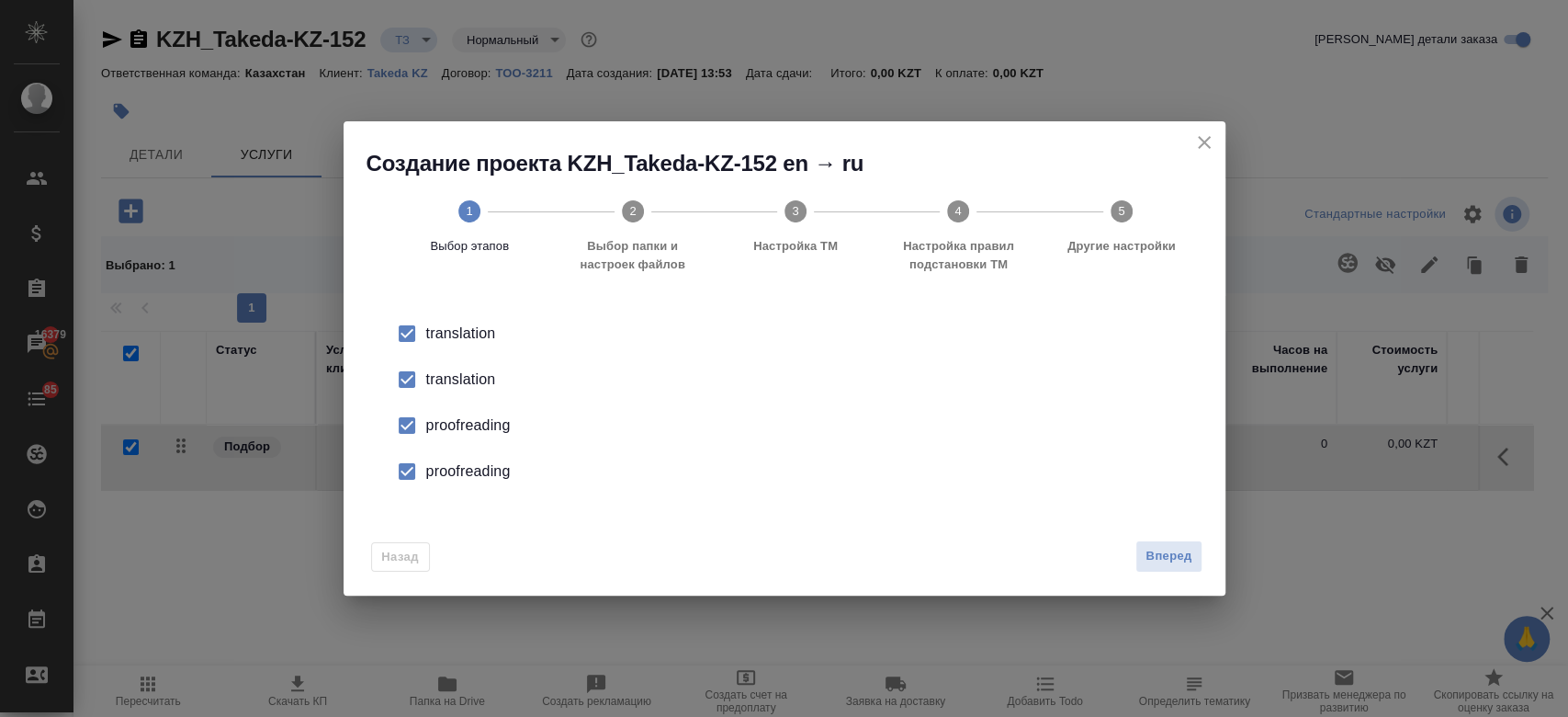
click at [485, 378] on div "translation" at bounding box center [803, 379] width 755 height 22
click at [485, 443] on li "proofreading" at bounding box center [784, 425] width 823 height 46
click at [481, 469] on div "proofreading" at bounding box center [803, 471] width 755 height 22
click at [1188, 560] on span "Вперед" at bounding box center [1168, 556] width 46 height 21
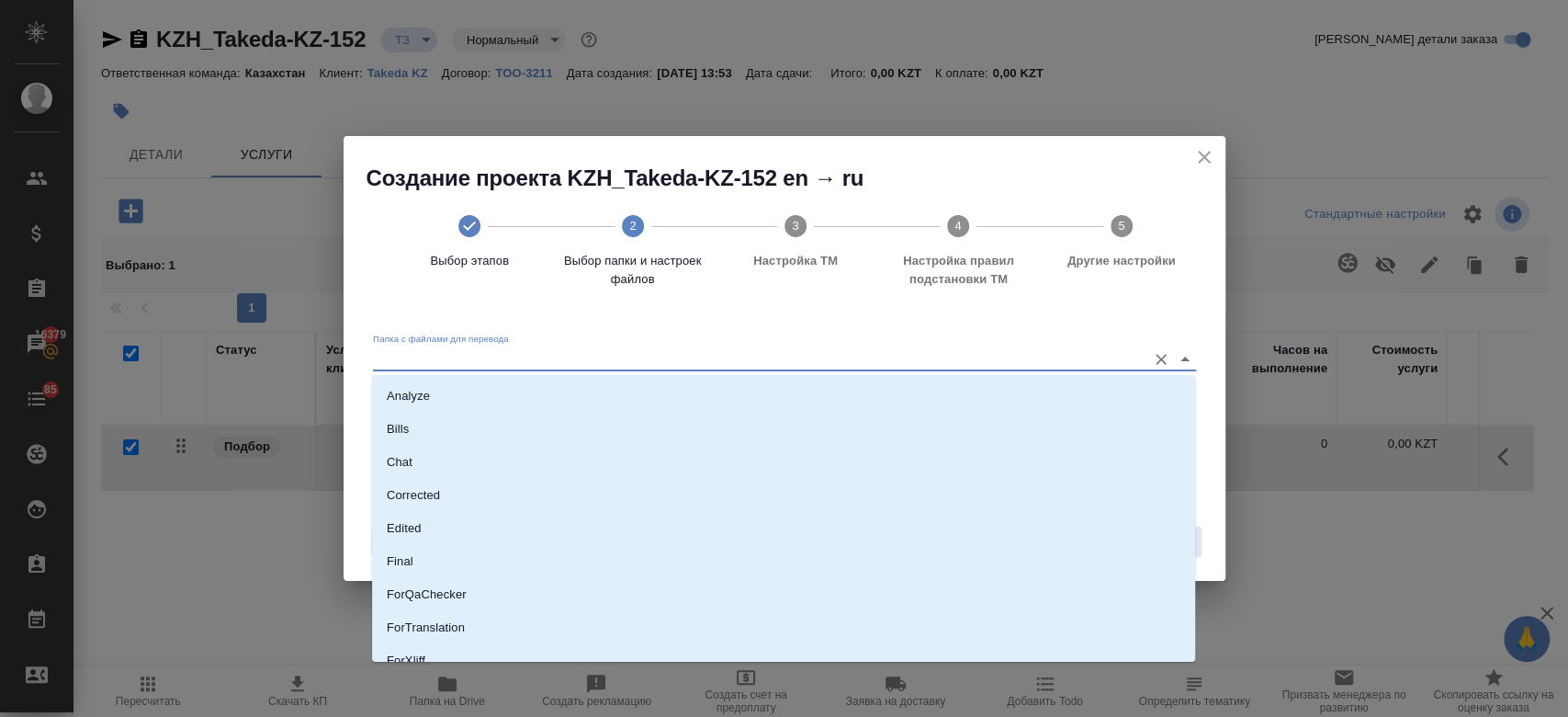
click at [962, 351] on input "Папка с файлами для перевода" at bounding box center [755, 358] width 764 height 22
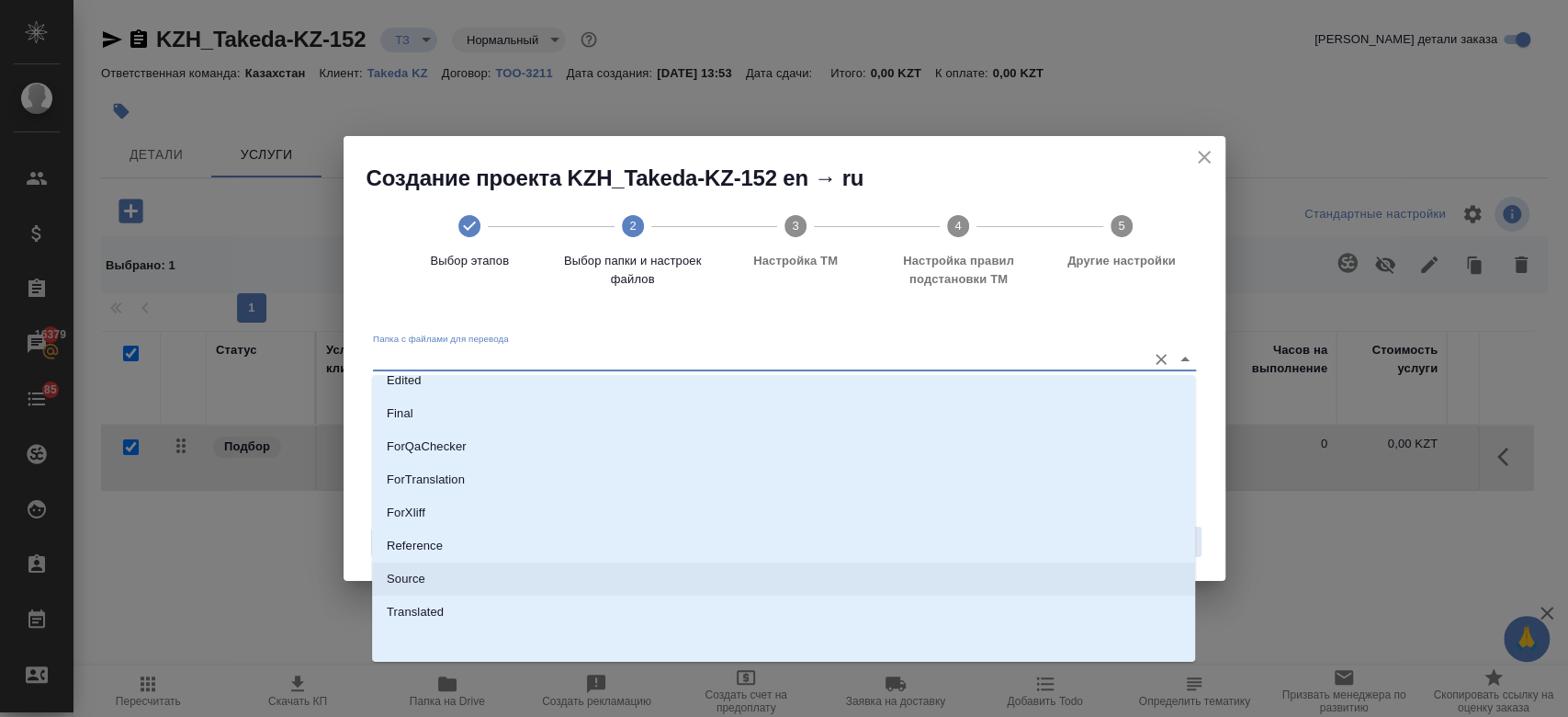
click at [748, 569] on li "Source" at bounding box center [783, 578] width 823 height 33
type input "Source"
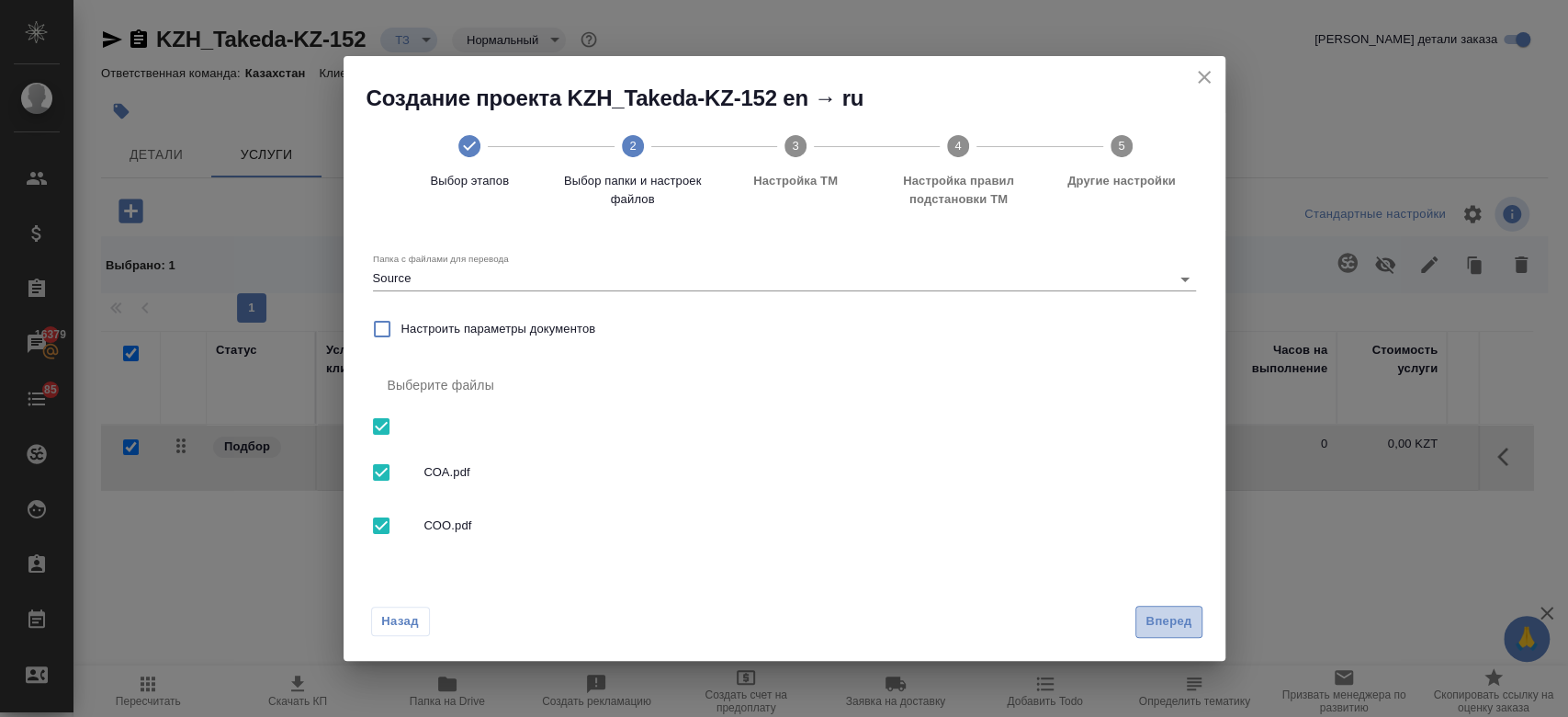
click at [1136, 629] on button "Вперед" at bounding box center [1168, 621] width 66 height 32
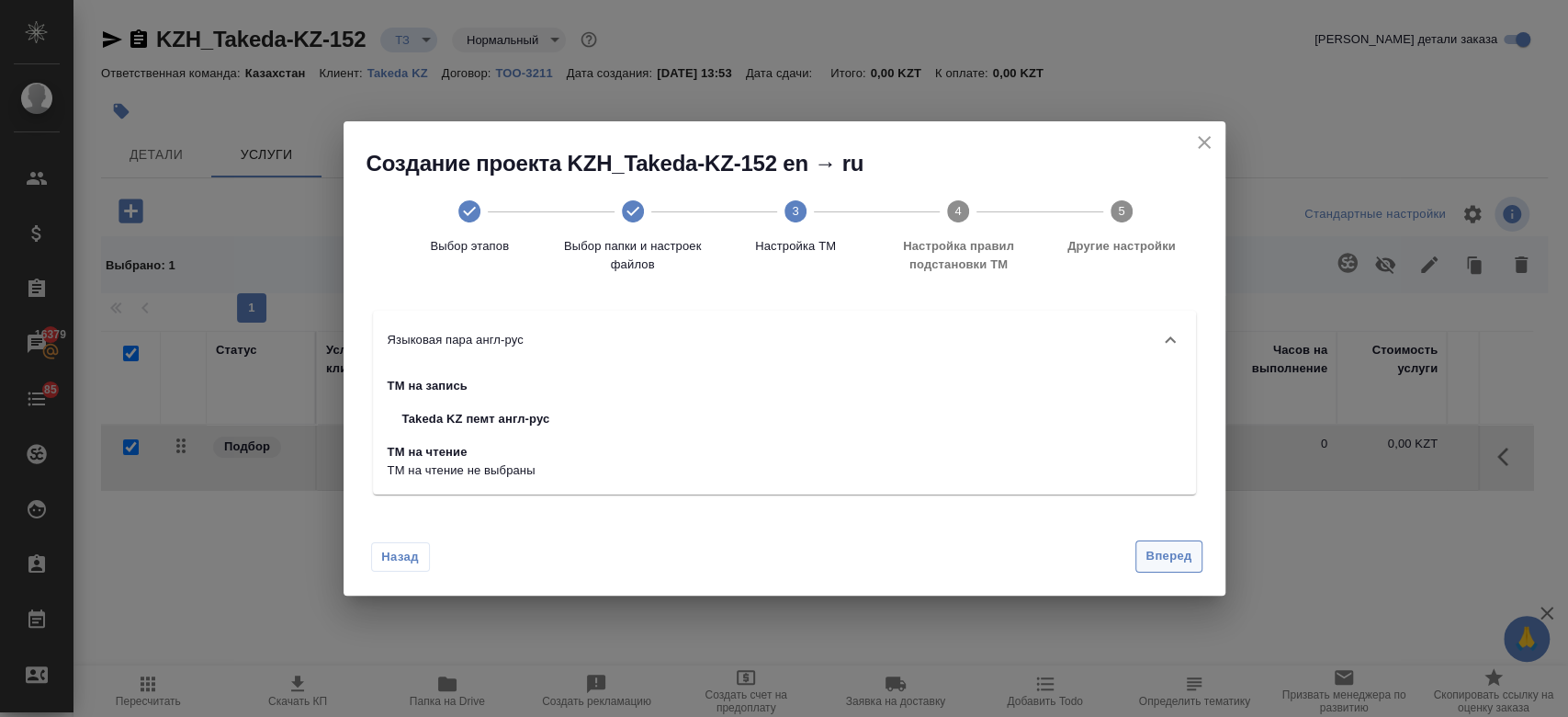
drag, startPoint x: 1154, startPoint y: 572, endPoint x: 1154, endPoint y: 557, distance: 15.0
click at [1154, 557] on div "Назад Вперед" at bounding box center [784, 552] width 882 height 86
click at [1154, 557] on span "Вперед" at bounding box center [1168, 556] width 46 height 21
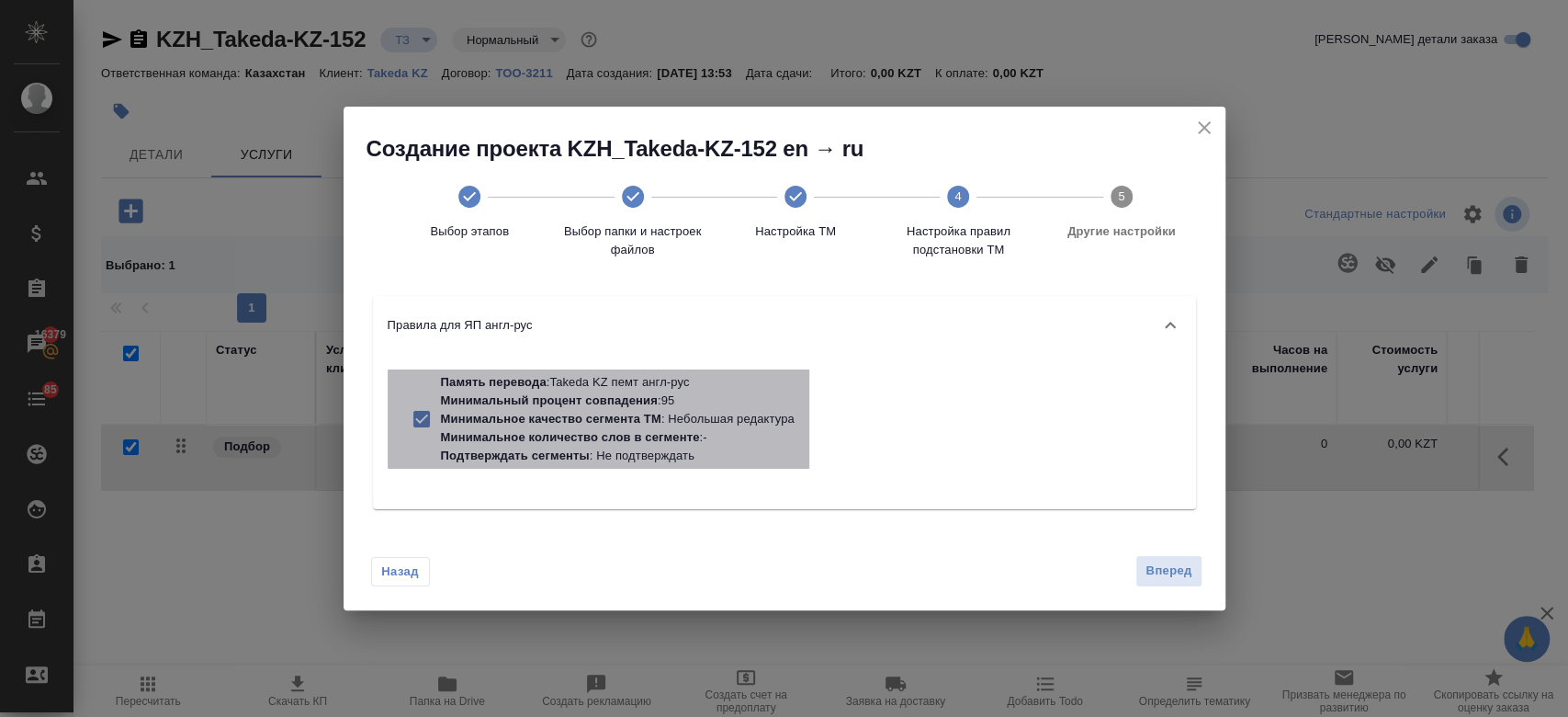
click at [772, 430] on p "Минимальное количество слов в сегменте : -" at bounding box center [617, 437] width 353 height 19
checkbox input "false"
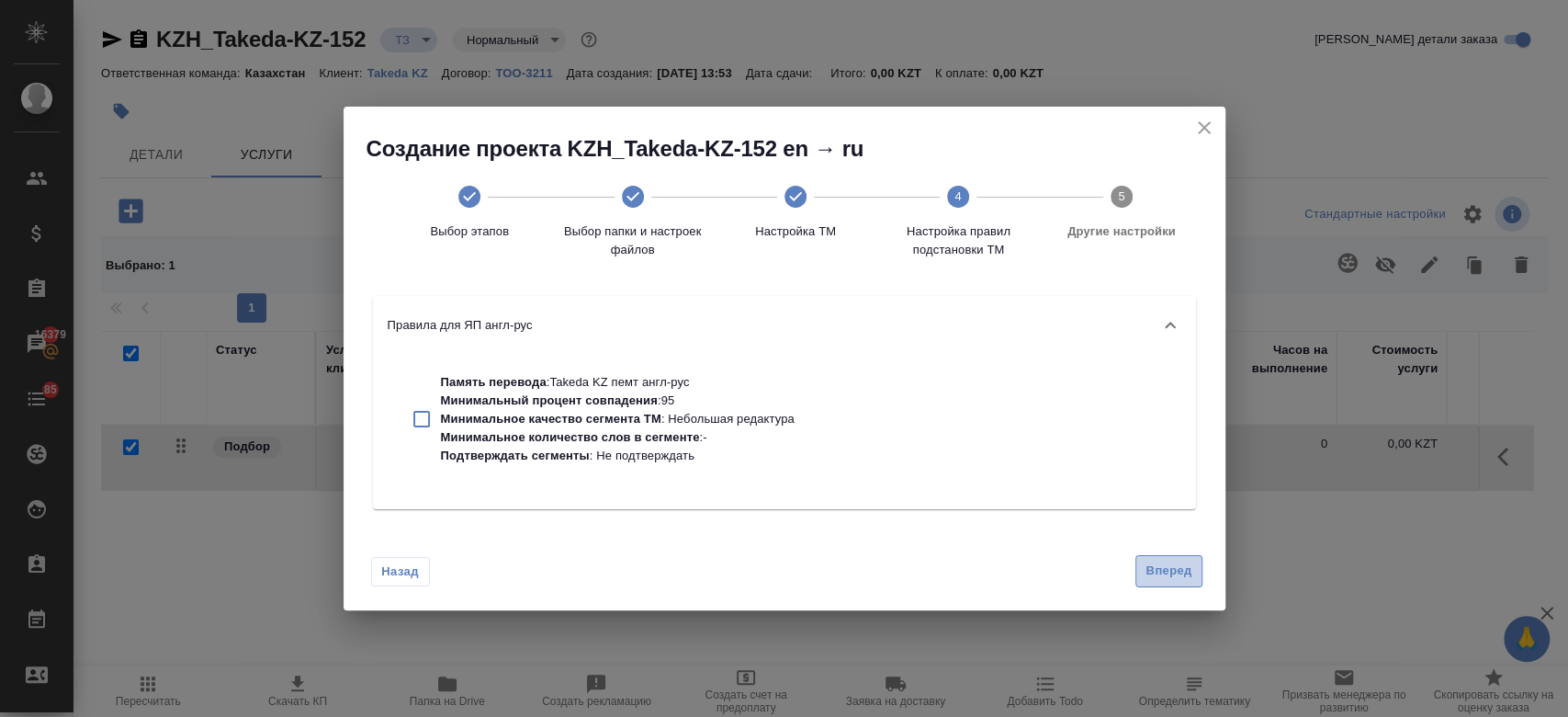
click at [1174, 568] on span "Вперед" at bounding box center [1168, 570] width 46 height 21
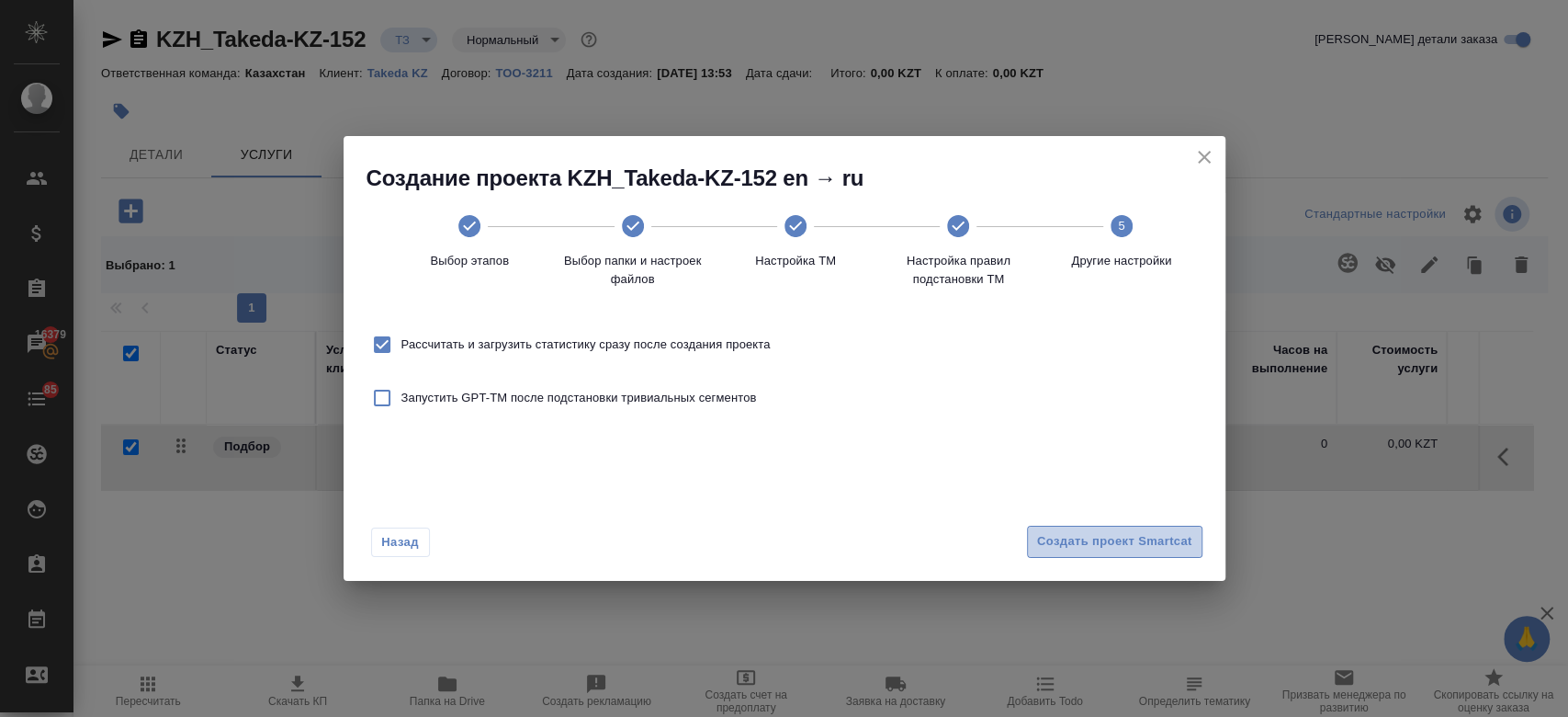
click at [1122, 526] on button "Создать проект Smartcat" at bounding box center [1114, 542] width 175 height 32
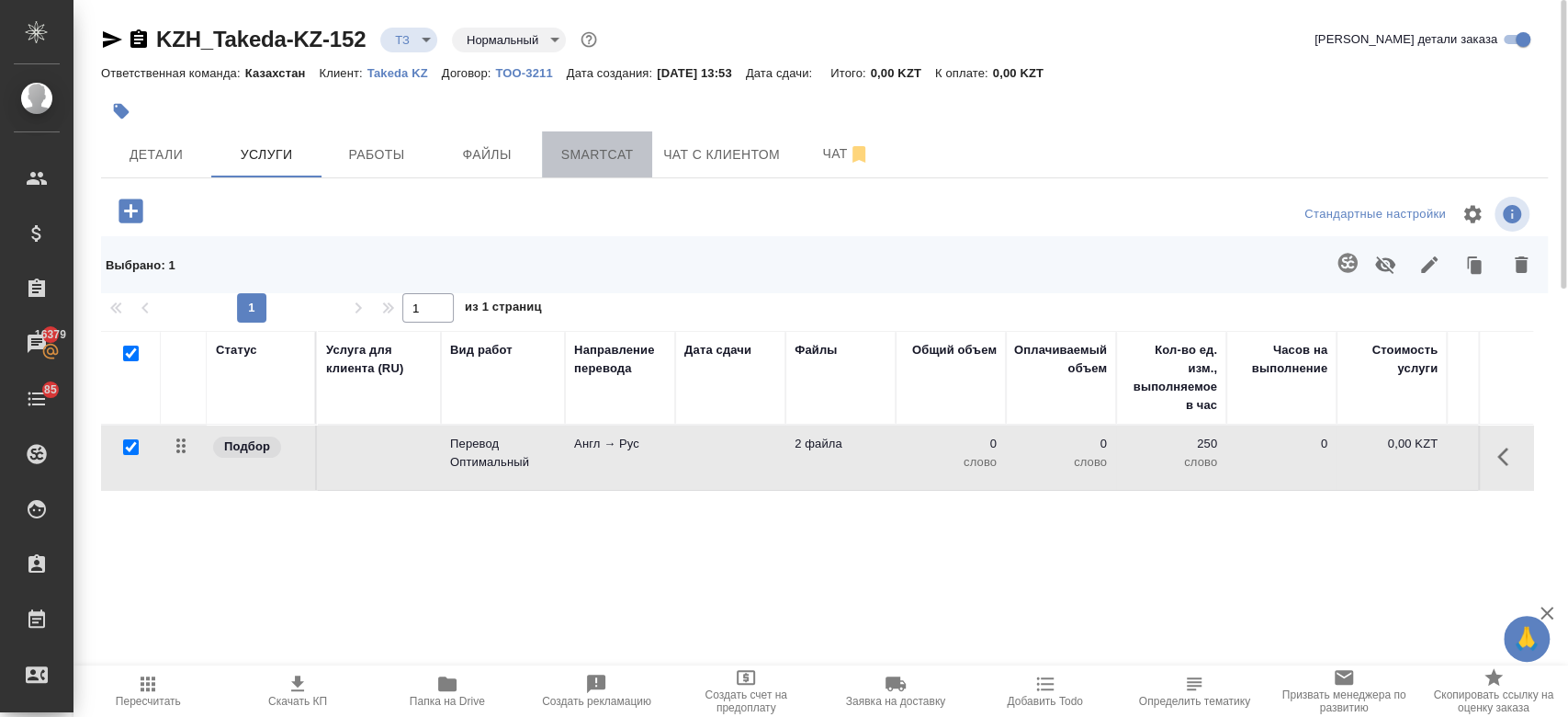
click at [581, 158] on span "Smartcat" at bounding box center [596, 154] width 88 height 23
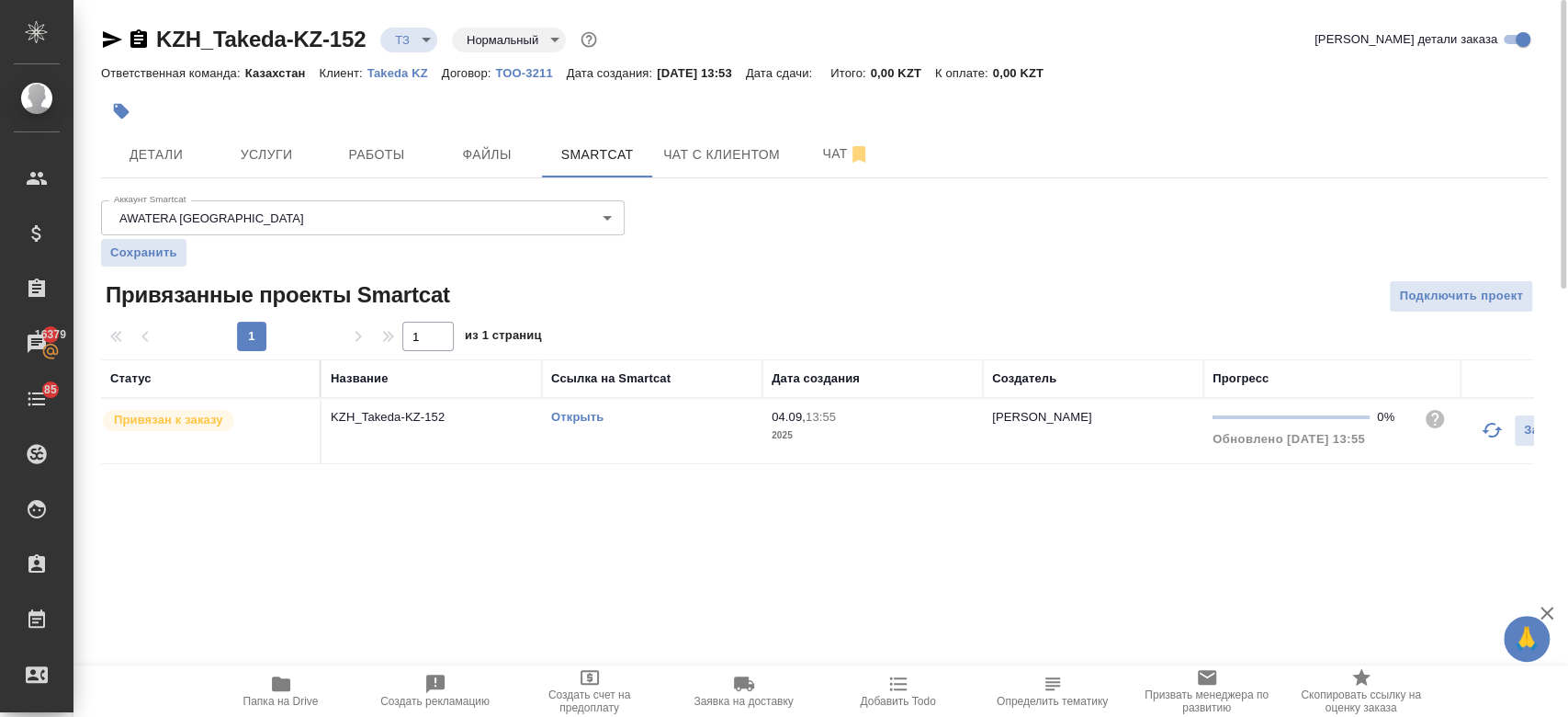
click at [570, 412] on link "Открыть" at bounding box center [577, 417] width 52 height 14
click at [300, 692] on span "Папка на Drive" at bounding box center [281, 689] width 133 height 35
click at [271, 159] on span "Услуги" at bounding box center [265, 154] width 88 height 23
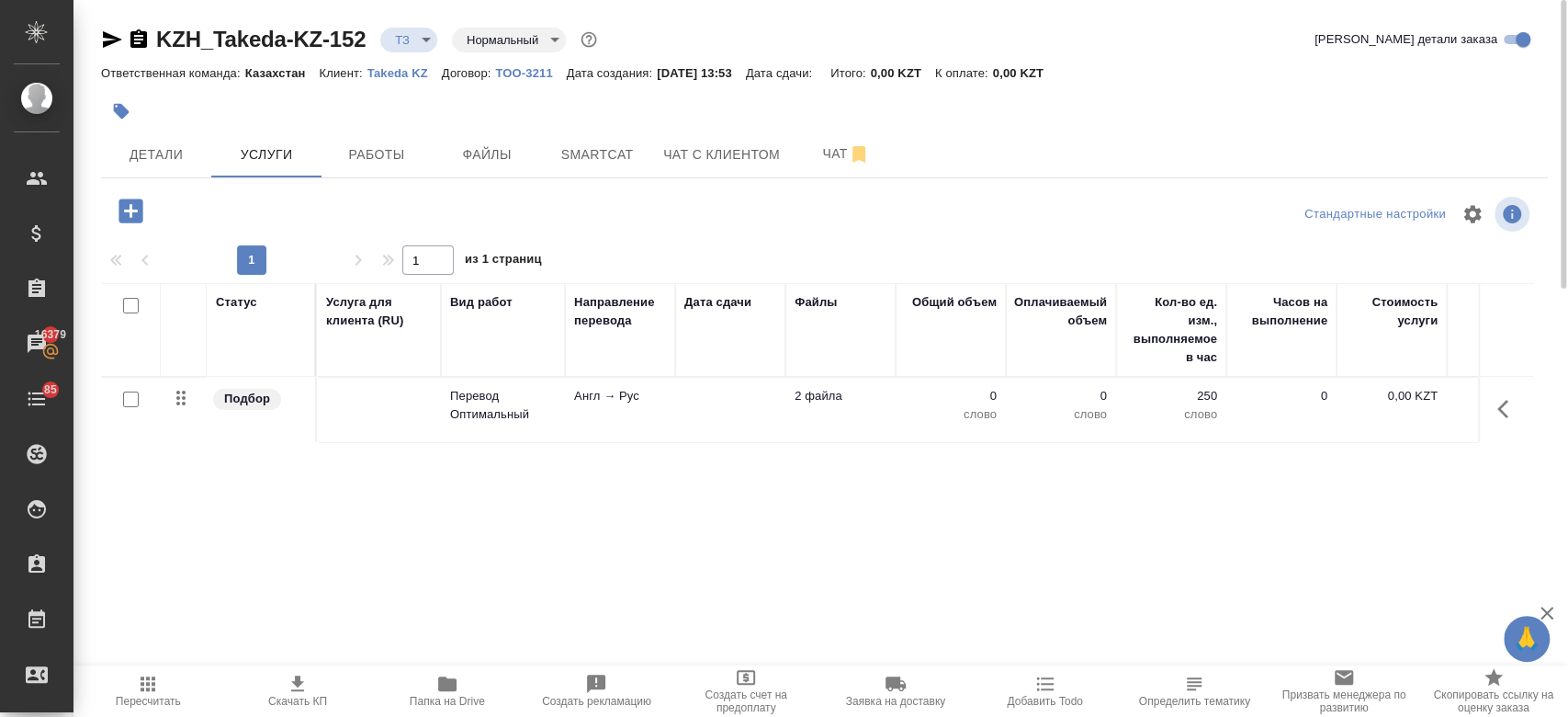
click at [611, 400] on p "Англ → Рус" at bounding box center [620, 396] width 92 height 19
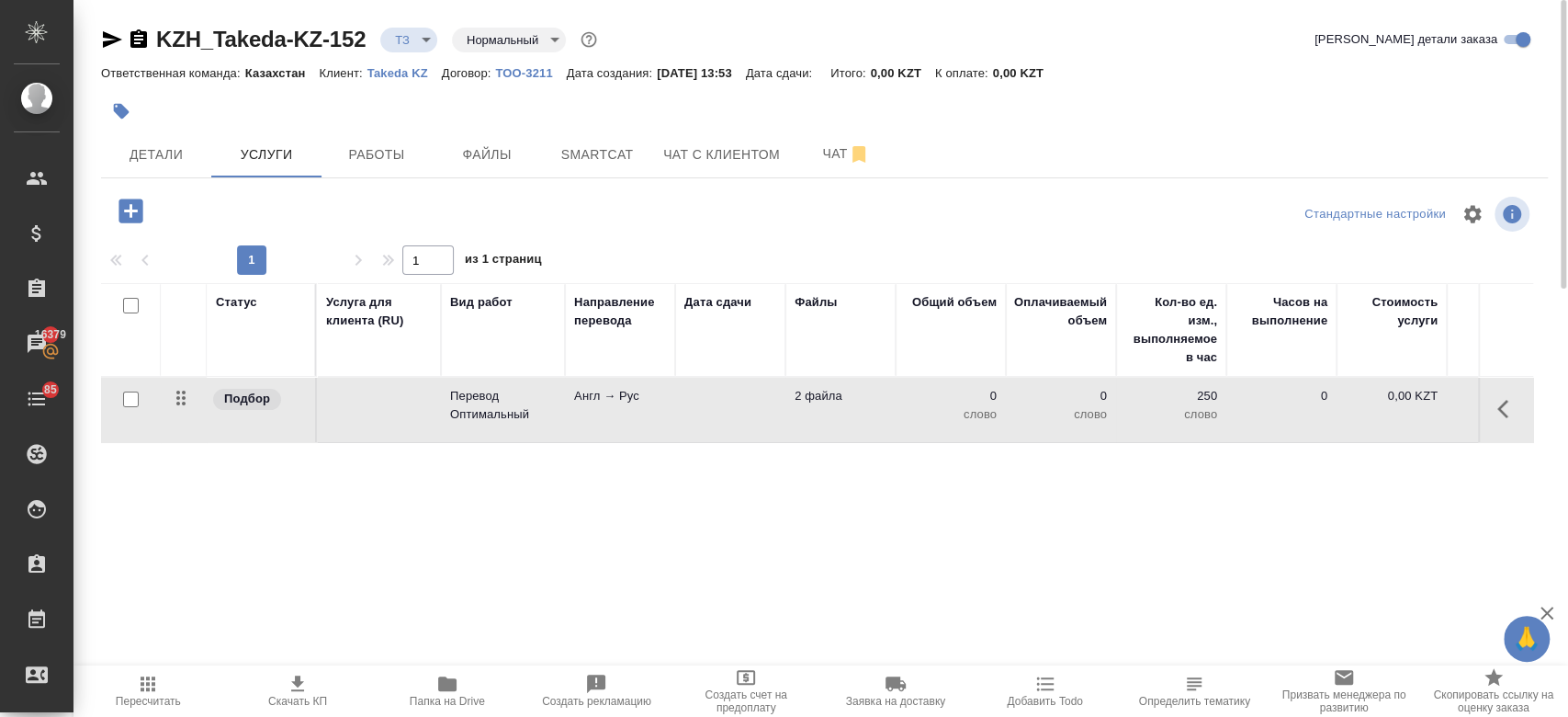
click at [611, 400] on p "Англ → Рус" at bounding box center [620, 396] width 92 height 19
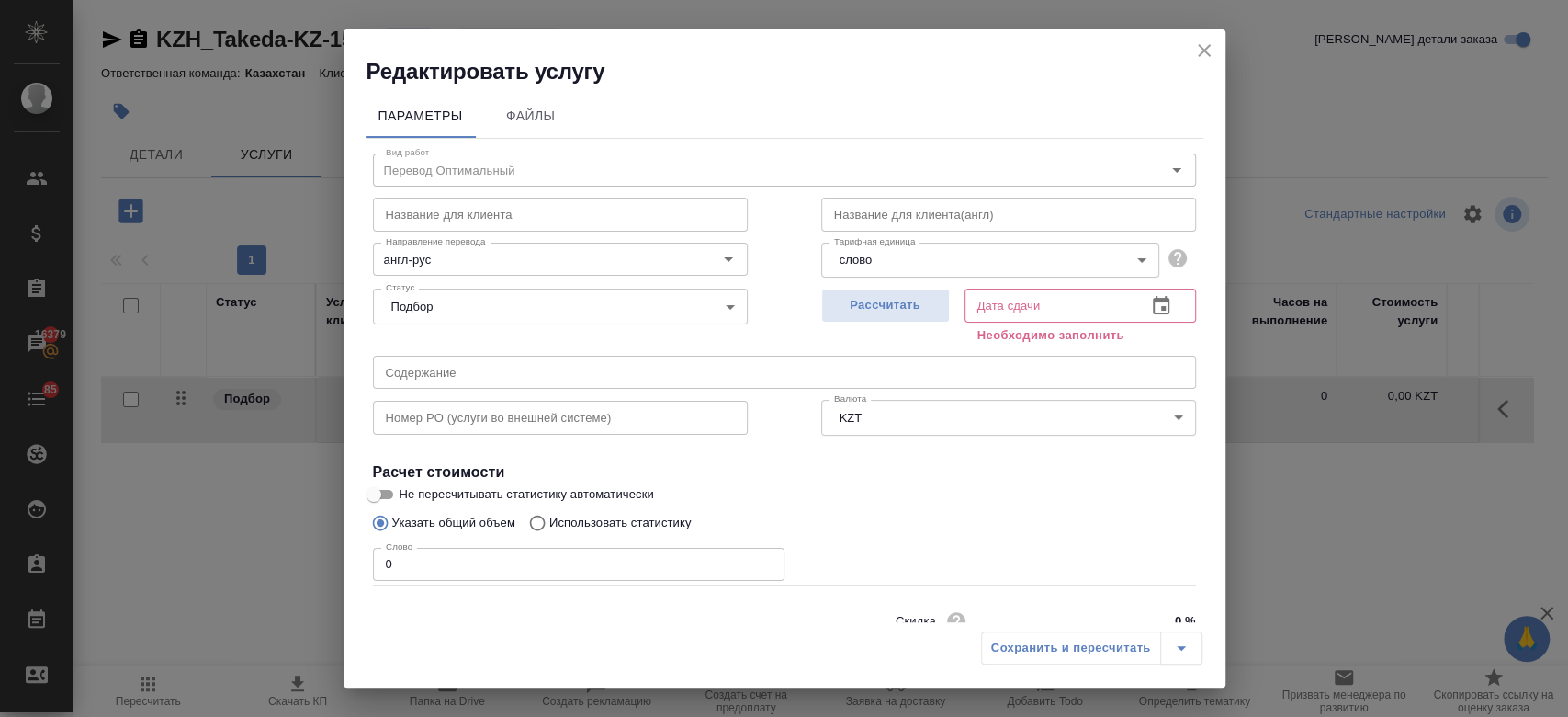
click at [617, 522] on p "Использовать статистику" at bounding box center [621, 523] width 143 height 19
click at [549, 522] on input "Использовать статистику" at bounding box center [535, 522] width 30 height 35
radio input "true"
radio input "false"
click at [1162, 601] on icon at bounding box center [1173, 608] width 22 height 22
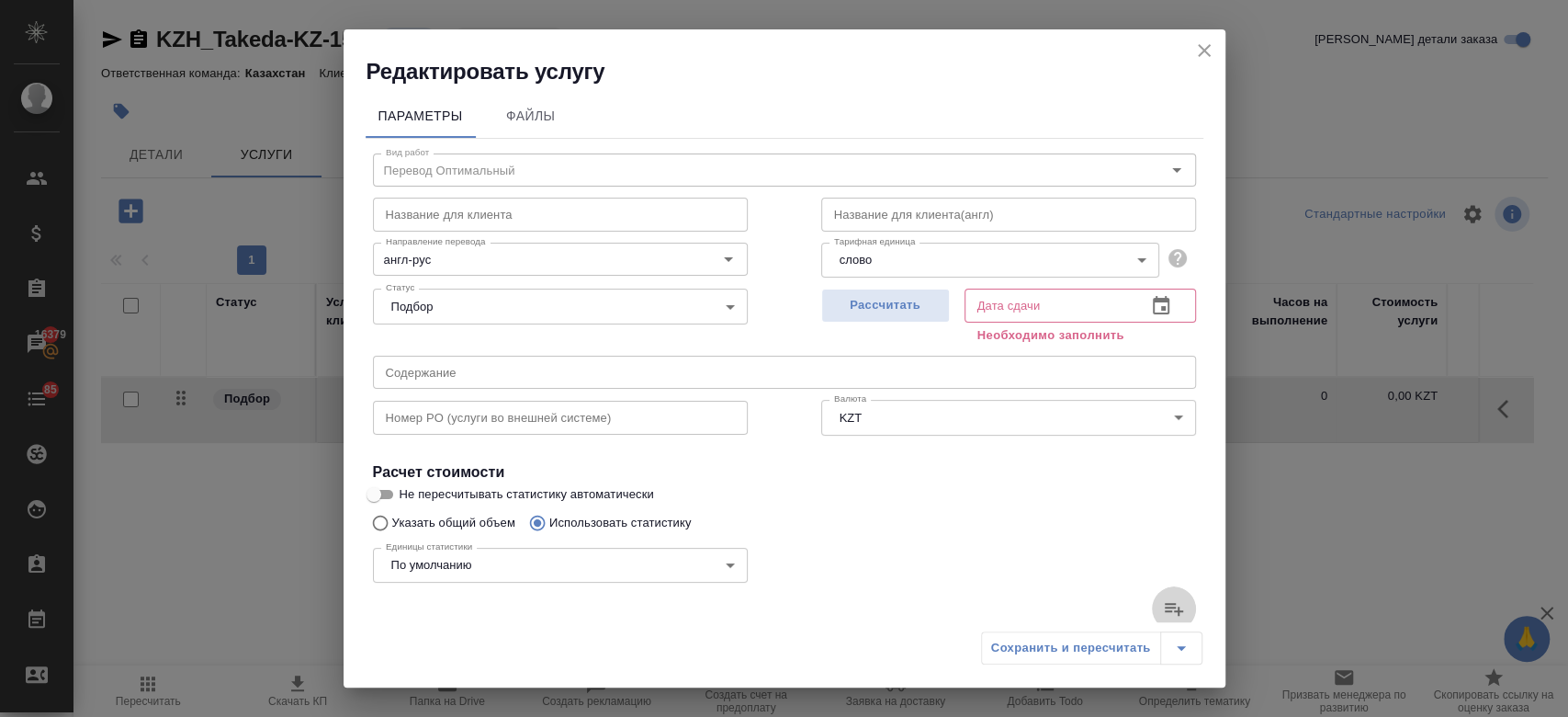
click at [0, 0] on input "file" at bounding box center [0, 0] width 0 height 0
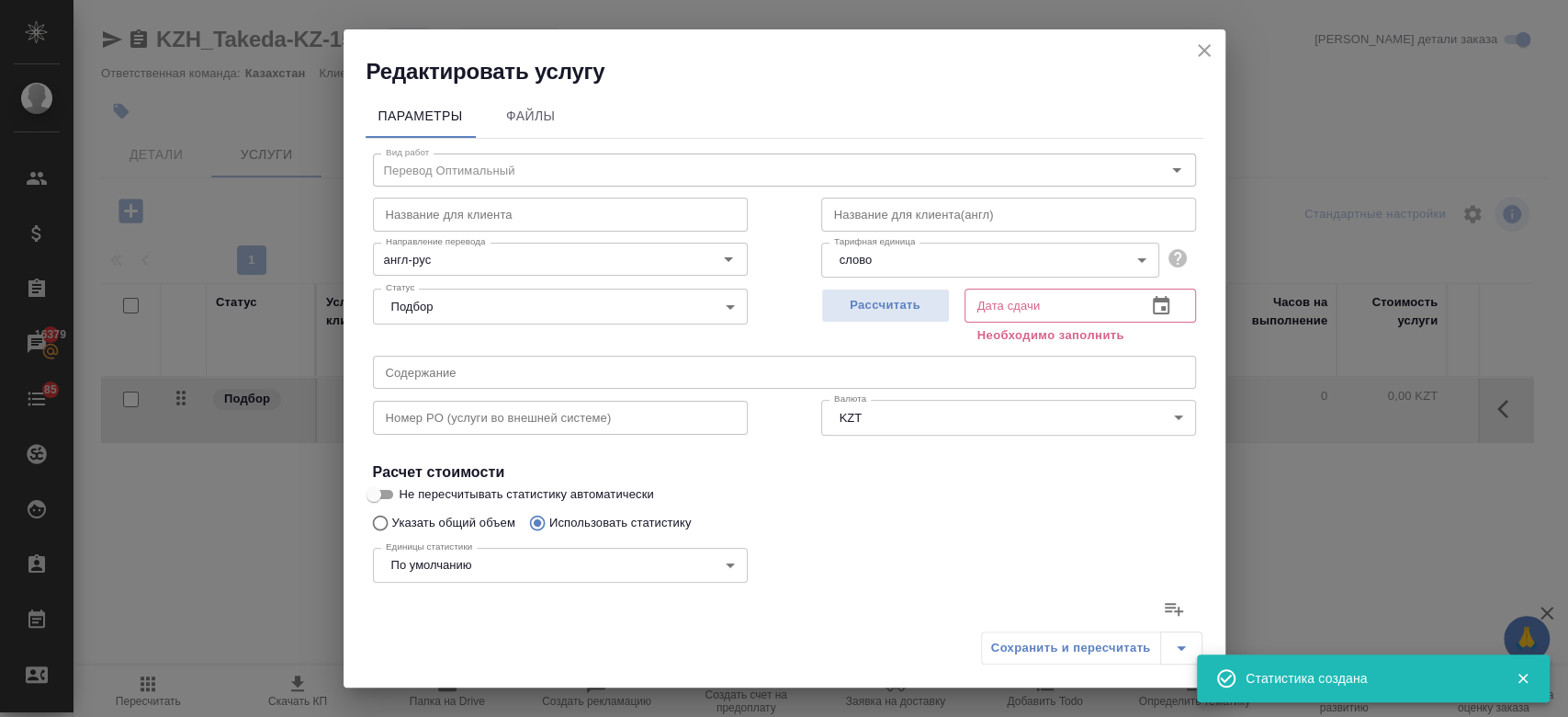
scroll to position [554, 0]
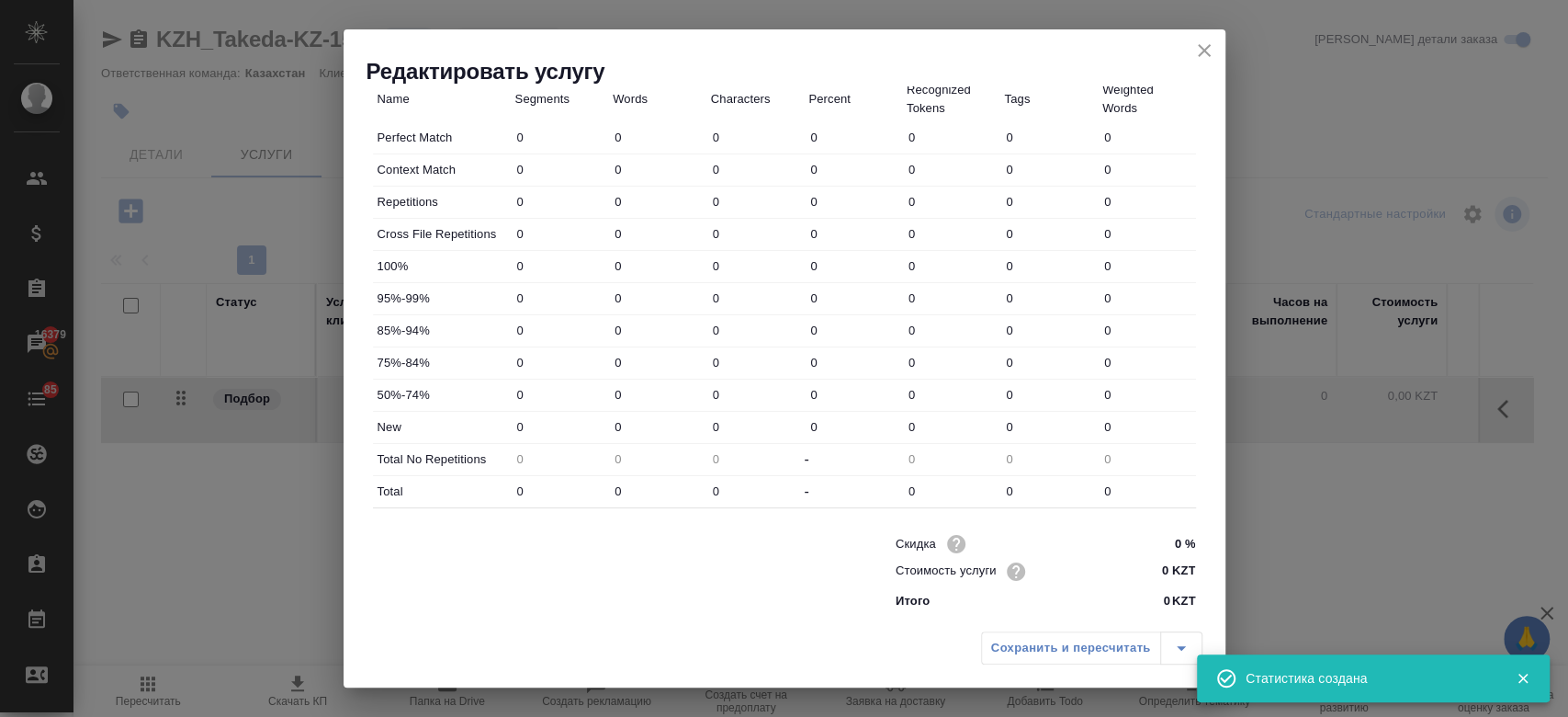
type input "32"
type input "228"
type input "1642"
type input "38"
type input "111"
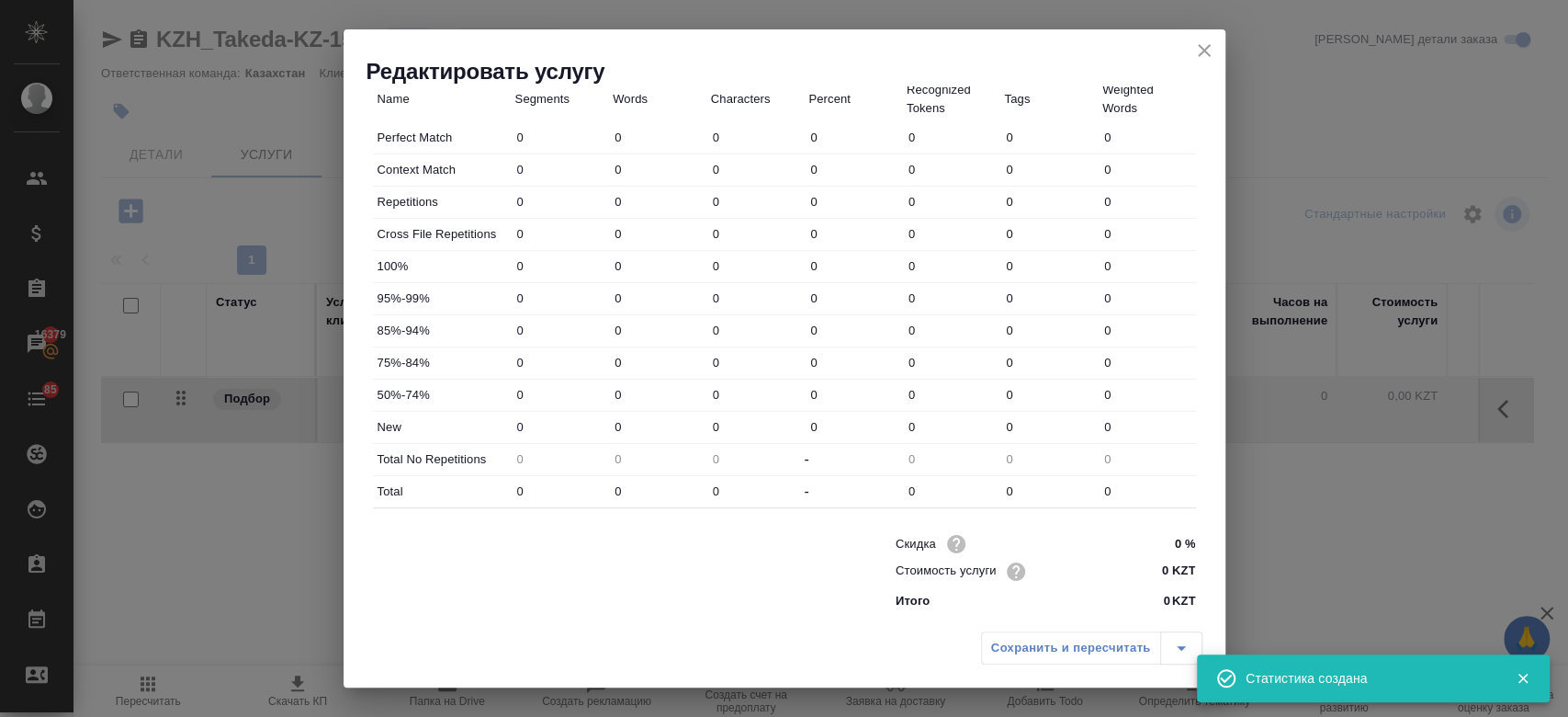
type input "845"
type input "56"
type input "105"
type input "599"
type input "2"
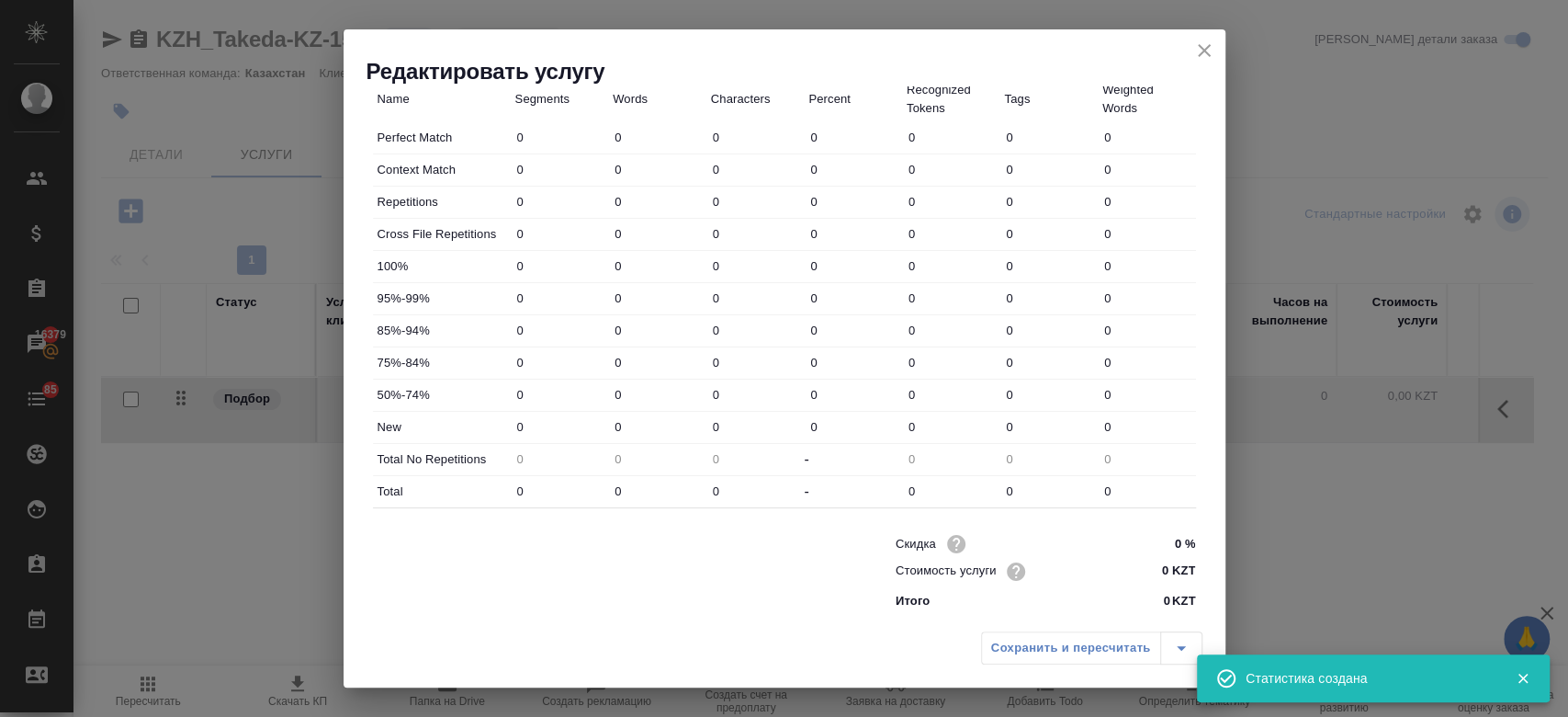
type input "5"
type input "29"
type input "6"
type input "42"
type input "269"
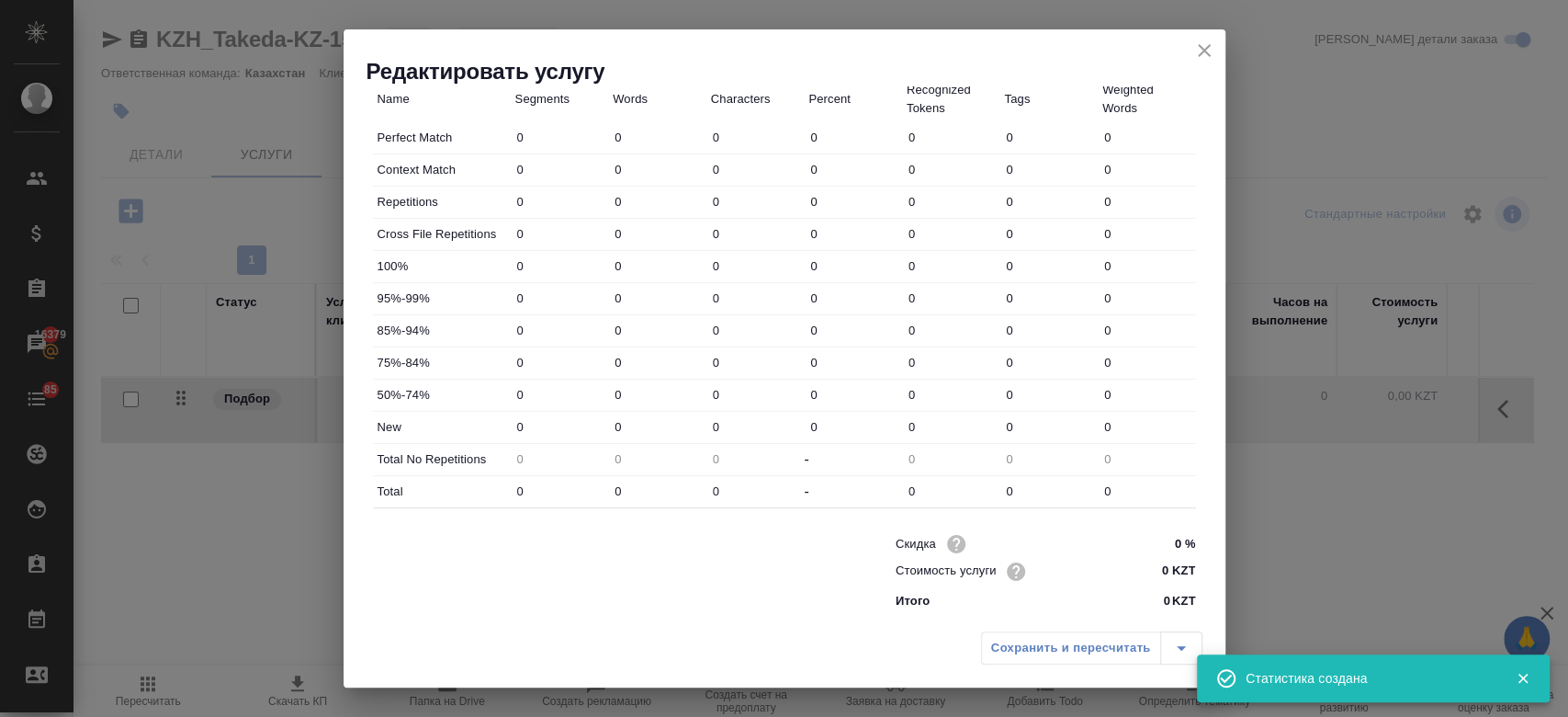
type input "19"
type input "59"
type input "387"
type input "130"
type input "533"
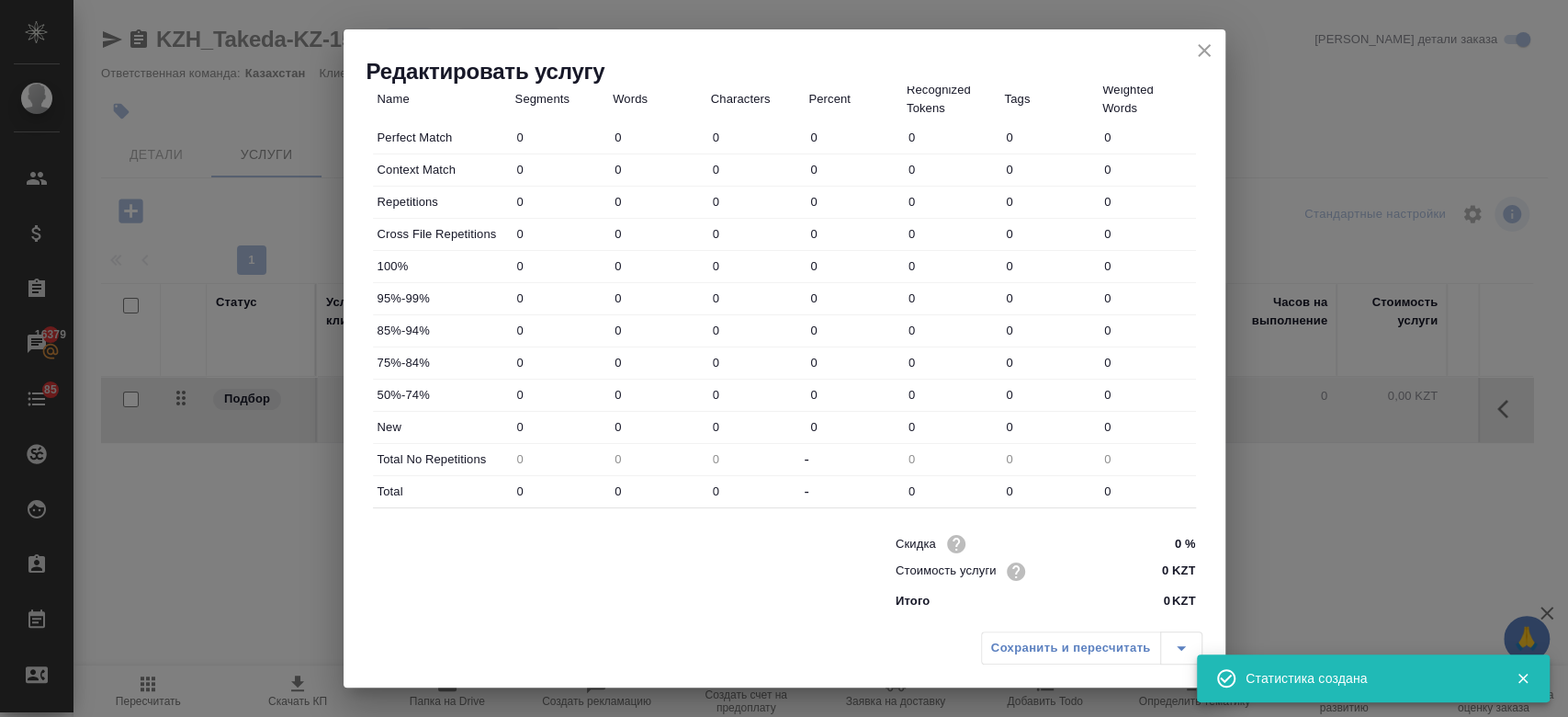
type input "3547"
type input "245"
type input "972"
type input "6473"
type input "283"
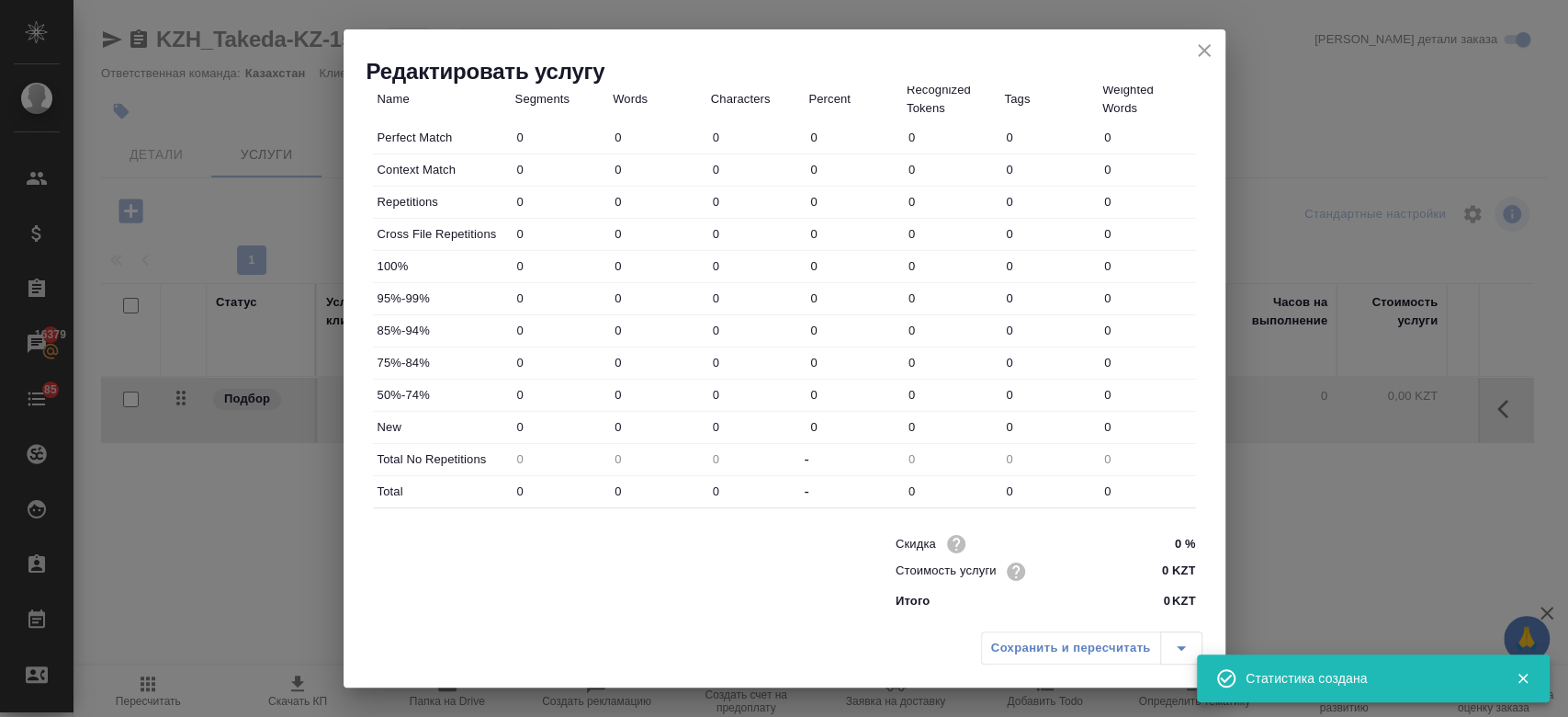
type input "1083"
type input "7318"
click at [1149, 574] on input "0 KZT" at bounding box center [1160, 571] width 67 height 27
type input "11 KZT"
click at [833, 584] on div at bounding box center [598, 570] width 523 height 73
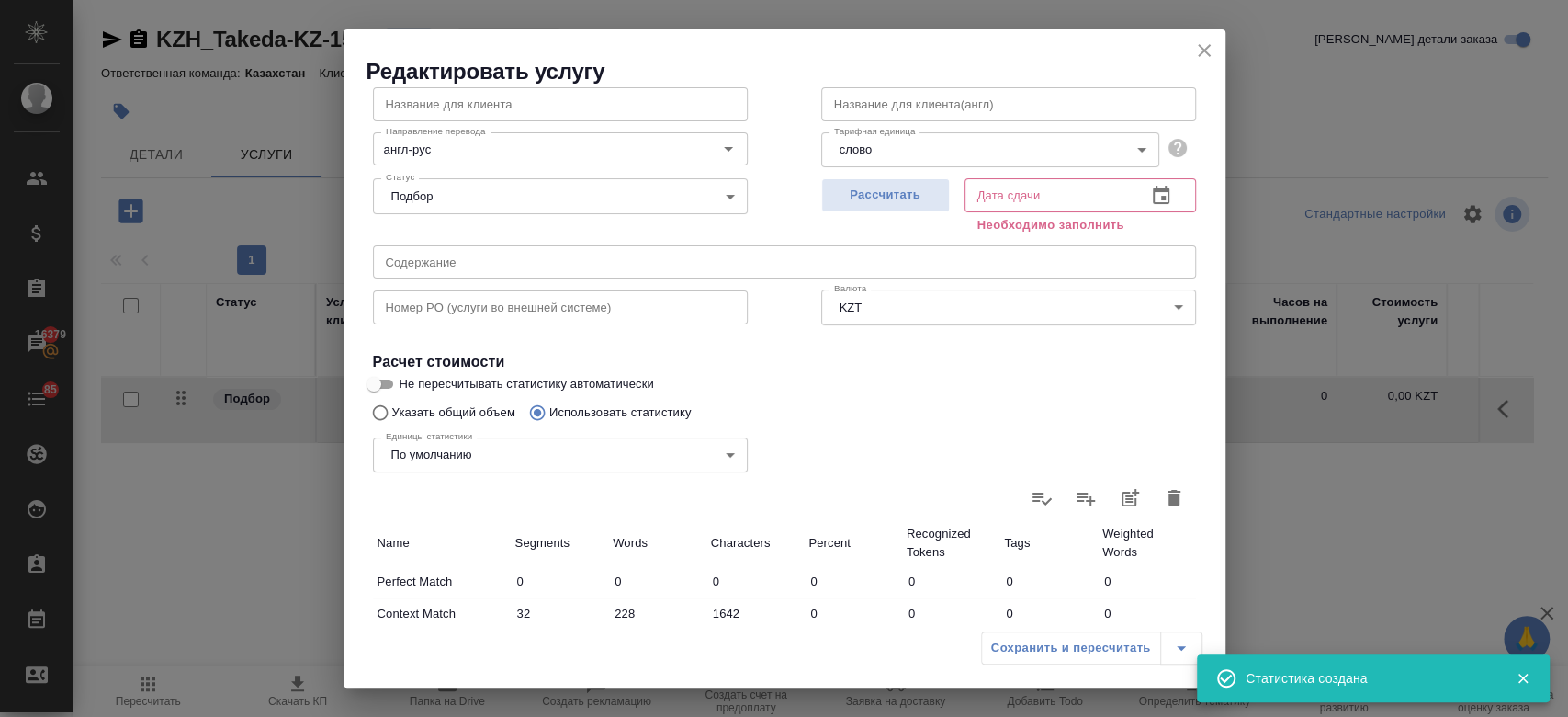
scroll to position [0, 0]
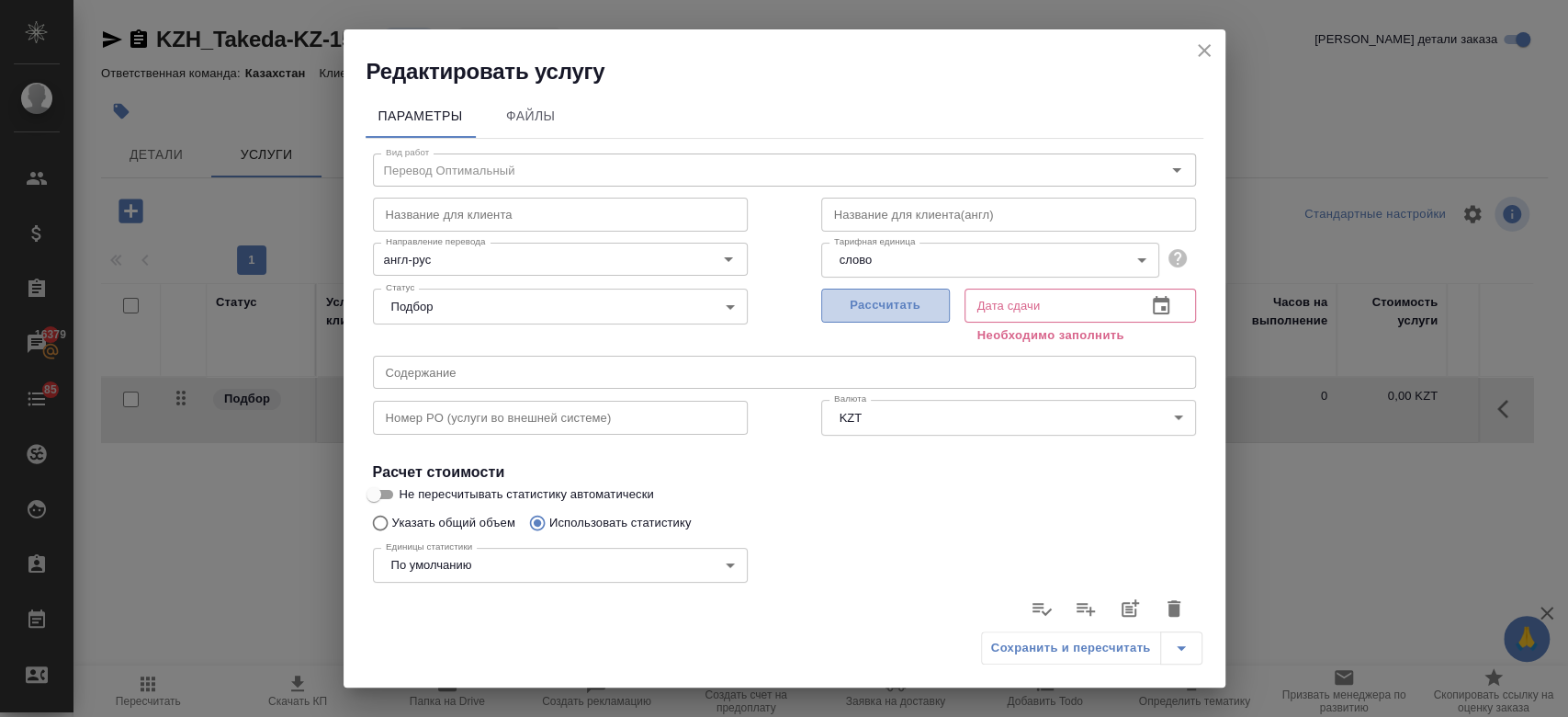
click at [845, 316] on button "Рассчитать" at bounding box center [885, 305] width 129 height 34
type input "04.09.2025 13:56"
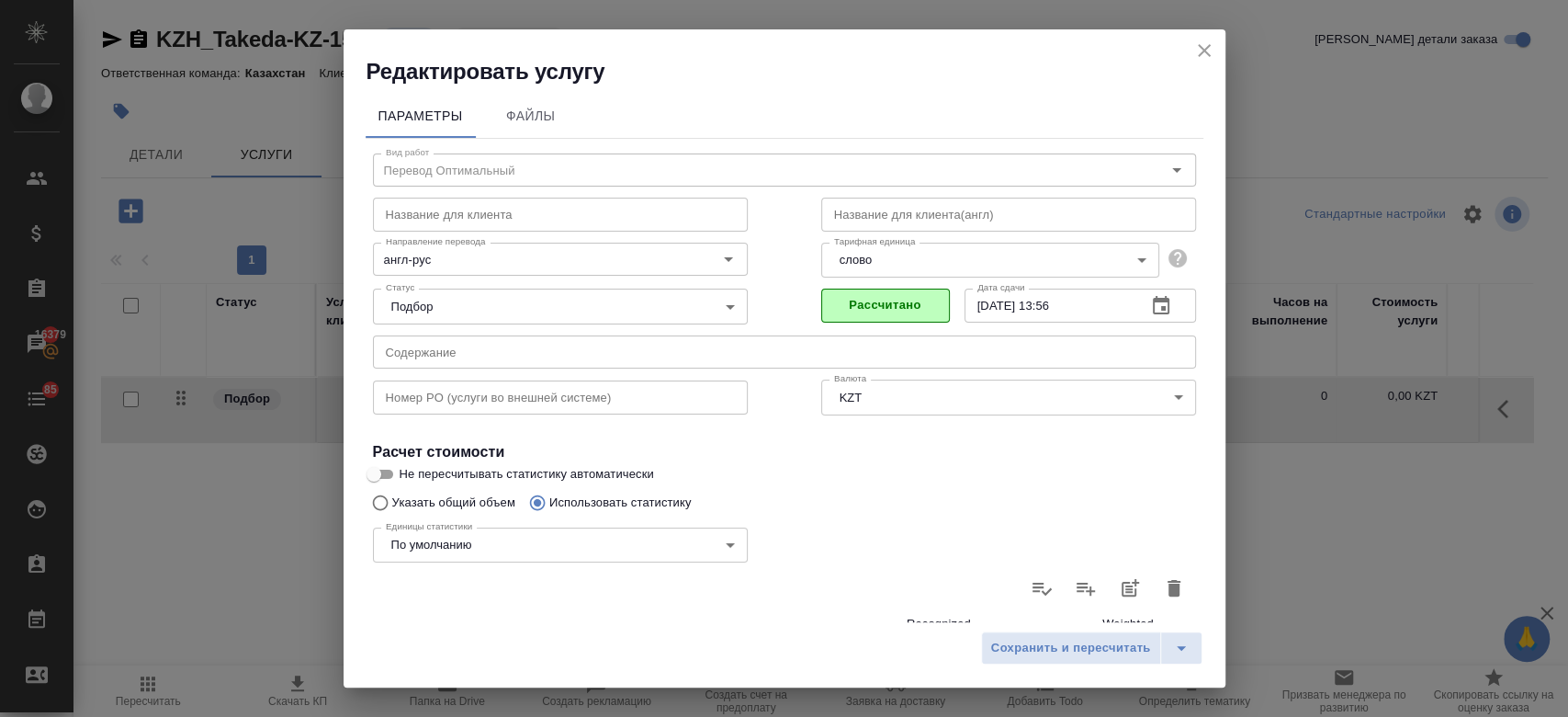
scroll to position [534, 0]
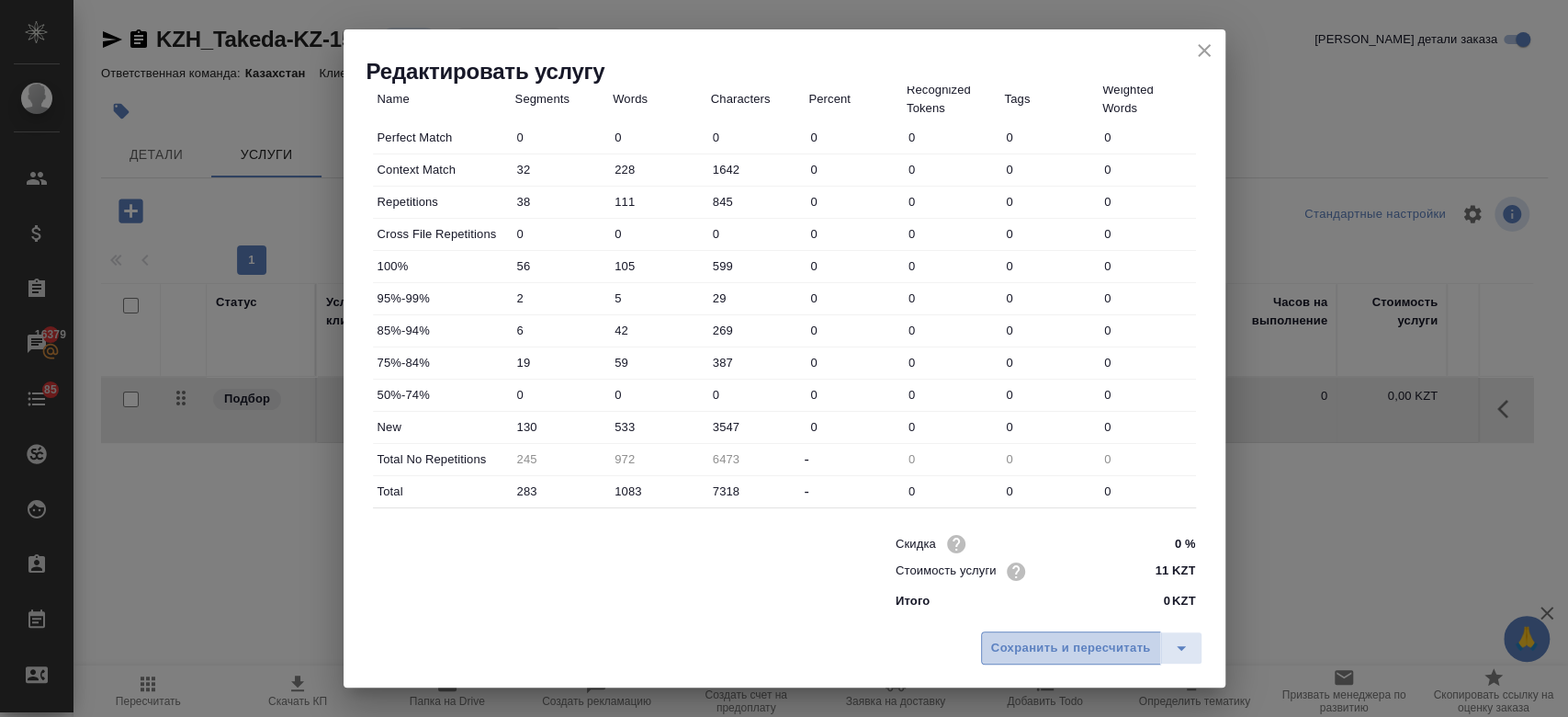
click at [1022, 645] on span "Сохранить и пересчитать" at bounding box center [1070, 648] width 159 height 21
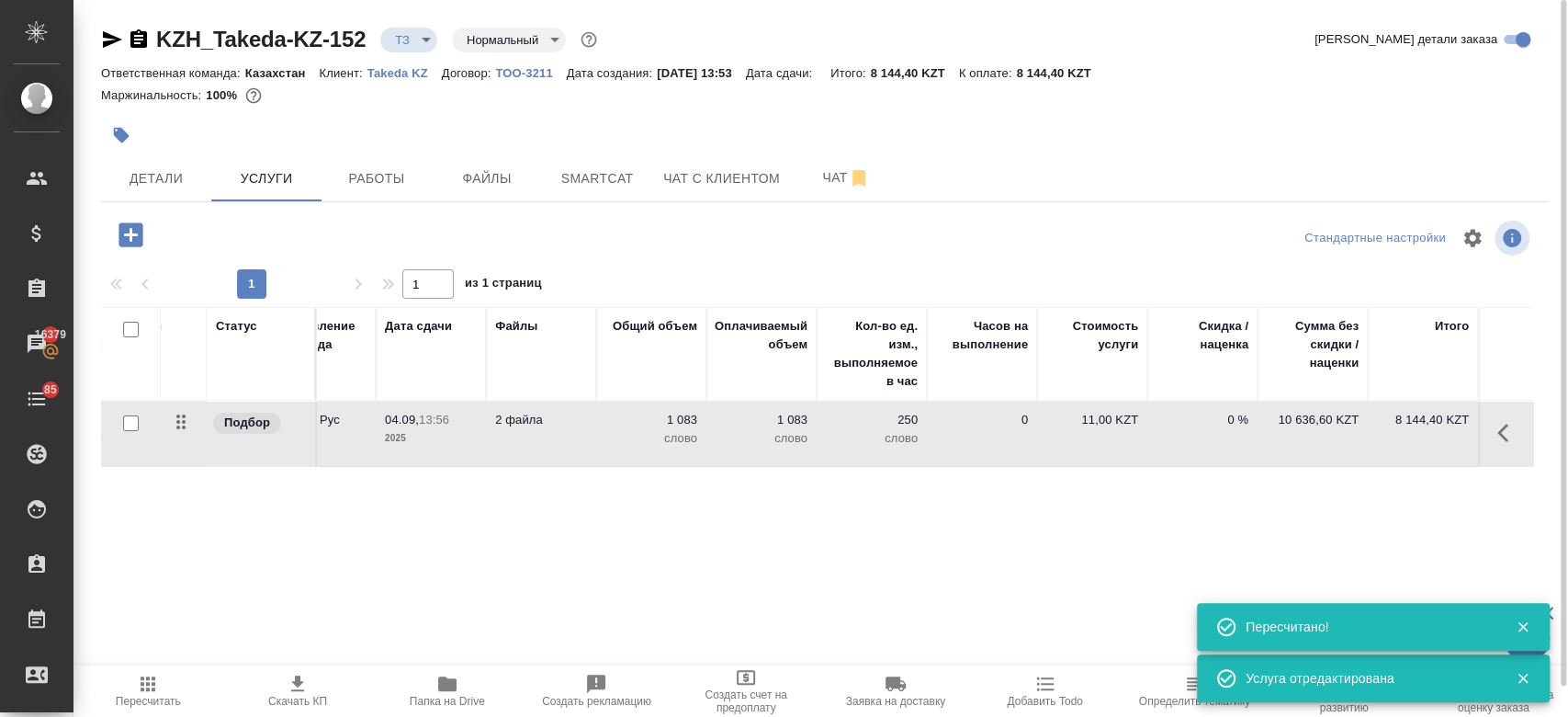
scroll to position [0, 0]
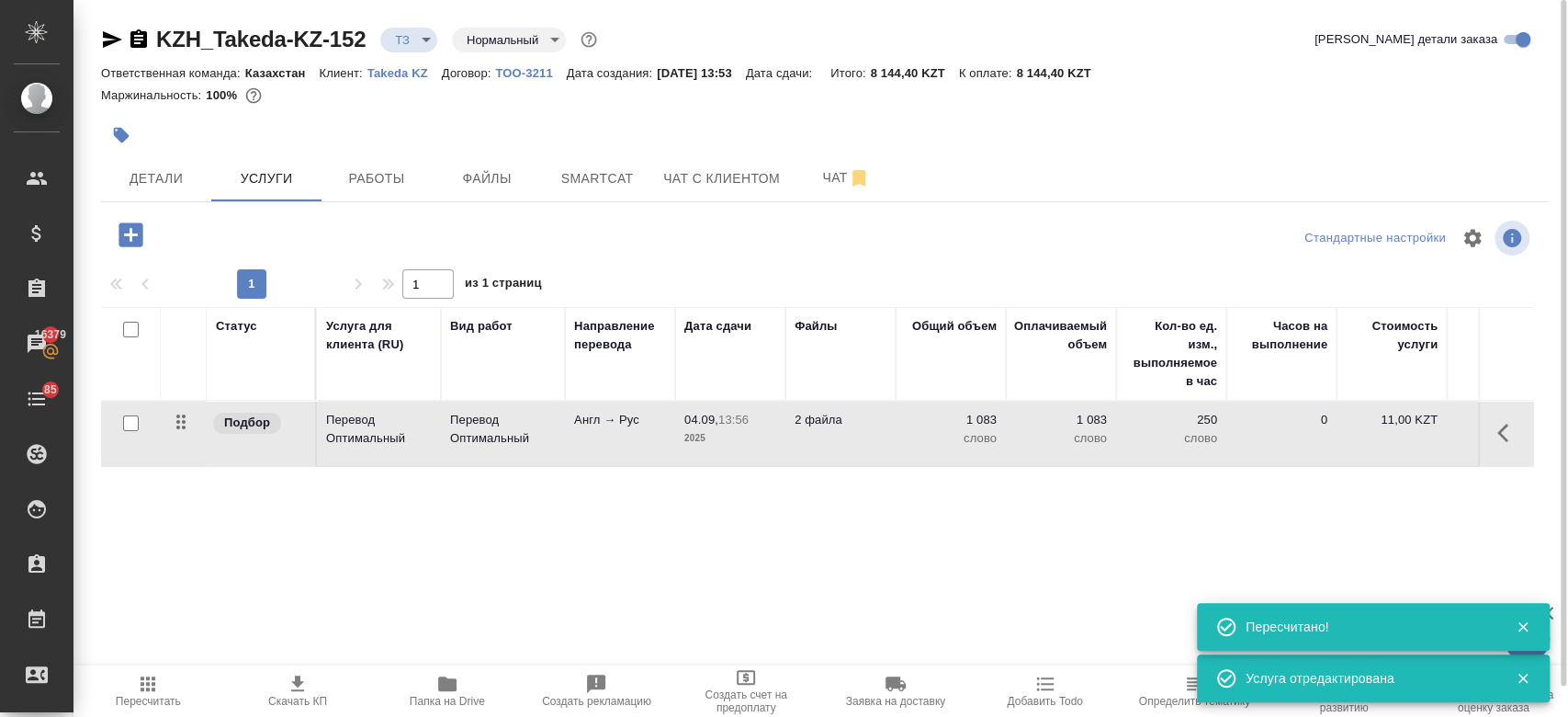
click at [574, 92] on div "Маржинальность: 100%" at bounding box center [824, 95] width 1446 height 24
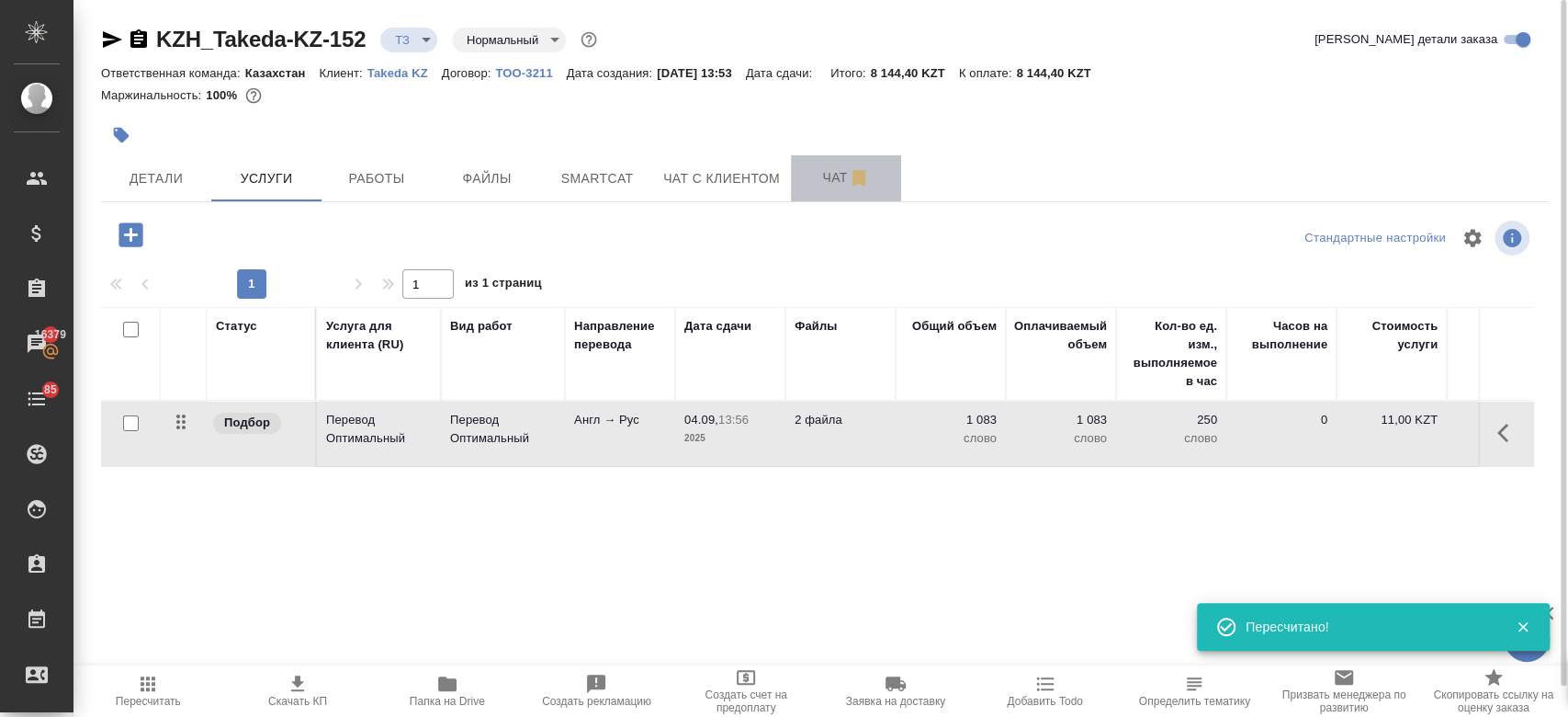
click at [818, 178] on span "Чат" at bounding box center [845, 177] width 88 height 23
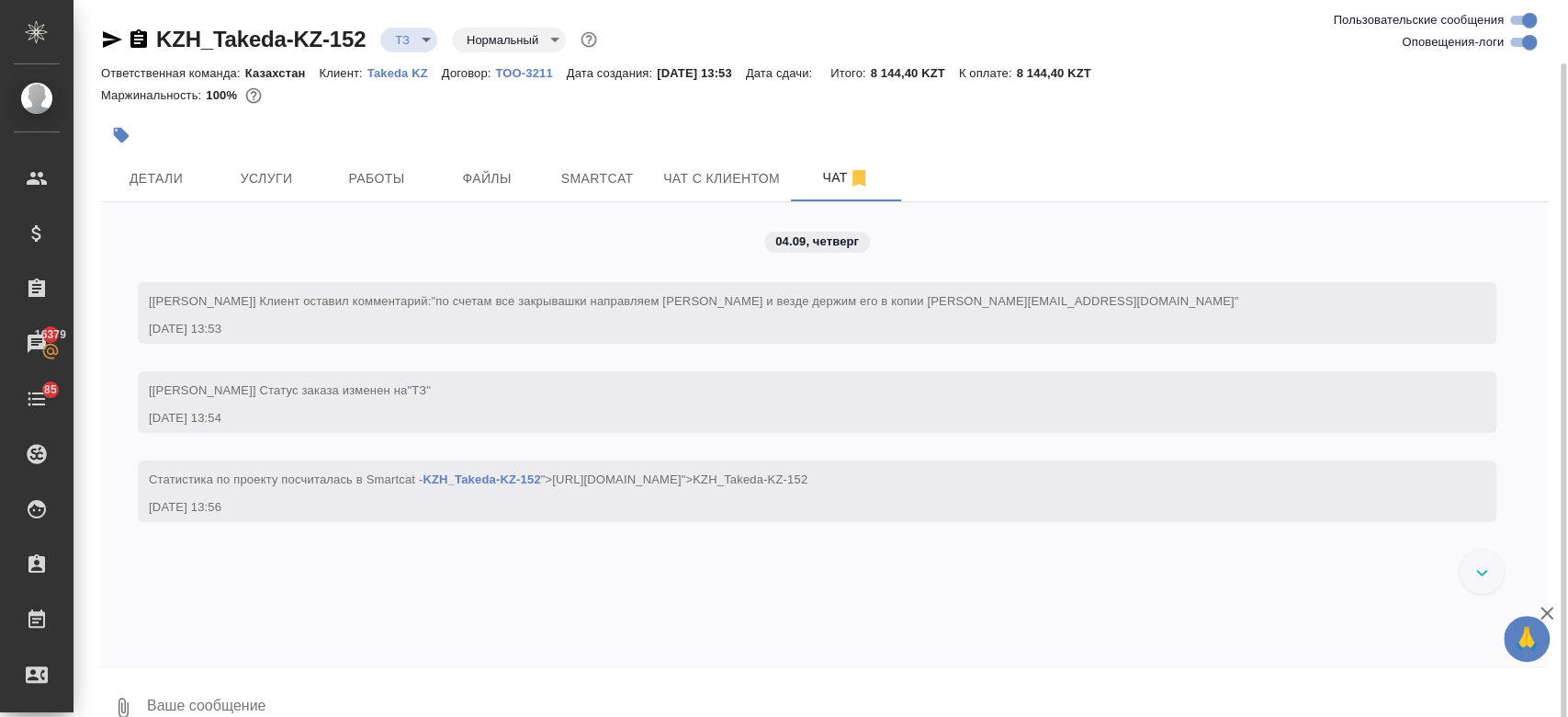
scroll to position [32, 0]
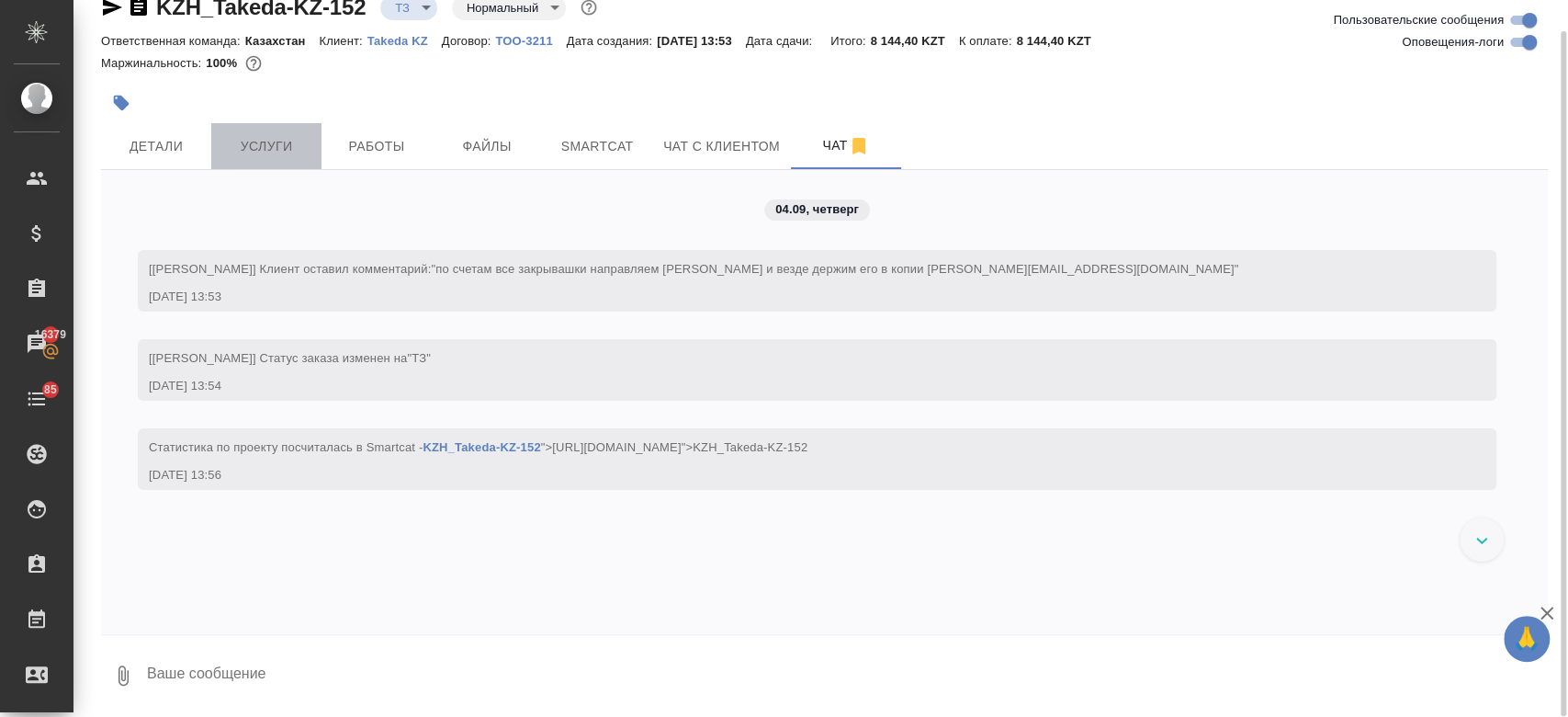
click at [271, 165] on button "Услуги" at bounding box center [265, 146] width 110 height 46
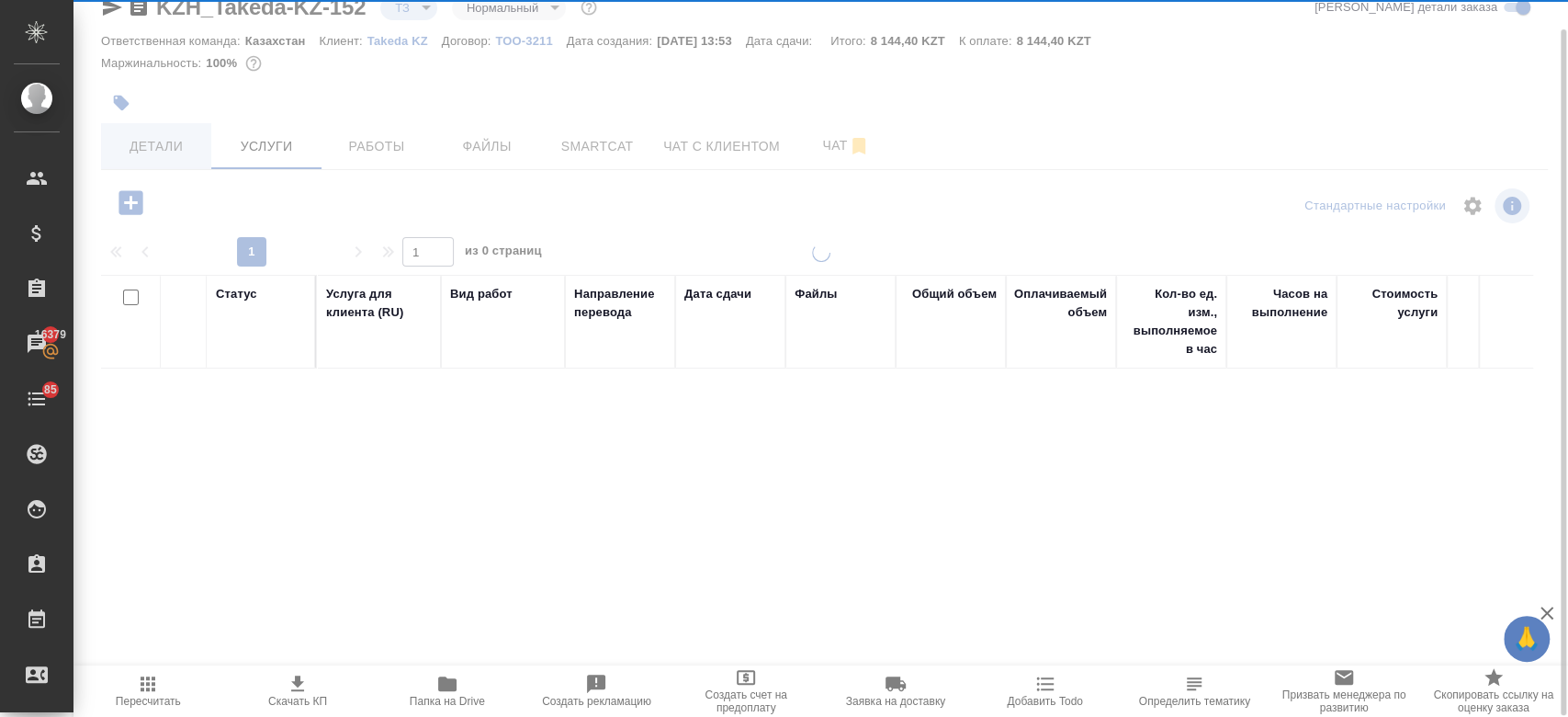
scroll to position [32, 0]
click at [177, 144] on div at bounding box center [820, 327] width 1494 height 717
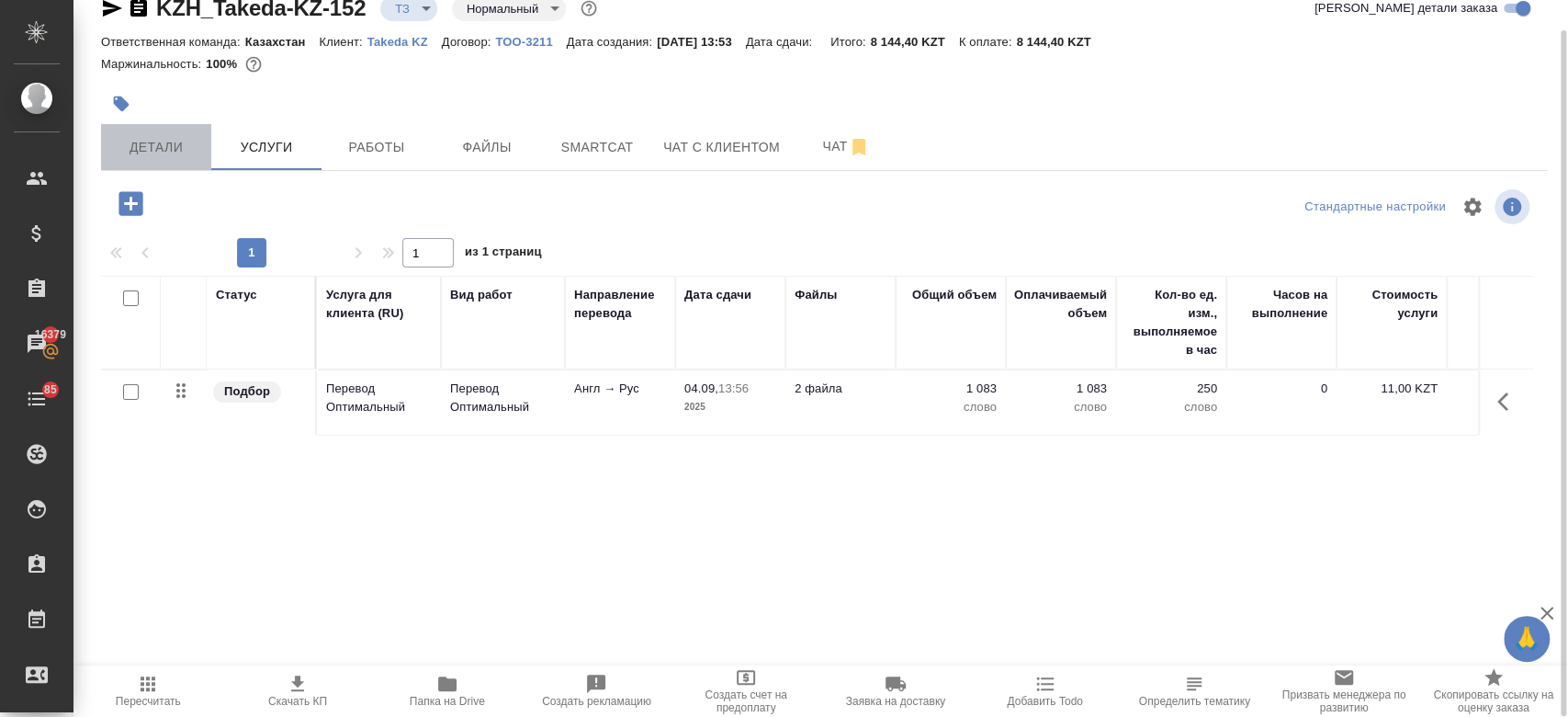
click at [177, 144] on span "Детали" at bounding box center [155, 147] width 88 height 23
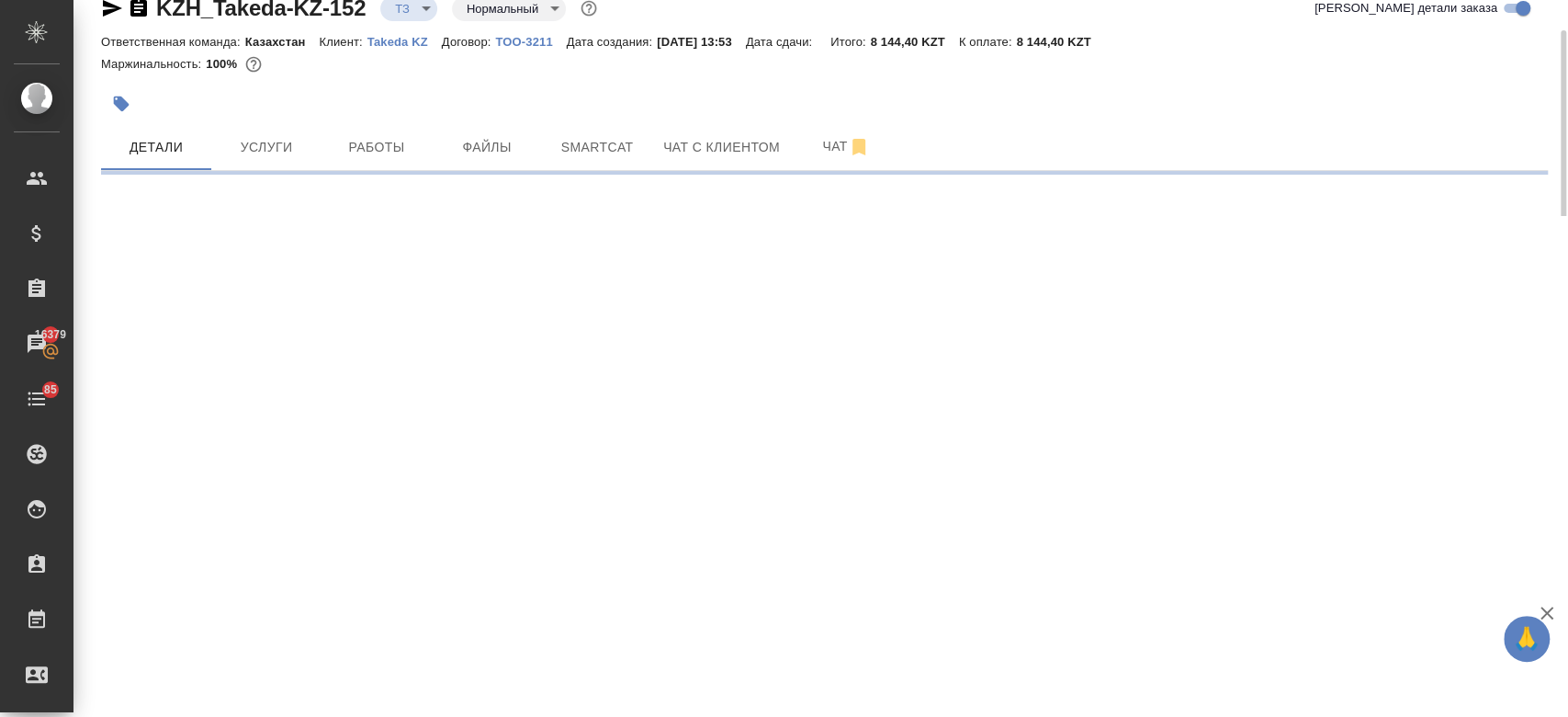
select select "RU"
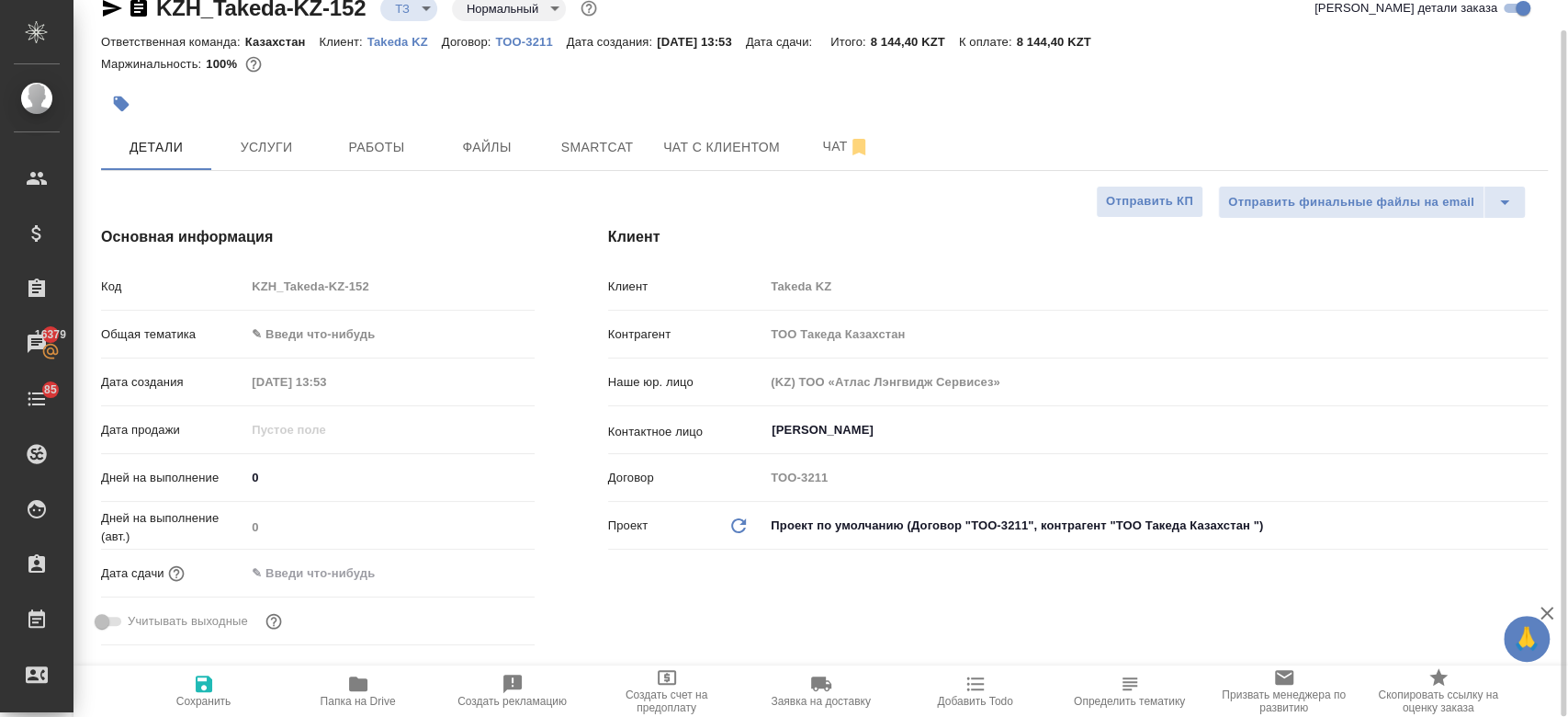
type textarea "x"
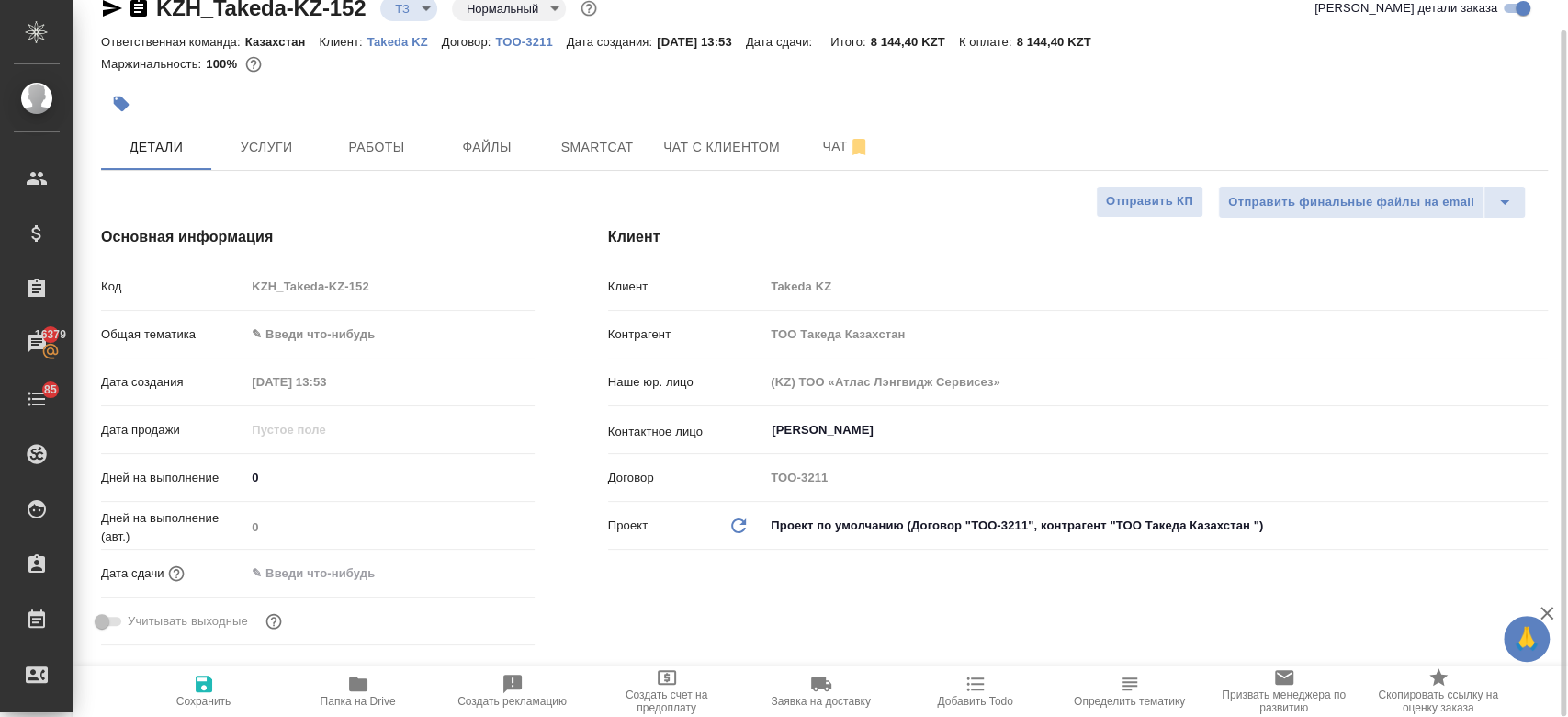
type textarea "x"
click at [821, 136] on span "Чат" at bounding box center [845, 146] width 88 height 23
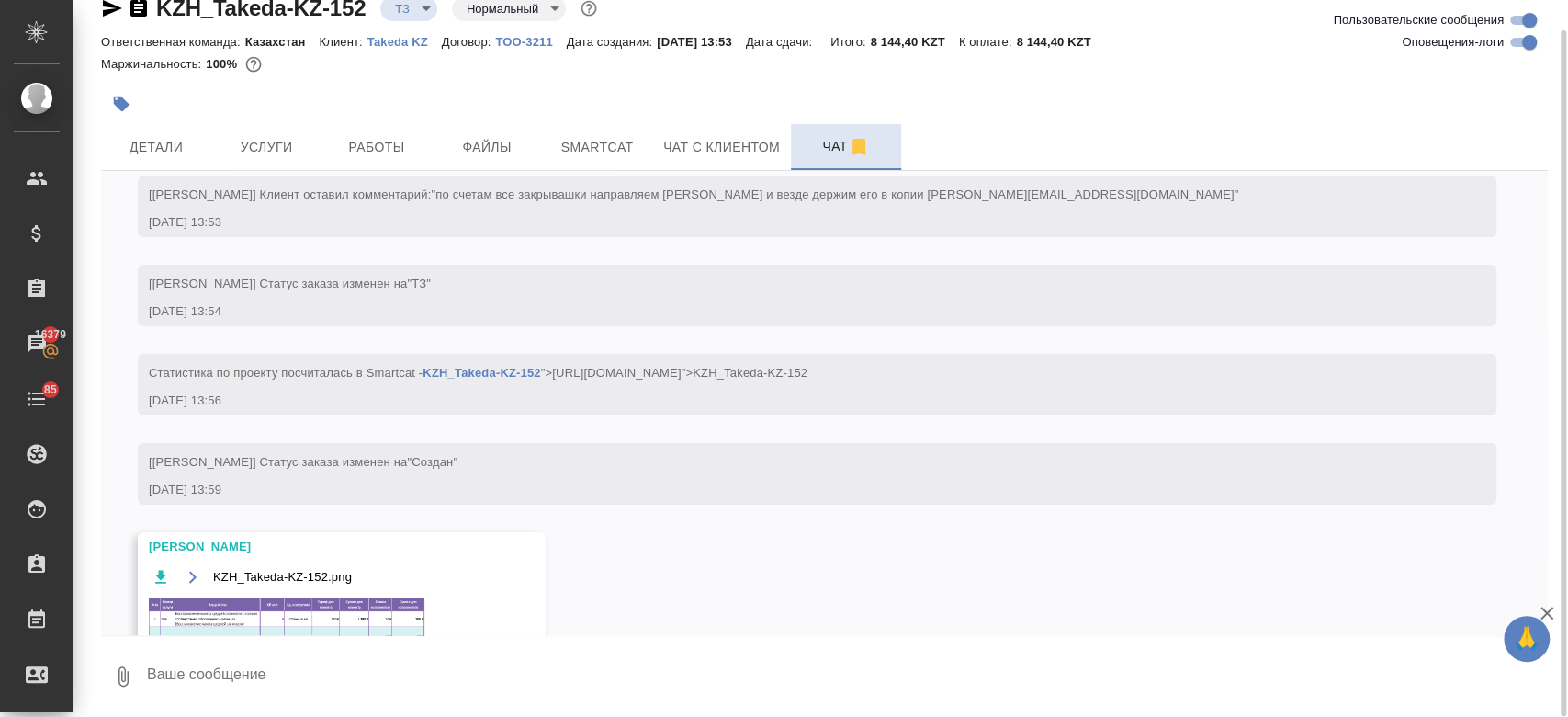
scroll to position [121, 0]
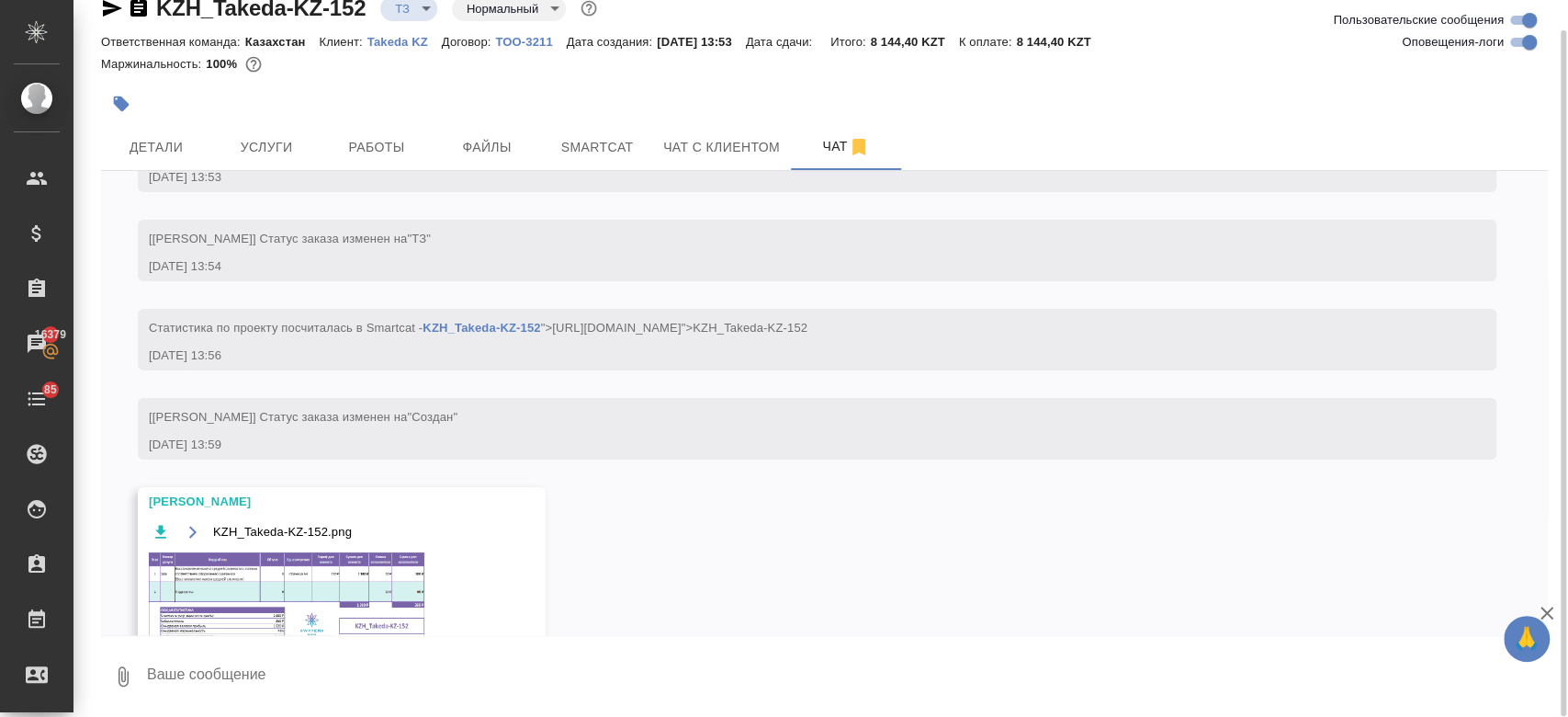
click at [338, 575] on img at bounding box center [286, 601] width 275 height 97
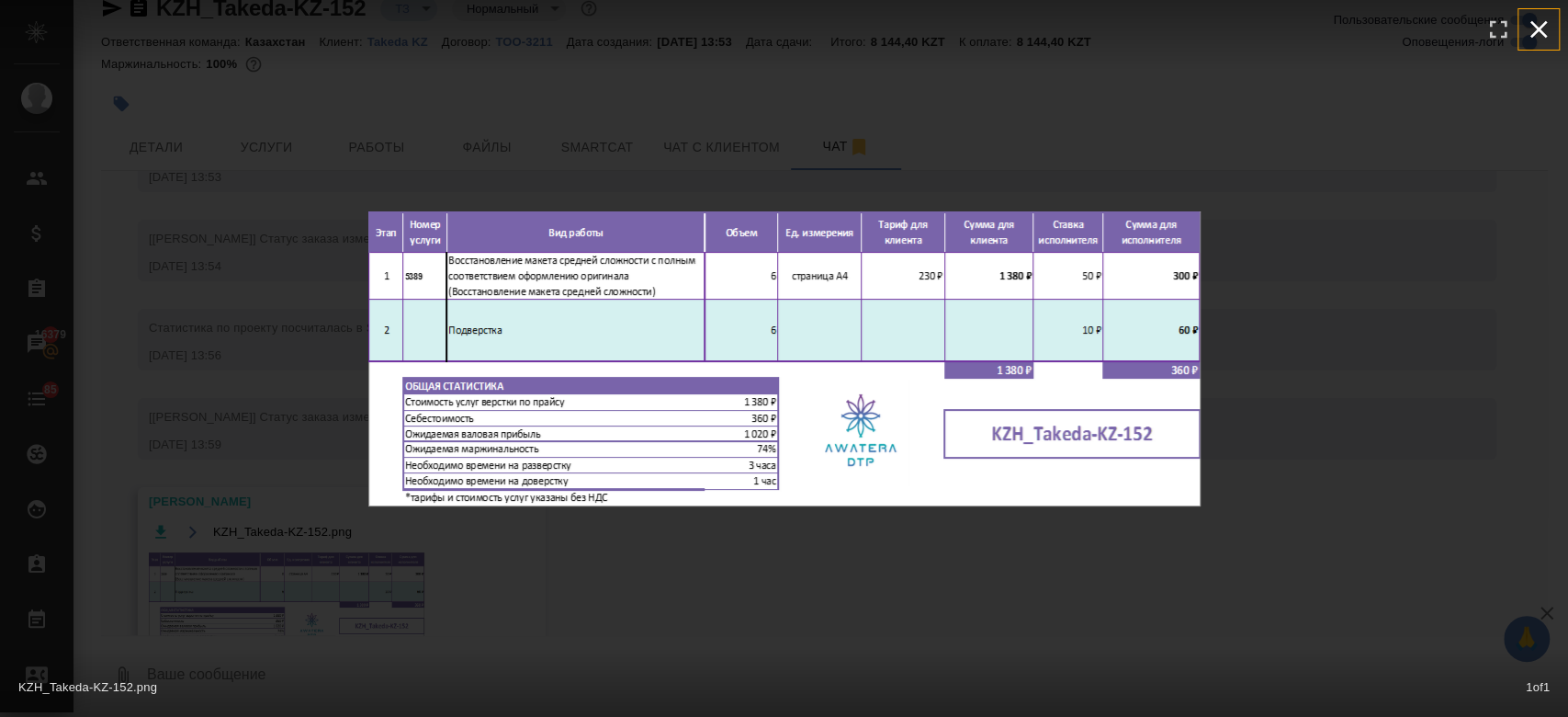
click at [1533, 33] on icon "button" at bounding box center [1539, 30] width 18 height 18
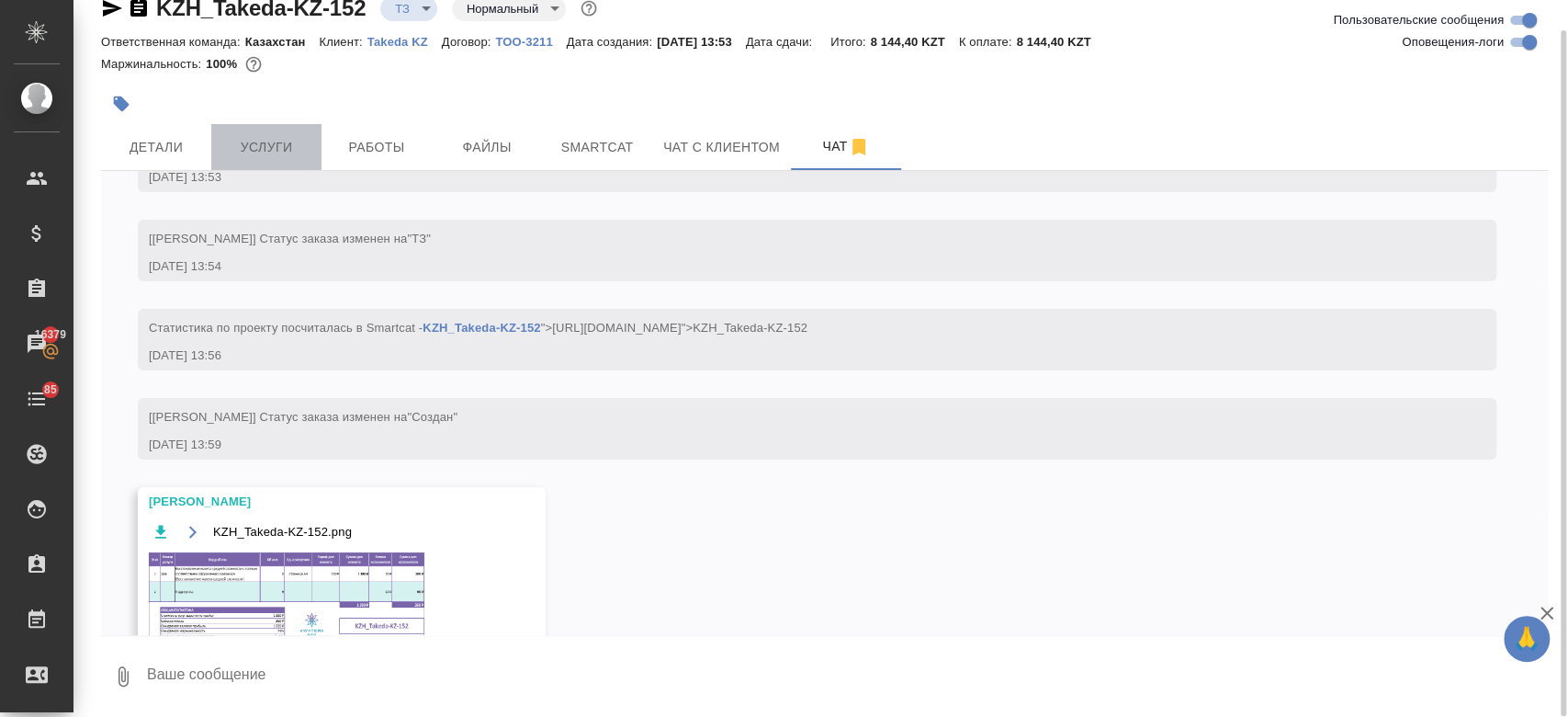
click at [269, 151] on span "Услуги" at bounding box center [265, 147] width 88 height 23
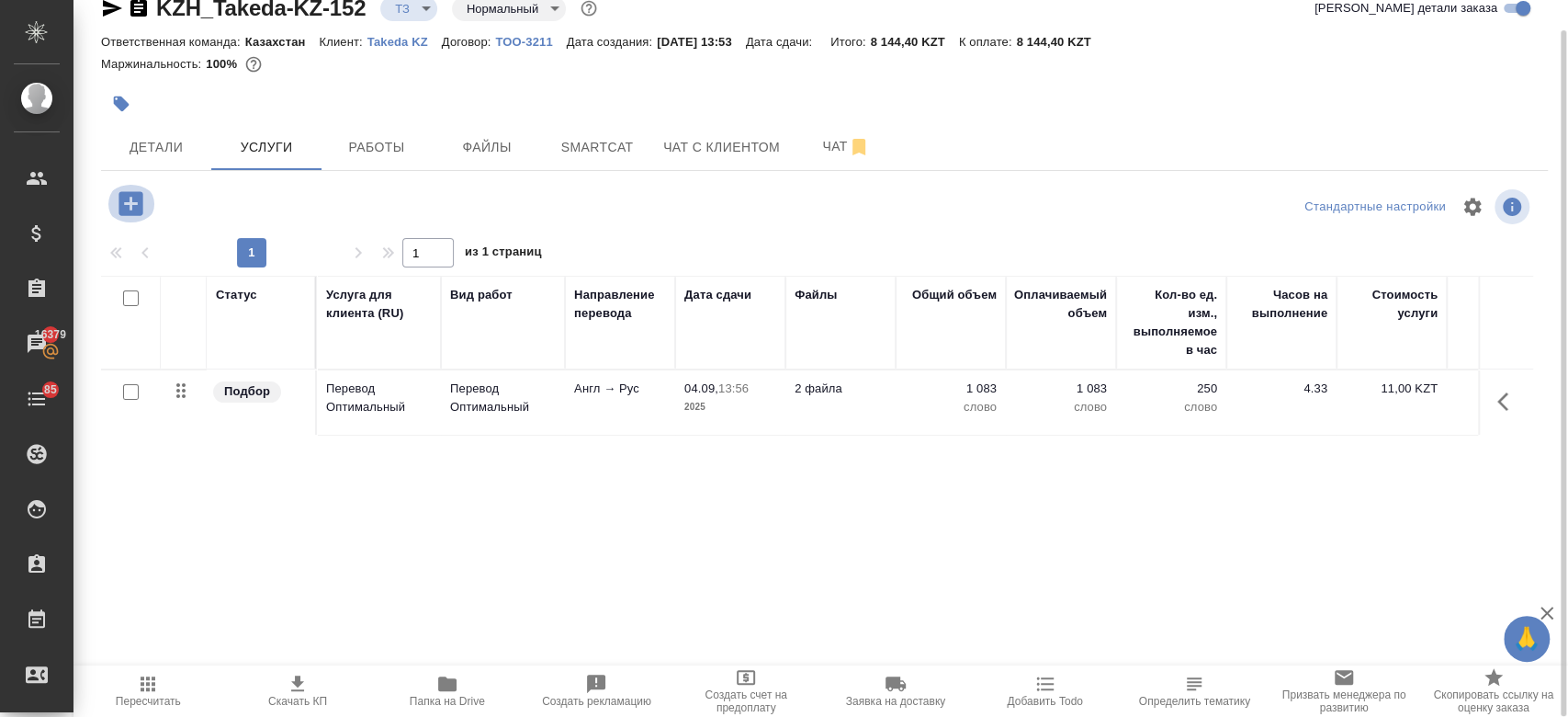
click at [140, 197] on icon "button" at bounding box center [131, 203] width 24 height 24
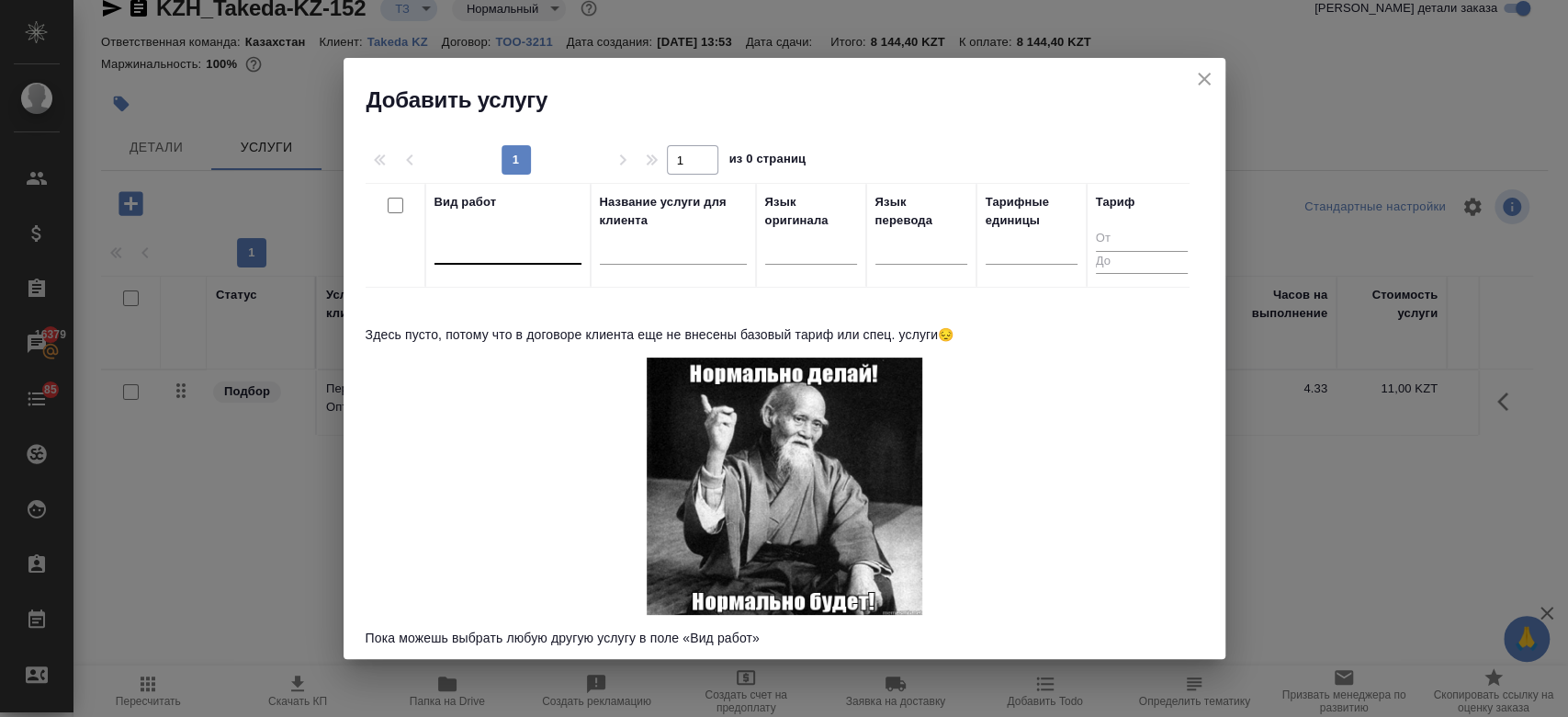
click at [473, 256] on div at bounding box center [508, 246] width 147 height 27
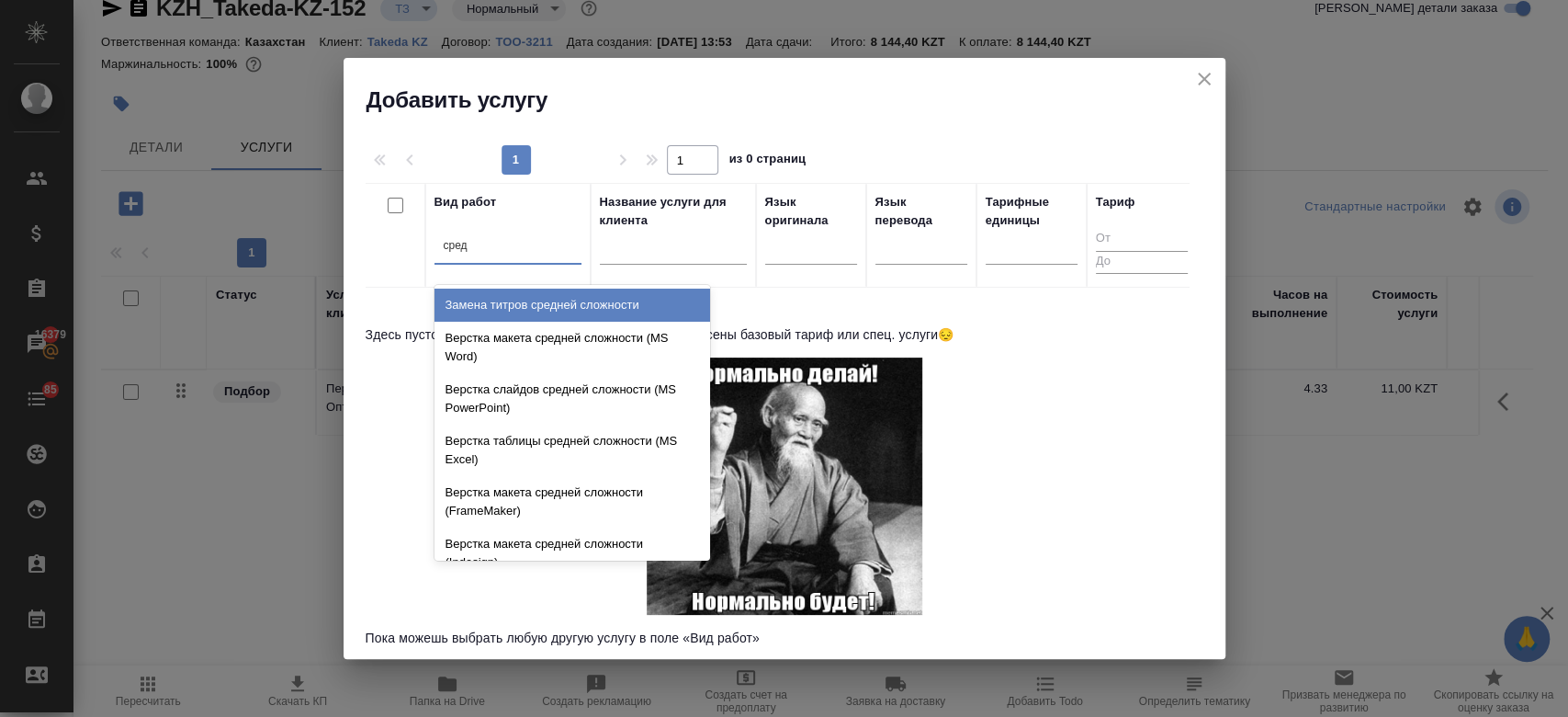
type input "средн"
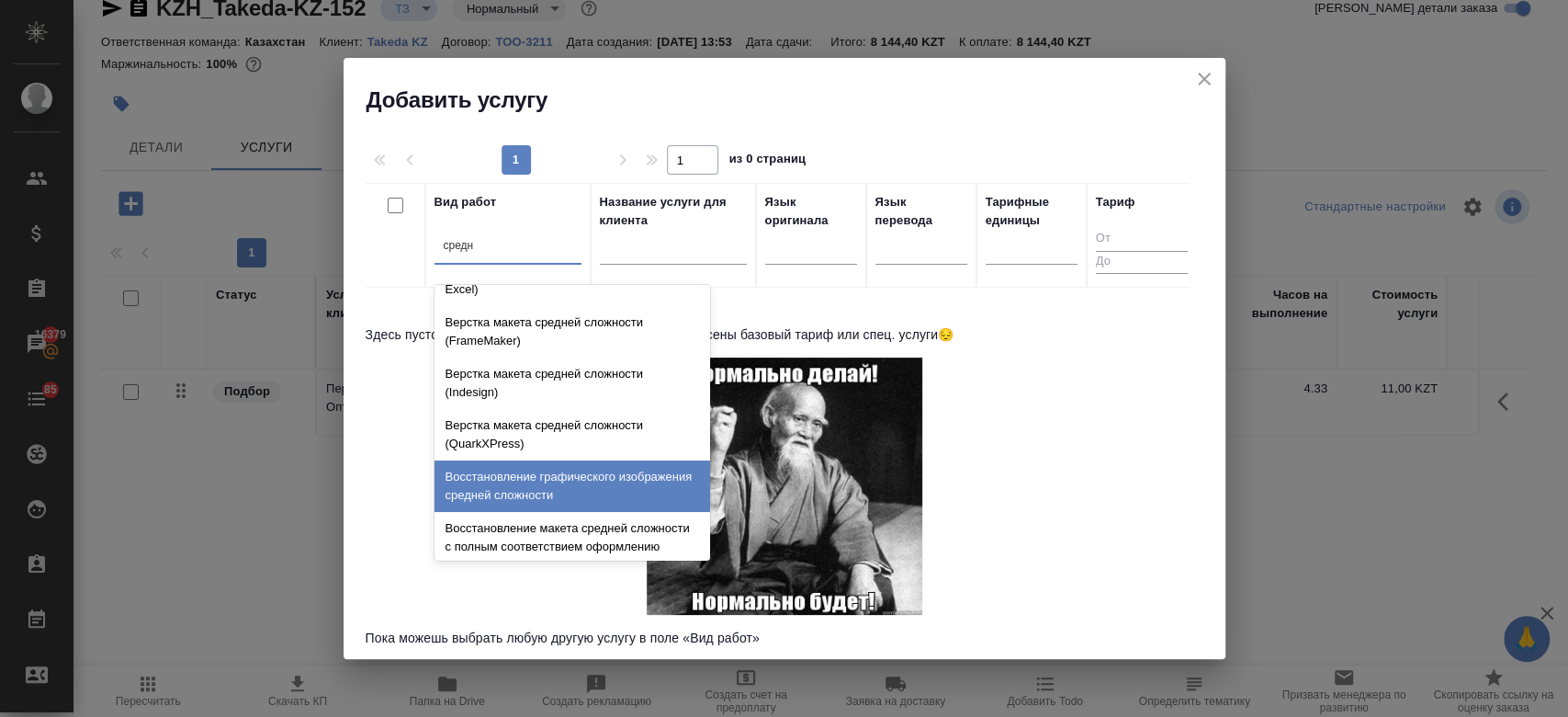
scroll to position [194, 0]
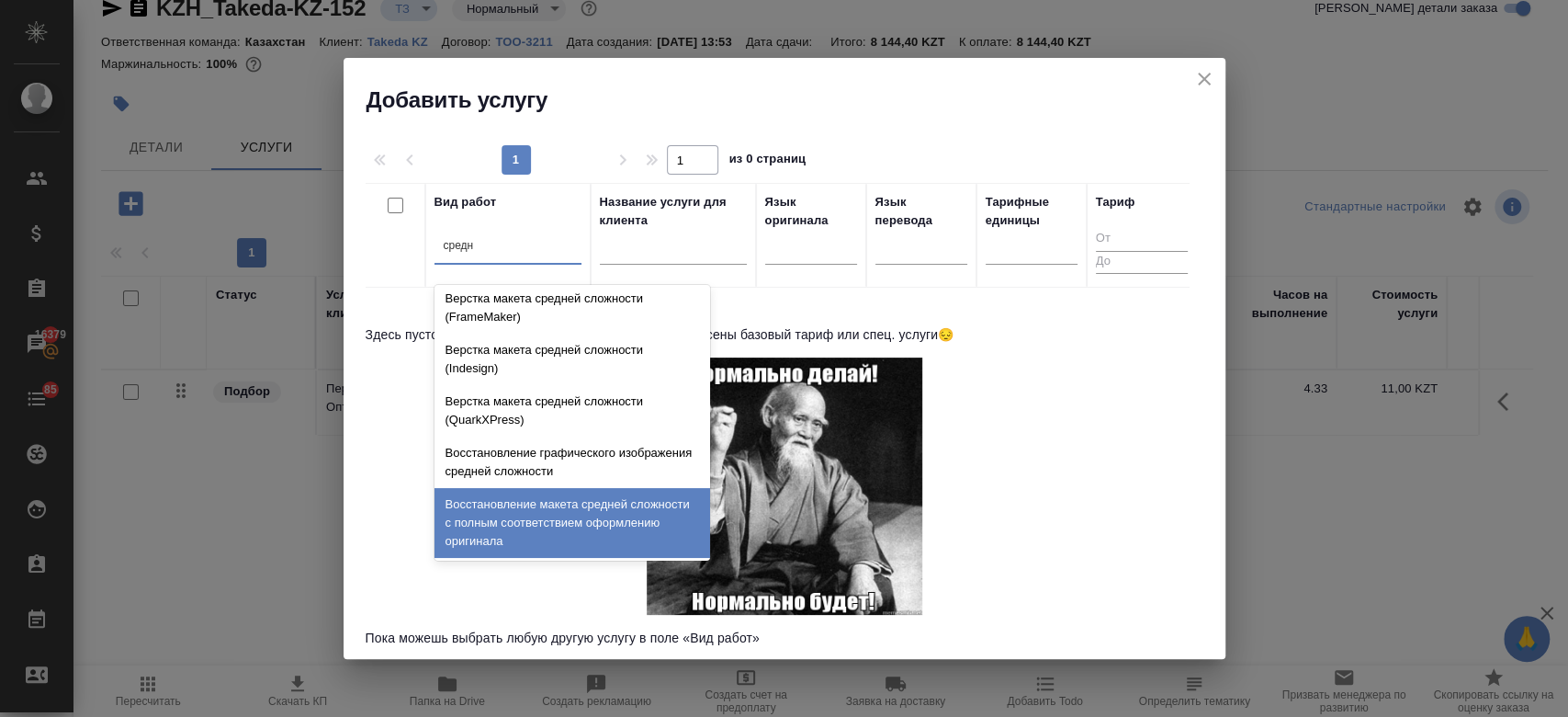
click at [530, 503] on div "Восстановление макета средней сложности с полным соответствием оформлению ориги…" at bounding box center [572, 523] width 275 height 70
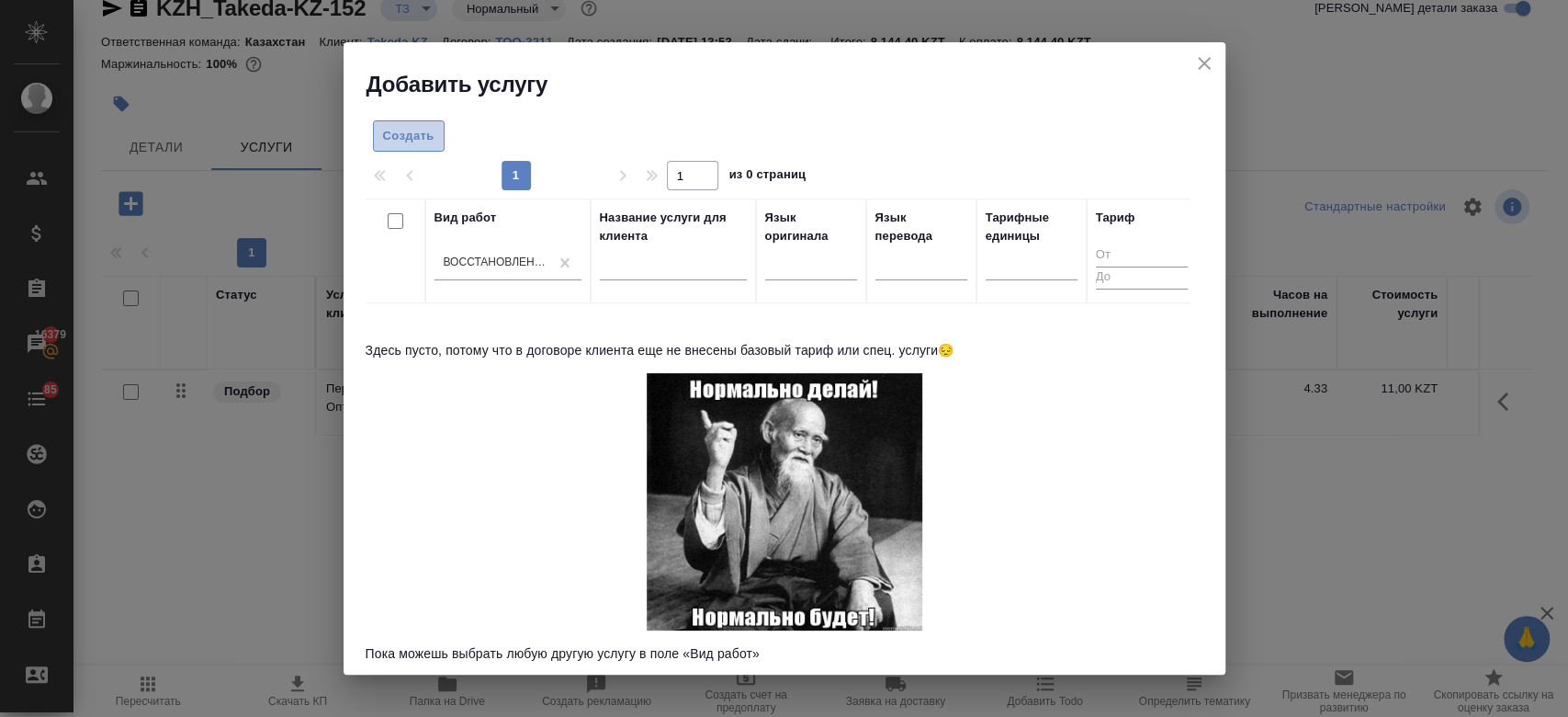
click at [426, 134] on span "Создать" at bounding box center [409, 136] width 51 height 21
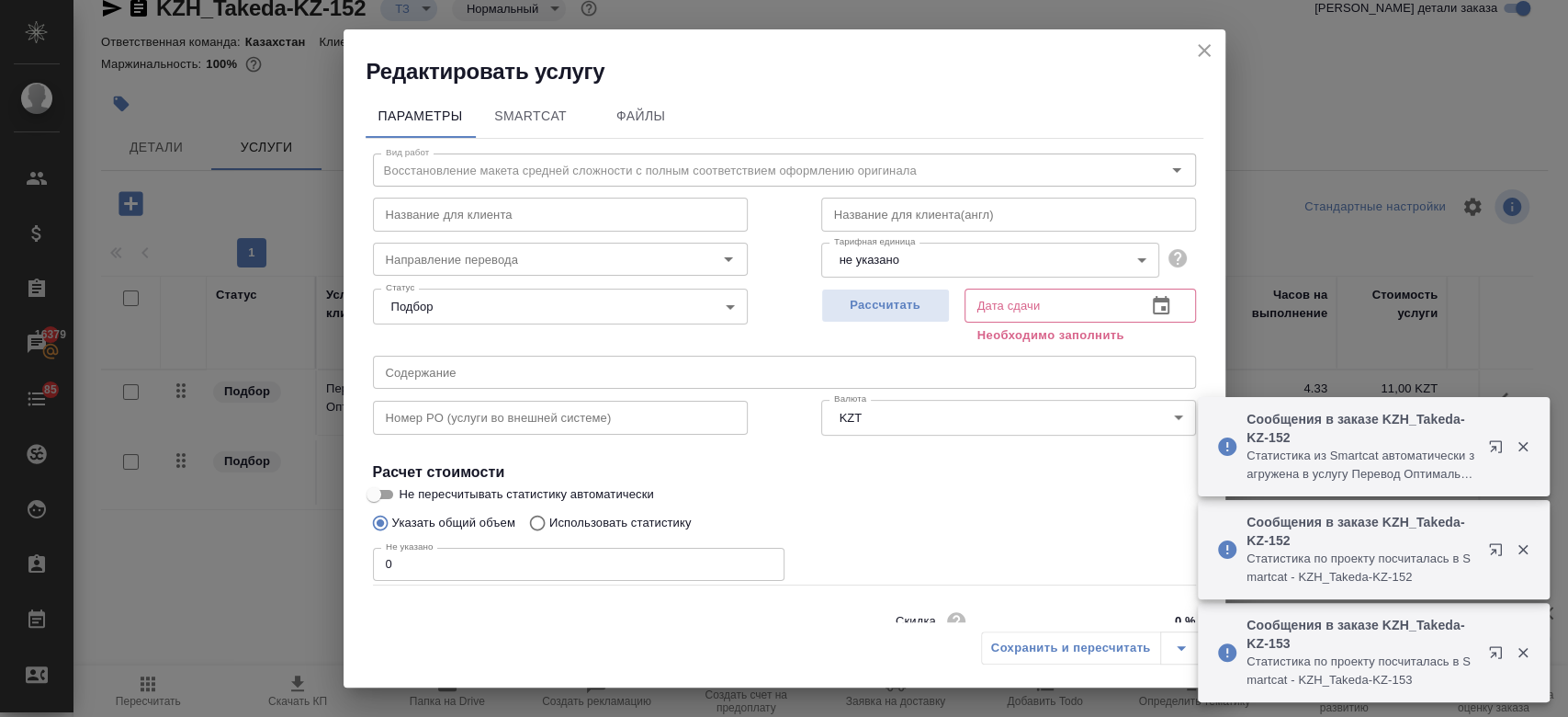
scroll to position [79, 0]
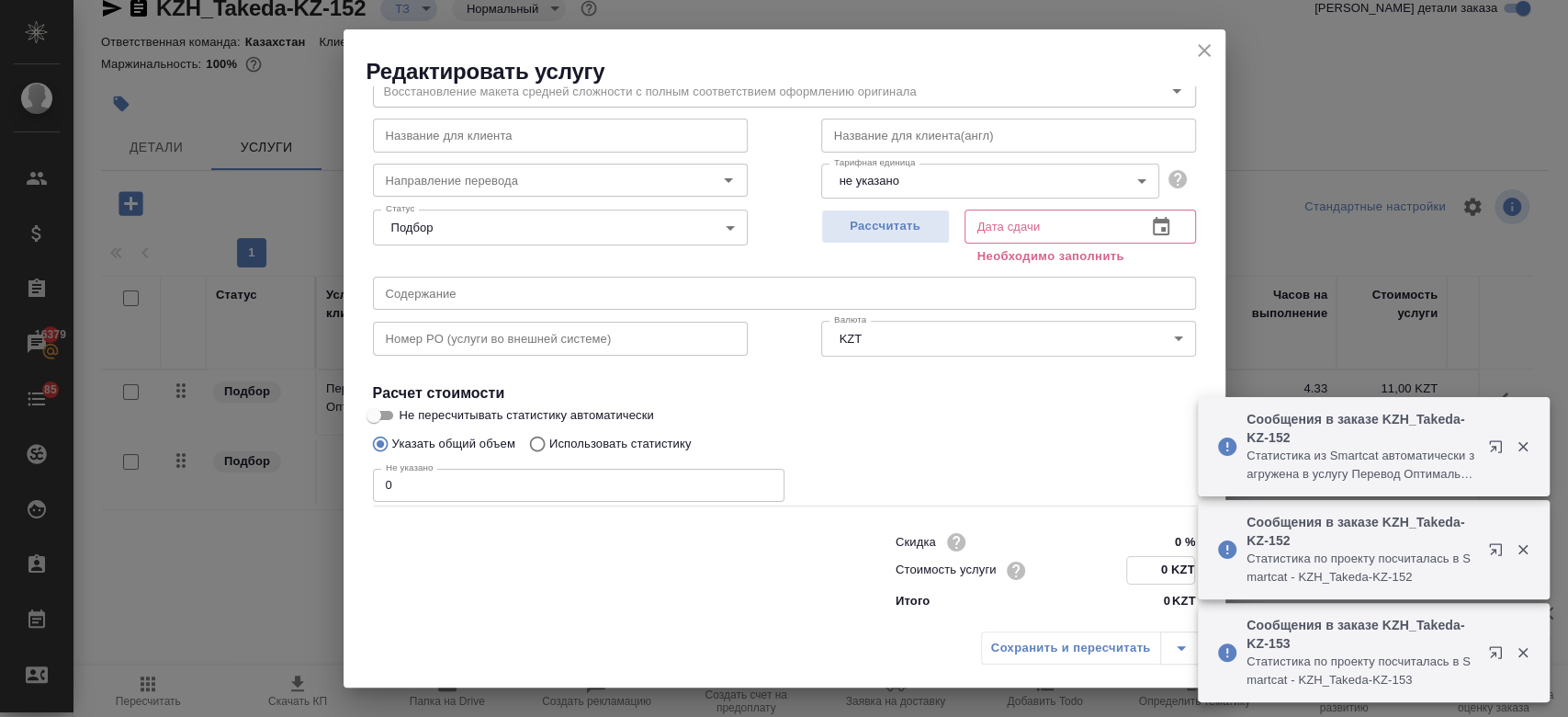
click at [1156, 572] on input "0 KZT" at bounding box center [1160, 569] width 67 height 27
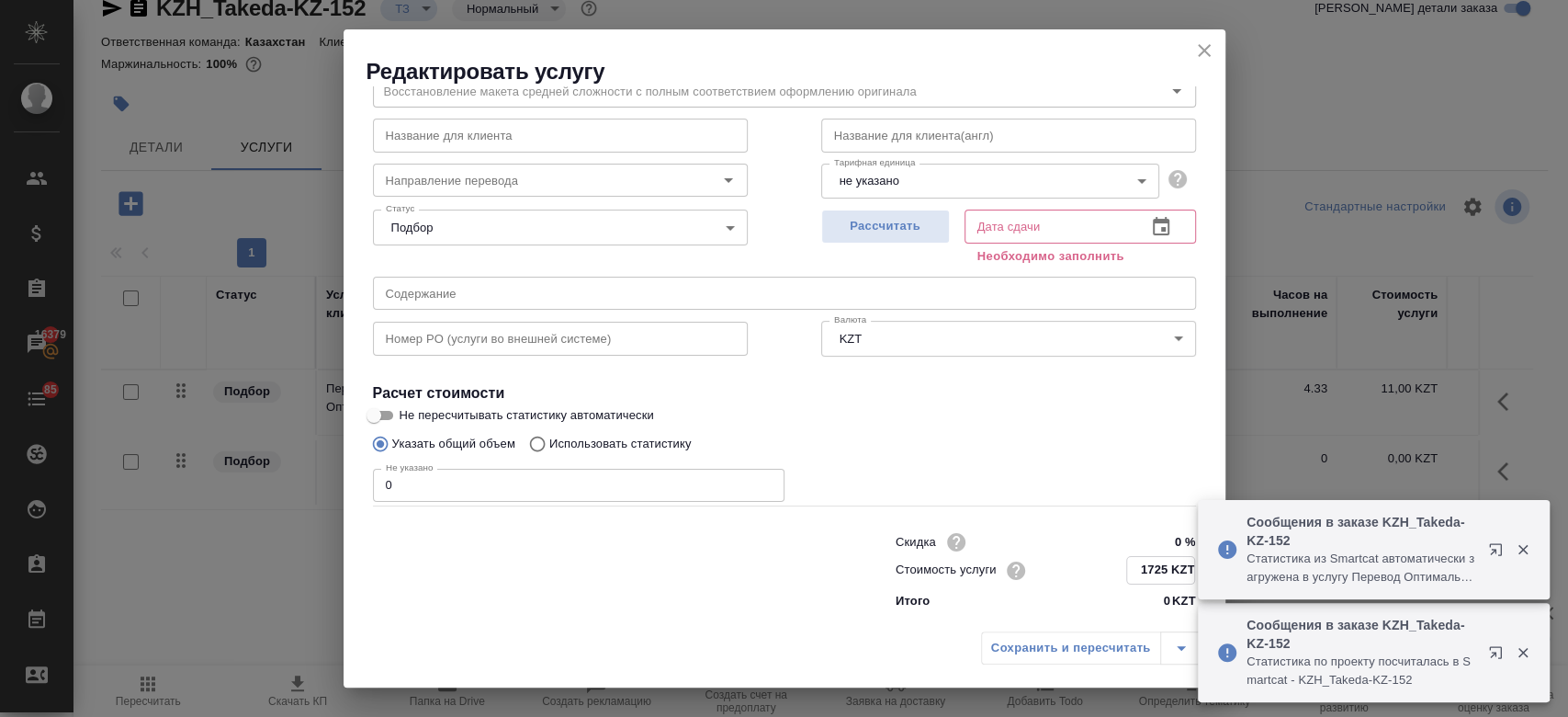
type input "1725 KZT"
click at [428, 480] on input "0" at bounding box center [579, 484] width 412 height 33
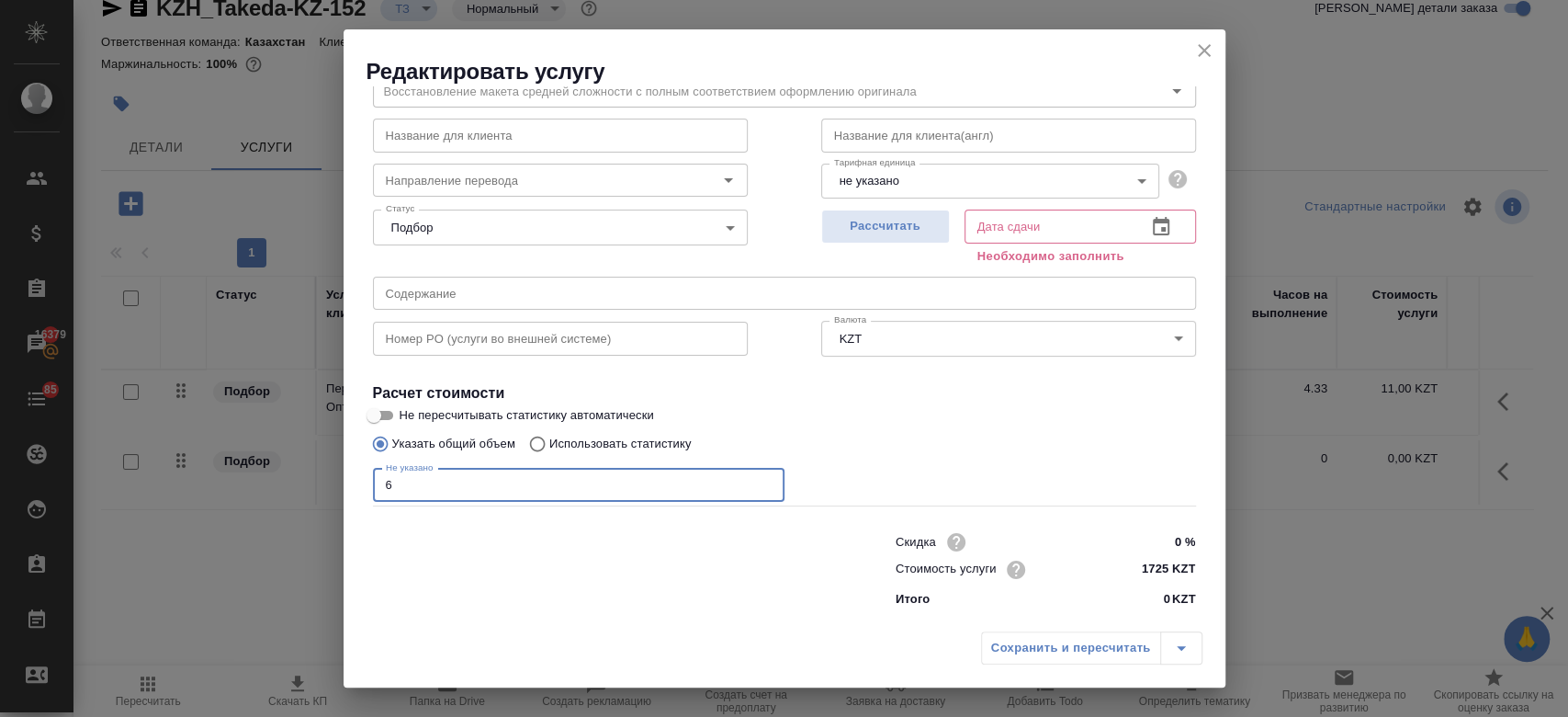
type input "6"
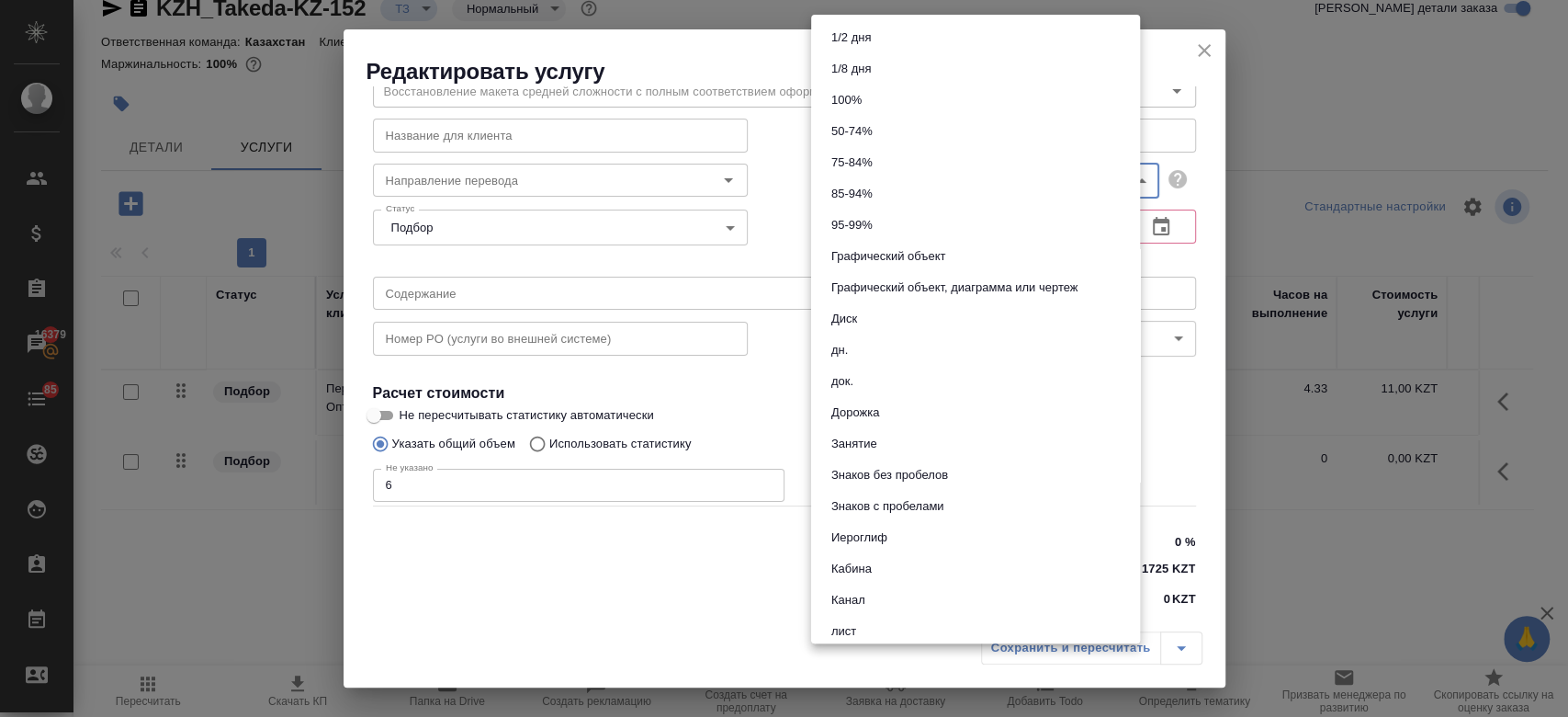
click at [837, 168] on body "🙏 .cls-1 fill:#fff; AWATERA Kosherbayeva Nazerke Клиенты Спецификации Заказы 16…" at bounding box center [784, 358] width 1568 height 717
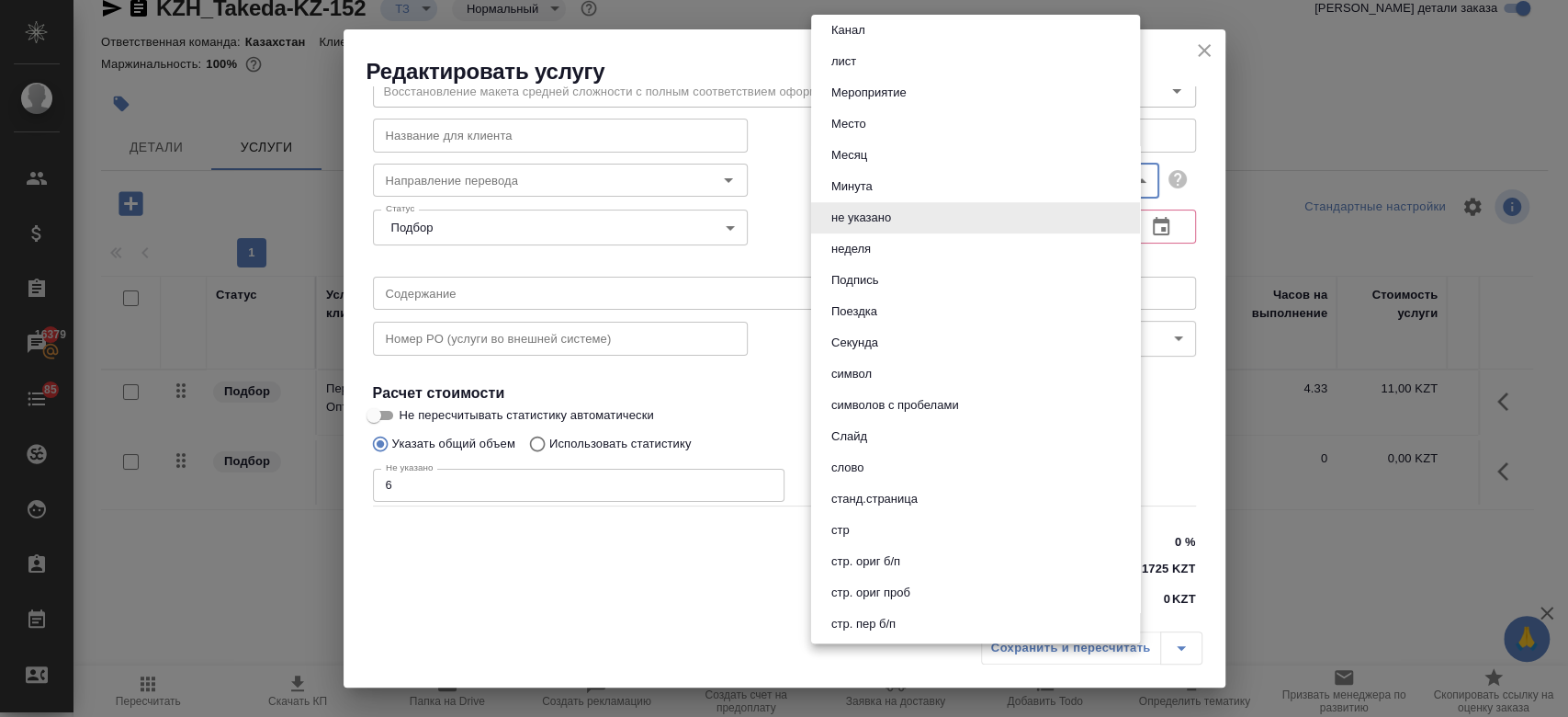
scroll to position [573, 0]
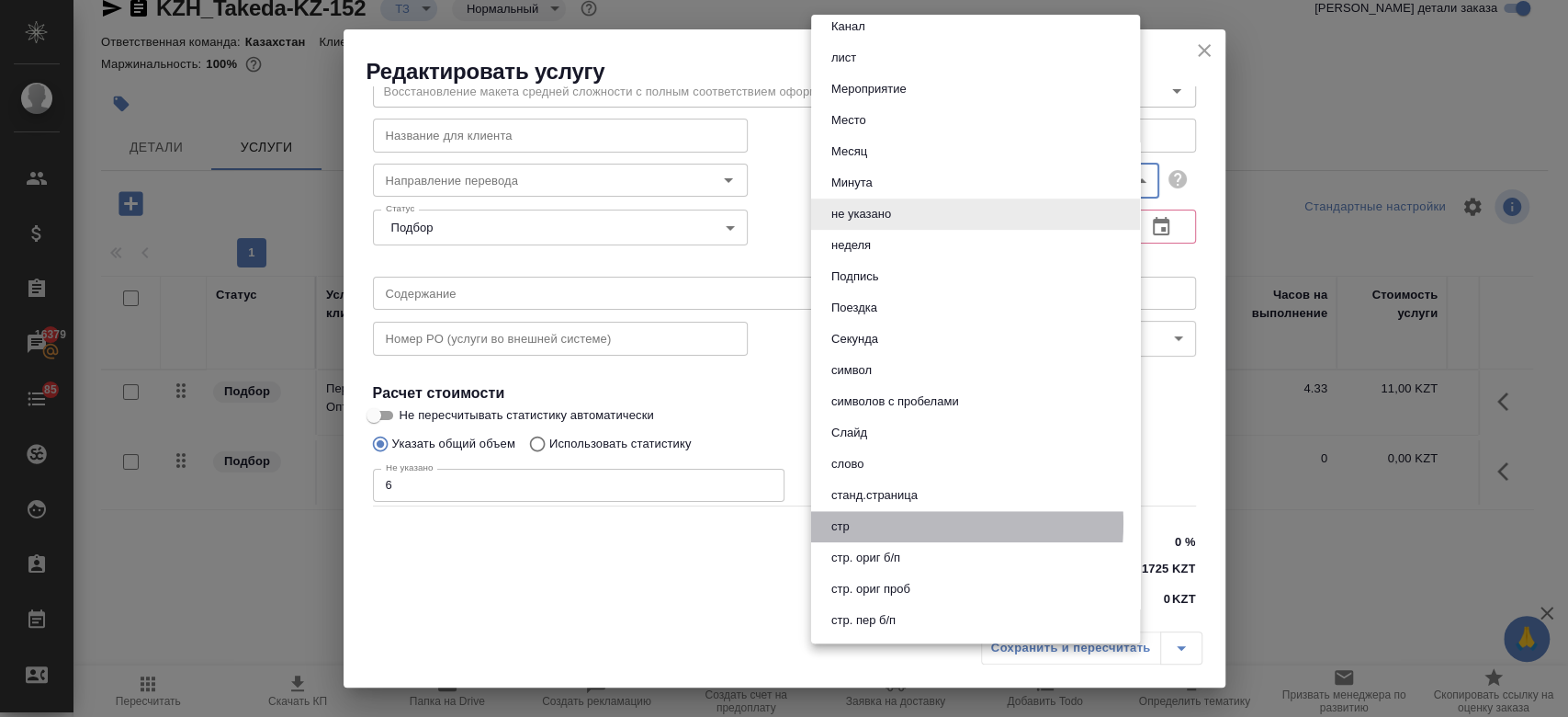
click at [856, 523] on li "стр" at bounding box center [975, 527] width 329 height 32
type input "66b0908298a61b6051bad906"
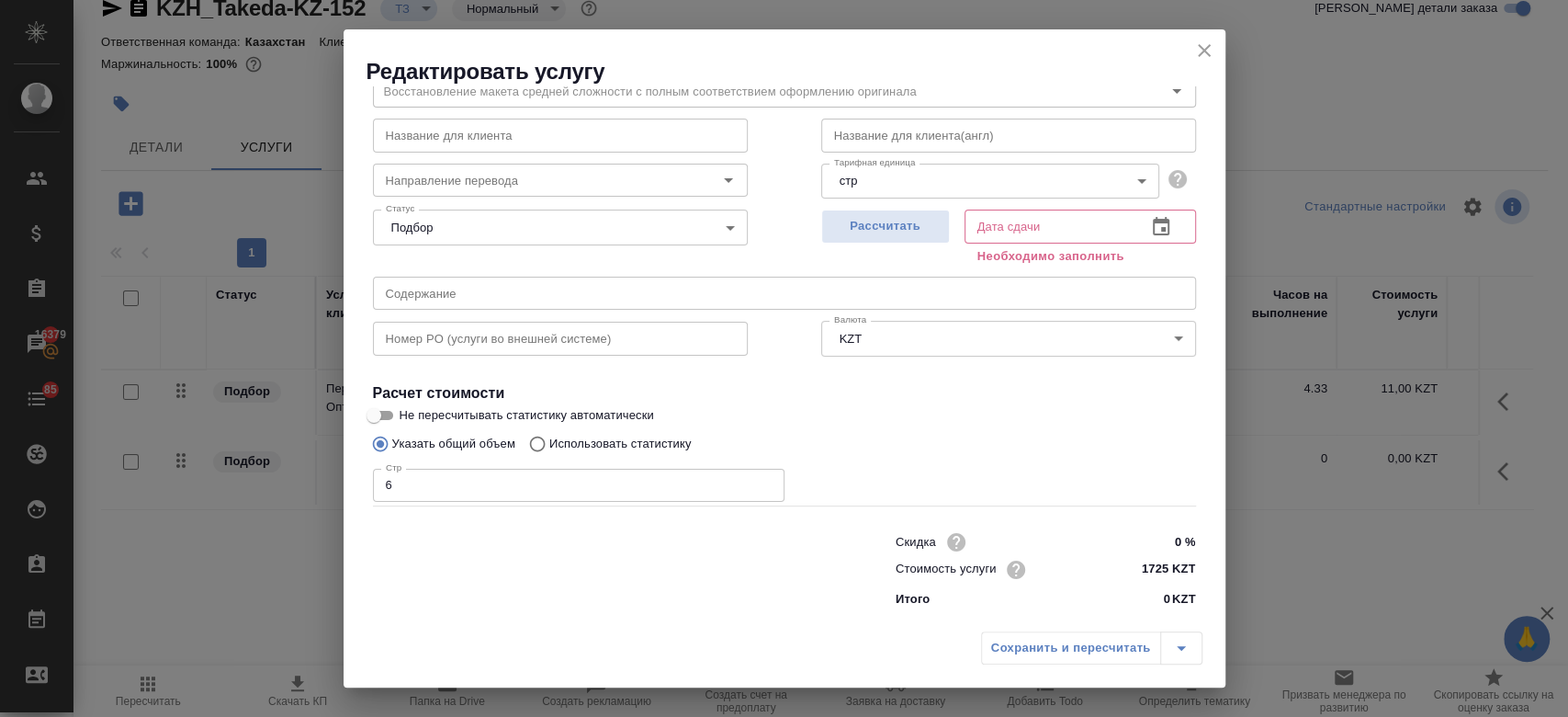
click at [908, 400] on h4 "Расчет стоимости" at bounding box center [784, 393] width 823 height 22
click at [878, 232] on span "Рассчитать" at bounding box center [885, 226] width 108 height 21
type input "04.09.2025 14:37"
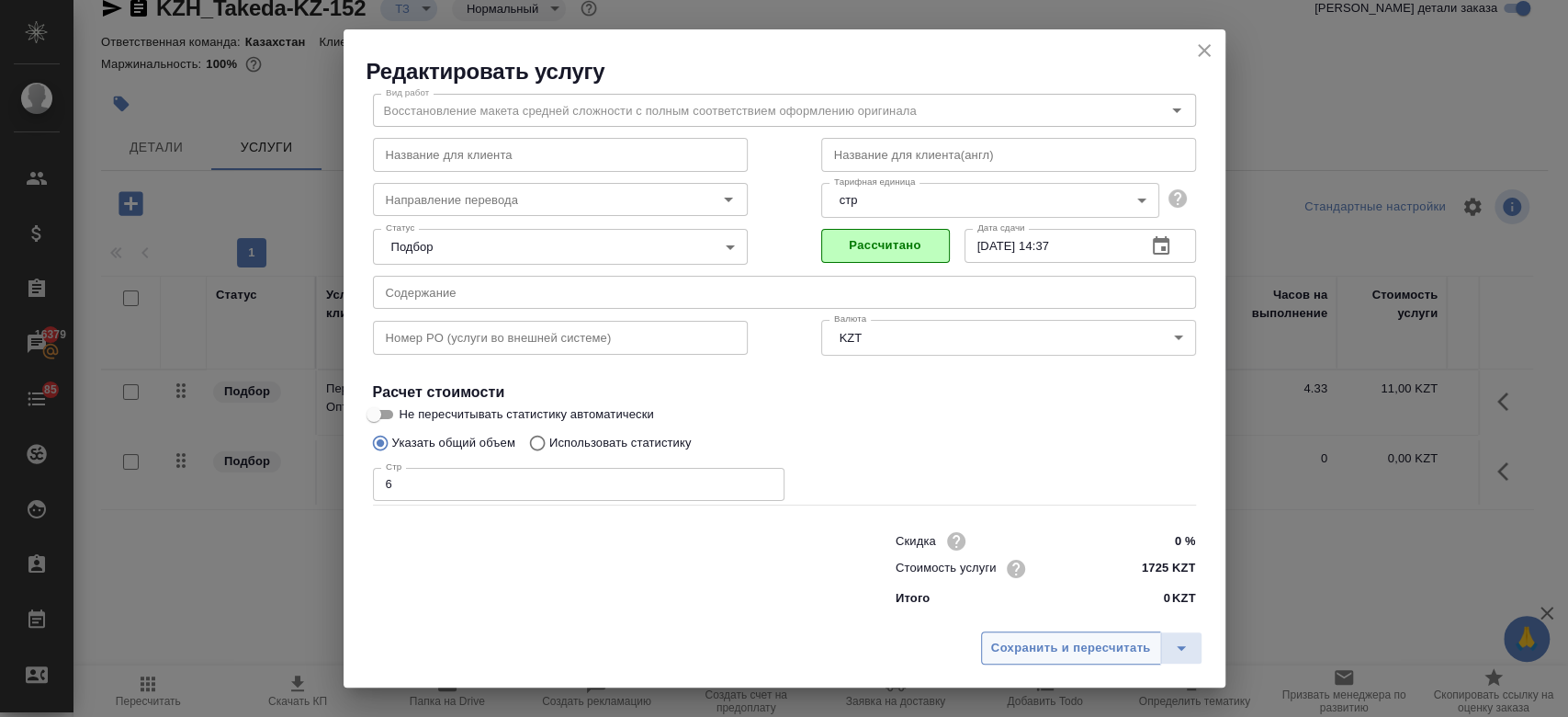
scroll to position [58, 0]
click at [1011, 645] on span "Сохранить и пересчитать" at bounding box center [1070, 648] width 159 height 21
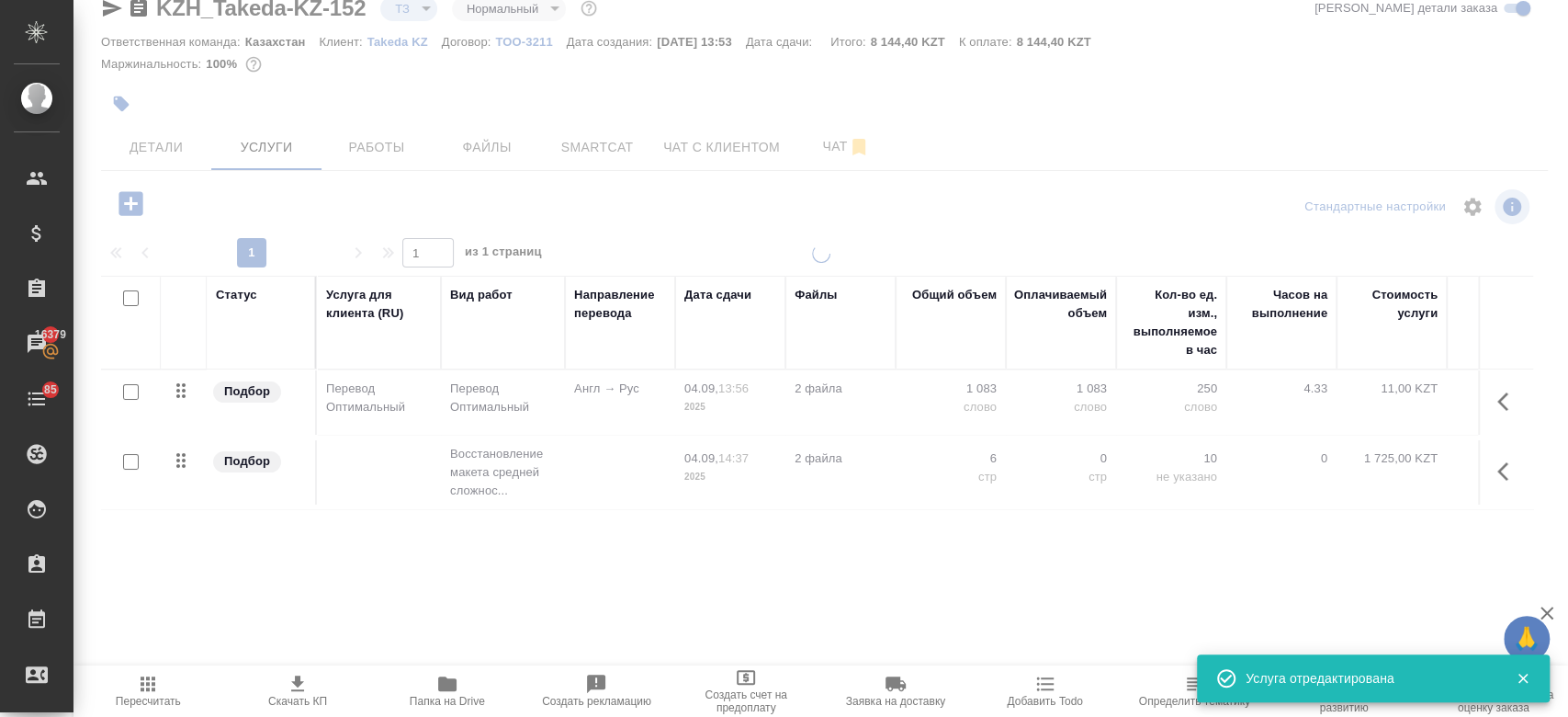
type input "new"
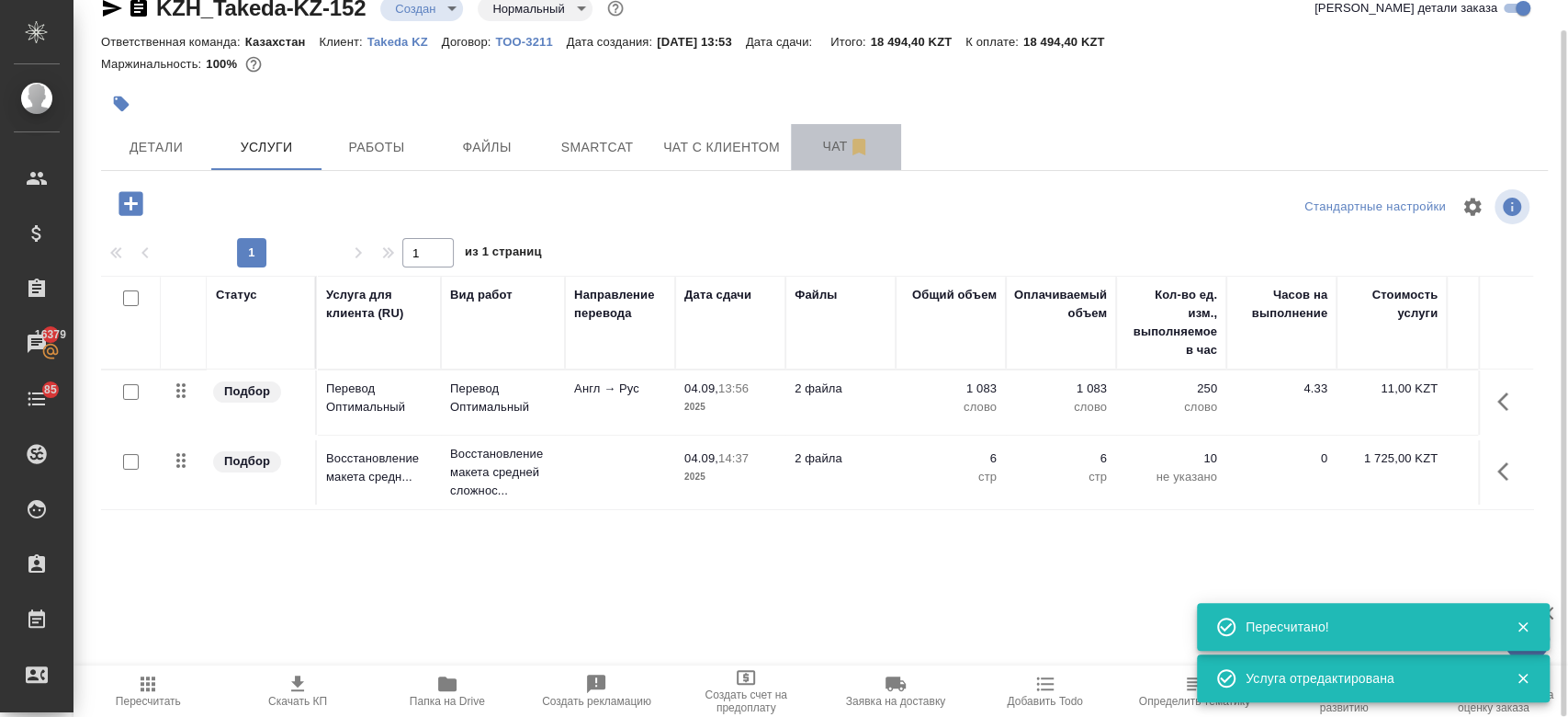
click at [826, 146] on span "Чат" at bounding box center [845, 146] width 88 height 23
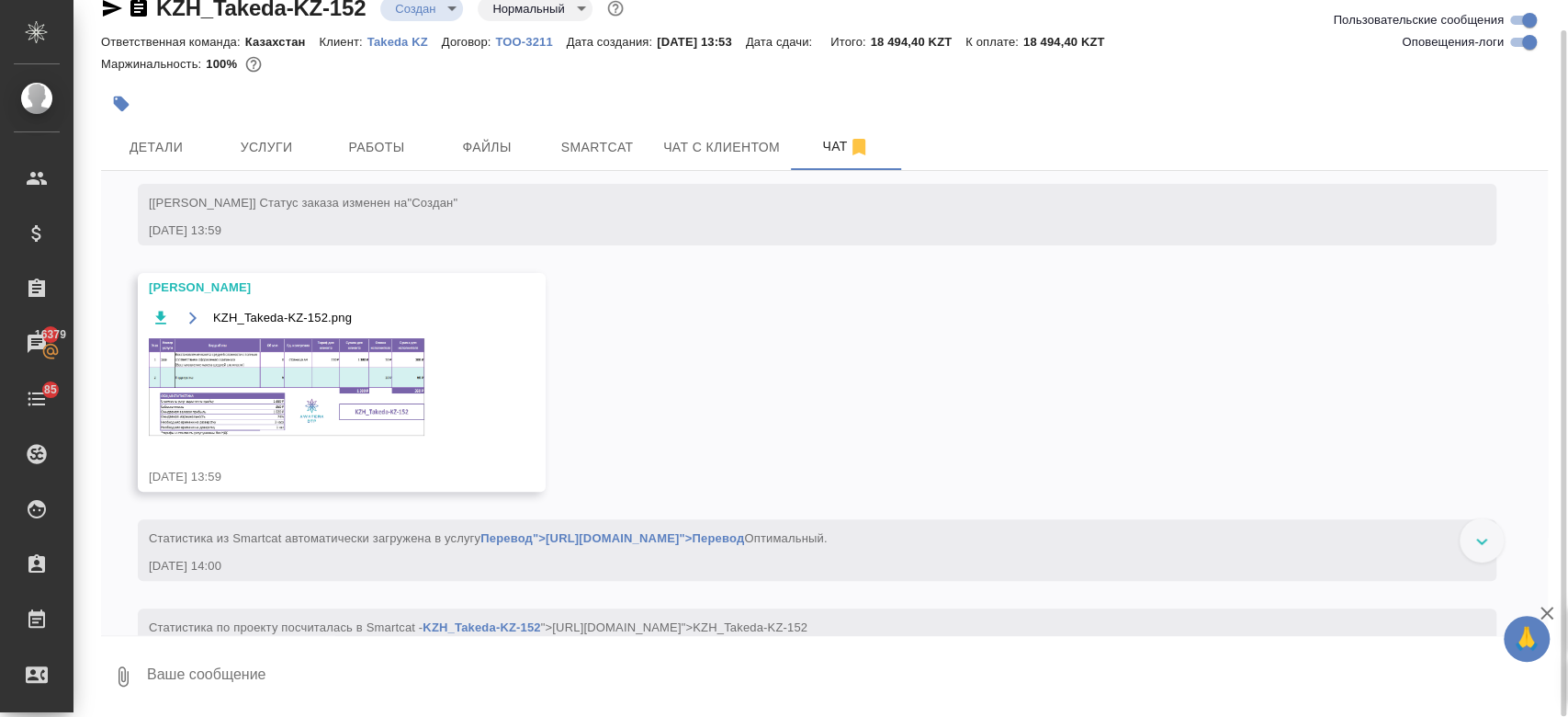
scroll to position [396, 0]
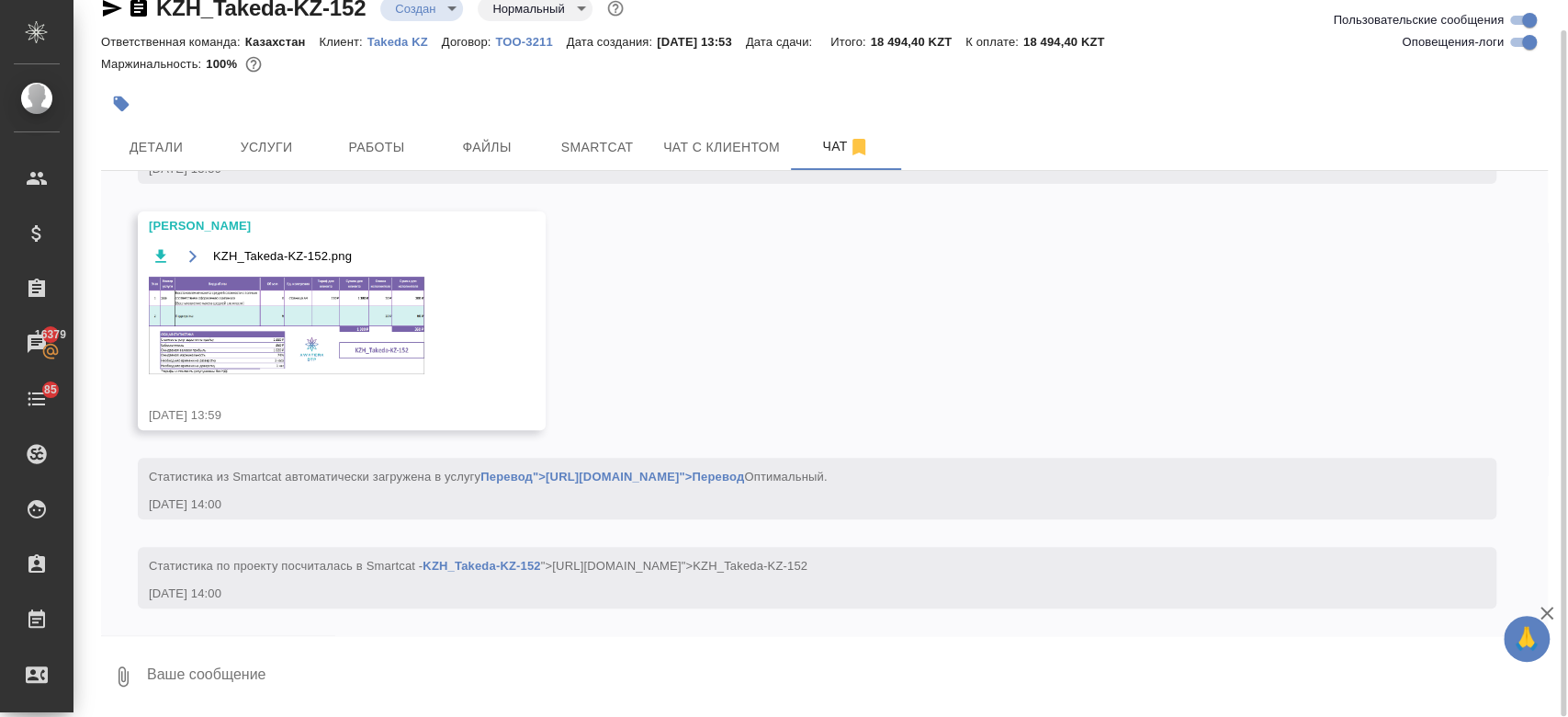
click at [371, 316] on img at bounding box center [286, 325] width 275 height 97
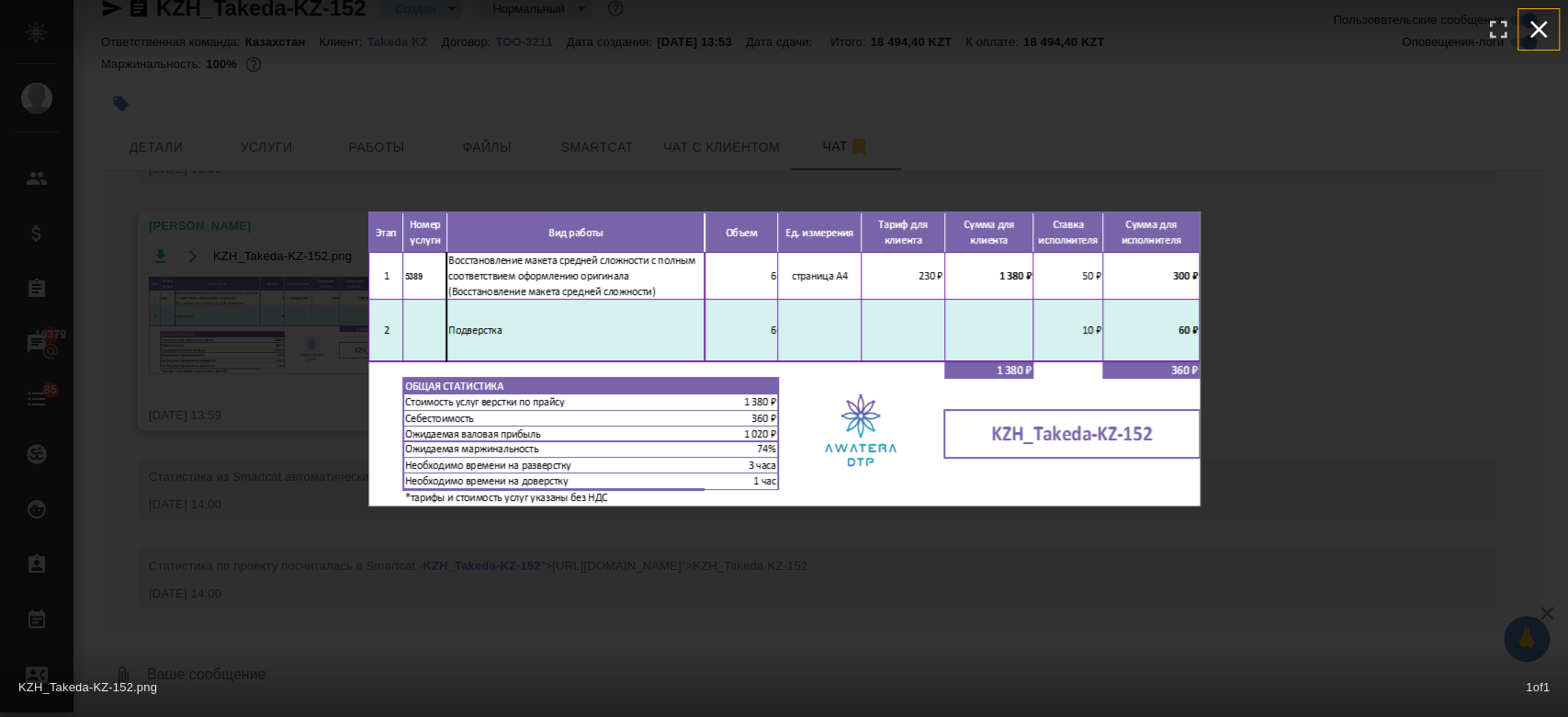
click at [1543, 33] on icon "button" at bounding box center [1539, 30] width 18 height 18
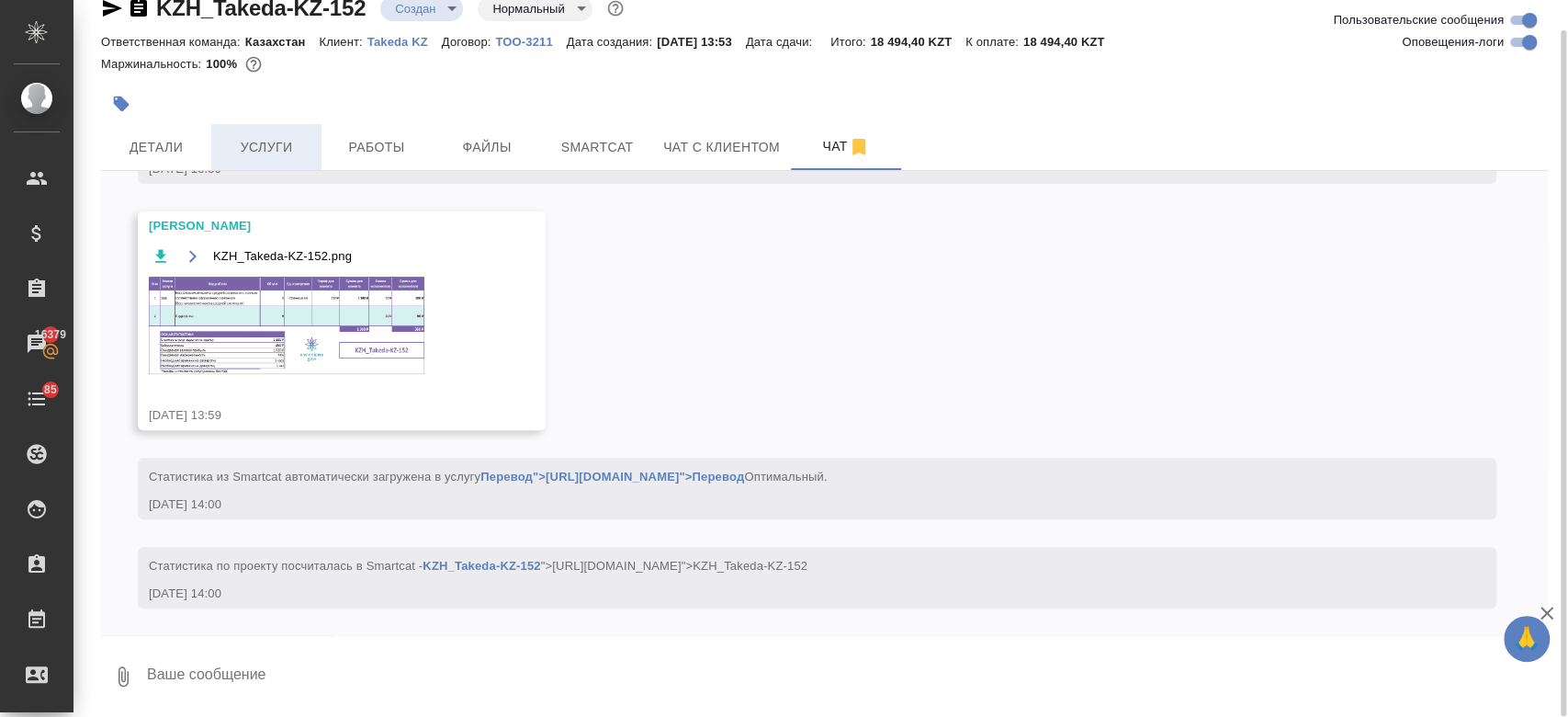
click at [273, 138] on span "Услуги" at bounding box center [265, 147] width 88 height 23
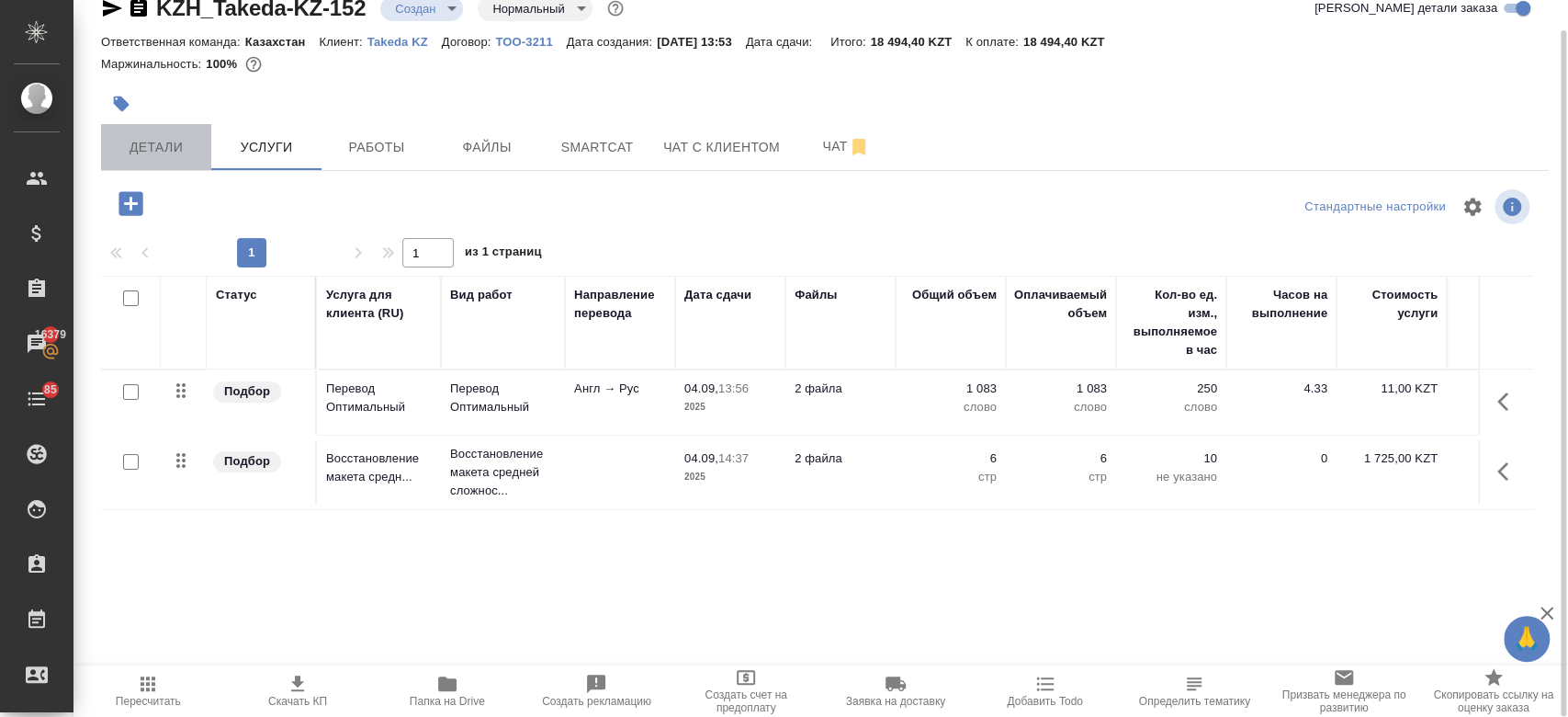
click at [169, 142] on span "Детали" at bounding box center [155, 147] width 88 height 23
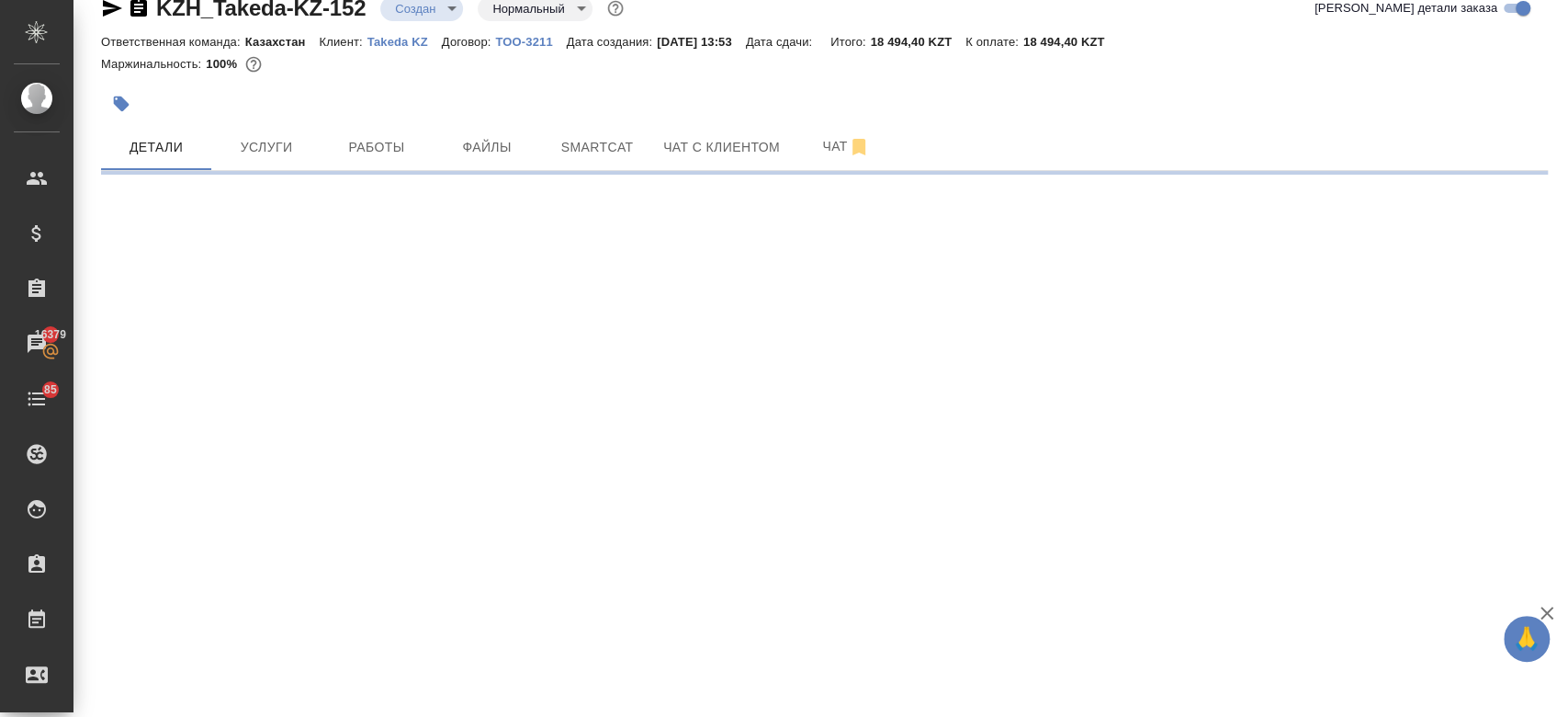
select select "RU"
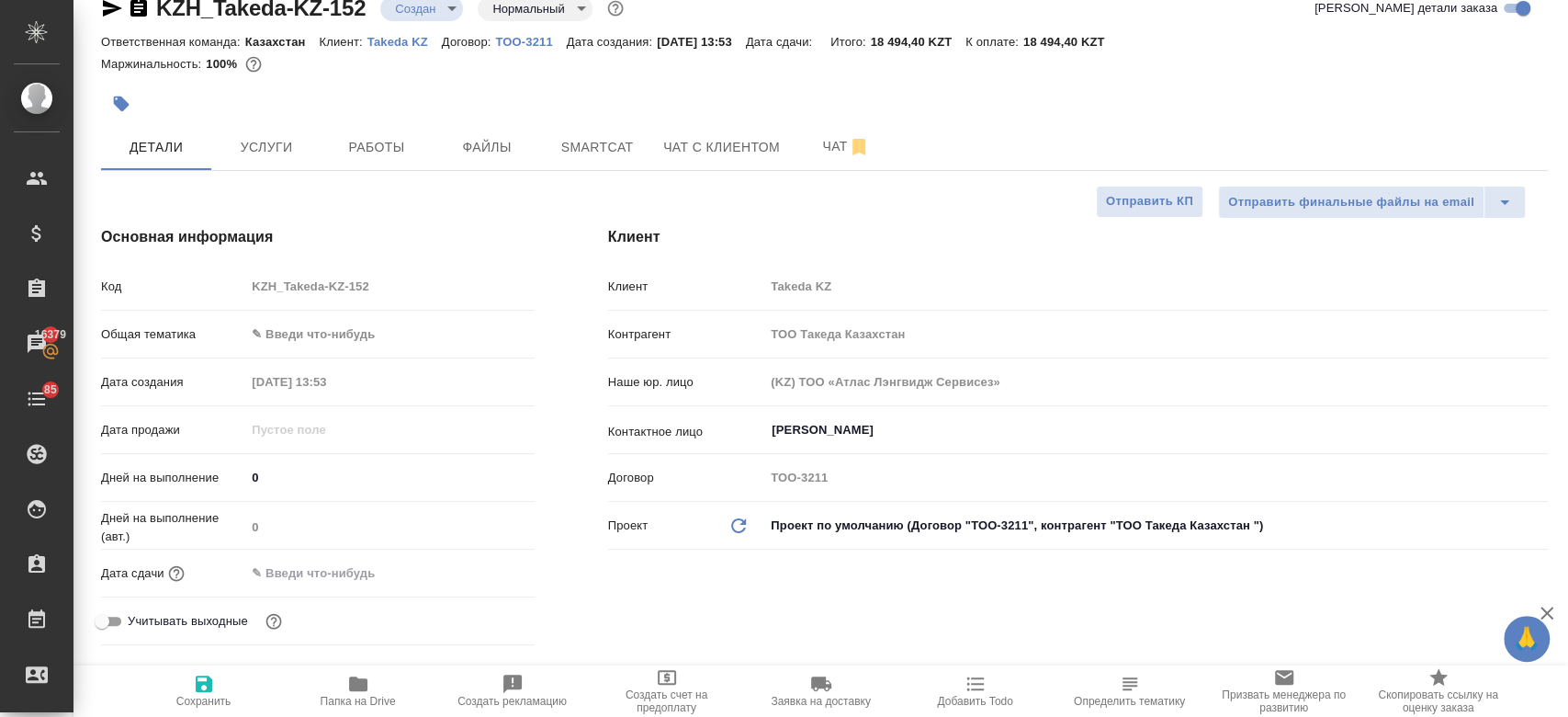
type textarea "x"
click at [294, 569] on input "text" at bounding box center [327, 572] width 160 height 27
click at [489, 569] on icon "button" at bounding box center [481, 571] width 17 height 19
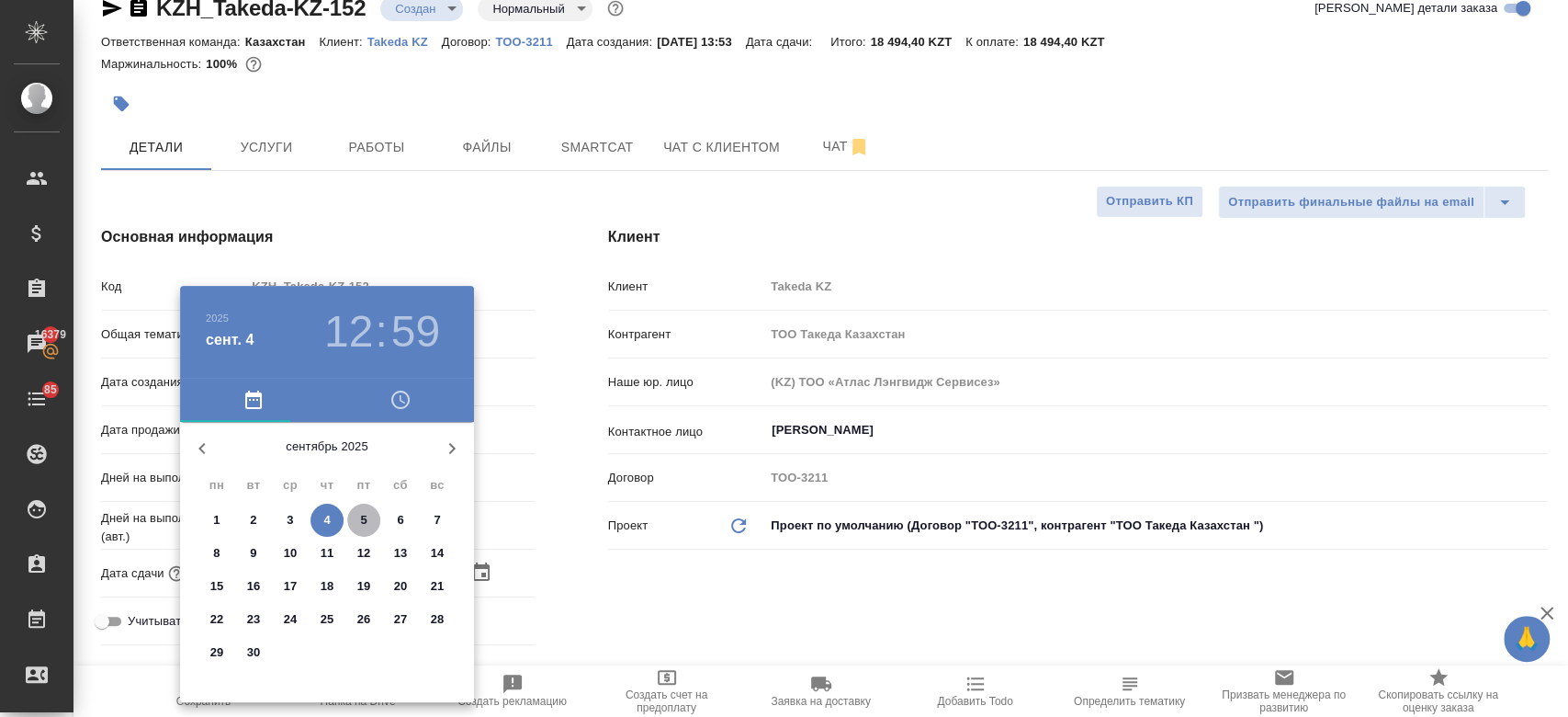
click at [365, 520] on p "5" at bounding box center [363, 520] width 6 height 19
type input "05.09.2025 12:59"
type textarea "x"
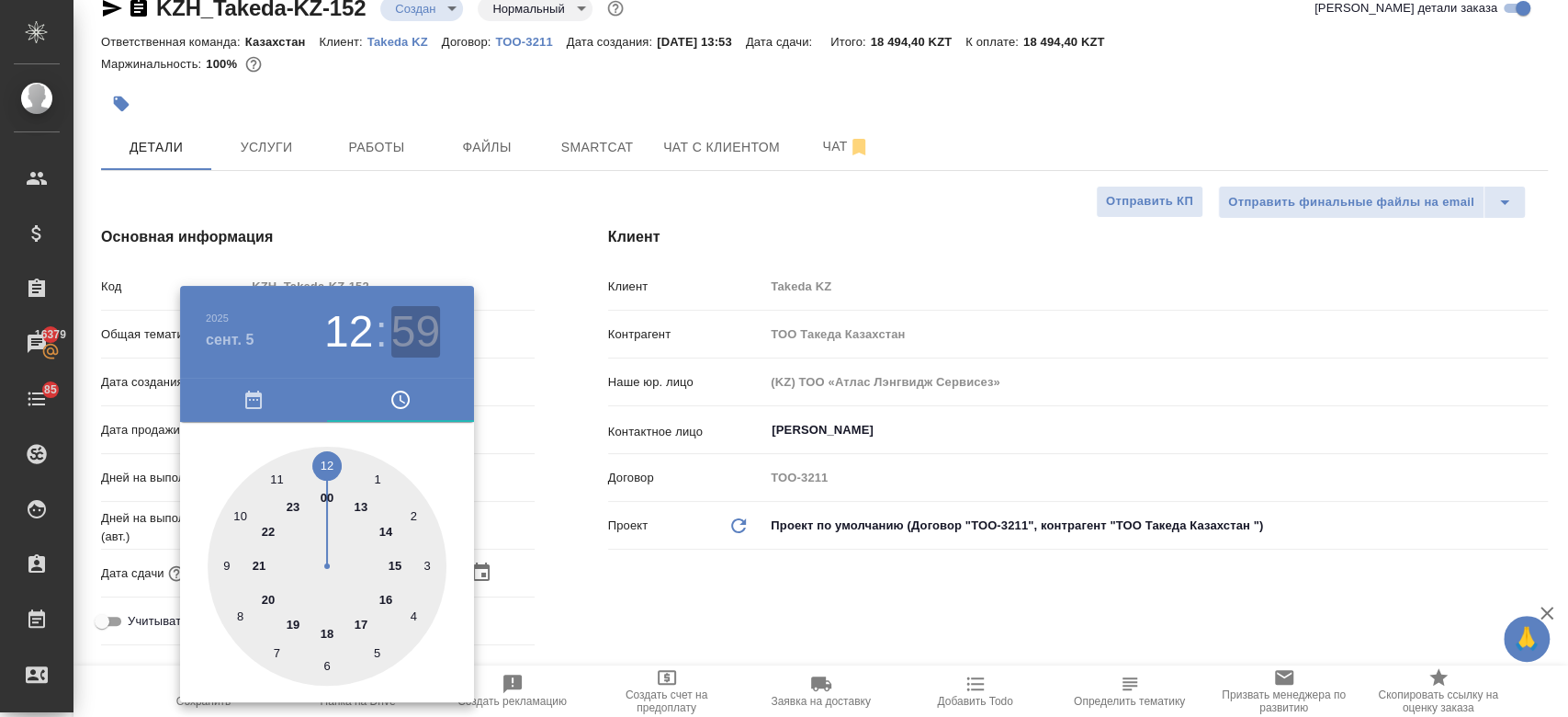
click at [400, 342] on h3 "59" at bounding box center [415, 332] width 49 height 51
click at [326, 463] on div at bounding box center [327, 565] width 239 height 239
type input "05.09.2025 12:00"
type textarea "x"
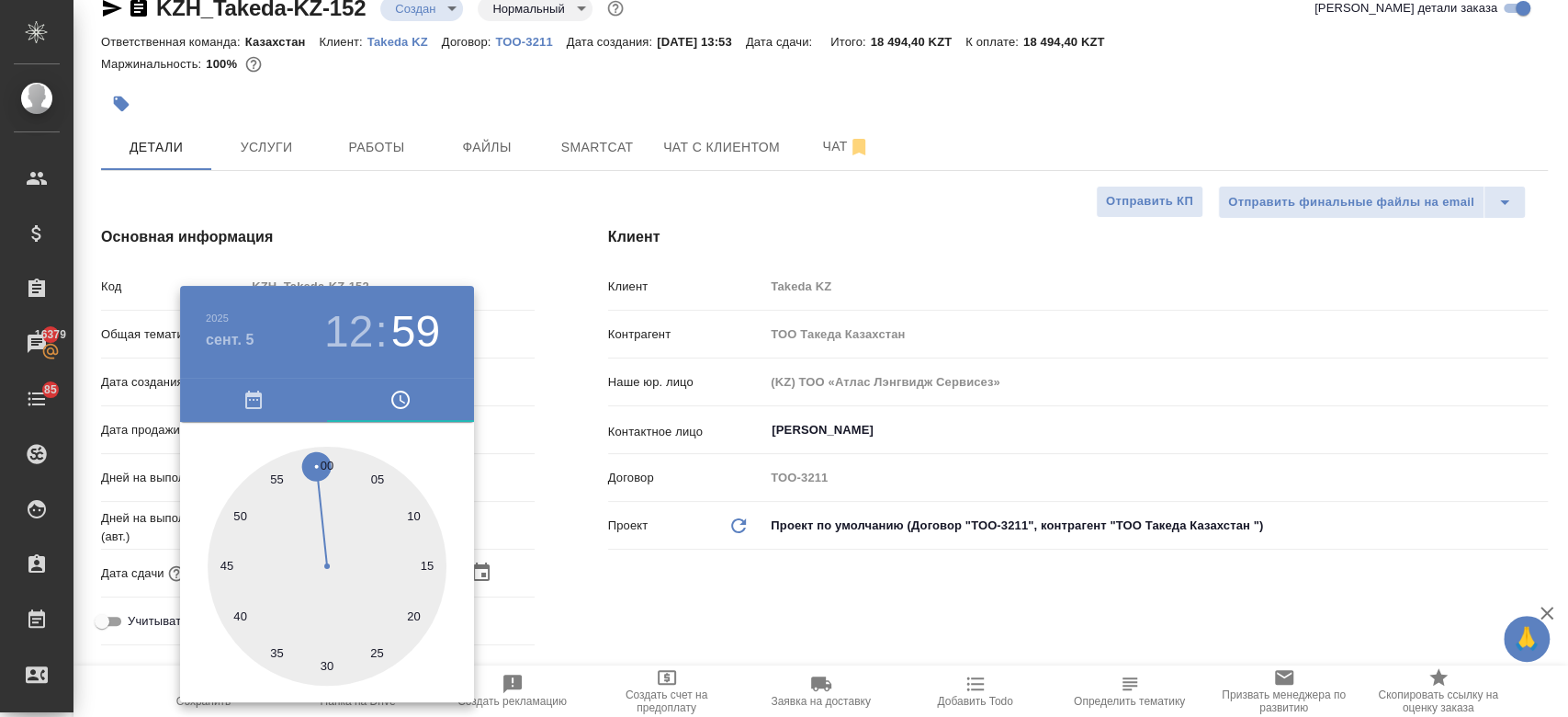
type textarea "x"
click at [710, 636] on div at bounding box center [784, 358] width 1568 height 717
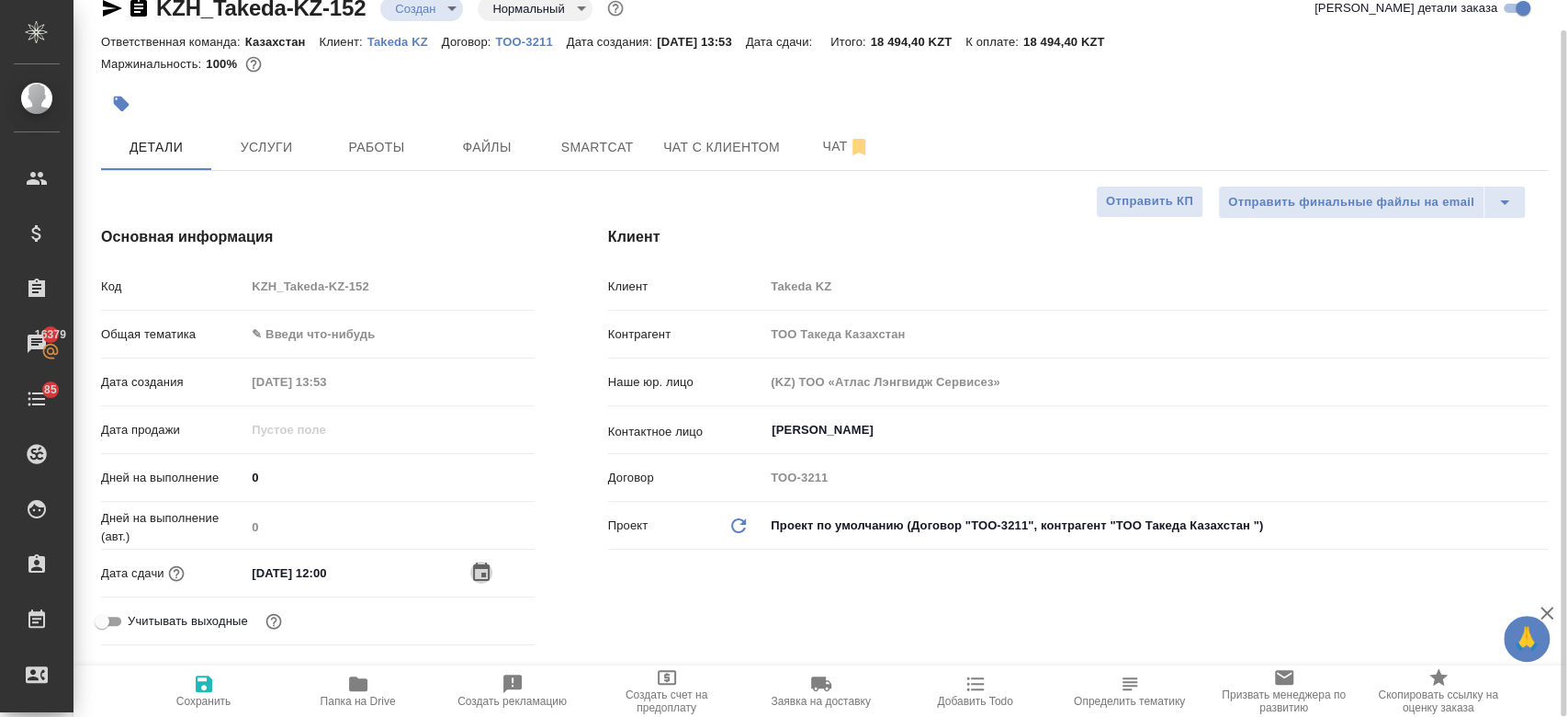
click at [486, 580] on icon "button" at bounding box center [481, 572] width 22 height 22
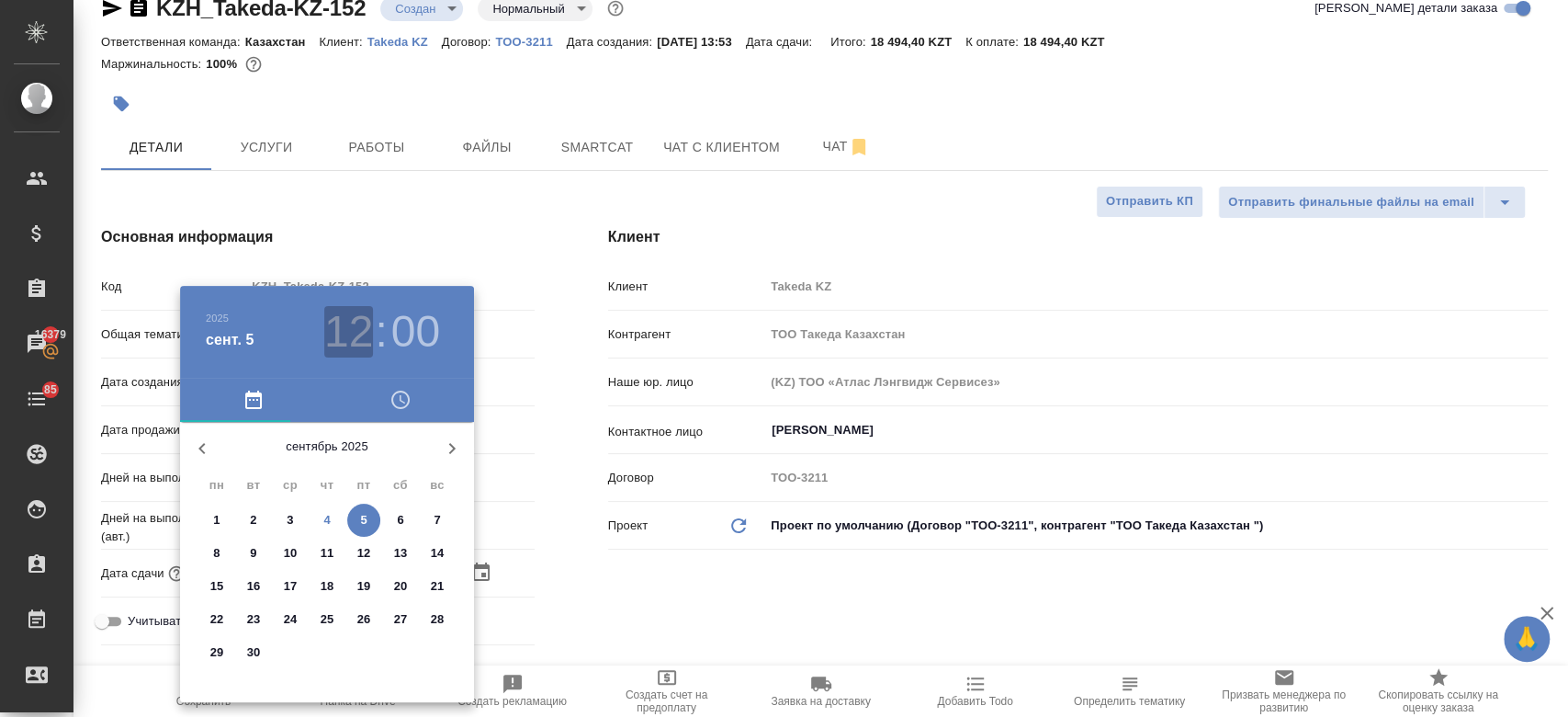
click at [350, 309] on h3 "12" at bounding box center [347, 332] width 49 height 51
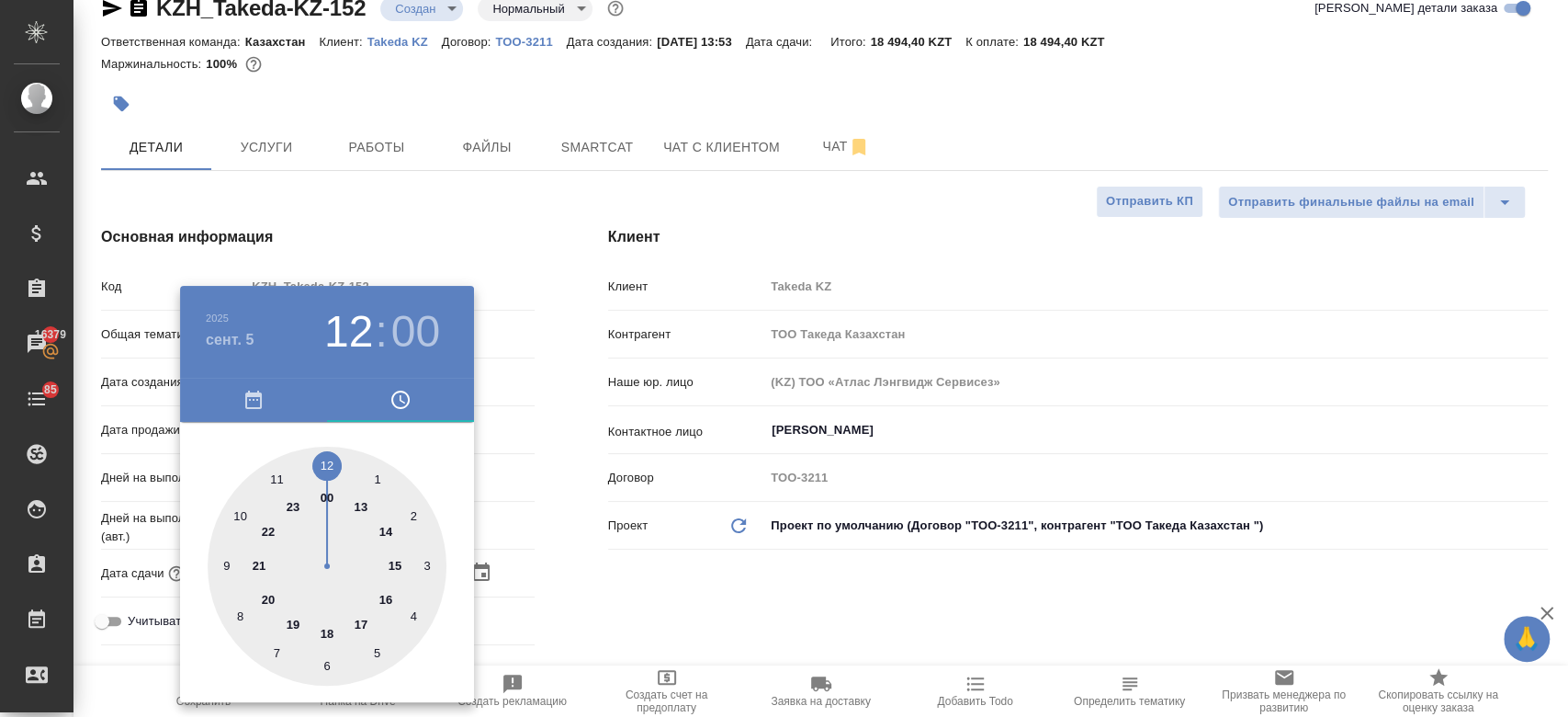
click at [384, 539] on div at bounding box center [327, 565] width 239 height 239
type input "05.09.2025 14:00"
type textarea "x"
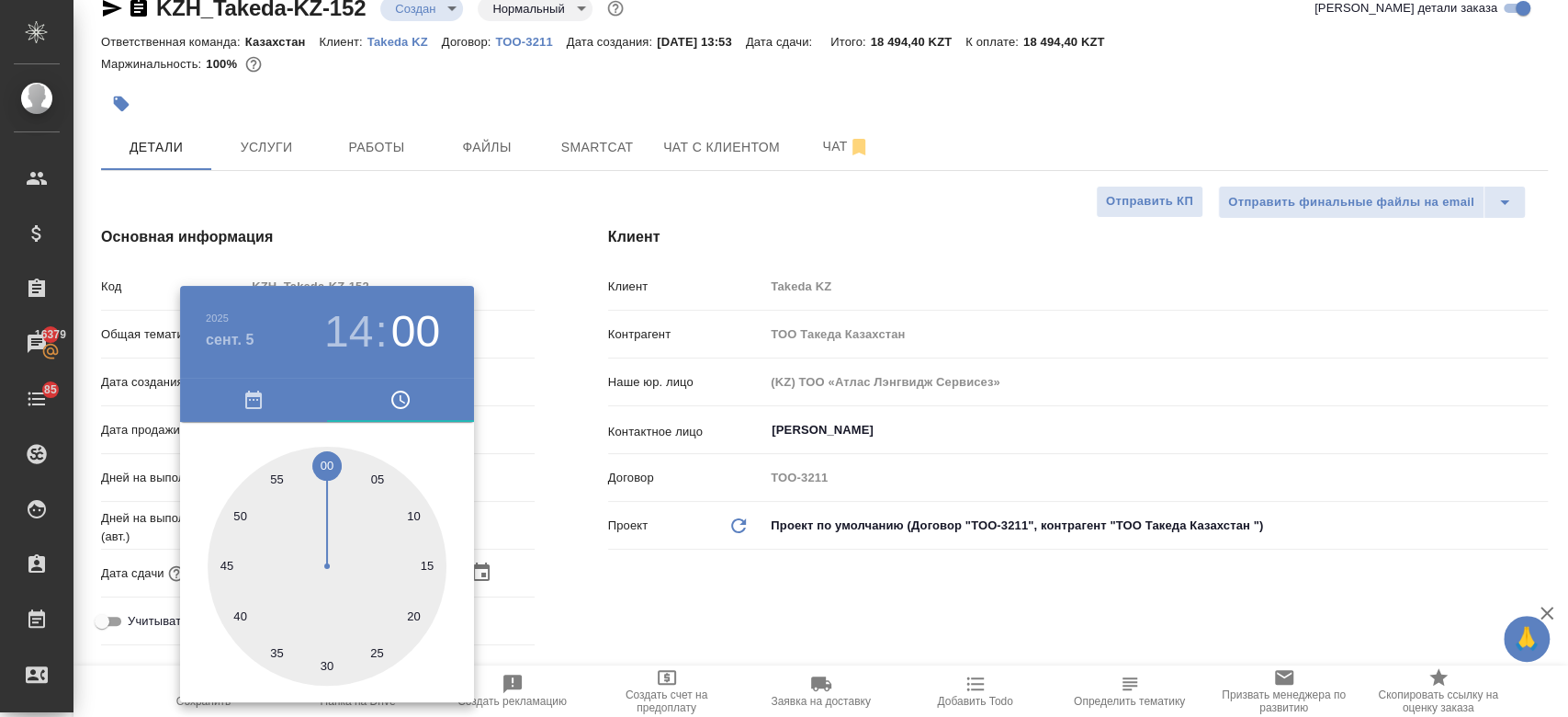
click at [649, 607] on div at bounding box center [784, 358] width 1568 height 717
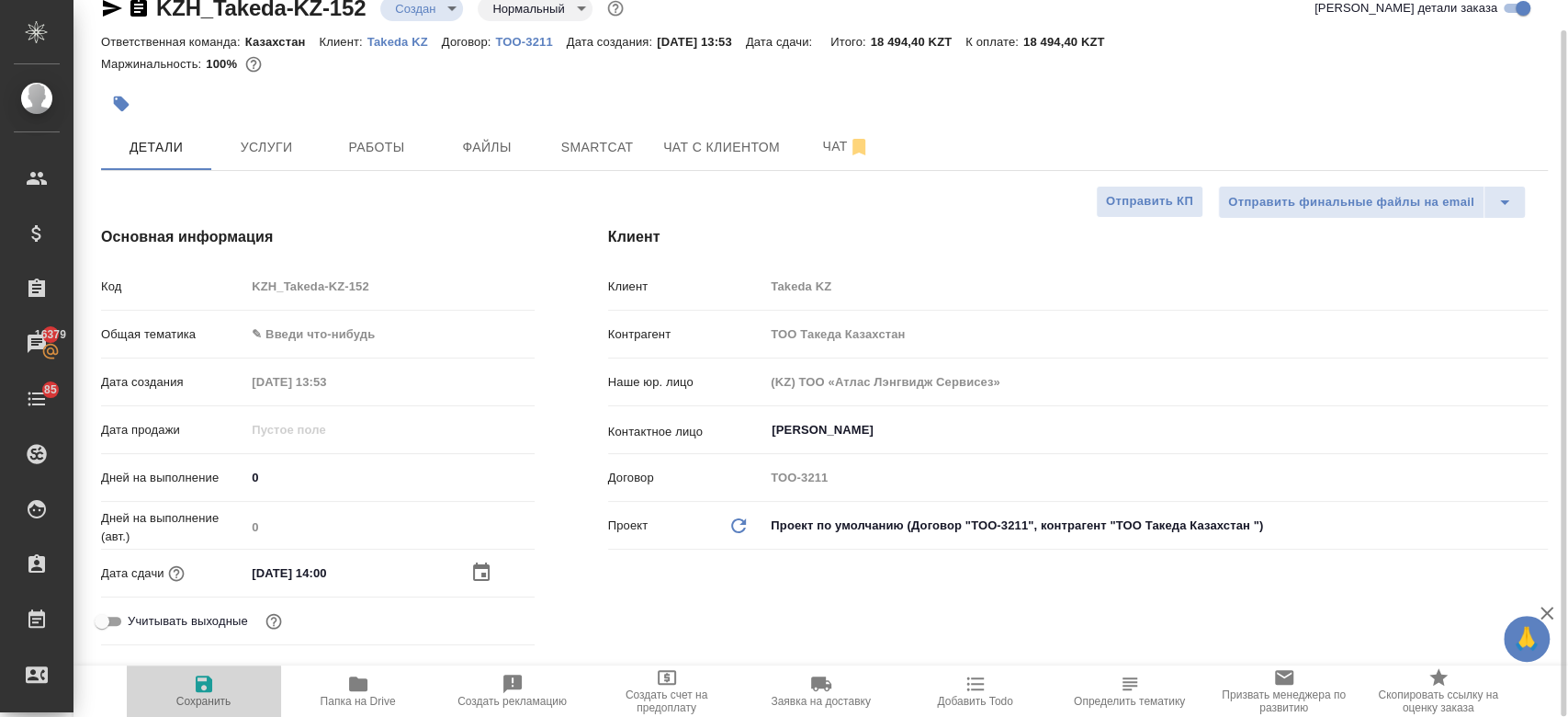
click at [208, 694] on span "Сохранить" at bounding box center [204, 700] width 55 height 13
type textarea "x"
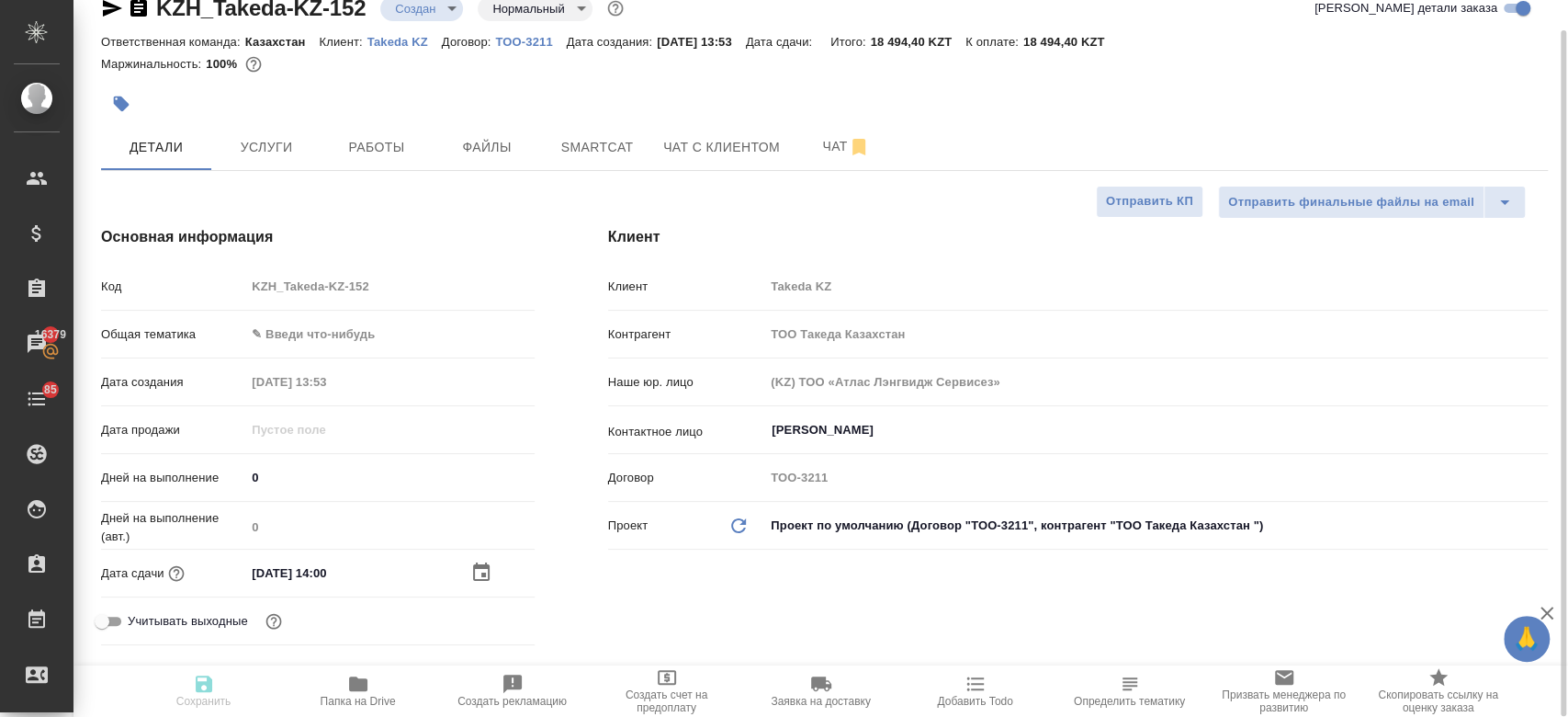
type textarea "x"
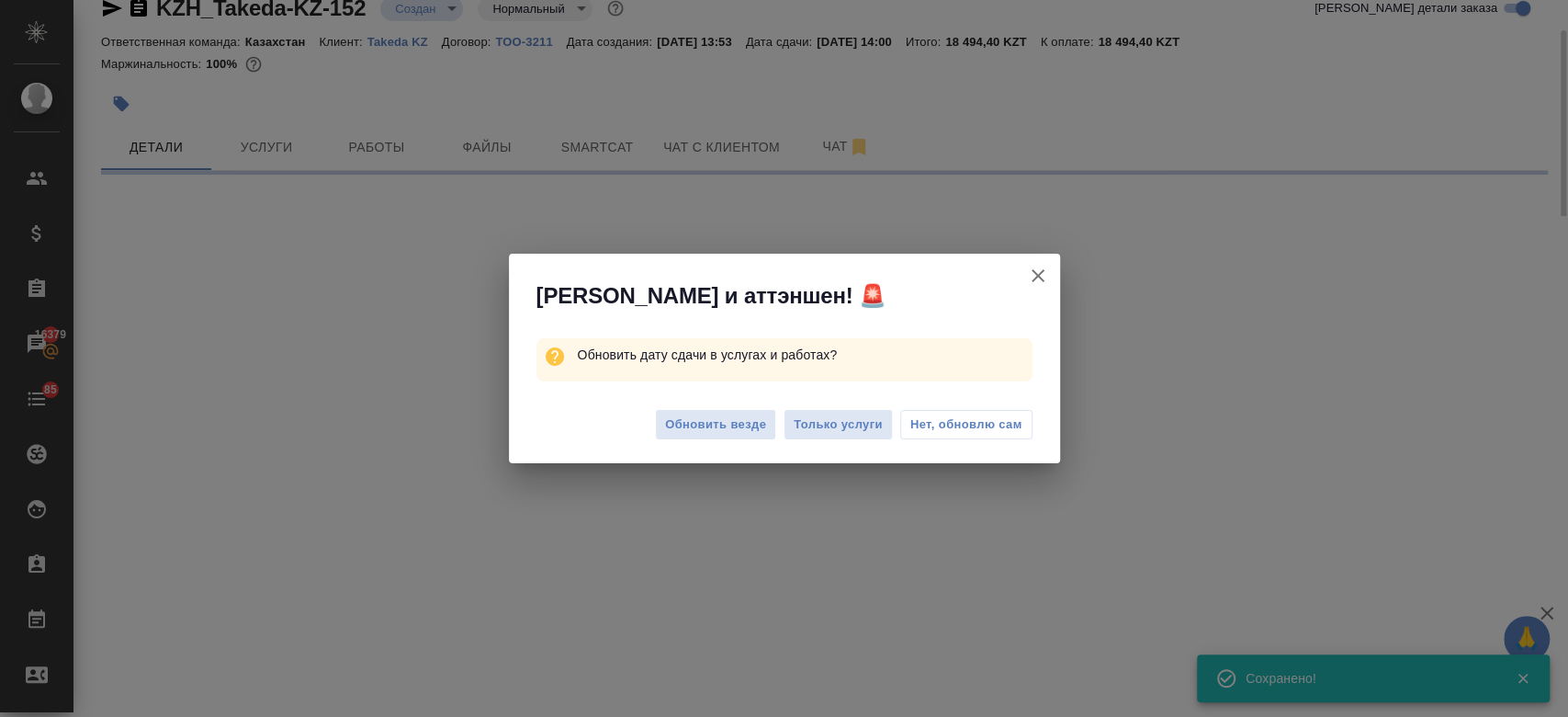
select select "RU"
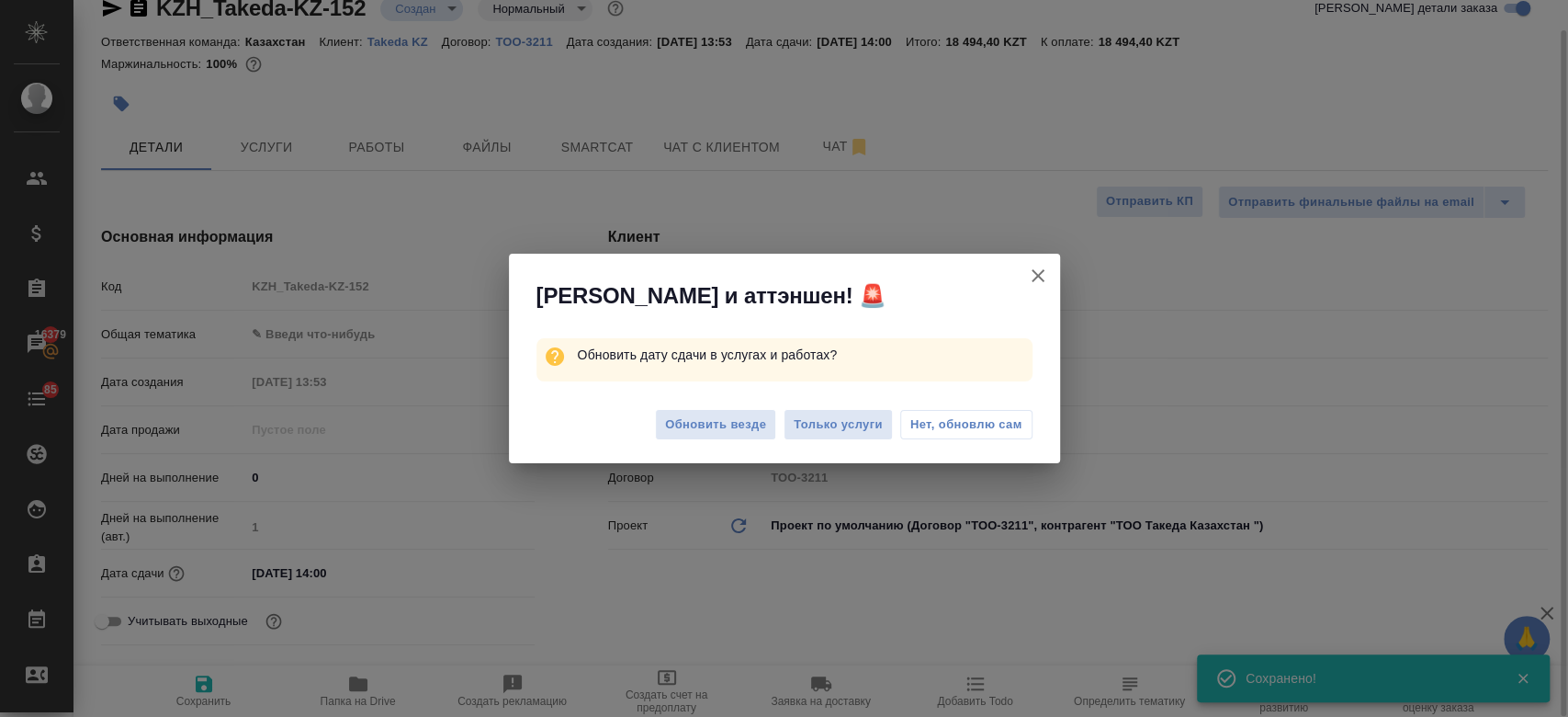
type textarea "x"
click at [831, 432] on span "Только услуги" at bounding box center [838, 424] width 89 height 21
type textarea "x"
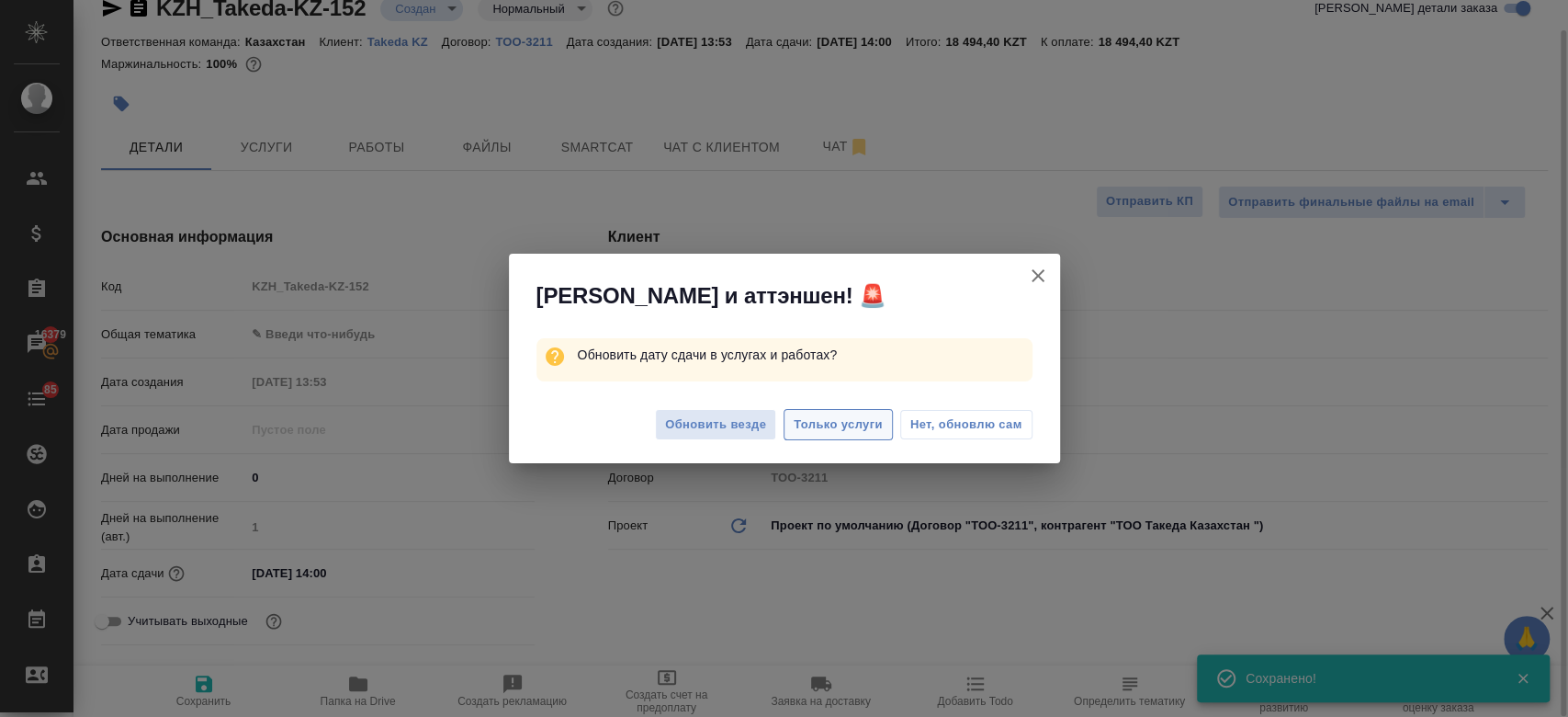
type textarea "x"
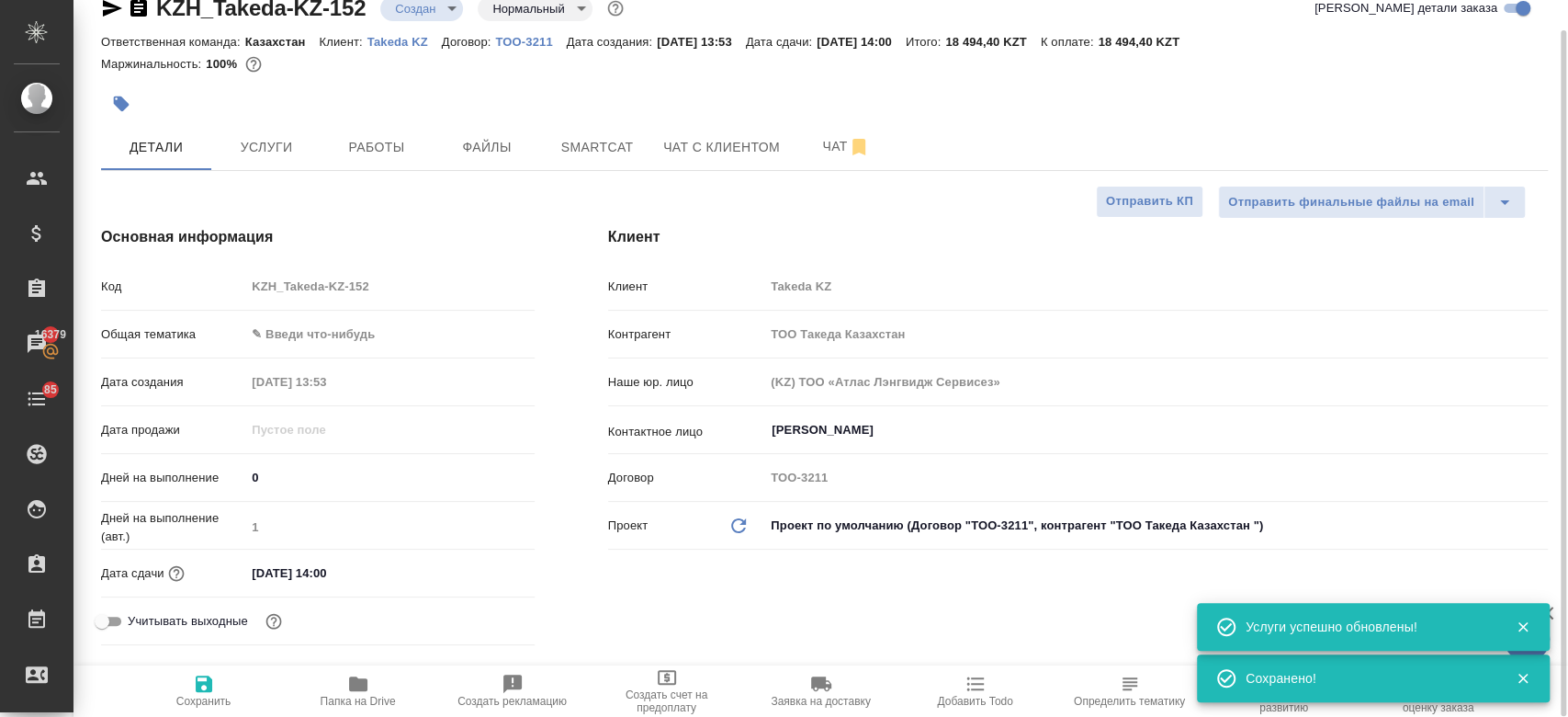
click at [1050, 76] on div at bounding box center [824, 78] width 1446 height 4
type textarea "x"
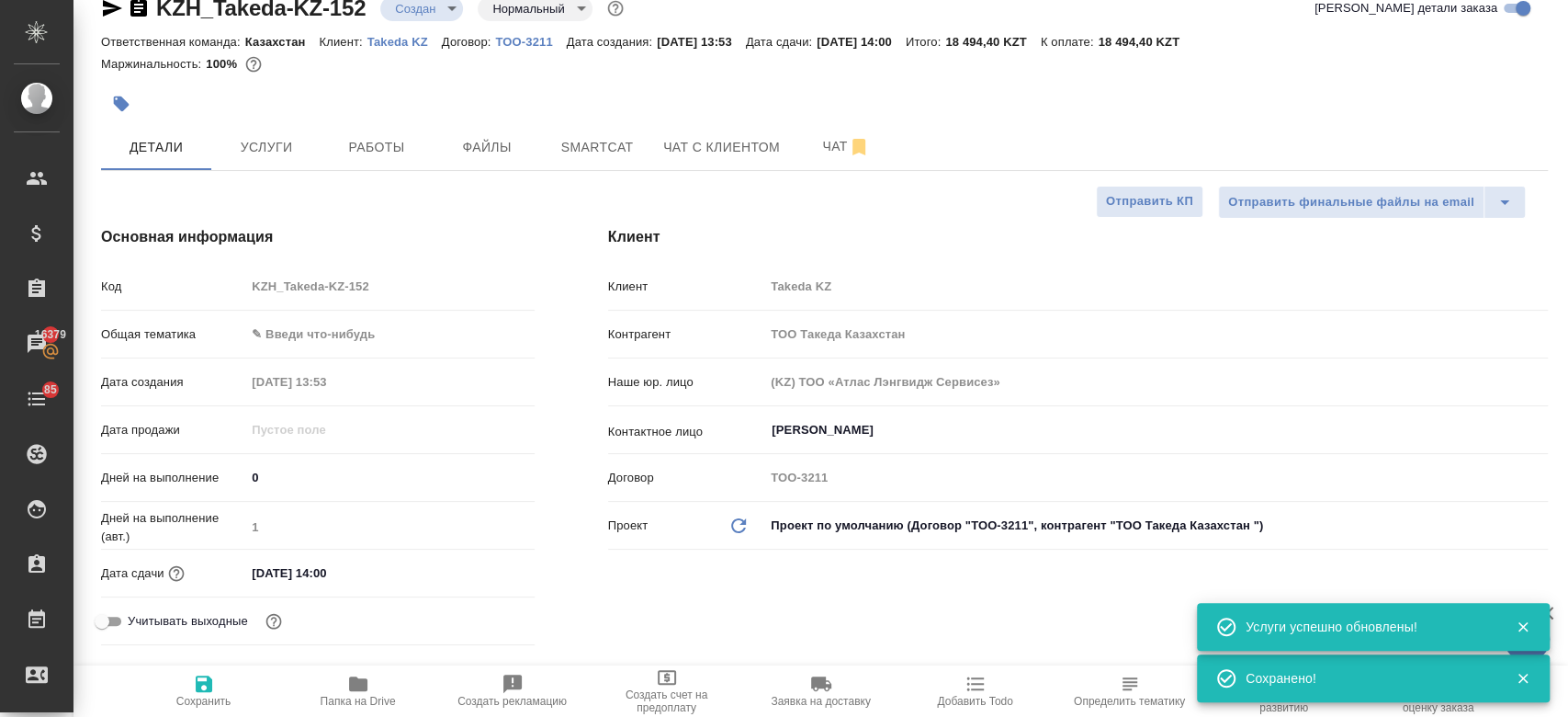
type textarea "x"
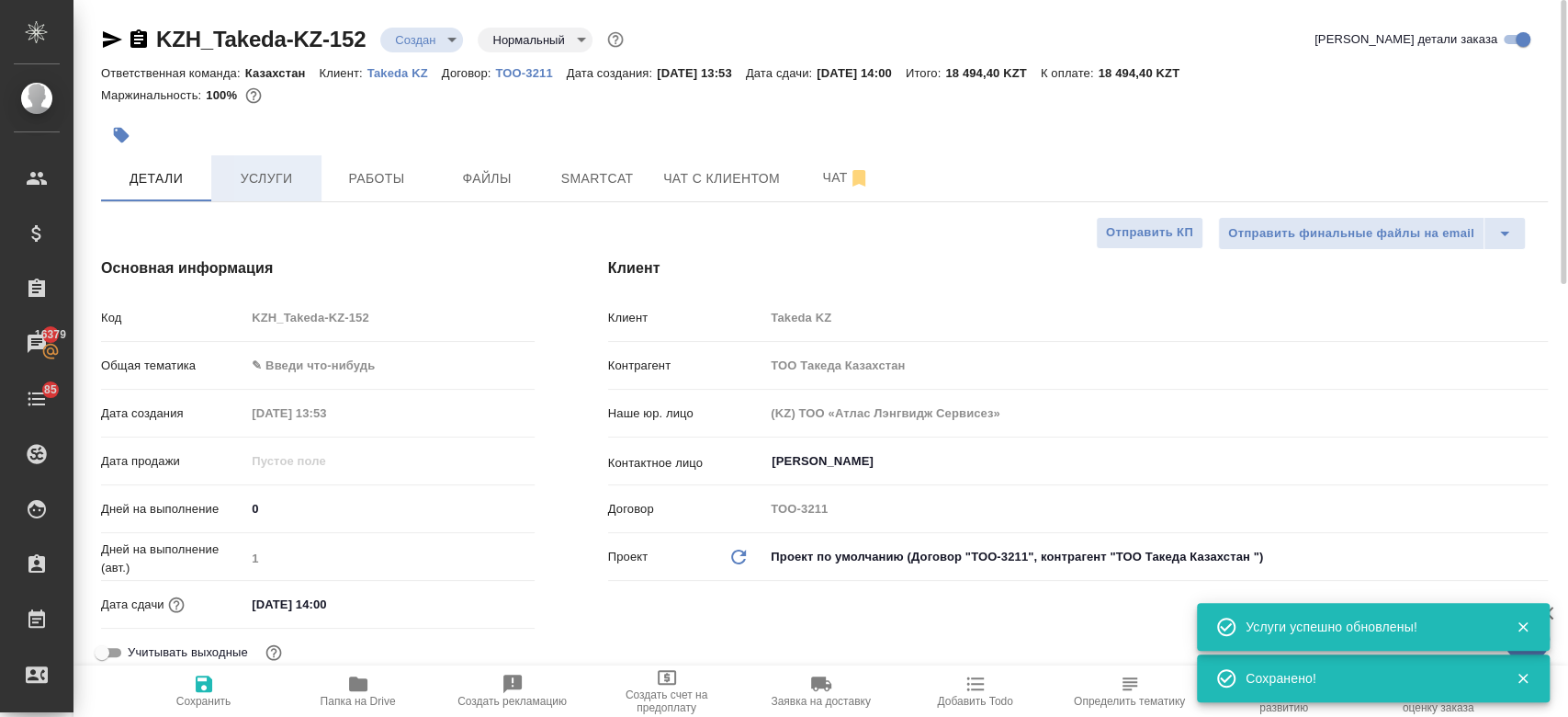
click at [287, 181] on span "Услуги" at bounding box center [265, 178] width 88 height 23
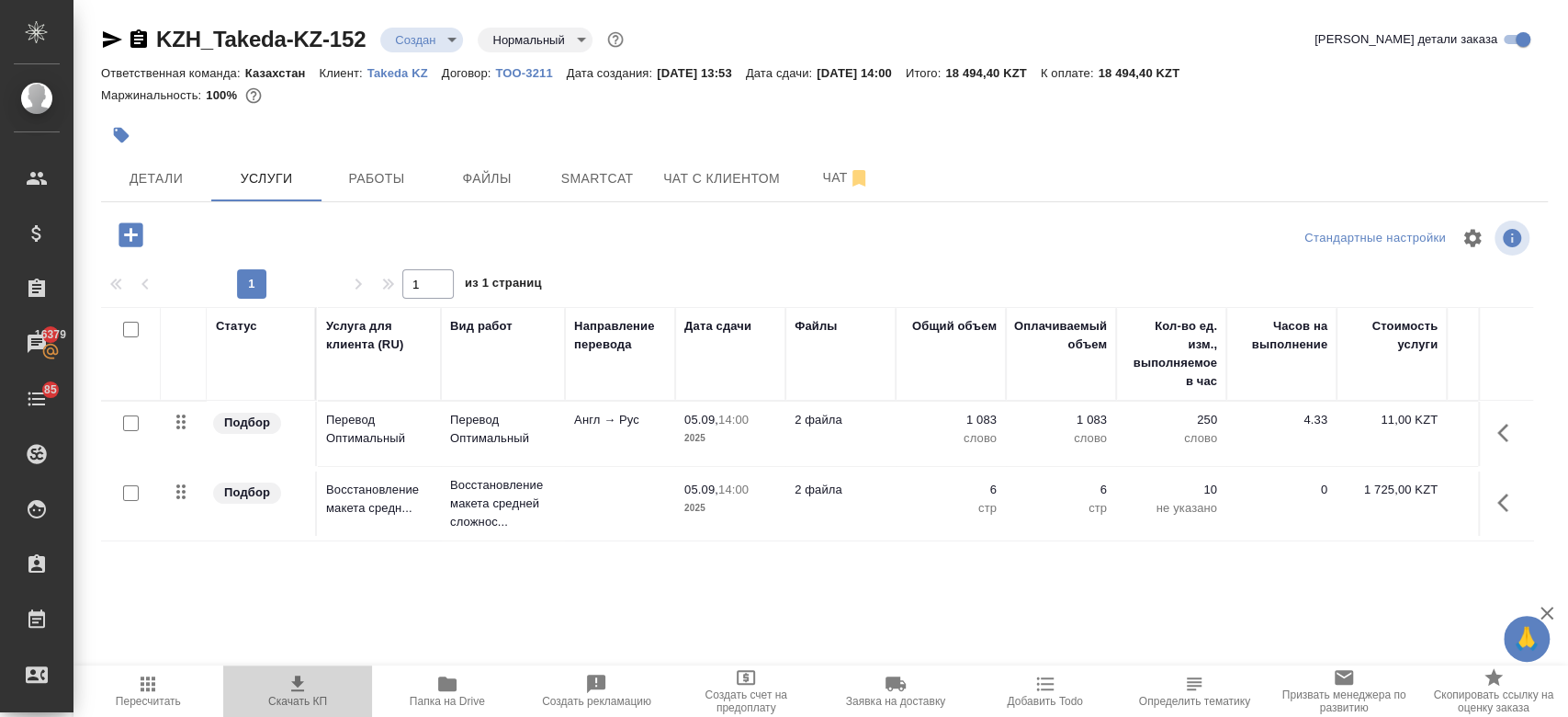
click at [304, 680] on icon "button" at bounding box center [297, 683] width 22 height 22
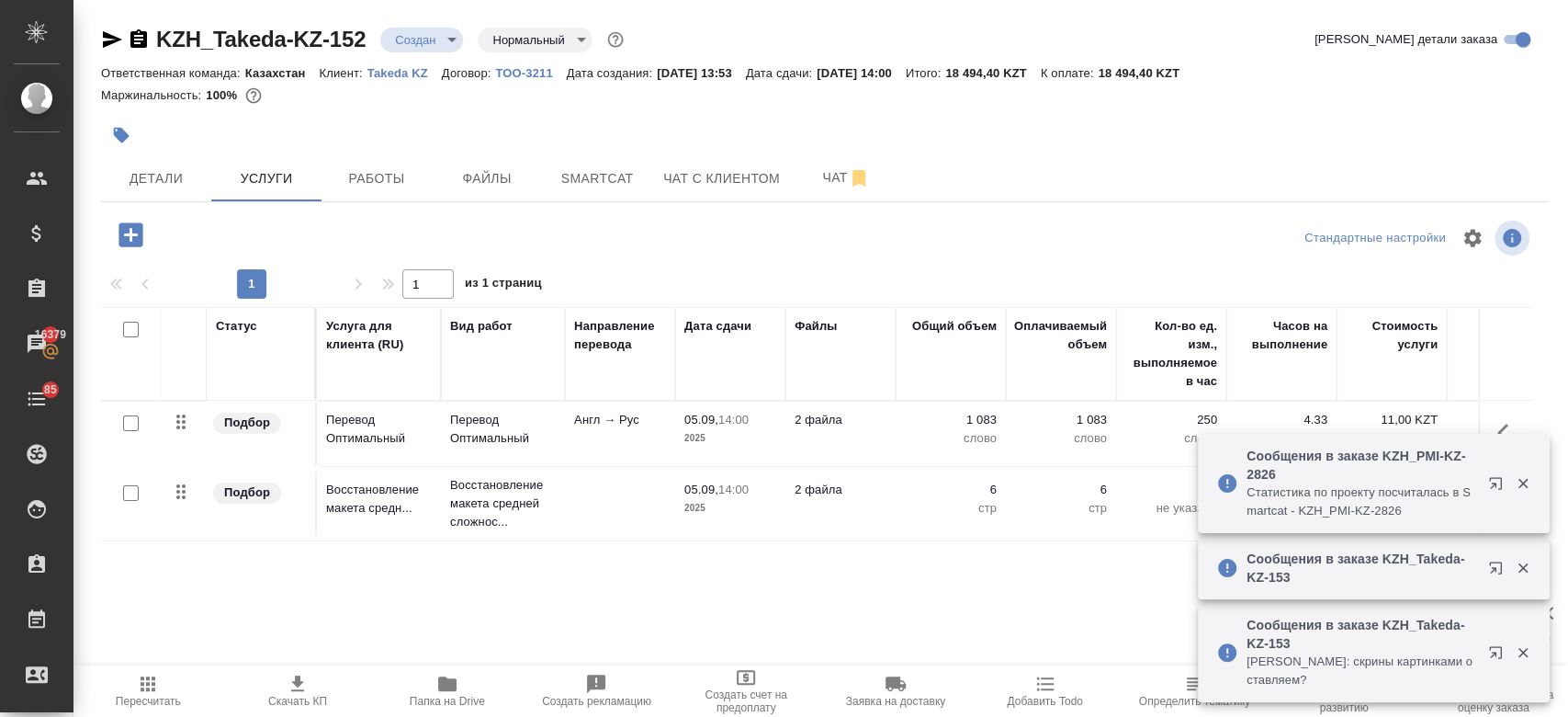
scroll to position [32, 0]
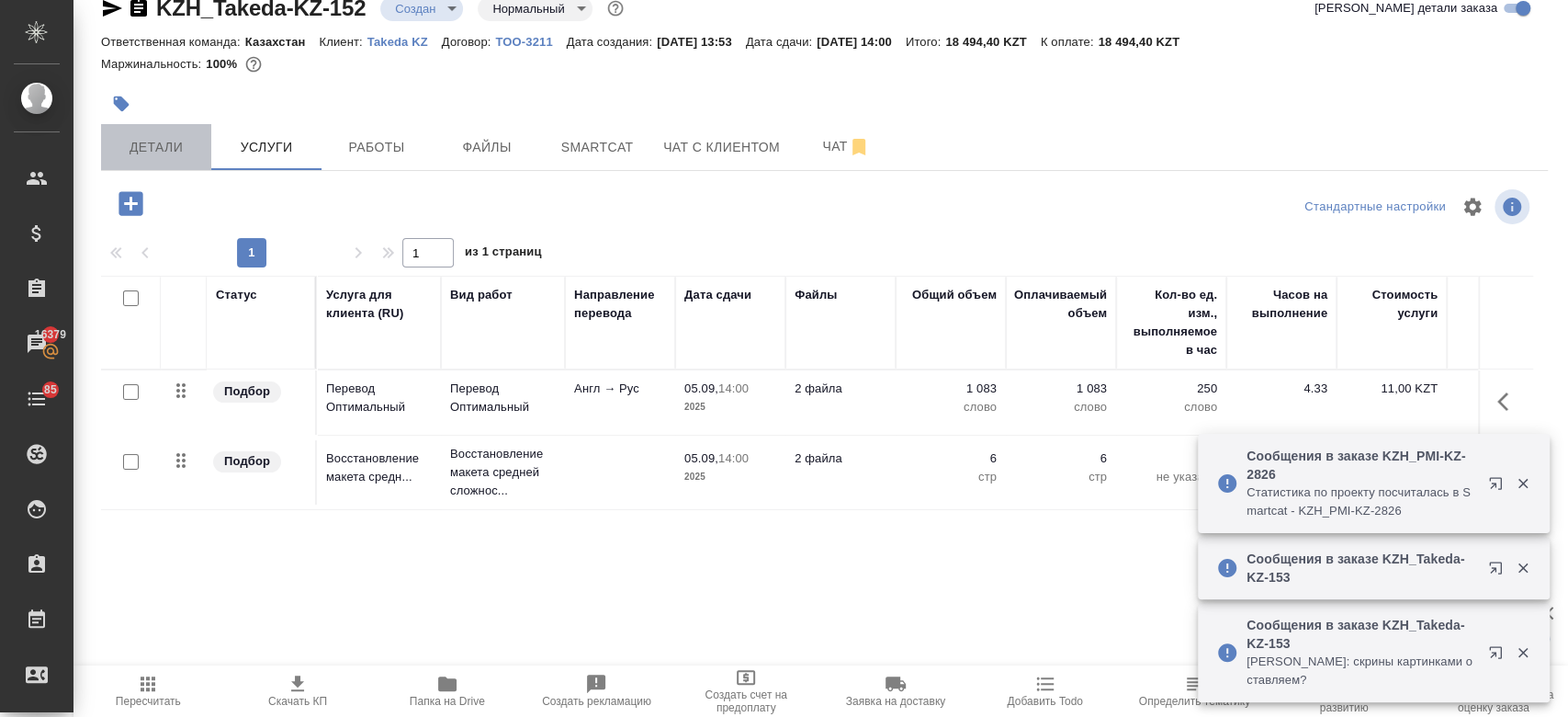
click at [197, 166] on button "Детали" at bounding box center [155, 147] width 110 height 46
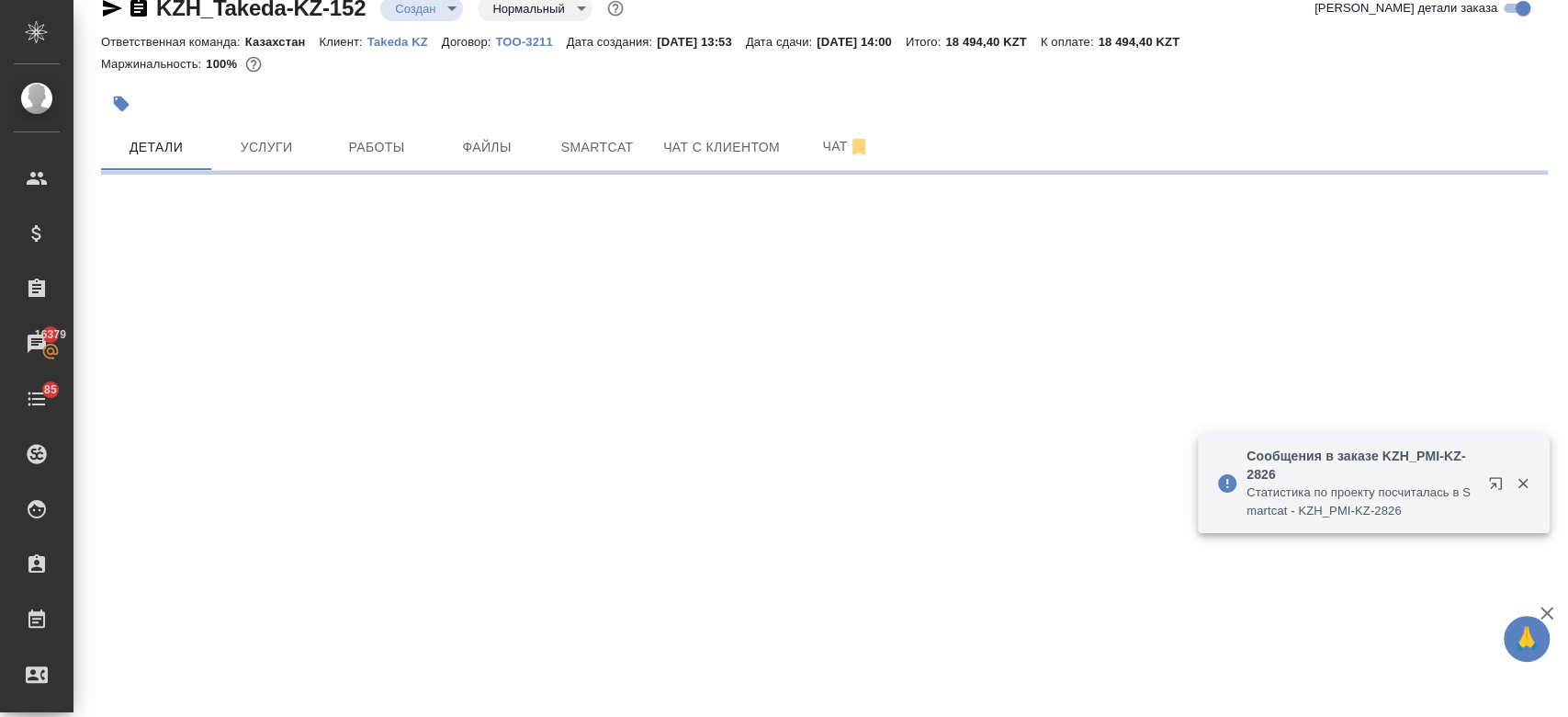
select select "RU"
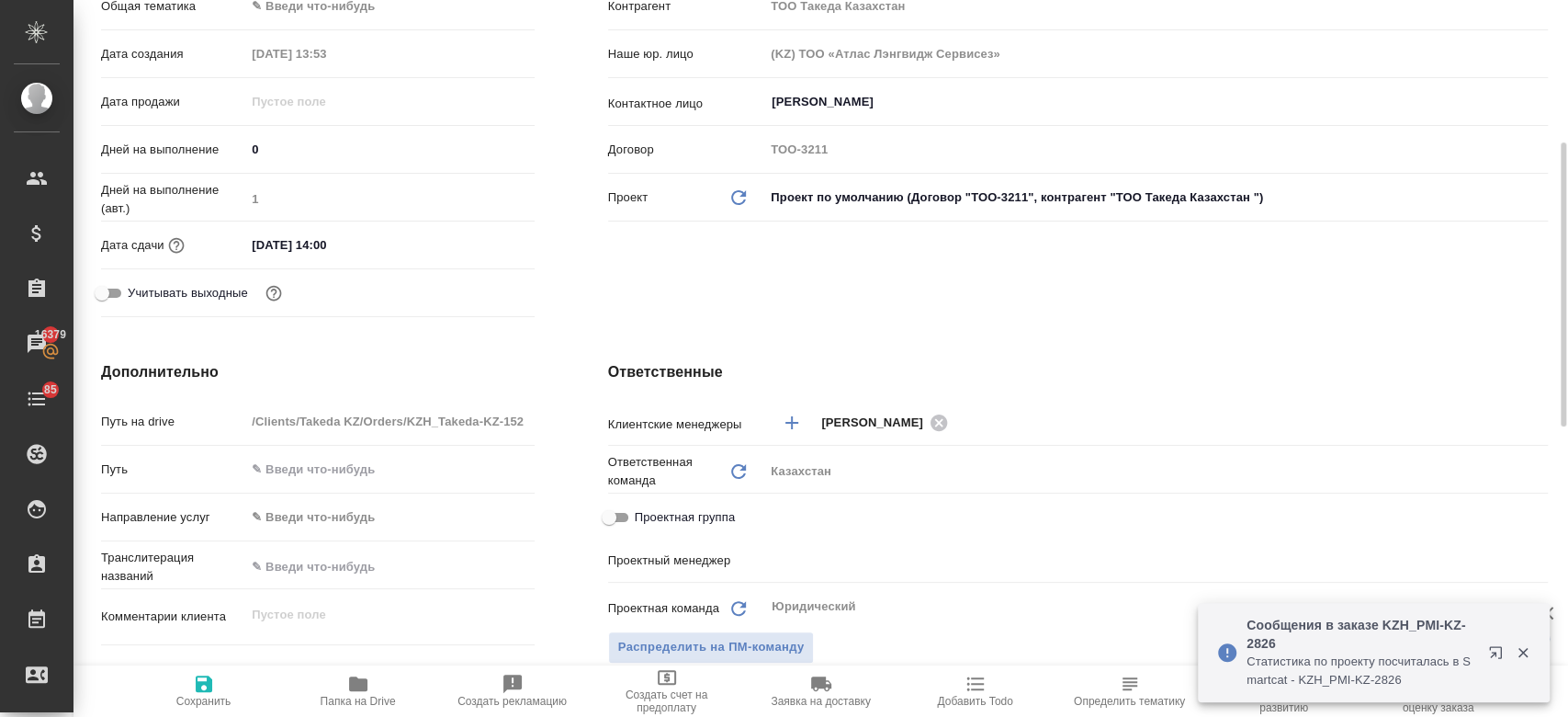
type textarea "x"
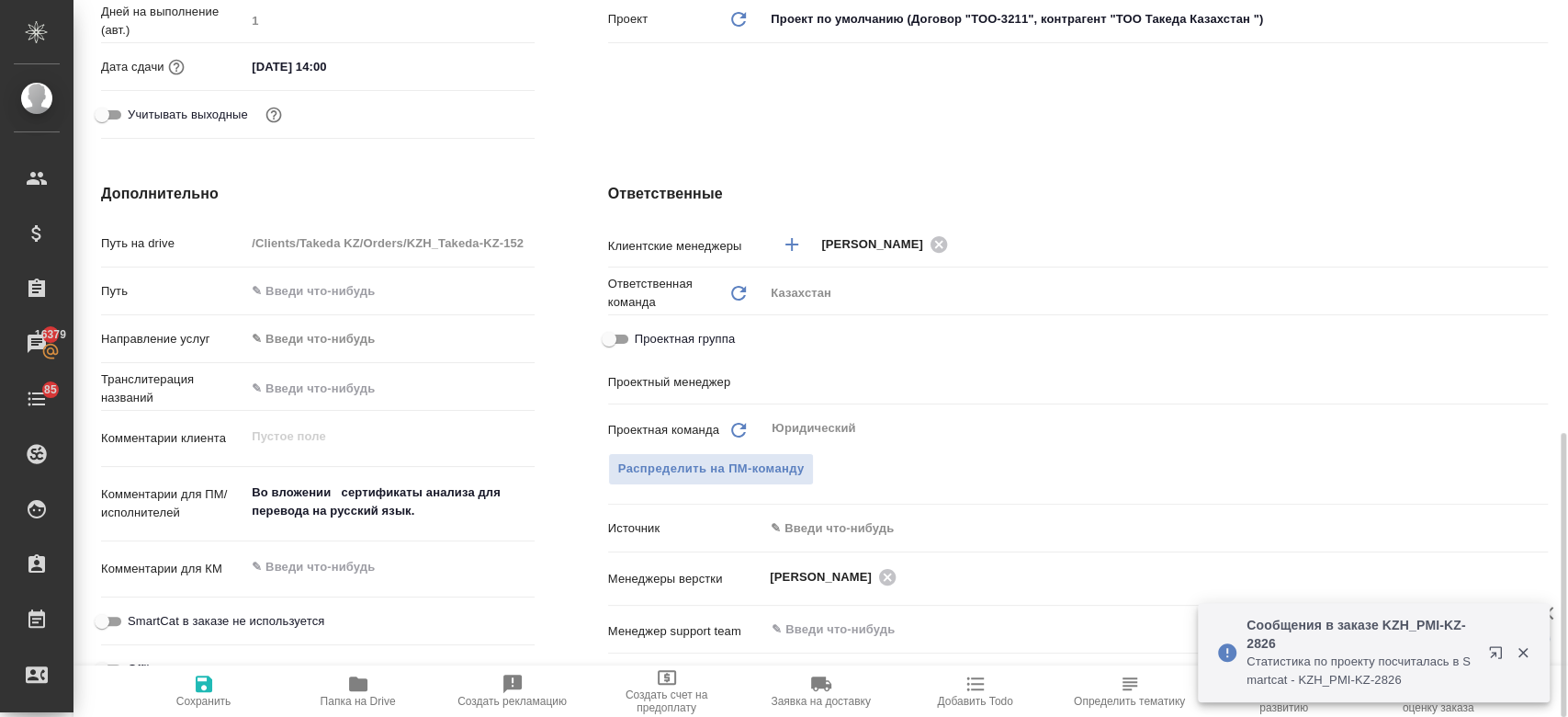
scroll to position [694, 0]
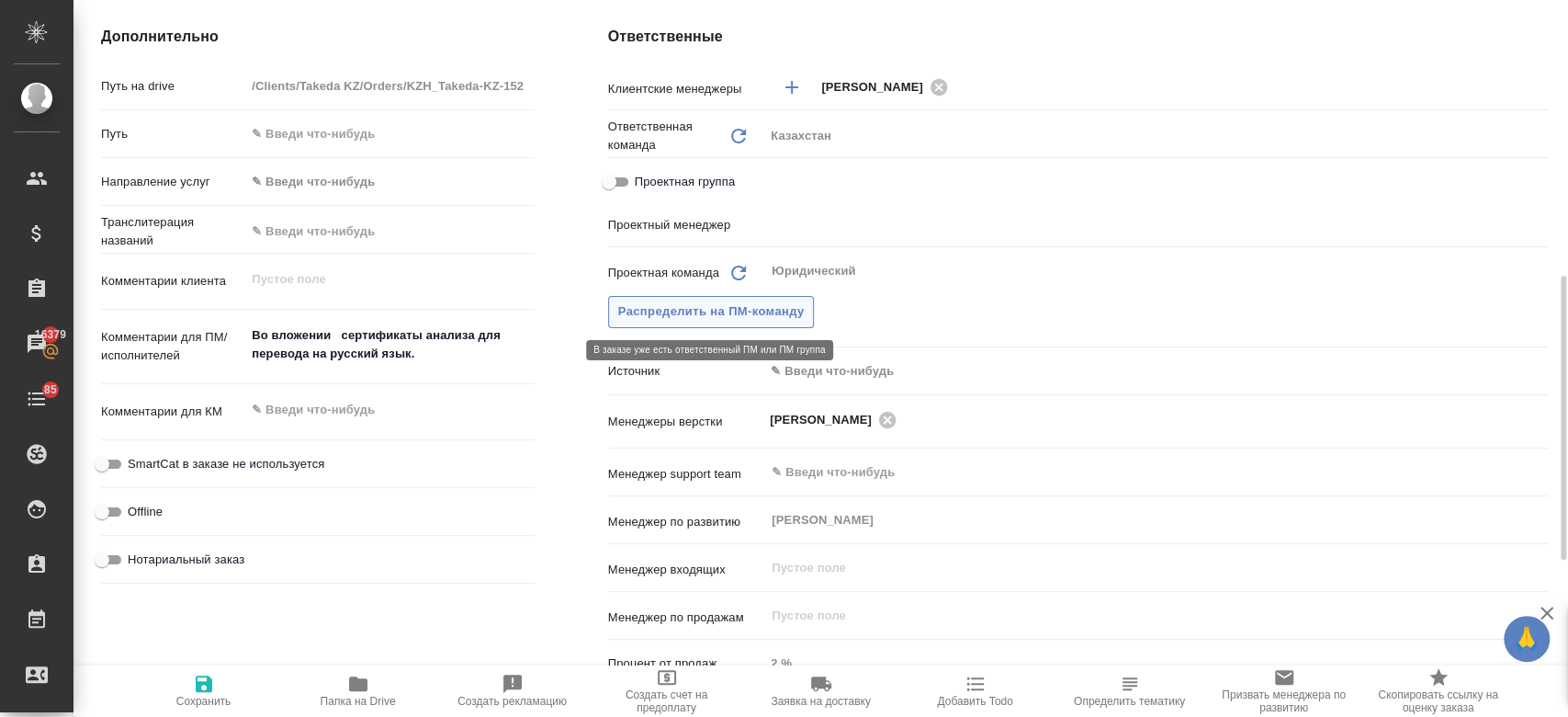
click at [684, 316] on span "Распределить на ПМ-команду" at bounding box center [711, 311] width 186 height 21
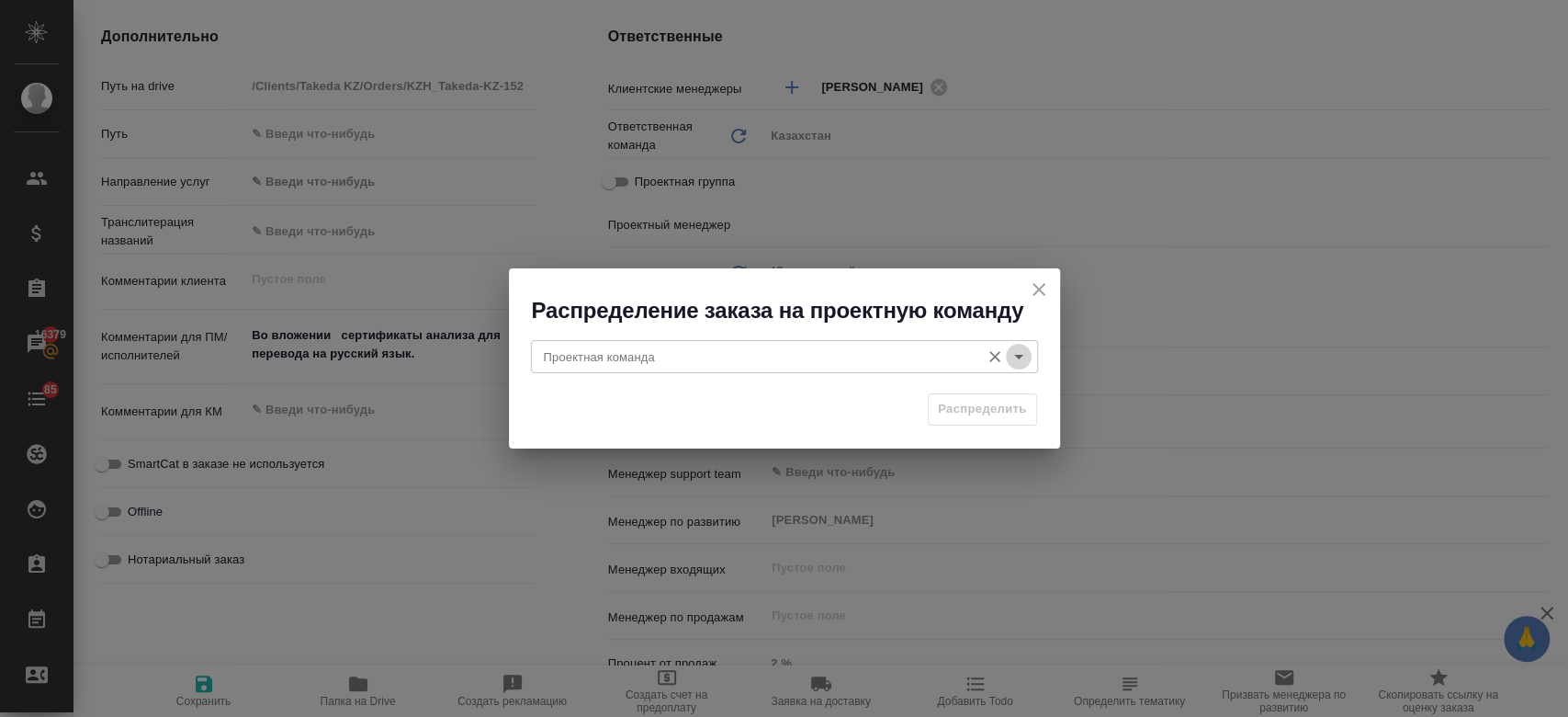
click at [1011, 358] on icon "Open" at bounding box center [1019, 357] width 22 height 22
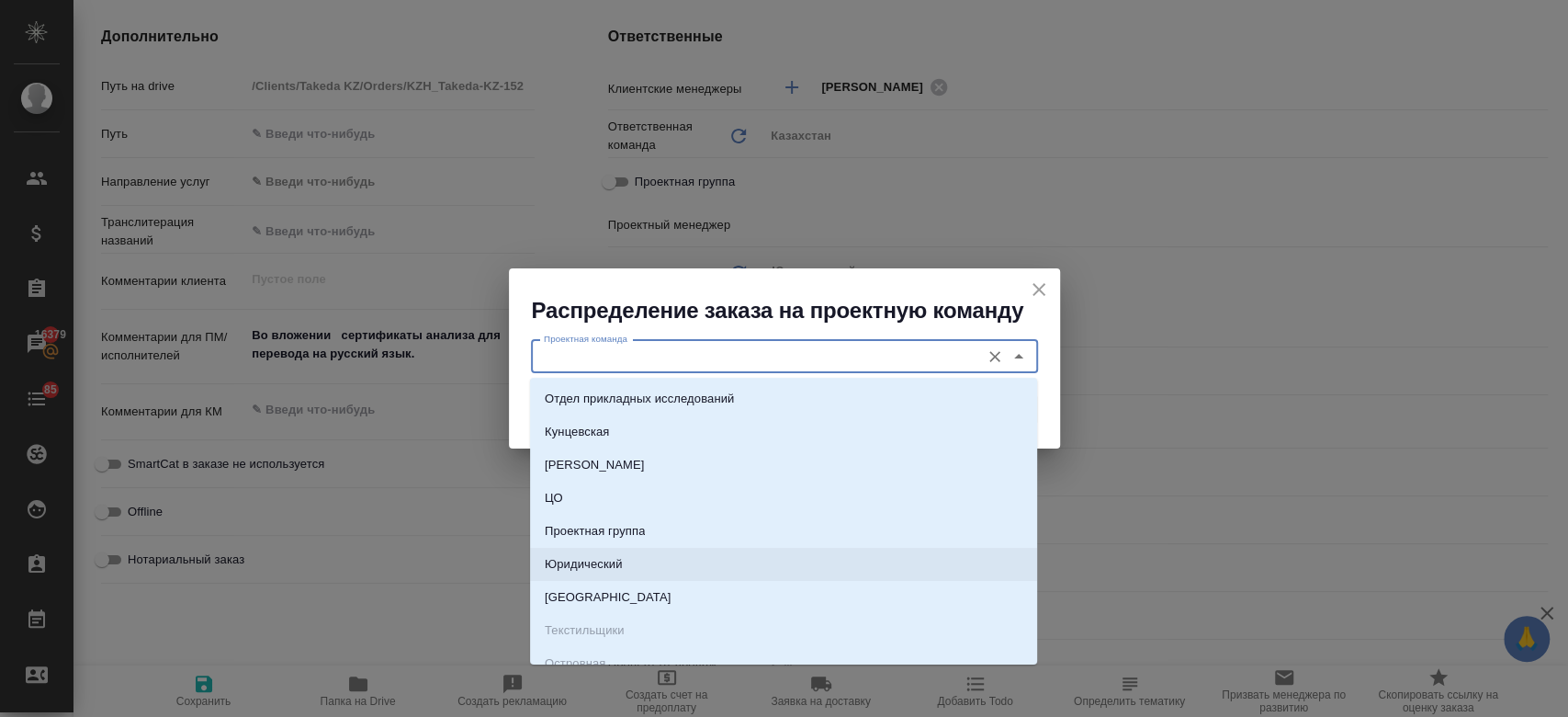
click at [736, 565] on li "Юридический" at bounding box center [783, 563] width 507 height 33
type input "Юридический"
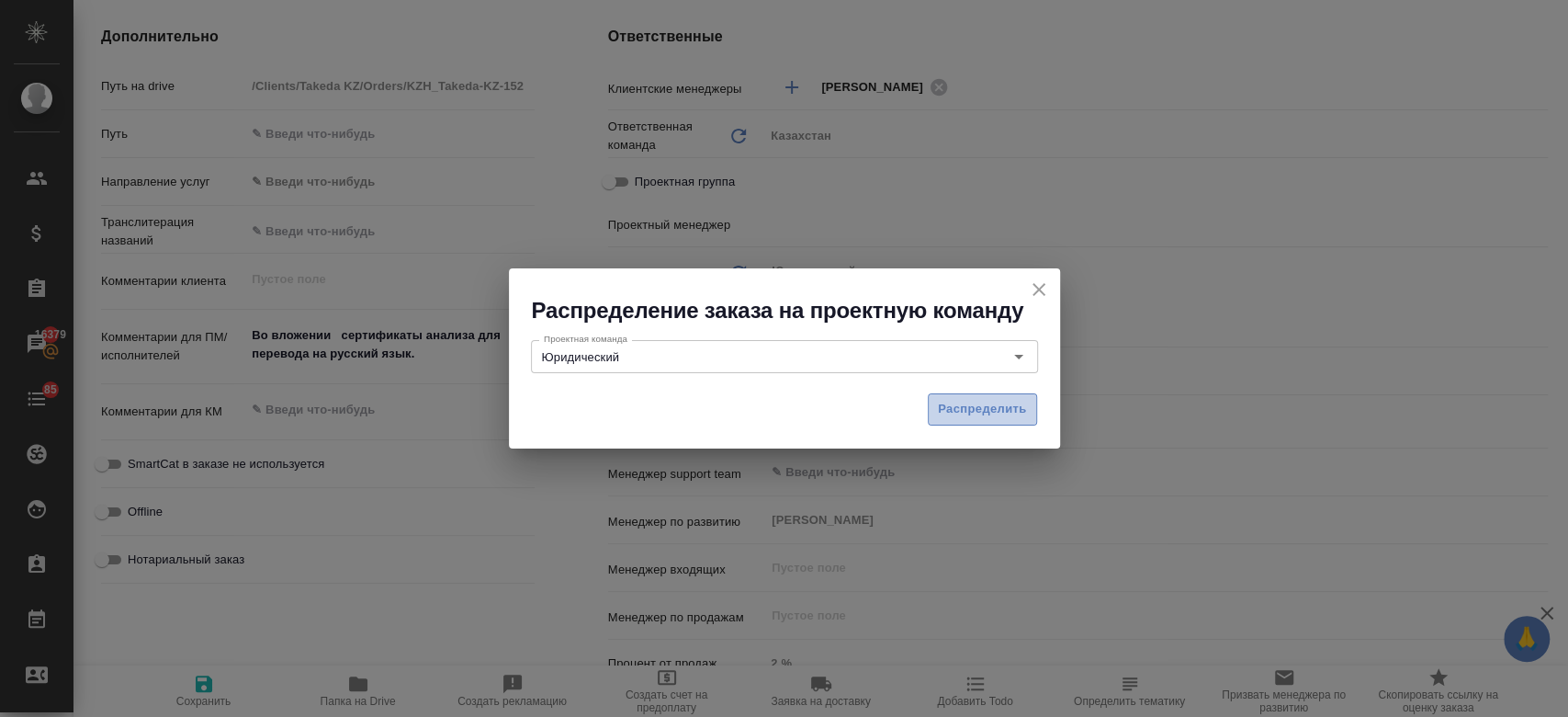
click at [984, 397] on button "Распределить" at bounding box center [982, 409] width 109 height 32
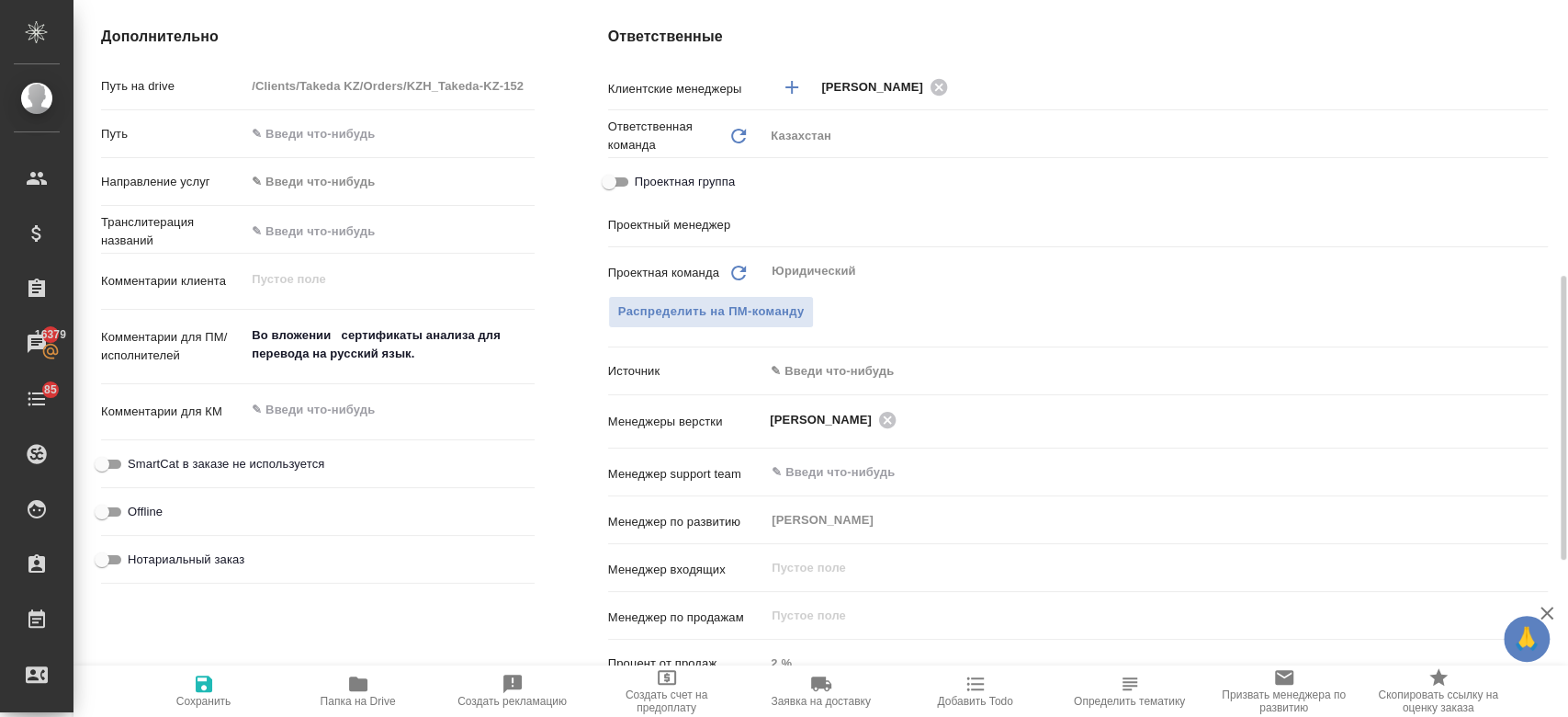
type textarea "x"
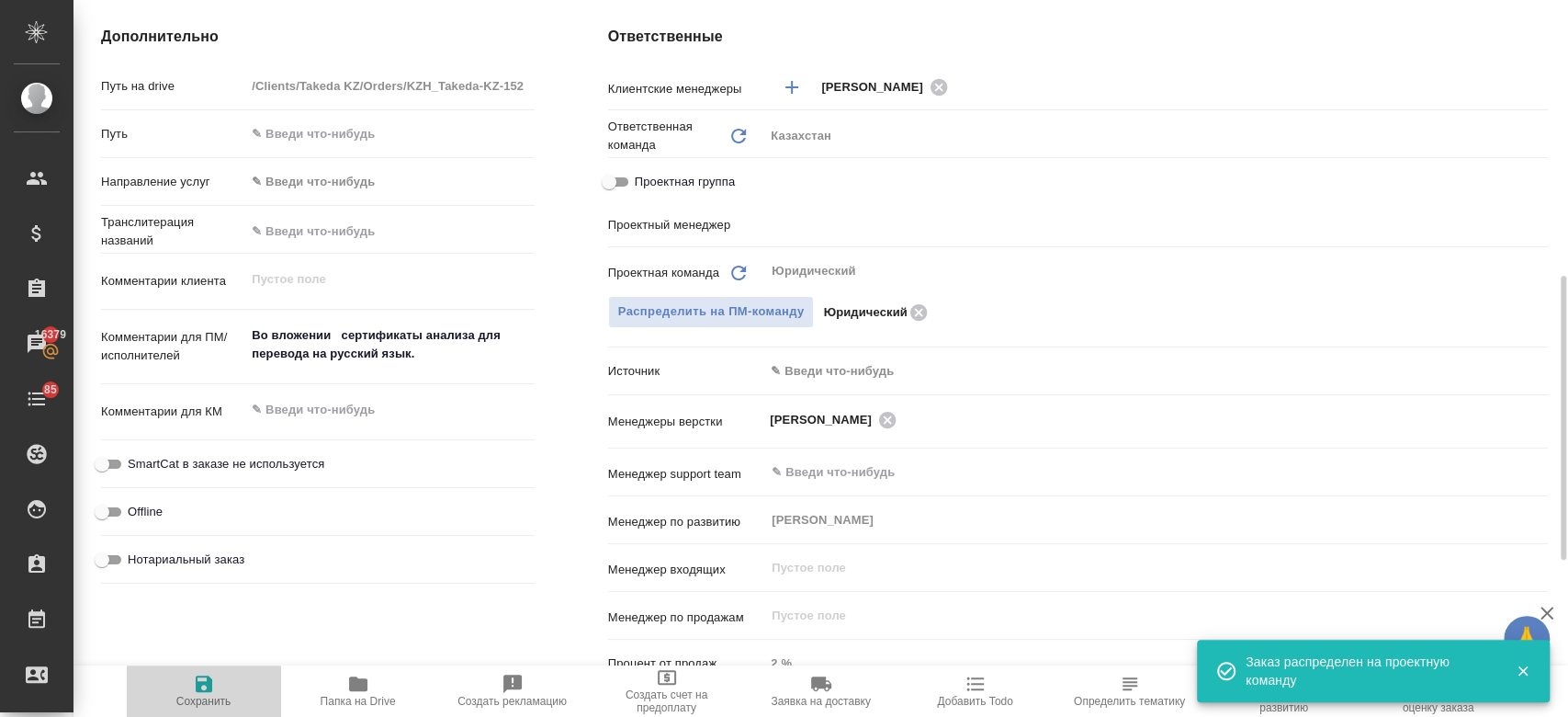
click at [209, 679] on icon "button" at bounding box center [204, 683] width 17 height 17
type textarea "x"
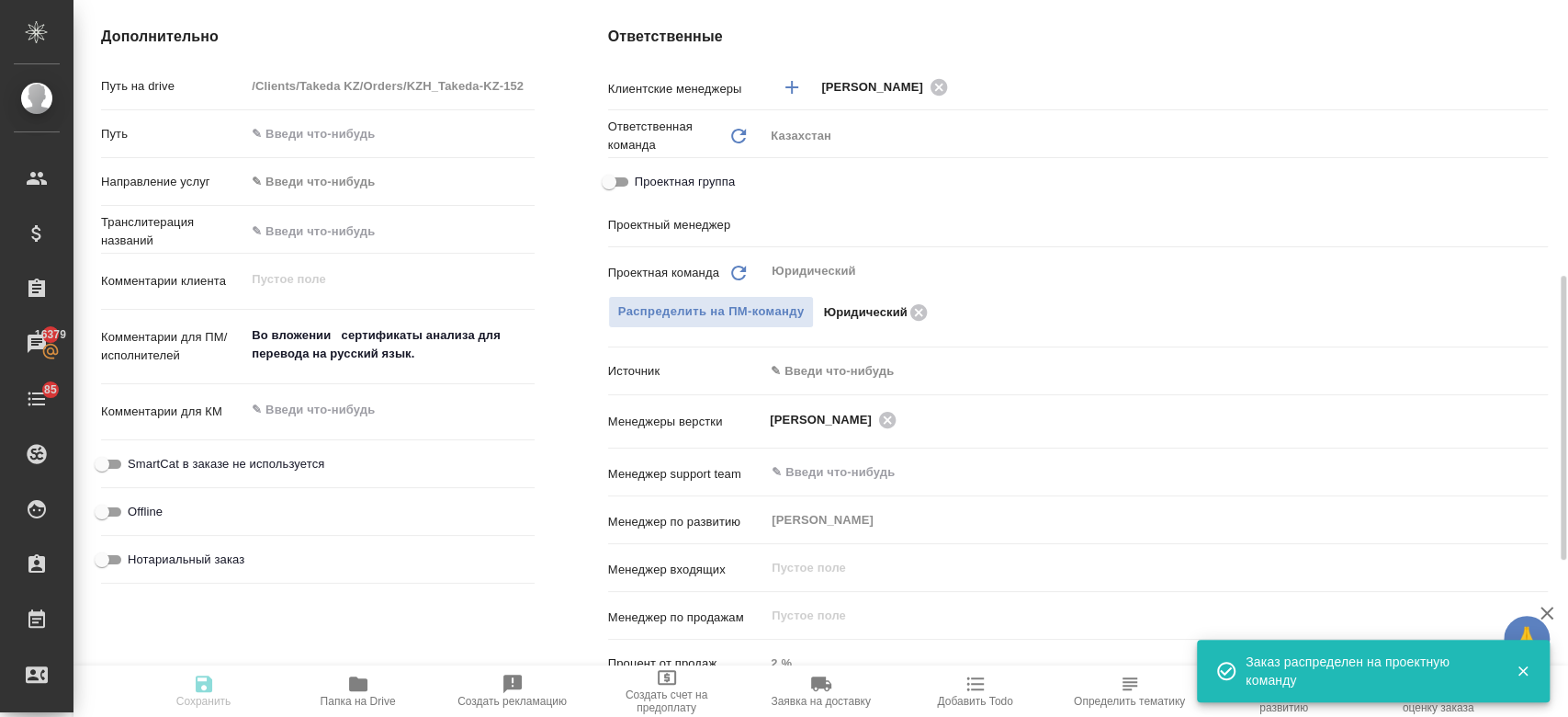
type textarea "x"
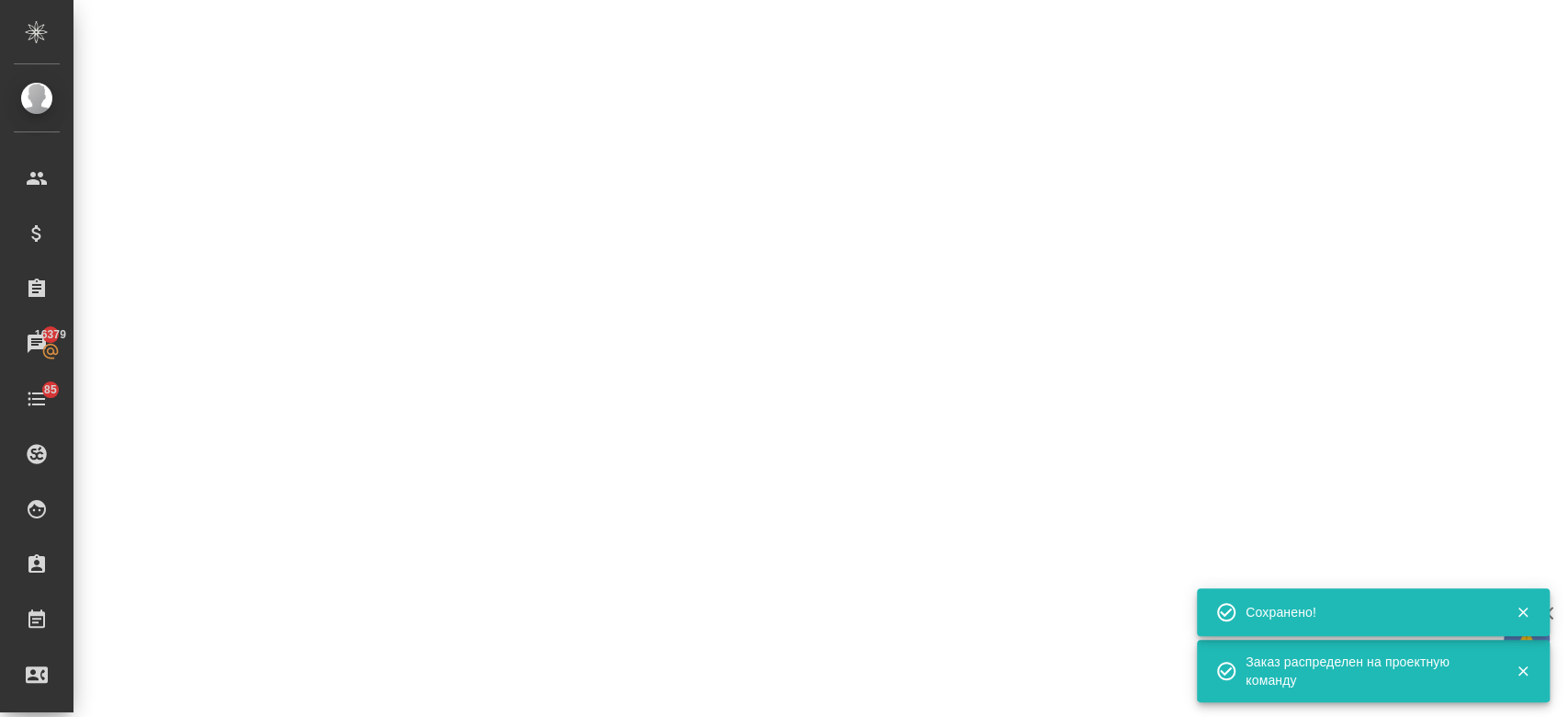
select select "RU"
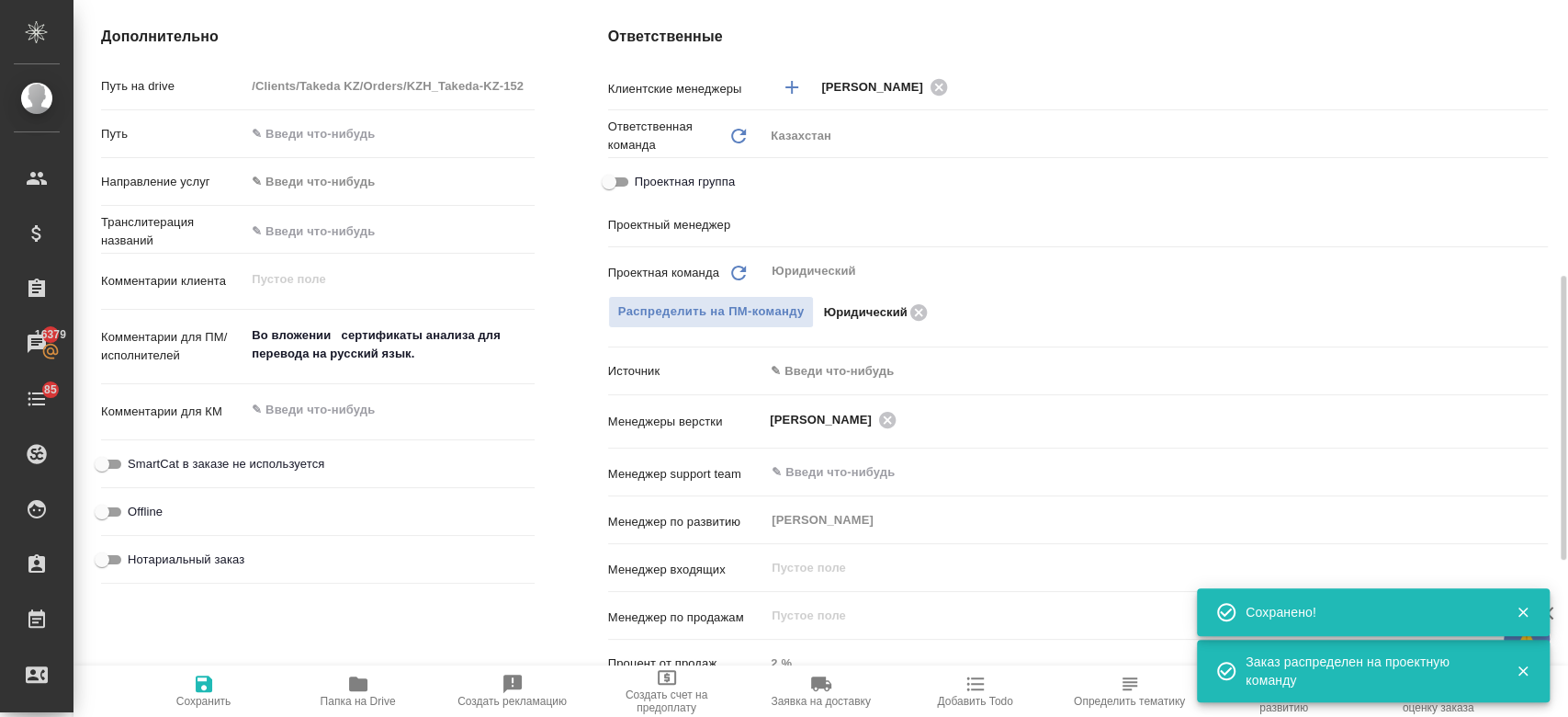
type textarea "x"
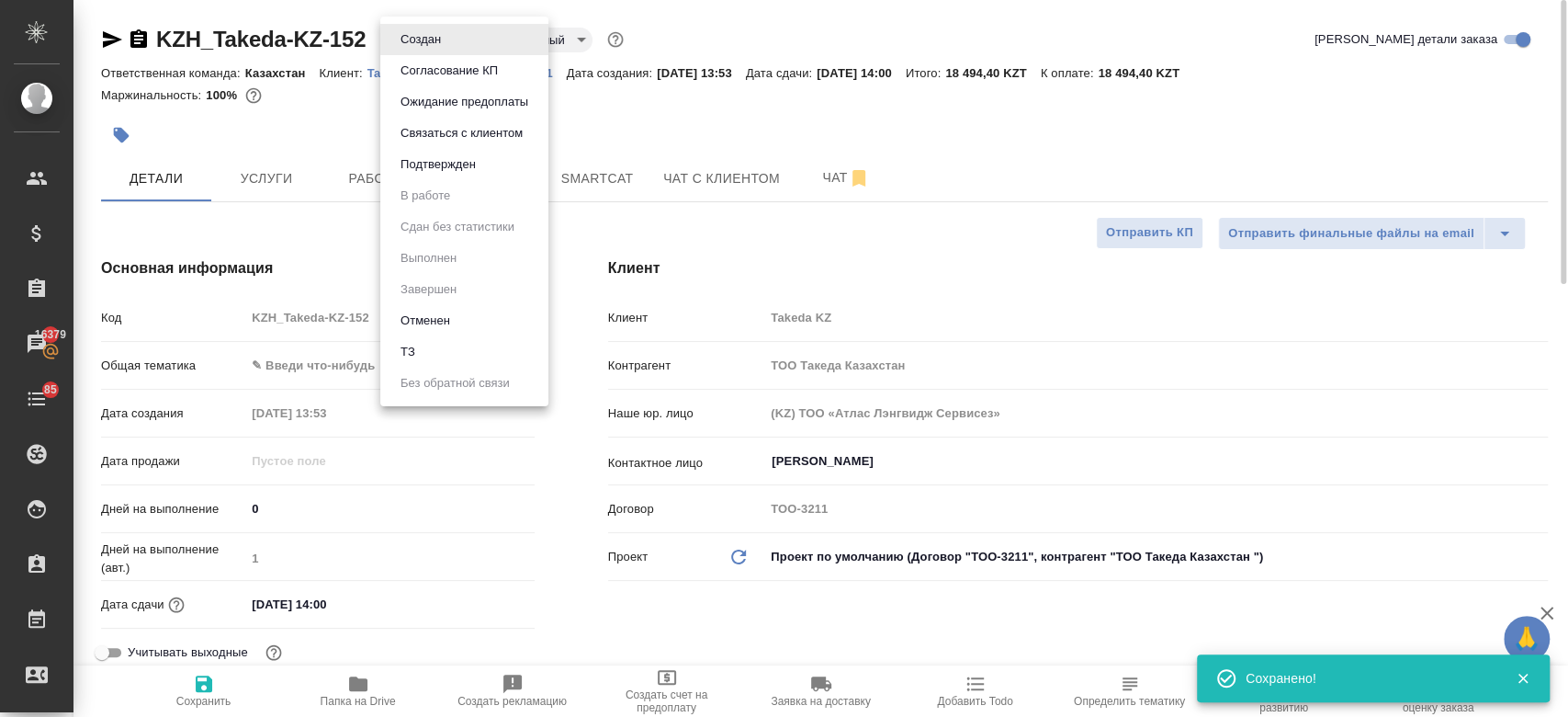
click at [418, 32] on body "🙏 .cls-1 fill:#fff; AWATERA Kosherbayeva Nazerke Клиенты Спецификации Заказы 16…" at bounding box center [784, 358] width 1568 height 717
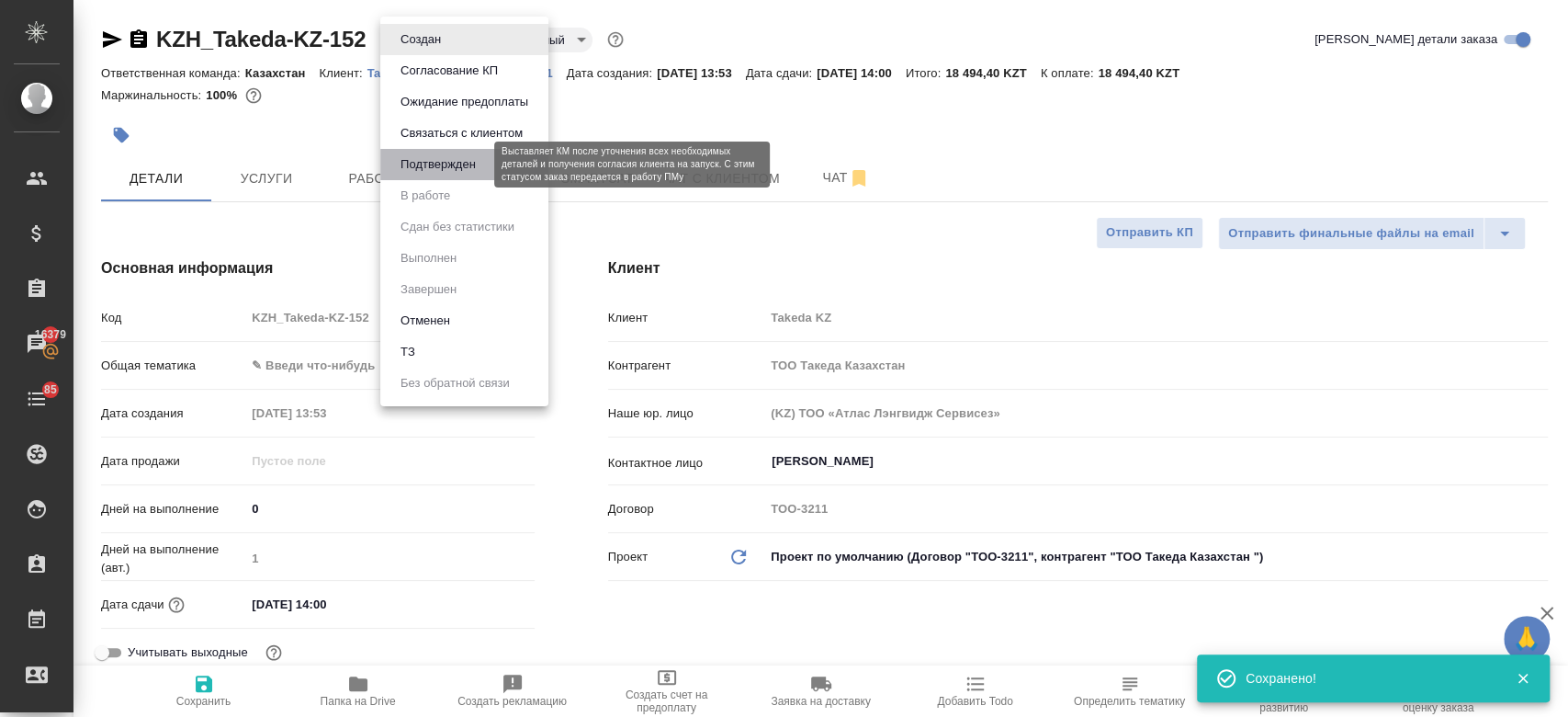
click at [423, 165] on button "Подтвержден" at bounding box center [438, 164] width 86 height 20
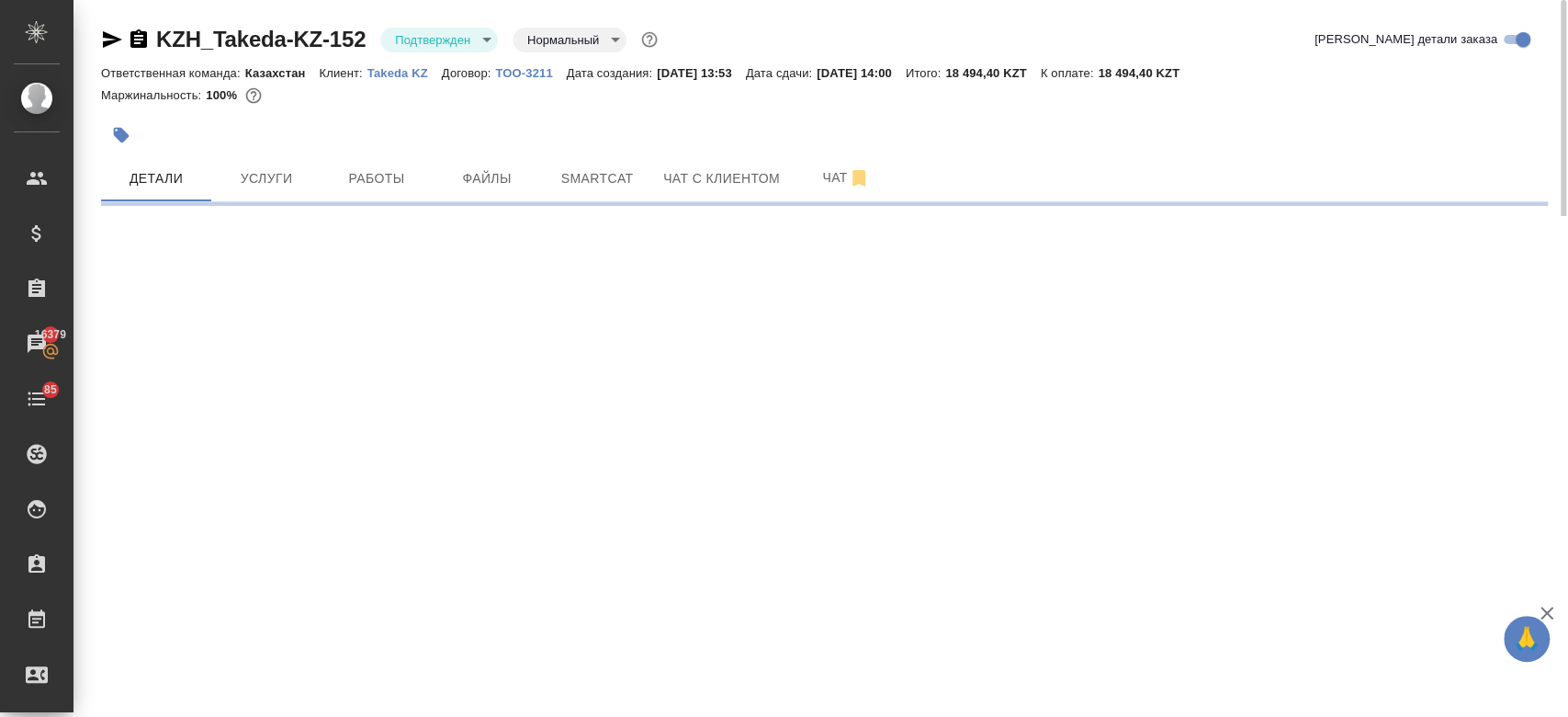
select select "RU"
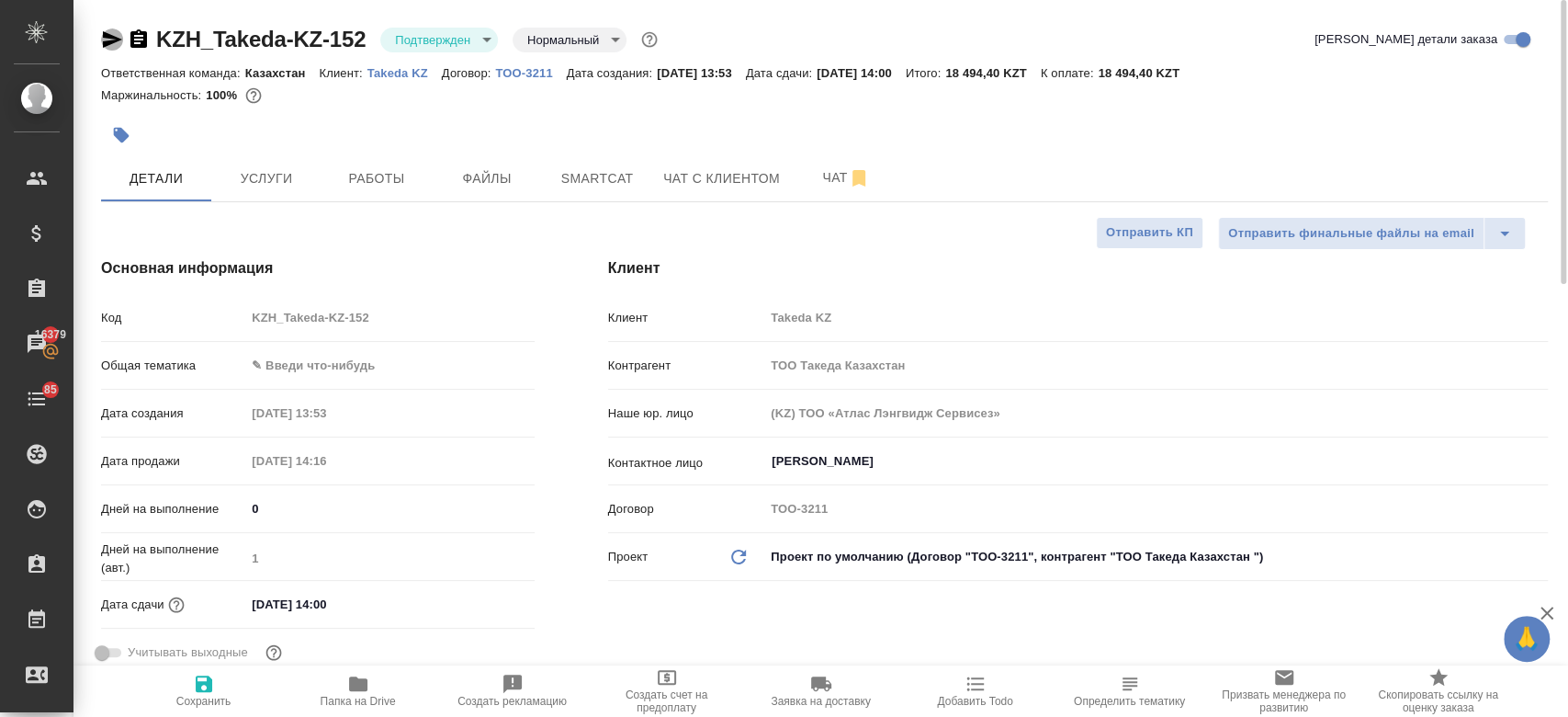
click at [110, 44] on icon "button" at bounding box center [112, 40] width 19 height 17
type textarea "x"
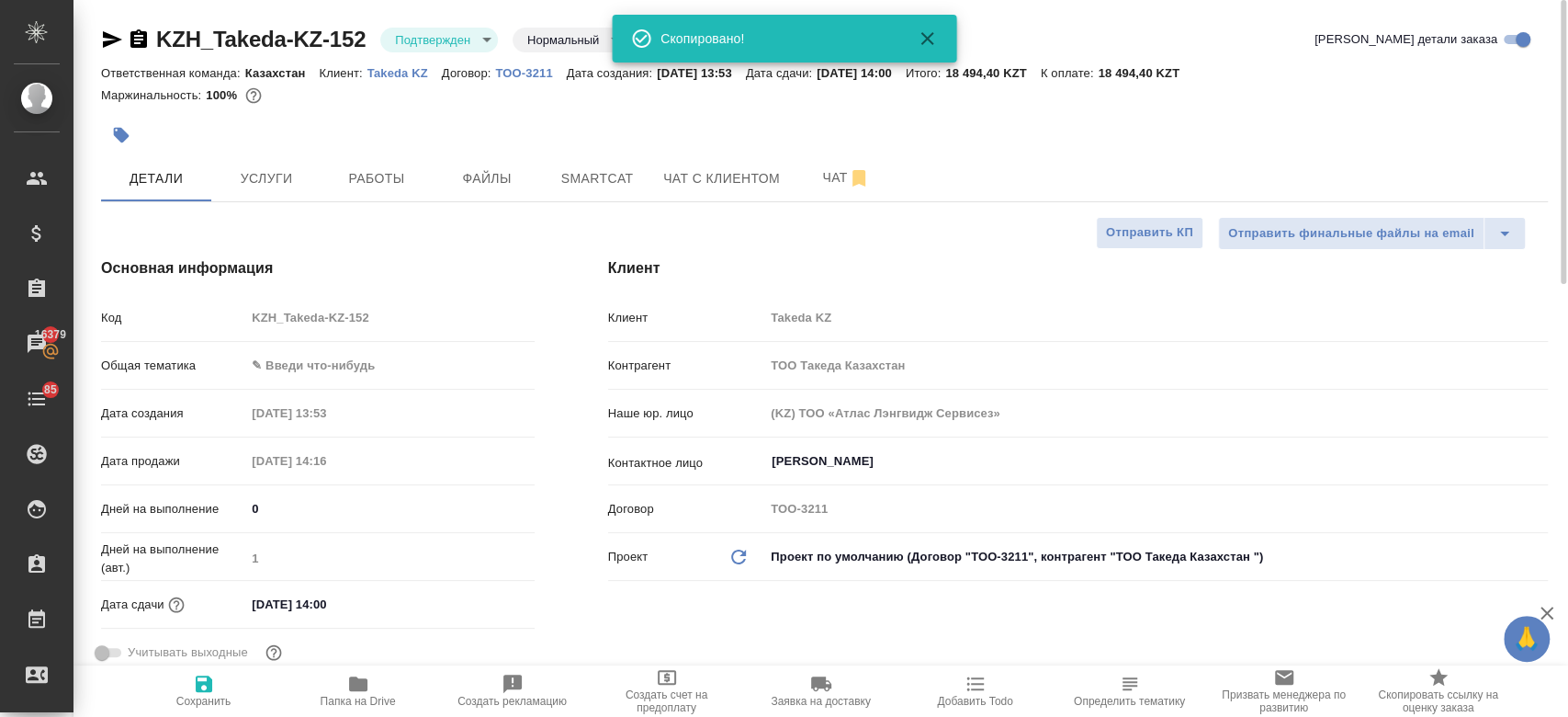
type textarea "x"
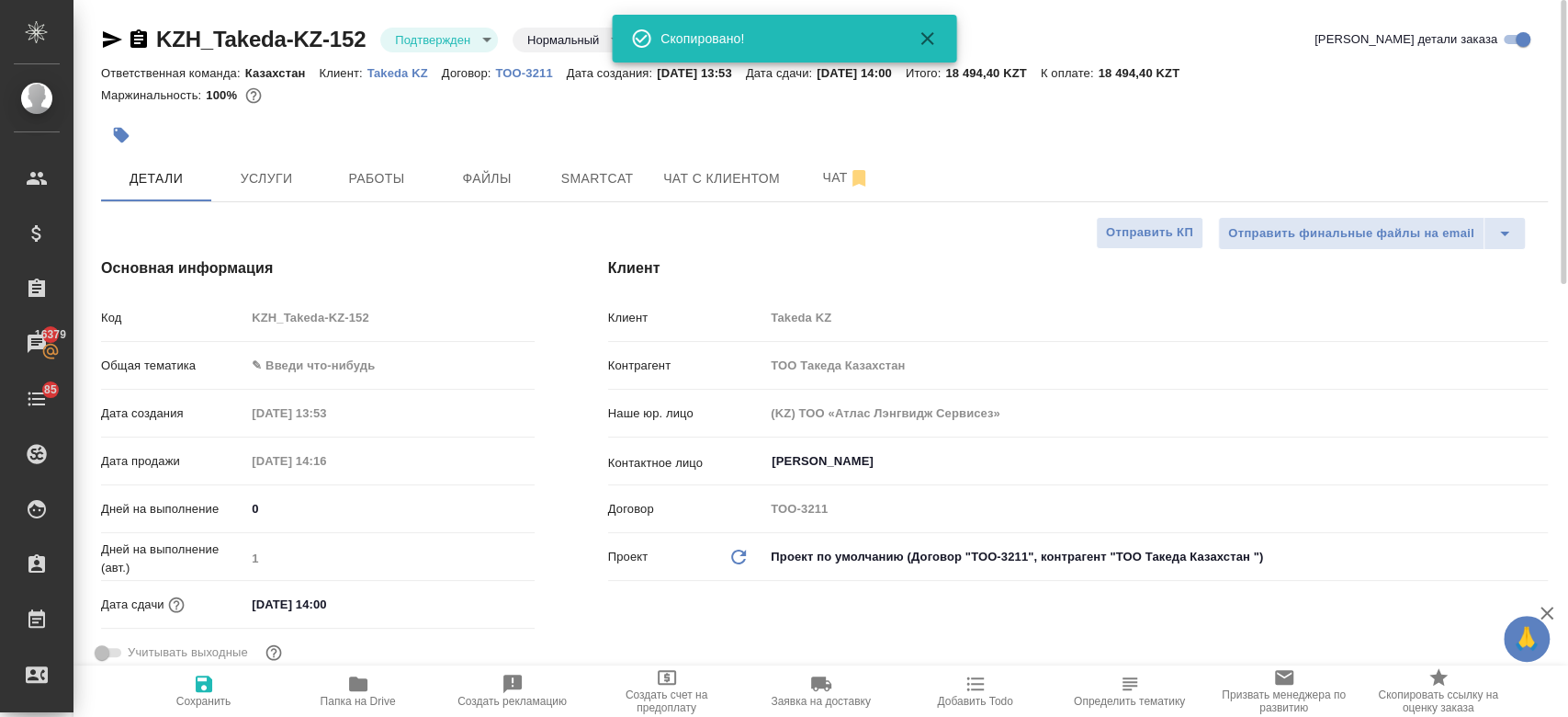
type textarea "x"
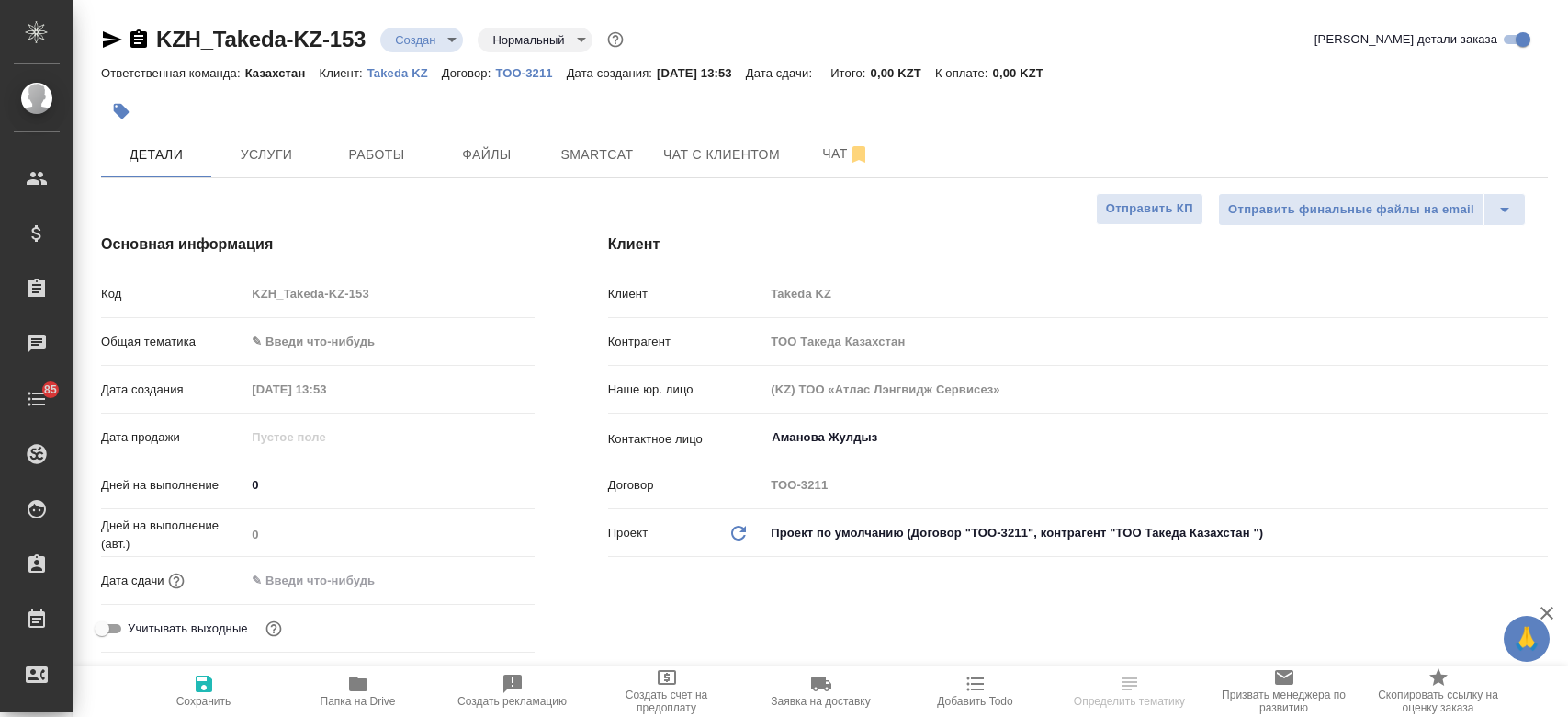
select select "RU"
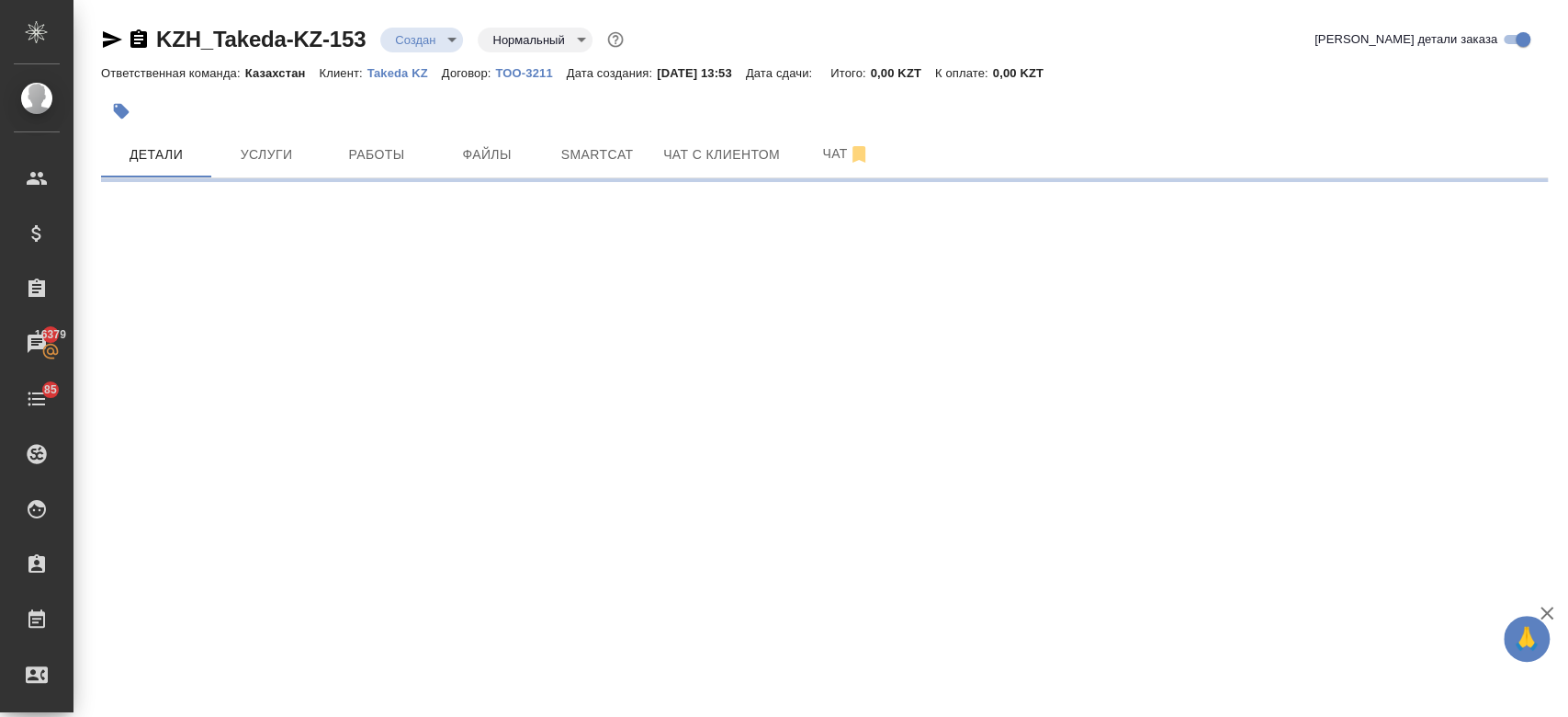
select select "RU"
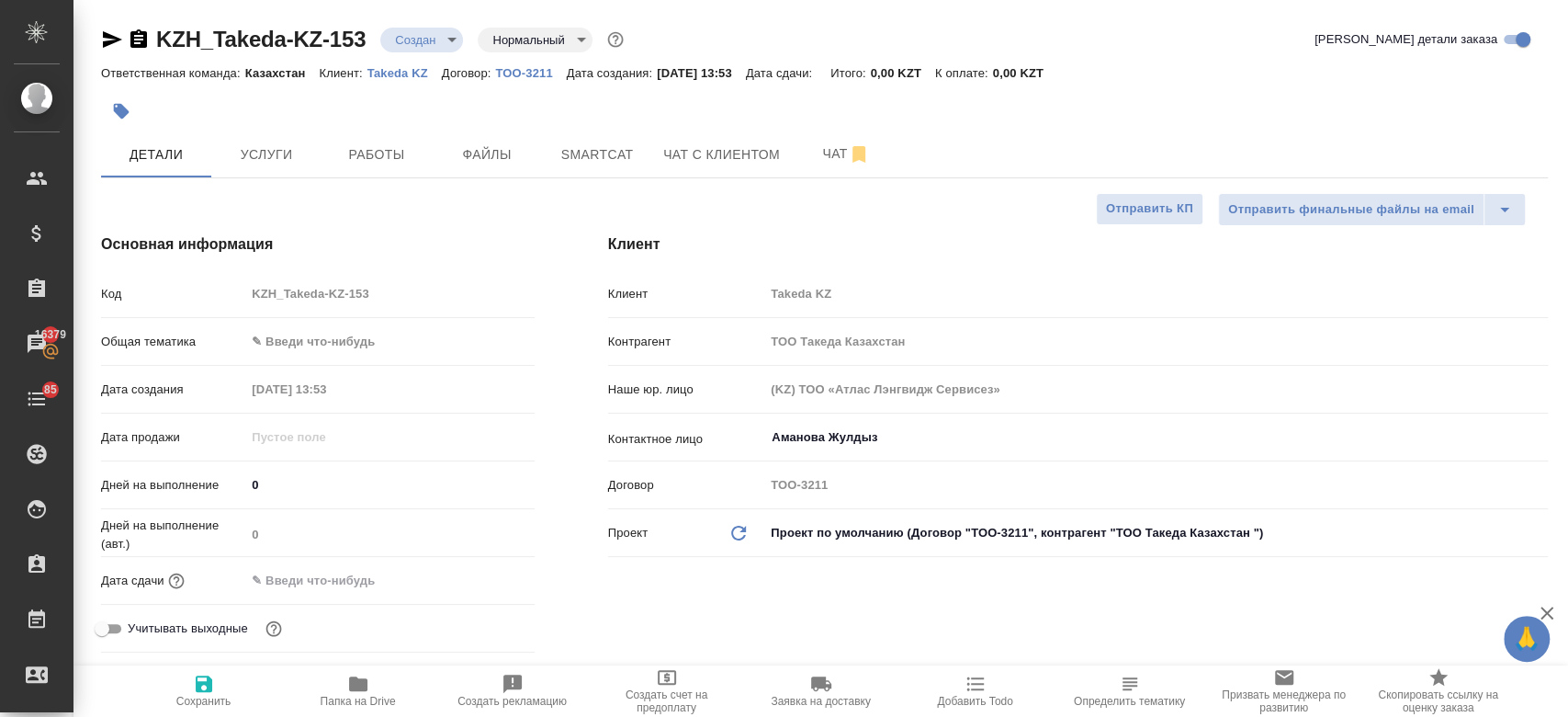
type textarea "x"
click at [511, 155] on span "Файлы" at bounding box center [486, 154] width 88 height 23
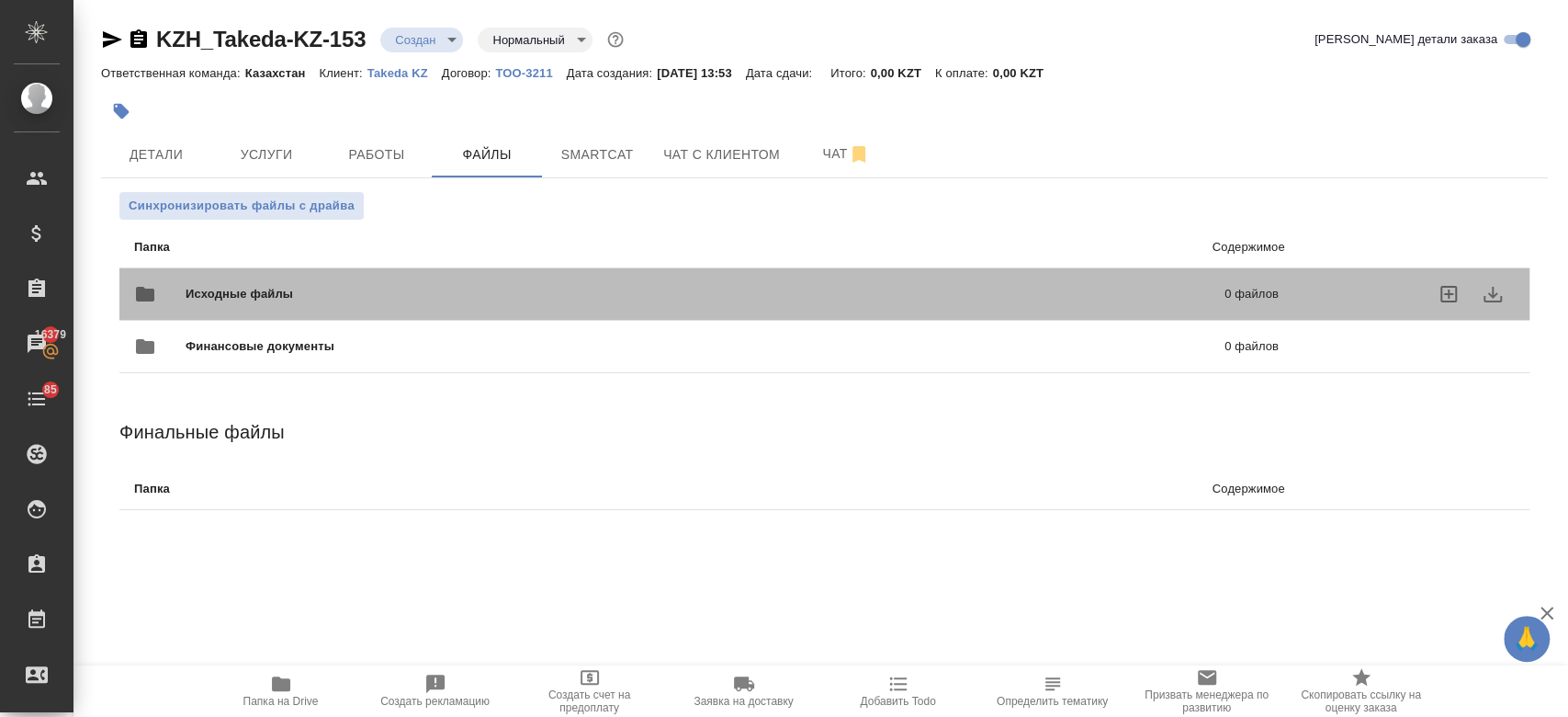
click at [355, 290] on span "Исходные файлы" at bounding box center [471, 294] width 573 height 19
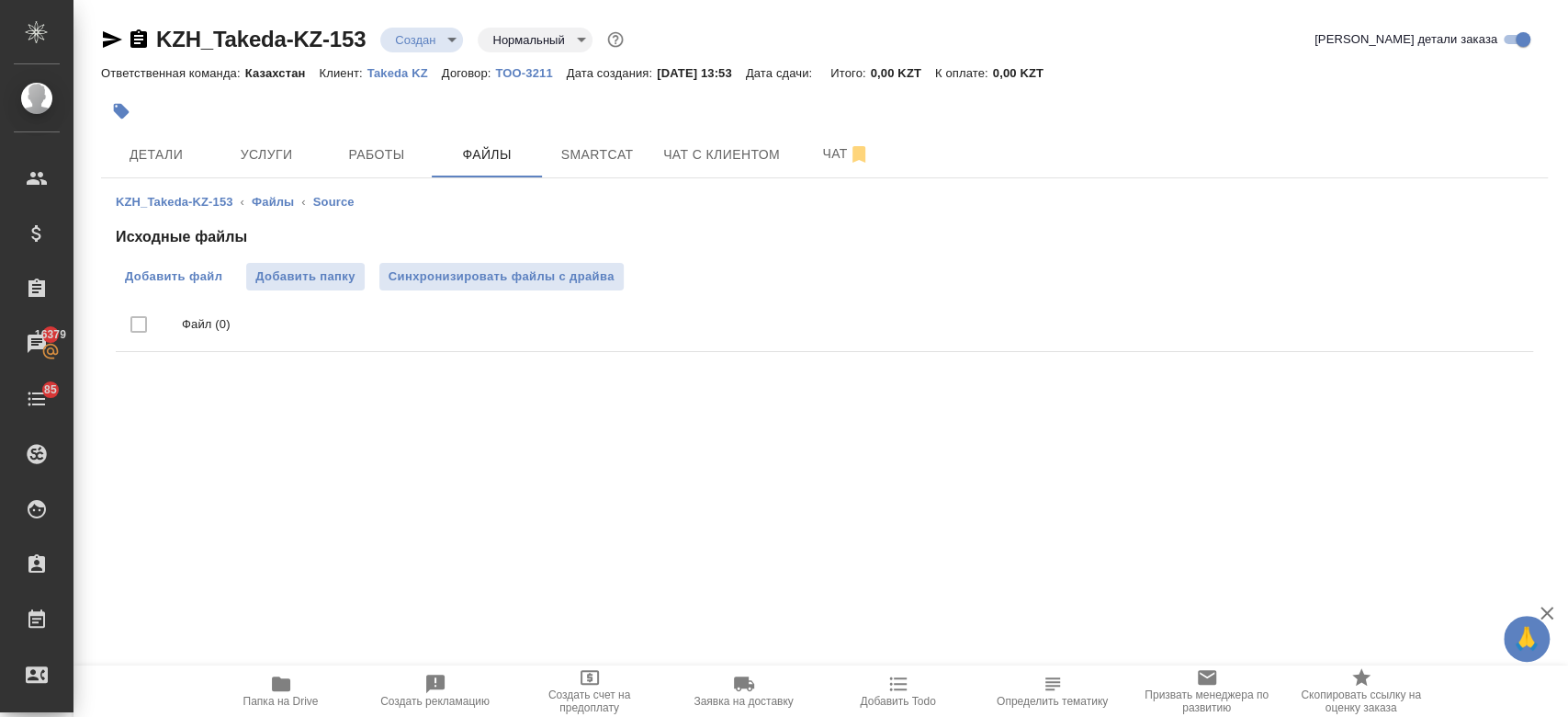
click at [183, 262] on label "Добавить файл" at bounding box center [173, 276] width 116 height 28
click at [0, 0] on input "Добавить файл" at bounding box center [0, 0] width 0 height 0
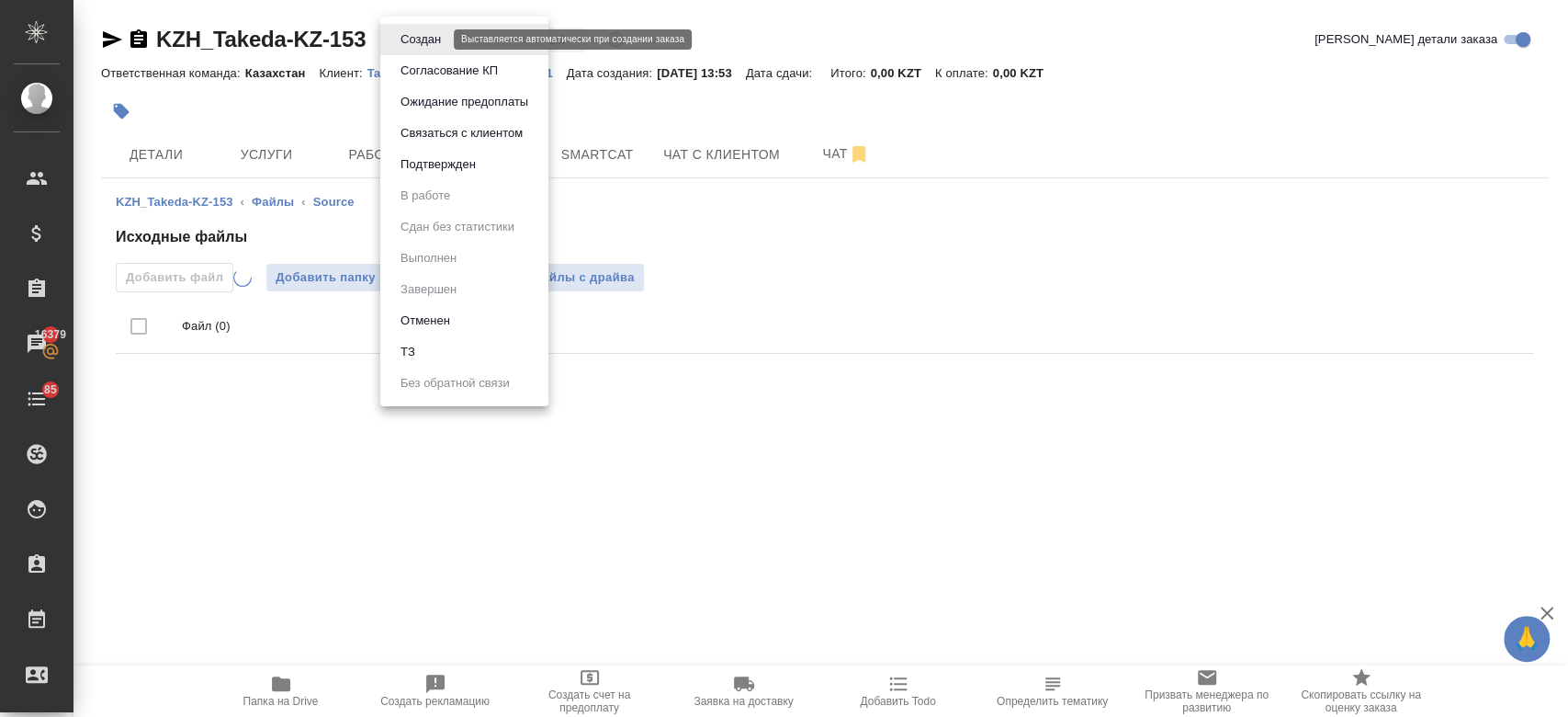
click at [425, 45] on body "🙏 .cls-1 fill:#fff; AWATERA Kosherbayeva Nazerke Клиенты Спецификации Заказы 16…" at bounding box center [784, 358] width 1568 height 717
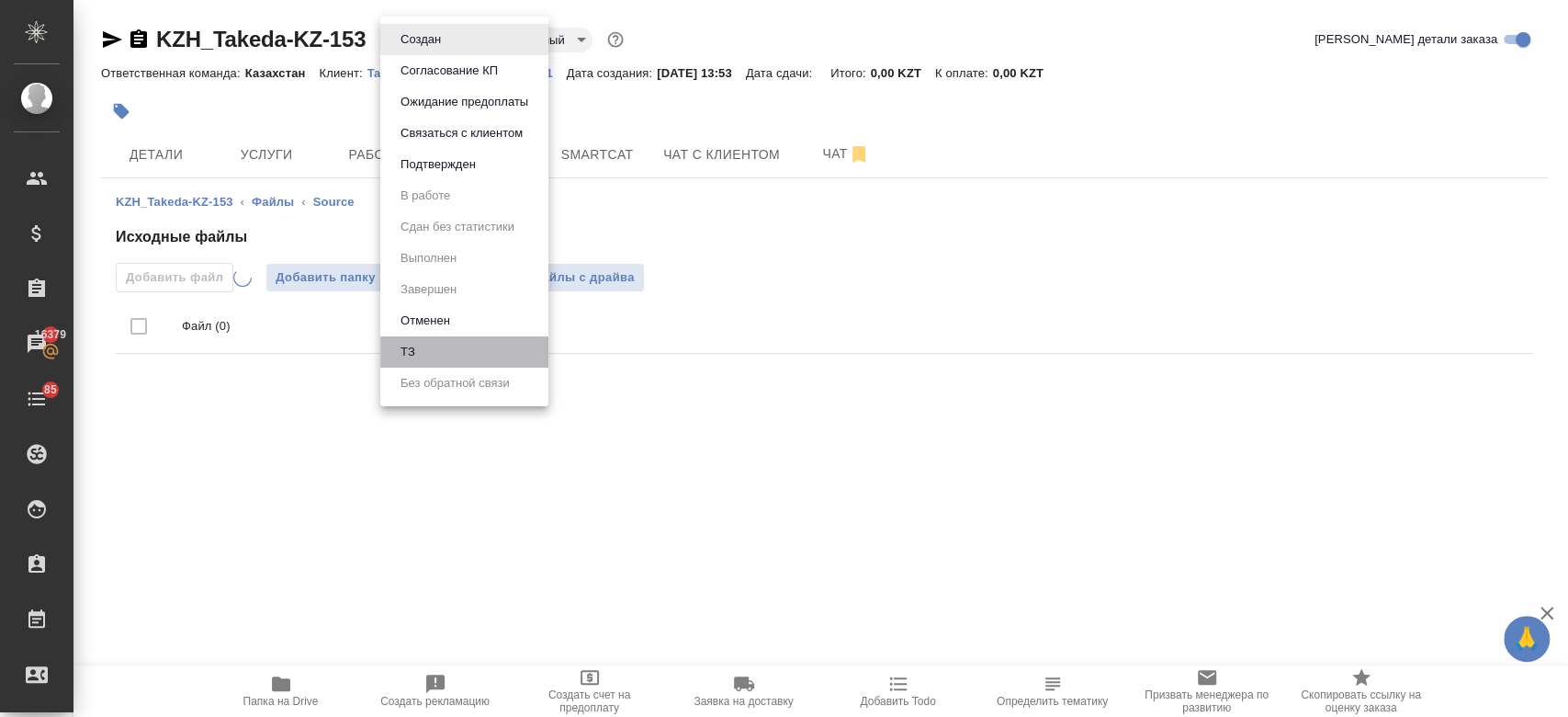
click at [463, 342] on li "ТЗ" at bounding box center [464, 353] width 168 height 32
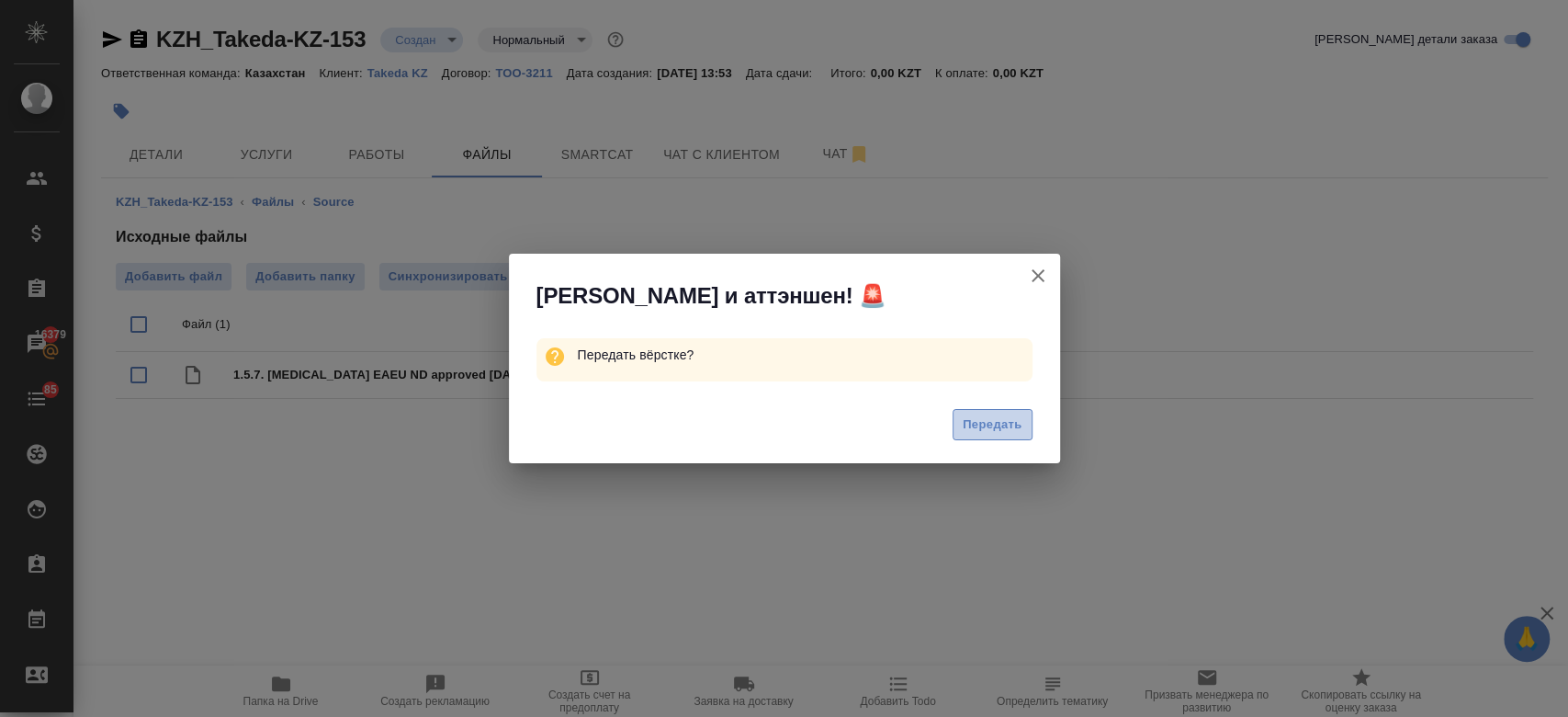
click at [959, 430] on button "Передать" at bounding box center [992, 425] width 80 height 32
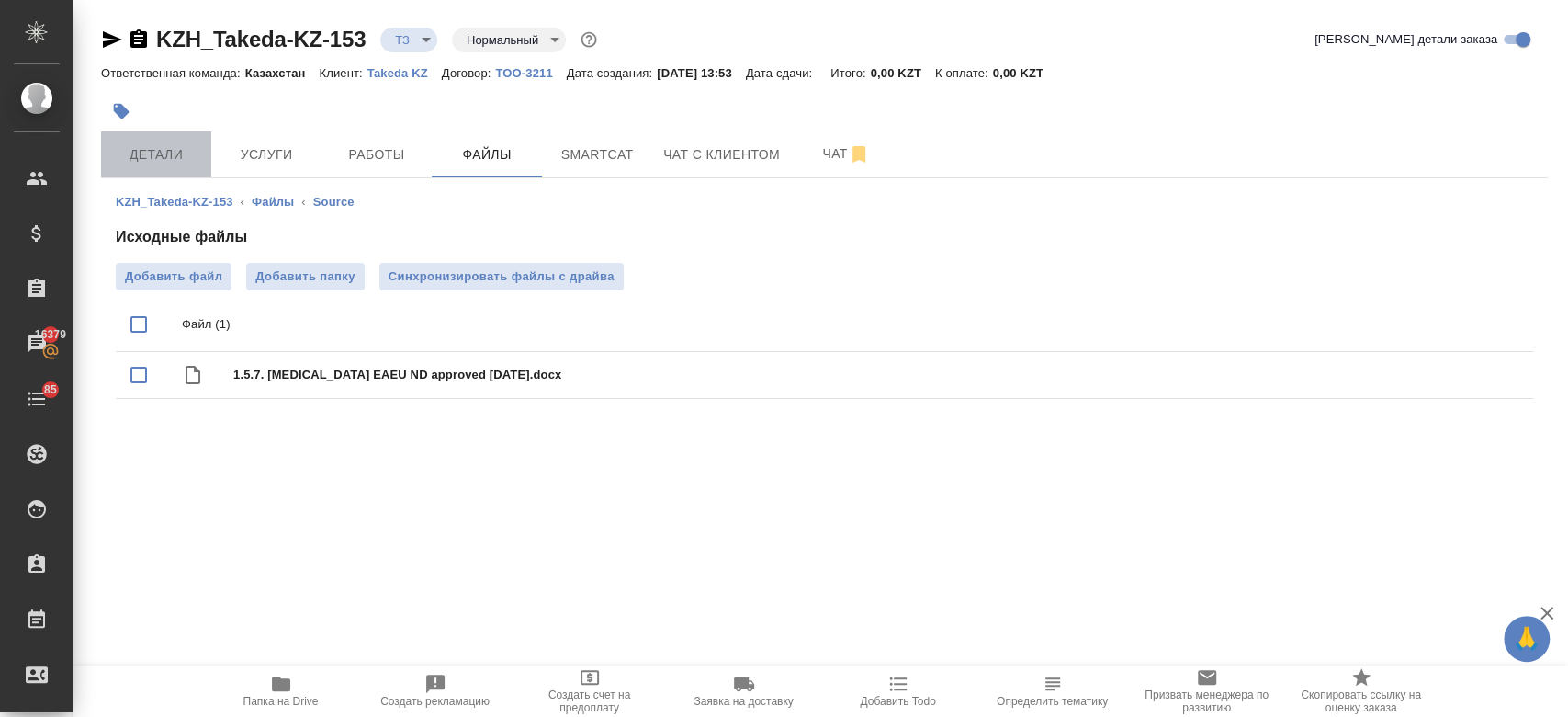
click at [174, 158] on span "Детали" at bounding box center [155, 154] width 88 height 23
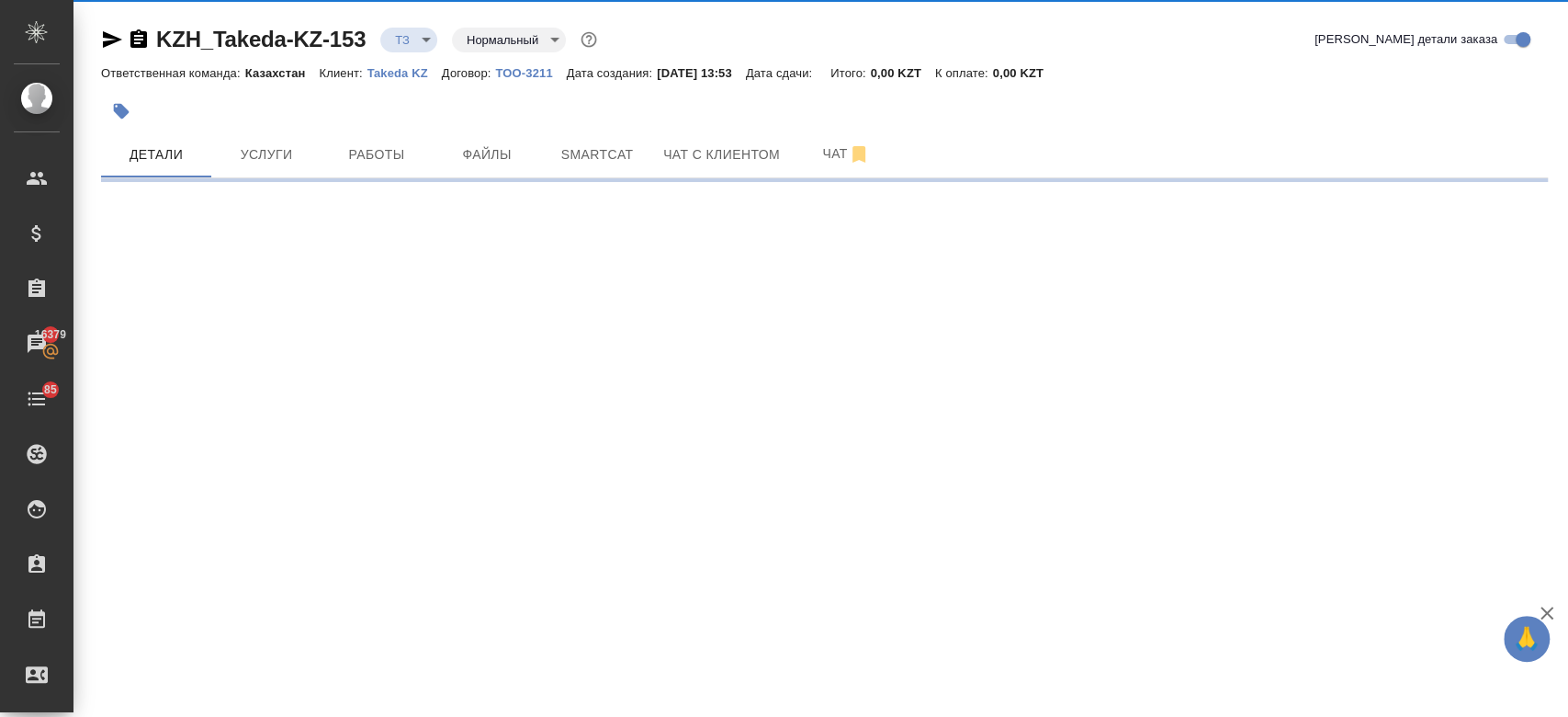
select select "RU"
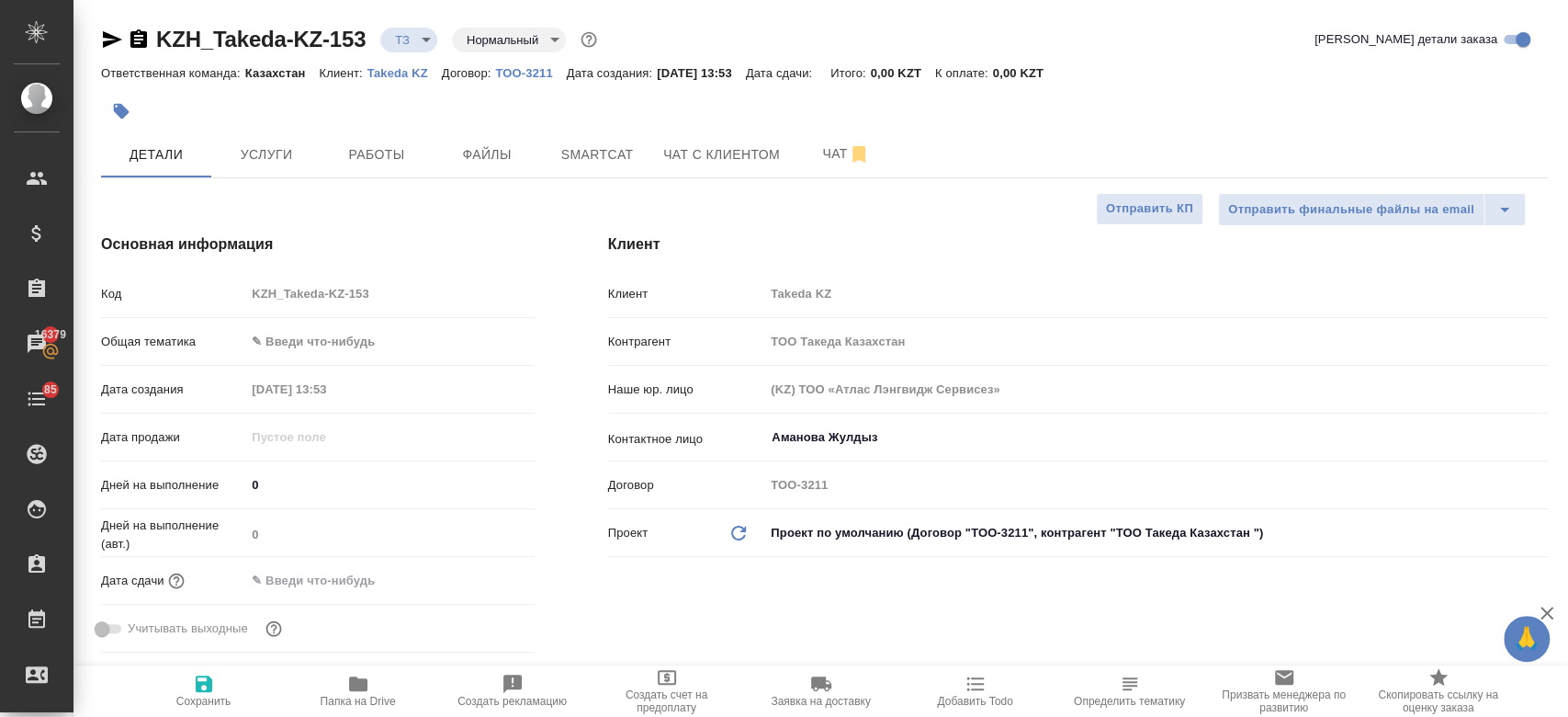
type textarea "x"
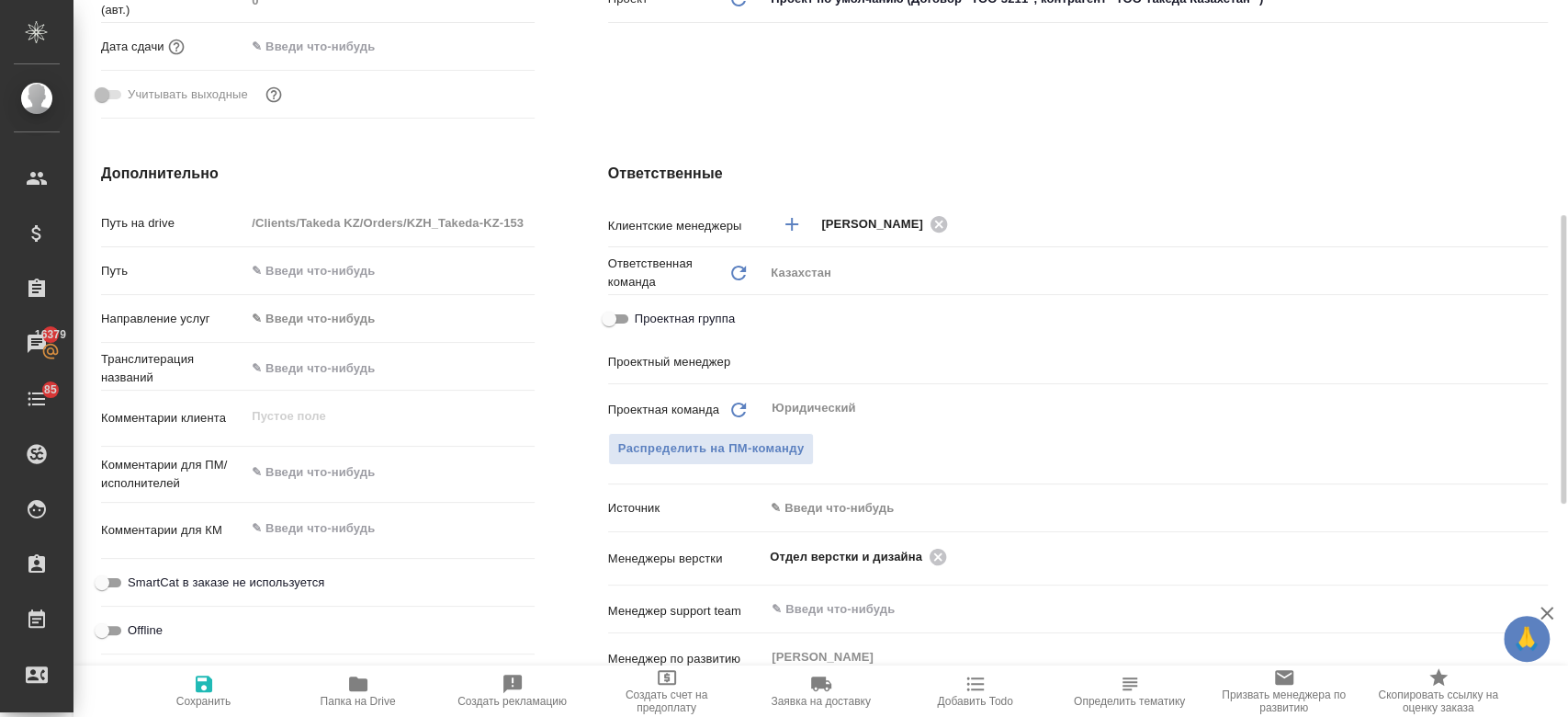
click at [333, 488] on div "x" at bounding box center [389, 473] width 288 height 41
type textarea "x"
paste textarea "перевести документ во вложении на английский язык"
type textarea "перевести документ во вложении на английский язык"
type textarea "x"
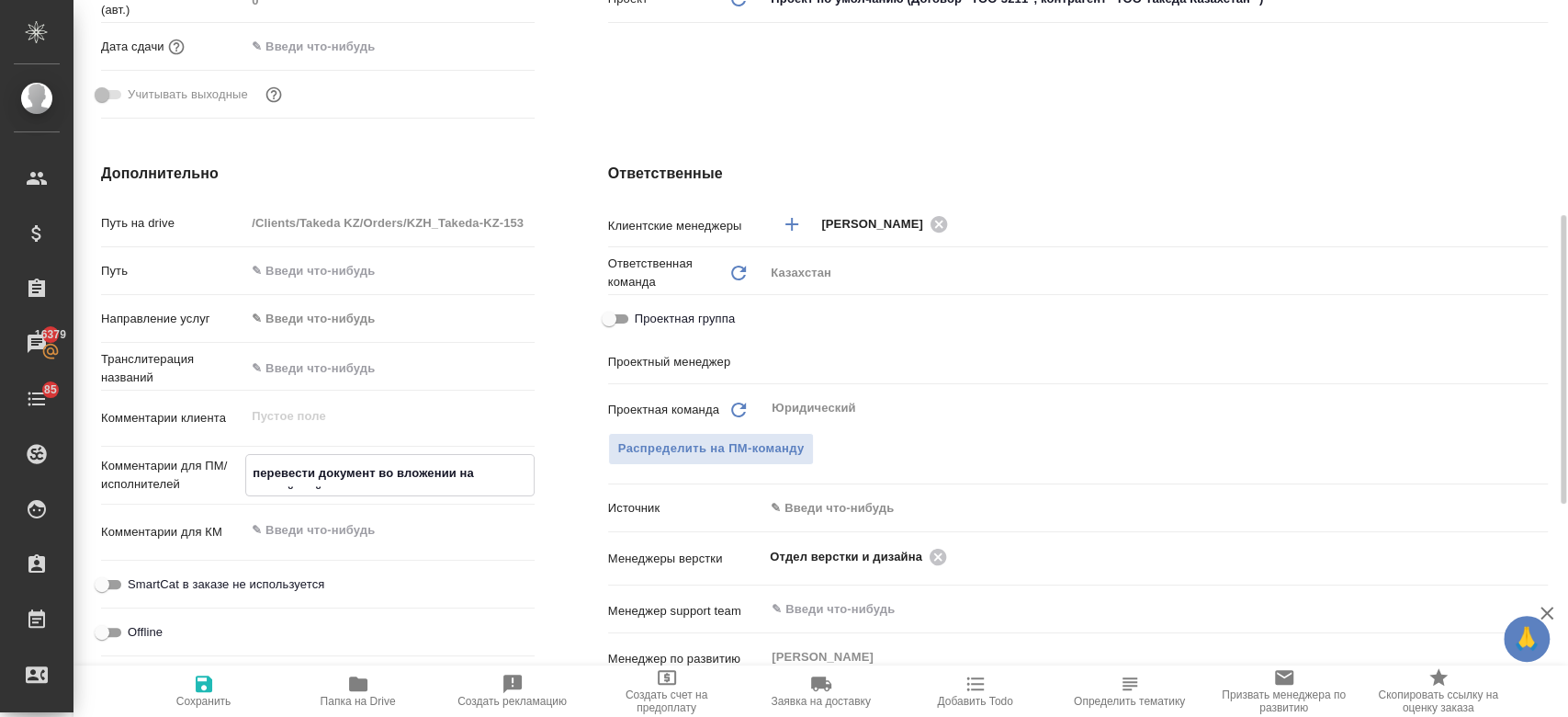
type textarea "x"
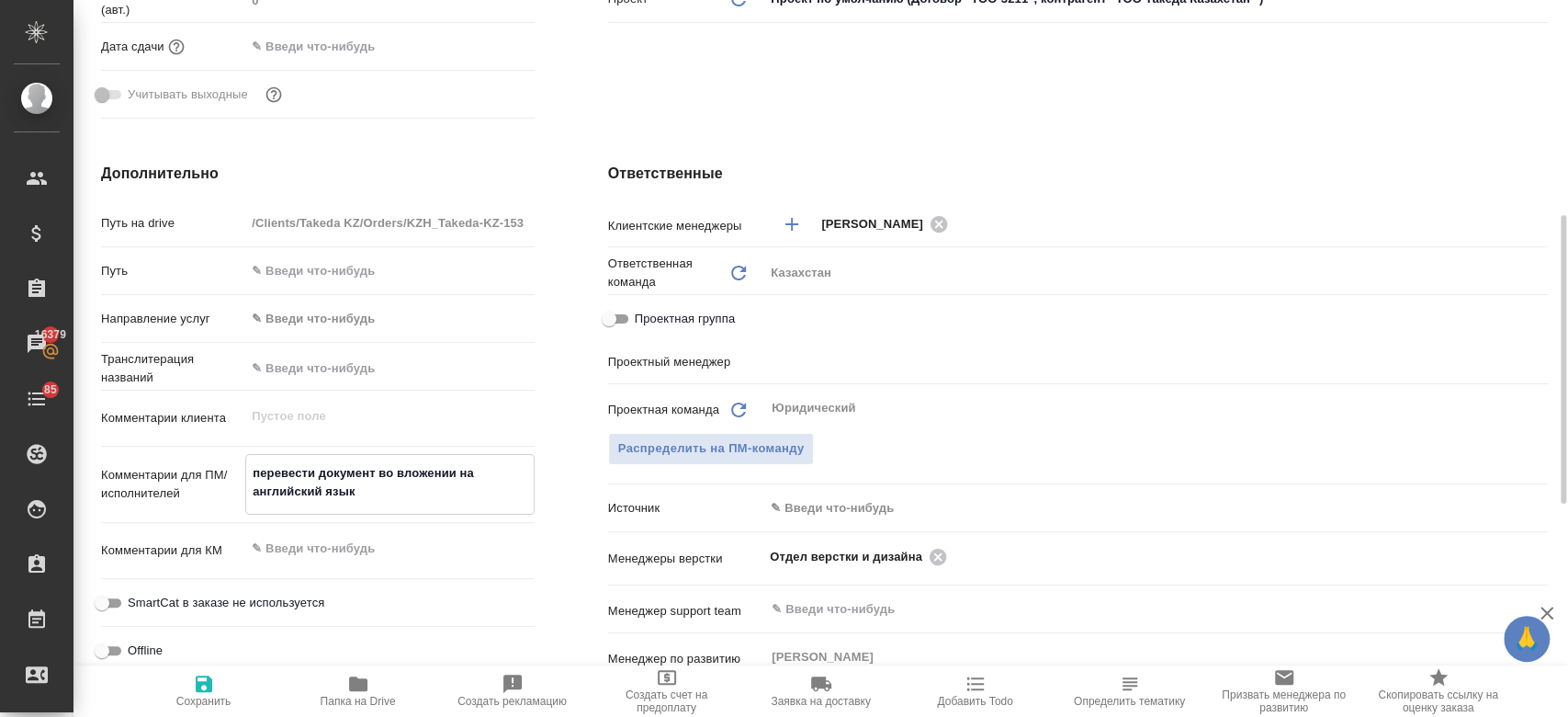
type textarea "перевести документ во вложении на английский язык"
type textarea "x"
click at [202, 683] on icon "button" at bounding box center [204, 683] width 17 height 17
type textarea "x"
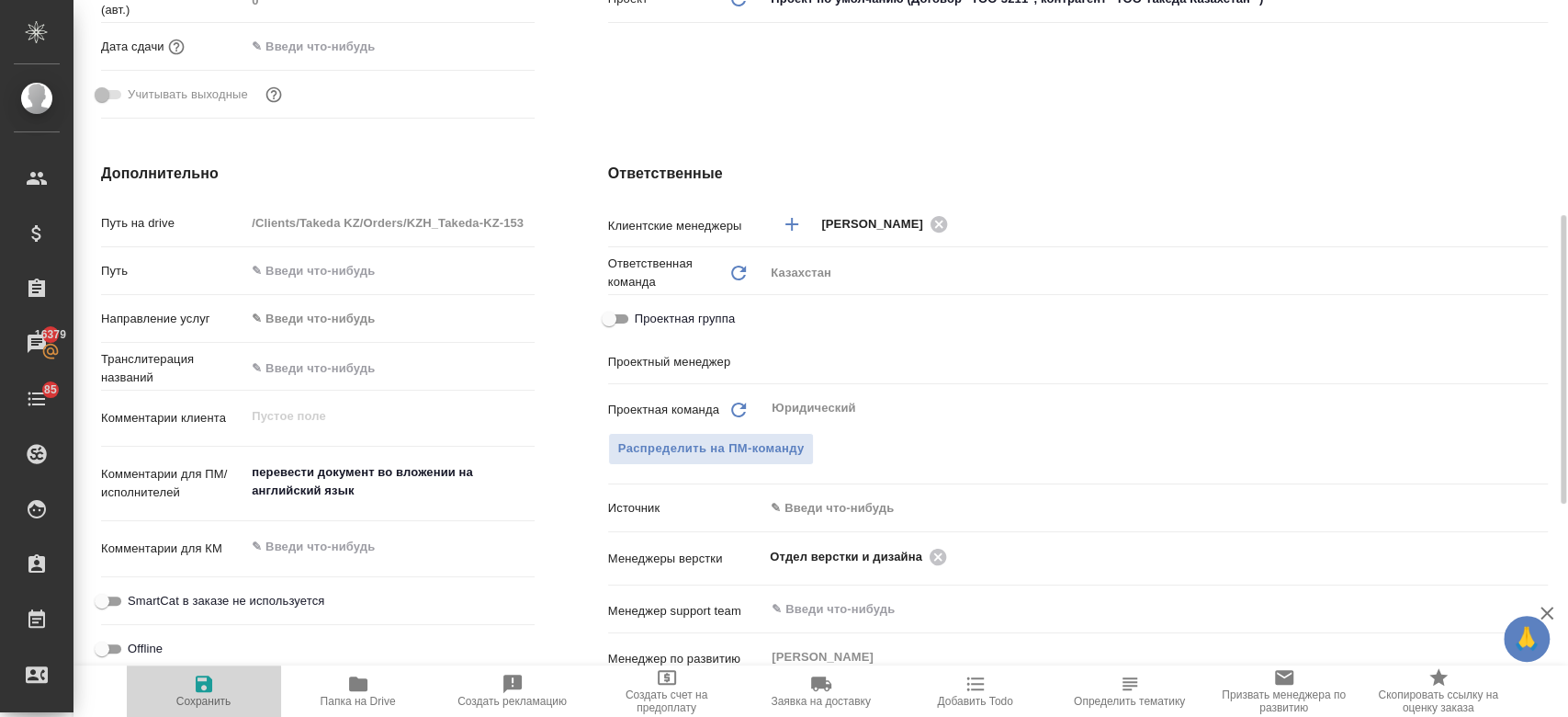
type textarea "x"
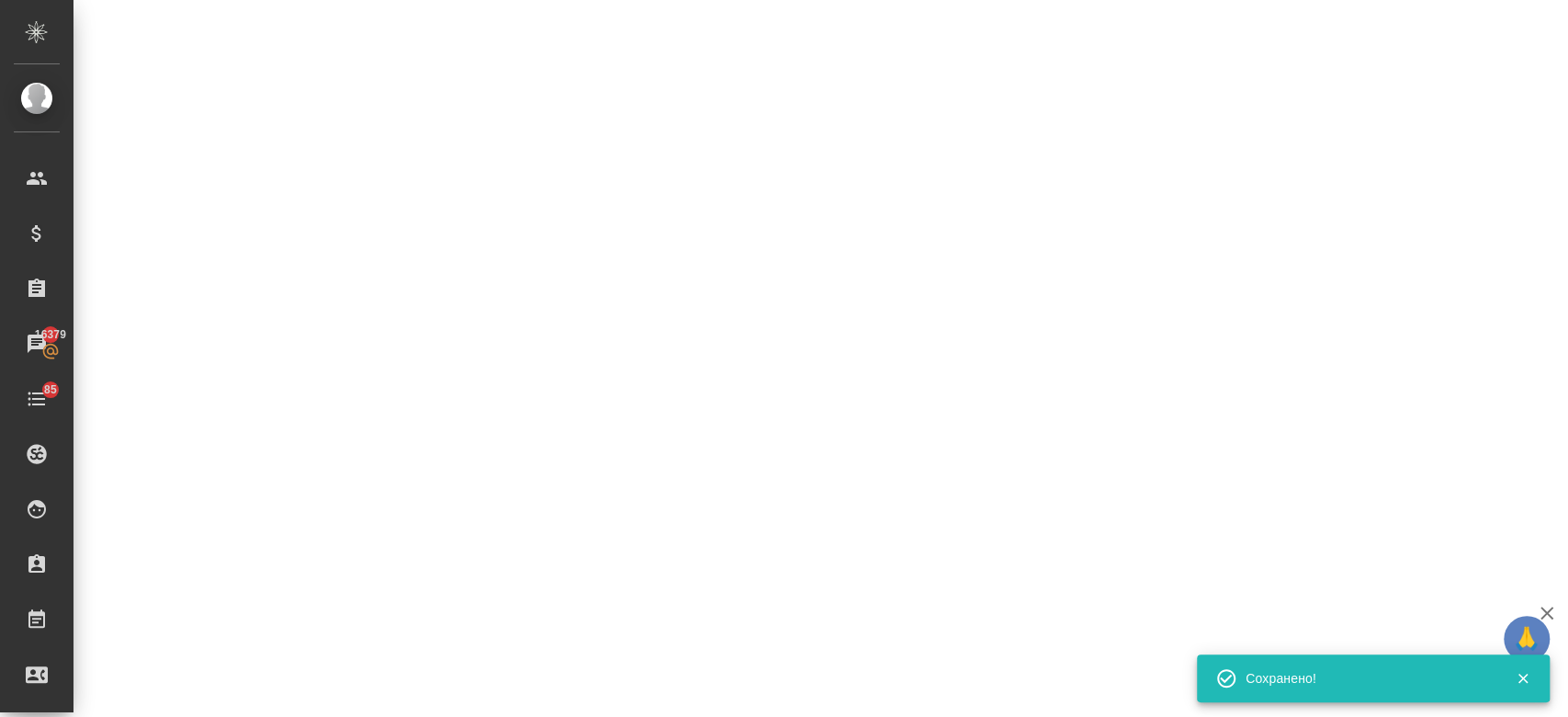
select select "RU"
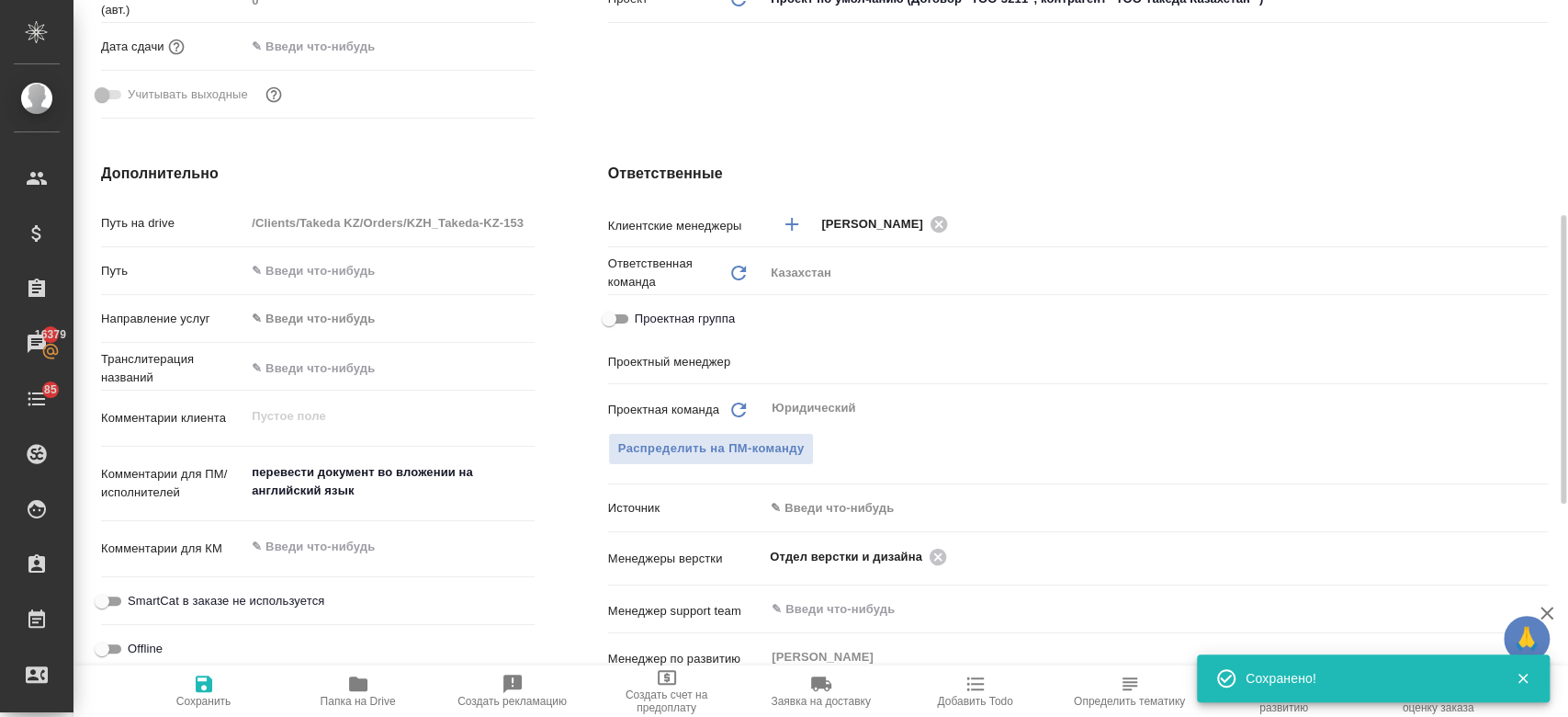
type textarea "x"
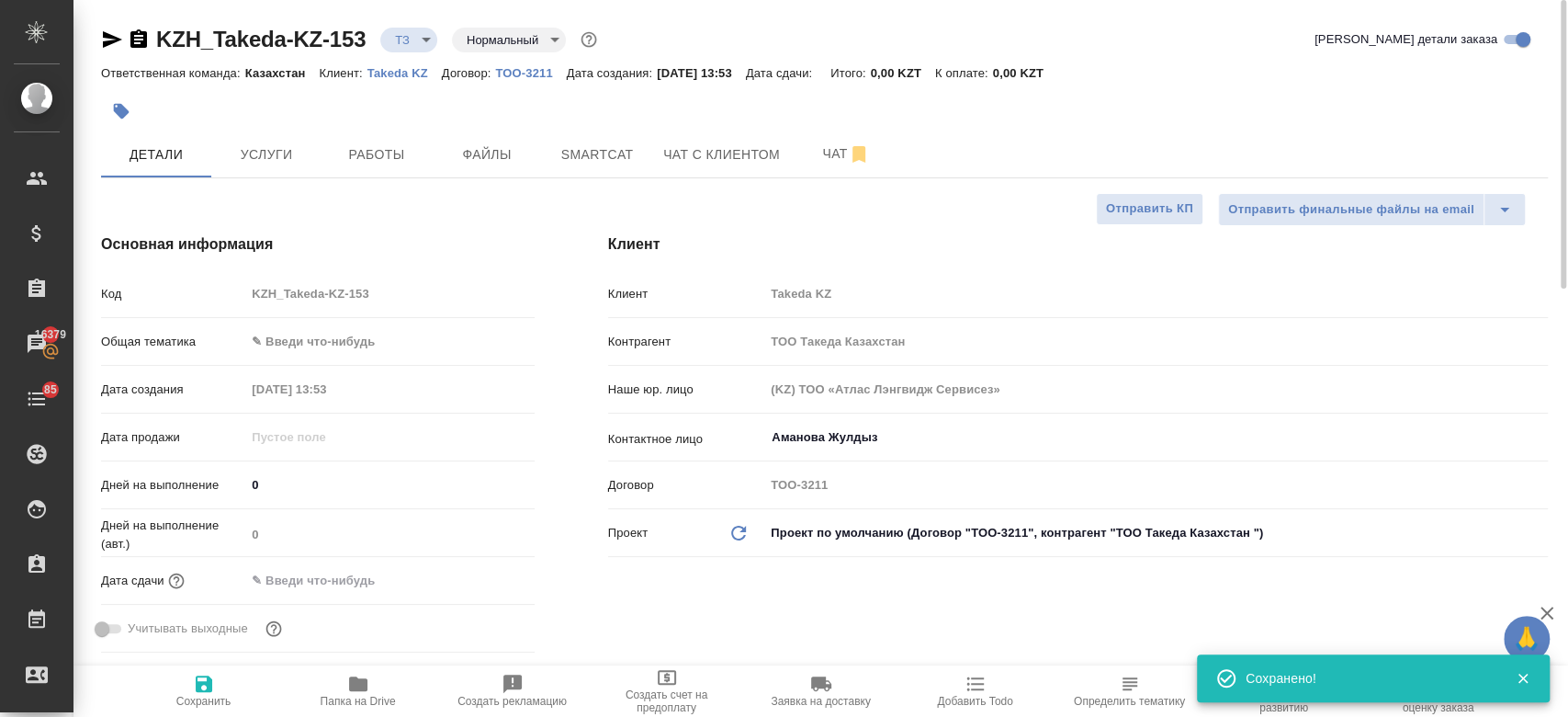
type textarea "x"
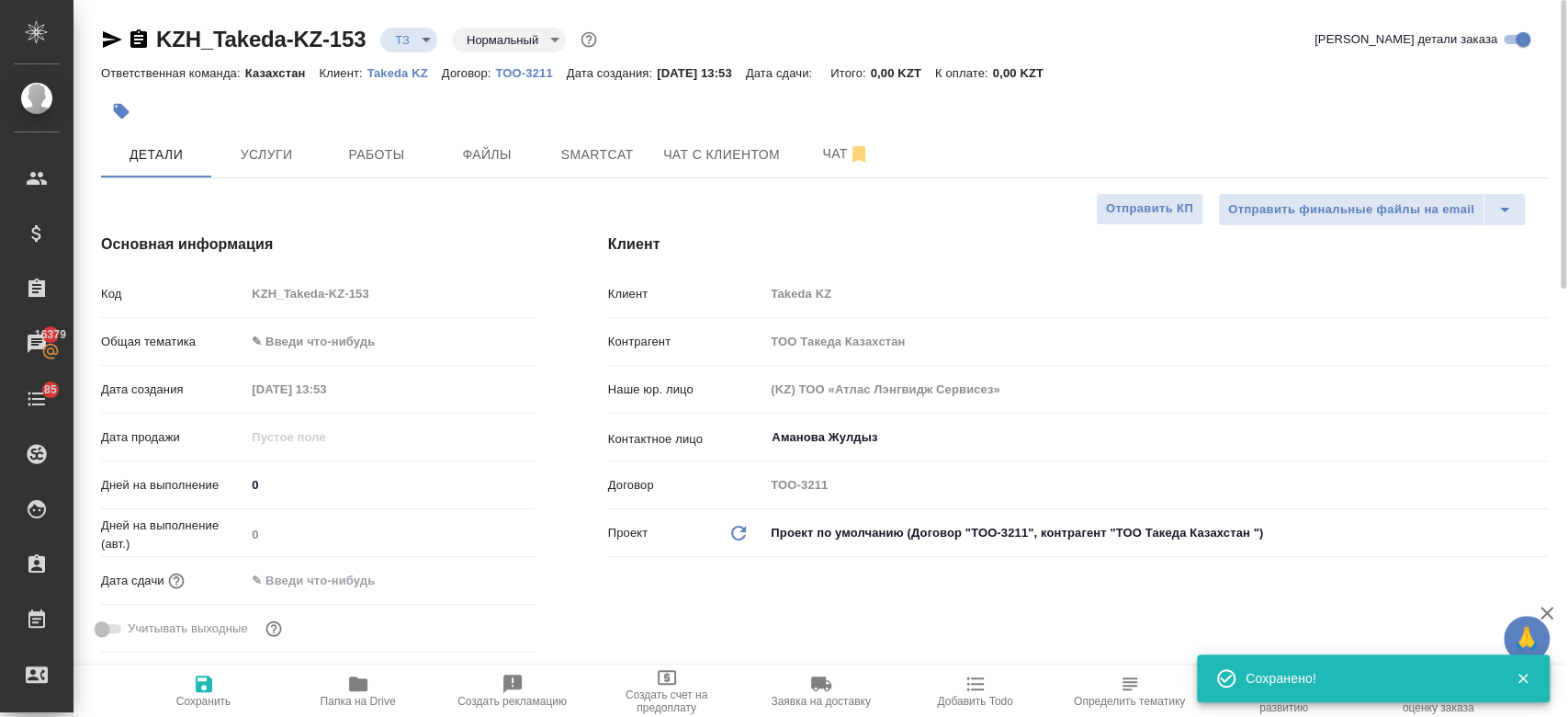
type textarea "x"
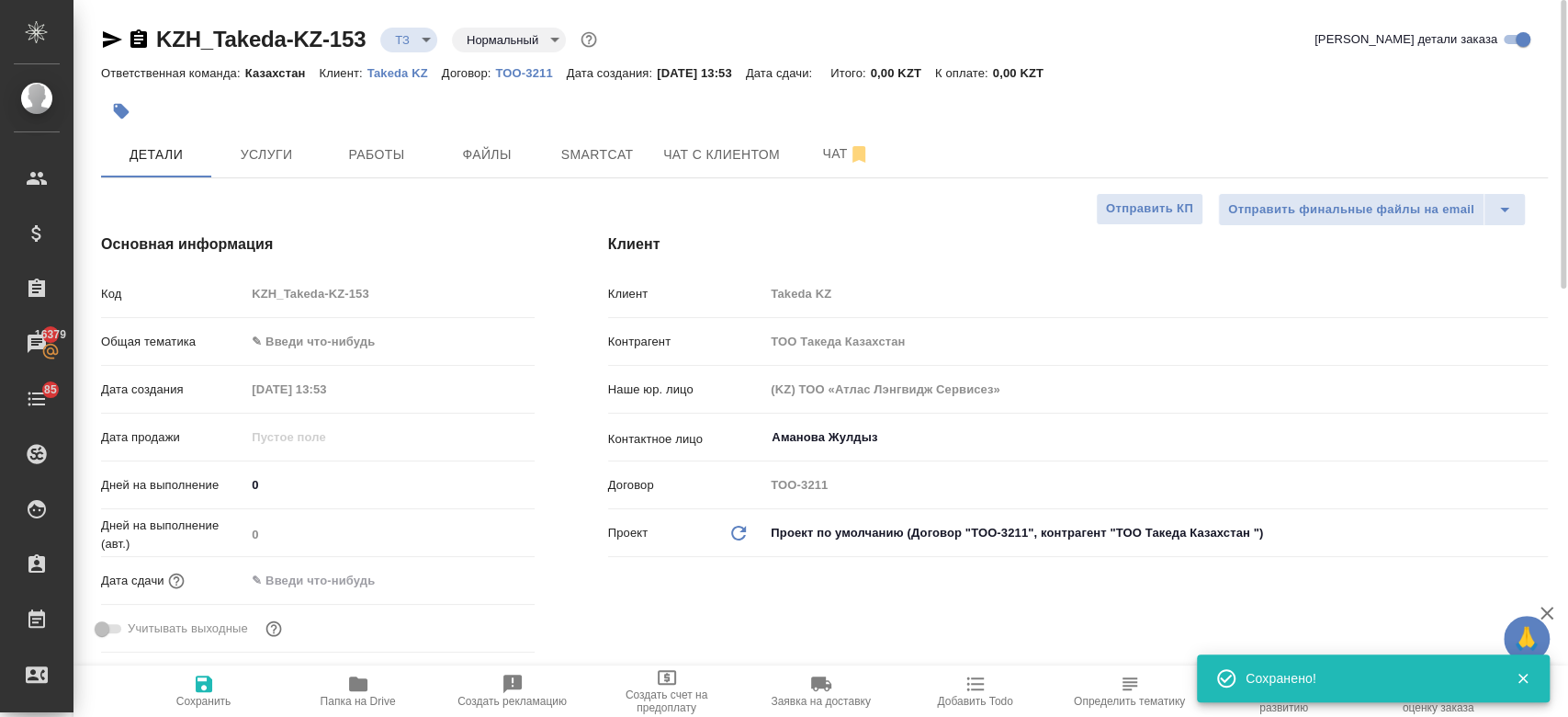
type textarea "x"
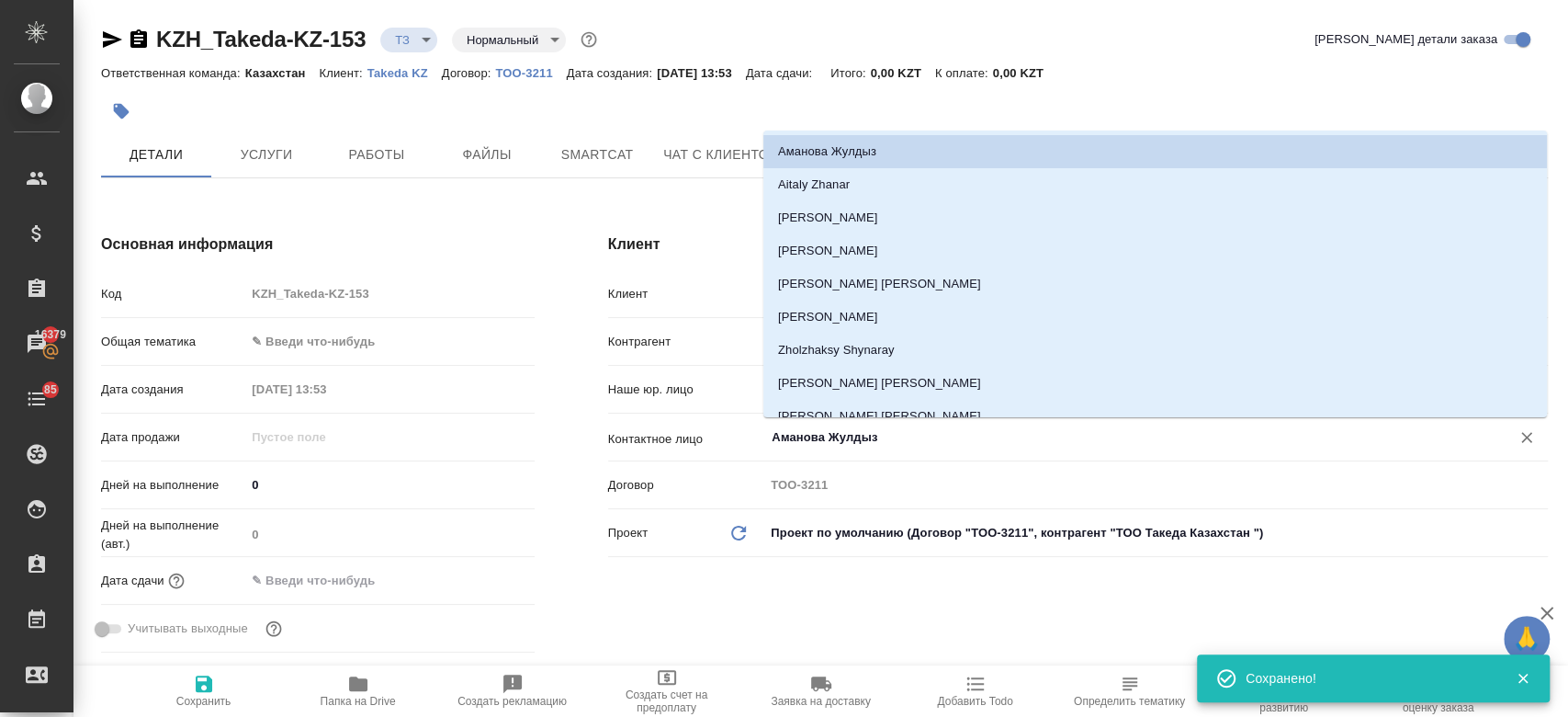
click at [838, 439] on input "Аманова Жулдыз" at bounding box center [1125, 437] width 711 height 22
type textarea "x"
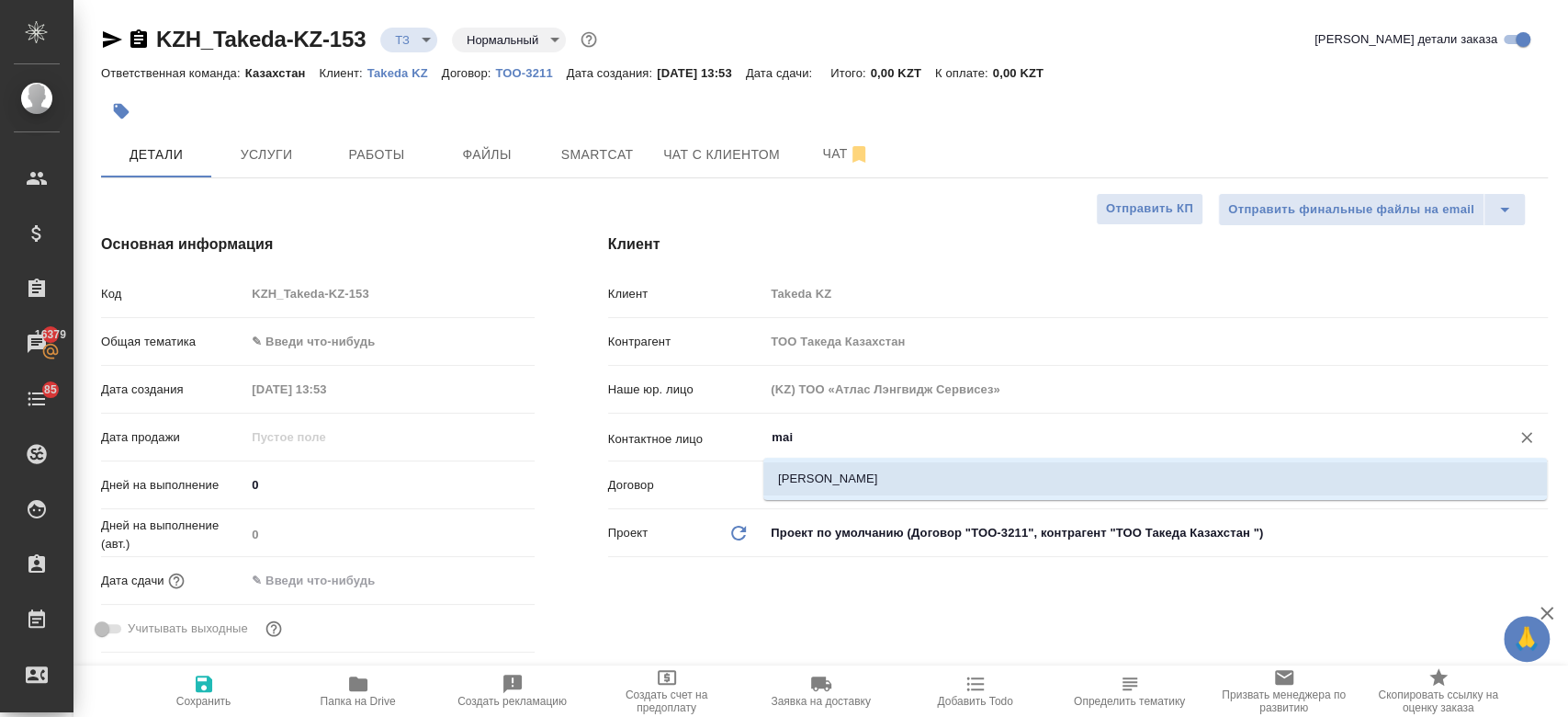
click at [794, 482] on li "[PERSON_NAME]" at bounding box center [1154, 478] width 783 height 33
type input "[PERSON_NAME]"
type textarea "x"
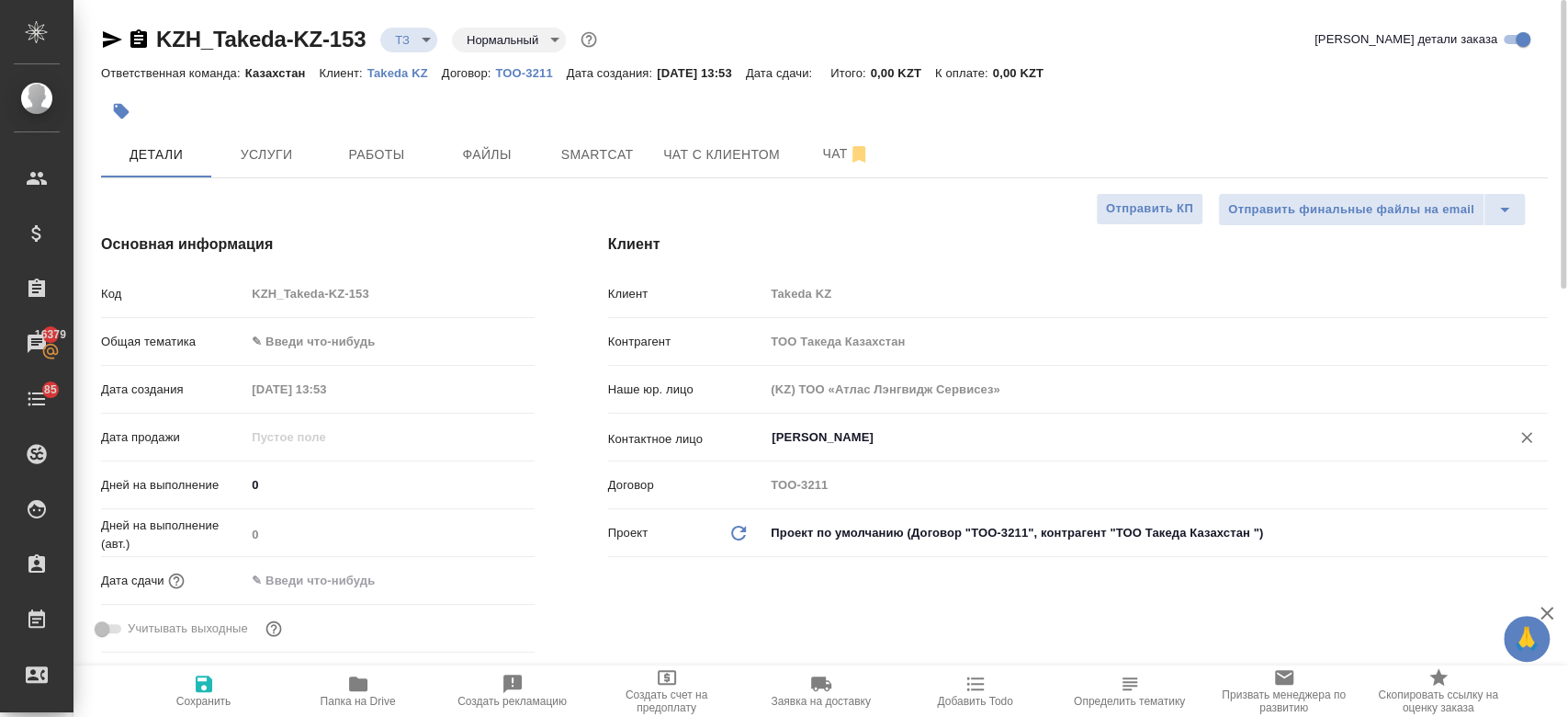
type input "[PERSON_NAME]"
click at [210, 680] on icon "button" at bounding box center [204, 683] width 17 height 17
type textarea "x"
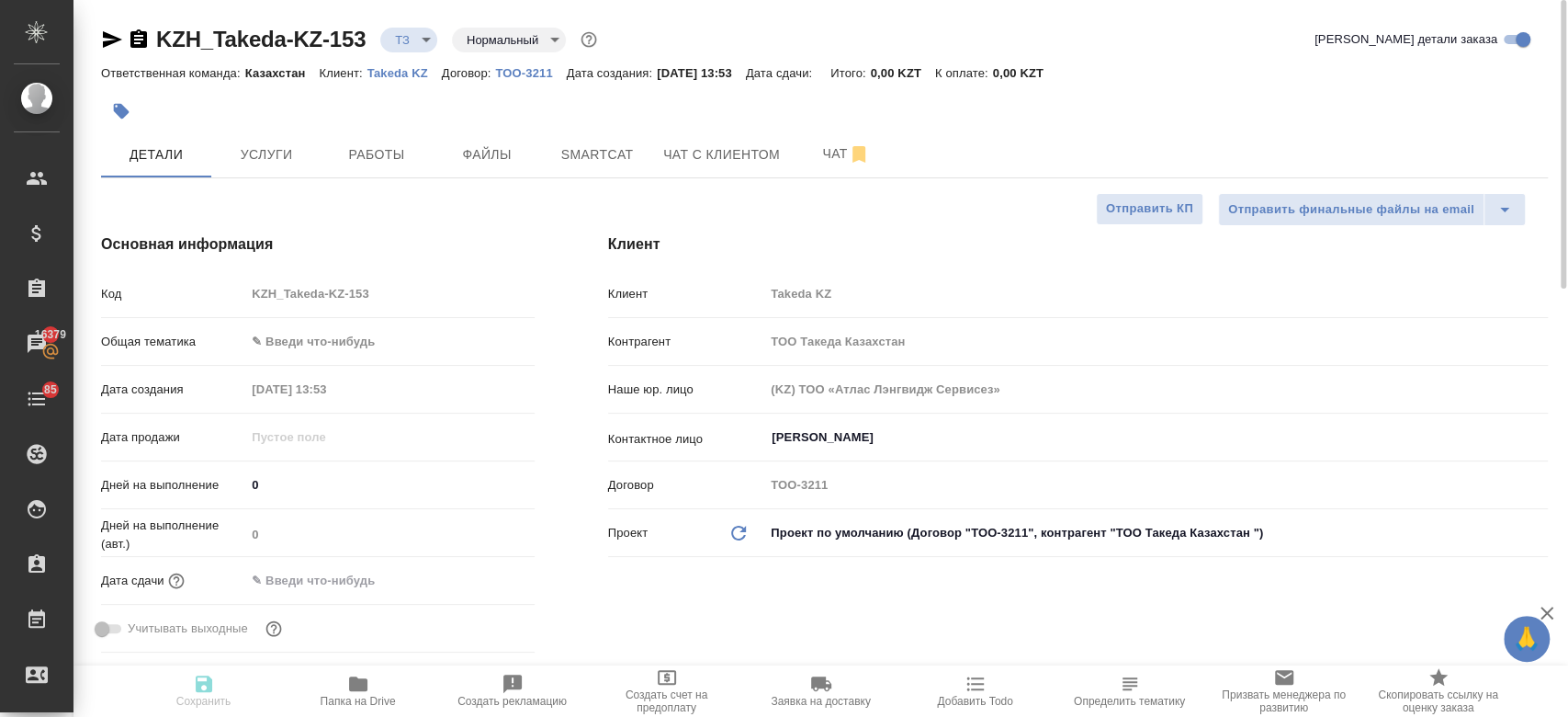
type textarea "x"
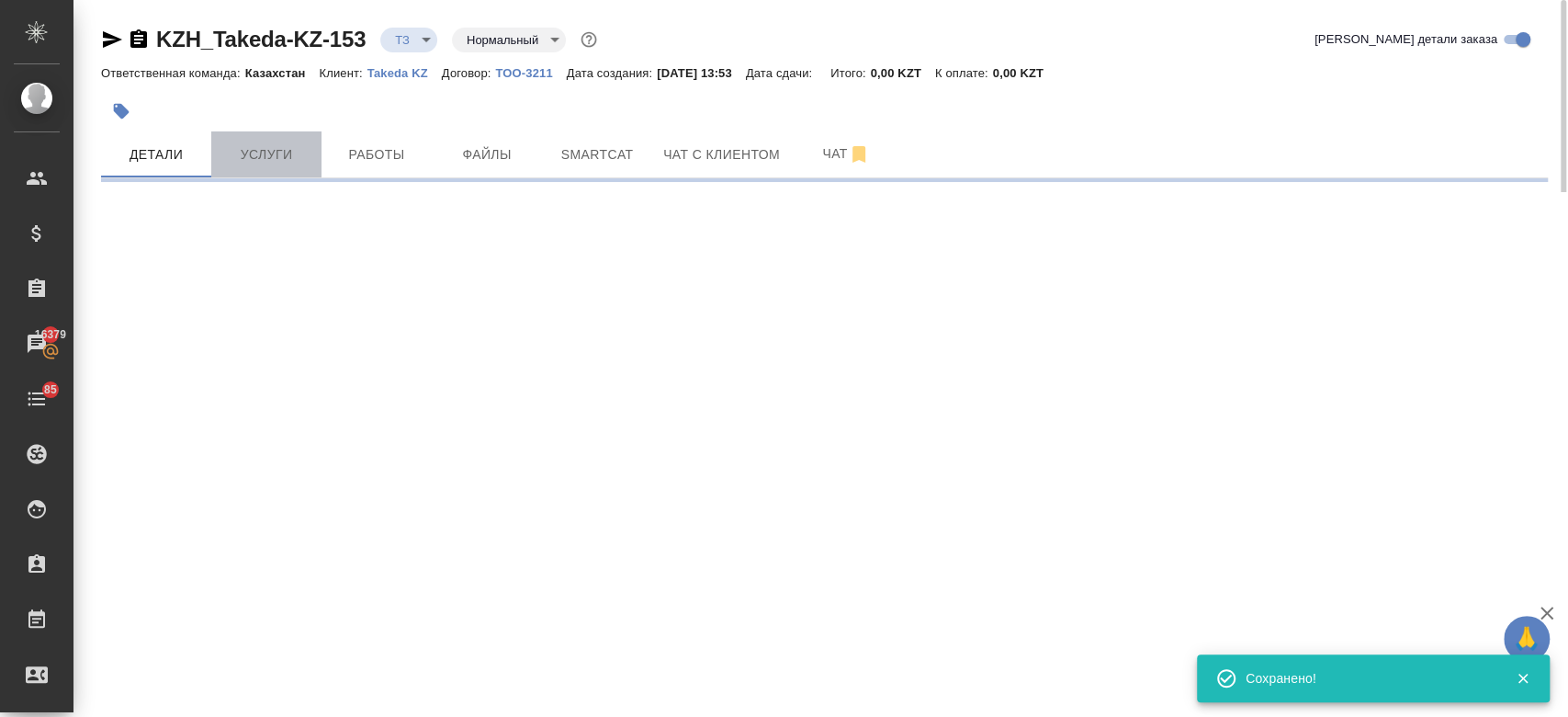
click at [272, 153] on span "Услуги" at bounding box center [265, 154] width 88 height 23
select select "RU"
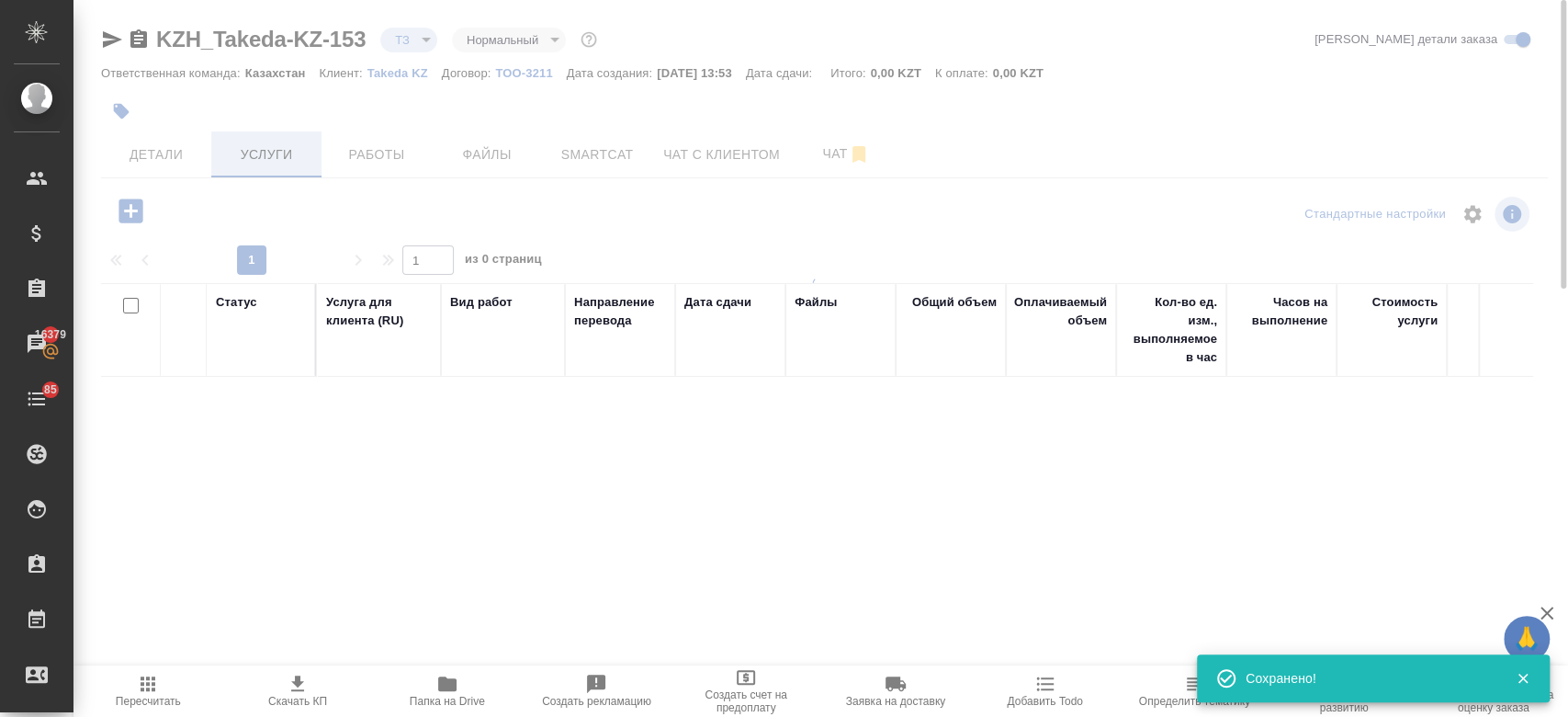
click at [260, 156] on div at bounding box center [820, 358] width 1494 height 717
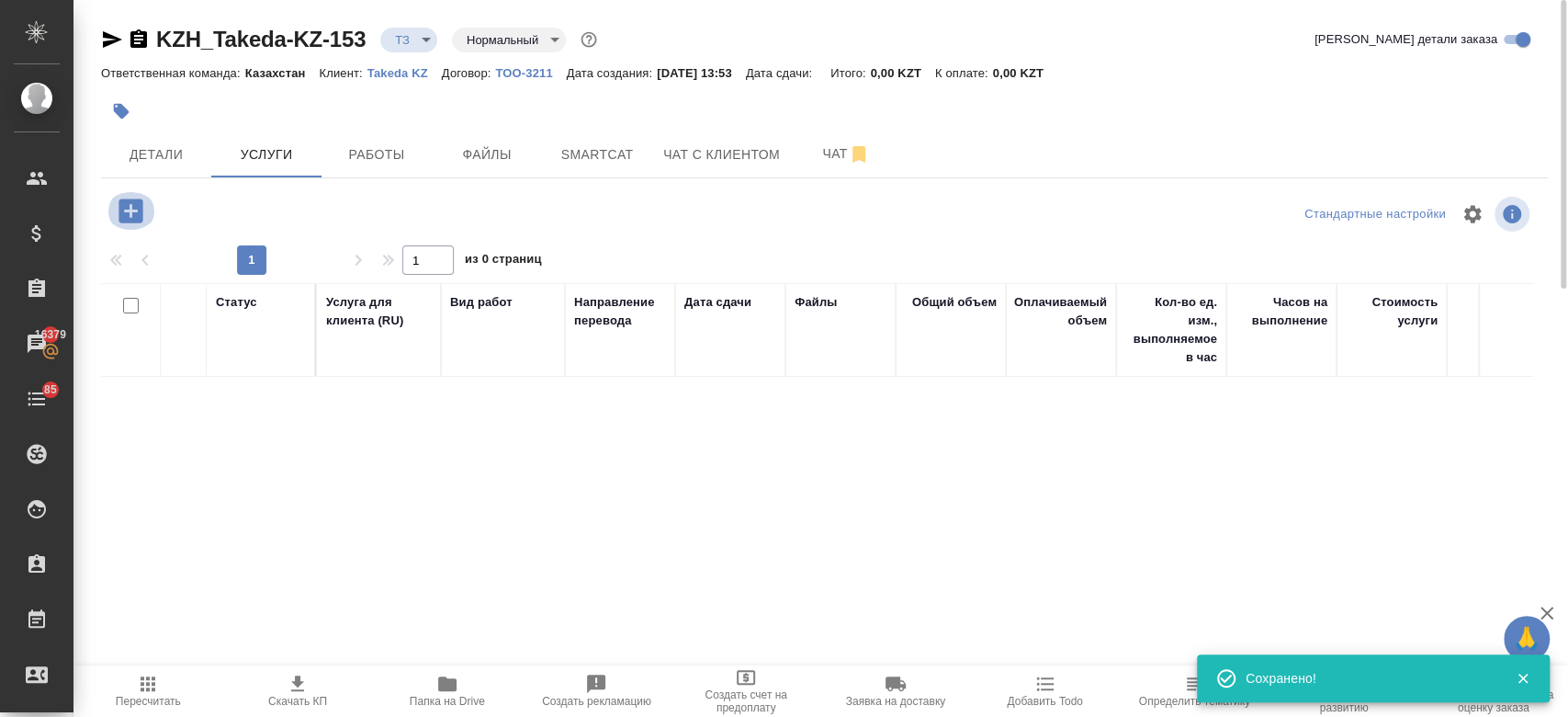
click at [111, 217] on button "button" at bounding box center [131, 211] width 50 height 38
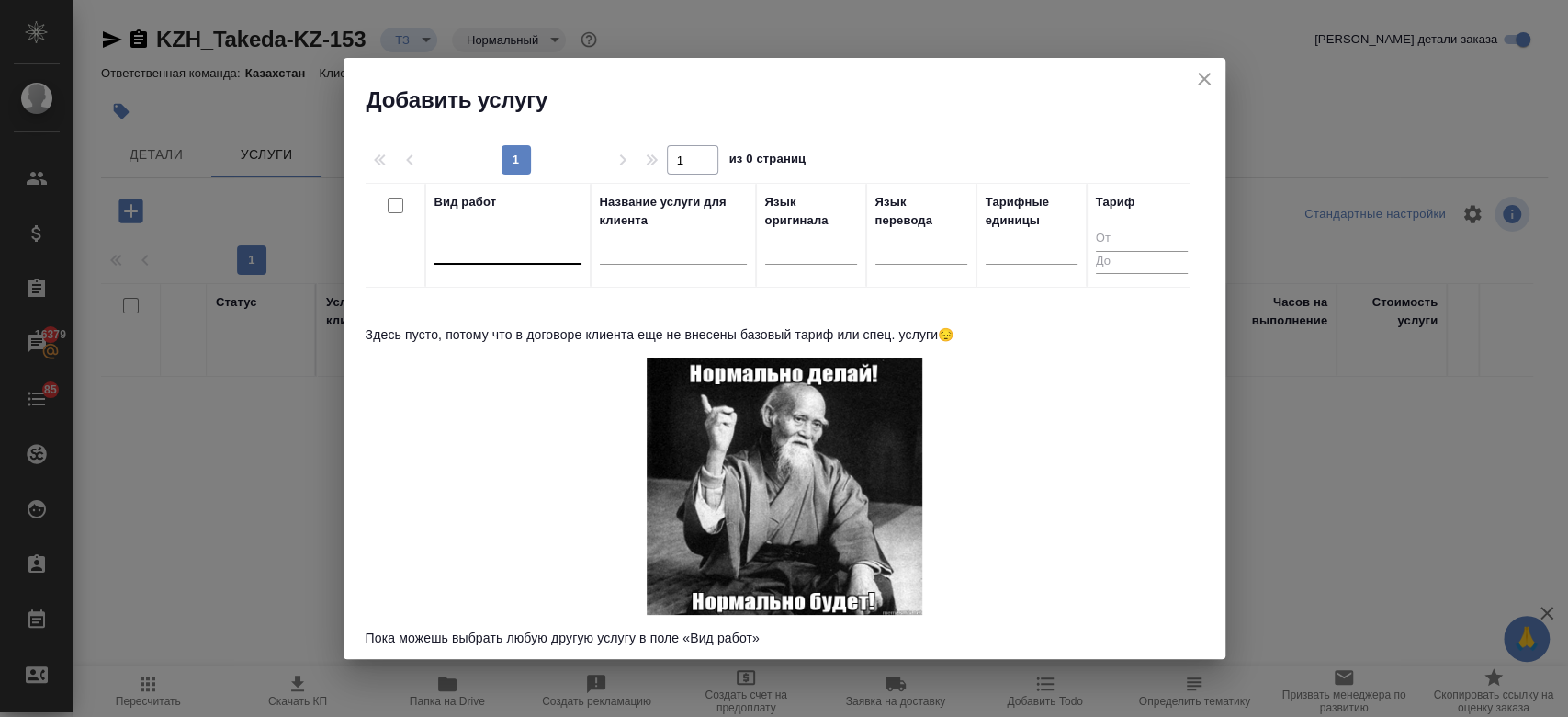
click at [515, 252] on div at bounding box center [508, 246] width 147 height 27
type input "j"
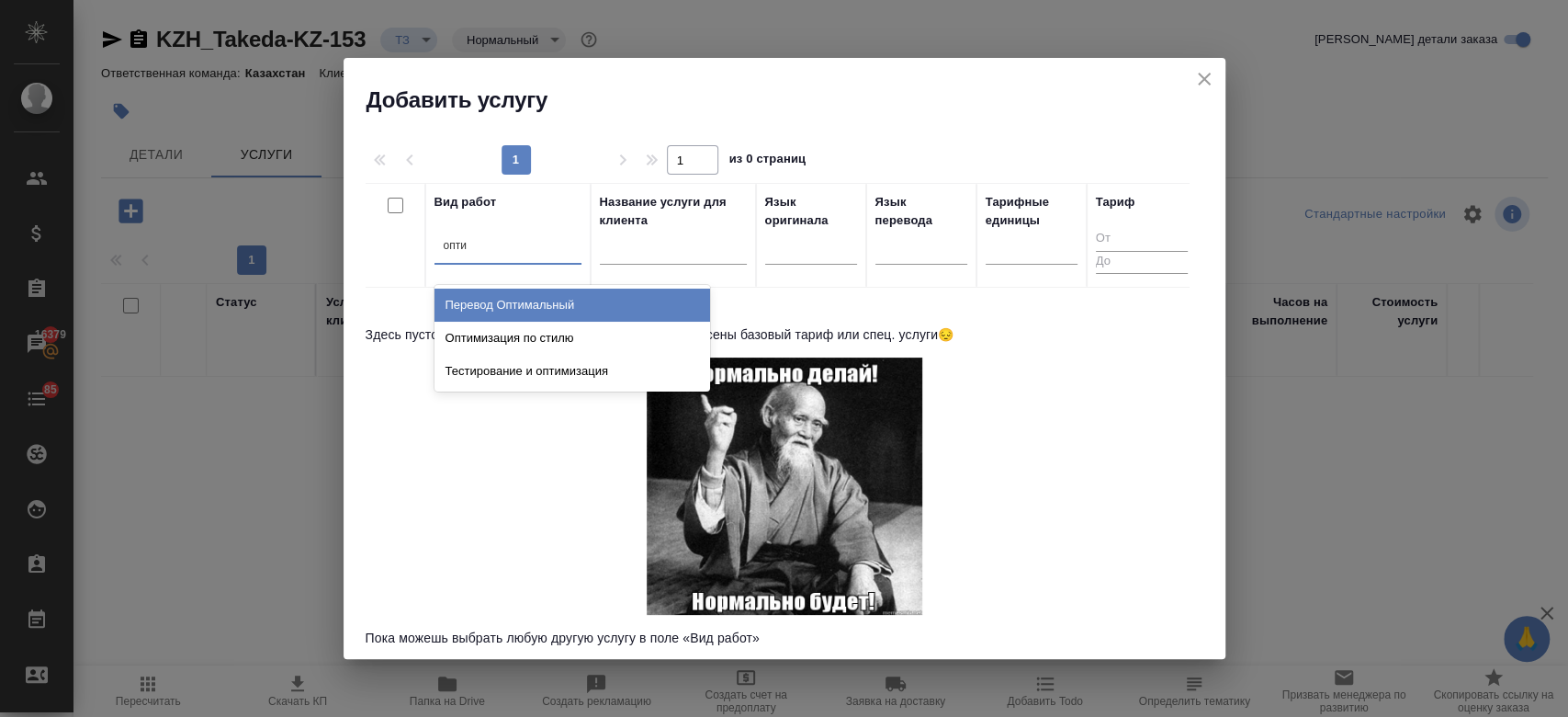
type input "оптим"
click at [518, 295] on div "Перевод Оптимальный" at bounding box center [572, 304] width 275 height 33
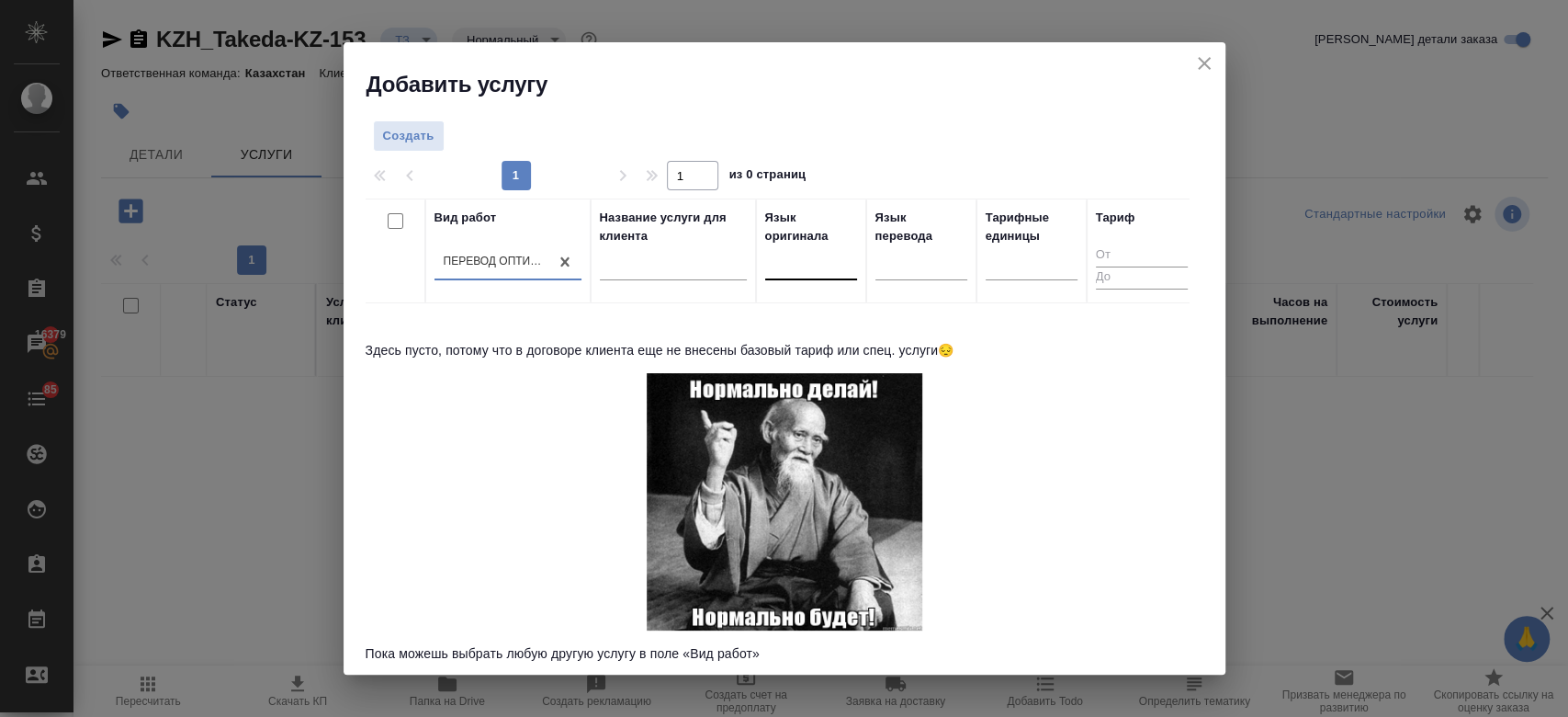
click at [799, 265] on div at bounding box center [811, 261] width 92 height 27
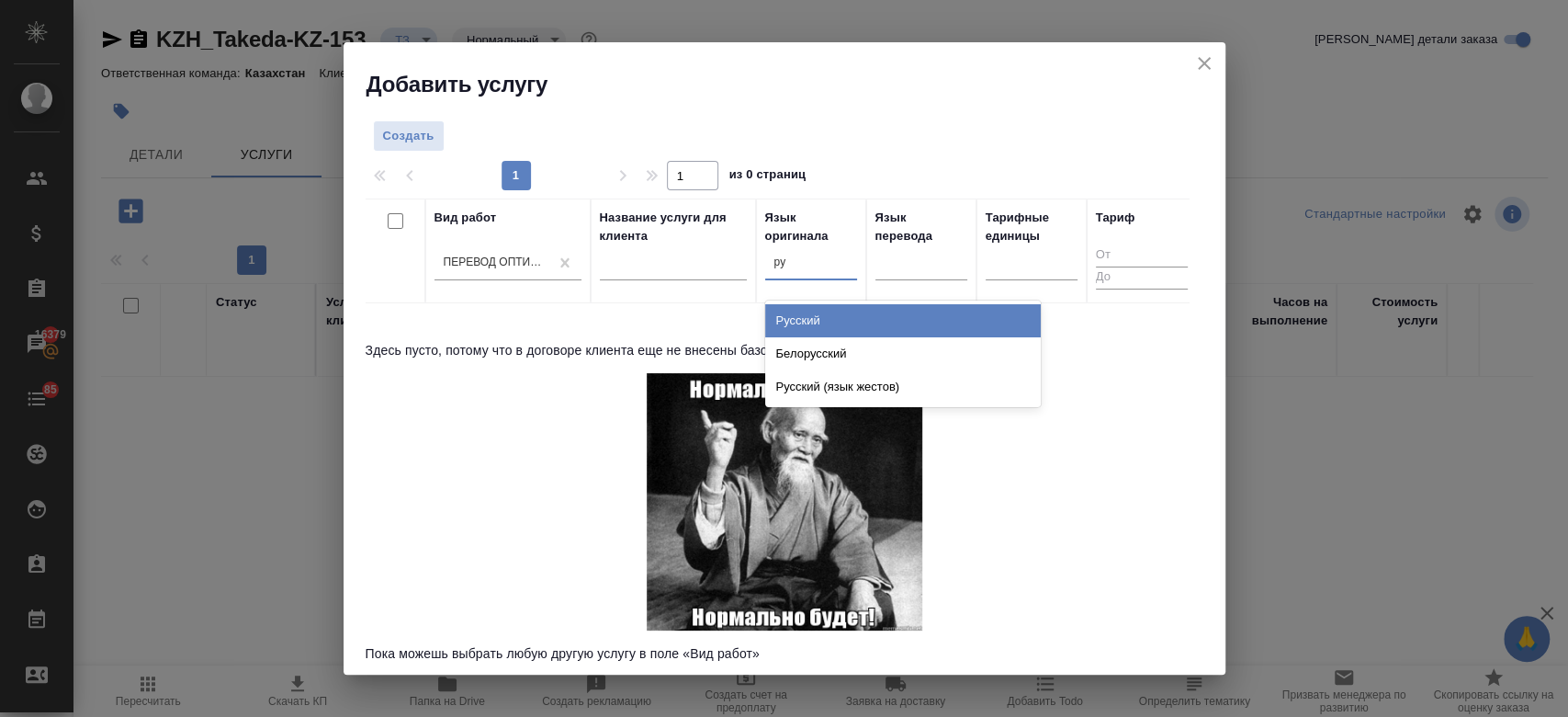
type input "рус"
click at [808, 315] on div "Русский" at bounding box center [903, 320] width 275 height 33
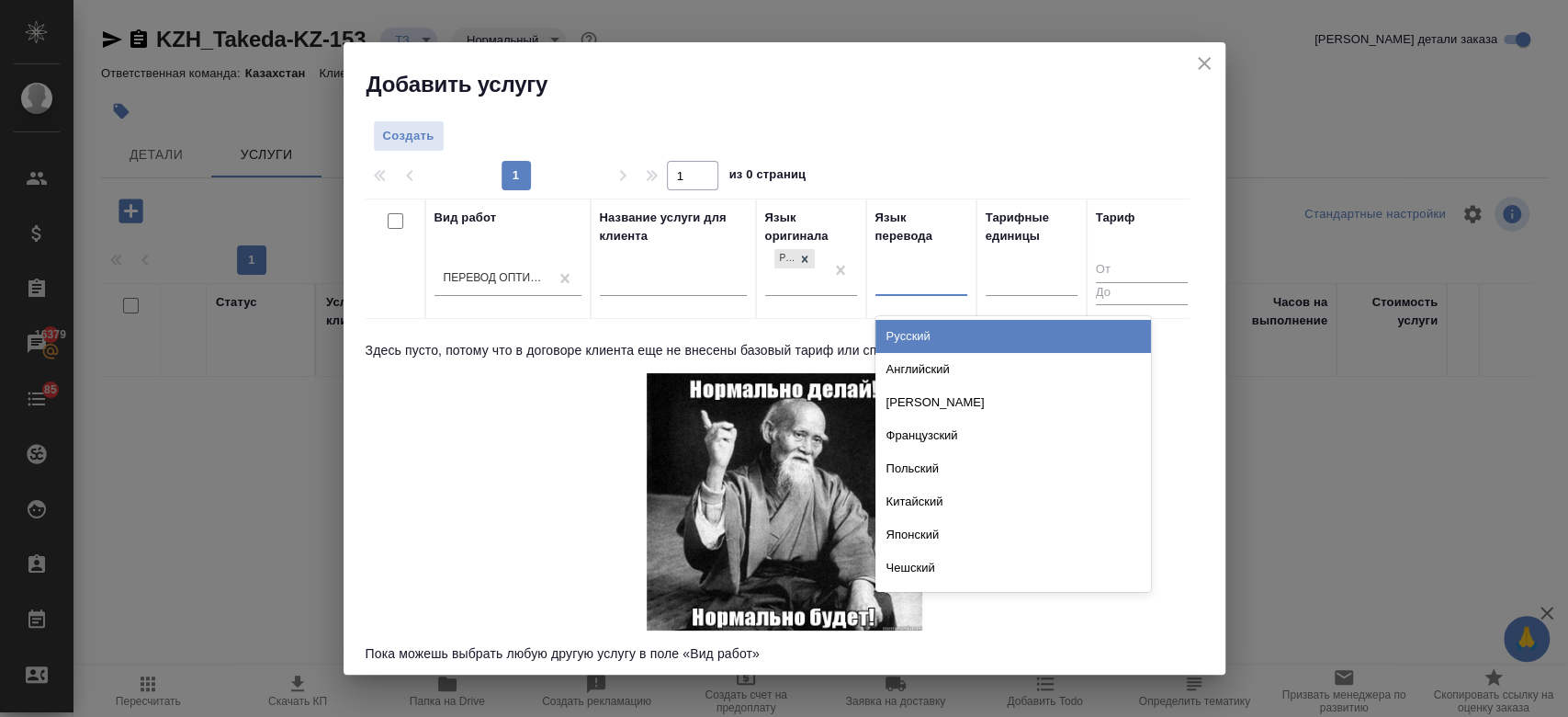
click at [911, 281] on div at bounding box center [921, 277] width 92 height 27
type input "анг"
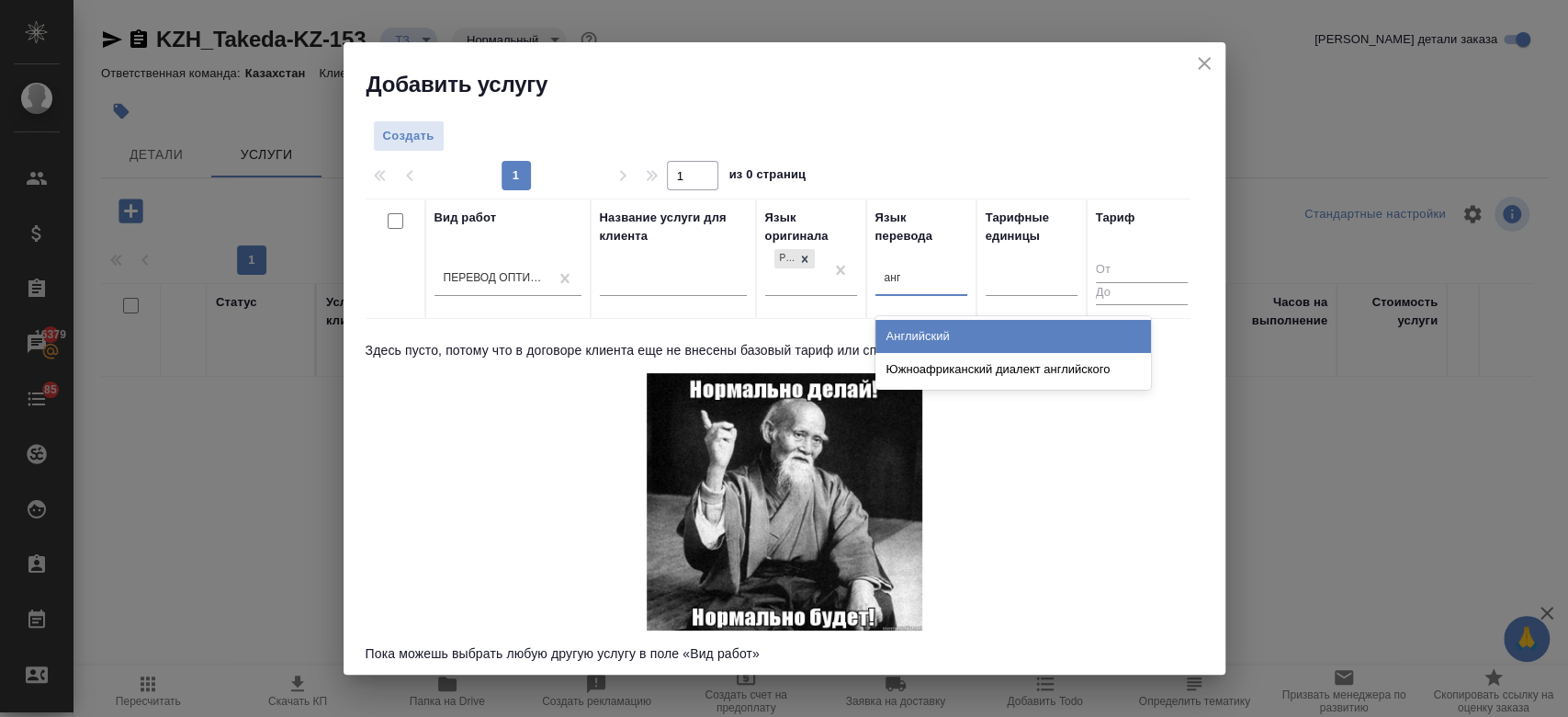
click at [915, 335] on div "Английский" at bounding box center [1013, 336] width 275 height 33
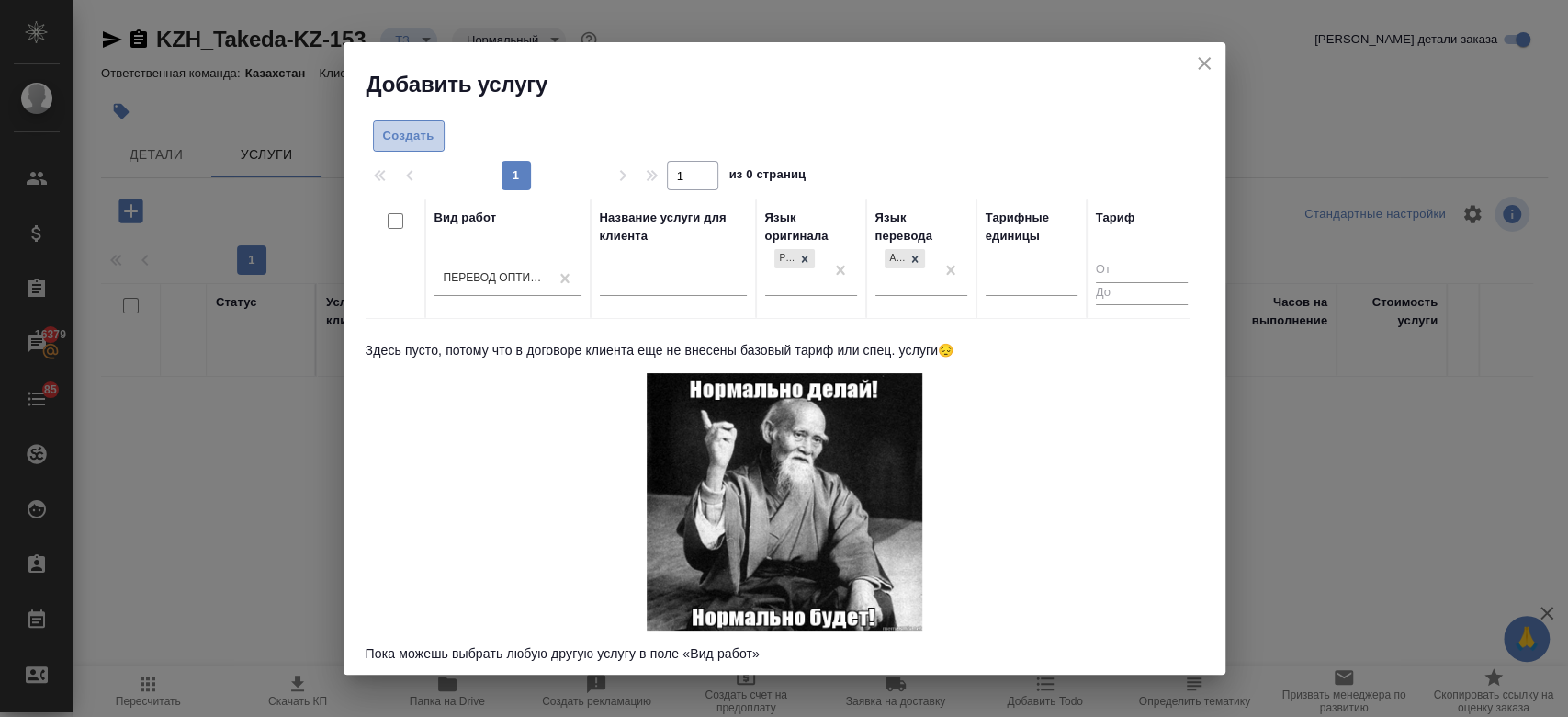
click at [415, 140] on span "Создать" at bounding box center [409, 136] width 51 height 21
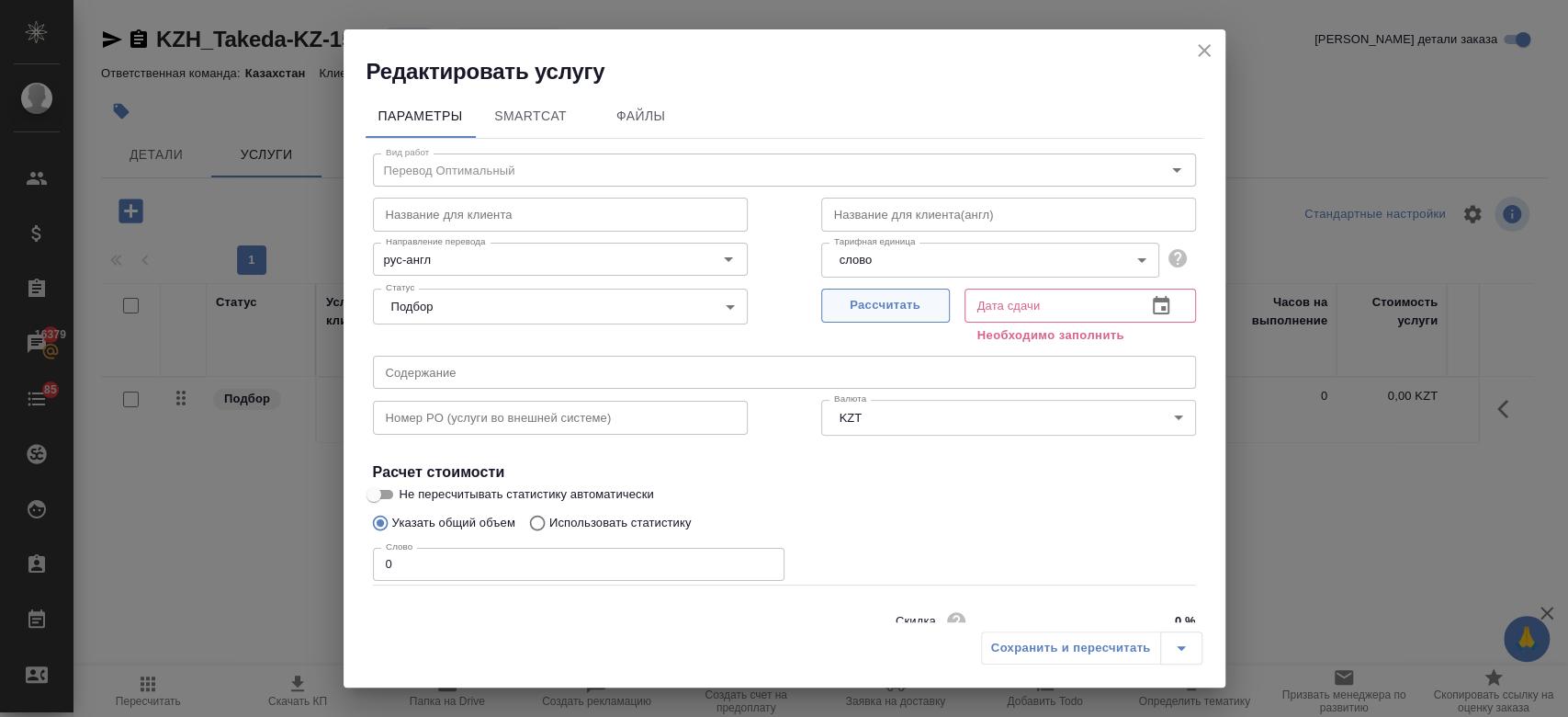
scroll to position [79, 0]
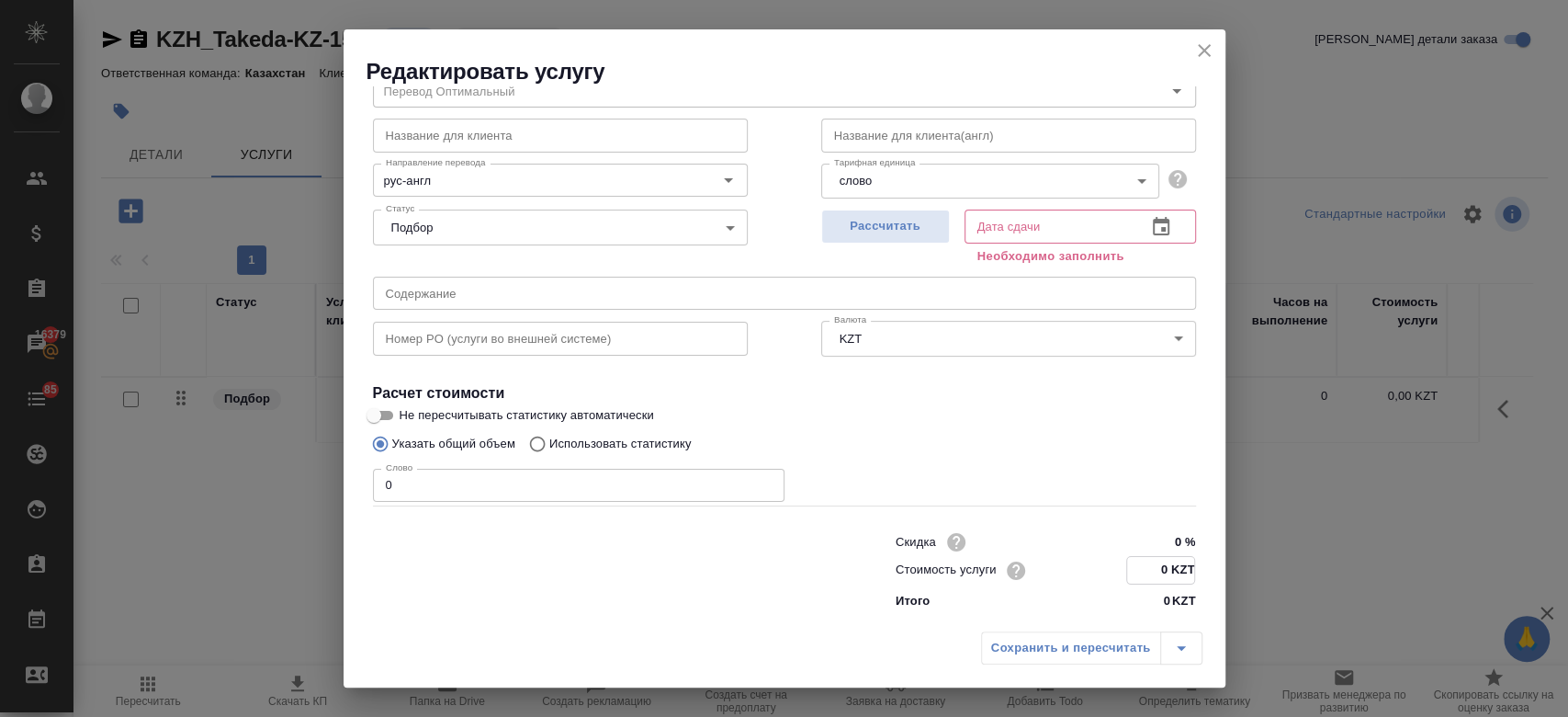
click at [1155, 568] on input "0 KZT" at bounding box center [1160, 569] width 67 height 27
type input "11.4 KZT"
click at [937, 424] on label "Не пересчитывать статистику автоматически" at bounding box center [771, 415] width 819 height 22
click at [407, 424] on input "Не пересчитывать статистику автоматически" at bounding box center [373, 415] width 66 height 22
checkbox input "true"
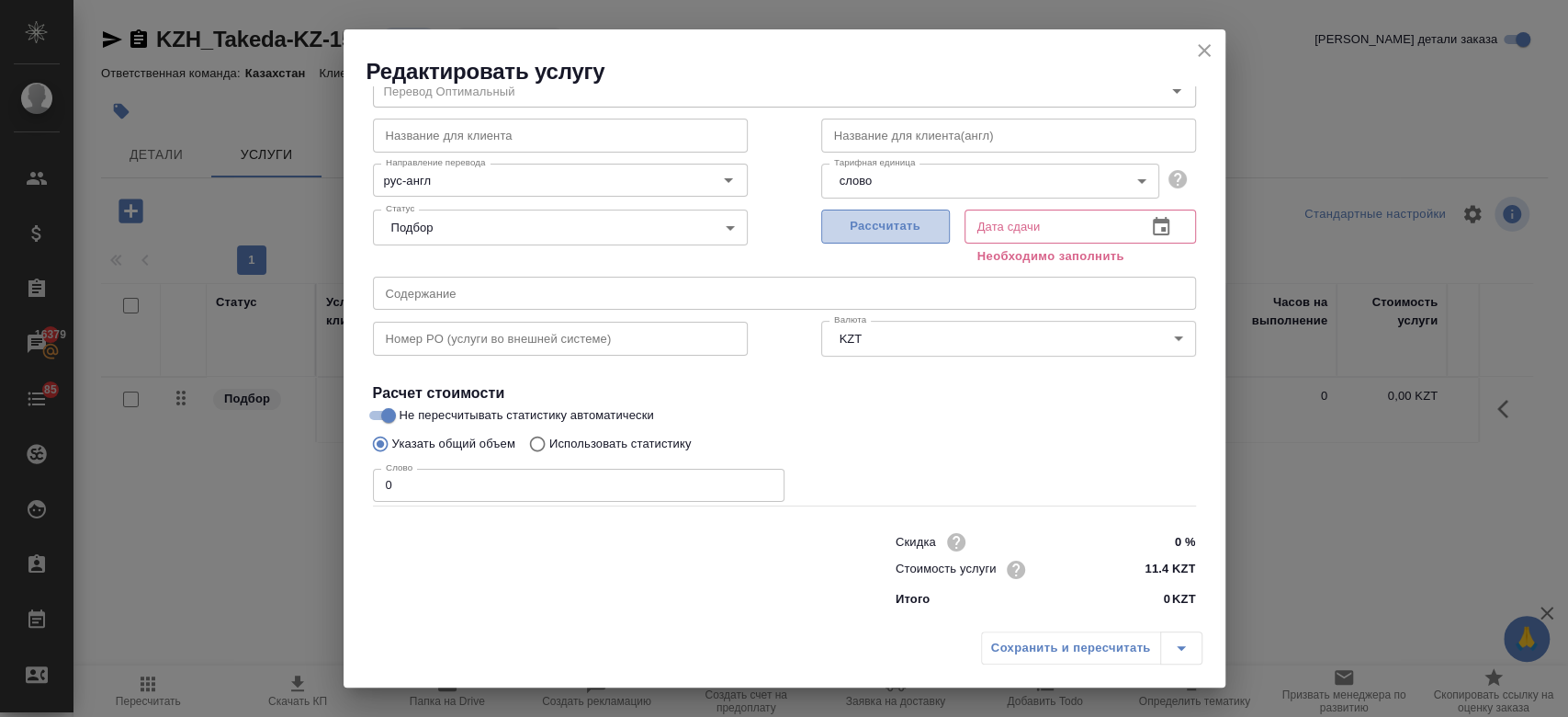
click at [868, 236] on span "Рассчитать" at bounding box center [885, 226] width 108 height 21
type input "04.09.2025 13:58"
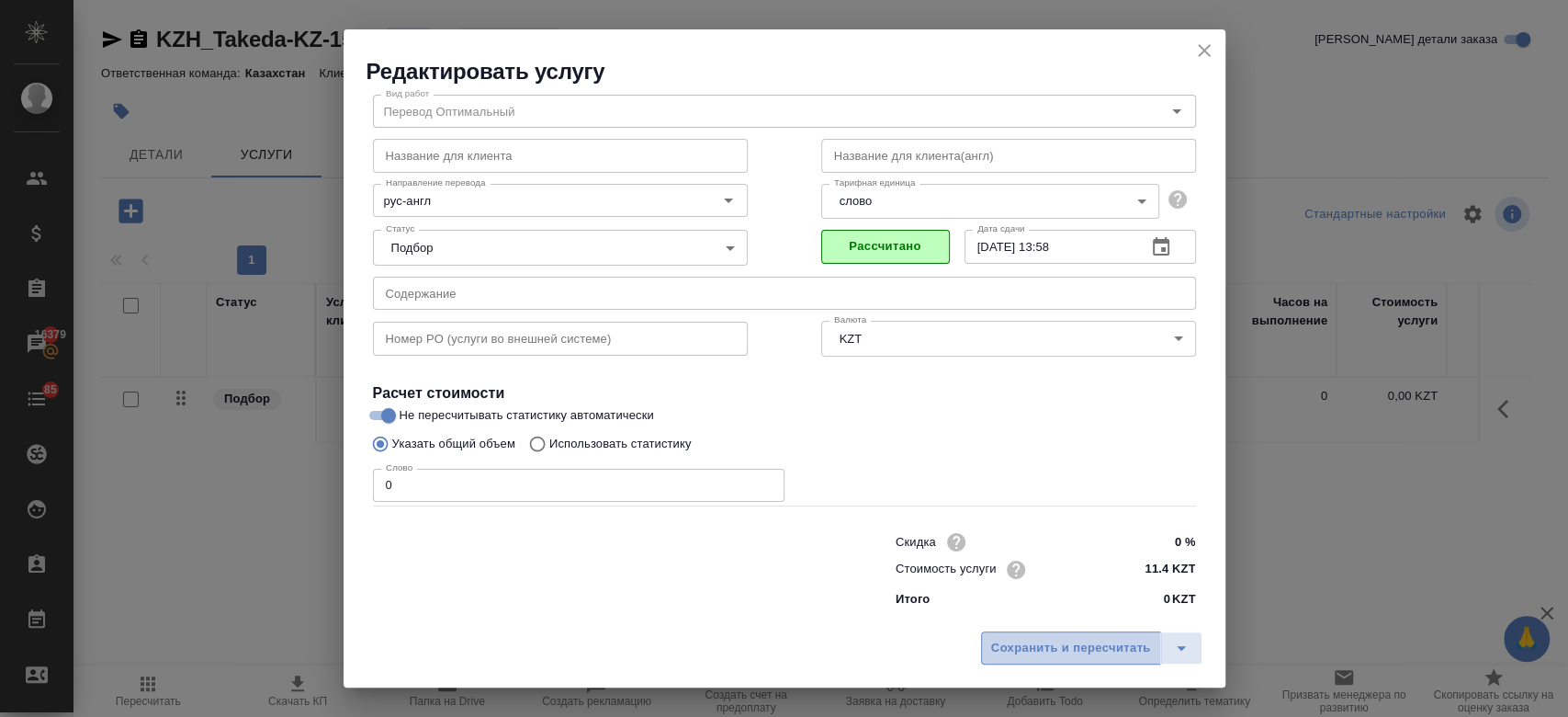
click at [1029, 657] on span "Сохранить и пересчитать" at bounding box center [1070, 648] width 159 height 21
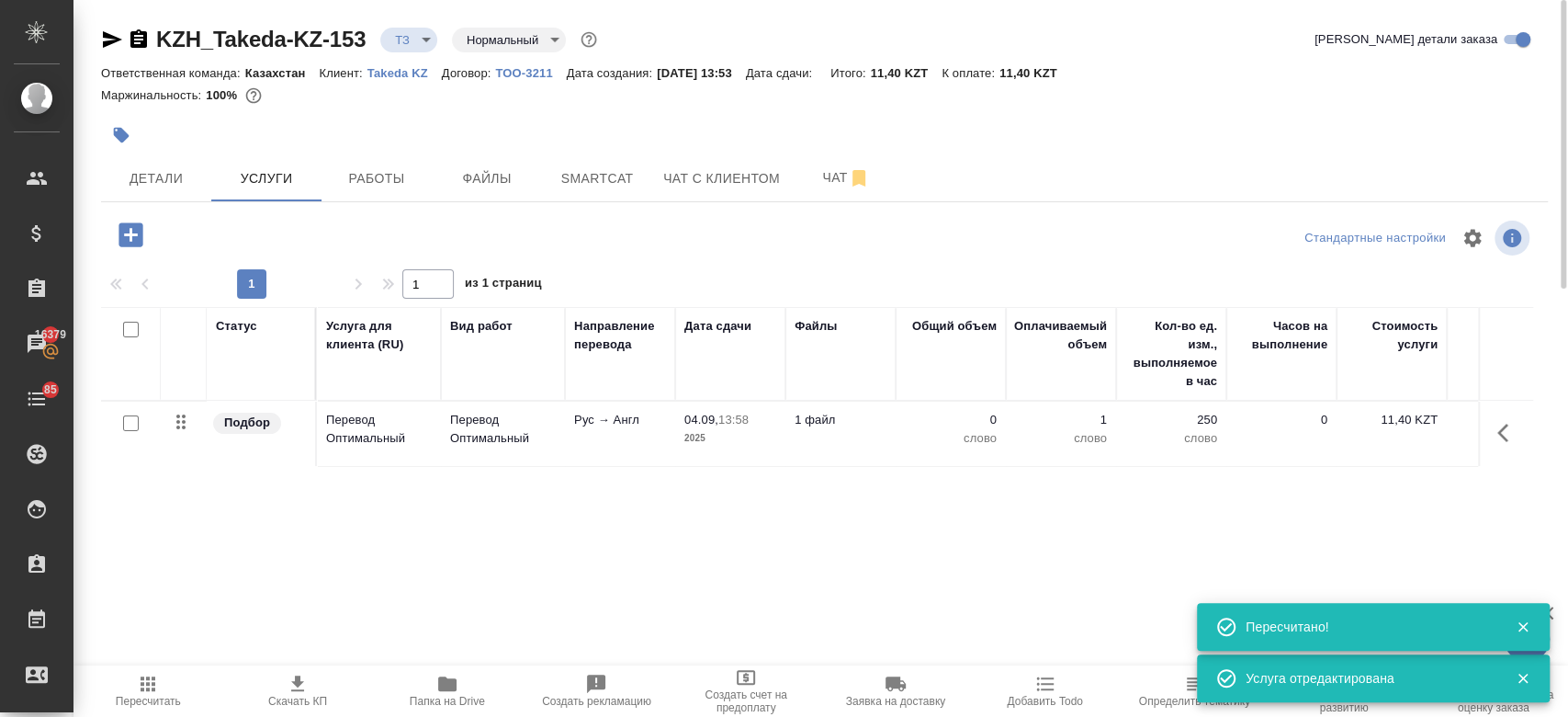
click at [129, 423] on input "checkbox" at bounding box center [131, 423] width 16 height 16
checkbox input "true"
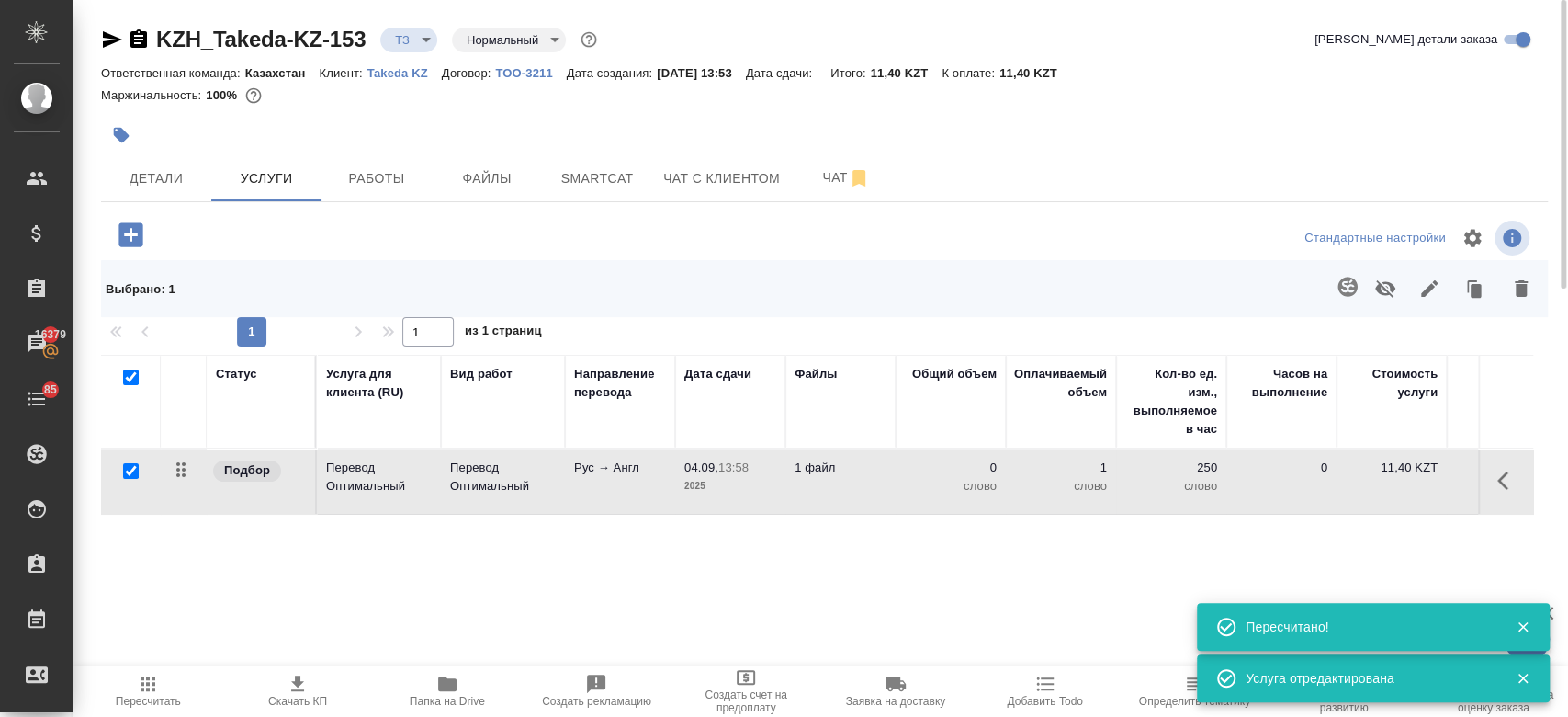
click at [1347, 275] on icon "button" at bounding box center [1347, 286] width 22 height 22
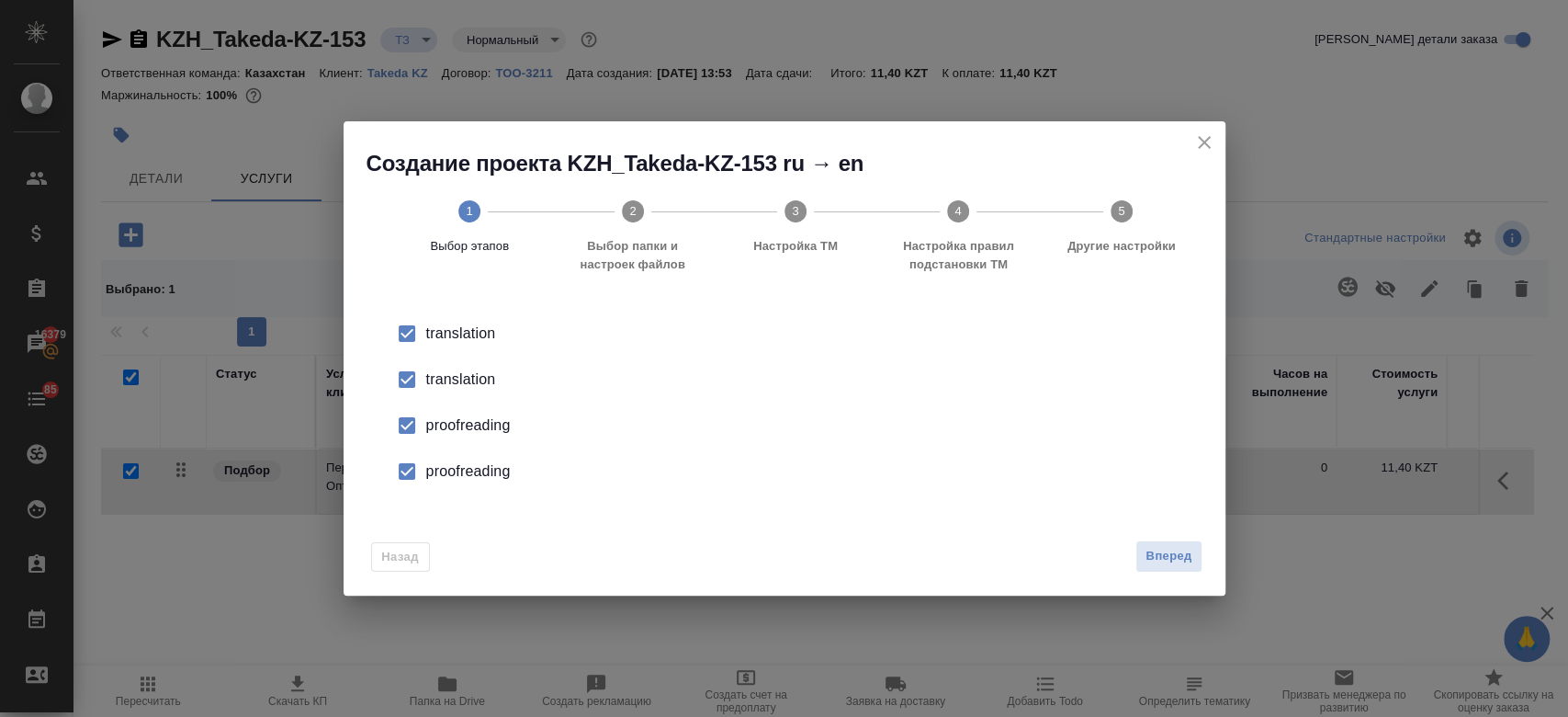
click at [474, 383] on div "translation" at bounding box center [803, 379] width 755 height 22
click at [478, 419] on div "proofreading" at bounding box center [803, 425] width 755 height 22
click at [485, 466] on div "proofreading" at bounding box center [803, 471] width 755 height 22
click at [1186, 552] on span "Вперед" at bounding box center [1168, 556] width 46 height 21
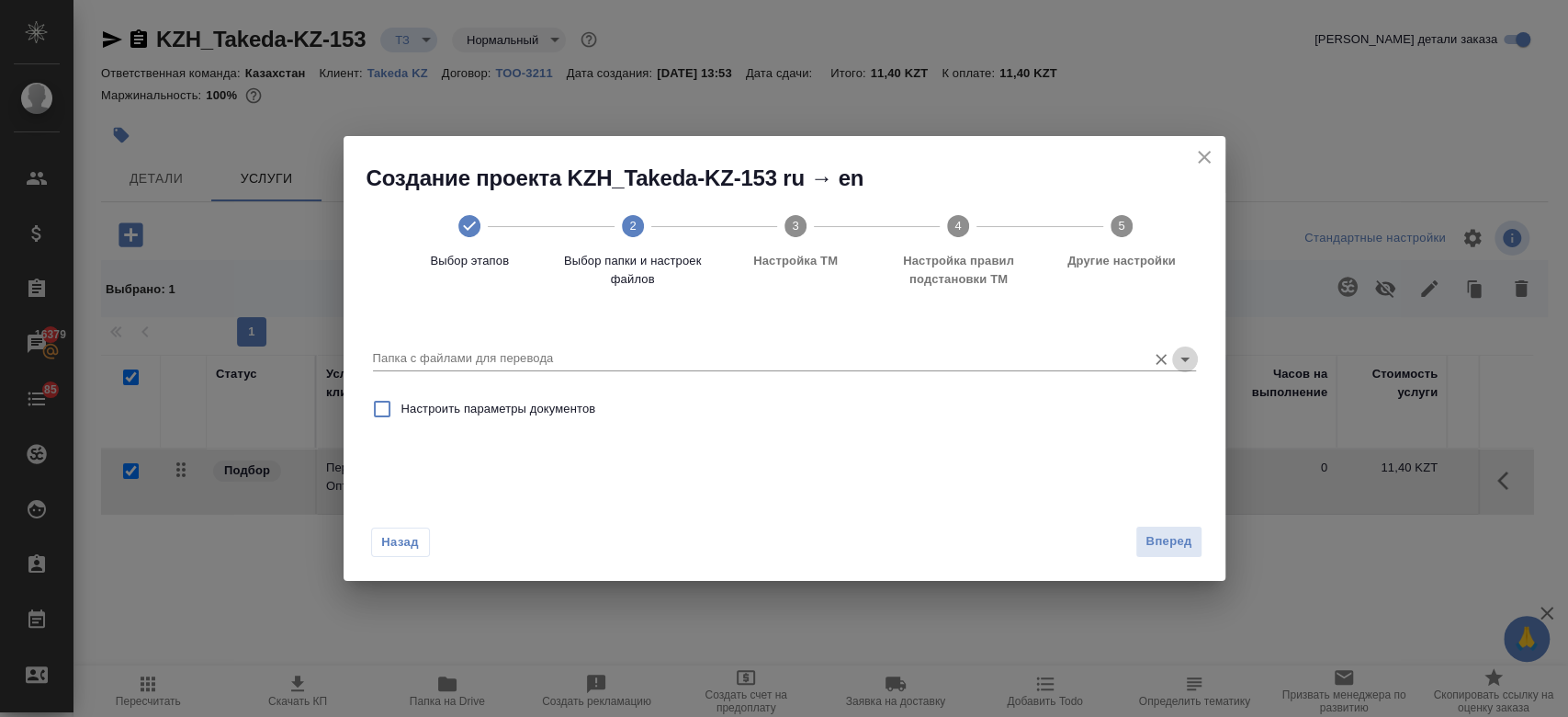
click at [1183, 365] on icon "Open" at bounding box center [1185, 359] width 22 height 22
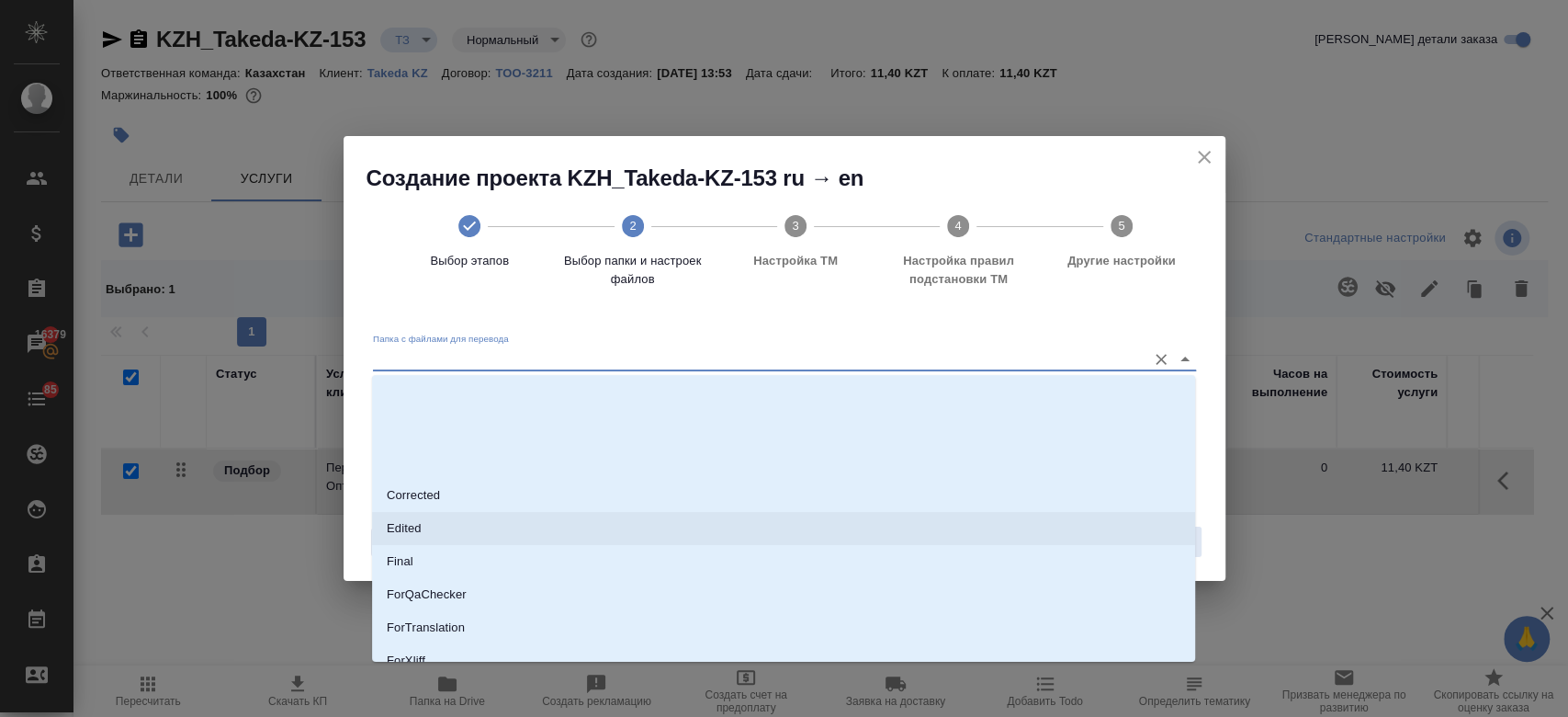
scroll to position [148, 0]
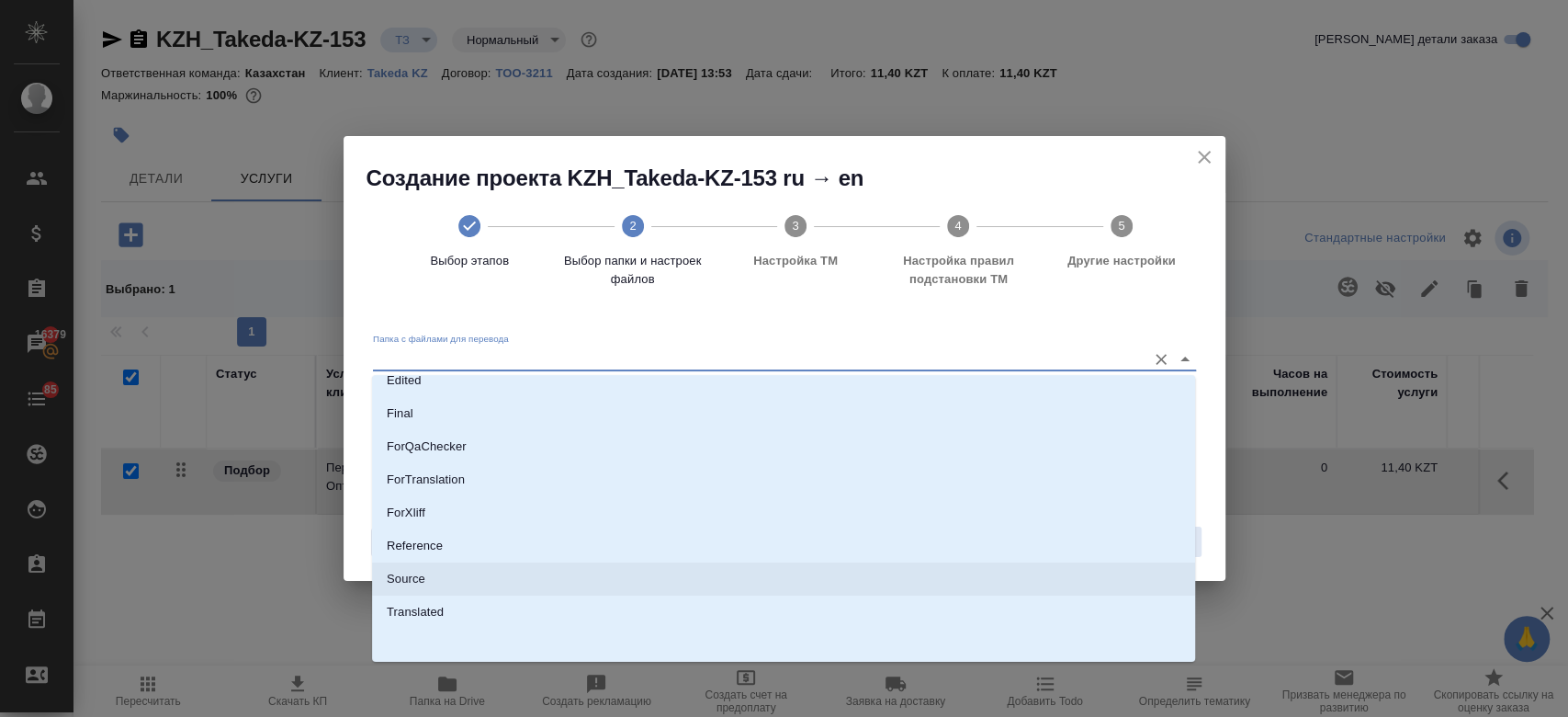
click at [792, 575] on li "Source" at bounding box center [783, 578] width 823 height 33
type input "Source"
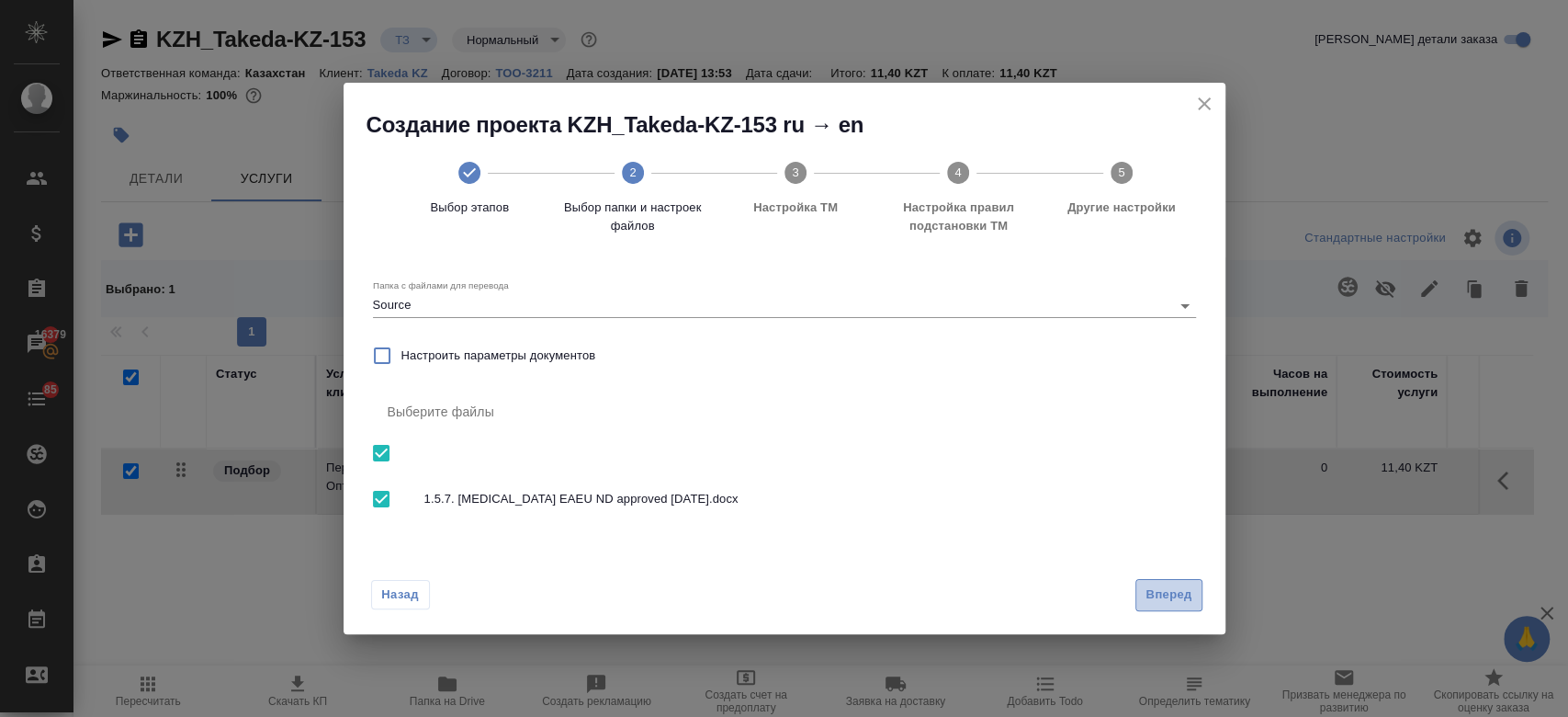
click at [1168, 608] on button "Вперед" at bounding box center [1168, 594] width 66 height 32
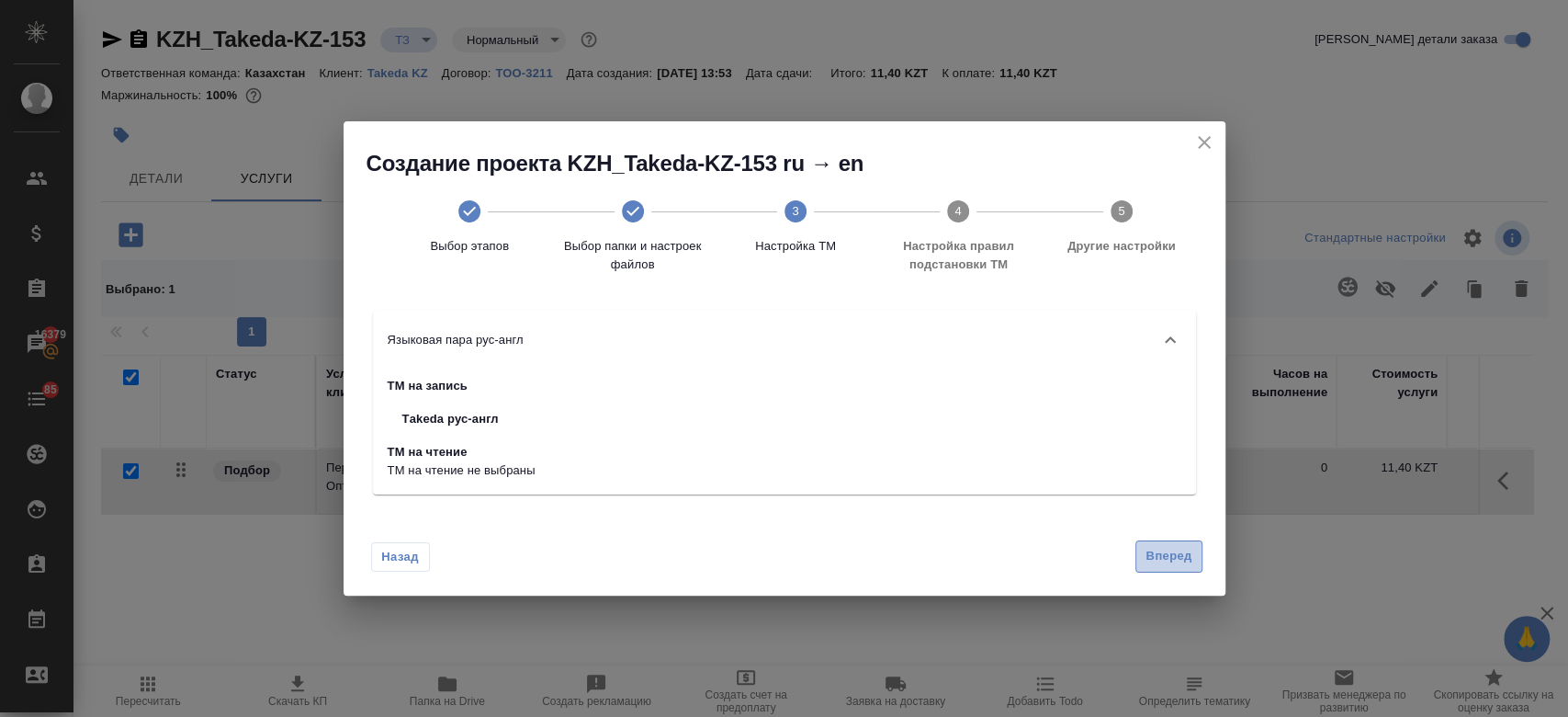
click at [1162, 565] on span "Вперед" at bounding box center [1168, 556] width 46 height 21
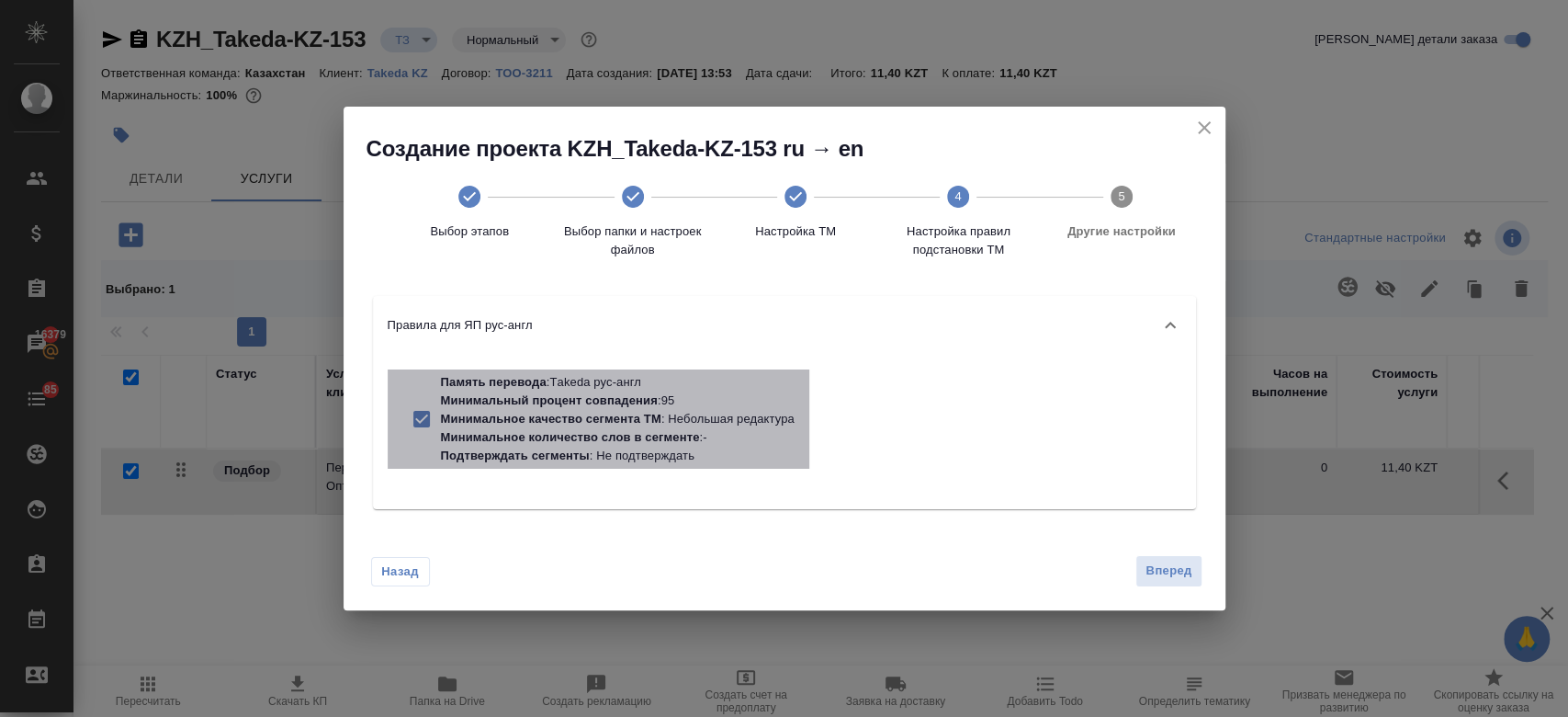
click at [741, 411] on p "Минимальное качество сегмента ТМ : Небольшая редактура" at bounding box center [617, 419] width 353 height 19
checkbox input "false"
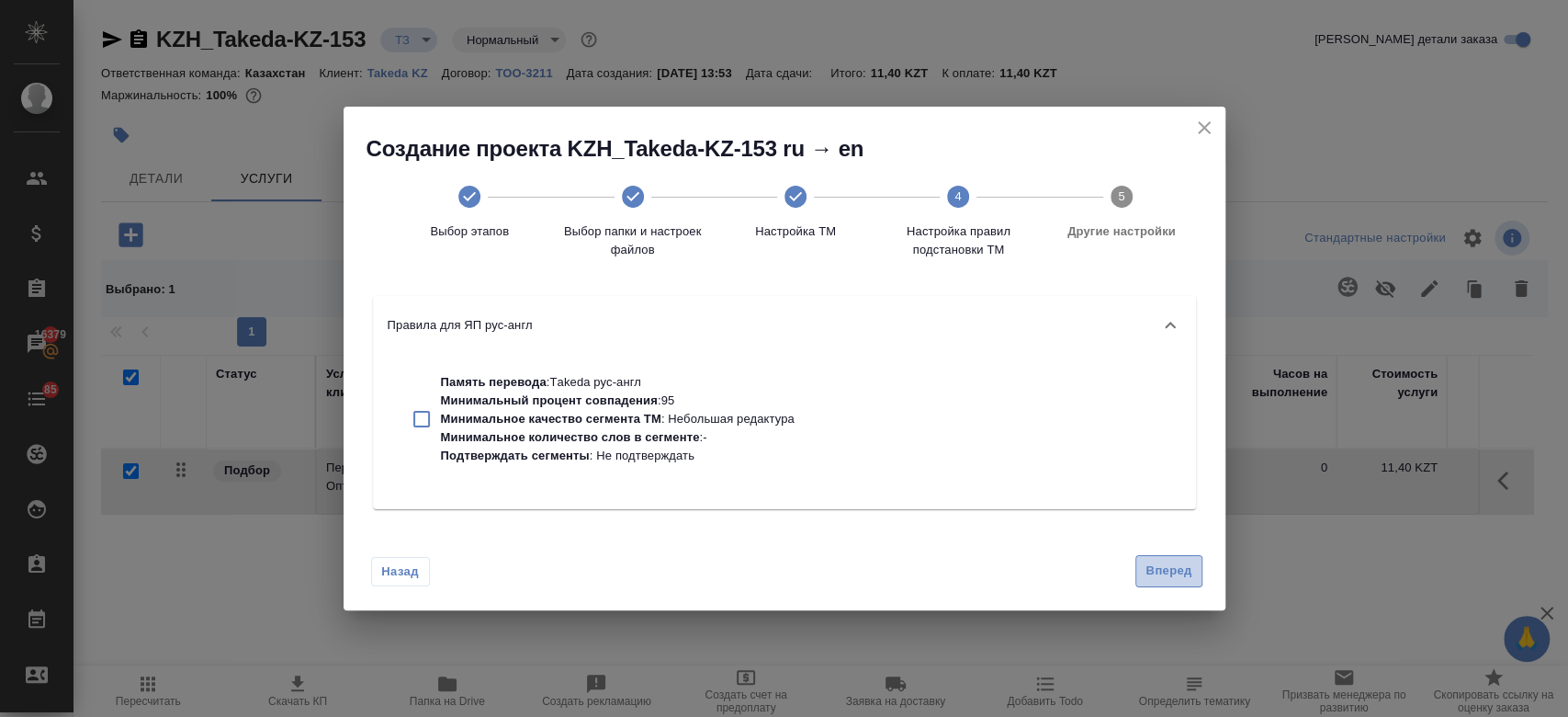
click at [1171, 557] on button "Вперед" at bounding box center [1168, 570] width 66 height 32
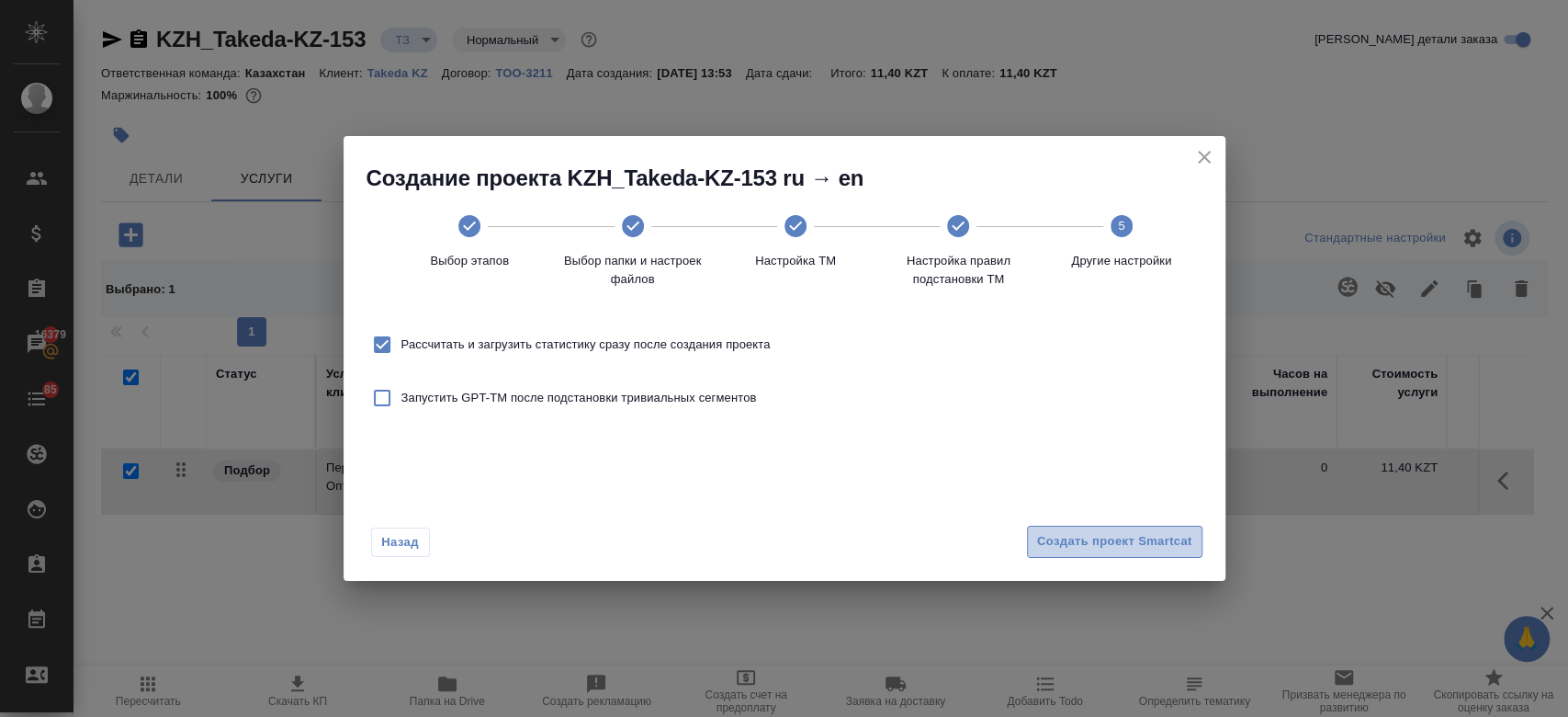
click at [1139, 537] on span "Создать проект Smartcat" at bounding box center [1114, 541] width 155 height 21
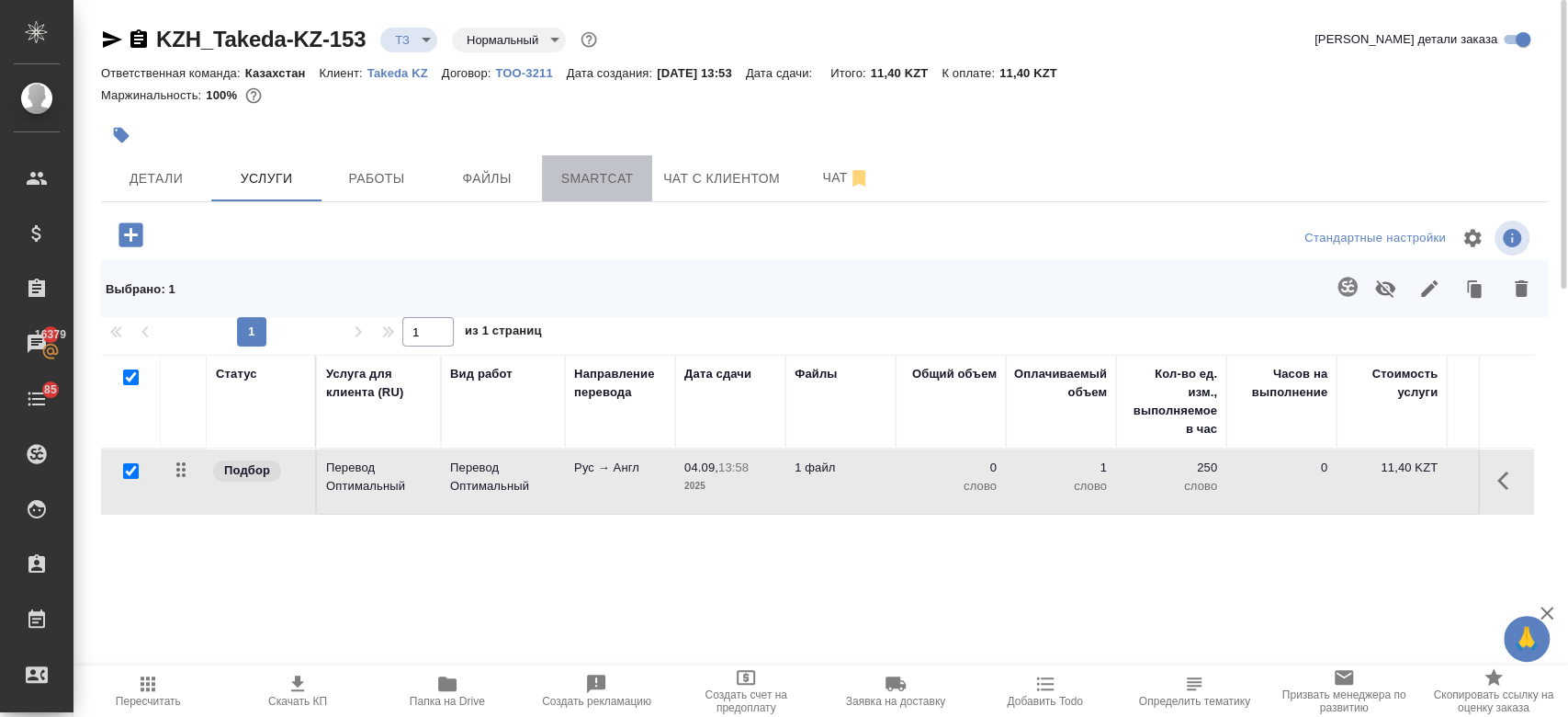
click at [586, 187] on span "Smartcat" at bounding box center [596, 178] width 88 height 23
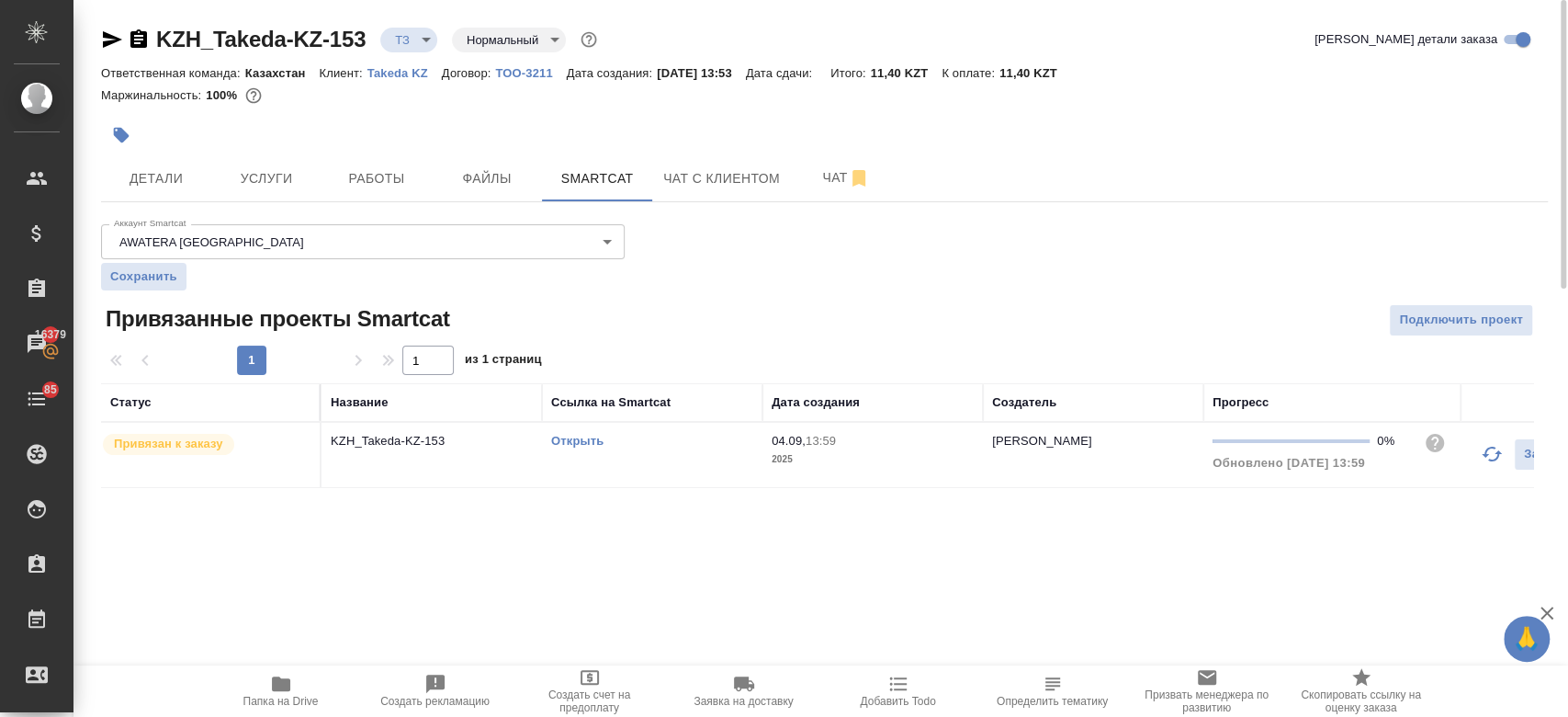
click at [575, 438] on link "Открыть" at bounding box center [577, 441] width 52 height 14
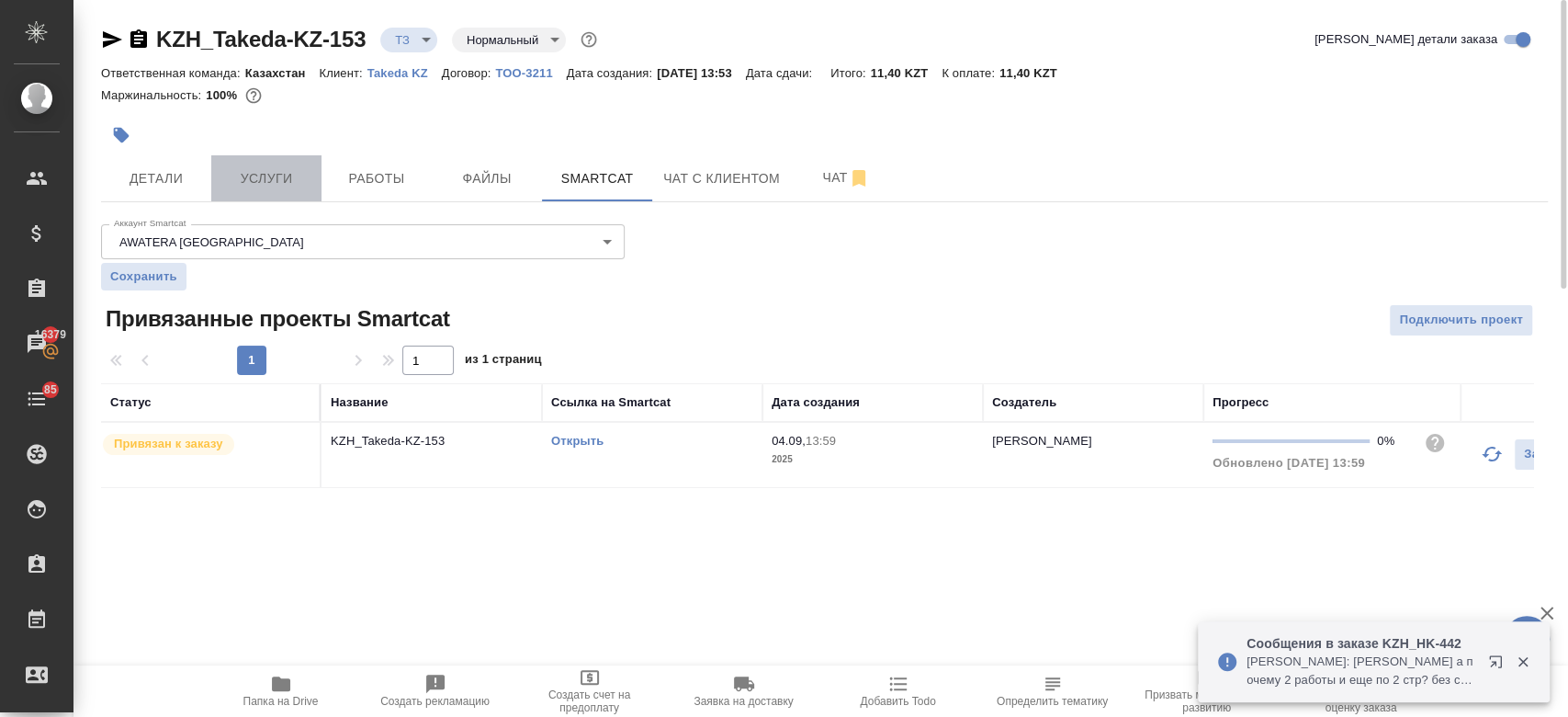
click at [257, 184] on span "Услуги" at bounding box center [265, 178] width 88 height 23
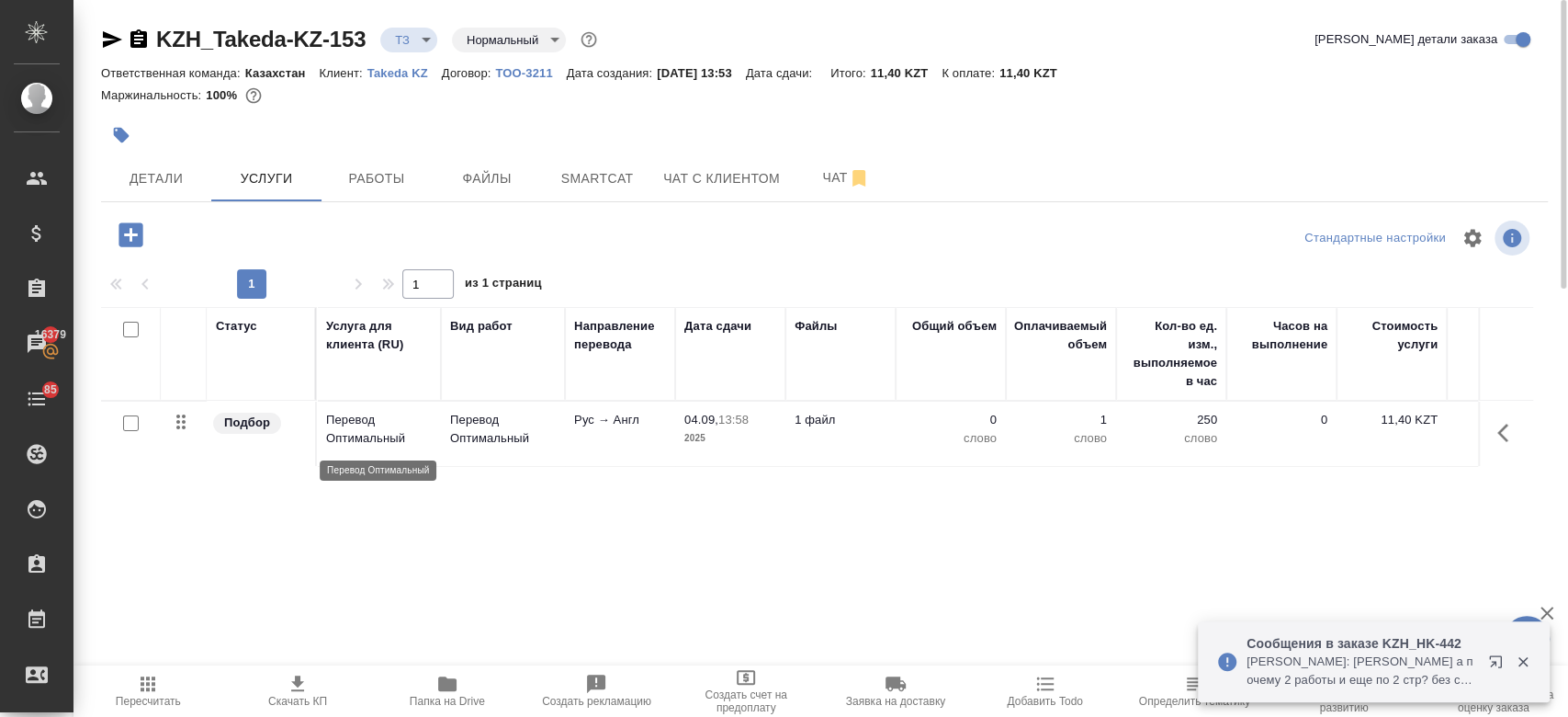
click at [382, 436] on p "Перевод Оптимальный" at bounding box center [378, 429] width 106 height 37
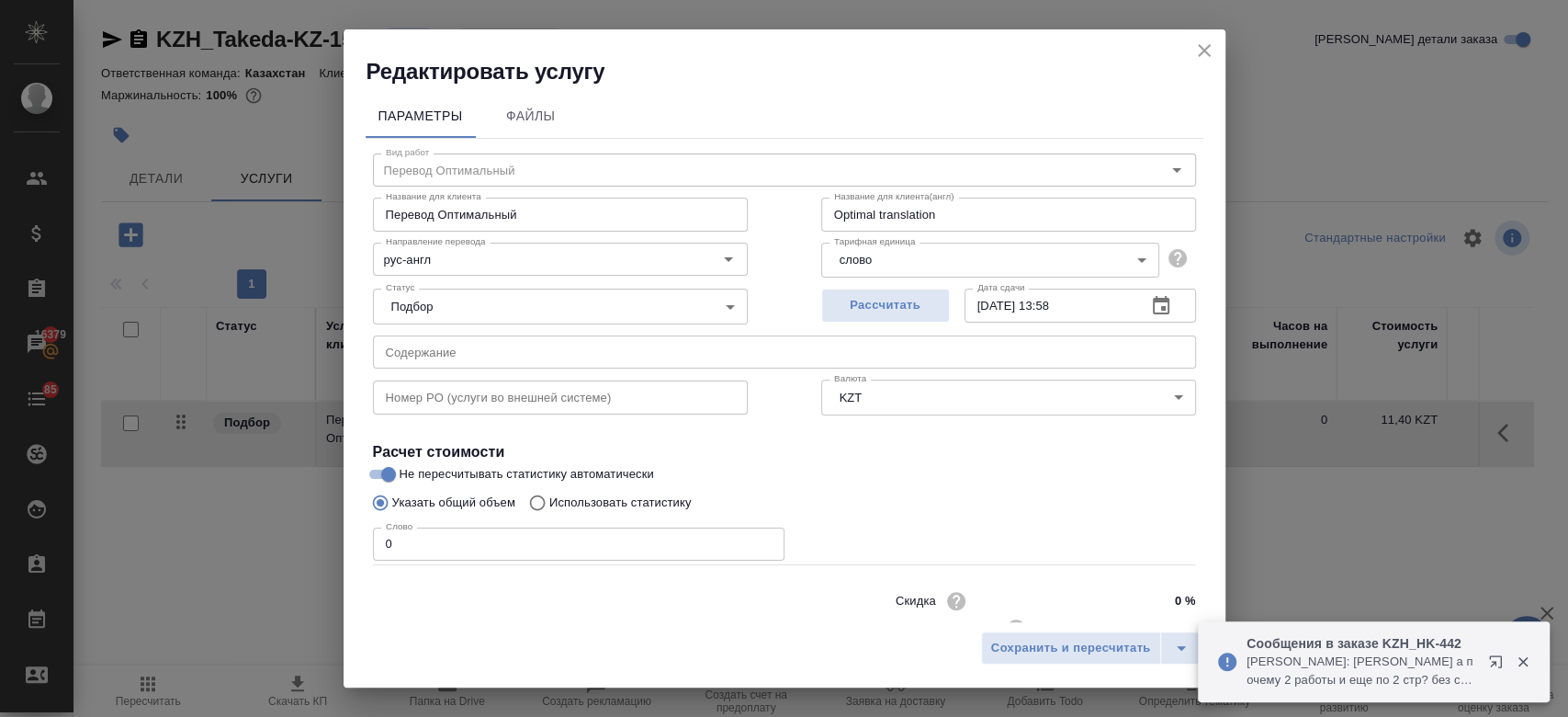
click at [604, 493] on p "Использовать статистику" at bounding box center [621, 502] width 143 height 19
click at [549, 492] on input "Использовать статистику" at bounding box center [535, 502] width 30 height 35
radio input "true"
radio input "false"
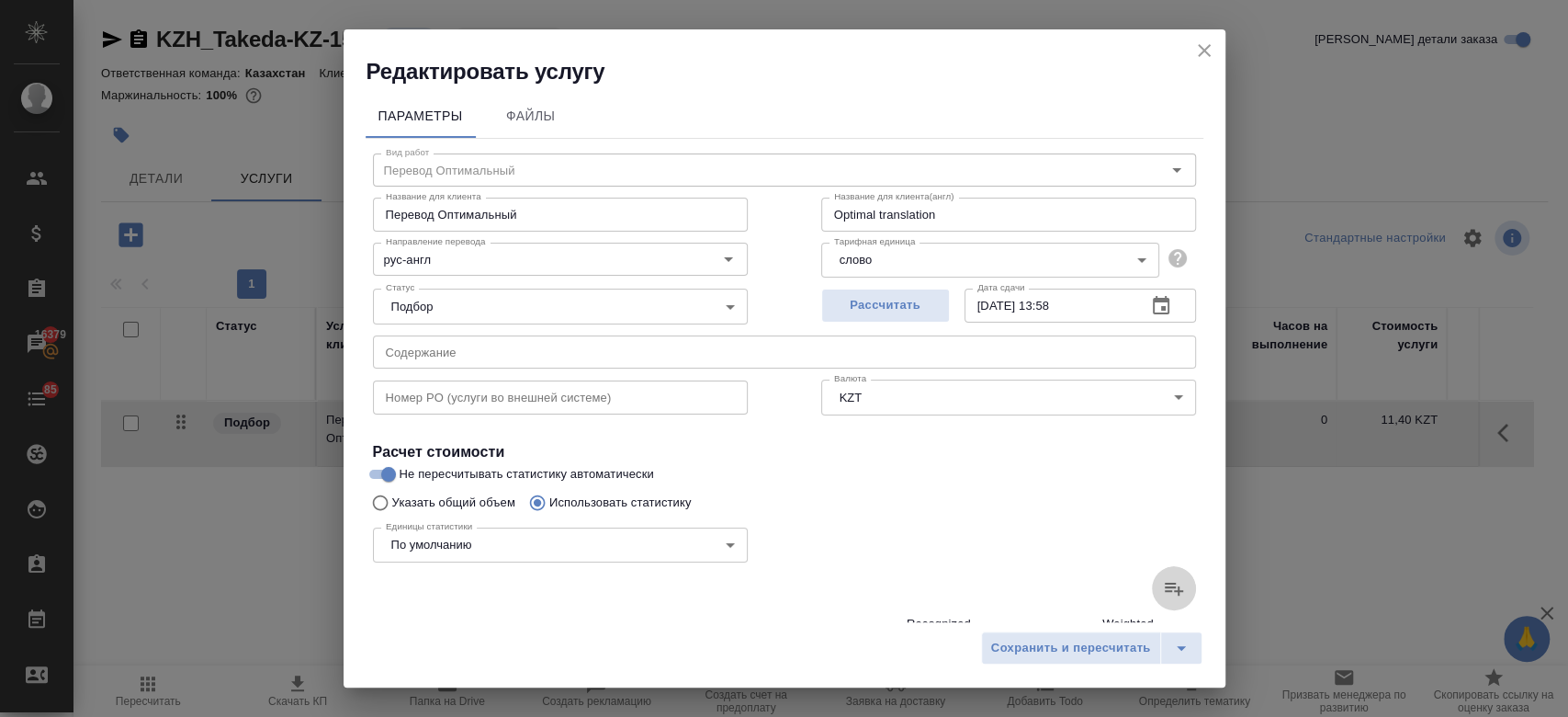
click at [1162, 584] on icon at bounding box center [1173, 588] width 22 height 22
click at [0, 0] on input "file" at bounding box center [0, 0] width 0 height 0
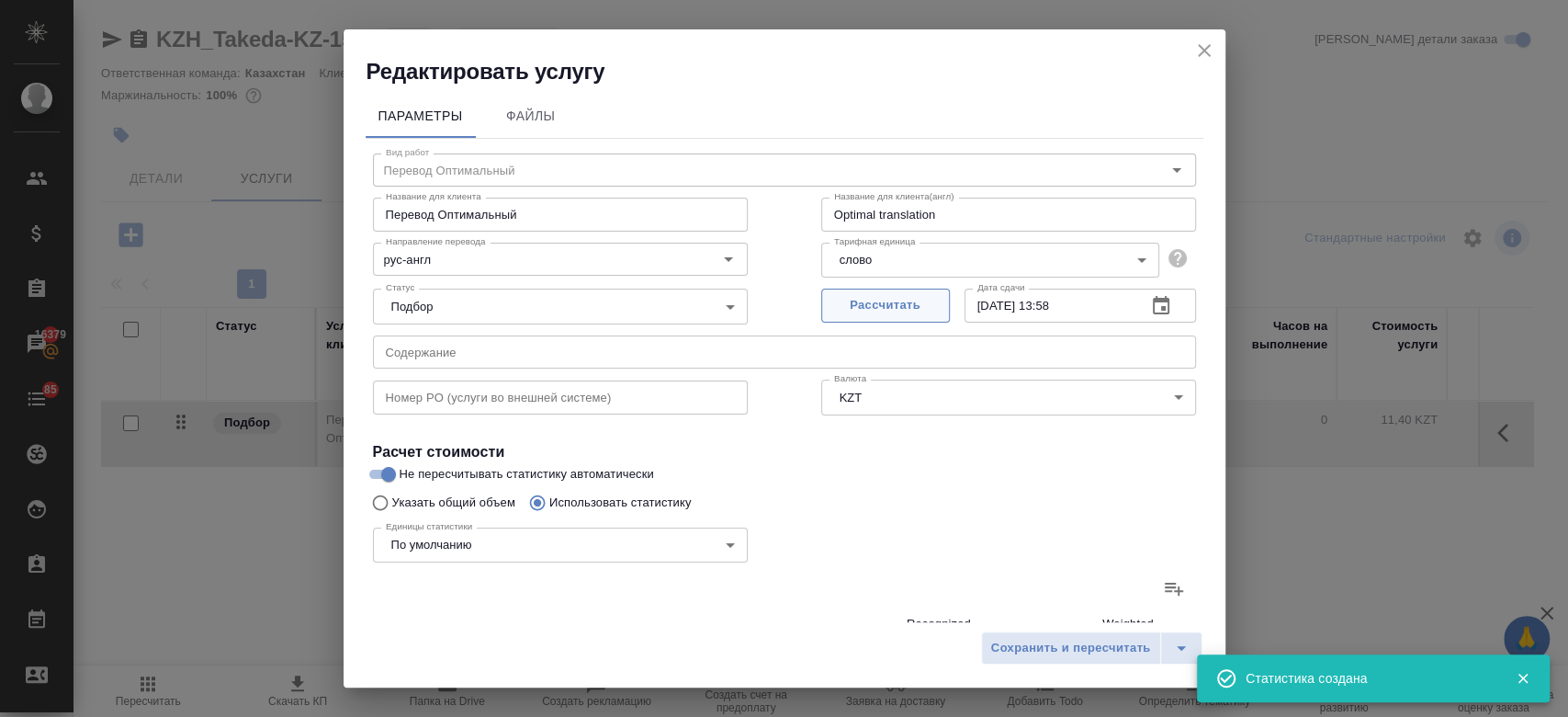
type input "615"
type input "2355"
type input "16238"
type input "38"
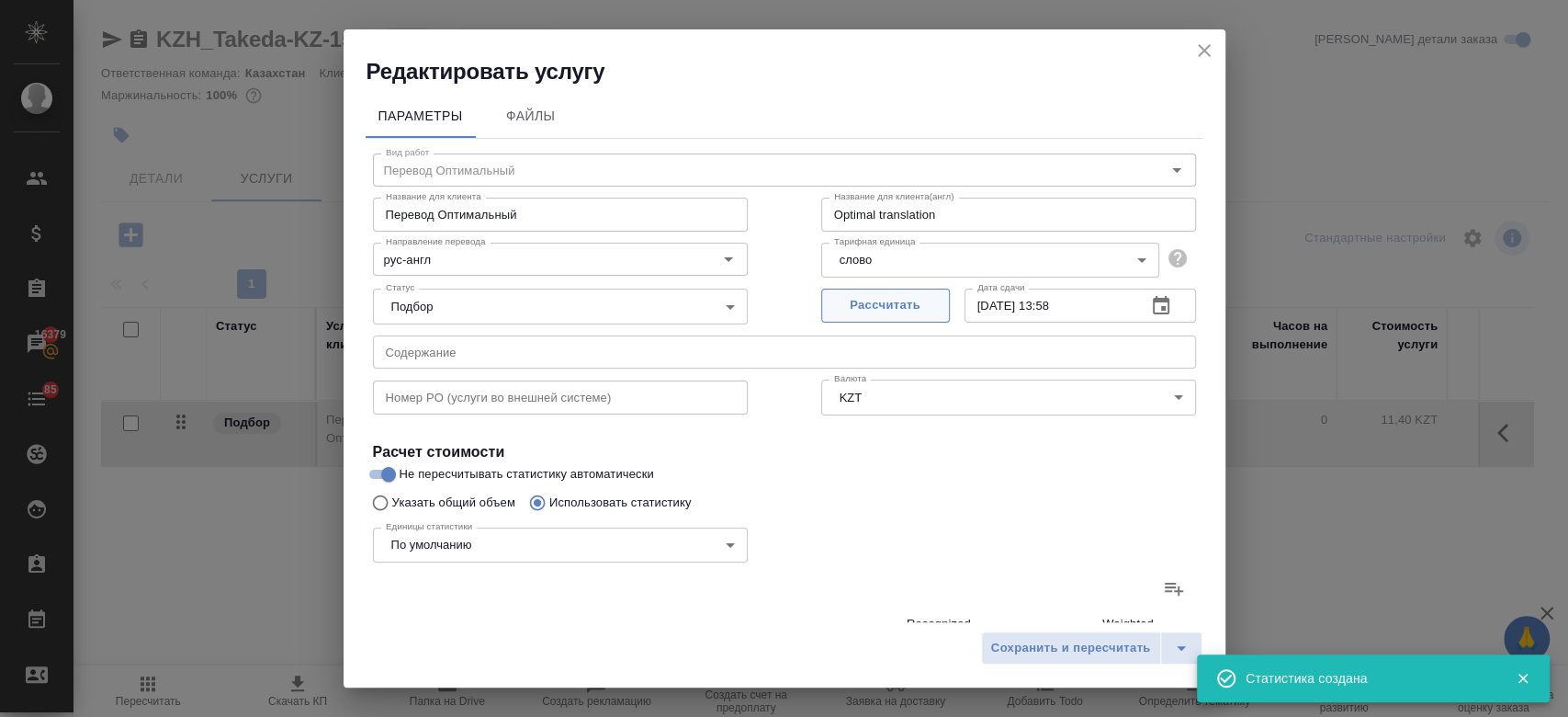
type input "402"
type input "4"
type input "5"
type input "68"
type input "1"
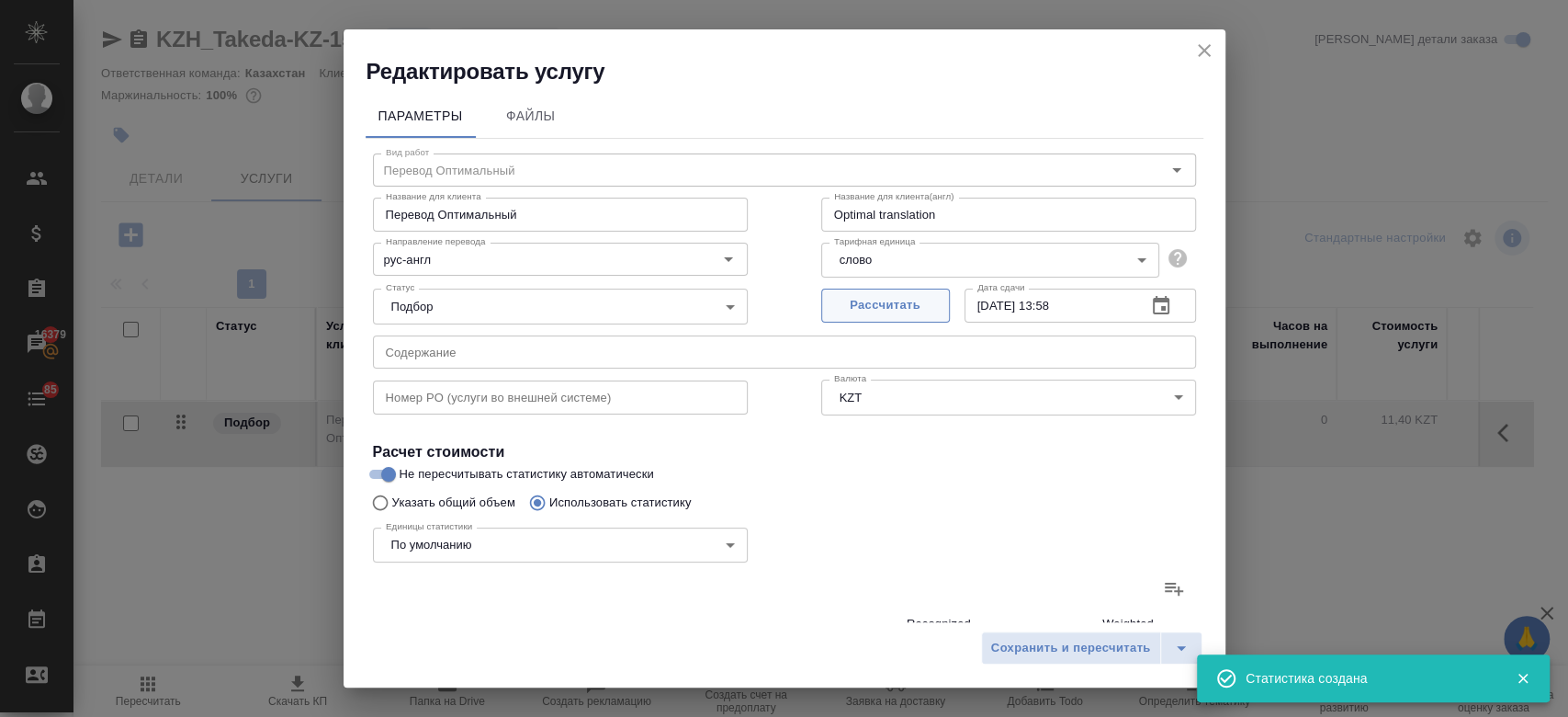
type input "2"
type input "7"
type input "3"
type input "24"
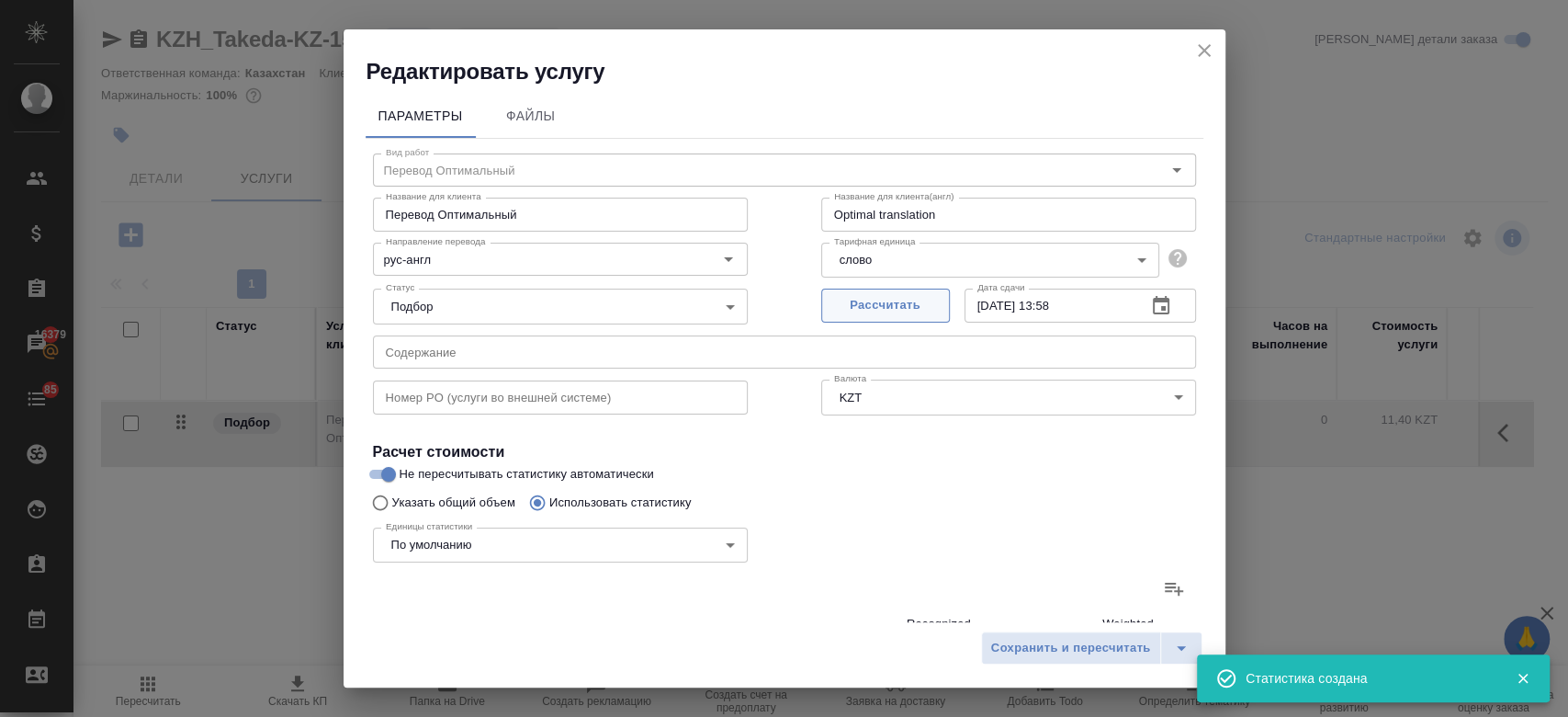
type input "1663"
type input "16207"
type input "120665"
type input "1709"
type input "16255"
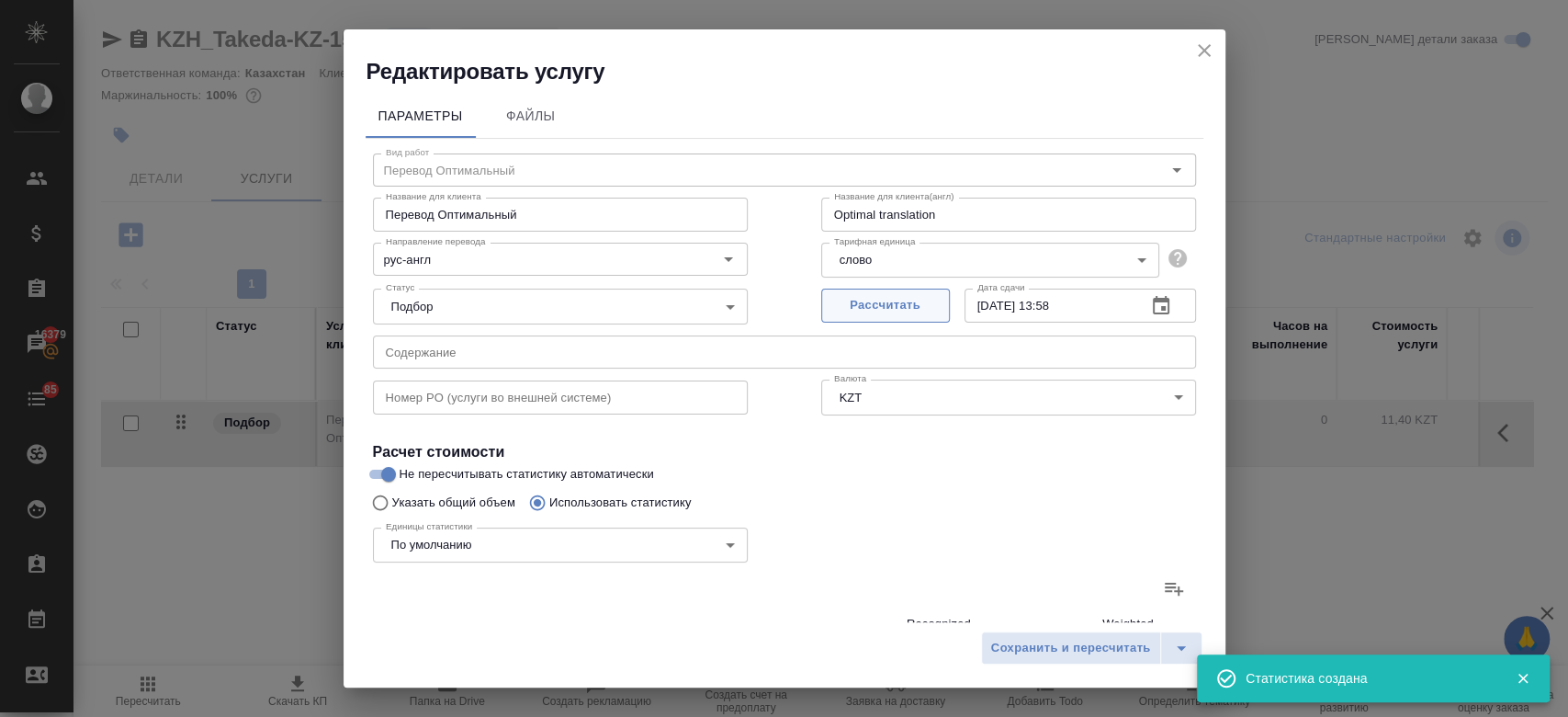
type input "121166"
type input "2324"
type input "18610"
type input "137404"
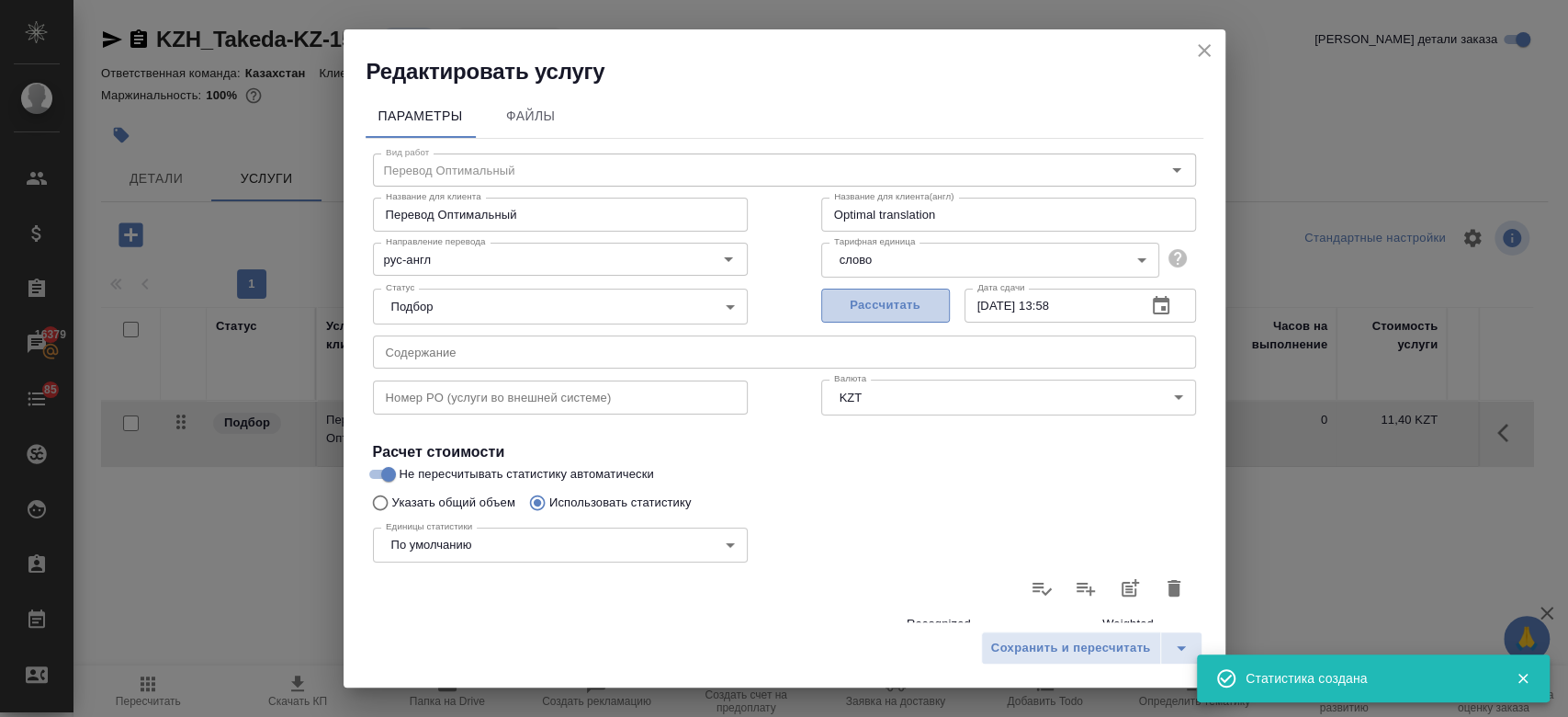
click at [882, 314] on span "Рассчитать" at bounding box center [885, 305] width 108 height 21
type input "04.09.2025 14:00"
click at [1023, 657] on span "Сохранить и пересчитать" at bounding box center [1070, 648] width 159 height 21
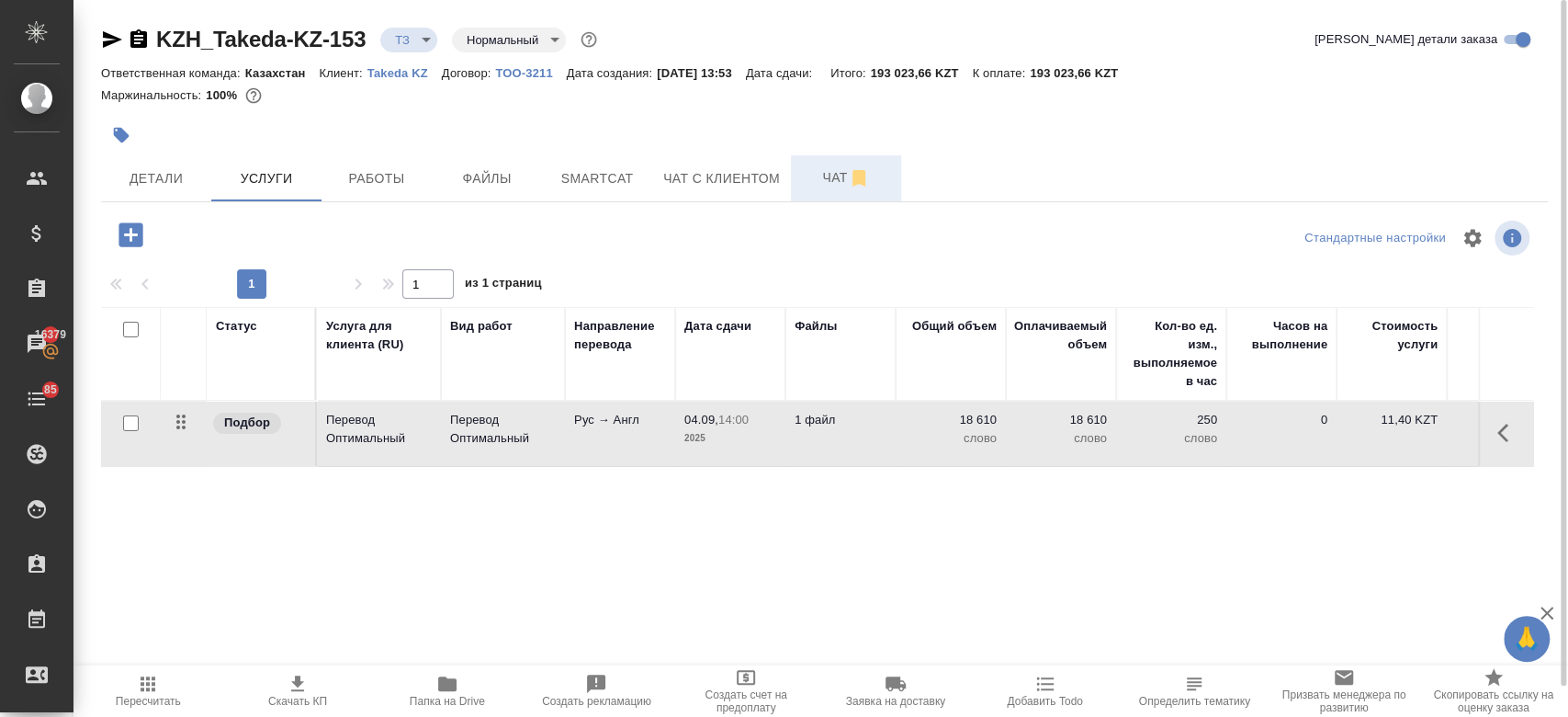
click at [828, 166] on span "Чат" at bounding box center [845, 177] width 88 height 23
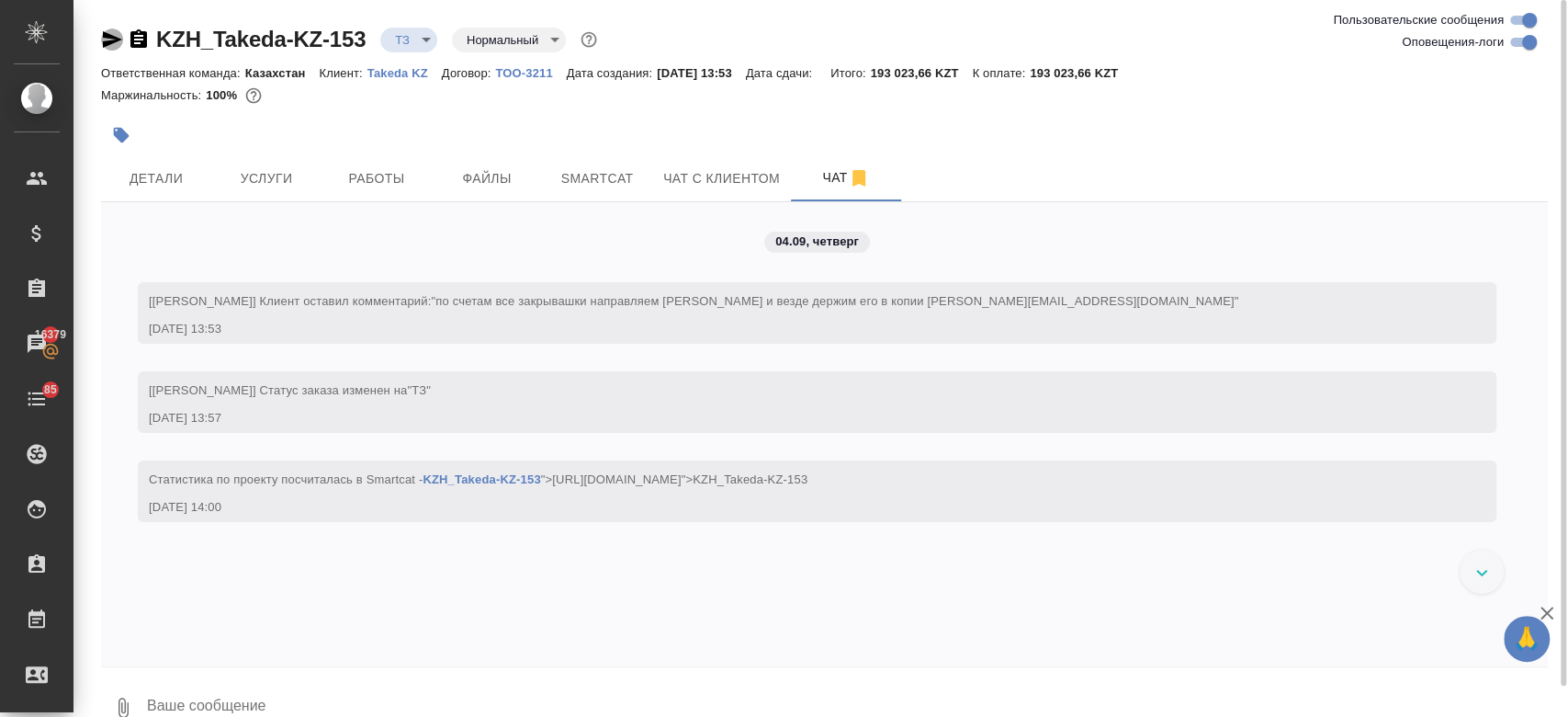
click at [101, 37] on icon "button" at bounding box center [112, 40] width 22 height 22
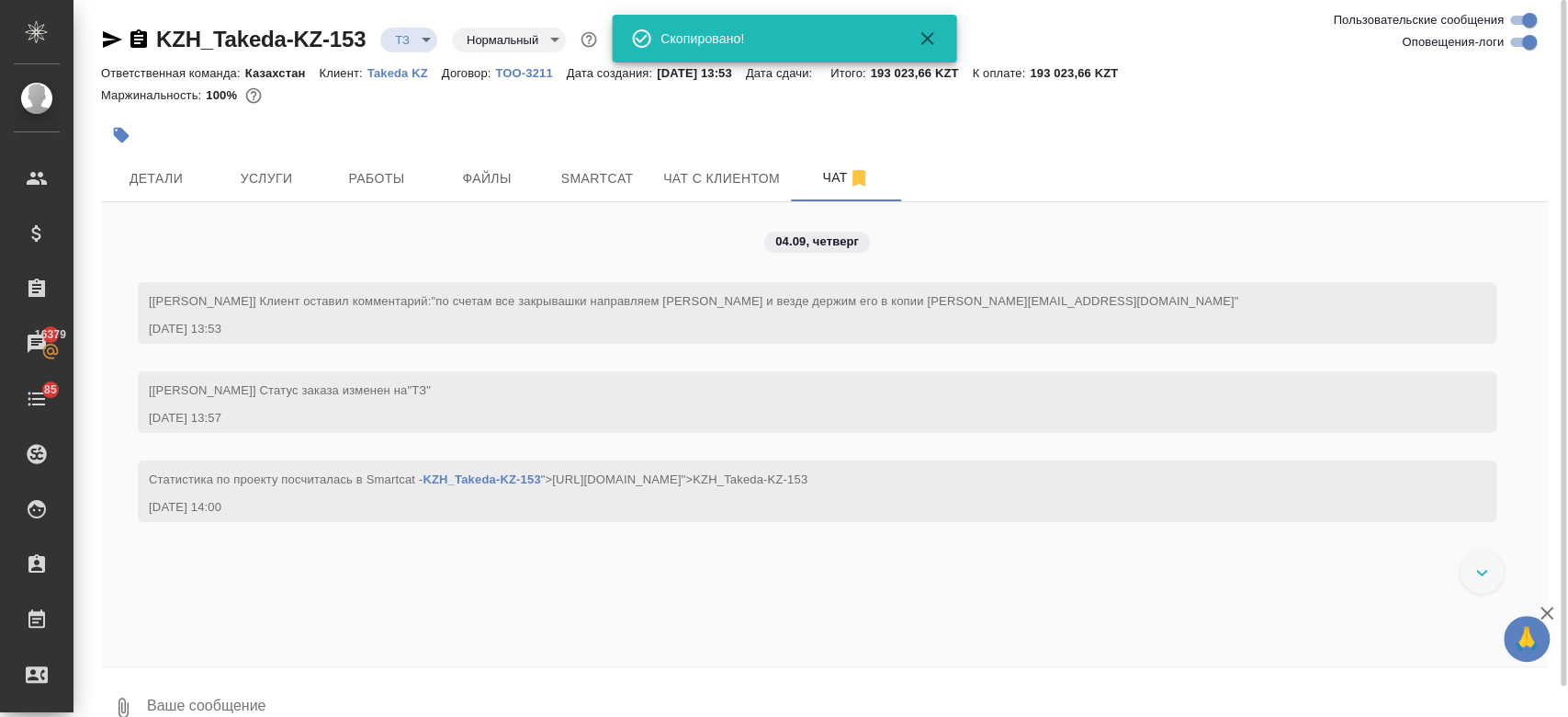
scroll to position [32, 0]
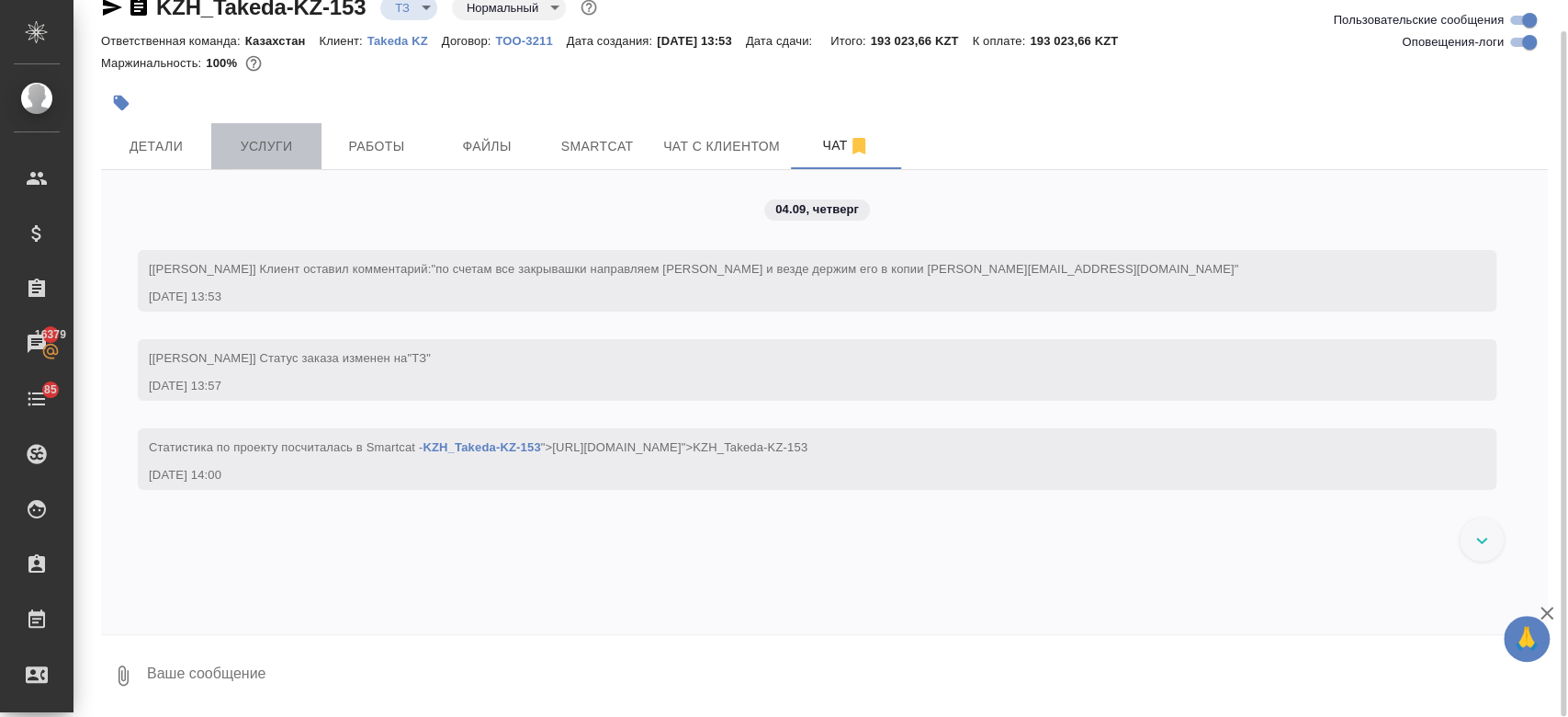
click at [288, 143] on span "Услуги" at bounding box center [265, 146] width 88 height 23
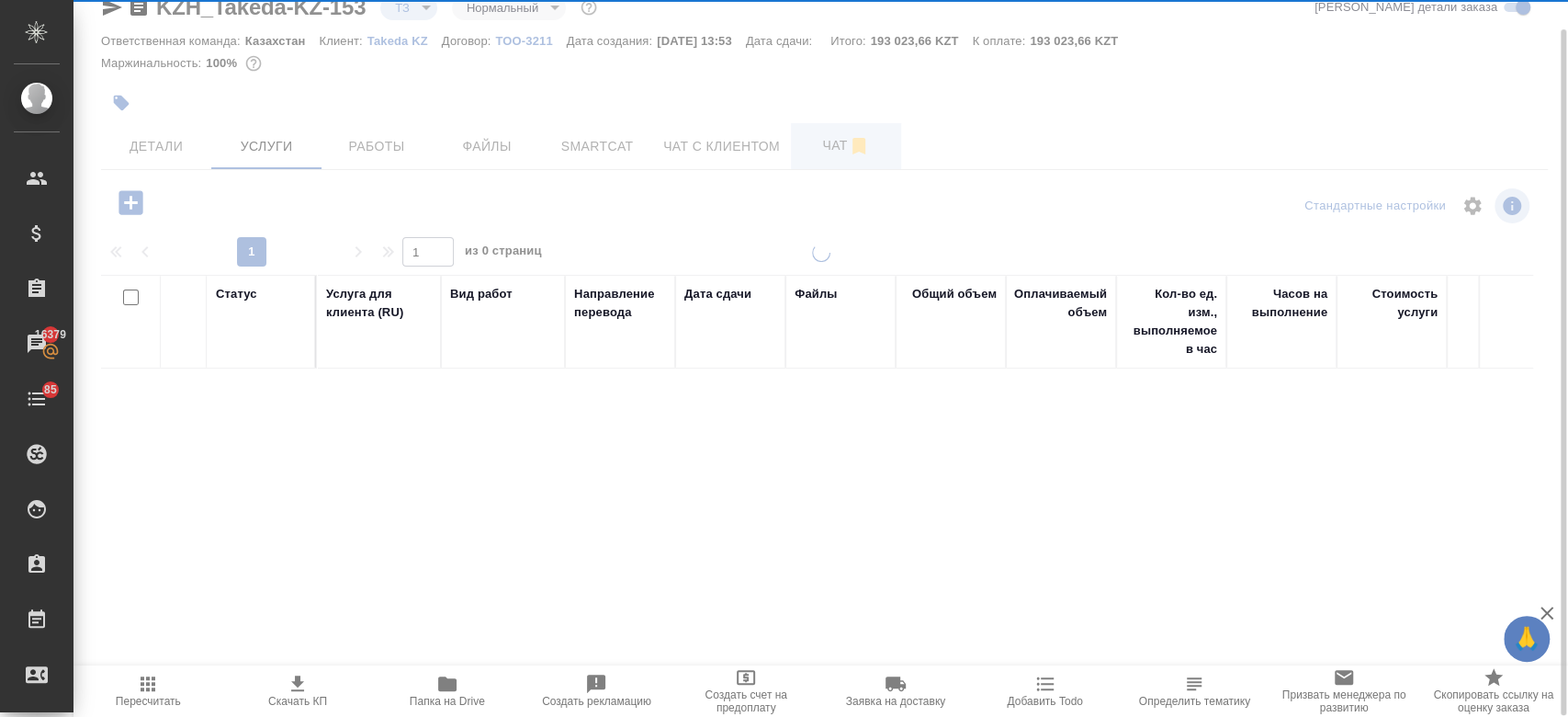
scroll to position [32, 0]
click at [823, 152] on span "Чат" at bounding box center [845, 146] width 88 height 23
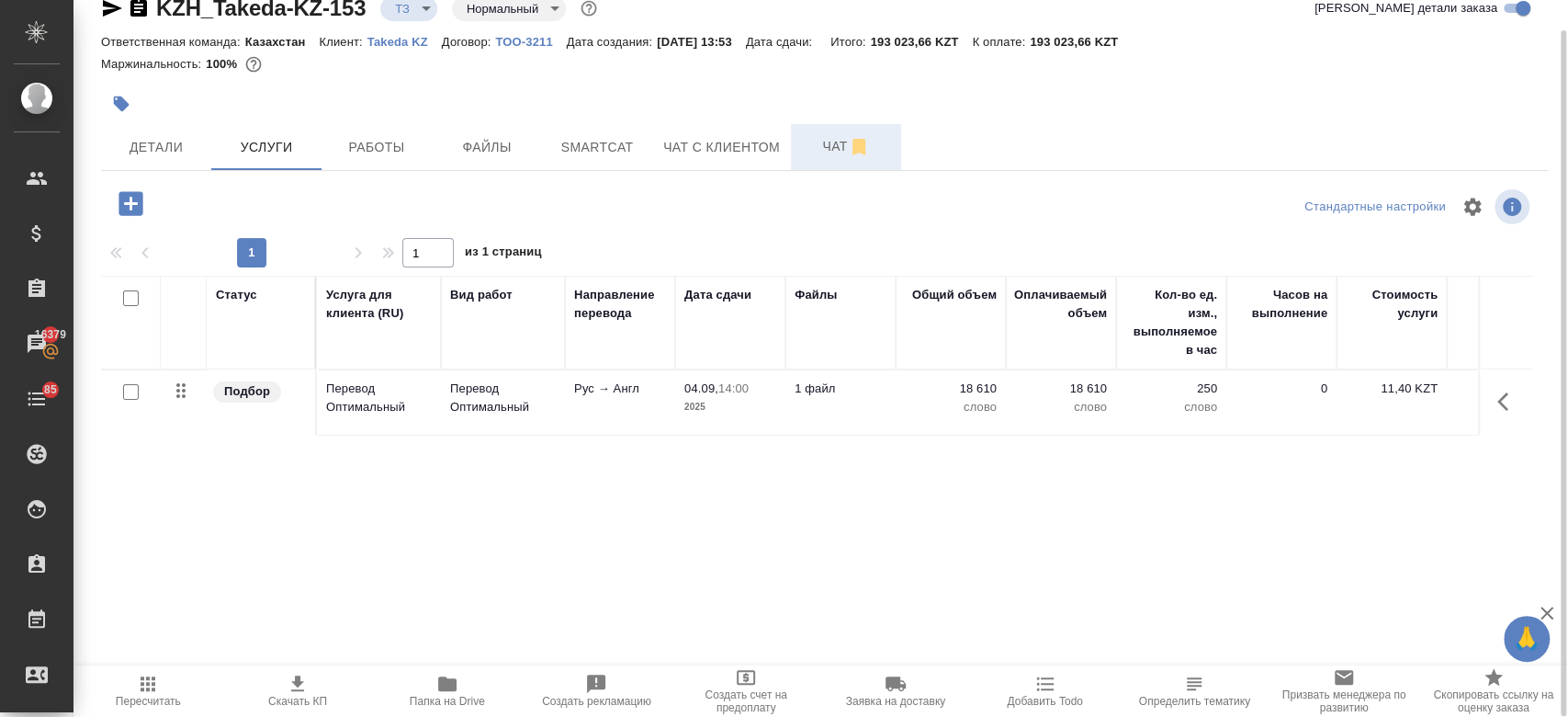
click at [823, 152] on span "Чат" at bounding box center [845, 146] width 88 height 23
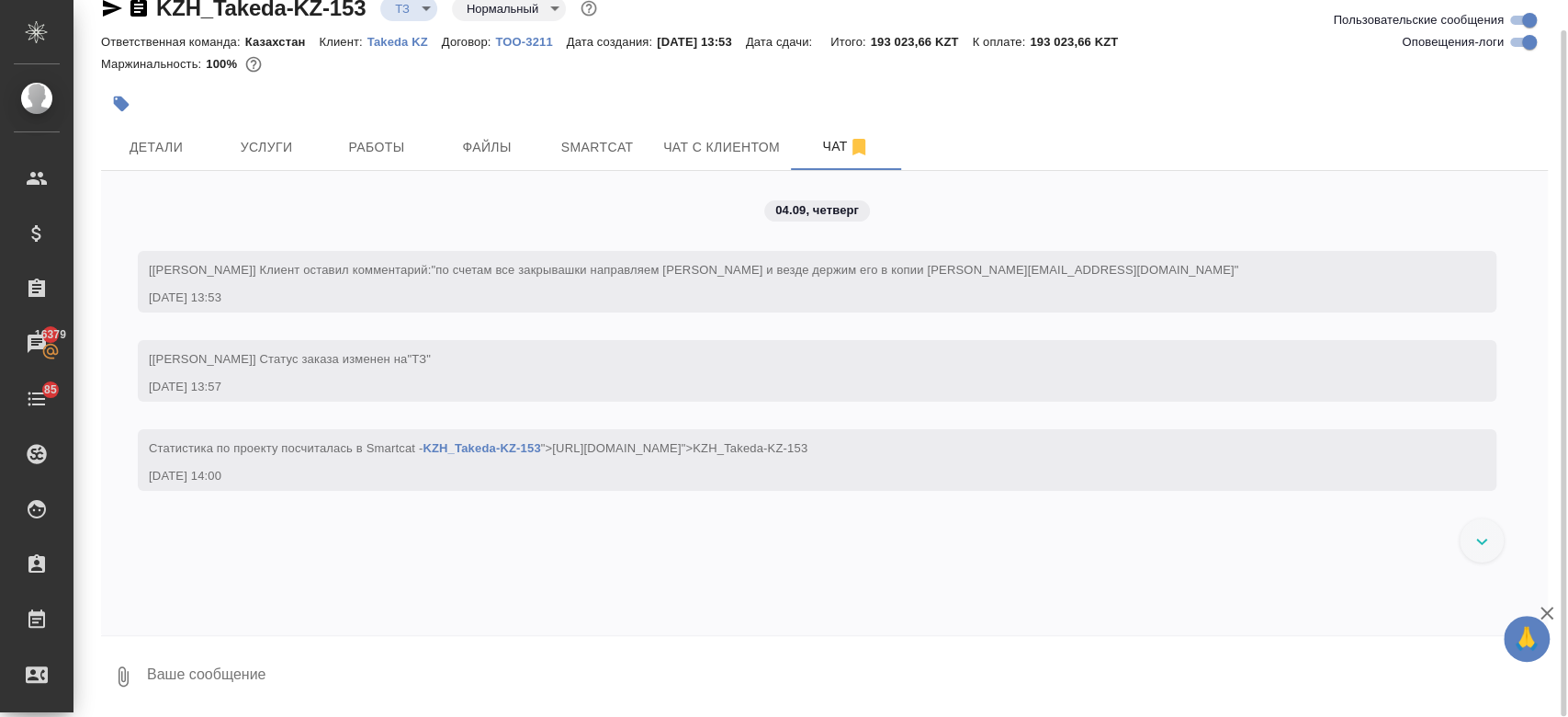
click at [731, 85] on div at bounding box center [583, 103] width 964 height 41
click at [307, 167] on button "Услуги" at bounding box center [265, 147] width 110 height 46
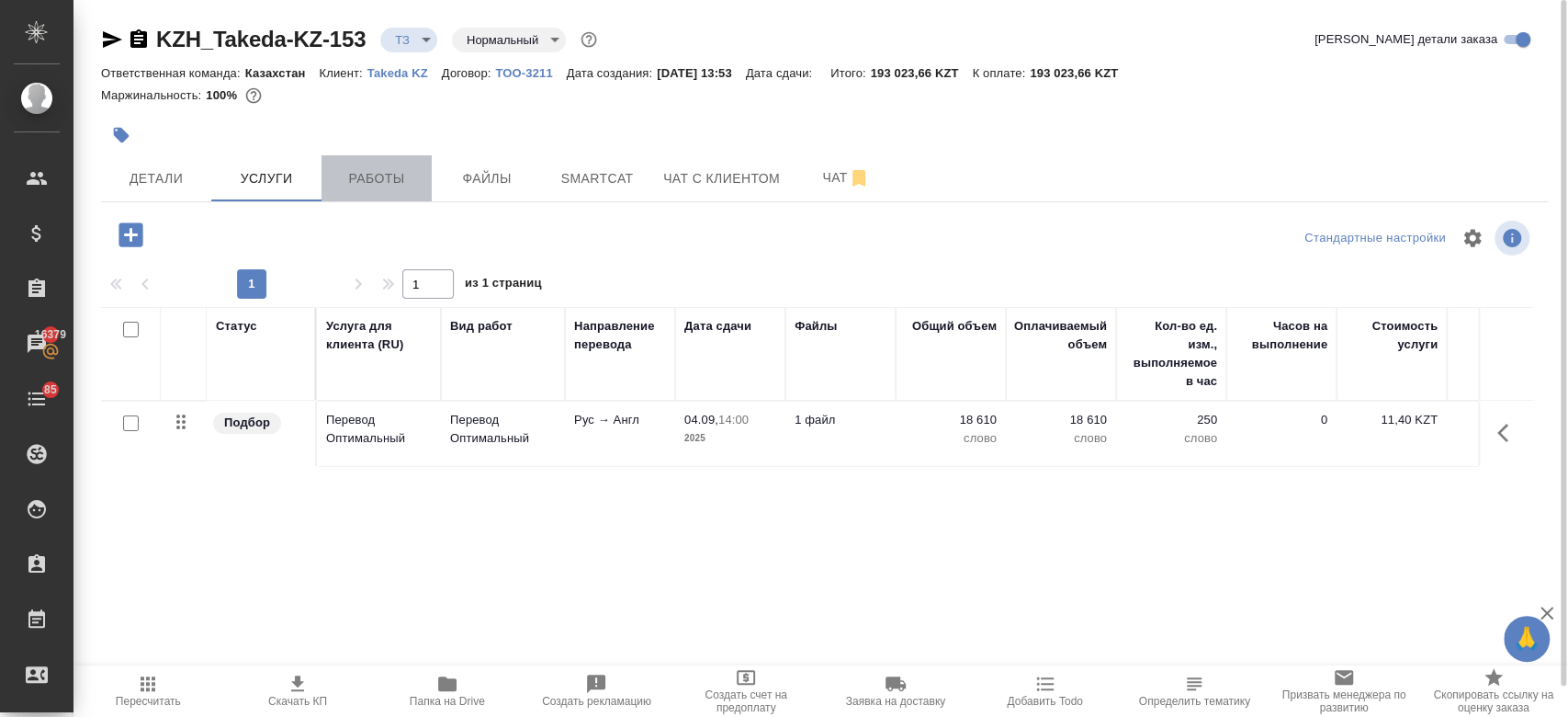
click at [350, 192] on button "Работы" at bounding box center [376, 178] width 110 height 46
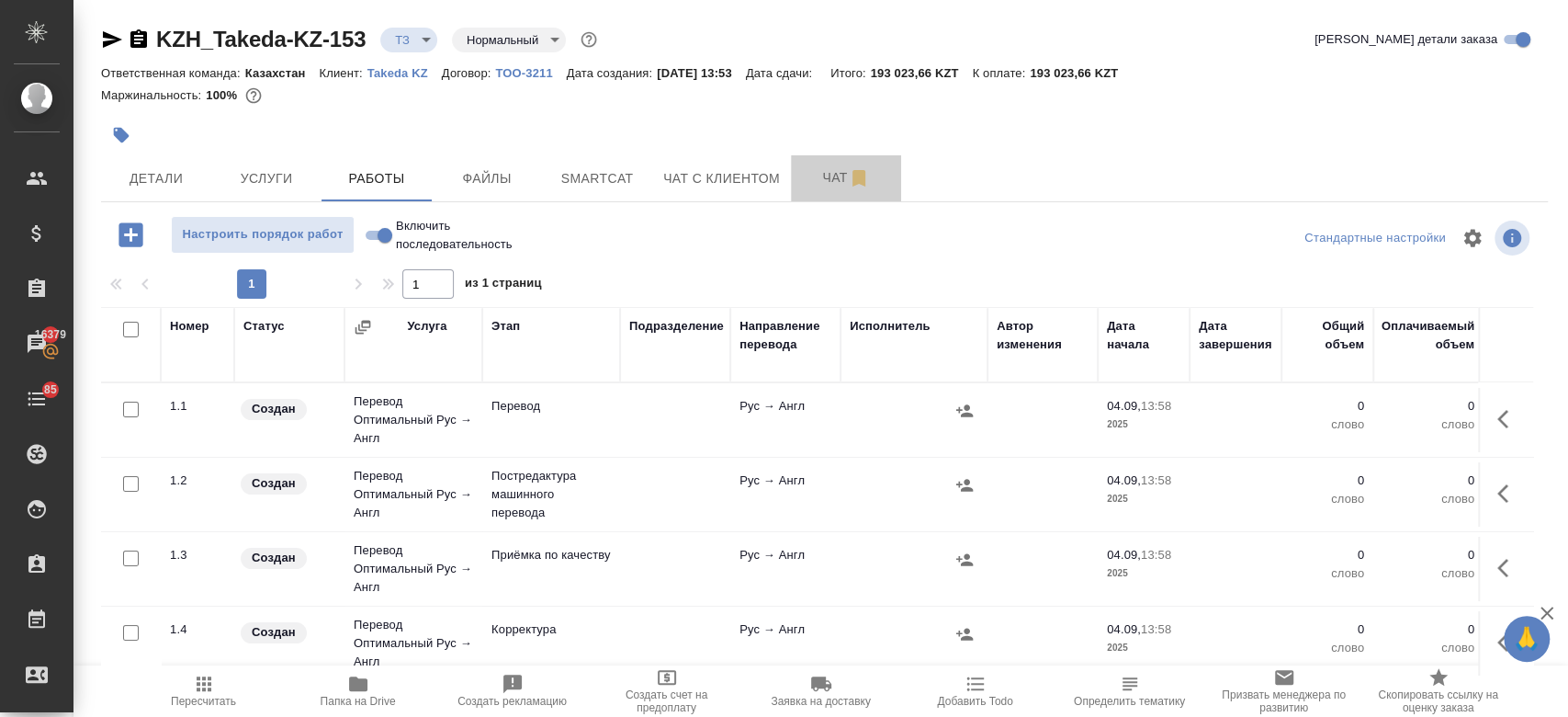
click at [819, 184] on span "Чат" at bounding box center [845, 177] width 88 height 23
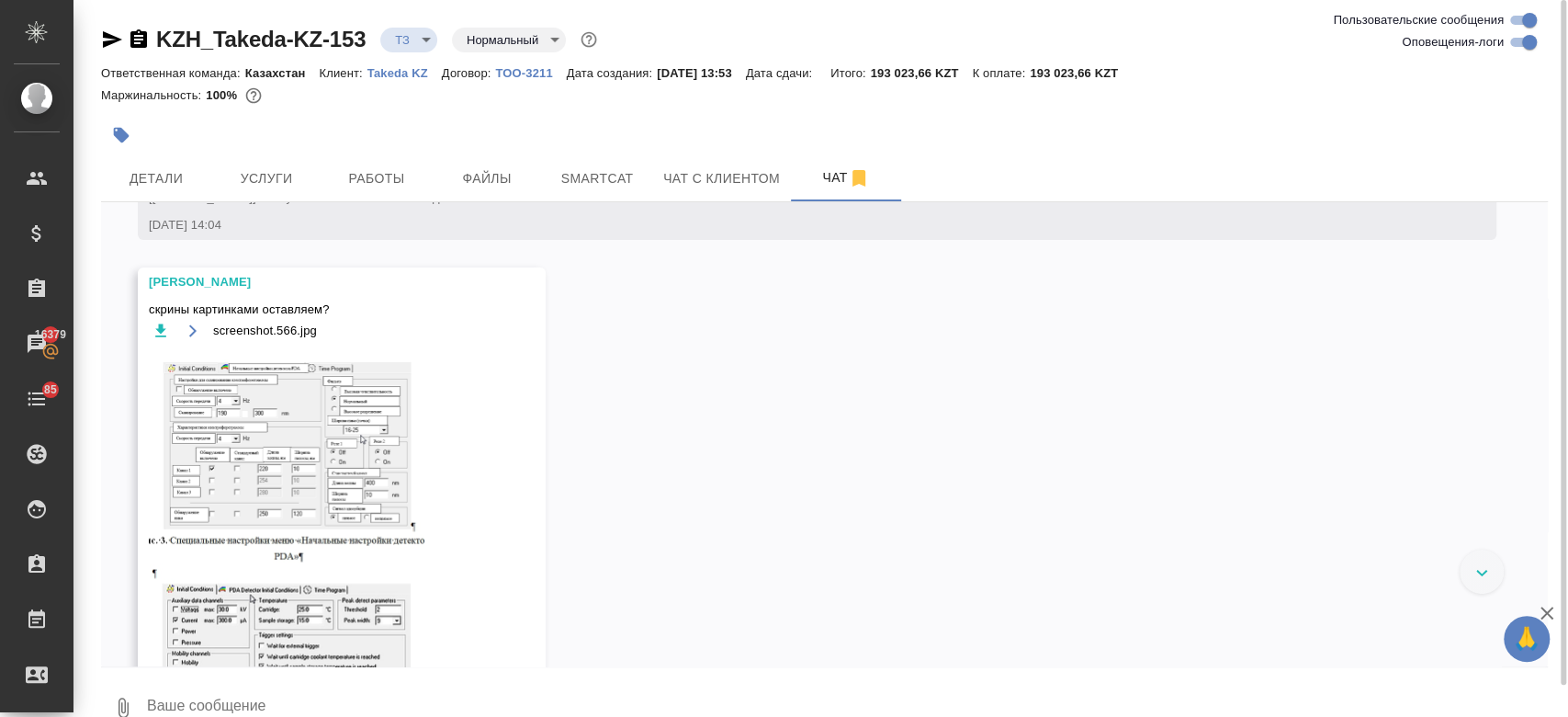
scroll to position [369, 0]
drag, startPoint x: 330, startPoint y: 304, endPoint x: 135, endPoint y: 314, distance: 195.3
click at [135, 314] on div "04.09, четверг [Кошербаева Назерке] Клиент оставил комментарий: "по счетам все …" at bounding box center [824, 434] width 1446 height 463
copy span "скрины картинками оставляем?"
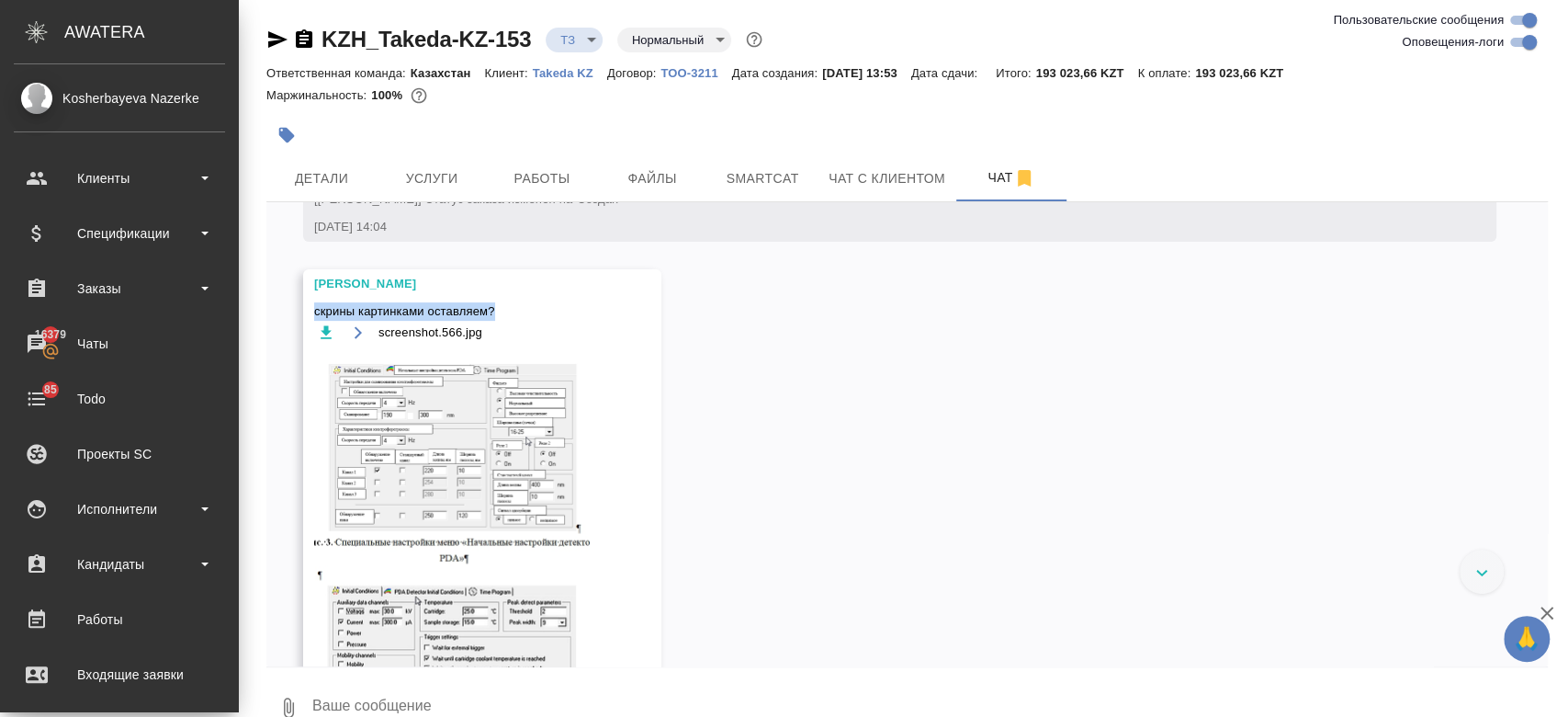
click at [509, 410] on img at bounding box center [451, 536] width 275 height 367
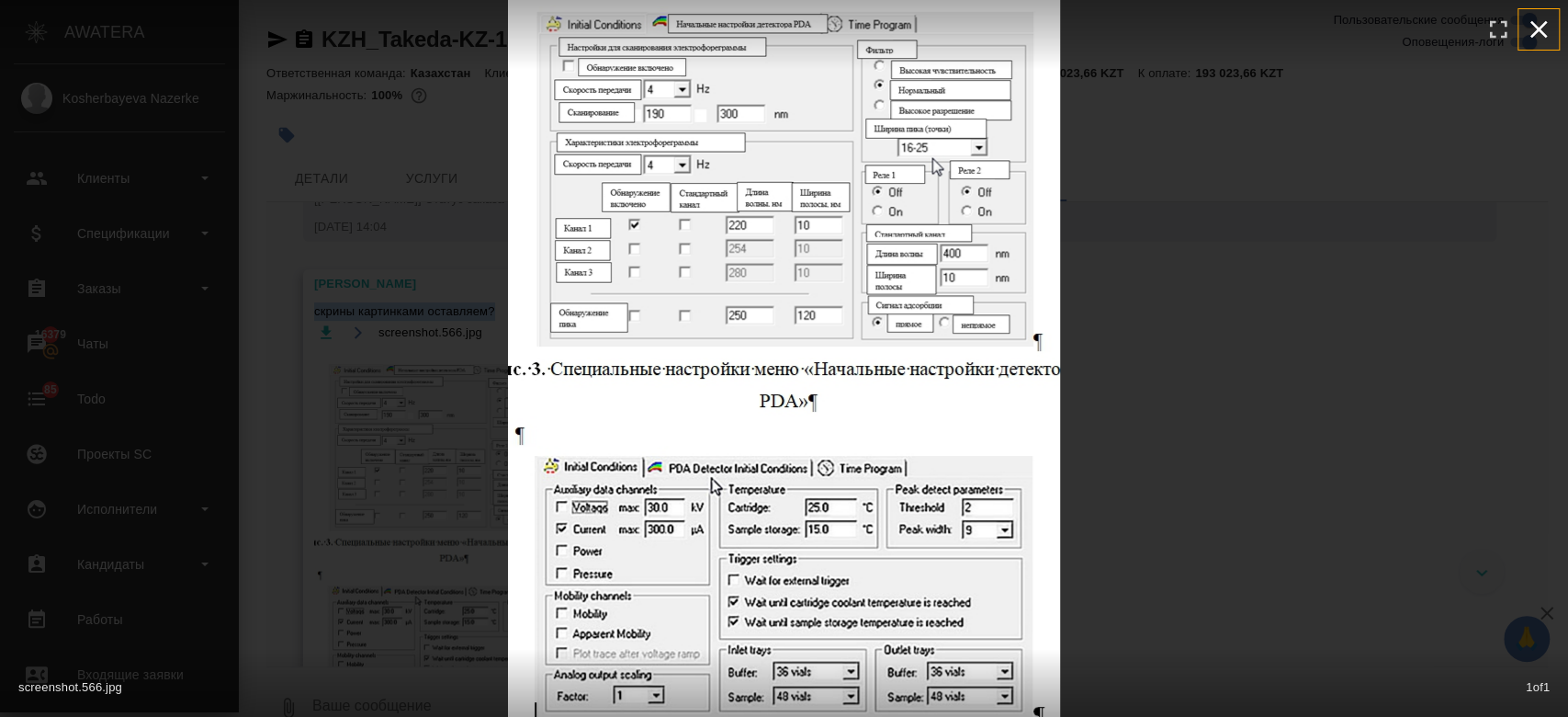
click at [1543, 31] on icon "button" at bounding box center [1538, 30] width 30 height 30
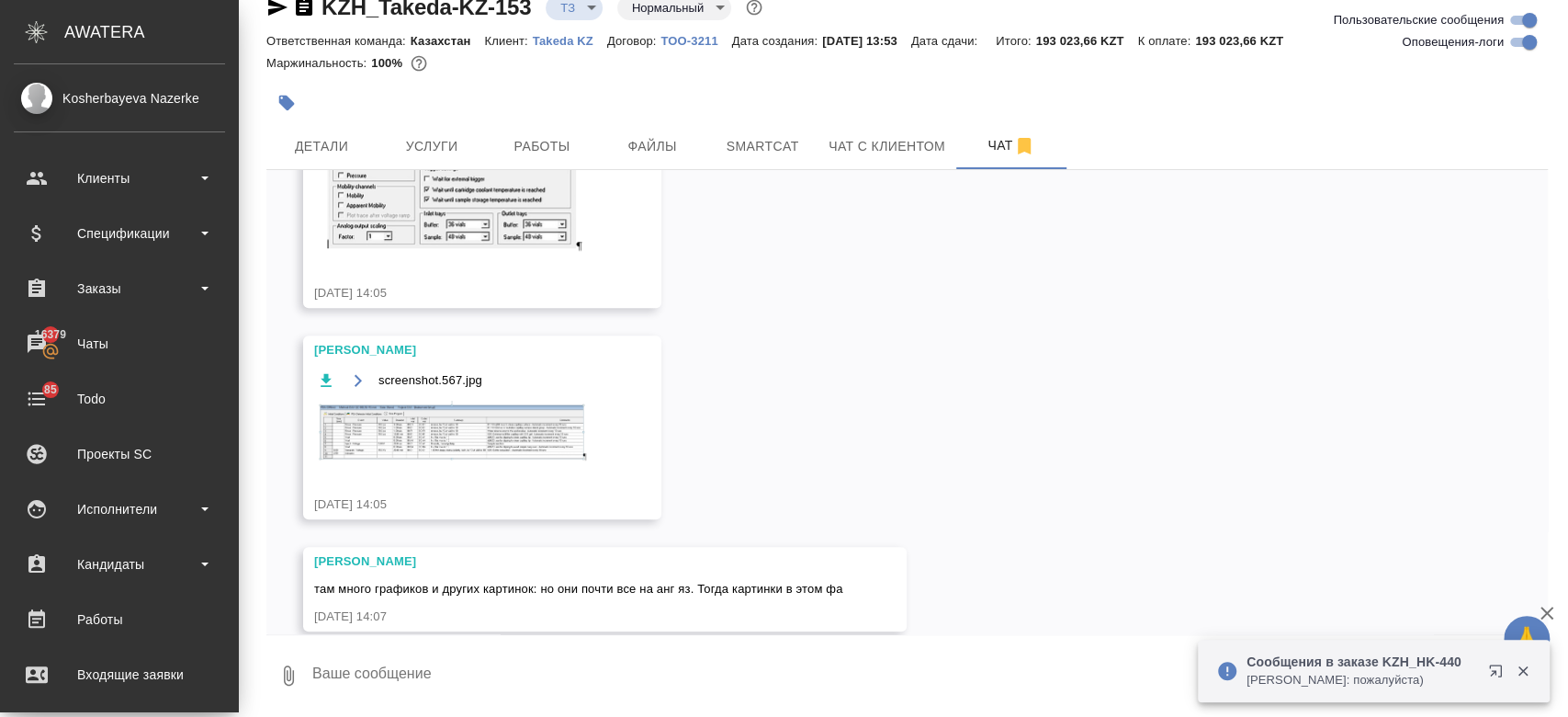
scroll to position [830, 0]
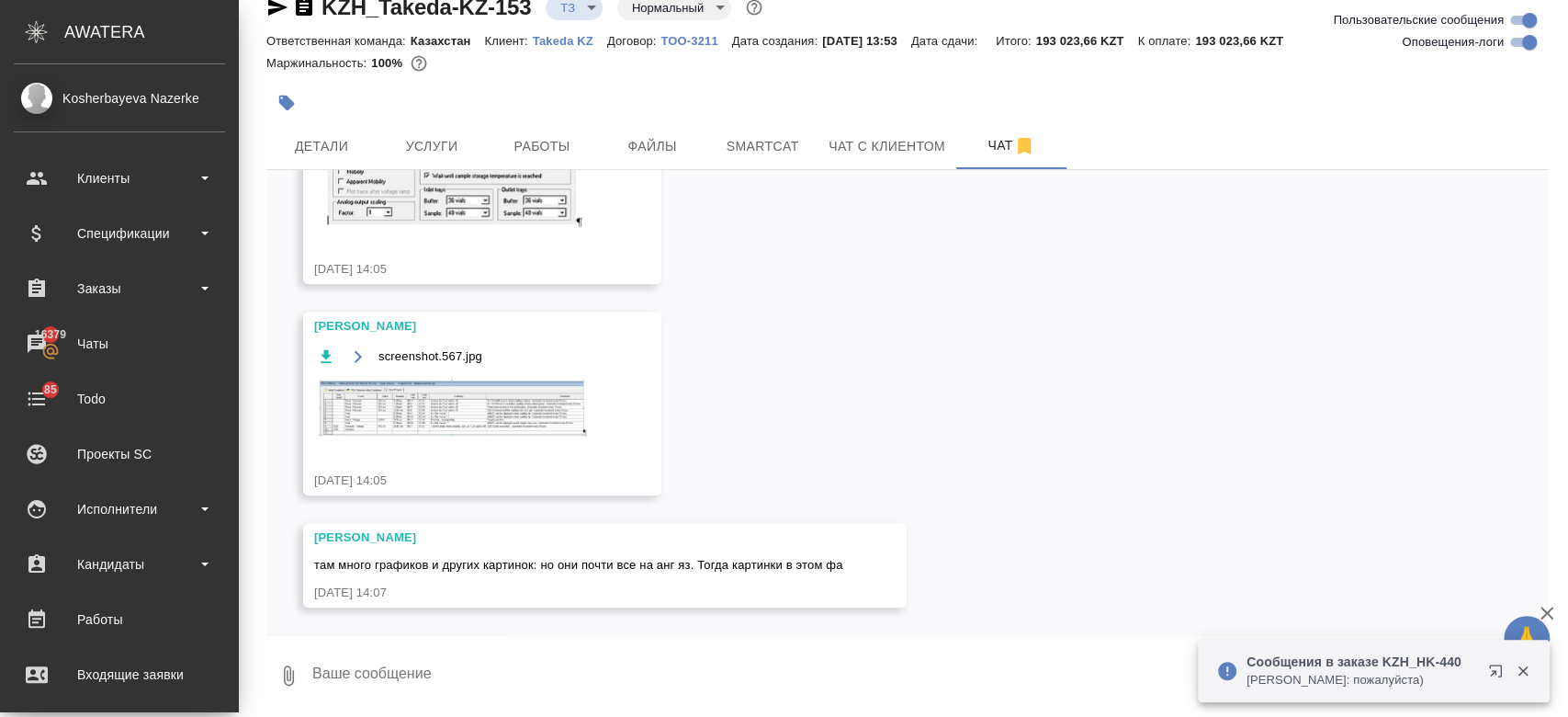
click at [531, 393] on img at bounding box center [451, 407] width 275 height 61
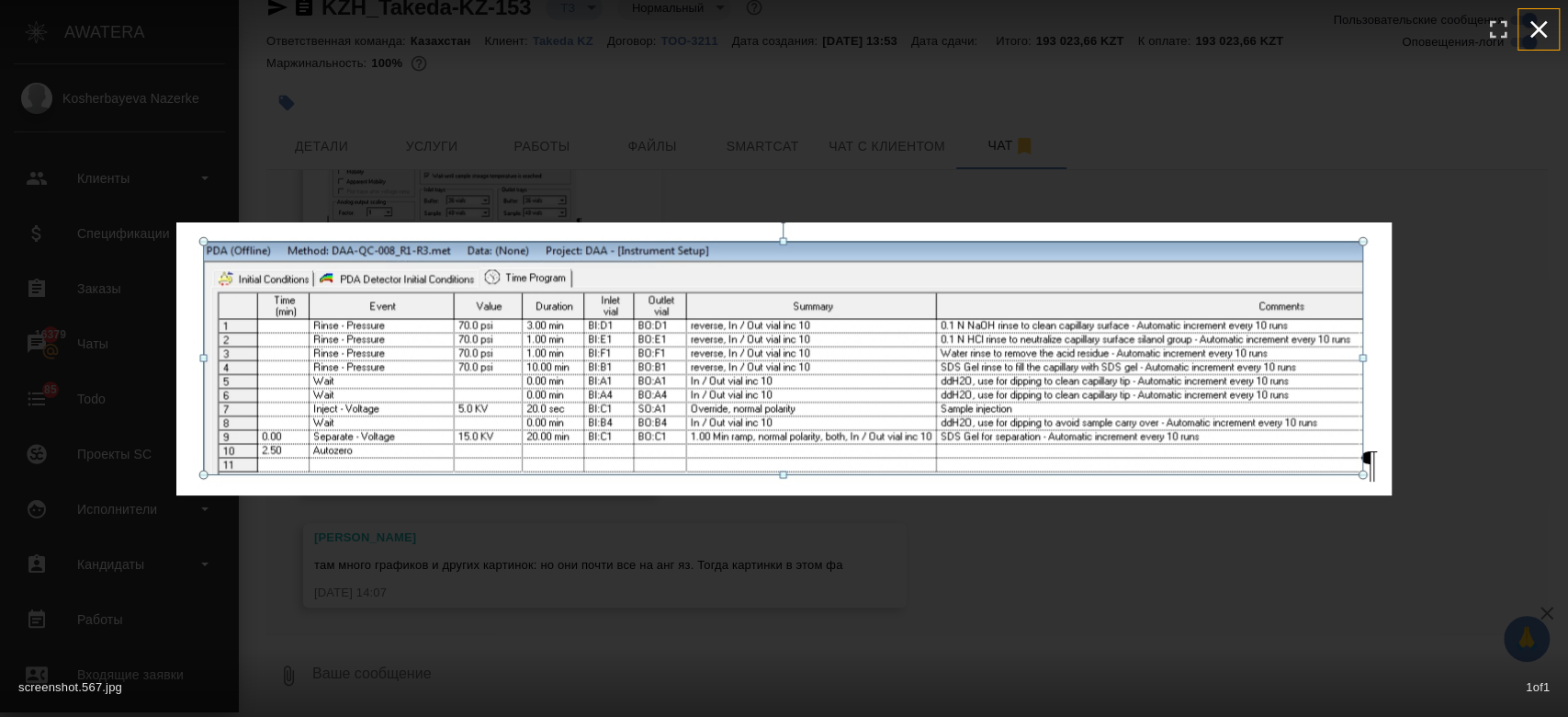
click at [1539, 36] on icon "button" at bounding box center [1538, 30] width 30 height 30
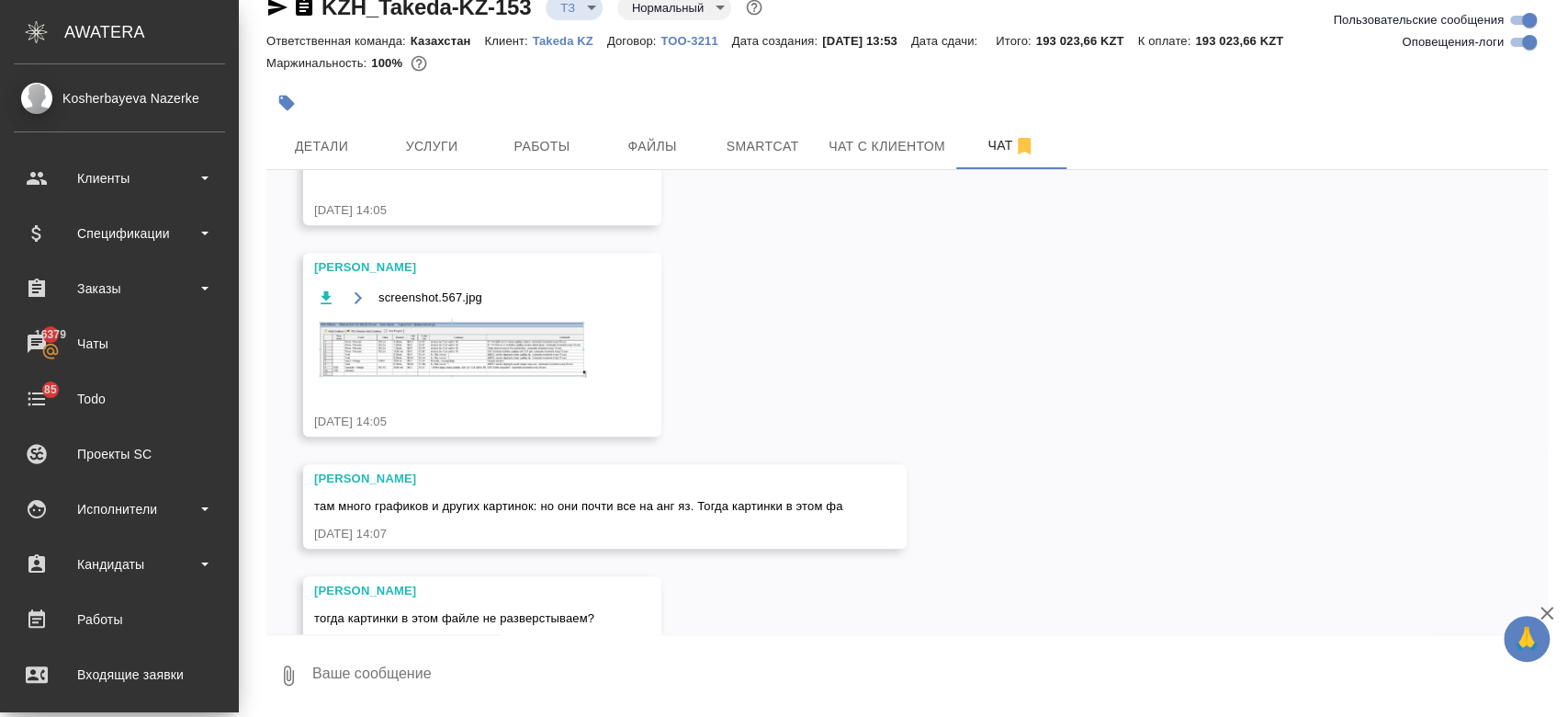
scroll to position [941, 0]
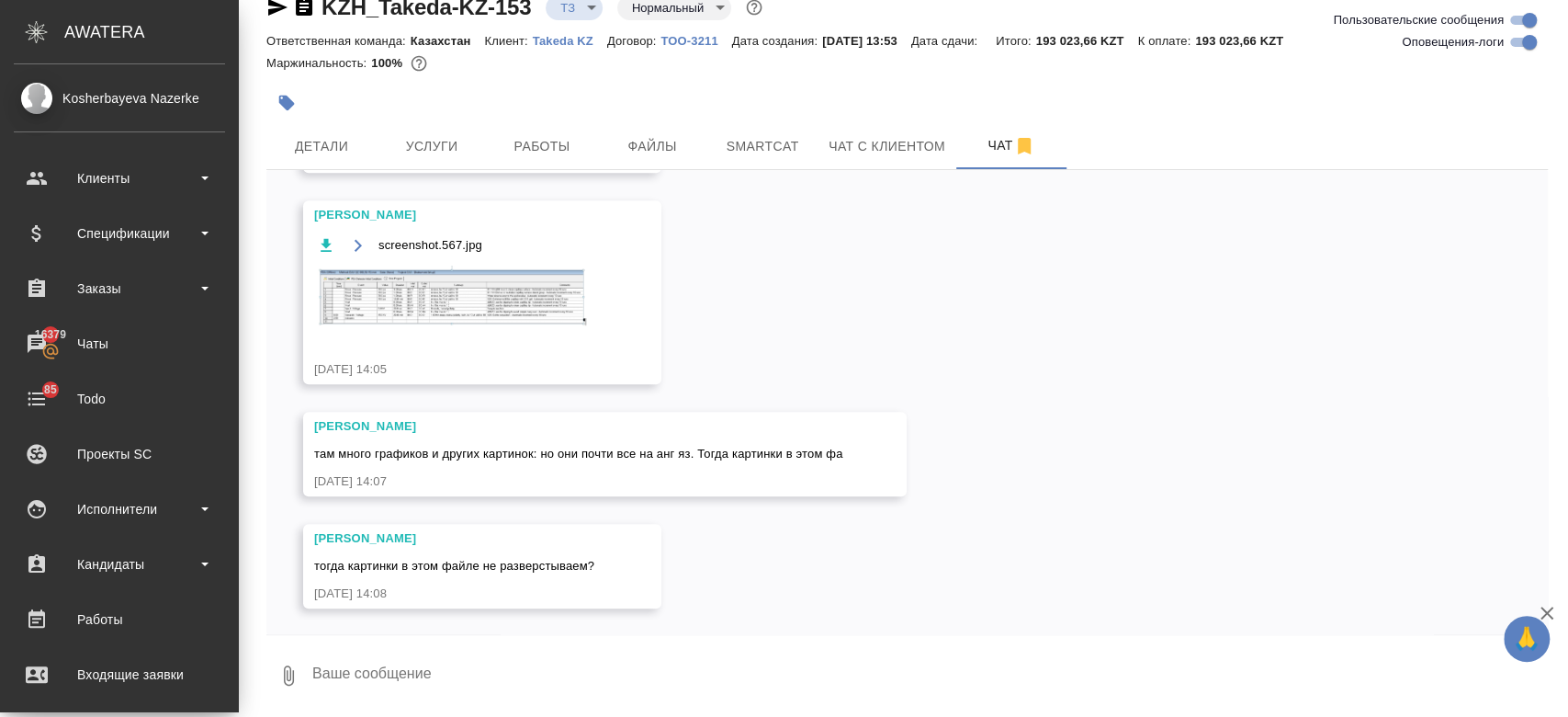
click at [504, 656] on textarea at bounding box center [930, 674] width 1237 height 62
type textarea "уточню"
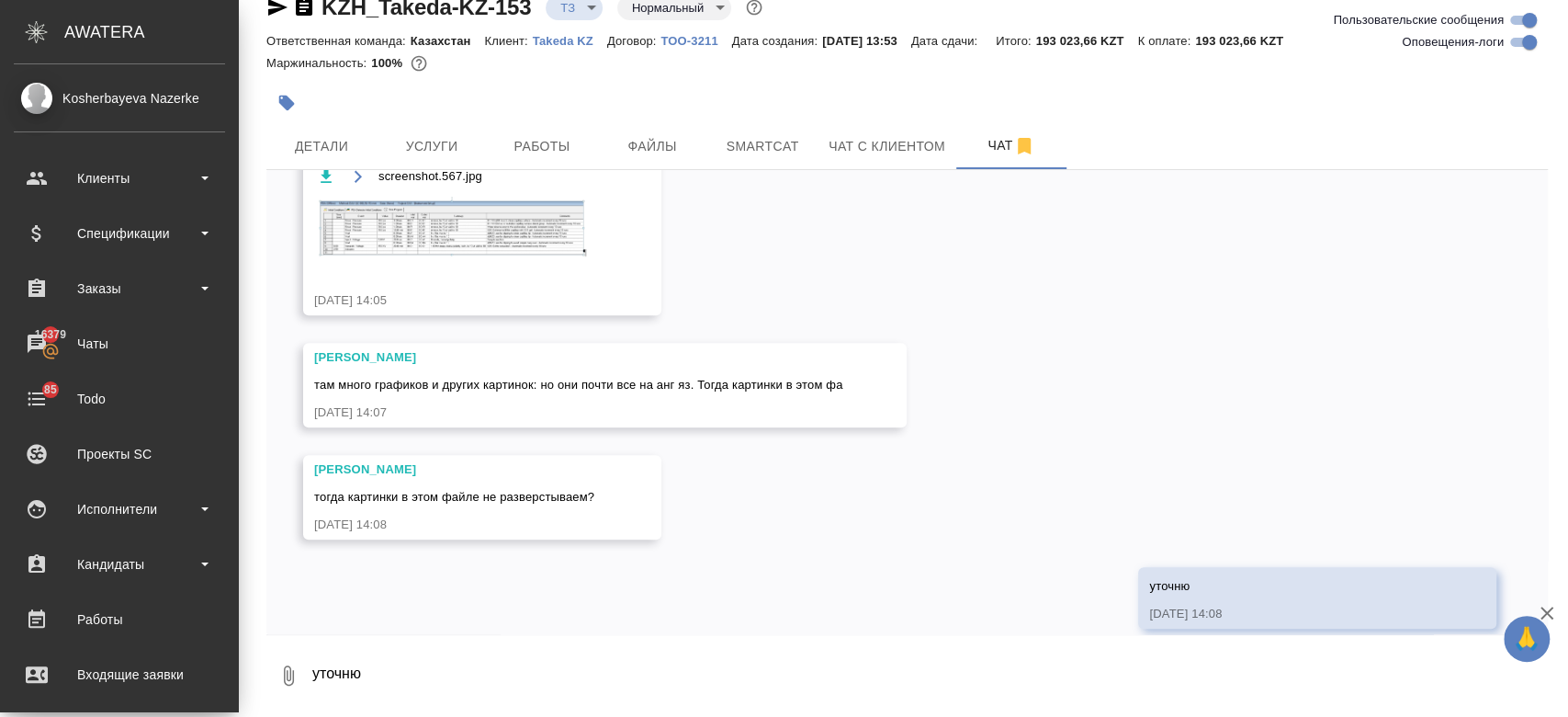
scroll to position [1030, 0]
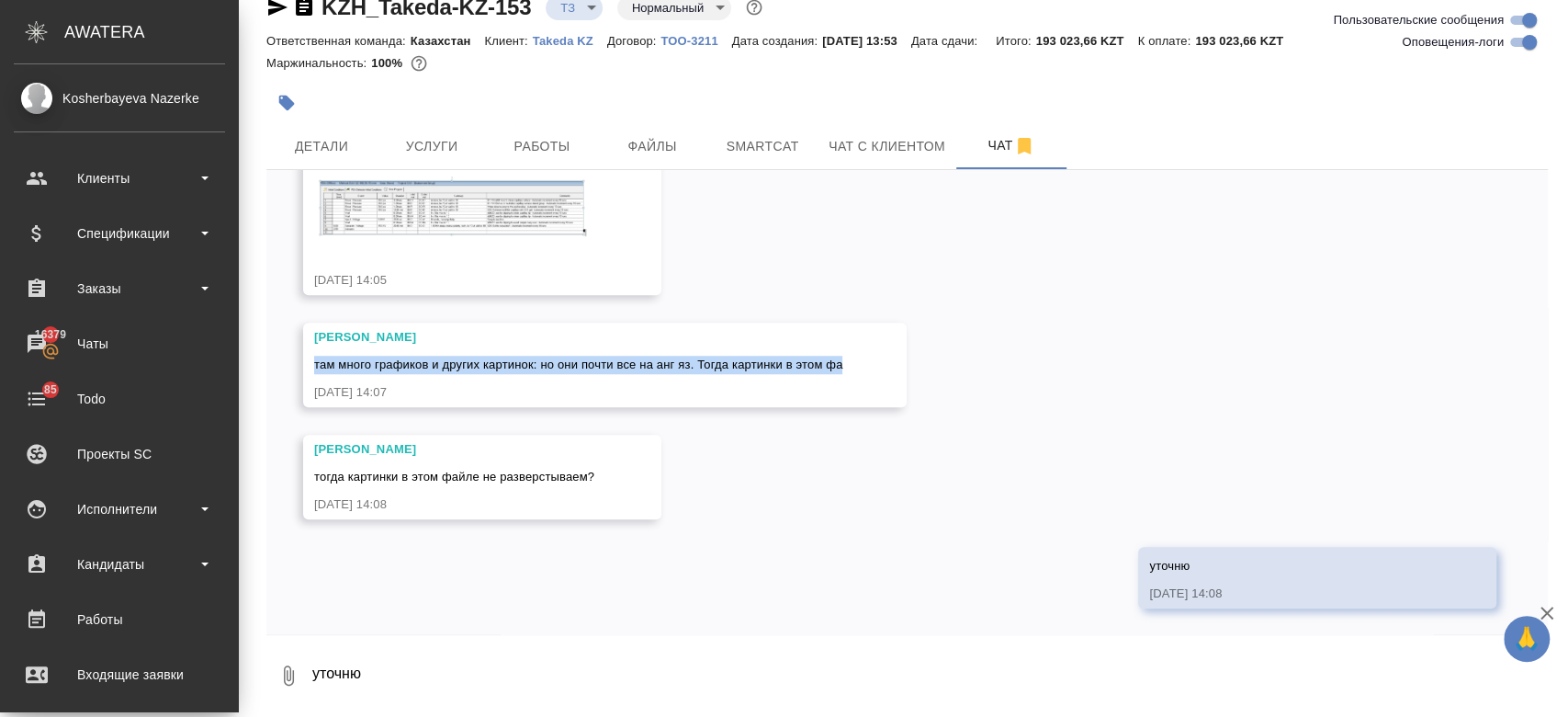
drag, startPoint x: 315, startPoint y: 362, endPoint x: 841, endPoint y: 359, distance: 526.0
click at [841, 359] on span "там много графиков и других картинок: но они почти все на анг яз. Тогда картинк…" at bounding box center [577, 364] width 528 height 14
copy span "там много графиков и других картинок: но они почти все на анг яз. Тогда картинк…"
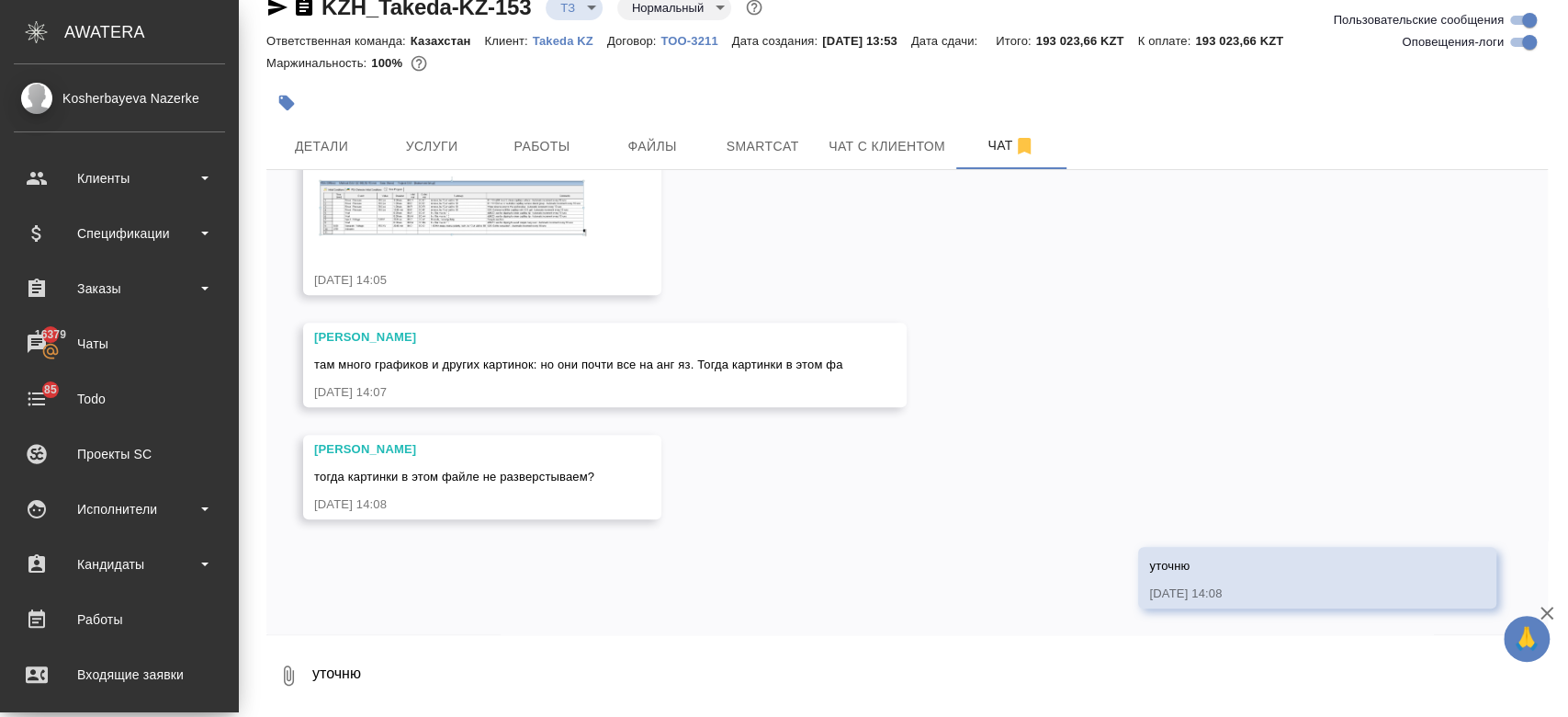
click at [433, 96] on div at bounding box center [693, 102] width 854 height 41
click at [448, 123] on button "Услуги" at bounding box center [431, 146] width 110 height 46
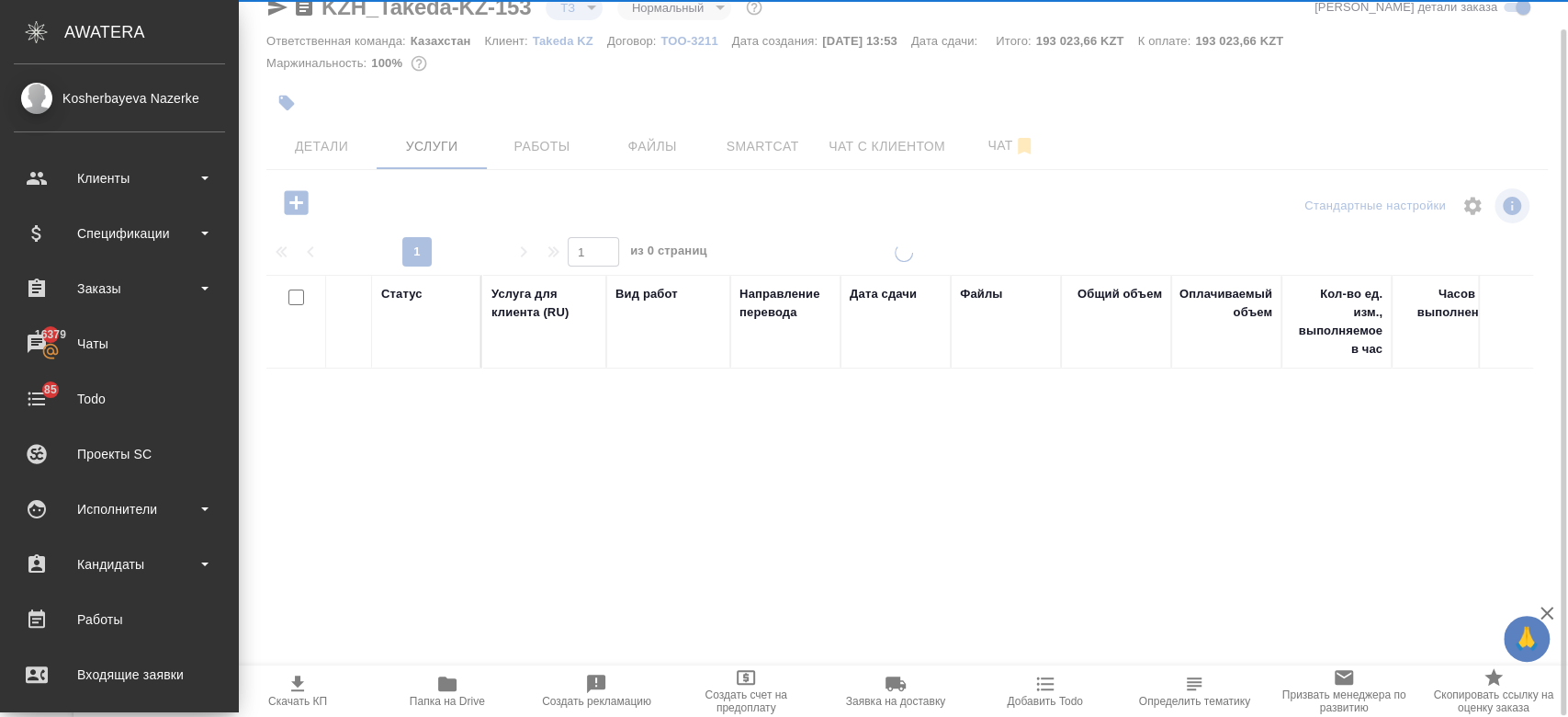
scroll to position [32, 0]
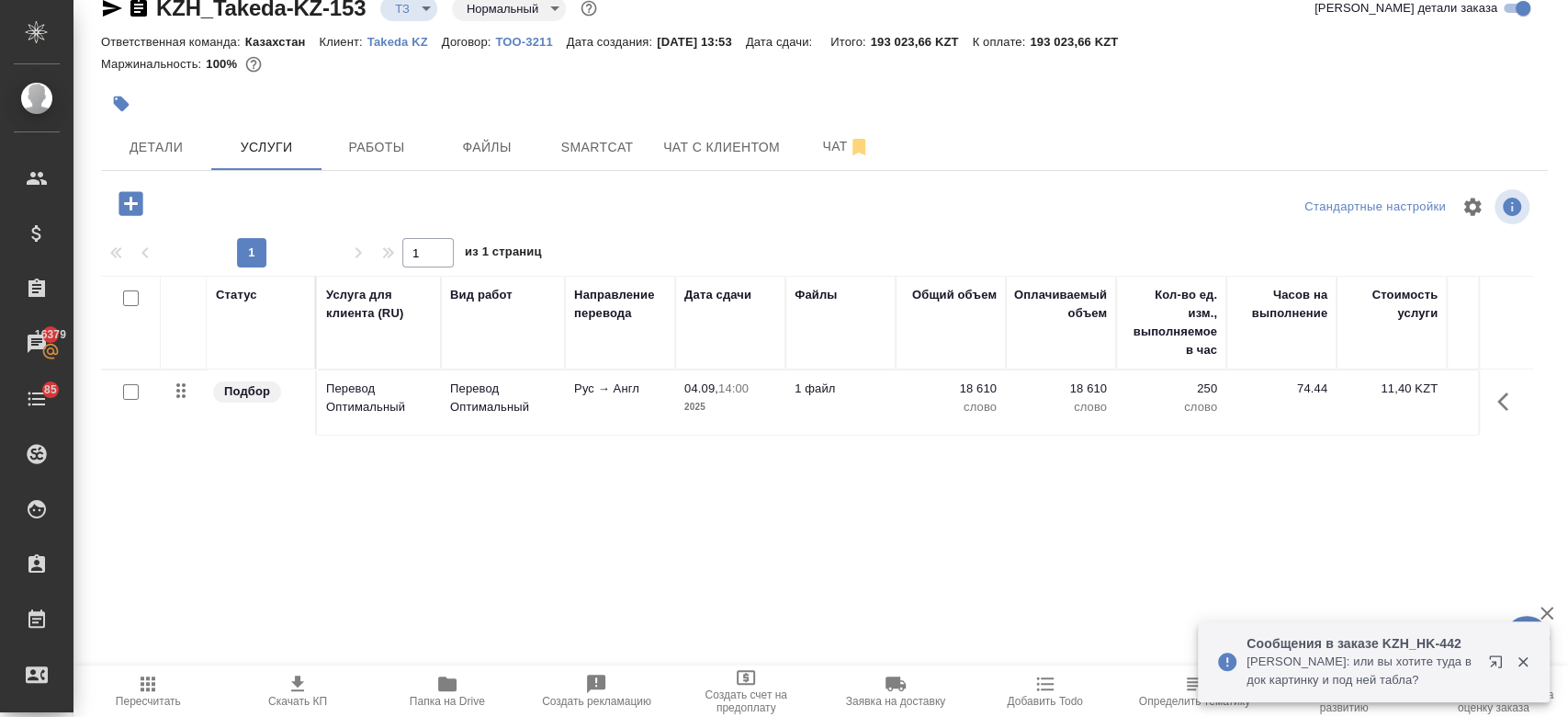
click at [589, 106] on div at bounding box center [583, 103] width 964 height 41
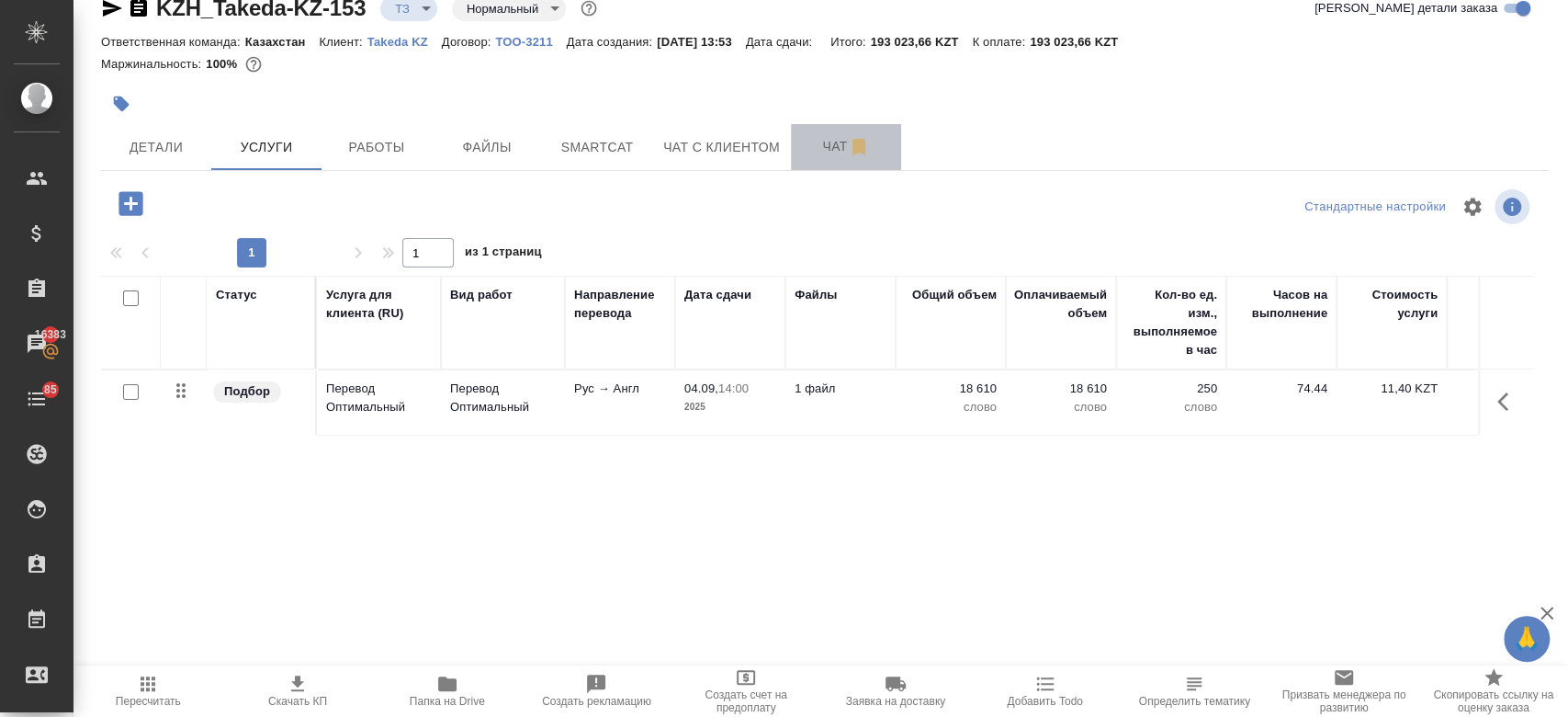
click at [830, 141] on span "Чат" at bounding box center [845, 146] width 88 height 23
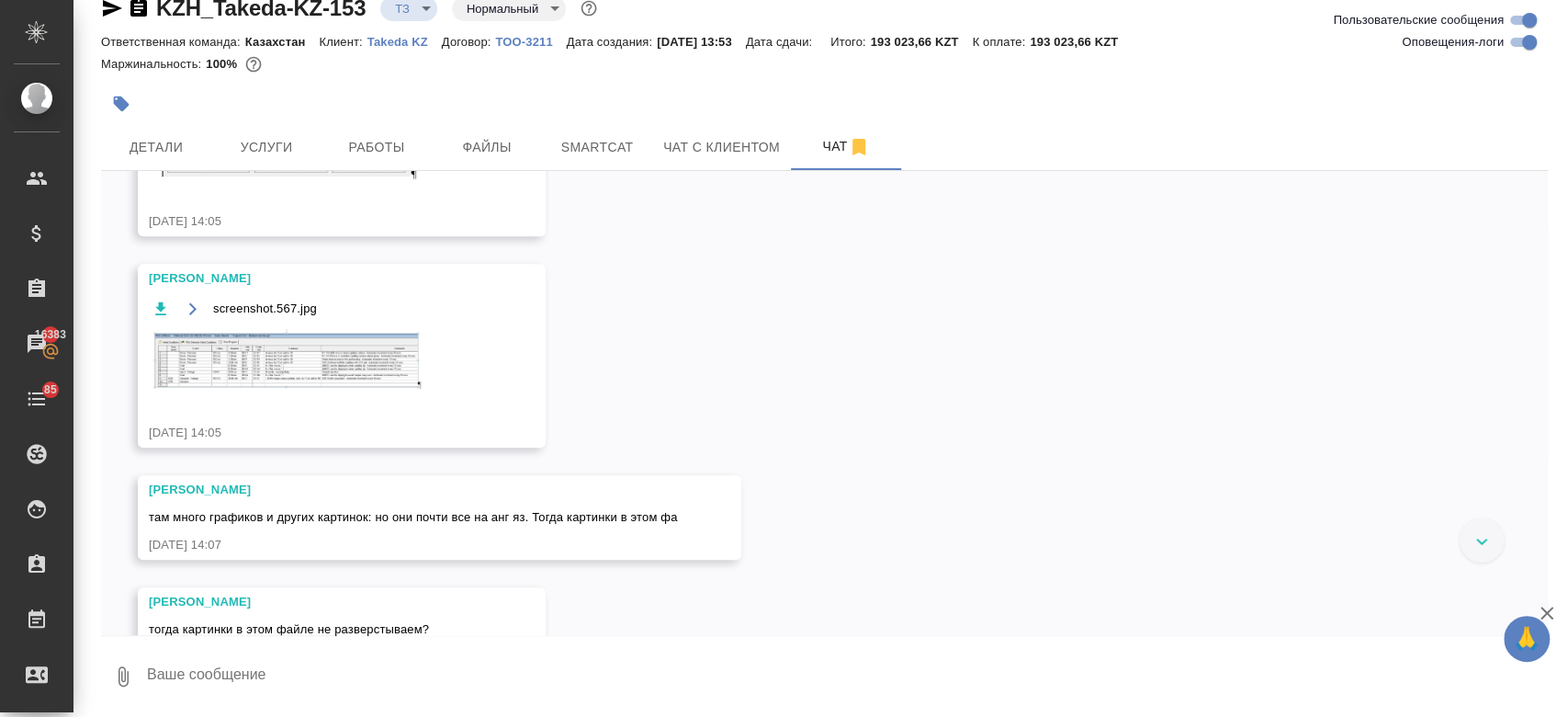
scroll to position [1030, 0]
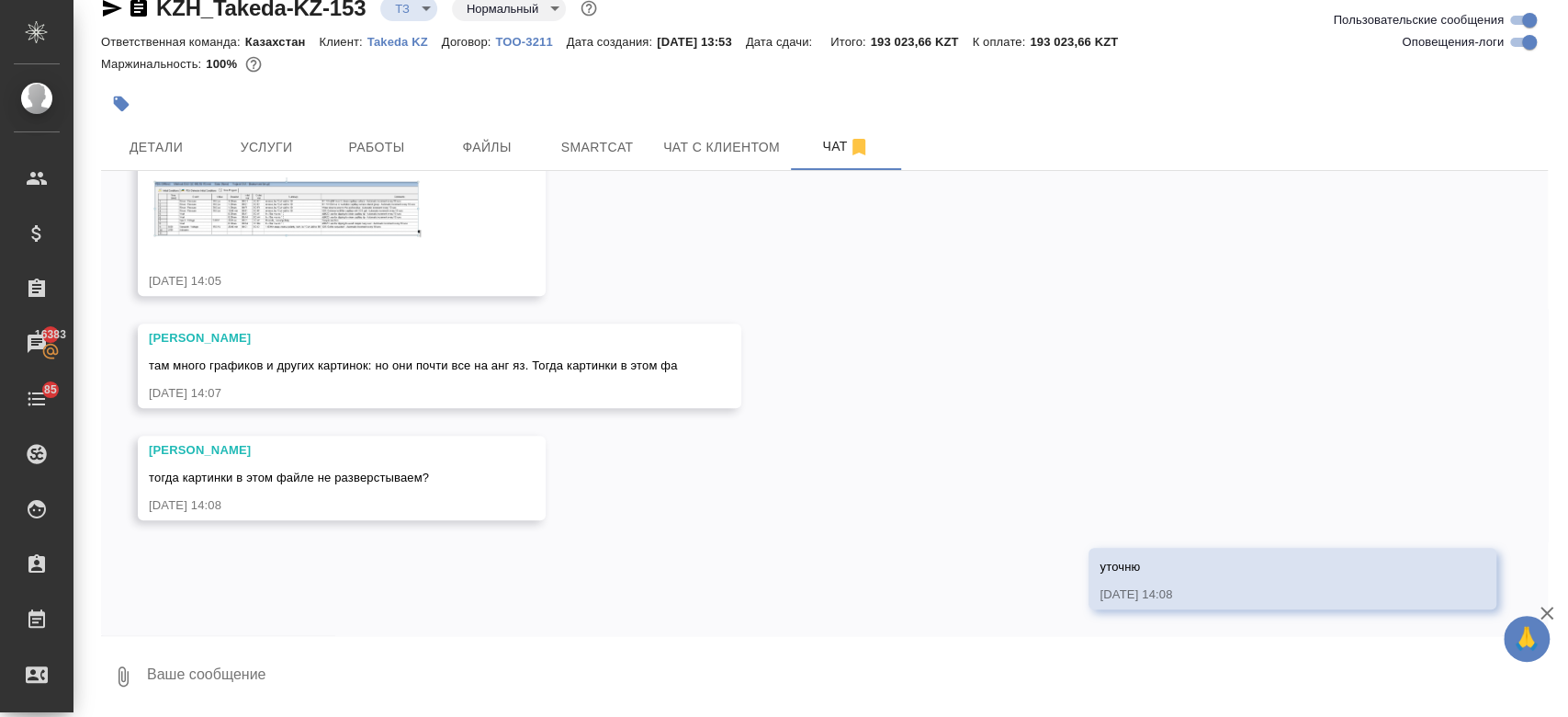
click at [374, 655] on textarea at bounding box center [846, 675] width 1403 height 62
paste textarea "Нет, скрины с картинками уже есть перевод на английский язык, их не нужно счита…"
type textarea "Нет, скрины с картинками уже есть перевод на английский язык, их не нужно счита…"
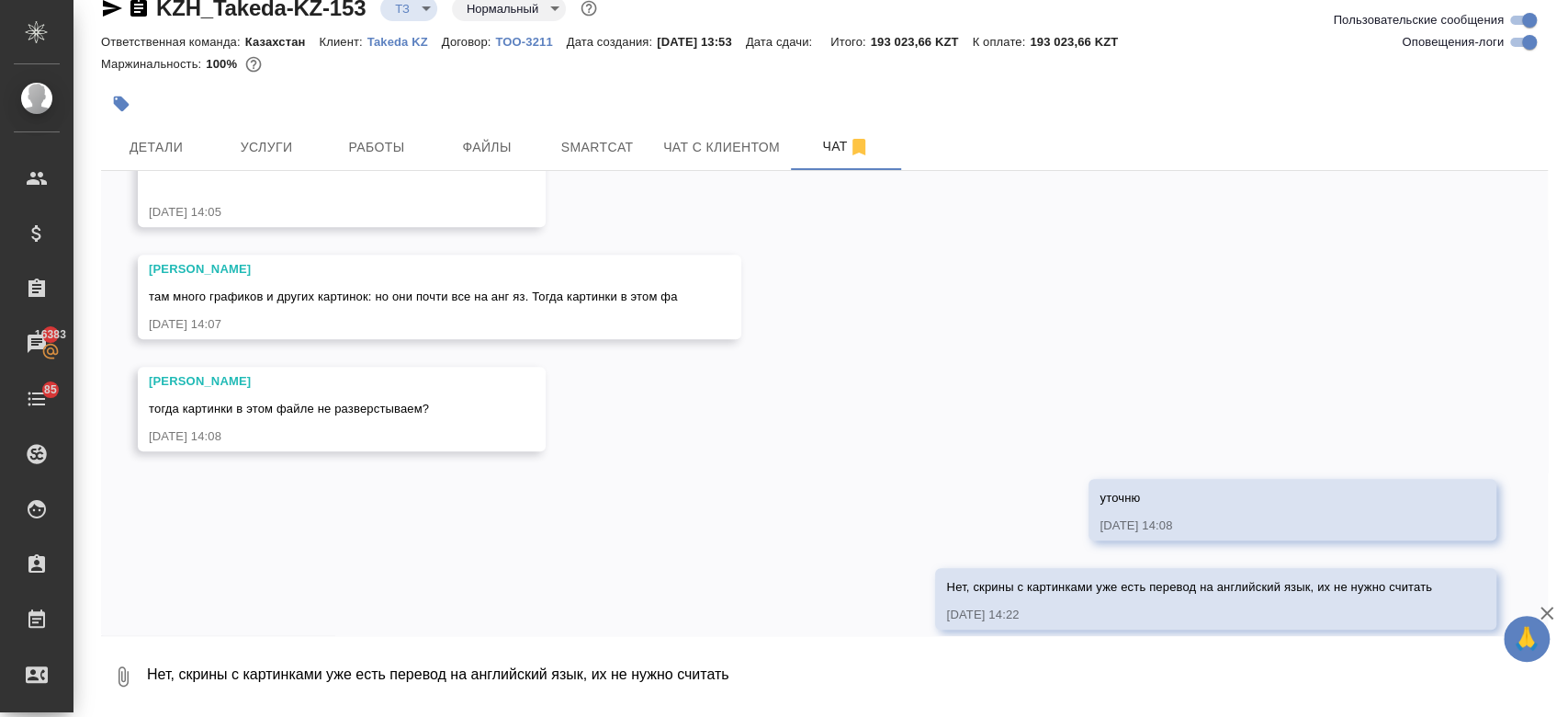
scroll to position [1119, 0]
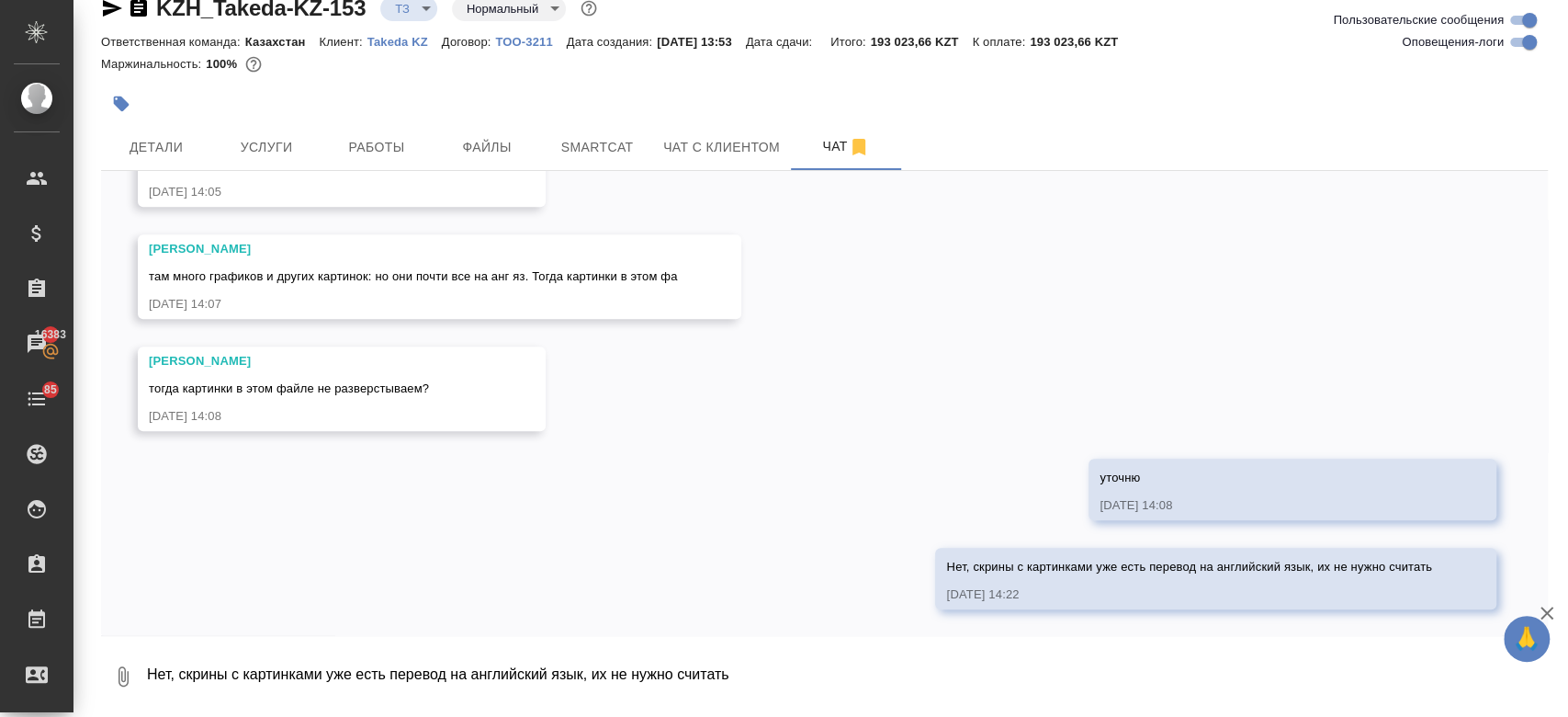
click at [497, 674] on textarea "Нет, скрины с картинками уже есть перевод на английский язык, их не нужно счита…" at bounding box center [846, 675] width 1403 height 62
paste textarea "Вроде на все картинки и графы есть перевод на английский, тогда не нужно считат…"
type textarea "Вроде на все картинки и графы есть перевод на английский, тогда не нужно считат…"
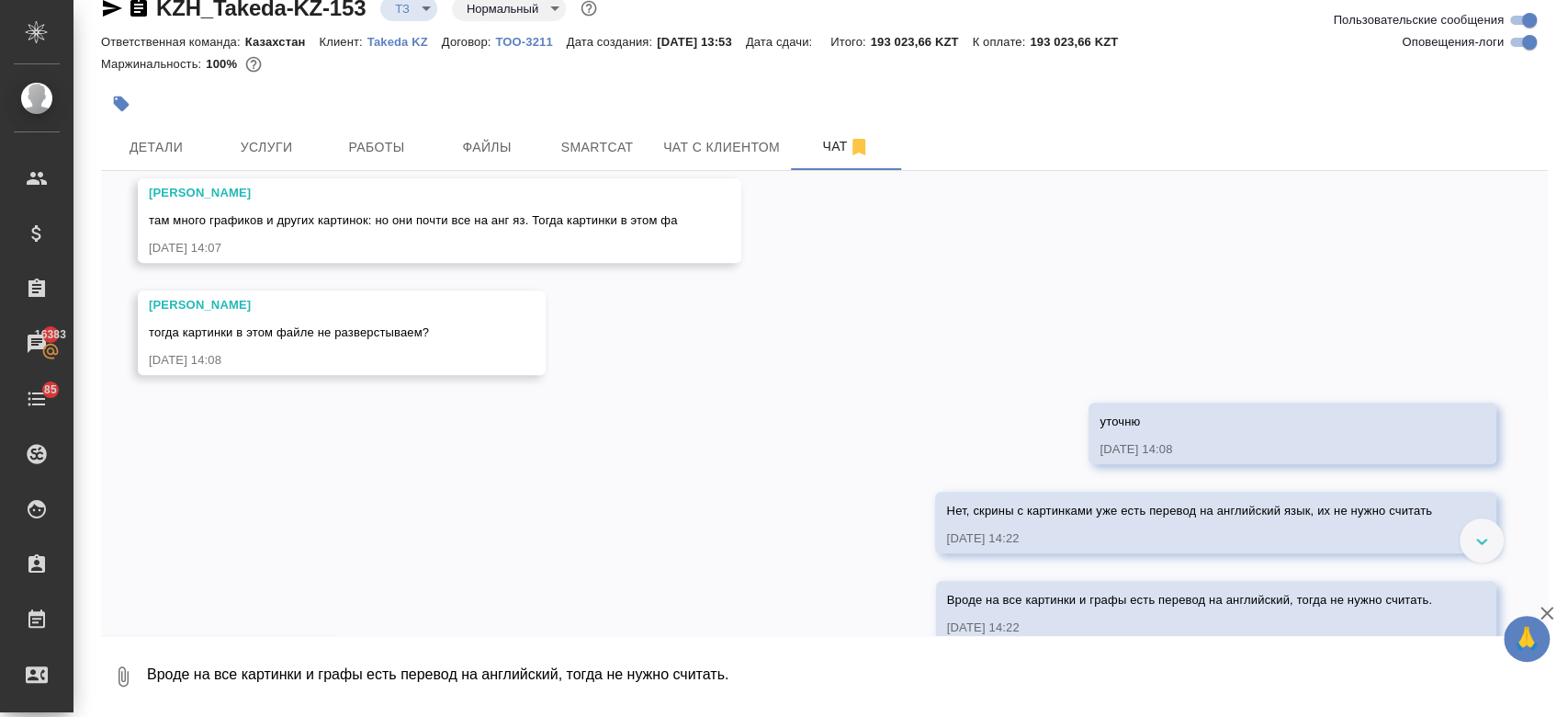
scroll to position [1208, 0]
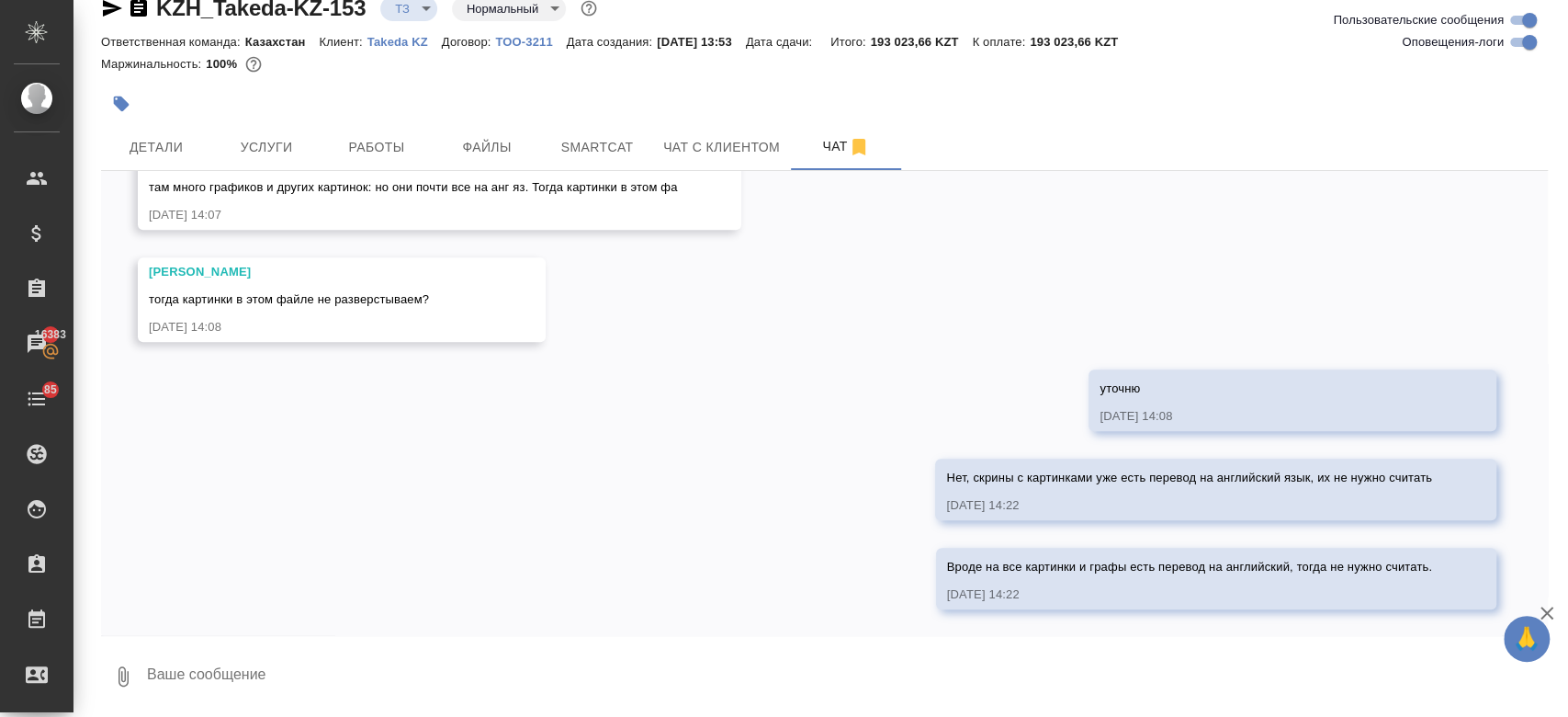
type textarea """
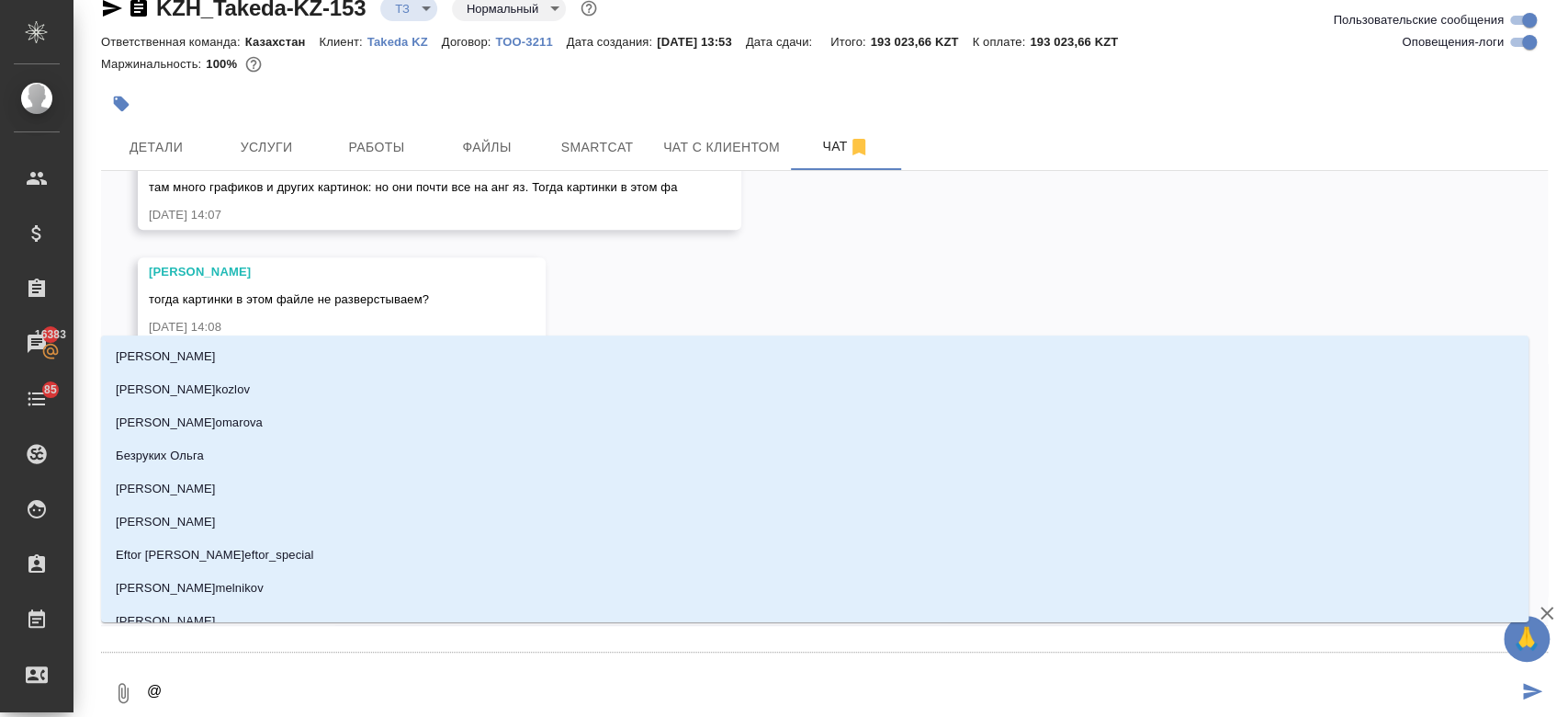
type textarea "@а"
type input "а"
type textarea "@ар"
type input "ар"
type textarea "@арс"
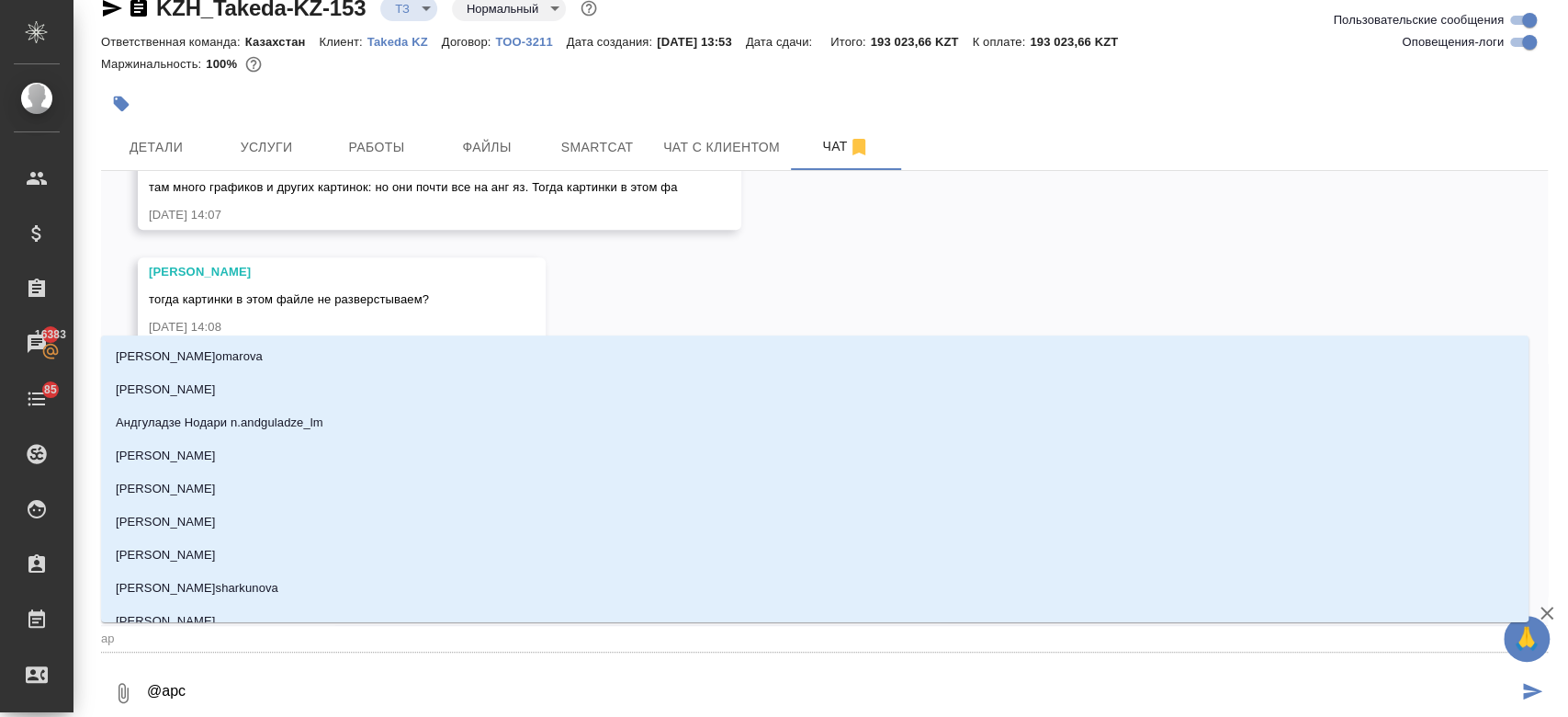
type input "арс"
type textarea "@арсе"
type input "арсе"
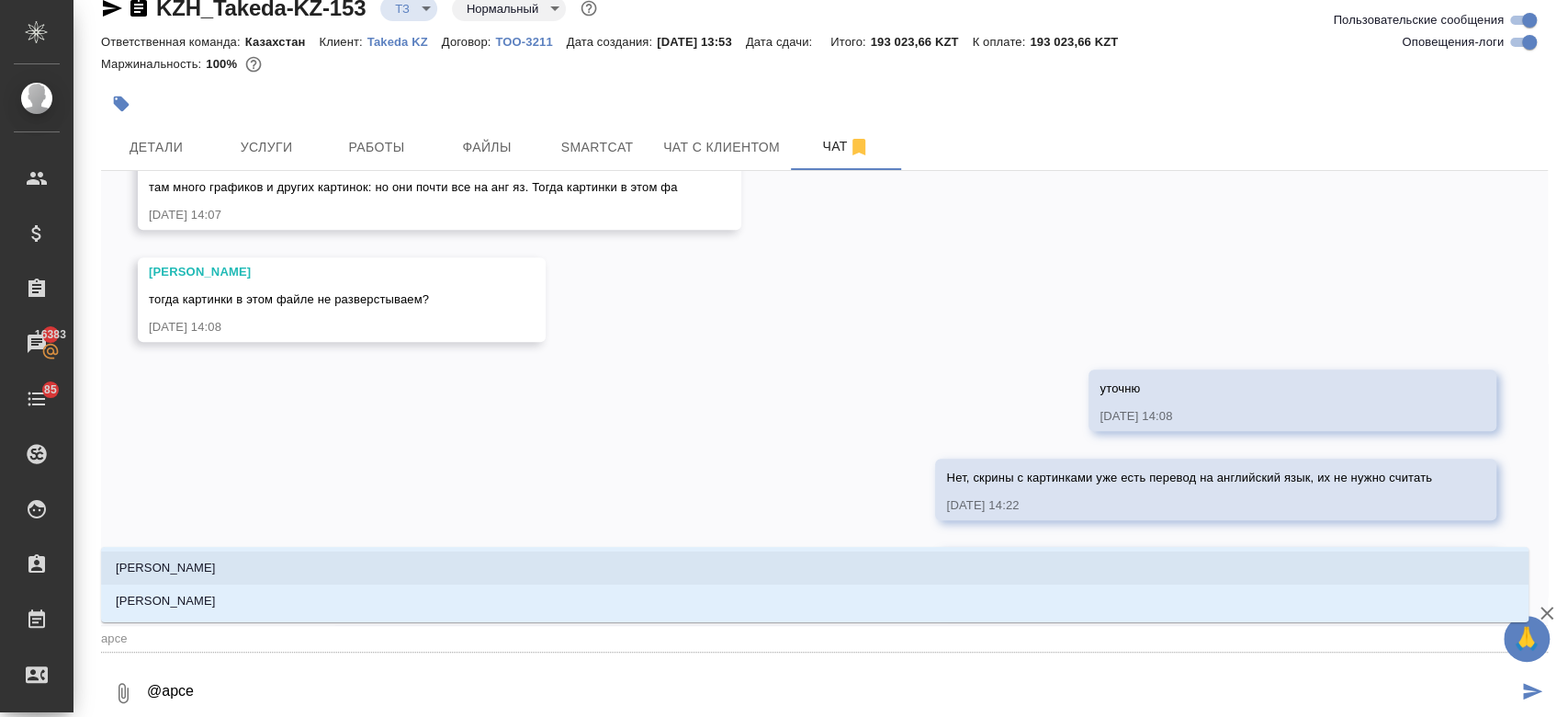
click at [289, 579] on li "Арсеньева Вера" at bounding box center [815, 567] width 1427 height 33
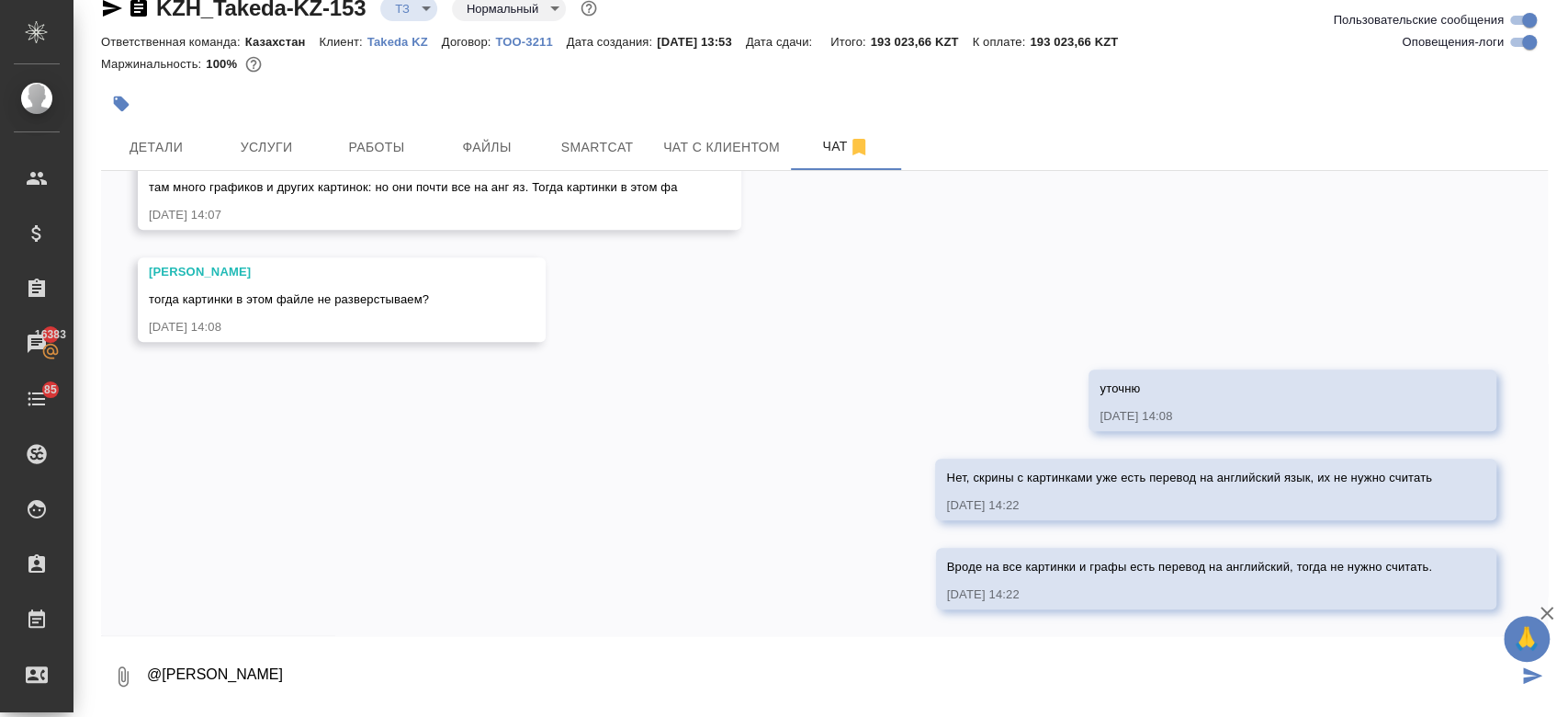
type textarea "@Арсеньева Вера"
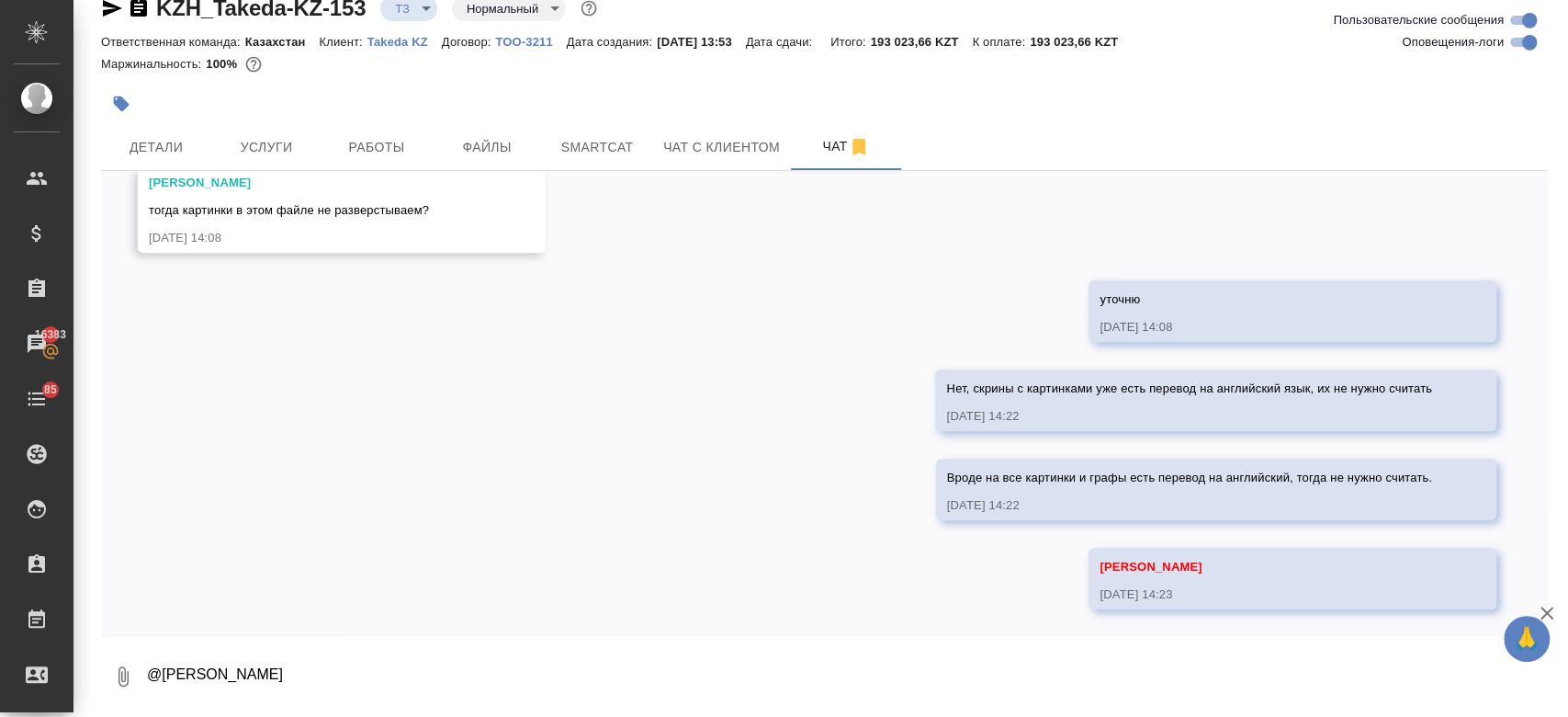
click at [590, 88] on div at bounding box center [583, 103] width 964 height 41
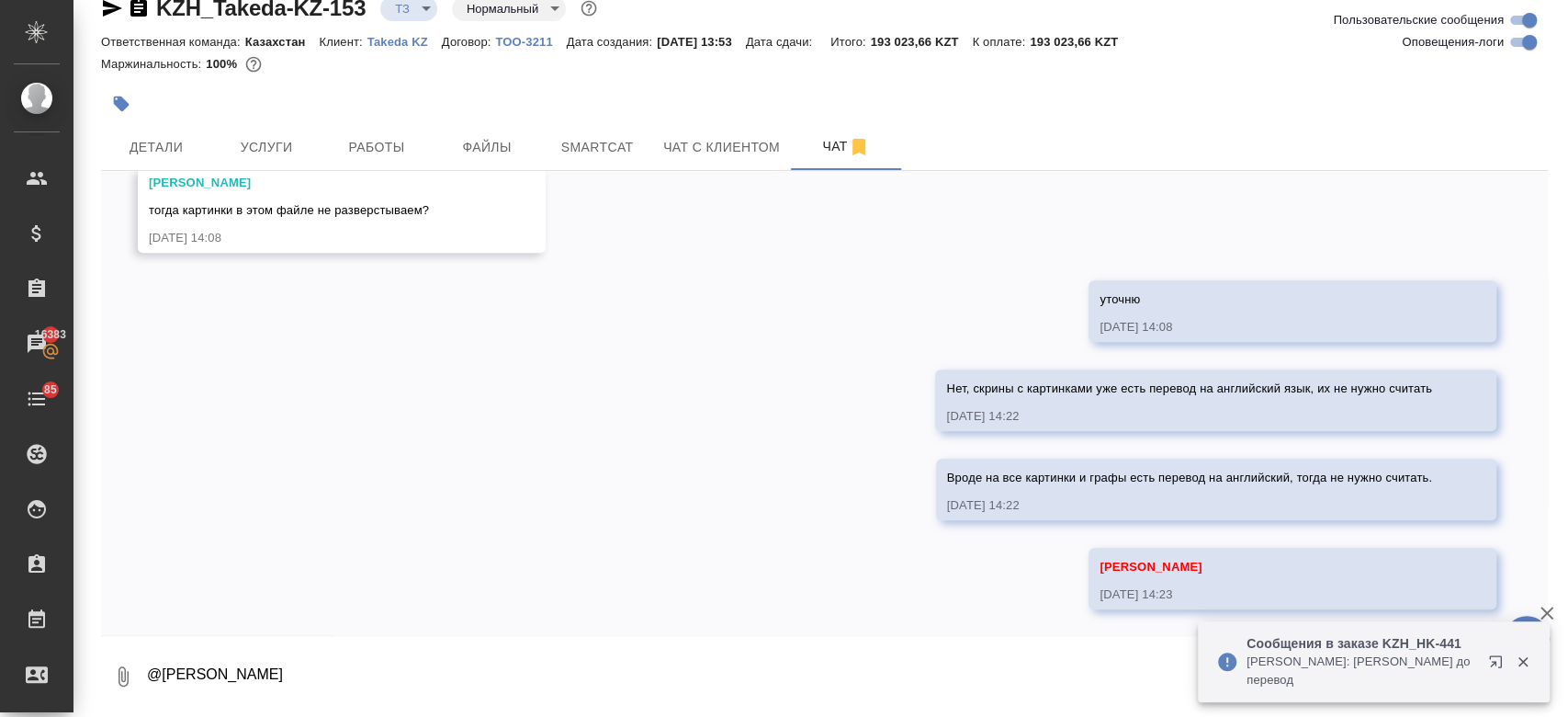
click at [805, 96] on div at bounding box center [583, 103] width 964 height 41
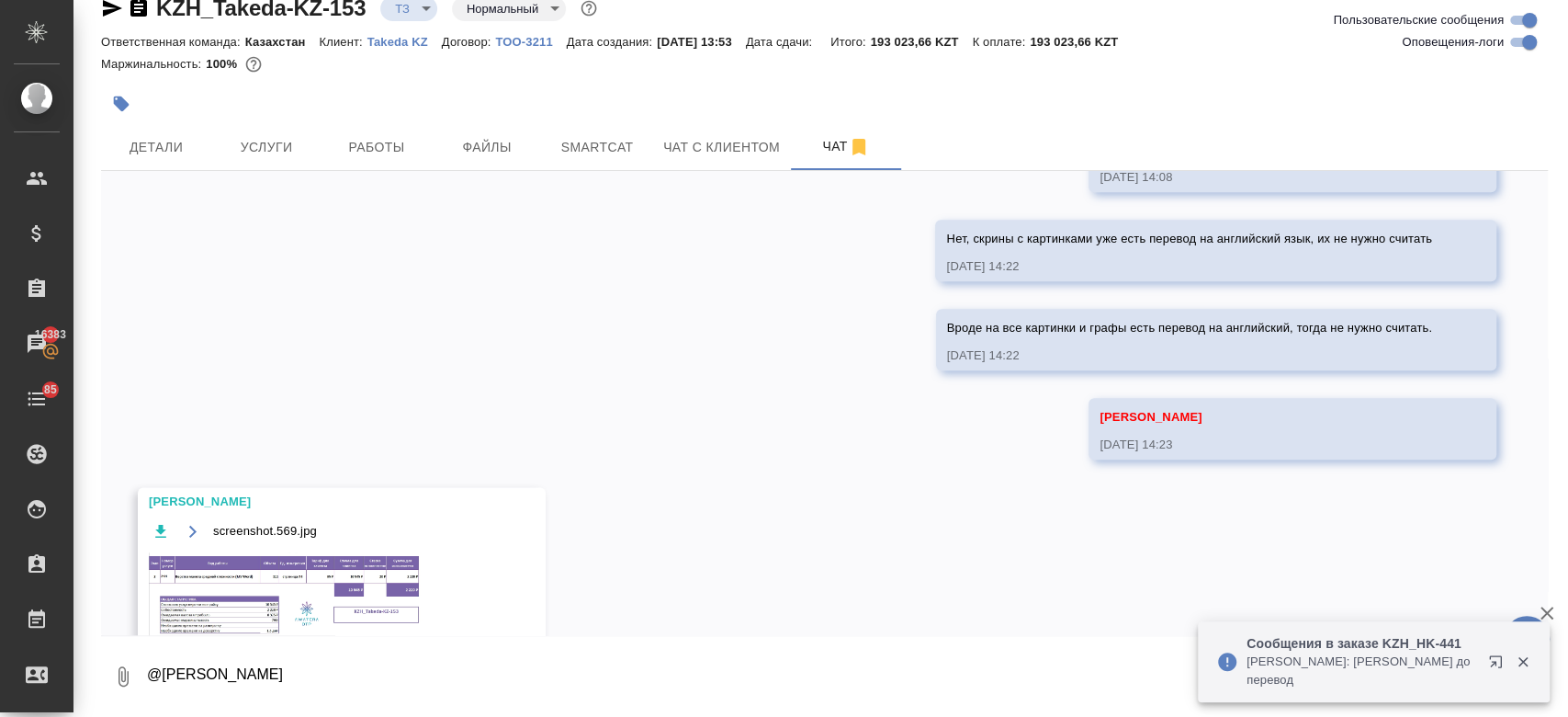
scroll to position [1532, 0]
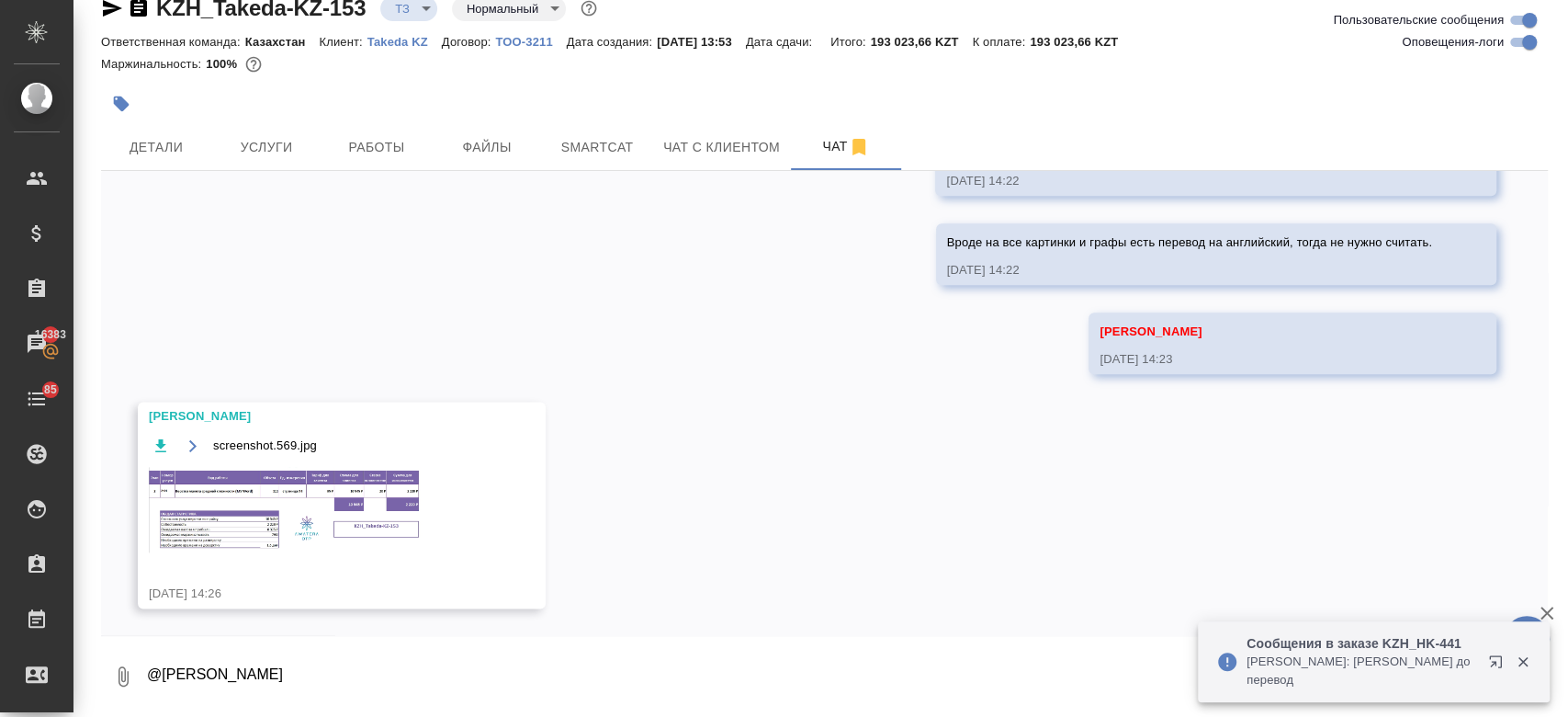
click at [338, 530] on img at bounding box center [286, 509] width 275 height 85
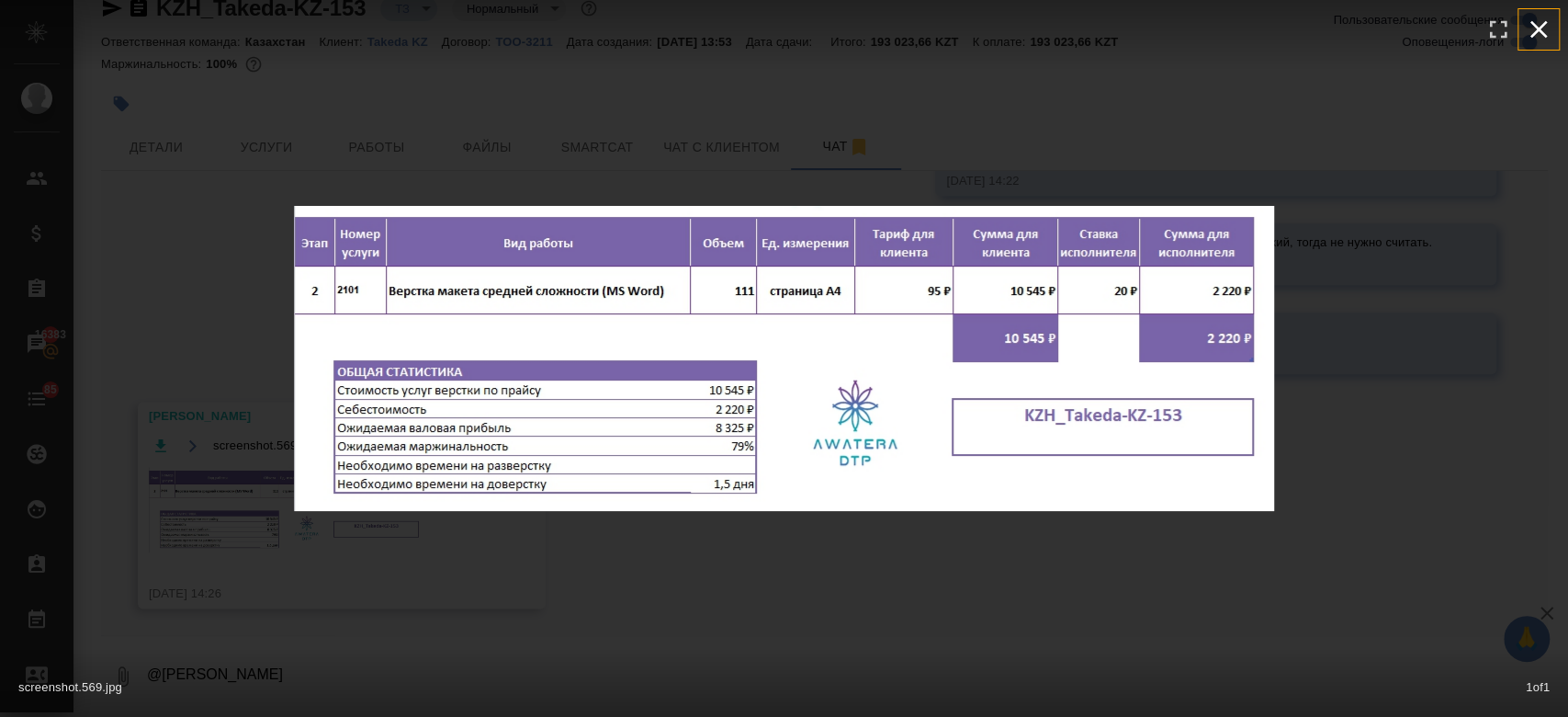
click at [1544, 33] on icon "button" at bounding box center [1538, 30] width 30 height 30
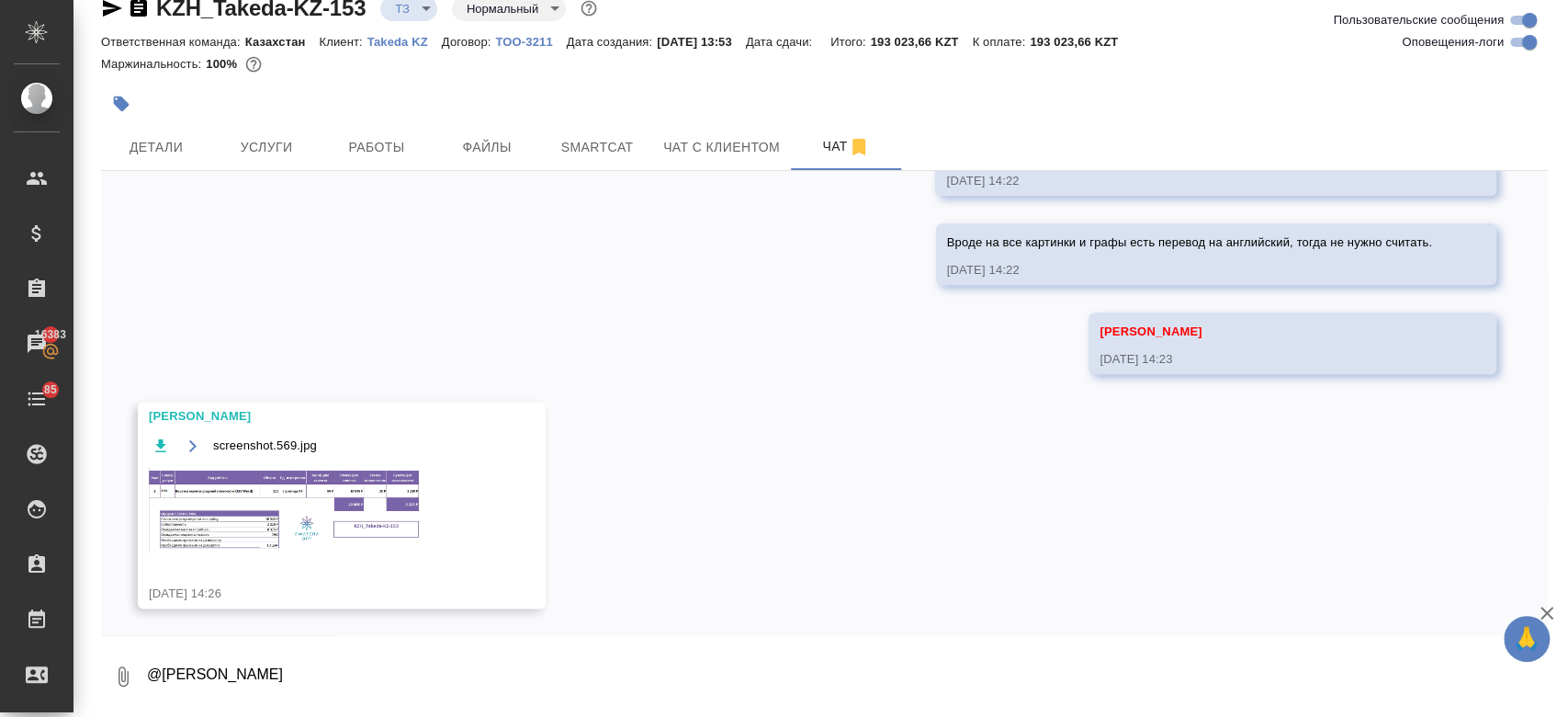
click at [273, 540] on img at bounding box center [286, 509] width 275 height 85
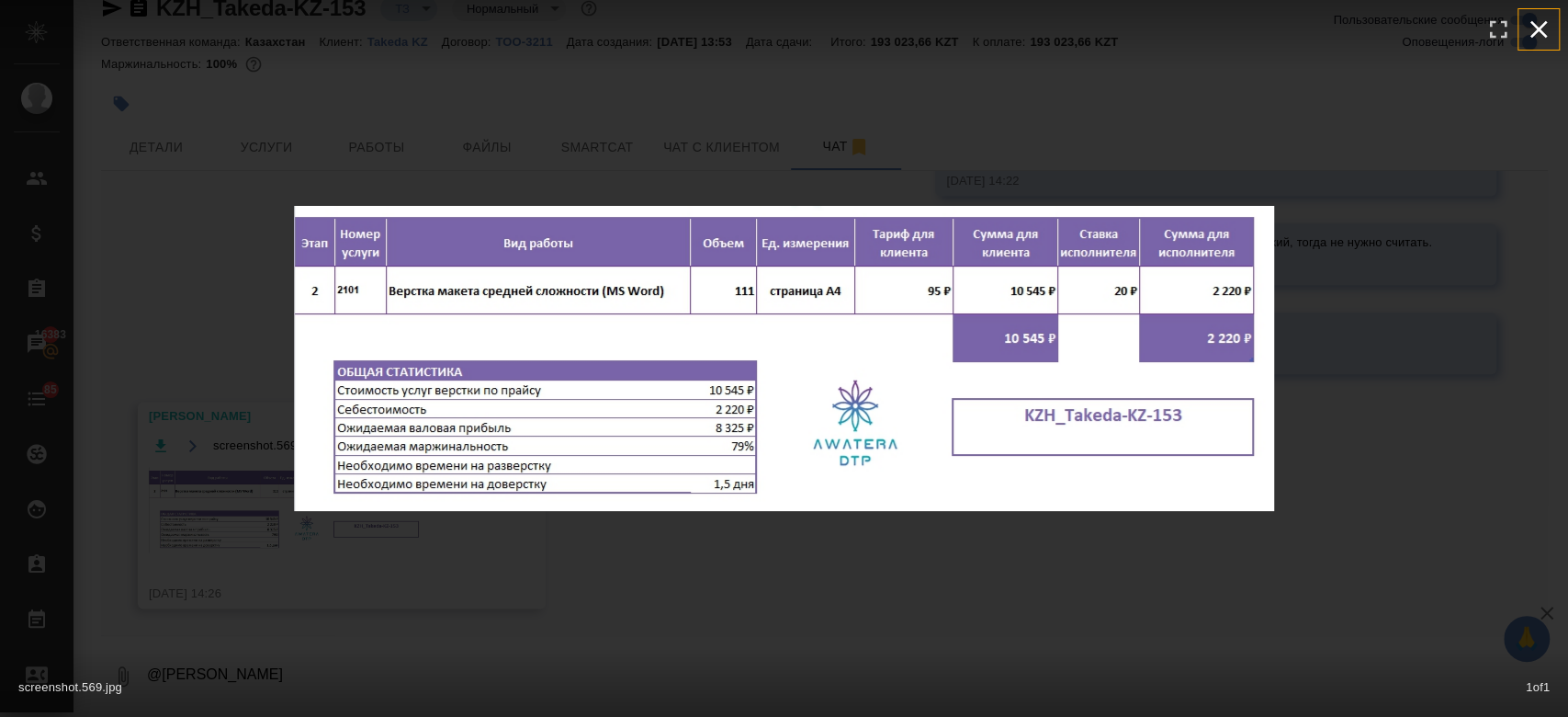
click at [1544, 21] on icon "button" at bounding box center [1539, 30] width 18 height 18
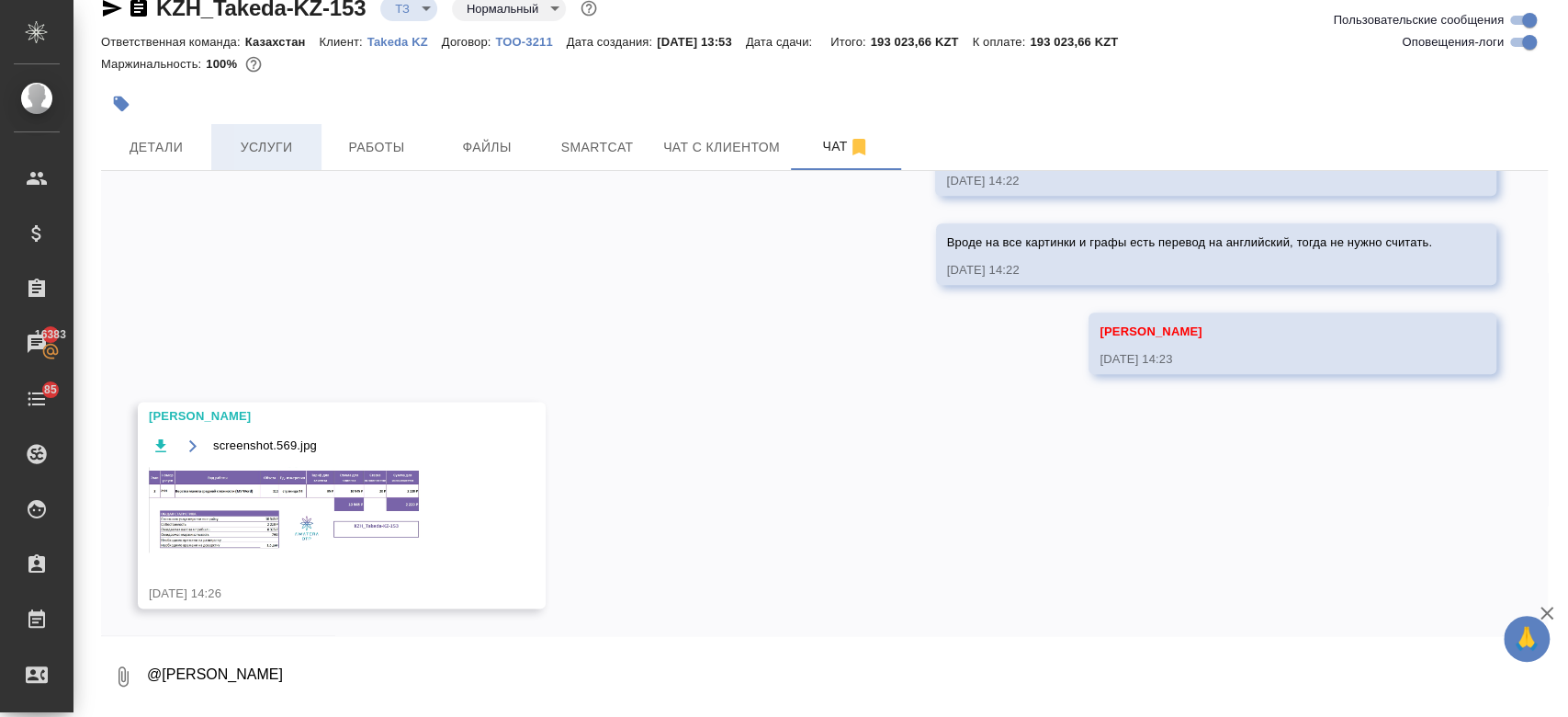
drag, startPoint x: 254, startPoint y: 171, endPoint x: 276, endPoint y: 135, distance: 42.2
click at [276, 135] on div "KZH_Takeda-KZ-153 ТЗ tz Нормальный normal Ответственная команда: Казахстан Клие…" at bounding box center [825, 343] width 1467 height 750
click at [276, 136] on span "Услуги" at bounding box center [265, 147] width 88 height 23
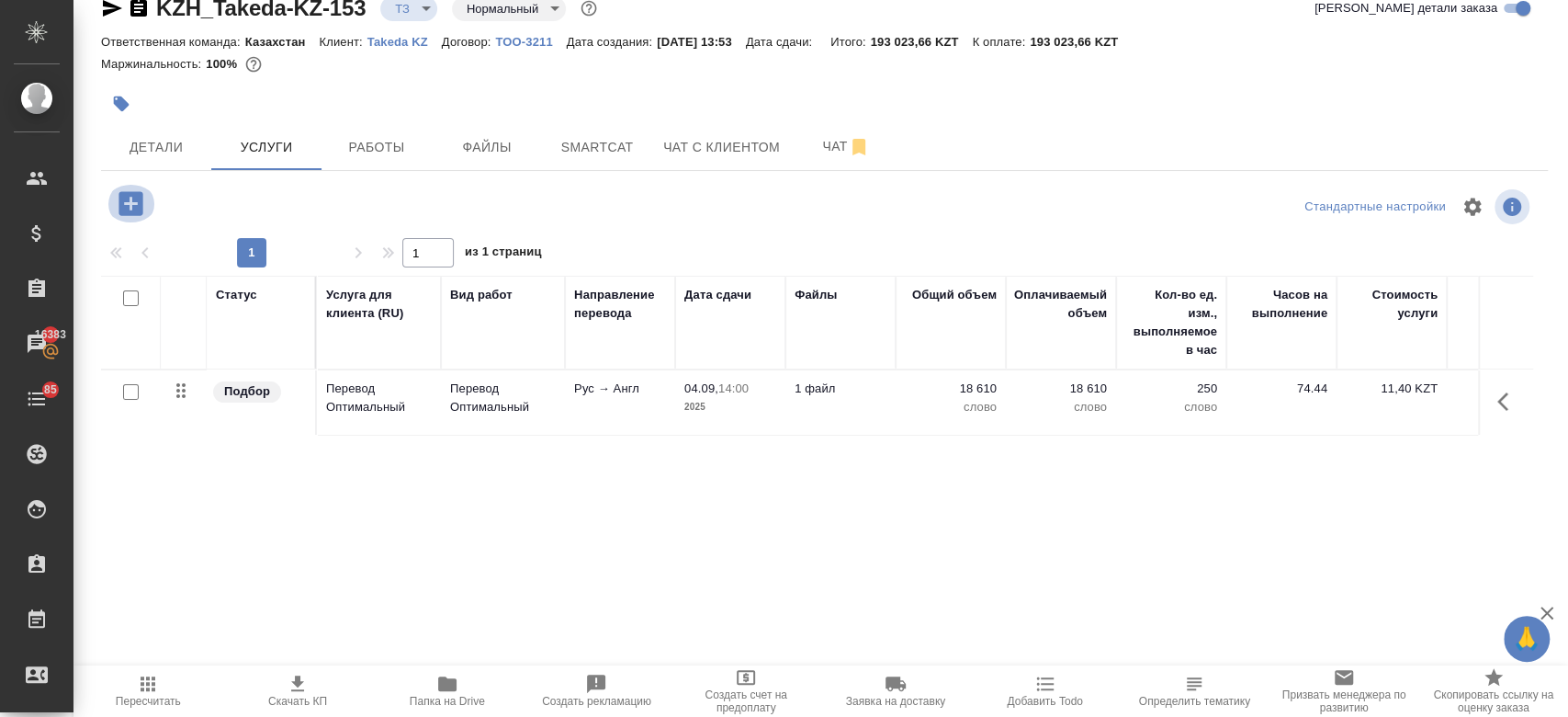
click at [125, 187] on icon "button" at bounding box center [131, 203] width 32 height 32
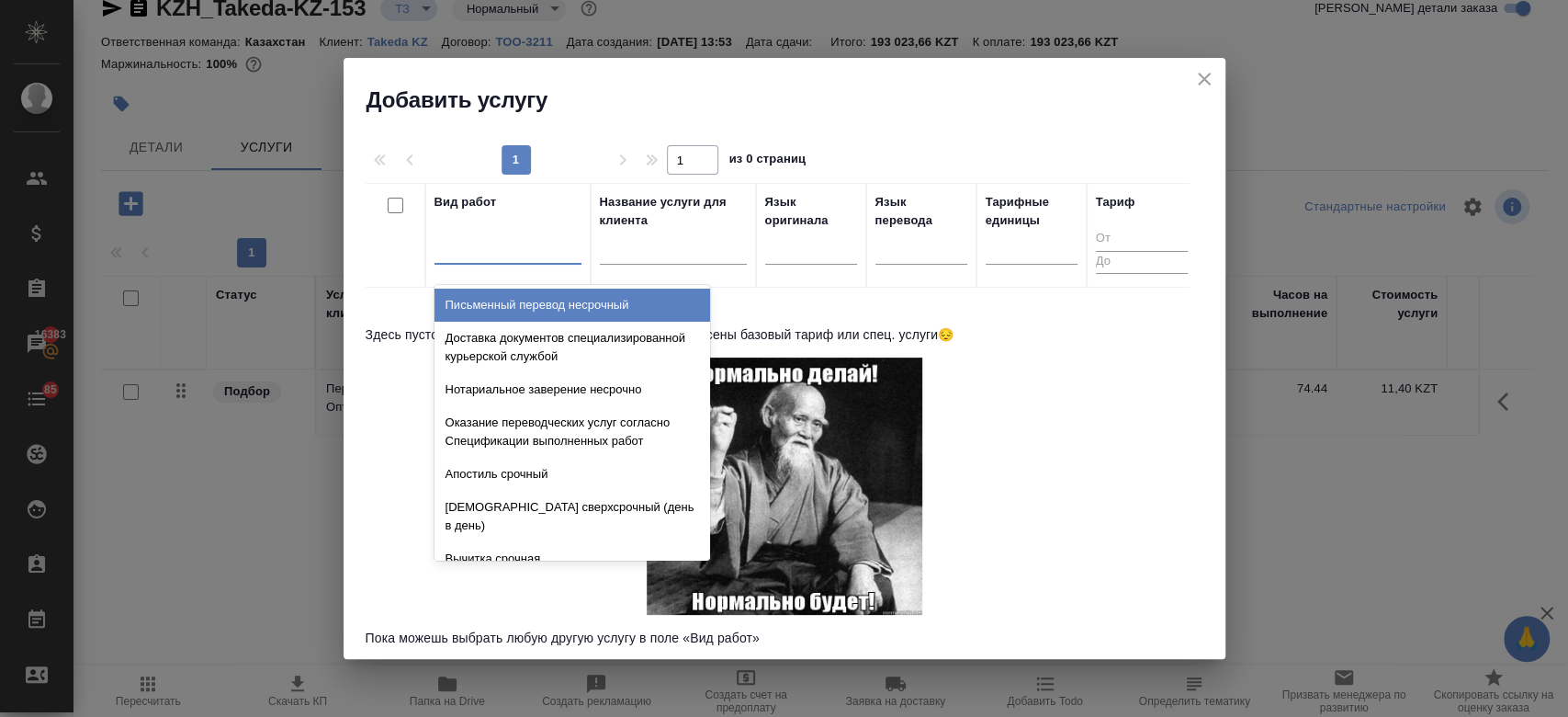
click at [513, 248] on div at bounding box center [508, 246] width 147 height 27
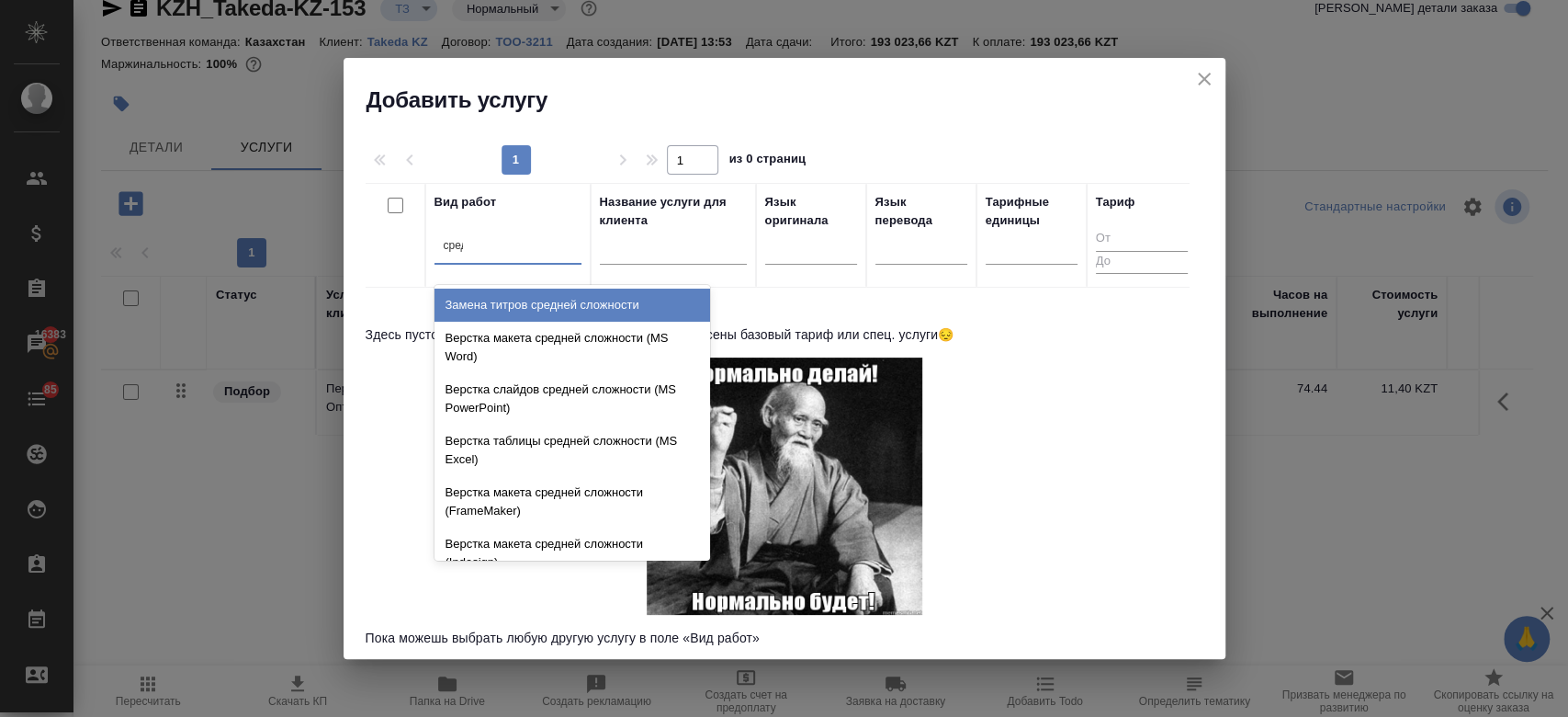
type input "средн"
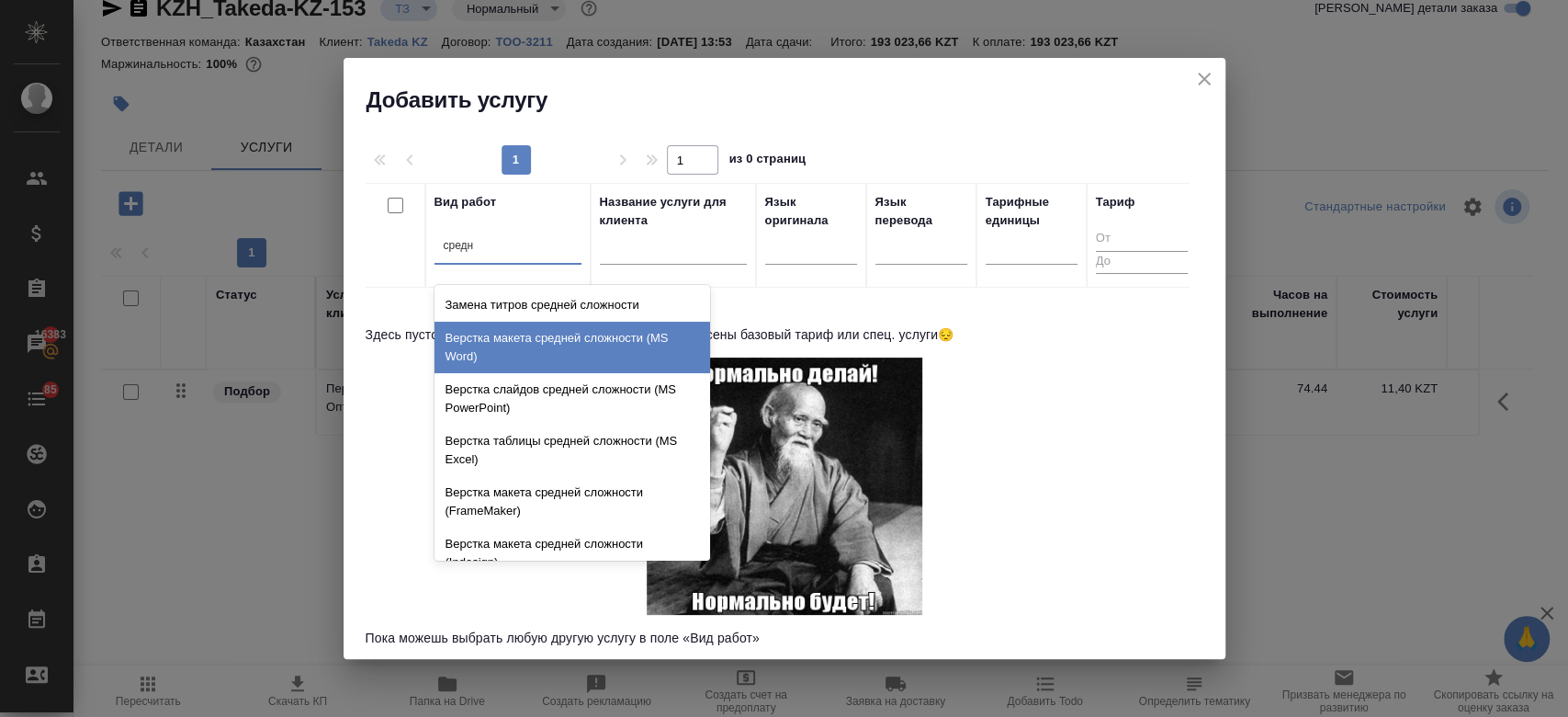
click at [558, 342] on div "Верстка макета средней сложности (MS Word)" at bounding box center [572, 348] width 275 height 51
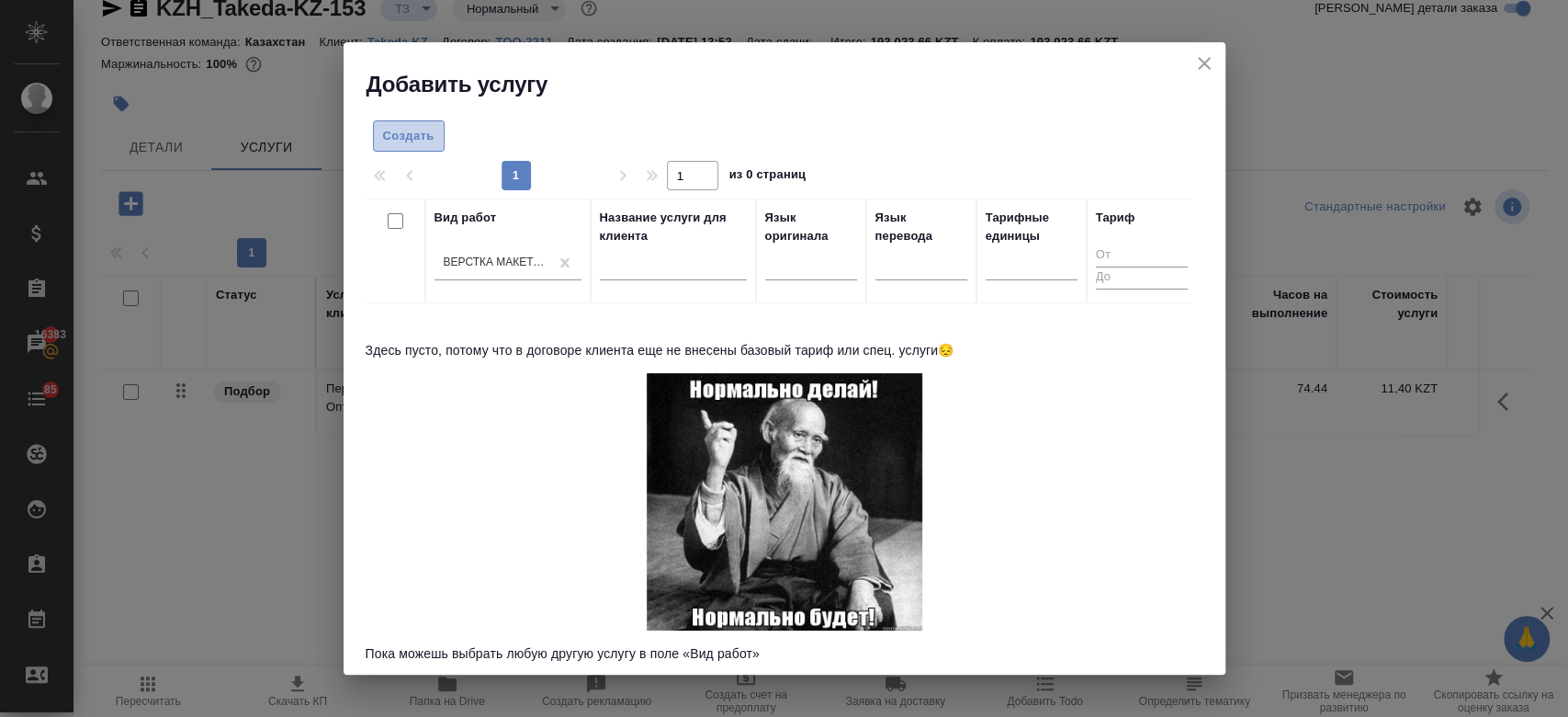
click at [419, 150] on button "Создать" at bounding box center [409, 137] width 71 height 32
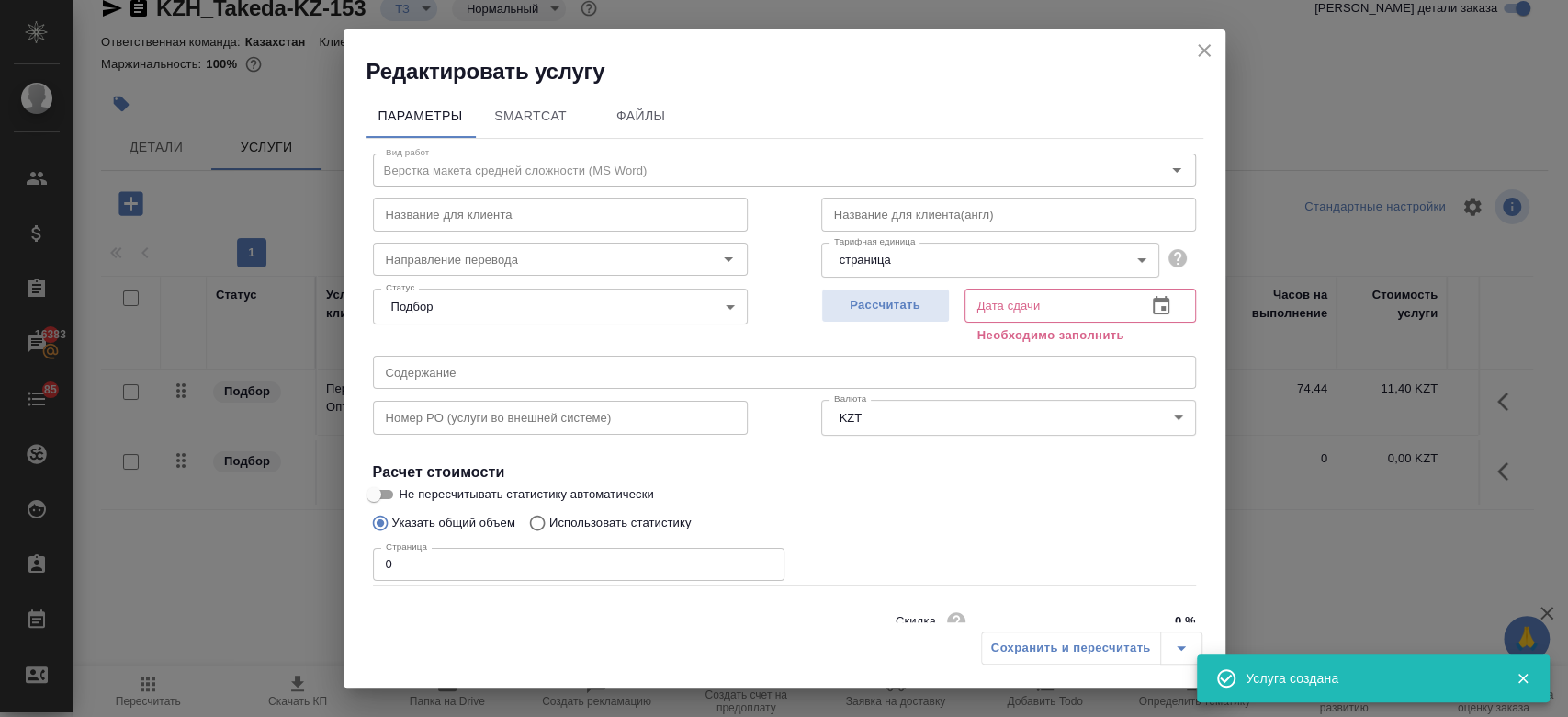
scroll to position [79, 0]
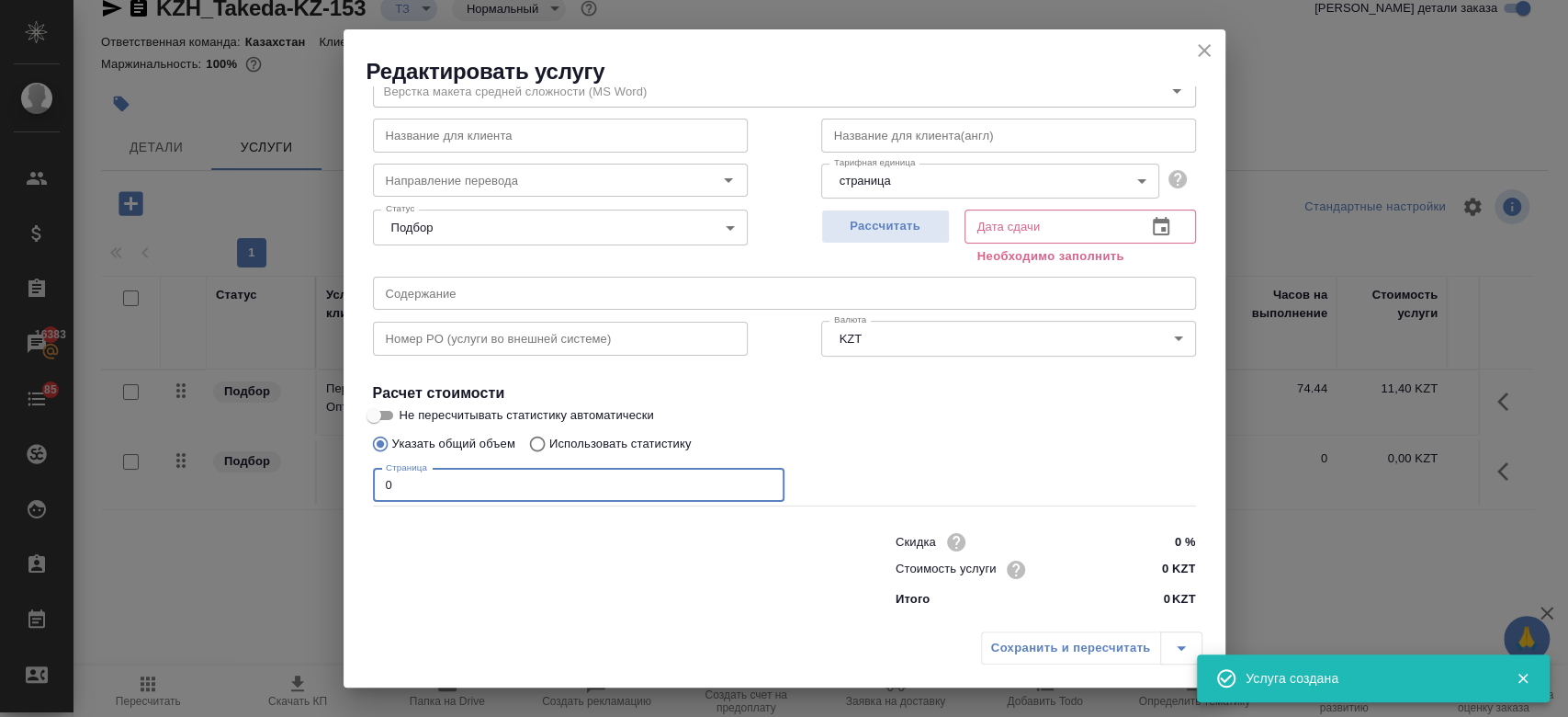
click at [529, 472] on input "0" at bounding box center [579, 484] width 412 height 33
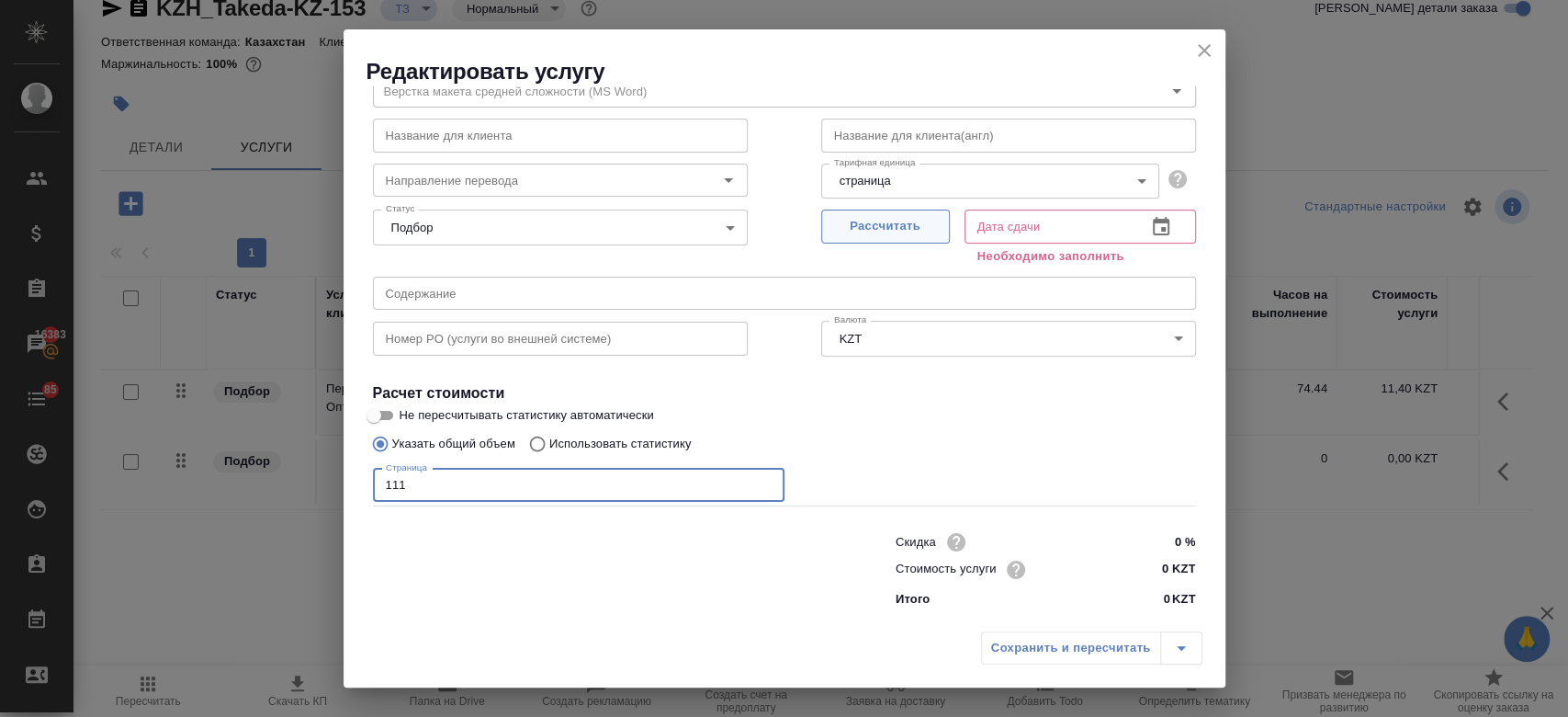
type input "111"
click at [832, 230] on span "Рассчитать" at bounding box center [885, 226] width 108 height 21
type input "05.09.2025 15:44"
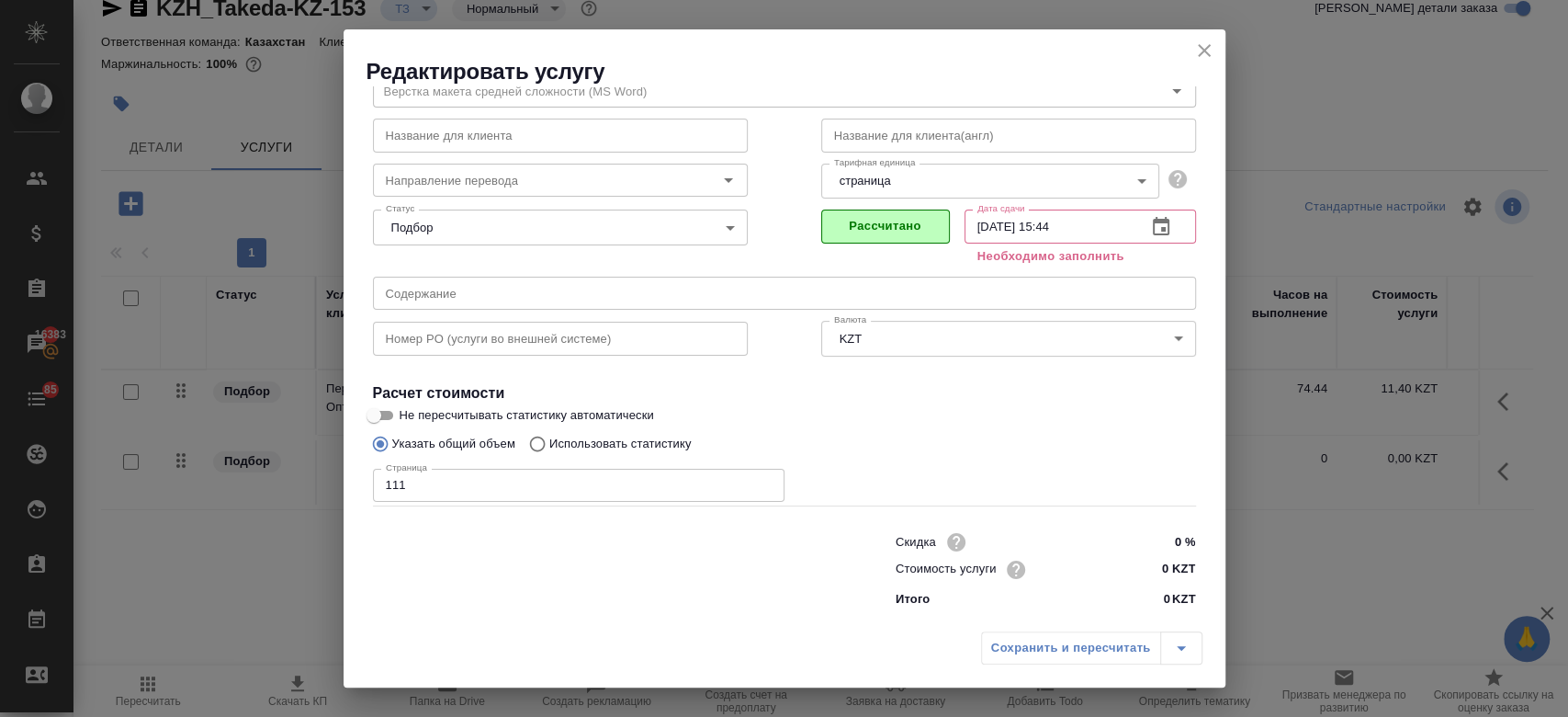
scroll to position [58, 0]
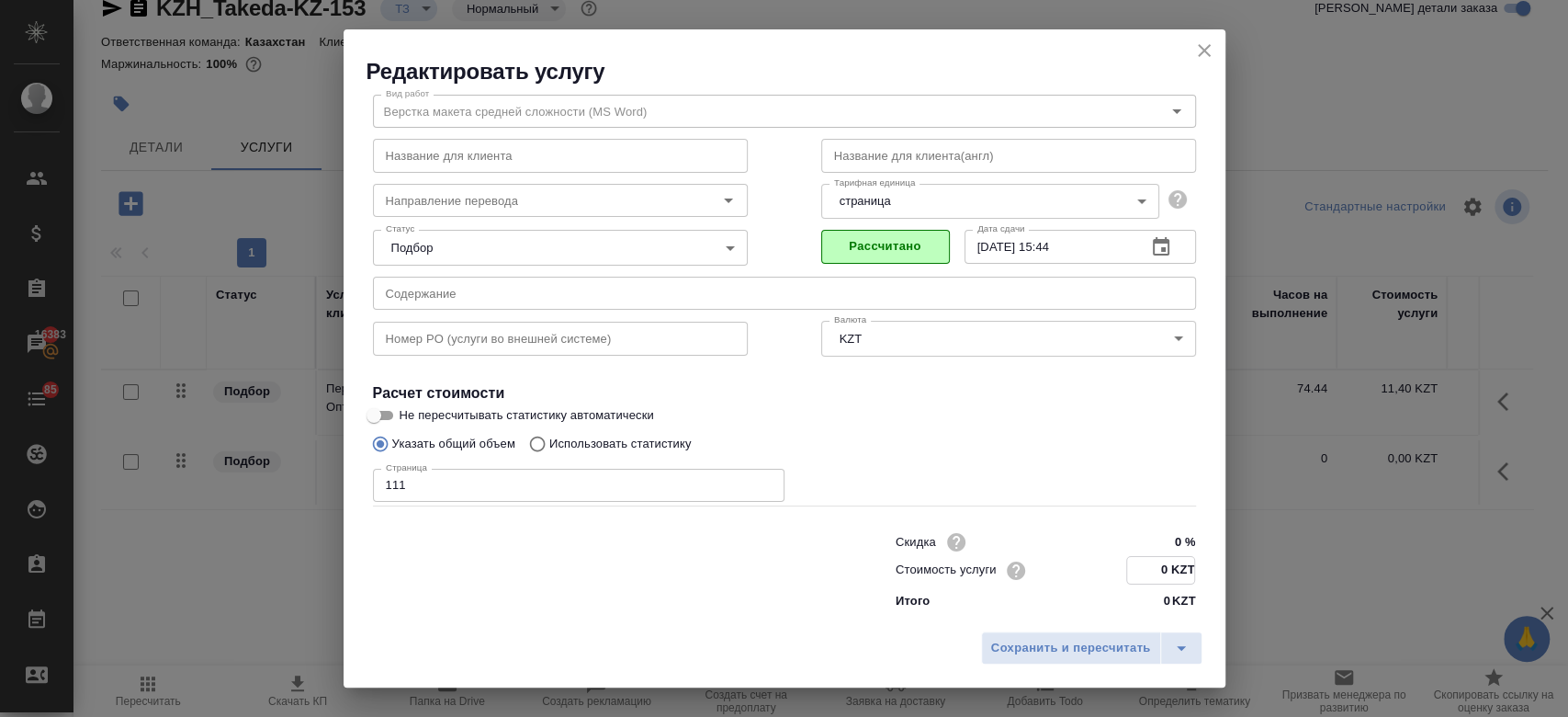
click at [1147, 570] on input "0 KZT" at bounding box center [1160, 569] width 67 height 27
type input "750 KZT"
click at [1064, 658] on span "Сохранить и пересчитать" at bounding box center [1070, 648] width 159 height 21
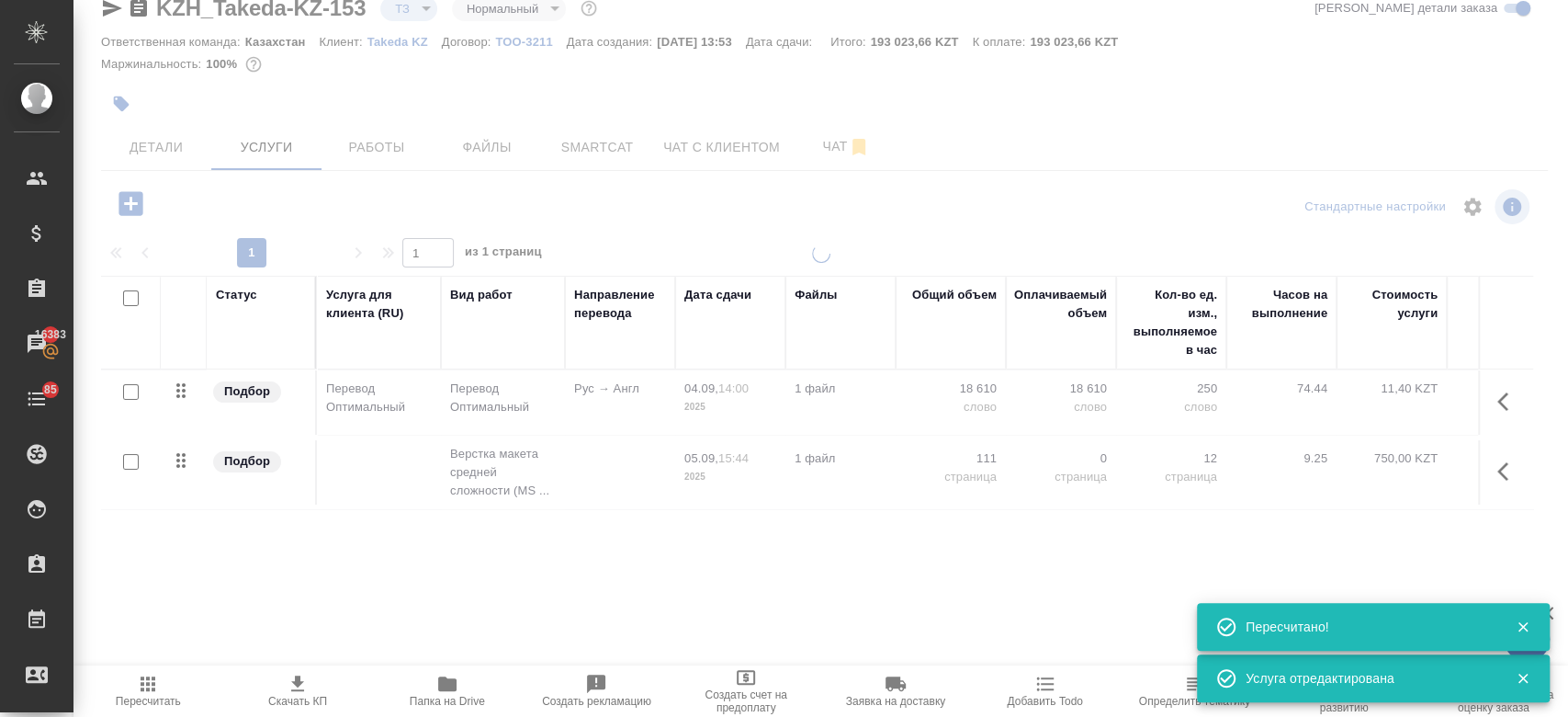
type input "new"
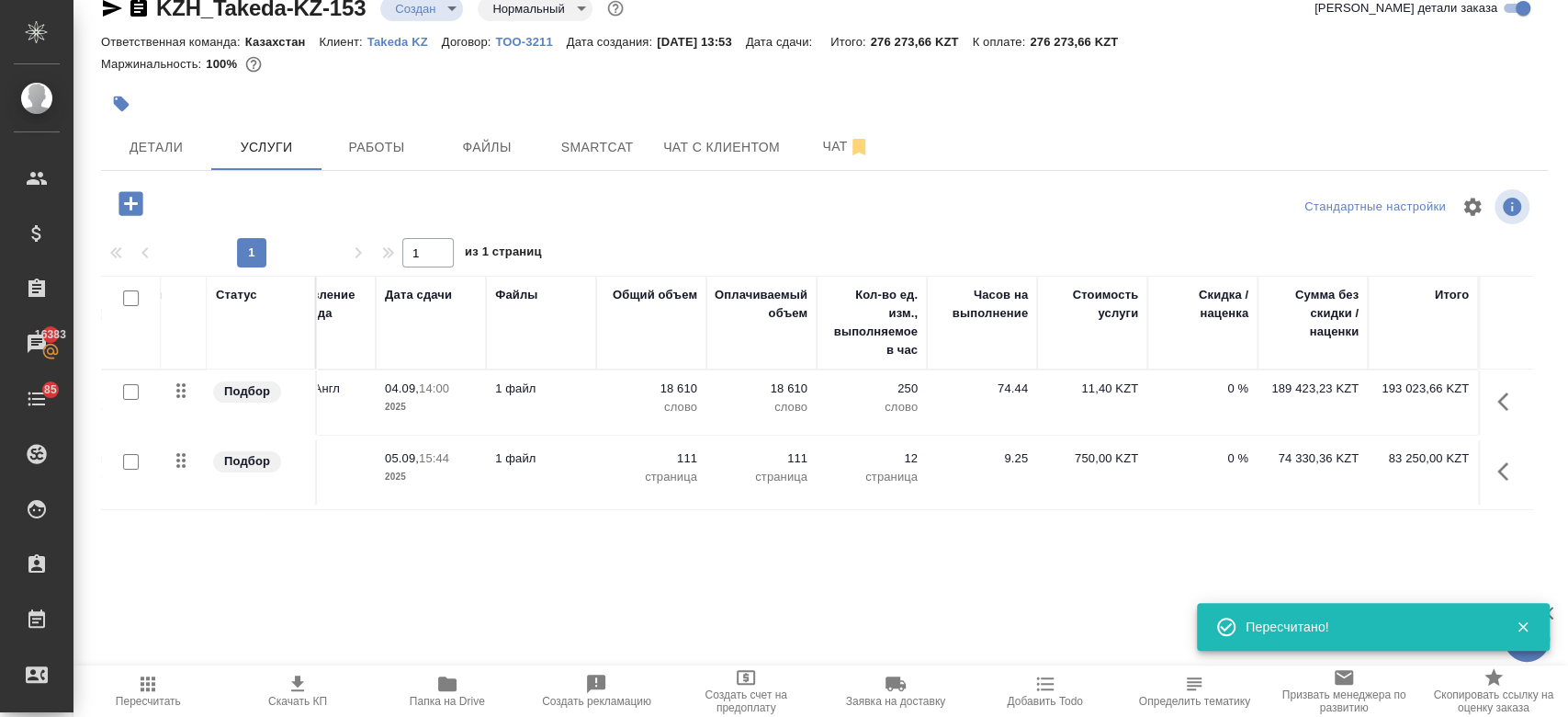
scroll to position [0, 0]
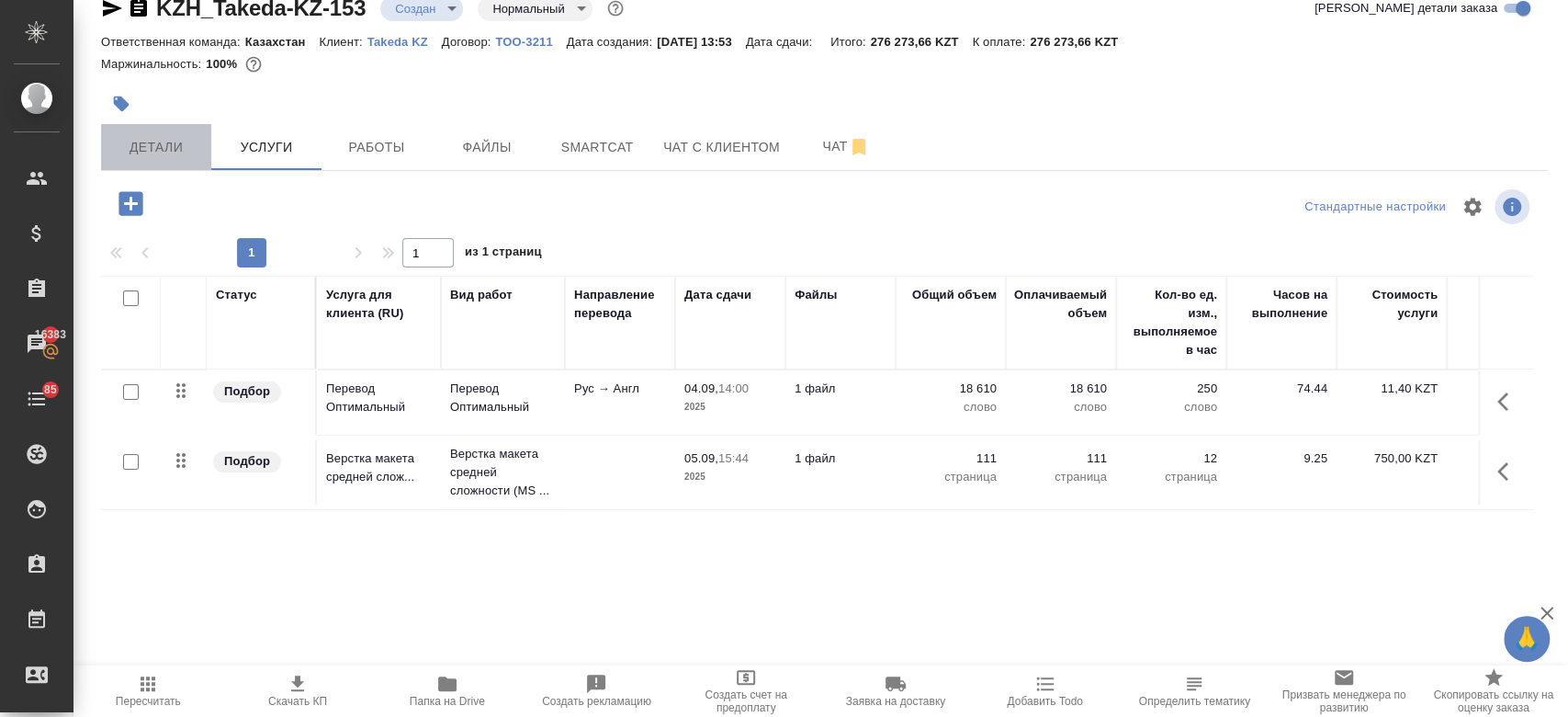
click at [145, 158] on button "Детали" at bounding box center [155, 147] width 110 height 46
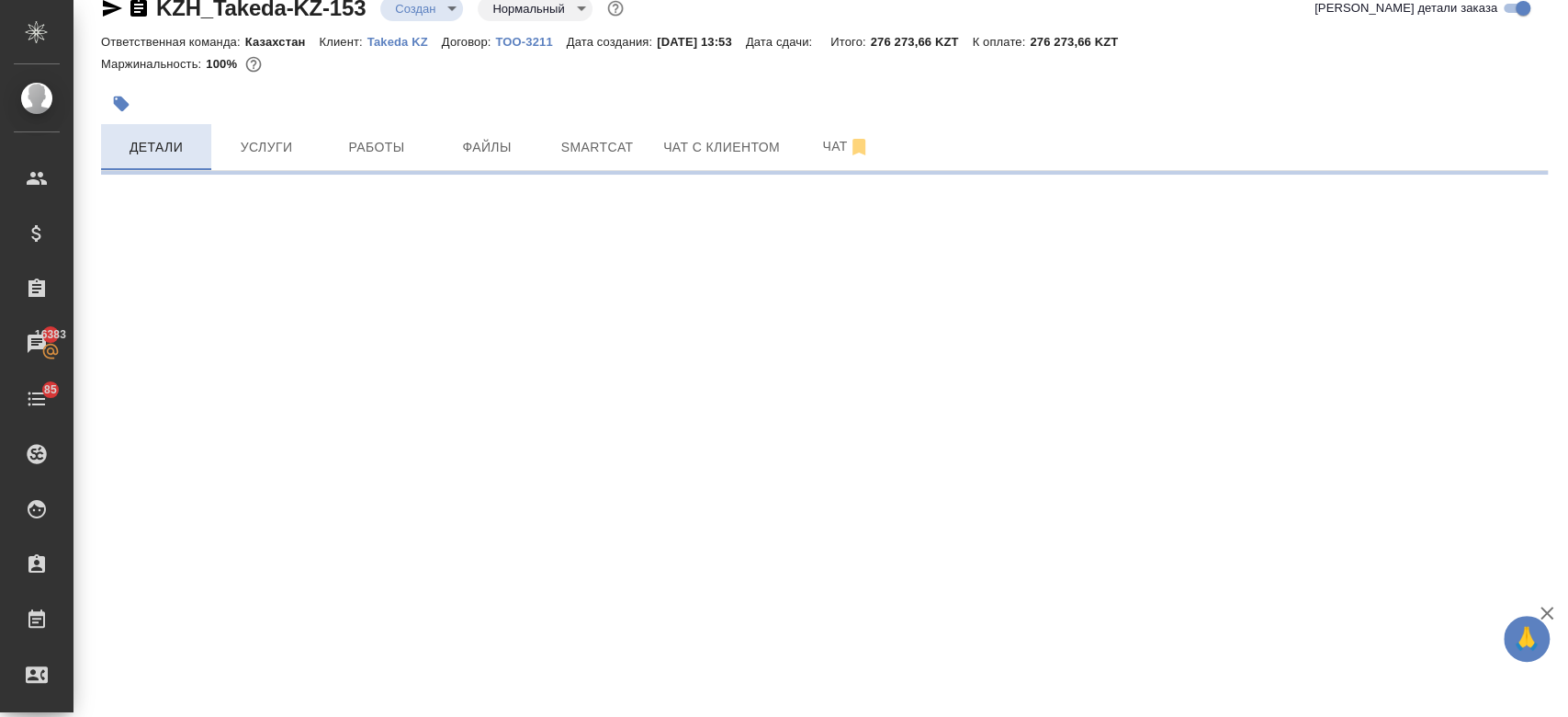
select select "RU"
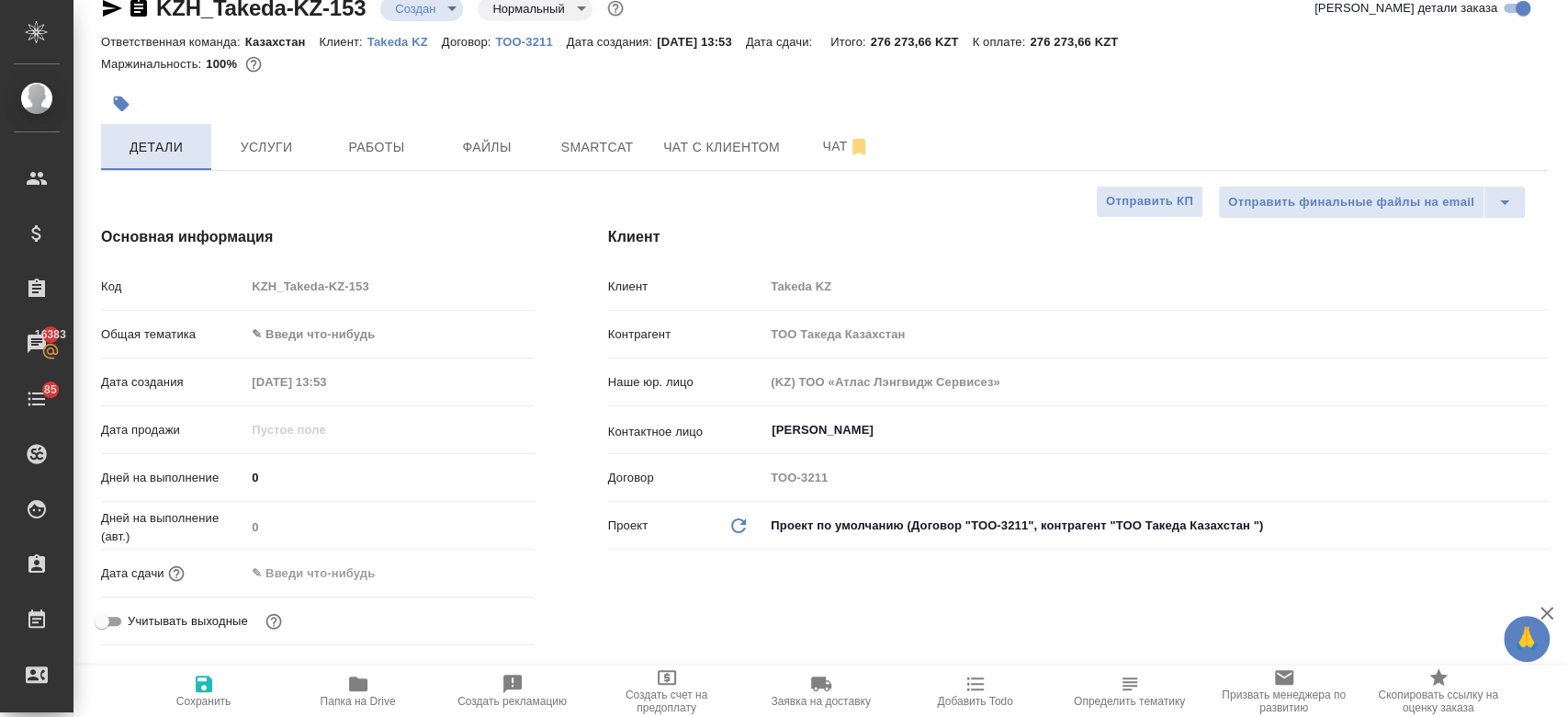
type textarea "x"
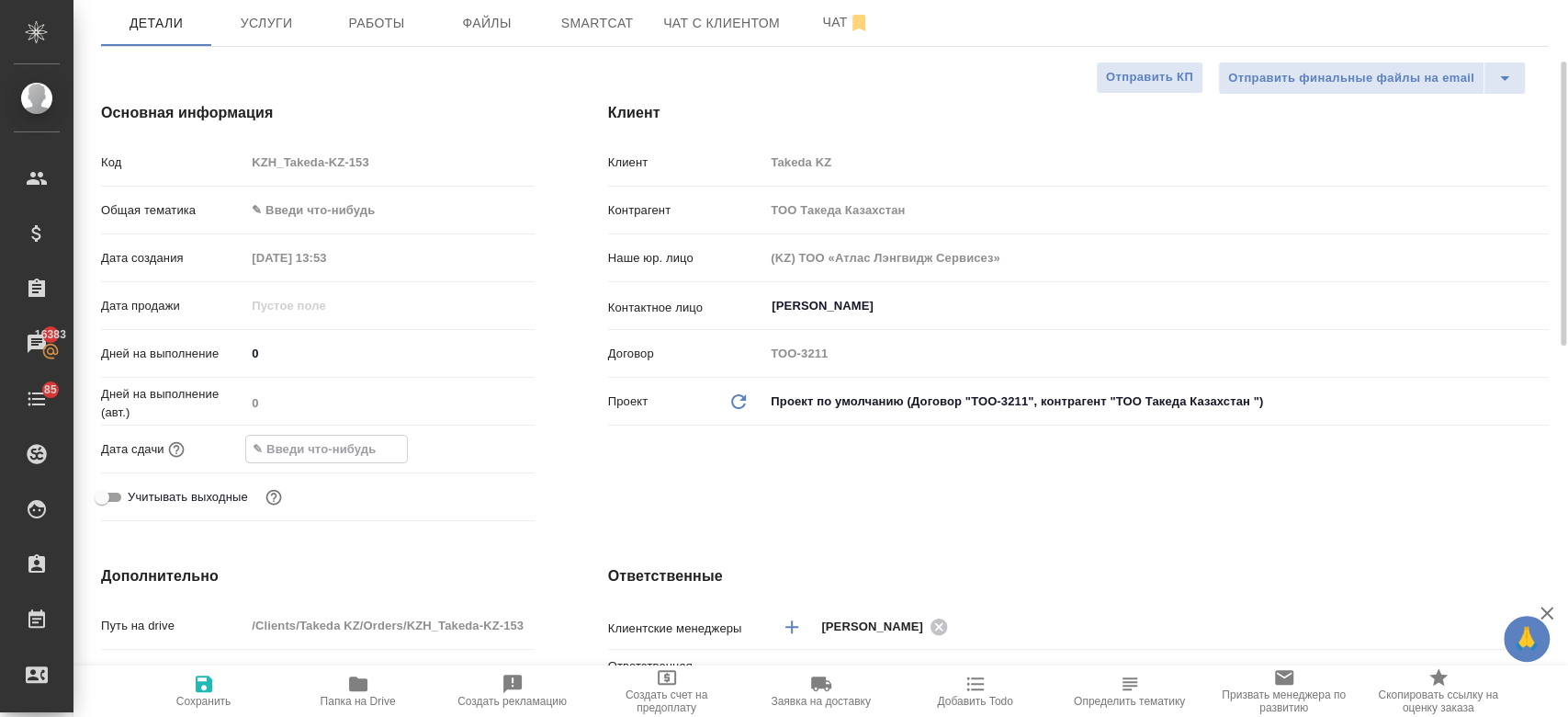
click at [367, 442] on input "text" at bounding box center [327, 449] width 160 height 27
click at [470, 446] on icon "button" at bounding box center [481, 449] width 22 height 22
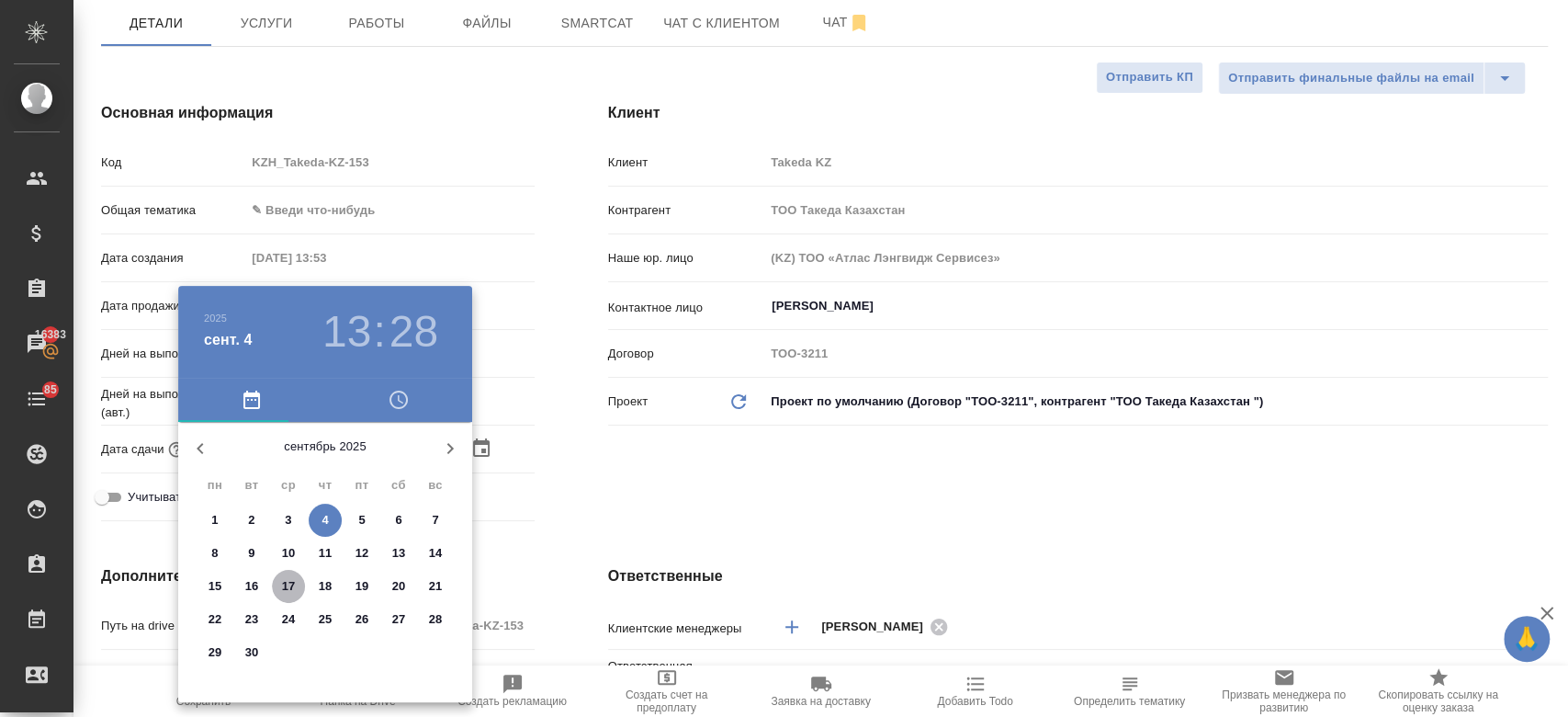
click at [289, 591] on p "17" at bounding box center [289, 586] width 14 height 19
type input "17.09.2025 13:28"
type textarea "x"
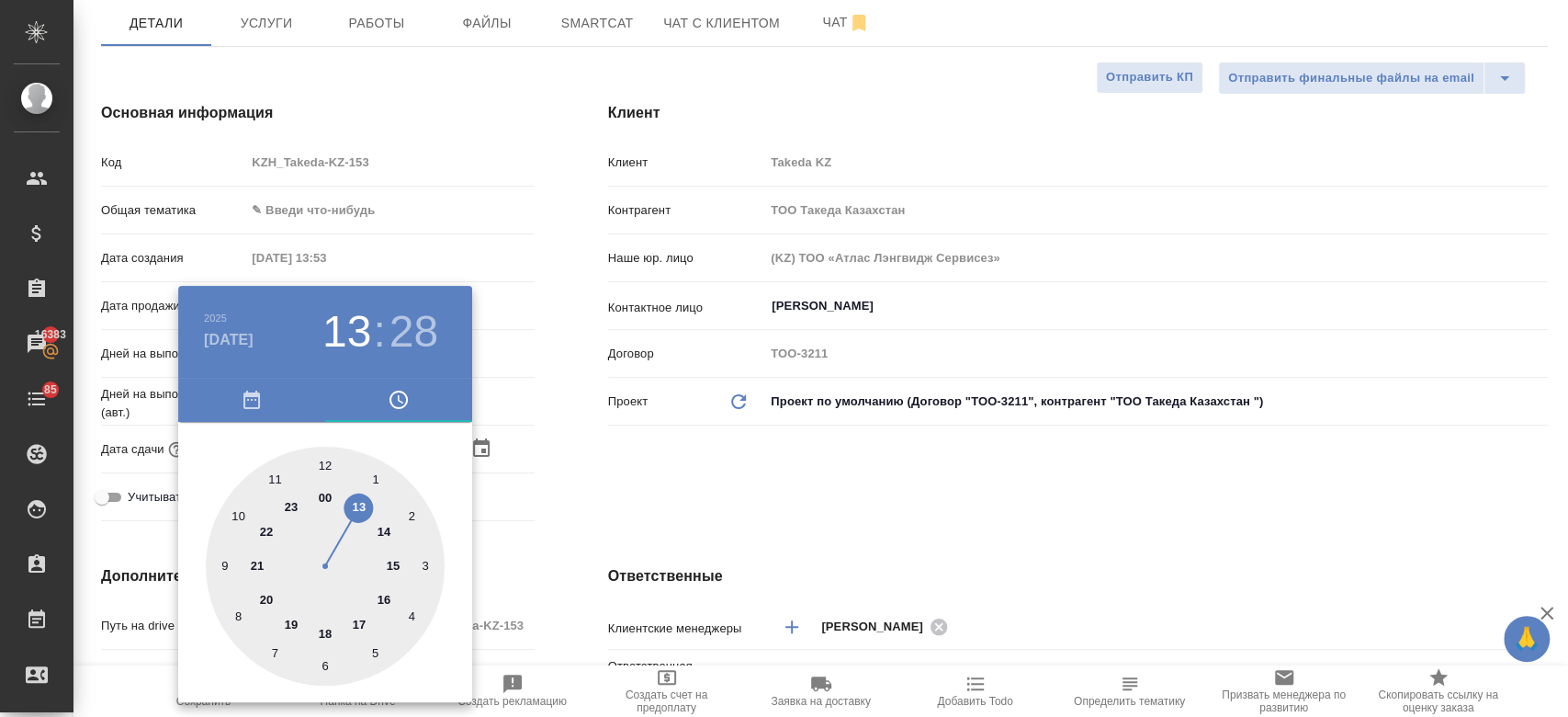
click at [388, 599] on div at bounding box center [325, 565] width 239 height 239
type input "17.09.2025 16:28"
type textarea "x"
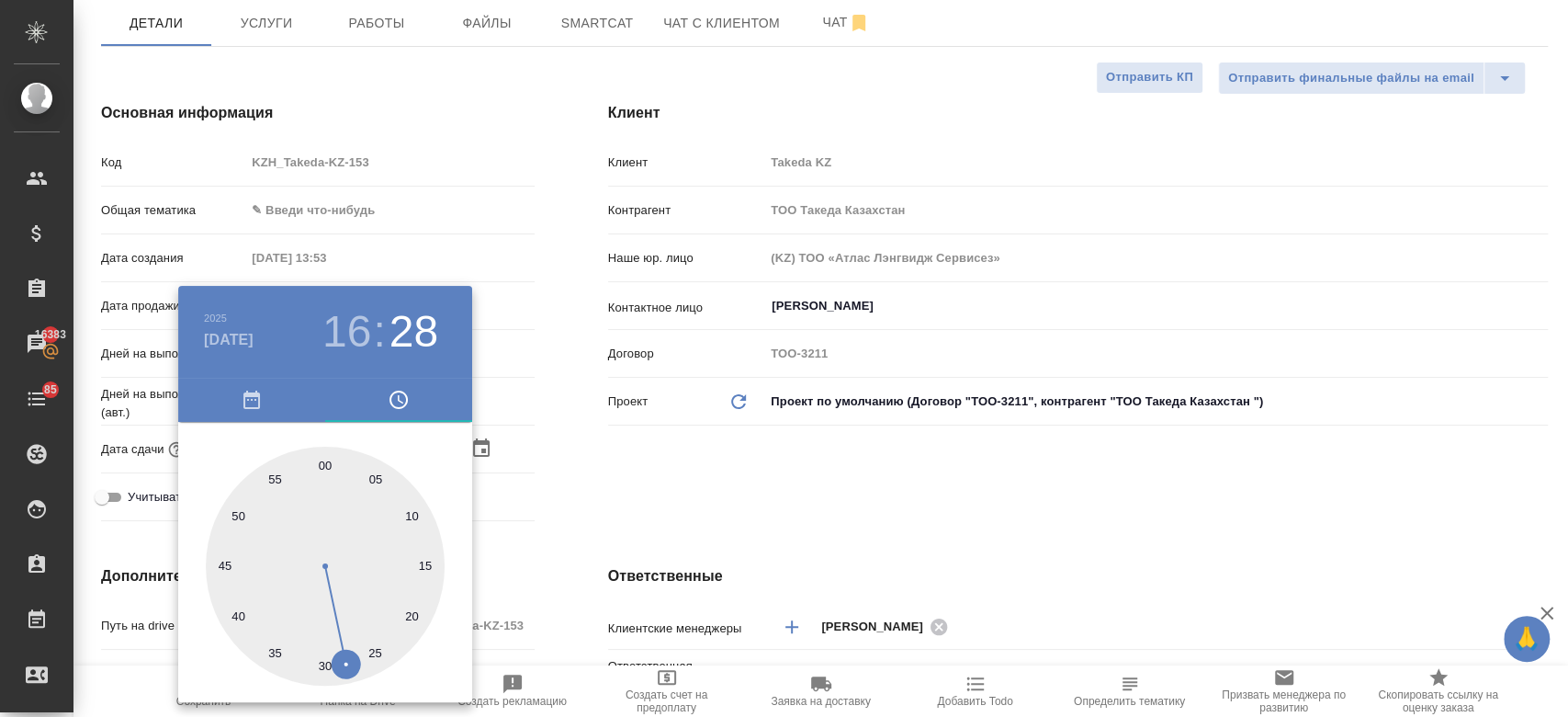
click at [325, 466] on div at bounding box center [325, 565] width 239 height 239
type input "17.09.2025 16:00"
type textarea "x"
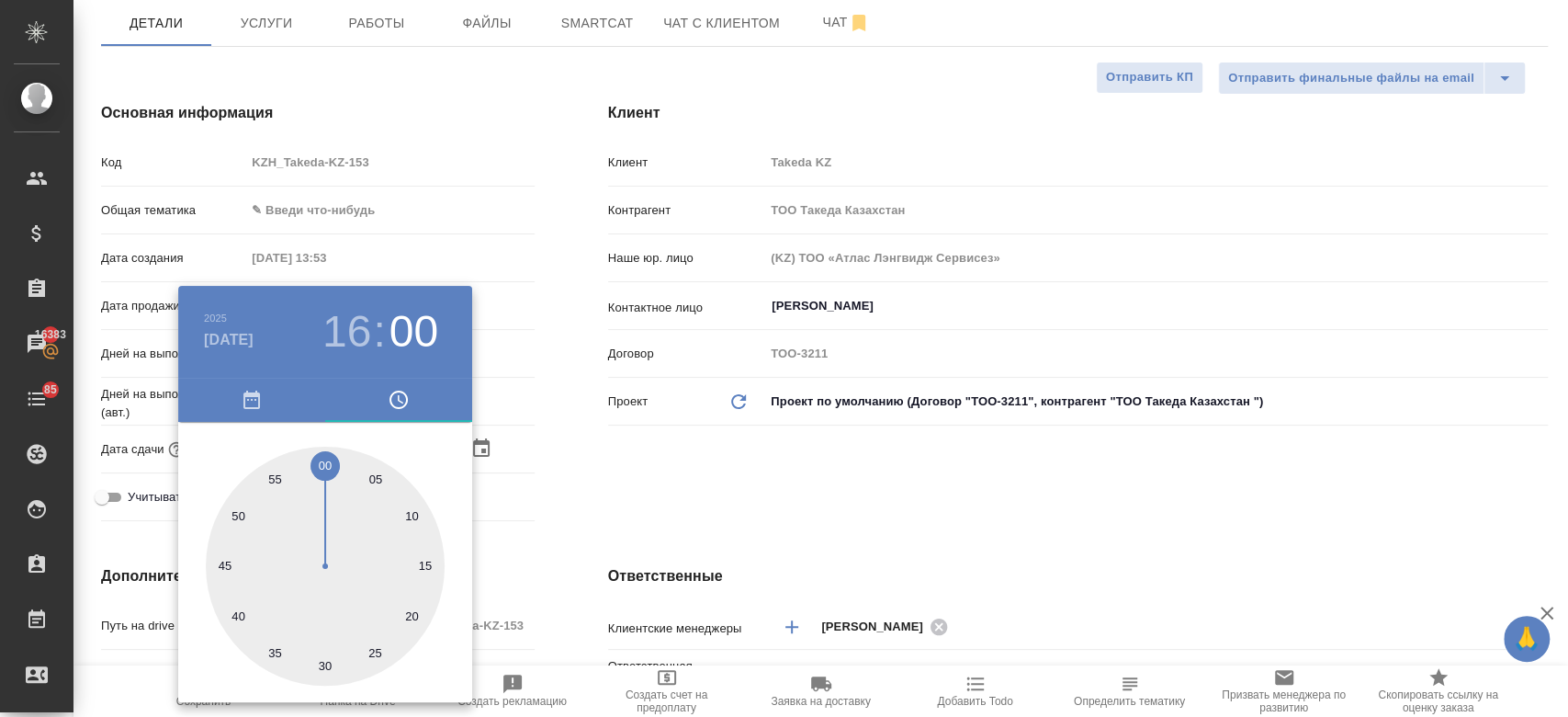
click at [588, 477] on div at bounding box center [784, 358] width 1568 height 717
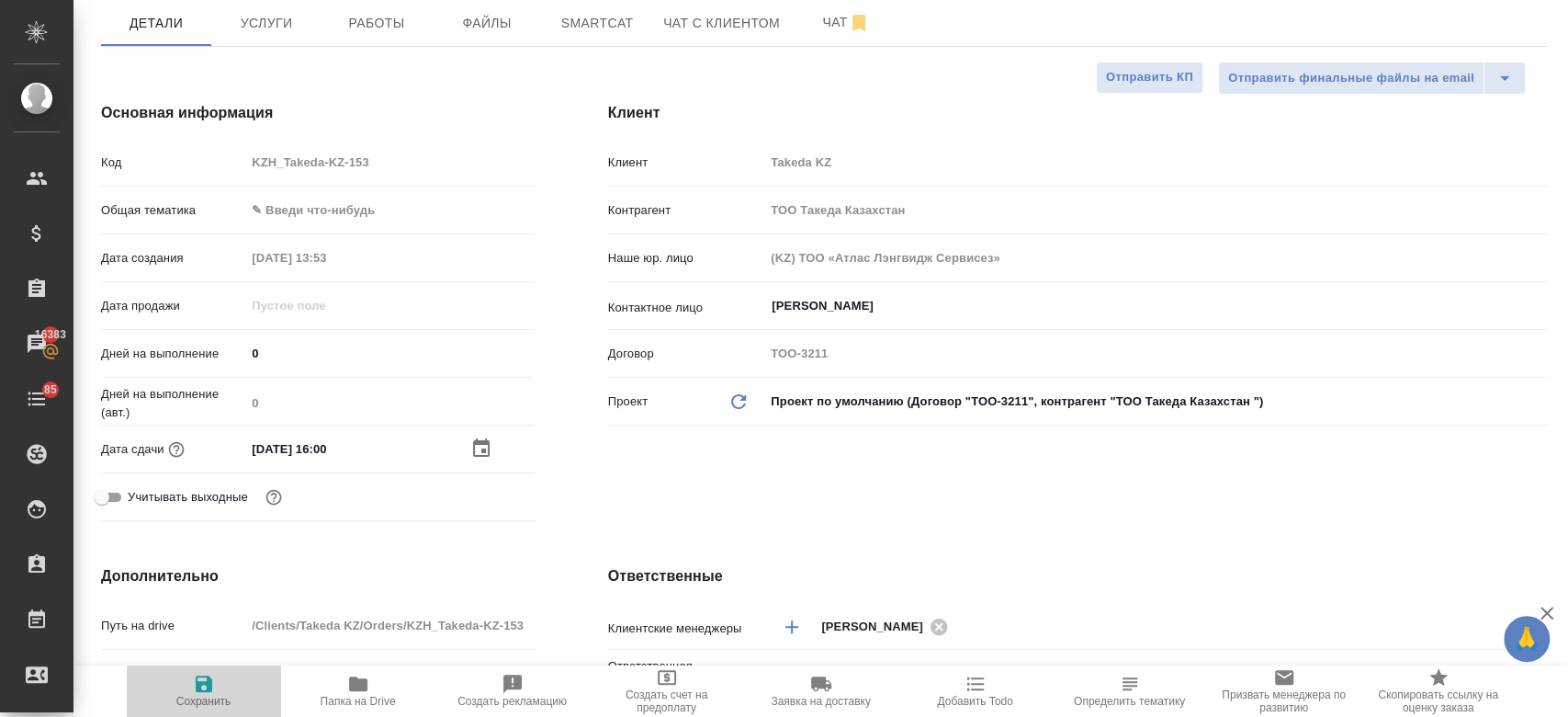
click at [186, 683] on span "Сохранить" at bounding box center [204, 689] width 133 height 35
type textarea "x"
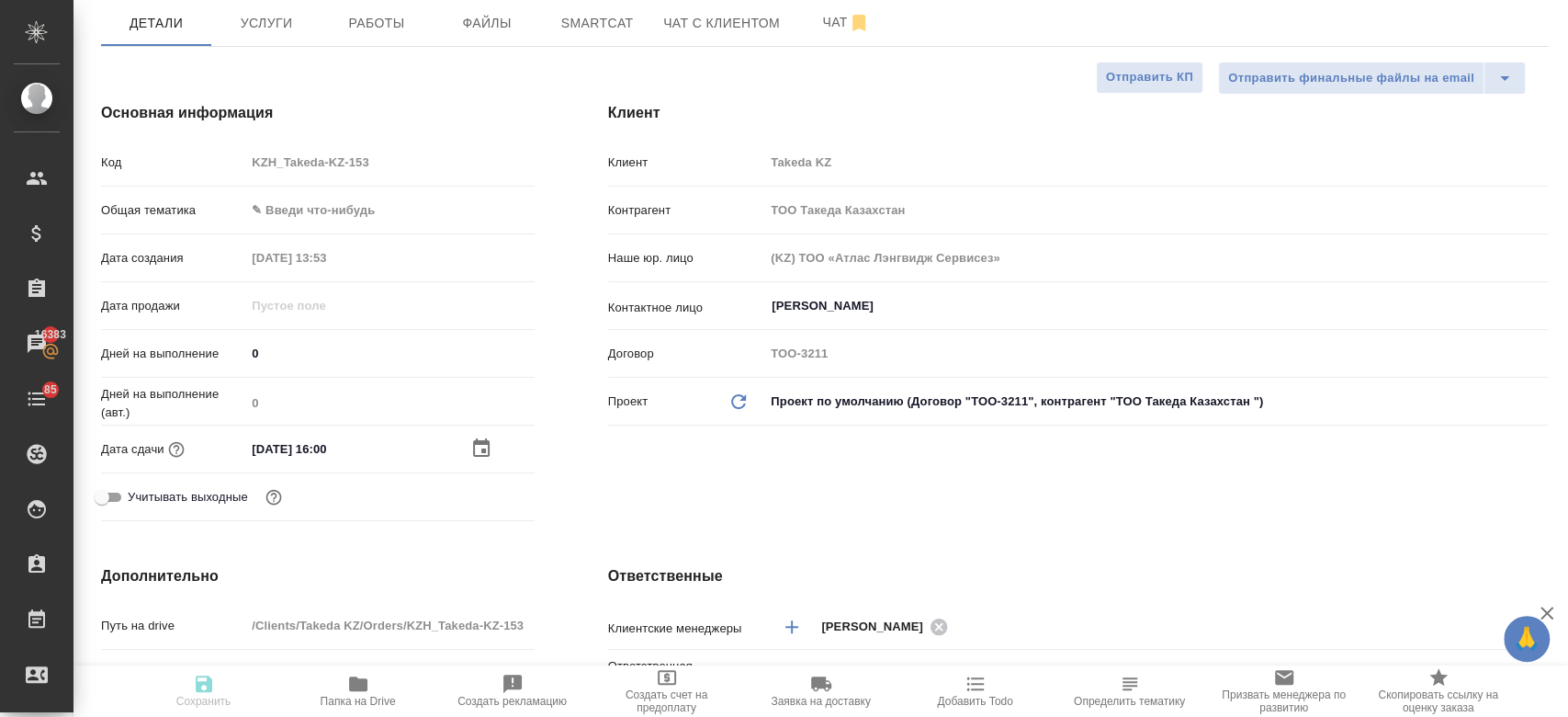
type textarea "x"
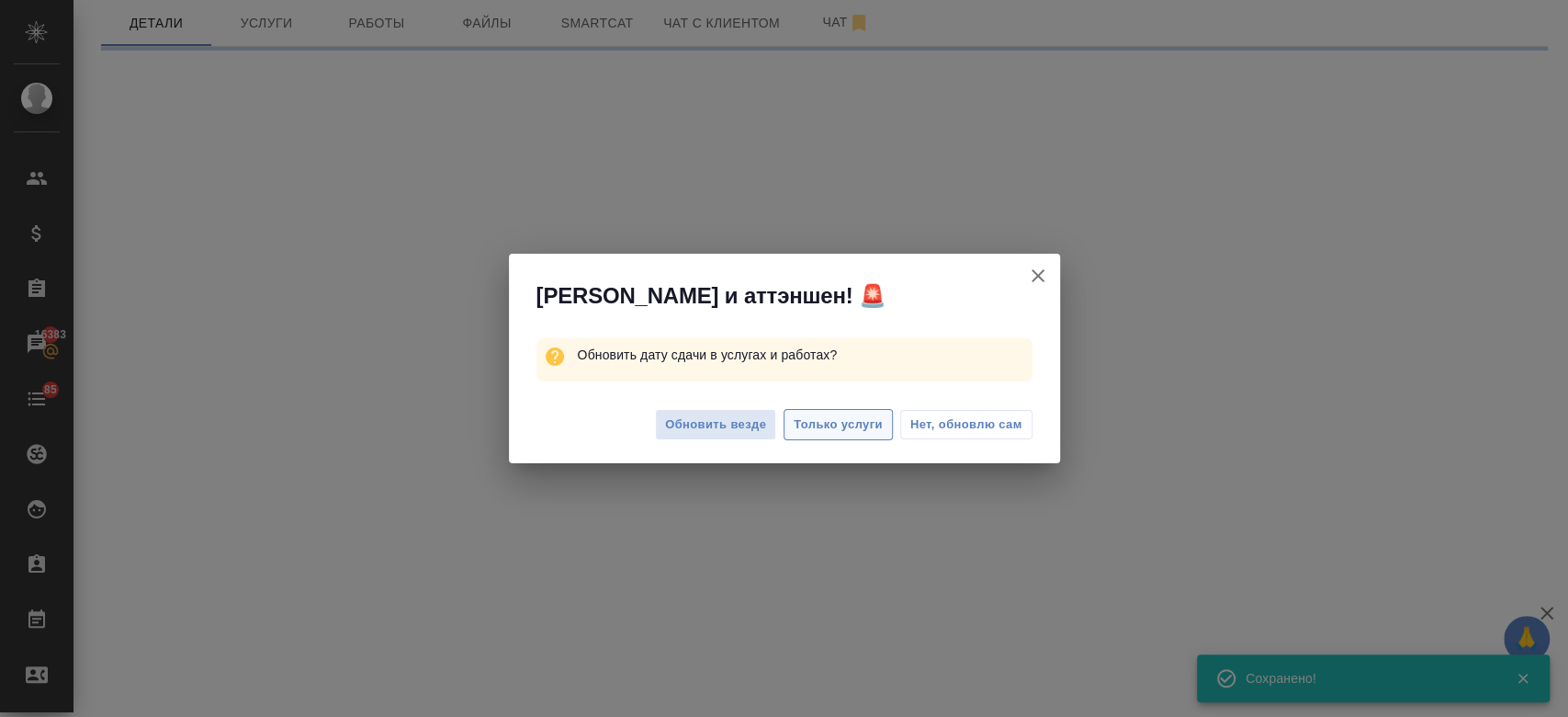
select select "RU"
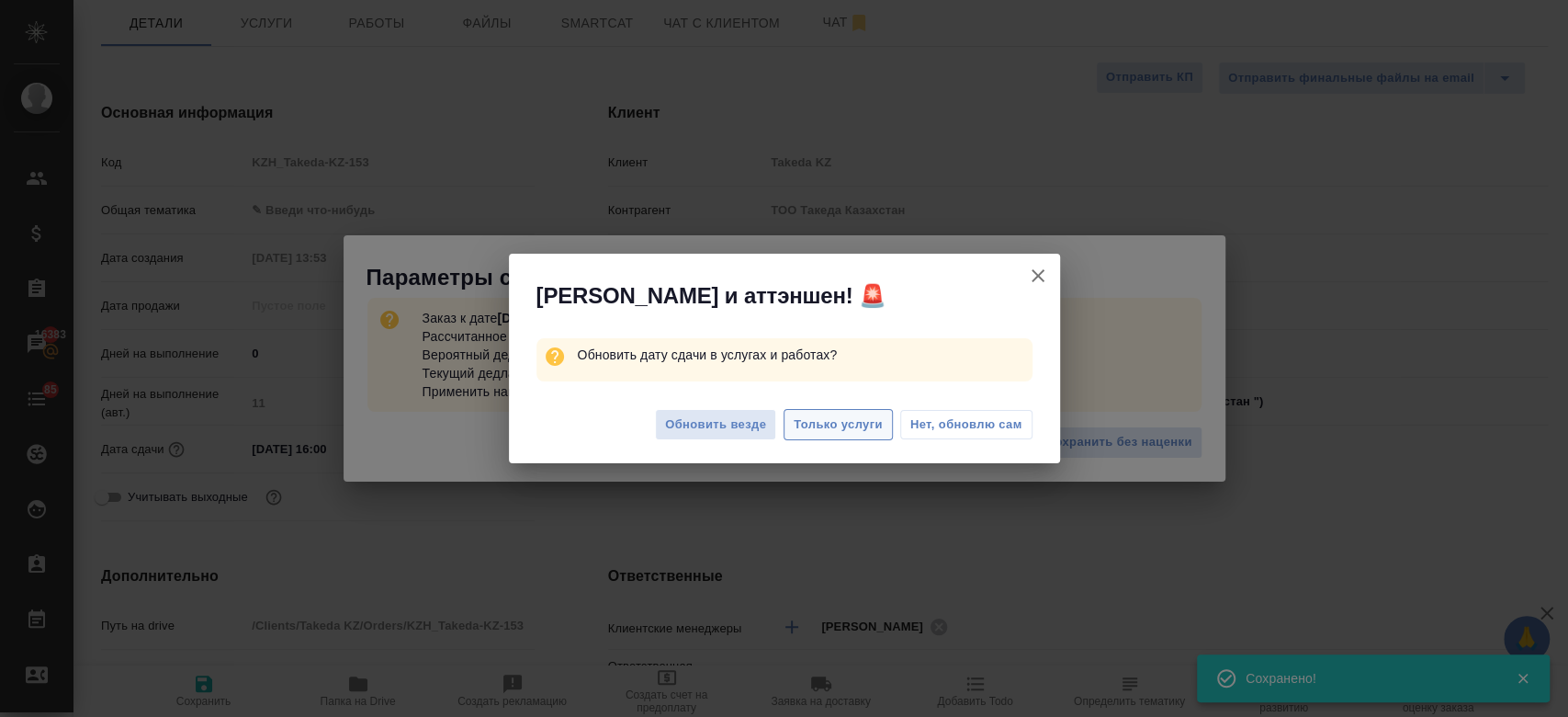
click at [839, 415] on span "Только услуги" at bounding box center [838, 424] width 89 height 21
type textarea "x"
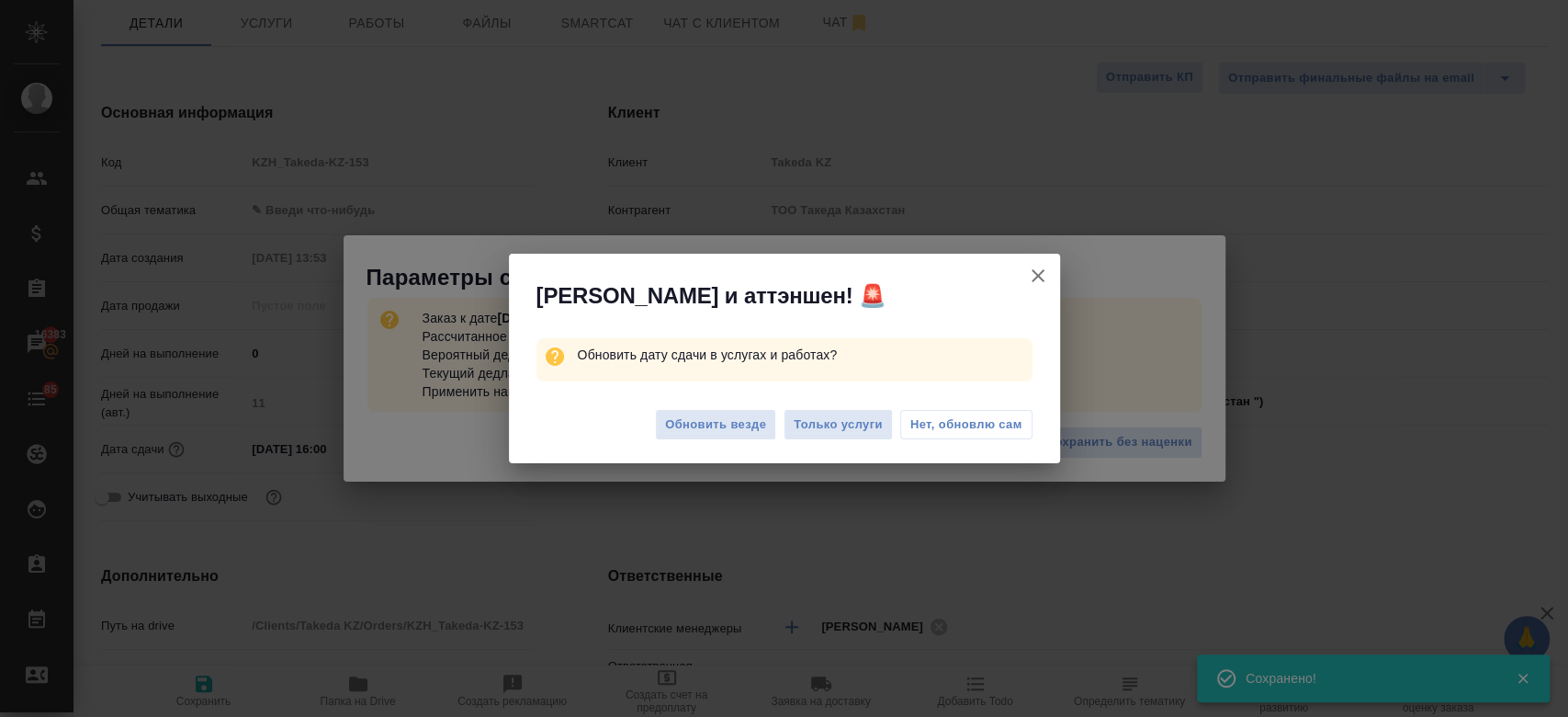
type textarea "x"
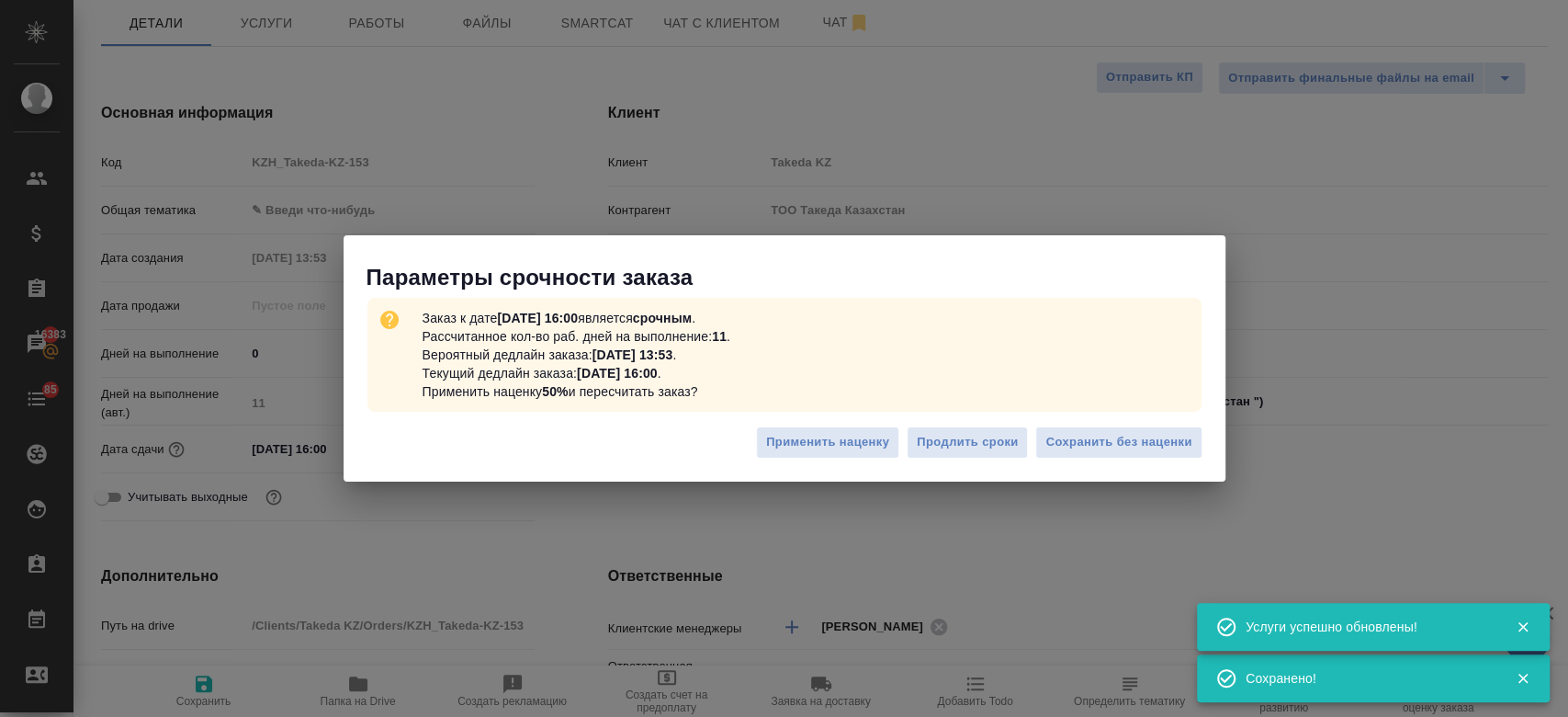
click at [1081, 459] on div "Применить наценку Продлить сроки Сохранить без наценки" at bounding box center [784, 449] width 882 height 64
click at [1079, 446] on span "Сохранить без наценки" at bounding box center [1119, 442] width 147 height 21
type textarea "x"
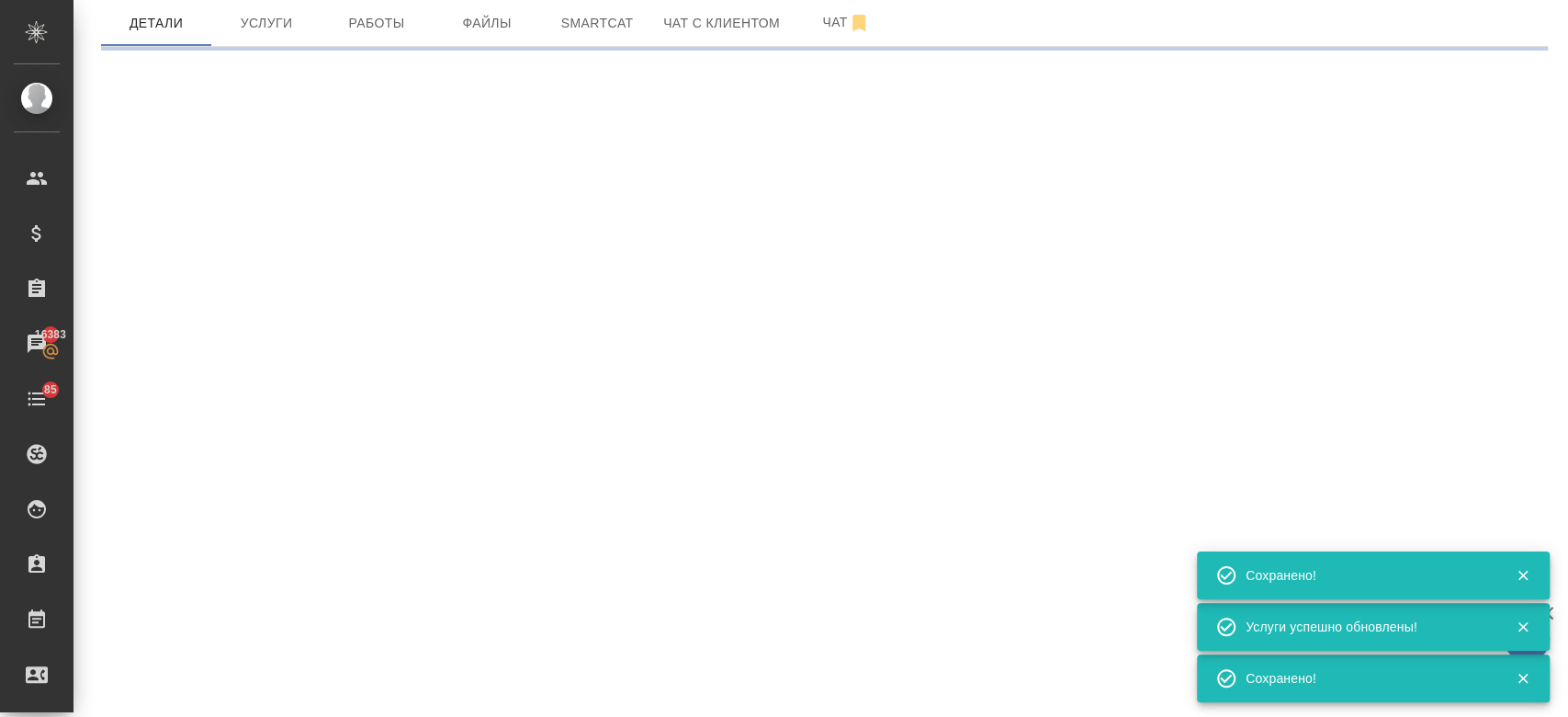
type input "urgent"
select select "RU"
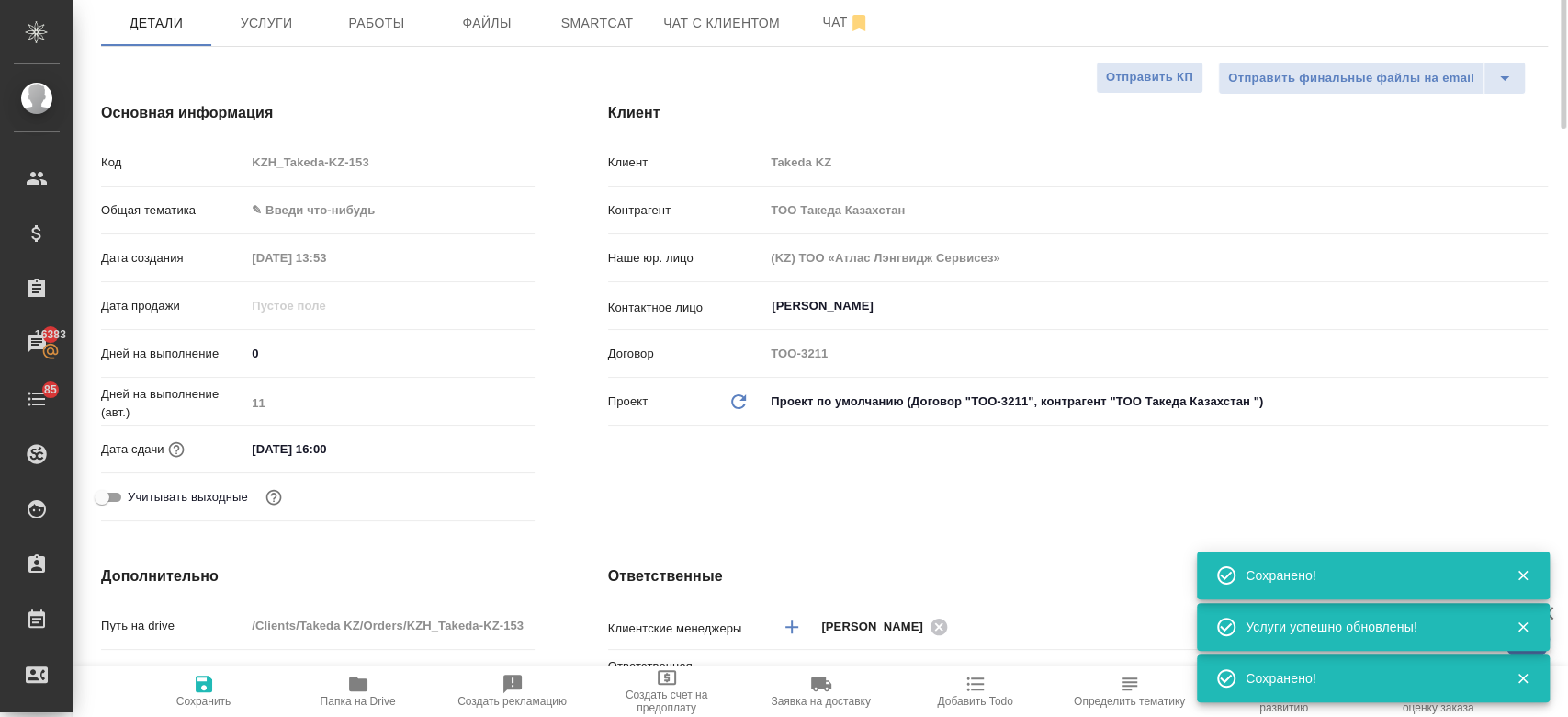
type textarea "x"
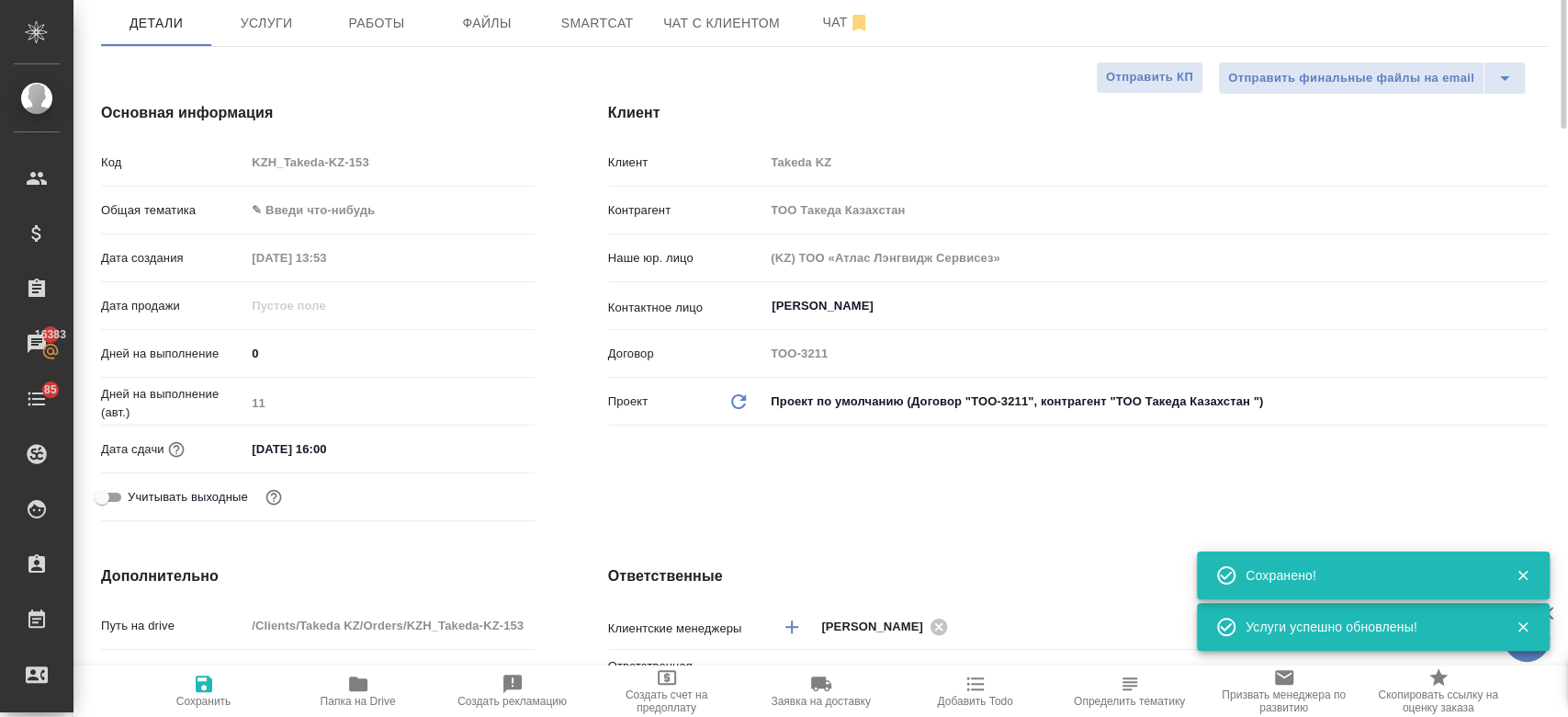
scroll to position [0, 0]
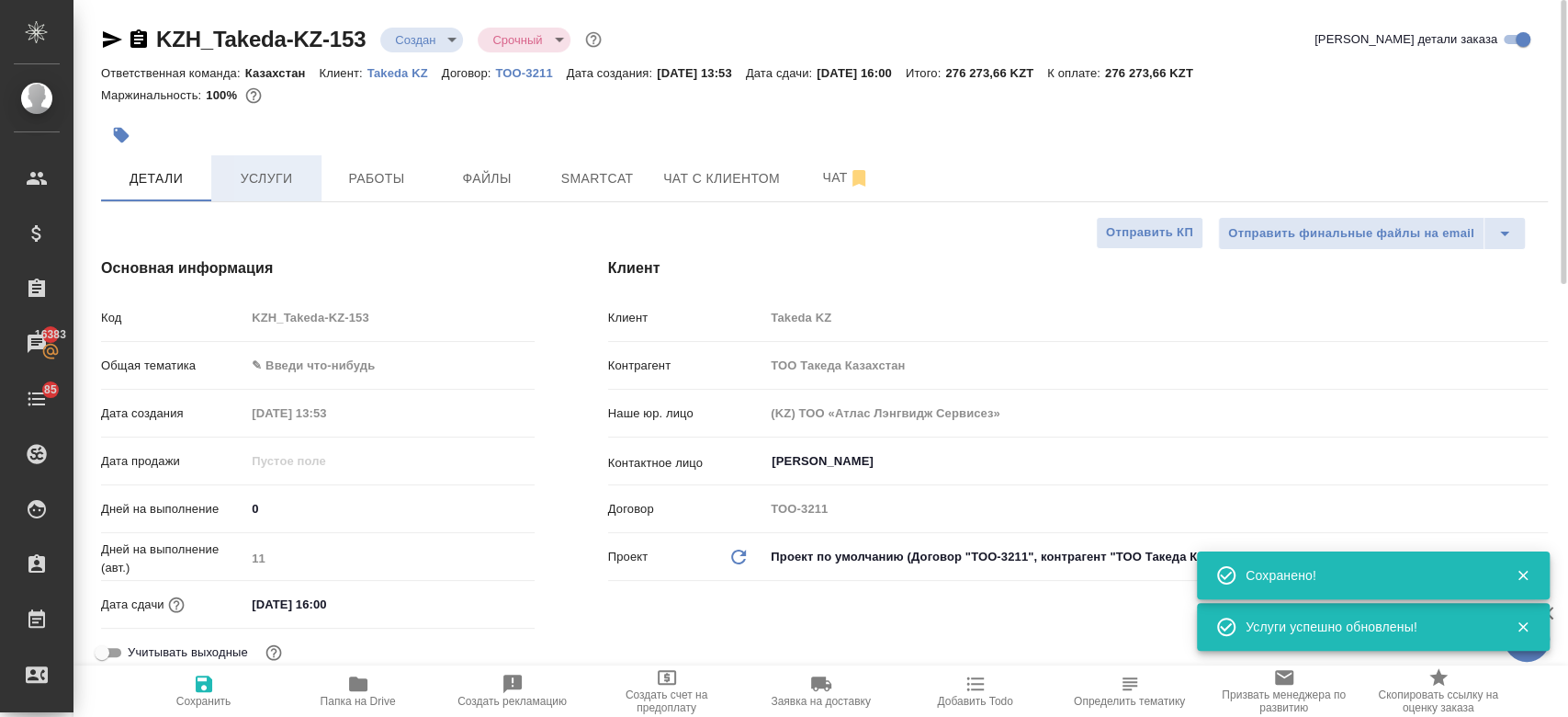
click at [298, 176] on span "Услуги" at bounding box center [265, 178] width 88 height 23
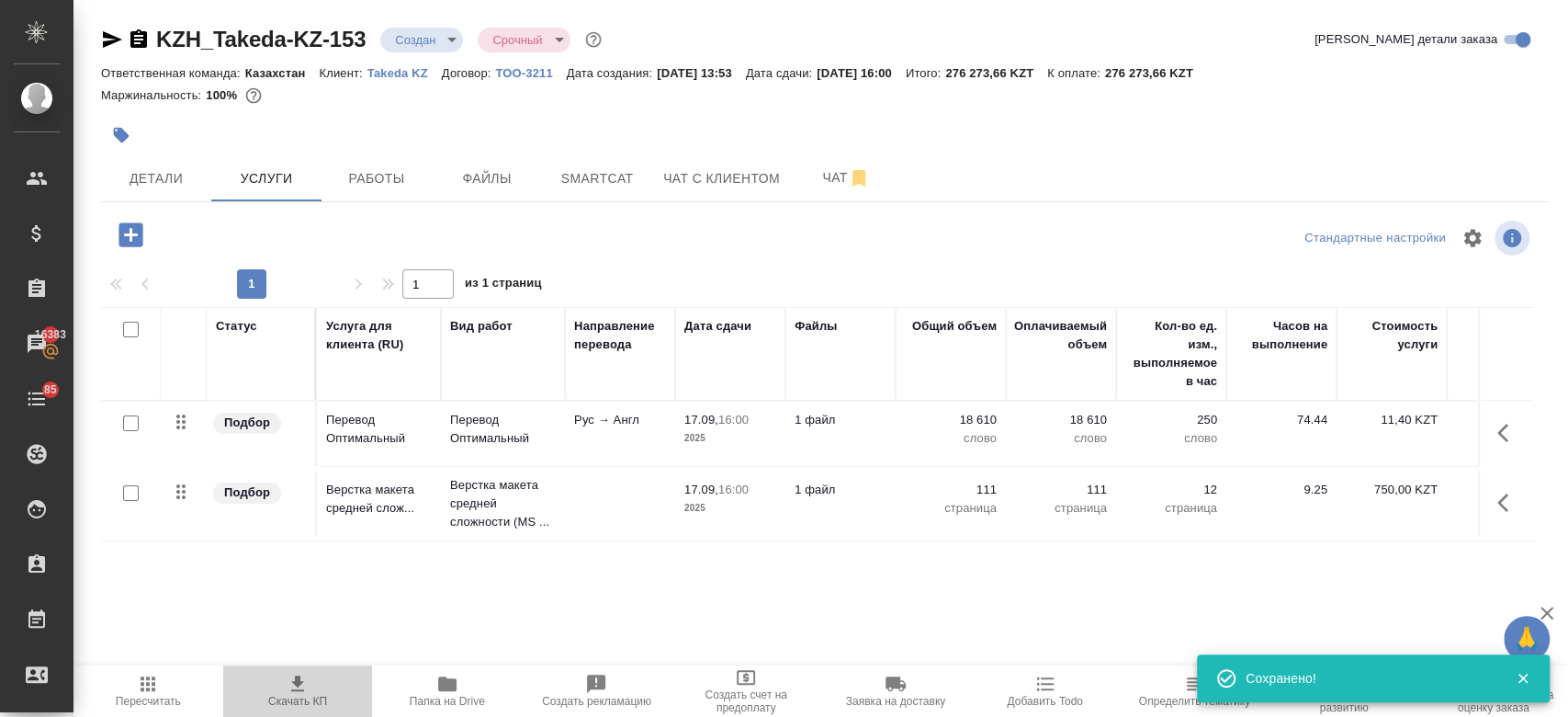
click at [301, 682] on icon "button" at bounding box center [297, 683] width 13 height 16
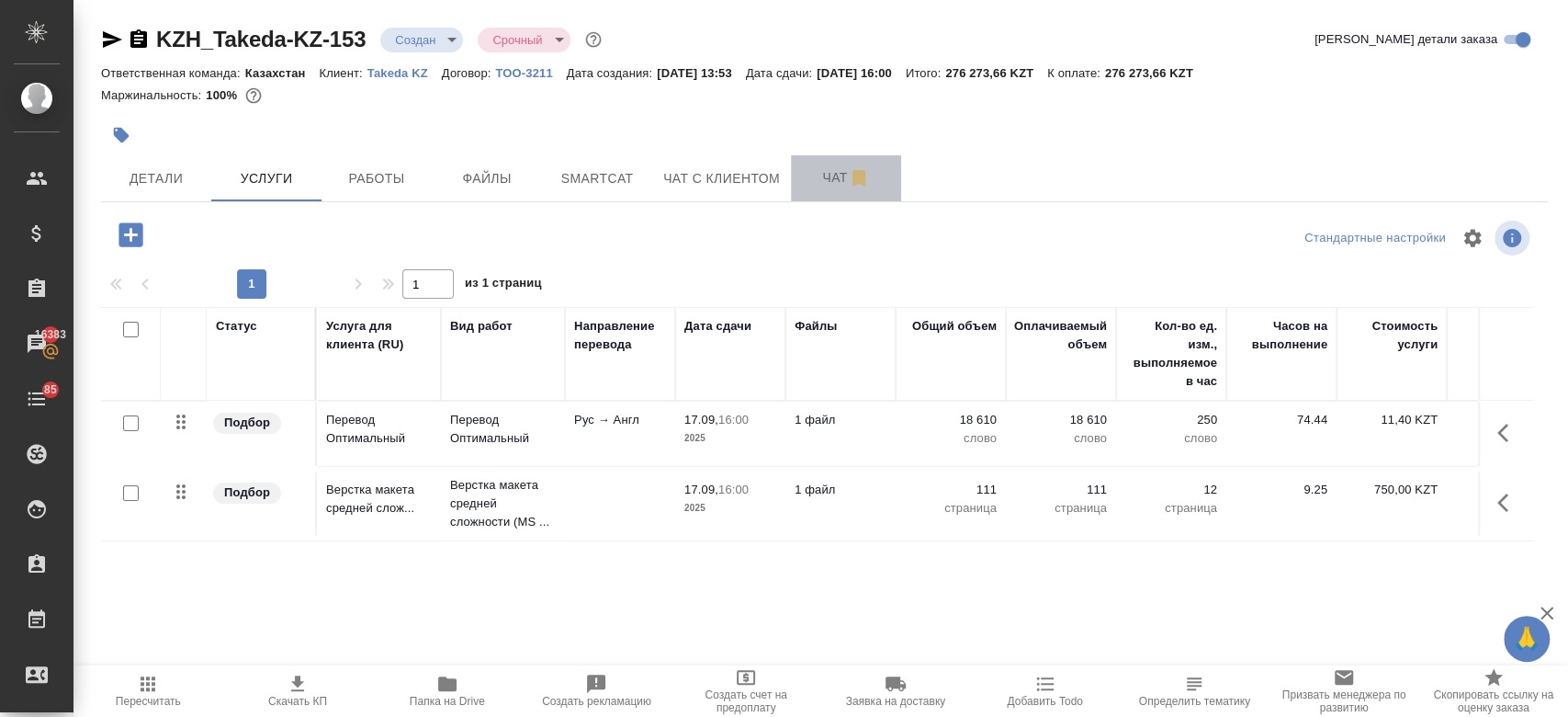
click at [837, 184] on span "Чат" at bounding box center [845, 177] width 88 height 23
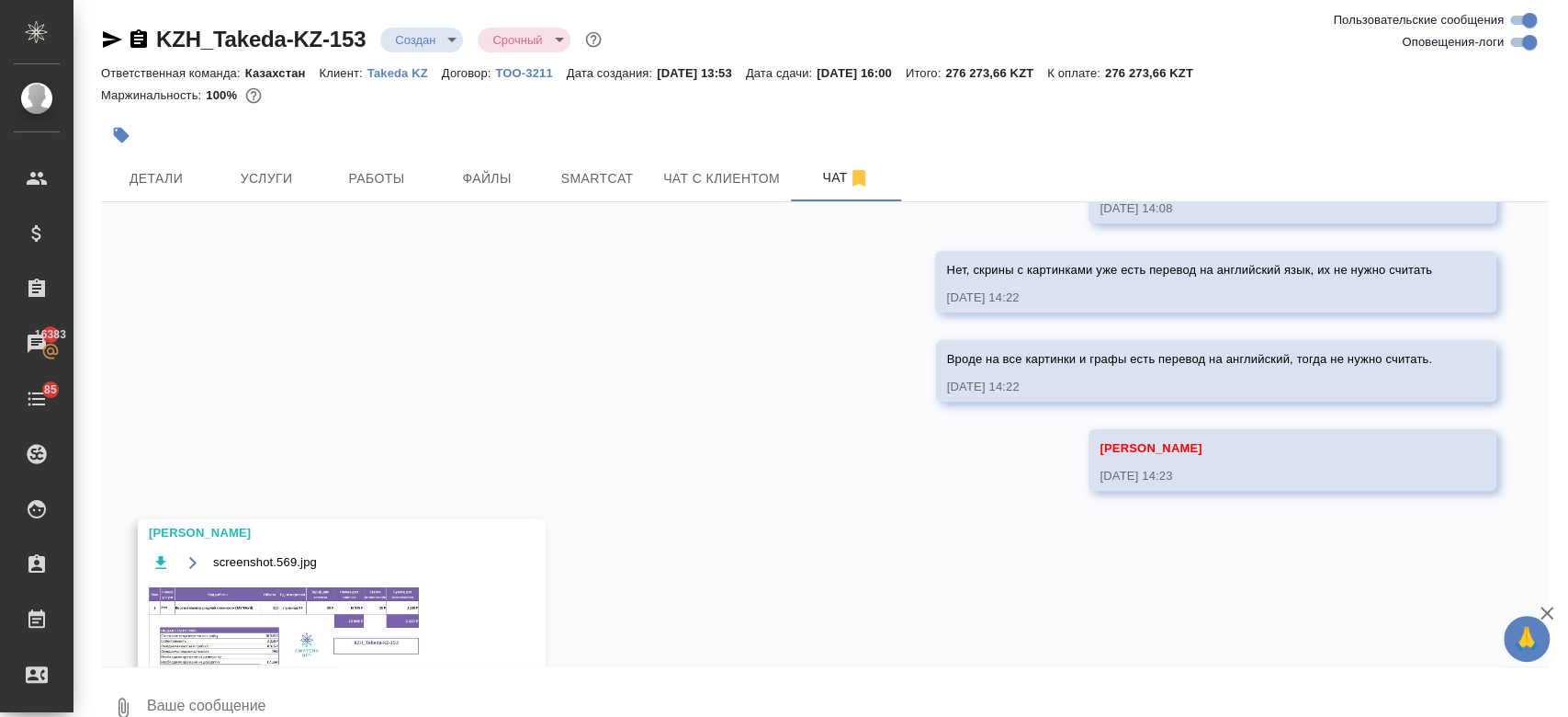
scroll to position [1532, 0]
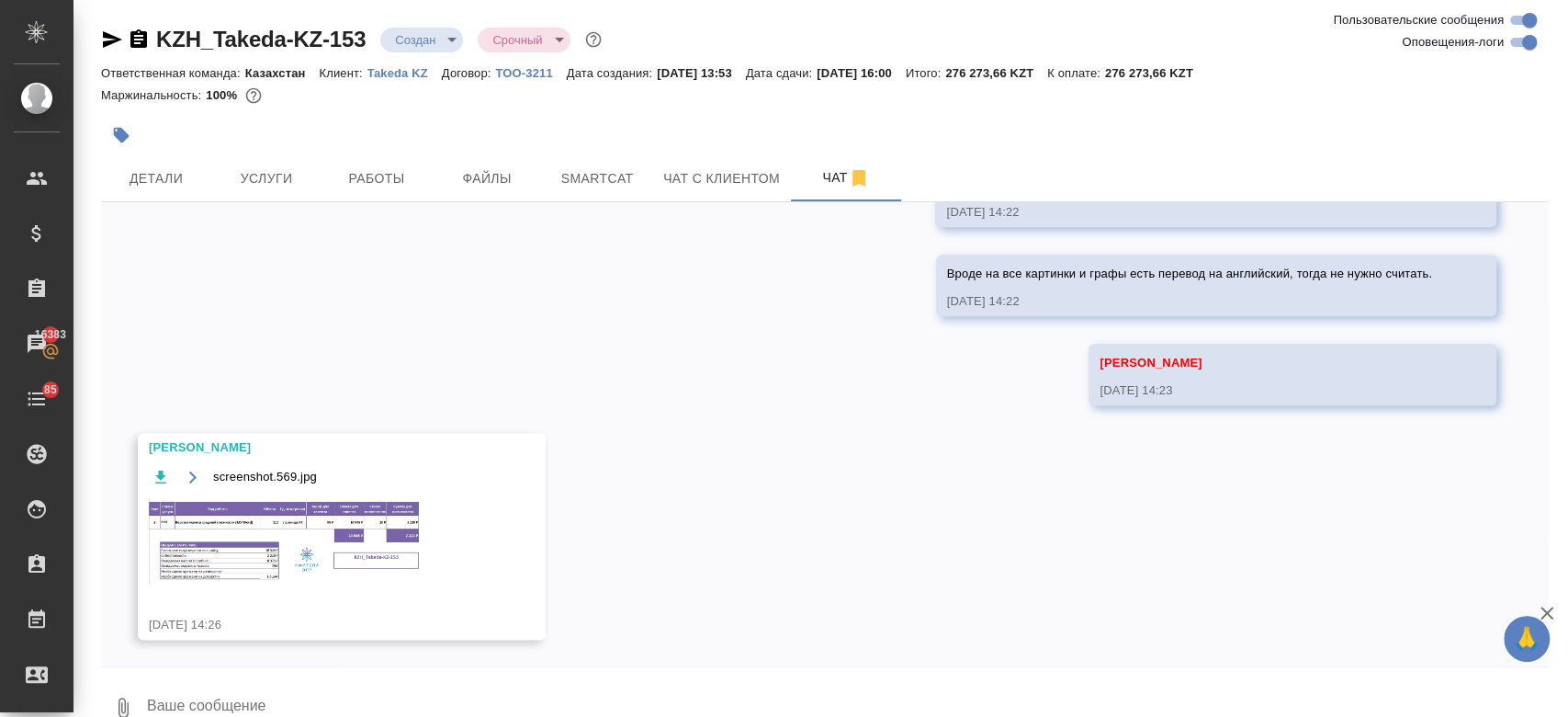
click at [342, 523] on img at bounding box center [286, 541] width 275 height 85
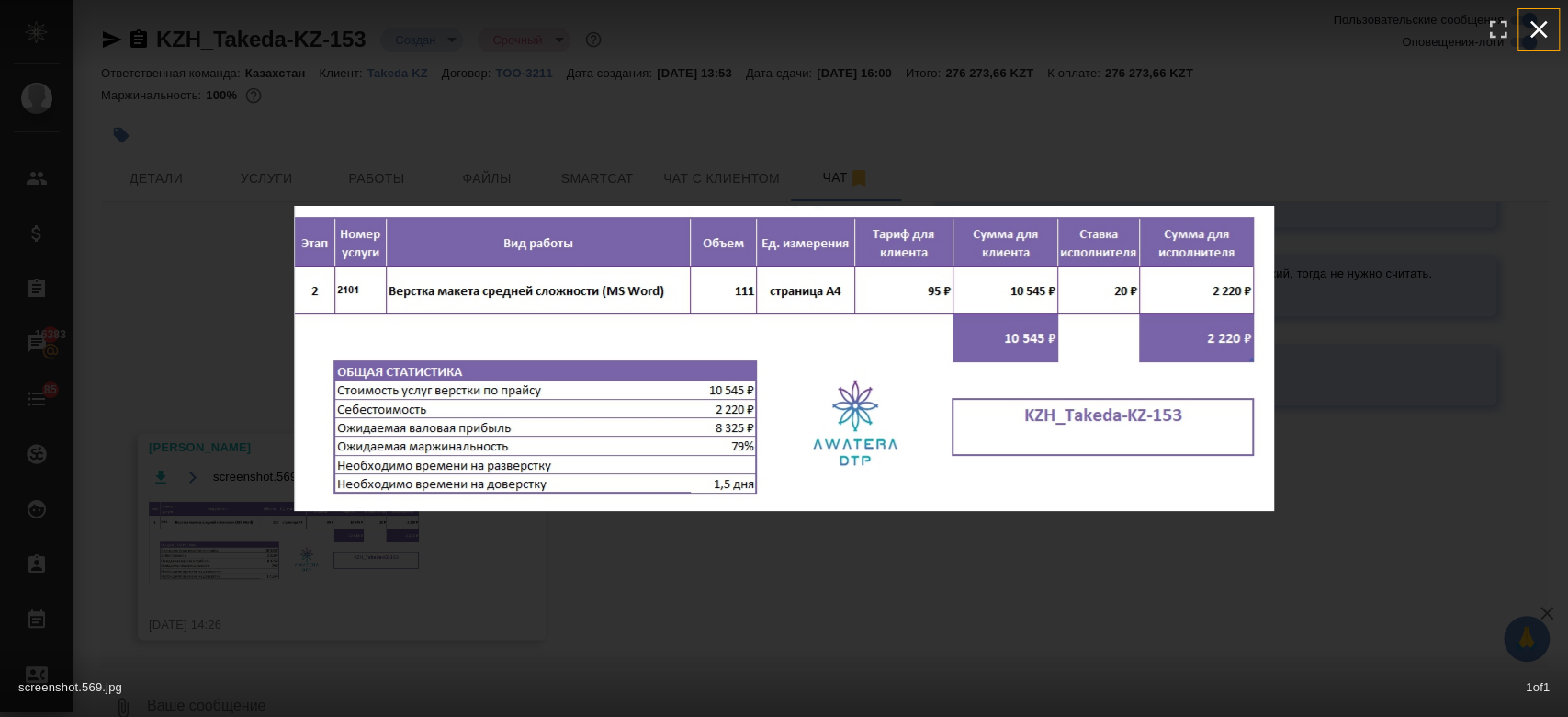
click at [1528, 34] on icon "button" at bounding box center [1538, 30] width 30 height 30
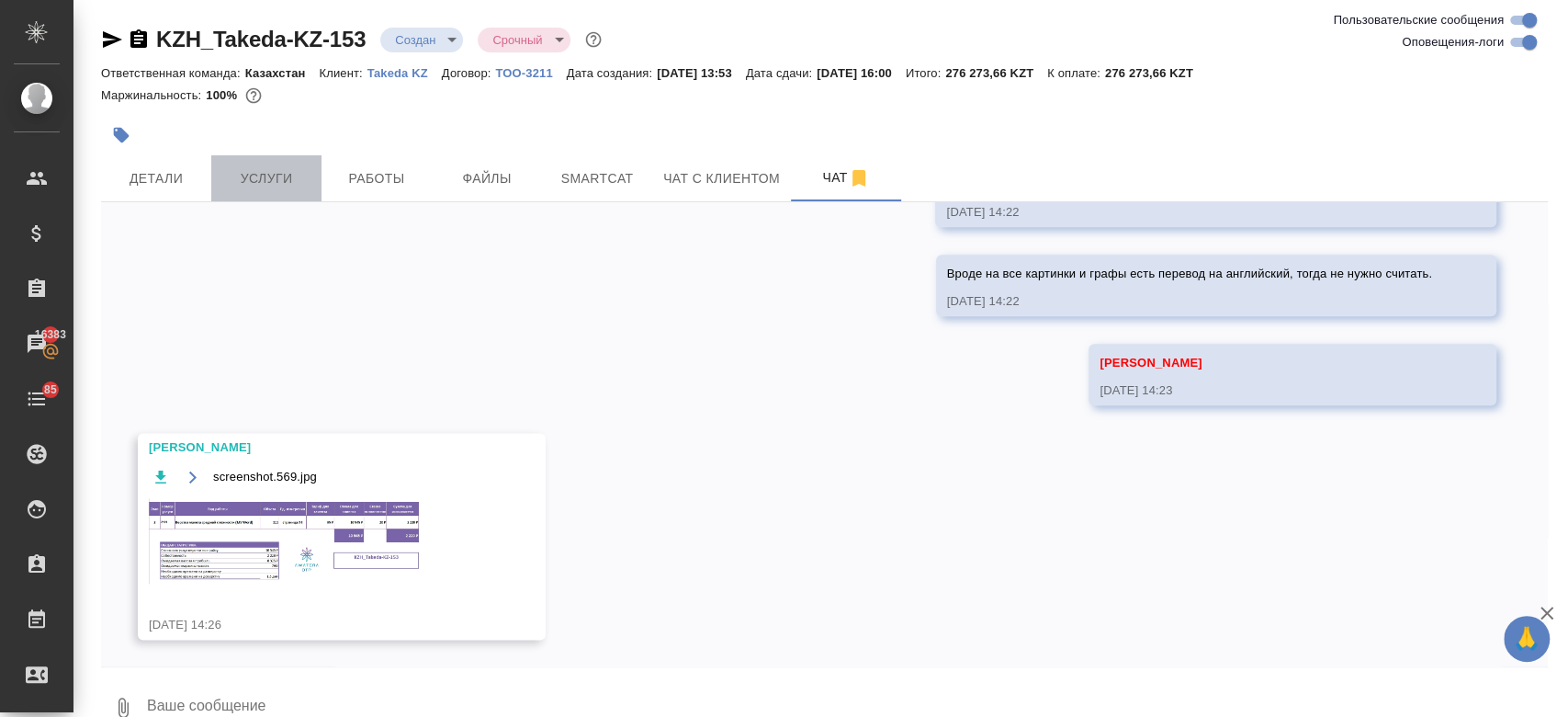
click at [211, 172] on button "Услуги" at bounding box center [265, 178] width 110 height 46
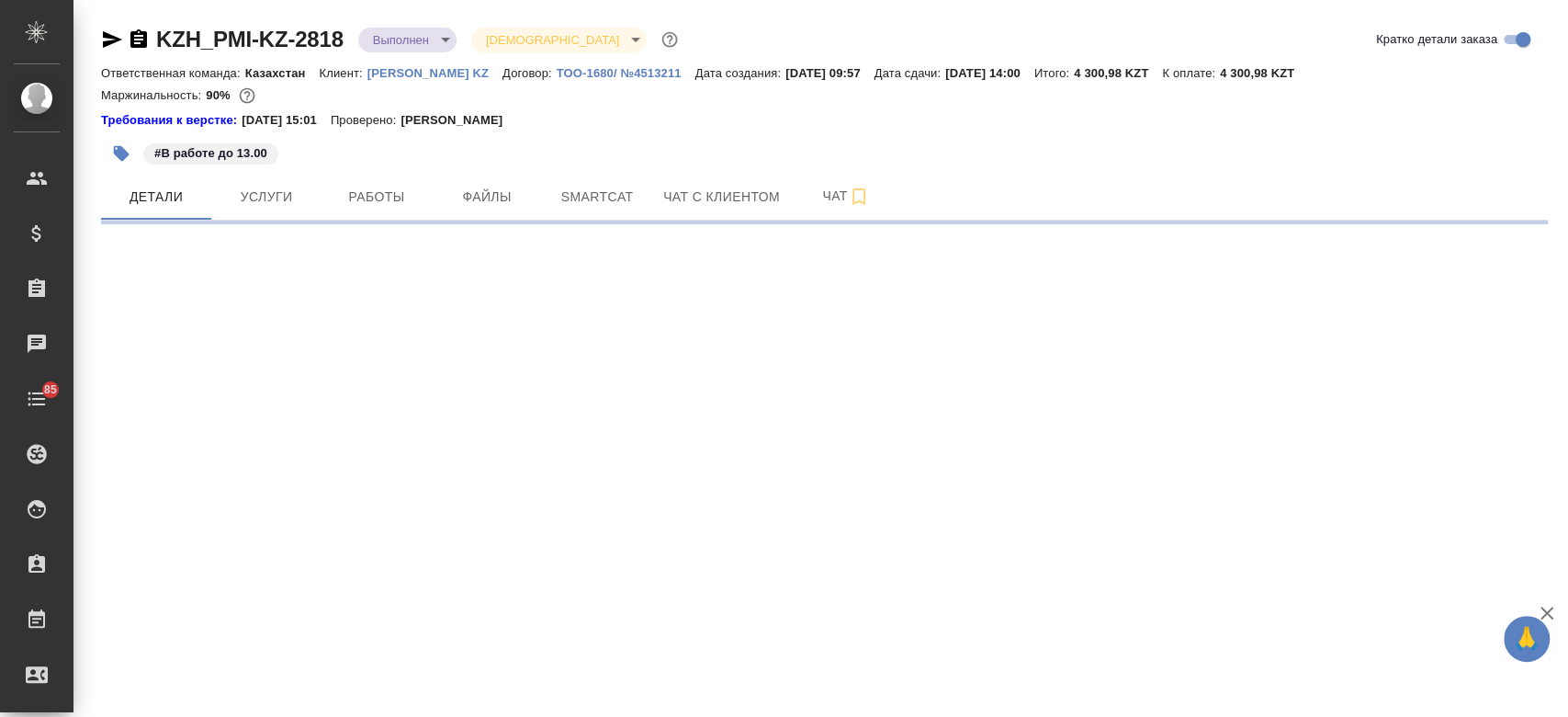
click at [435, 79] on link "[PERSON_NAME] KZ" at bounding box center [435, 72] width 135 height 16
select select "RU"
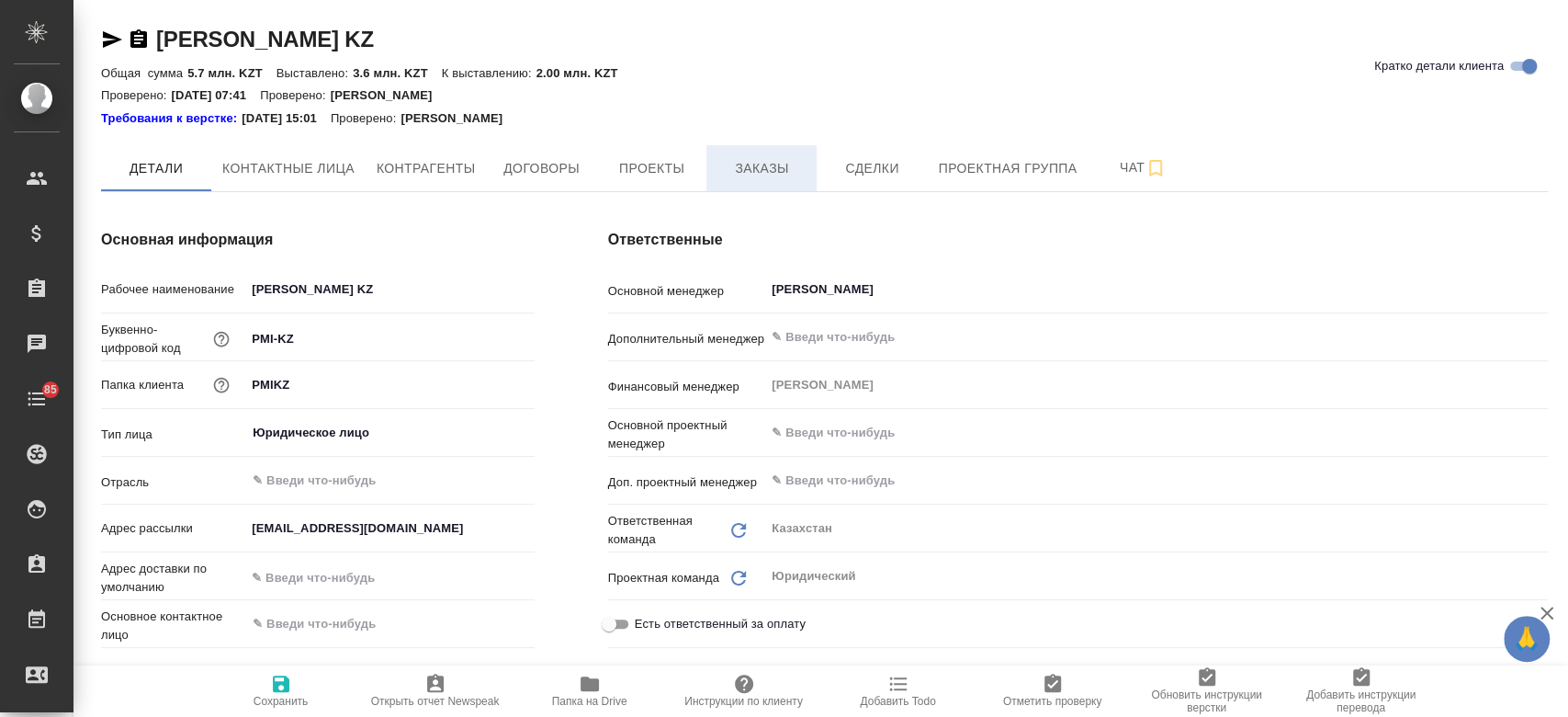
click at [755, 185] on button "Заказы" at bounding box center [760, 168] width 110 height 46
type textarea "x"
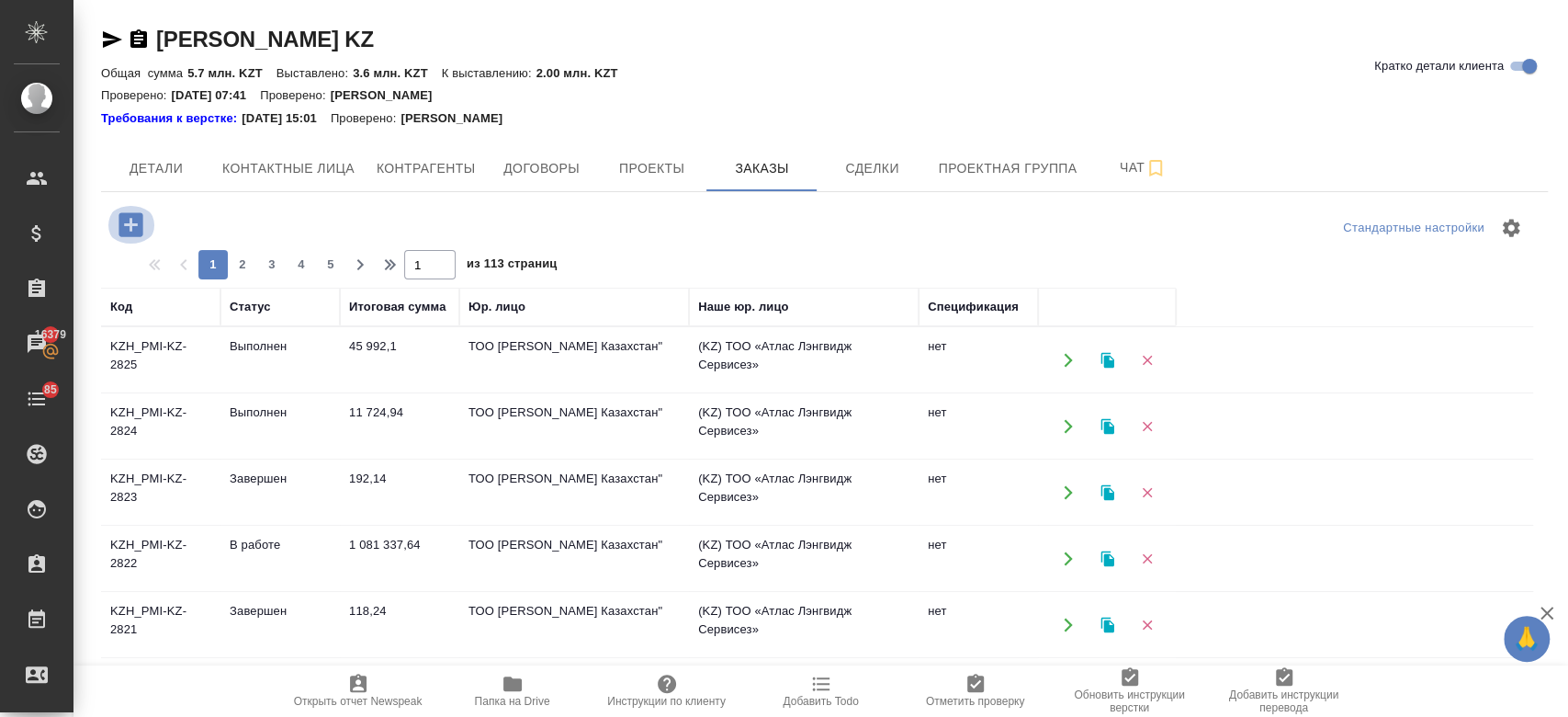
click at [133, 235] on icon "button" at bounding box center [131, 224] width 24 height 24
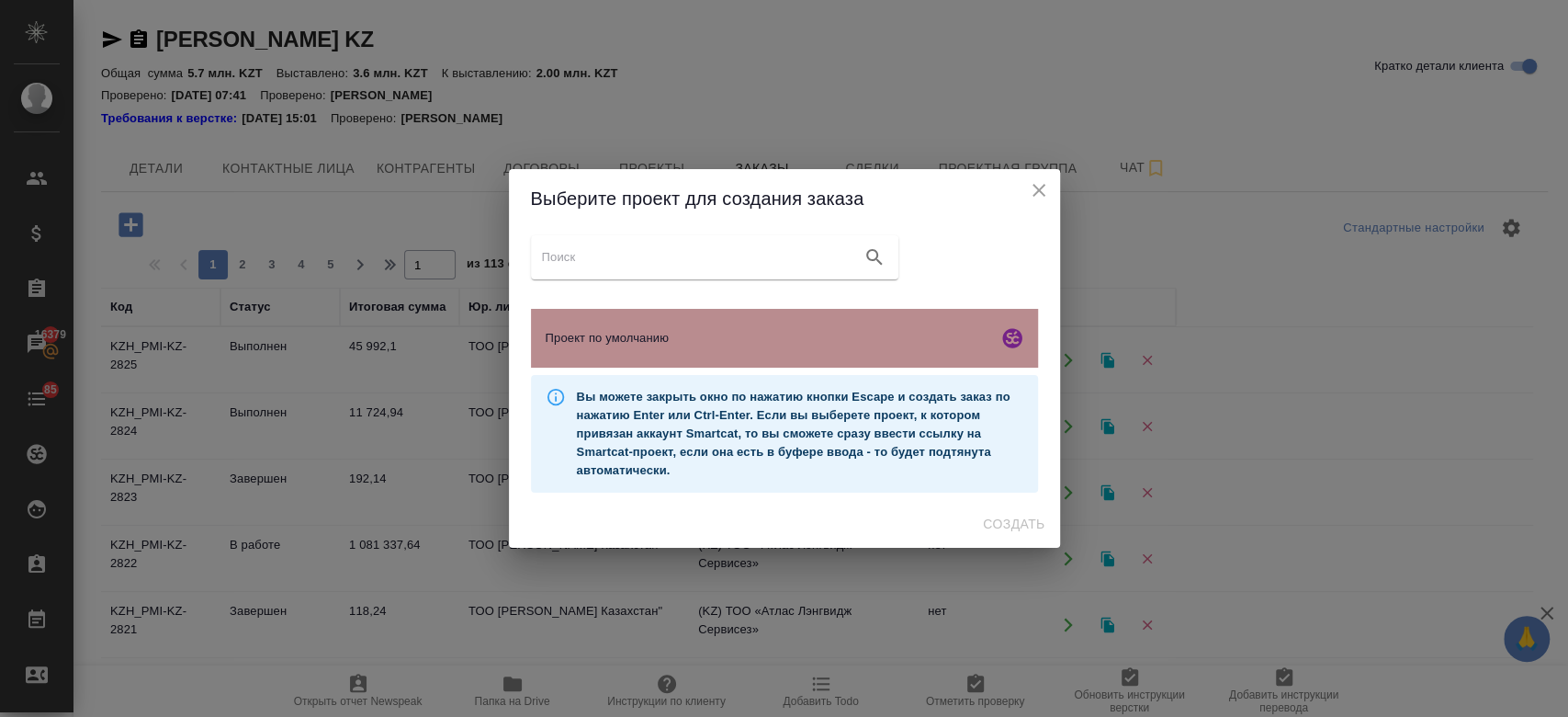
click at [583, 337] on span "Проект по умолчанию" at bounding box center [767, 338] width 444 height 19
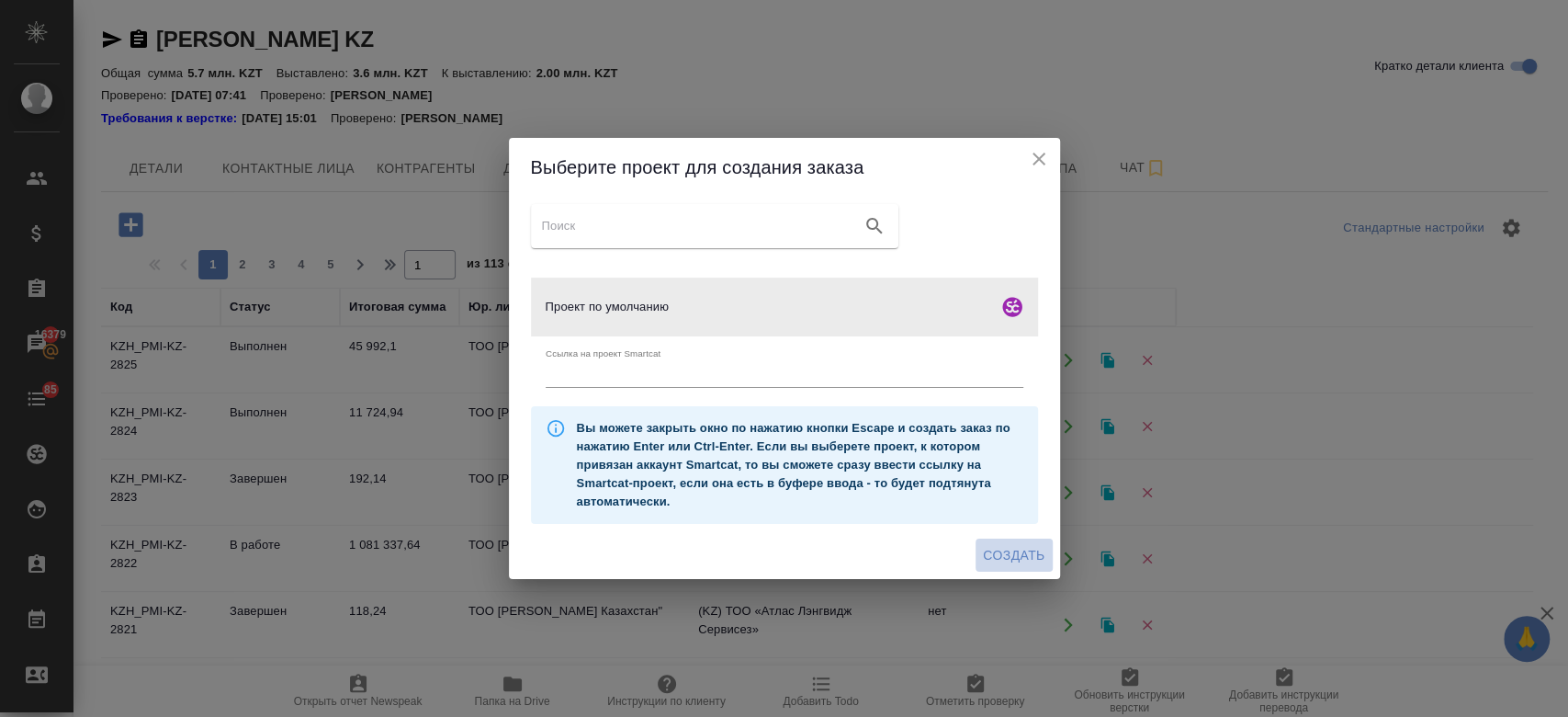
click at [1007, 562] on span "Создать" at bounding box center [1014, 555] width 61 height 23
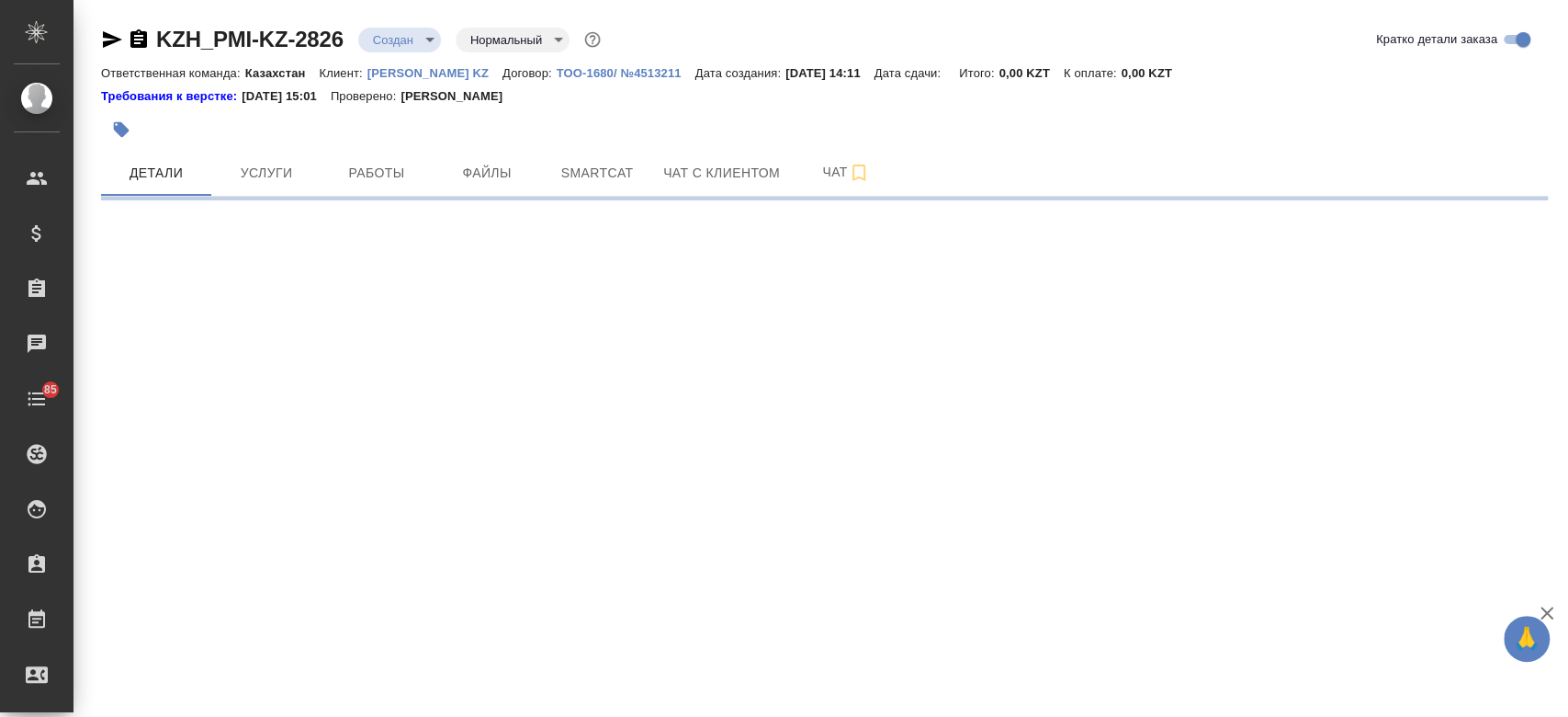
select select "RU"
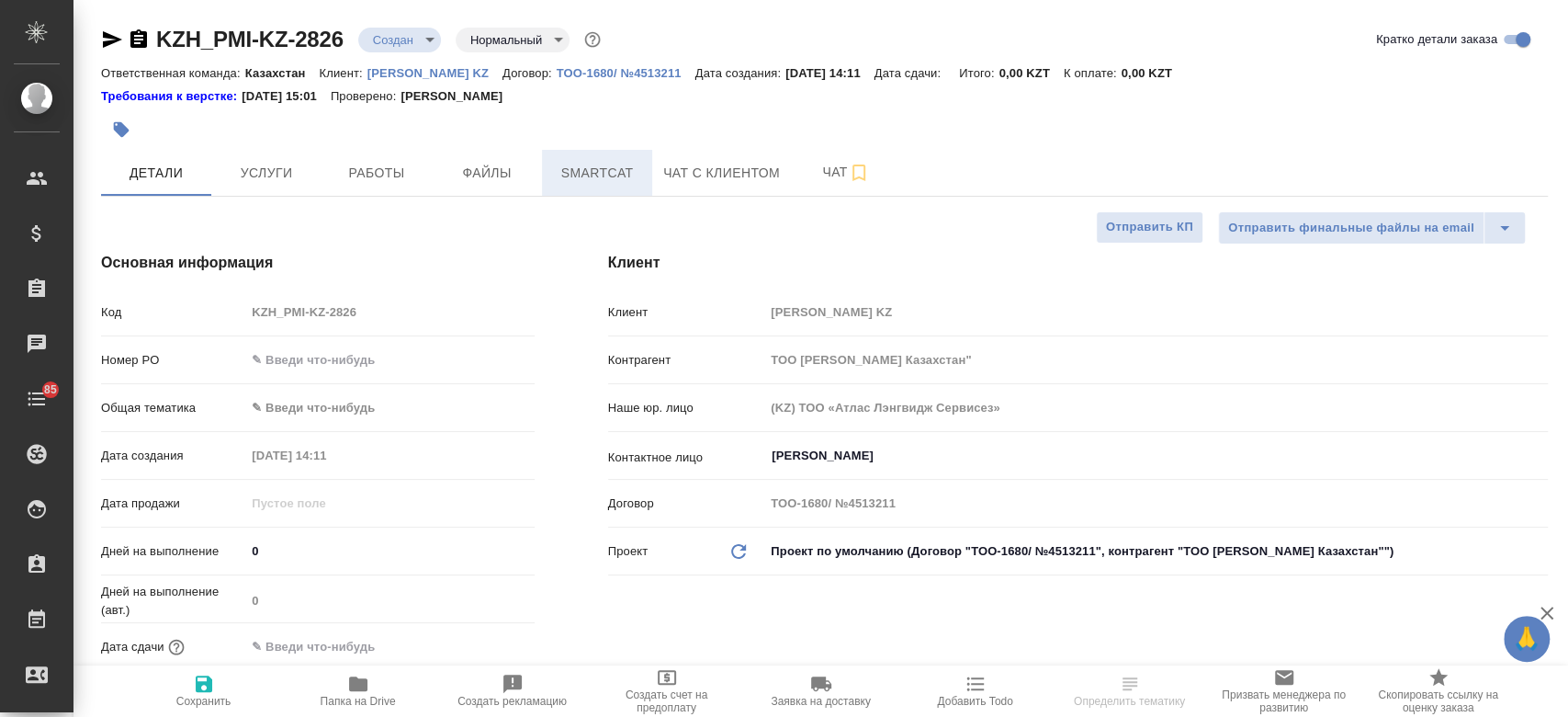
type textarea "x"
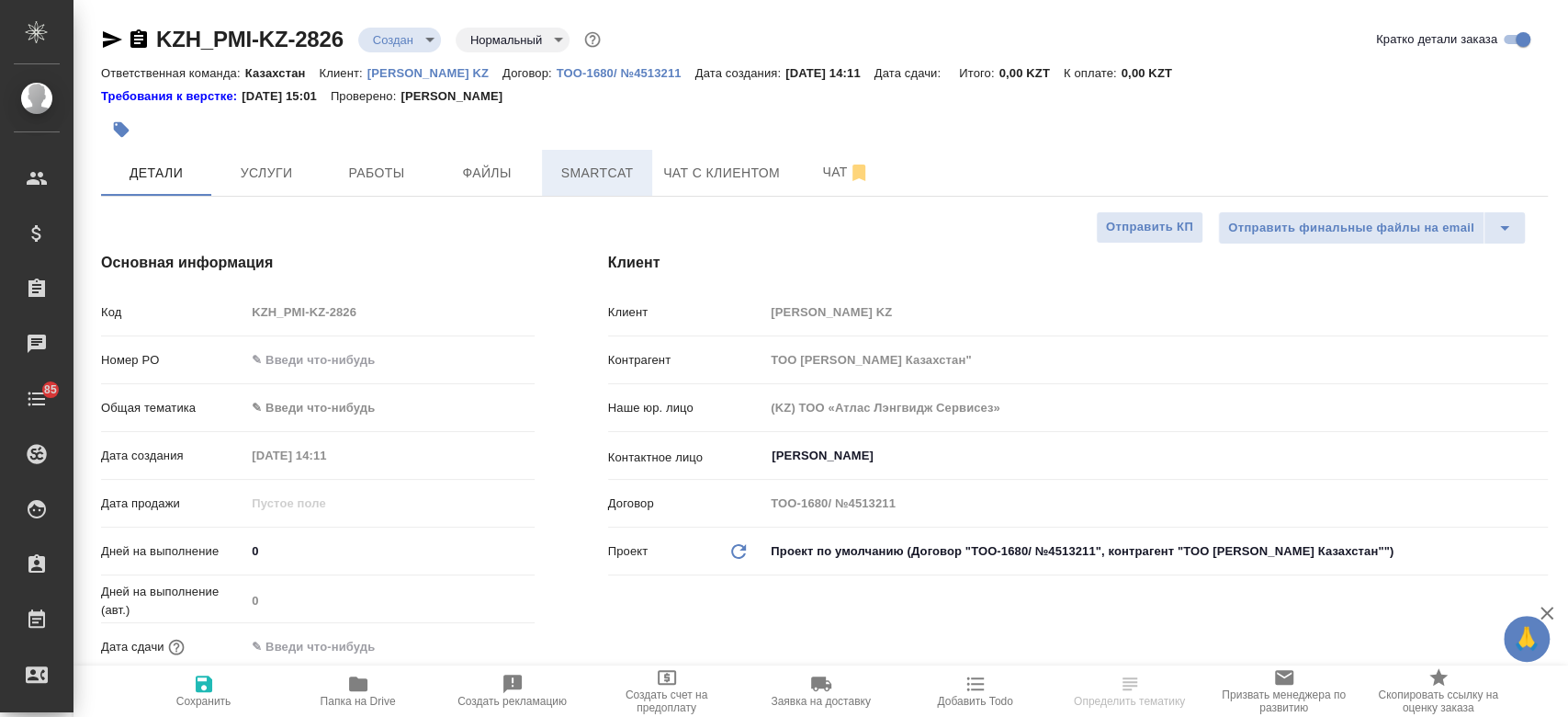
type textarea "x"
click at [500, 169] on span "Файлы" at bounding box center [486, 172] width 88 height 23
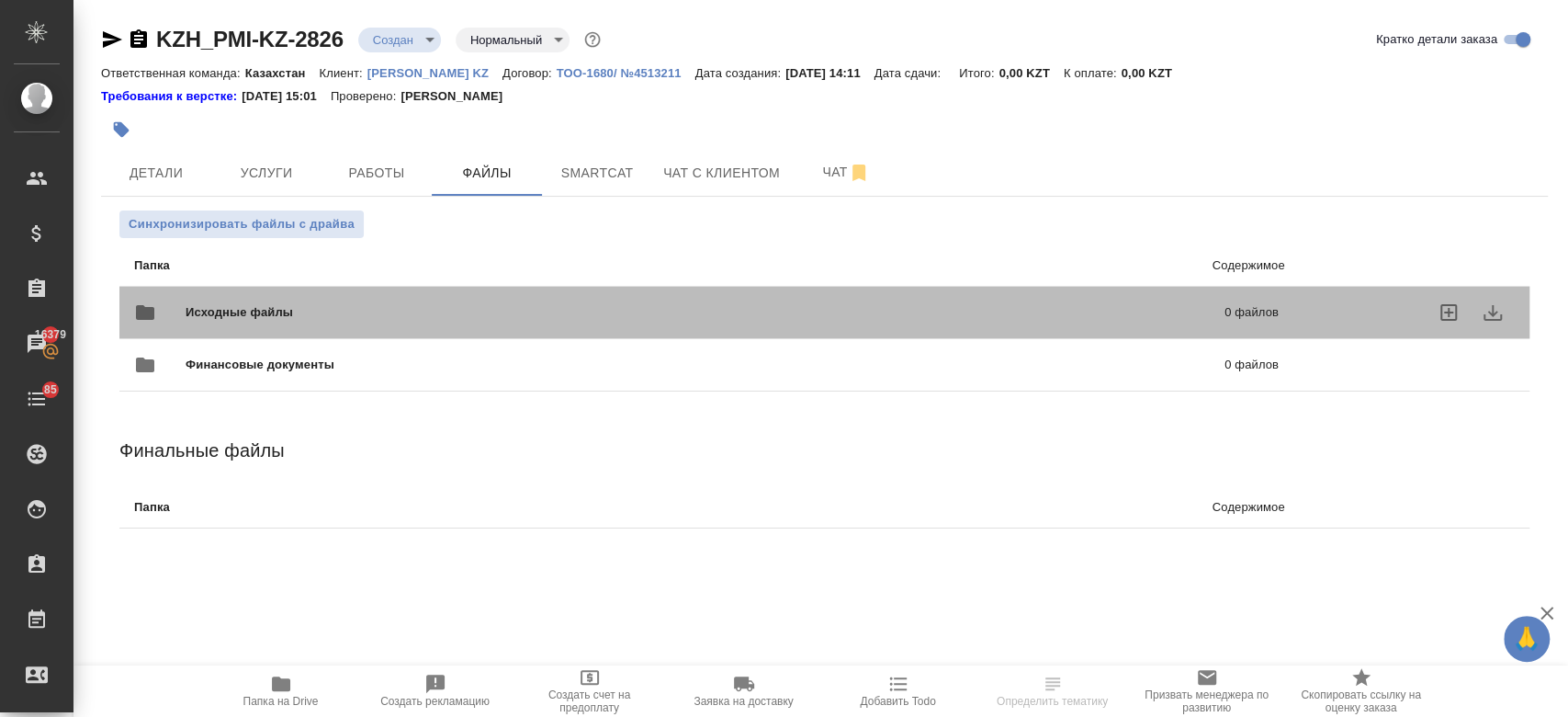
click at [341, 298] on div "Исходные файлы 0 файлов" at bounding box center [706, 312] width 1144 height 45
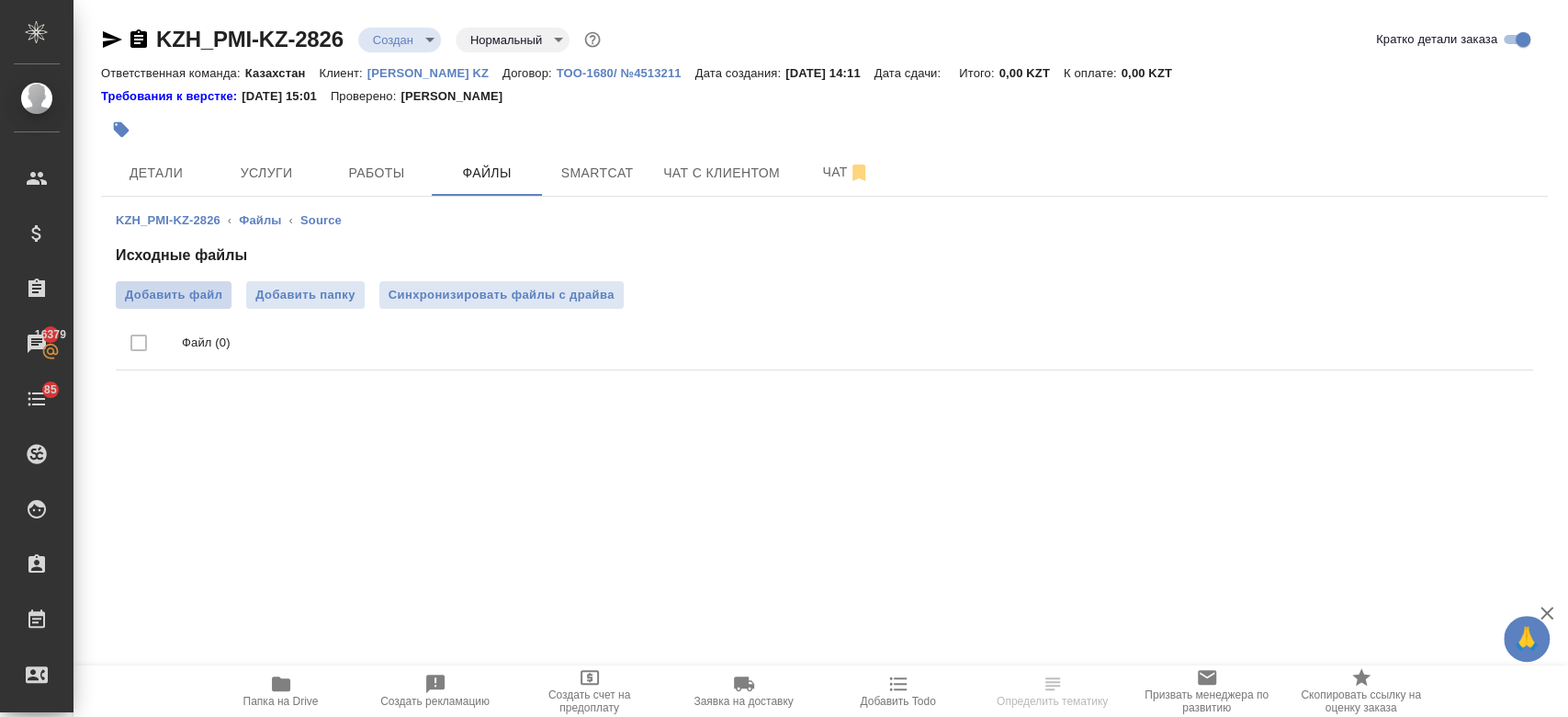
click at [207, 287] on span "Добавить файл" at bounding box center [173, 295] width 97 height 19
click at [0, 0] on input "Добавить файл" at bounding box center [0, 0] width 0 height 0
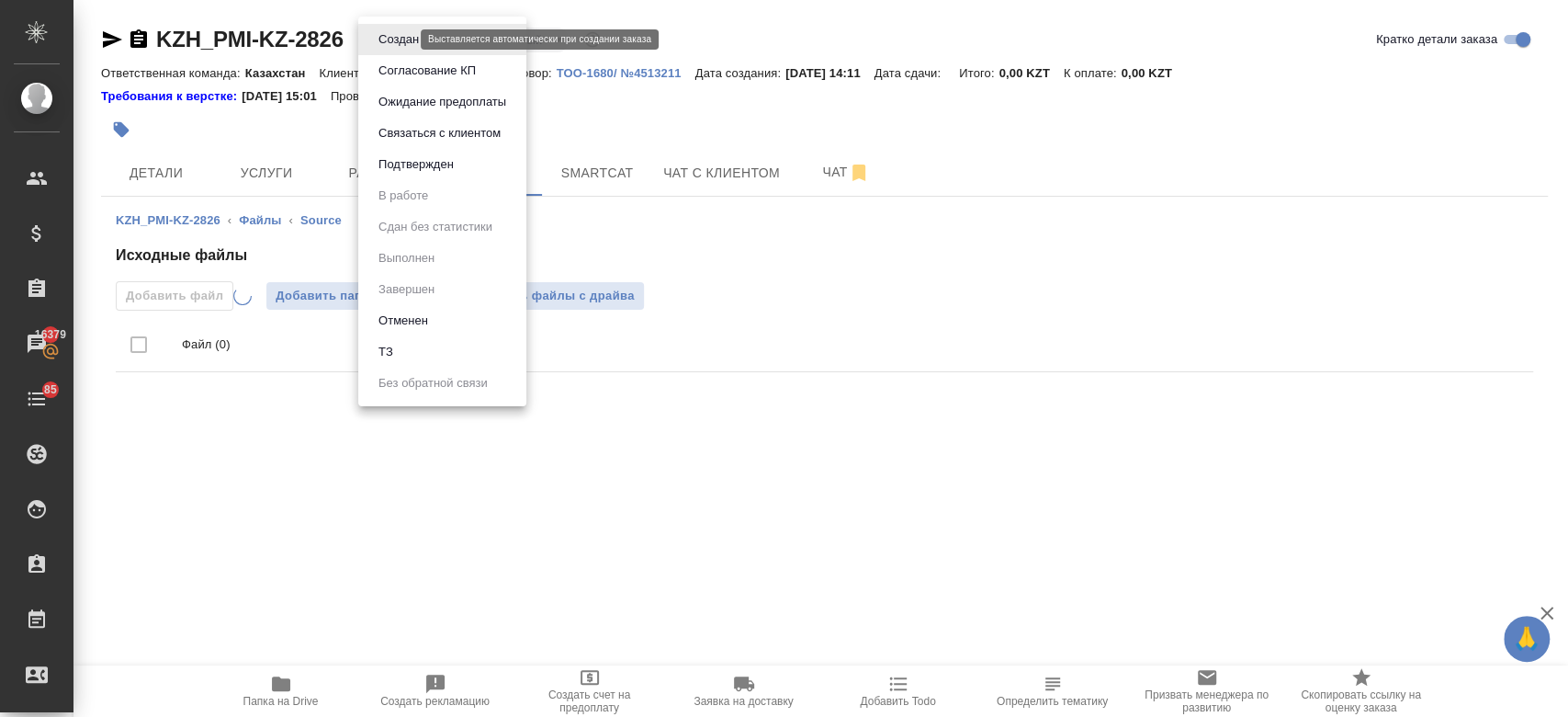
click at [402, 40] on body "🙏 .cls-1 fill:#fff; AWATERA Kosherbayeva Nazerke Клиенты Спецификации Заказы 16…" at bounding box center [784, 358] width 1568 height 717
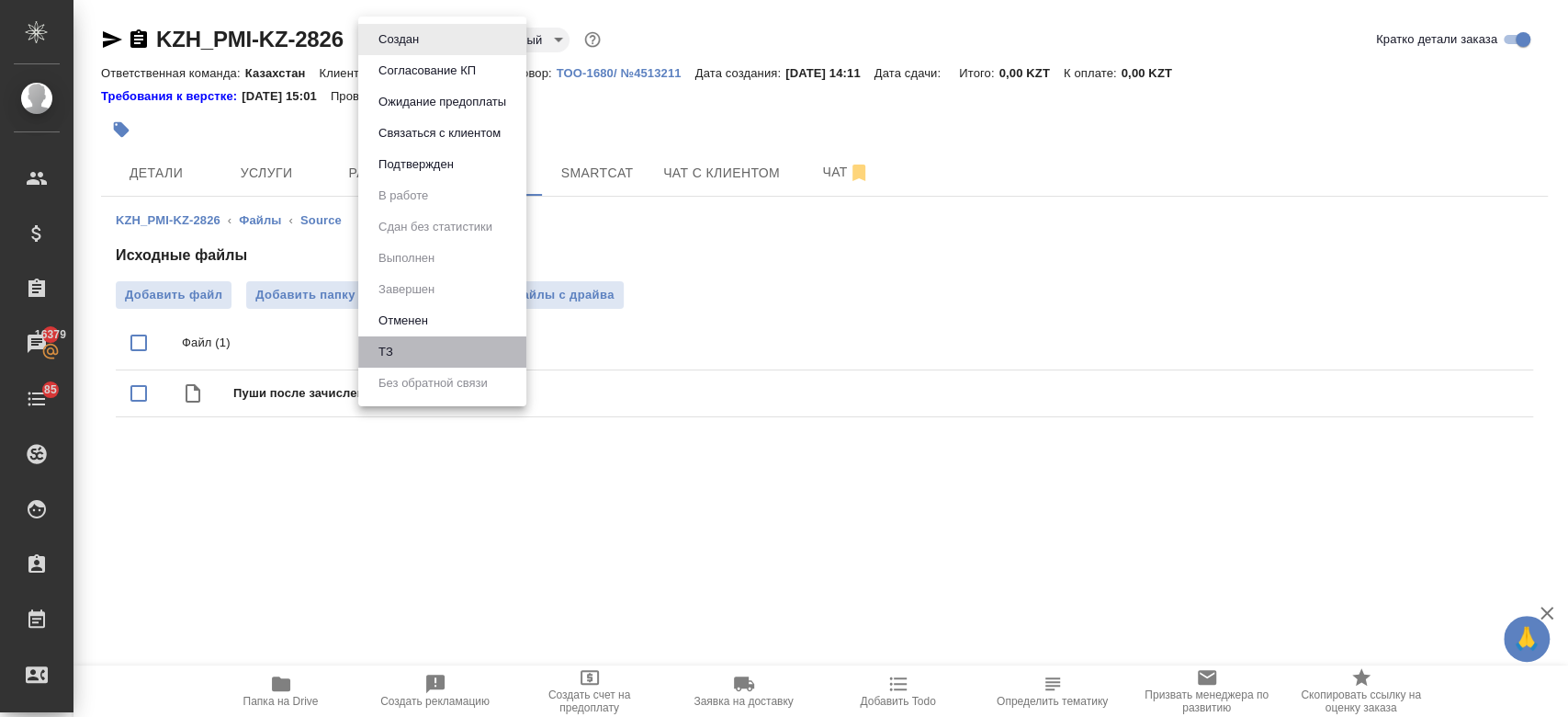
click at [450, 355] on li "ТЗ" at bounding box center [442, 353] width 168 height 32
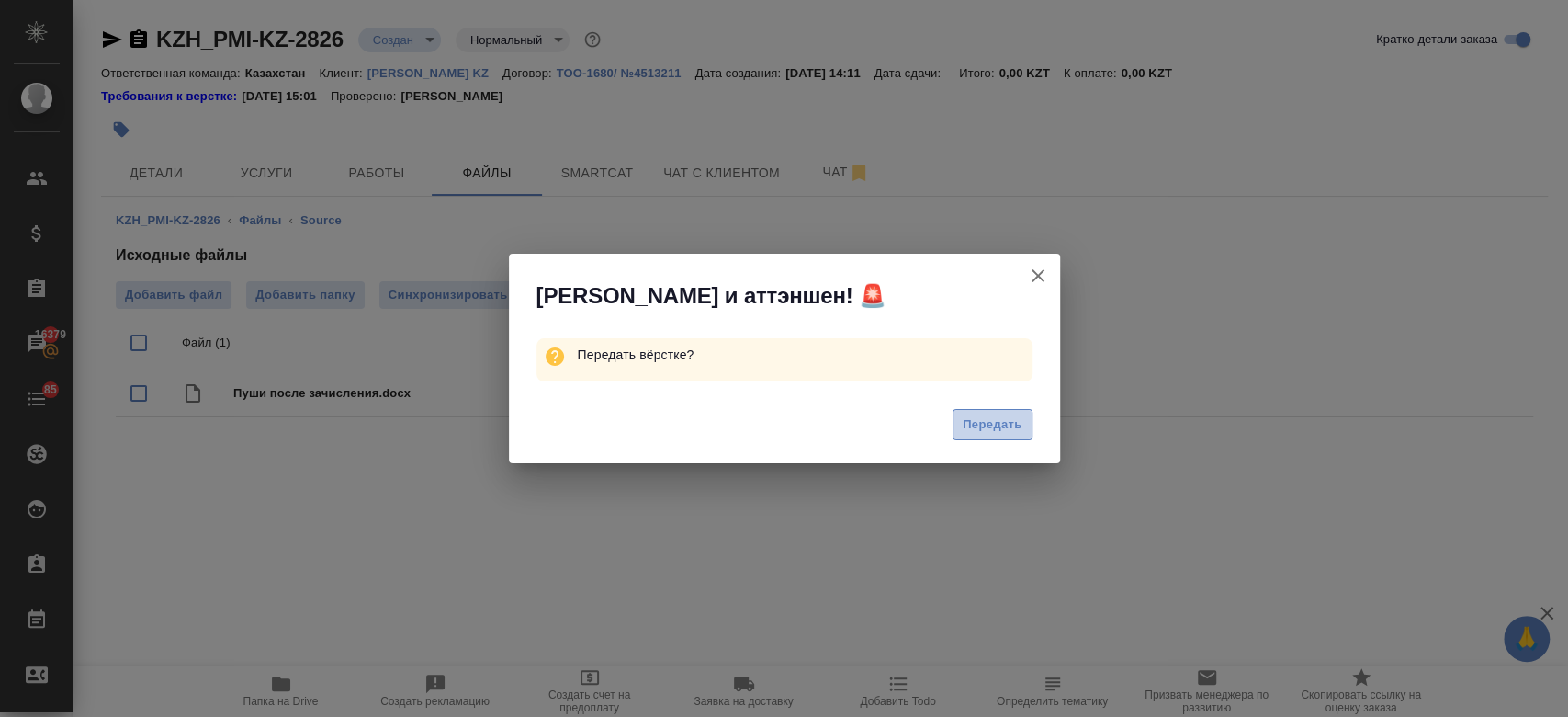
click at [977, 418] on span "Передать" at bounding box center [992, 424] width 59 height 21
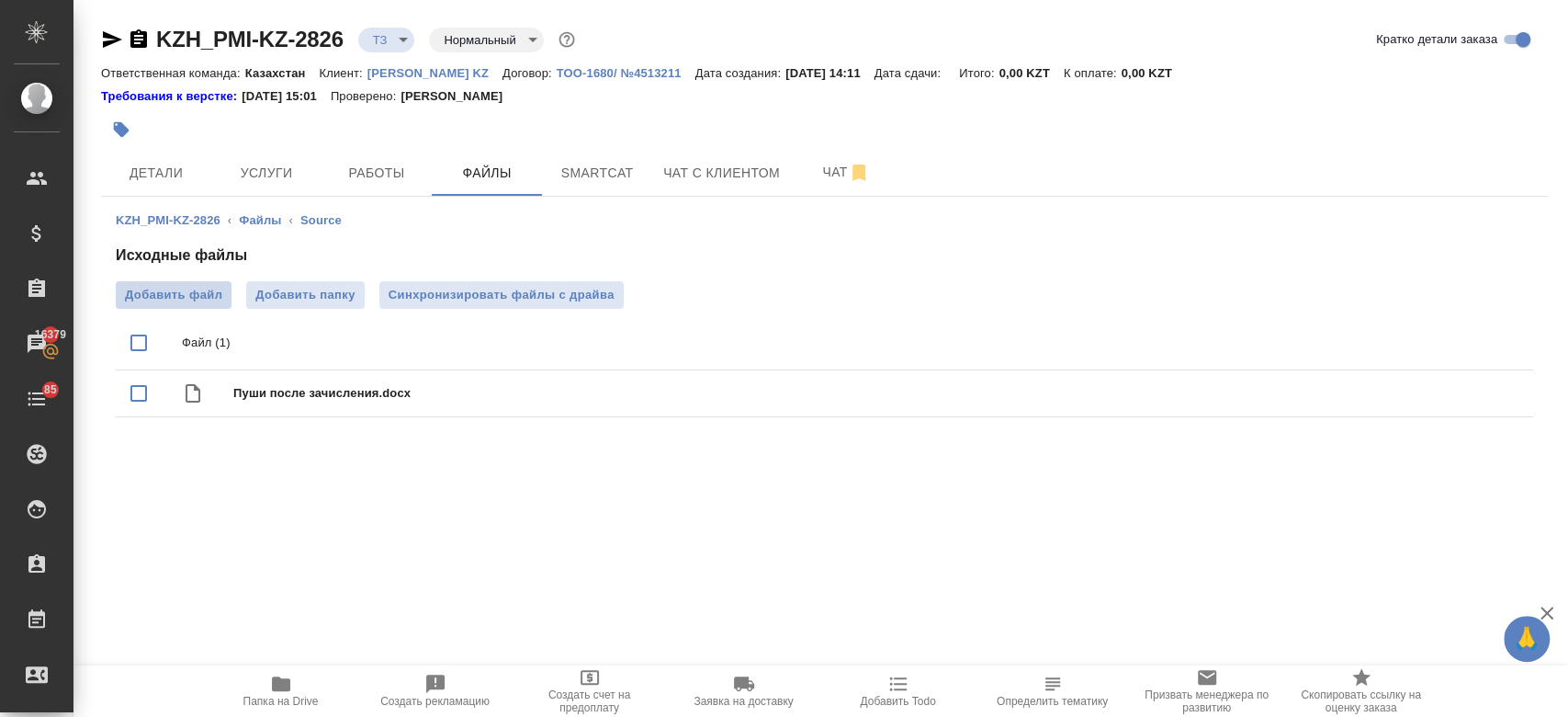
click at [207, 303] on span "Добавить файл" at bounding box center [173, 295] width 97 height 19
click at [0, 0] on input "Добавить файл" at bounding box center [0, 0] width 0 height 0
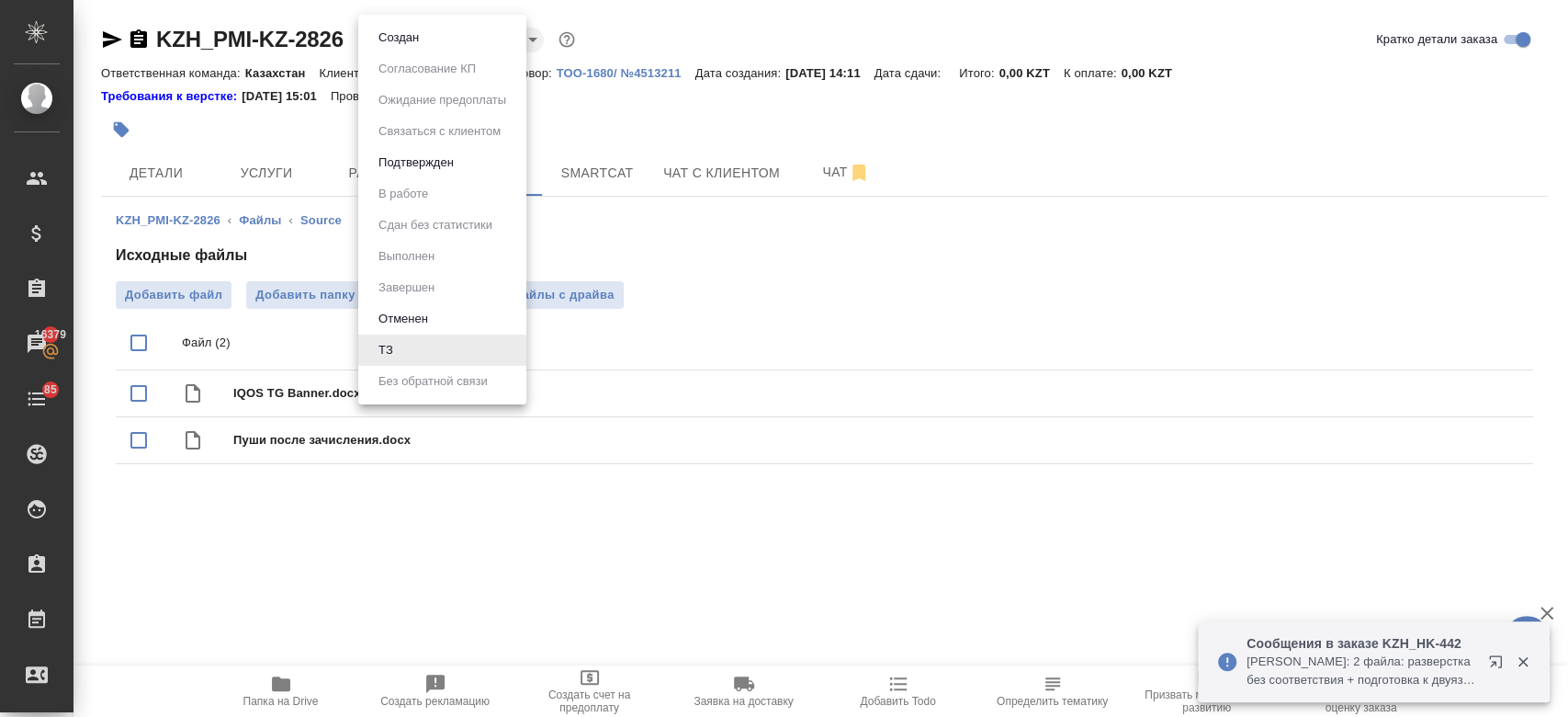
click at [395, 36] on body "🙏 .cls-1 fill:#fff; AWATERA Kosherbayeva Nazerke Клиенты Спецификации Заказы 16…" at bounding box center [784, 358] width 1568 height 717
click at [408, 50] on li "Создан" at bounding box center [442, 38] width 168 height 32
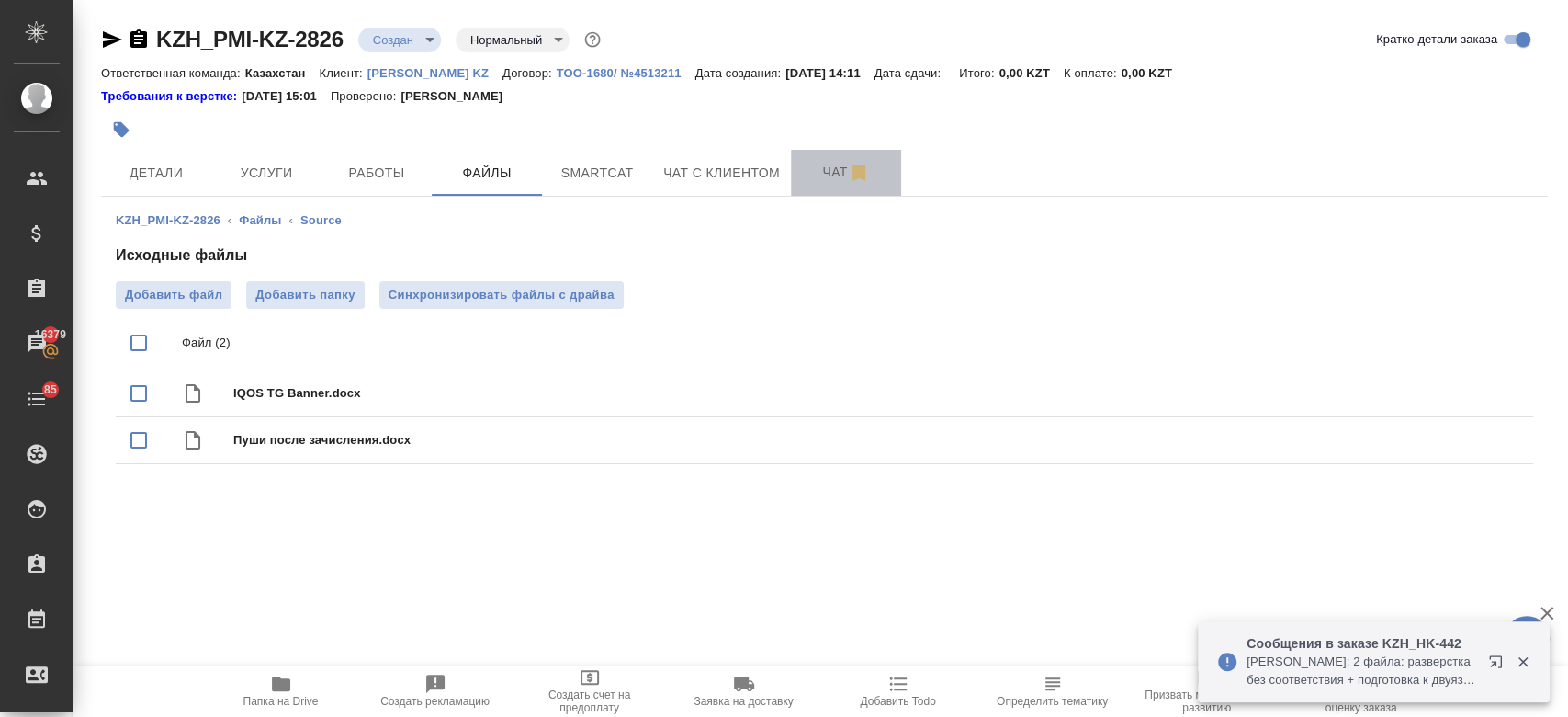
click at [817, 184] on button "Чат" at bounding box center [845, 172] width 110 height 46
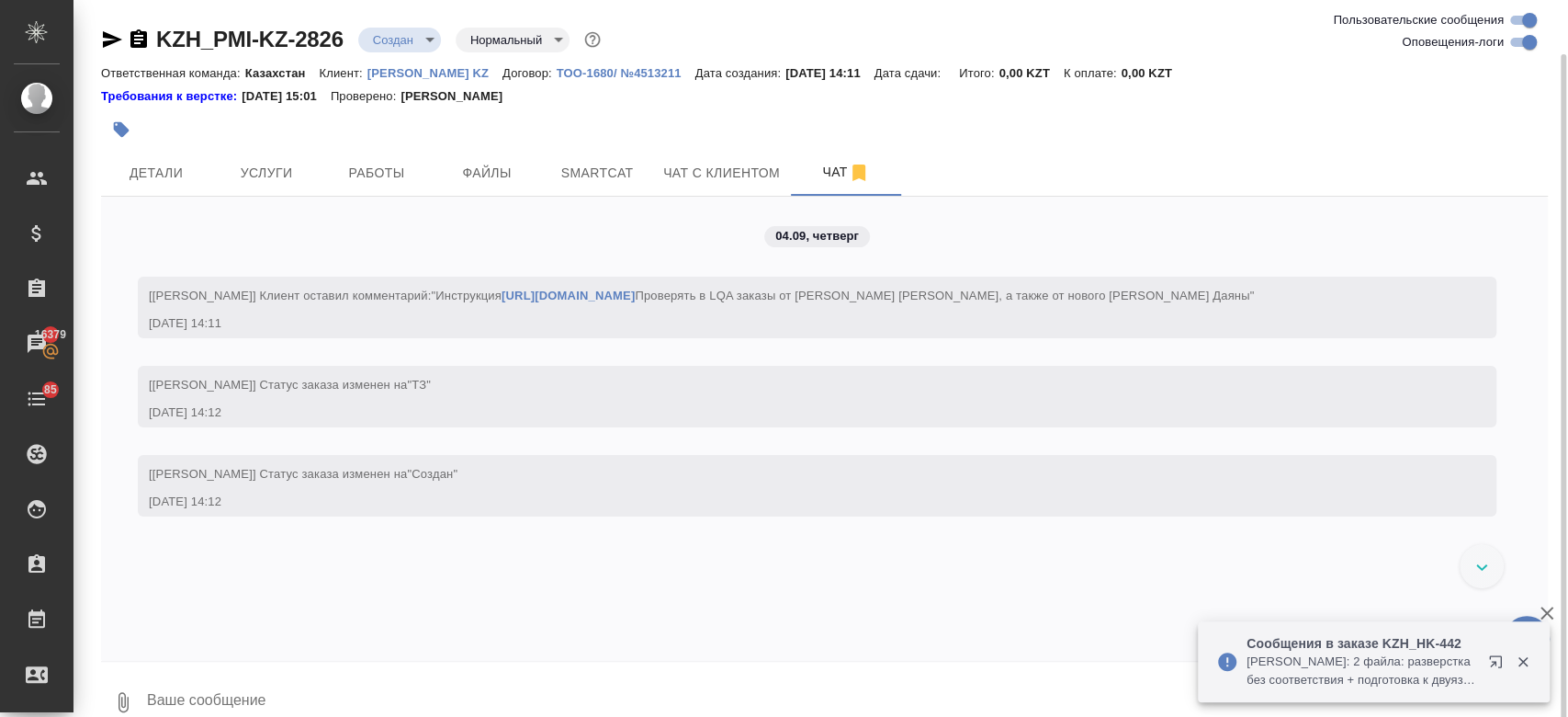
scroll to position [28, 0]
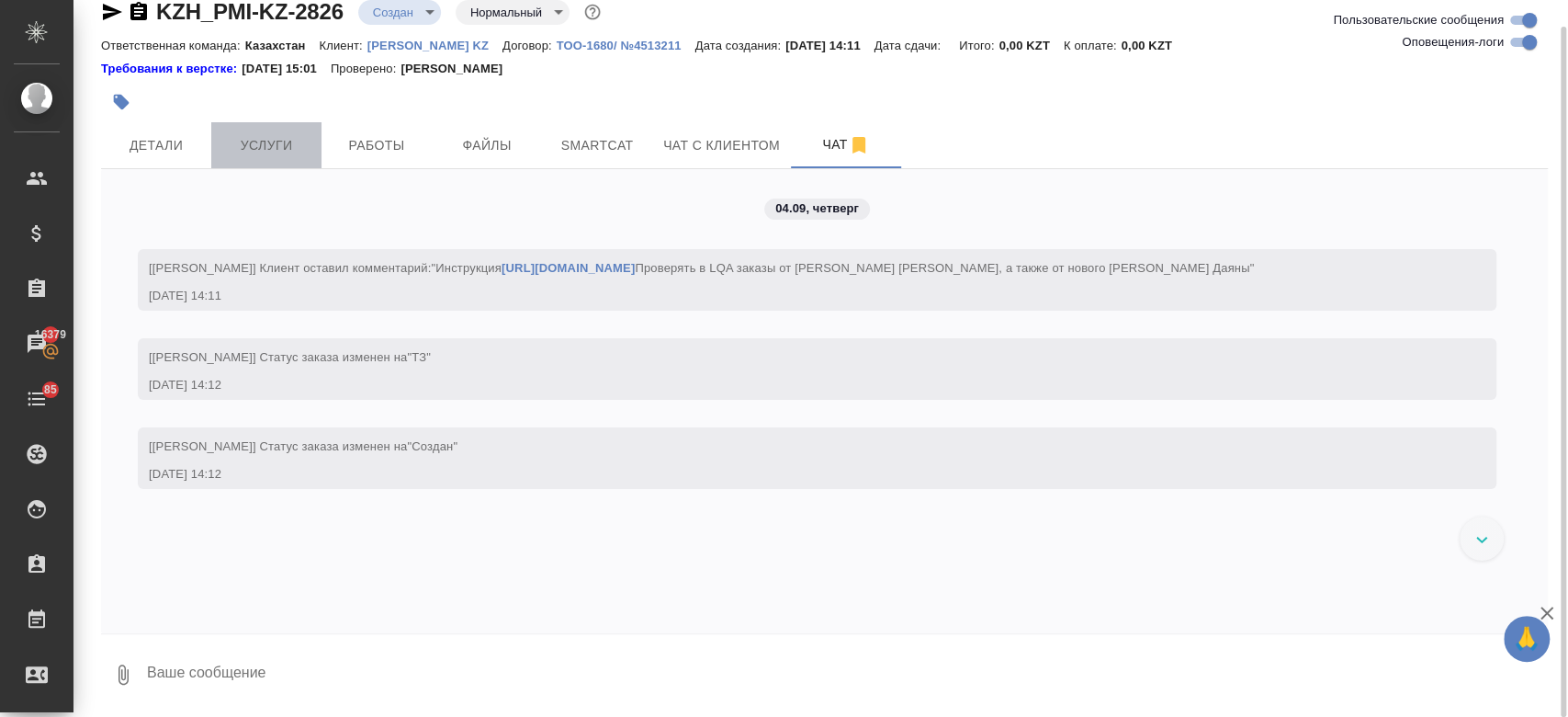
click at [246, 146] on span "Услуги" at bounding box center [265, 145] width 88 height 23
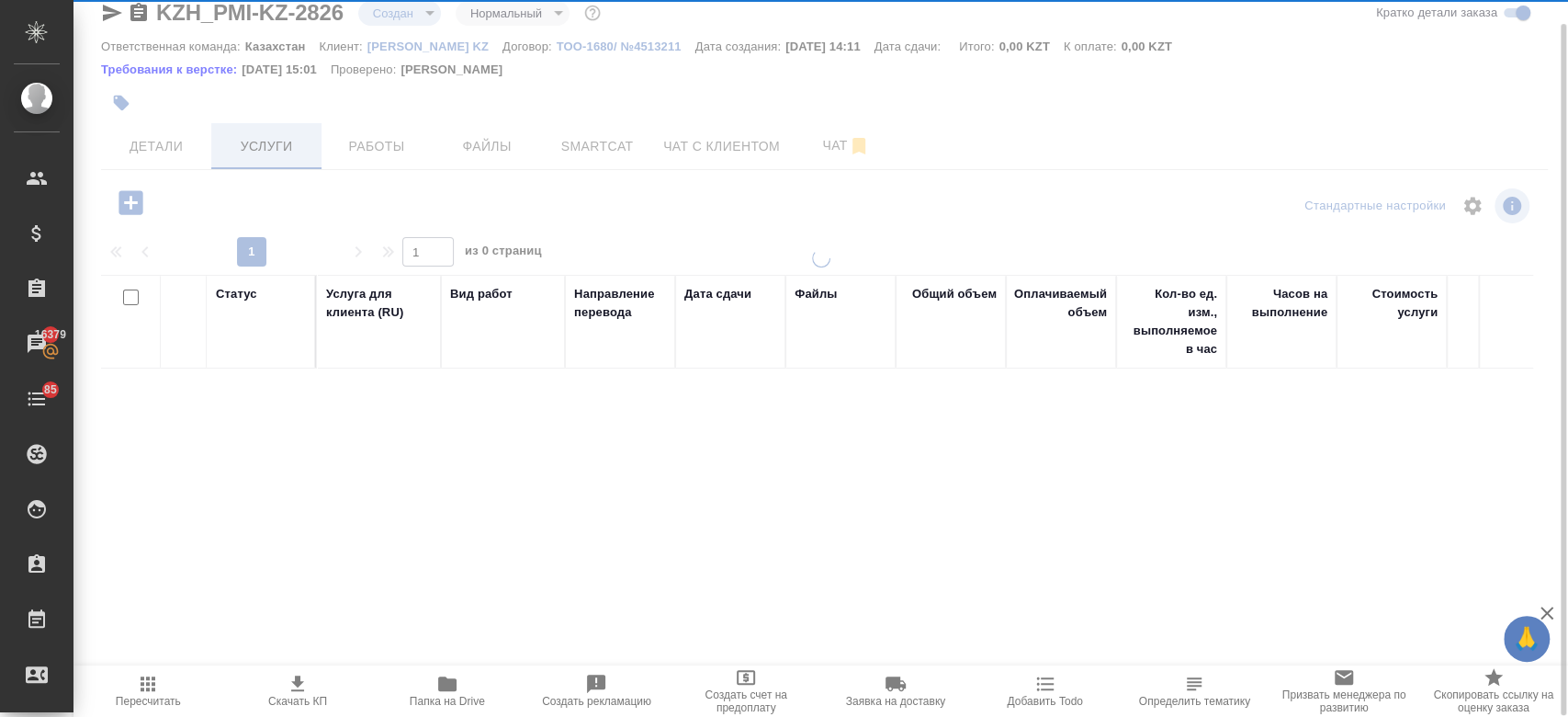
scroll to position [26, 0]
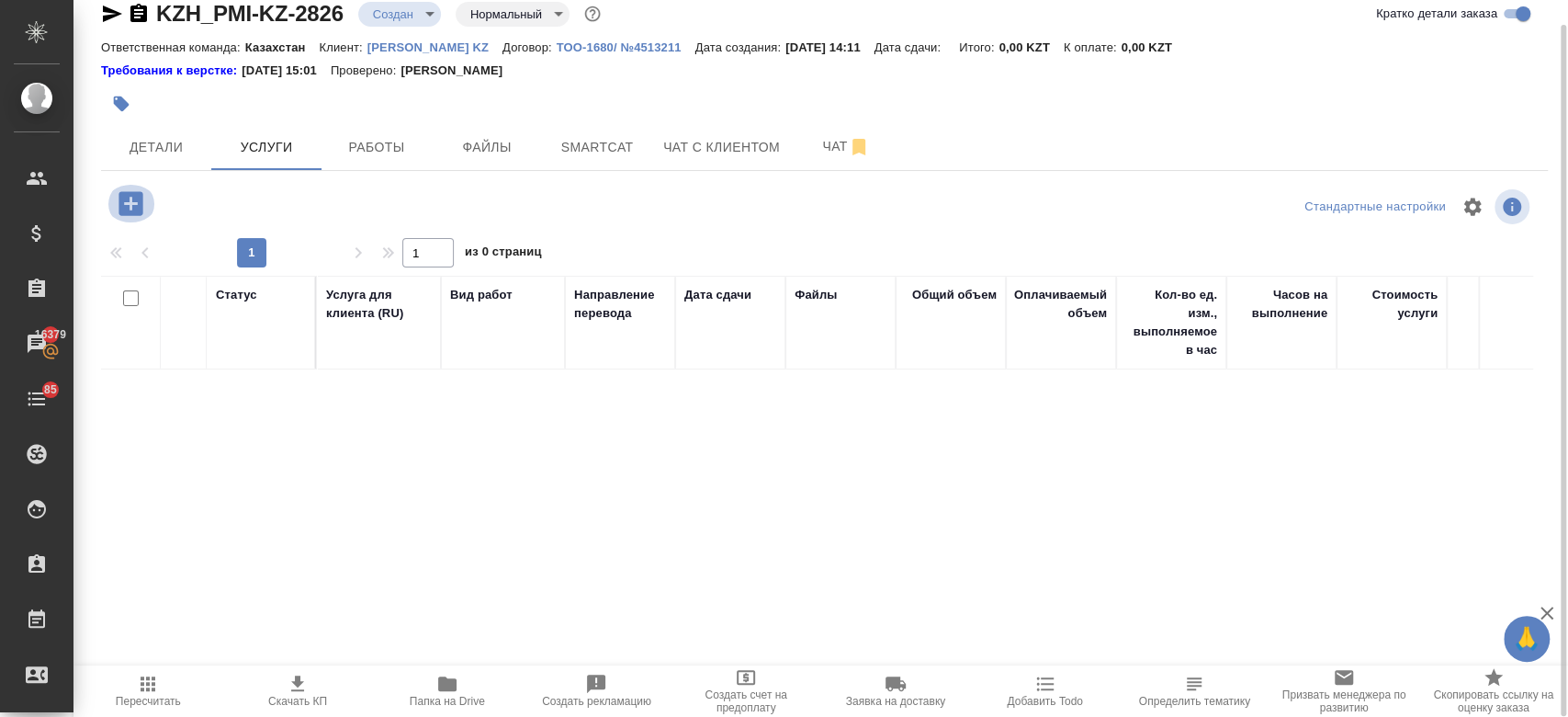
click at [126, 208] on icon "button" at bounding box center [131, 203] width 24 height 24
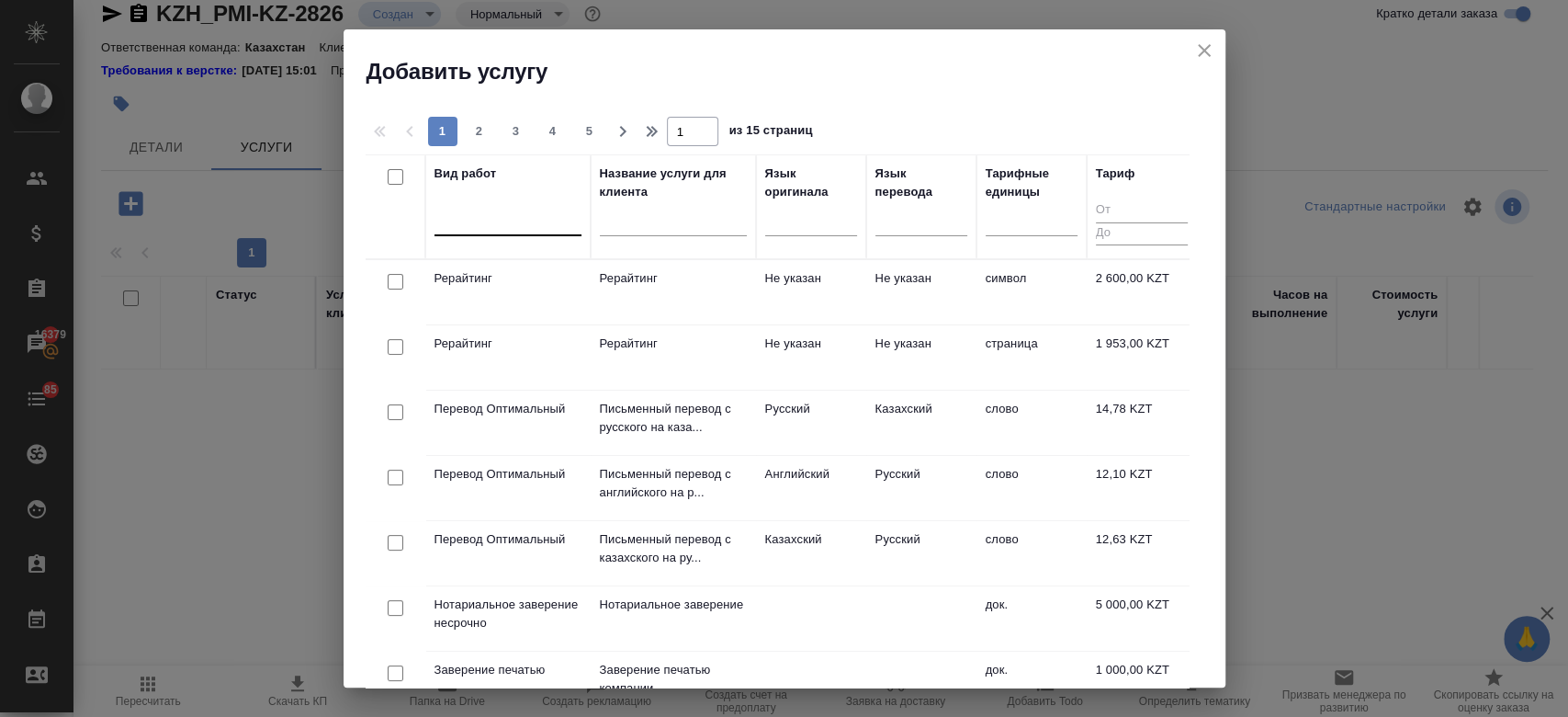
click at [516, 215] on div at bounding box center [508, 217] width 147 height 27
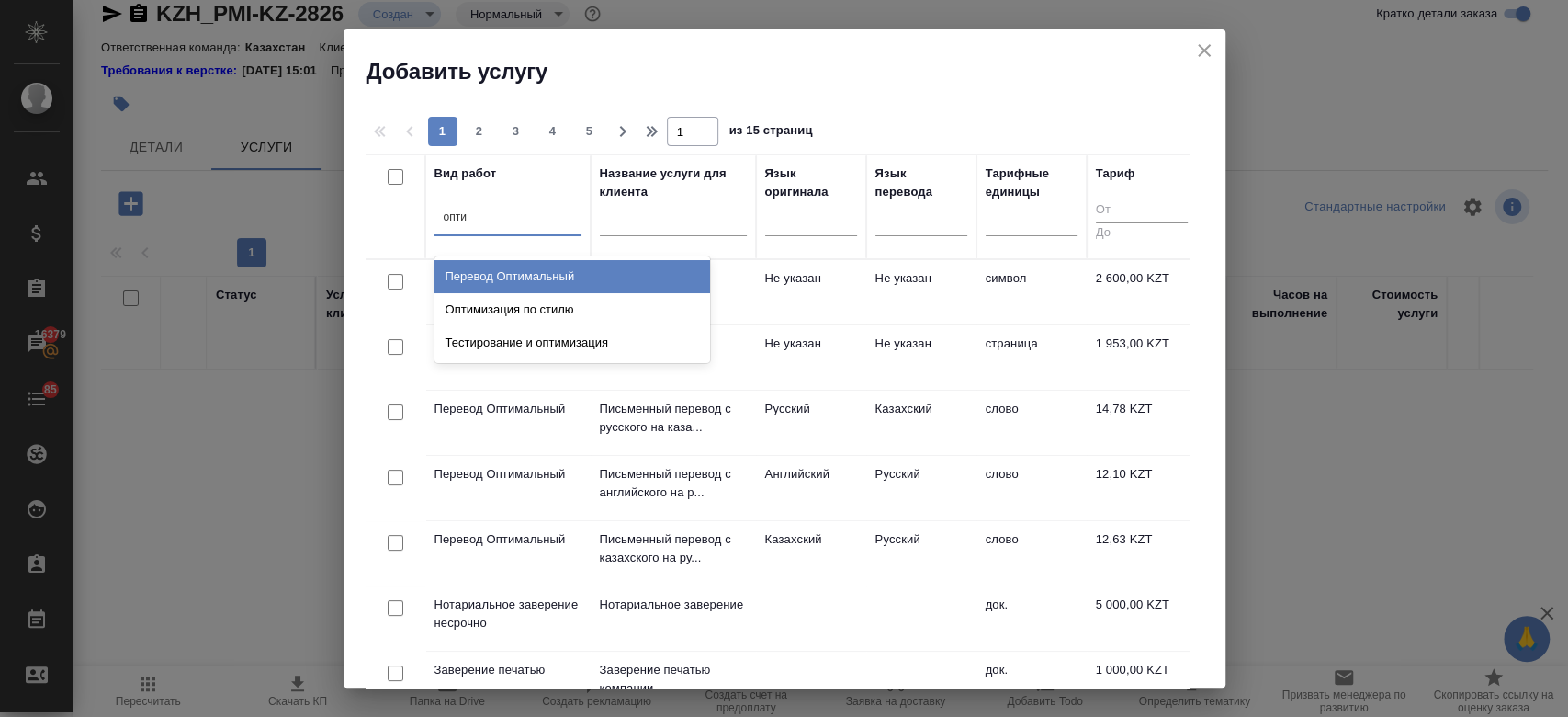
type input "оптим"
click at [526, 273] on div "Перевод Оптимальный" at bounding box center [572, 276] width 275 height 33
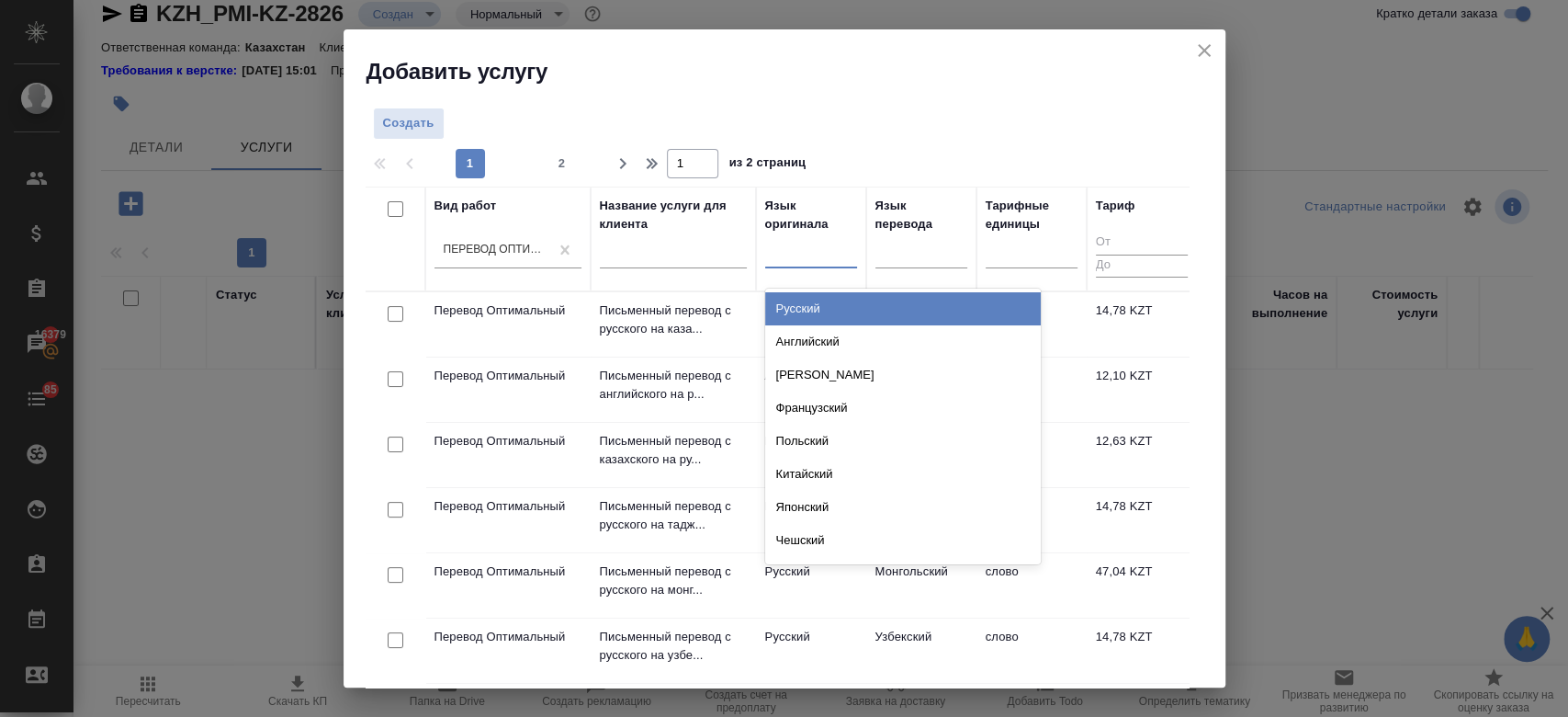
click at [801, 260] on div at bounding box center [811, 249] width 92 height 27
type input "рус"
click at [828, 311] on div "Русский" at bounding box center [903, 308] width 275 height 33
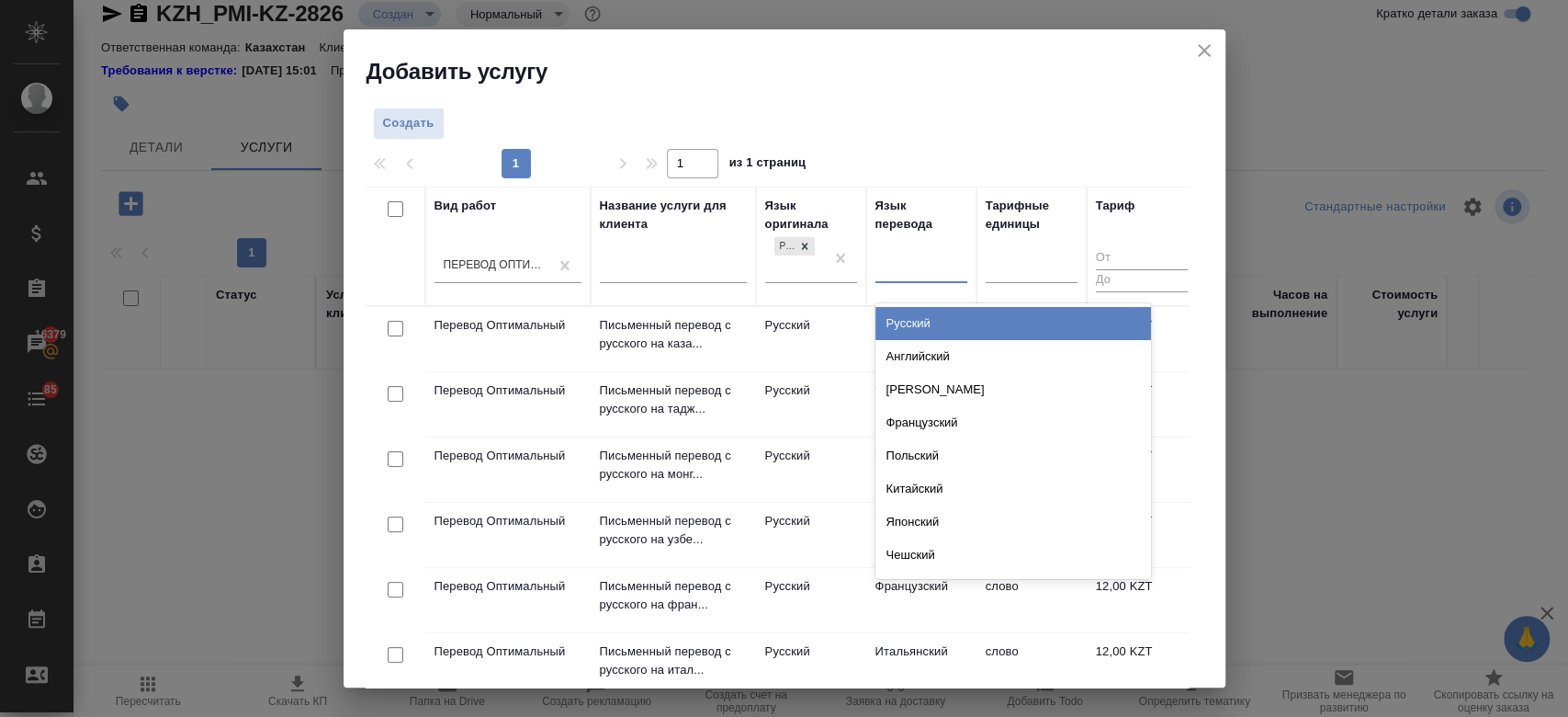
click at [919, 275] on div at bounding box center [921, 264] width 92 height 27
type input "каз"
click at [903, 324] on div "Казахский" at bounding box center [1013, 323] width 275 height 33
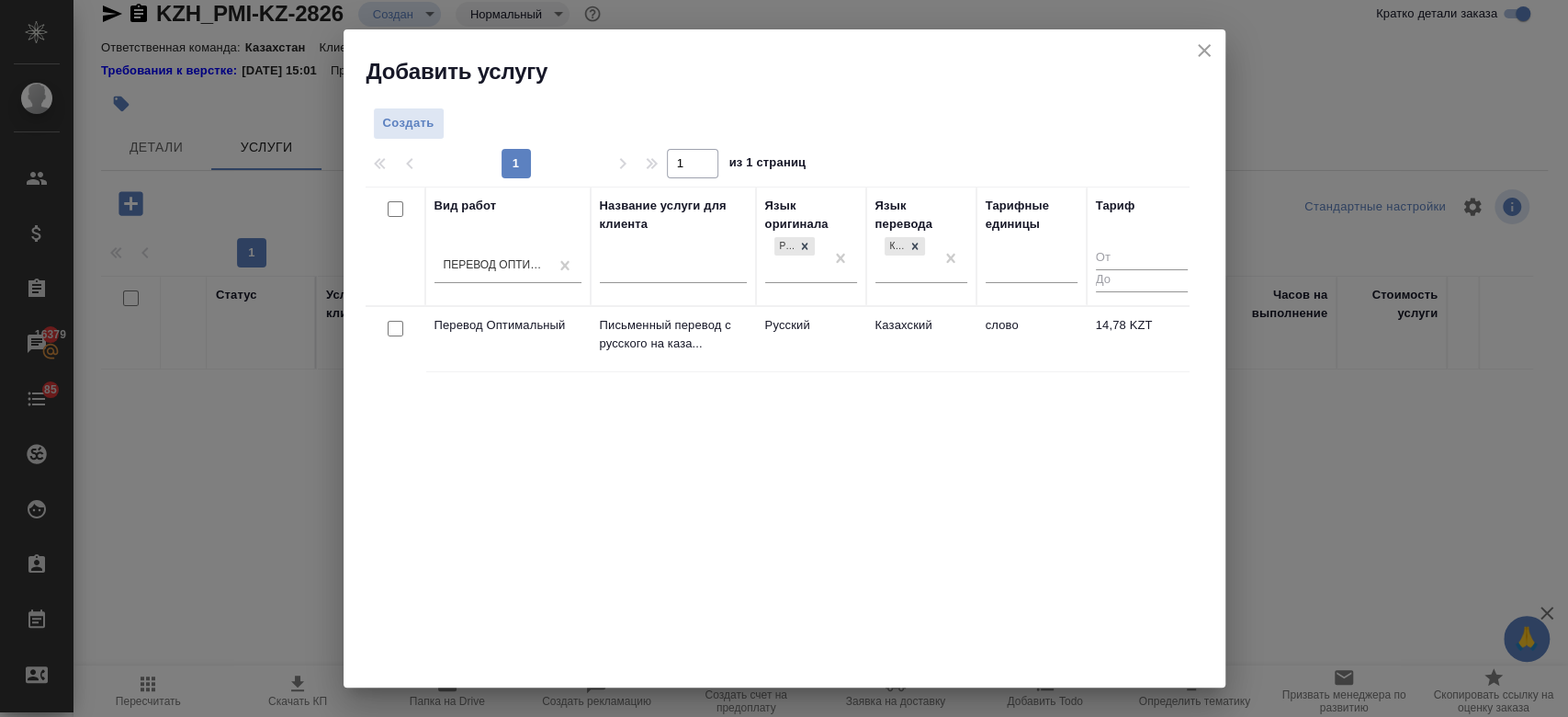
click at [843, 334] on td "Русский" at bounding box center [810, 339] width 110 height 64
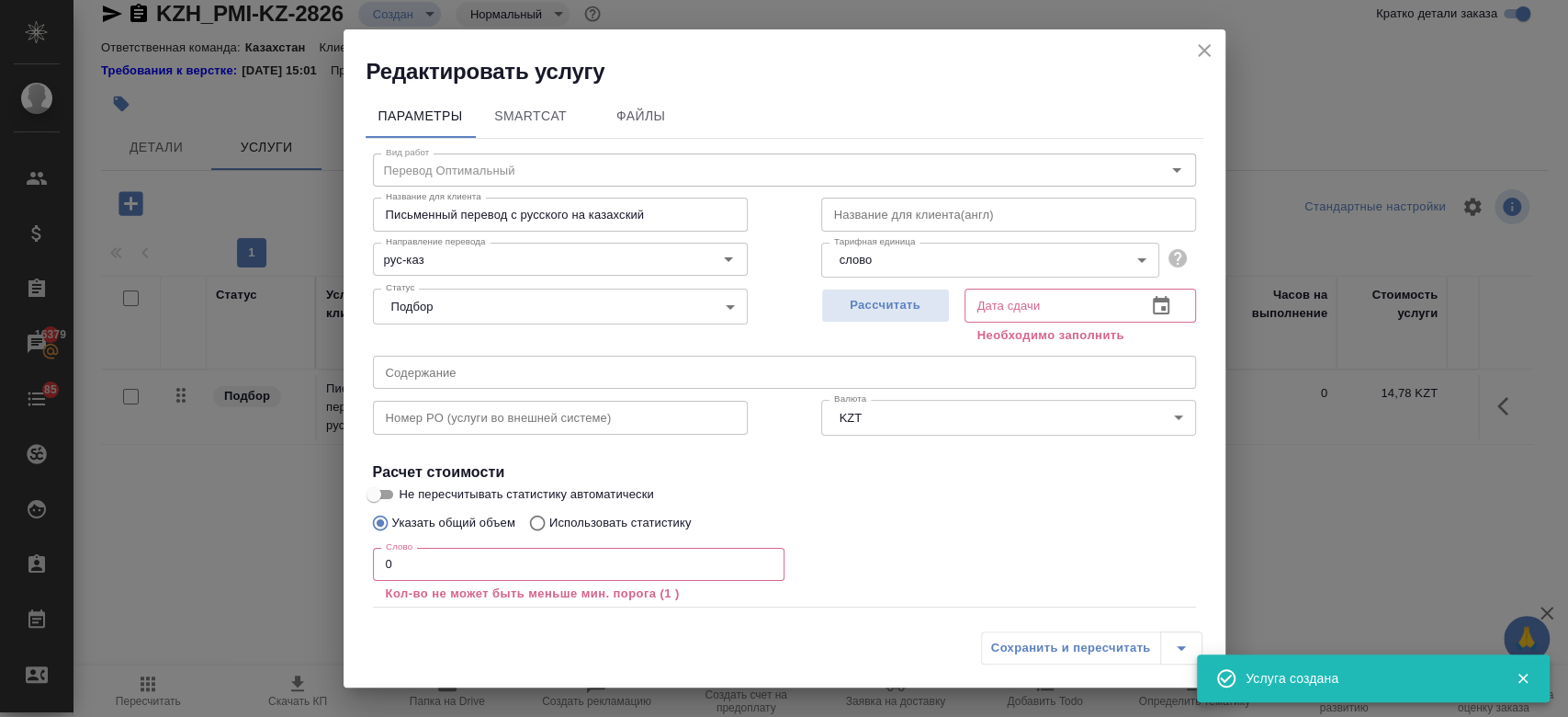
scroll to position [101, 0]
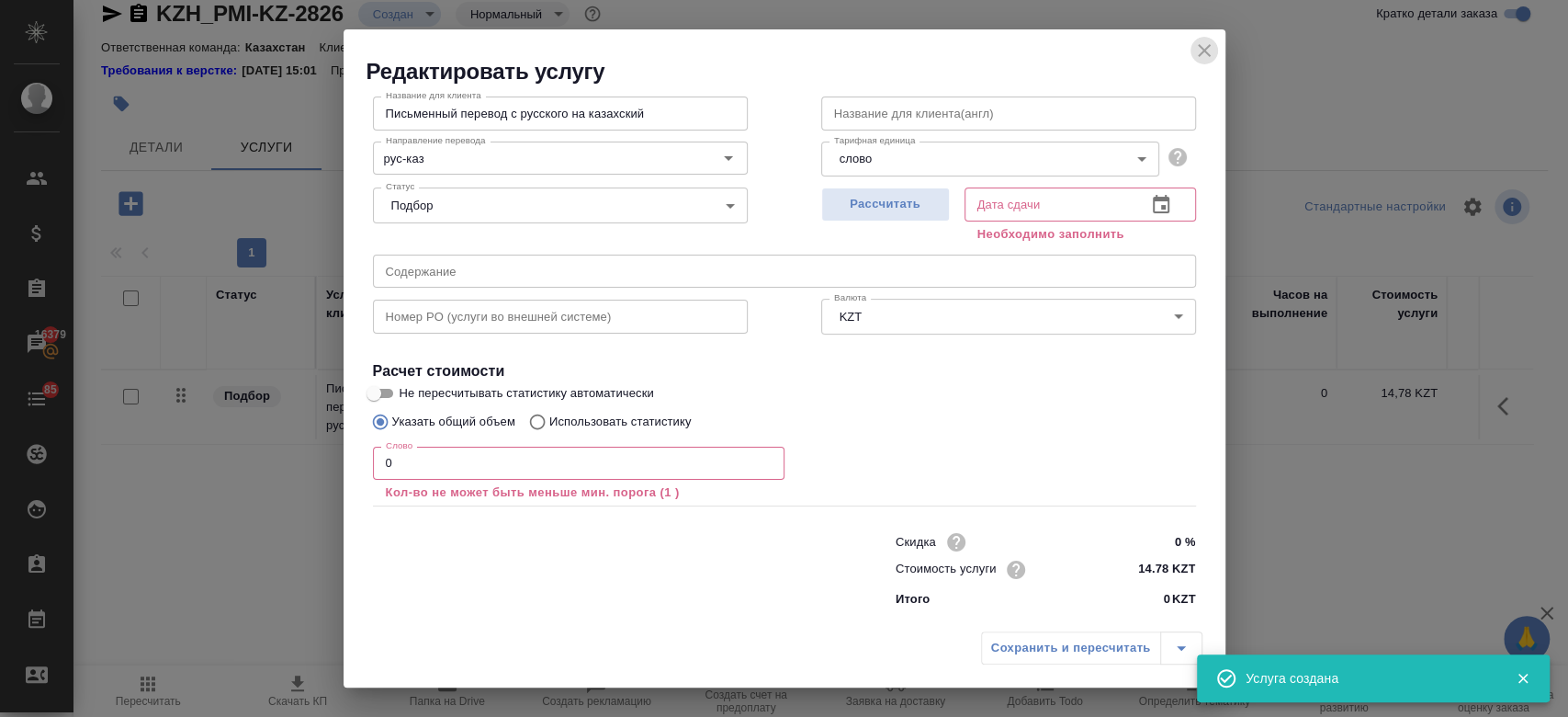
click at [1211, 49] on icon "close" at bounding box center [1204, 51] width 22 height 22
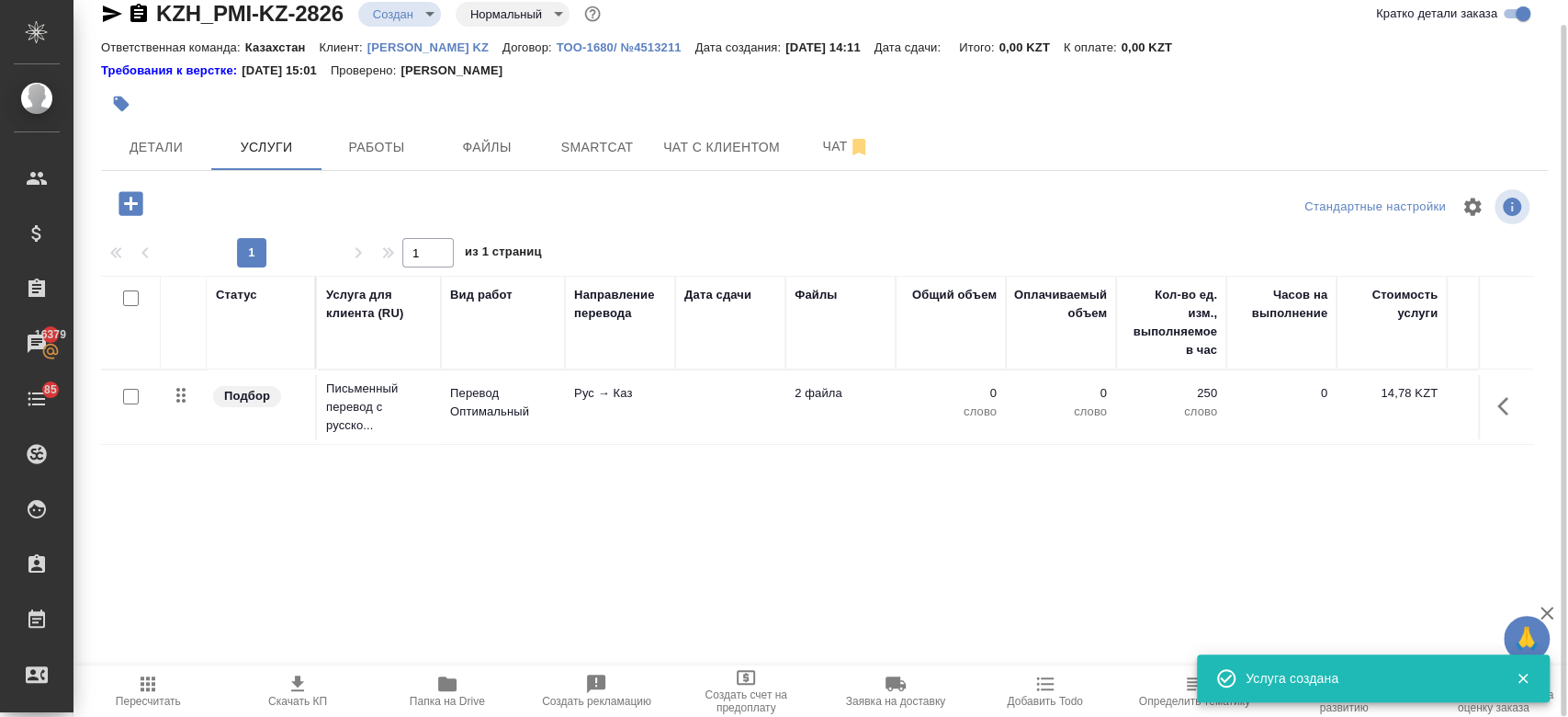
click at [130, 393] on input "checkbox" at bounding box center [131, 396] width 16 height 16
checkbox input "true"
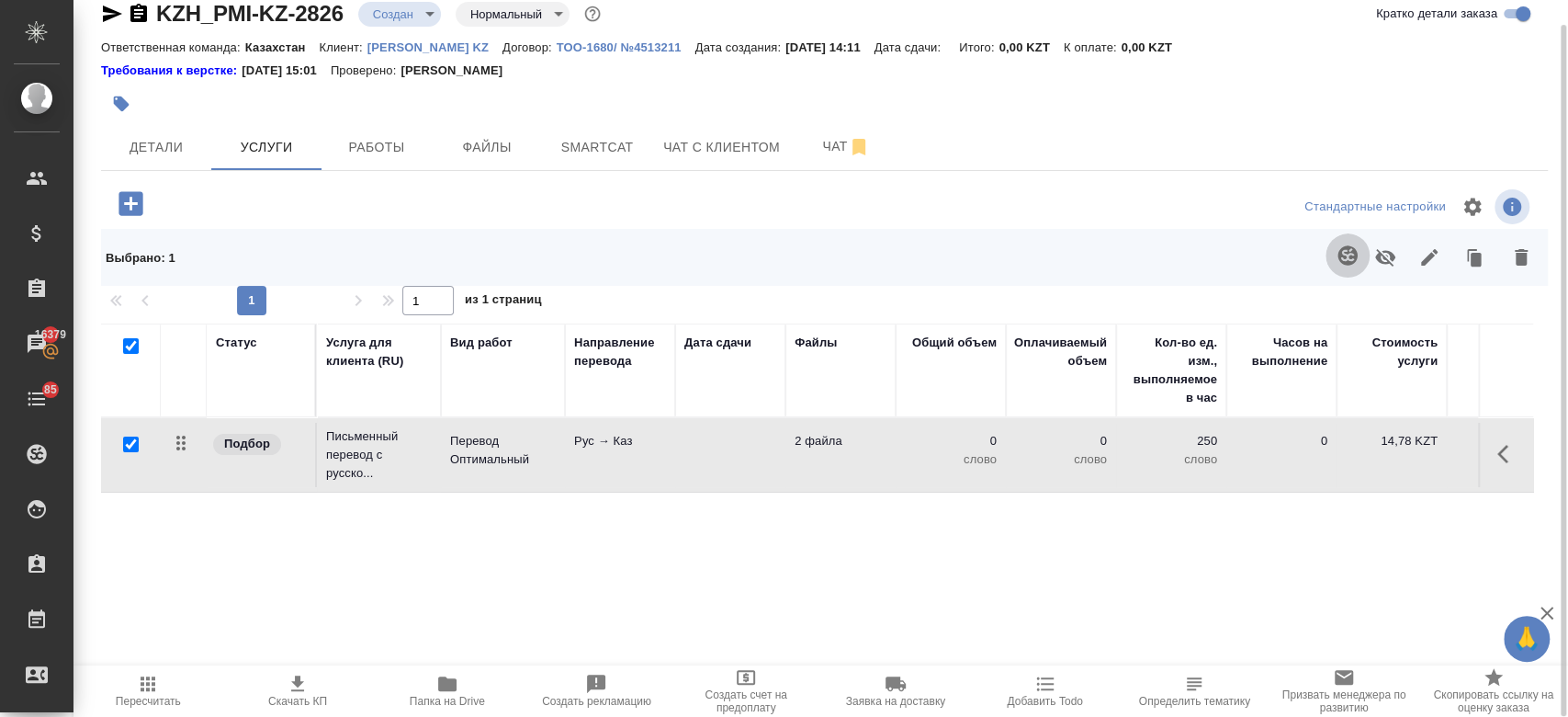
click at [1344, 262] on icon "button" at bounding box center [1346, 255] width 19 height 19
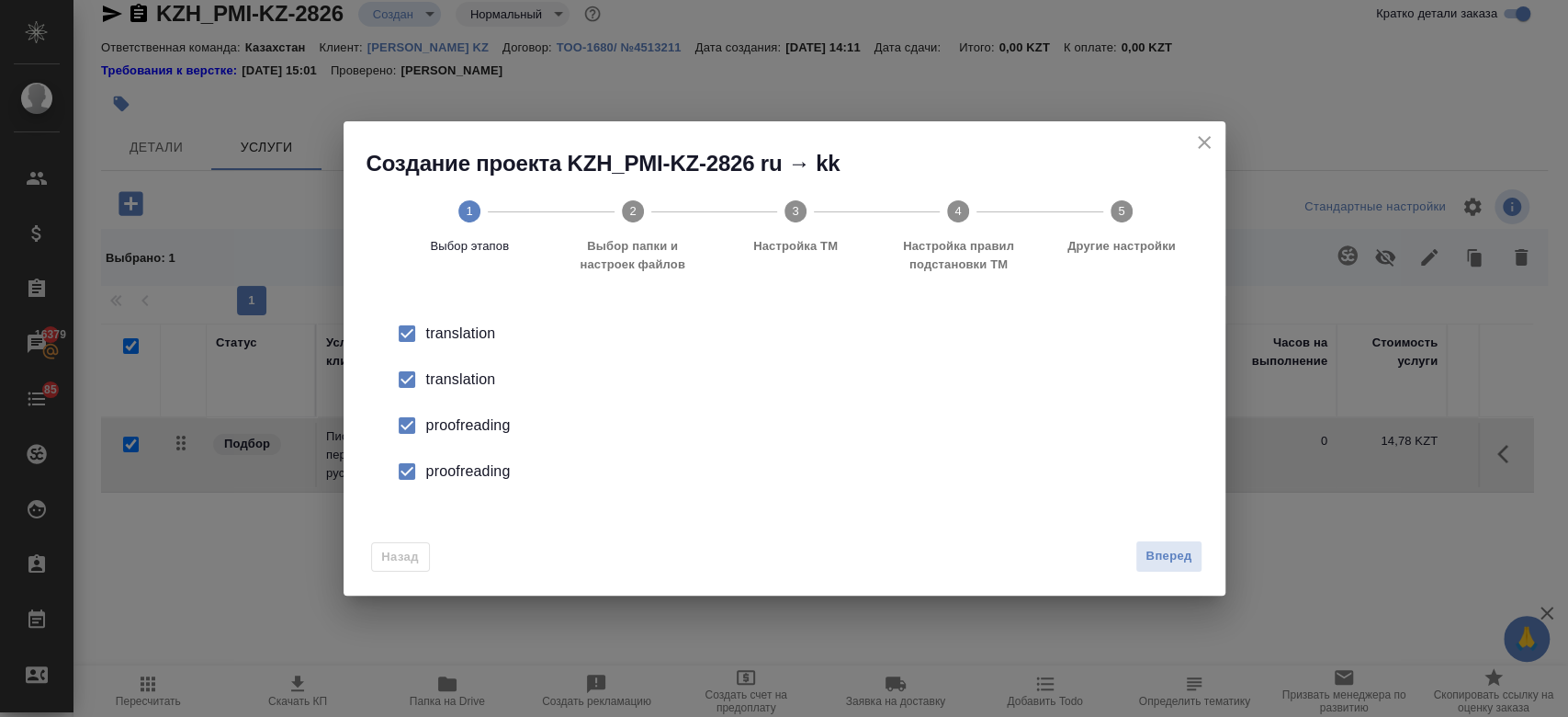
click at [492, 377] on div "translation" at bounding box center [803, 379] width 755 height 22
click at [483, 430] on div "proofreading" at bounding box center [803, 425] width 755 height 22
click at [486, 474] on div "proofreading" at bounding box center [803, 471] width 755 height 22
click at [1176, 548] on span "Вперед" at bounding box center [1168, 556] width 46 height 21
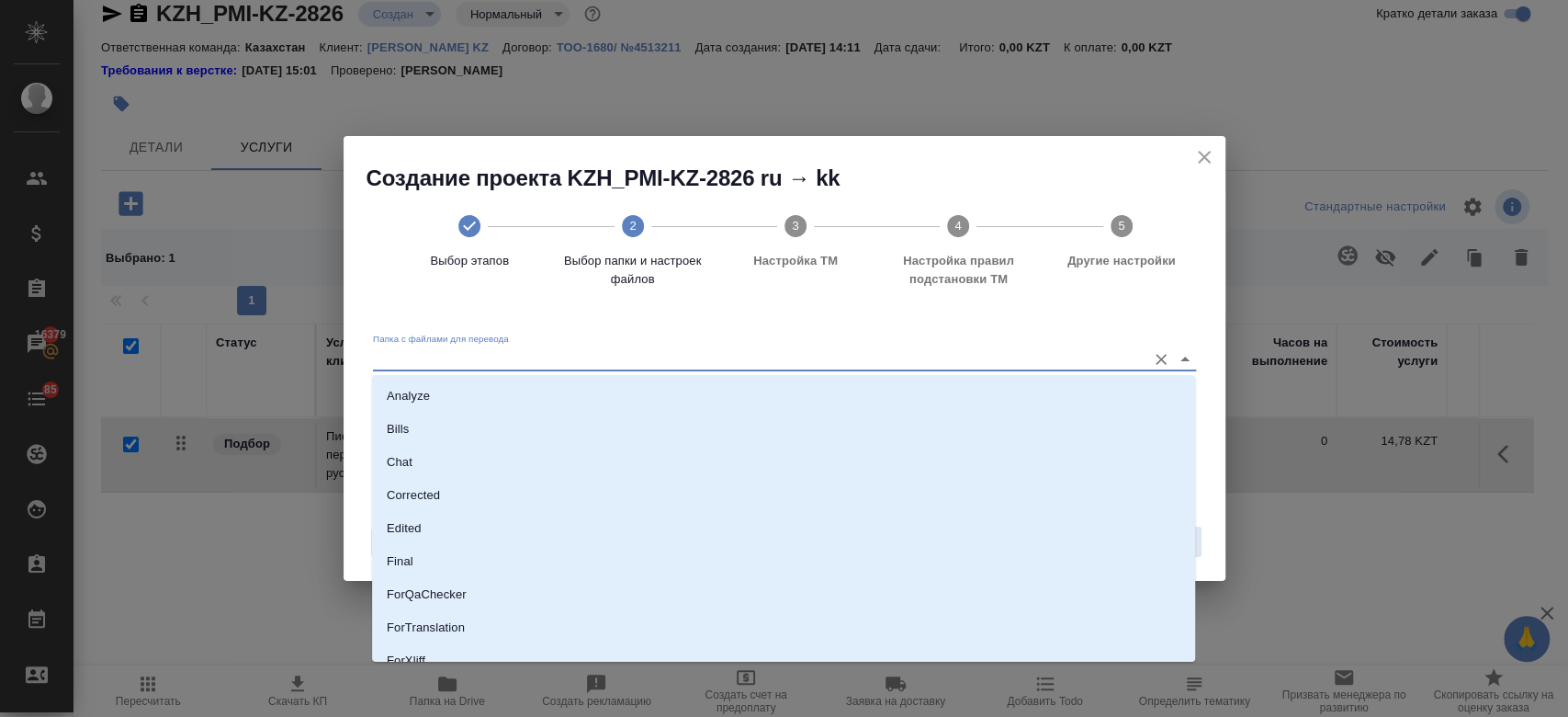
click at [709, 365] on input "Папка с файлами для перевода" at bounding box center [755, 358] width 764 height 22
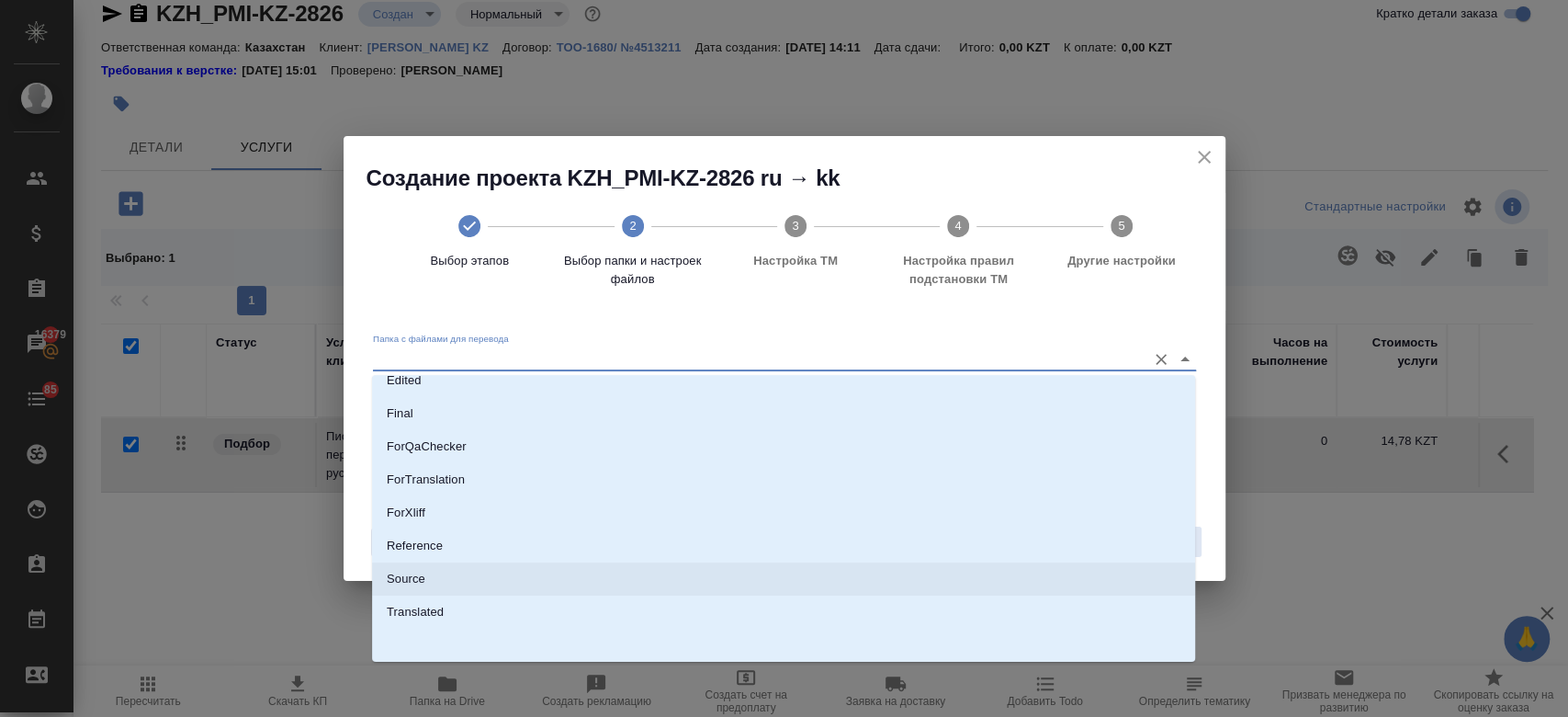
click at [608, 584] on li "Source" at bounding box center [783, 578] width 823 height 33
type input "Source"
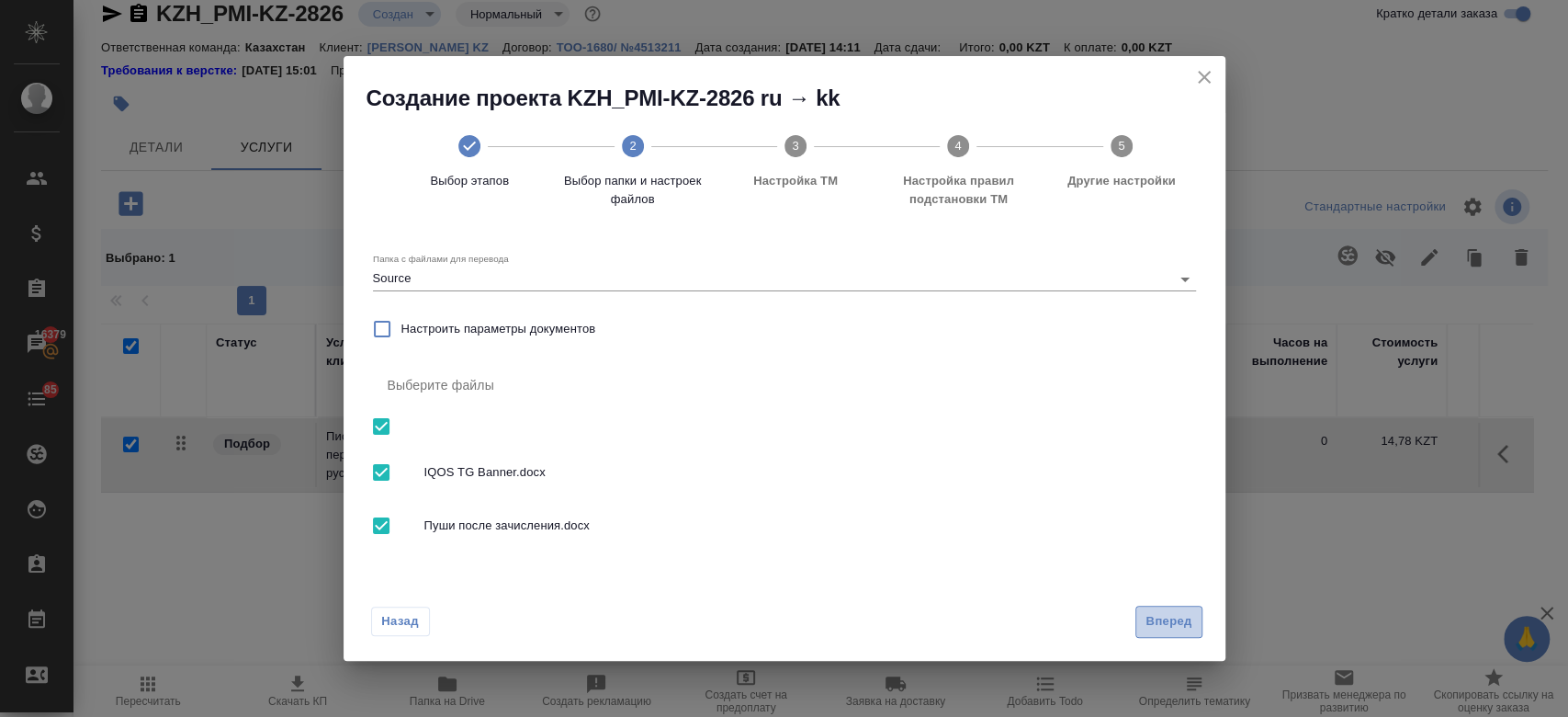
click at [1175, 606] on button "Вперед" at bounding box center [1168, 621] width 66 height 32
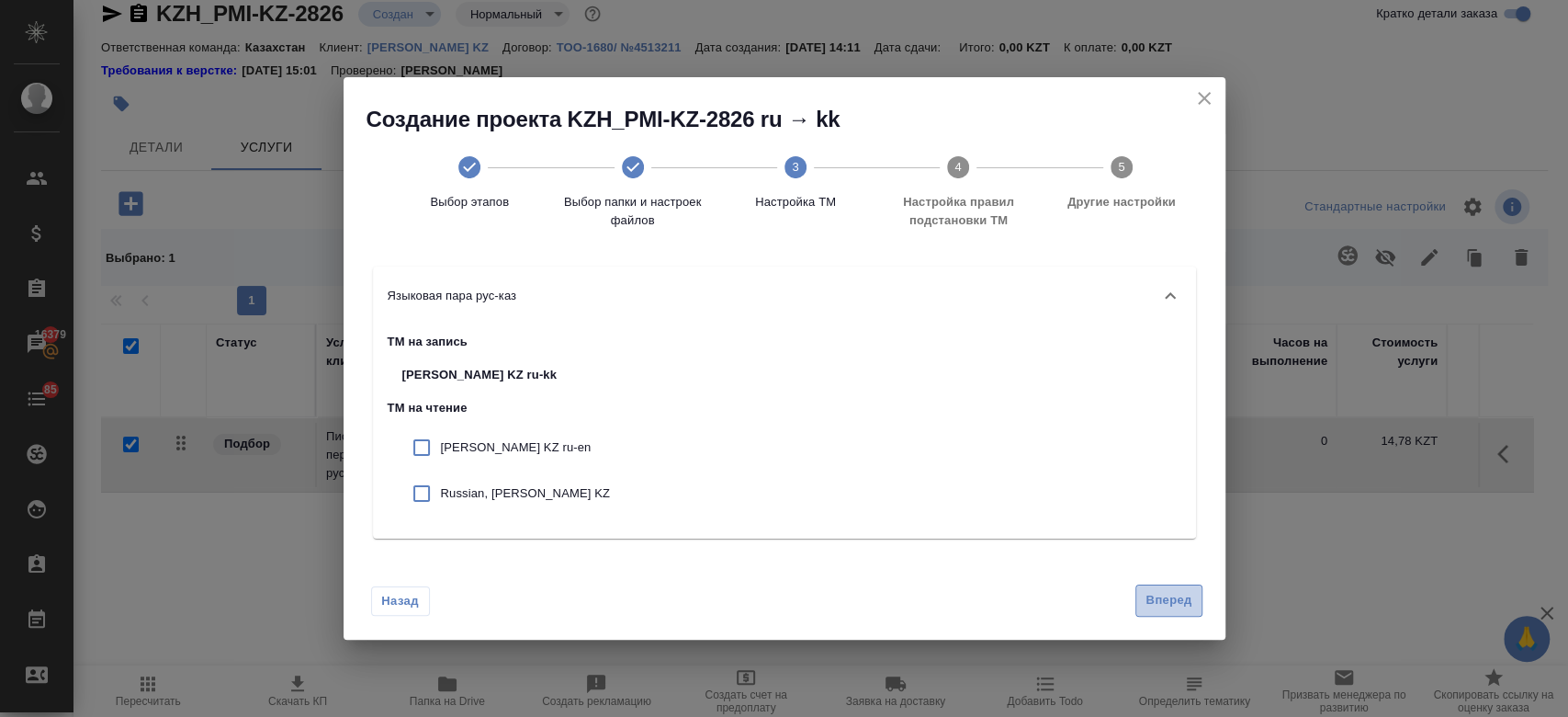
click at [1190, 598] on span "Вперед" at bounding box center [1168, 600] width 46 height 21
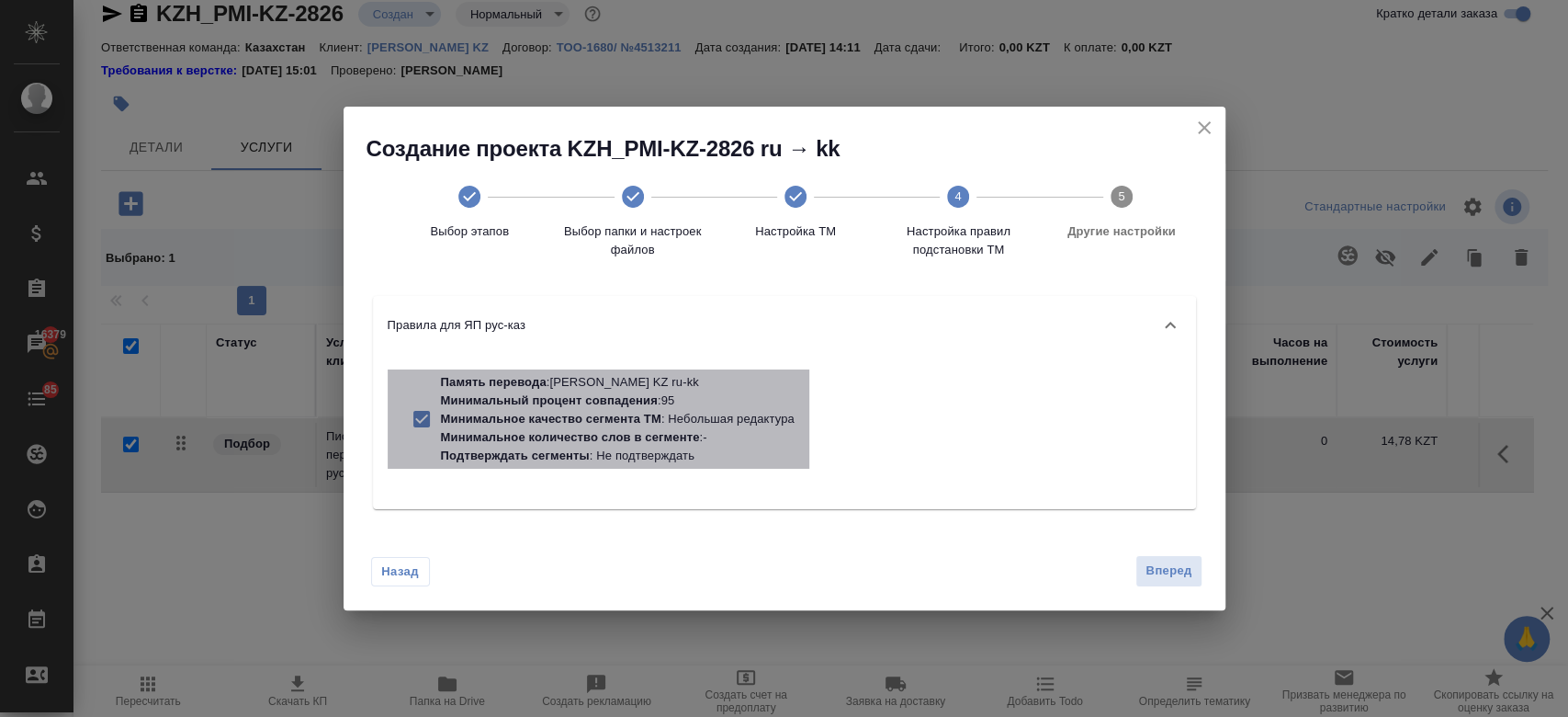
click at [633, 412] on p "Минимальное качество сегмента ТМ" at bounding box center [550, 419] width 221 height 14
checkbox input "false"
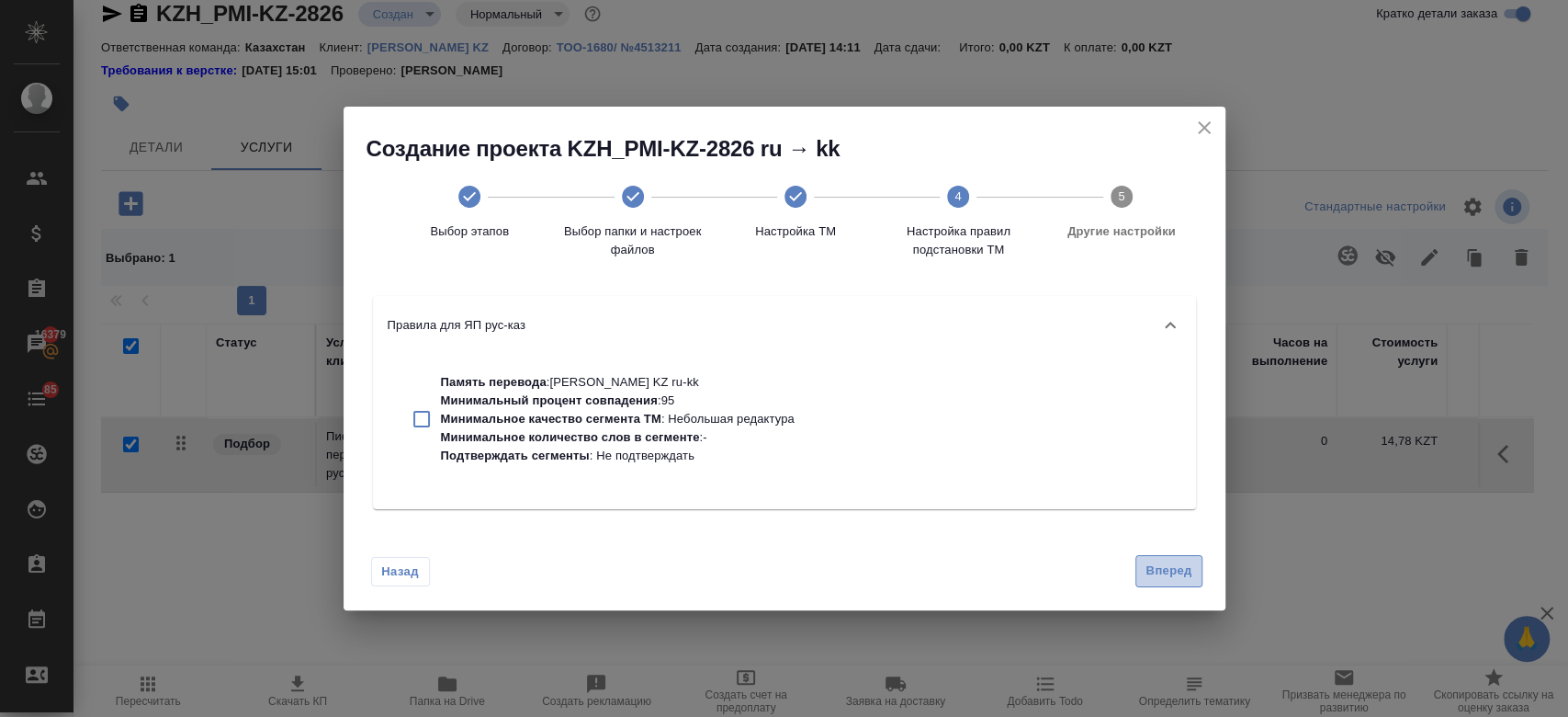
click at [1164, 559] on button "Вперед" at bounding box center [1168, 570] width 66 height 32
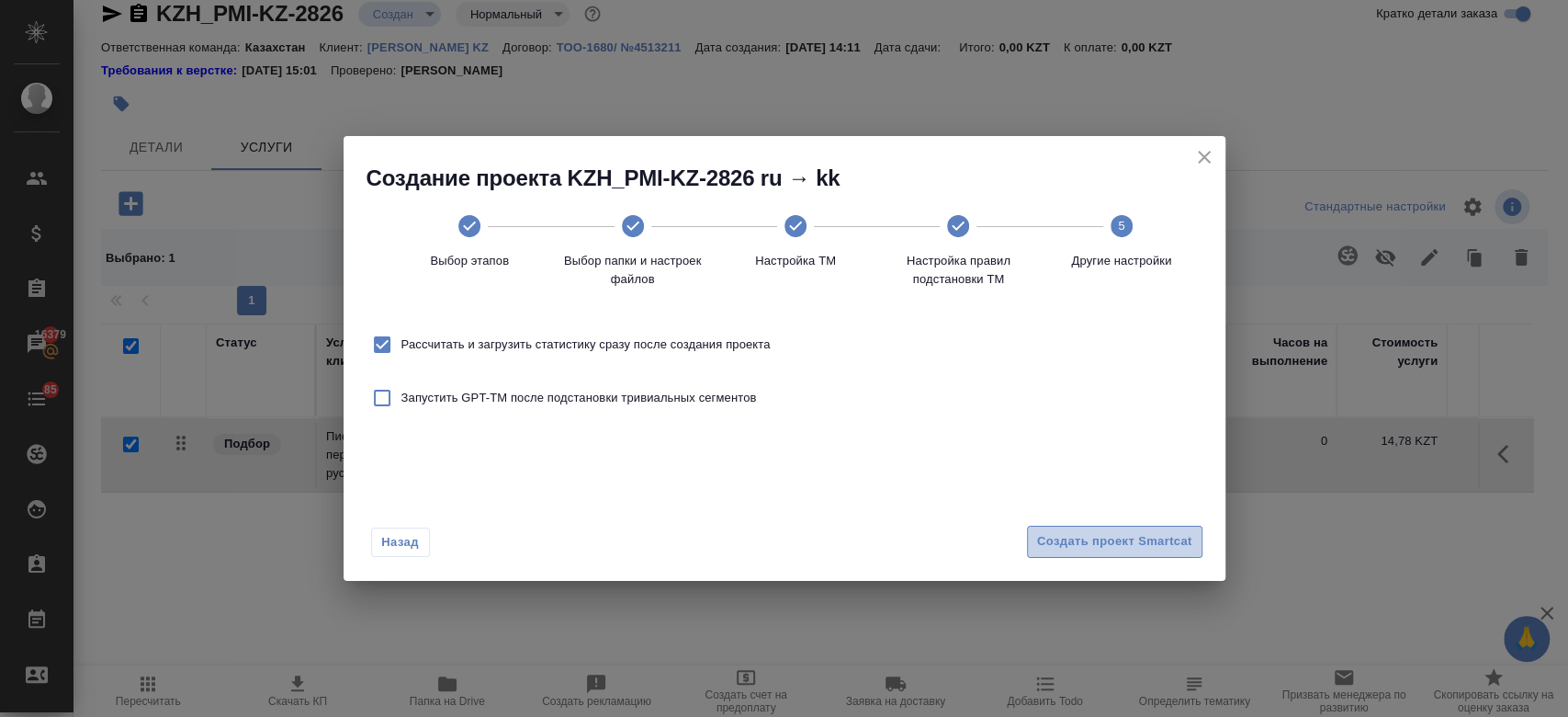
click at [1148, 547] on span "Создать проект Smartcat" at bounding box center [1114, 541] width 155 height 21
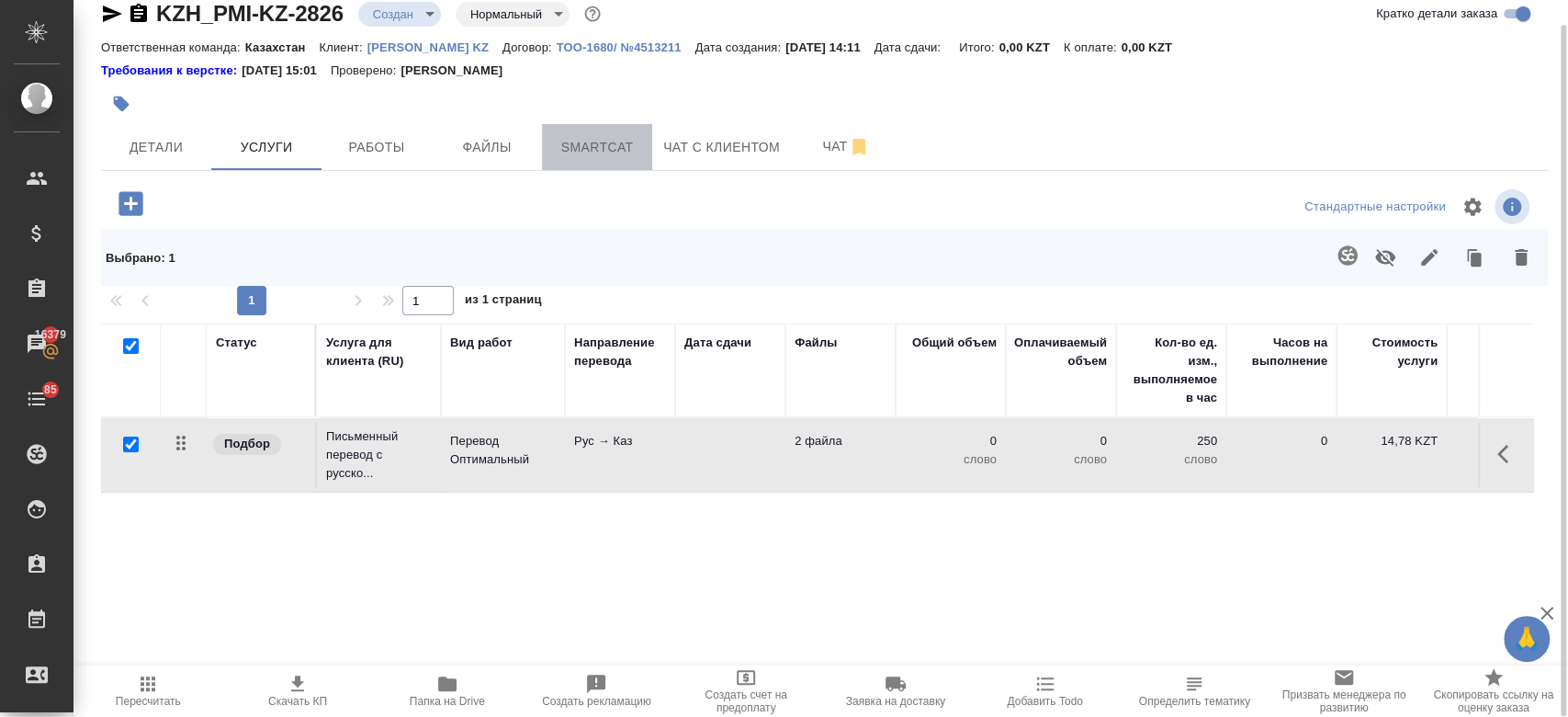
click at [591, 138] on span "Smartcat" at bounding box center [596, 147] width 88 height 23
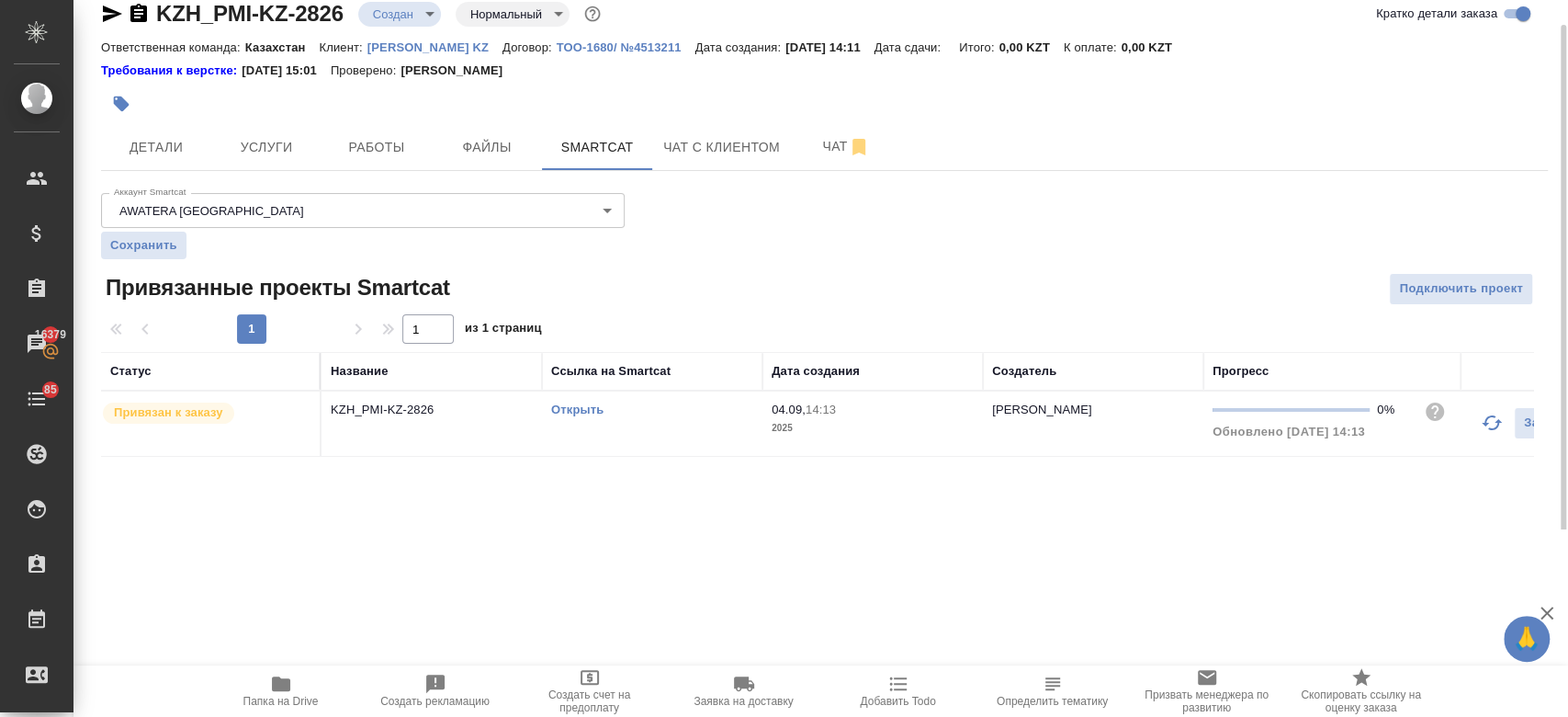
click at [580, 415] on link "Открыть" at bounding box center [577, 409] width 52 height 14
click at [238, 166] on button "Услуги" at bounding box center [265, 147] width 110 height 46
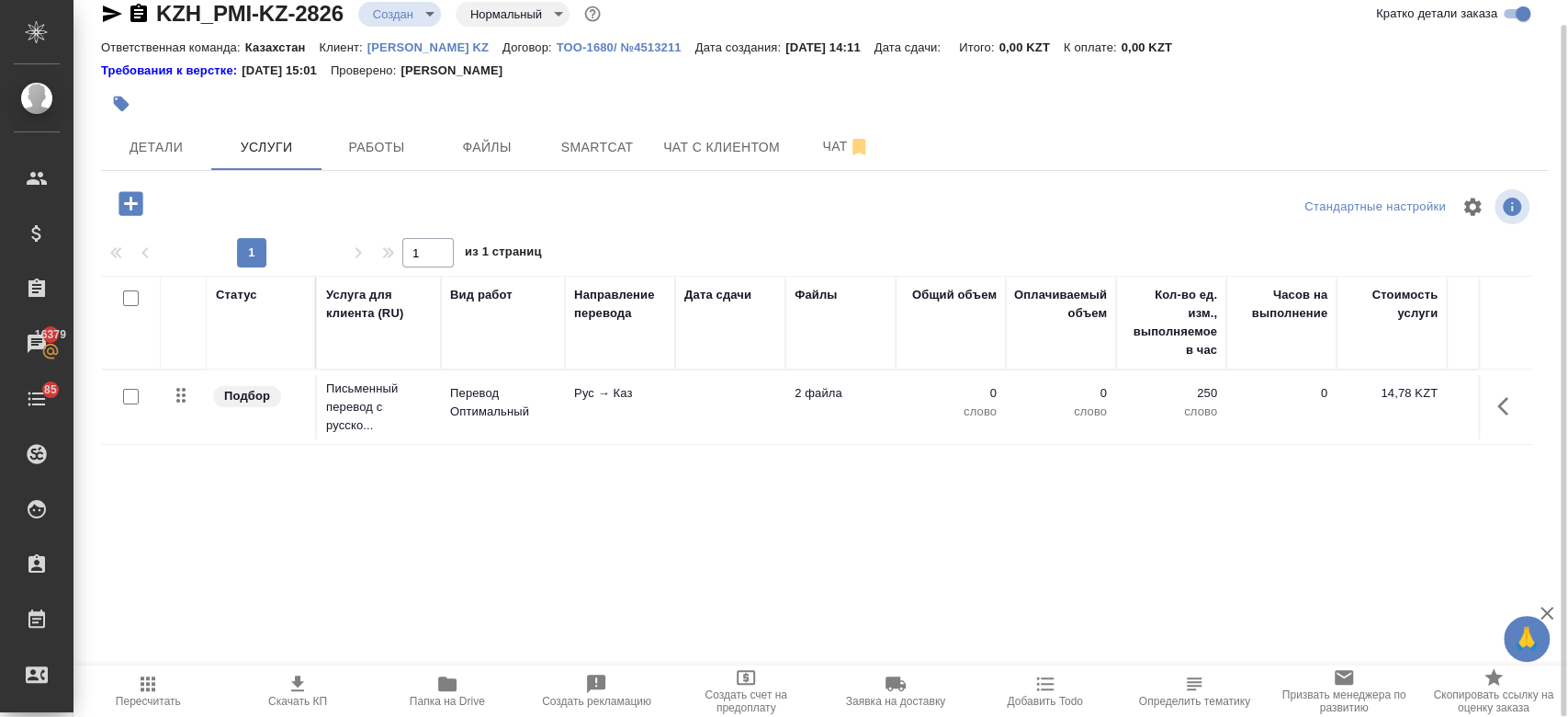
click at [468, 379] on td "Перевод Оптимальный" at bounding box center [502, 406] width 124 height 64
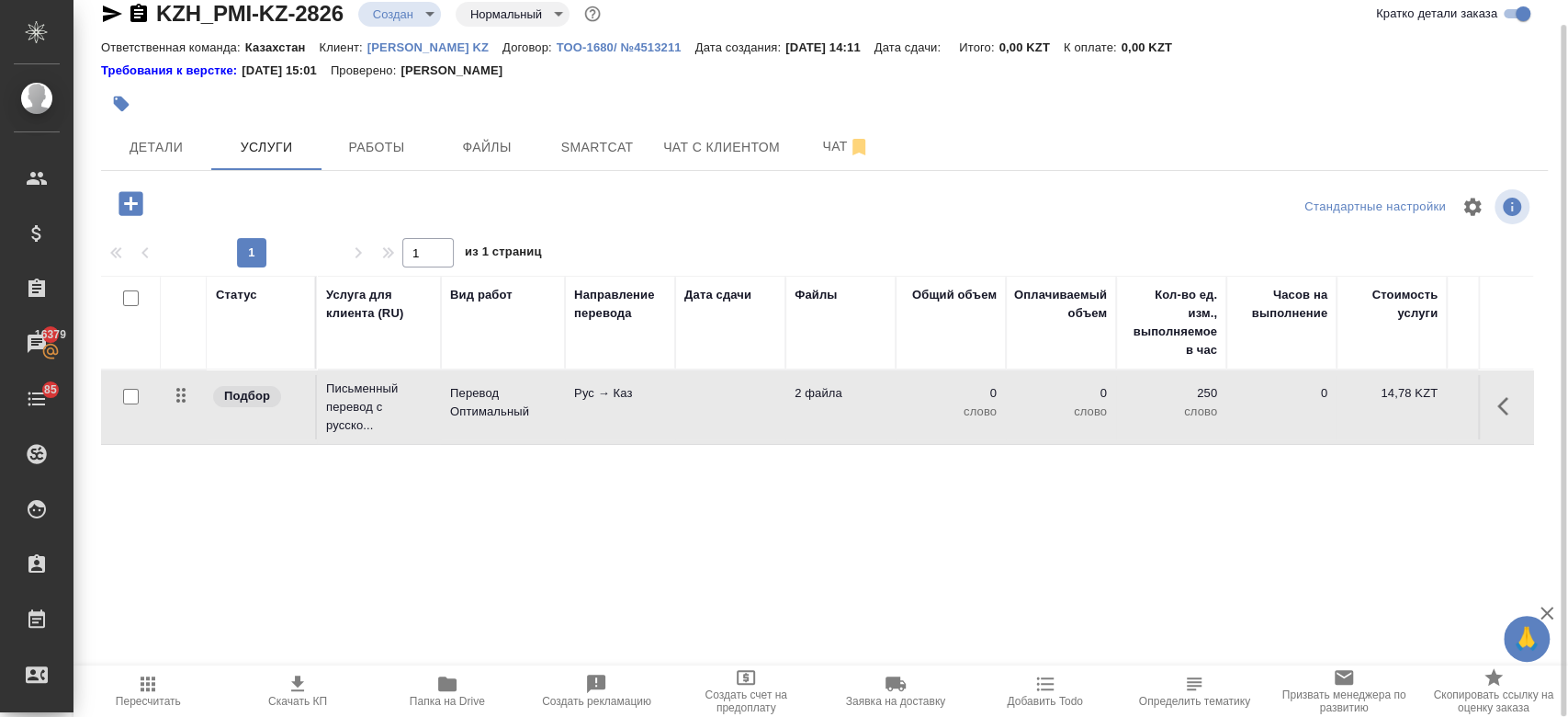
click at [468, 379] on td "Перевод Оптимальный" at bounding box center [502, 406] width 124 height 64
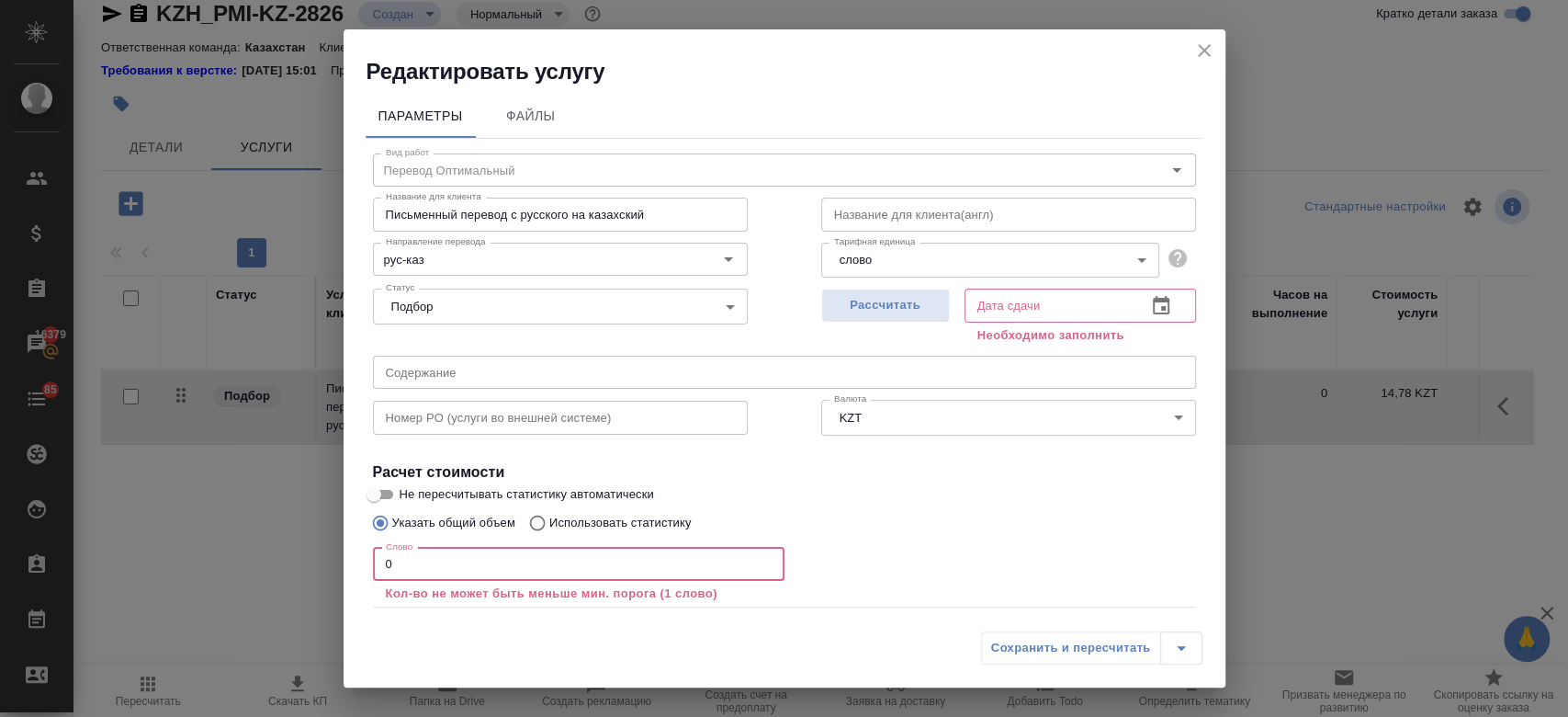
click at [479, 556] on input "0" at bounding box center [579, 563] width 412 height 33
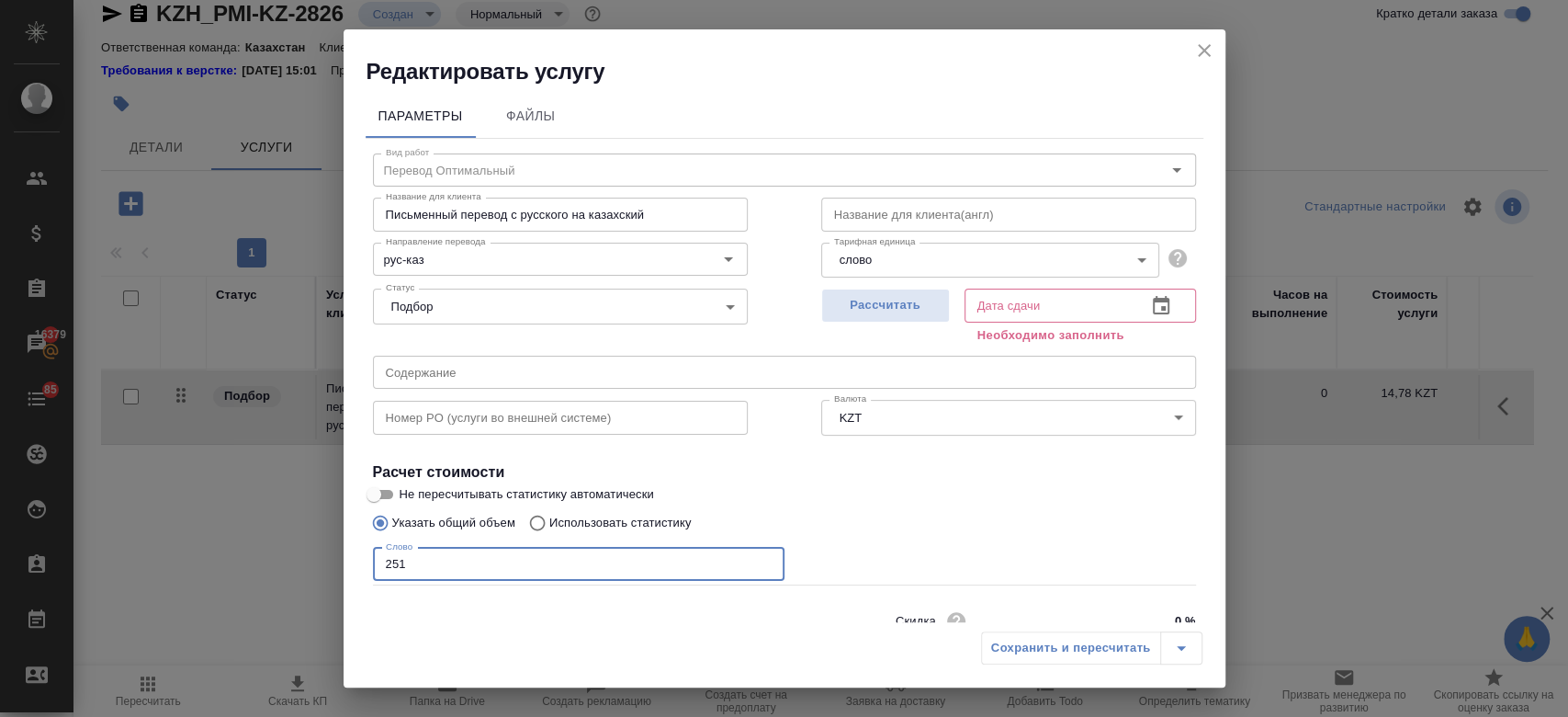
type input "251"
click at [387, 494] on input "Не пересчитывать статистику автоматически" at bounding box center [373, 494] width 66 height 22
checkbox input "true"
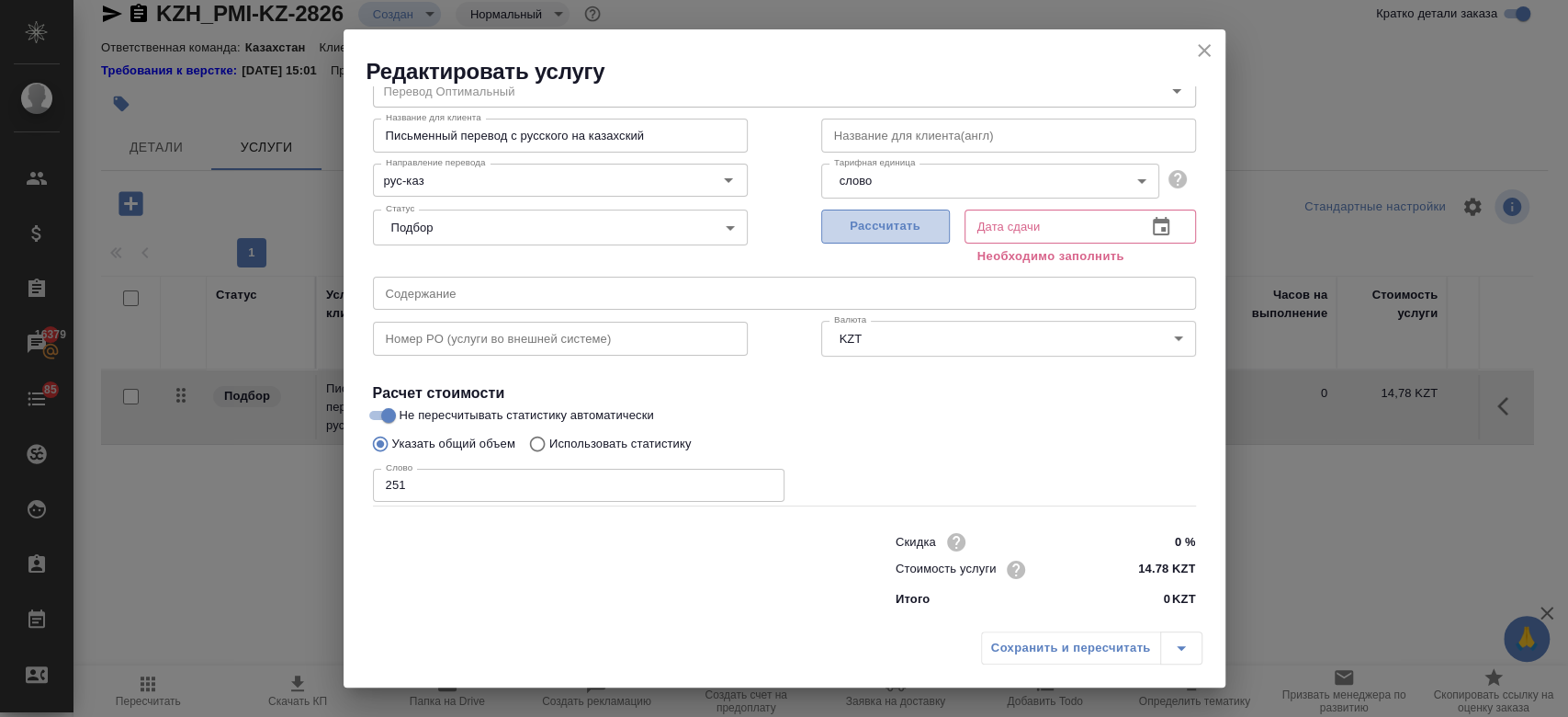
click at [898, 231] on span "Рассчитать" at bounding box center [885, 226] width 108 height 21
type input "04.09.2025 15:14"
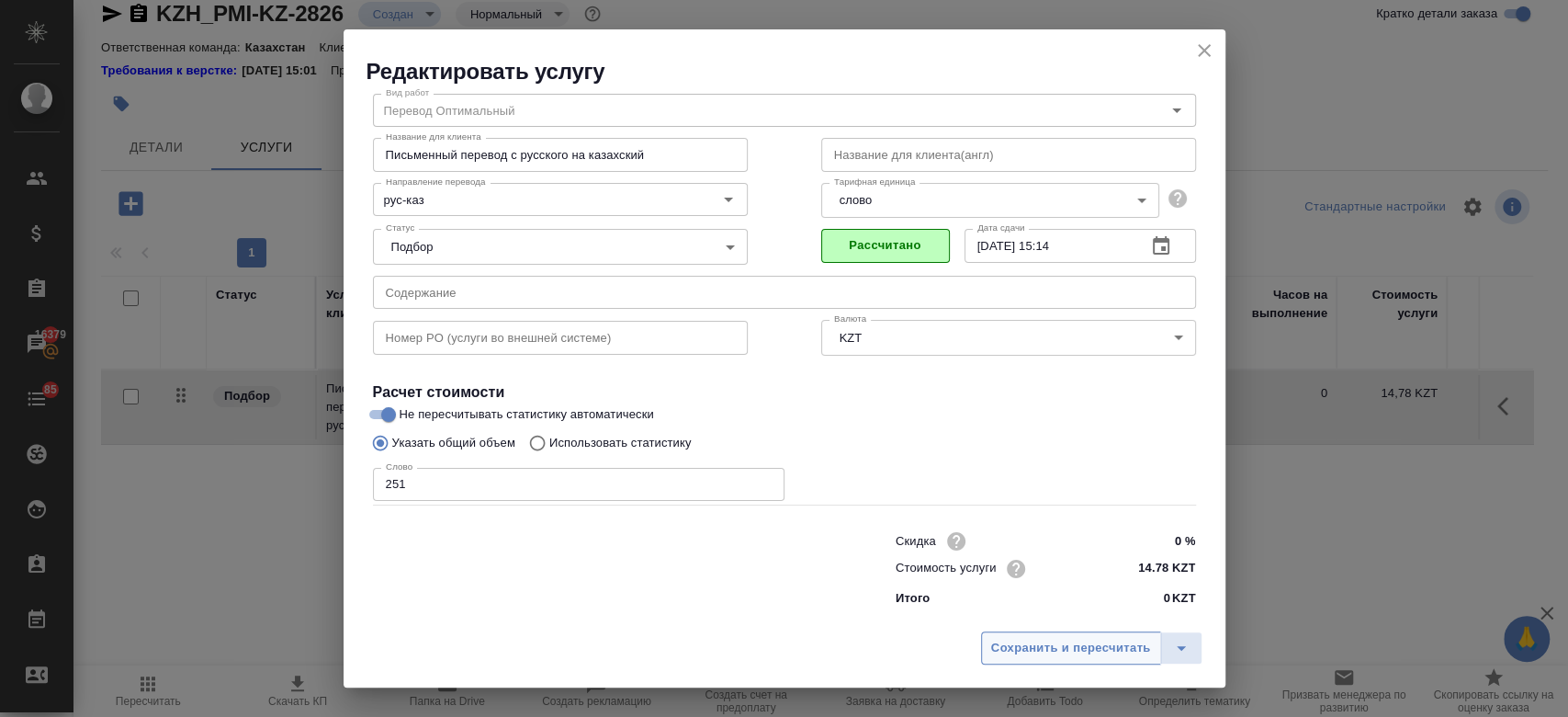
scroll to position [58, 0]
click at [1054, 639] on span "Сохранить и пересчитать" at bounding box center [1070, 648] width 159 height 21
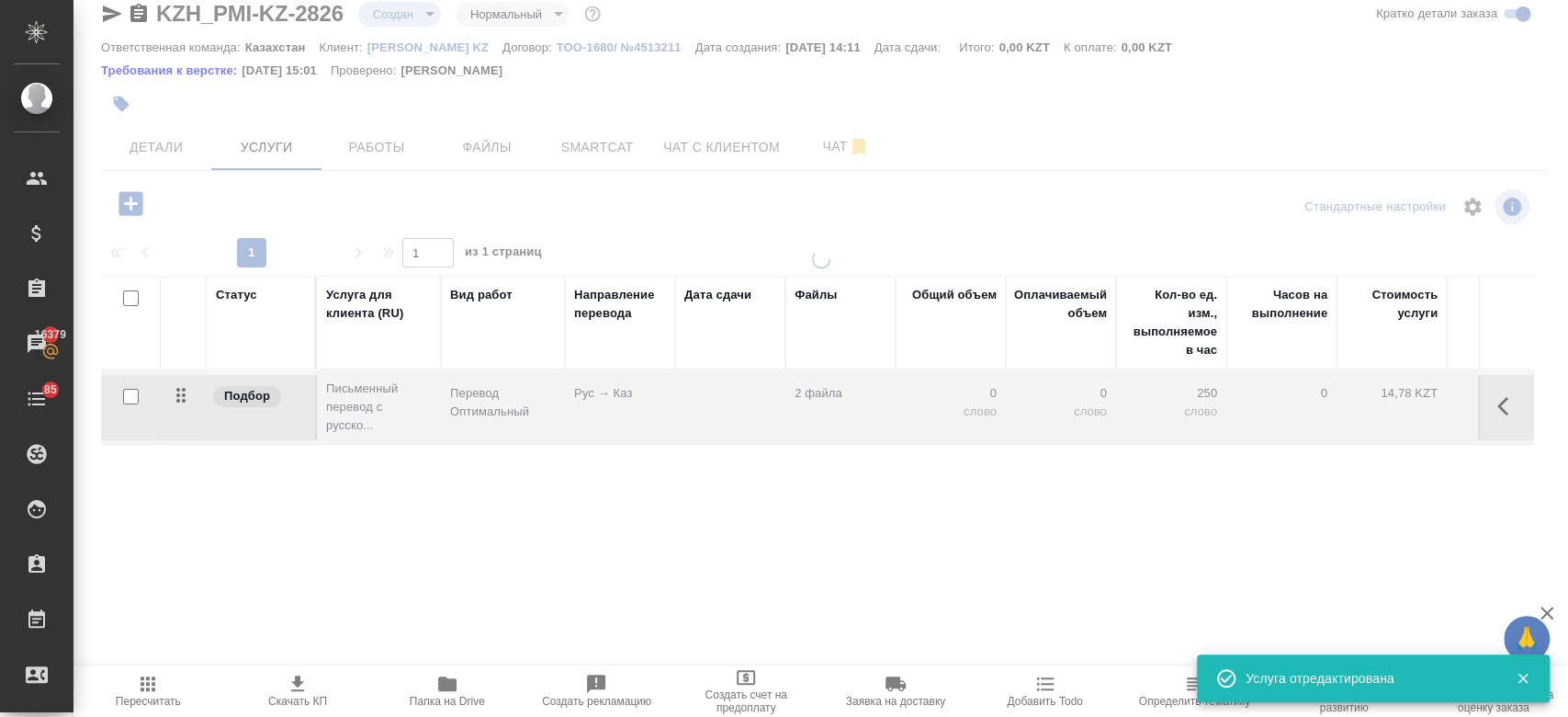
click at [1054, 639] on div at bounding box center [820, 469] width 1494 height 441
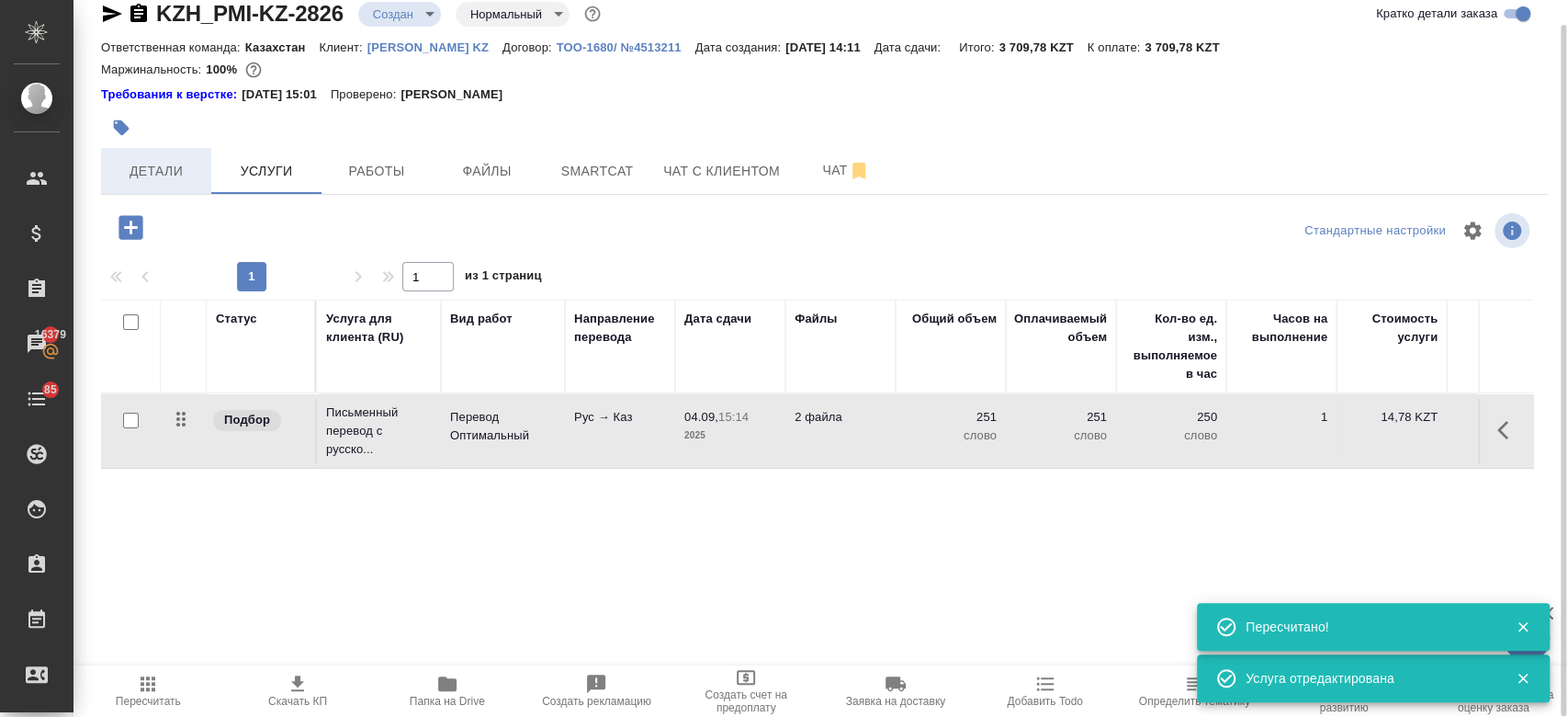
click at [152, 160] on span "Детали" at bounding box center [155, 170] width 88 height 23
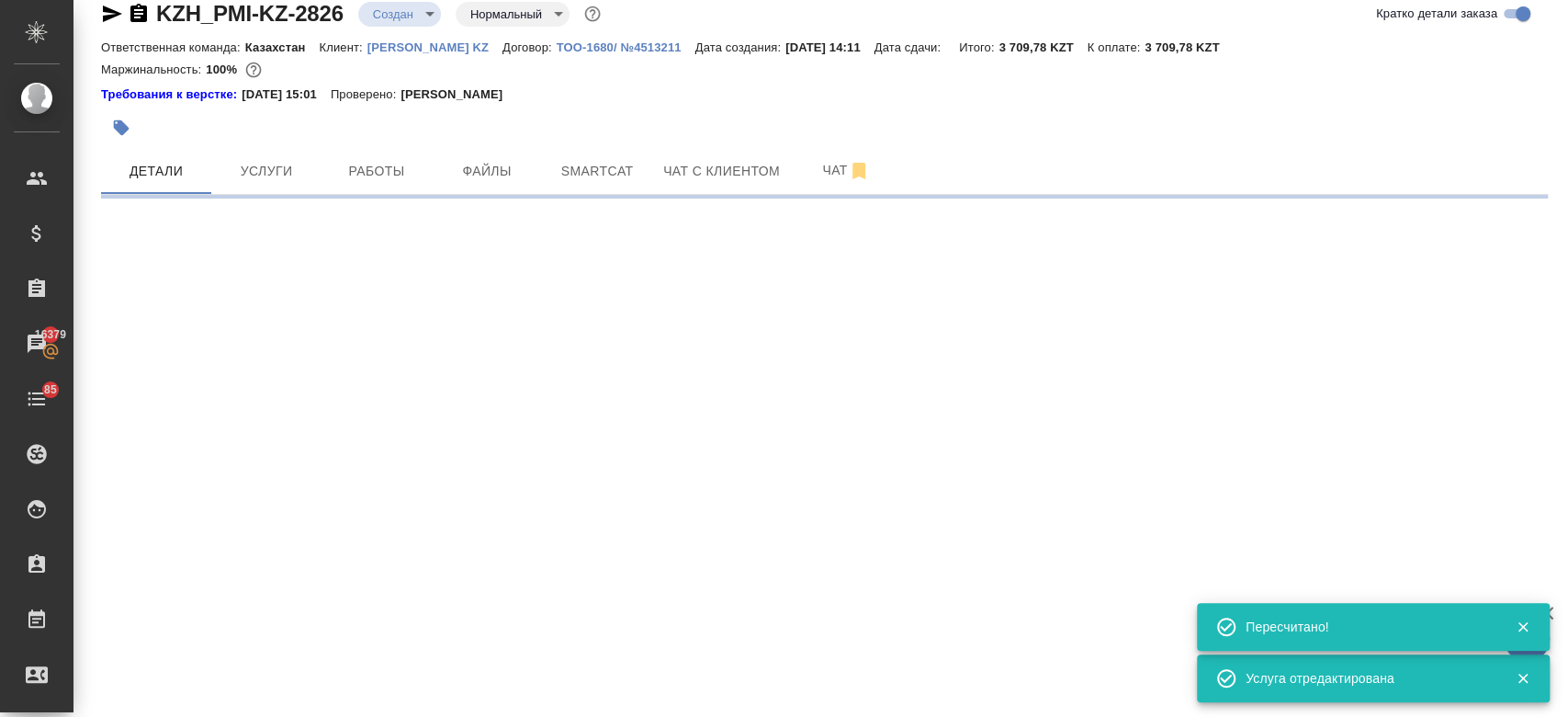
select select "RU"
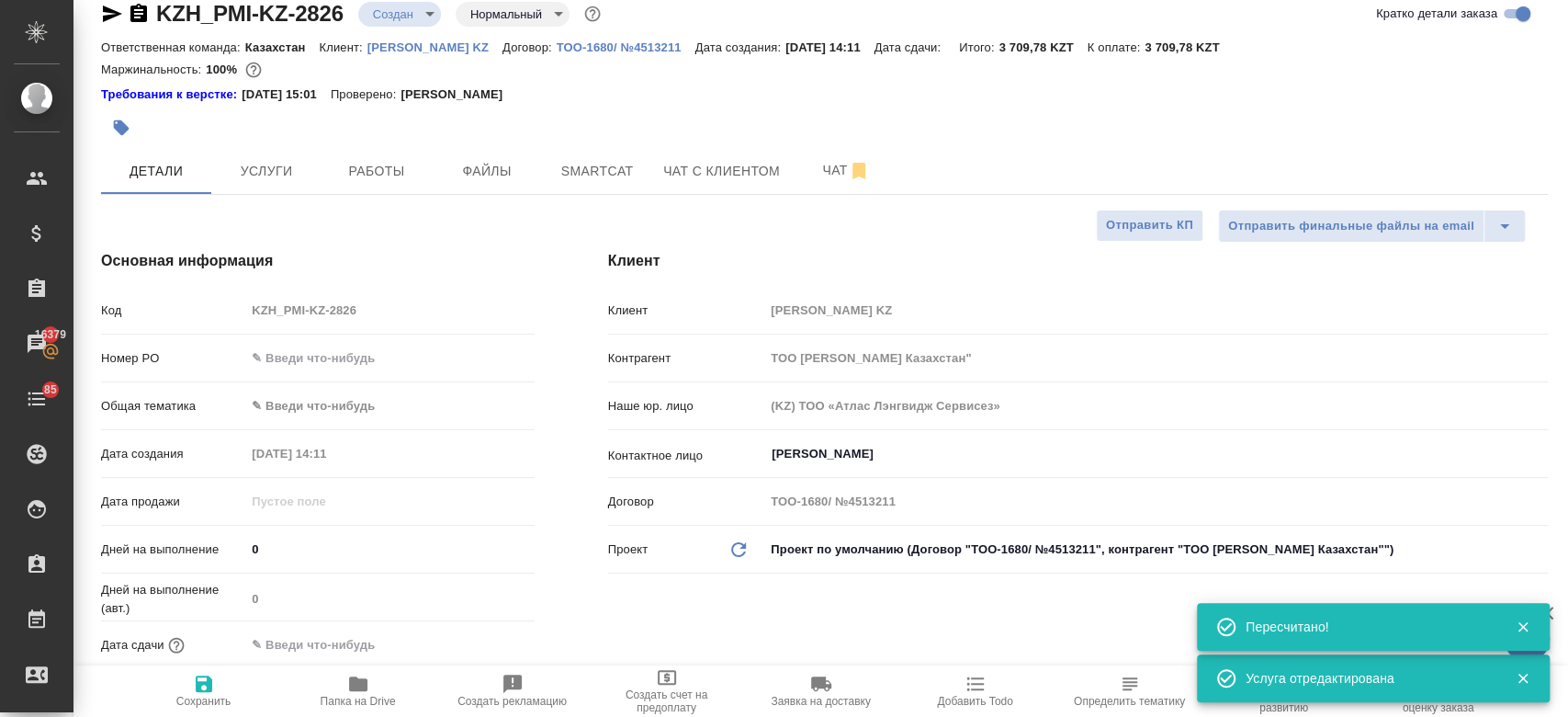
type textarea "x"
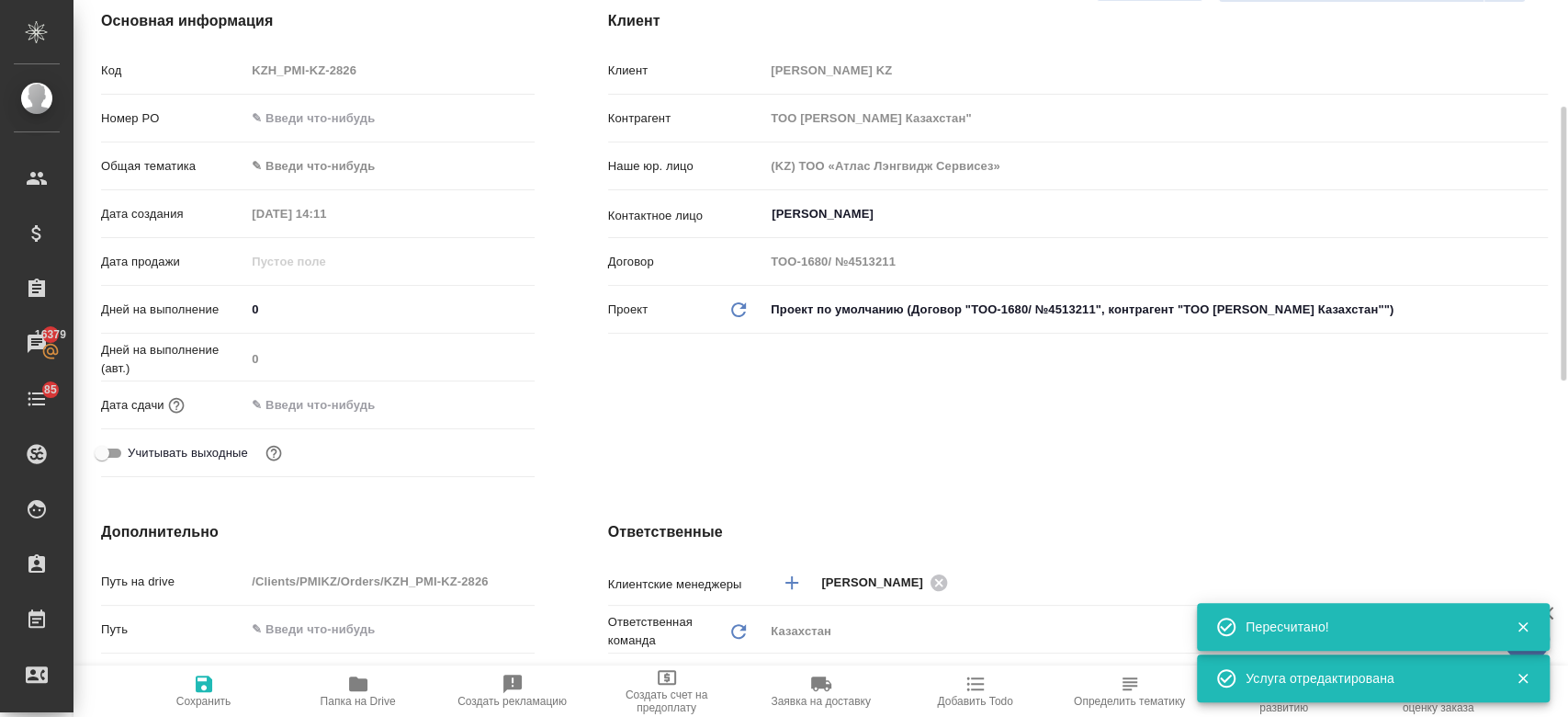
scroll to position [269, 0]
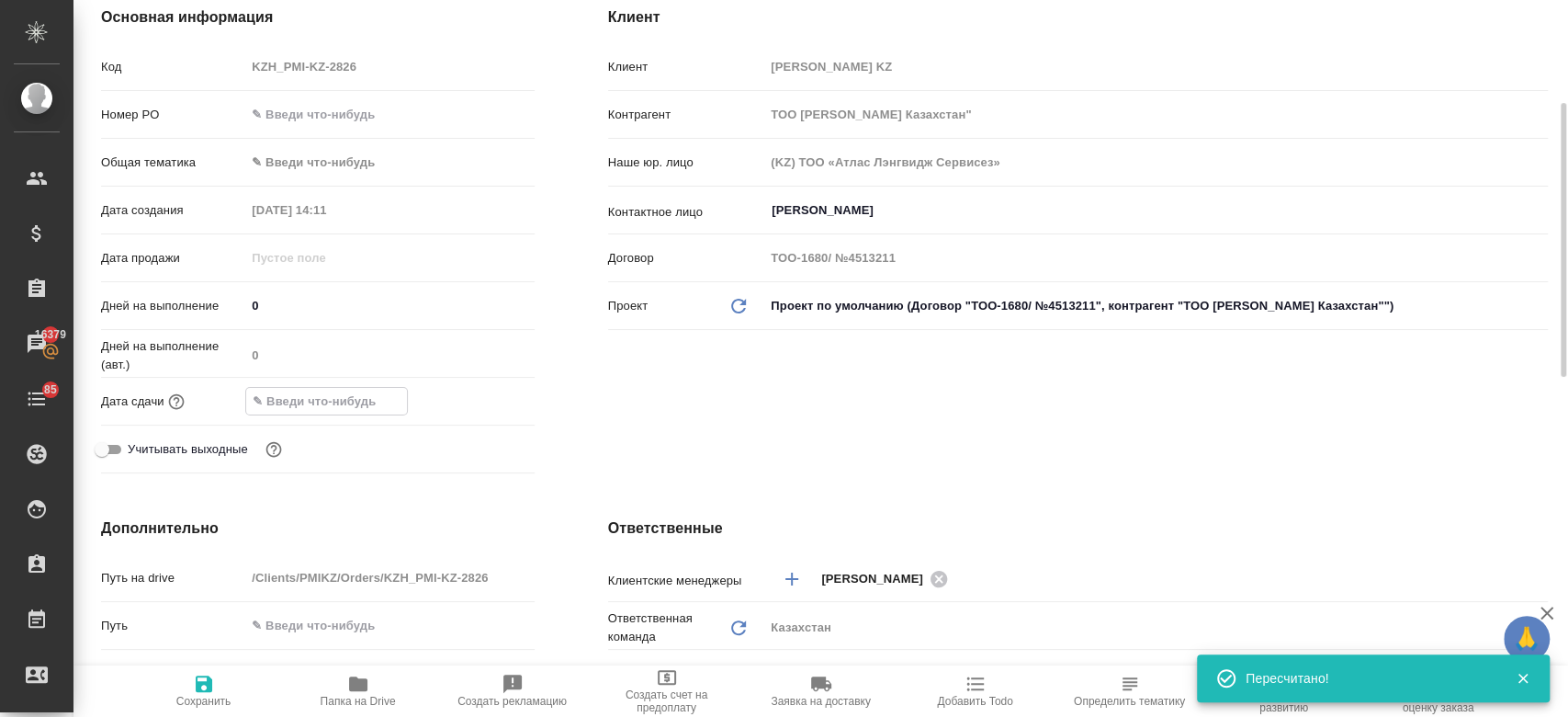
click at [324, 388] on input "text" at bounding box center [327, 400] width 160 height 27
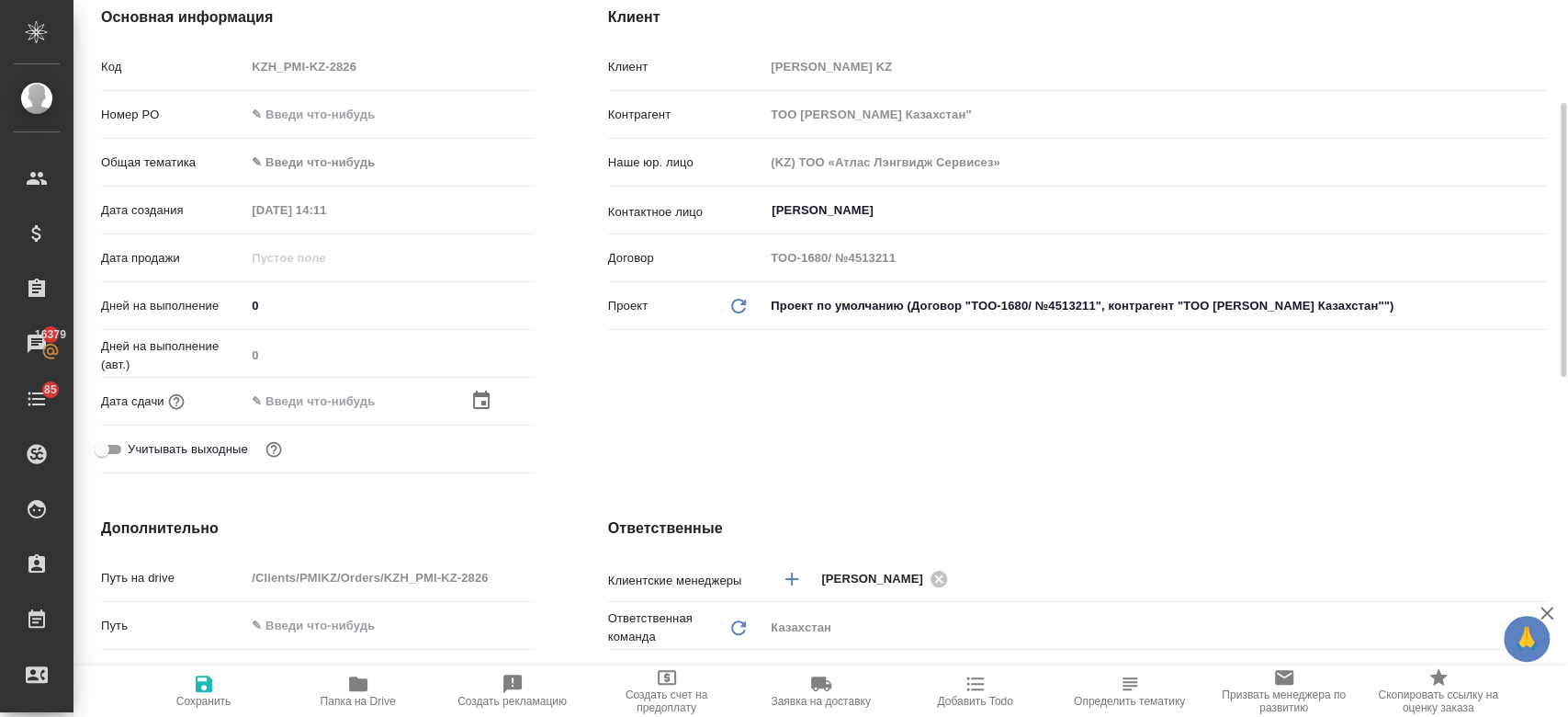
click at [492, 397] on div at bounding box center [502, 400] width 64 height 22
click at [485, 397] on icon "button" at bounding box center [481, 400] width 22 height 22
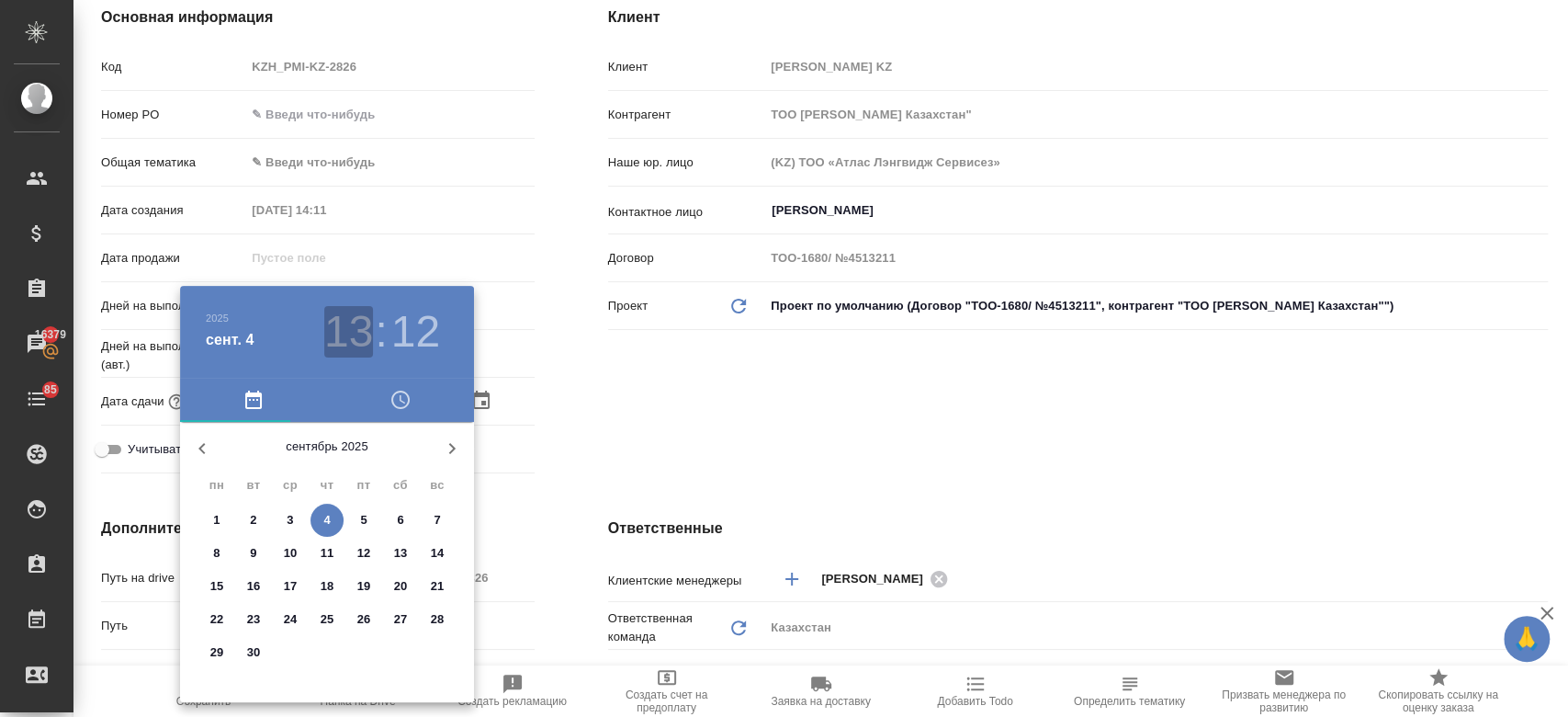
click at [353, 327] on h3 "13" at bounding box center [347, 332] width 49 height 51
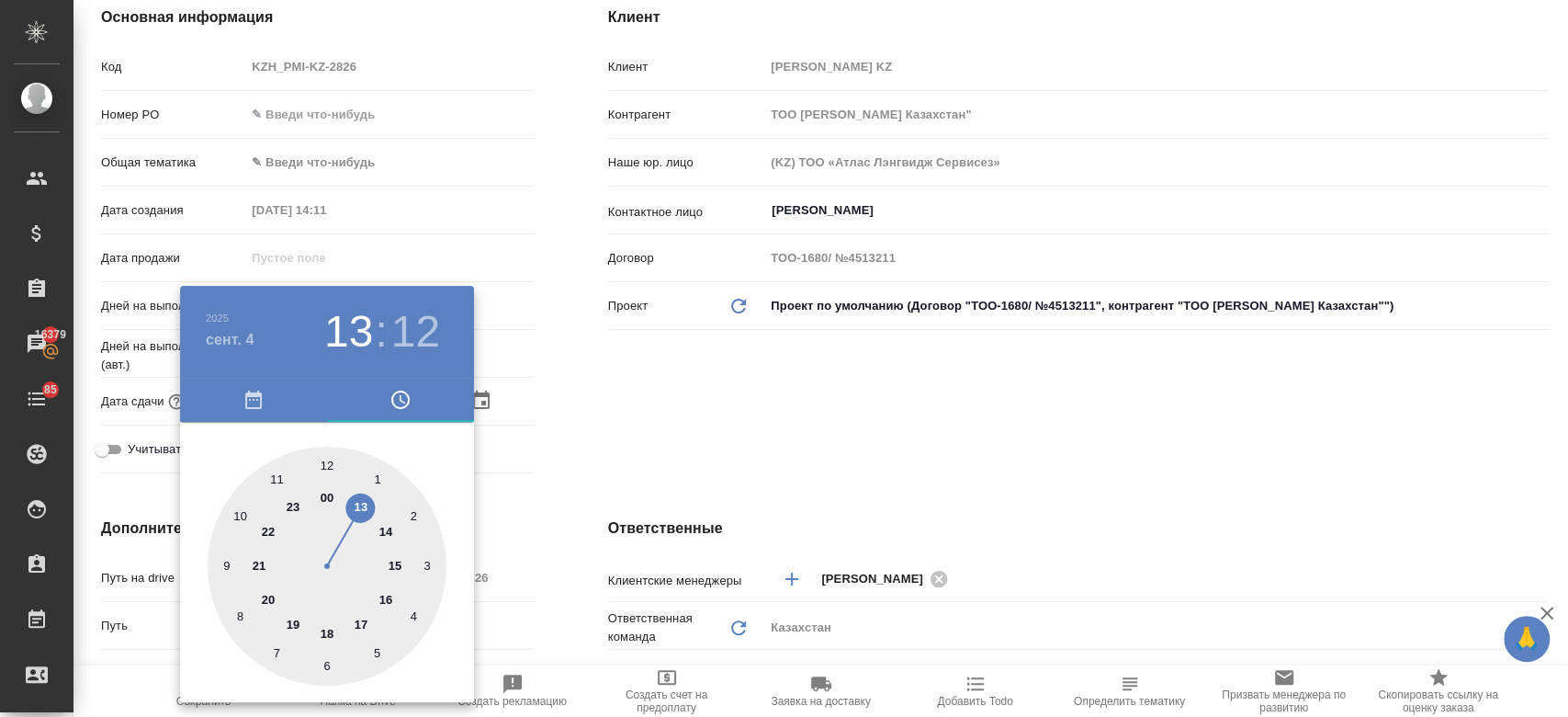
click at [387, 596] on div at bounding box center [327, 565] width 239 height 239
type input "04.09.2025 16:12"
type textarea "x"
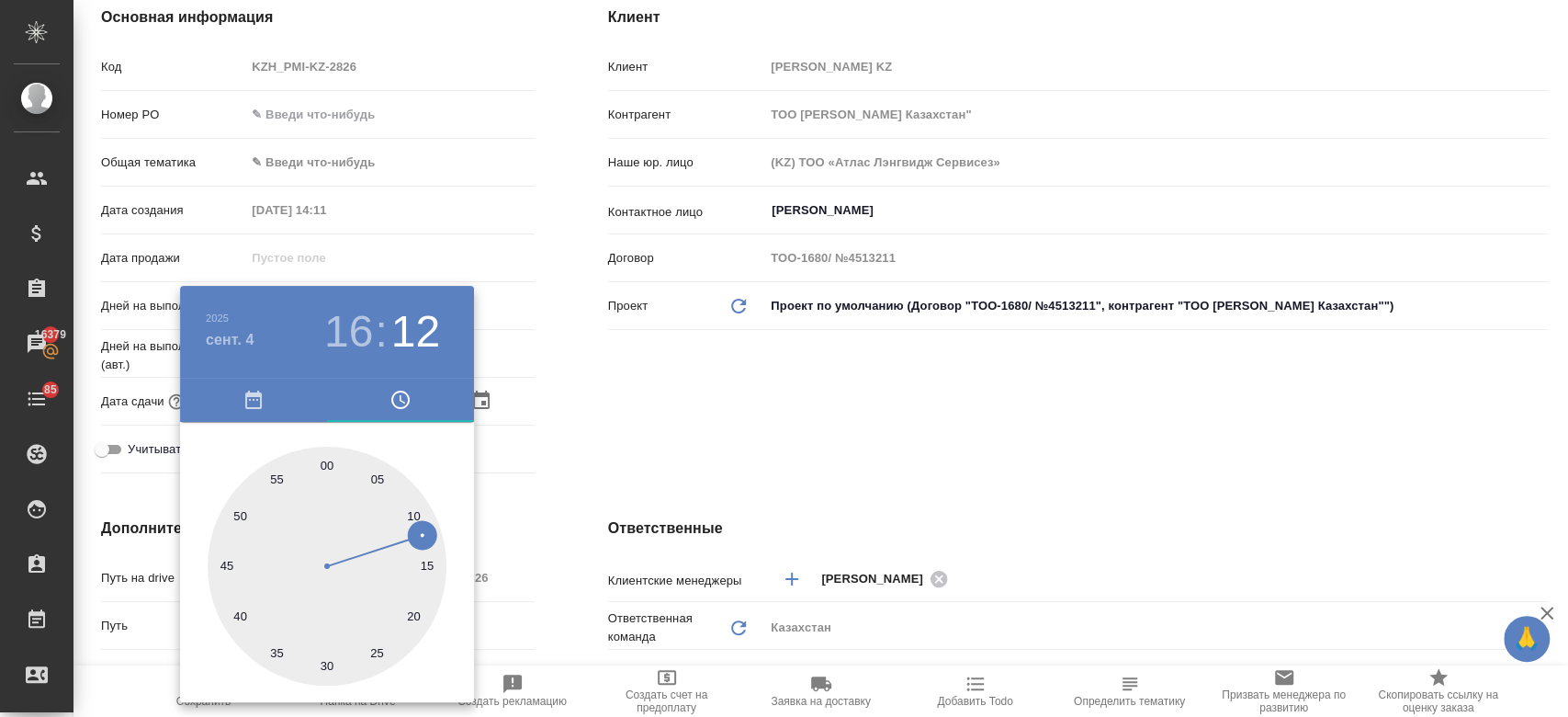
click at [324, 454] on div at bounding box center [327, 565] width 239 height 239
type input "04.09.2025 16:00"
type textarea "x"
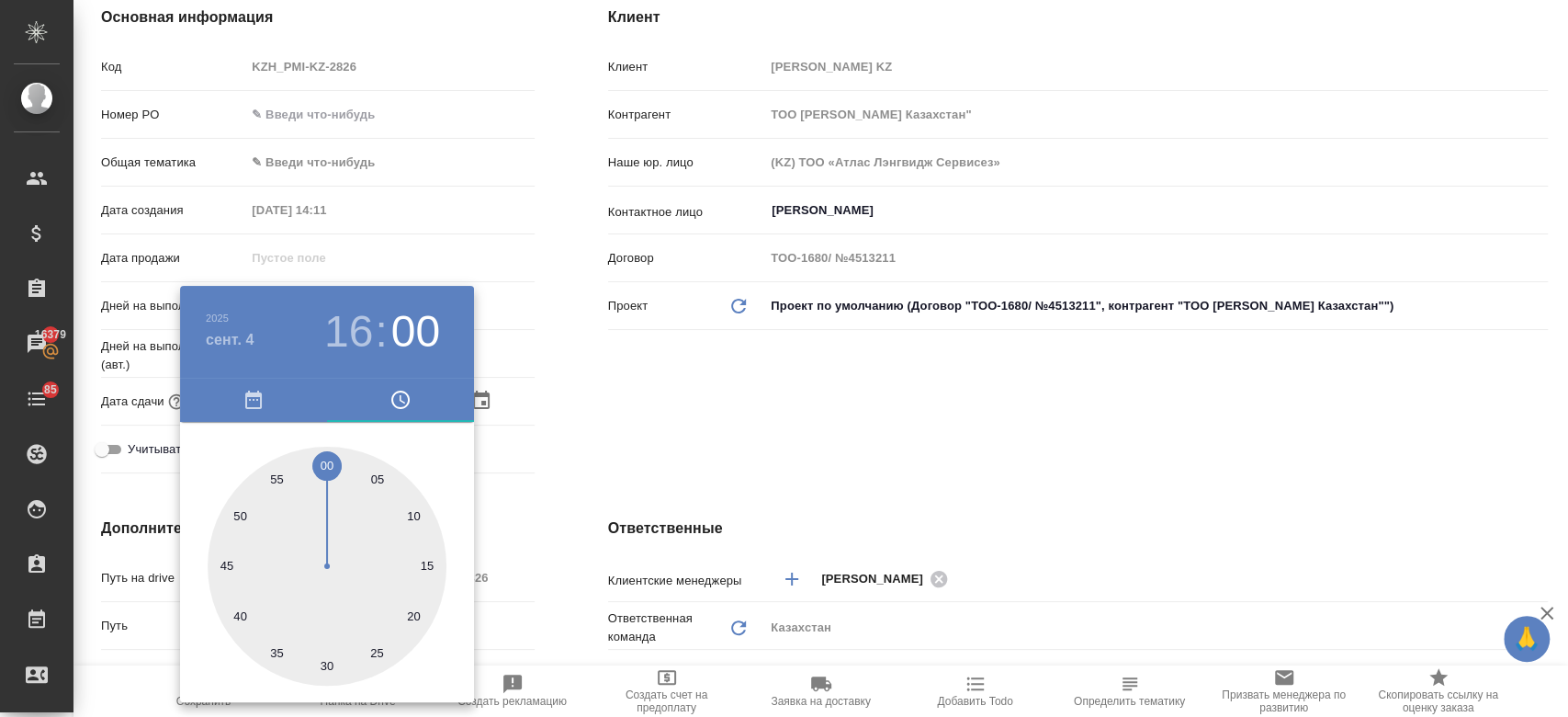
click at [616, 430] on div at bounding box center [784, 358] width 1568 height 717
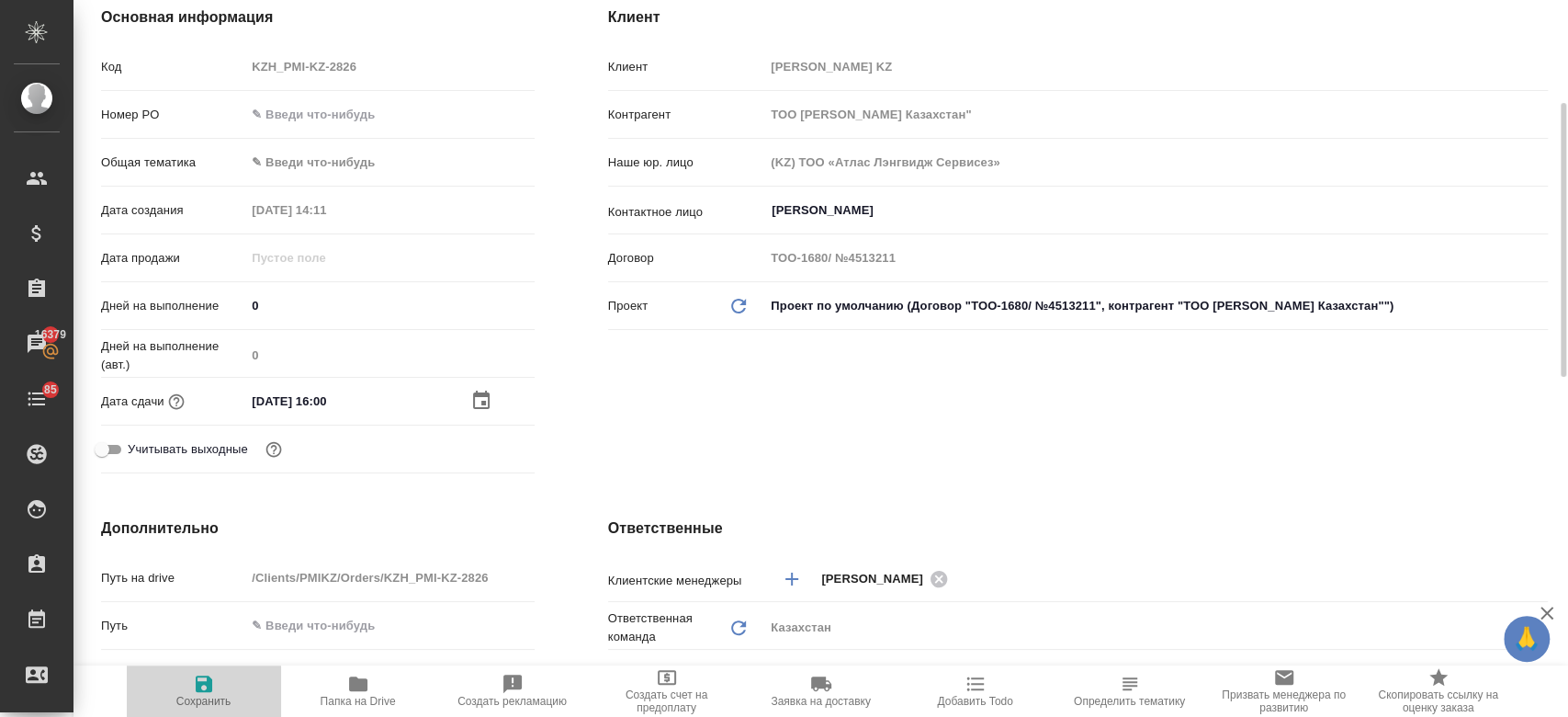
click at [222, 677] on span "Сохранить" at bounding box center [204, 689] width 133 height 35
type textarea "x"
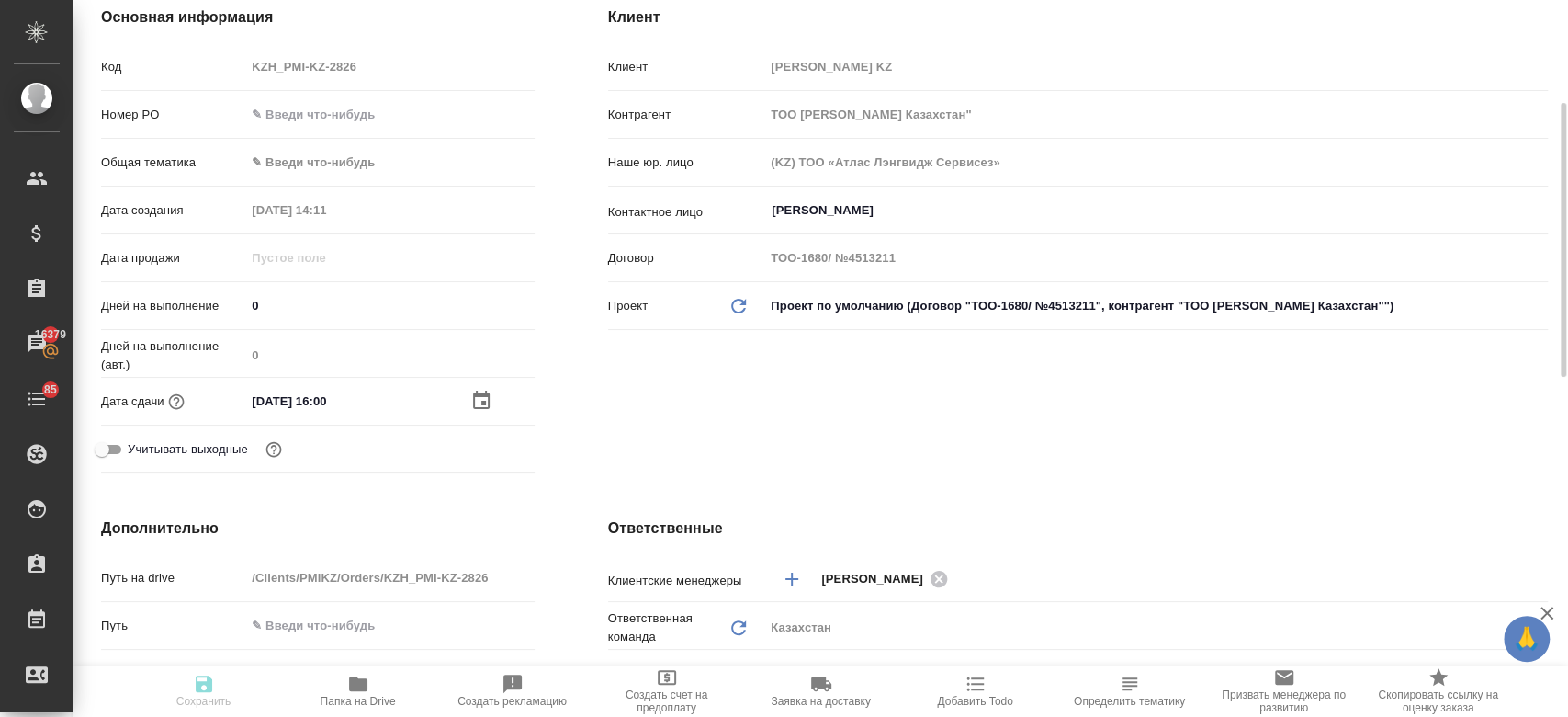
type textarea "x"
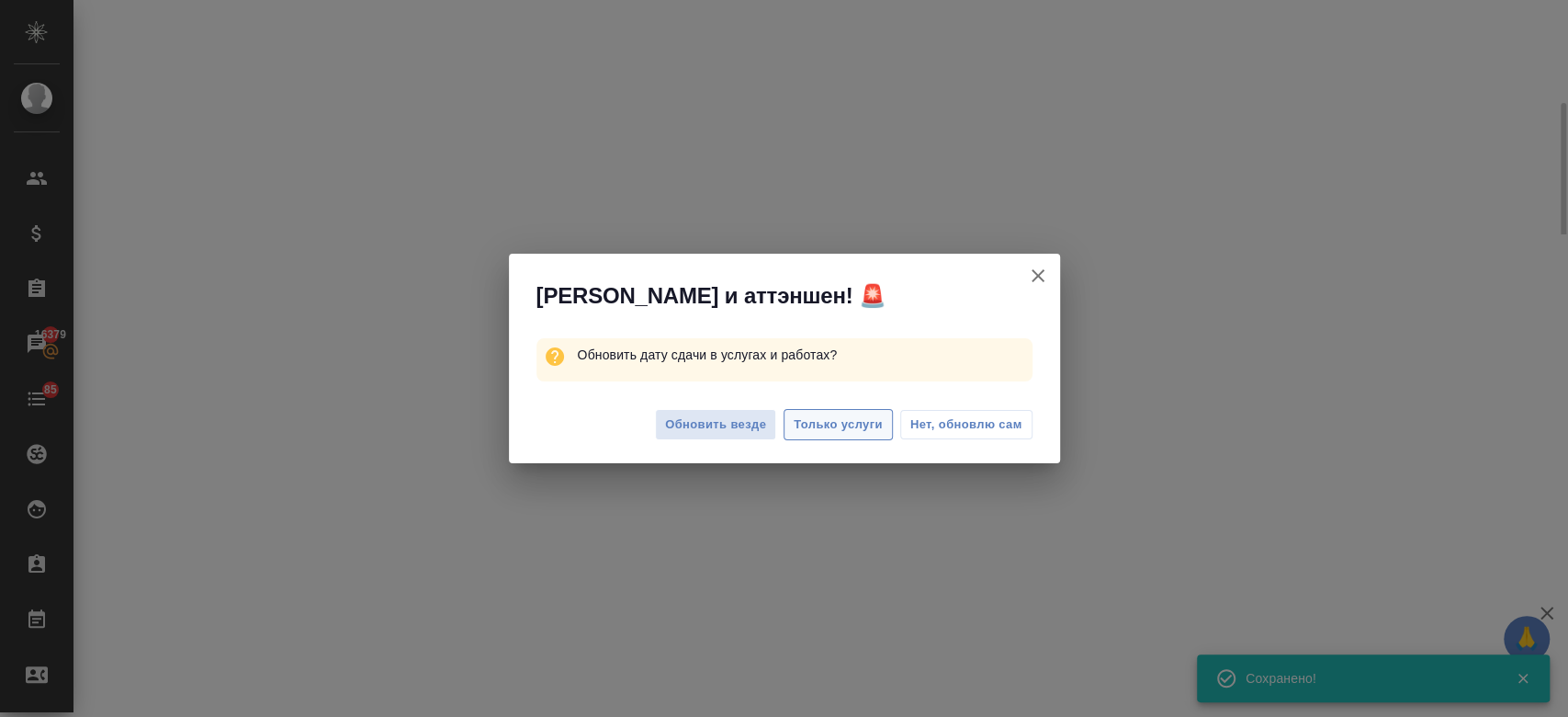
click at [855, 428] on span "Только услуги" at bounding box center [838, 424] width 89 height 21
select select "RU"
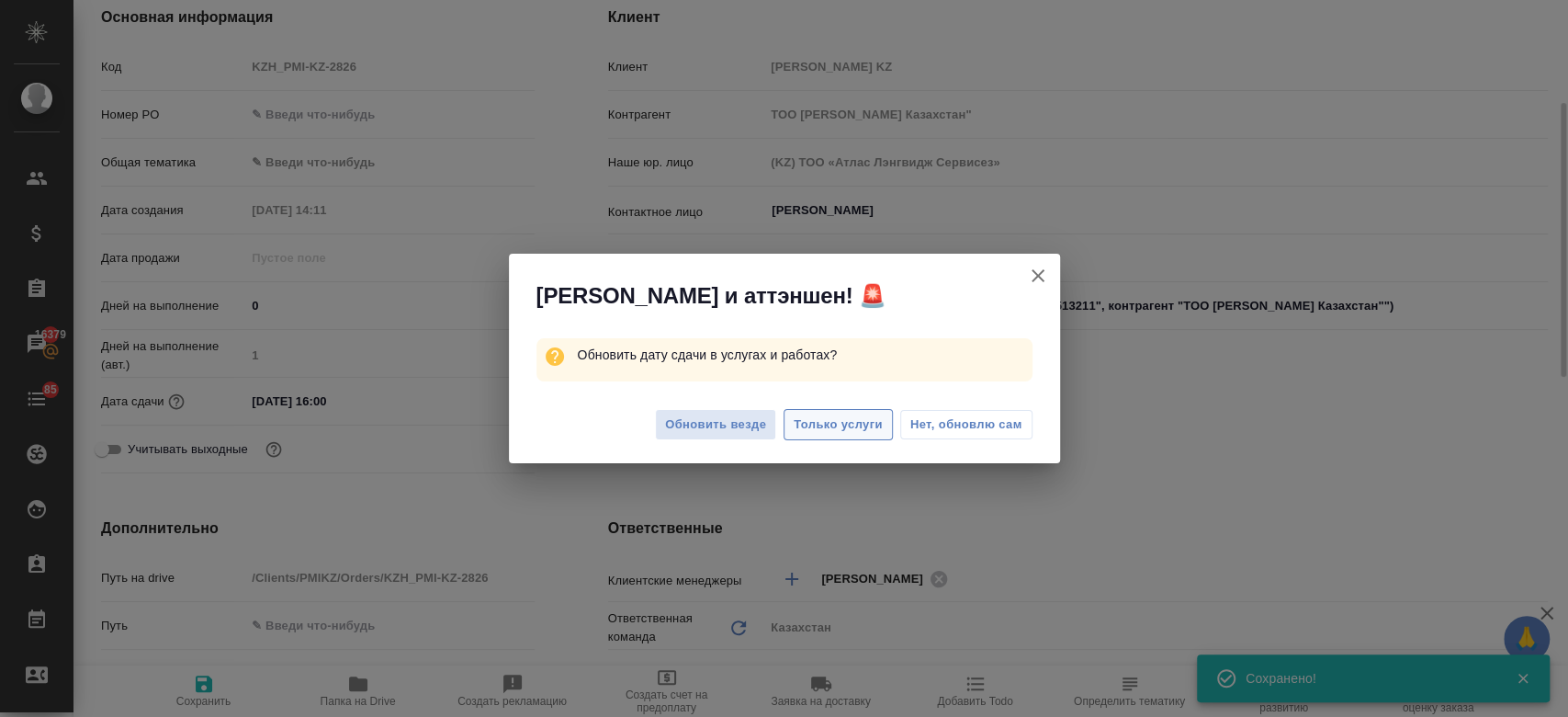
type textarea "x"
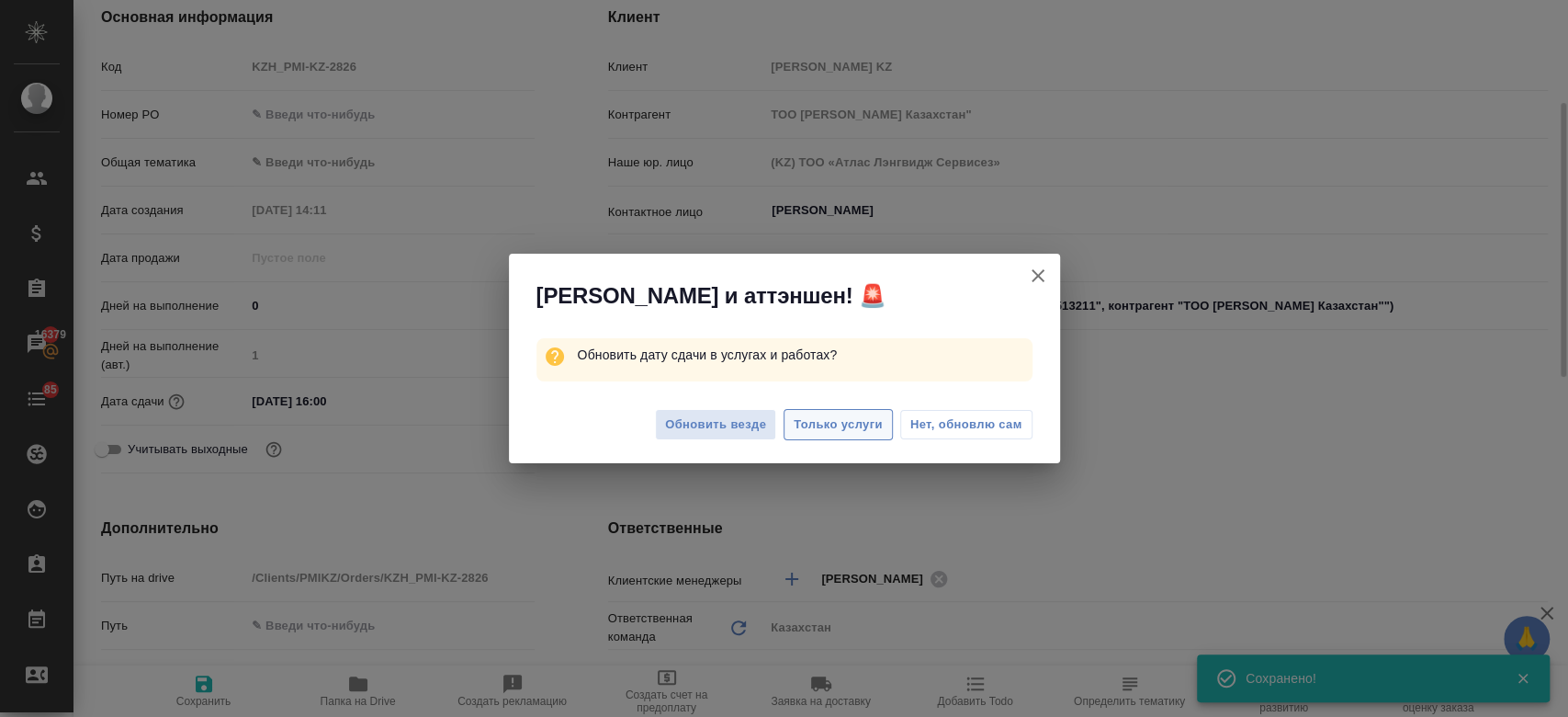
type textarea "x"
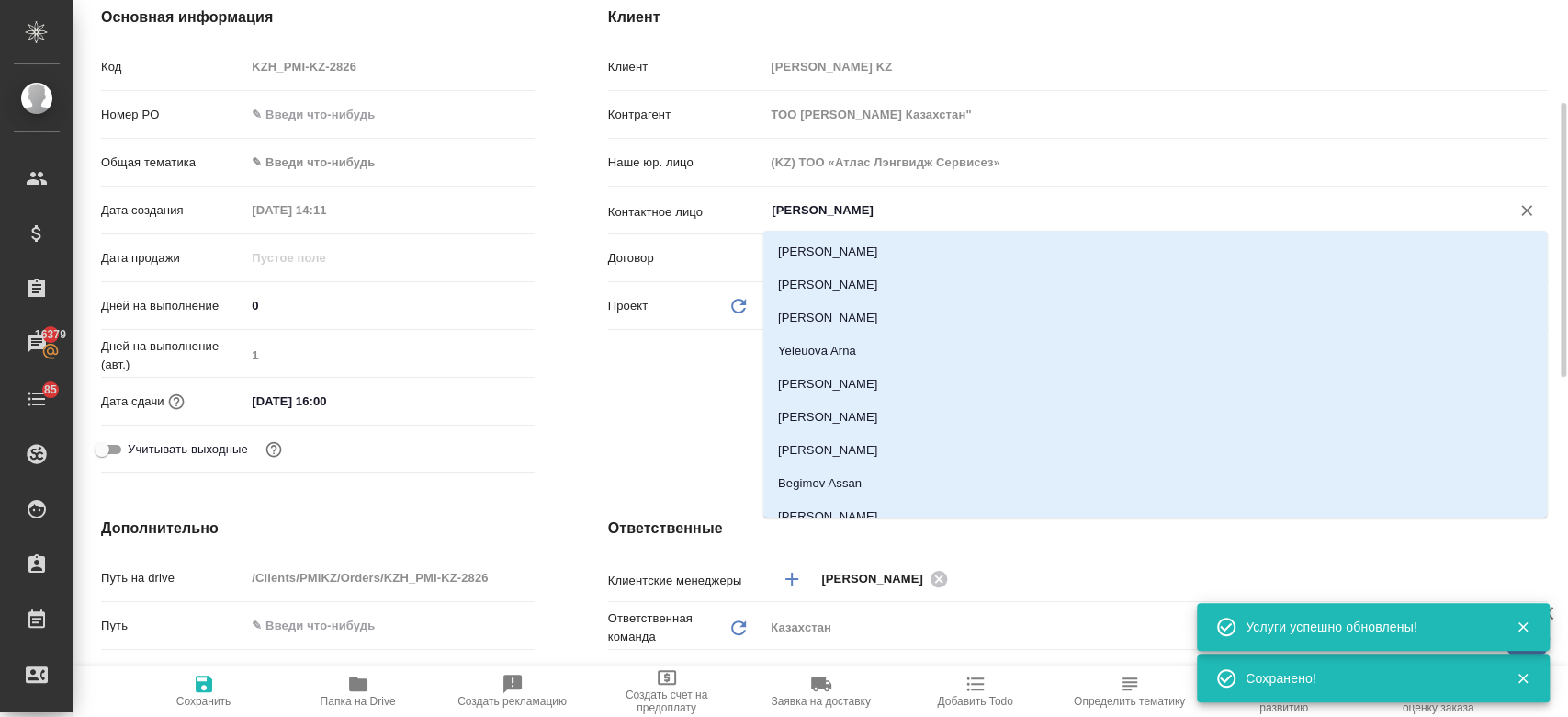
click at [793, 210] on input "[PERSON_NAME]" at bounding box center [1125, 210] width 711 height 22
type textarea "x"
type input "f"
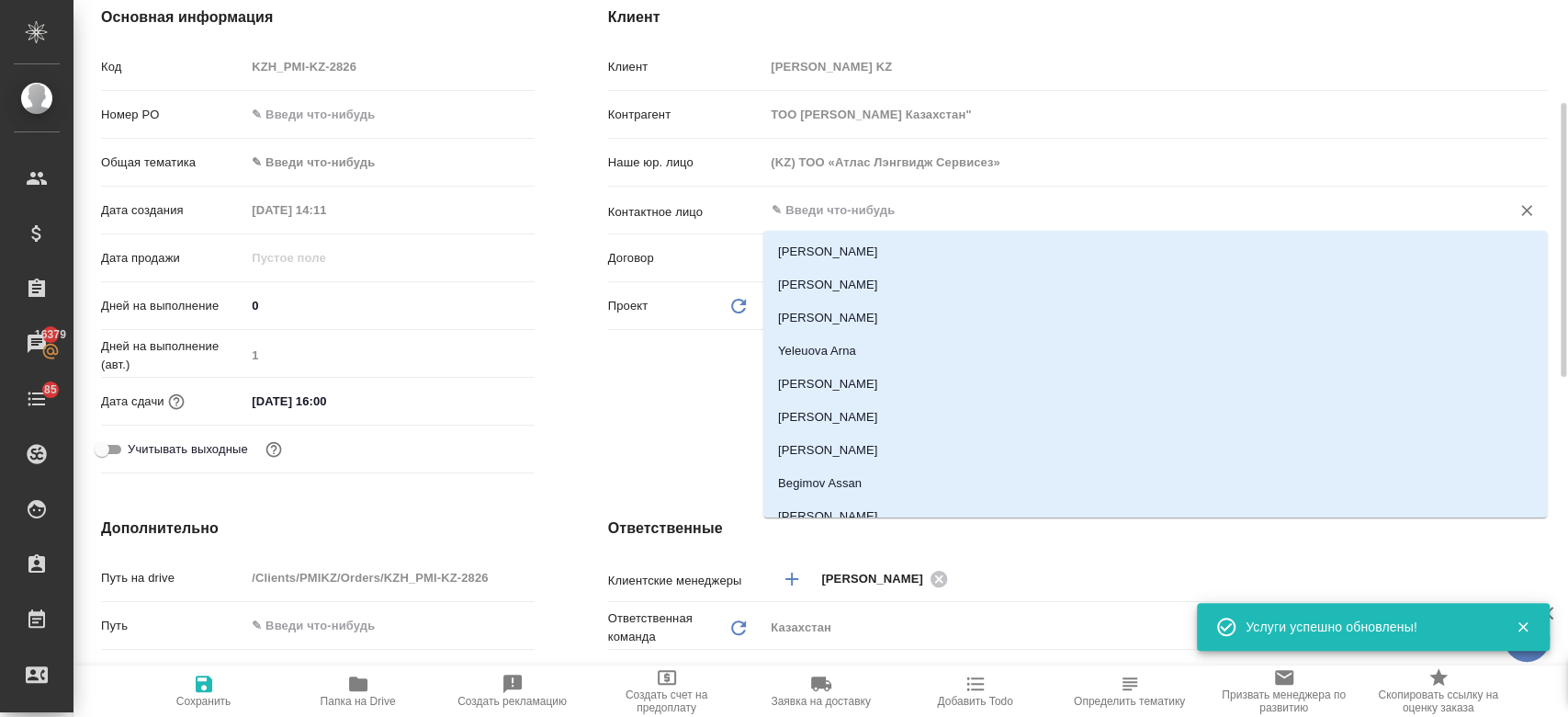
type textarea "x"
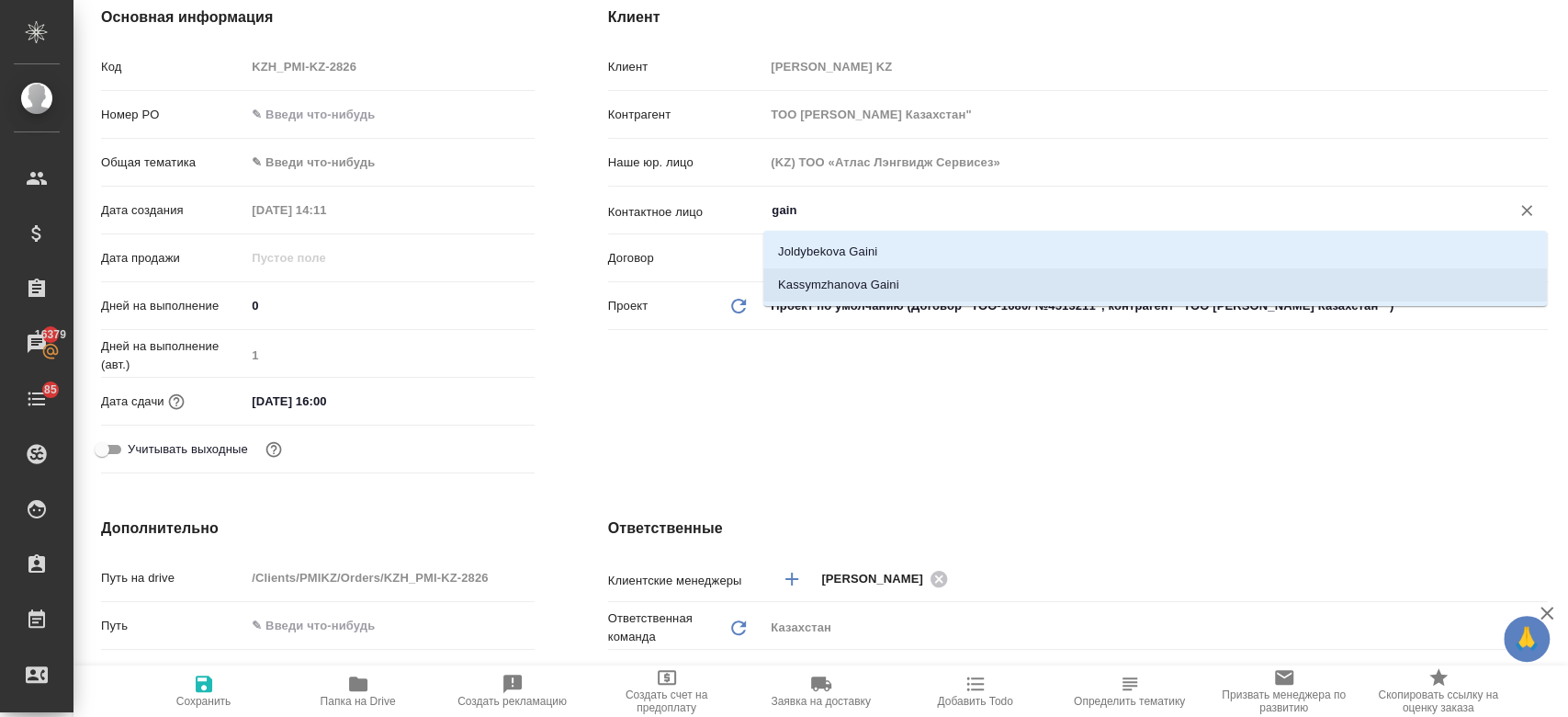
click at [828, 287] on li "Kassymzhanova Gaini" at bounding box center [1154, 284] width 783 height 33
type input "Kassymzhanova Gaini"
type textarea "x"
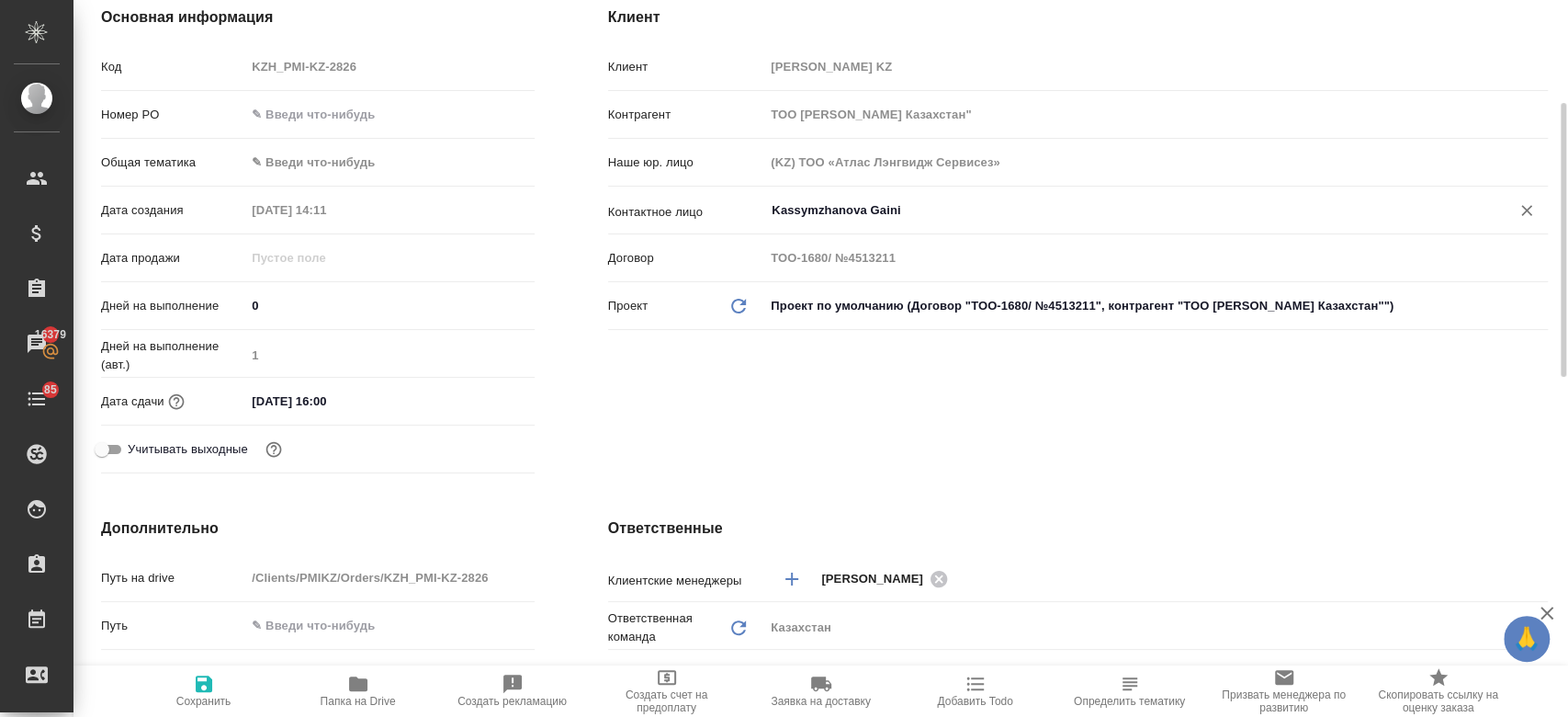
type input "Kassymzhanova Gaini"
click at [198, 694] on span "Сохранить" at bounding box center [204, 700] width 55 height 13
type textarea "x"
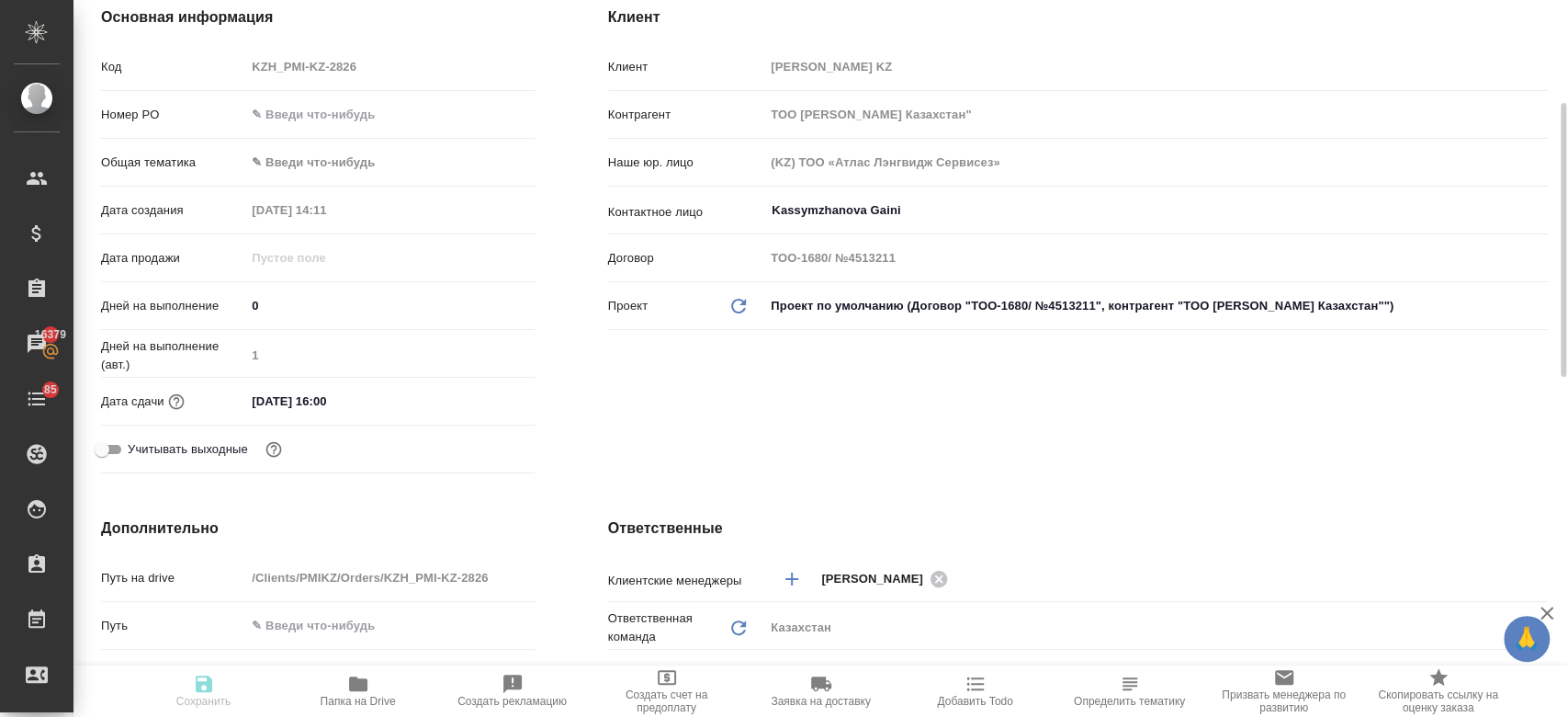
type textarea "x"
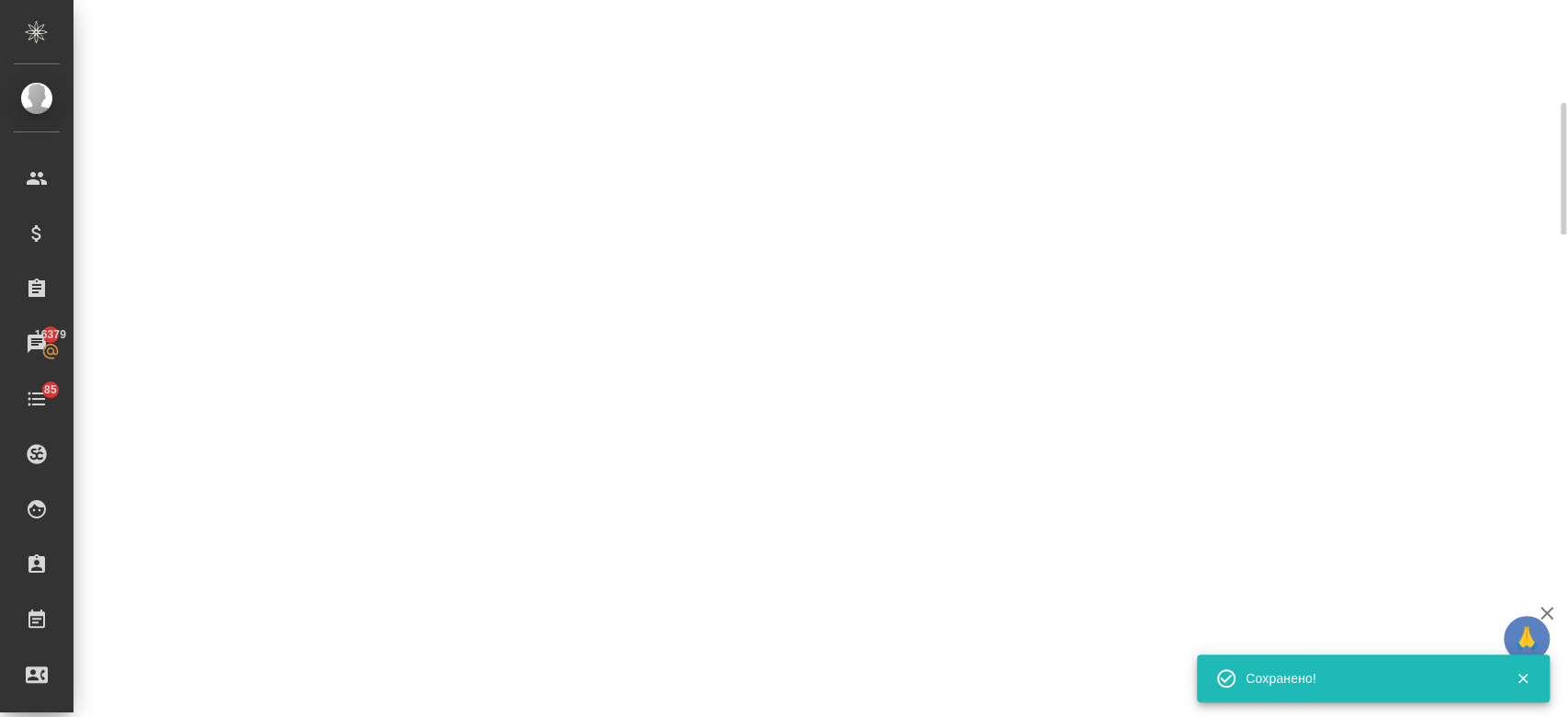
select select "RU"
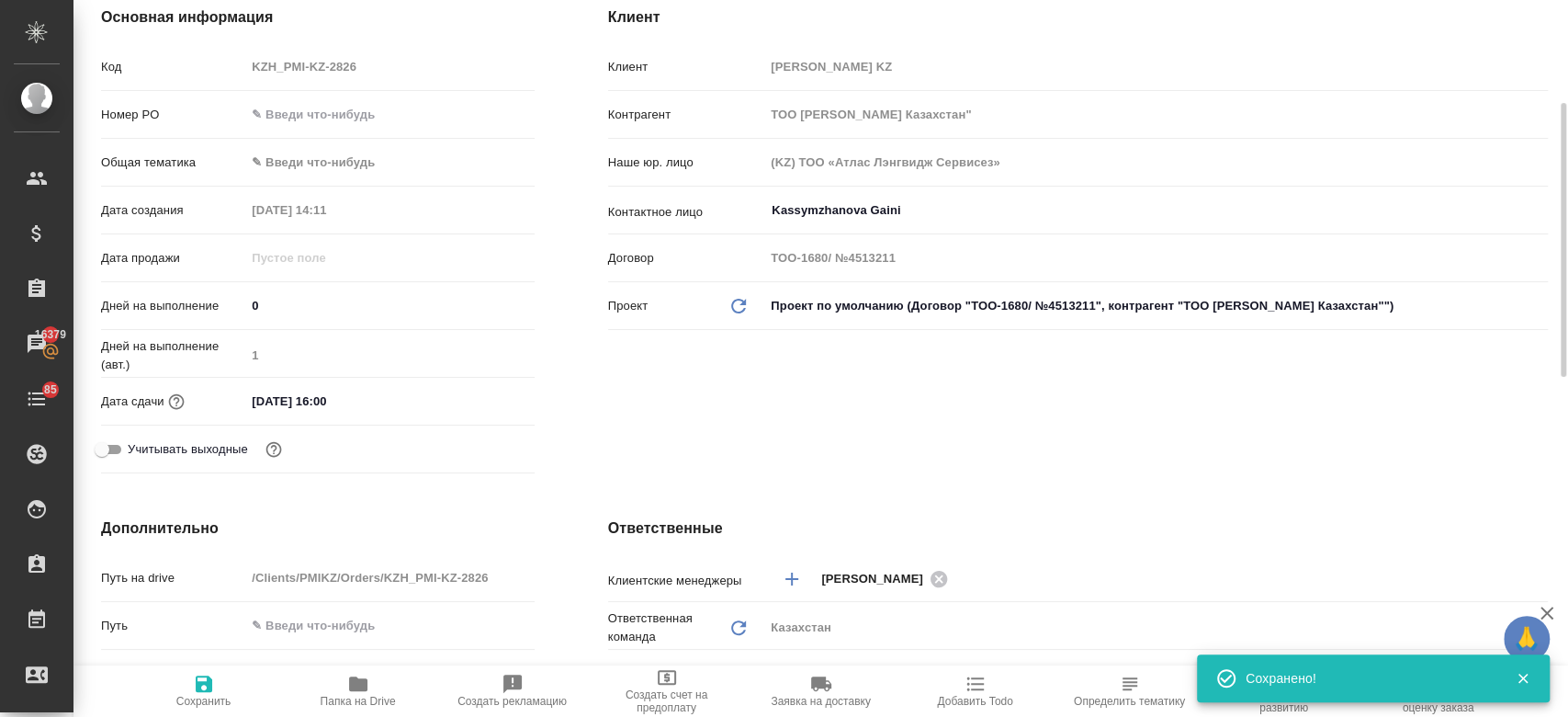
type textarea "x"
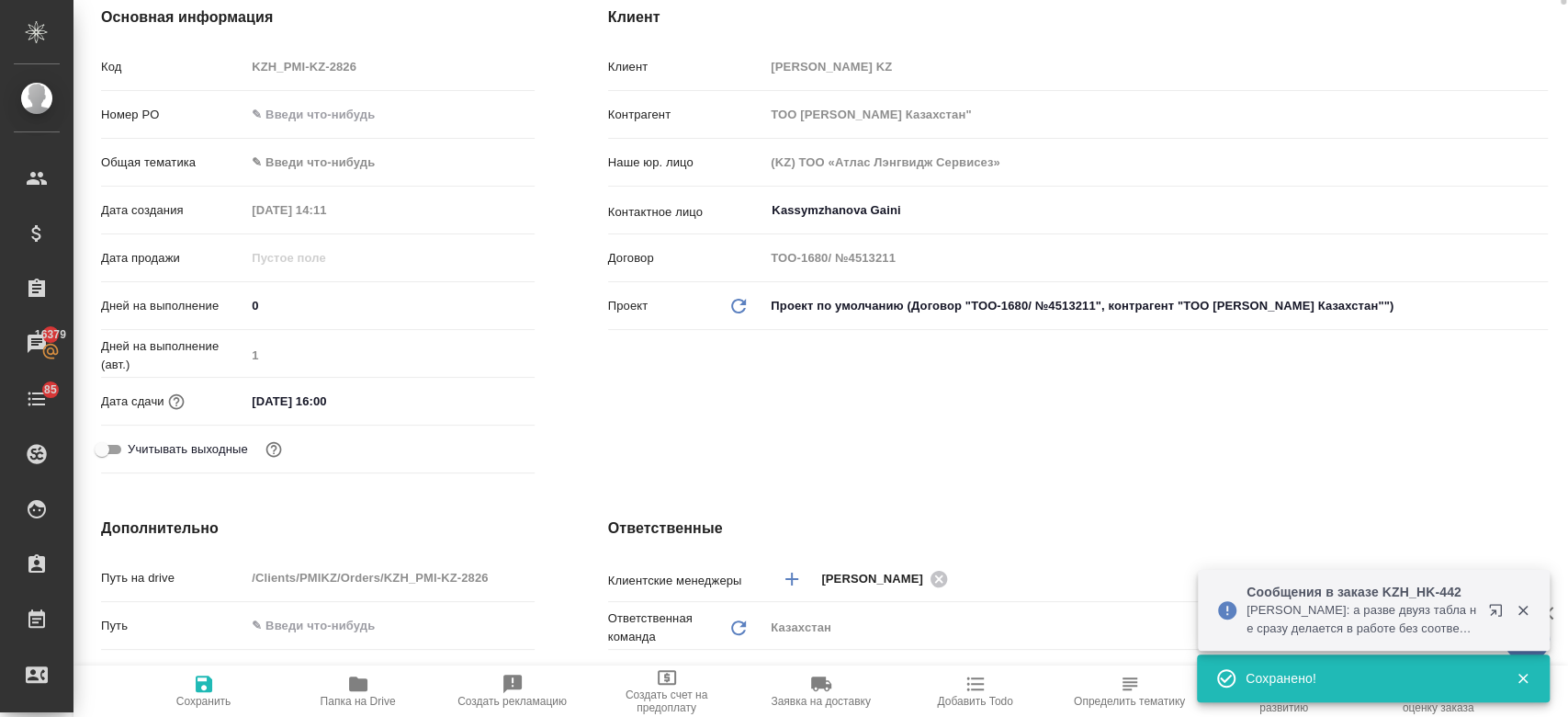
scroll to position [0, 0]
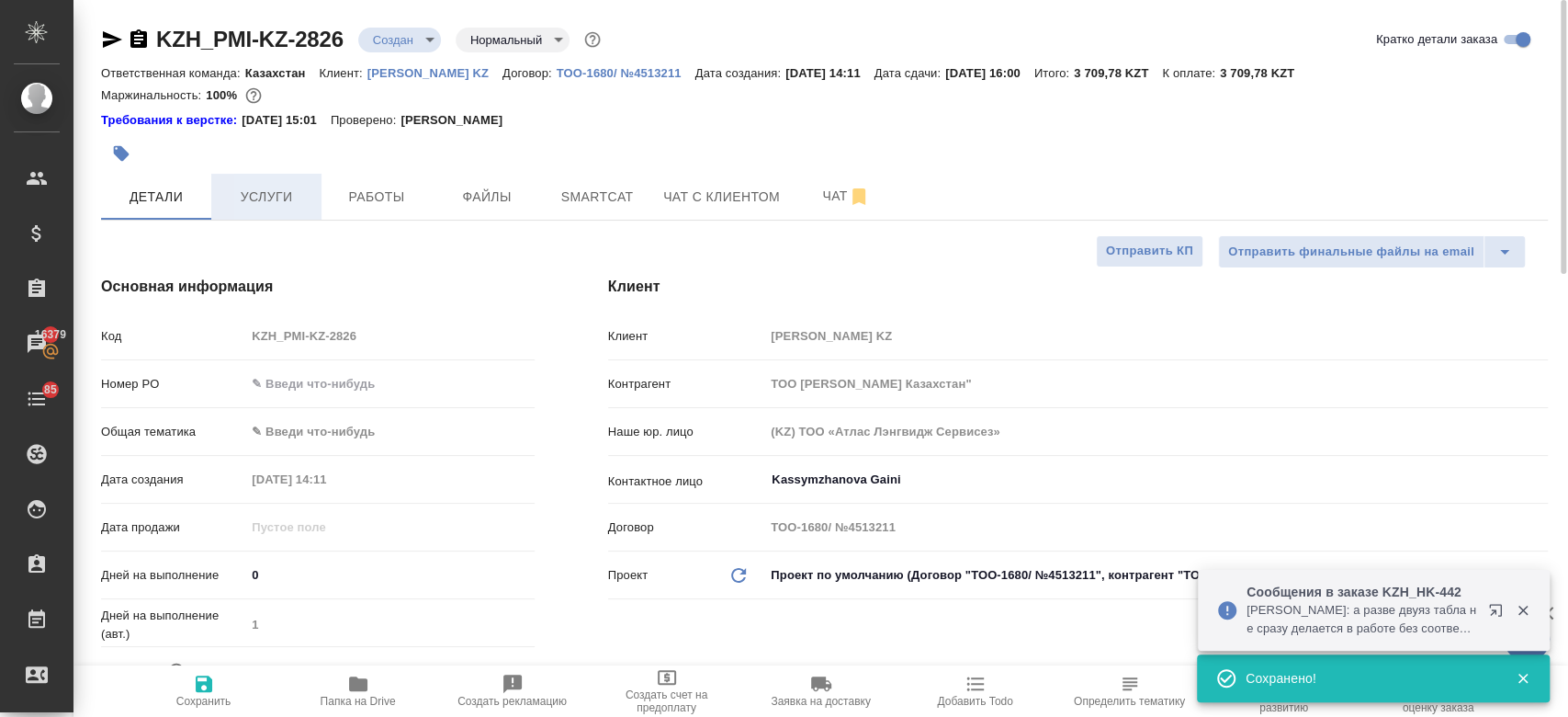
click at [261, 194] on span "Услуги" at bounding box center [265, 196] width 88 height 23
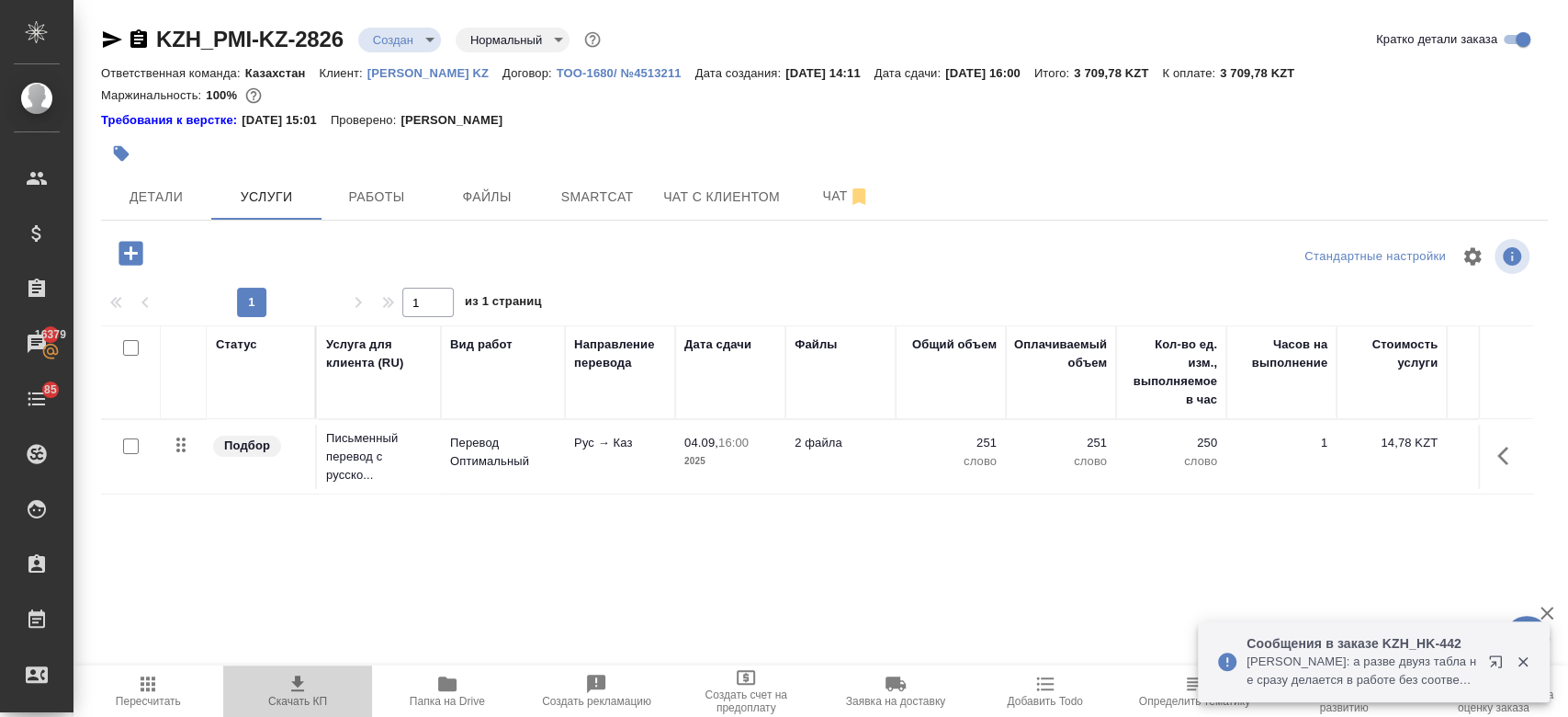
click at [300, 688] on icon "button" at bounding box center [297, 683] width 22 height 22
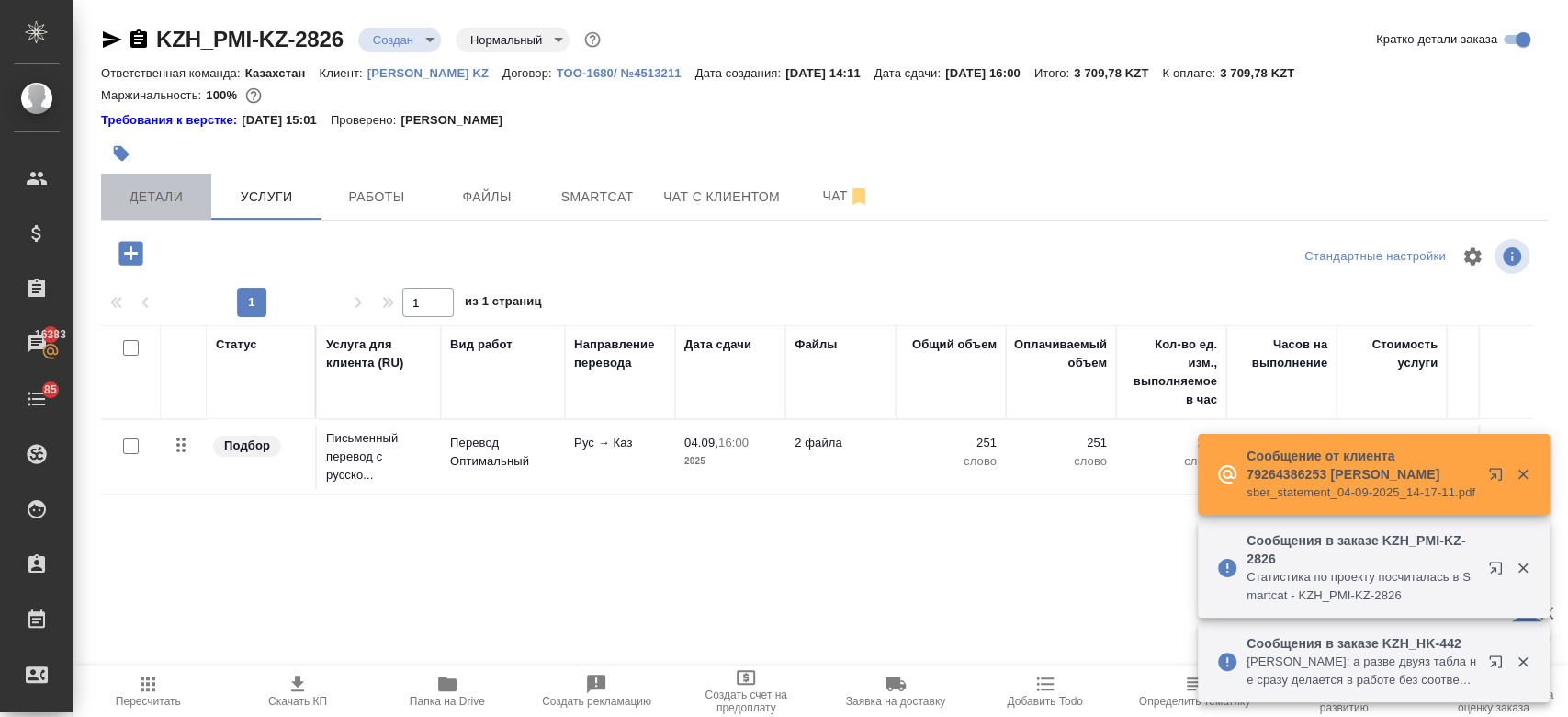
click at [147, 197] on span "Детали" at bounding box center [155, 196] width 88 height 23
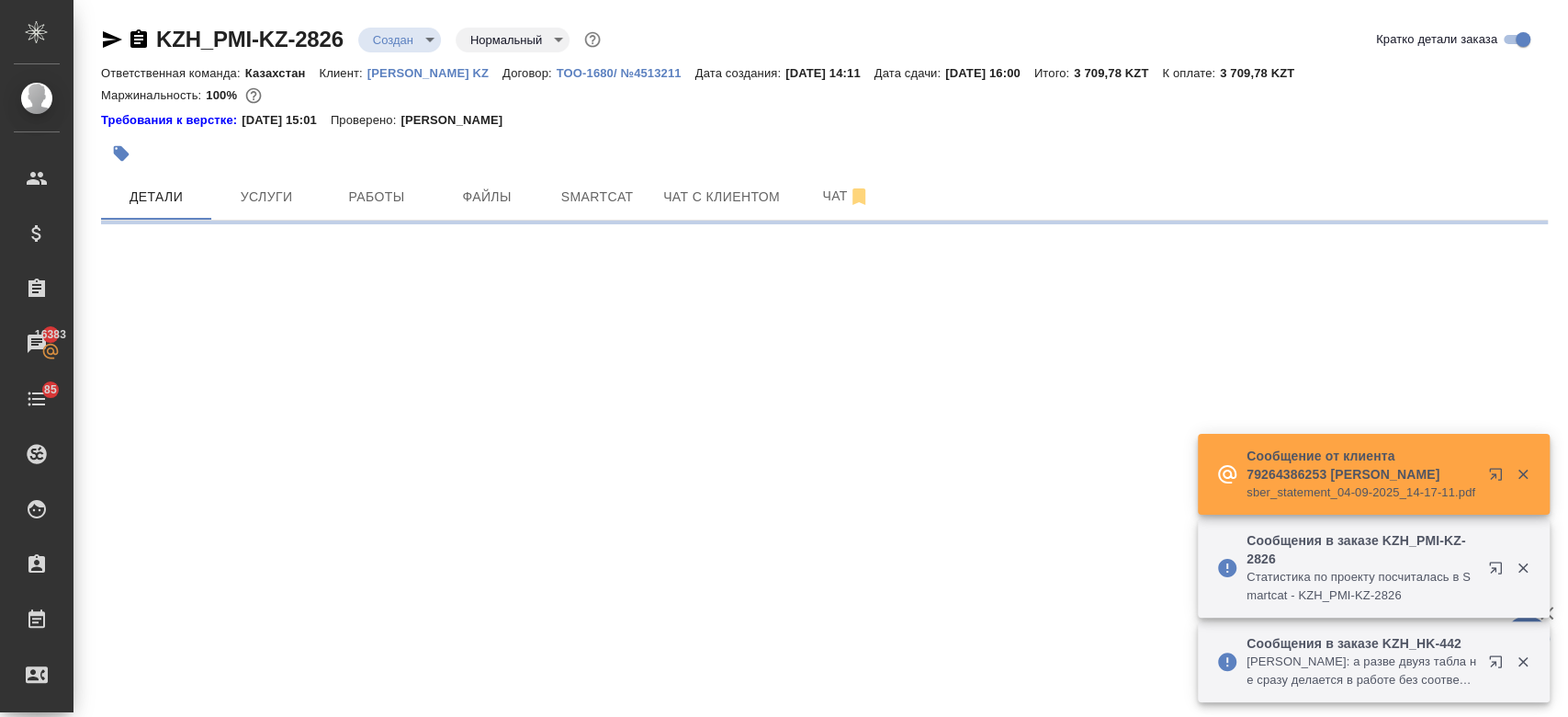
select select "RU"
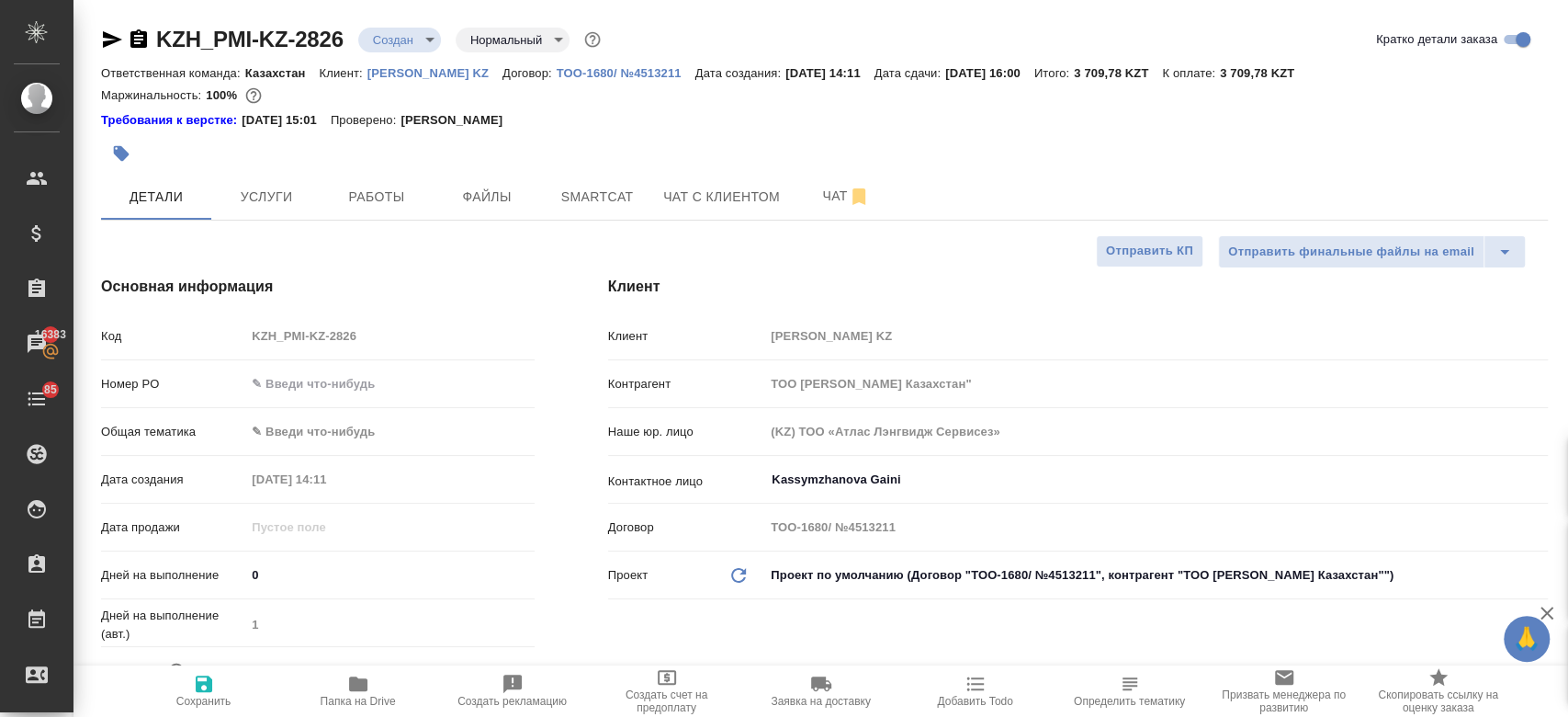
type textarea "x"
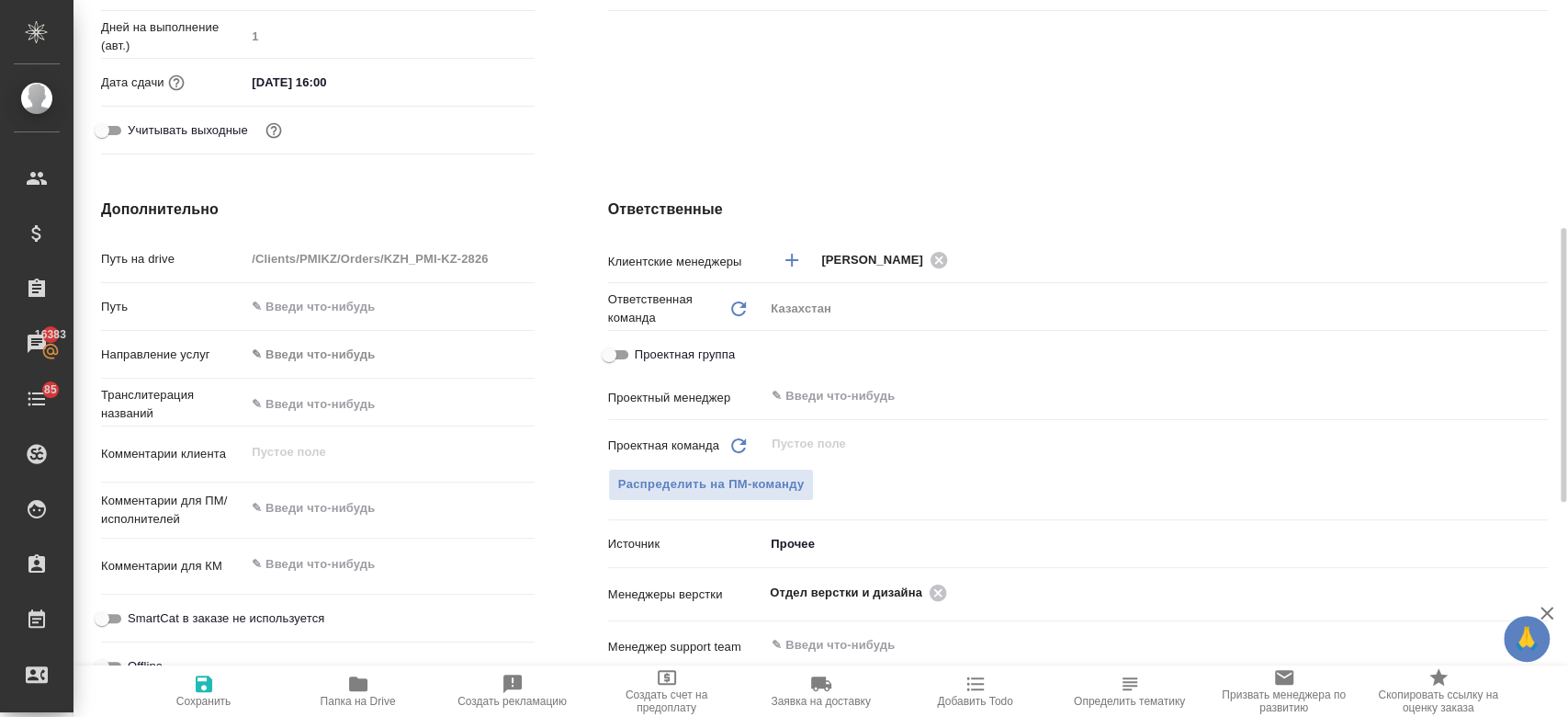
scroll to position [590, 0]
click at [715, 489] on span "Распределить на ПМ-команду" at bounding box center [711, 482] width 186 height 21
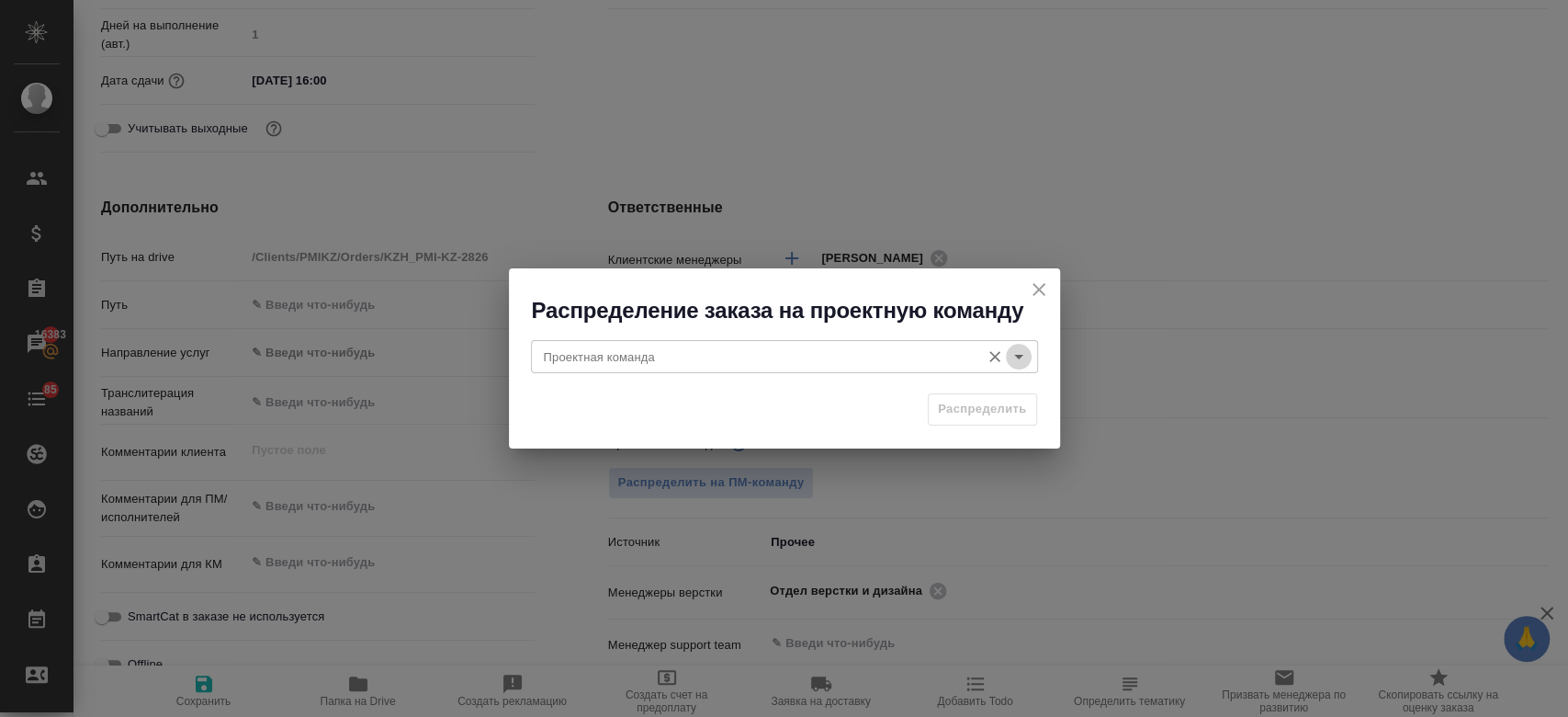
click at [1022, 360] on icon "Open" at bounding box center [1019, 357] width 22 height 22
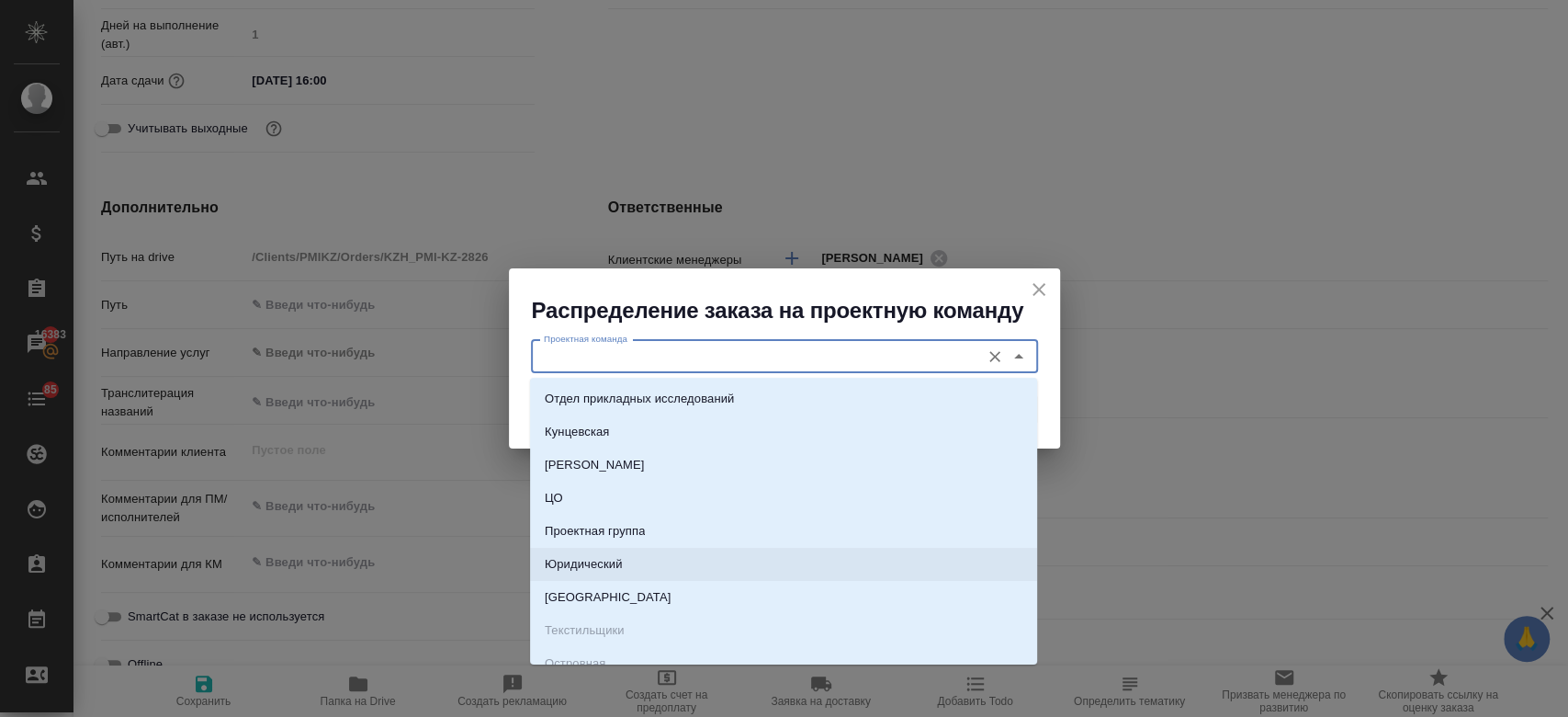
click at [629, 567] on li "Юридический" at bounding box center [783, 563] width 507 height 33
type input "Юридический"
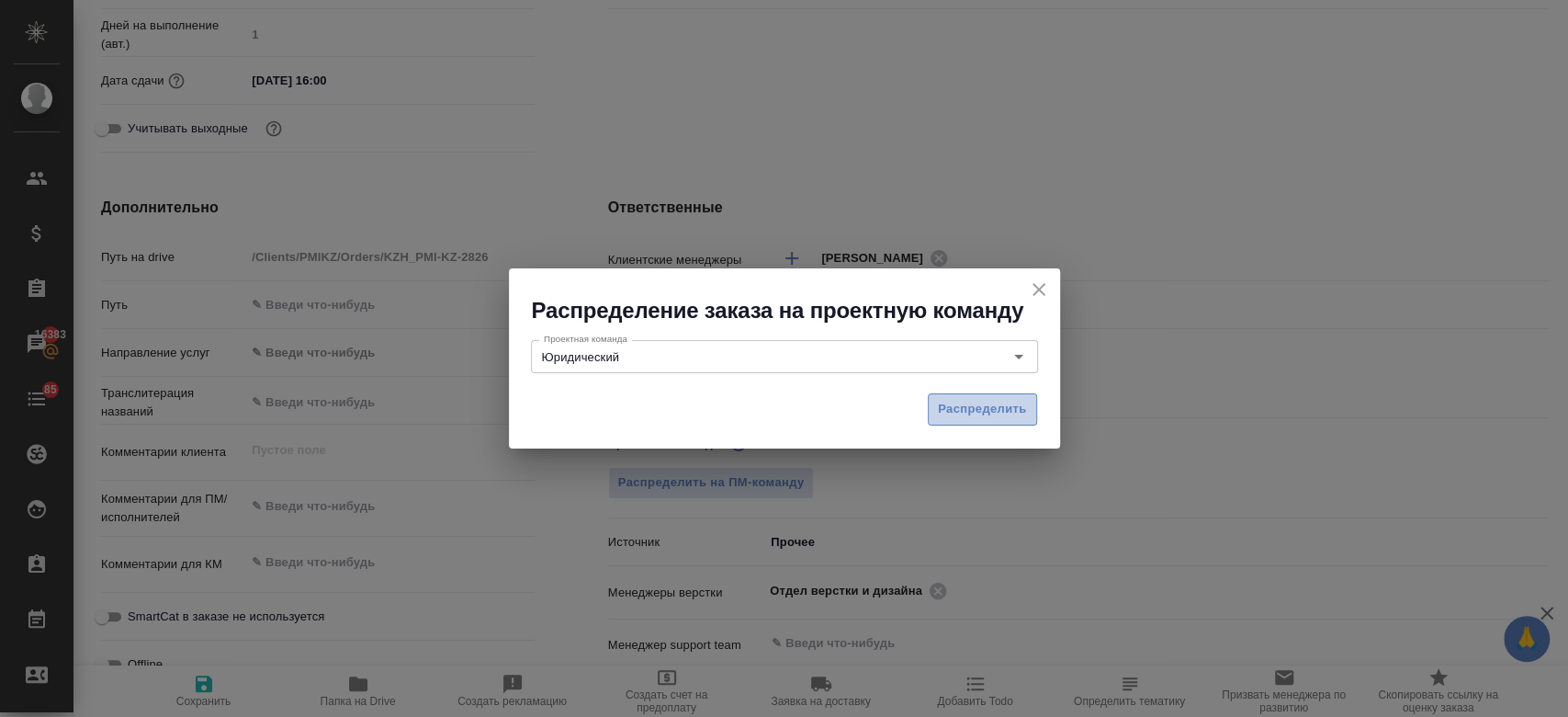
click at [966, 412] on span "Распределить" at bounding box center [982, 409] width 89 height 21
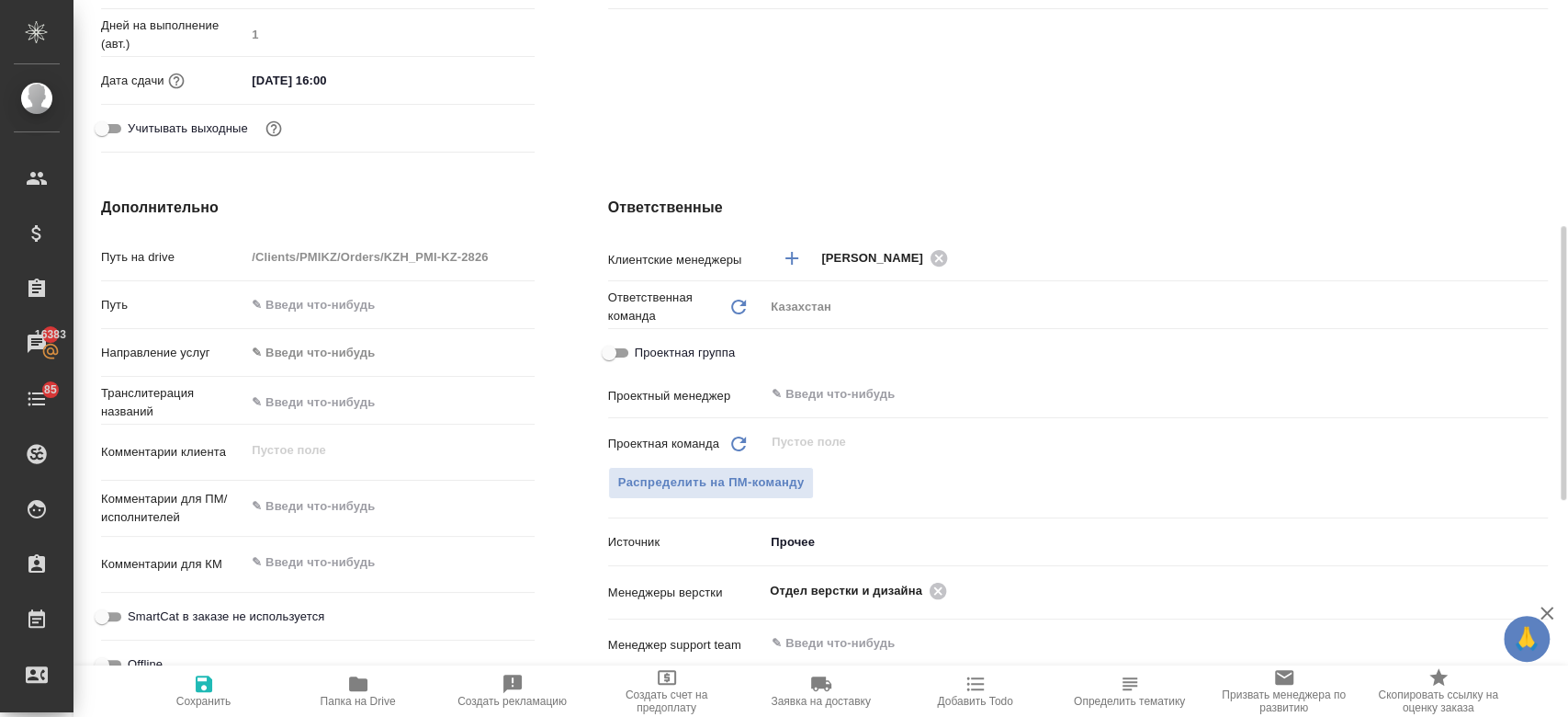
type textarea "x"
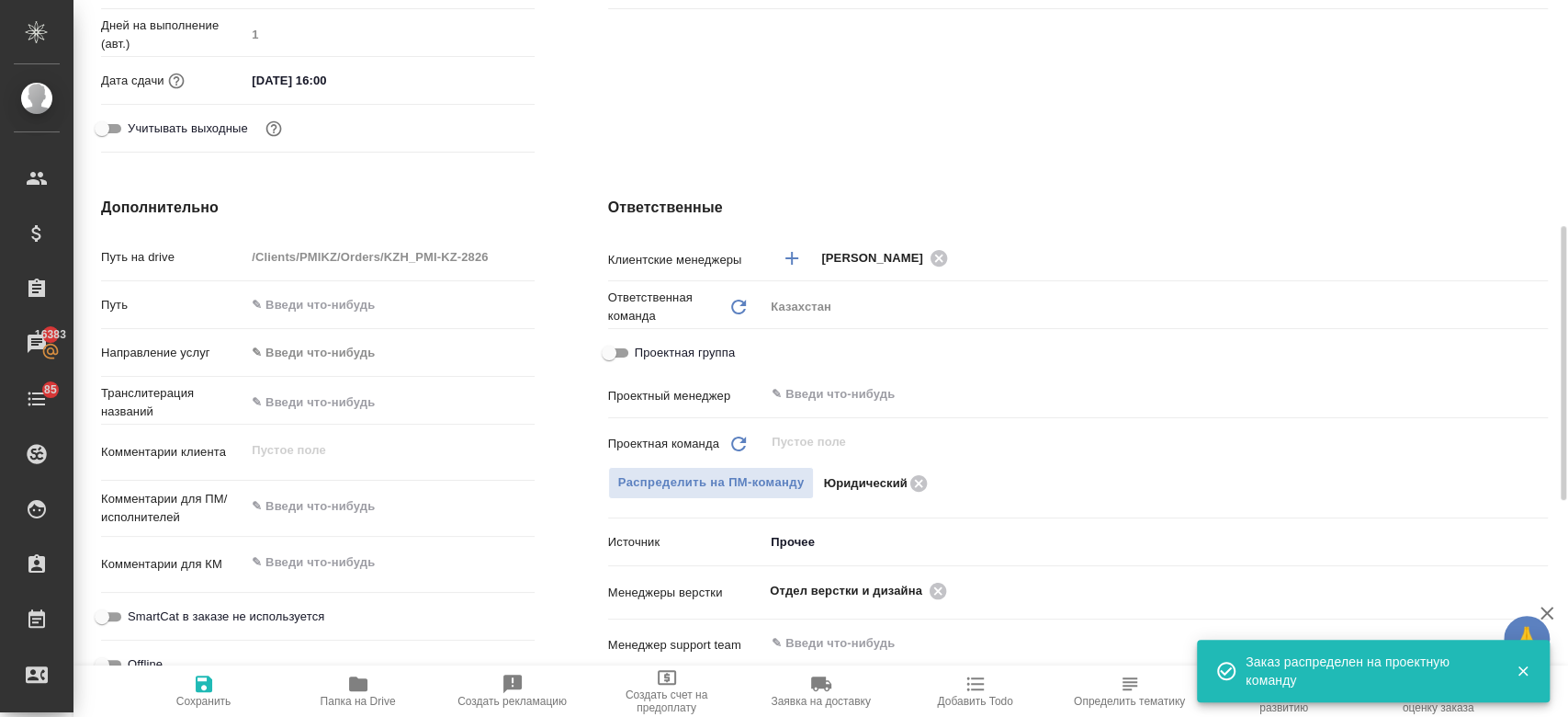
click at [214, 679] on span "Сохранить" at bounding box center [204, 689] width 133 height 35
type textarea "x"
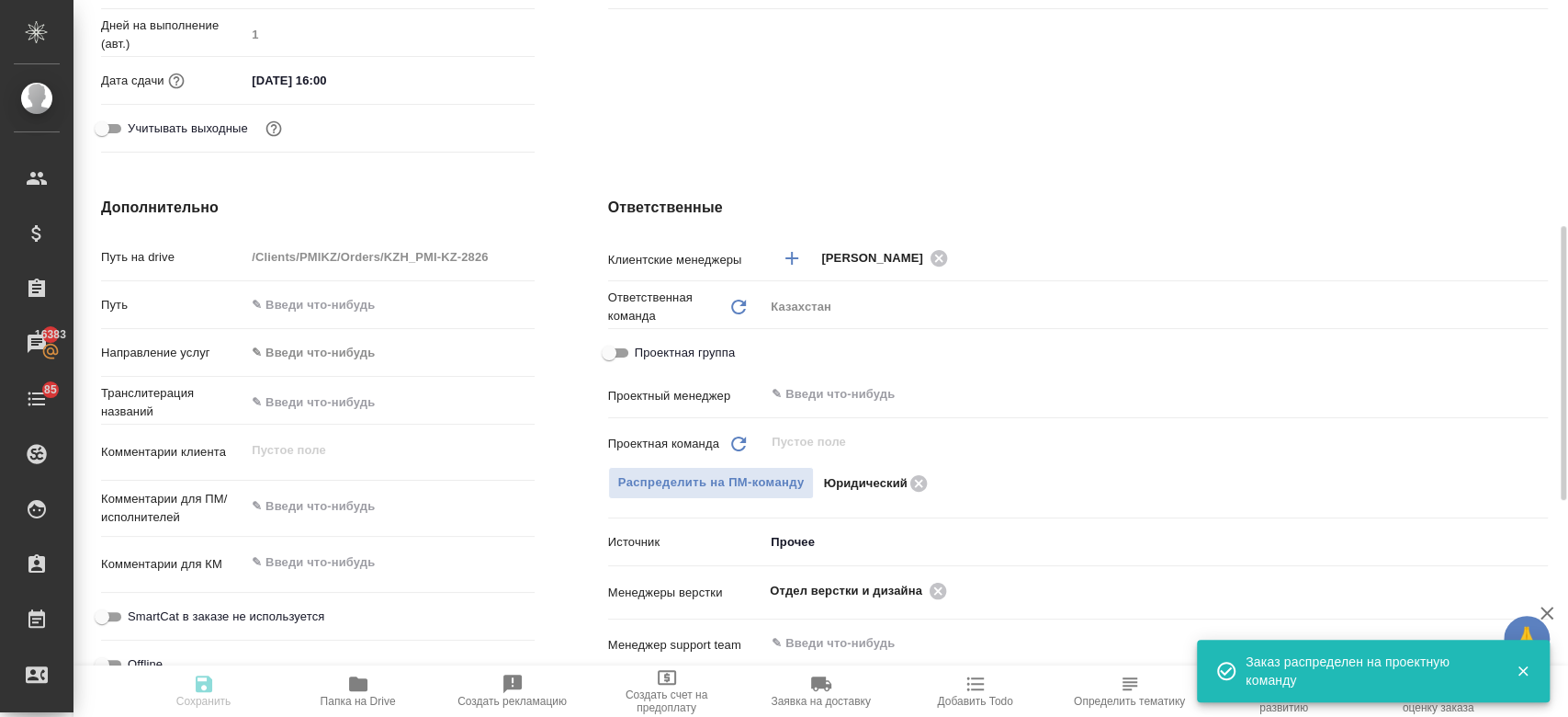
type textarea "x"
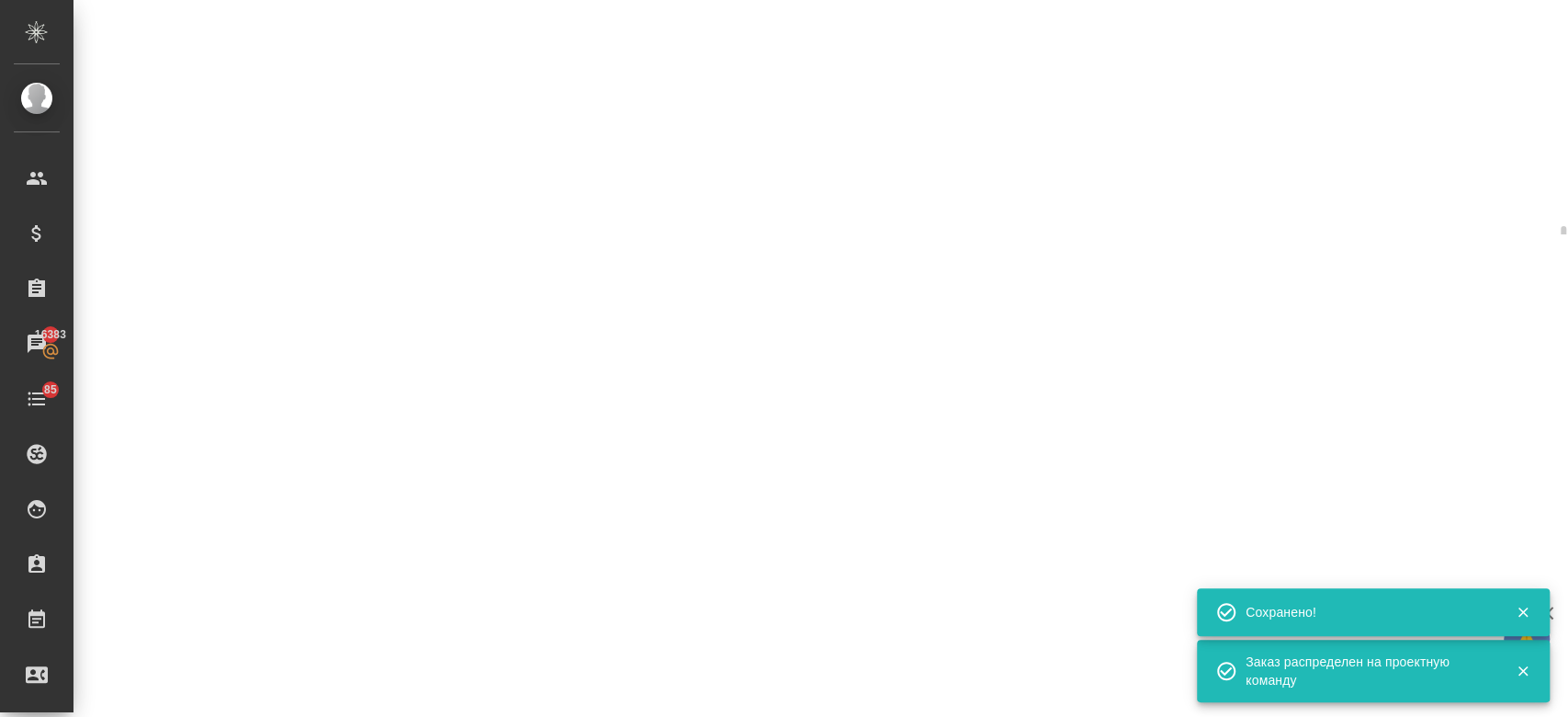
select select "RU"
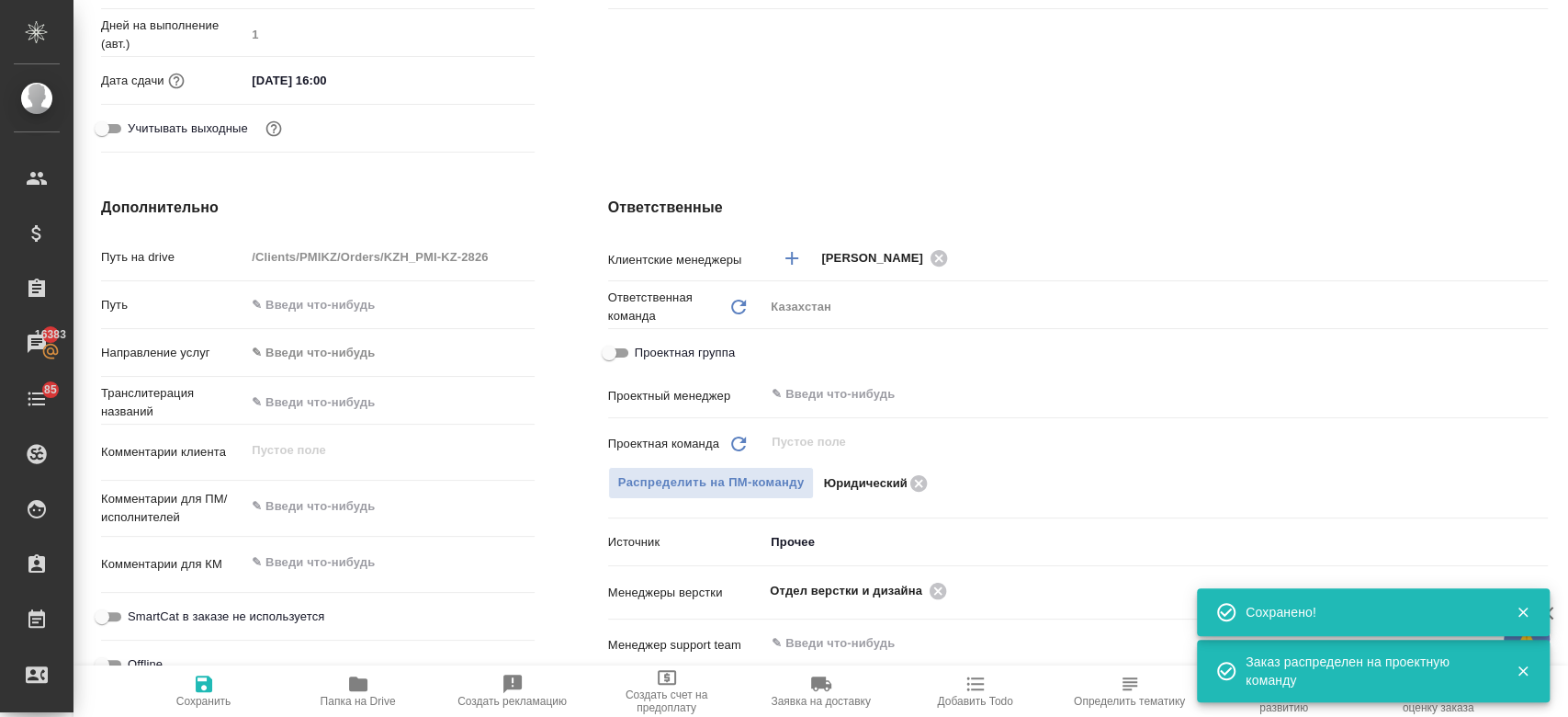
type textarea "x"
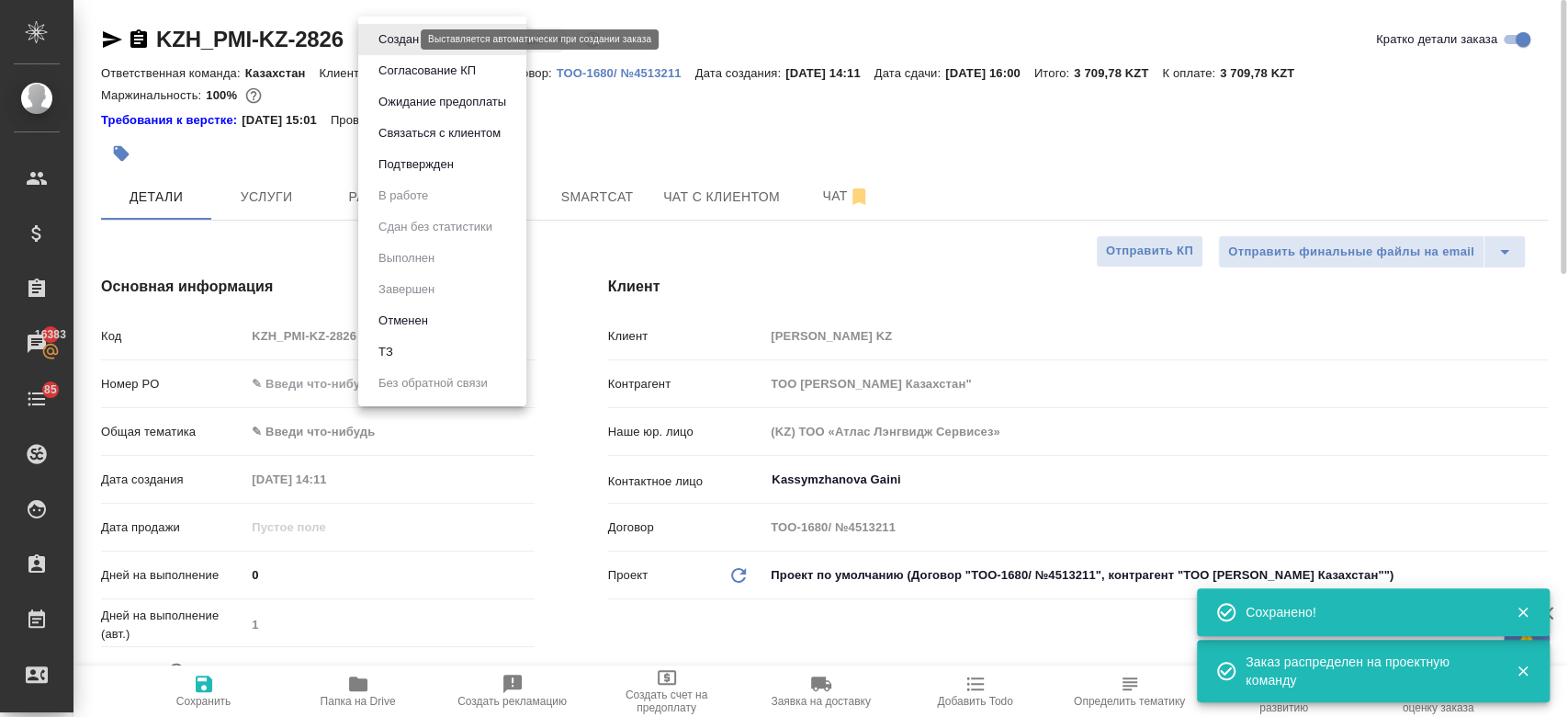
click at [389, 36] on body "🙏 .cls-1 fill:#fff; AWATERA Kosherbayeva Nazerke Клиенты Спецификации Заказы 16…" at bounding box center [784, 358] width 1568 height 717
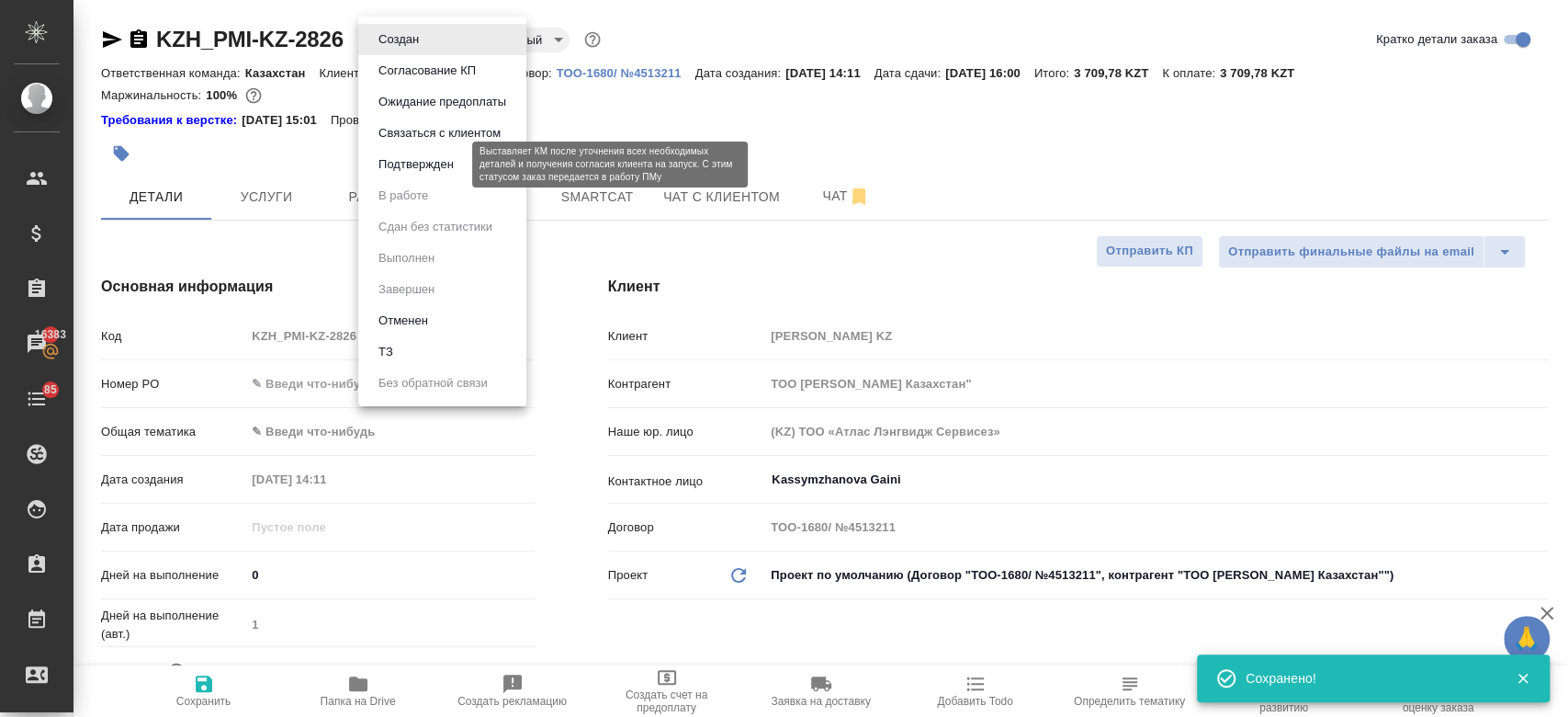
click at [406, 156] on button "Подтвержден" at bounding box center [416, 164] width 86 height 20
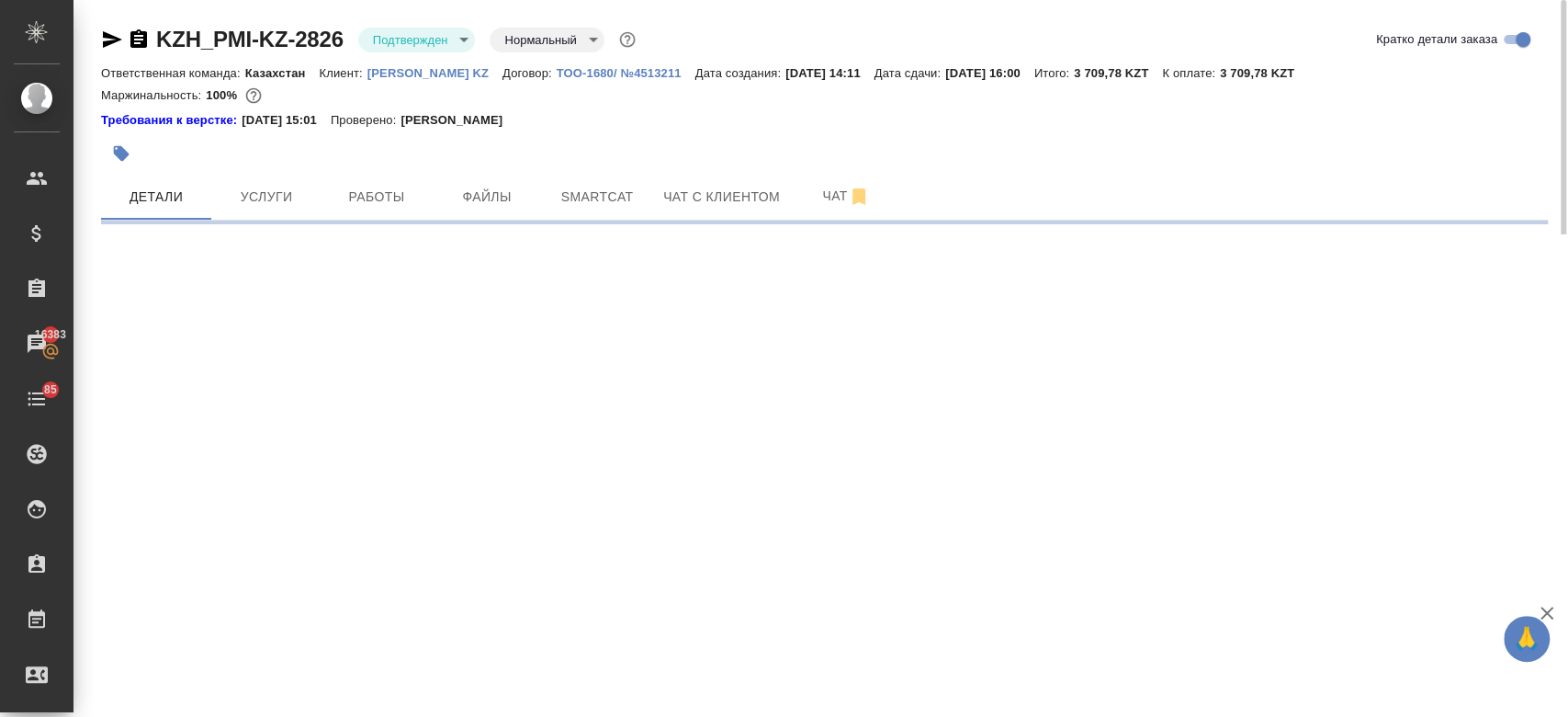
select select "RU"
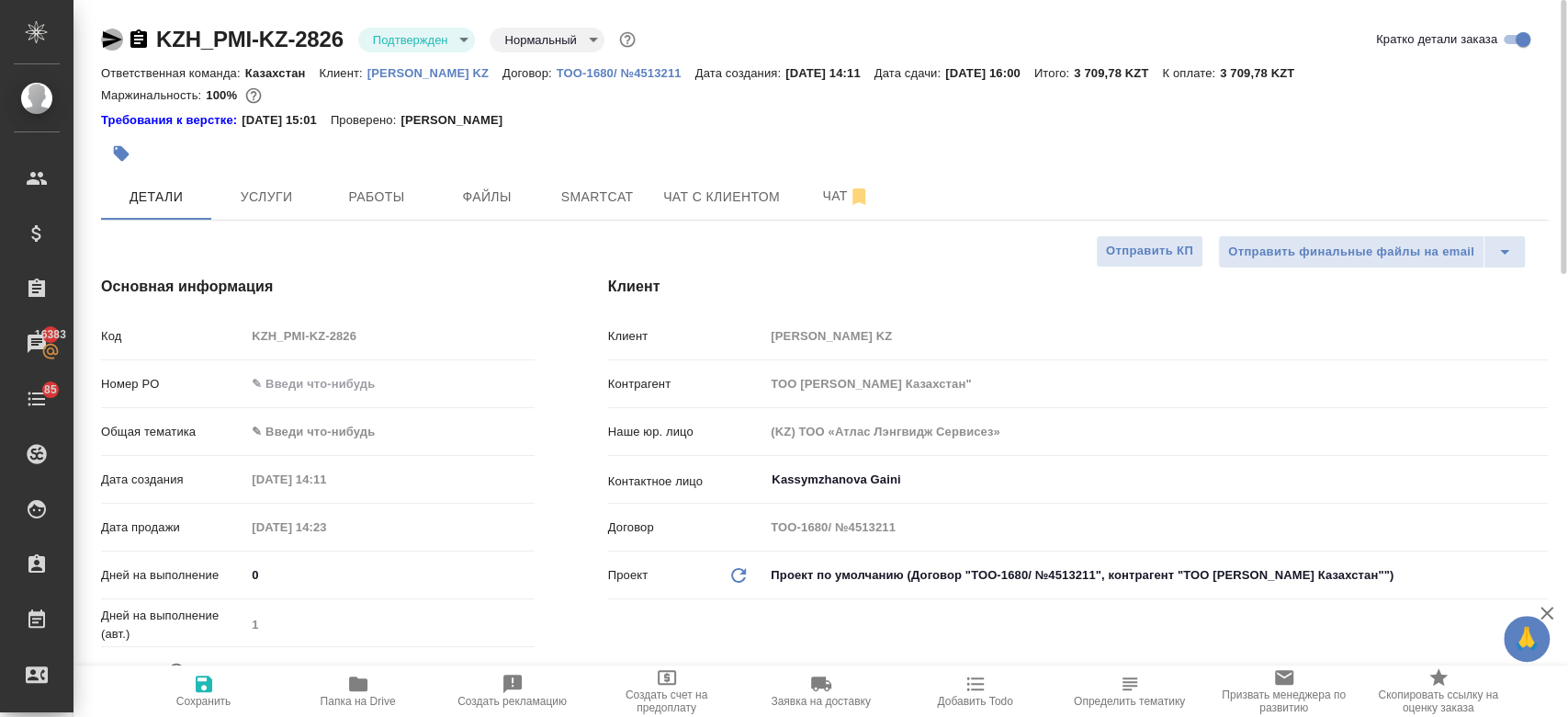
click at [117, 49] on icon "button" at bounding box center [112, 40] width 22 height 22
type textarea "x"
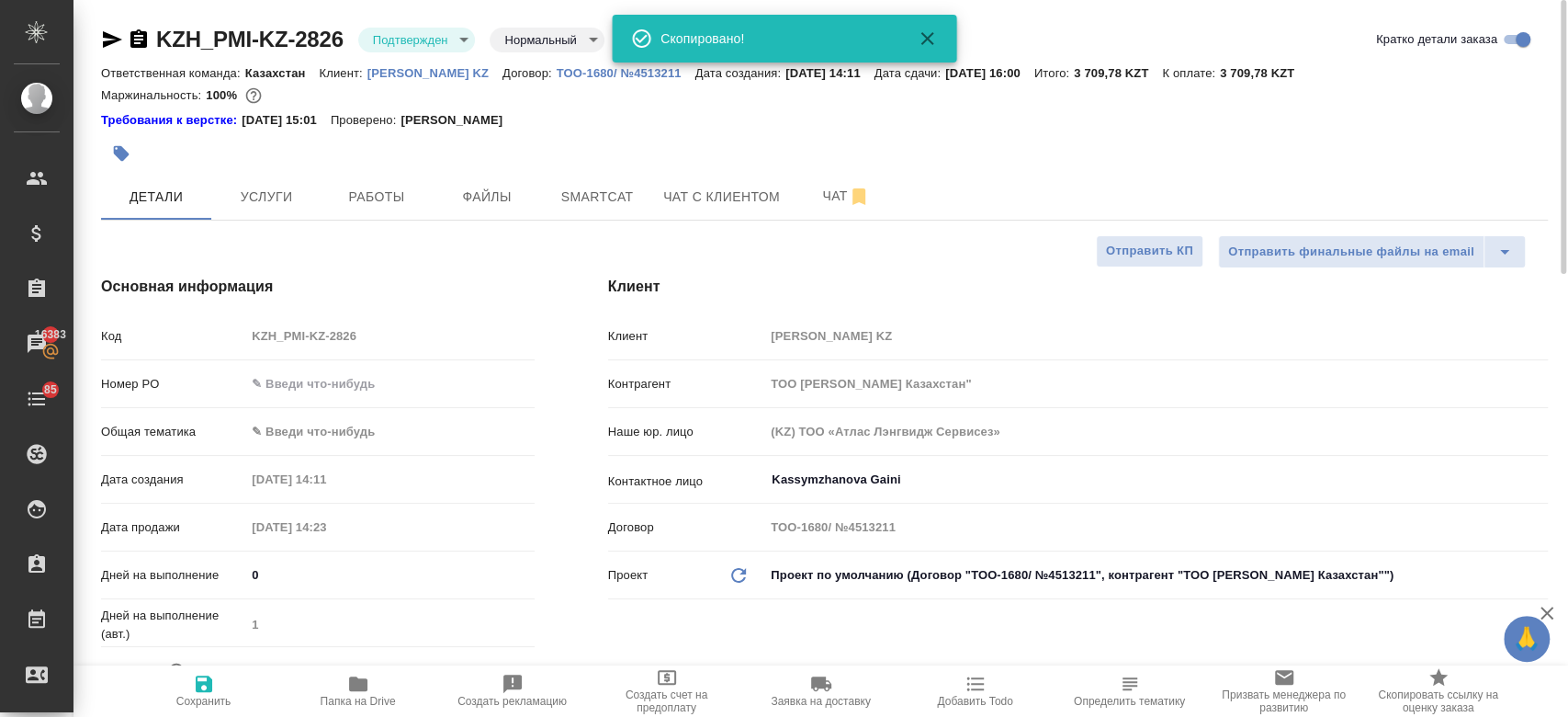
type textarea "x"
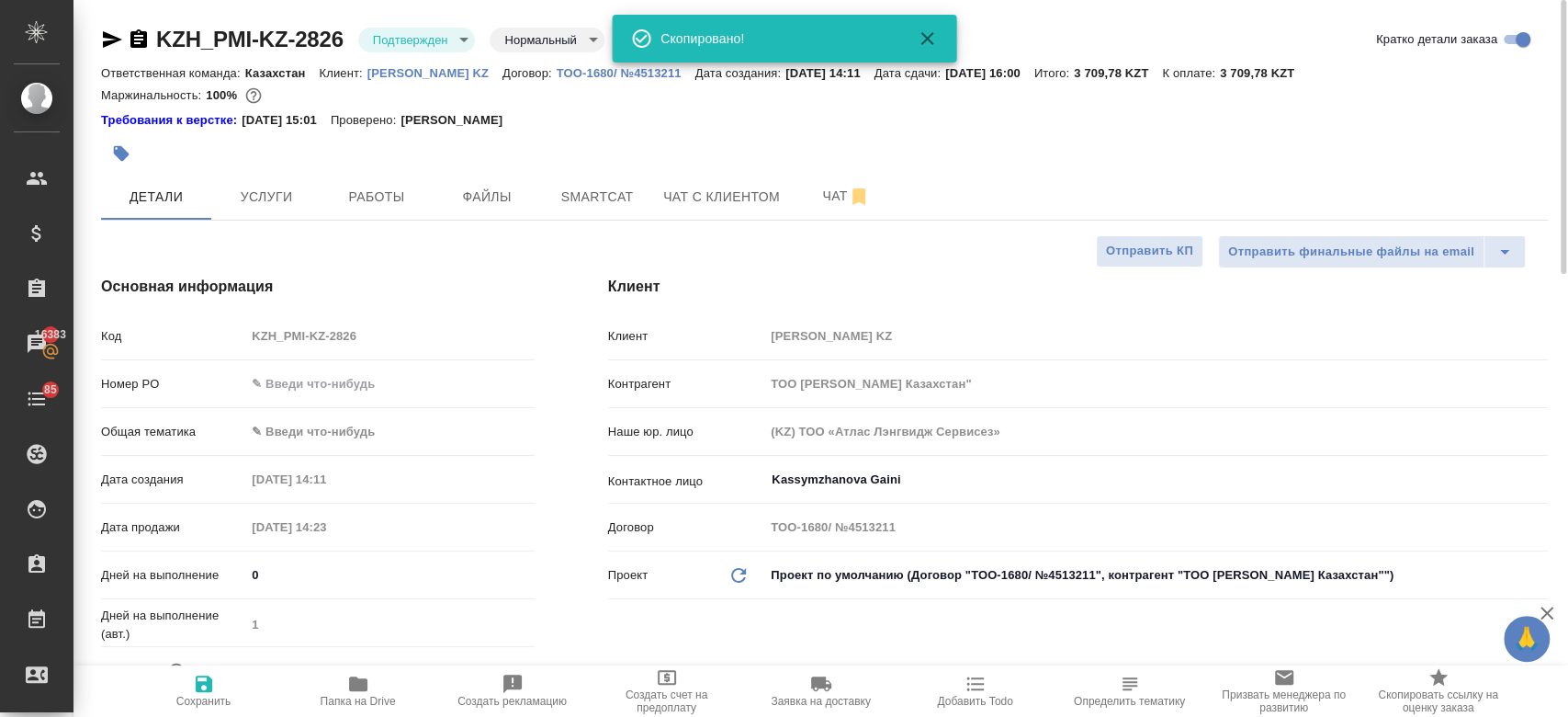
type textarea "x"
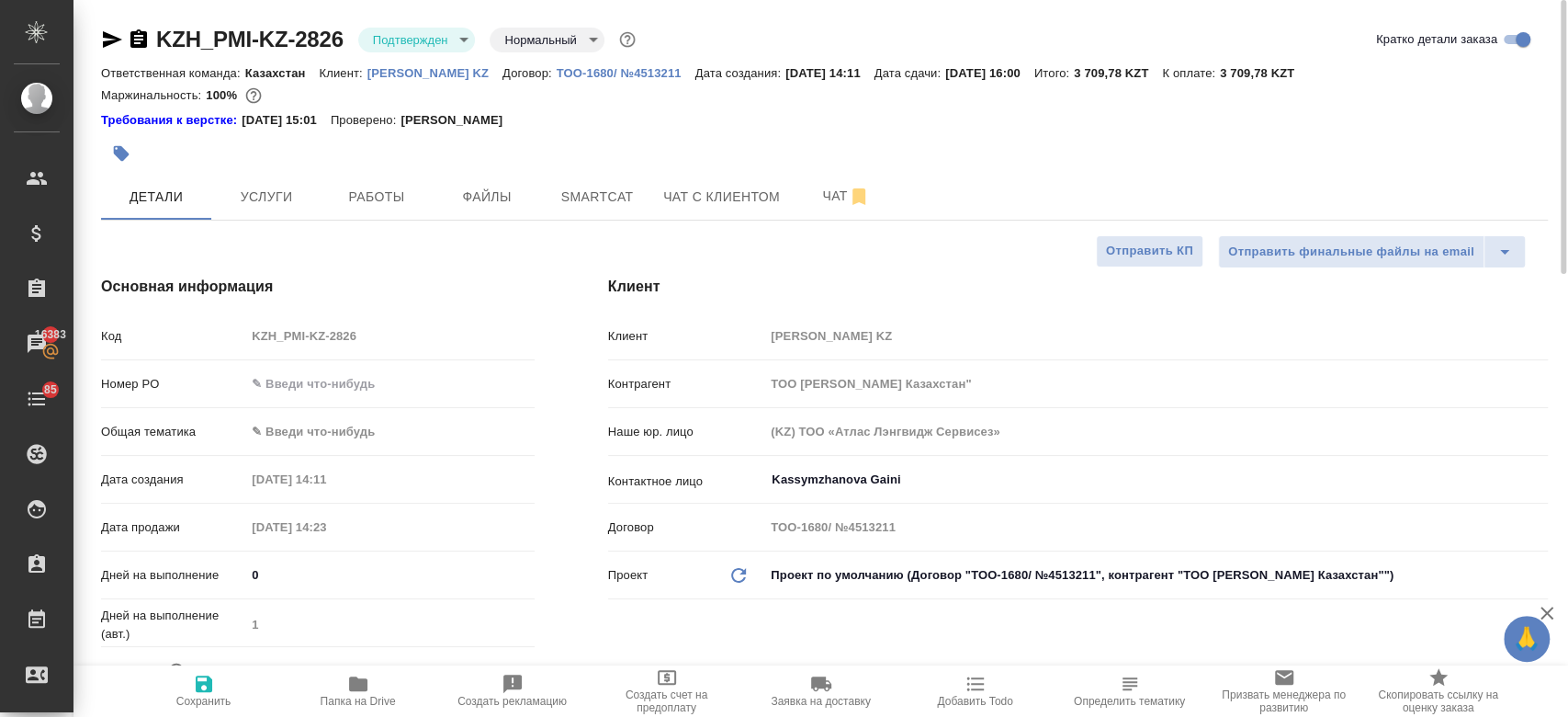
click at [537, 130] on div at bounding box center [824, 132] width 1446 height 4
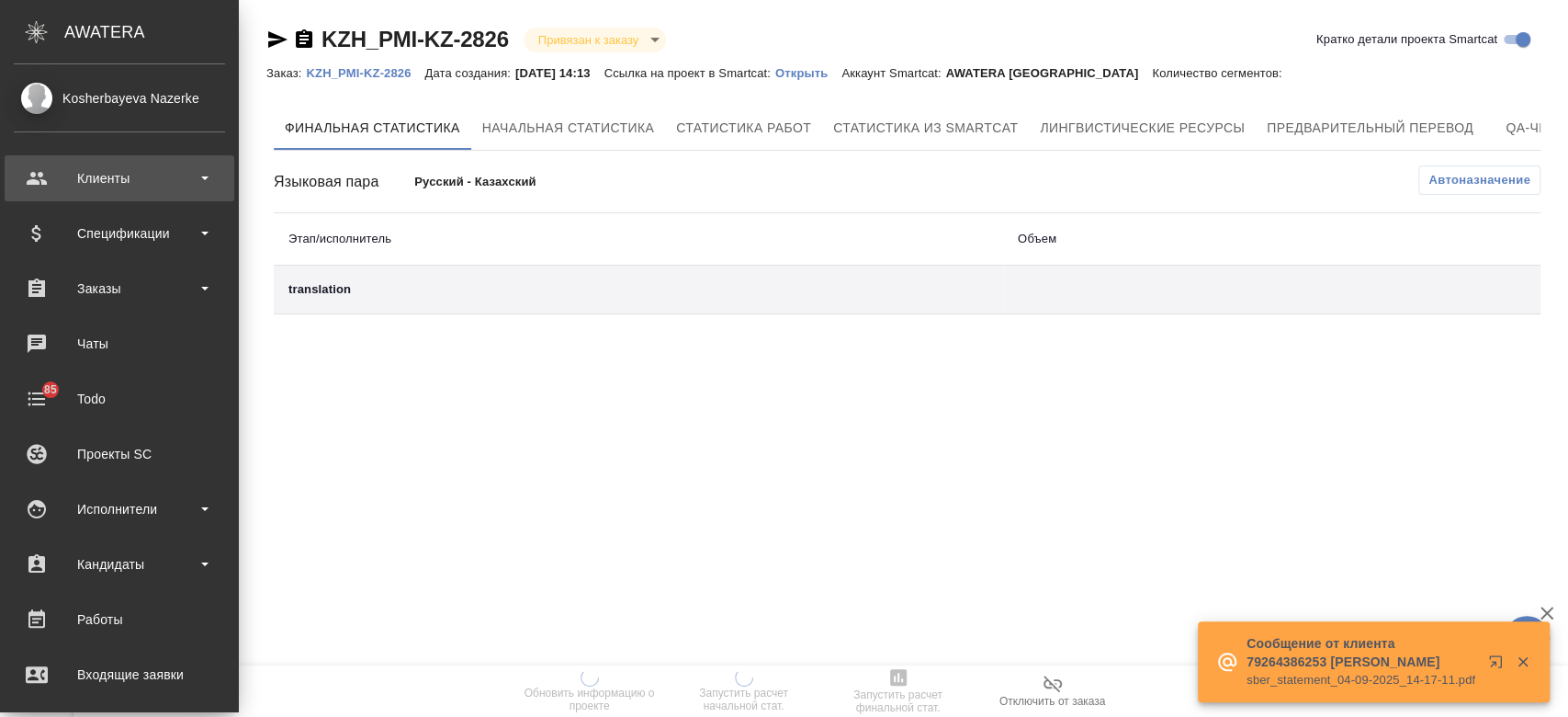
click at [124, 192] on div "Клиенты" at bounding box center [120, 178] width 230 height 46
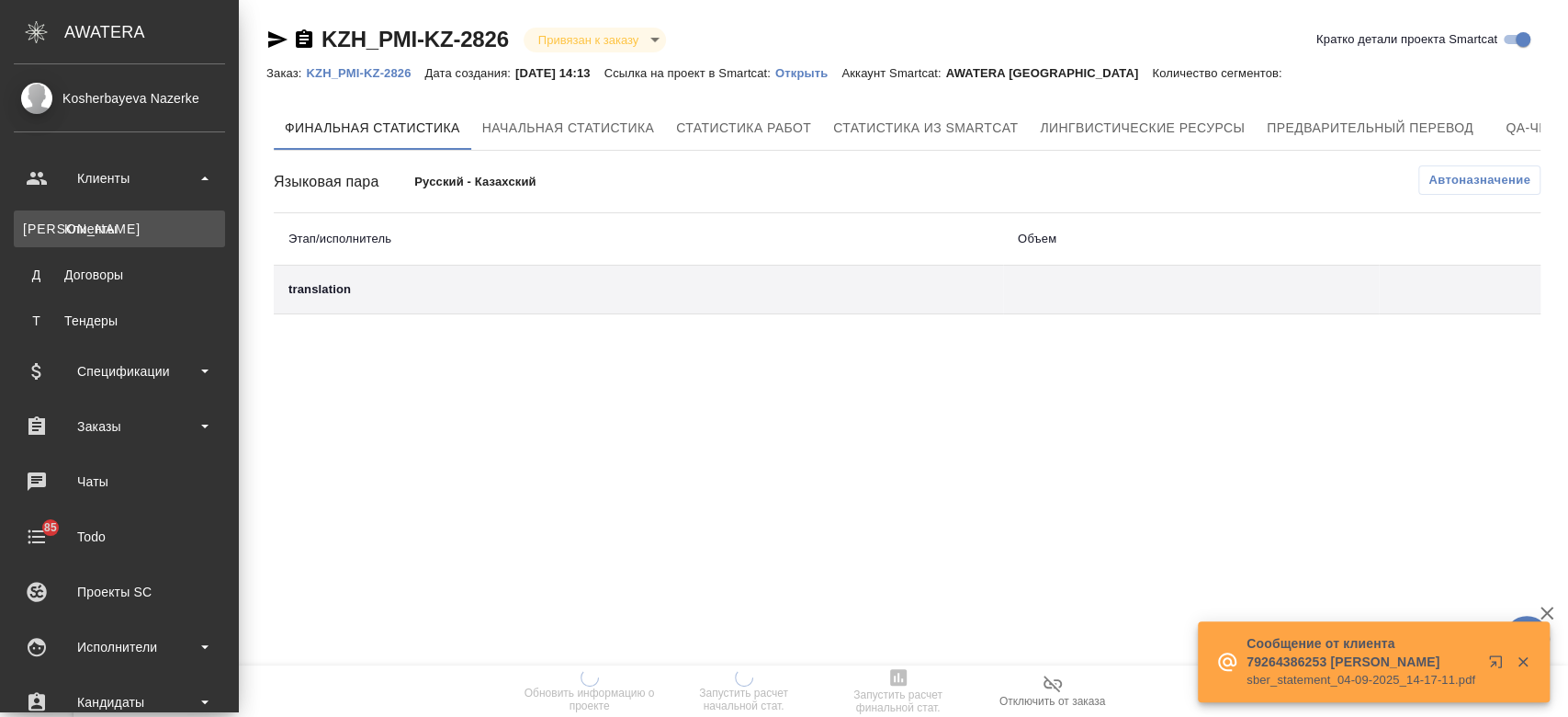
click at [125, 232] on li "К Клиенты" at bounding box center [119, 228] width 239 height 37
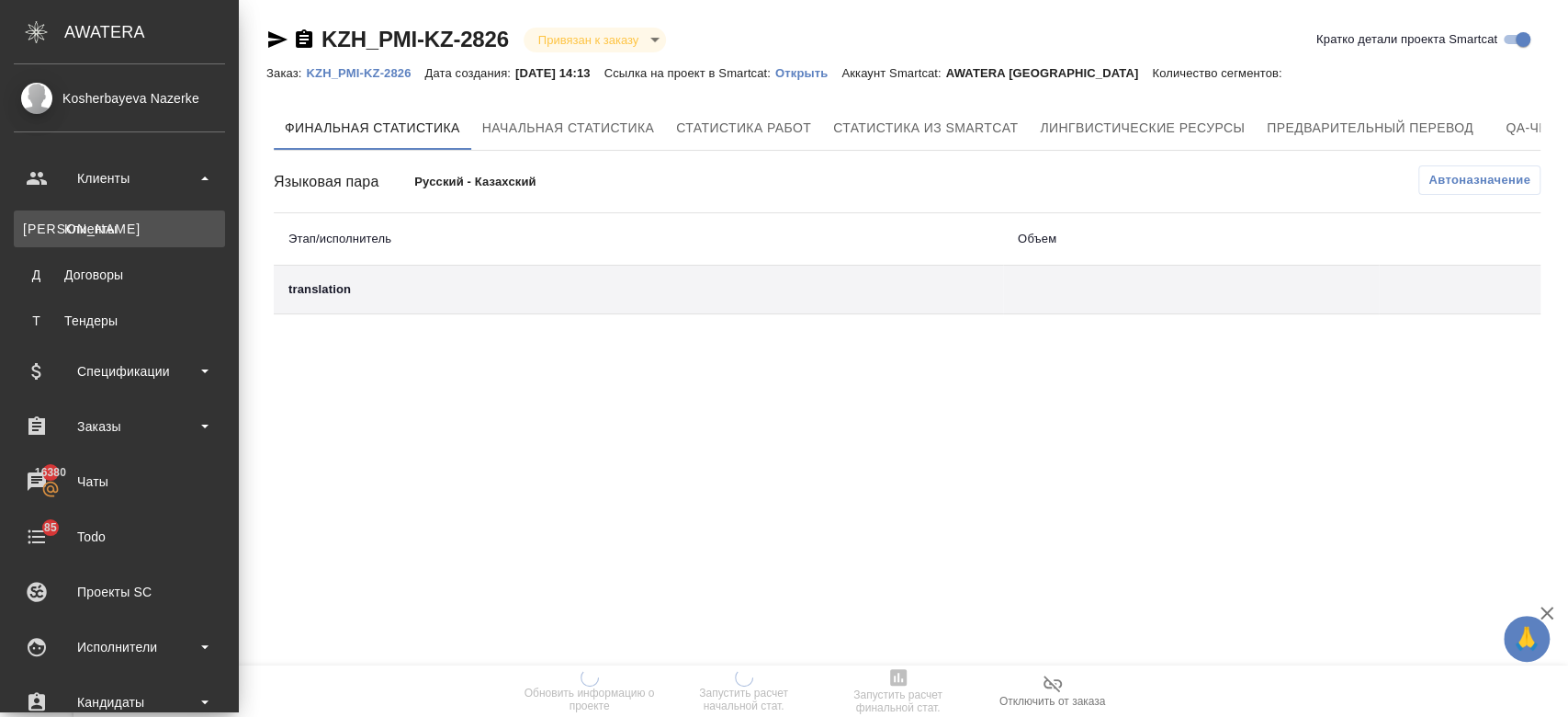
click at [74, 221] on div "Клиенты" at bounding box center [119, 229] width 193 height 19
select select "RU"
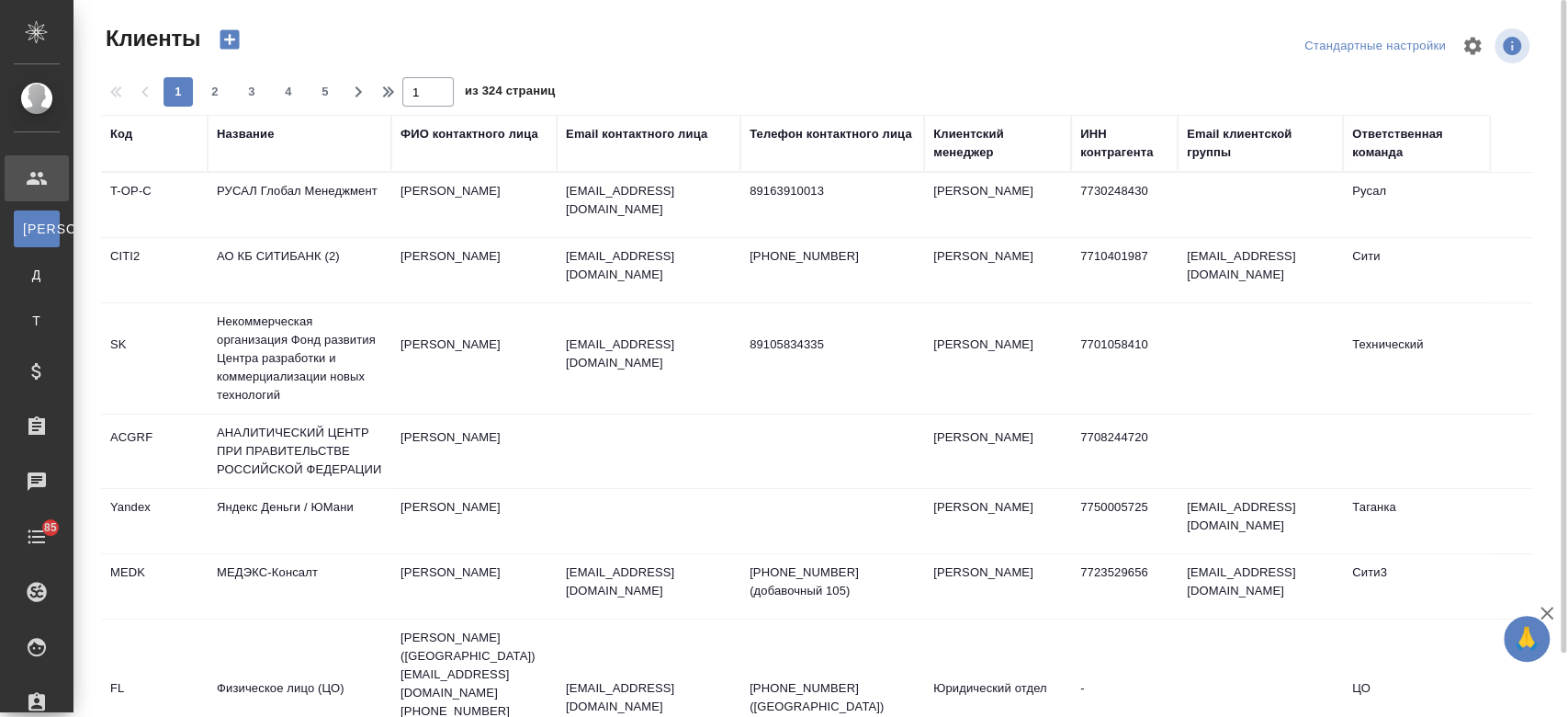
click at [246, 130] on div "Название" at bounding box center [245, 134] width 57 height 19
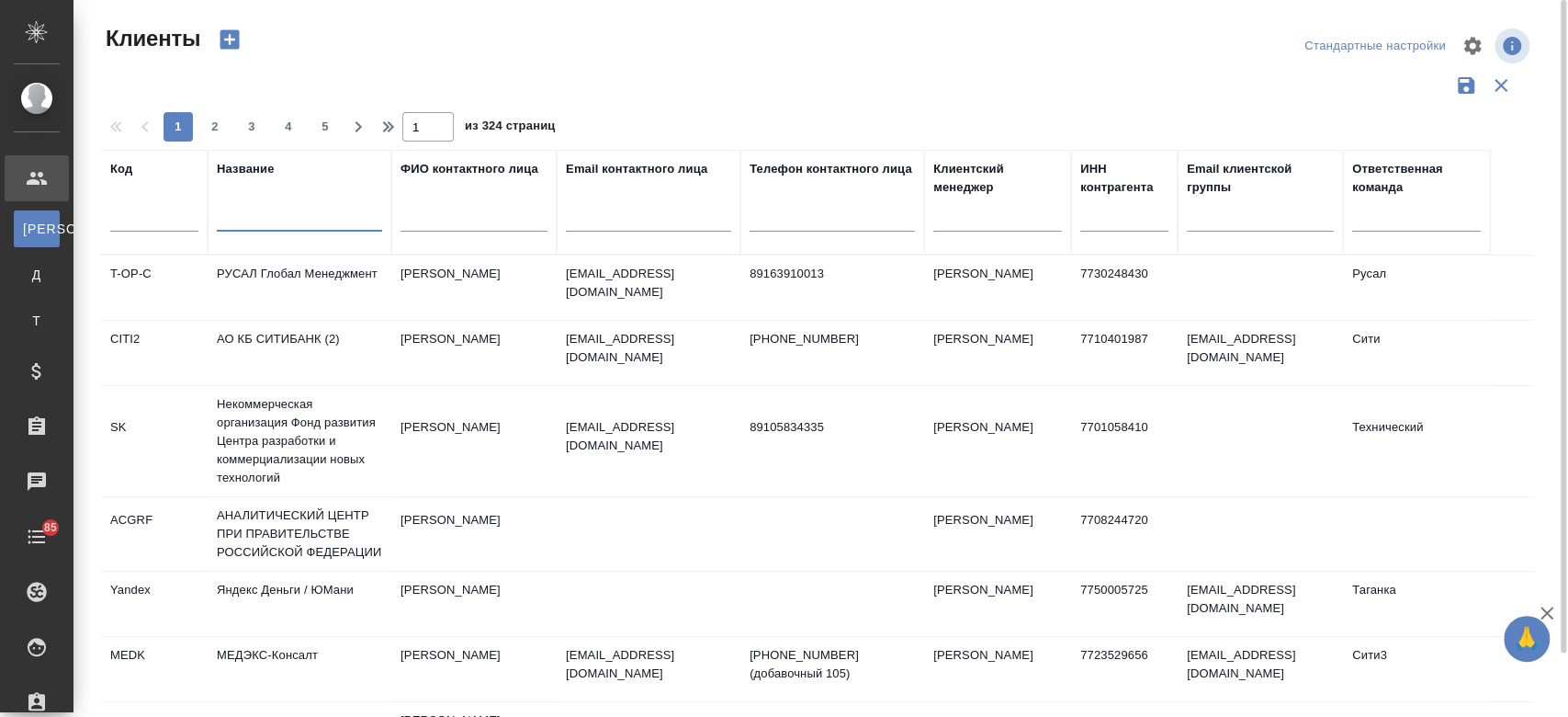
click at [263, 221] on input "text" at bounding box center [299, 220] width 165 height 23
type input "ы"
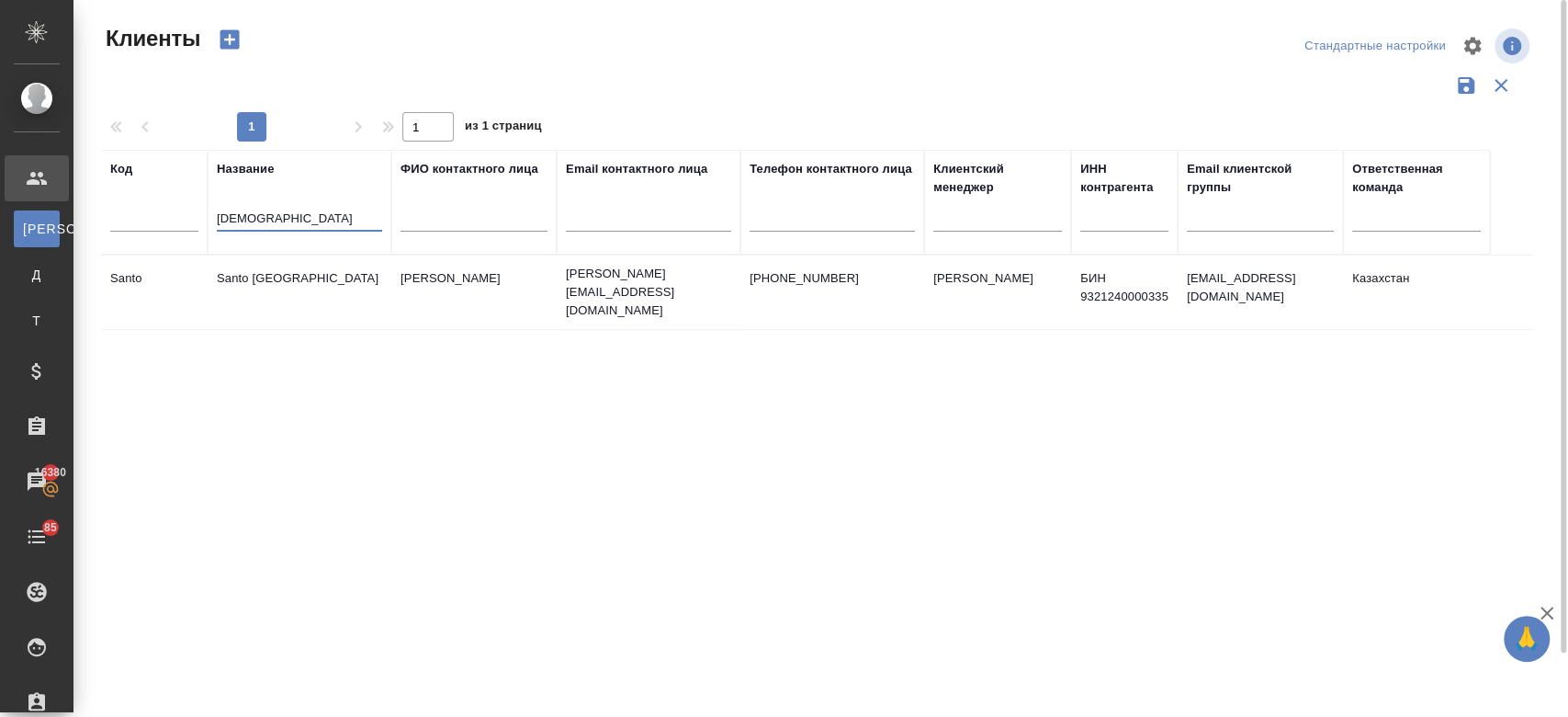
type input "[DEMOGRAPHIC_DATA]"
click at [304, 277] on td "Santo [GEOGRAPHIC_DATA]" at bounding box center [300, 292] width 184 height 64
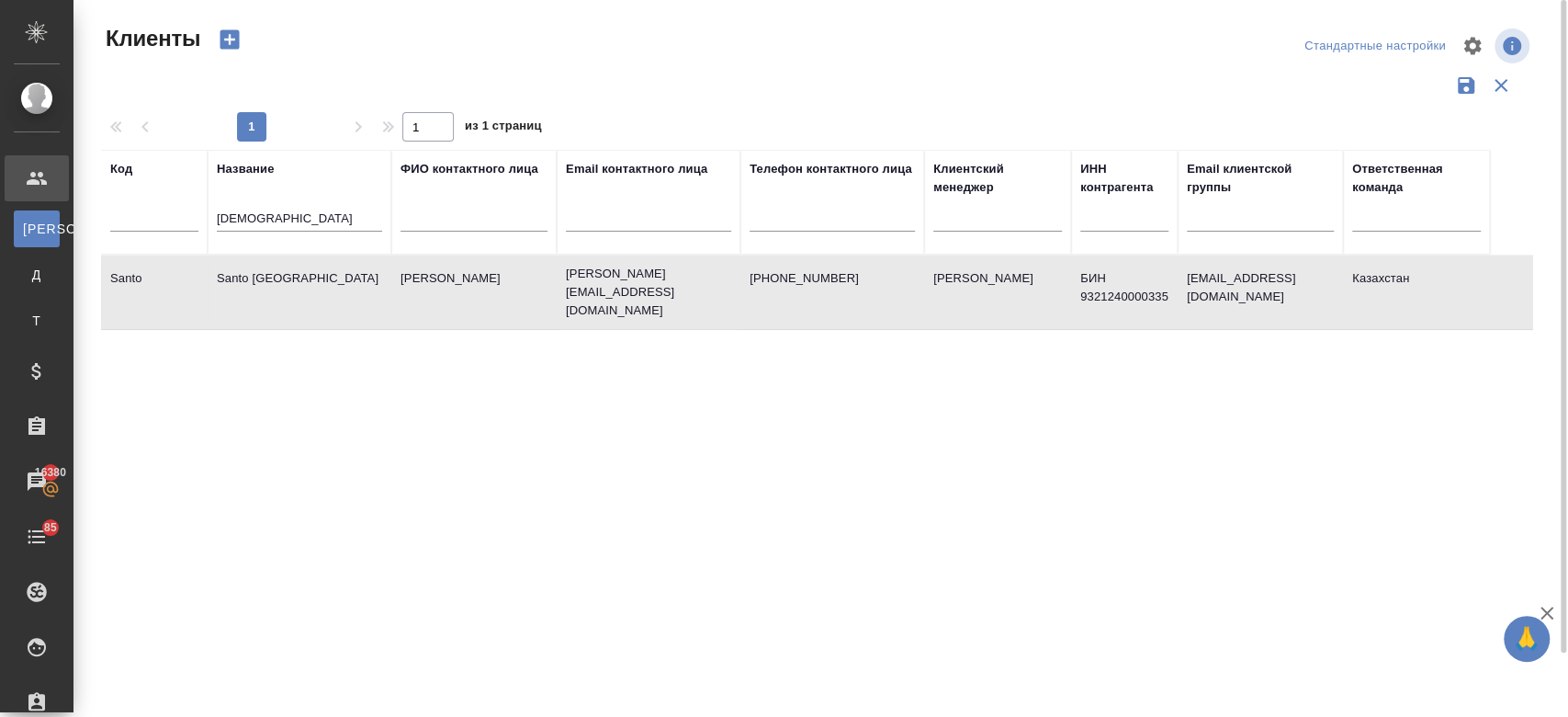
click at [304, 277] on td "Santo [GEOGRAPHIC_DATA]" at bounding box center [300, 292] width 184 height 64
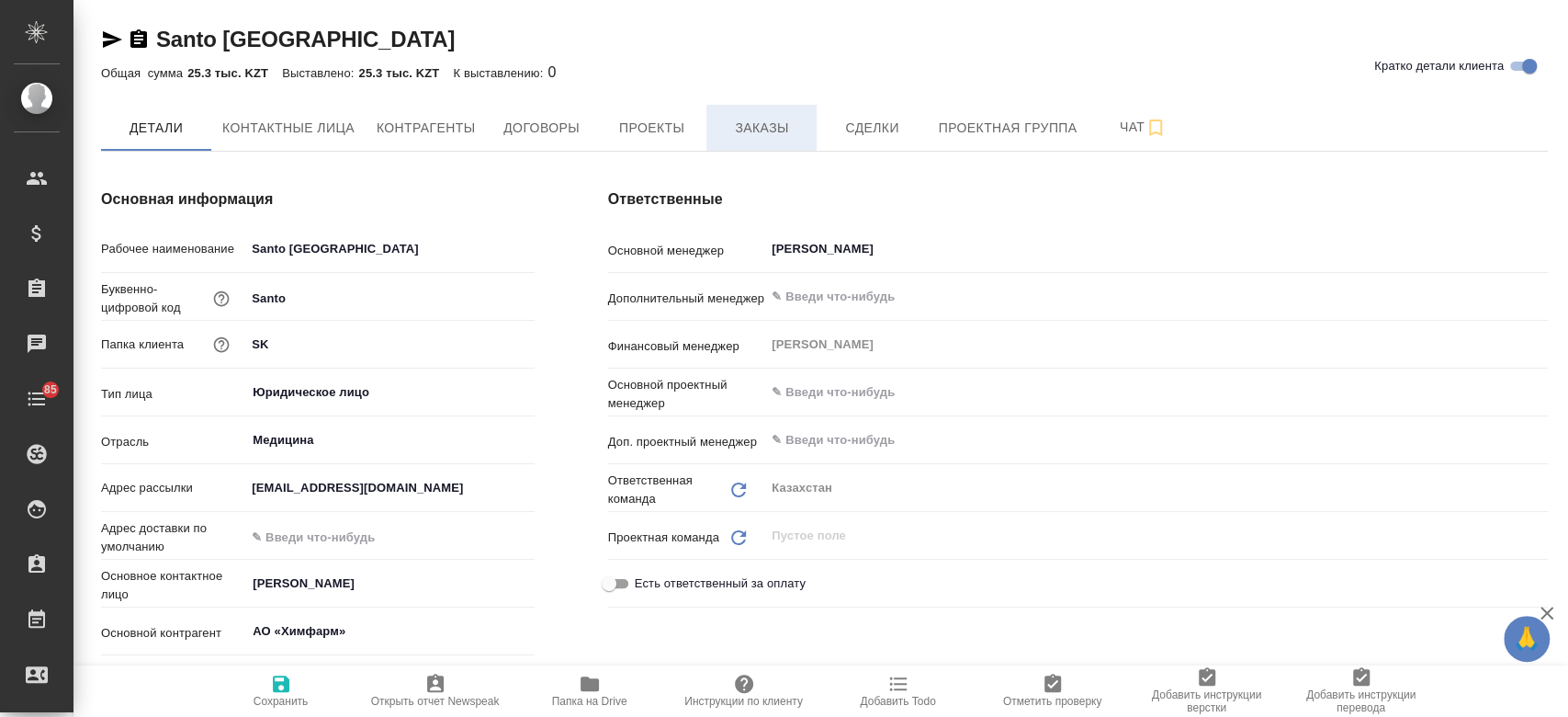
type textarea "x"
click at [742, 141] on button "Заказы" at bounding box center [760, 128] width 110 height 46
type textarea "x"
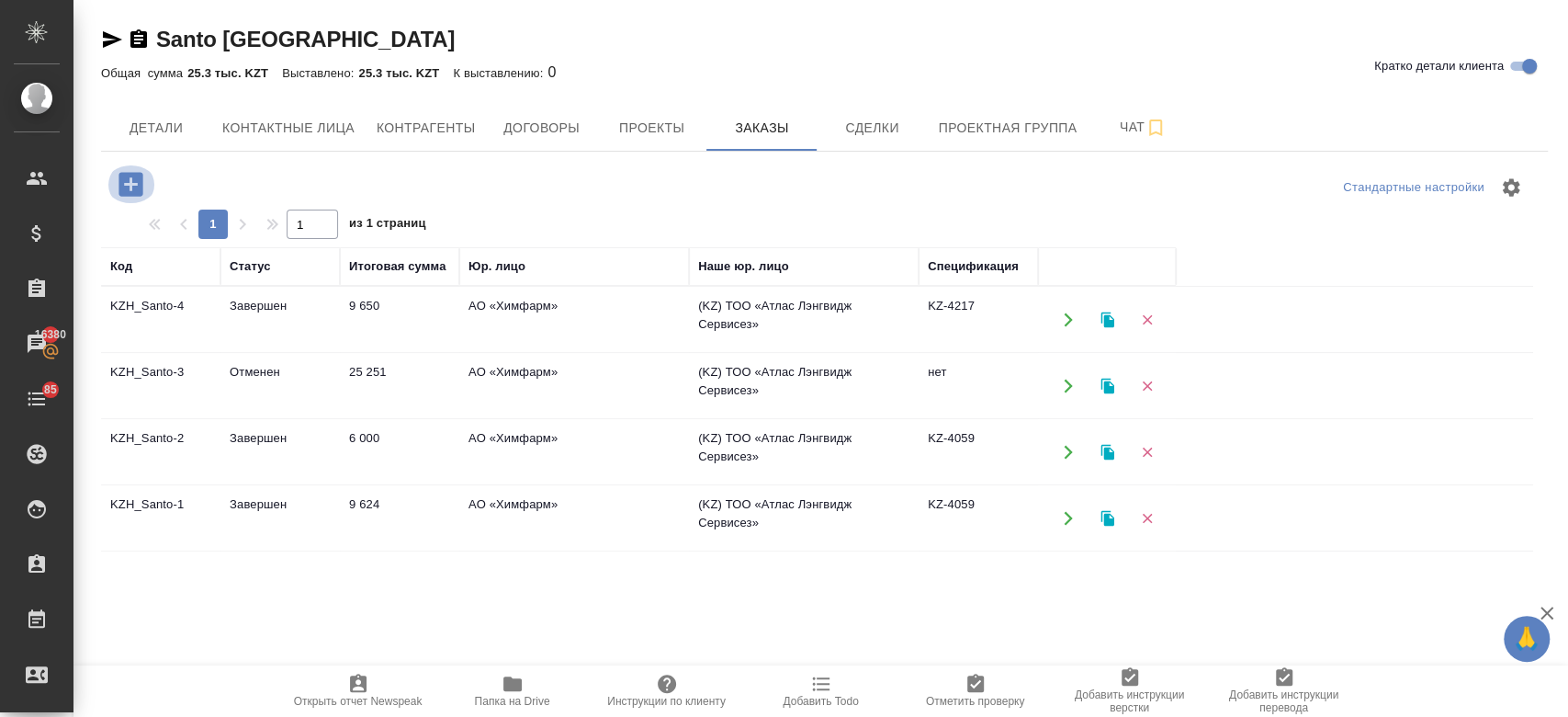
click at [132, 176] on icon "button" at bounding box center [131, 183] width 24 height 24
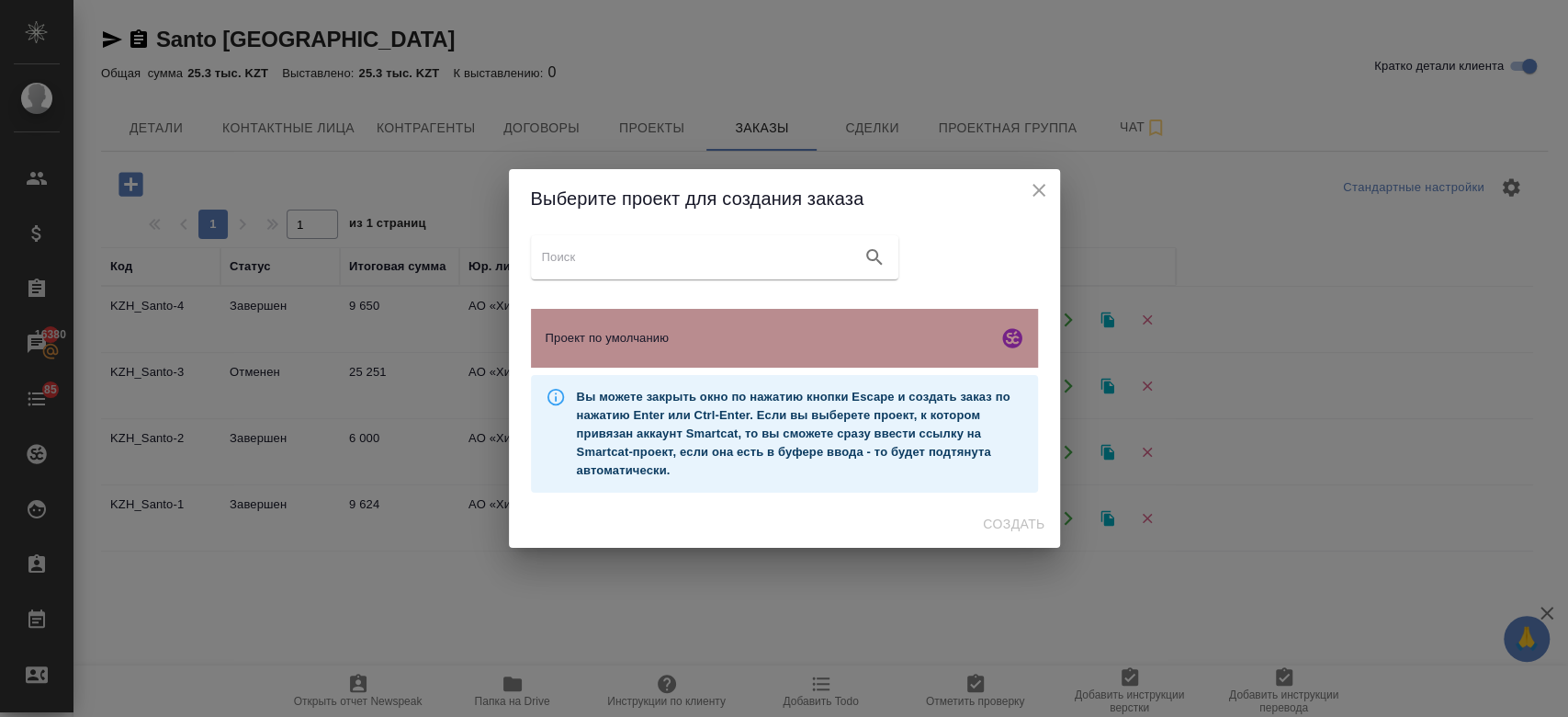
click at [608, 319] on div "Проект по умолчанию" at bounding box center [784, 338] width 507 height 58
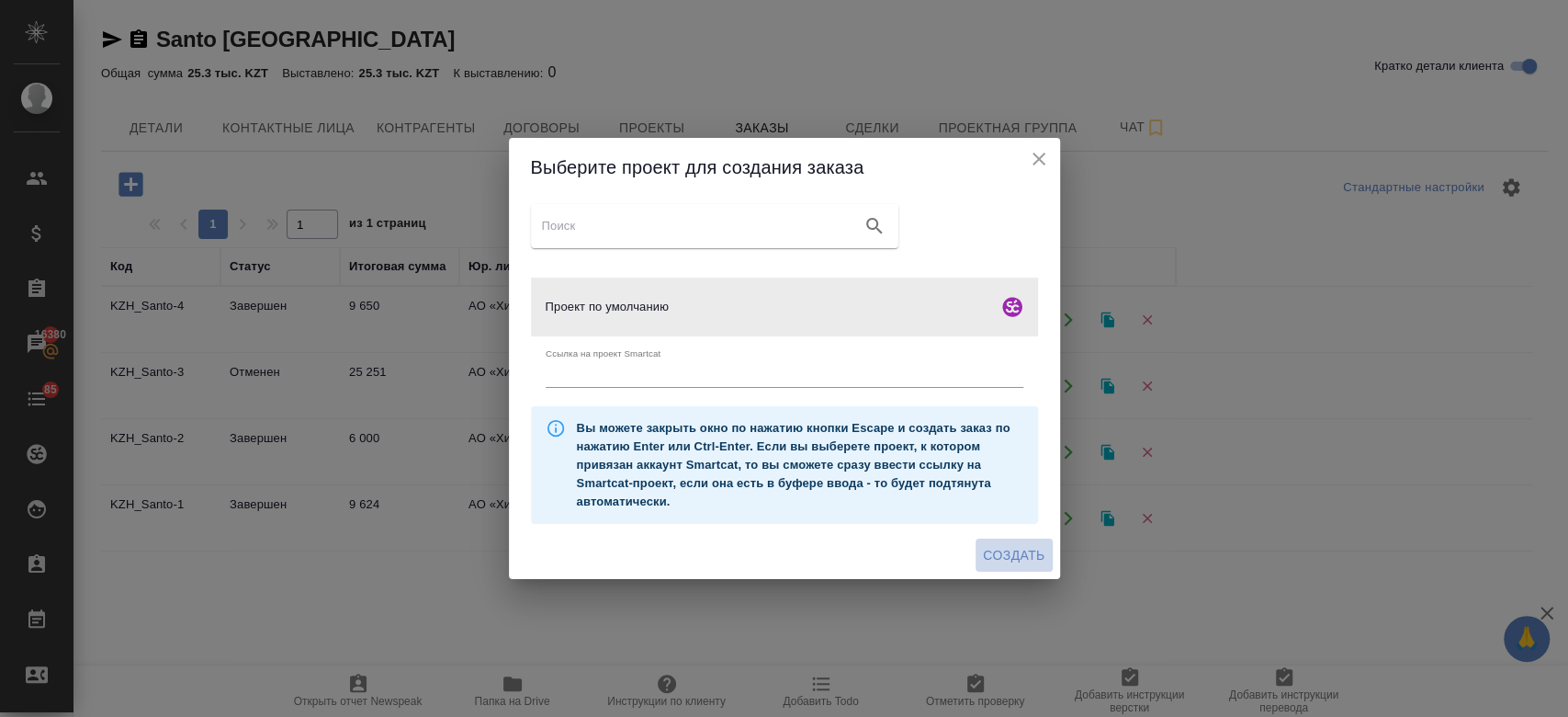
click at [1012, 553] on span "Создать" at bounding box center [1014, 555] width 61 height 23
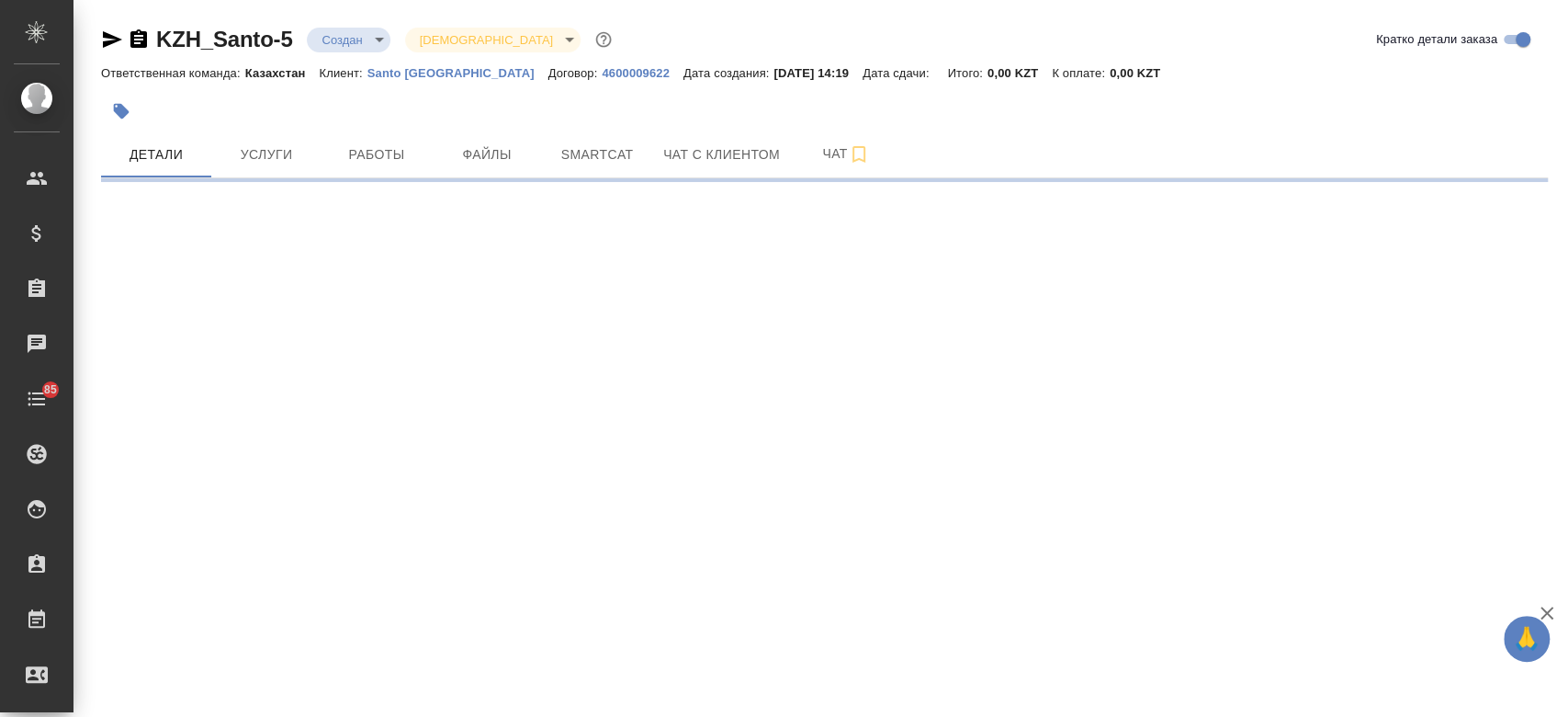
select select "RU"
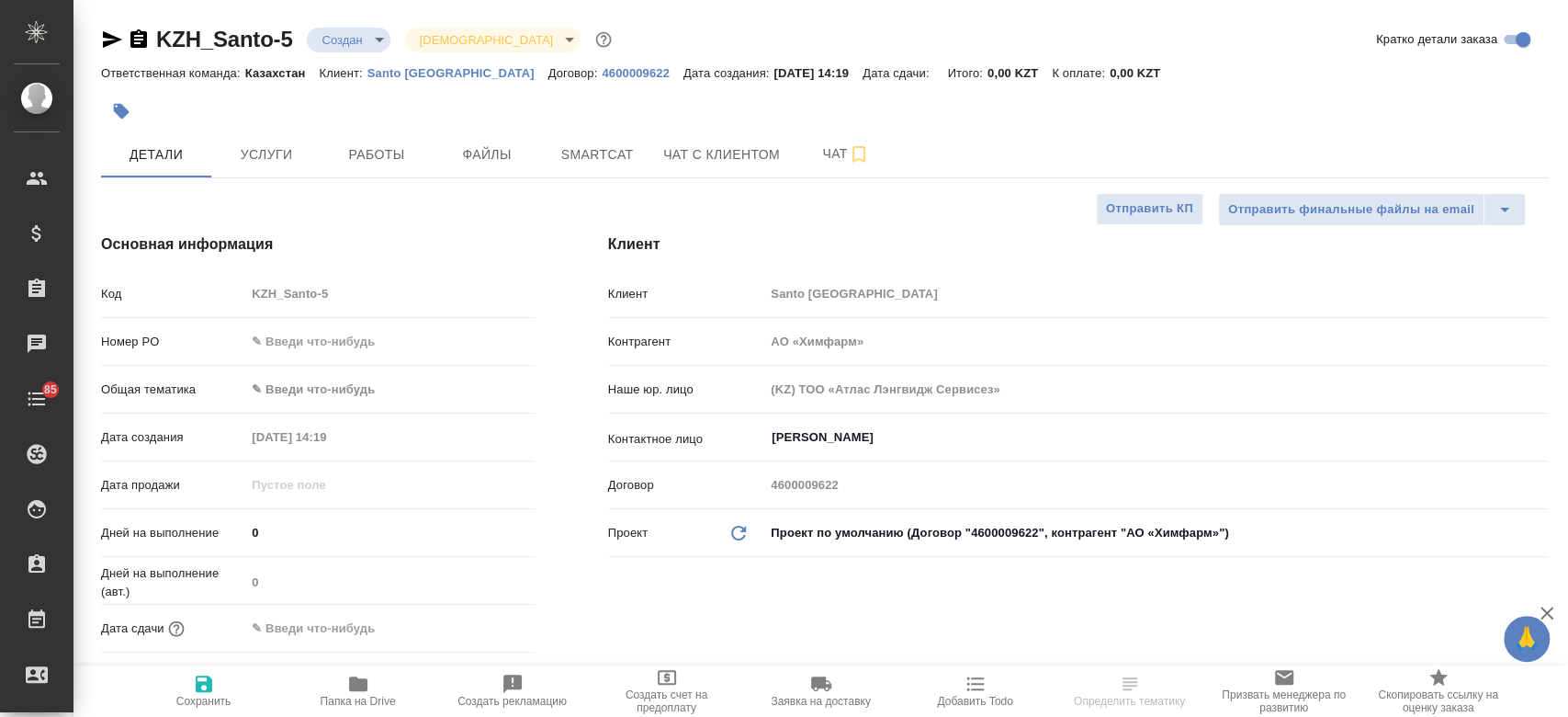
type textarea "x"
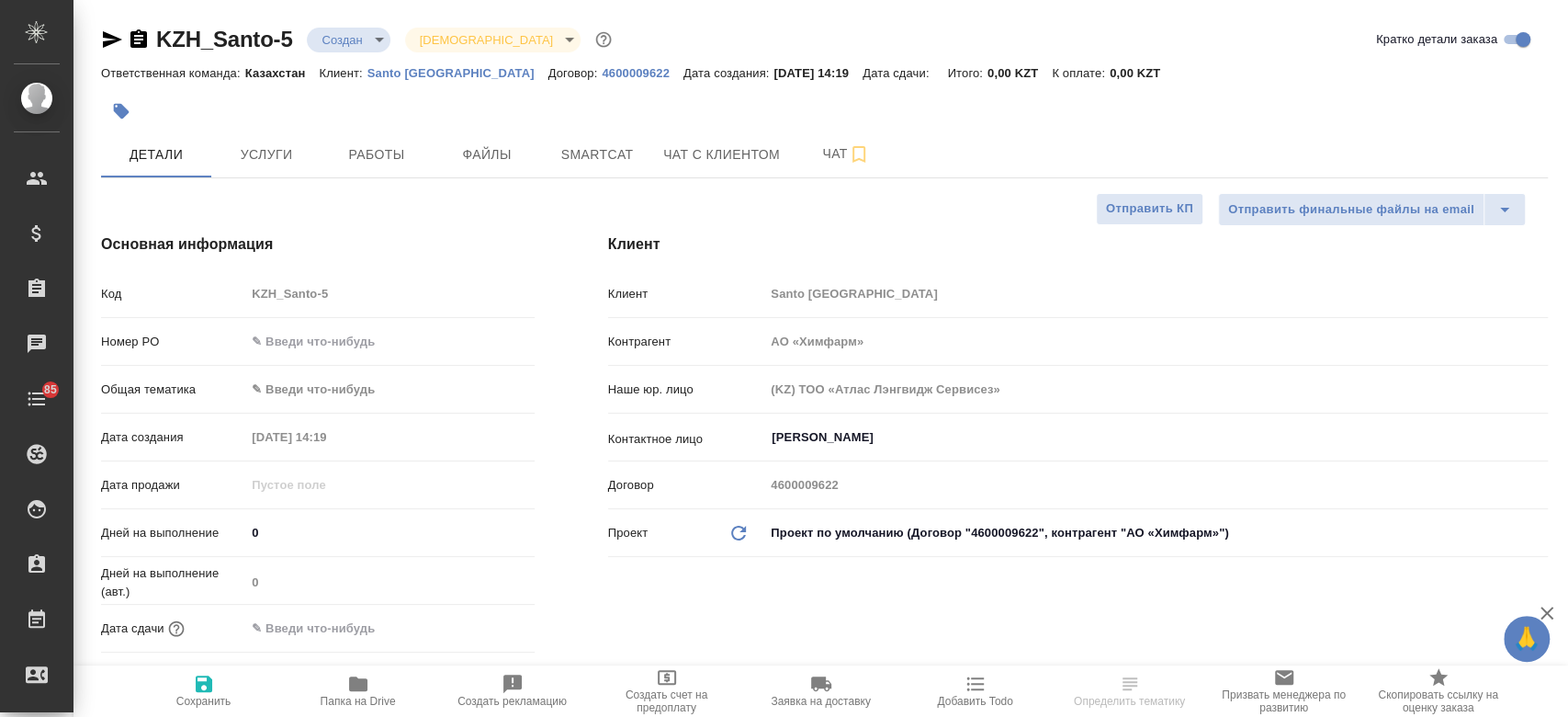
type textarea "x"
click at [476, 158] on span "Файлы" at bounding box center [486, 154] width 88 height 23
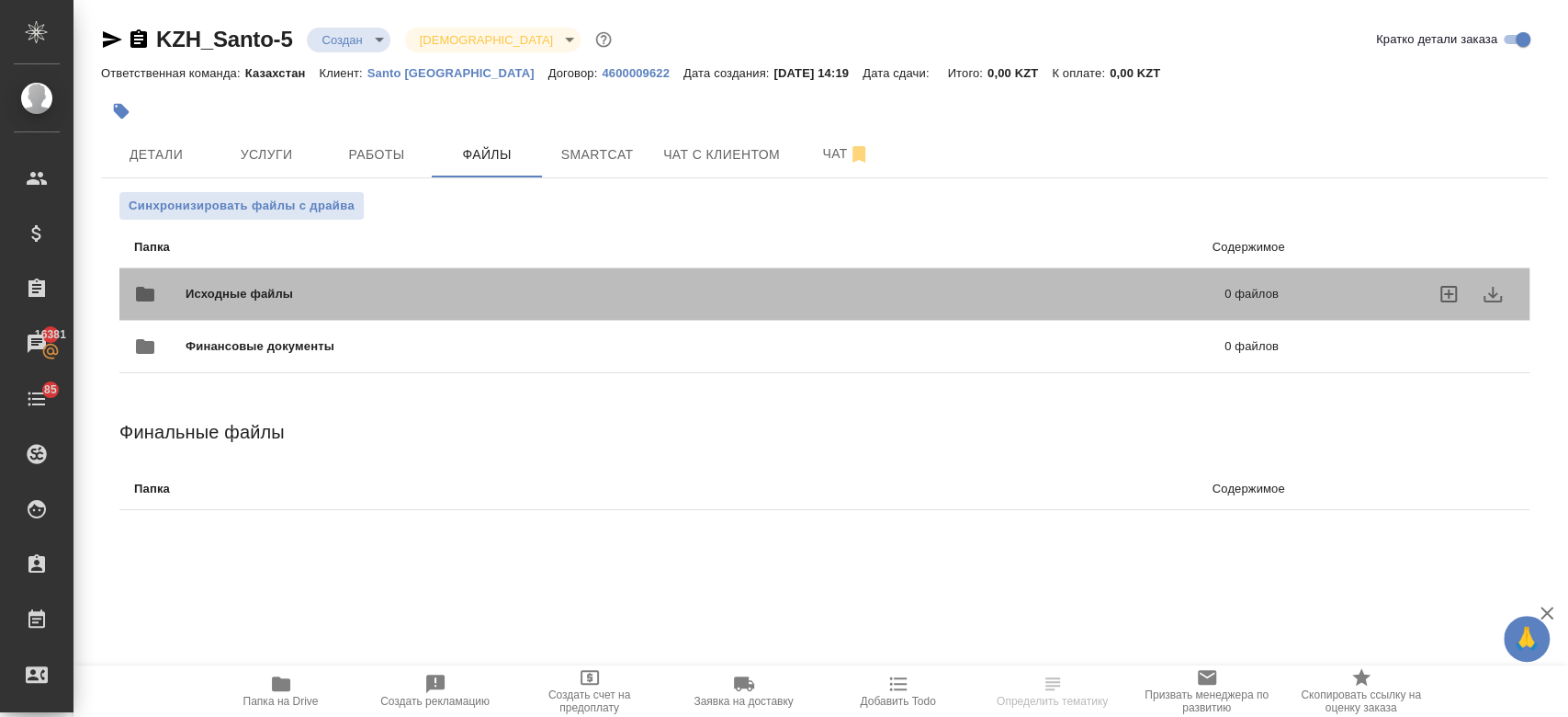
click at [321, 273] on div "Исходные файлы 0 файлов" at bounding box center [706, 294] width 1144 height 45
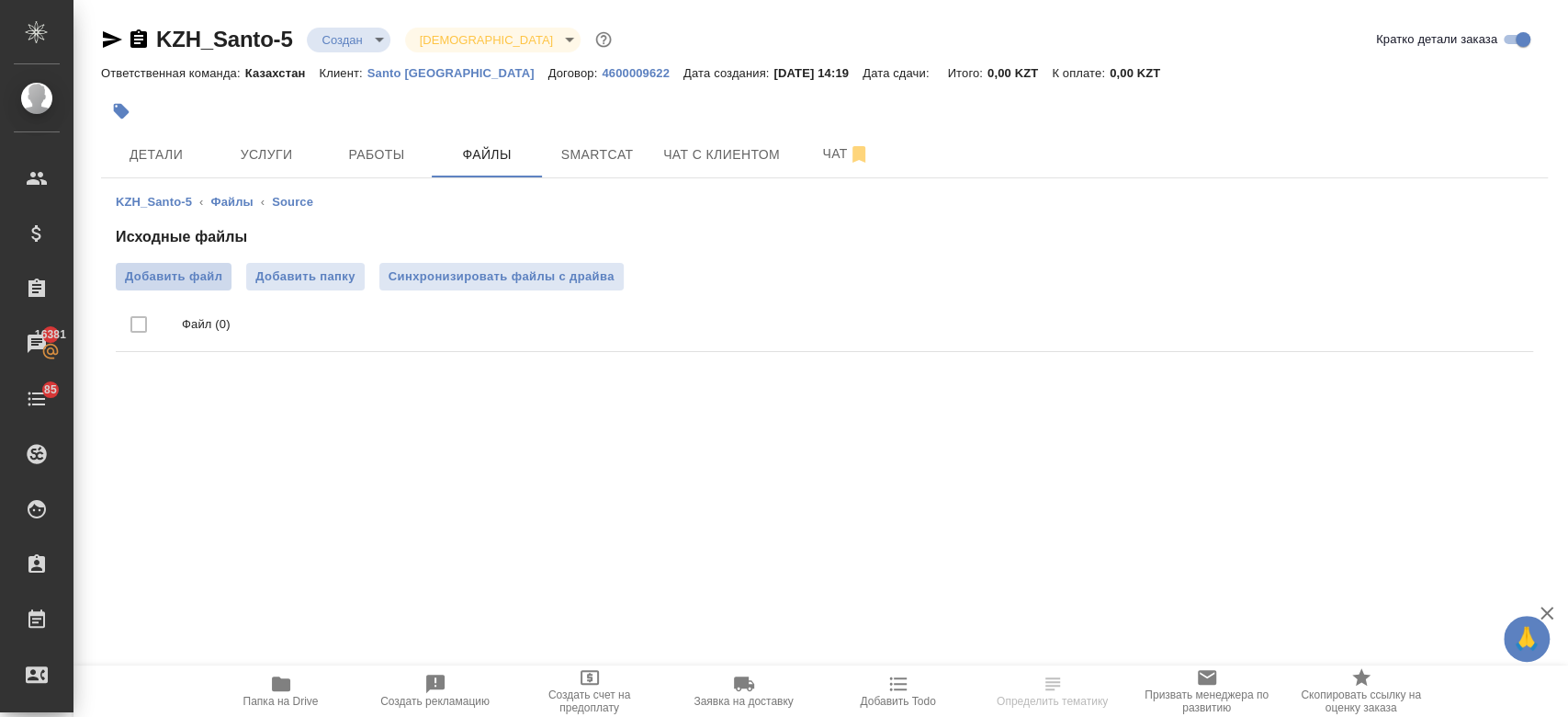
click at [144, 279] on span "Добавить файл" at bounding box center [173, 276] width 97 height 19
click at [0, 0] on input "Добавить файл" at bounding box center [0, 0] width 0 height 0
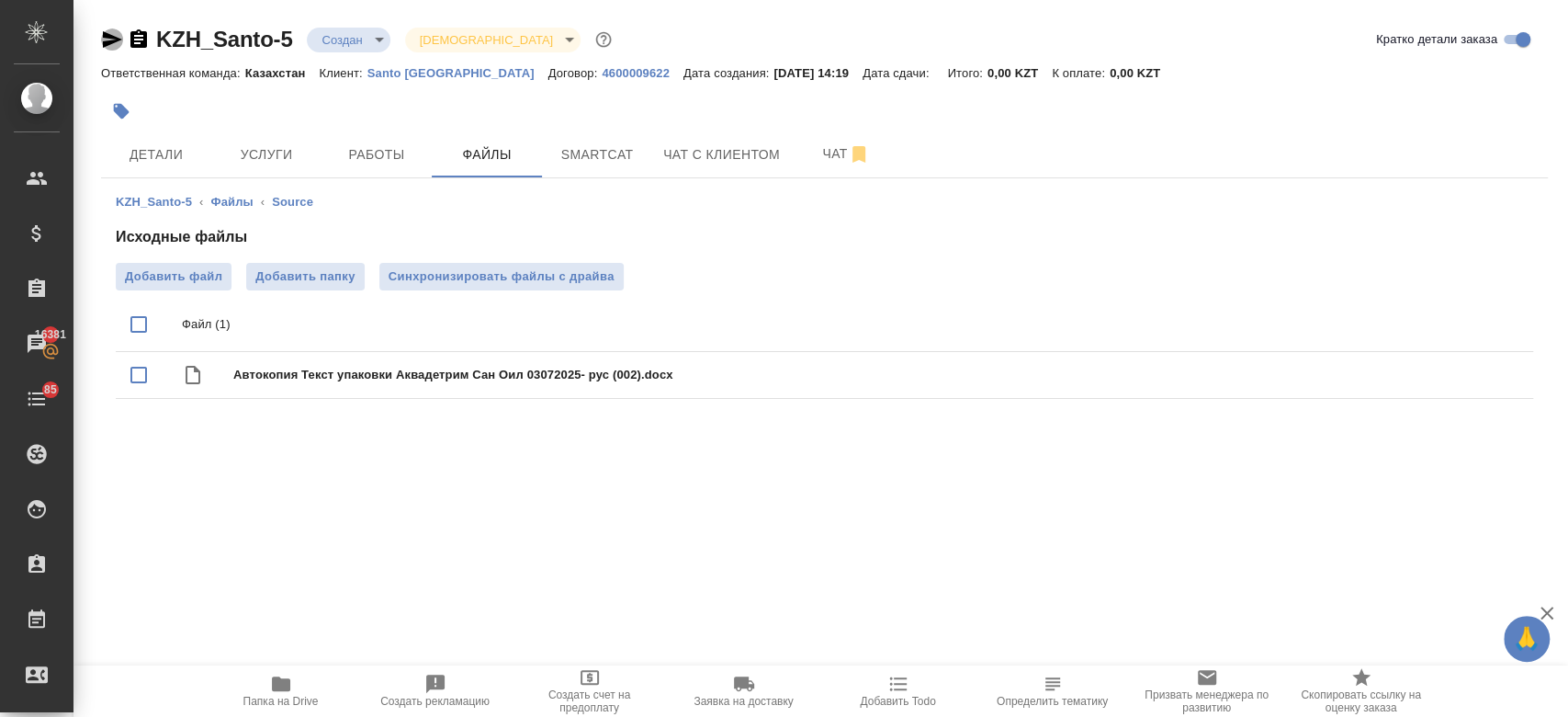
click at [110, 36] on icon "button" at bounding box center [112, 40] width 19 height 17
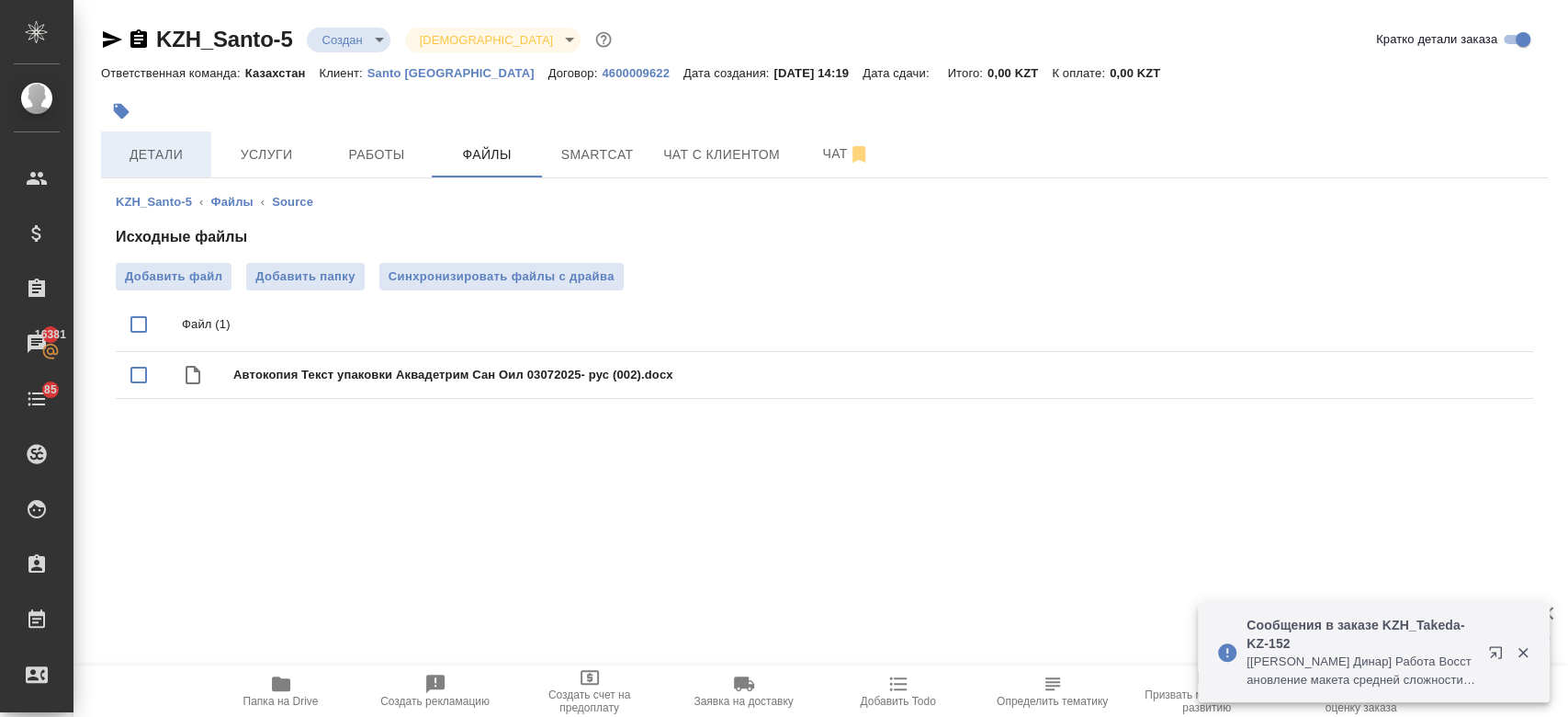
click at [188, 141] on button "Детали" at bounding box center [155, 154] width 110 height 46
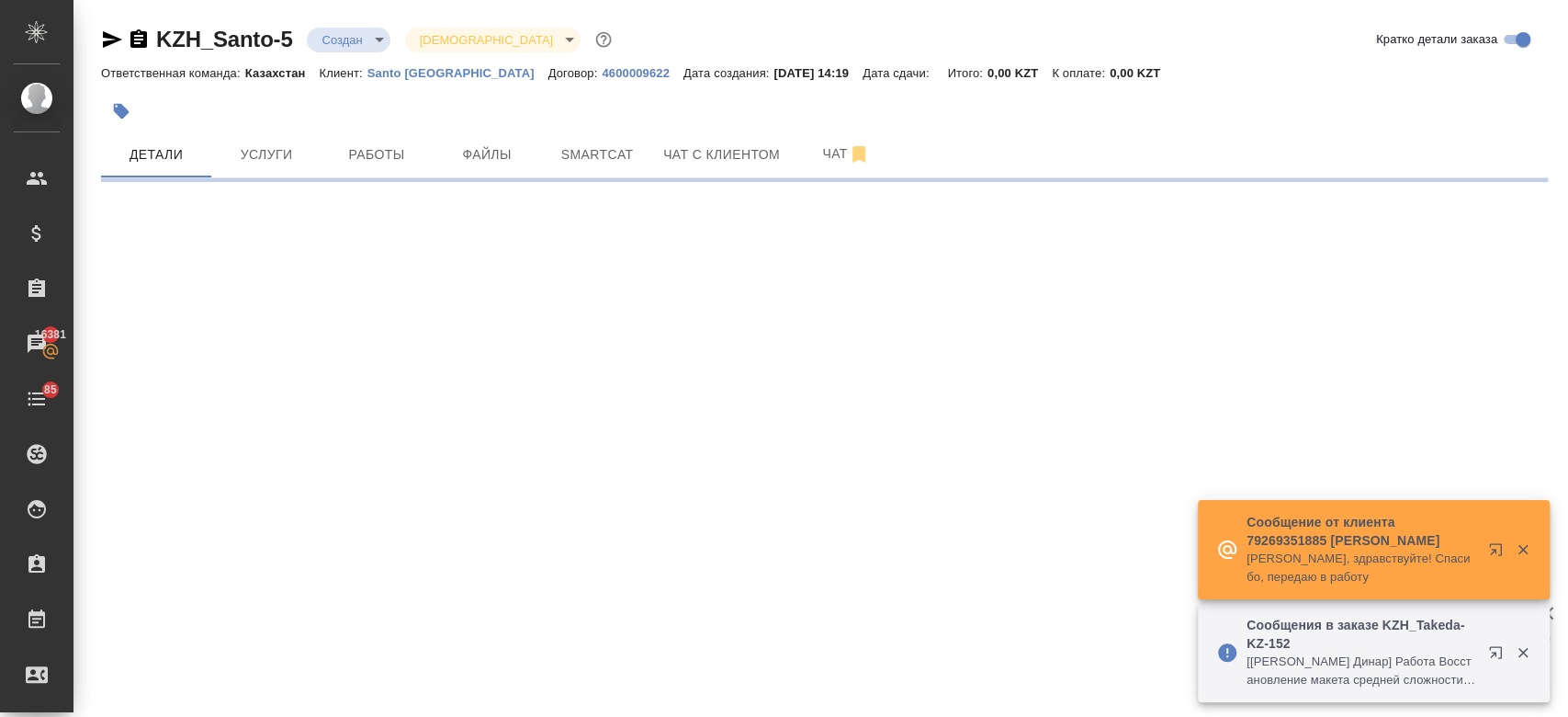
select select "RU"
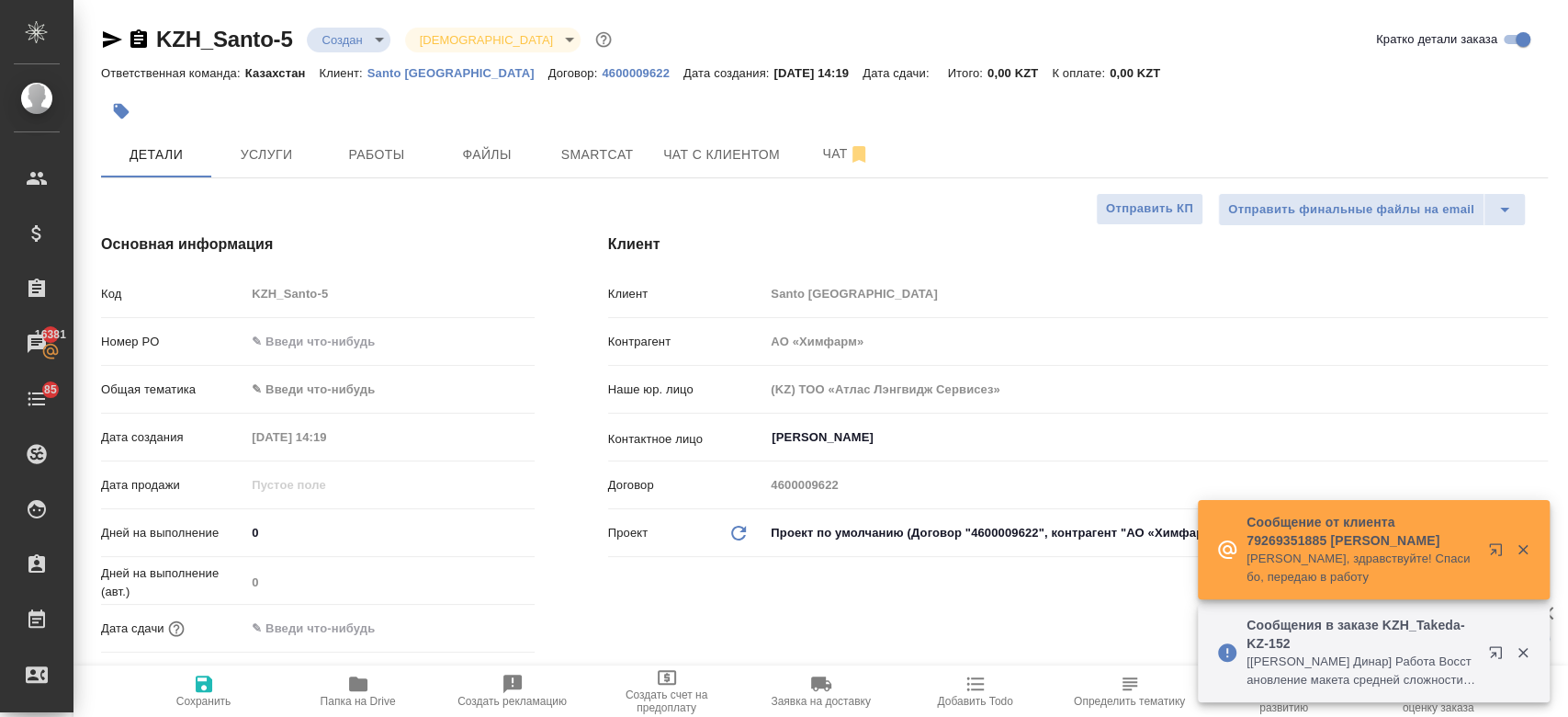
type textarea "x"
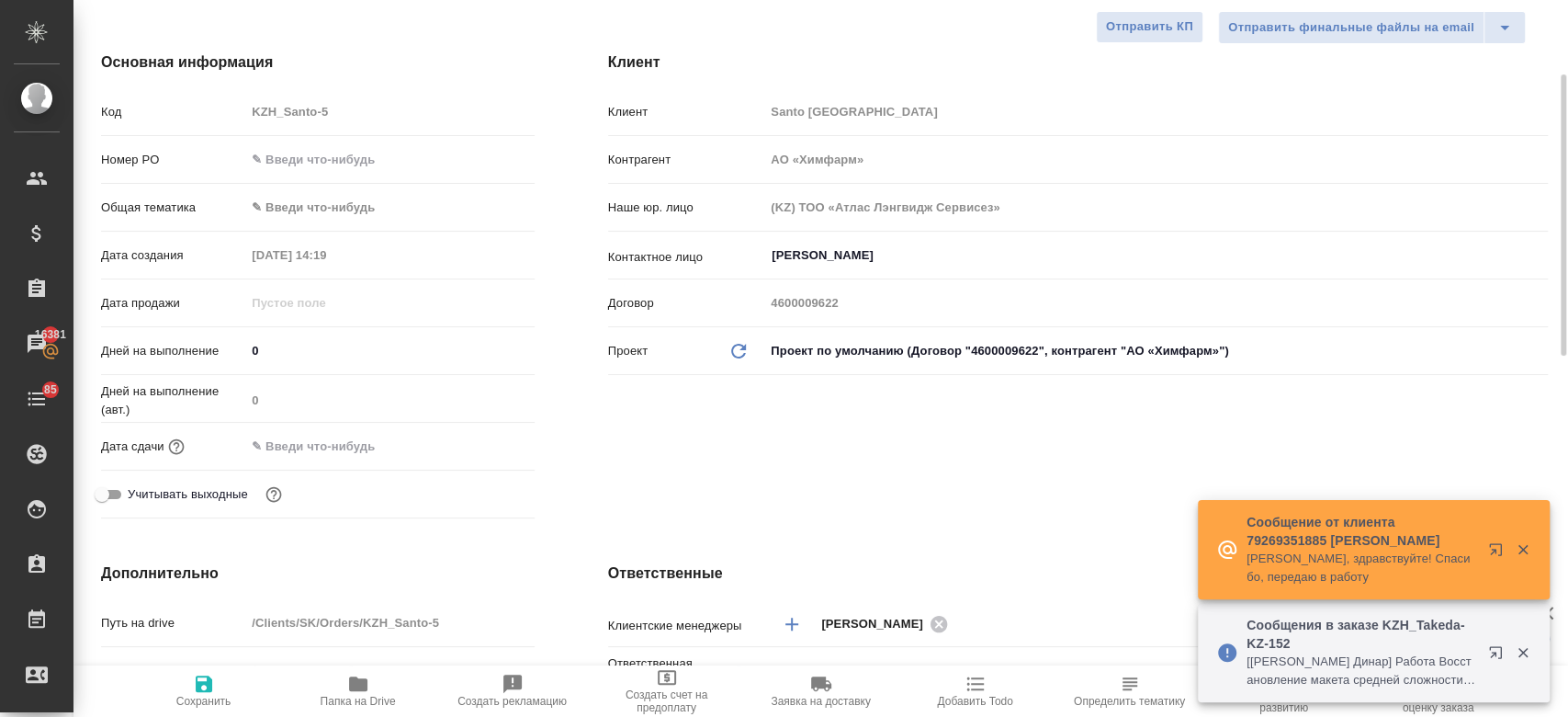
scroll to position [185, 0]
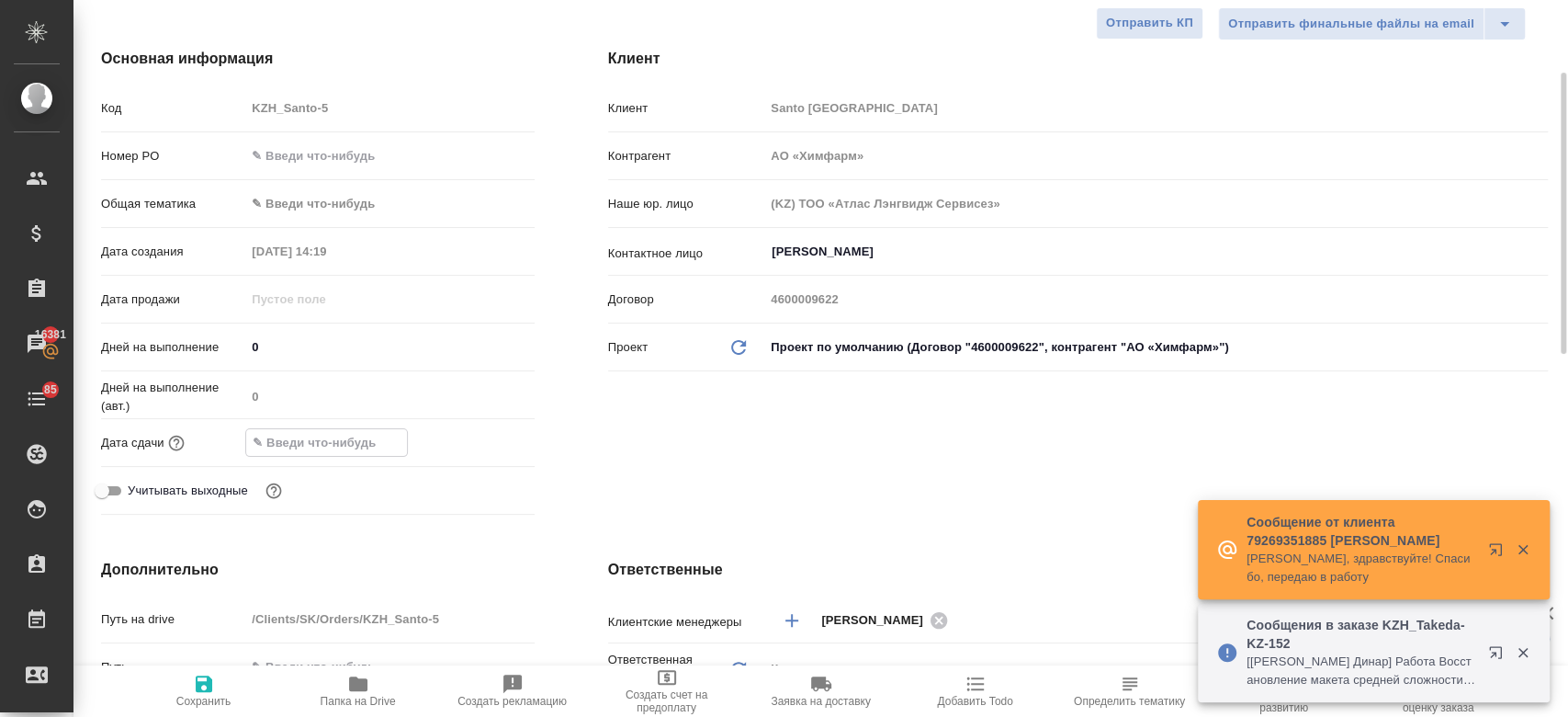
click at [338, 430] on input "text" at bounding box center [327, 442] width 160 height 27
paste input "text"
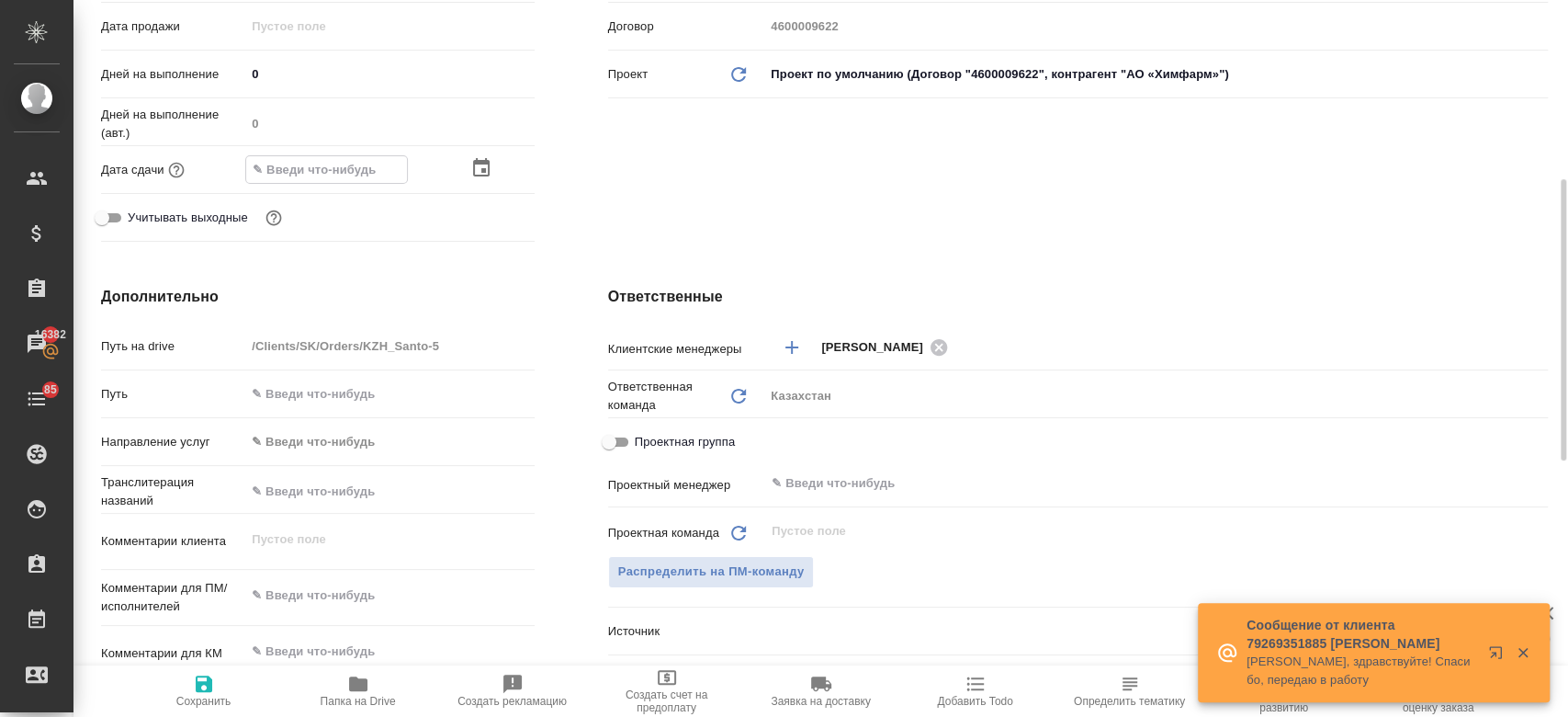
scroll to position [461, 0]
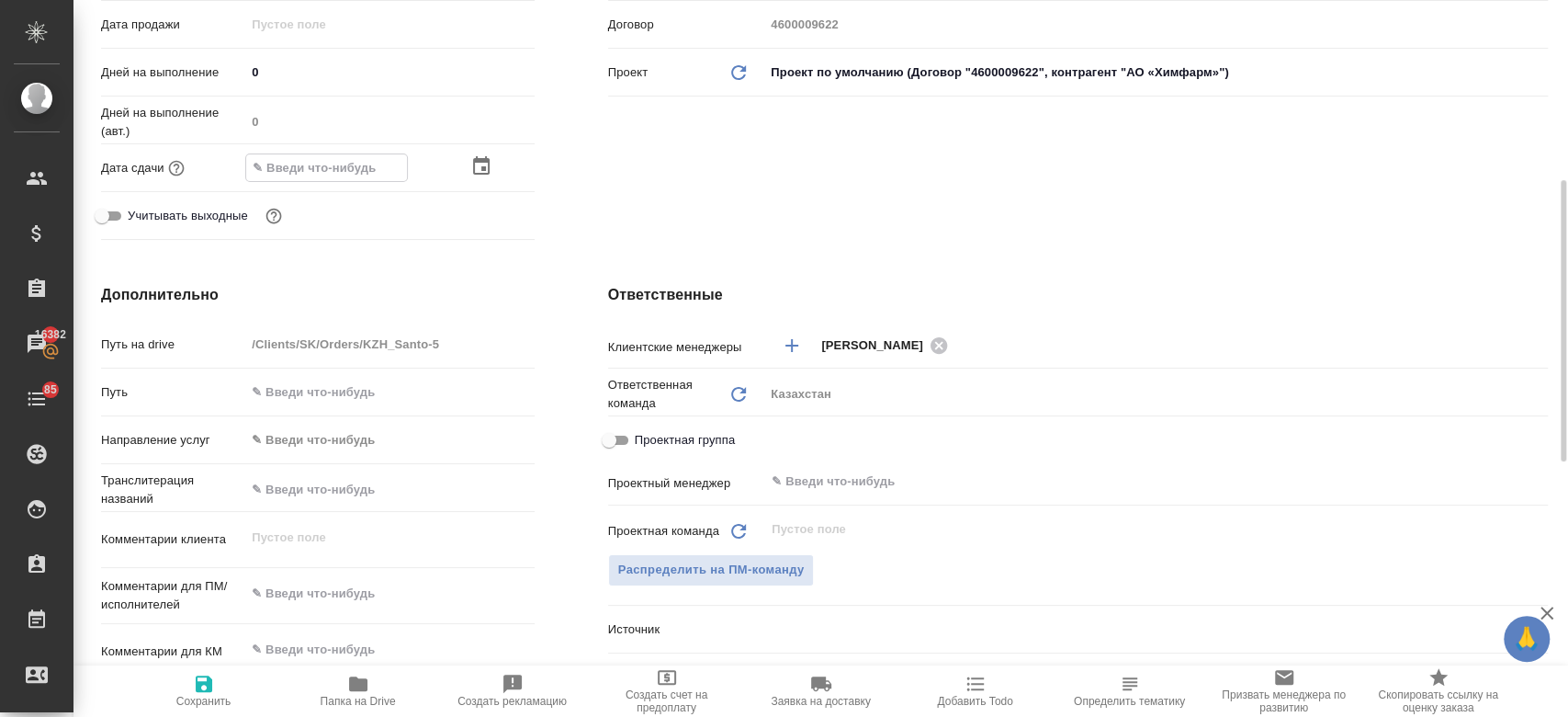
type textarea "x"
click at [336, 591] on textarea at bounding box center [389, 594] width 286 height 32
paste textarea "проверить казахскую версию"
type textarea "проверить казахскую версию"
type textarea "x"
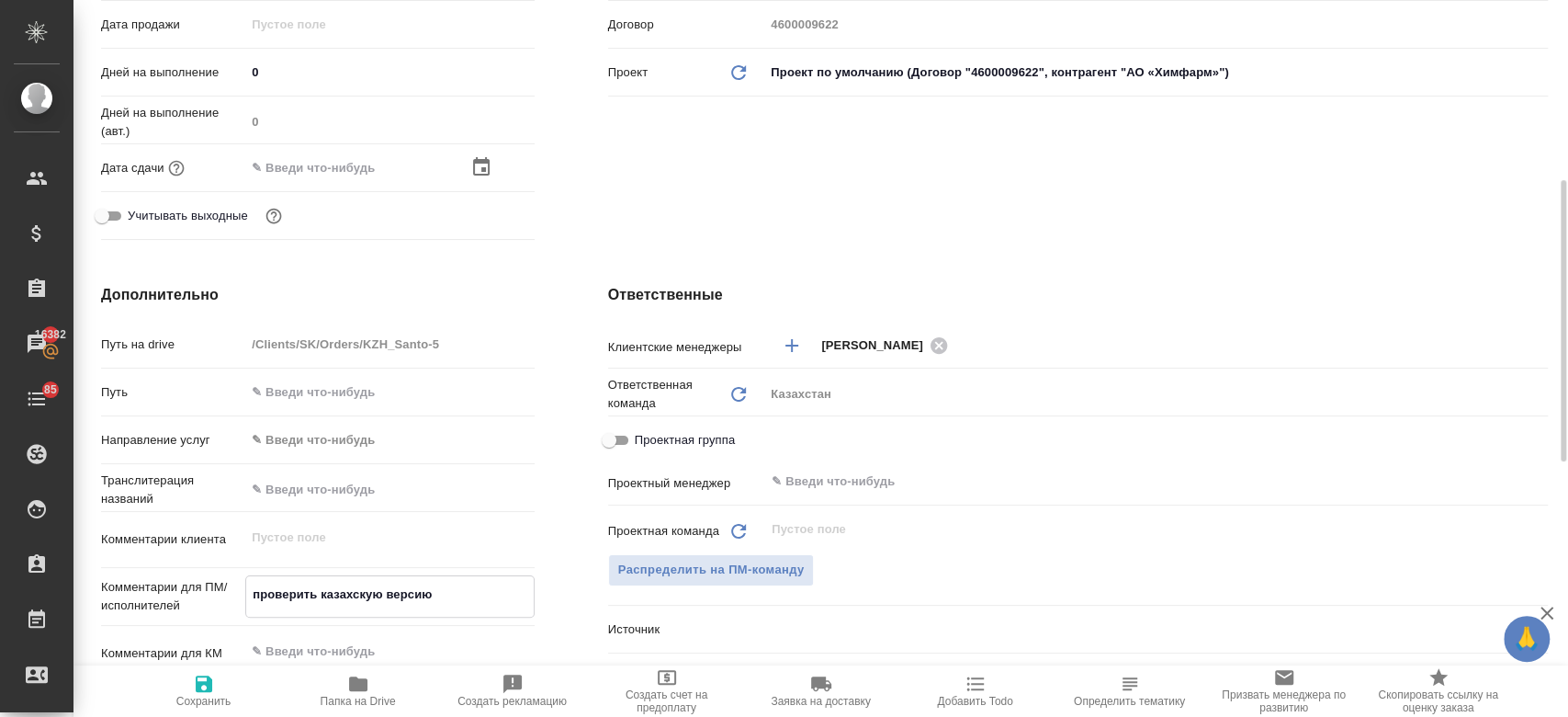
type textarea "x"
type textarea "проверить казахскую версию"
type textarea "x"
click at [215, 694] on span "Сохранить" at bounding box center [204, 700] width 55 height 13
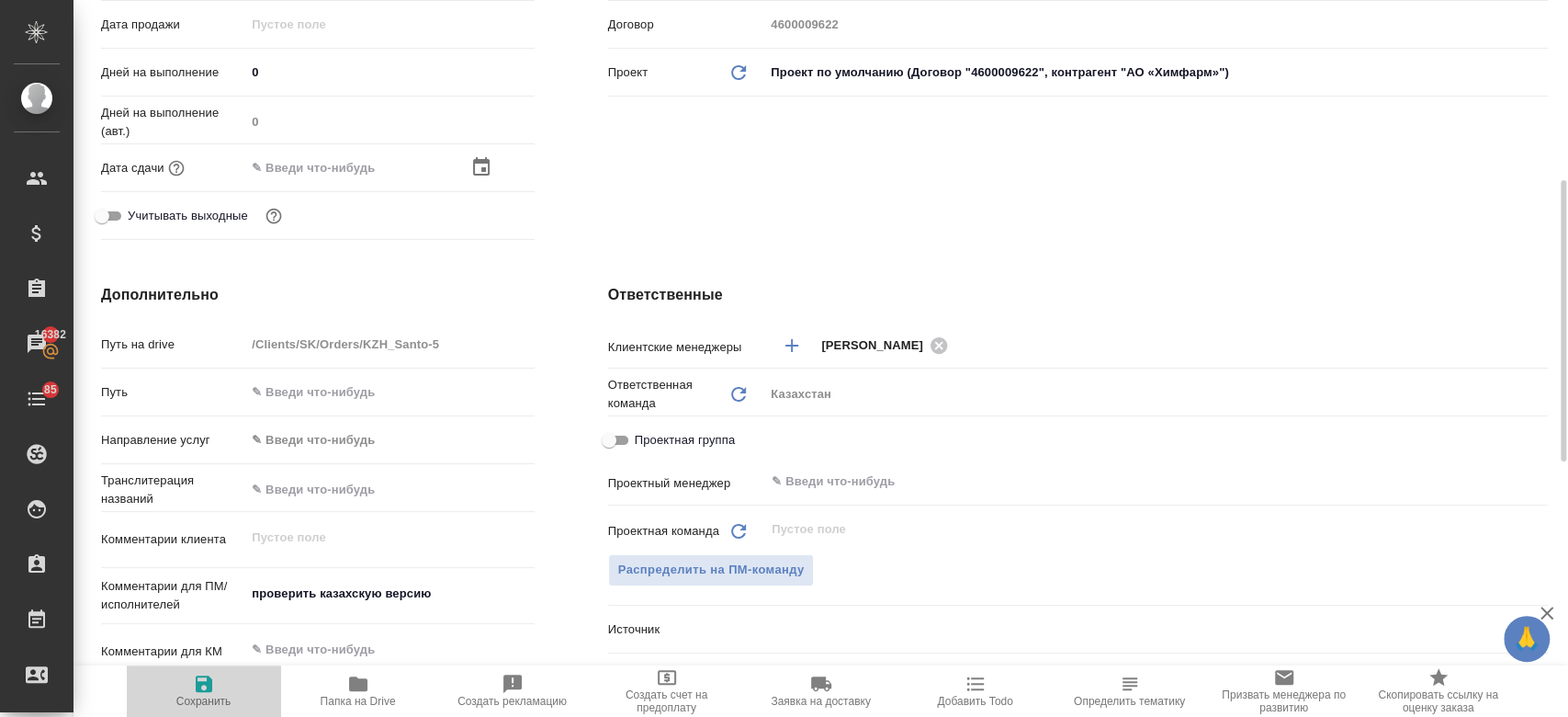
type textarea "x"
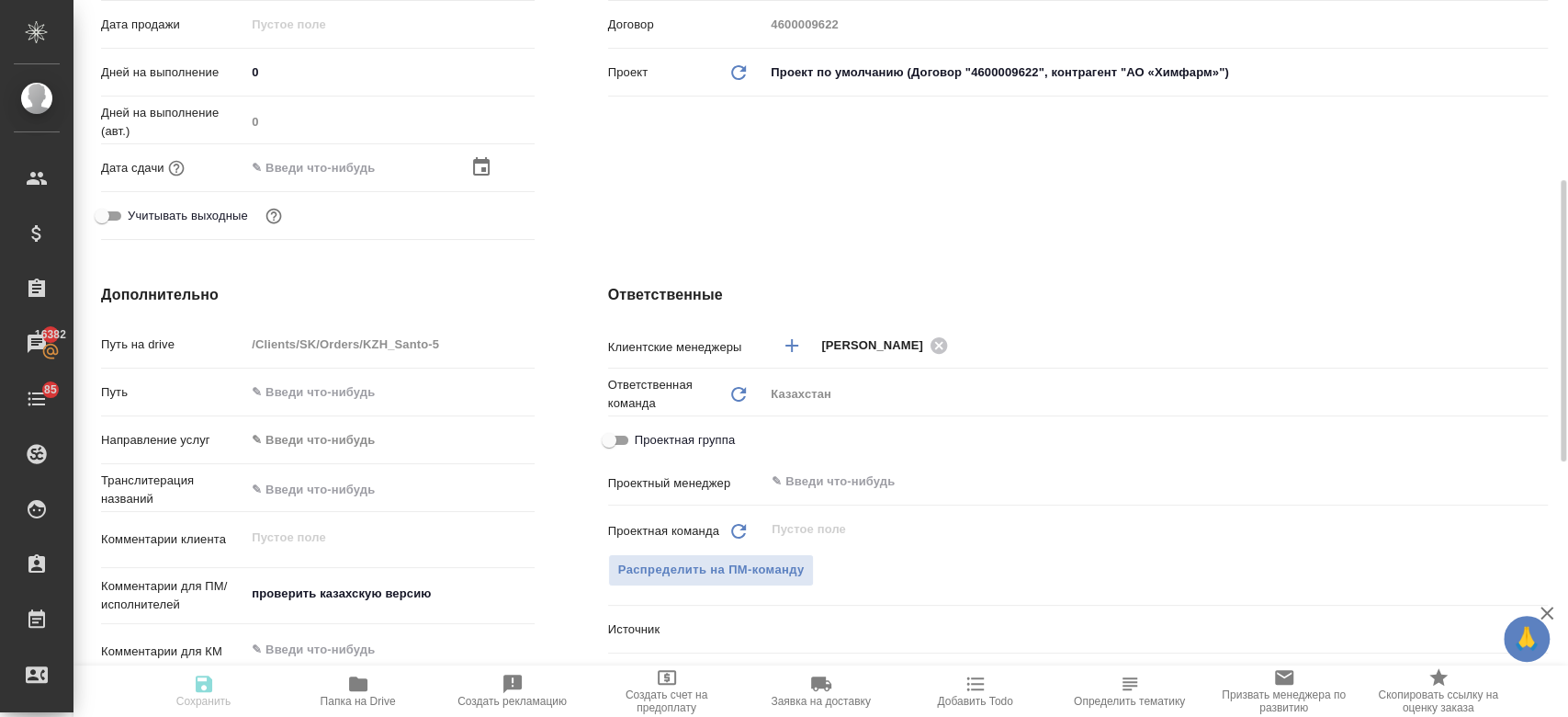
type textarea "x"
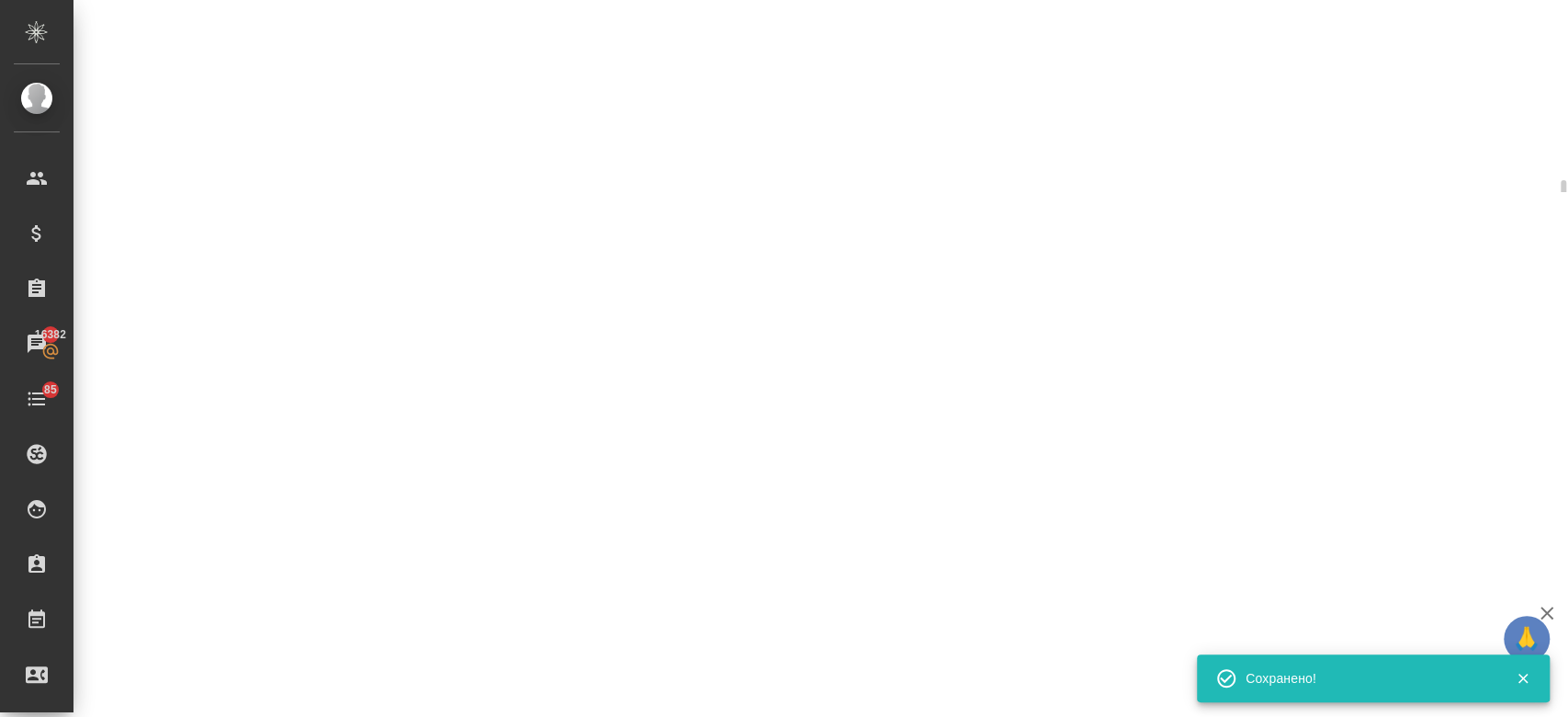
select select "RU"
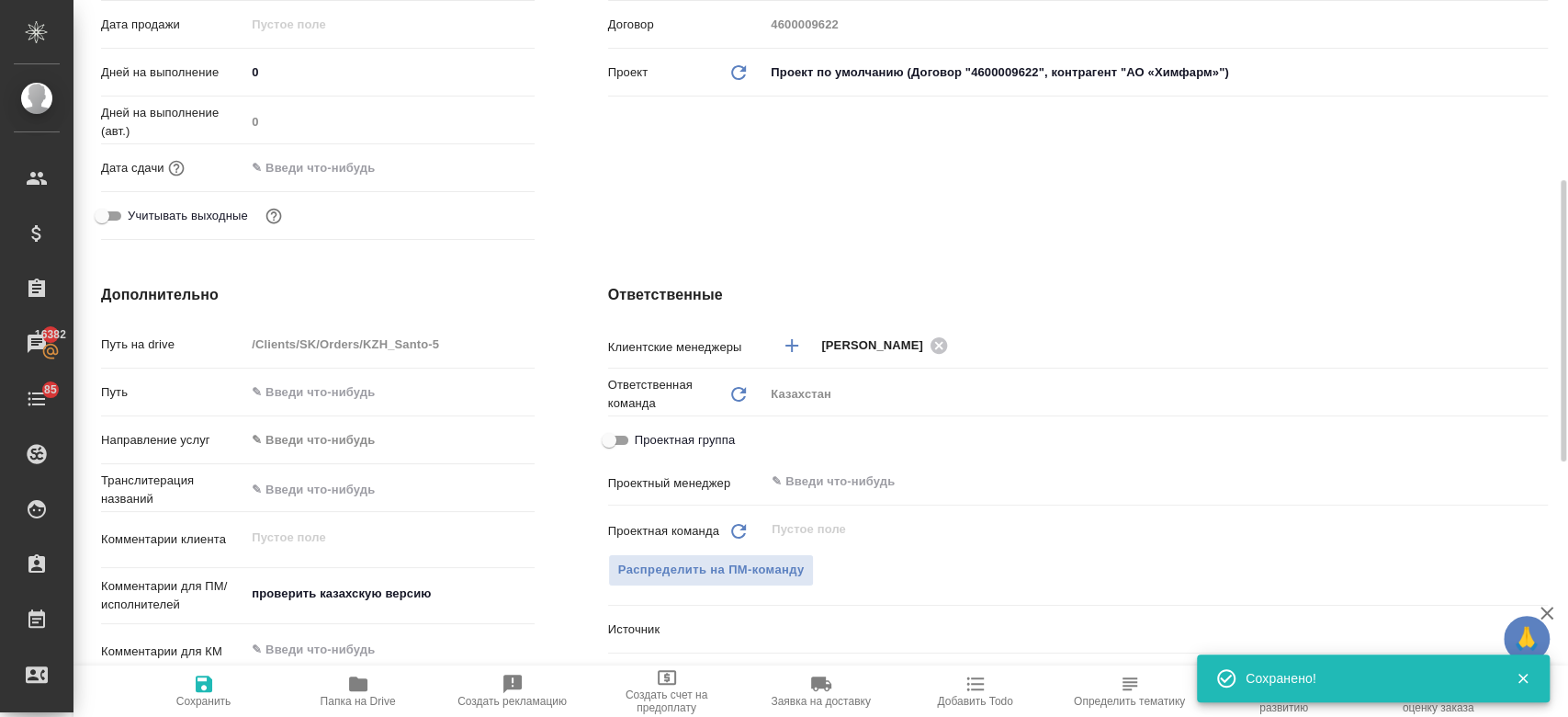
type textarea "x"
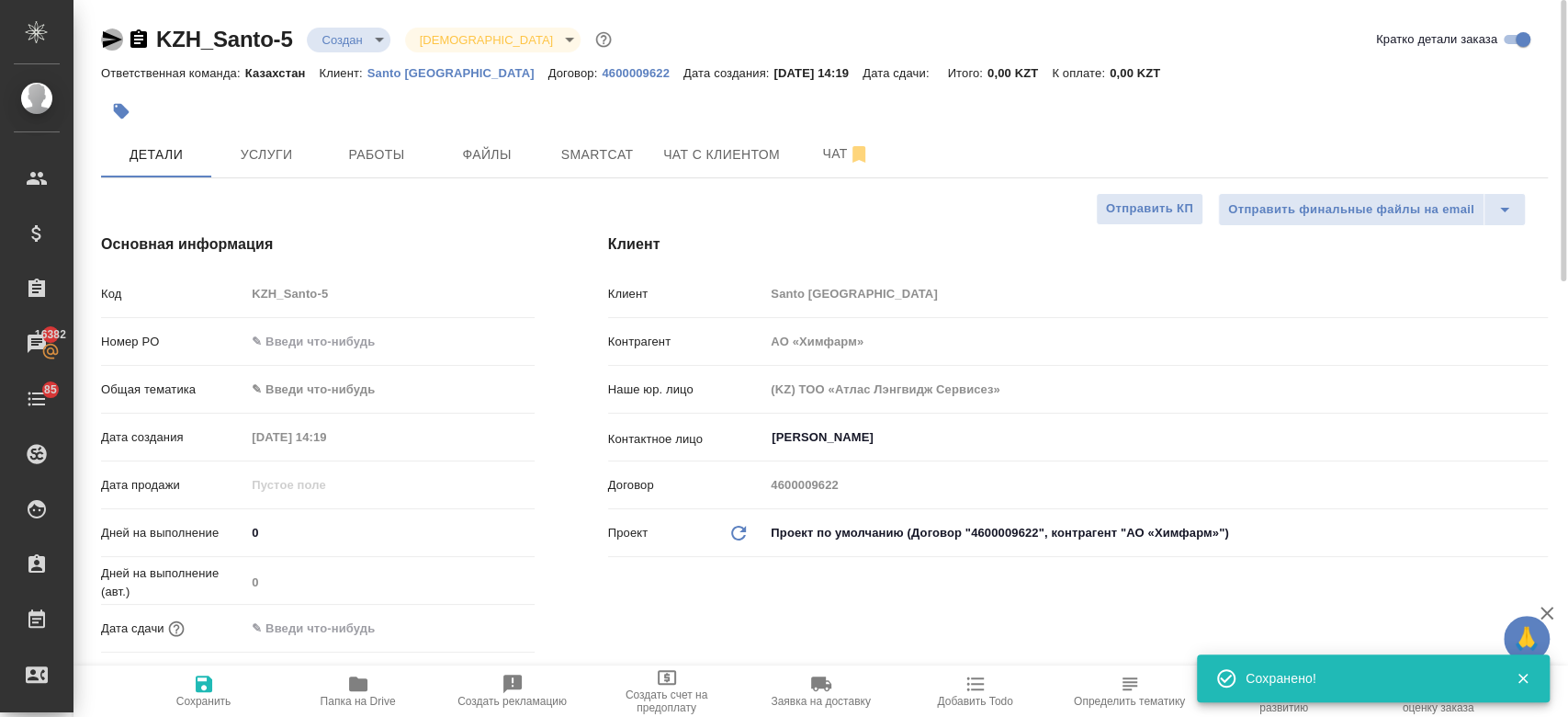
click at [109, 46] on icon "button" at bounding box center [112, 40] width 22 height 22
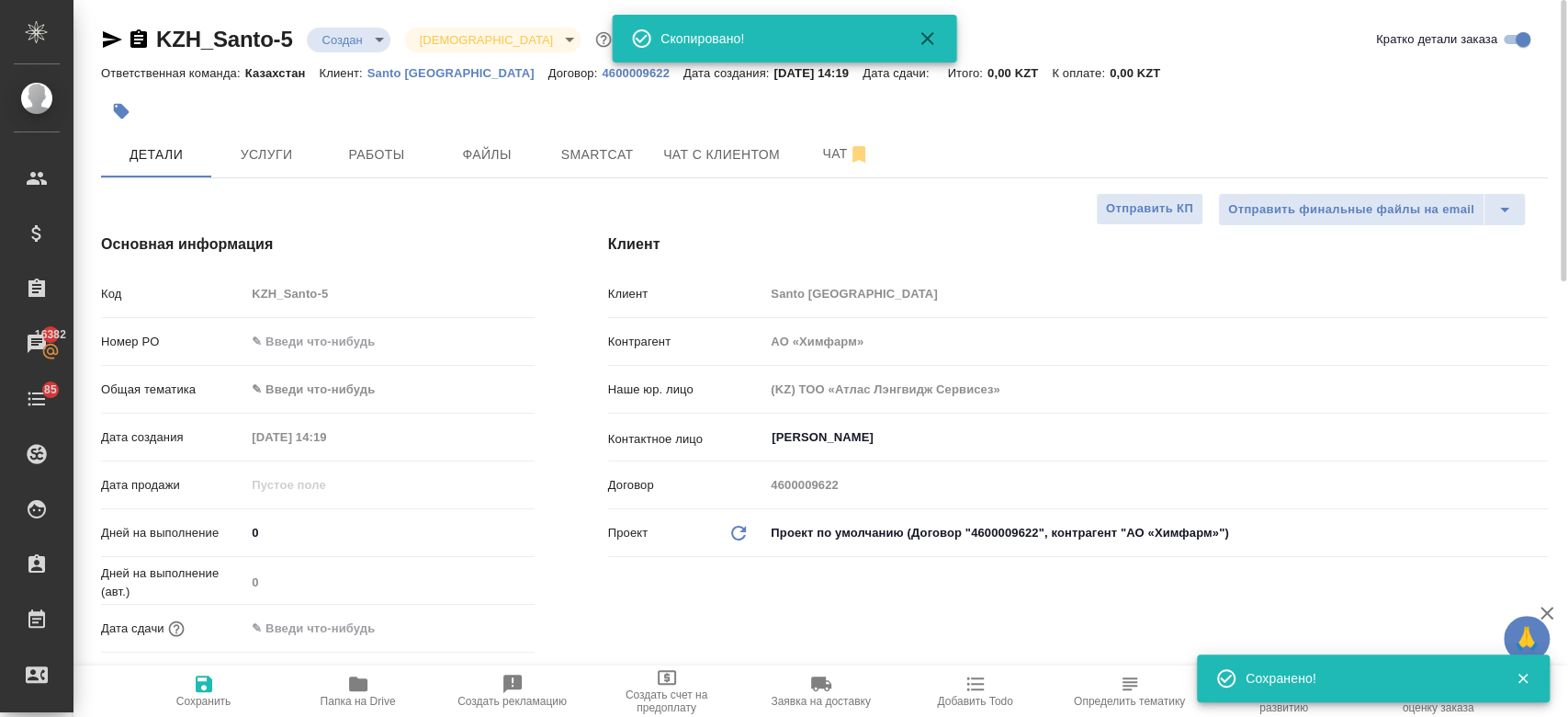
type textarea "x"
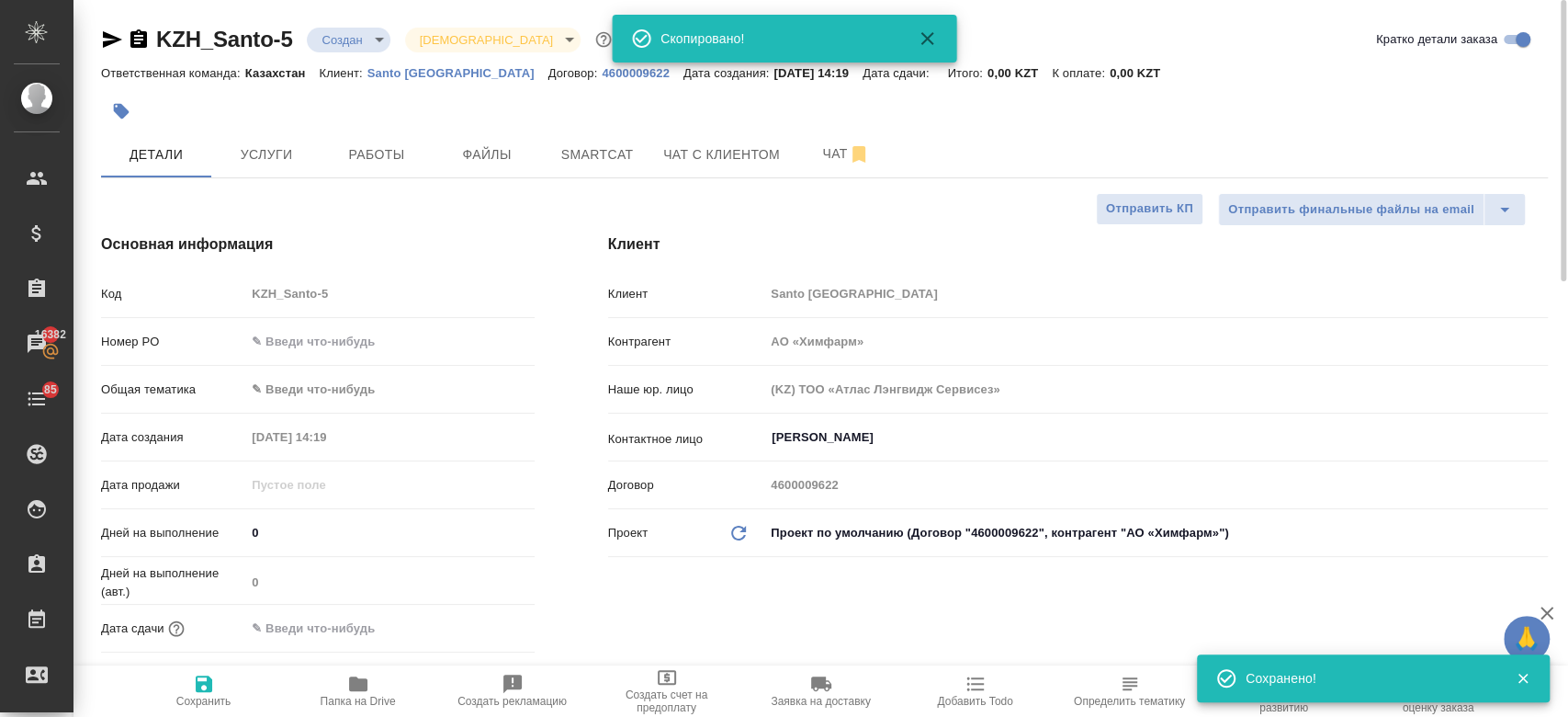
type textarea "x"
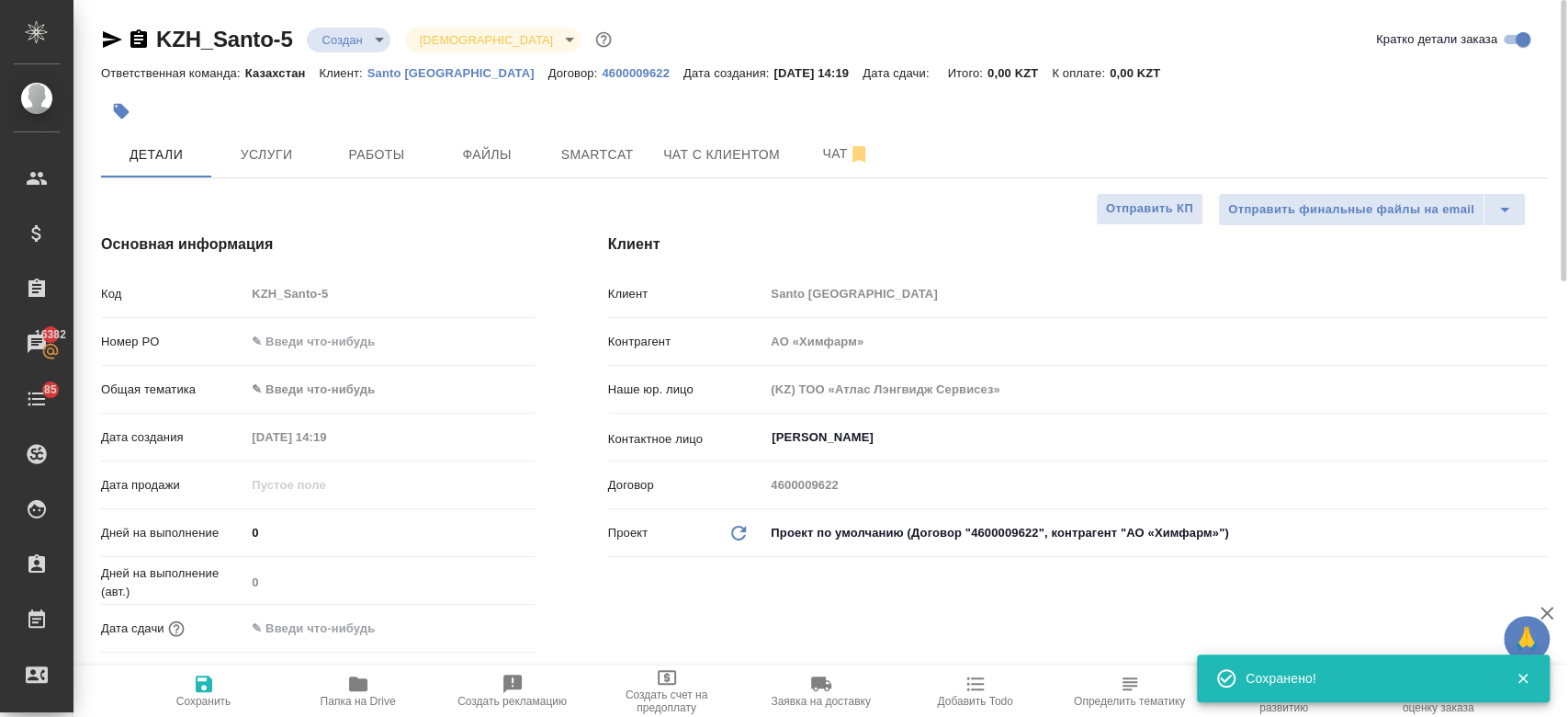
click at [533, 87] on div at bounding box center [824, 89] width 1446 height 4
click at [261, 144] on span "Услуги" at bounding box center [265, 154] width 88 height 23
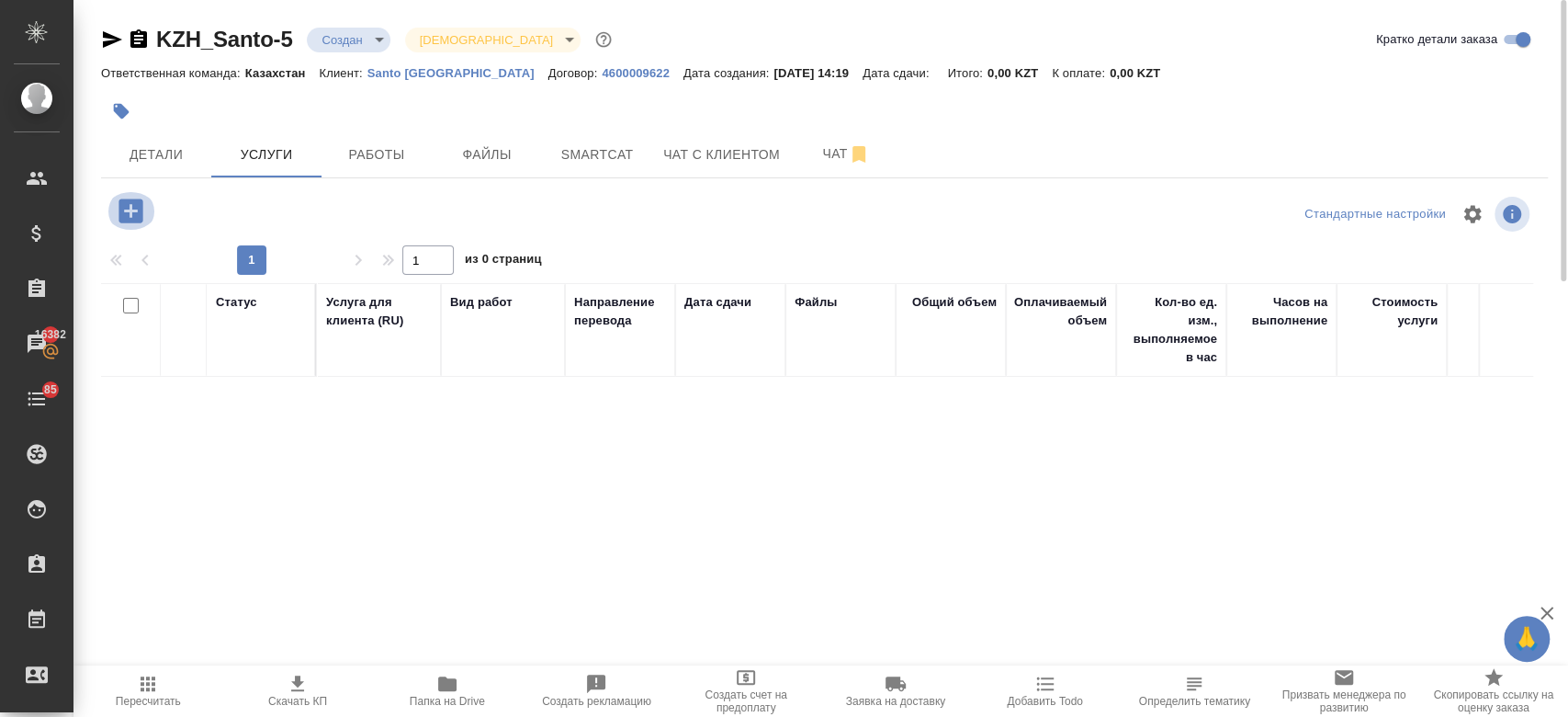
click at [137, 197] on icon "button" at bounding box center [131, 211] width 32 height 32
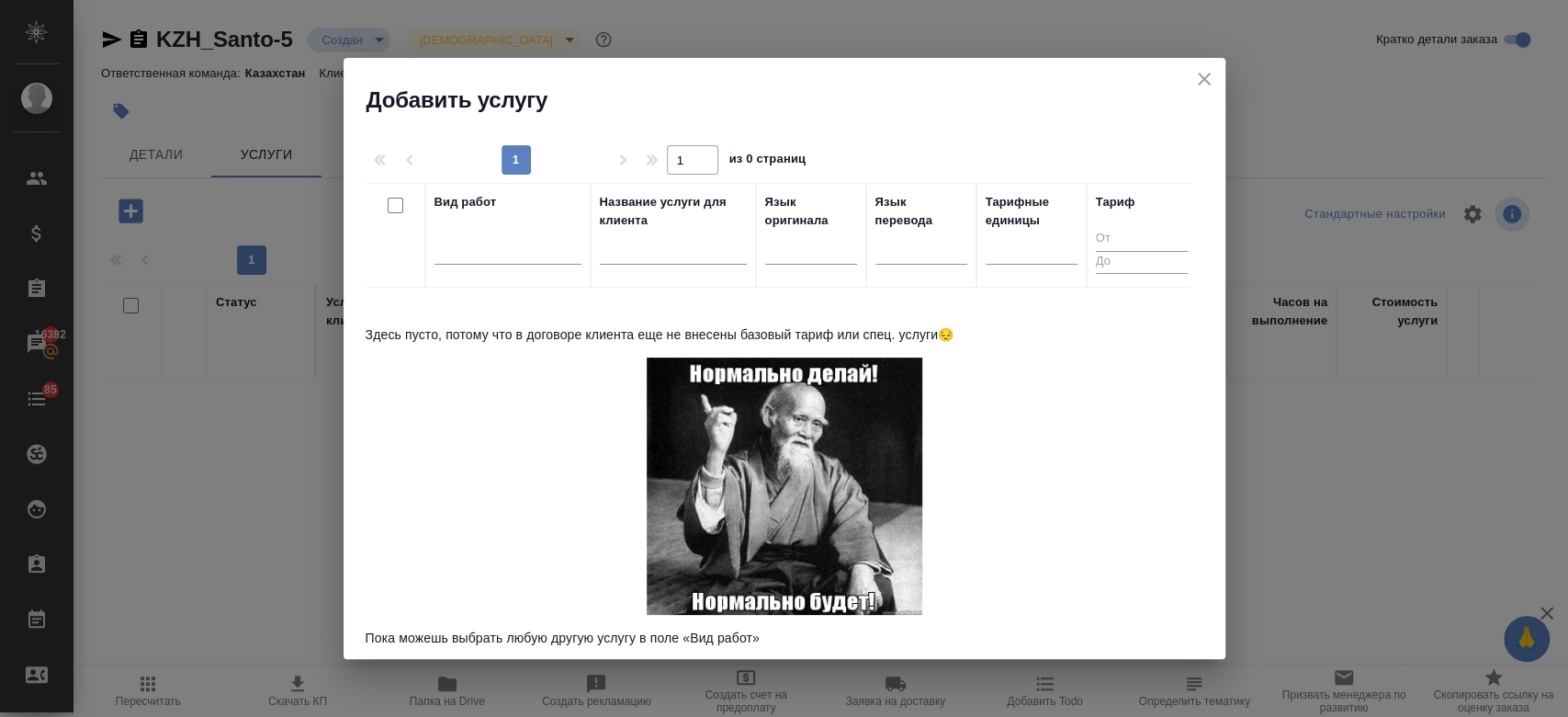
click at [494, 226] on div "Вид работ" at bounding box center [508, 235] width 147 height 84
click at [478, 250] on div at bounding box center [508, 246] width 147 height 27
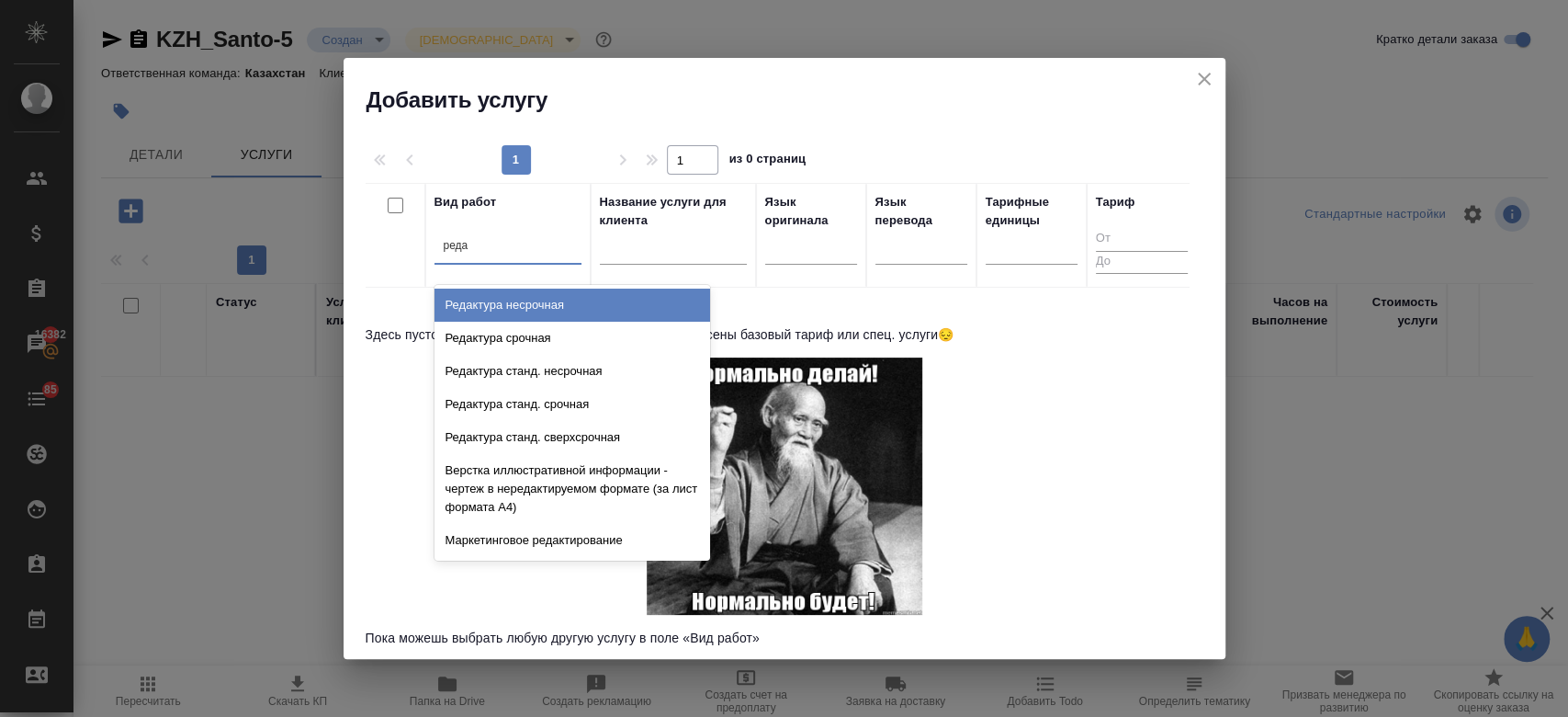
type input "редак"
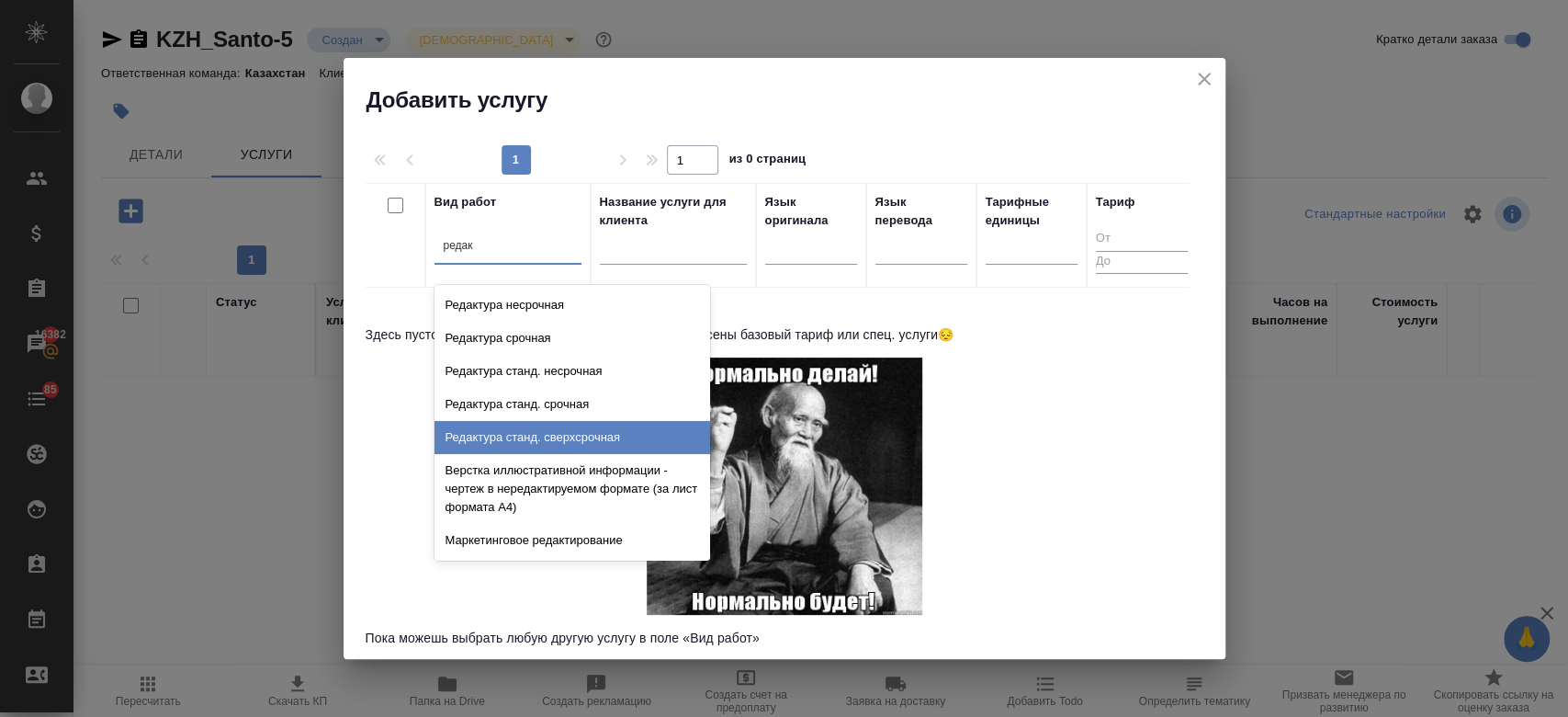
scroll to position [331, 0]
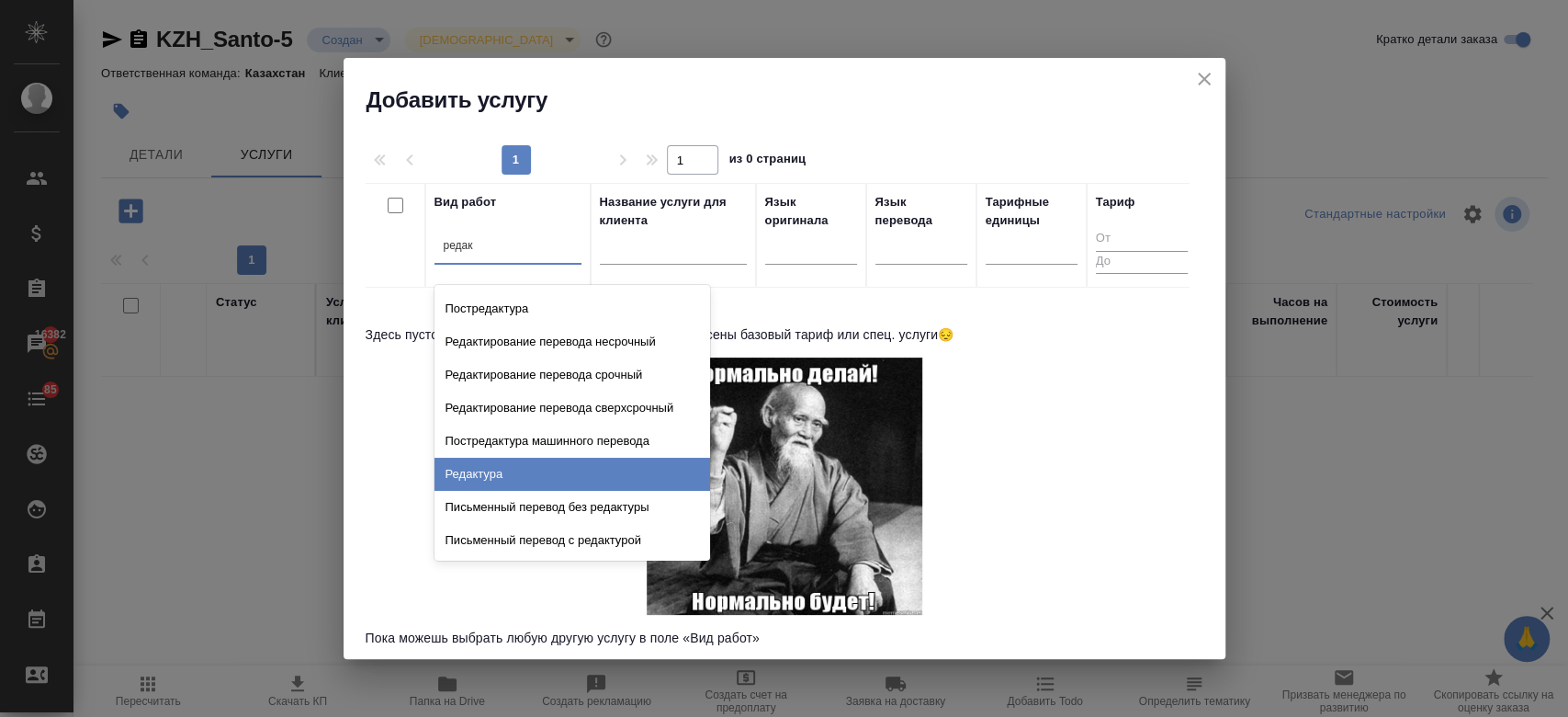
click at [546, 463] on div "Редактура" at bounding box center [572, 473] width 275 height 33
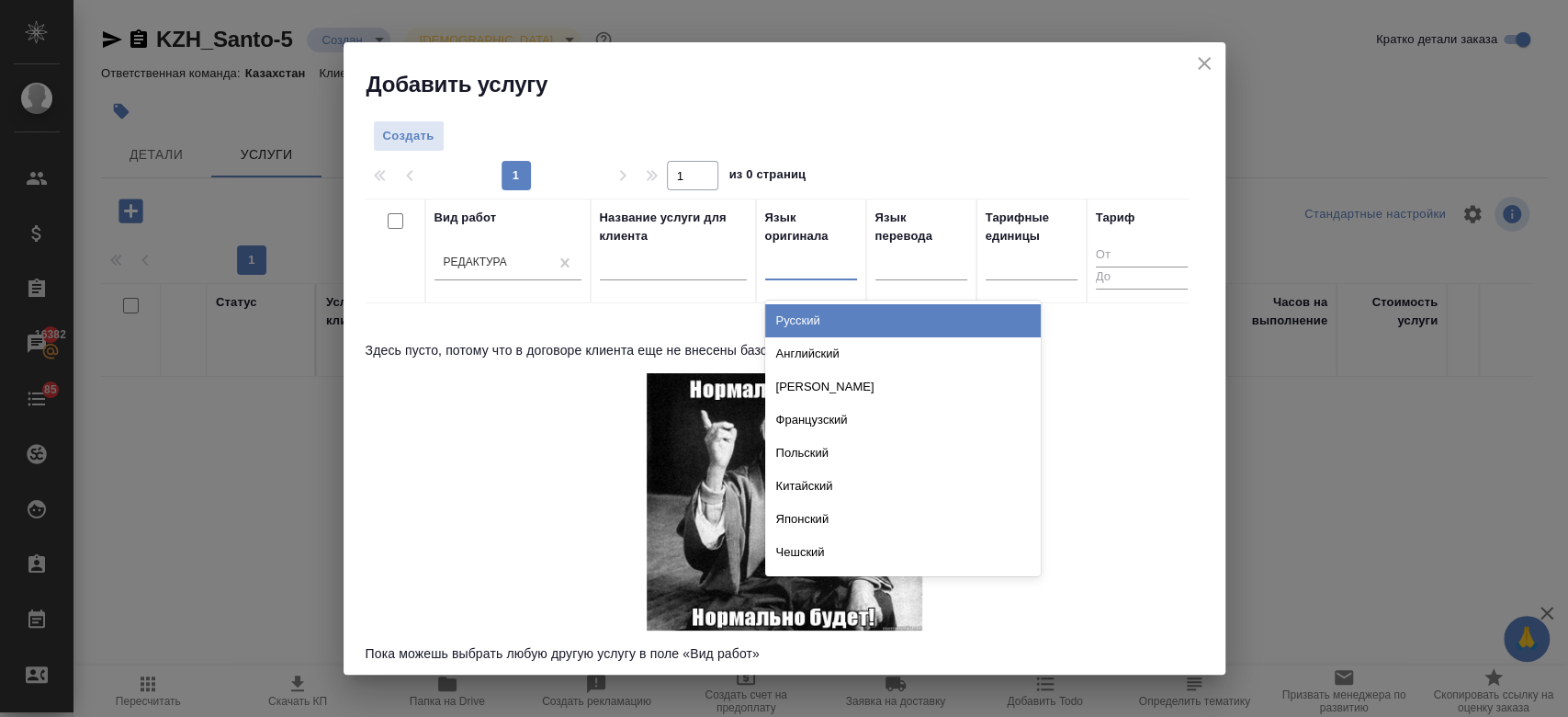
click at [797, 274] on div at bounding box center [811, 261] width 92 height 27
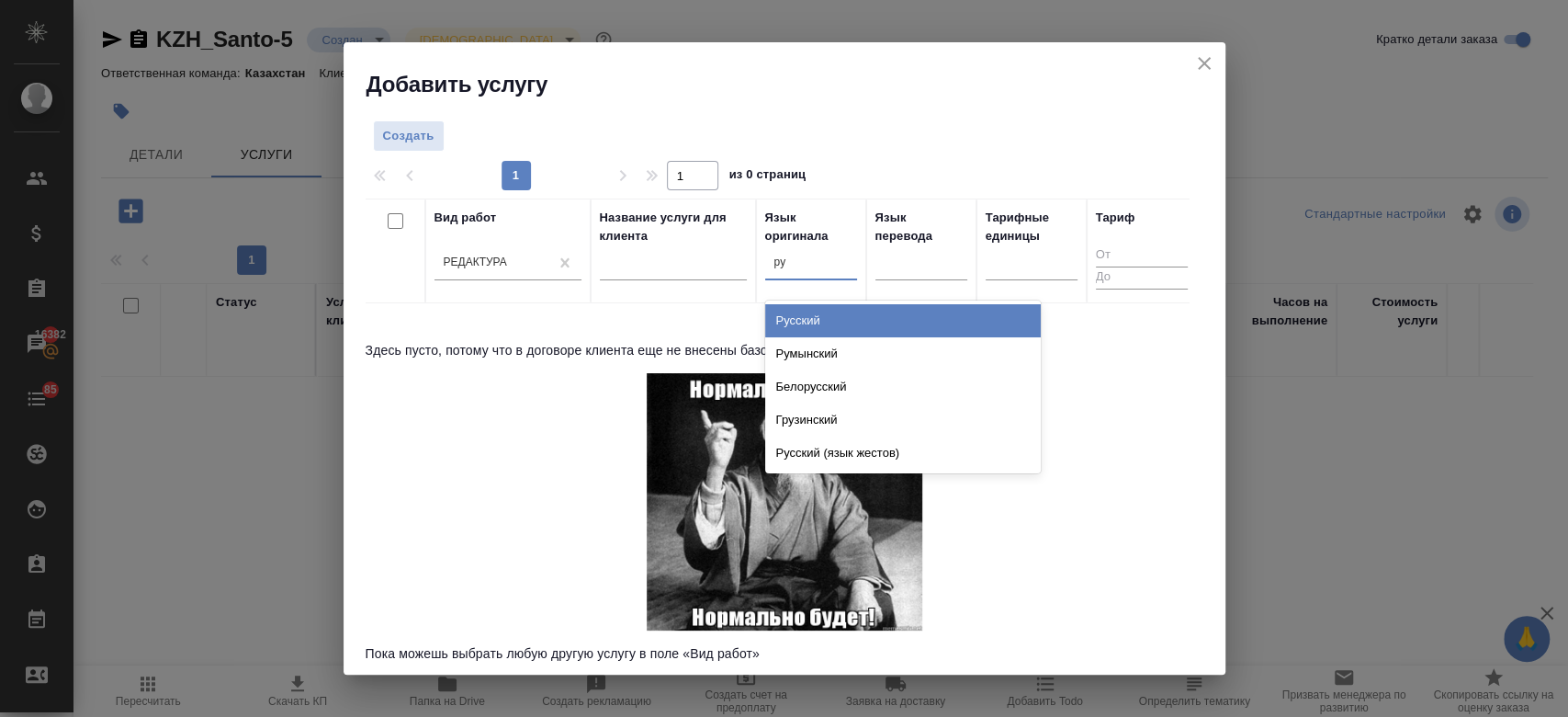
type input "рус"
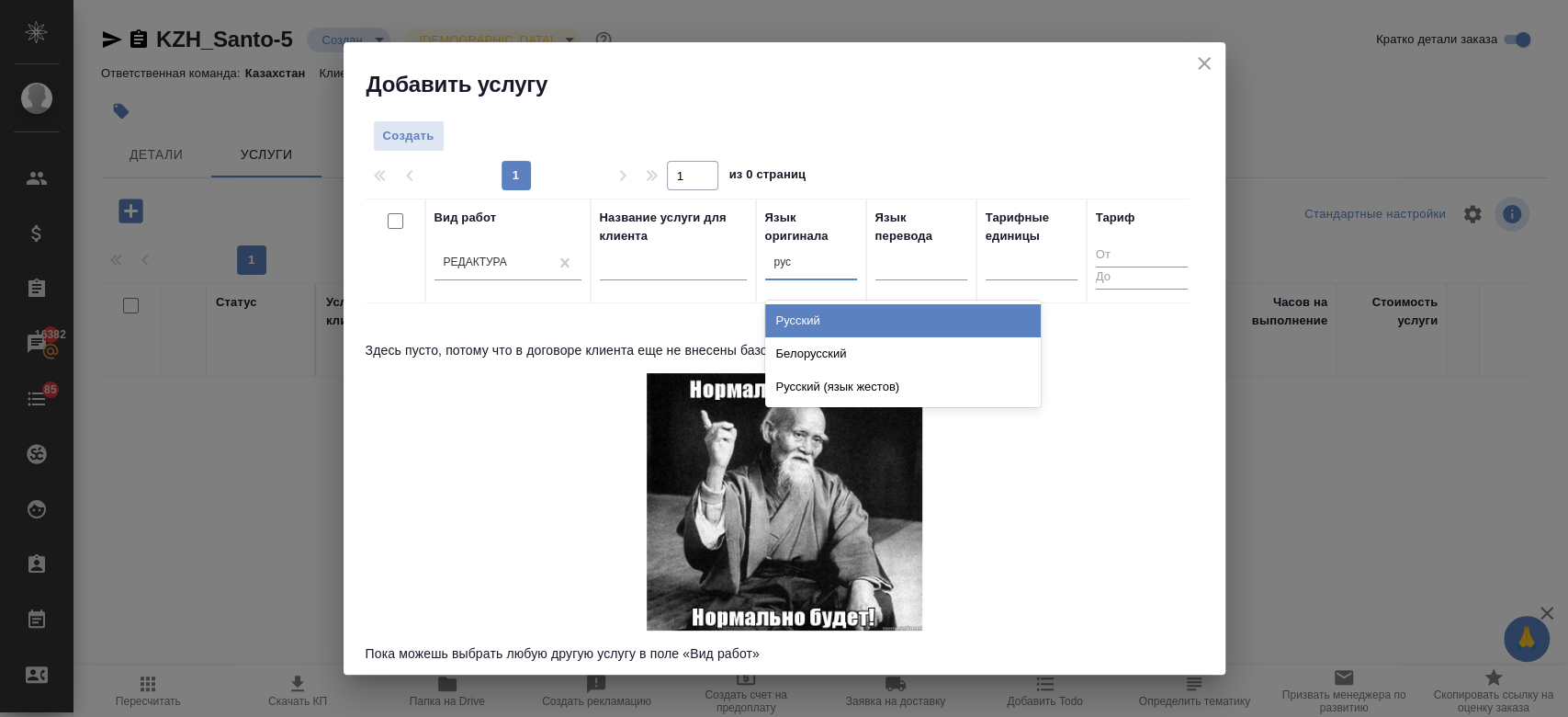
click at [823, 311] on div "Русский" at bounding box center [903, 320] width 275 height 33
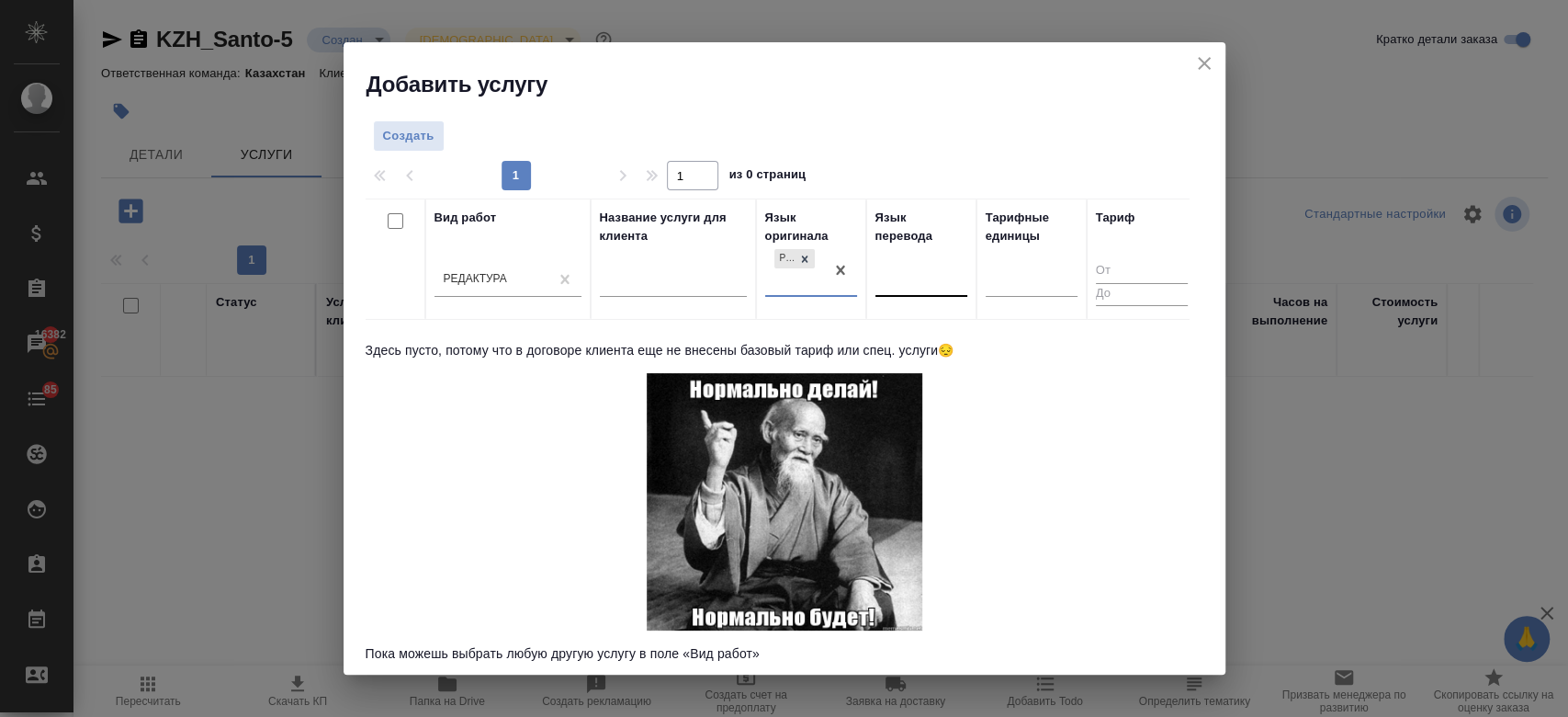
click at [902, 283] on div at bounding box center [921, 278] width 92 height 27
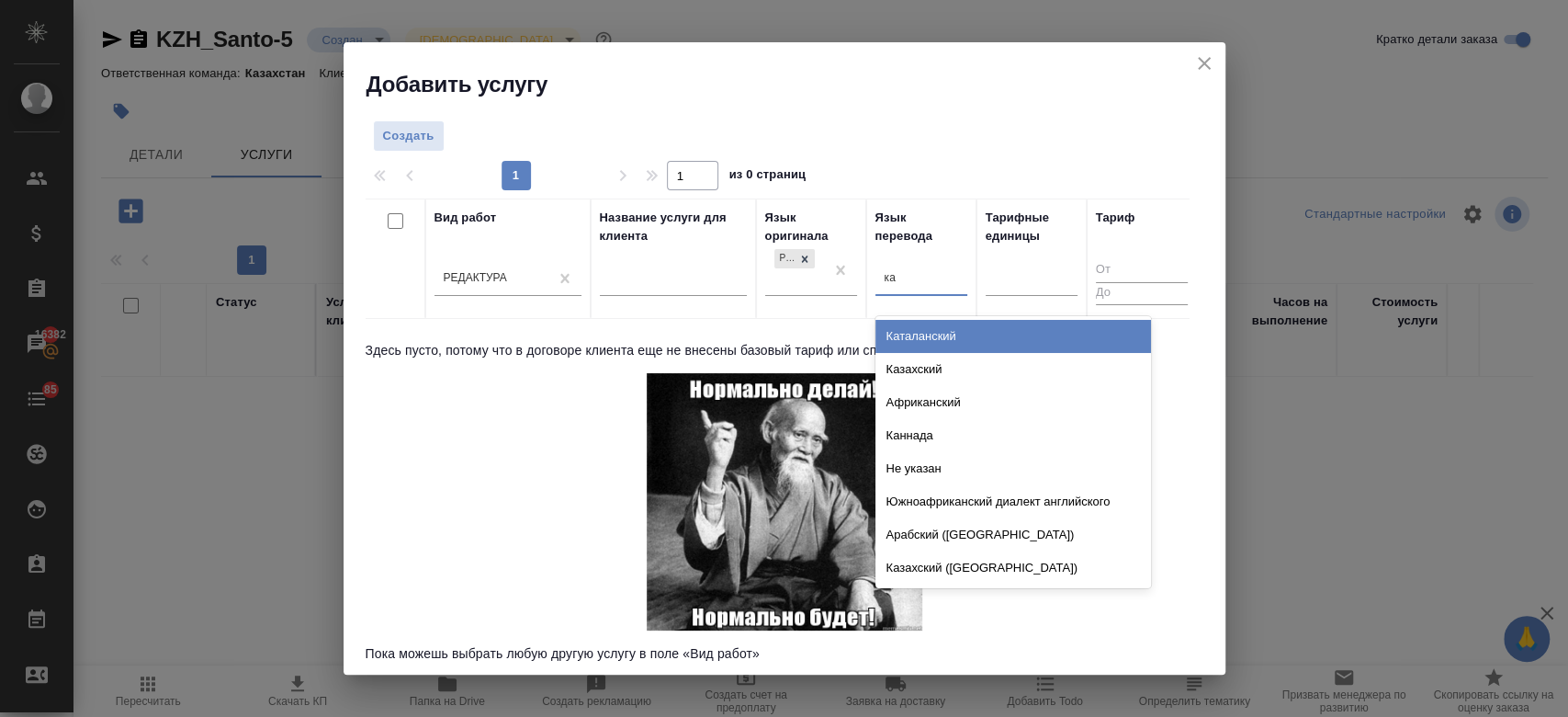
type input "каз"
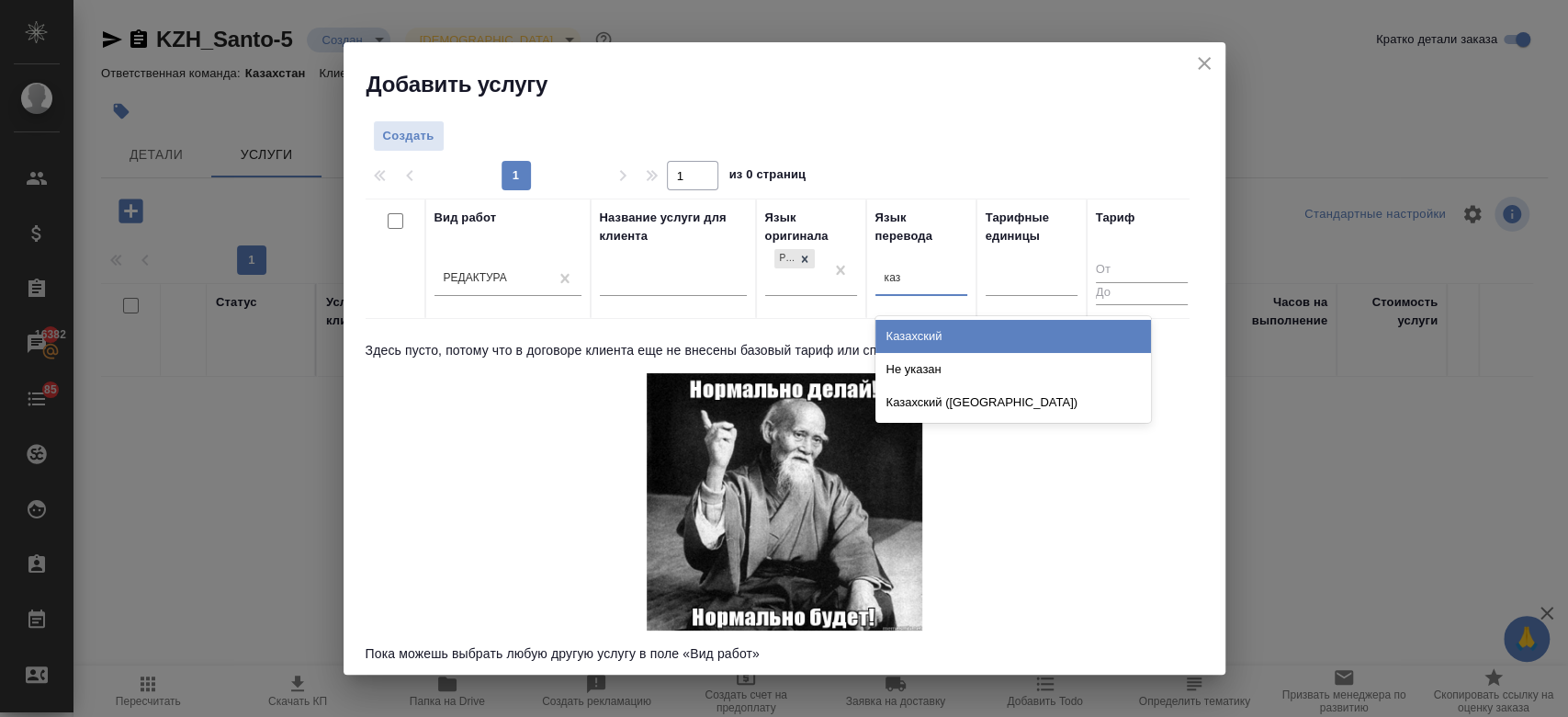
click at [893, 335] on div "Казахский" at bounding box center [1013, 336] width 275 height 33
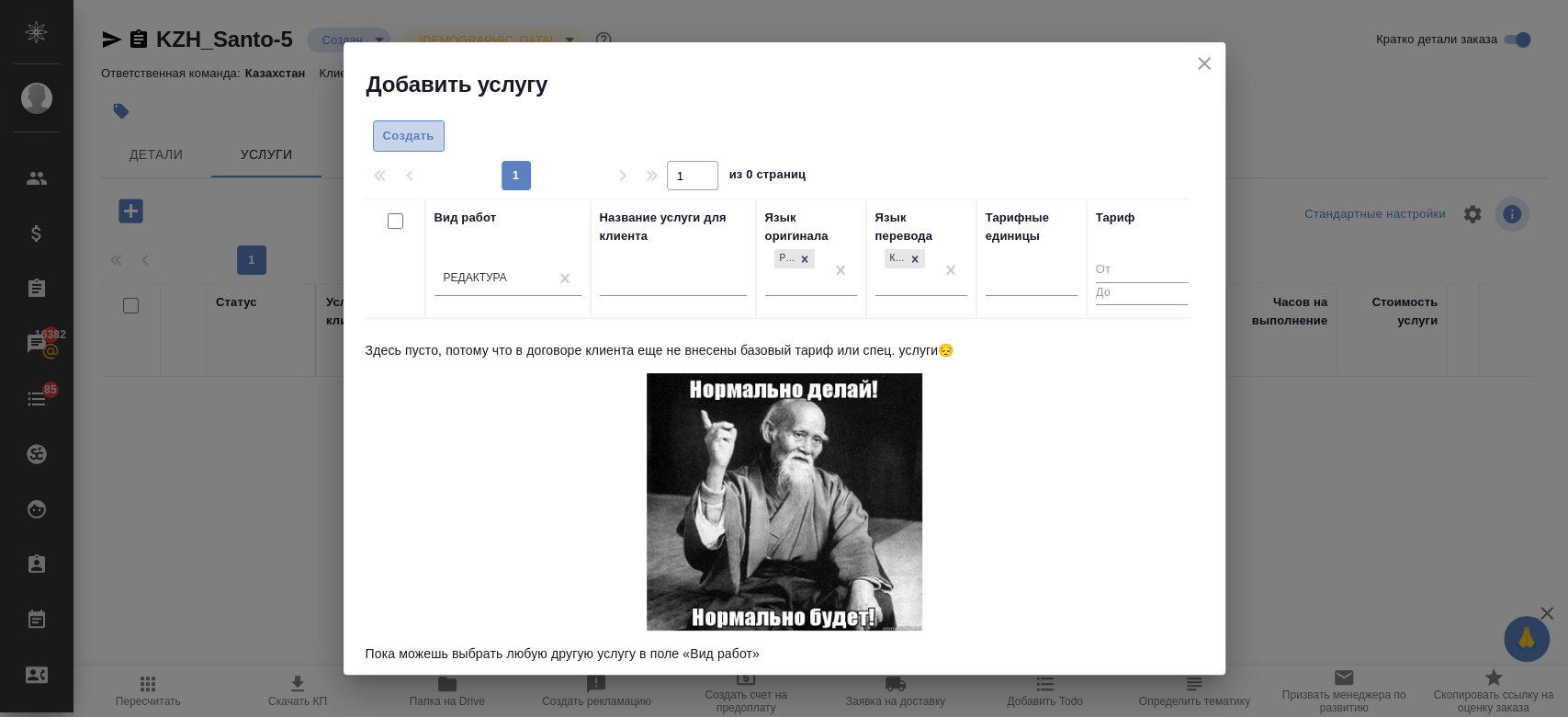
click at [399, 136] on span "Создать" at bounding box center [409, 136] width 51 height 21
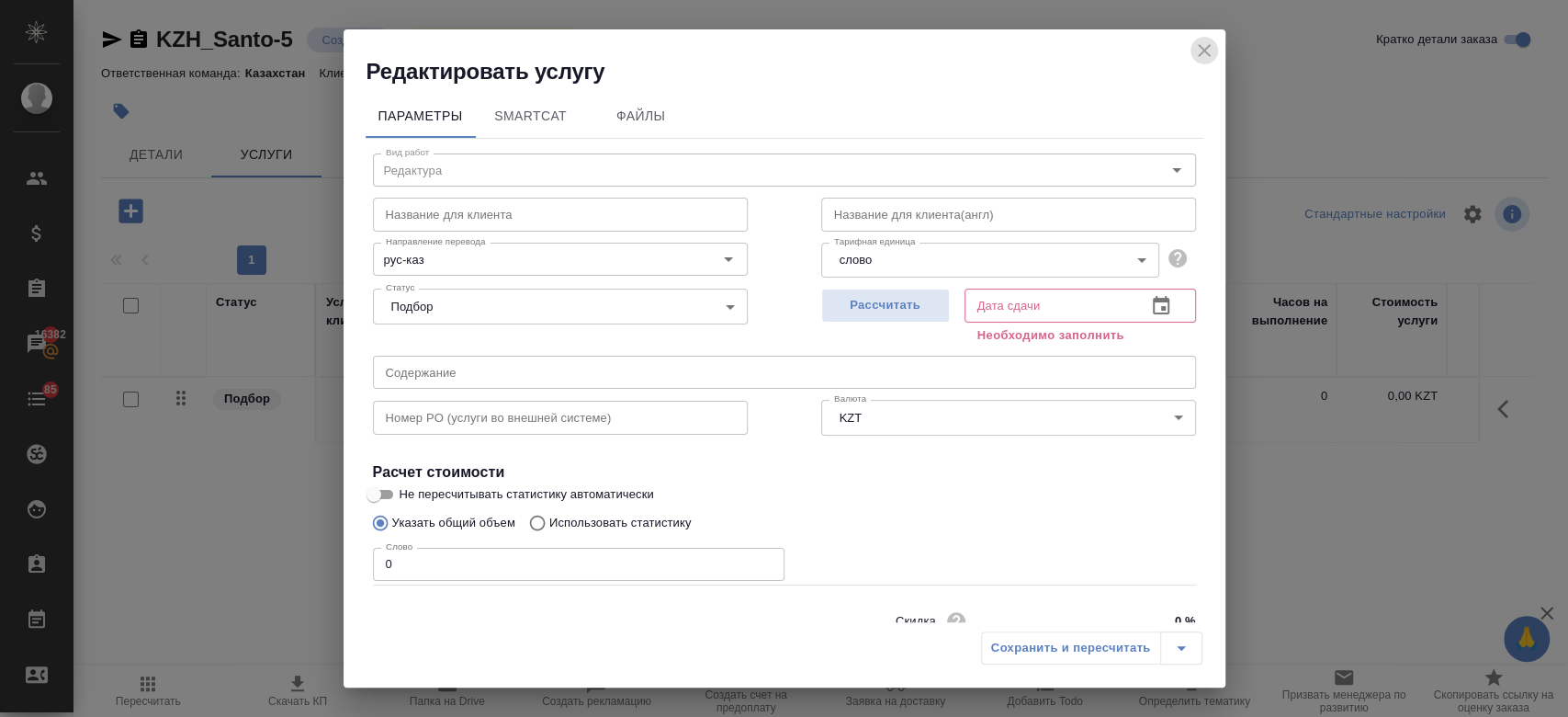
click at [1202, 57] on icon "close" at bounding box center [1204, 51] width 22 height 22
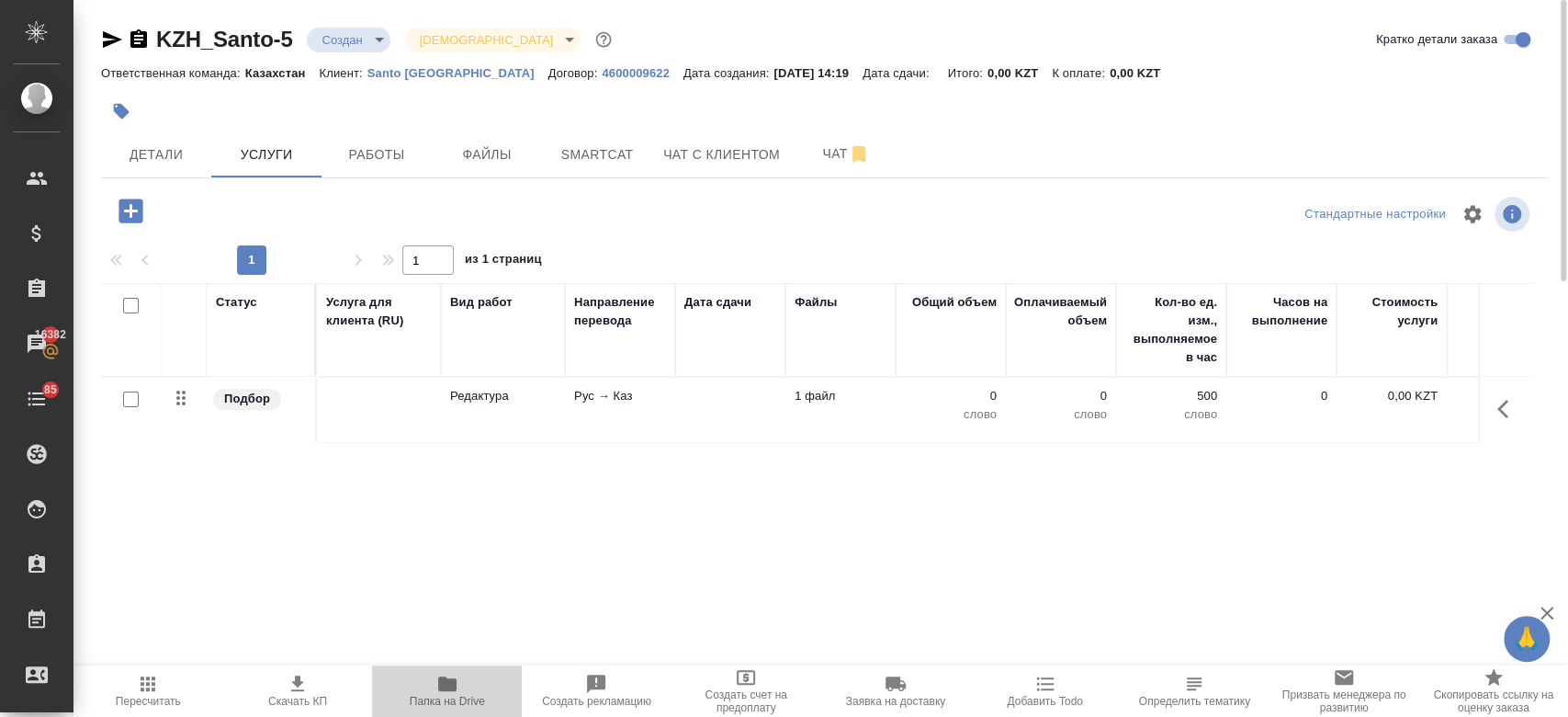
click at [448, 688] on icon "button" at bounding box center [447, 683] width 19 height 15
click at [657, 407] on td "Рус → Каз" at bounding box center [620, 409] width 110 height 64
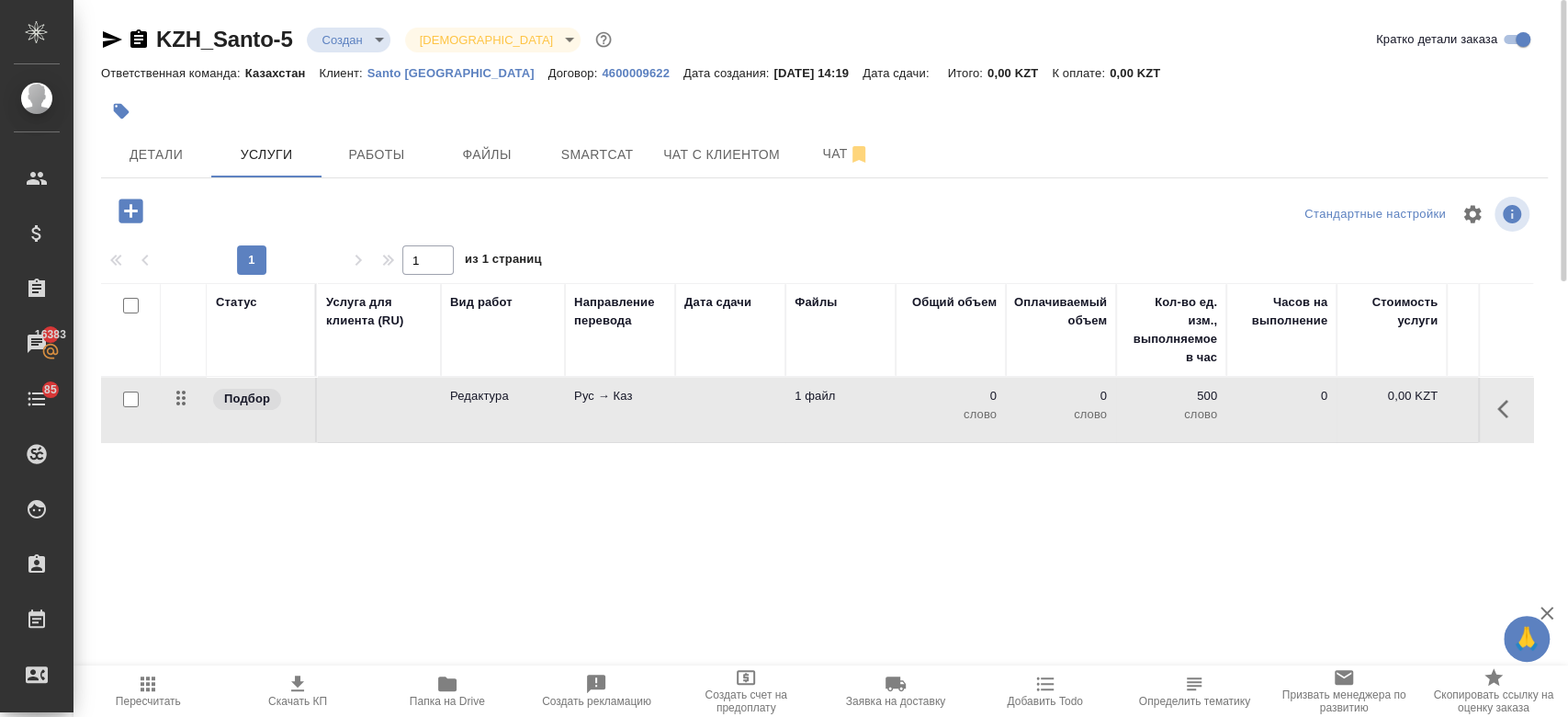
click at [657, 407] on td "Рус → Каз" at bounding box center [620, 409] width 110 height 64
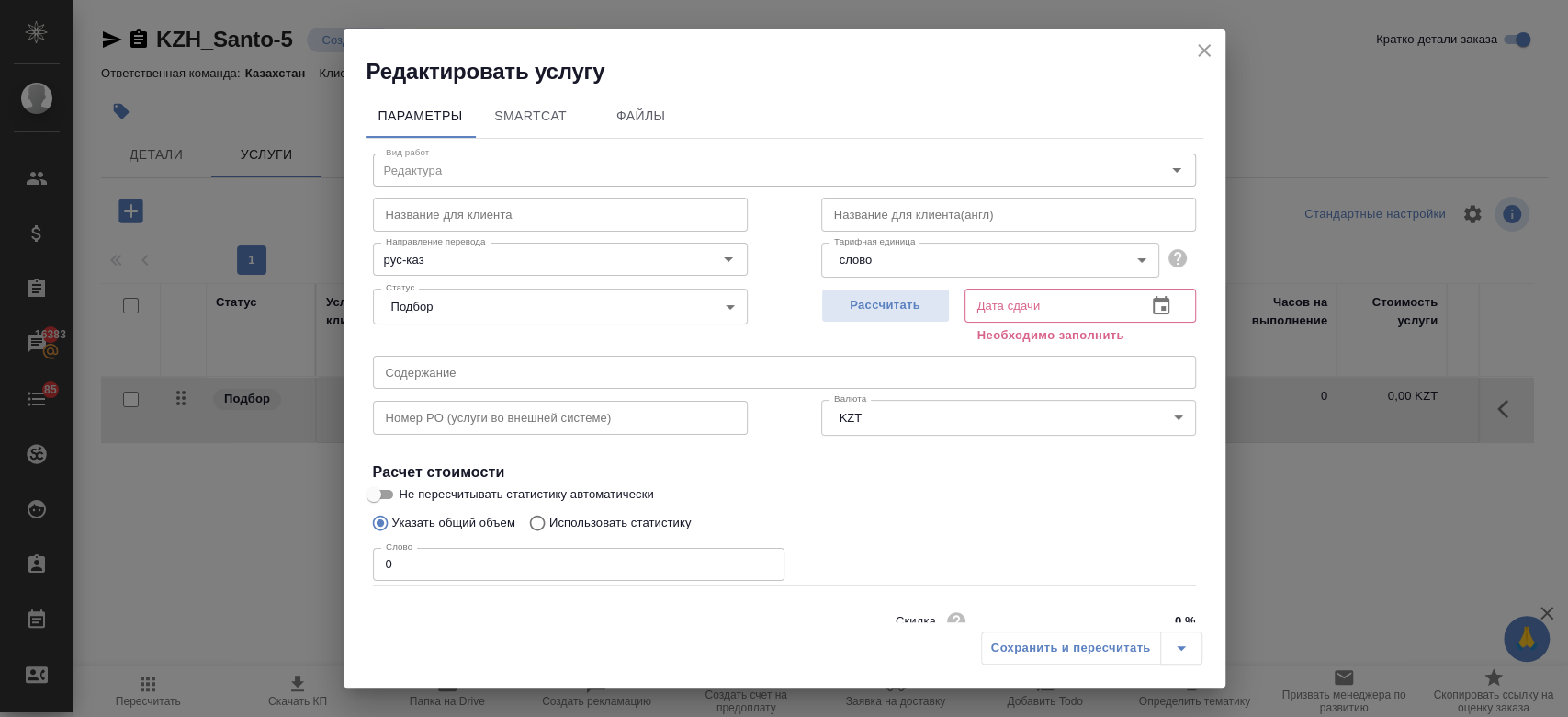
scroll to position [79, 0]
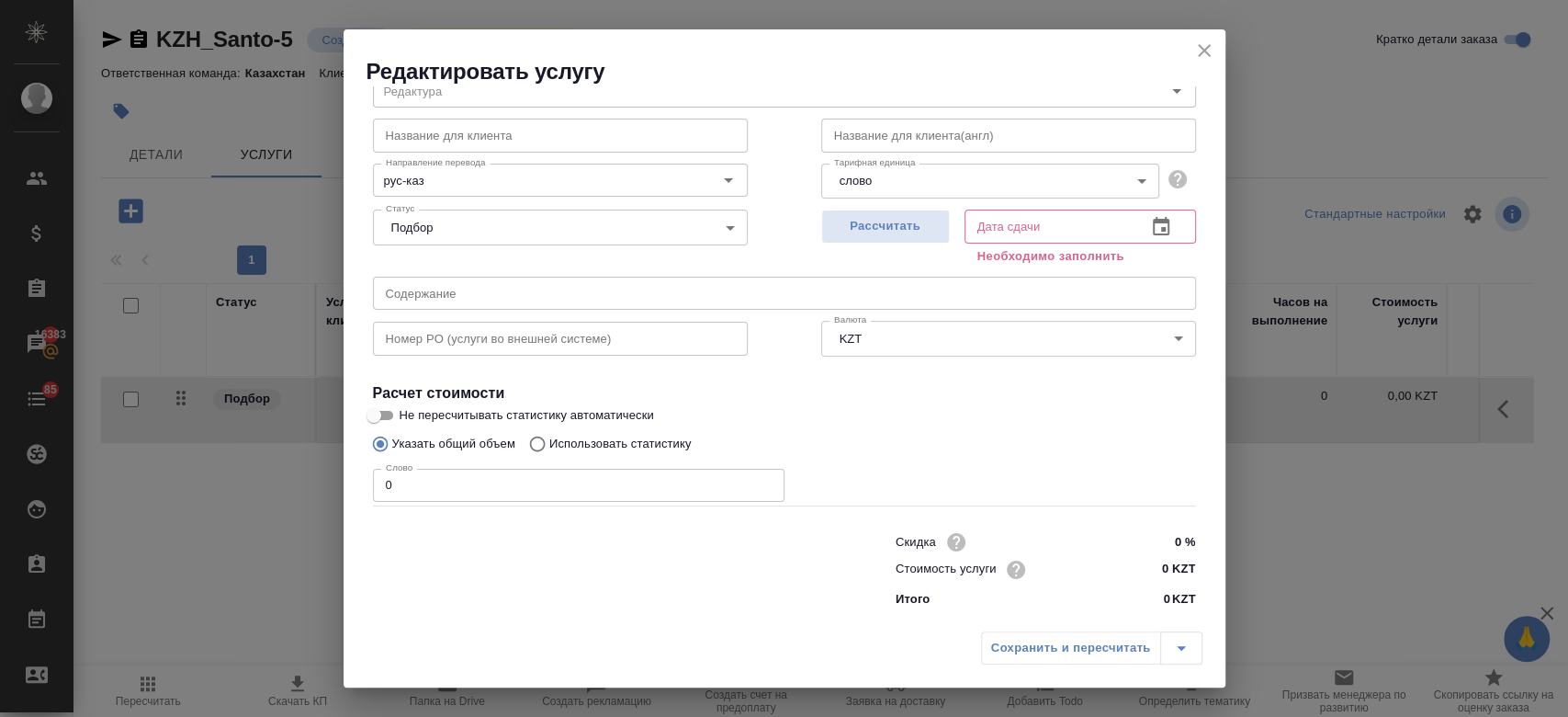
click at [1150, 572] on input "0 KZT" at bounding box center [1160, 568] width 69 height 27
type input "7 KZT"
click at [864, 232] on span "Рассчитать" at bounding box center [885, 226] width 108 height 21
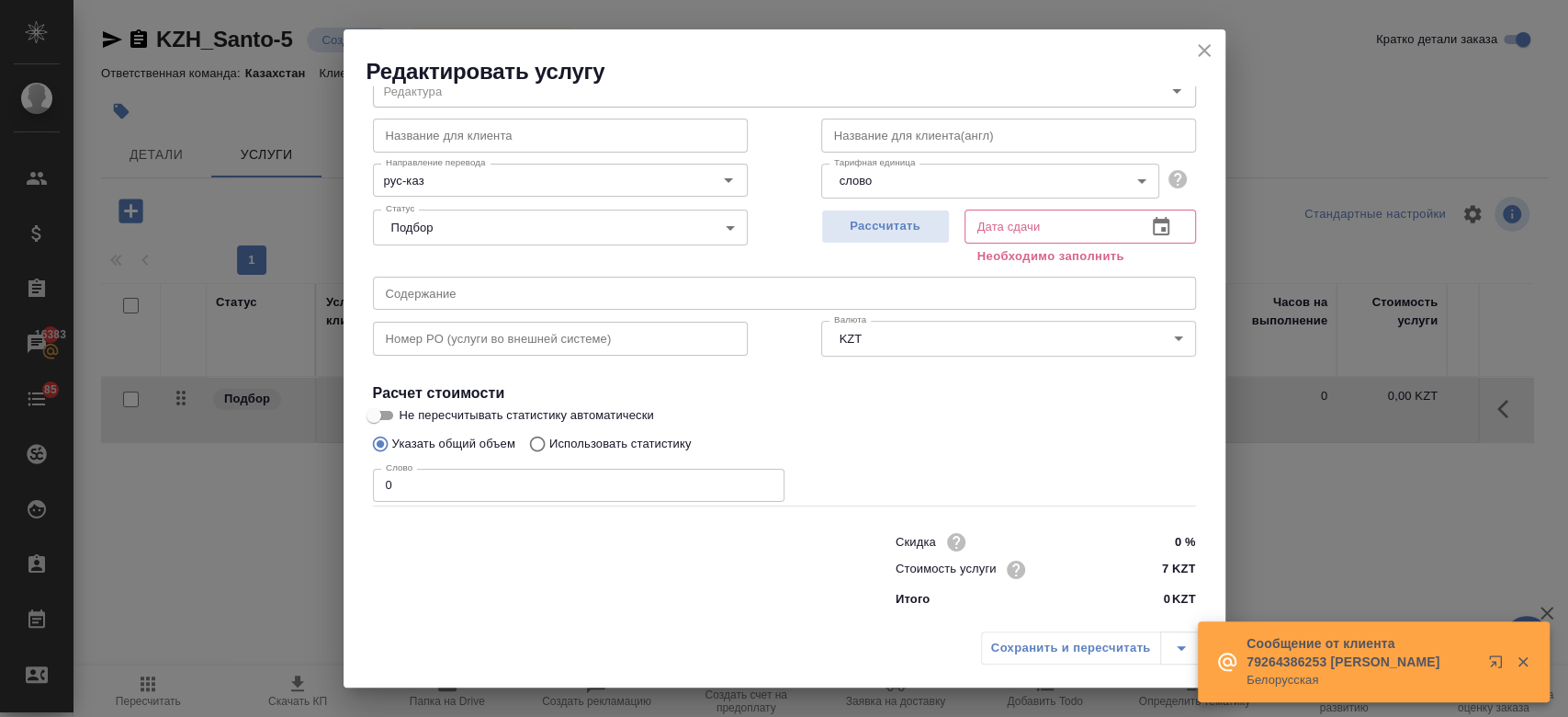
type input "[DATE] 14:21"
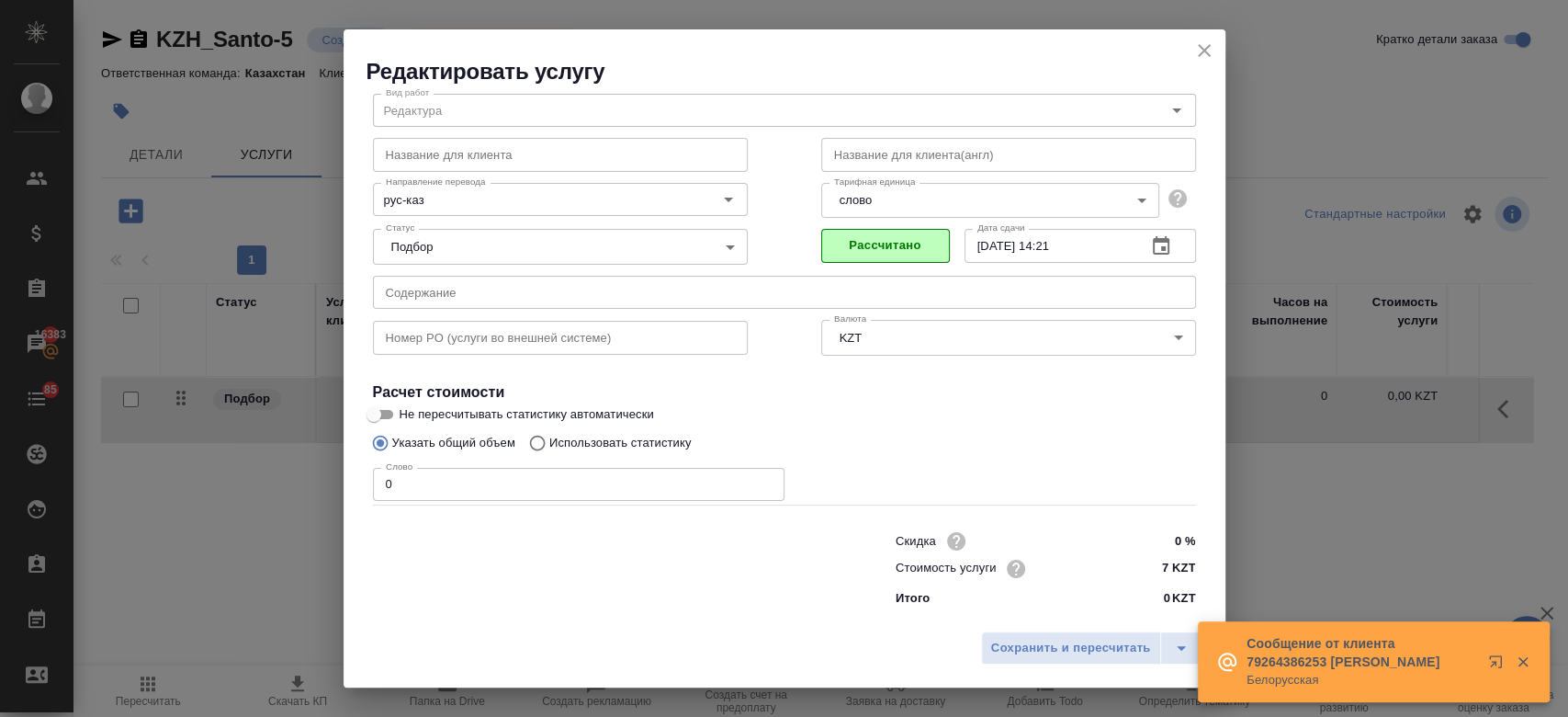
scroll to position [58, 0]
click at [1029, 645] on span "Сохранить и пересчитать" at bounding box center [1070, 648] width 159 height 21
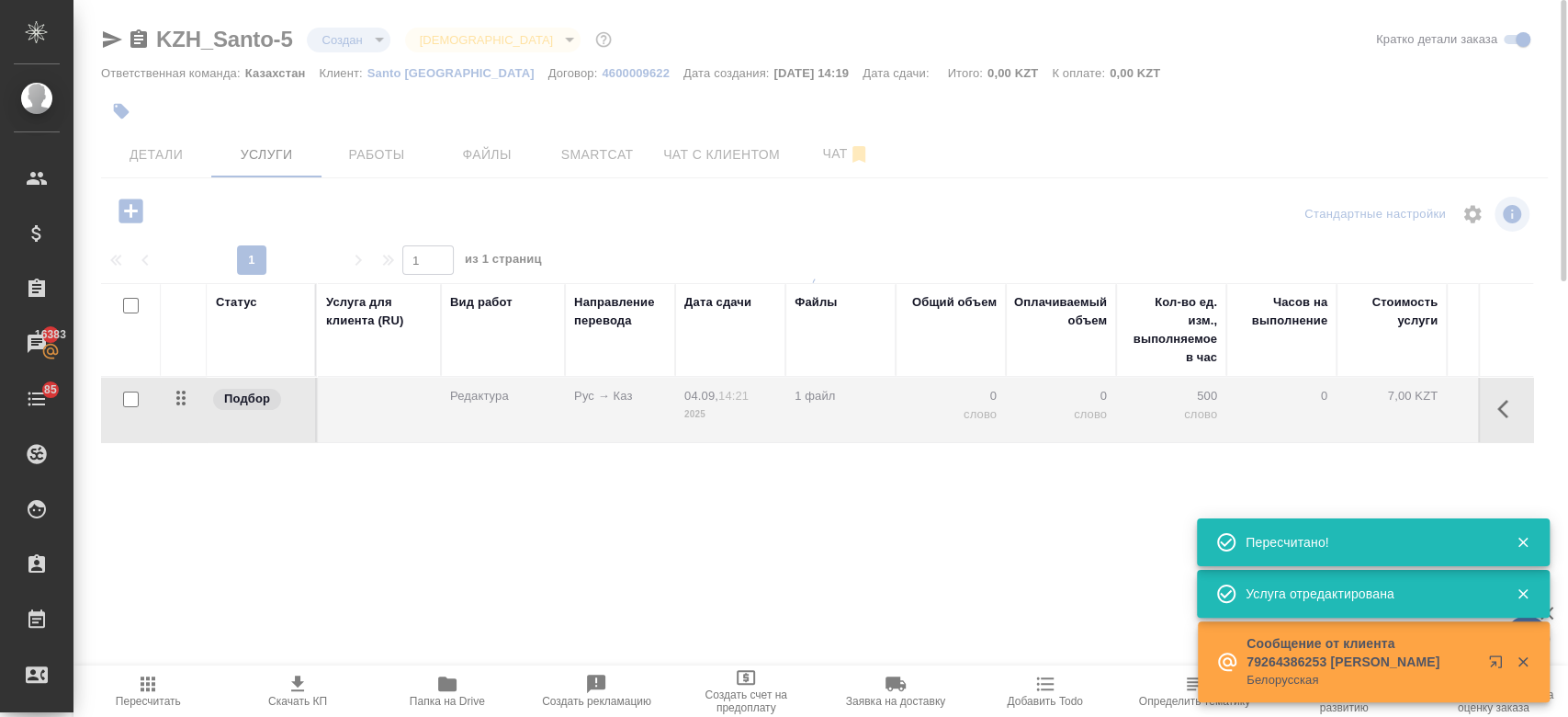
click at [1234, 502] on div "Статус Услуга для клиента (RU) Вид работ Направление перевода Дата сдачи Файлы …" at bounding box center [817, 480] width 1431 height 395
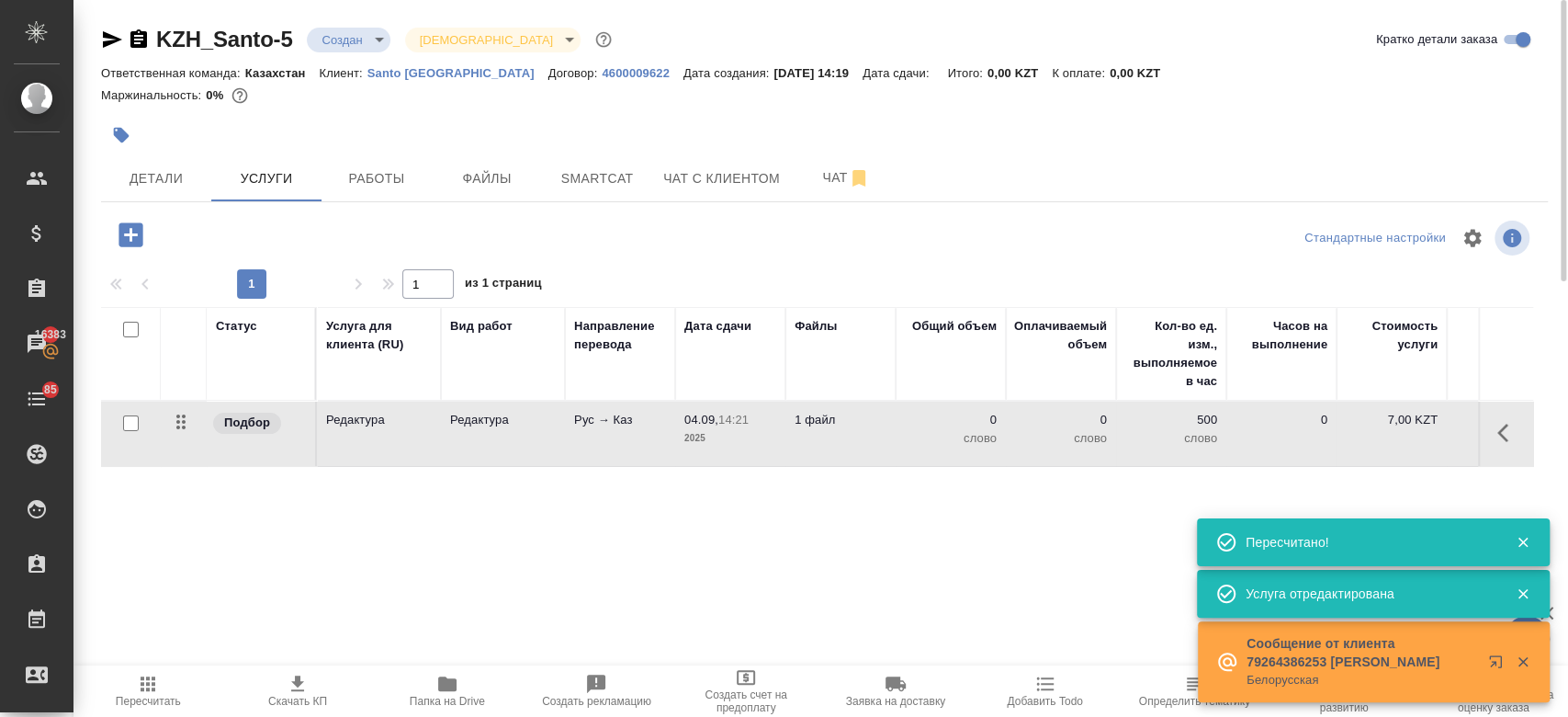
click at [872, 121] on div at bounding box center [583, 135] width 964 height 41
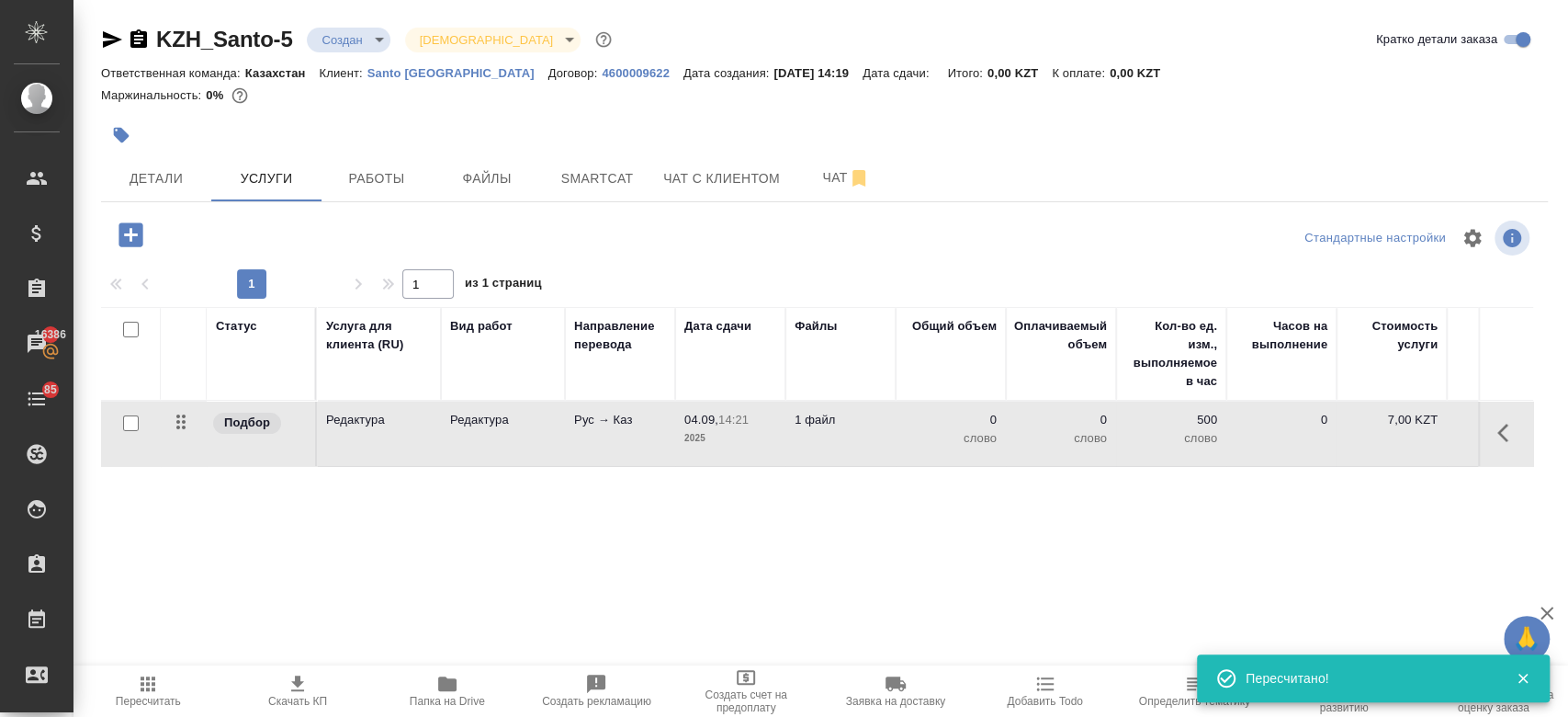
click at [125, 427] on input "checkbox" at bounding box center [131, 423] width 16 height 16
checkbox input "true"
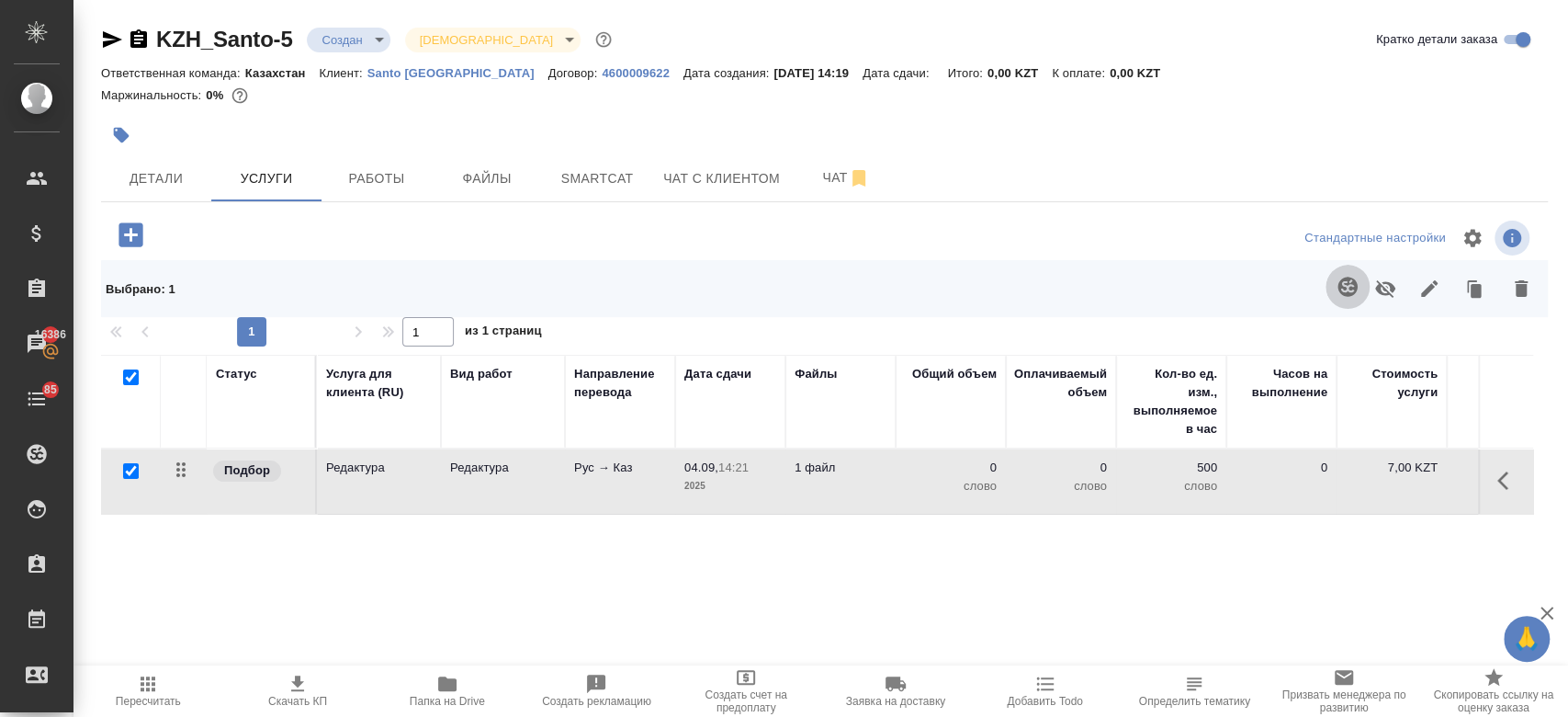
click at [1351, 287] on icon "button" at bounding box center [1346, 285] width 19 height 19
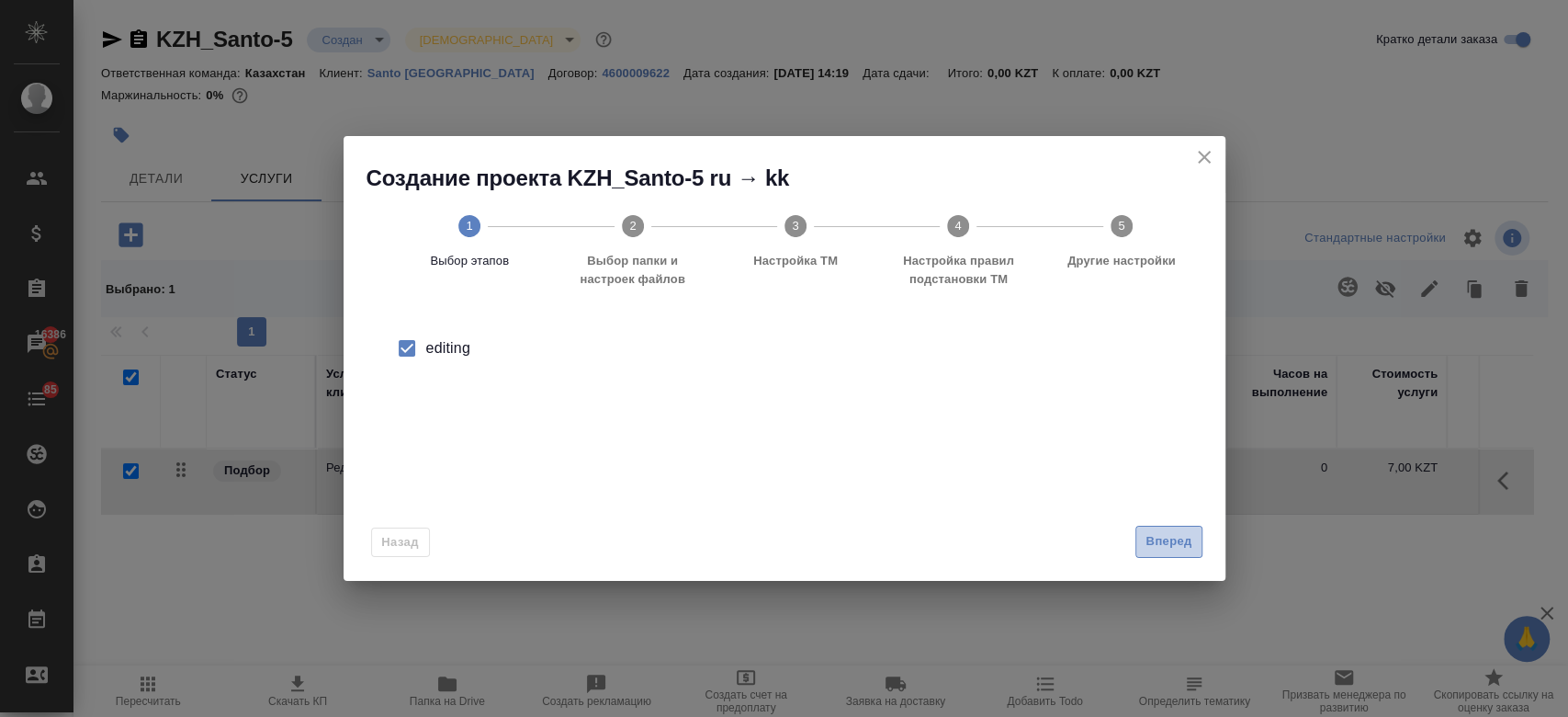
click at [1166, 545] on span "Вперед" at bounding box center [1168, 541] width 46 height 21
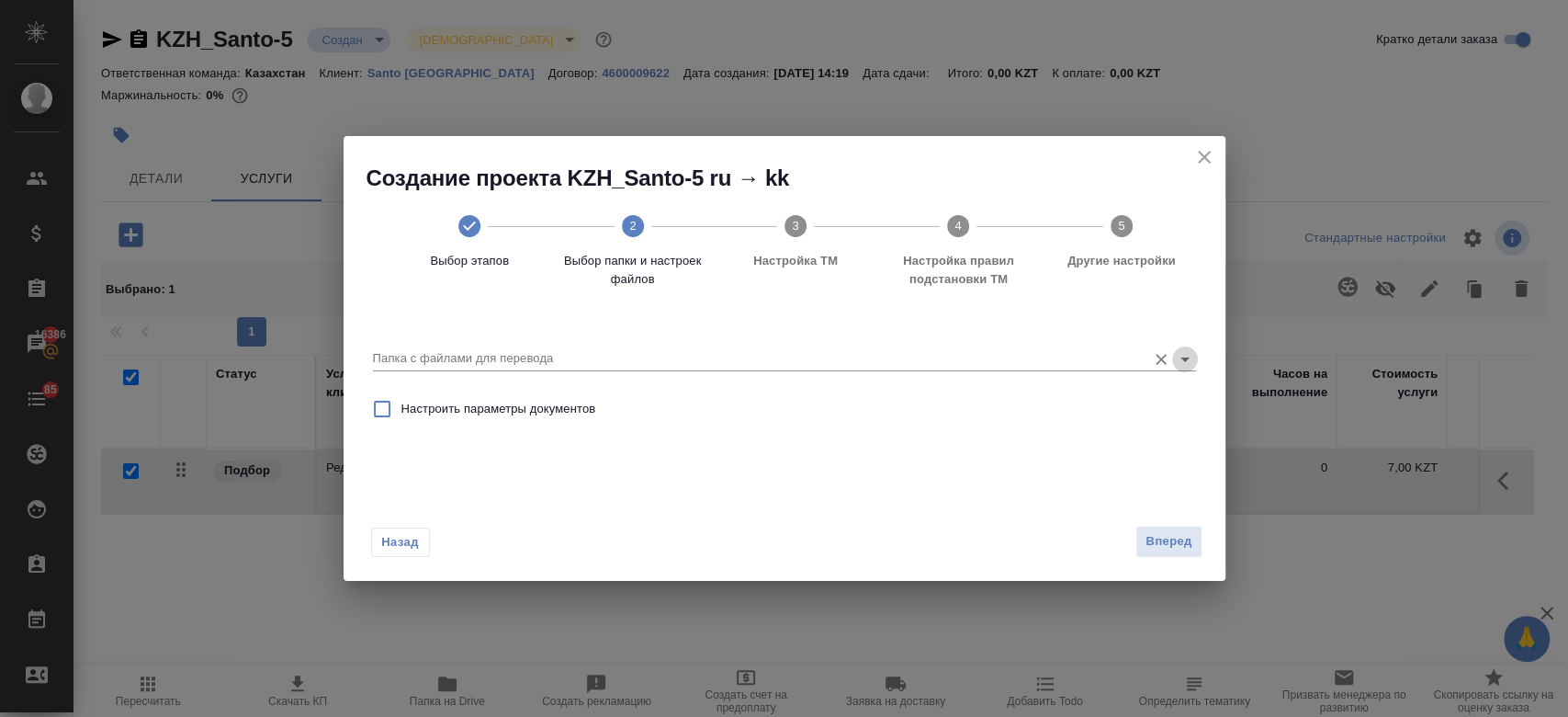
click at [1187, 353] on icon "Open" at bounding box center [1185, 359] width 22 height 22
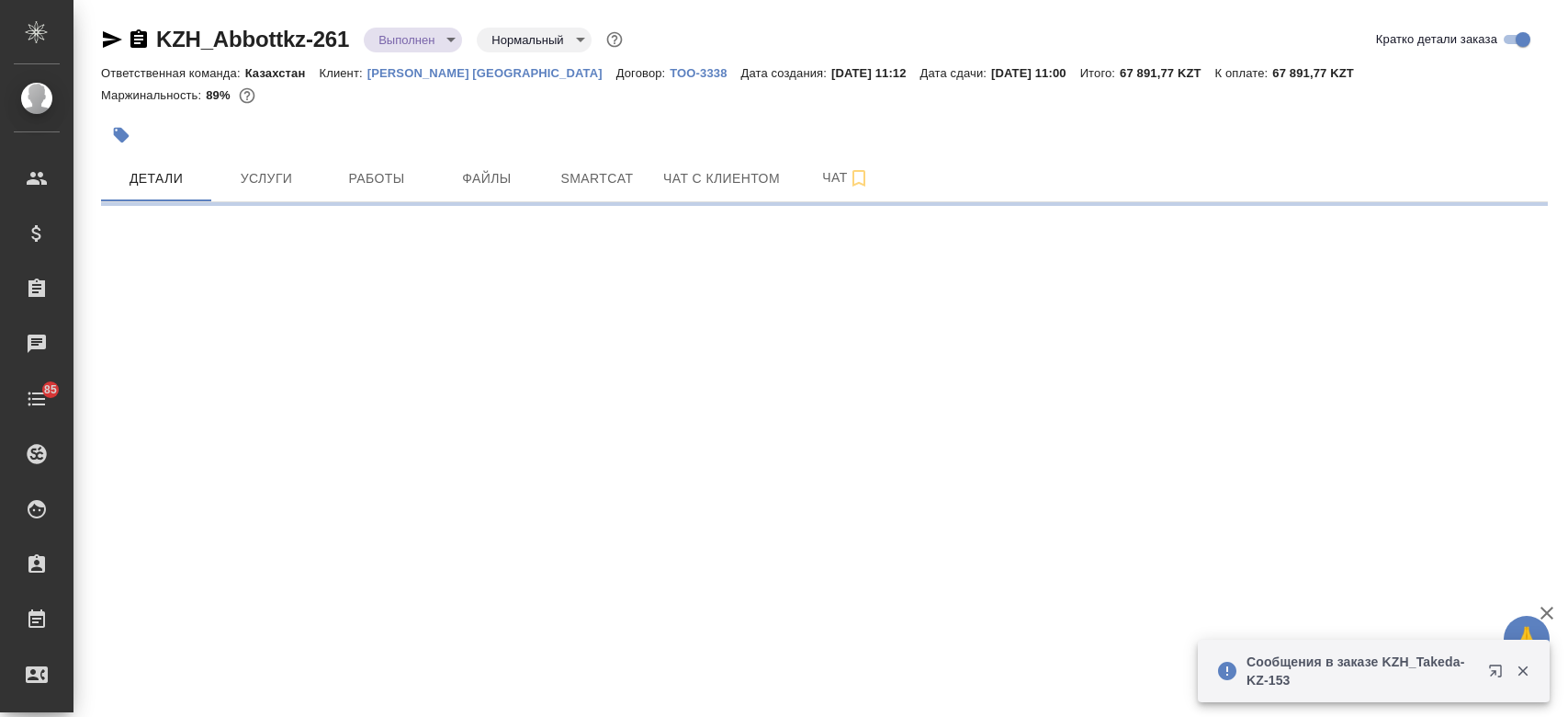
select select "RU"
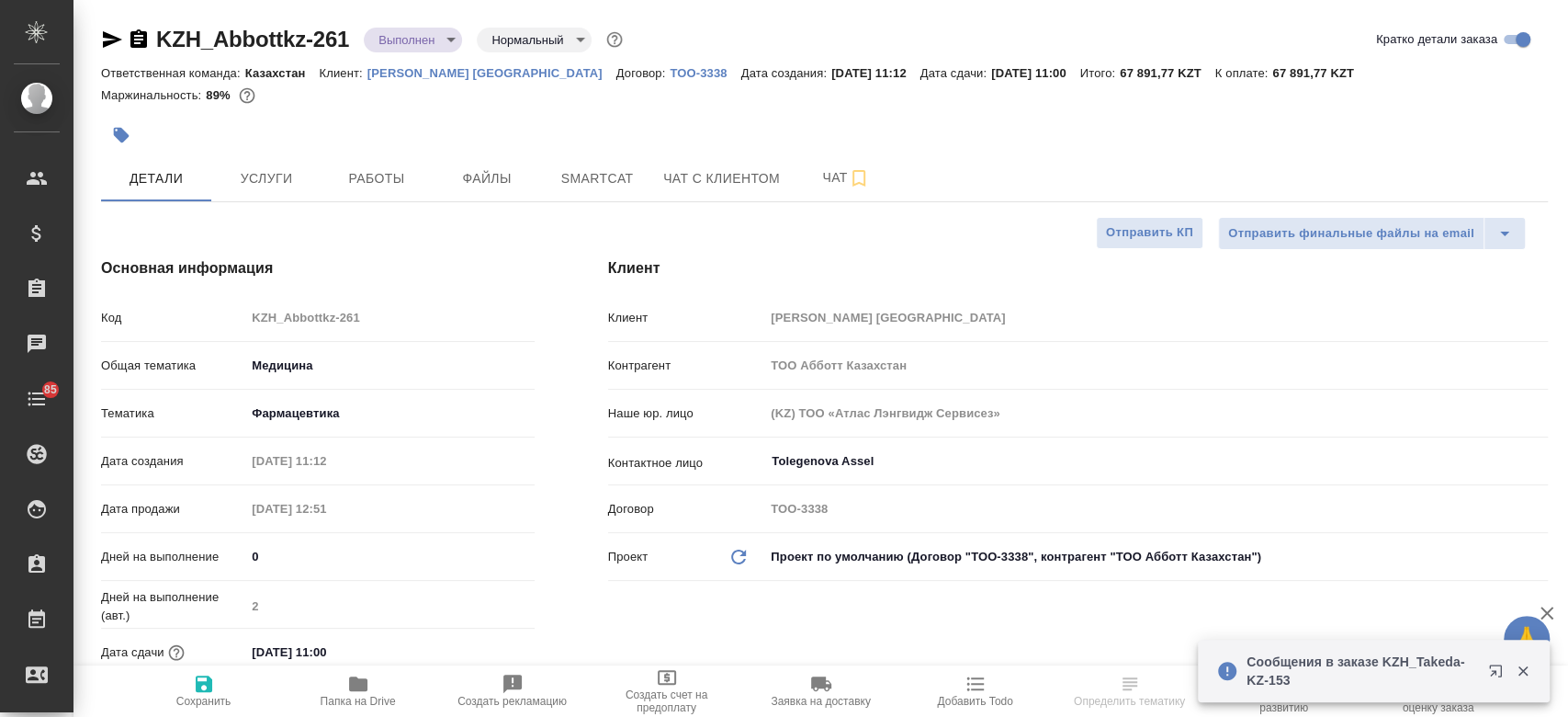
type textarea "x"
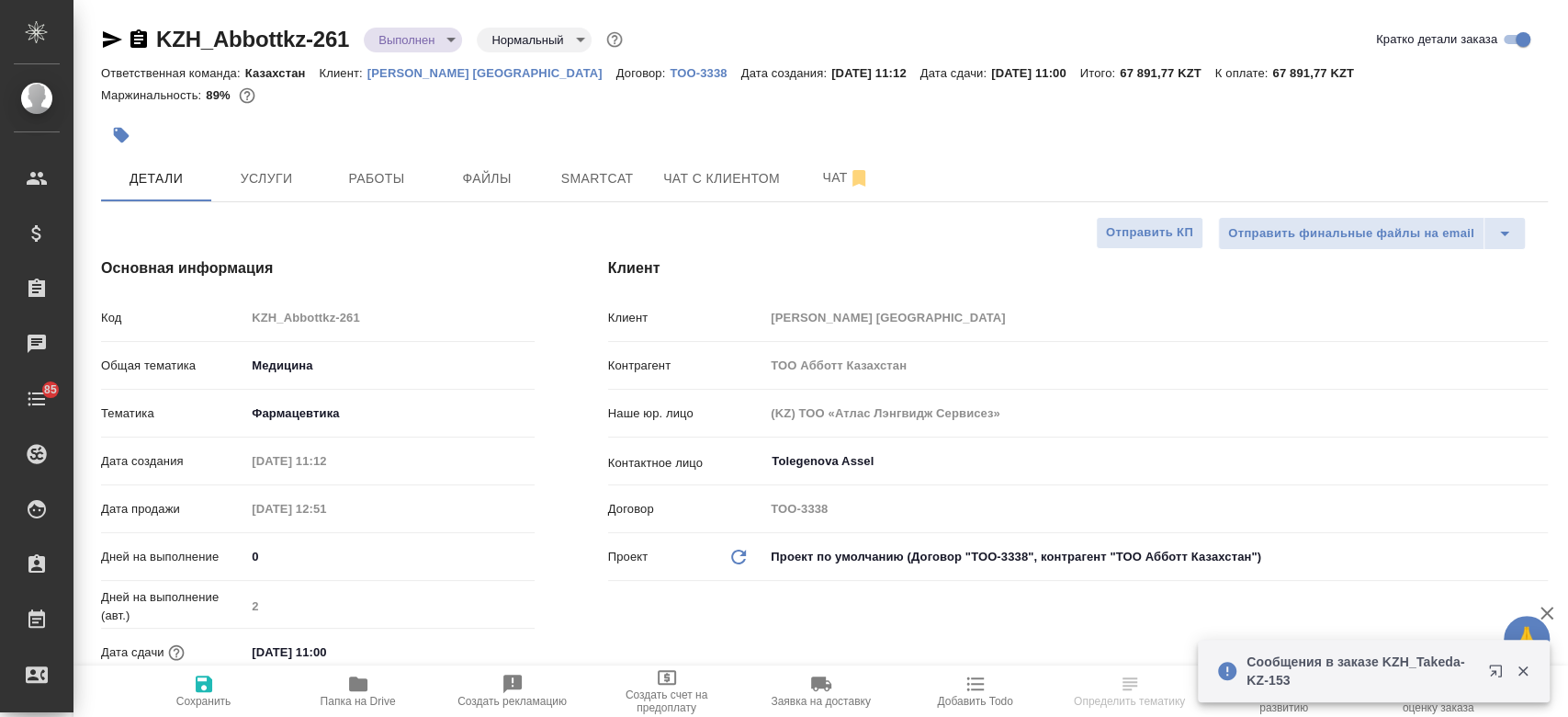
type textarea "x"
click at [409, 78] on p "[PERSON_NAME] [GEOGRAPHIC_DATA]" at bounding box center [491, 73] width 248 height 14
type textarea "x"
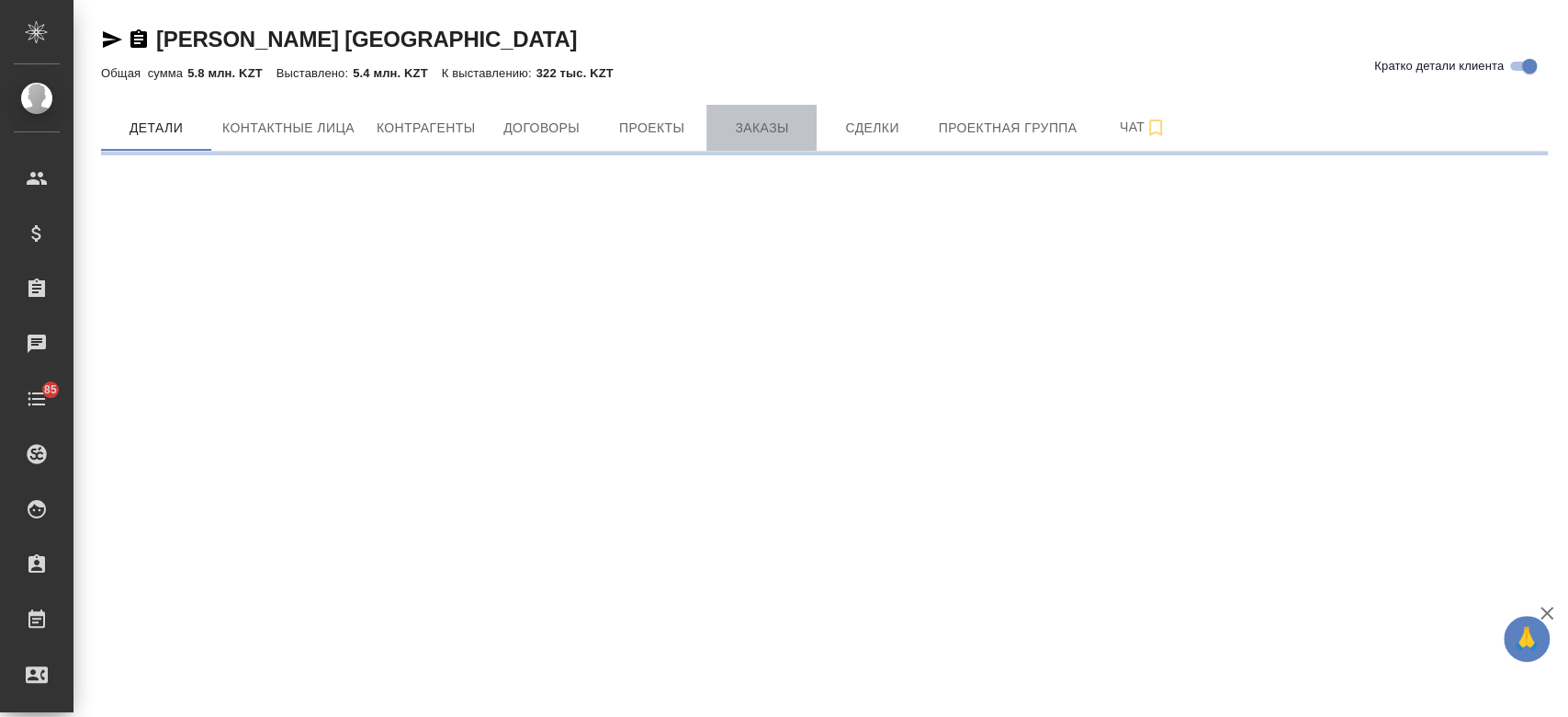
click at [759, 136] on span "Заказы" at bounding box center [761, 128] width 88 height 23
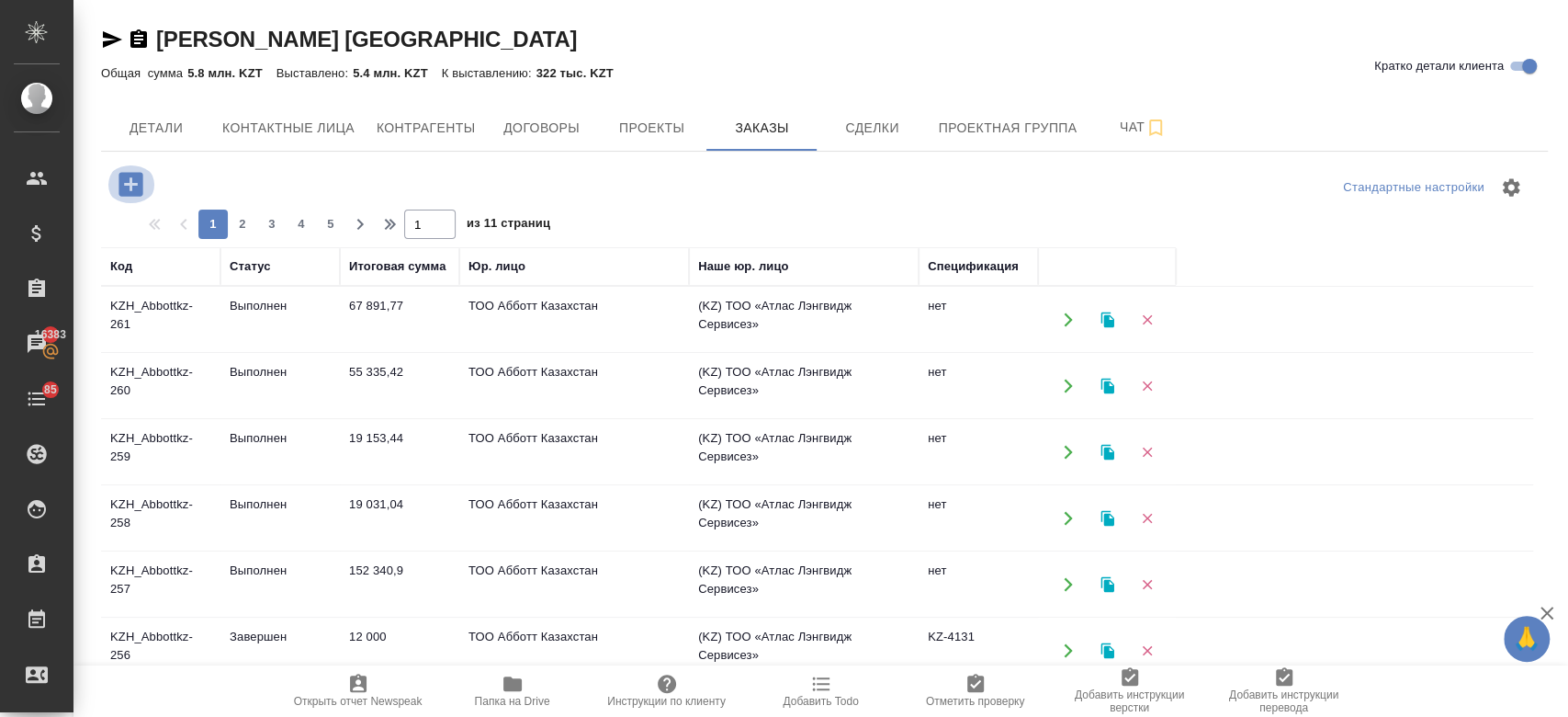
click at [133, 184] on icon "button" at bounding box center [131, 184] width 32 height 32
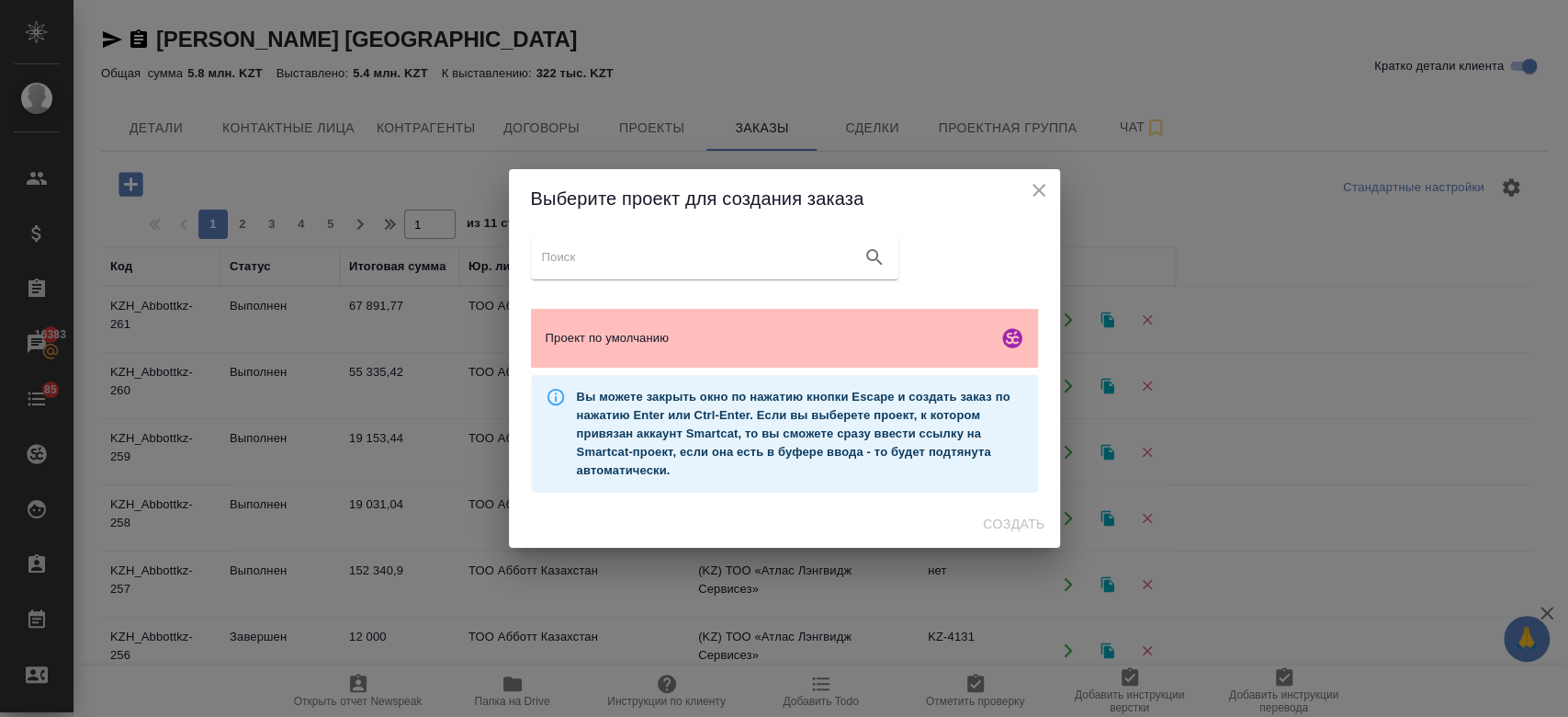
click at [632, 322] on div "Проект по умолчанию" at bounding box center [784, 338] width 507 height 58
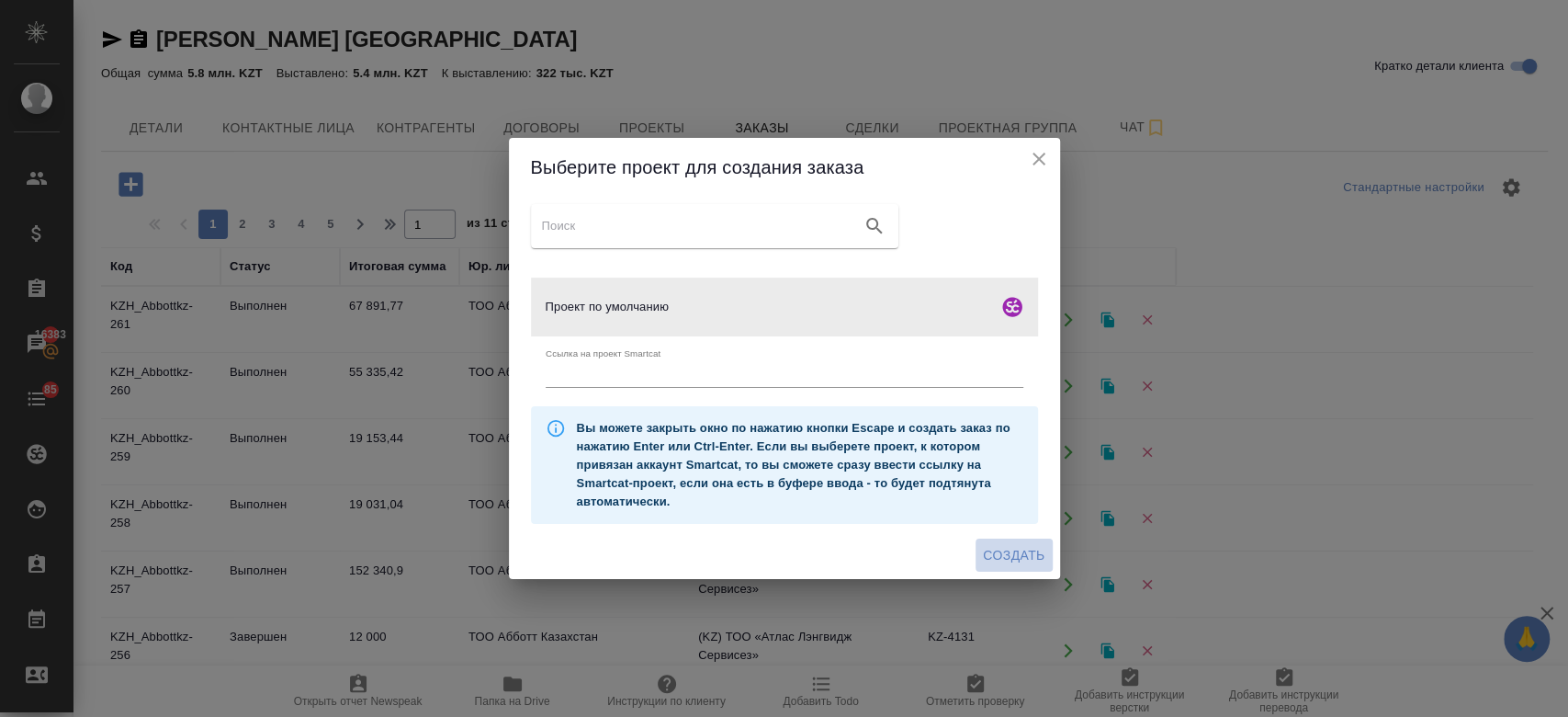
click at [999, 558] on span "Создать" at bounding box center [1014, 555] width 61 height 23
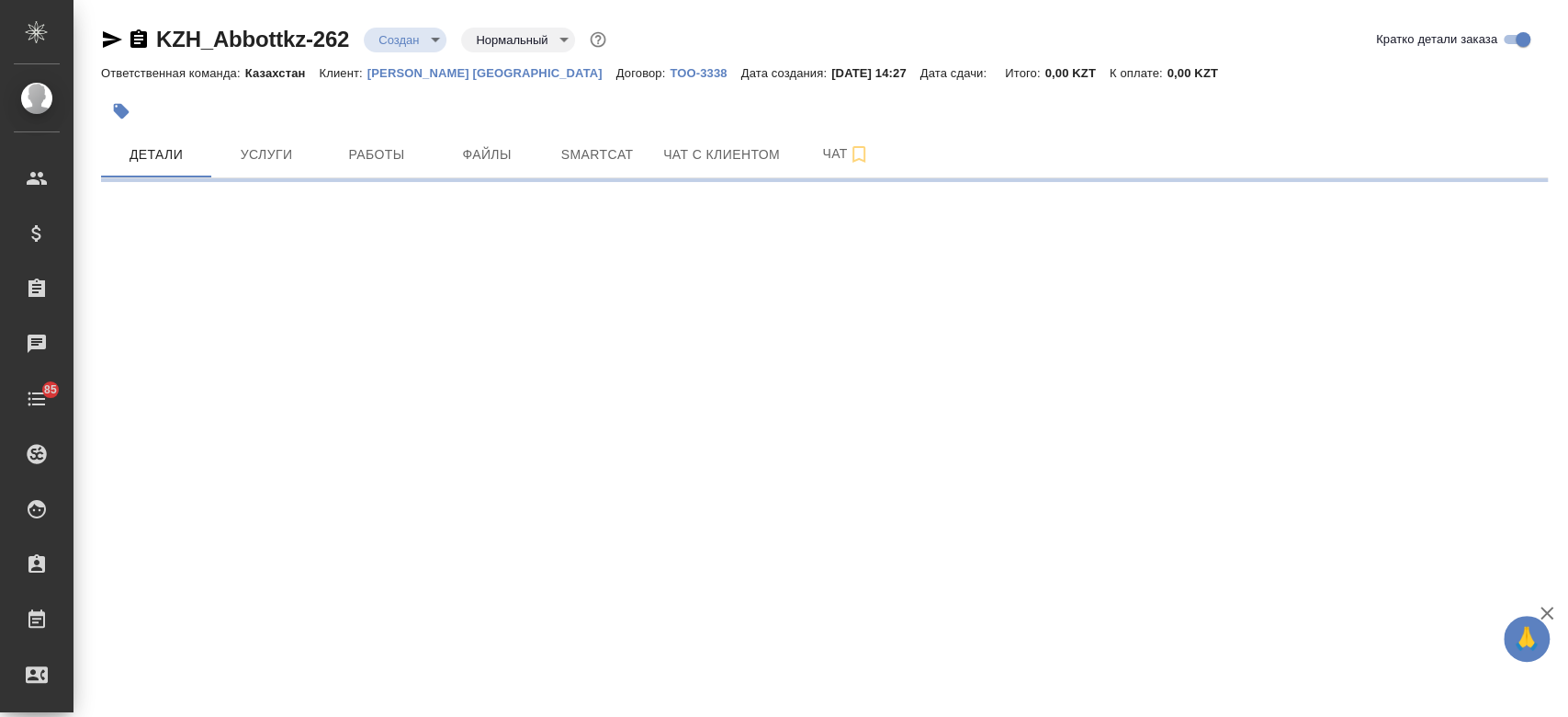
select select "RU"
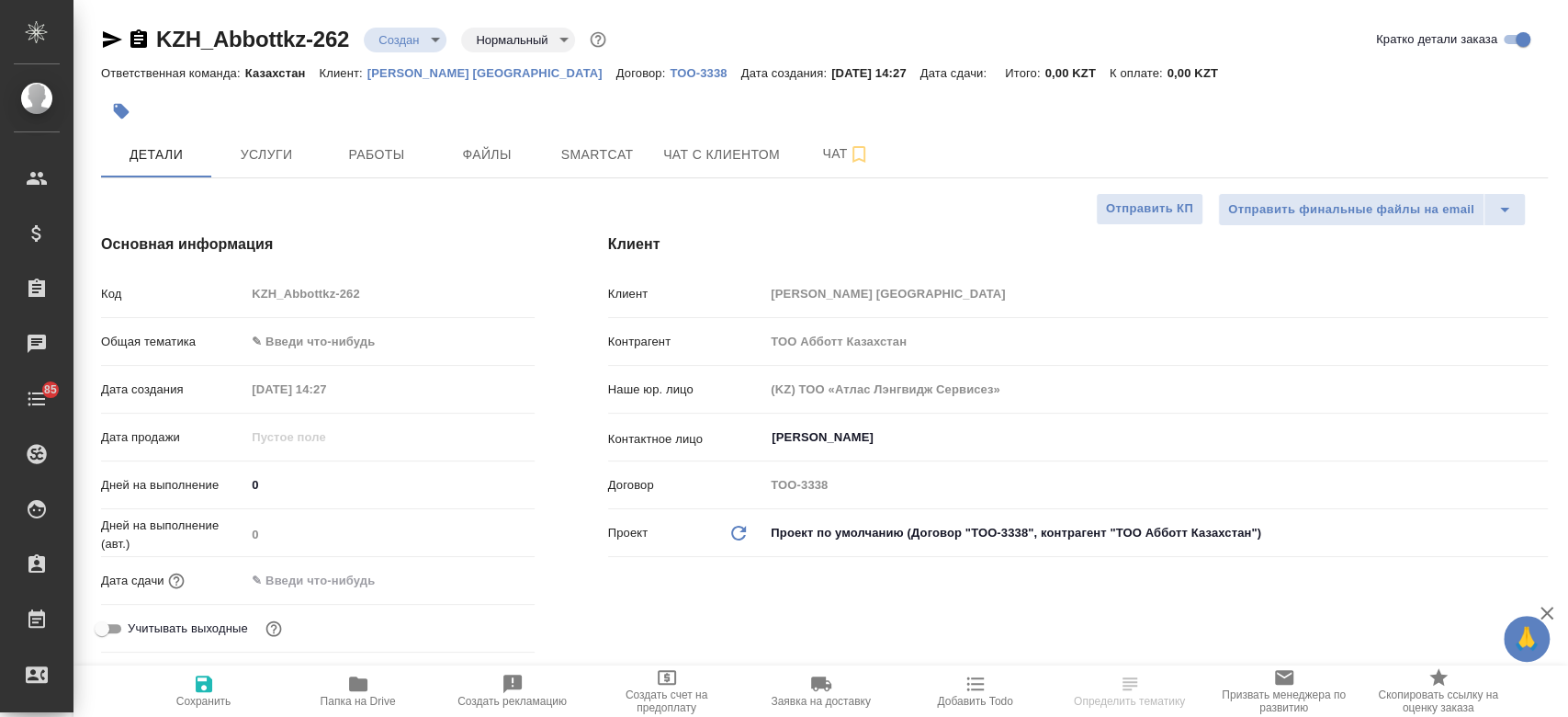
type textarea "x"
click at [117, 30] on icon "button" at bounding box center [112, 40] width 22 height 22
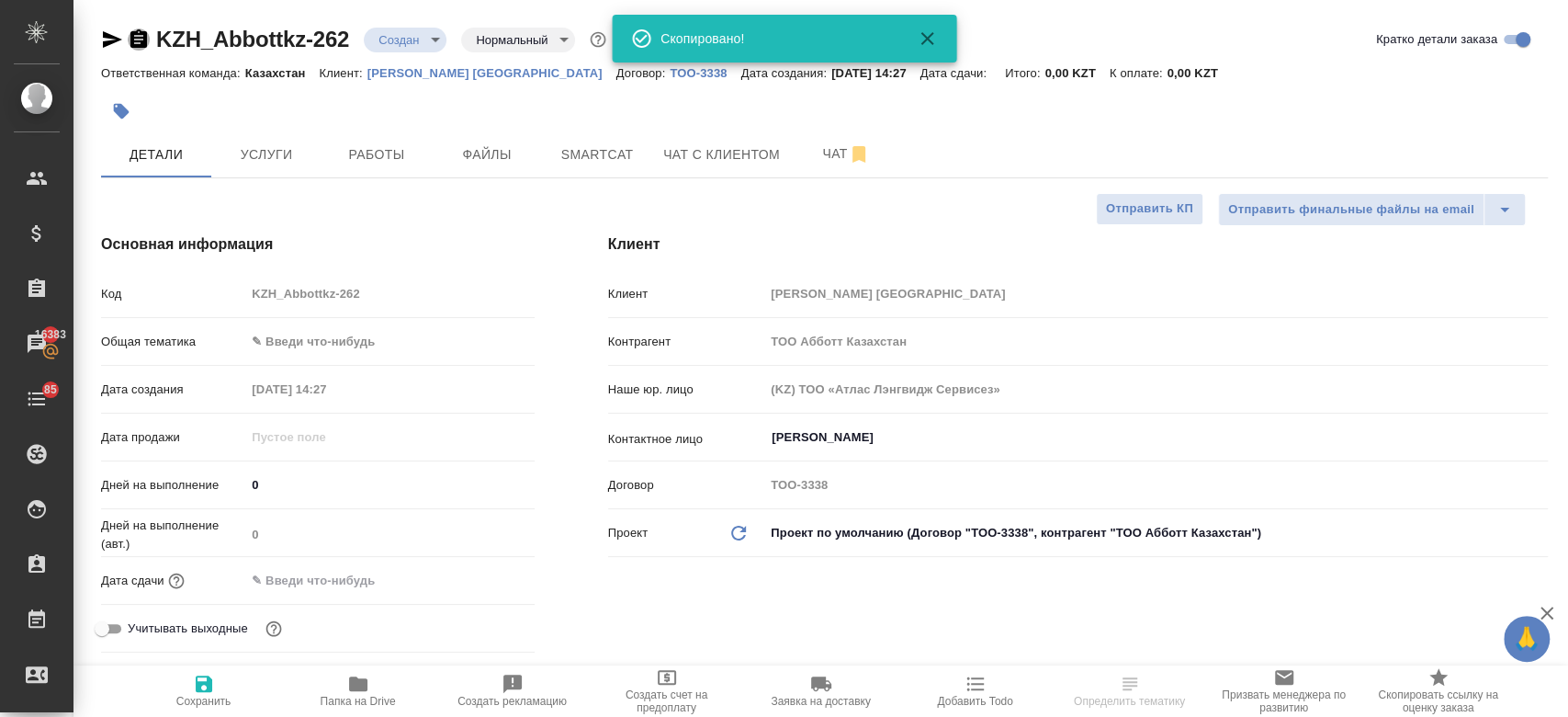
click at [134, 41] on icon "button" at bounding box center [139, 39] width 17 height 19
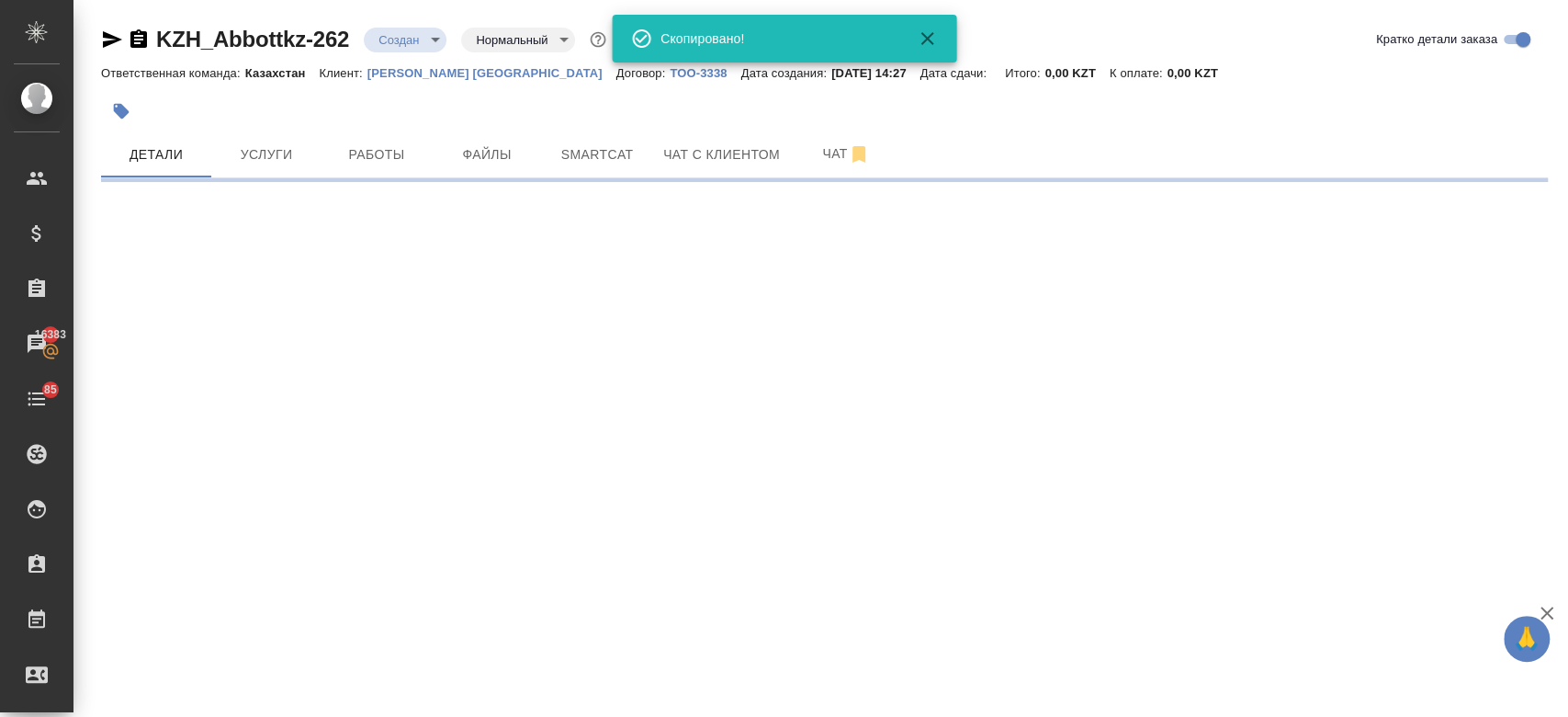
select select "RU"
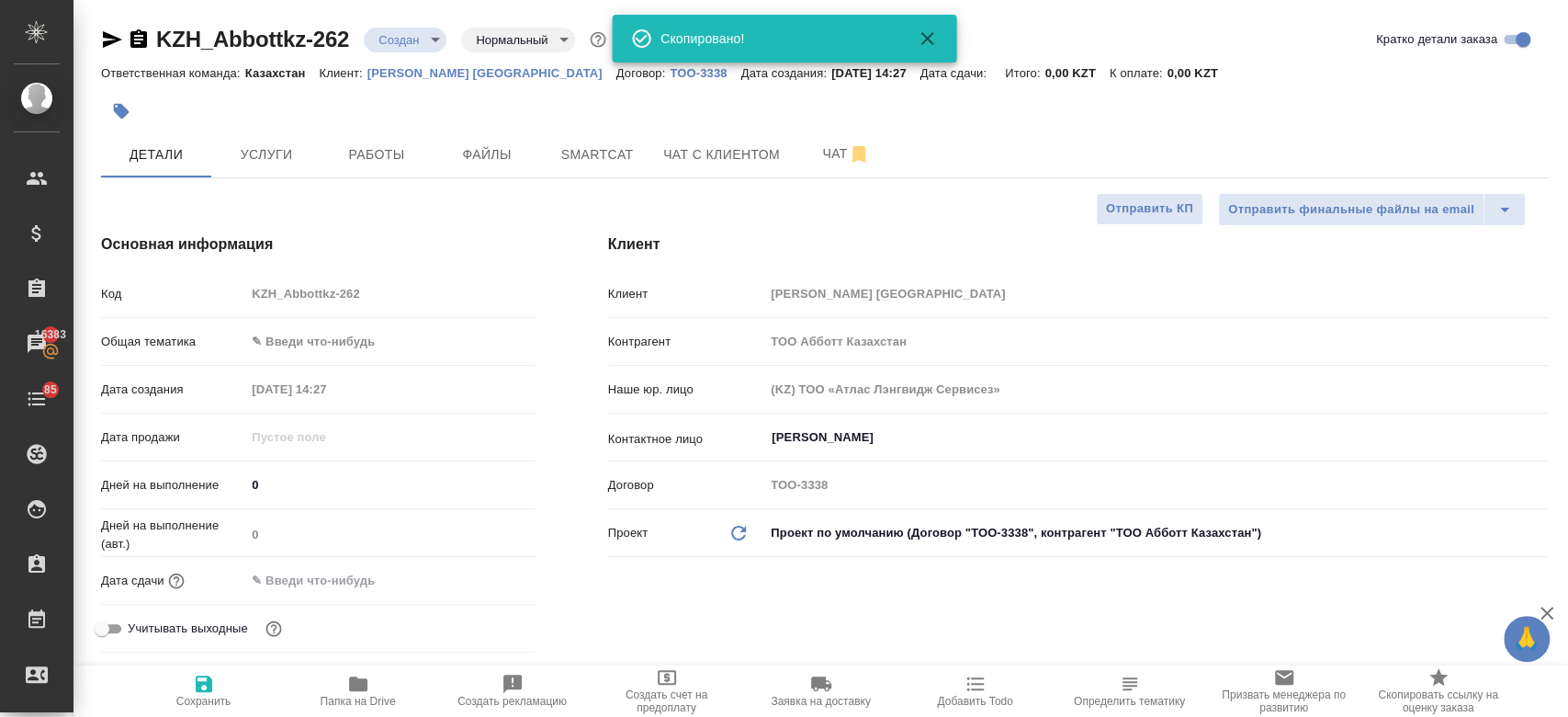
type textarea "x"
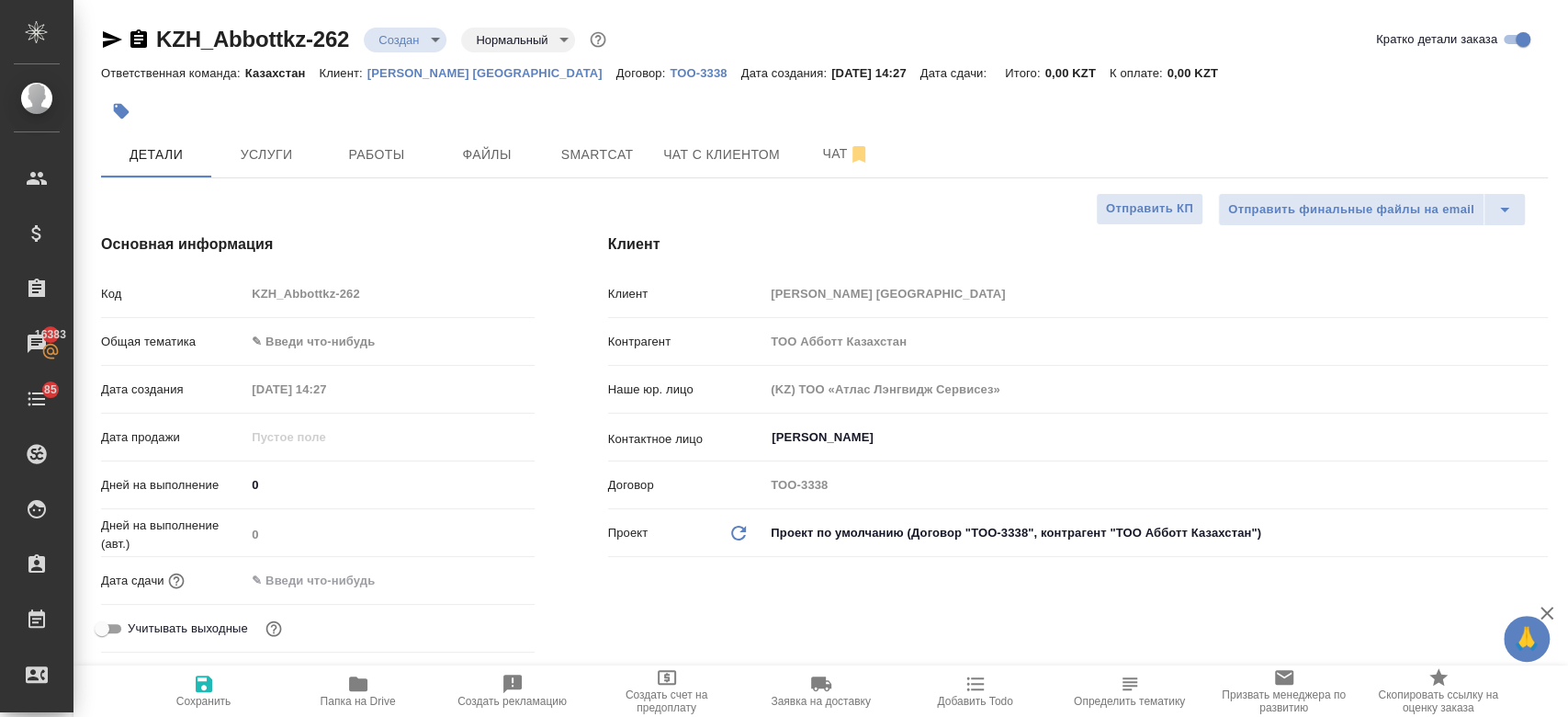
type textarea "x"
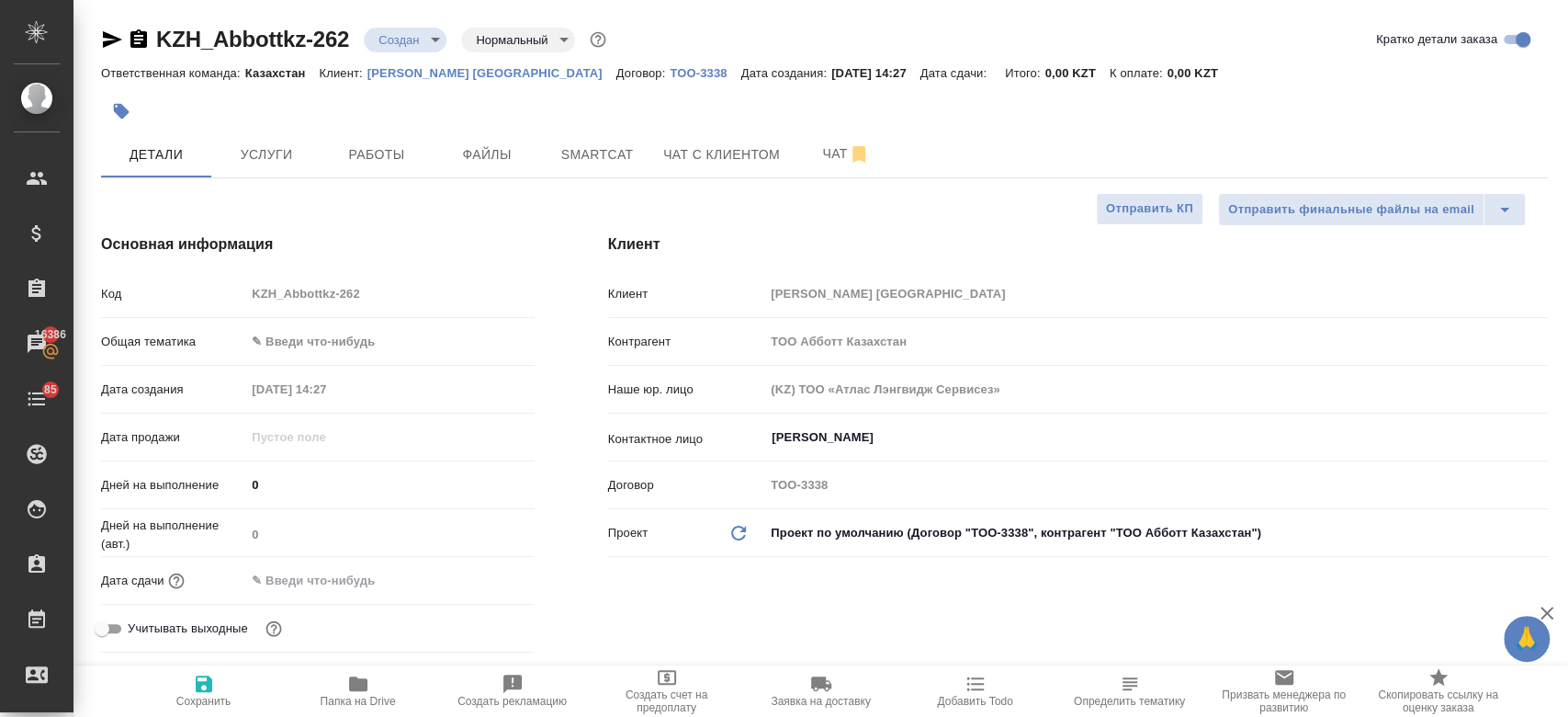
type textarea "x"
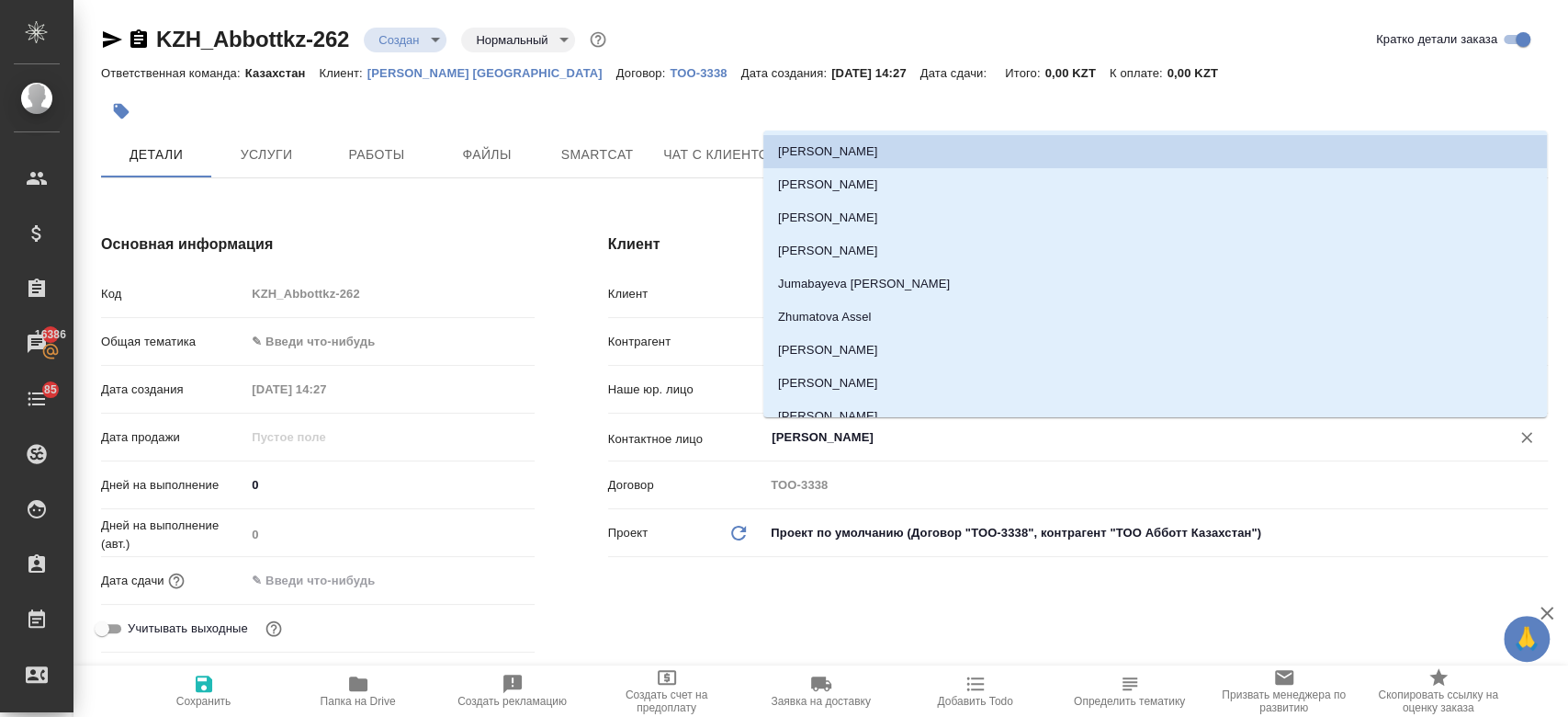
click at [806, 442] on input "[PERSON_NAME]" at bounding box center [1125, 437] width 711 height 22
type textarea "x"
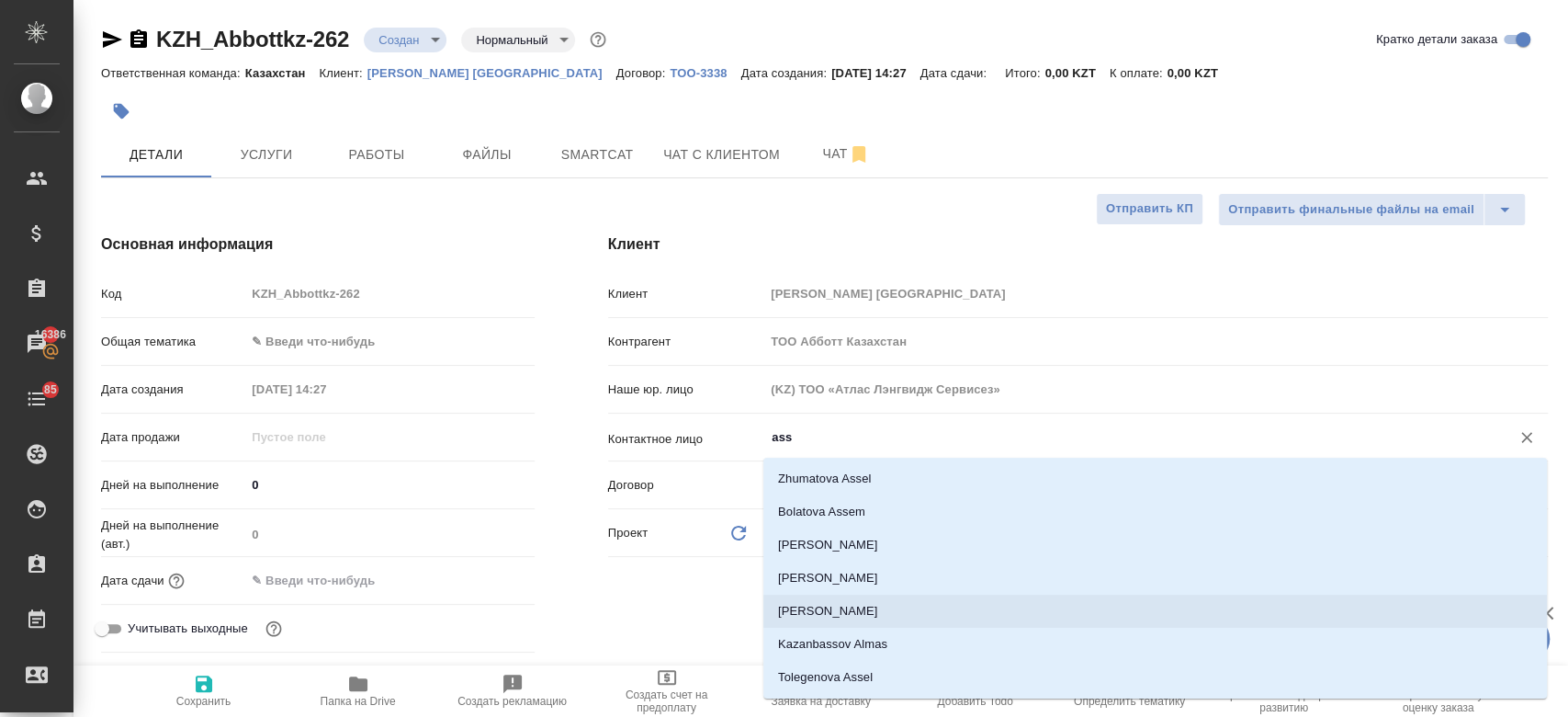
click at [854, 613] on li "[PERSON_NAME]" at bounding box center [1154, 610] width 783 height 33
type input "[PERSON_NAME]"
type textarea "x"
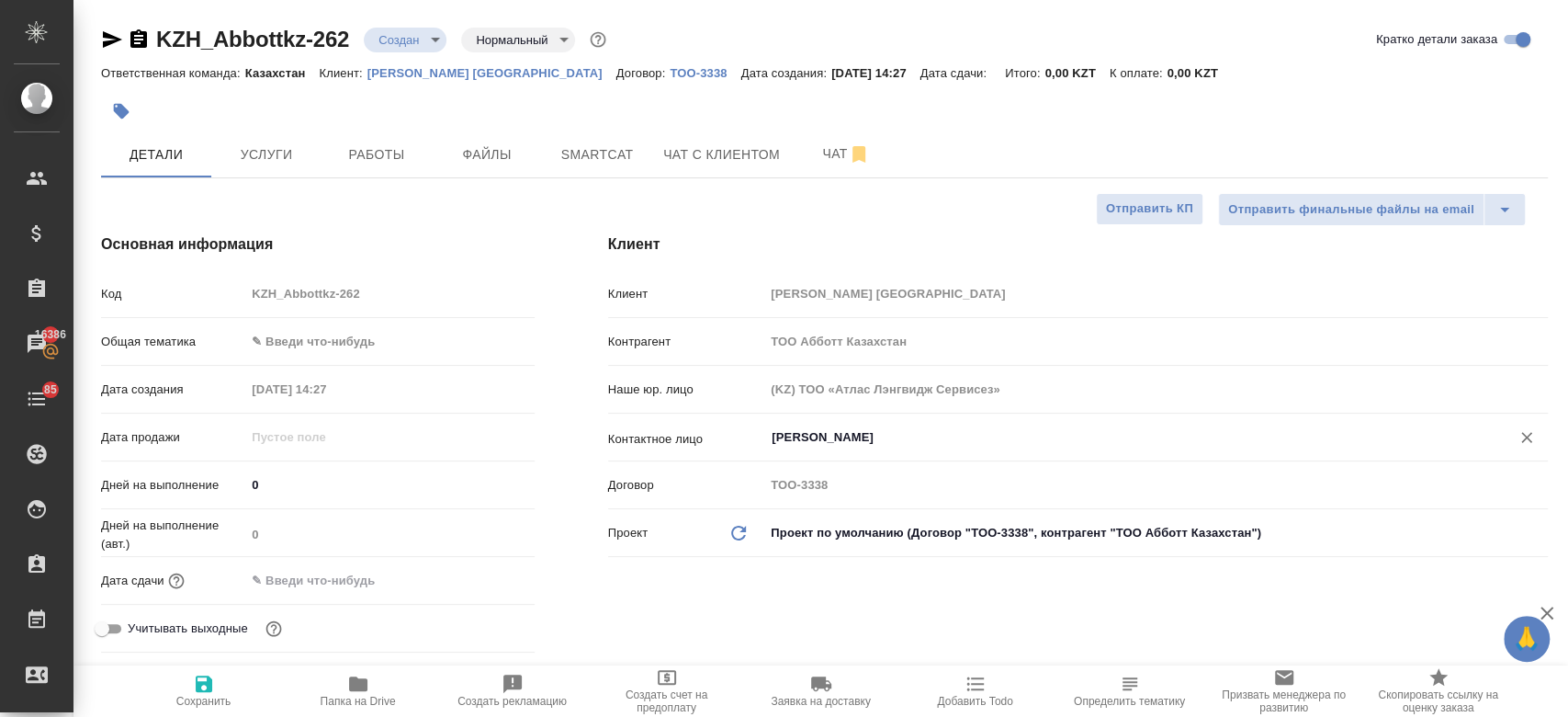
type input "[PERSON_NAME]"
click at [202, 679] on icon "button" at bounding box center [204, 683] width 22 height 22
type textarea "x"
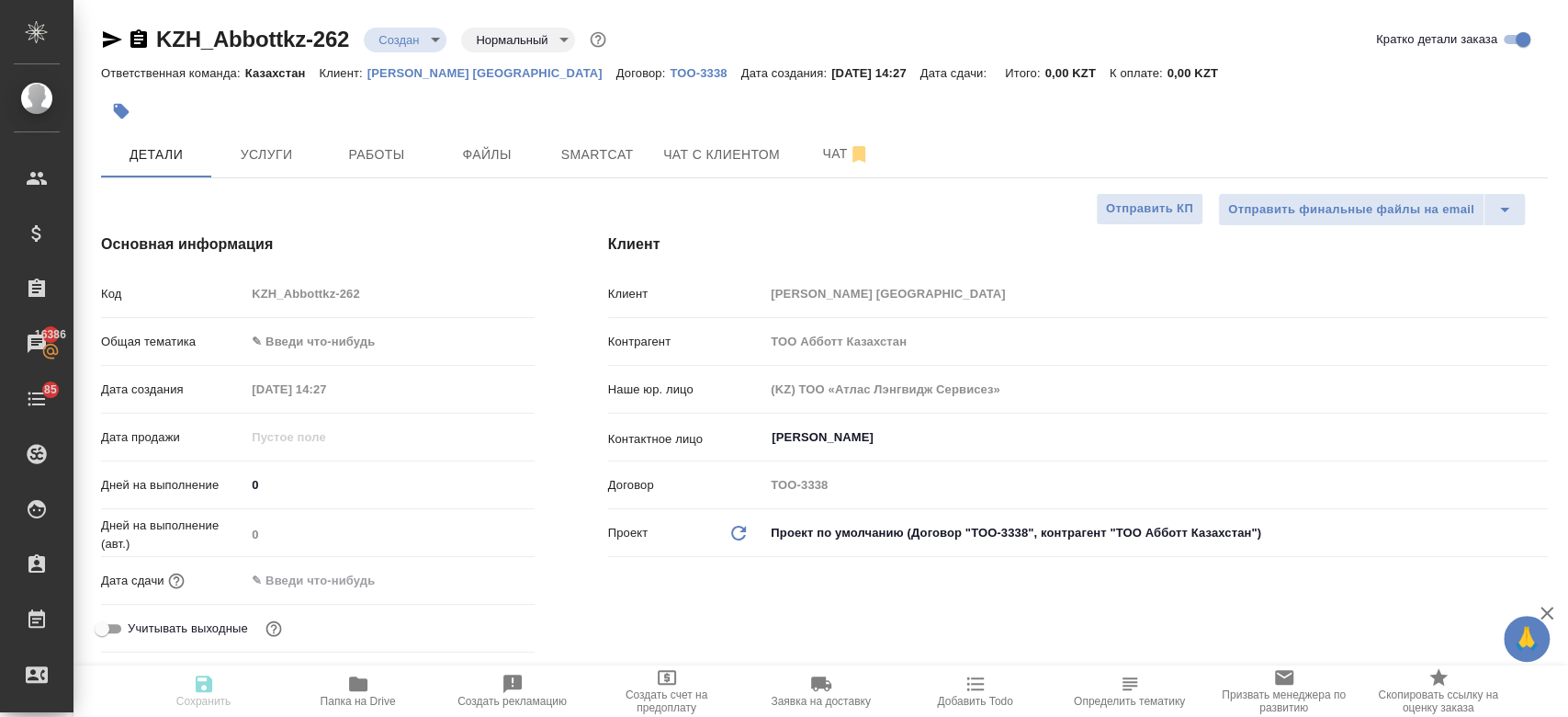
type textarea "x"
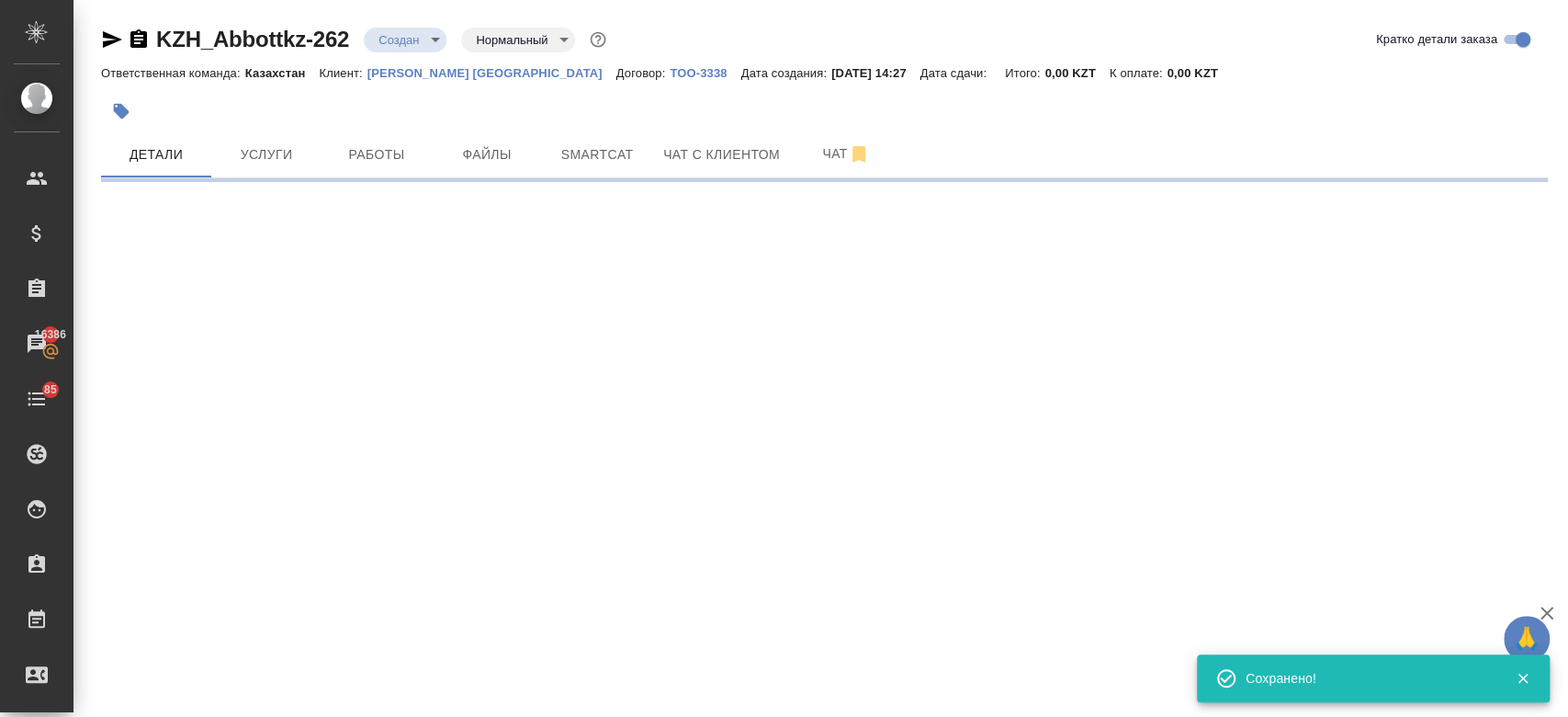
select select "RU"
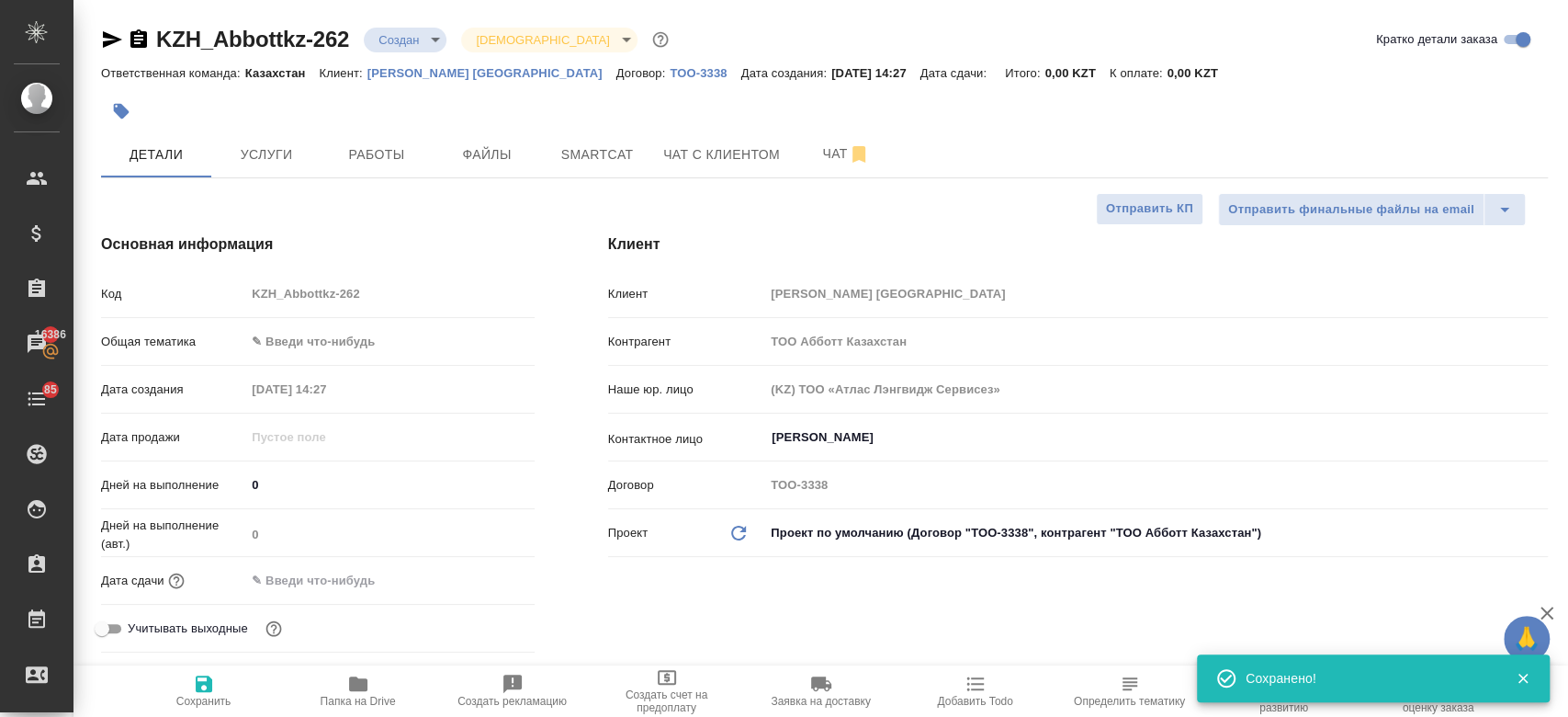
type input "holyTrinity"
type textarea "x"
click at [536, 95] on div at bounding box center [583, 111] width 964 height 41
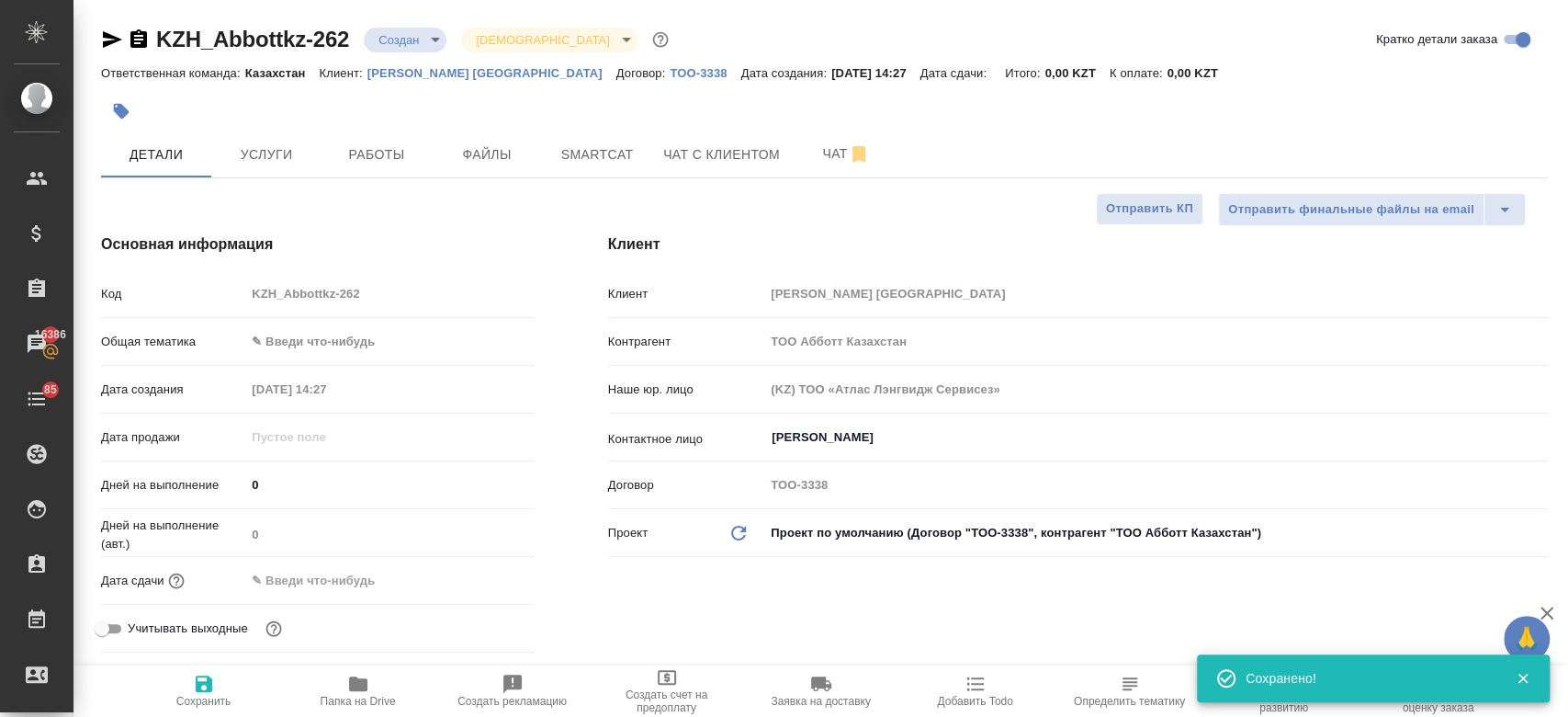
type textarea "x"
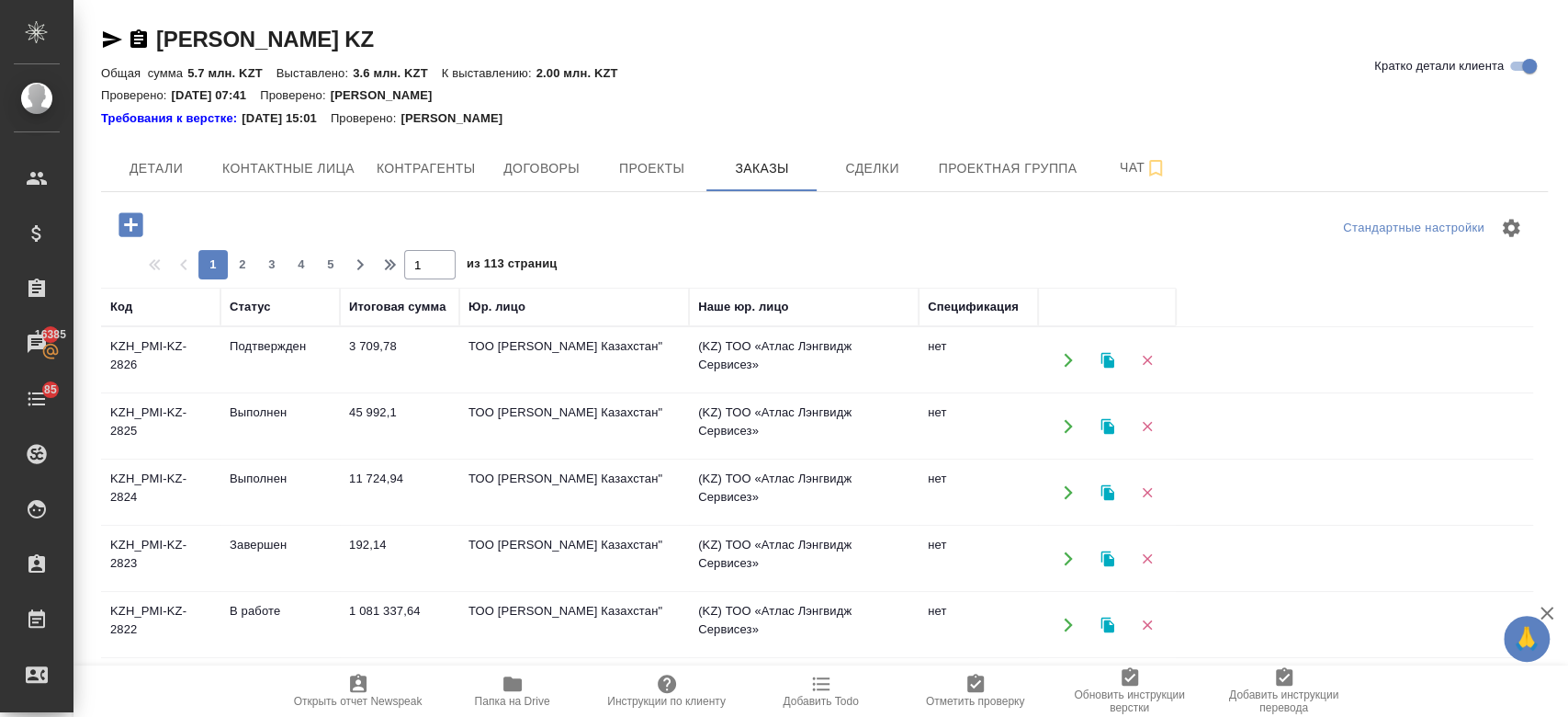
click at [137, 220] on icon "button" at bounding box center [131, 224] width 24 height 24
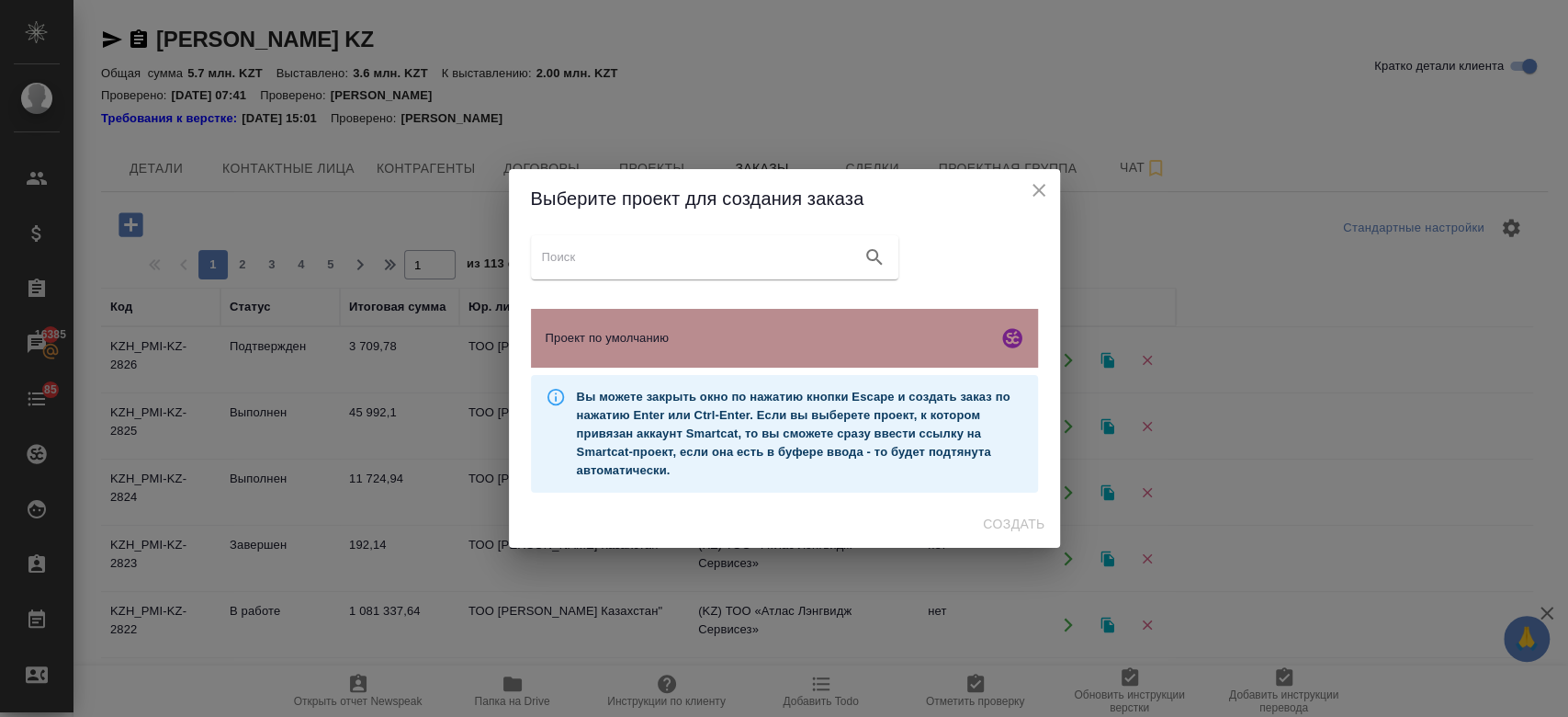
click at [696, 329] on span "Проект по умолчанию" at bounding box center [767, 338] width 444 height 19
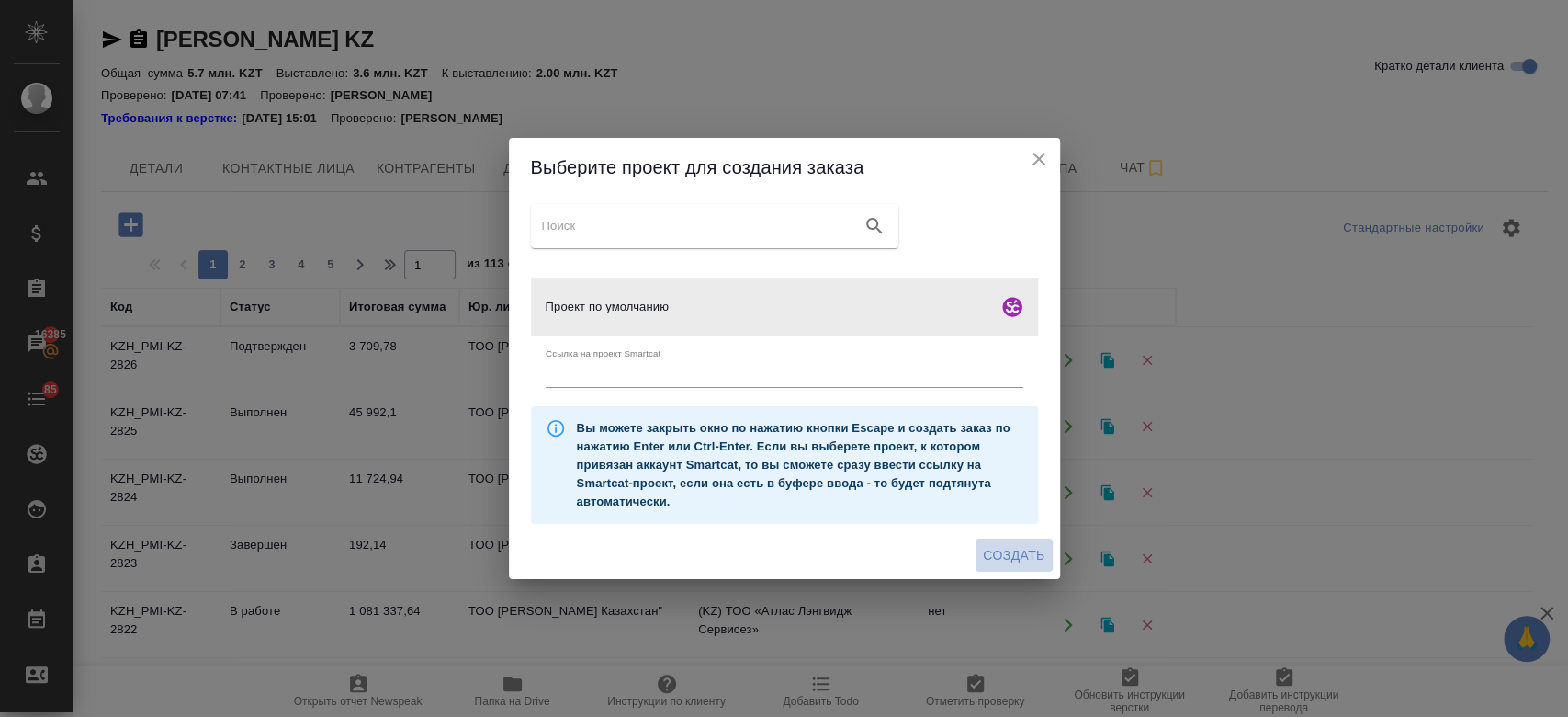
click at [1023, 563] on span "Создать" at bounding box center [1014, 555] width 61 height 23
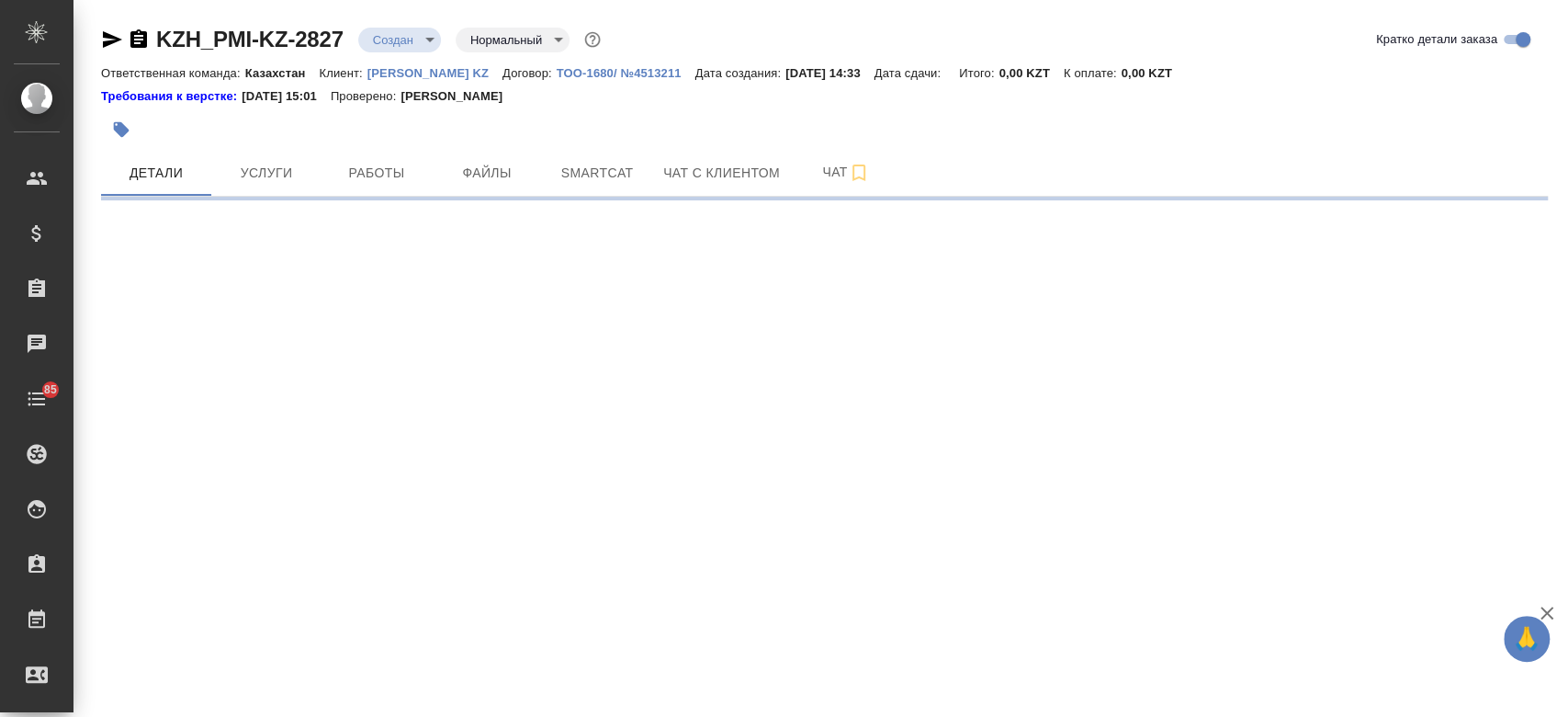
select select "RU"
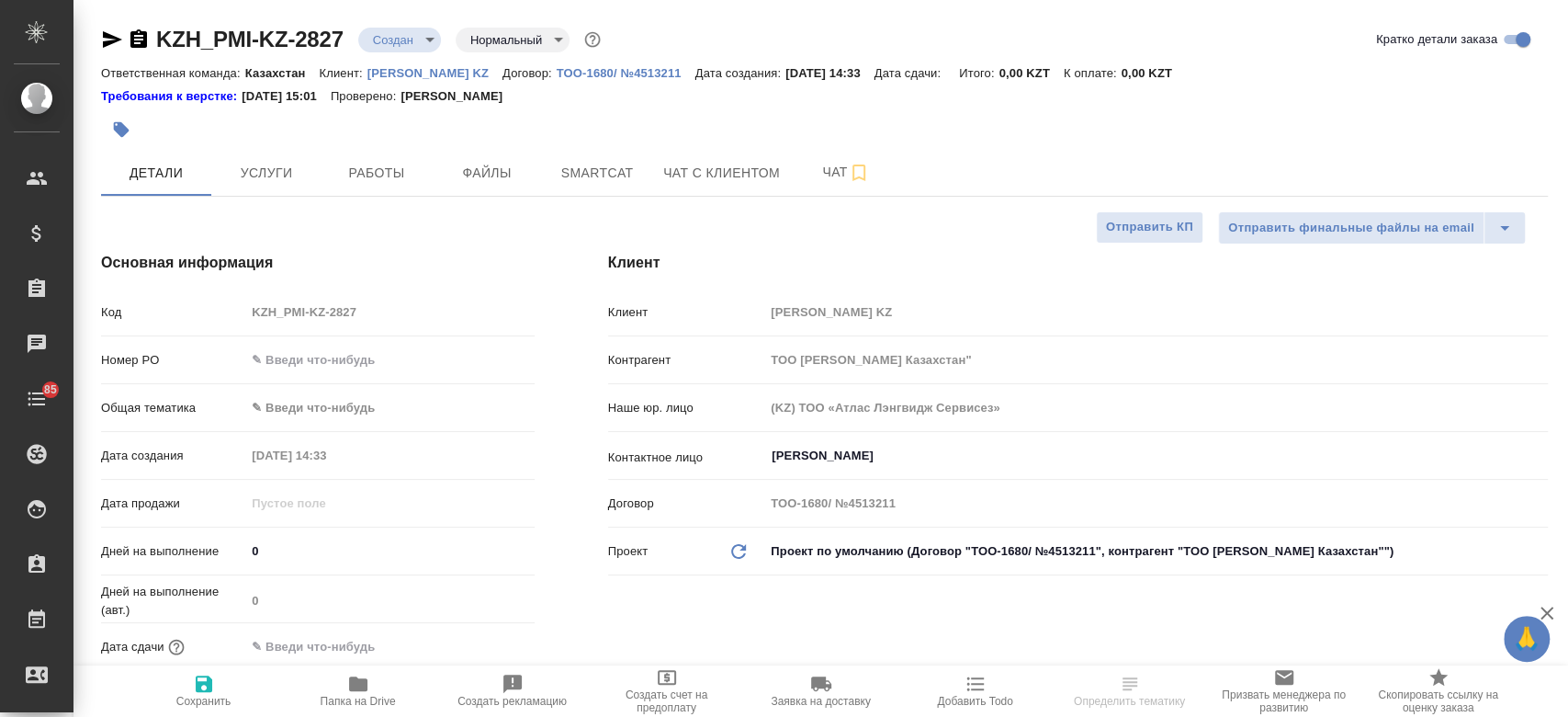
type textarea "x"
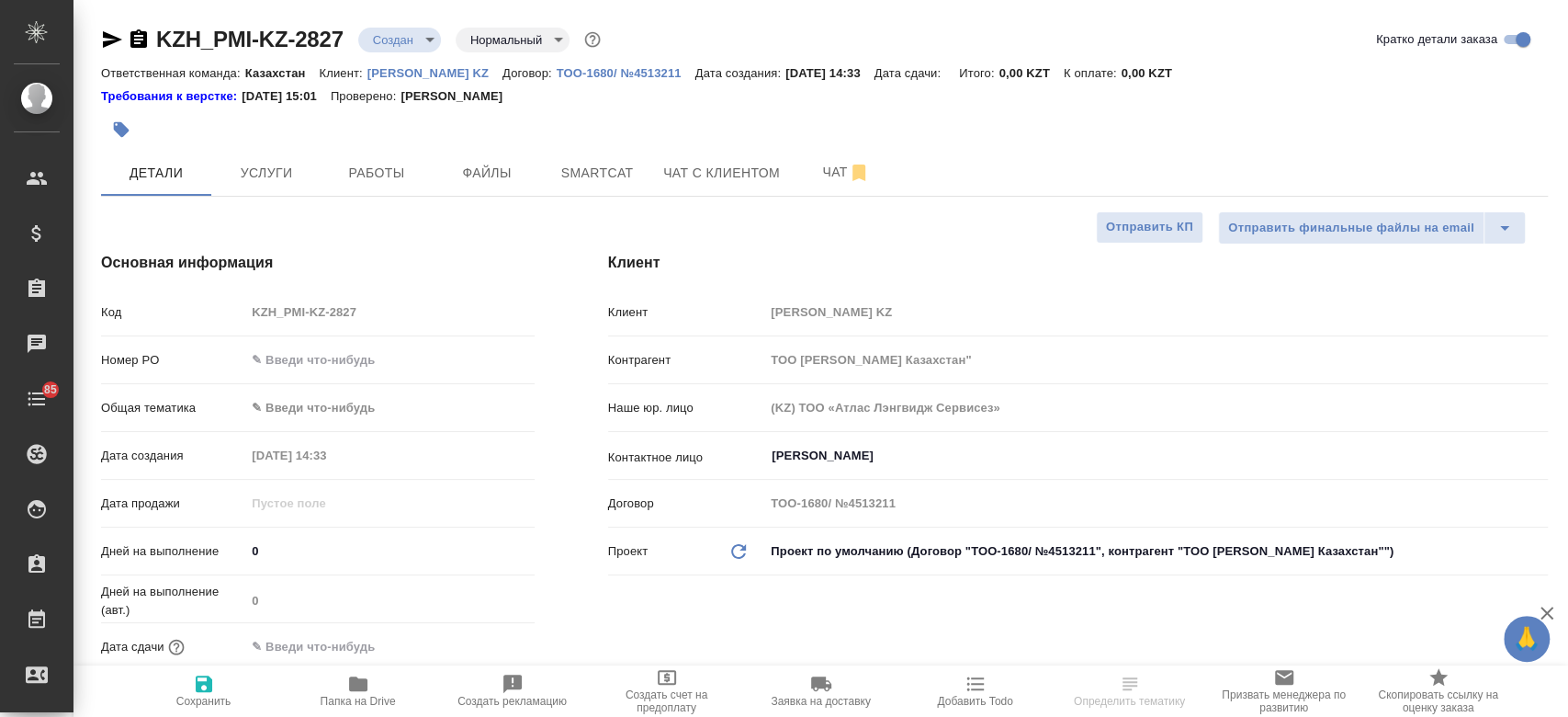
type textarea "x"
click at [139, 41] on icon "button" at bounding box center [139, 39] width 17 height 19
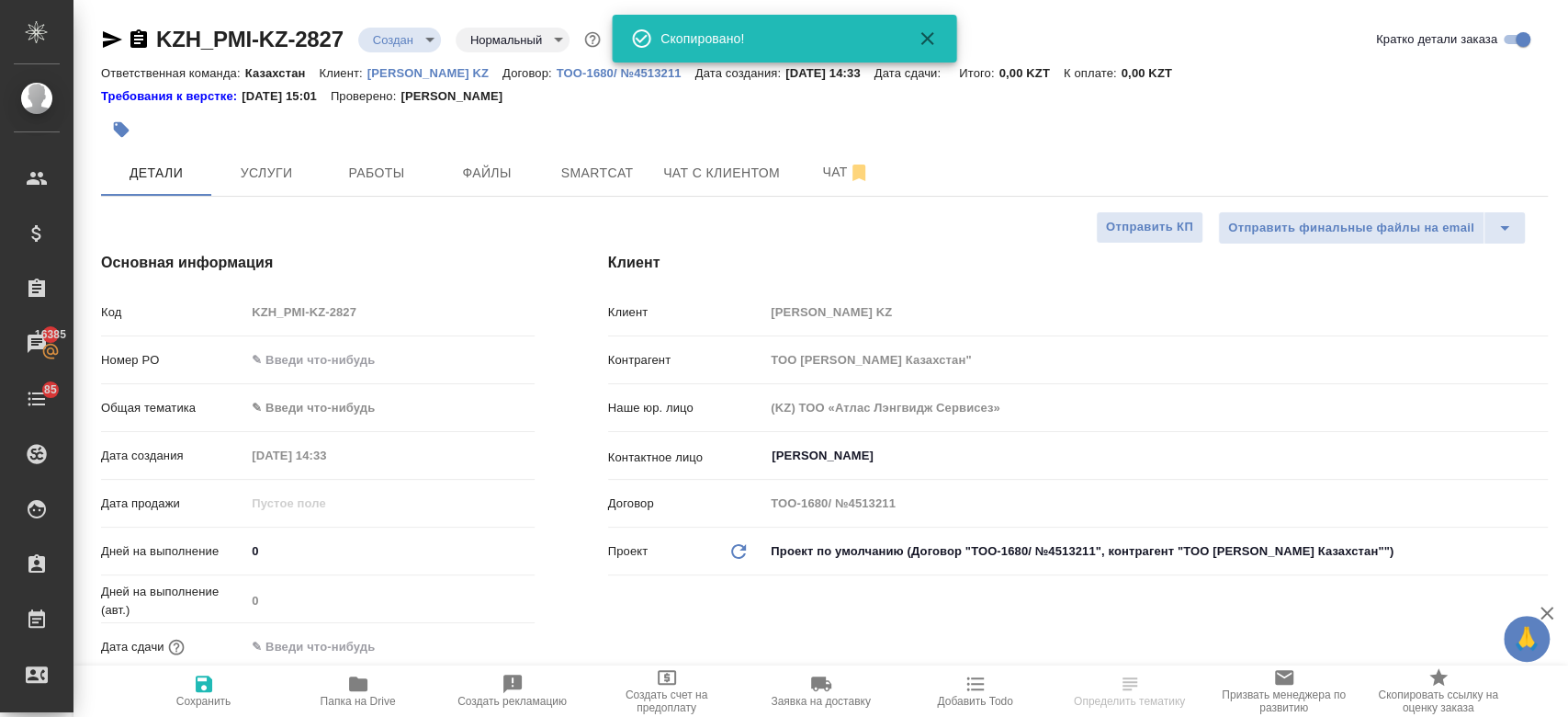
select select "RU"
type textarea "x"
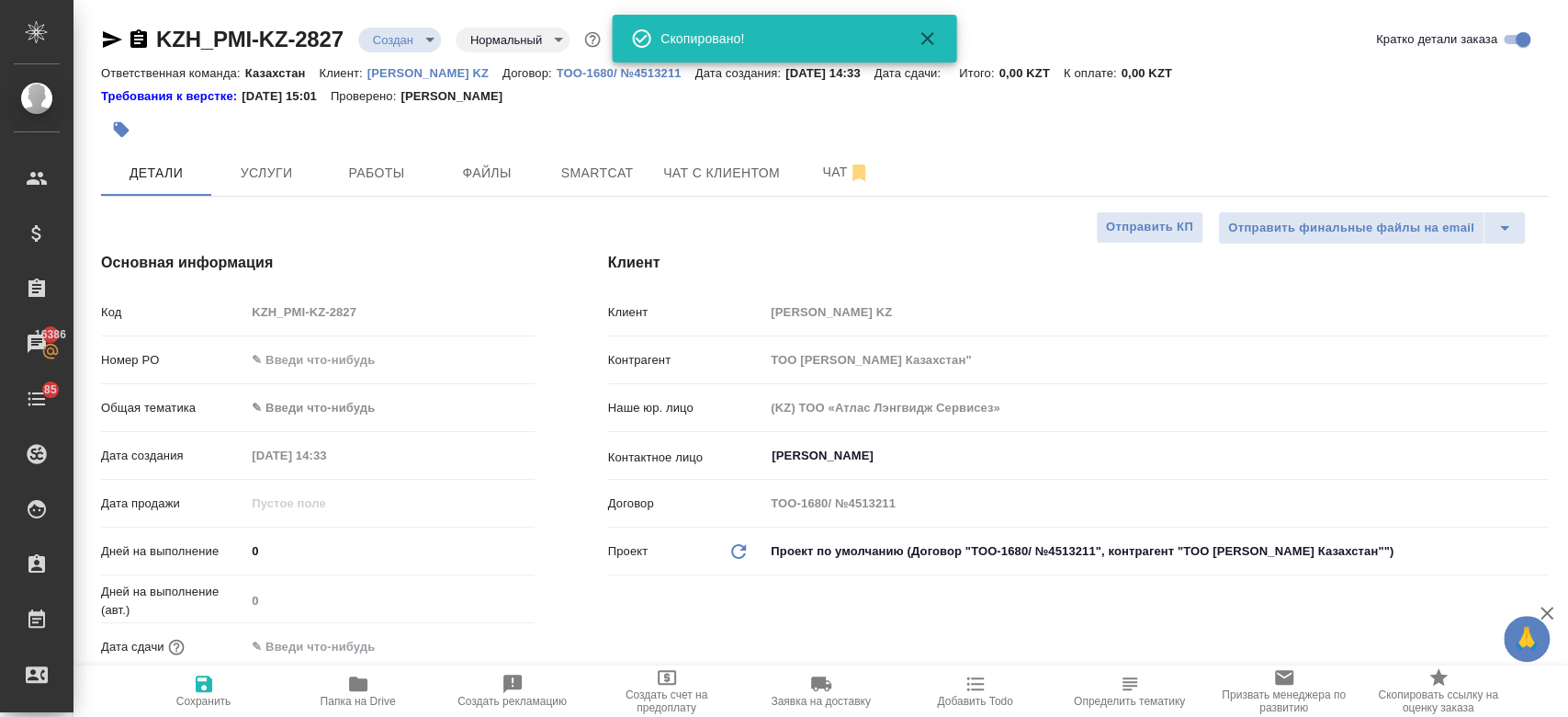
type textarea "x"
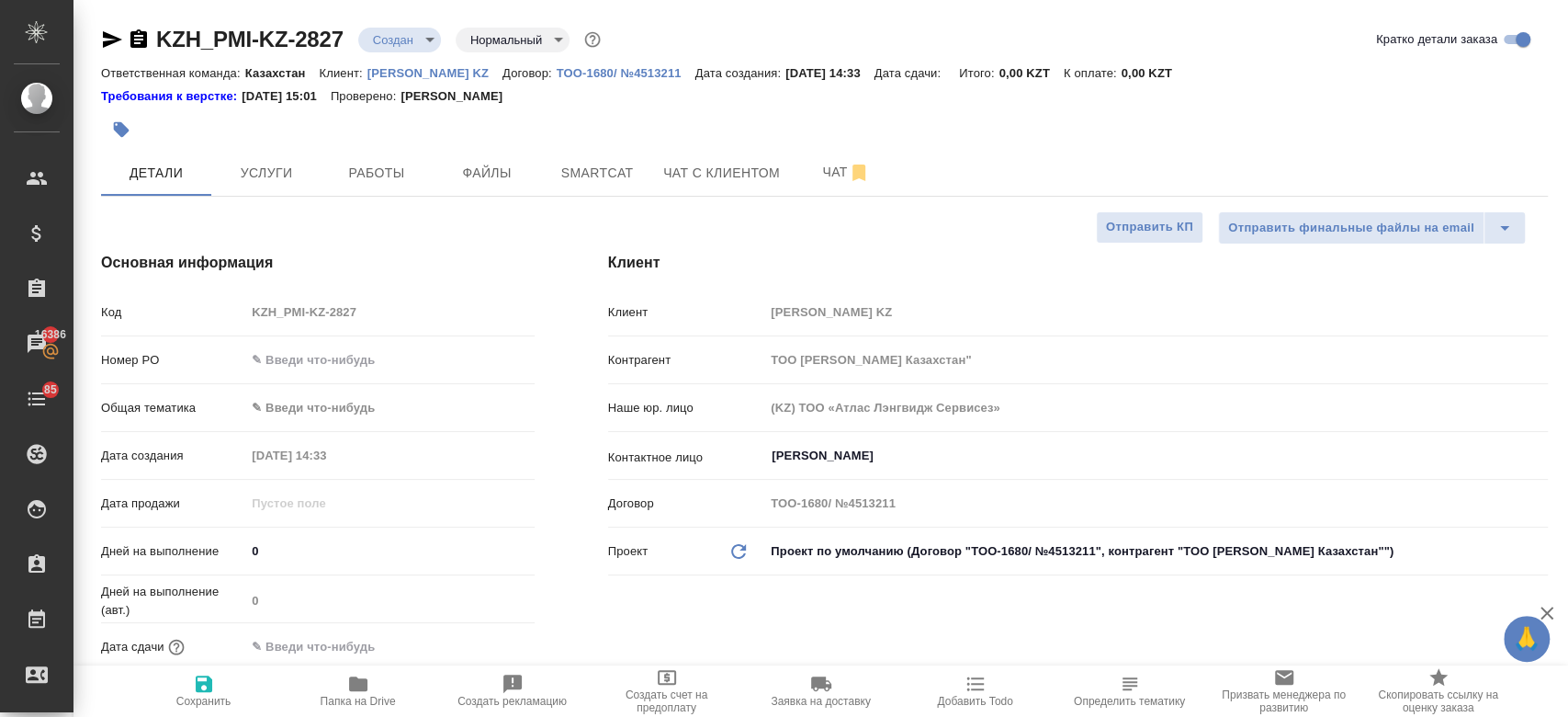
type textarea "x"
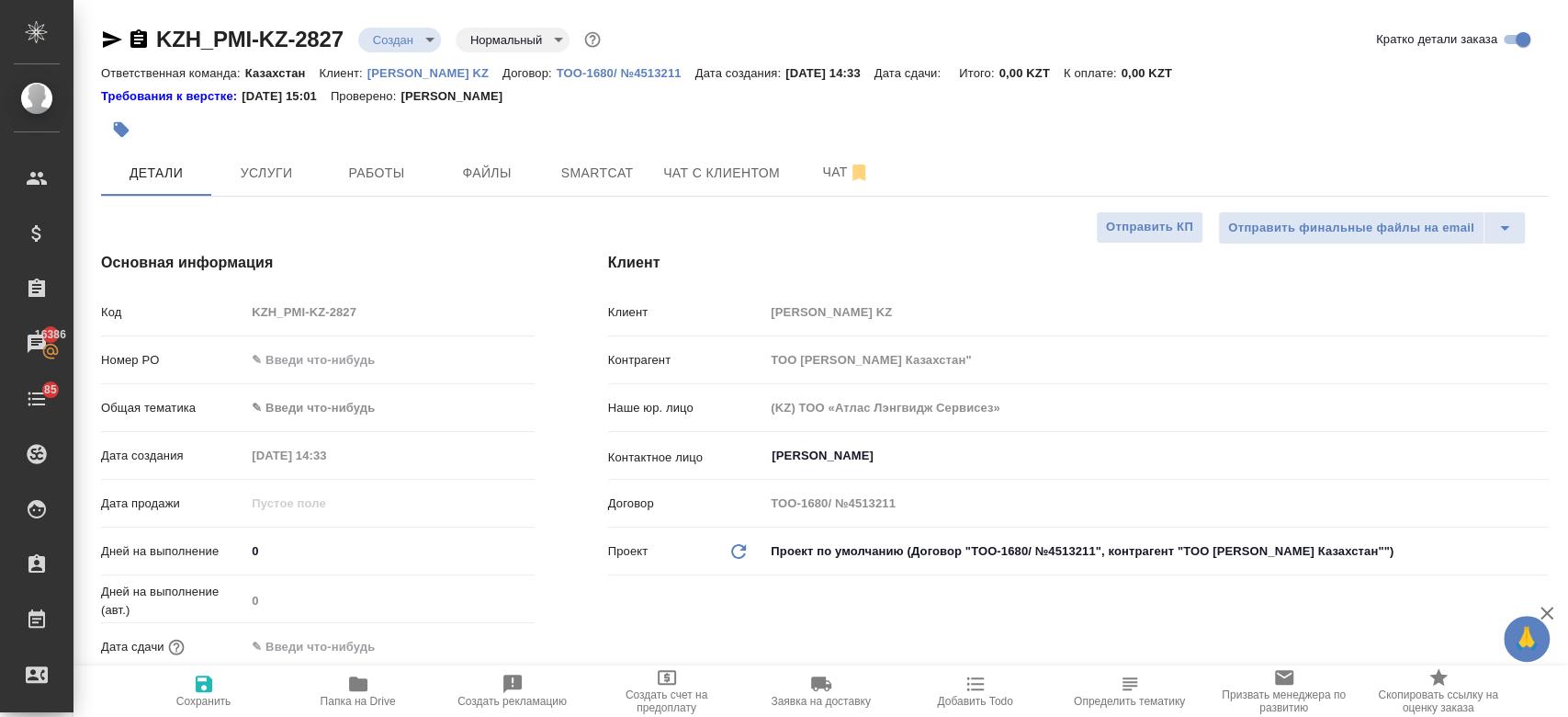
type textarea "x"
click at [544, 126] on div at bounding box center [583, 129] width 964 height 41
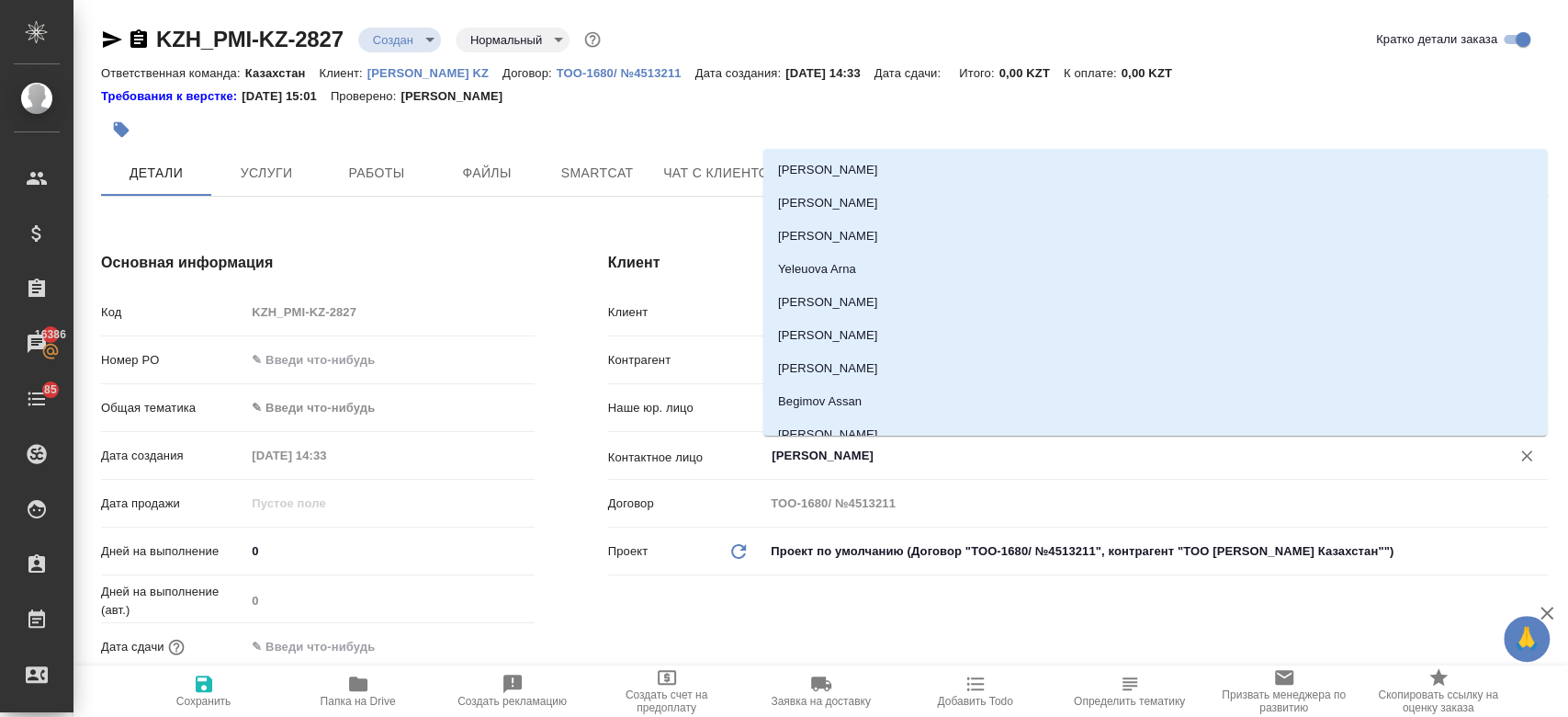
click at [818, 458] on input "[PERSON_NAME]" at bounding box center [1125, 456] width 711 height 22
type textarea "x"
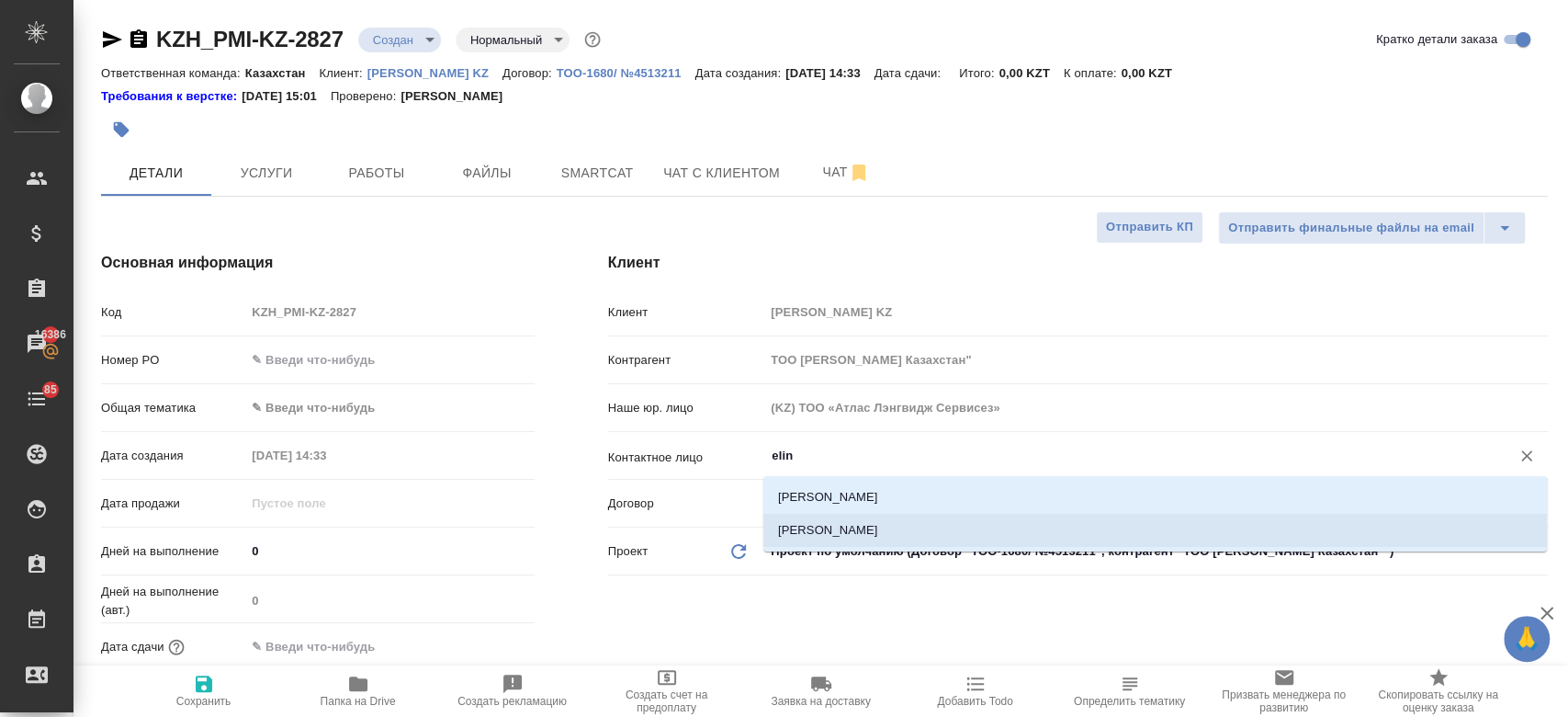
click at [833, 531] on li "[PERSON_NAME]" at bounding box center [1154, 530] width 783 height 33
type input "[PERSON_NAME]"
type textarea "x"
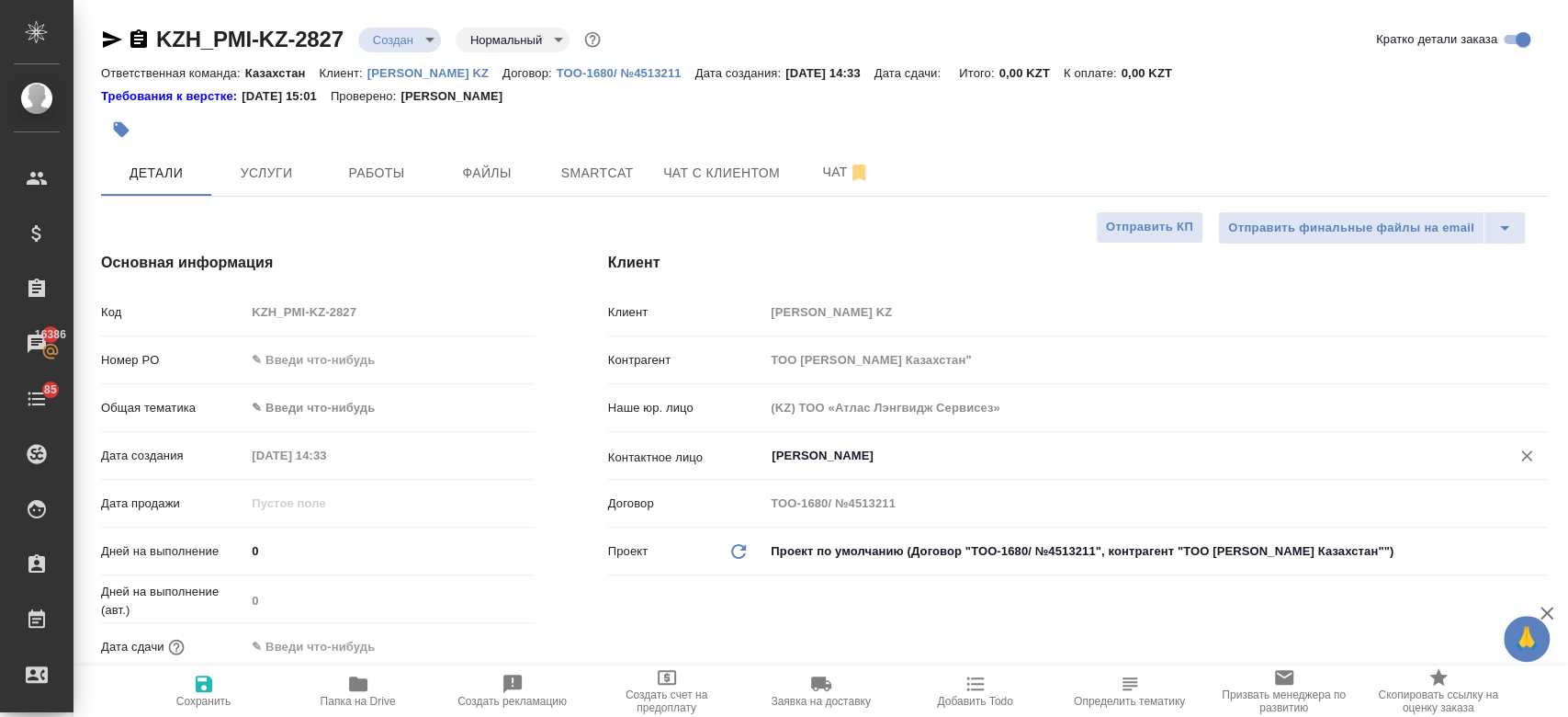
type input "[PERSON_NAME]"
click at [206, 687] on icon "button" at bounding box center [204, 683] width 22 height 22
type textarea "x"
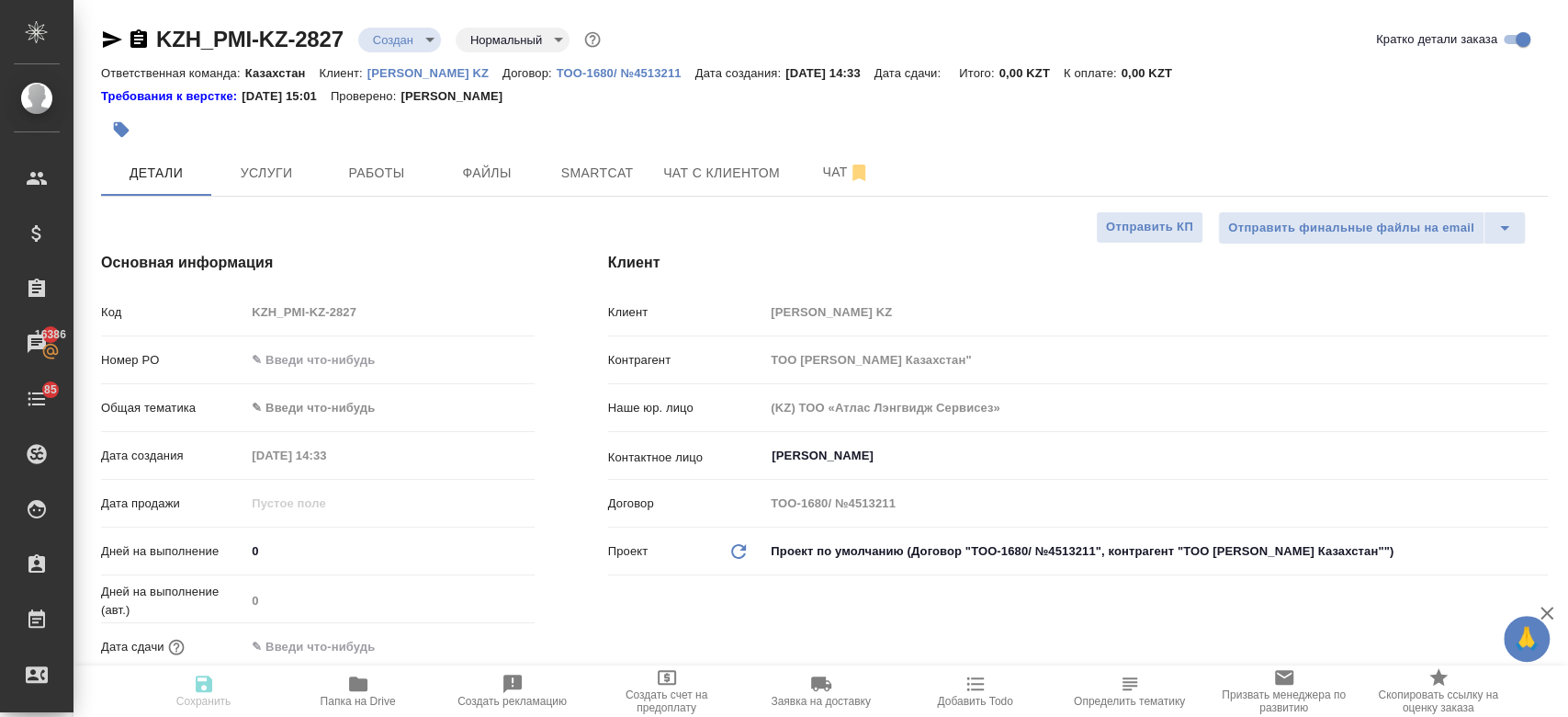
type textarea "x"
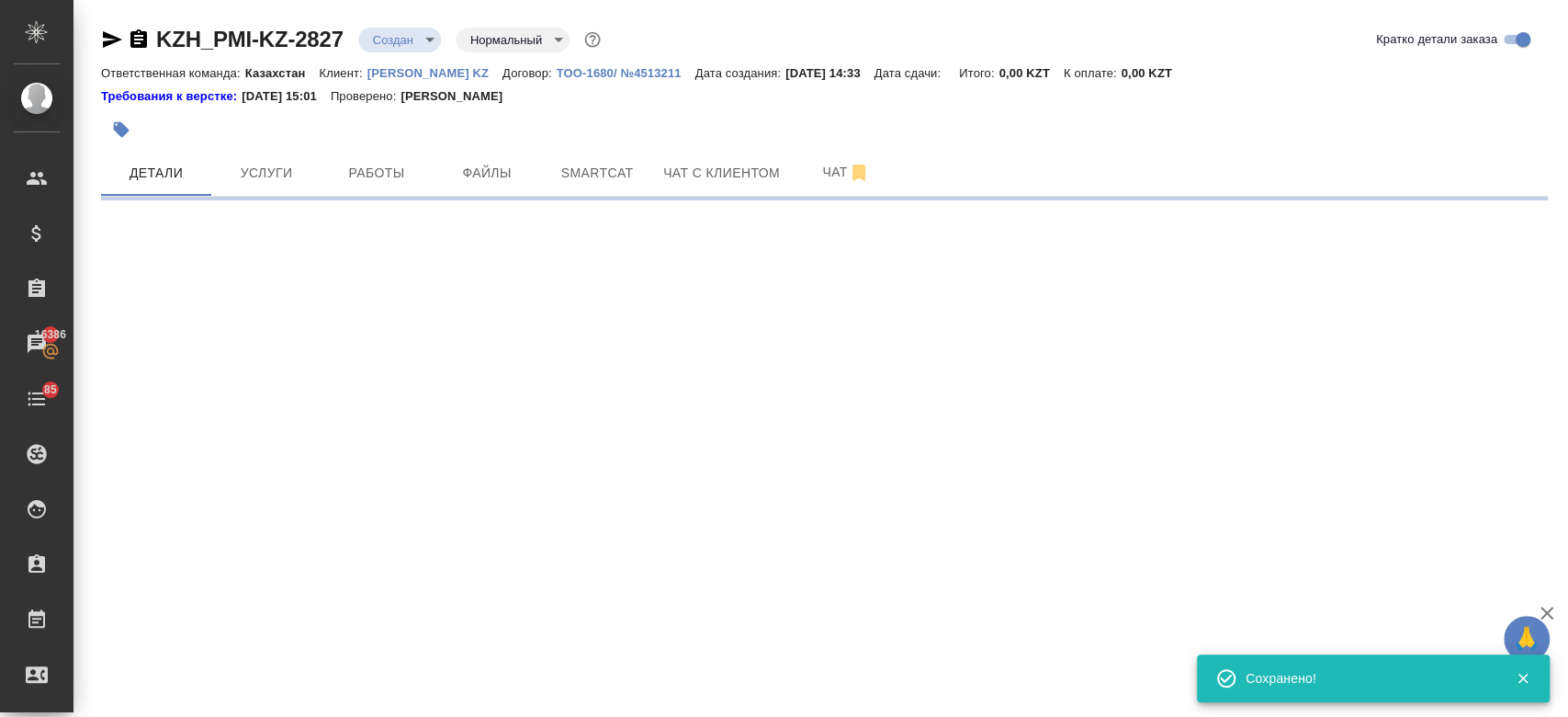
select select "RU"
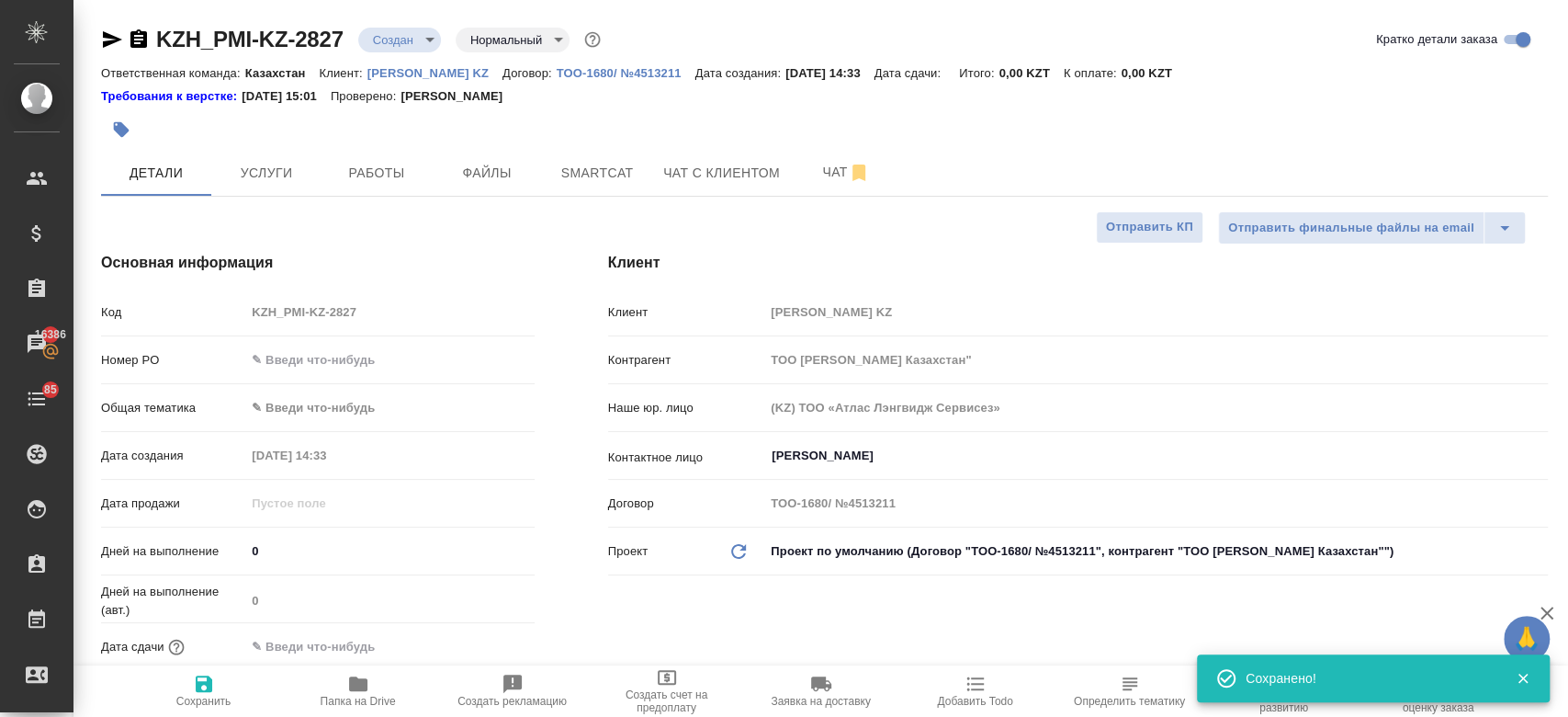
type textarea "x"
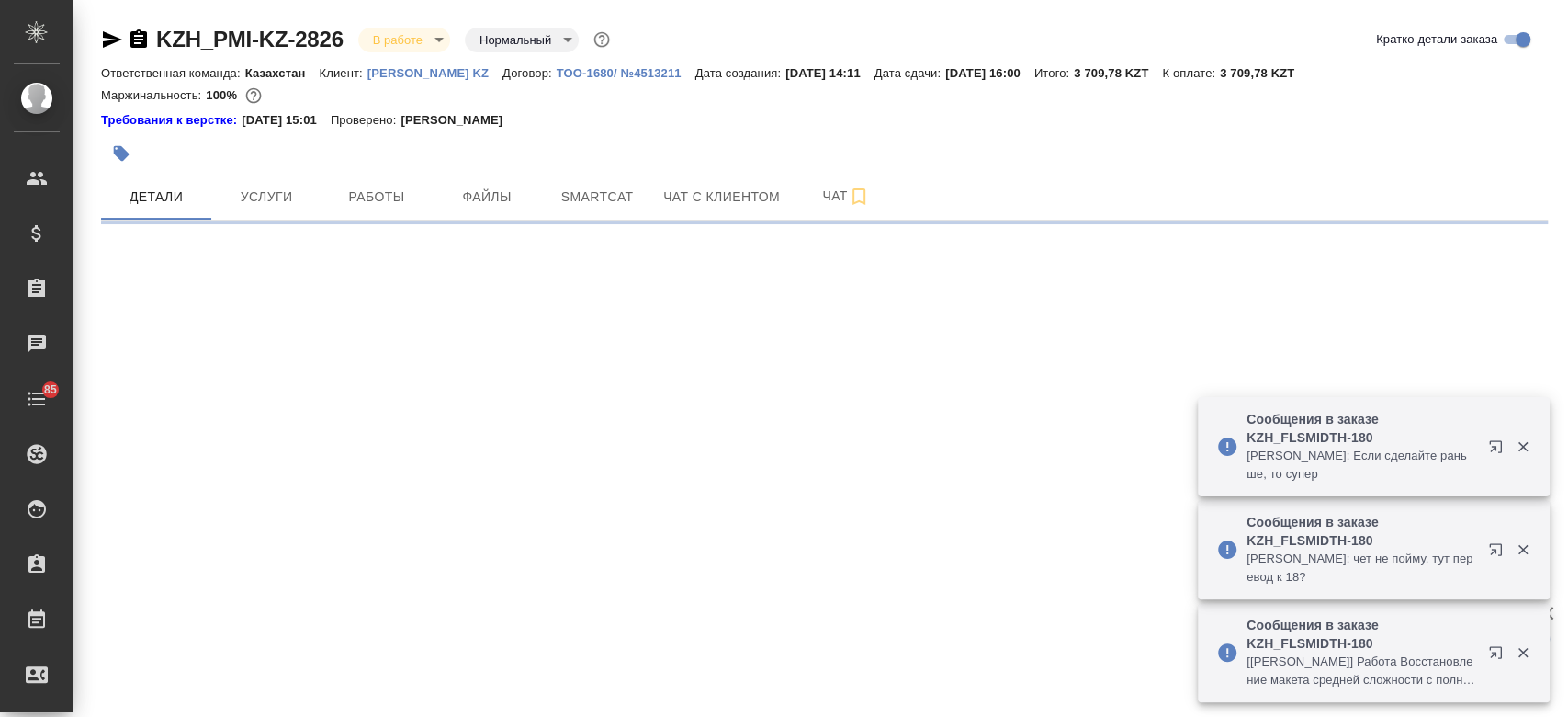
select select "RU"
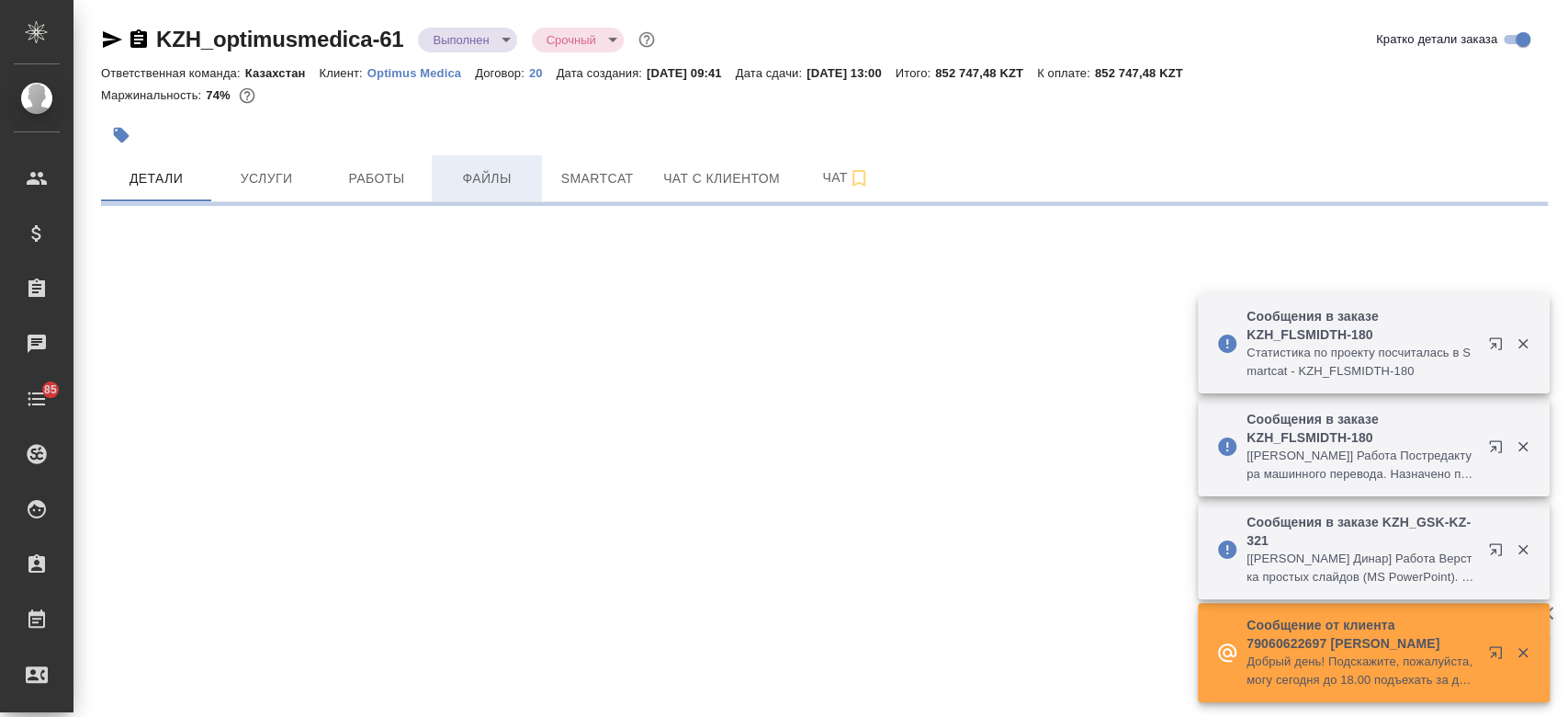
select select "RU"
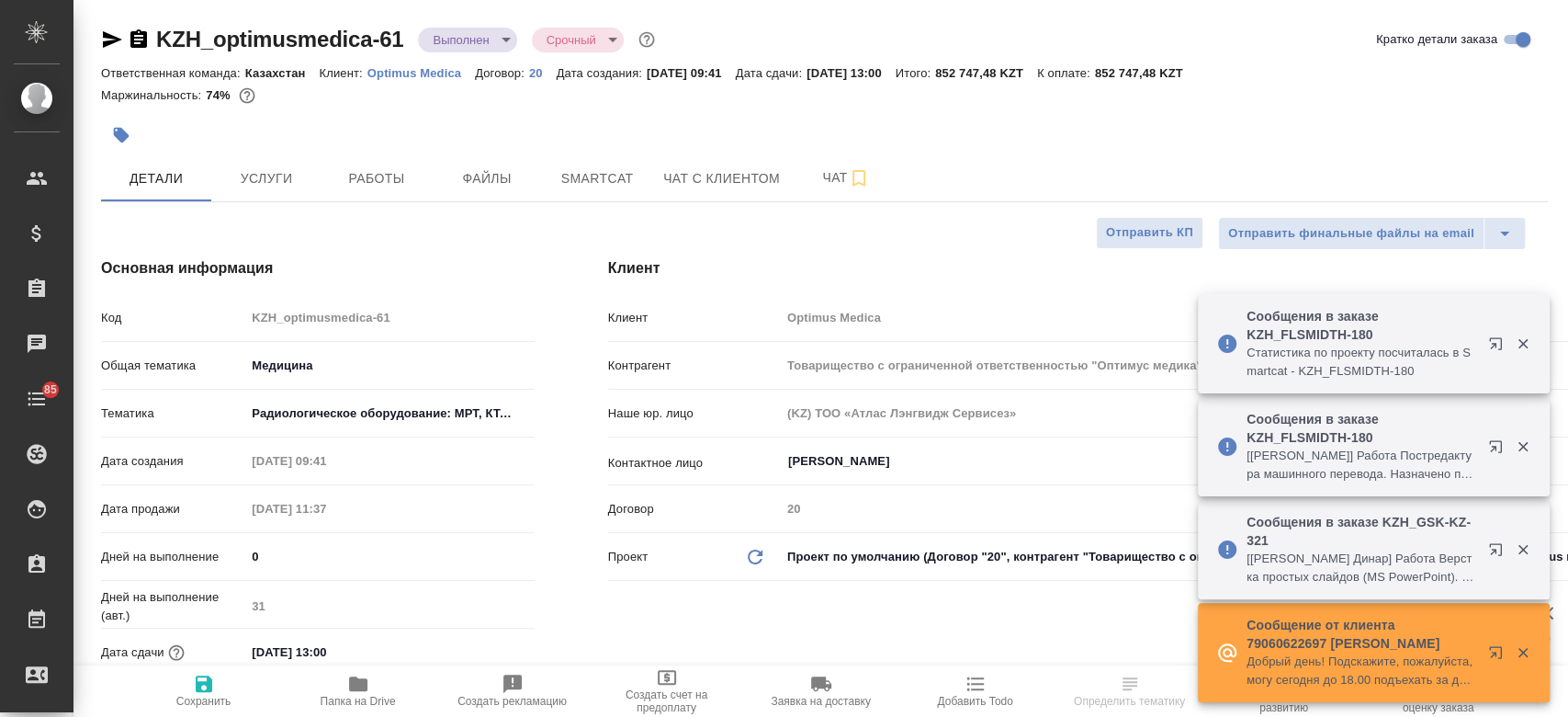
type textarea "x"
click at [361, 700] on span "Папка на Drive" at bounding box center [358, 700] width 75 height 13
type input "Товарищество с ограниченной ответственностью "Оптимус медика"«Optimus medica» L…"
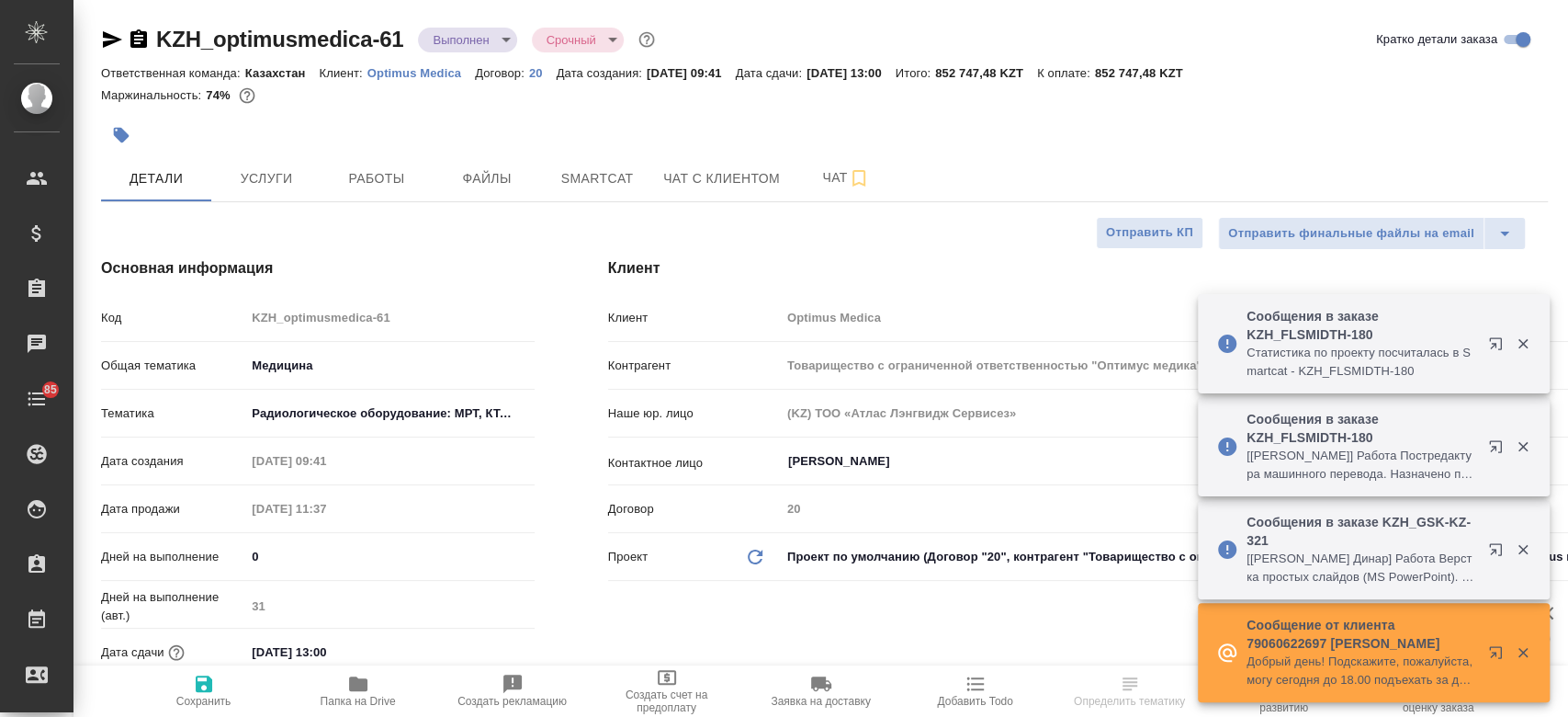
type textarea "x"
type input "Товарищество с ограниченной ответственностью "Оптимус медика"«Optimus medica» L…"
type textarea "x"
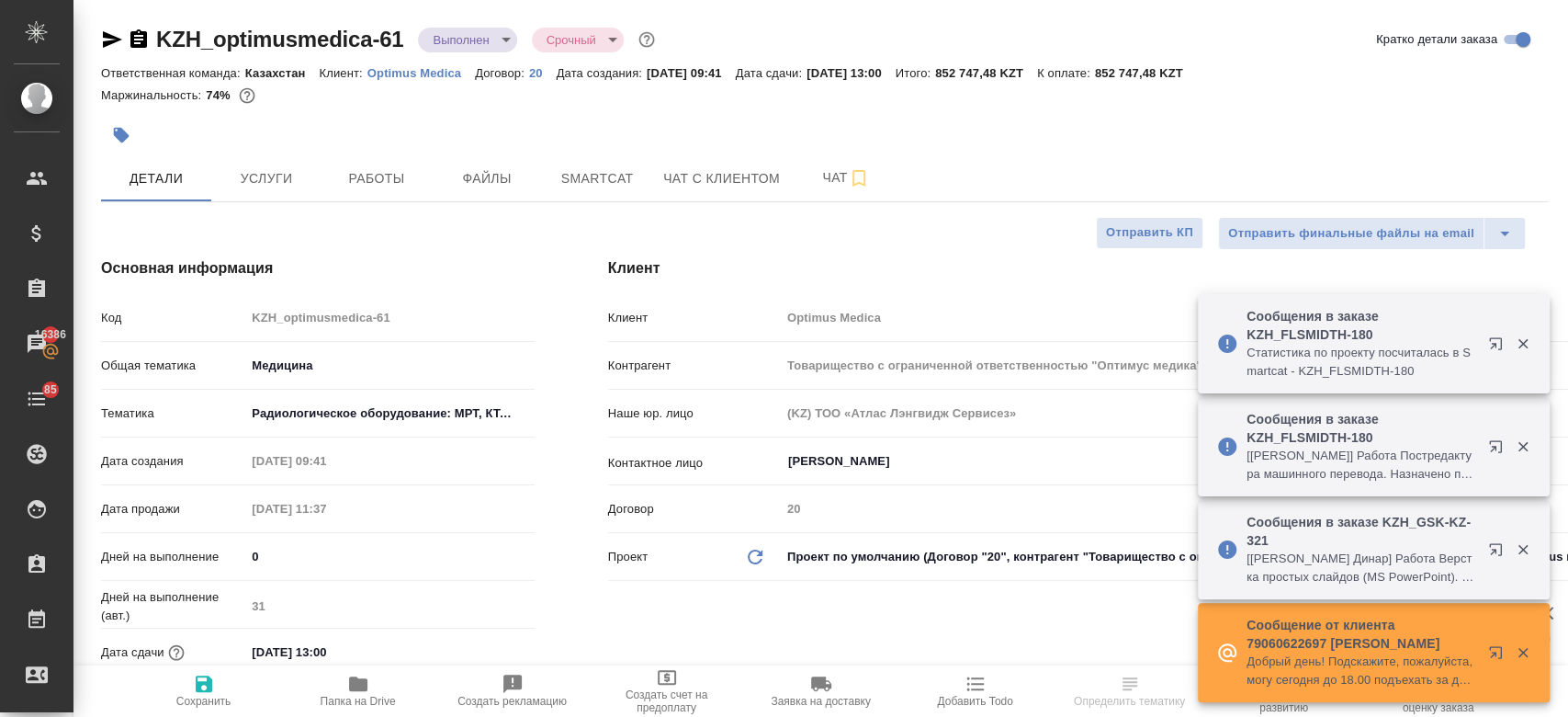
type textarea "x"
select select "RU"
type textarea "x"
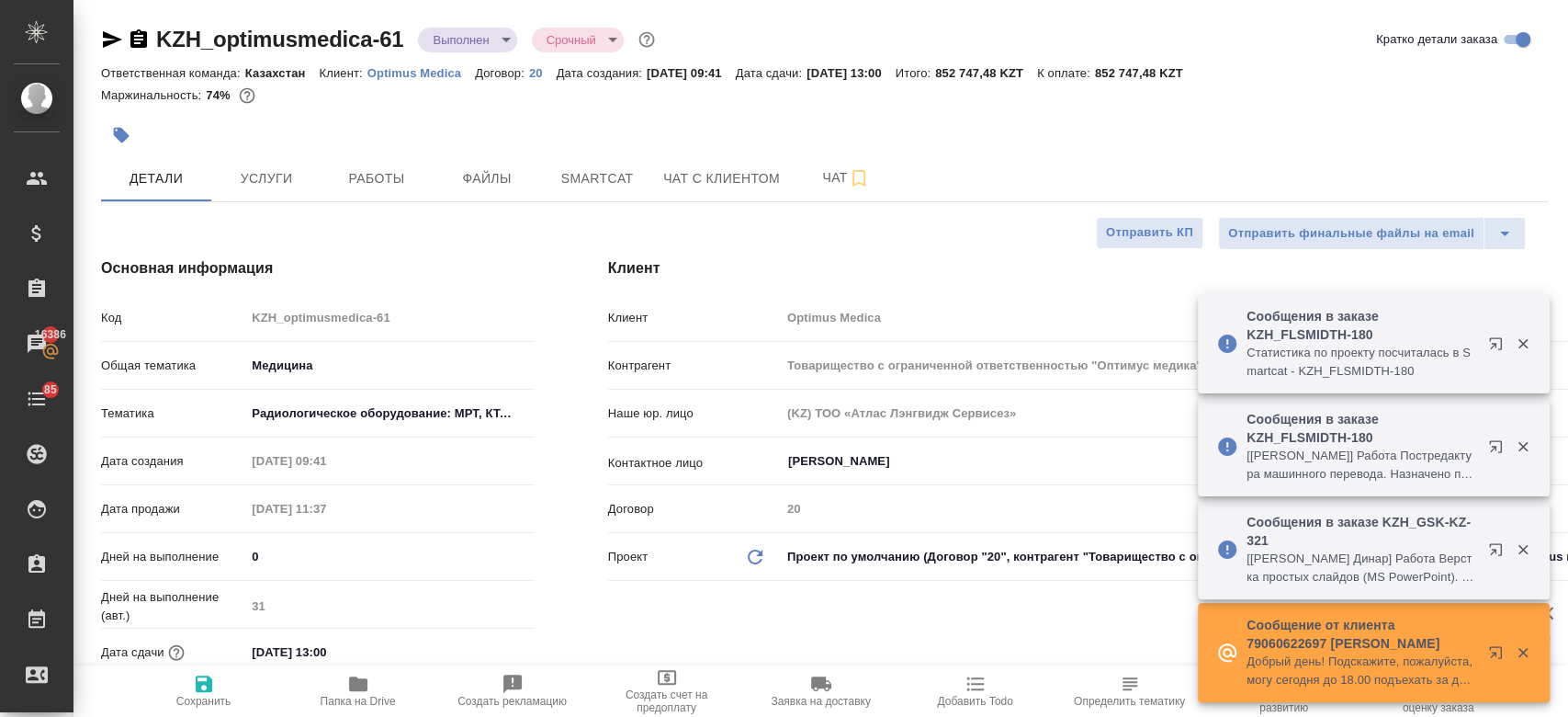
type textarea "x"
type input "Товарищество с ограниченной ответственностью "Оптимус медика"«Optimus medica» L…"
type textarea "x"
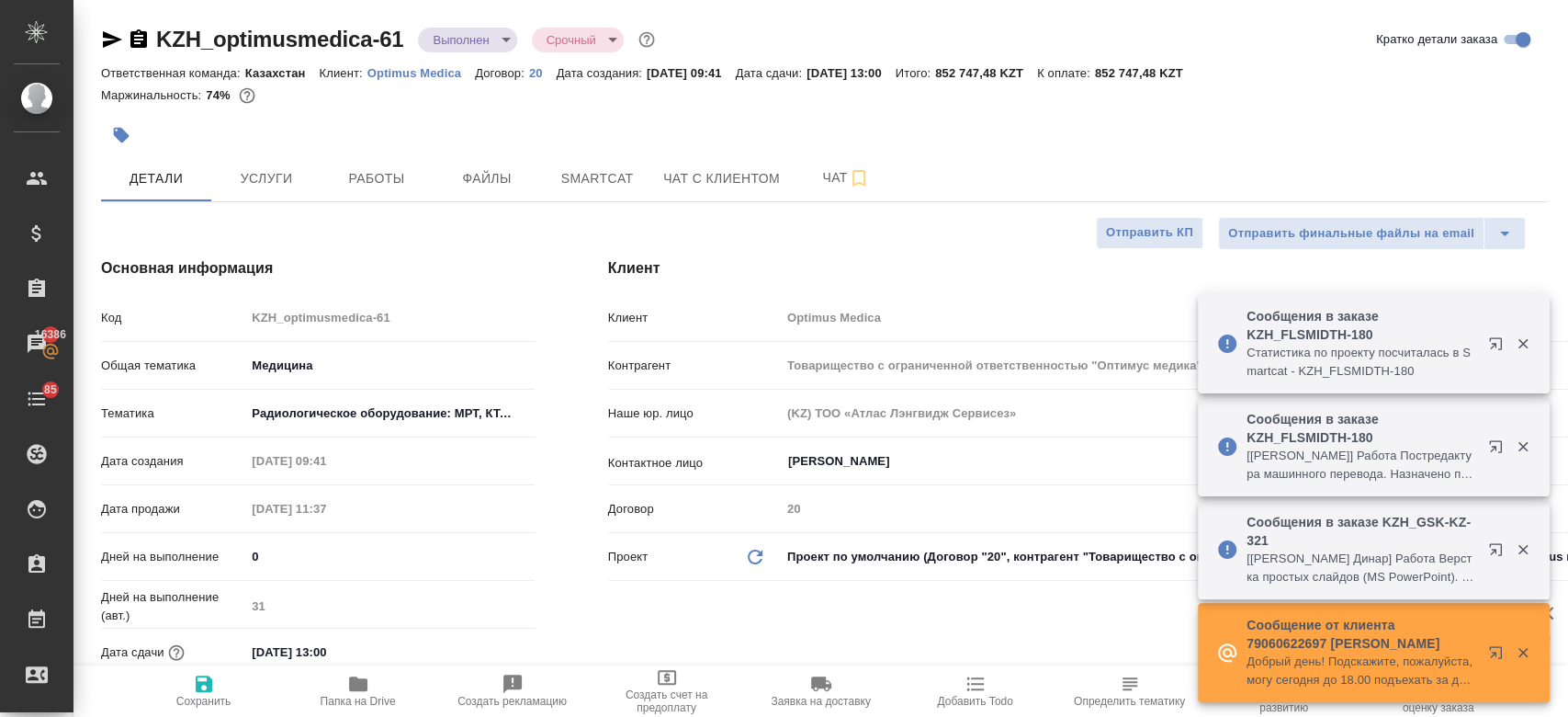
type input "Товарищество с ограниченной ответственностью "Оптимус медика"«Optimus medica» L…"
type textarea "x"
type input "Товарищество с ограниченной ответственностью "Оптимус медика"«Optimus medica» L…"
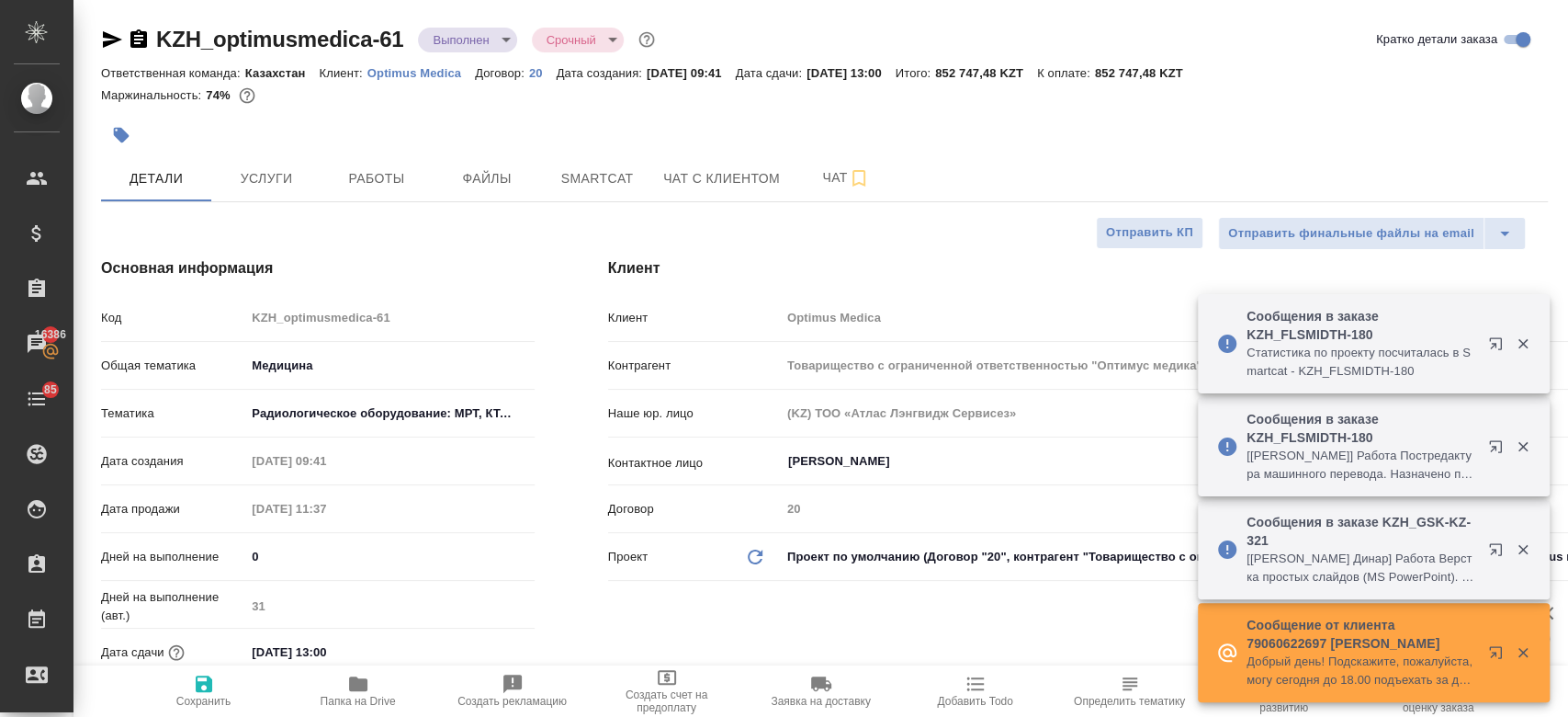
type textarea "x"
type input "Товарищество с ограниченной ответственностью "Оптимус медика"«Optimus medica» L…"
type textarea "x"
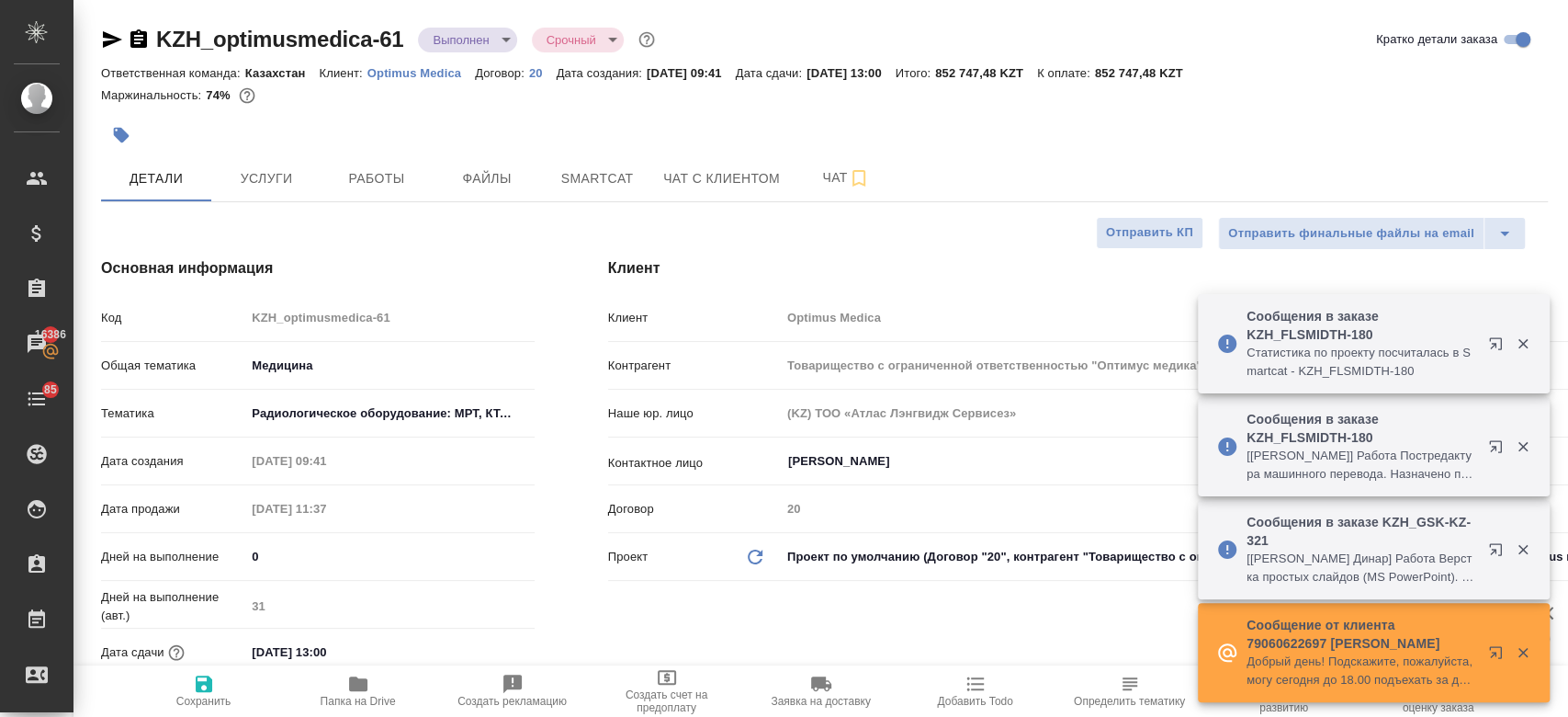
type textarea "x"
type input "Товарищество с ограниченной ответственностью "Оптимус медика"«Optimus medica» L…"
type textarea "x"
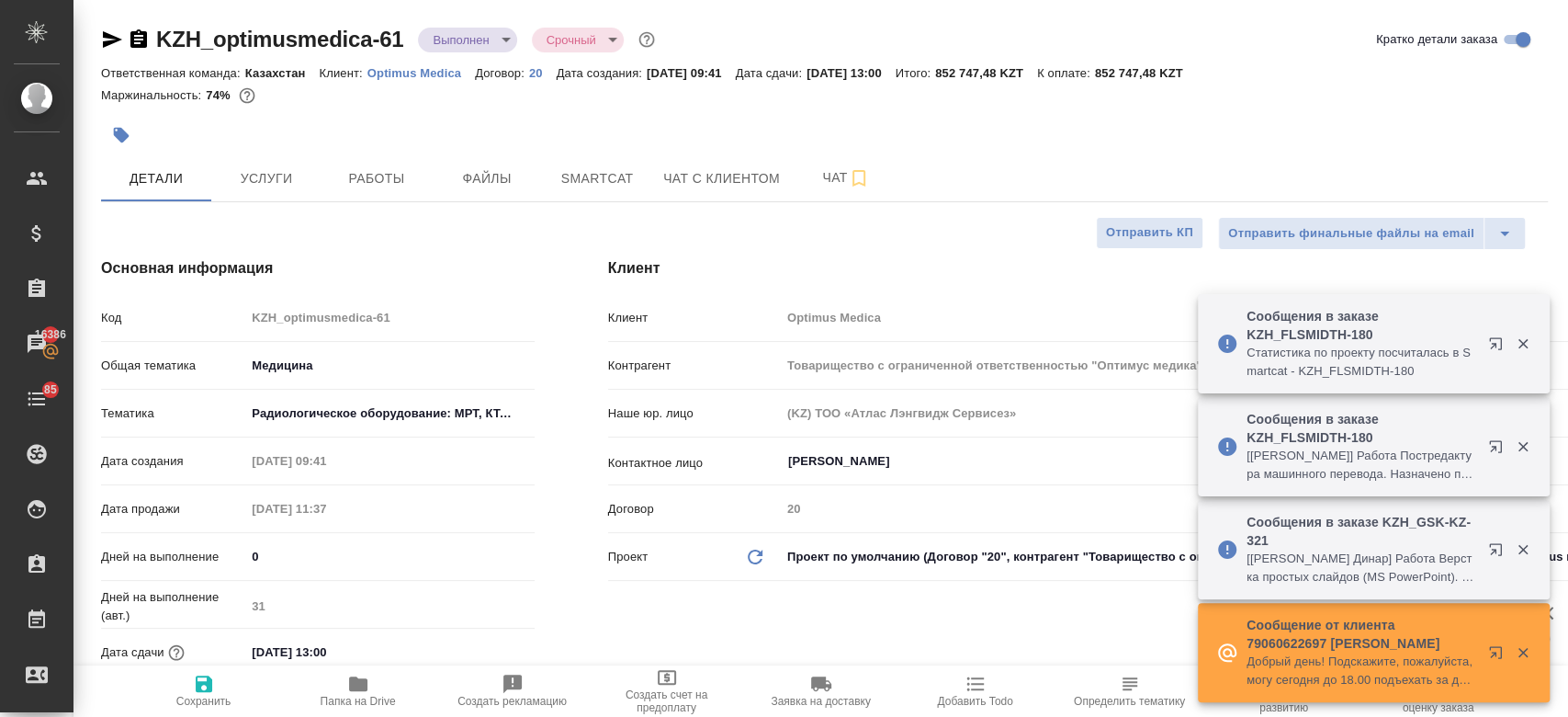
type textarea "x"
